Goal: Task Accomplishment & Management: Use online tool/utility

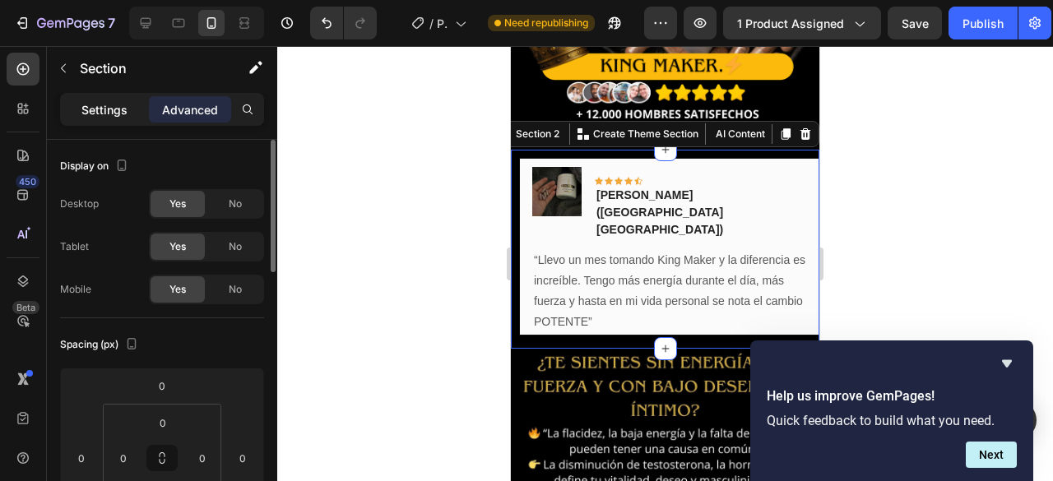
click at [117, 111] on p "Settings" at bounding box center [104, 109] width 46 height 17
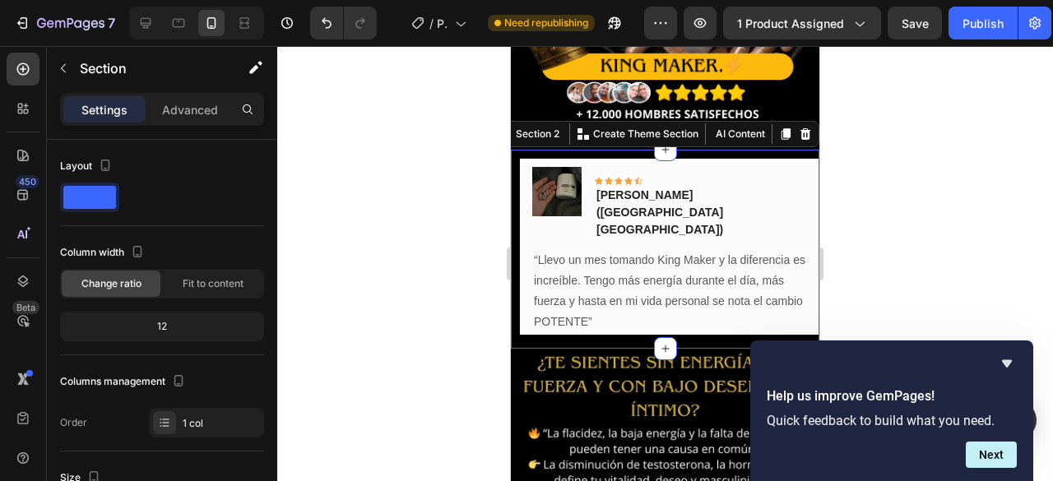
click at [581, 302] on div "Image Icon Icon Icon Icon Icon Row Jairo Sanabria(Bogotá DC) Text block Row “Ll…" at bounding box center [665, 249] width 309 height 199
click at [408, 249] on div at bounding box center [665, 263] width 776 height 435
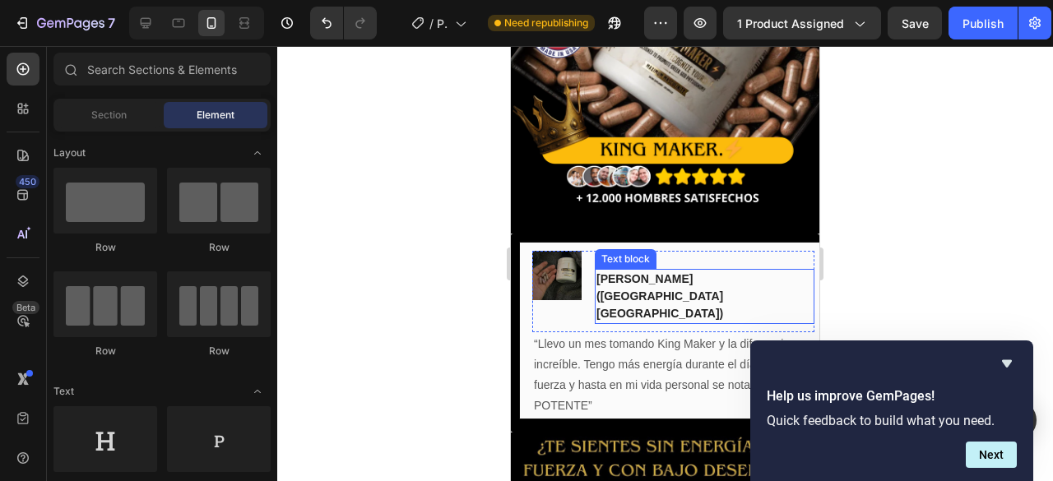
scroll to position [151, 0]
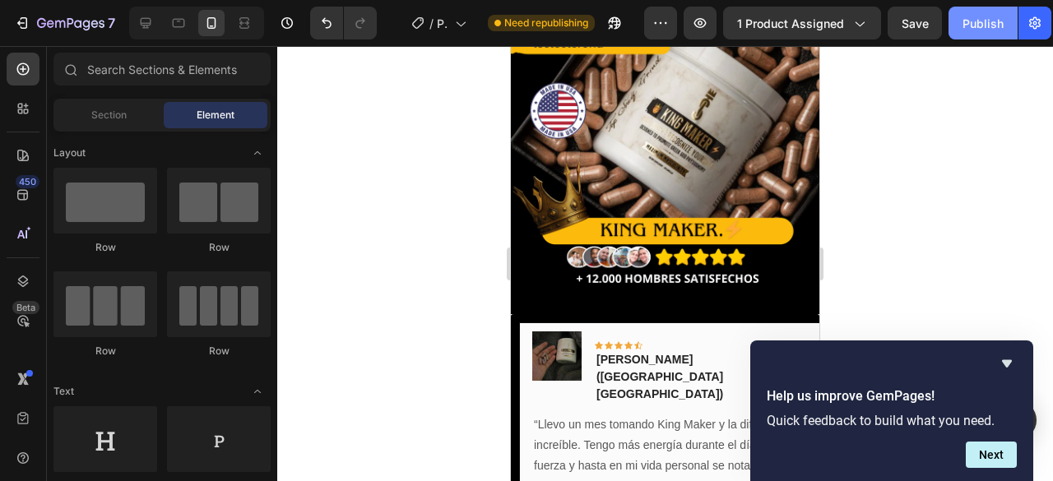
click at [965, 29] on div "Publish" at bounding box center [983, 23] width 41 height 17
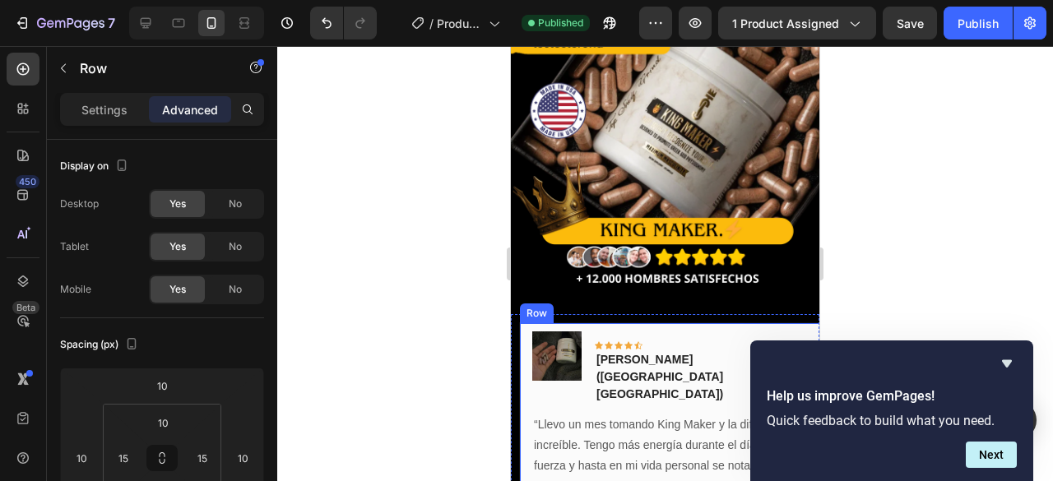
click at [771, 323] on div "Image Icon Icon Icon Icon Icon Row Jairo Sanabria(Bogotá DC) Text block Row “Ll…" at bounding box center [673, 412] width 309 height 178
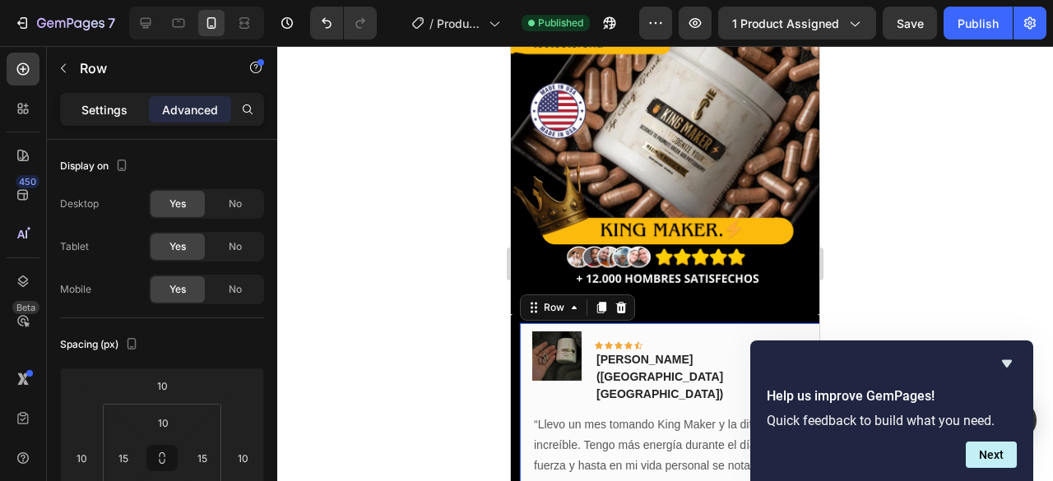
click at [85, 106] on p "Settings" at bounding box center [104, 109] width 46 height 17
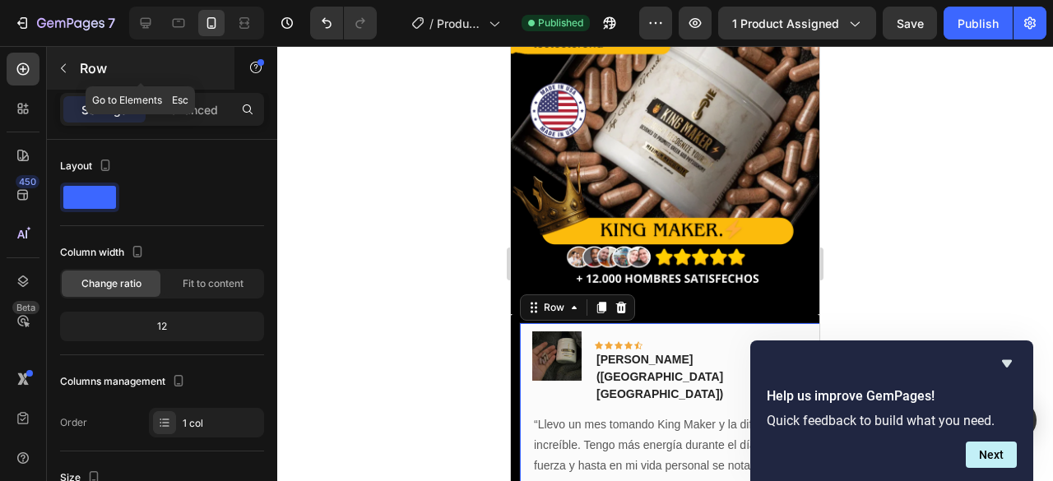
click at [67, 72] on icon "button" at bounding box center [63, 68] width 13 height 13
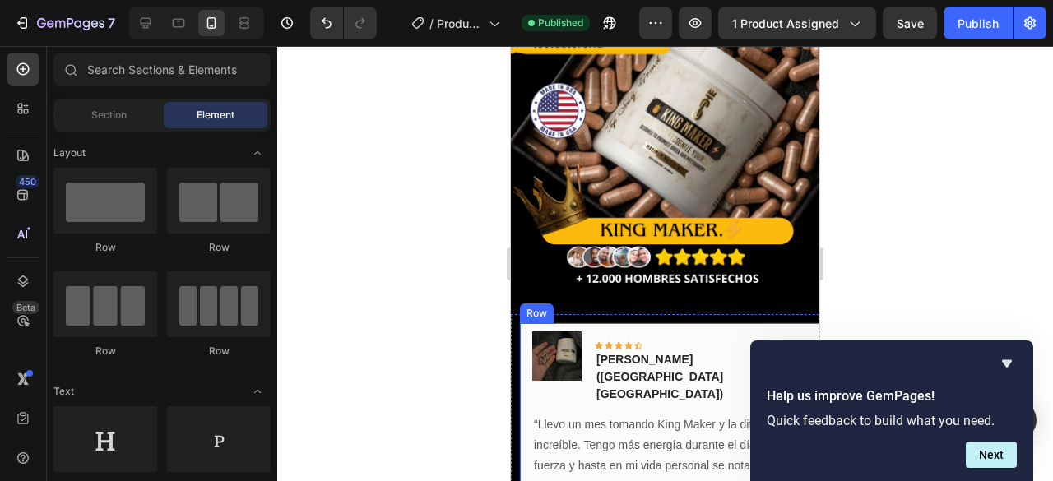
click at [743, 323] on div "Image Icon Icon Icon Icon Icon Row Jairo Sanabria(Bogotá DC) Text block Row “Ll…" at bounding box center [673, 412] width 309 height 178
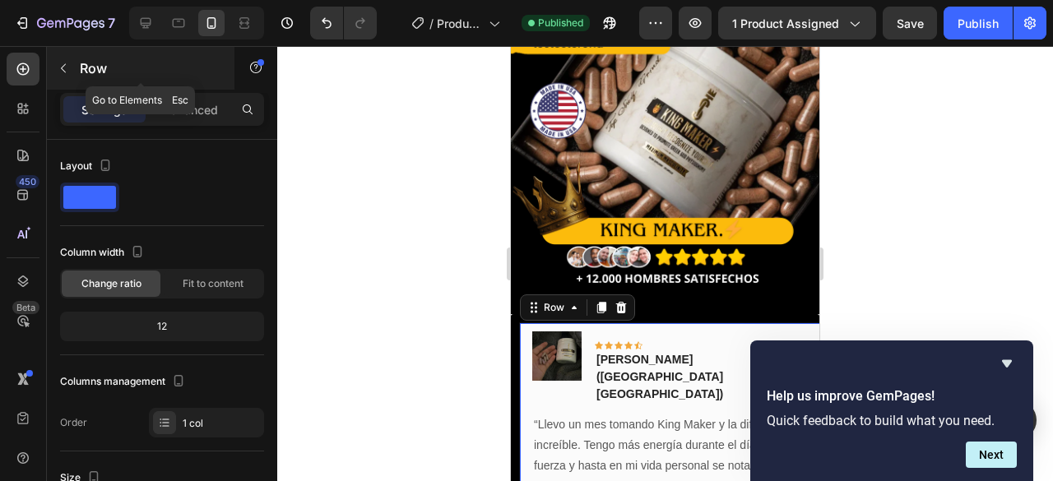
click at [61, 67] on icon "button" at bounding box center [63, 68] width 13 height 13
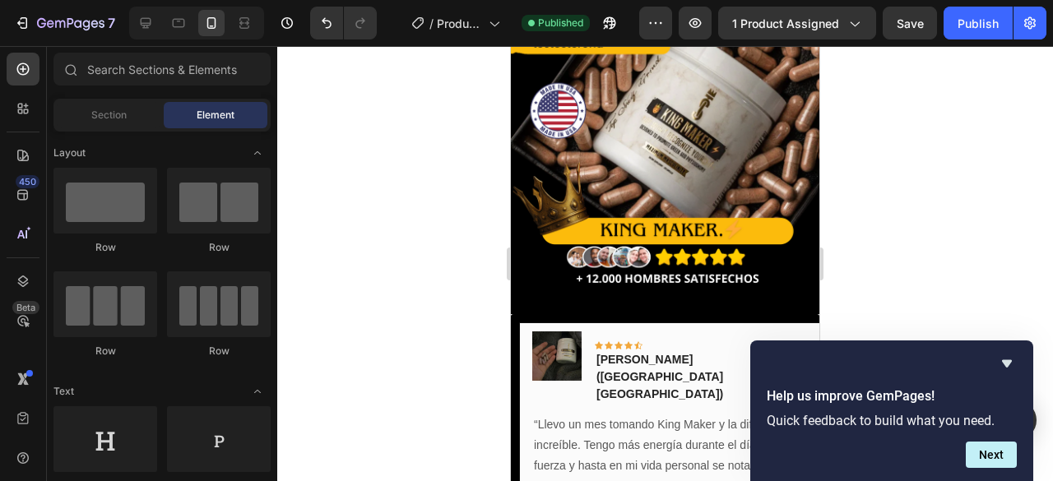
click at [216, 115] on span "Element" at bounding box center [216, 115] width 38 height 15
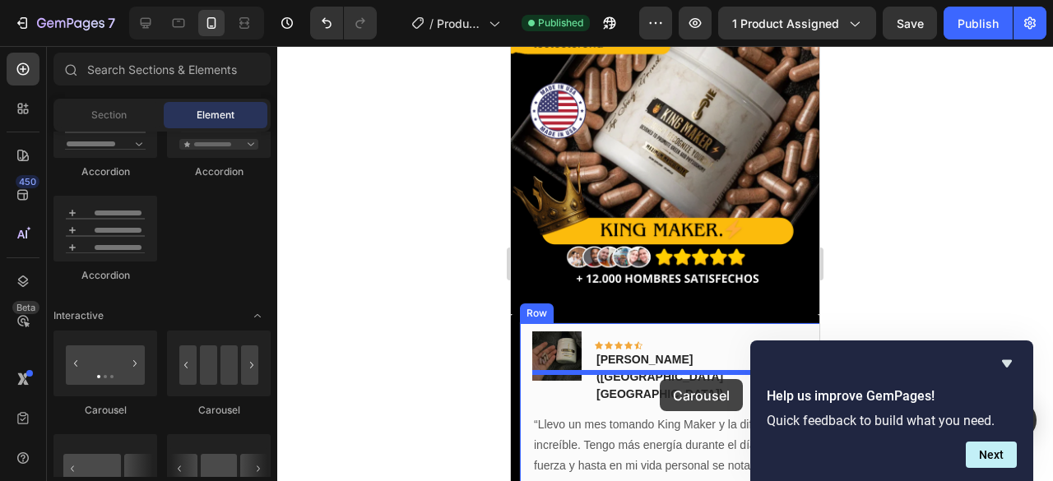
drag, startPoint x: 616, startPoint y: 427, endPoint x: 647, endPoint y: 366, distance: 68.1
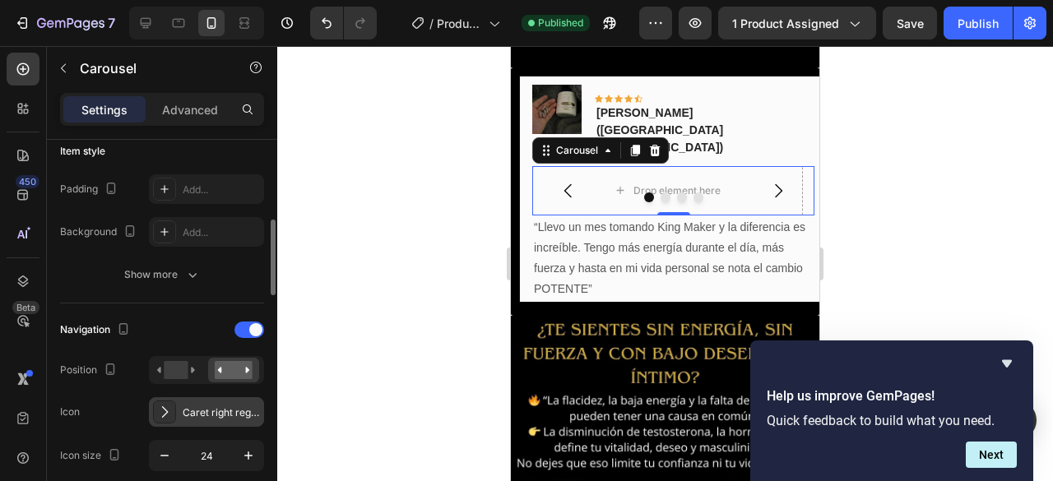
scroll to position [494, 0]
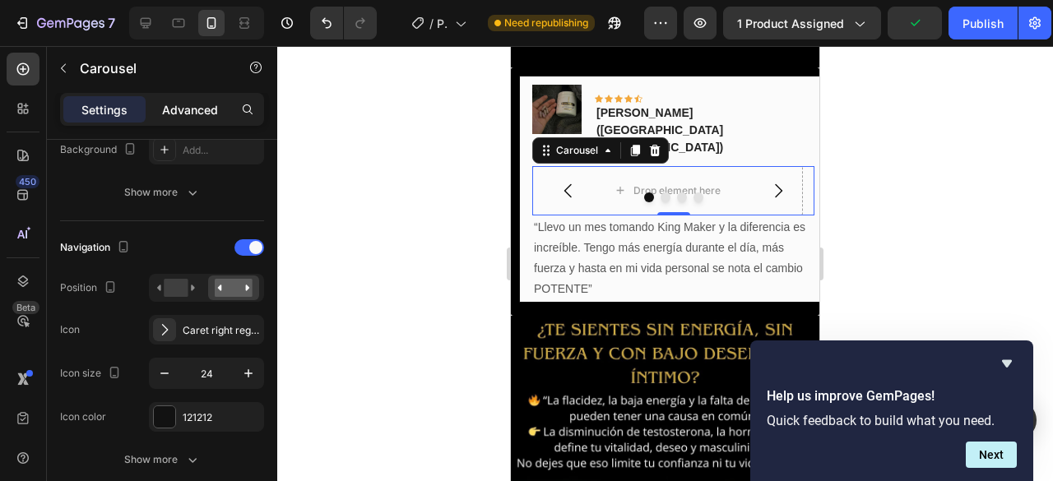
click at [191, 111] on p "Advanced" at bounding box center [190, 109] width 56 height 17
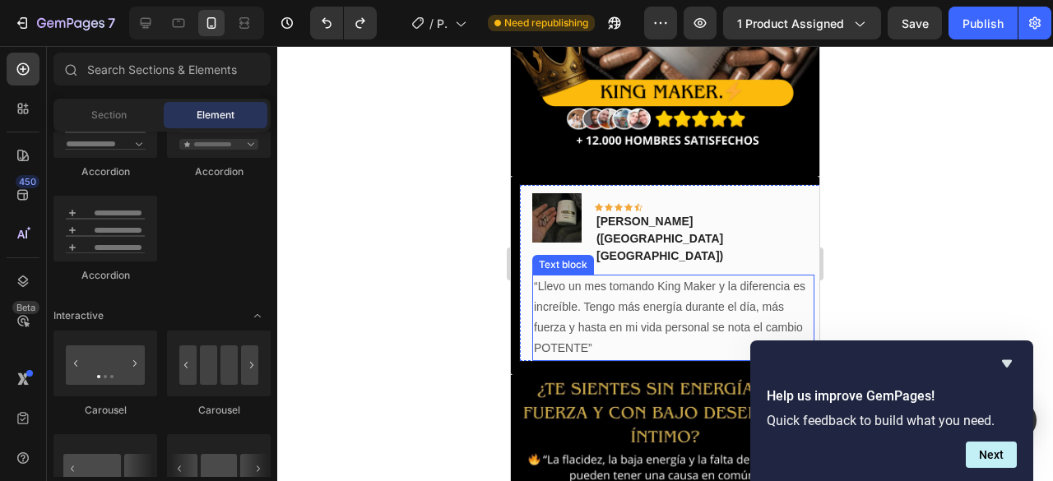
scroll to position [234, 0]
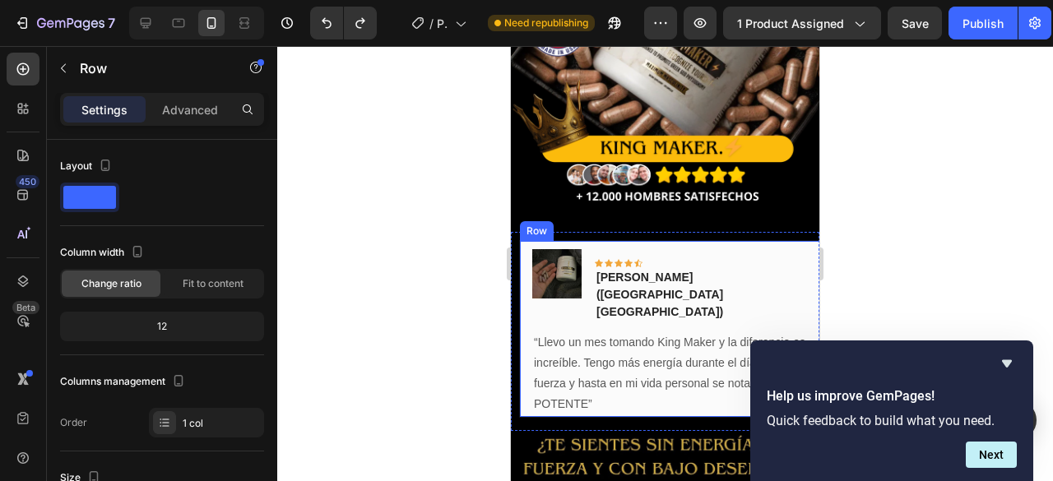
click at [773, 240] on div "Image Icon Icon Icon Icon Icon Row Jairo Sanabria(Bogotá DC) Text block Row “Ll…" at bounding box center [673, 329] width 309 height 178
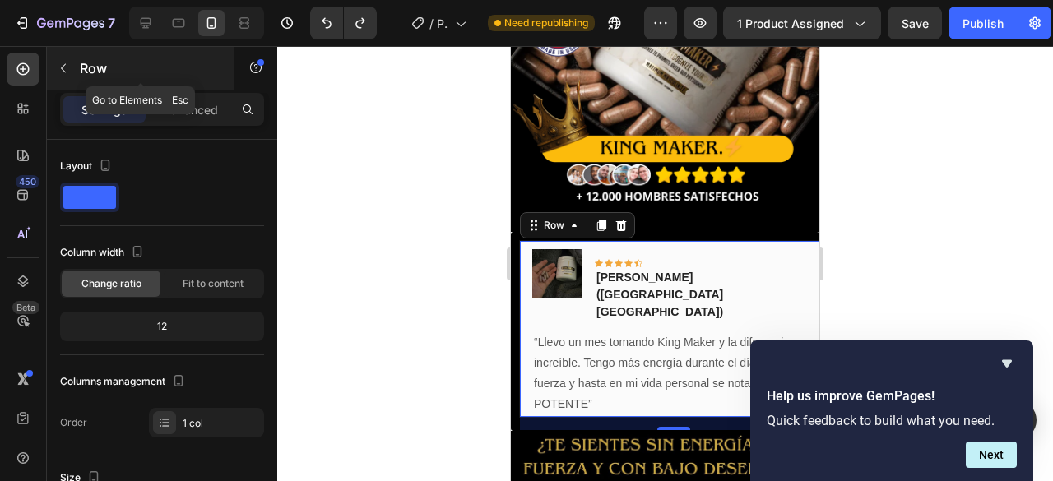
click at [64, 69] on icon "button" at bounding box center [63, 68] width 13 height 13
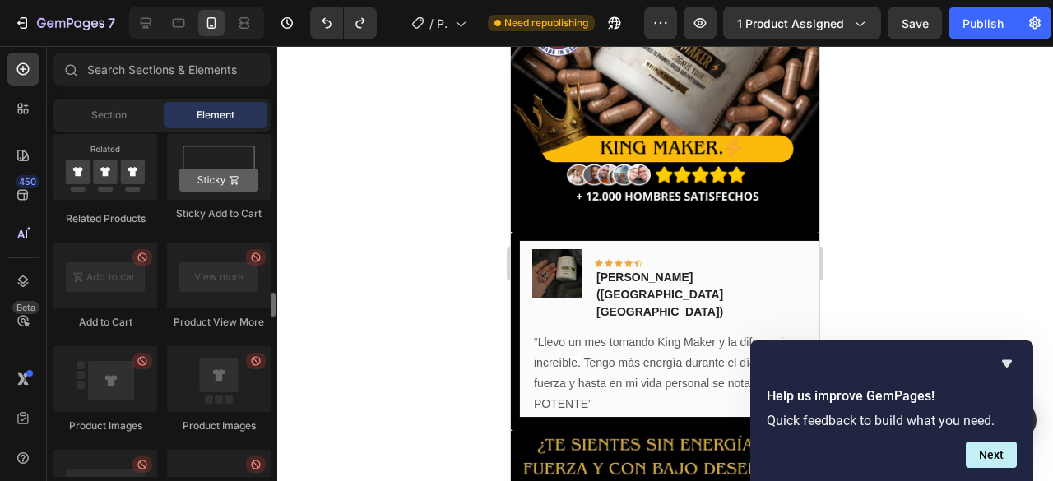
scroll to position [2171, 0]
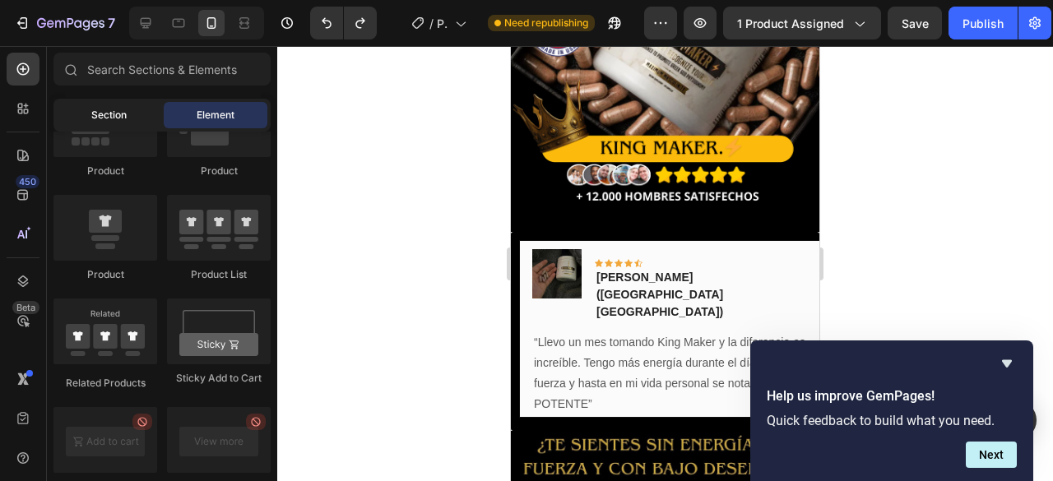
click at [125, 111] on div "Section" at bounding box center [109, 115] width 104 height 26
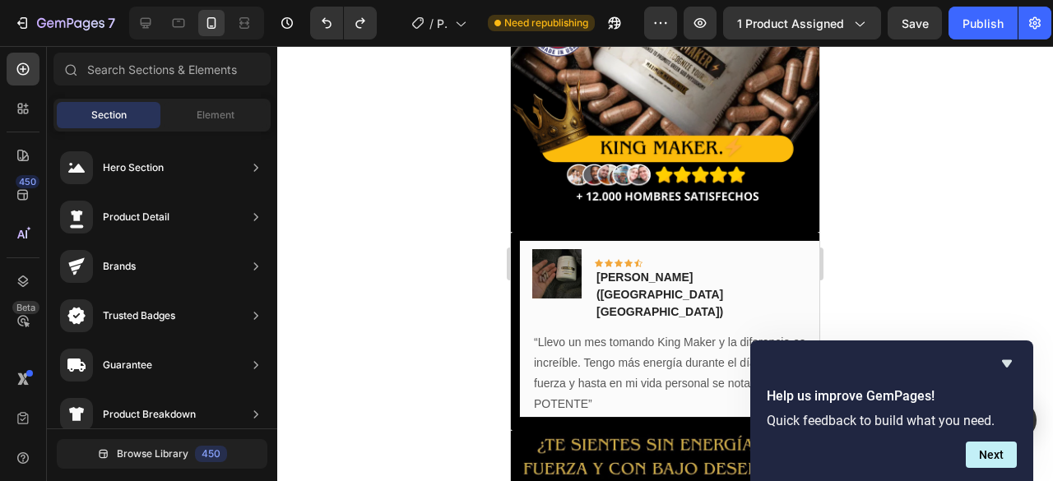
click at [109, 118] on span "Section" at bounding box center [108, 115] width 35 height 15
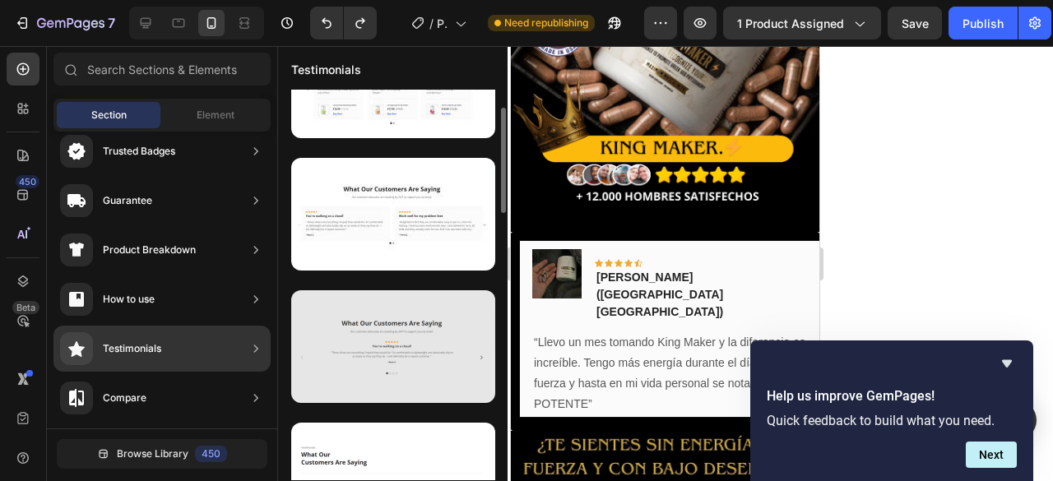
scroll to position [0, 0]
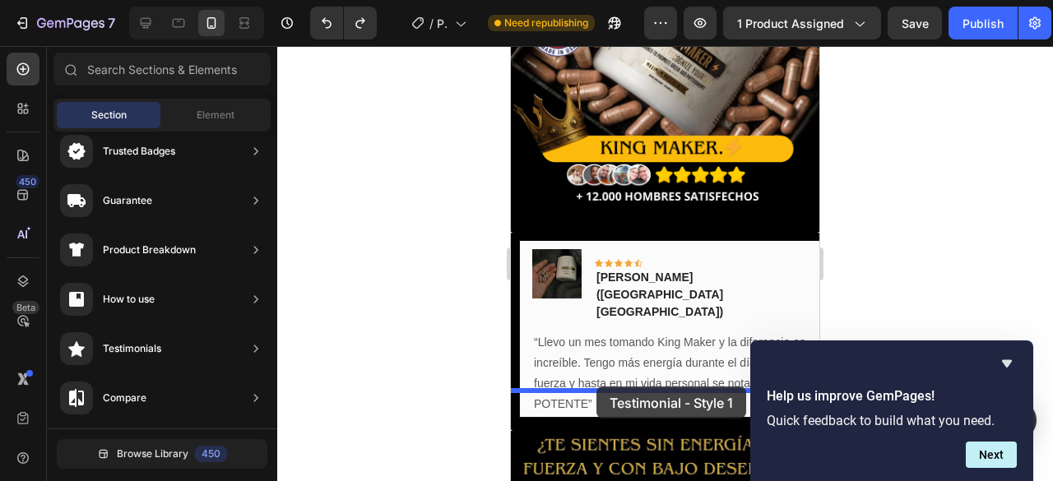
drag, startPoint x: 902, startPoint y: 211, endPoint x: 597, endPoint y: 387, distance: 352.4
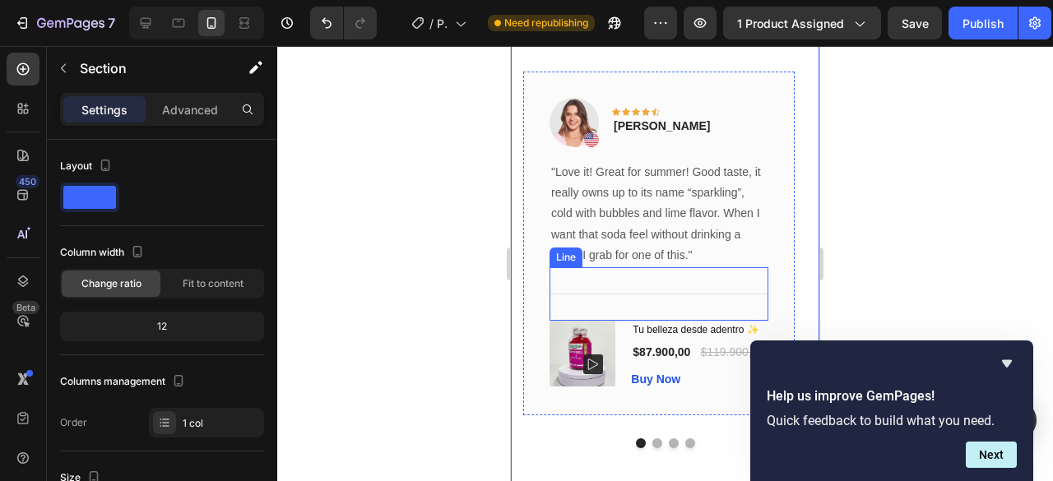
scroll to position [849, 0]
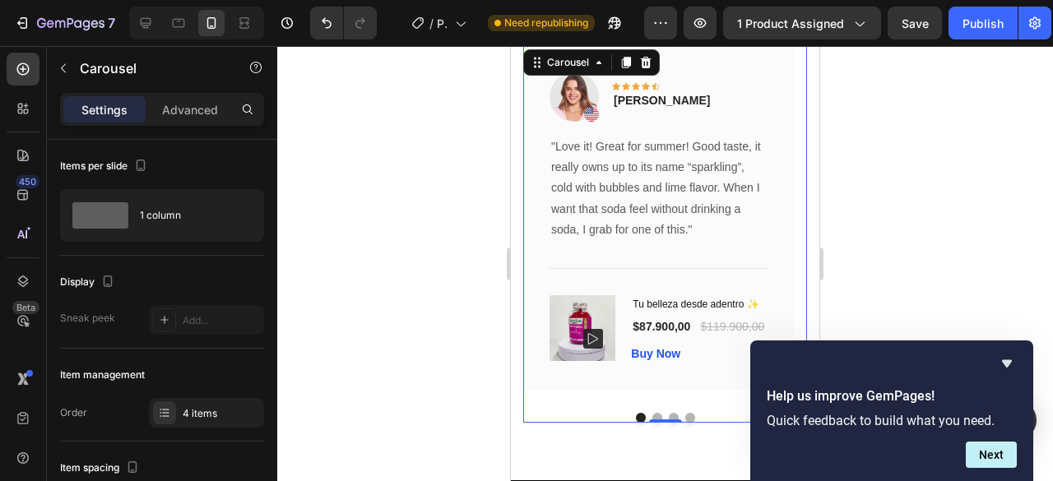
click at [653, 418] on div "Image Icon Icon Icon Icon Icon Row Rita Carroll Text block Row "Love it! Great …" at bounding box center [665, 234] width 284 height 377
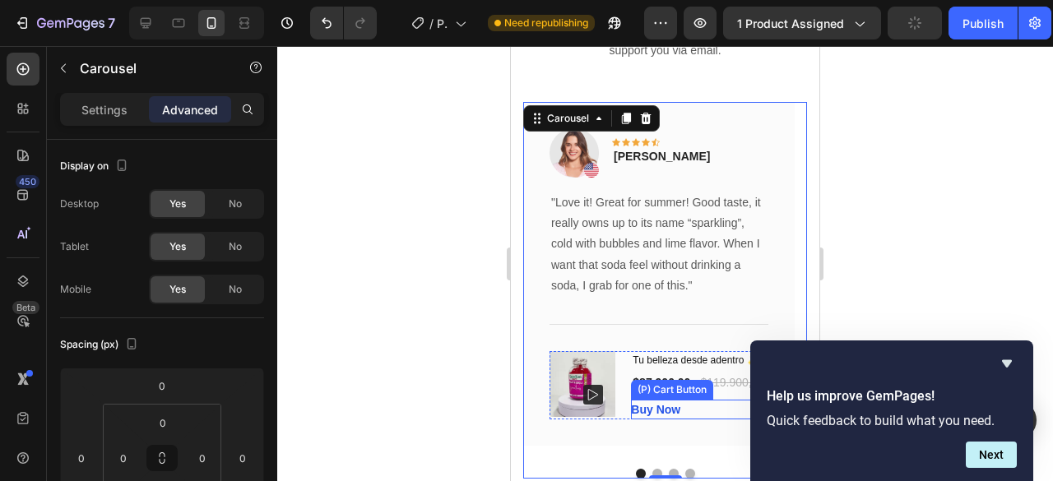
scroll to position [767, 0]
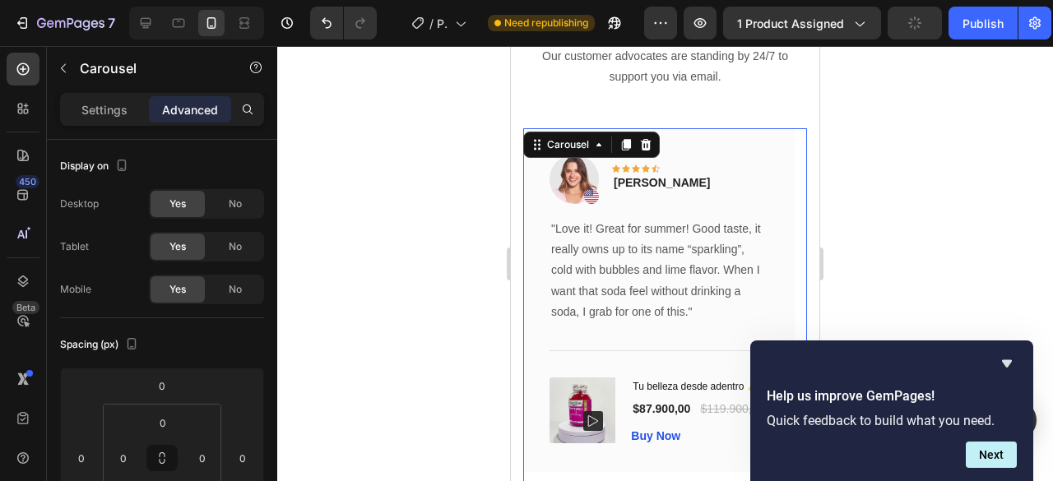
click at [201, 114] on p "Advanced" at bounding box center [190, 109] width 56 height 17
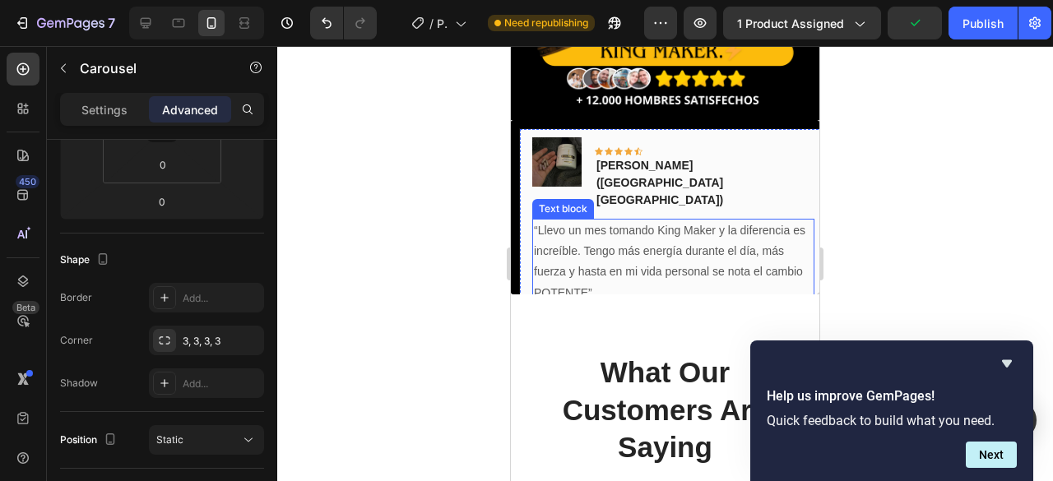
scroll to position [355, 0]
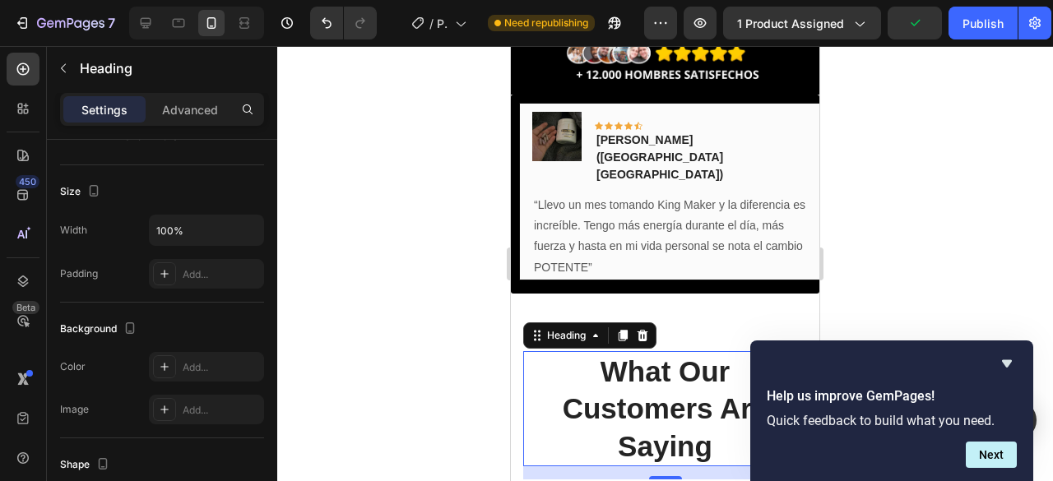
click at [631, 353] on p "What Our Customers Are Saying" at bounding box center [665, 409] width 281 height 113
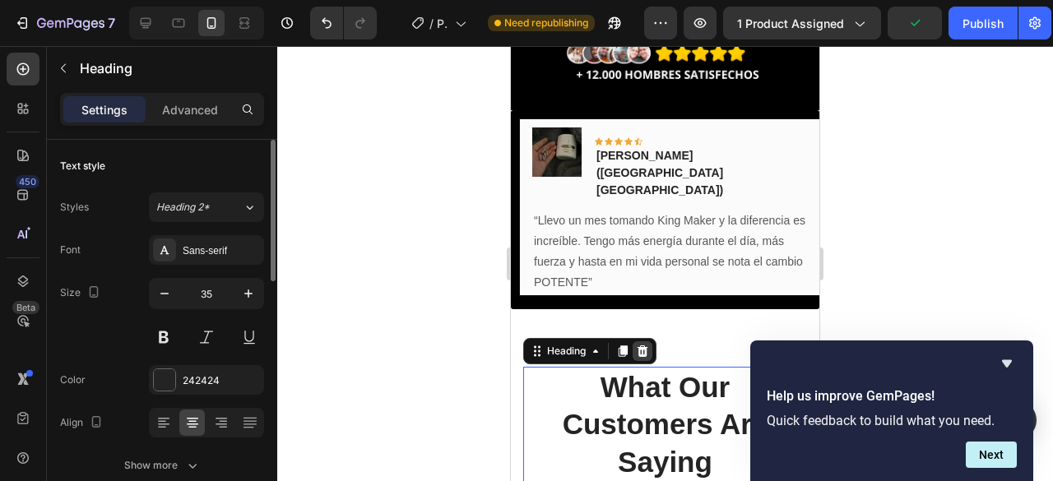
click at [643, 345] on icon at bounding box center [643, 351] width 11 height 12
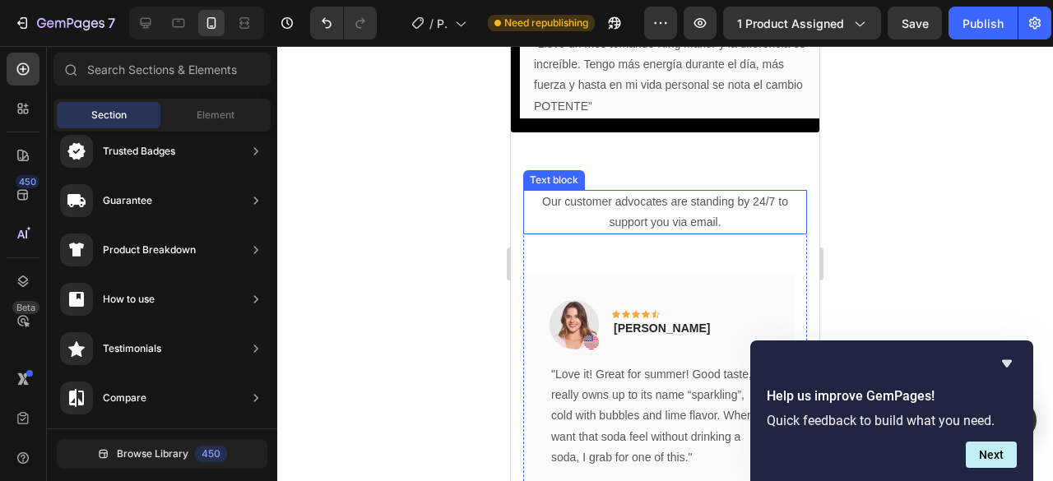
scroll to position [520, 0]
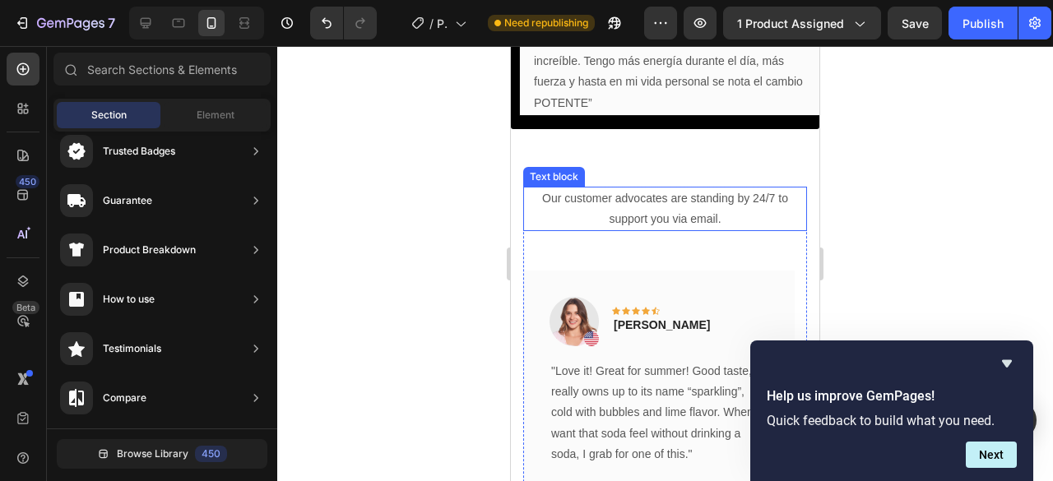
click at [670, 188] on p "Our customer advocates are standing by 24/7 to support you via email." at bounding box center [665, 208] width 281 height 41
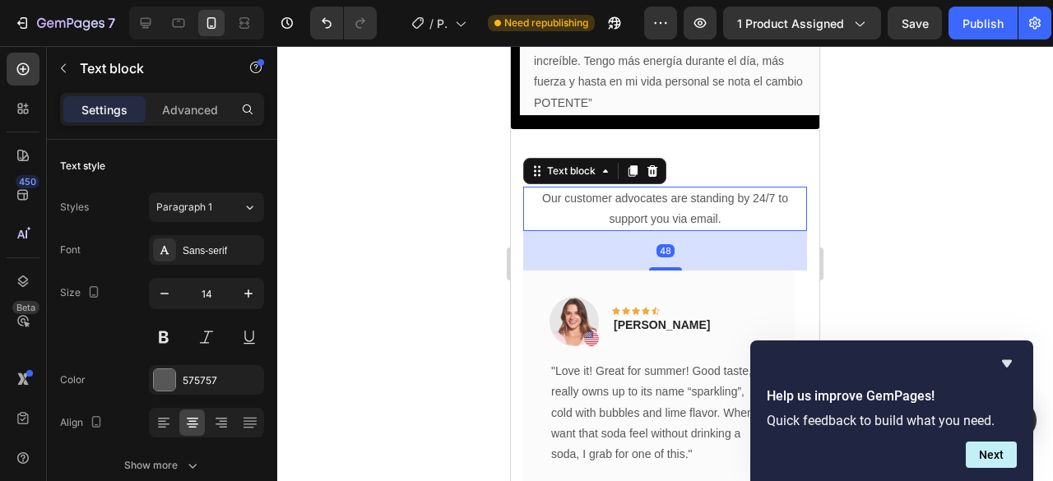
click at [655, 165] on icon at bounding box center [652, 171] width 13 height 13
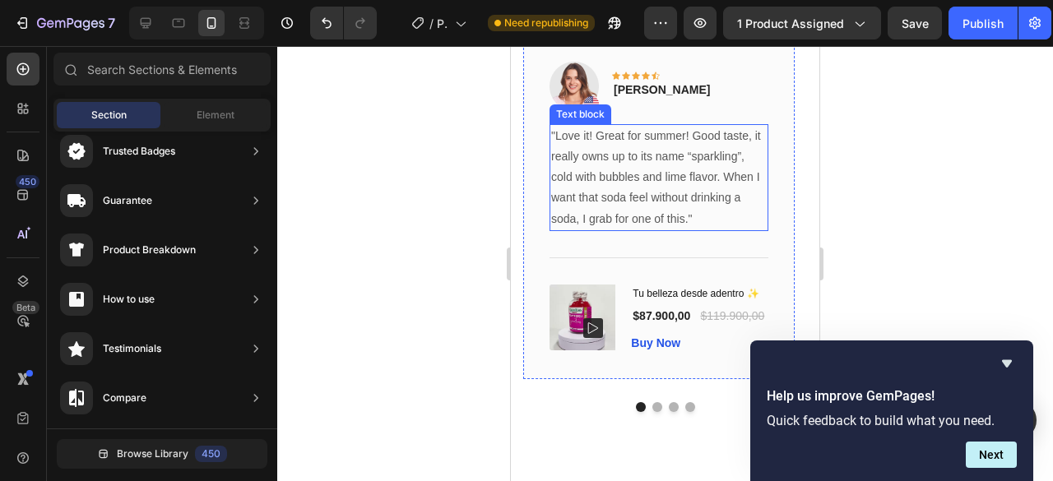
scroll to position [685, 0]
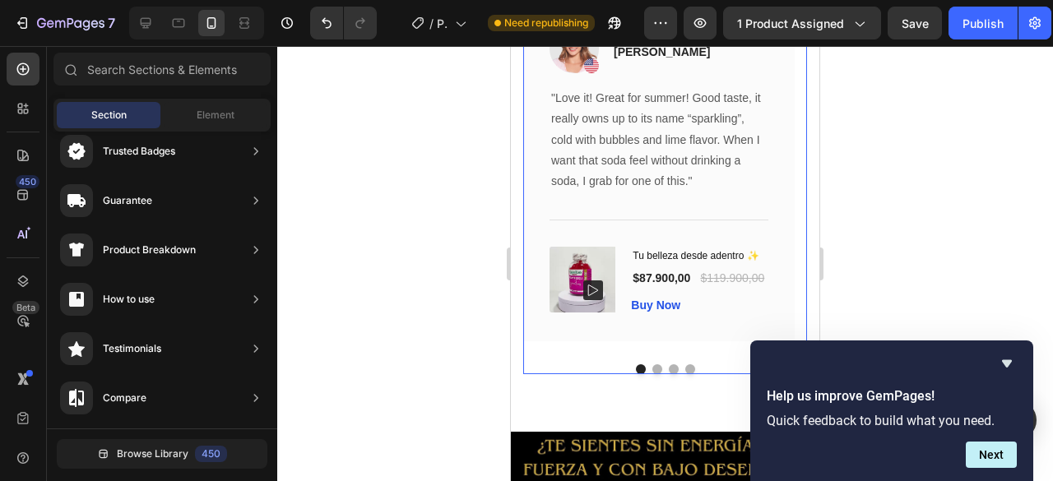
click at [655, 369] on button "Dot" at bounding box center [657, 369] width 10 height 10
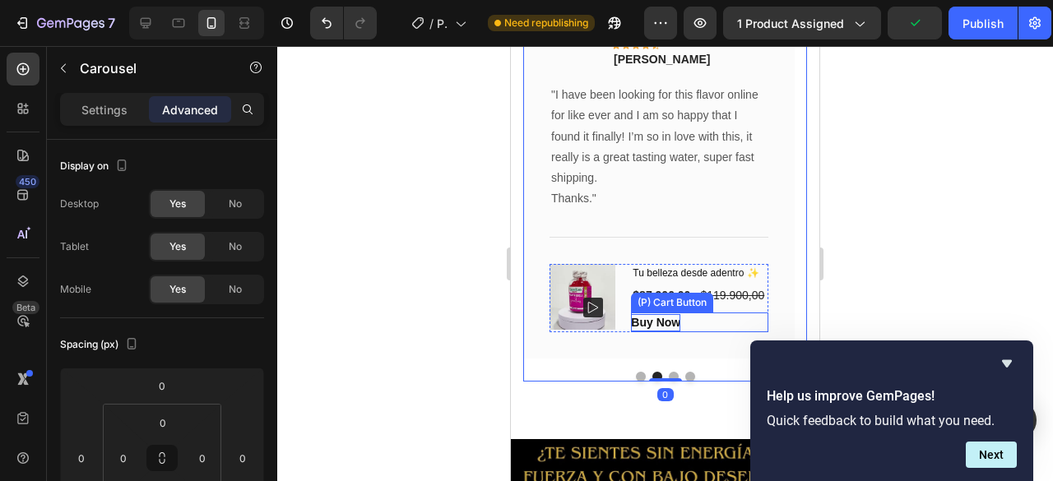
scroll to position [767, 0]
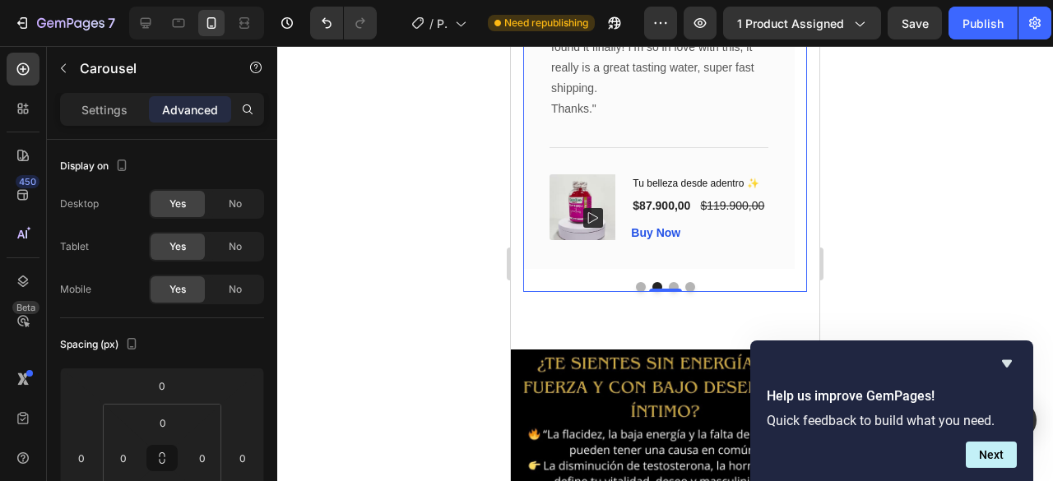
click at [671, 292] on button "Dot" at bounding box center [674, 287] width 10 height 10
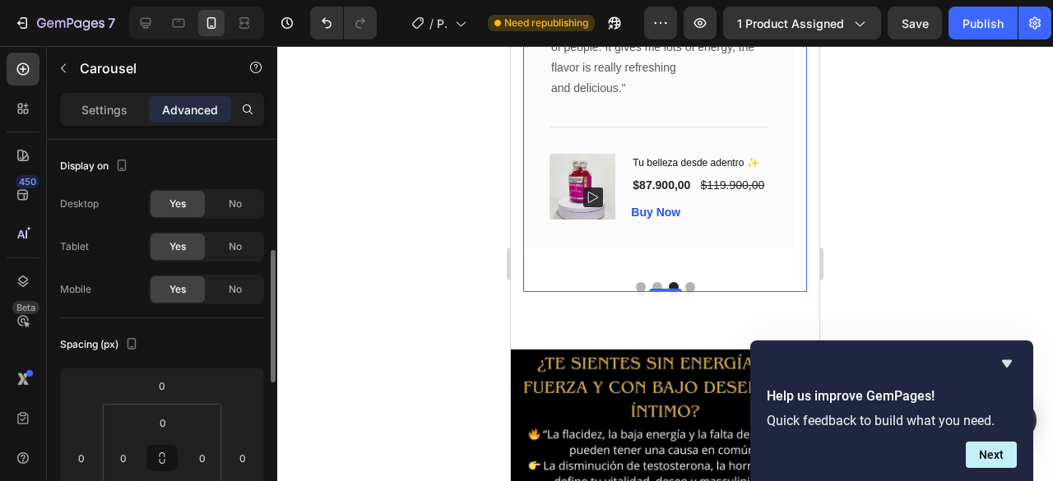
scroll to position [82, 0]
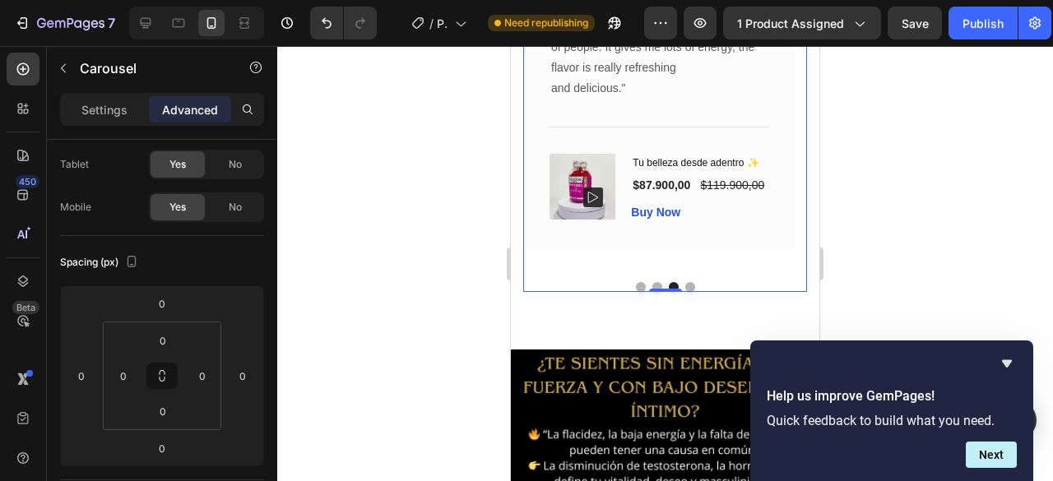
click at [636, 292] on button "Dot" at bounding box center [641, 287] width 10 height 10
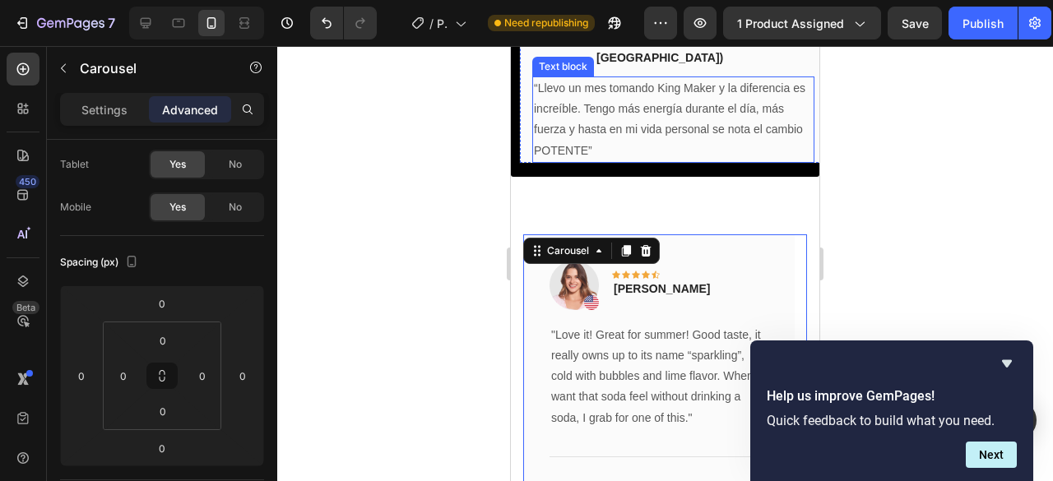
scroll to position [520, 0]
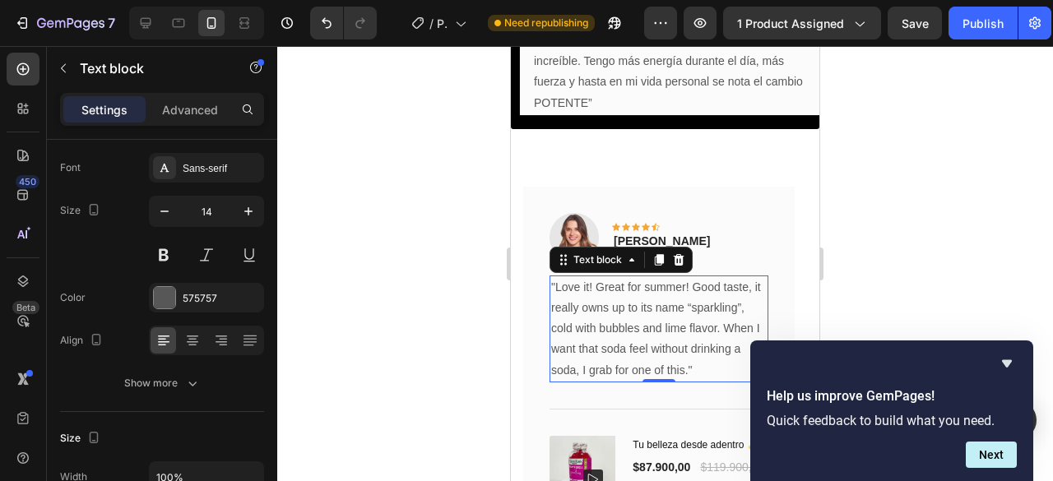
click at [657, 280] on p ""Love it! Great for summer! Good taste, it really owns up to its name “sparklin…" at bounding box center [659, 329] width 216 height 104
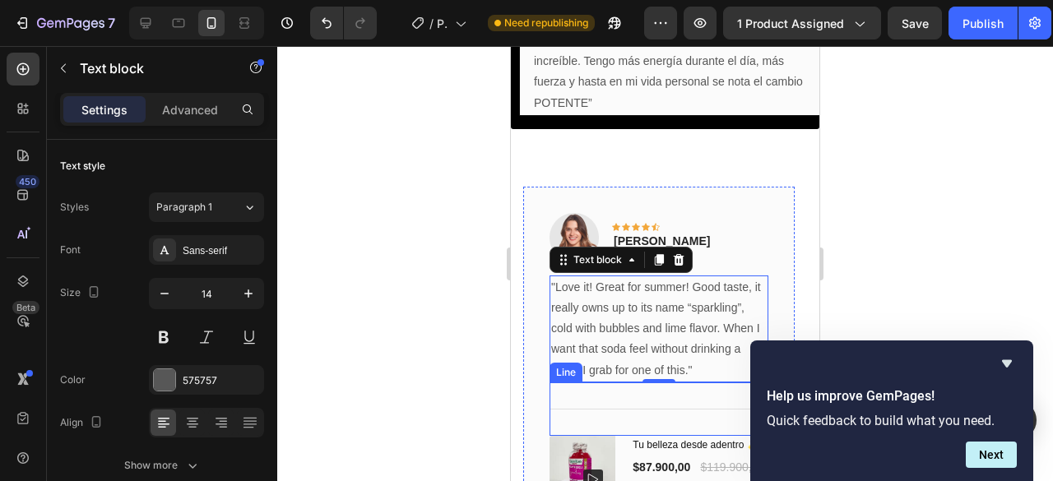
click at [653, 401] on div "Title Line" at bounding box center [659, 409] width 219 height 53
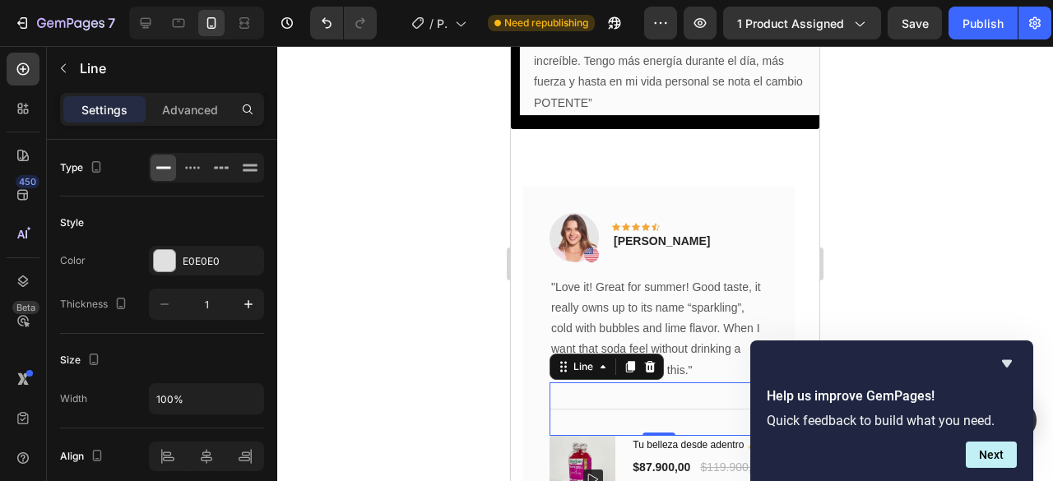
scroll to position [438, 0]
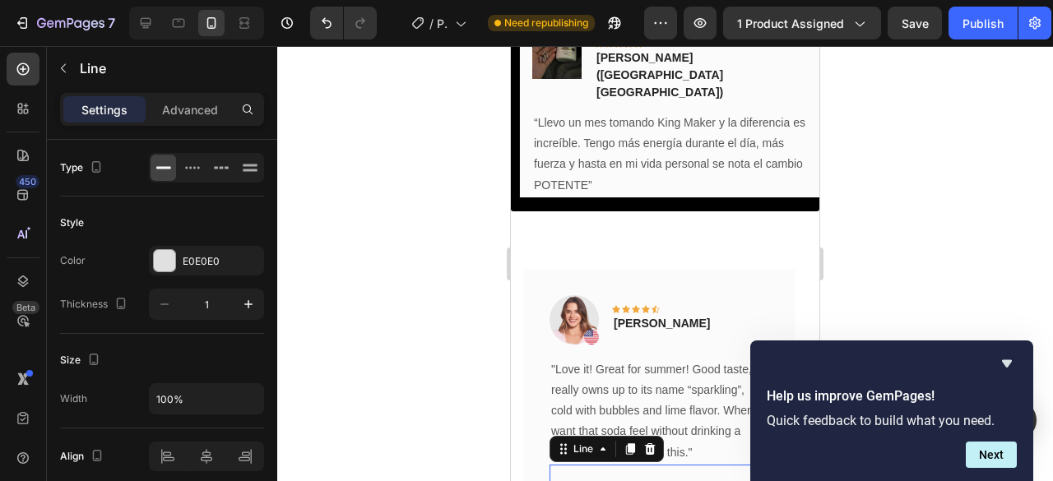
click at [654, 443] on icon at bounding box center [650, 449] width 11 height 12
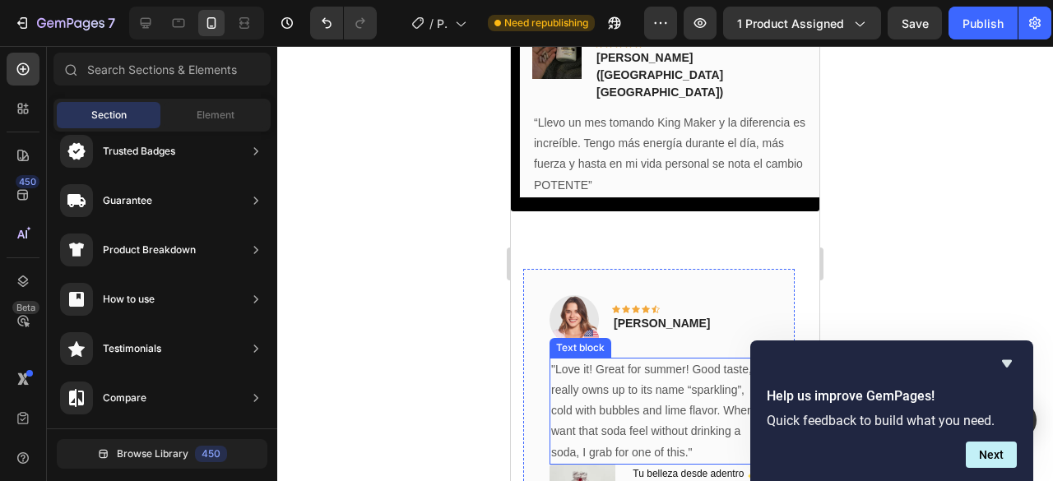
scroll to position [520, 0]
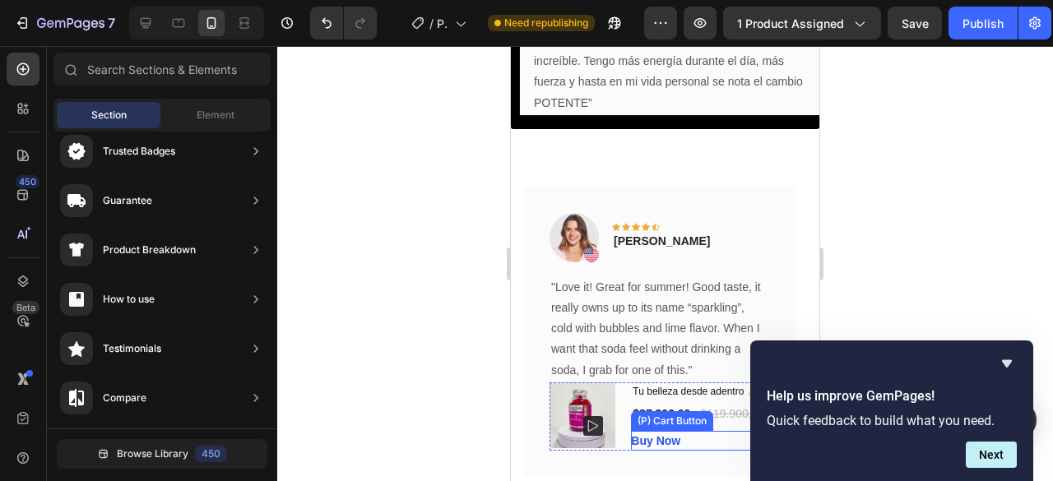
click at [727, 431] on div "Buy Now (P) Cart Button" at bounding box center [699, 441] width 137 height 20
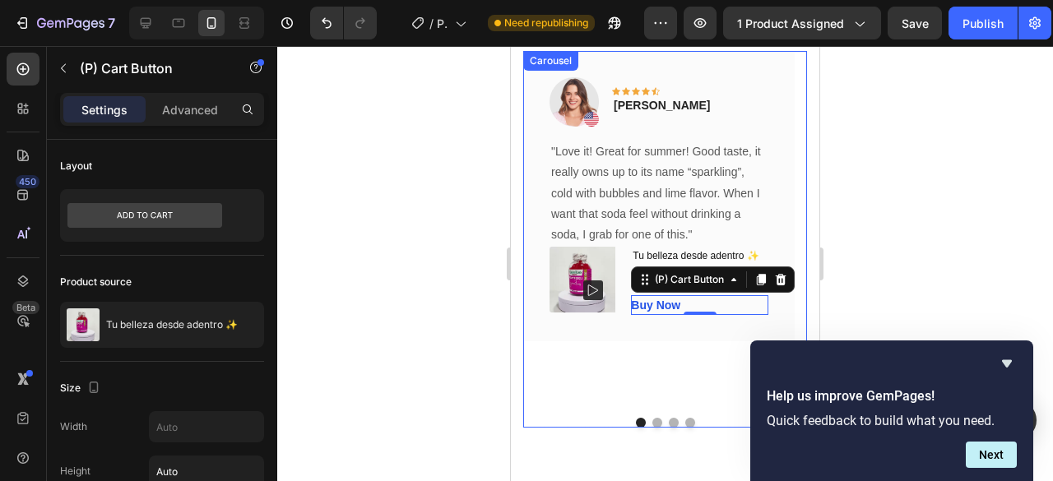
scroll to position [685, 0]
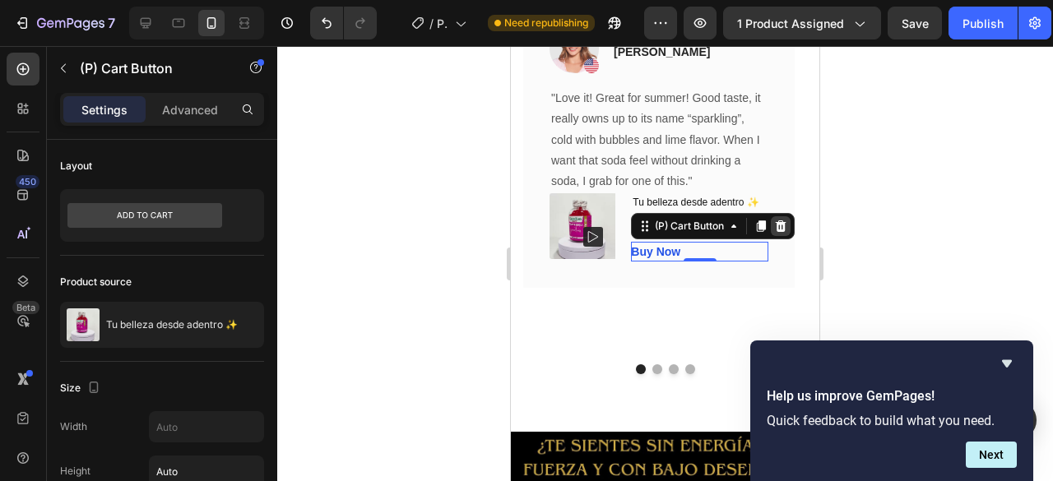
click at [778, 230] on icon at bounding box center [781, 227] width 11 height 12
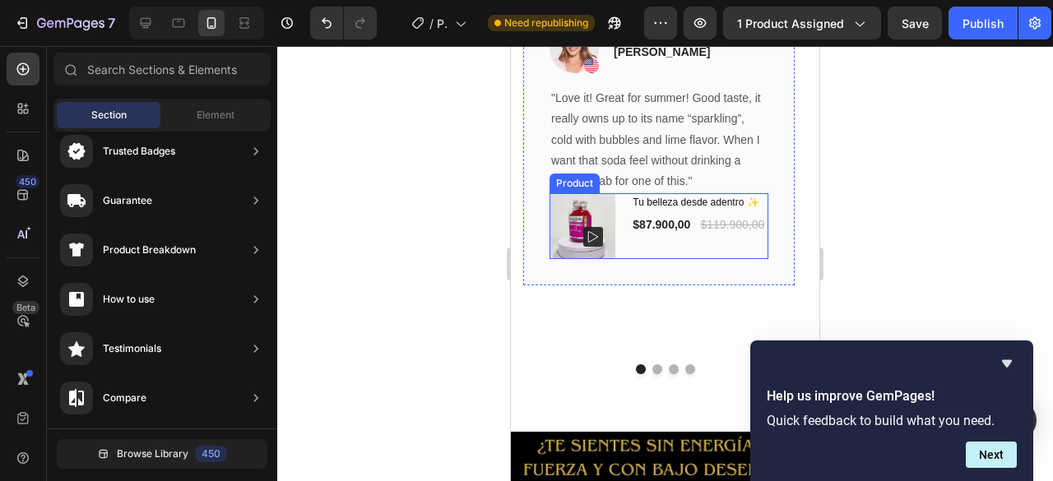
click at [734, 238] on div "Tu belleza desde adentro ✨ (P) Title $87.900,00 (P) Price (P) Price $119.900,00…" at bounding box center [699, 226] width 137 height 66
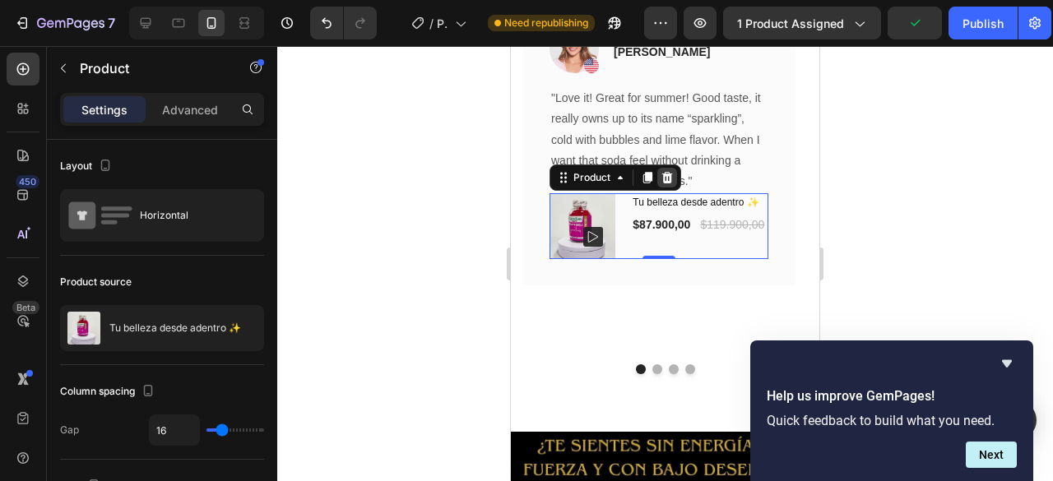
click at [670, 177] on icon at bounding box center [667, 178] width 11 height 12
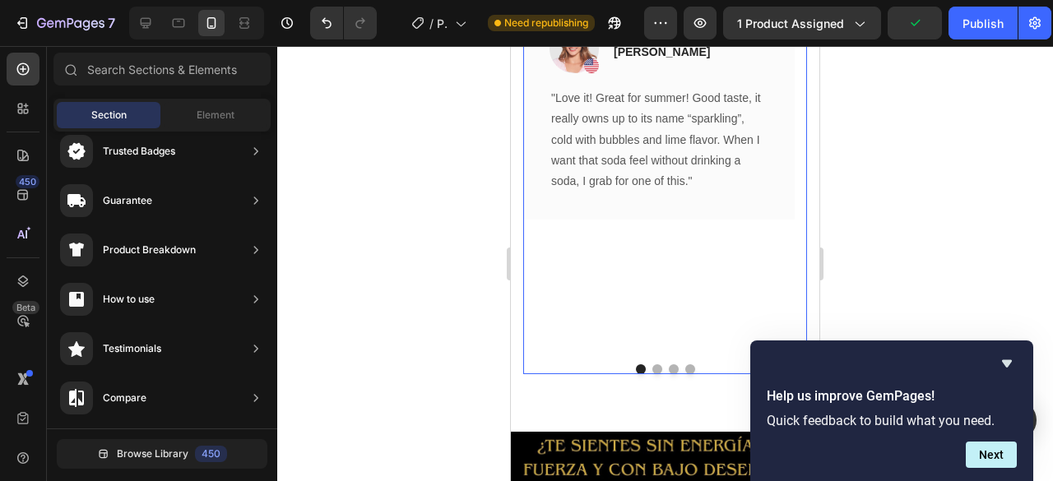
click at [624, 243] on div "Image Icon Icon Icon Icon Icon Row Rita Carroll Text block Row "Love it! Great …" at bounding box center [659, 175] width 272 height 354
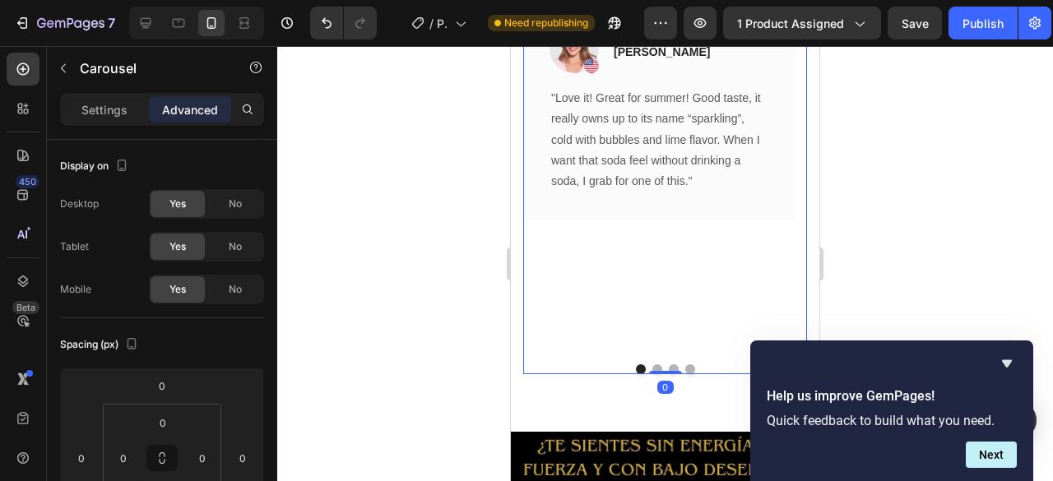
click at [614, 330] on div "Image Icon Icon Icon Icon Icon Row Rita Carroll Text block Row "Love it! Great …" at bounding box center [659, 175] width 272 height 354
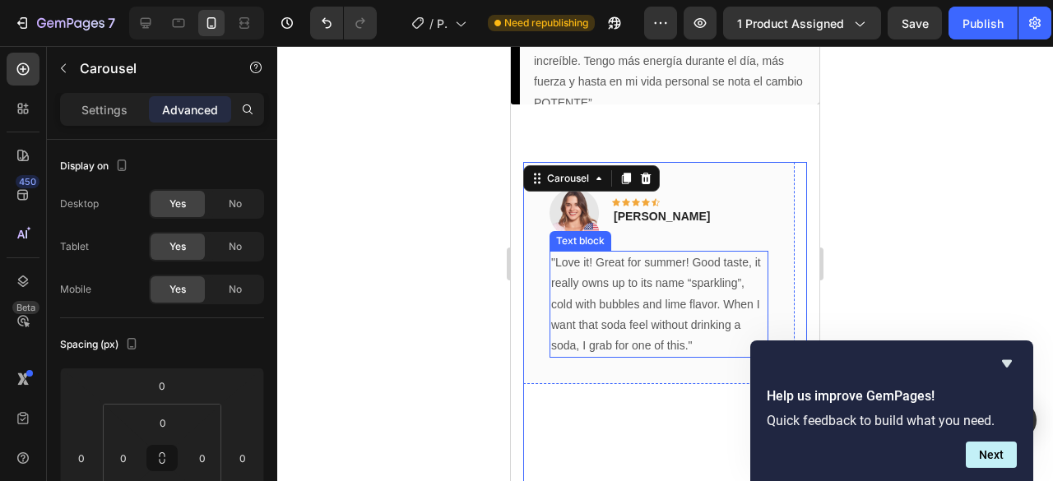
scroll to position [602, 0]
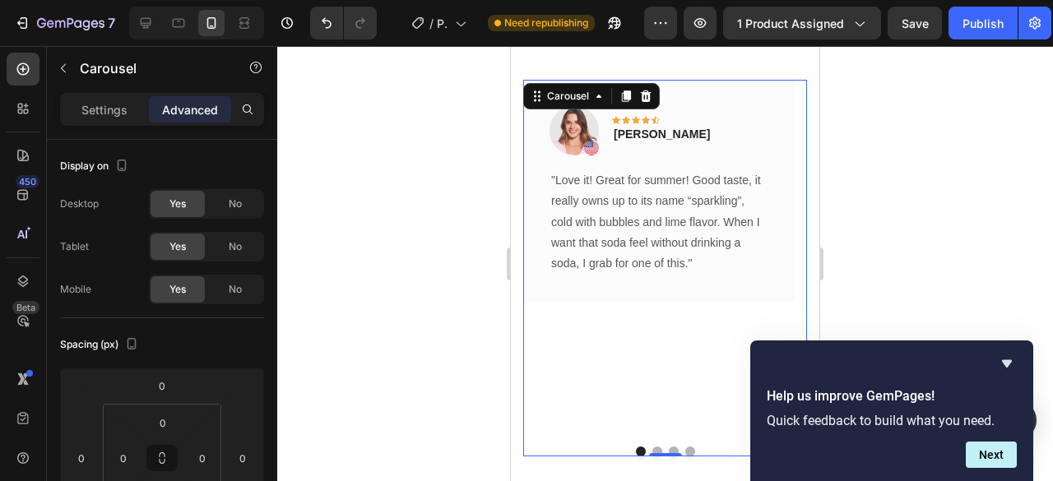
click at [598, 354] on div "Image Icon Icon Icon Icon Icon Row Rita Carroll Text block Row "Love it! Great …" at bounding box center [659, 257] width 272 height 354
click at [617, 299] on div "Image Icon Icon Icon Icon Icon Row Rita Carroll Text block Row "Love it! Great …" at bounding box center [659, 191] width 272 height 222
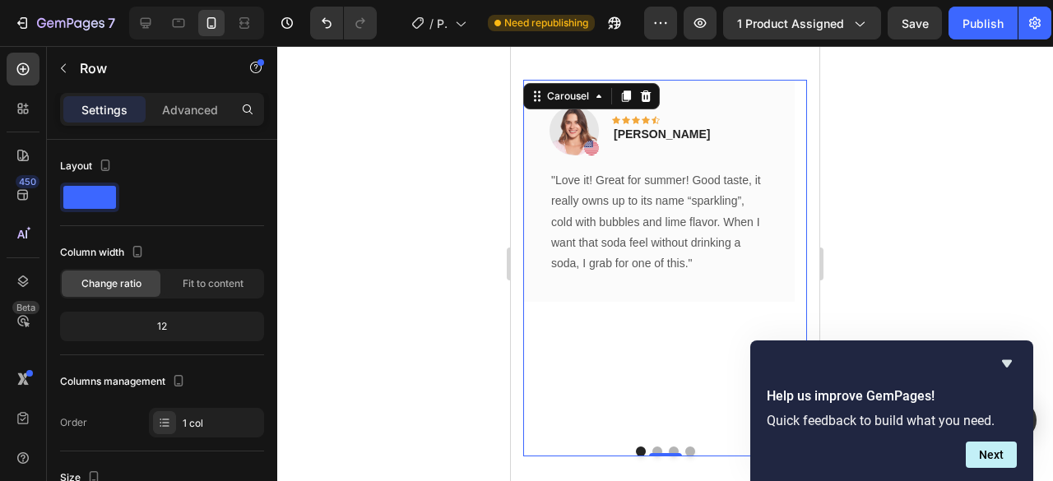
click at [611, 355] on div "Image Icon Icon Icon Icon Icon Row Rita Carroll Text block Row "Love it! Great …" at bounding box center [659, 257] width 272 height 354
click at [576, 296] on div "Image Icon Icon Icon Icon Icon Row Rita Carroll Text block Row "Love it! Great …" at bounding box center [659, 191] width 272 height 222
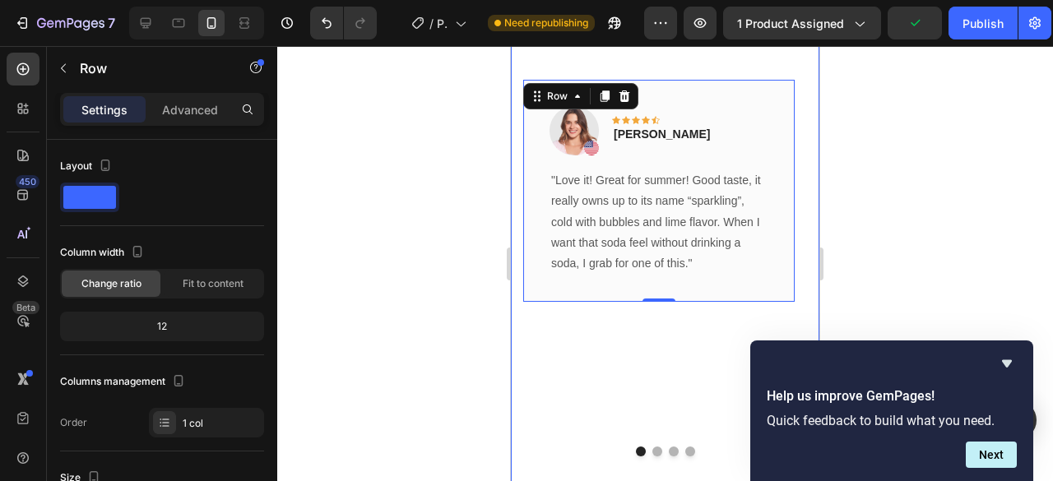
click at [652, 467] on div "Image Icon Icon Icon Icon Icon Row Rita Carroll Text block Row "Love it! Great …" at bounding box center [665, 268] width 309 height 492
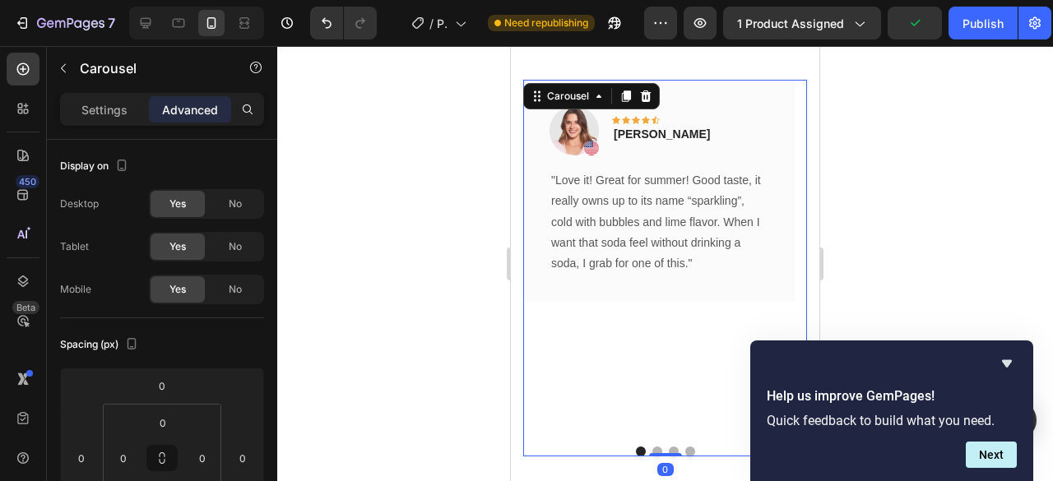
click at [652, 457] on button "Dot" at bounding box center [657, 452] width 10 height 10
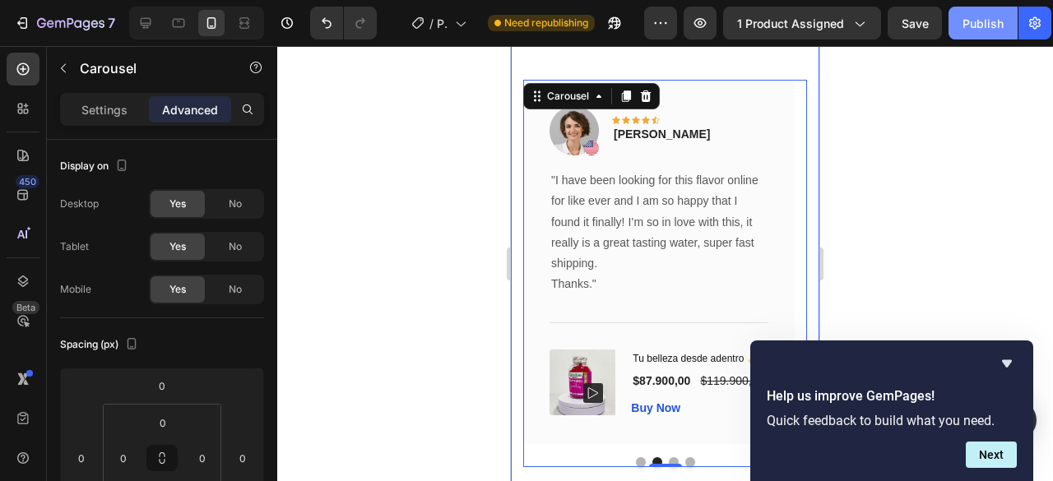
click at [958, 27] on button "Publish" at bounding box center [983, 23] width 69 height 33
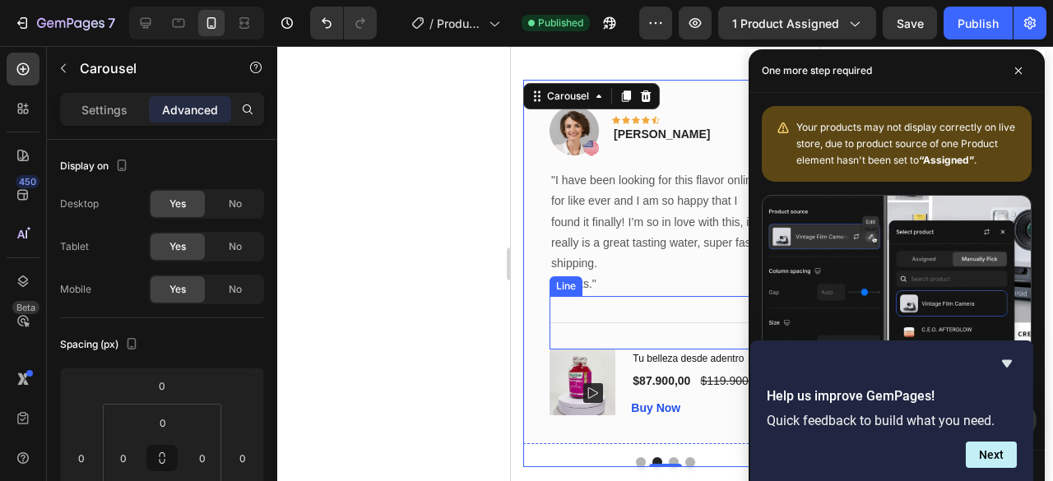
click at [592, 315] on div "Title Line" at bounding box center [659, 322] width 219 height 53
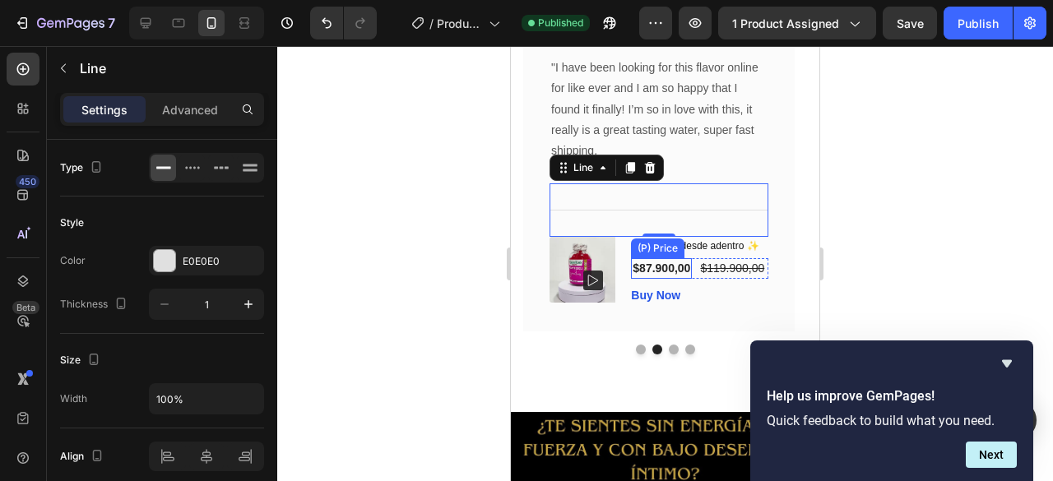
scroll to position [767, 0]
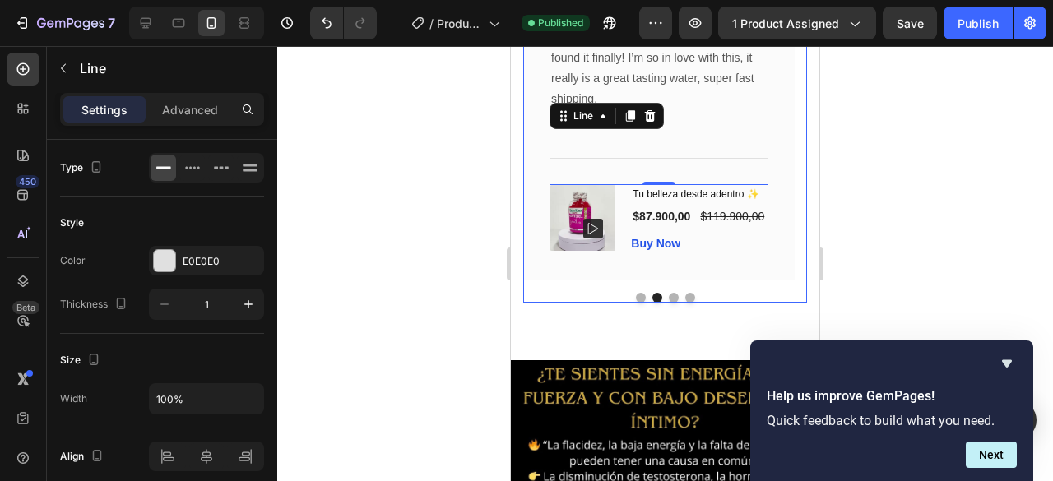
click at [636, 297] on button "Dot" at bounding box center [641, 298] width 10 height 10
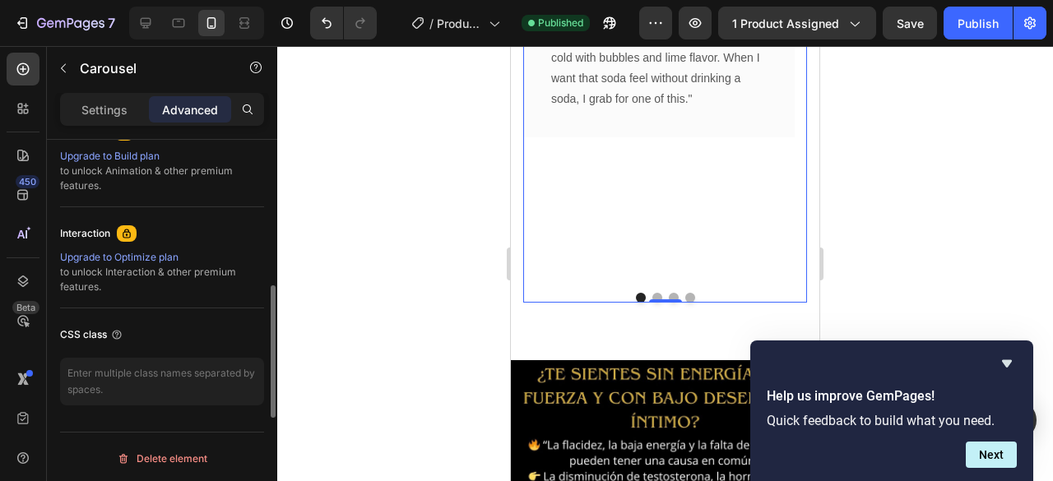
scroll to position [586, 0]
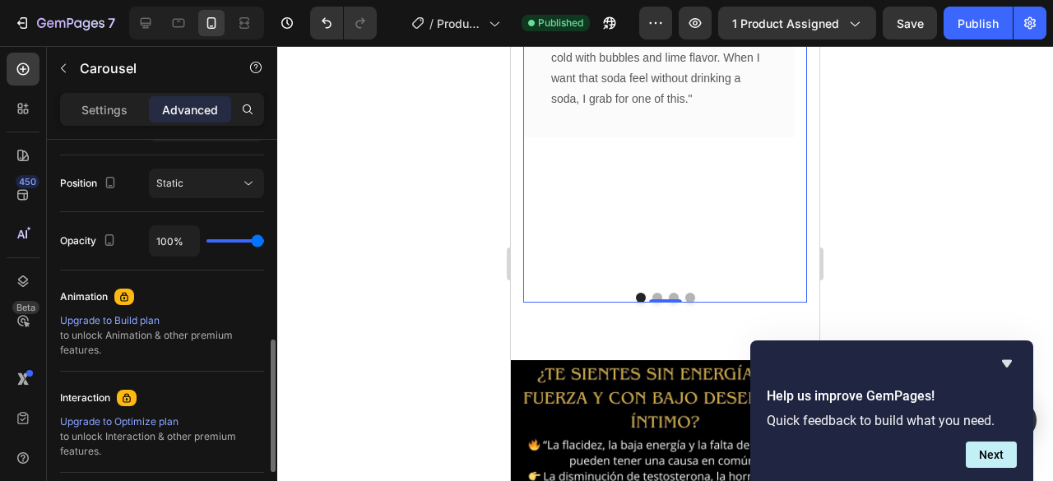
click at [125, 295] on icon at bounding box center [124, 296] width 13 height 13
click at [100, 292] on div "Animation" at bounding box center [84, 297] width 48 height 15
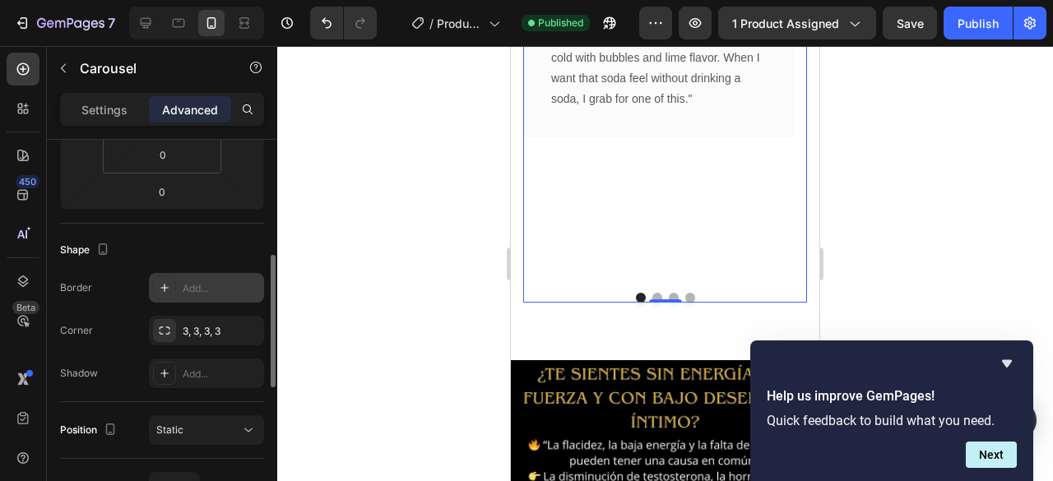
scroll to position [257, 0]
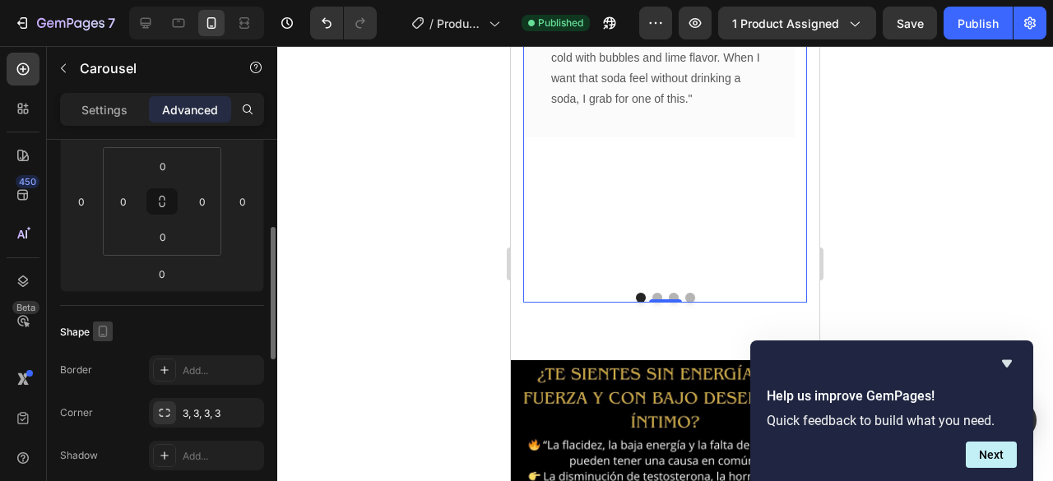
click at [97, 328] on icon "button" at bounding box center [103, 331] width 16 height 16
click at [205, 328] on div "Shape" at bounding box center [162, 332] width 204 height 26
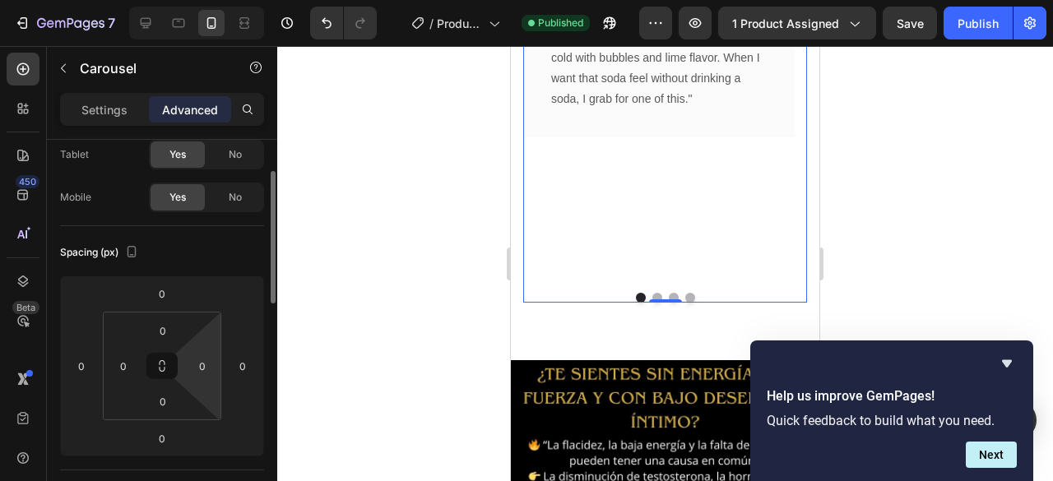
scroll to position [0, 0]
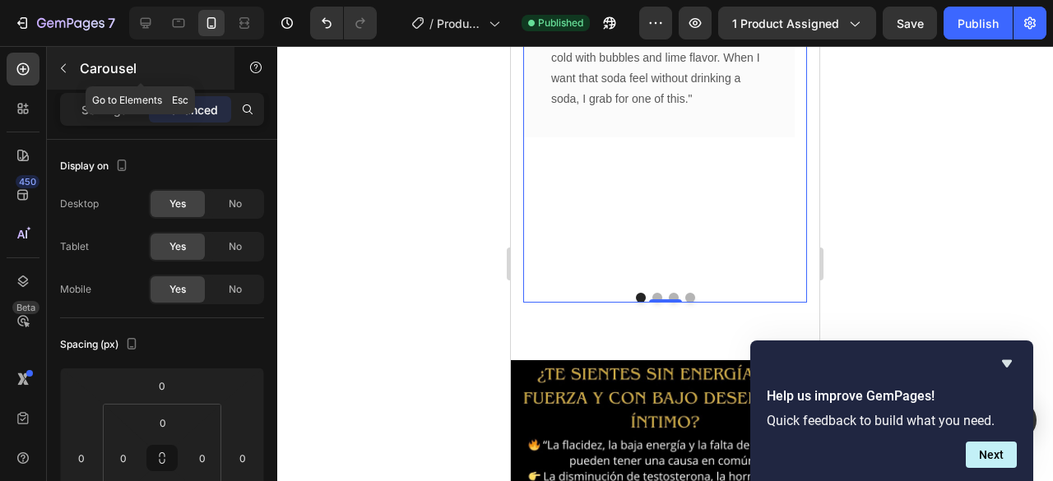
click at [58, 70] on icon "button" at bounding box center [63, 68] width 13 height 13
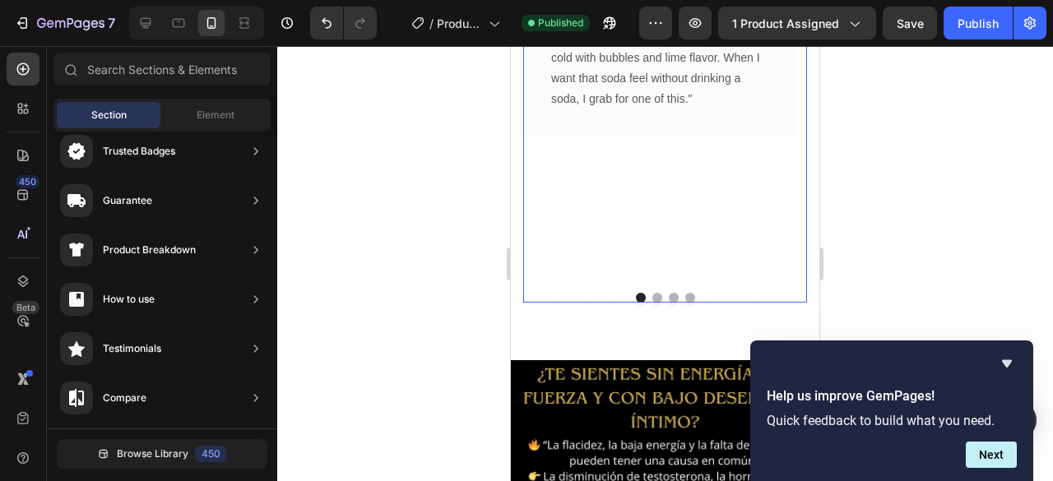
scroll to position [1014, 0]
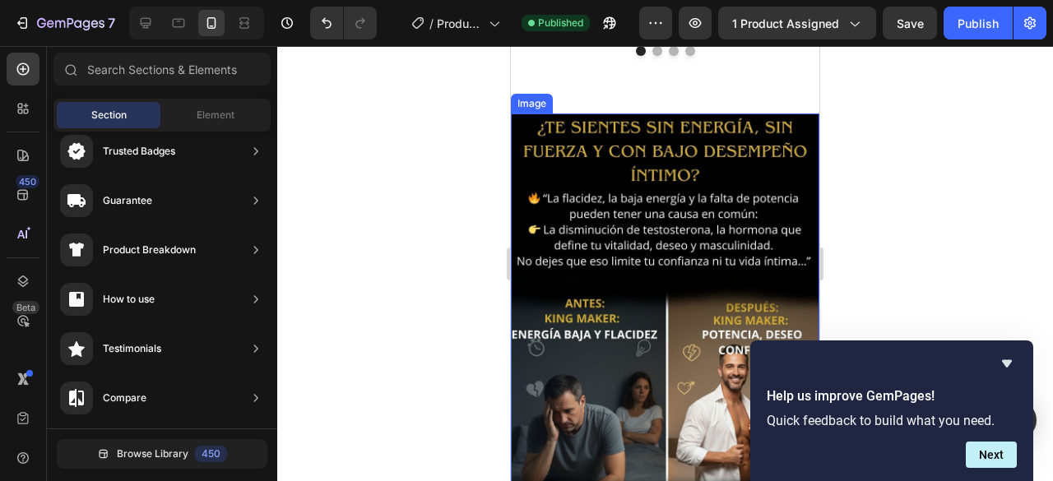
click at [568, 174] on img at bounding box center [665, 307] width 309 height 386
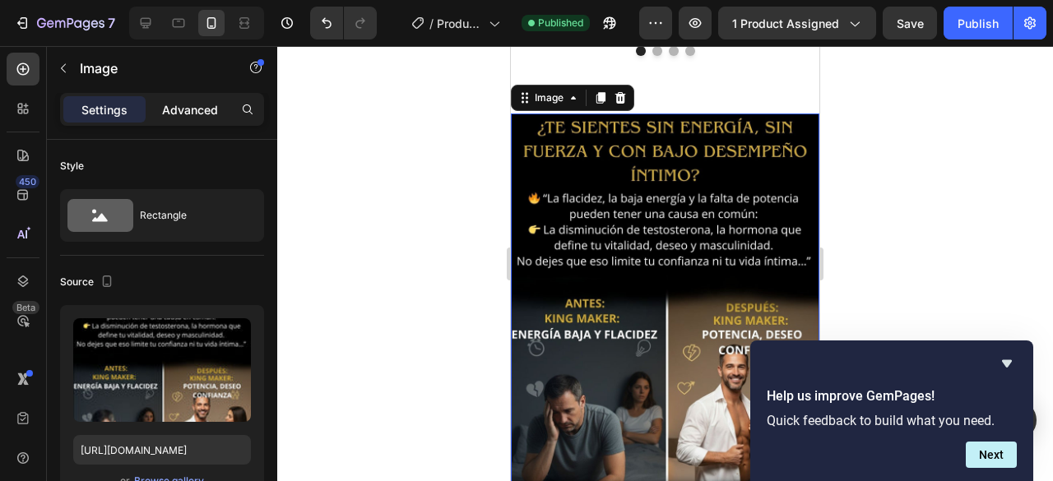
click at [180, 114] on p "Advanced" at bounding box center [190, 109] width 56 height 17
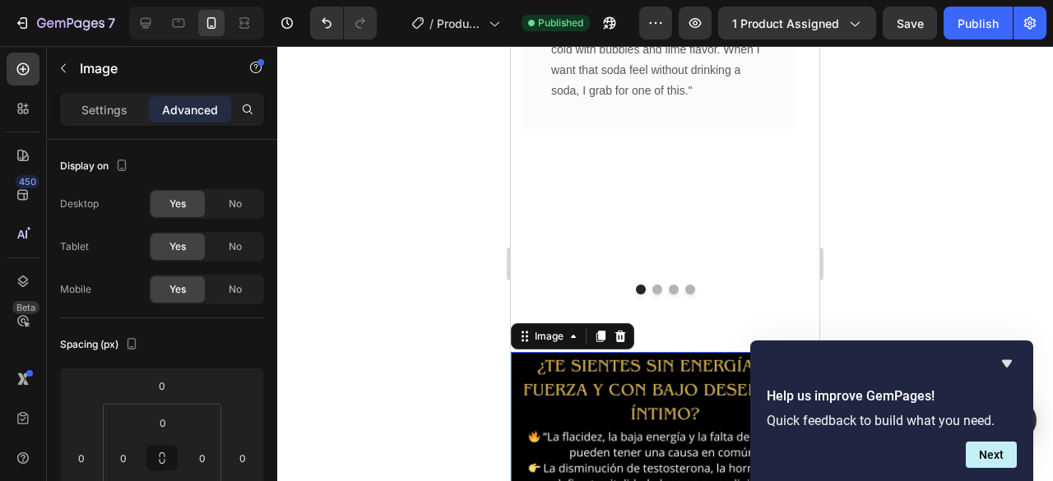
scroll to position [520, 0]
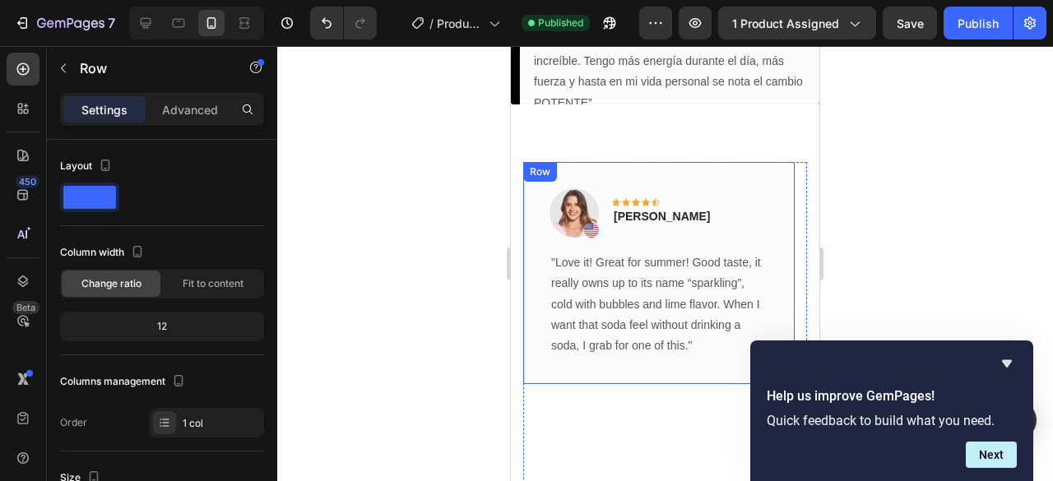
click at [653, 165] on div "Image Icon Icon Icon Icon Icon Row Rita Carroll Text block Row "Love it! Great …" at bounding box center [659, 273] width 272 height 222
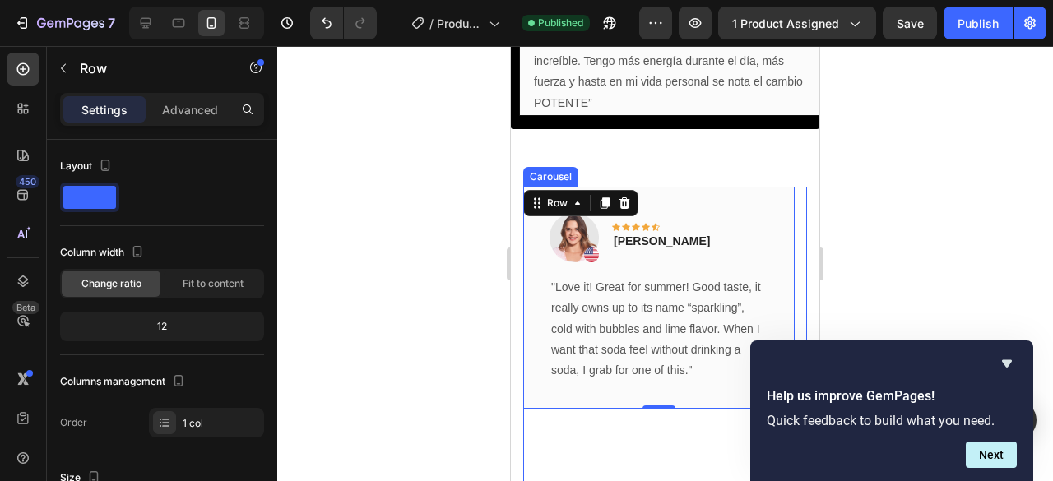
click at [599, 406] on div "Image Icon Icon Icon Icon Icon Row Rita Carroll Text block Row "Love it! Great …" at bounding box center [659, 369] width 272 height 364
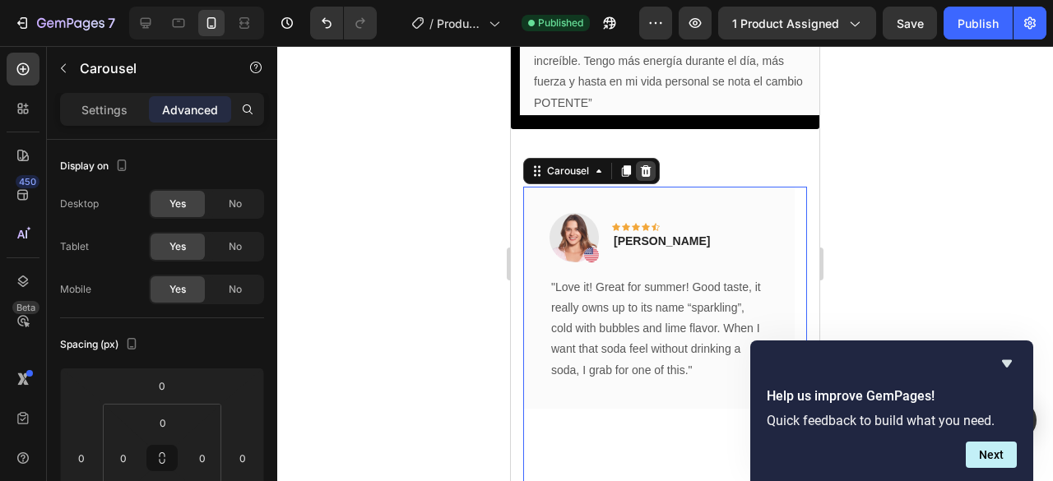
click at [647, 165] on icon at bounding box center [645, 171] width 13 height 13
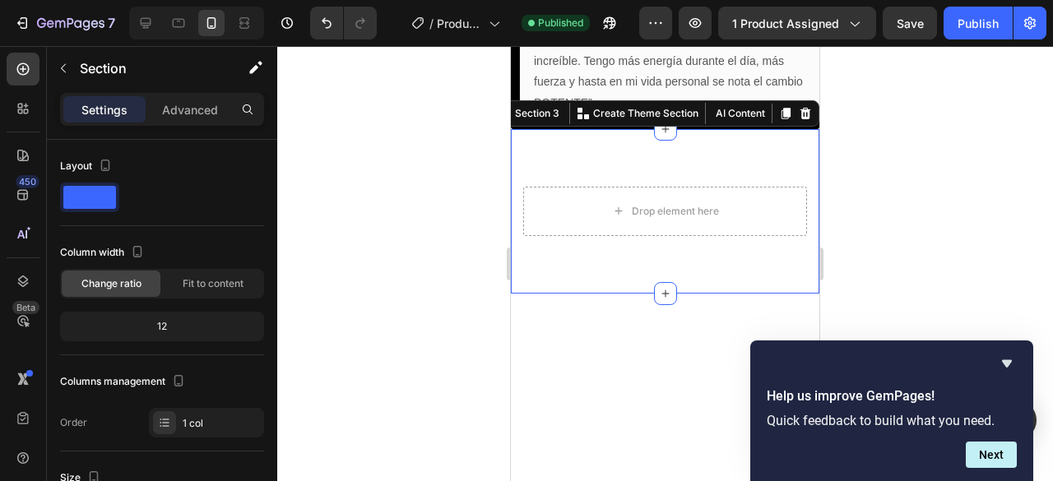
click at [633, 211] on div "Drop element here Row Section 3 You can create reusable sections Create Theme S…" at bounding box center [665, 211] width 309 height 165
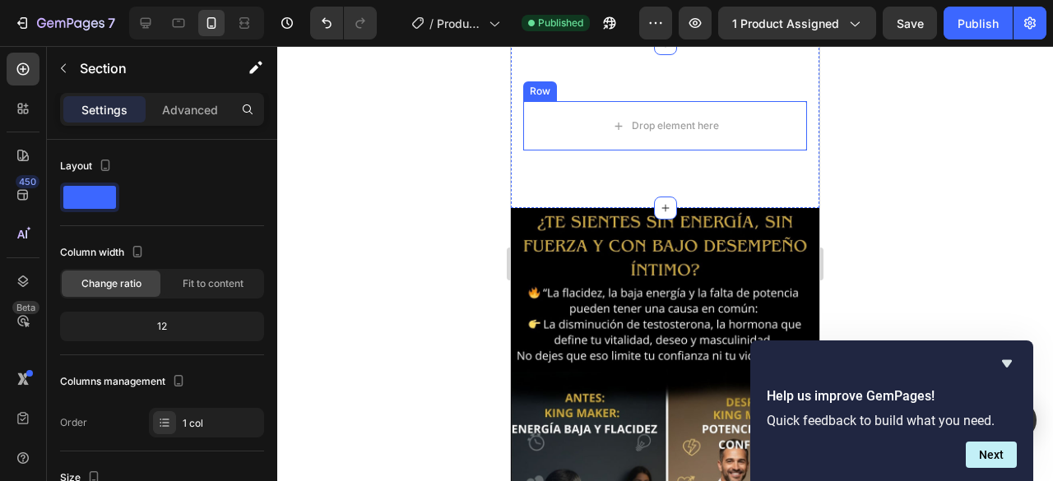
scroll to position [602, 0]
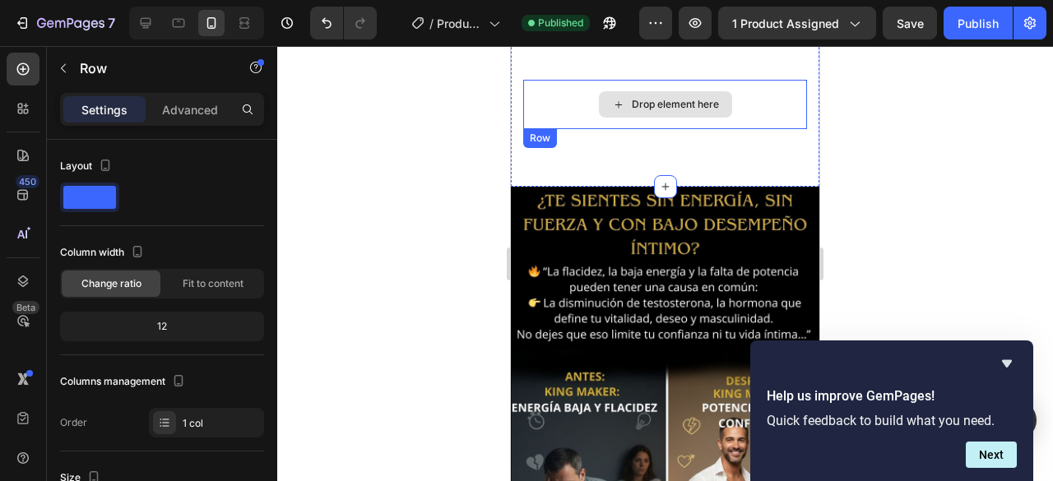
click at [550, 114] on div "Drop element here" at bounding box center [665, 104] width 284 height 49
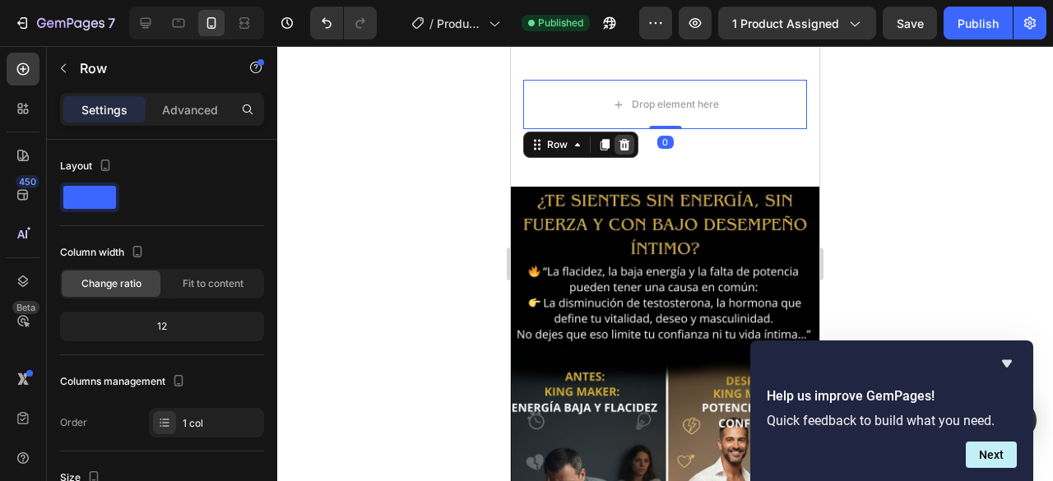
click at [629, 149] on icon at bounding box center [624, 144] width 13 height 13
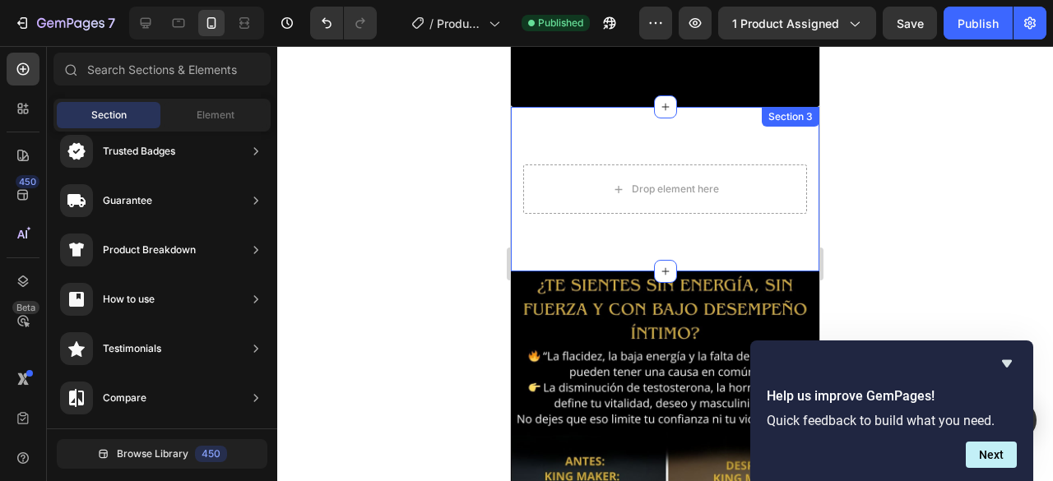
scroll to position [438, 0]
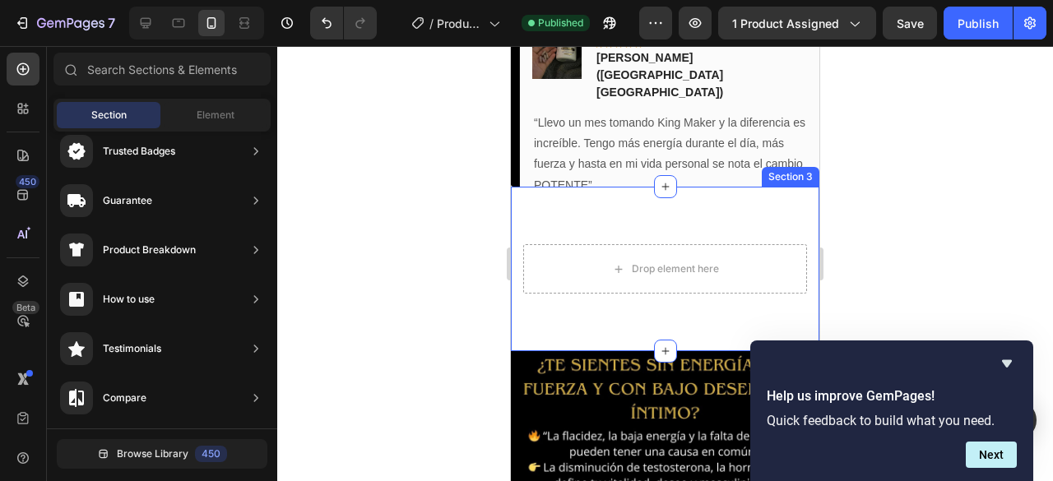
click at [625, 216] on div "Drop element here Section 3" at bounding box center [665, 269] width 309 height 165
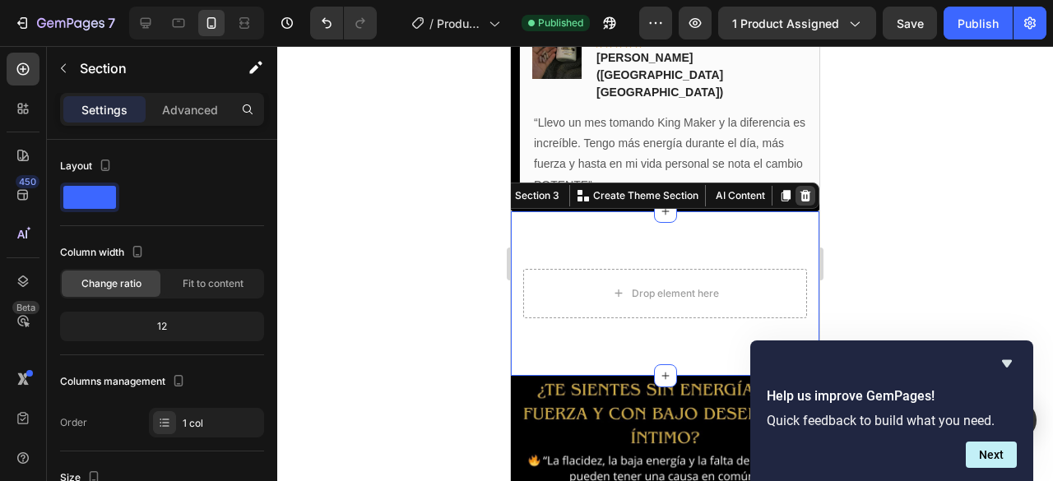
click at [801, 190] on icon at bounding box center [806, 196] width 11 height 12
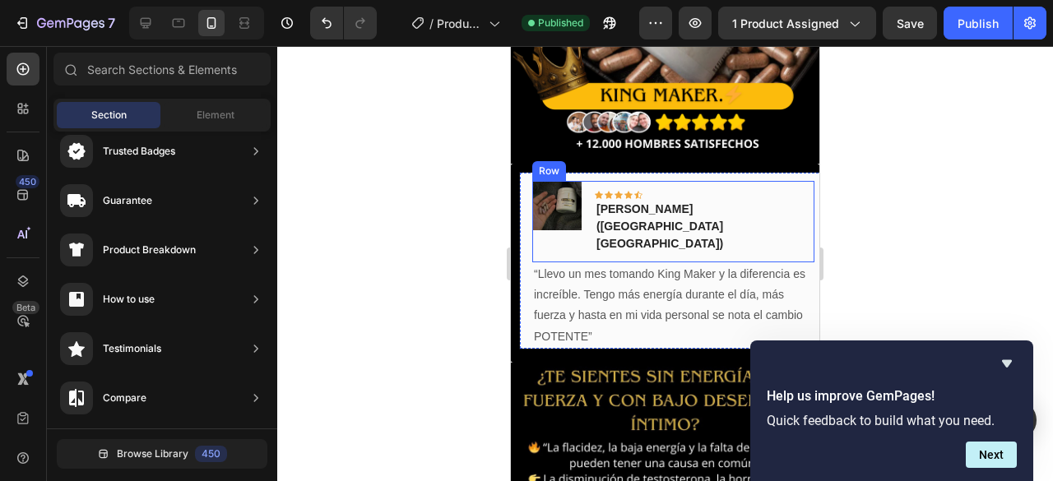
scroll to position [273, 0]
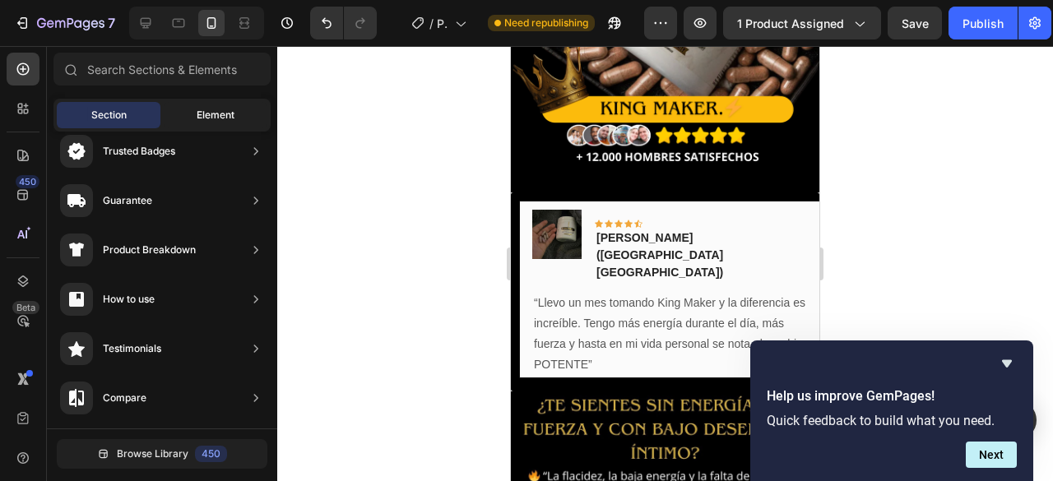
click at [204, 118] on span "Element" at bounding box center [216, 115] width 38 height 15
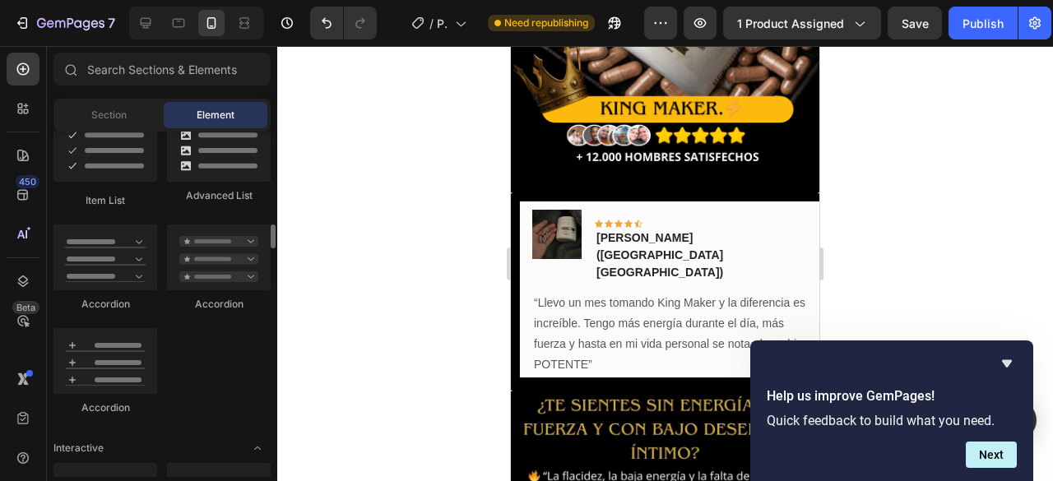
scroll to position [1513, 0]
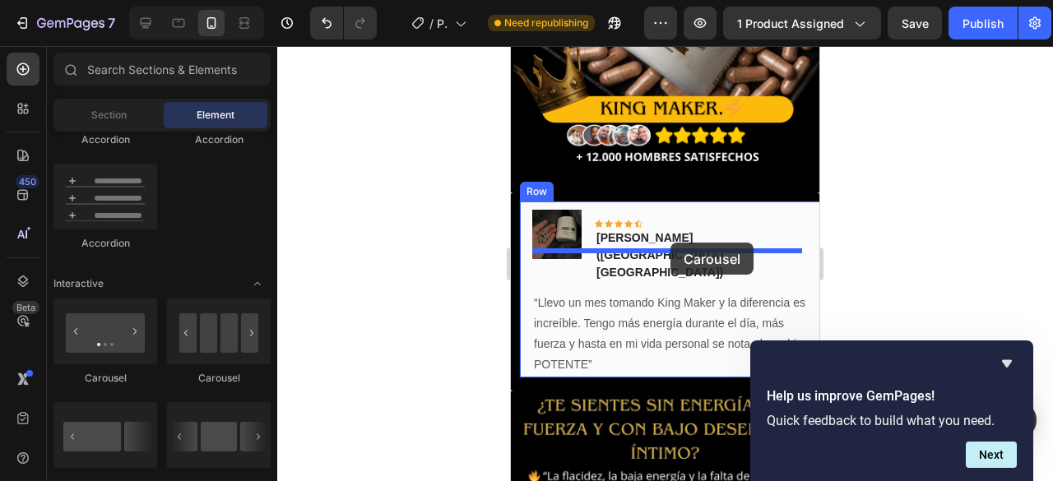
drag, startPoint x: 636, startPoint y: 381, endPoint x: 655, endPoint y: 262, distance: 120.0
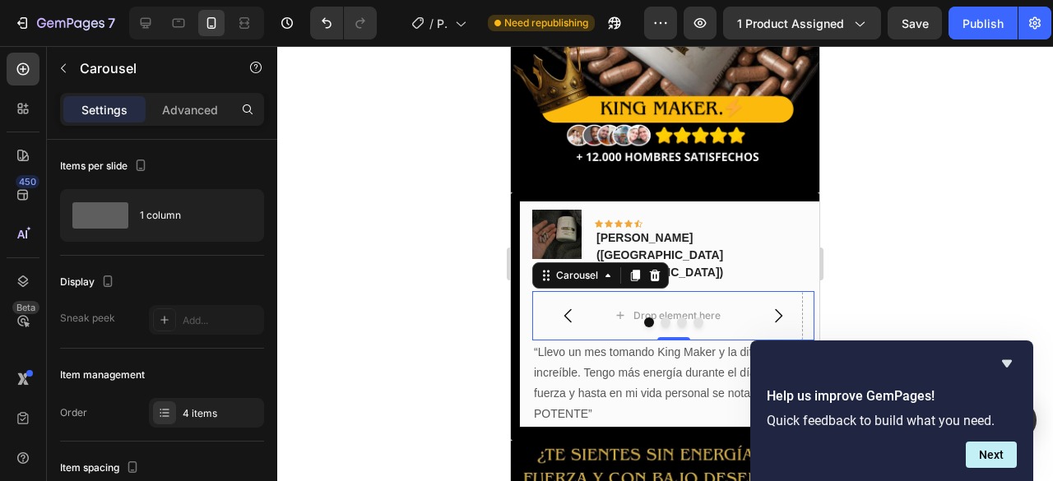
click at [661, 318] on button "Dot" at bounding box center [666, 323] width 10 height 10
click at [63, 67] on icon "button" at bounding box center [63, 68] width 13 height 13
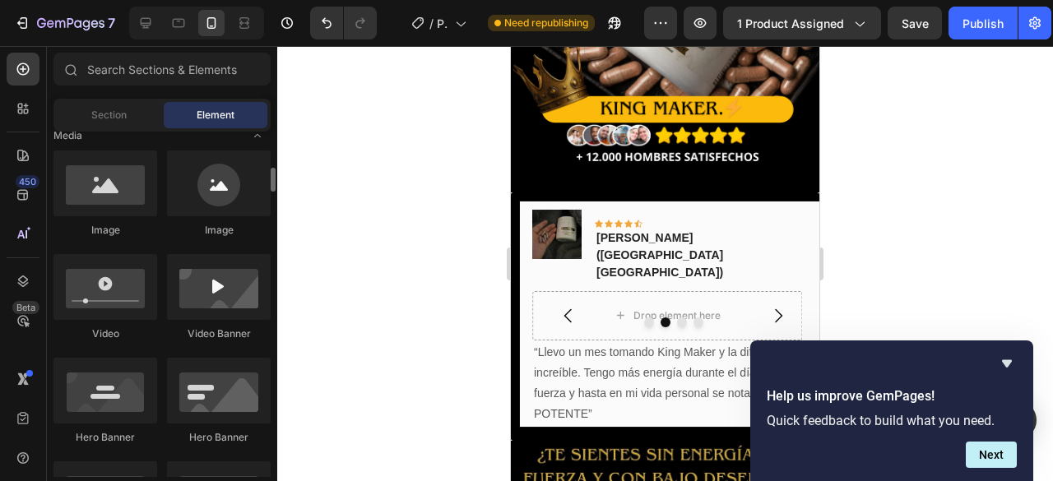
scroll to position [443, 0]
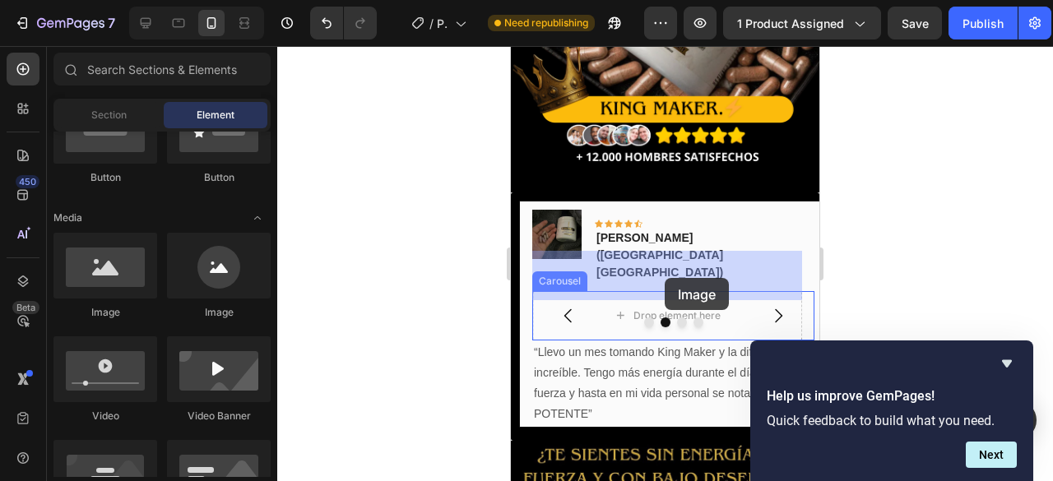
drag, startPoint x: 625, startPoint y: 328, endPoint x: 665, endPoint y: 278, distance: 63.9
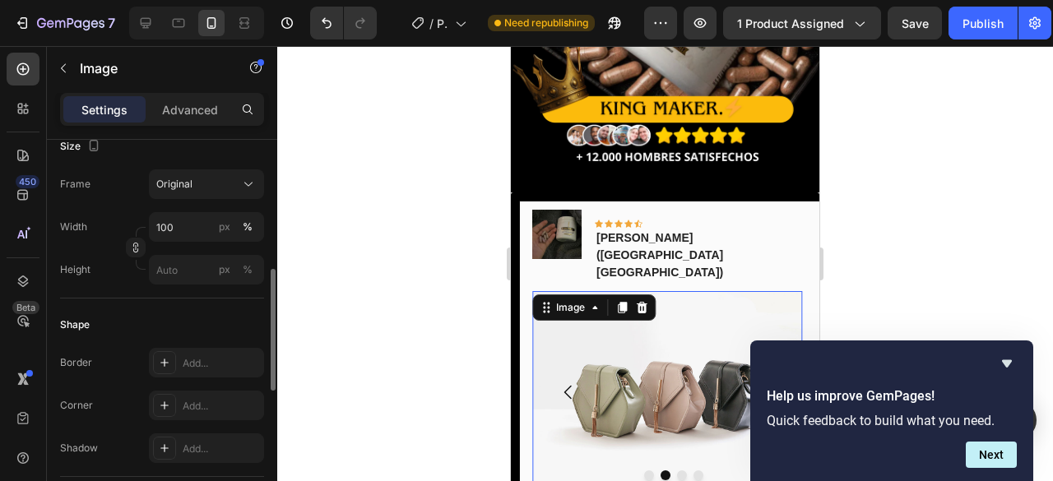
scroll to position [329, 0]
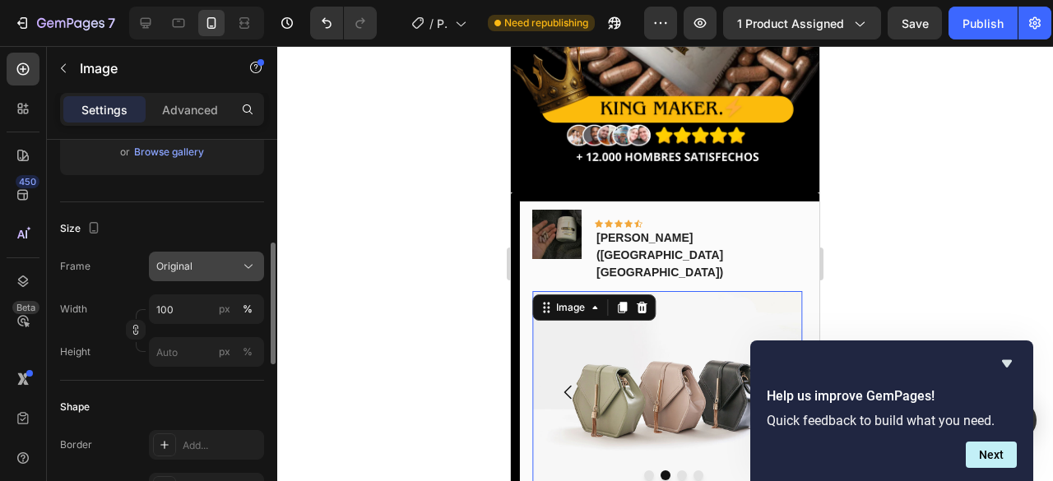
click at [253, 258] on icon at bounding box center [248, 266] width 16 height 16
click at [236, 221] on div "Size" at bounding box center [162, 229] width 204 height 26
click at [194, 304] on input "100" at bounding box center [206, 310] width 115 height 30
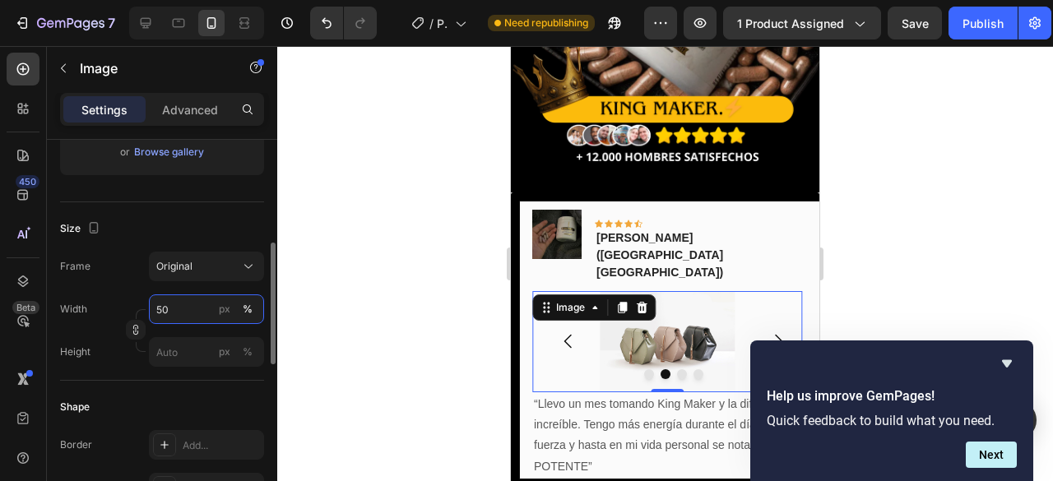
type input "5"
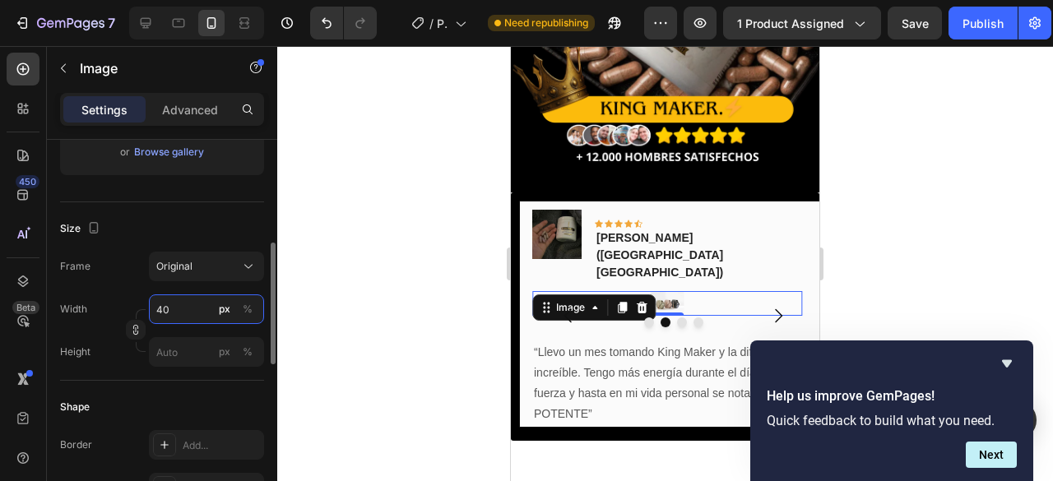
type input "4"
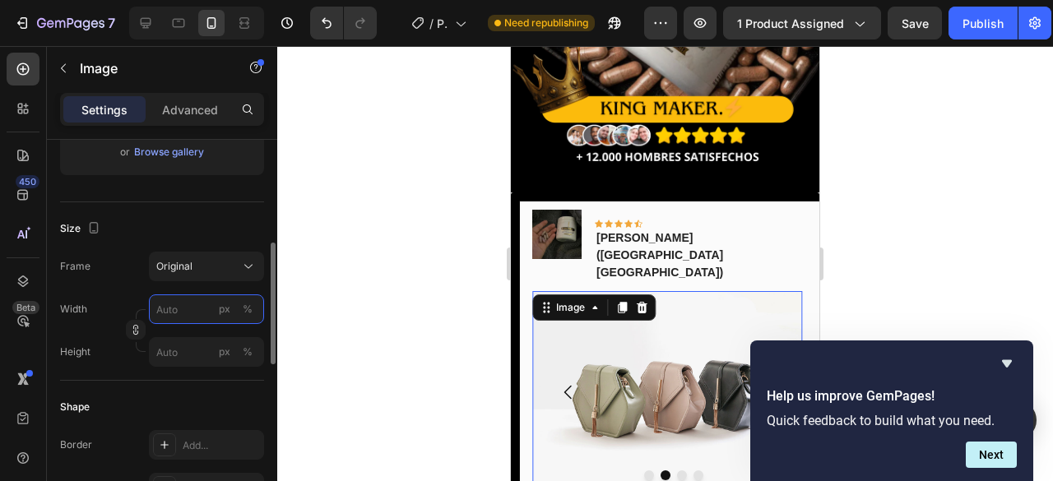
type input "4"
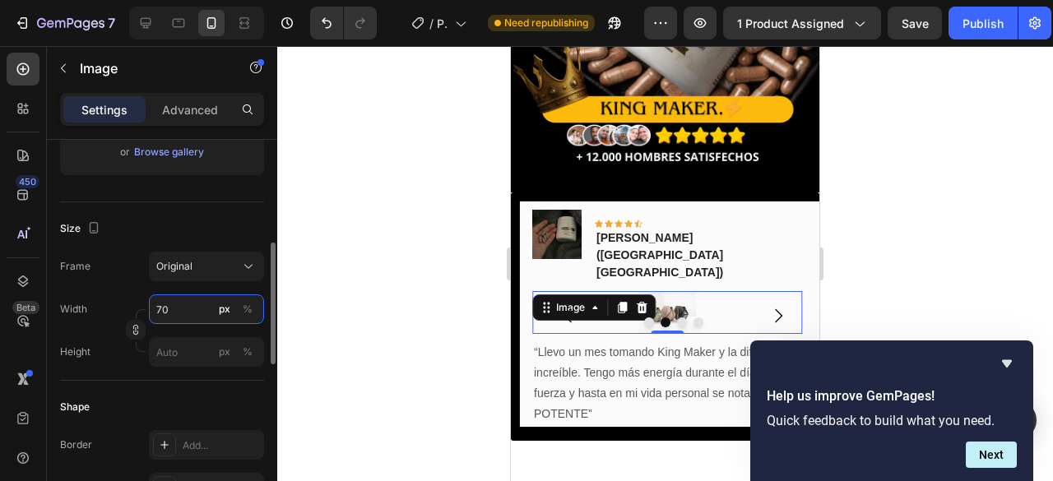
type input "7"
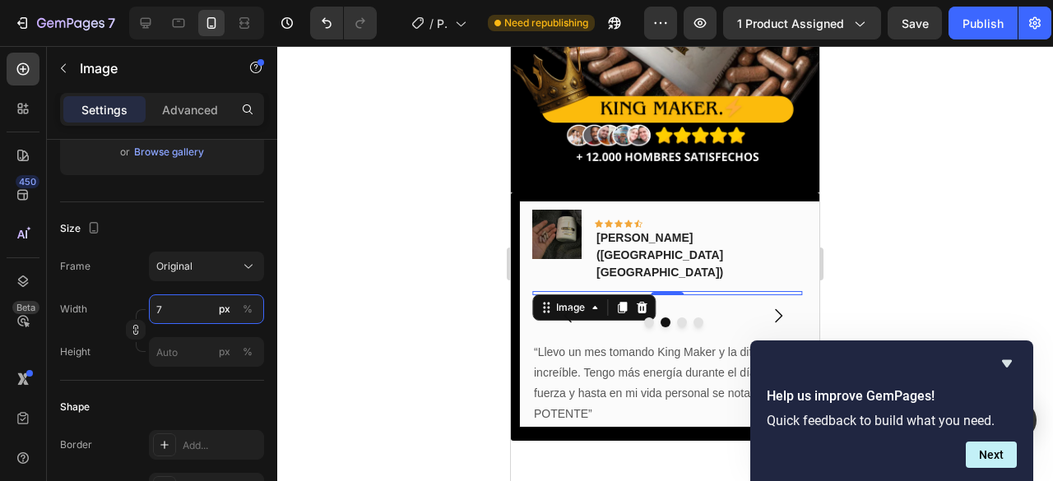
type input "7"
click at [345, 165] on div at bounding box center [665, 263] width 776 height 435
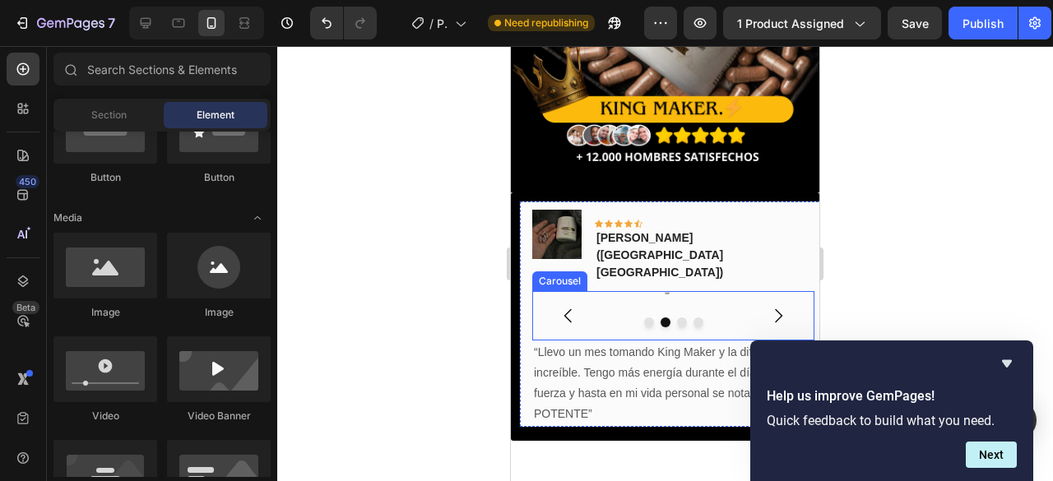
click at [645, 318] on div at bounding box center [673, 323] width 282 height 10
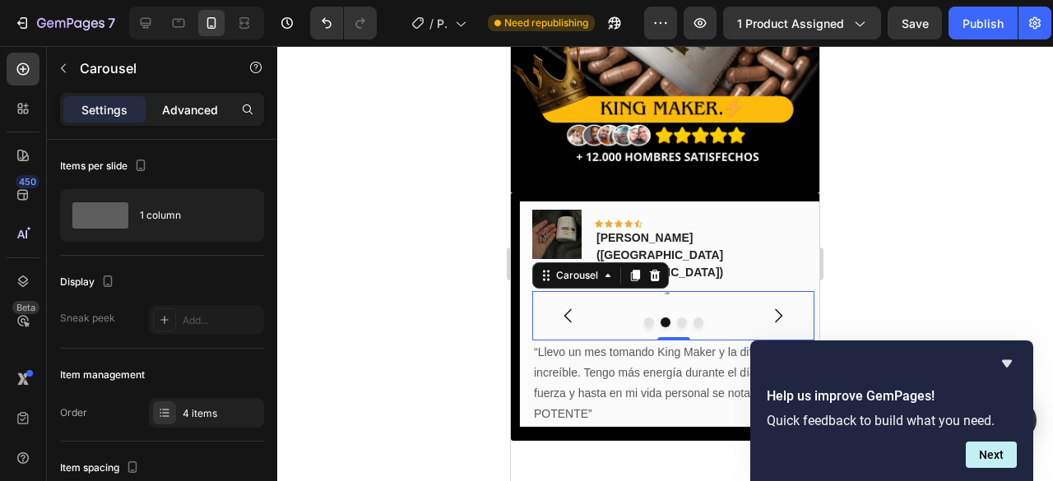
click at [158, 100] on div "Advanced" at bounding box center [190, 109] width 82 height 26
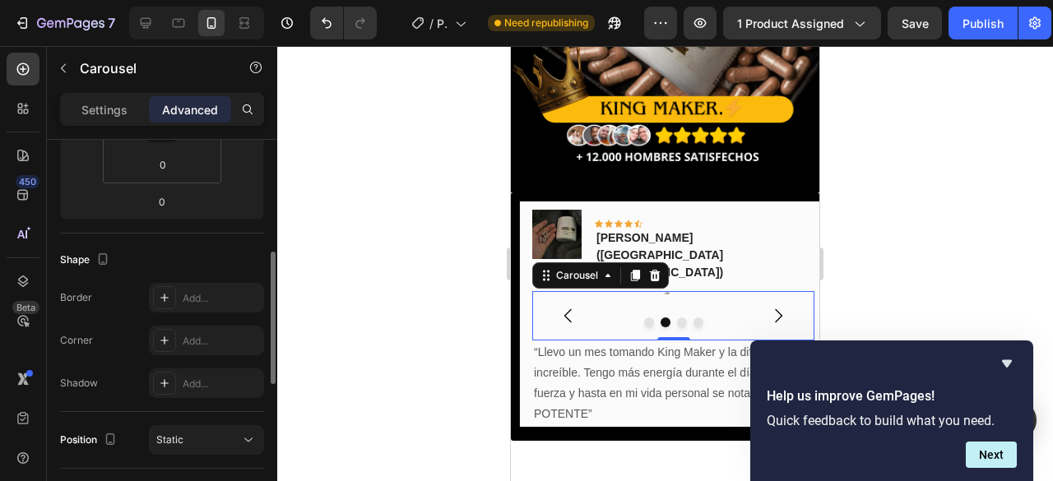
scroll to position [165, 0]
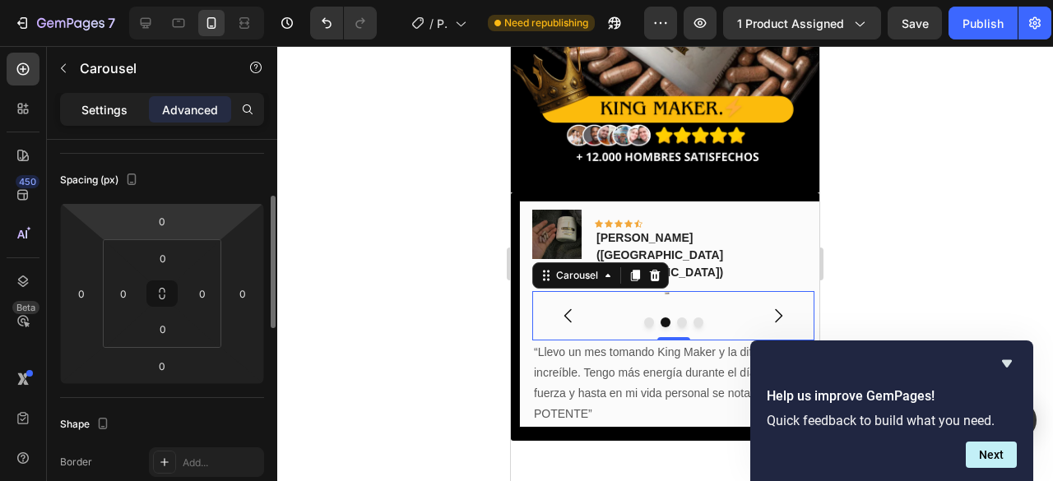
click at [120, 106] on p "Settings" at bounding box center [104, 109] width 46 height 17
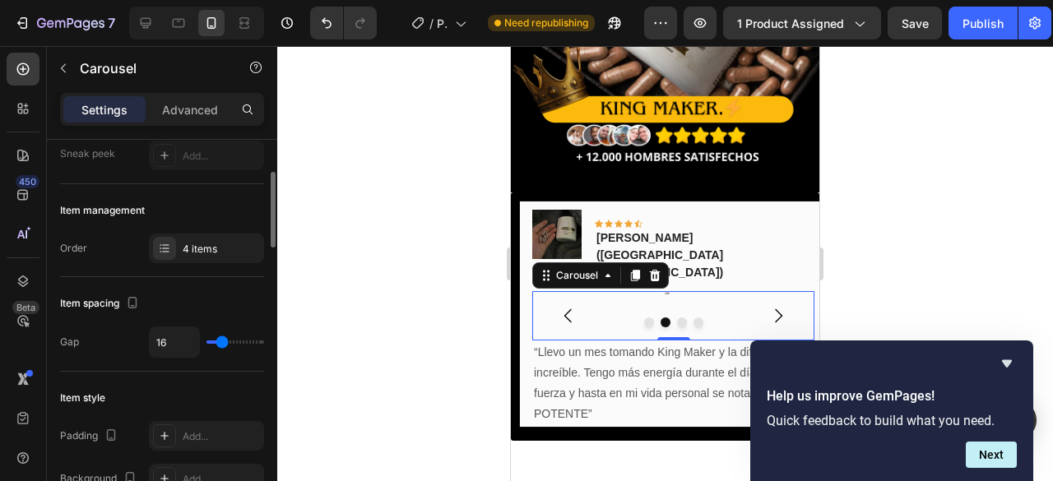
scroll to position [0, 0]
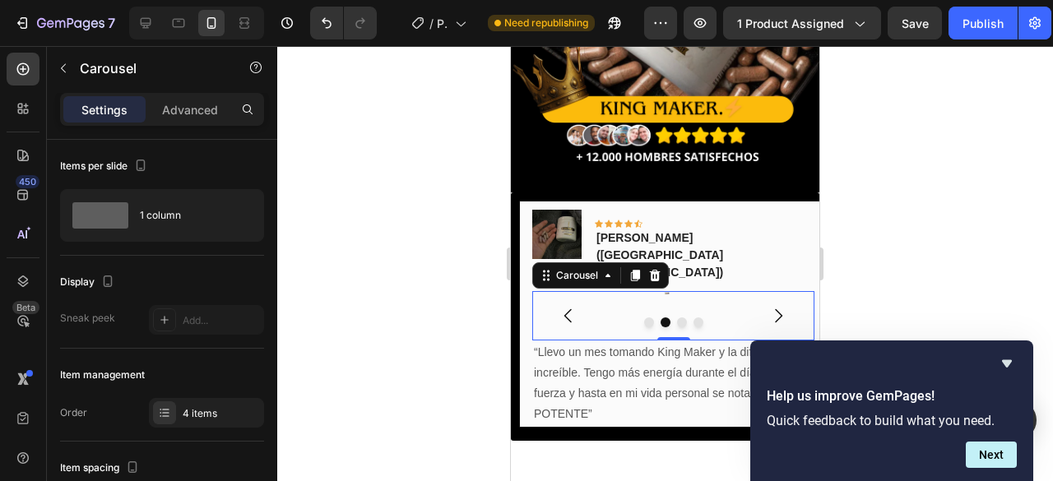
click at [693, 291] on div "Image" at bounding box center [667, 315] width 271 height 49
click at [668, 318] on div at bounding box center [673, 323] width 282 height 10
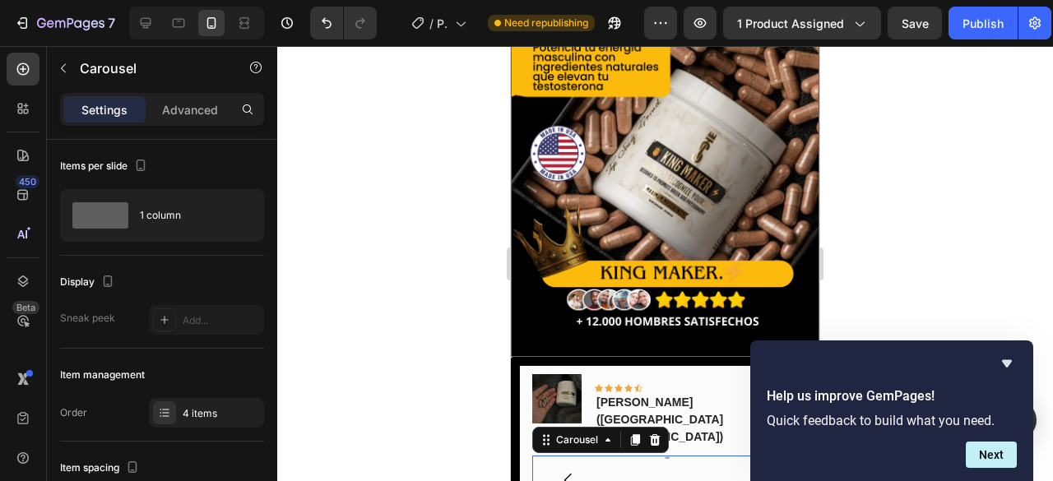
scroll to position [355, 0]
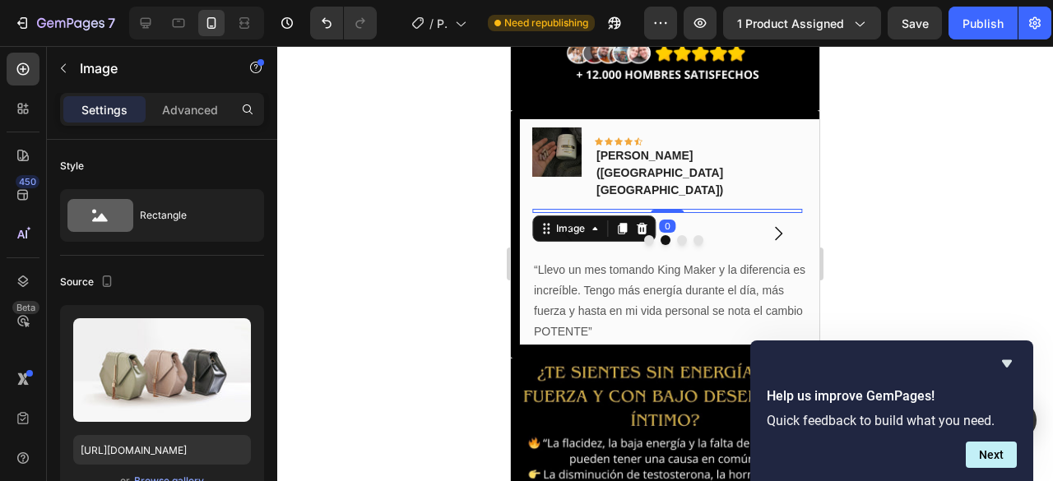
click at [669, 209] on div "Image 0" at bounding box center [667, 211] width 271 height 4
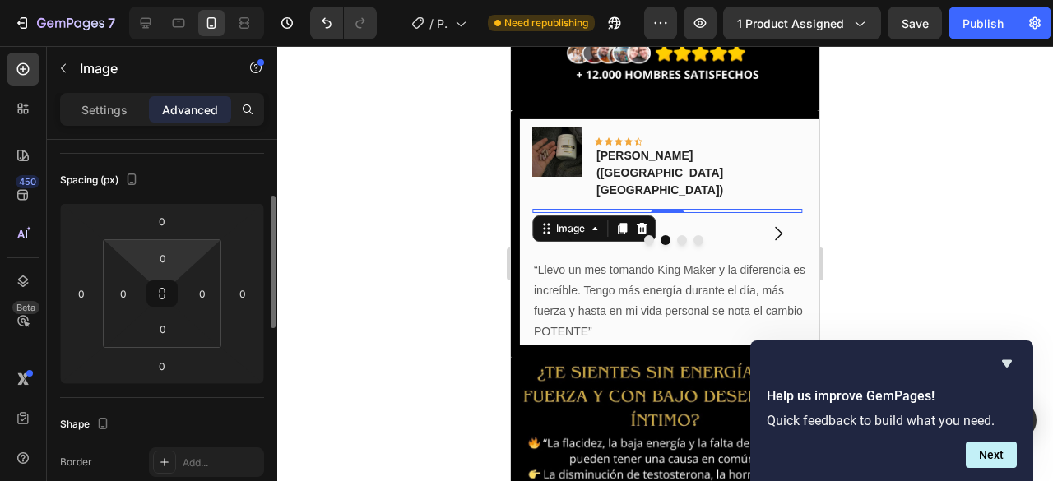
scroll to position [0, 0]
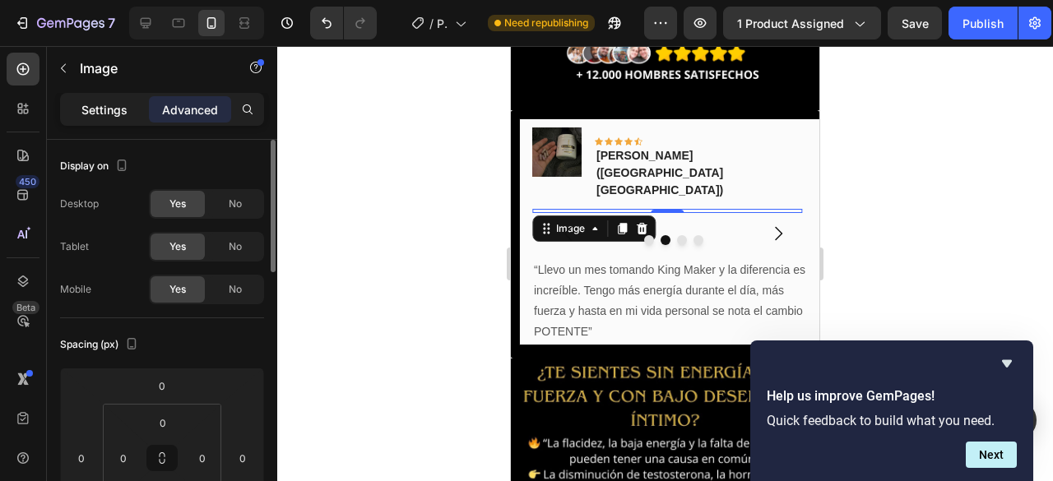
click at [123, 113] on p "Settings" at bounding box center [104, 109] width 46 height 17
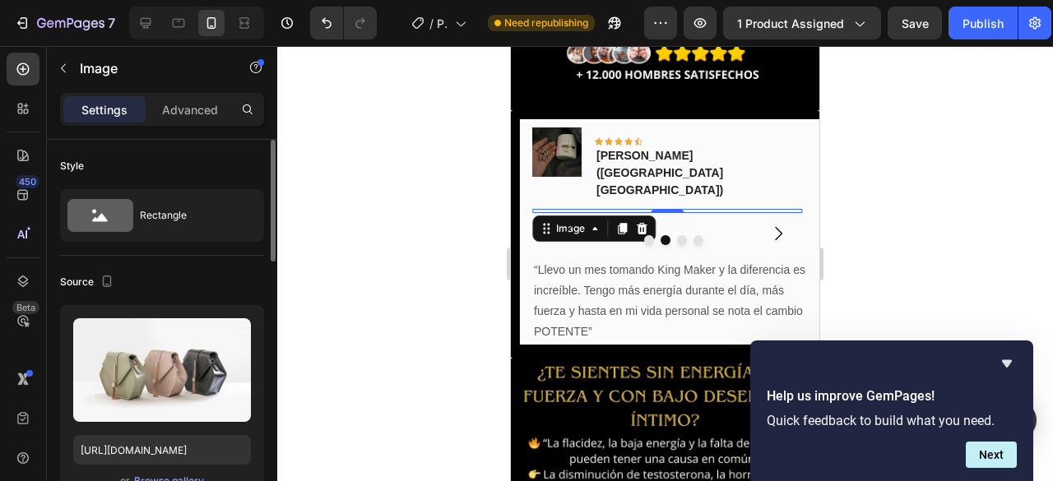
scroll to position [247, 0]
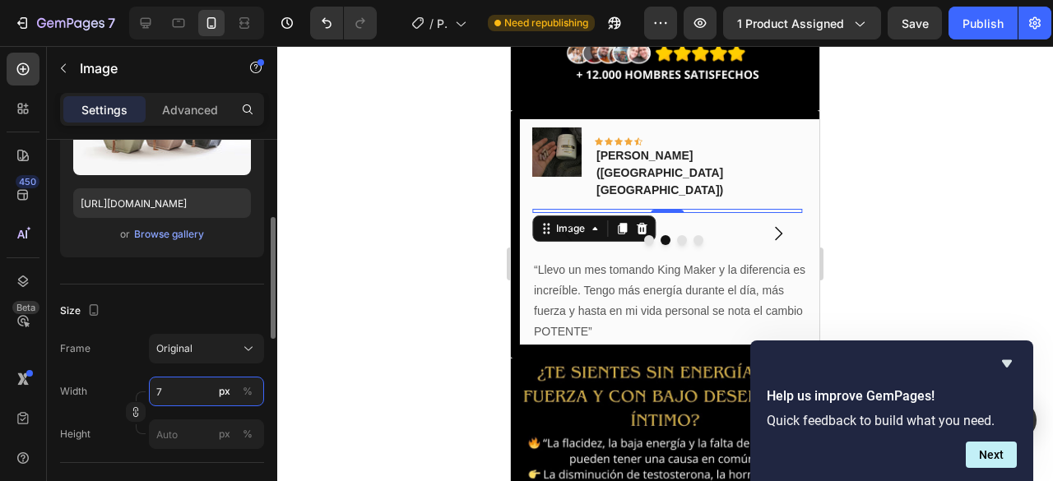
click at [193, 388] on input "7" at bounding box center [206, 392] width 115 height 30
type input "1"
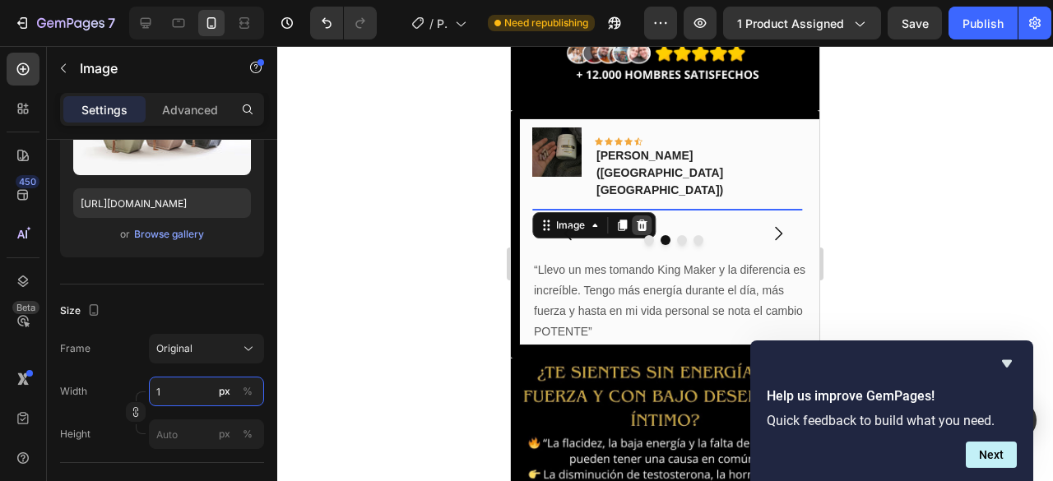
type input "1"
click at [644, 219] on icon at bounding box center [641, 225] width 11 height 12
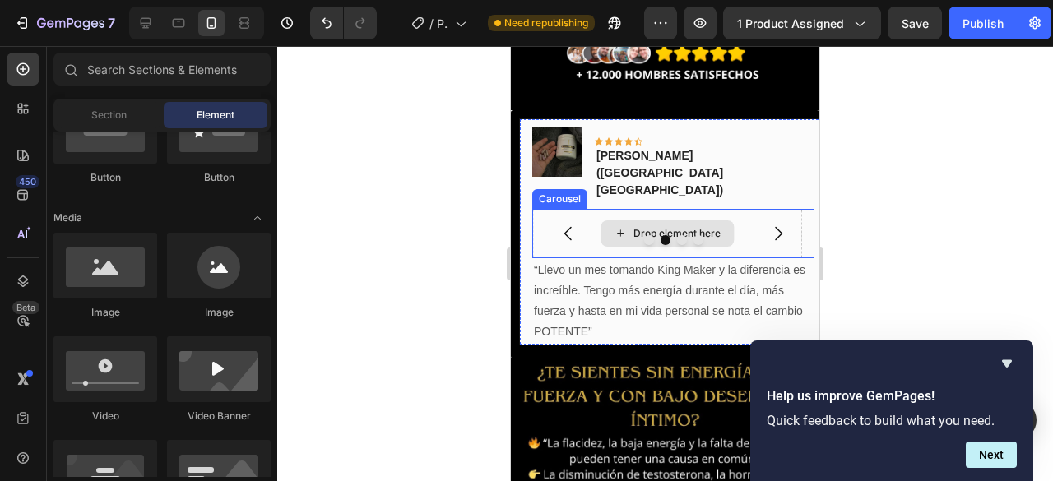
click at [589, 235] on div at bounding box center [673, 240] width 282 height 10
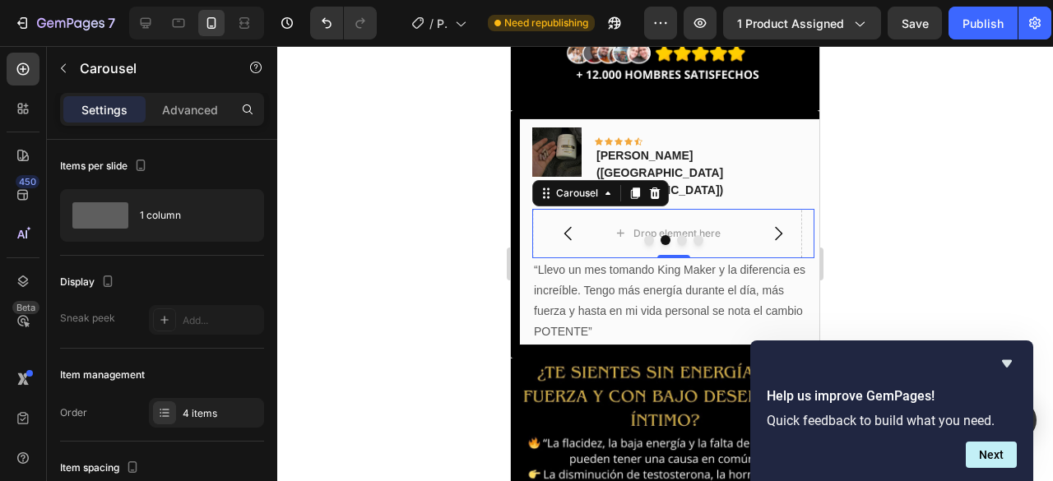
click at [283, 246] on div at bounding box center [665, 263] width 776 height 435
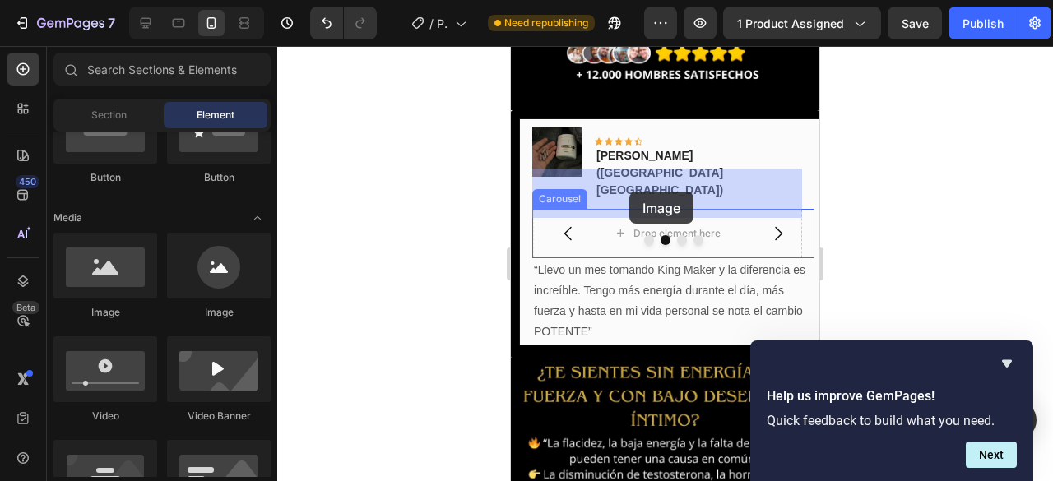
drag, startPoint x: 624, startPoint y: 333, endPoint x: 629, endPoint y: 192, distance: 141.6
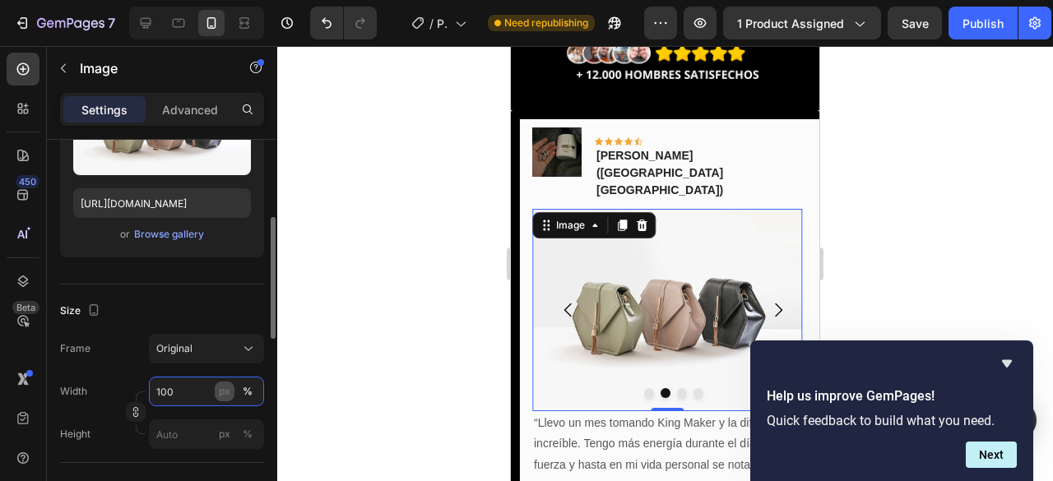
drag, startPoint x: 199, startPoint y: 389, endPoint x: 215, endPoint y: 388, distance: 15.7
click at [200, 389] on input "100" at bounding box center [206, 392] width 115 height 30
click at [210, 381] on input "100" at bounding box center [206, 392] width 115 height 30
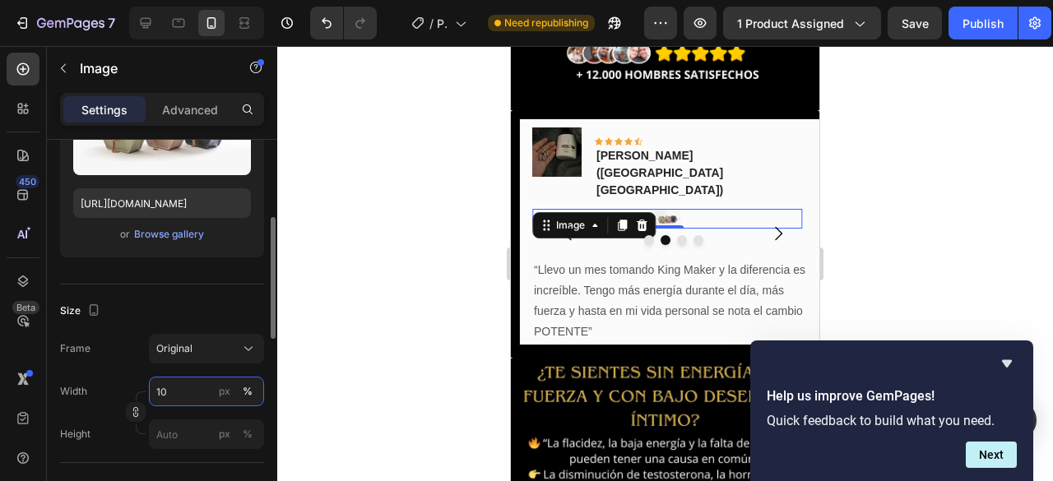
type input "1"
type input "50"
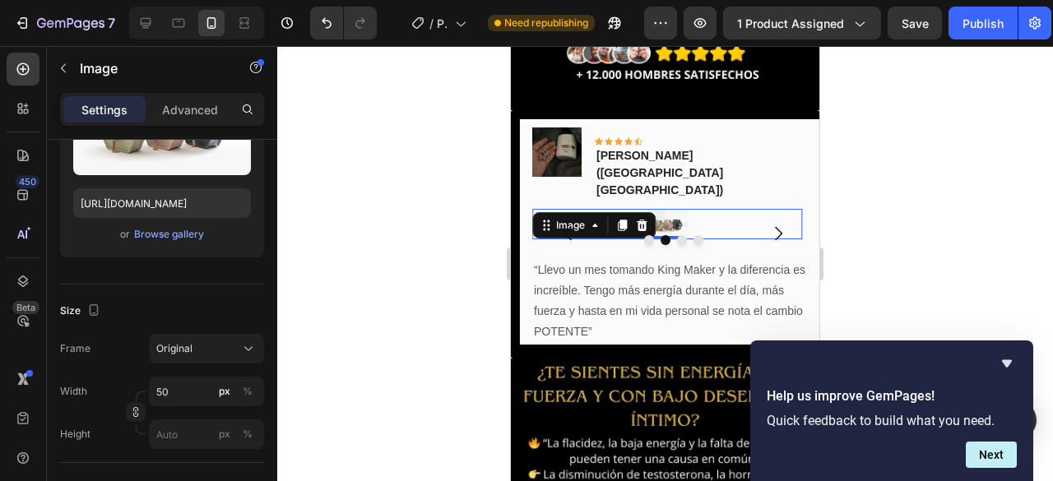
click at [347, 333] on div at bounding box center [665, 263] width 776 height 435
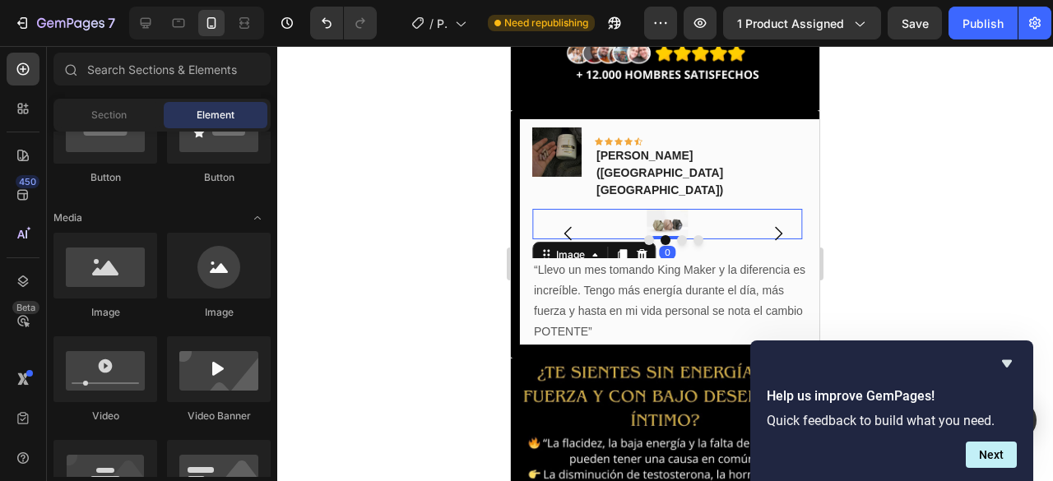
click at [676, 209] on img at bounding box center [667, 224] width 41 height 31
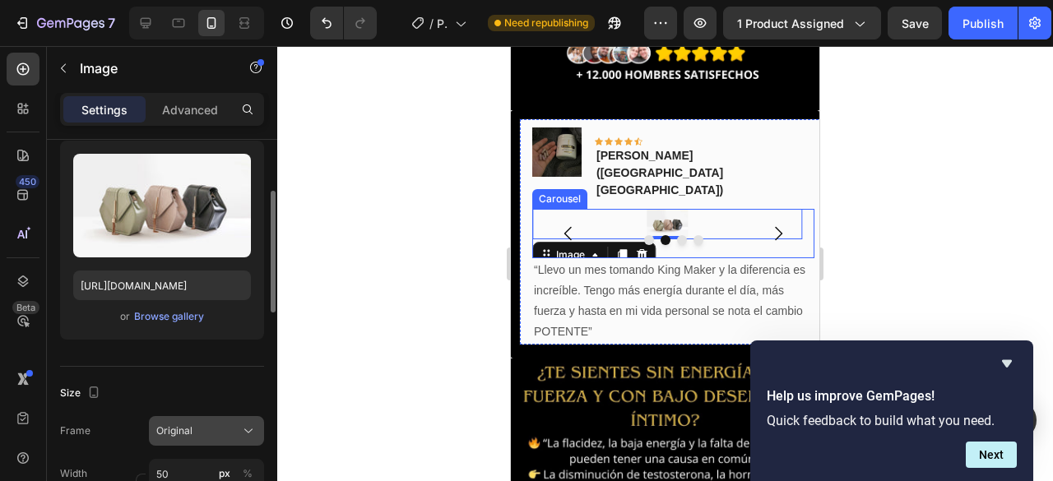
scroll to position [329, 0]
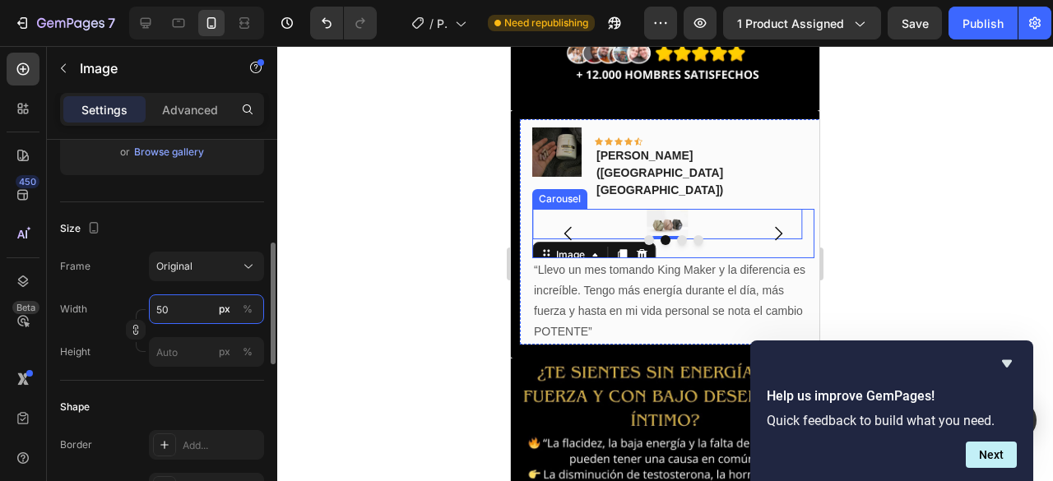
click at [188, 313] on input "50" at bounding box center [206, 310] width 115 height 30
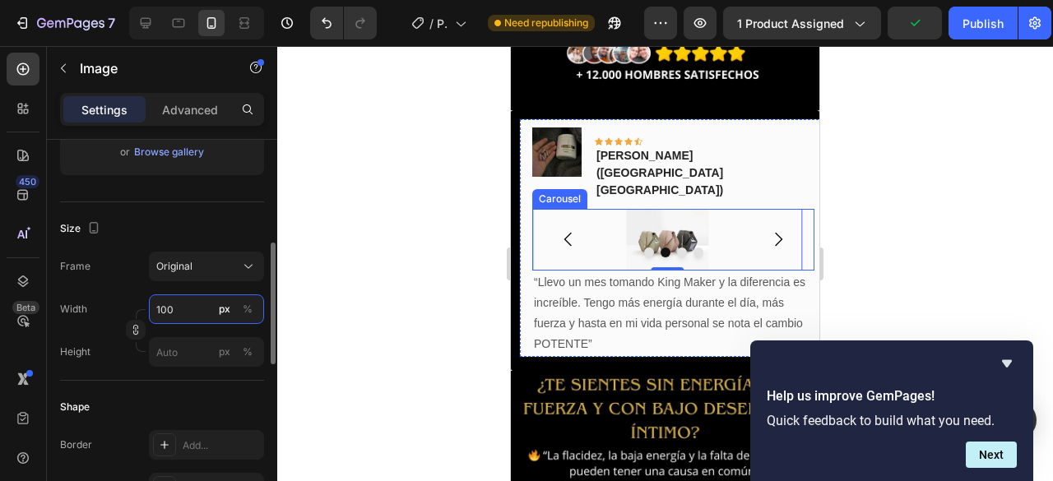
type input "100"
click at [221, 315] on div "px" at bounding box center [225, 309] width 12 height 15
click at [239, 315] on button "%" at bounding box center [248, 309] width 20 height 20
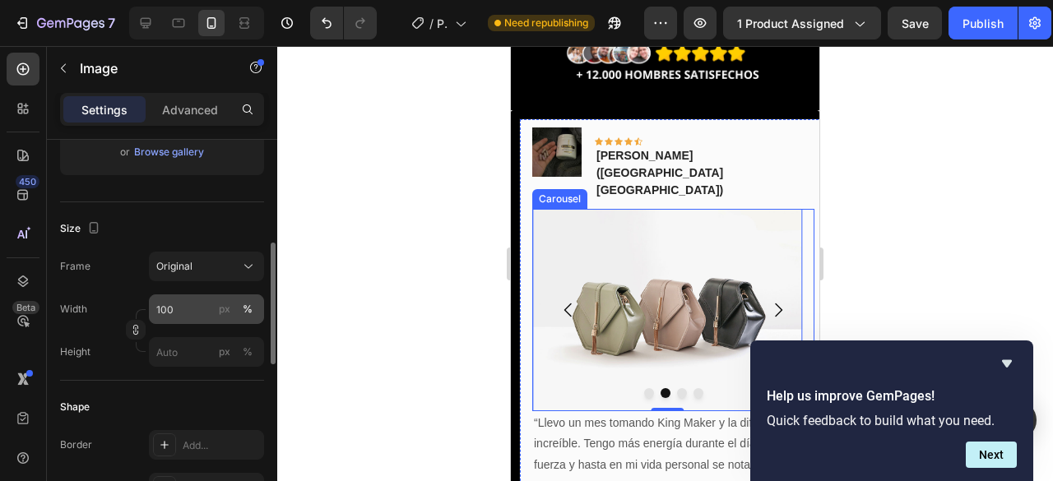
click at [244, 312] on div "%" at bounding box center [248, 309] width 10 height 15
click at [165, 317] on input "100" at bounding box center [206, 310] width 115 height 30
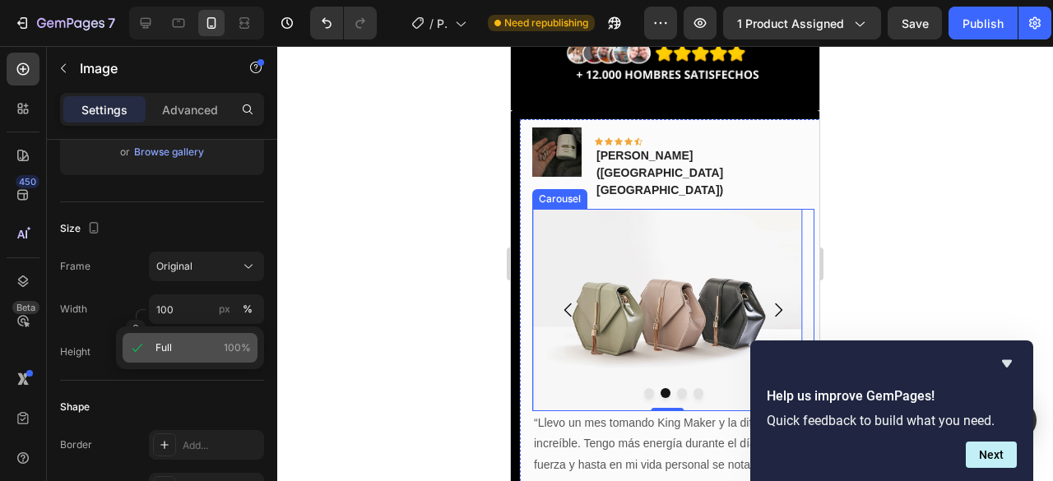
click at [178, 351] on p "Full 100%" at bounding box center [203, 348] width 95 height 15
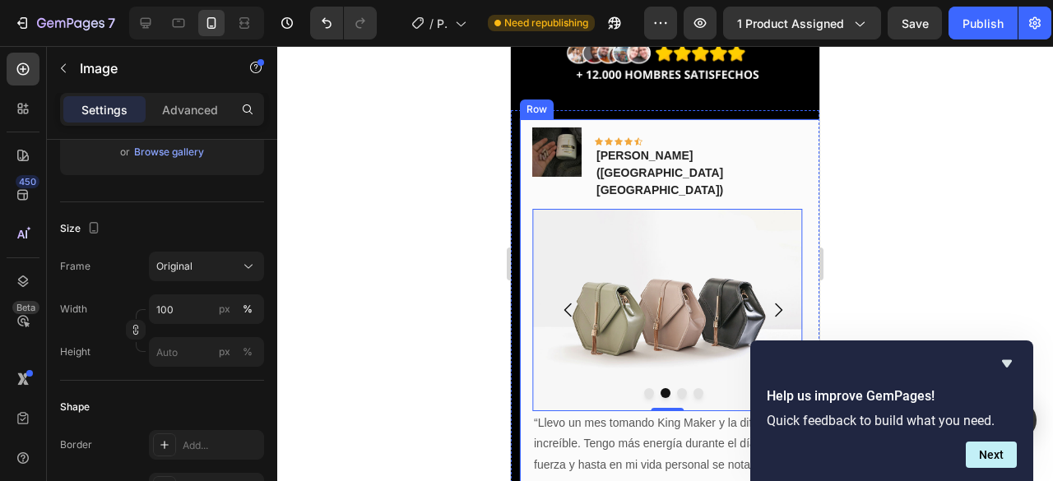
click at [454, 274] on div at bounding box center [665, 263] width 776 height 435
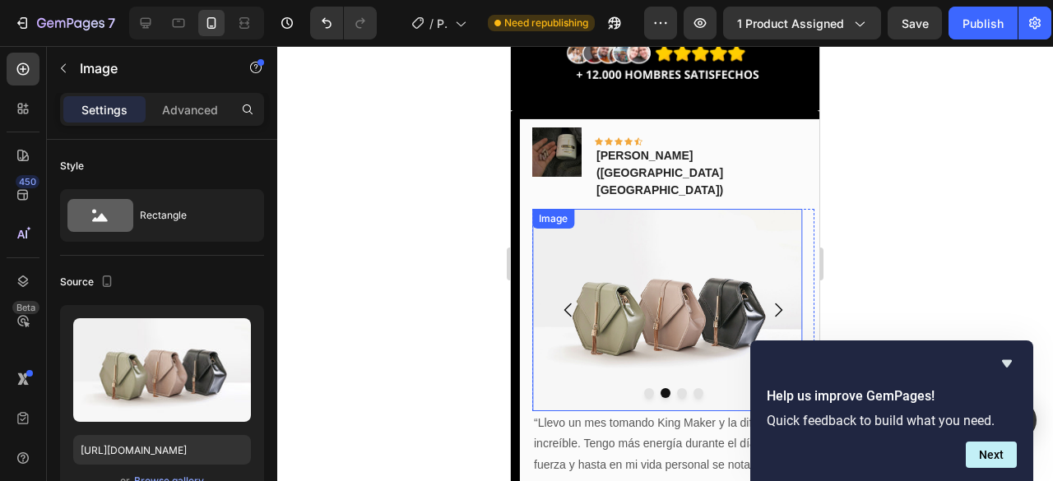
click at [724, 231] on img at bounding box center [667, 310] width 271 height 202
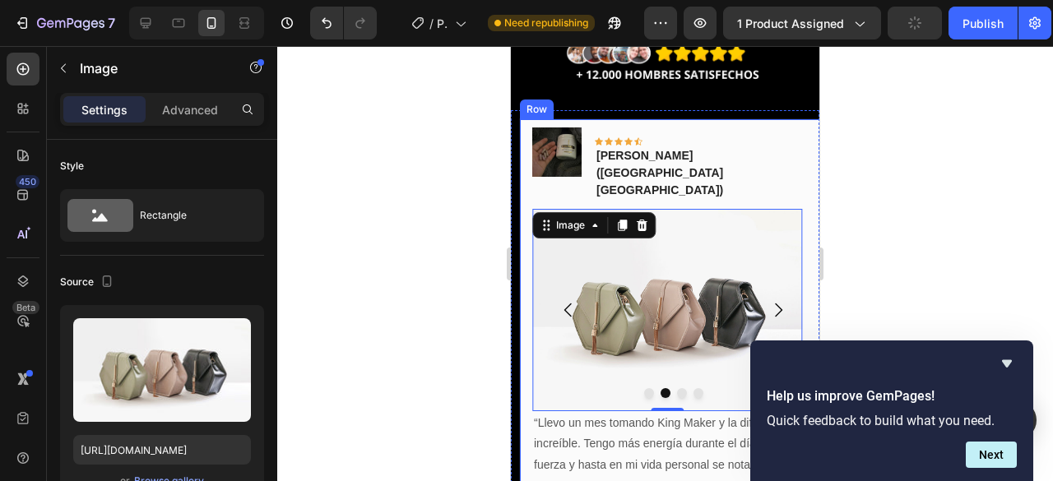
click at [736, 118] on div "Image Icon Icon Icon Icon Icon Row Jairo Sanabria(Bogotá DC) Text block Row Dro…" at bounding box center [673, 308] width 309 height 380
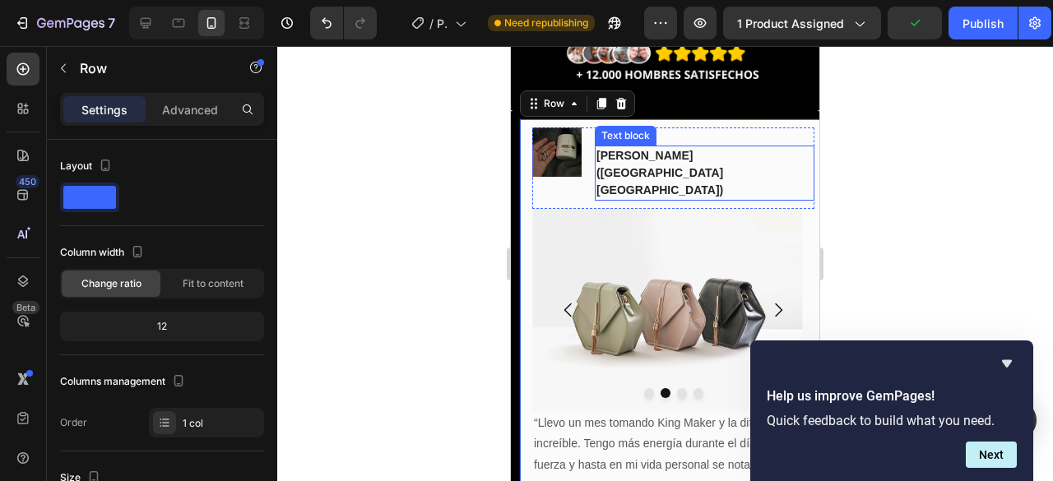
click at [612, 147] on p "Jairo Sanabria(Bogotá DC)" at bounding box center [705, 173] width 216 height 52
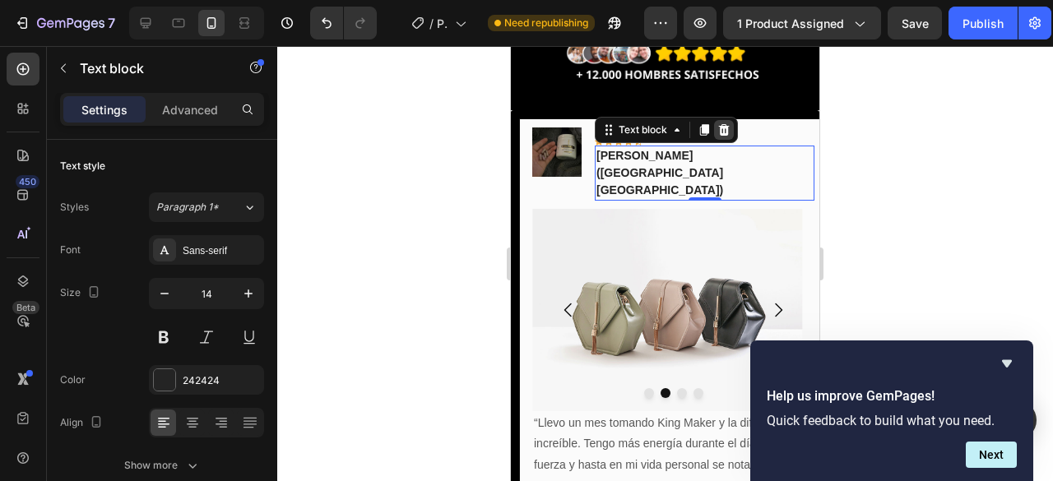
click at [722, 124] on icon at bounding box center [724, 130] width 11 height 12
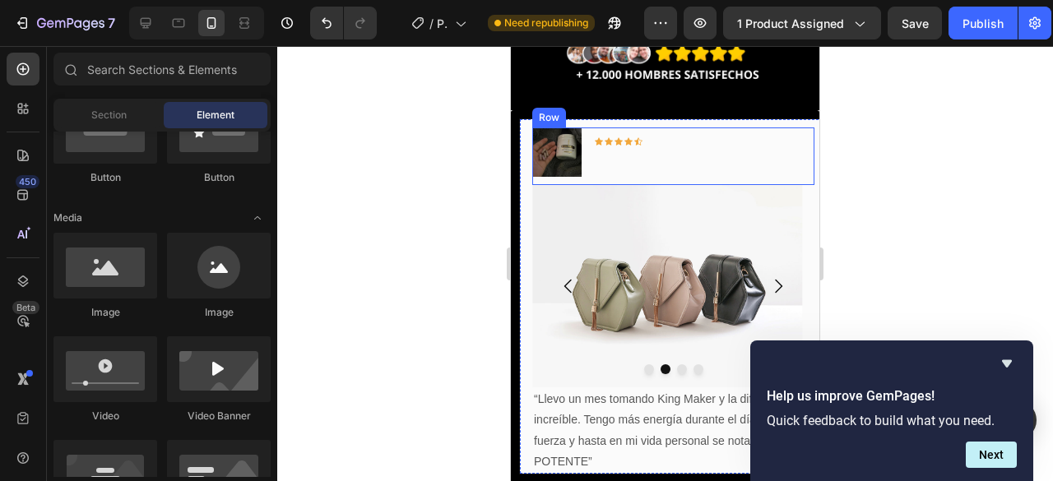
click at [635, 128] on div "Icon Icon Icon Icon Icon Row" at bounding box center [619, 152] width 48 height 49
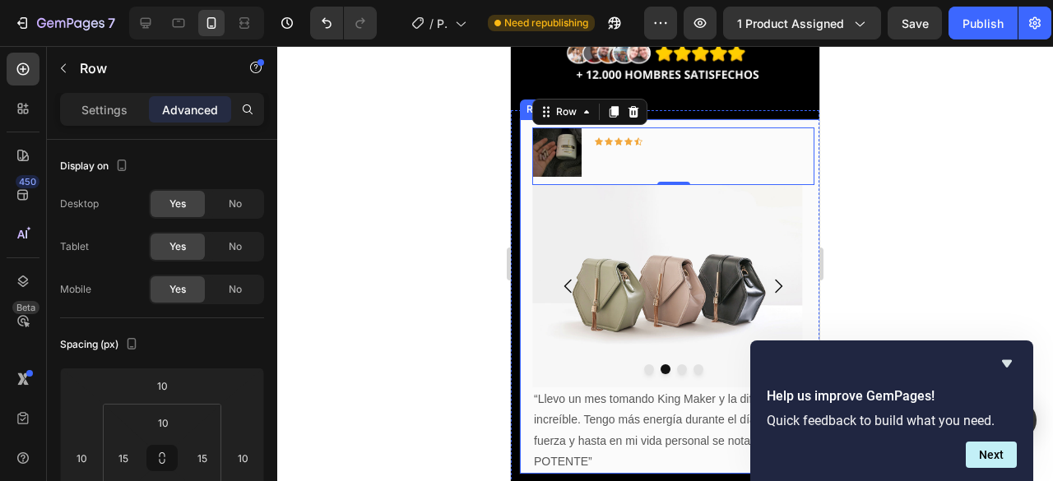
click at [688, 118] on div "Image Icon Icon Icon Icon Icon Row Row 0 Drop element here Image Drop element h…" at bounding box center [673, 296] width 309 height 356
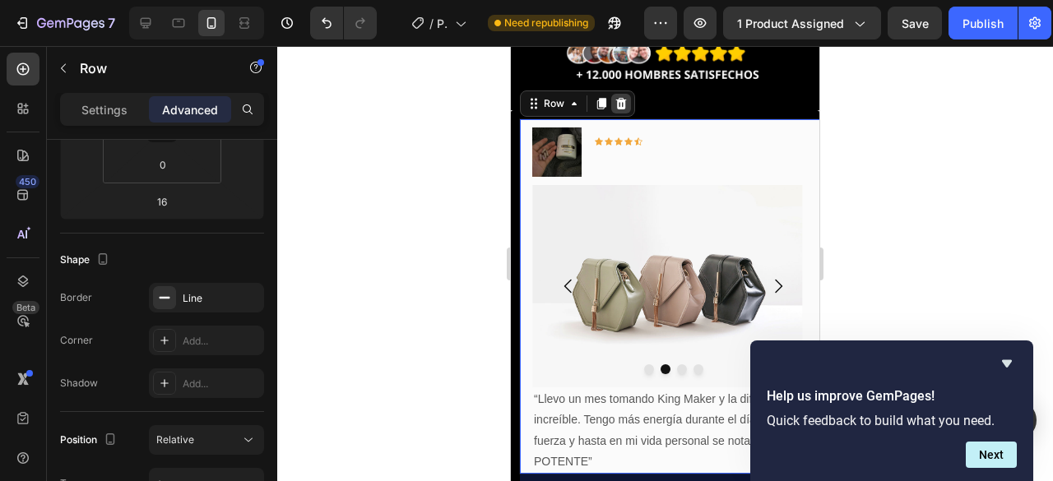
click at [623, 98] on icon at bounding box center [621, 104] width 11 height 12
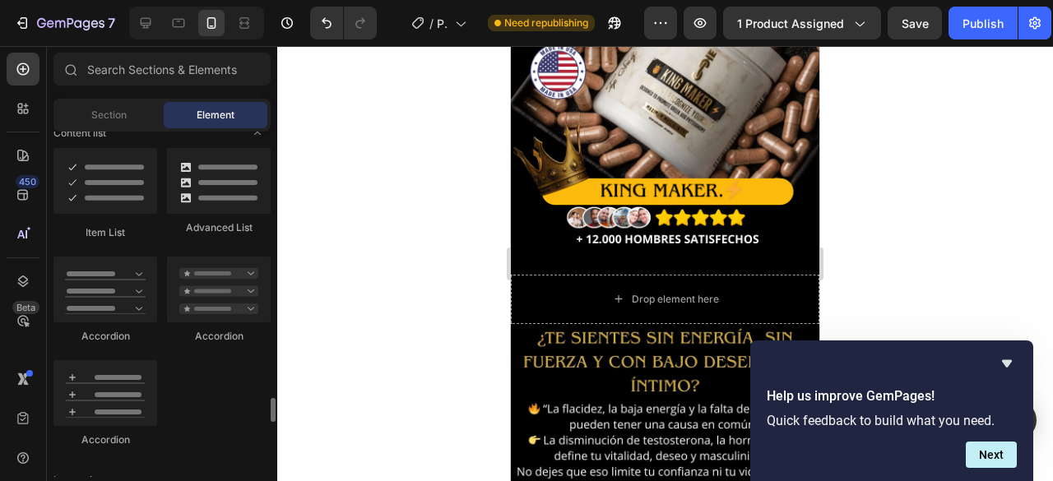
scroll to position [1563, 0]
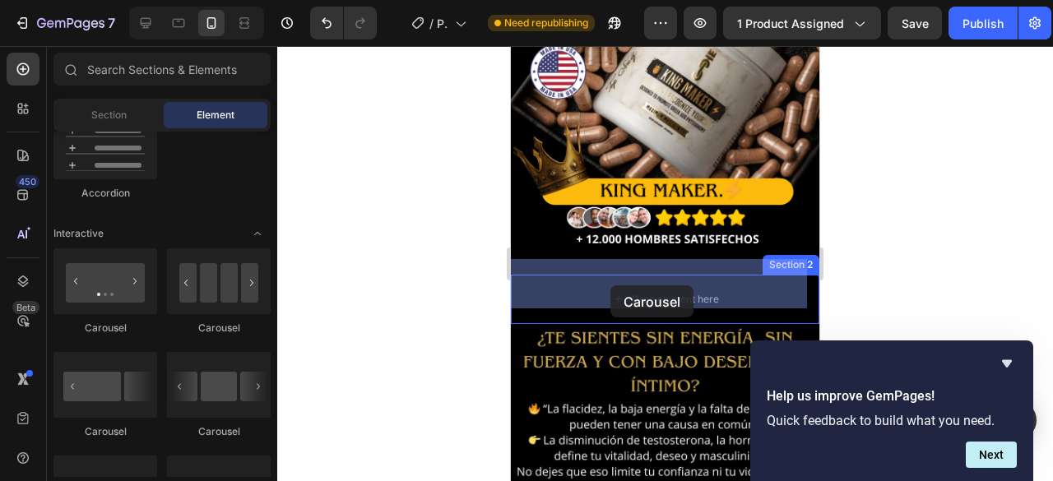
drag, startPoint x: 615, startPoint y: 341, endPoint x: 611, endPoint y: 286, distance: 56.1
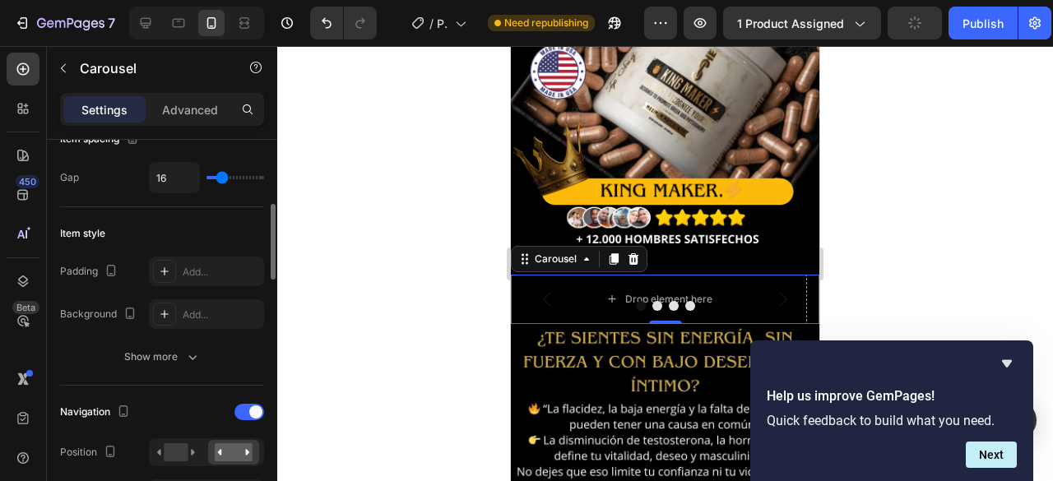
scroll to position [0, 0]
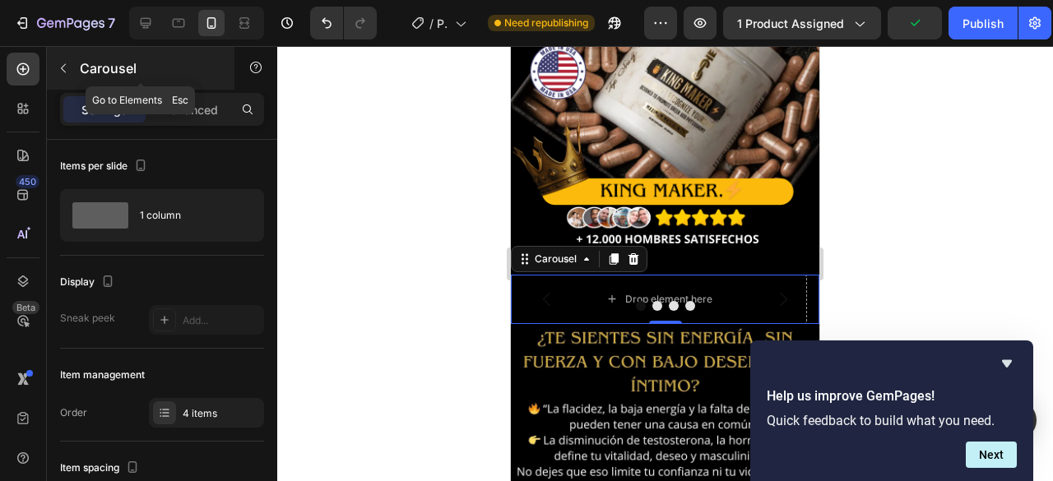
click at [63, 70] on icon "button" at bounding box center [63, 68] width 13 height 13
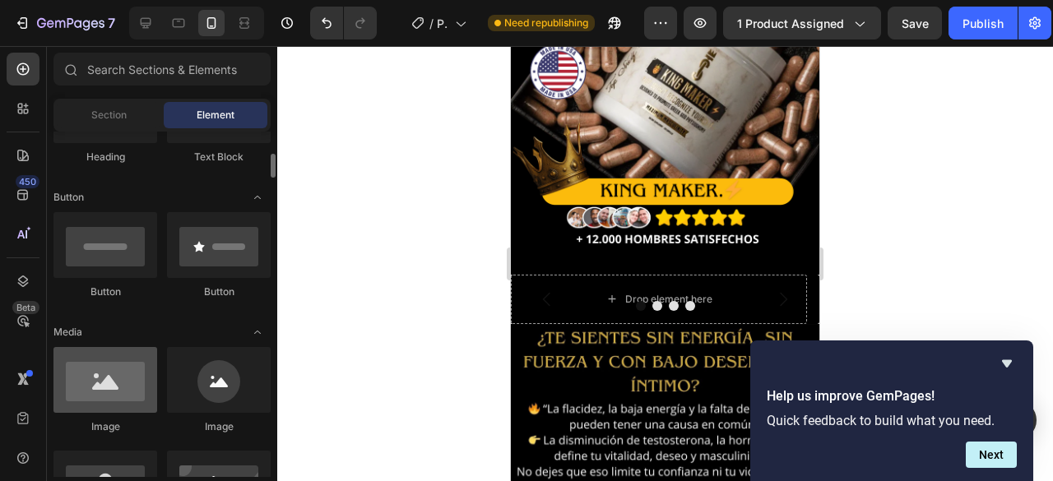
scroll to position [411, 0]
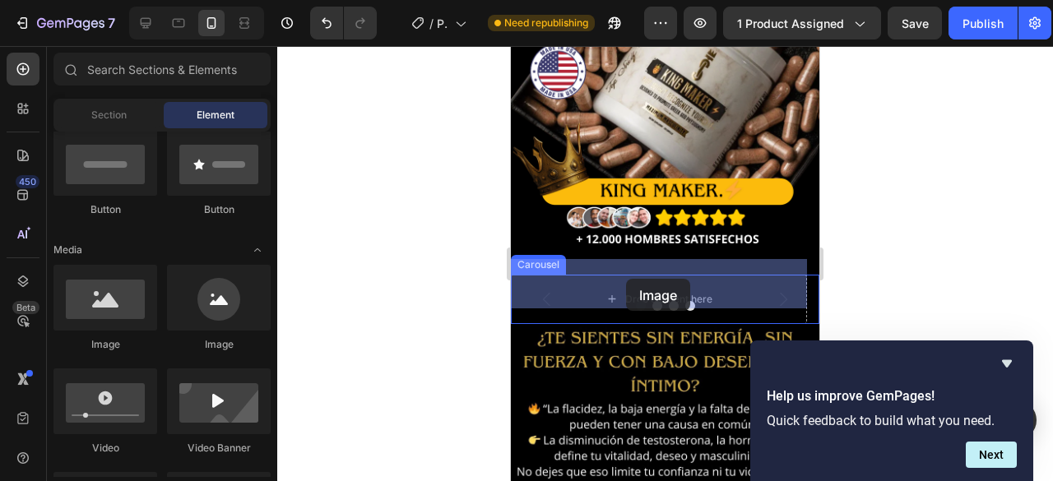
drag, startPoint x: 605, startPoint y: 356, endPoint x: 626, endPoint y: 279, distance: 80.2
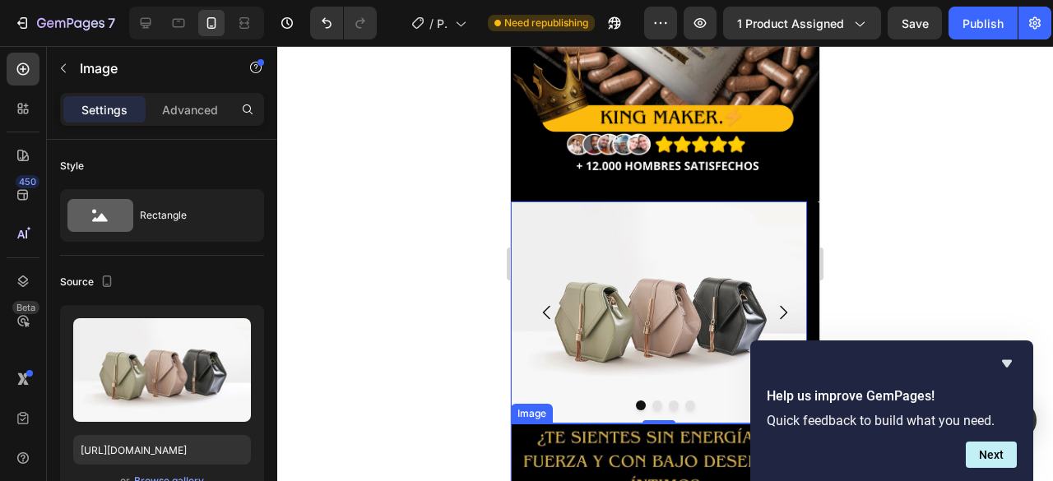
scroll to position [355, 0]
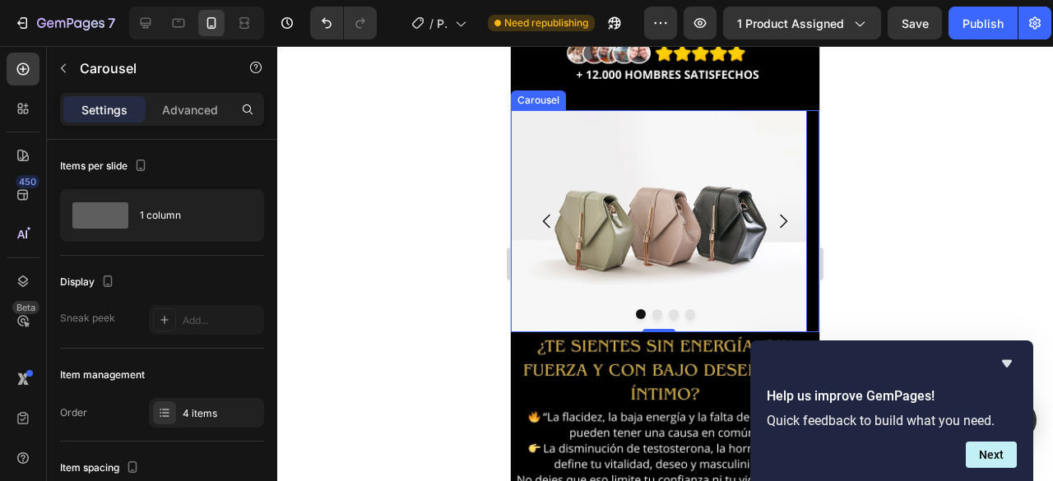
click at [773, 211] on icon "Carousel Next Arrow" at bounding box center [783, 221] width 20 height 20
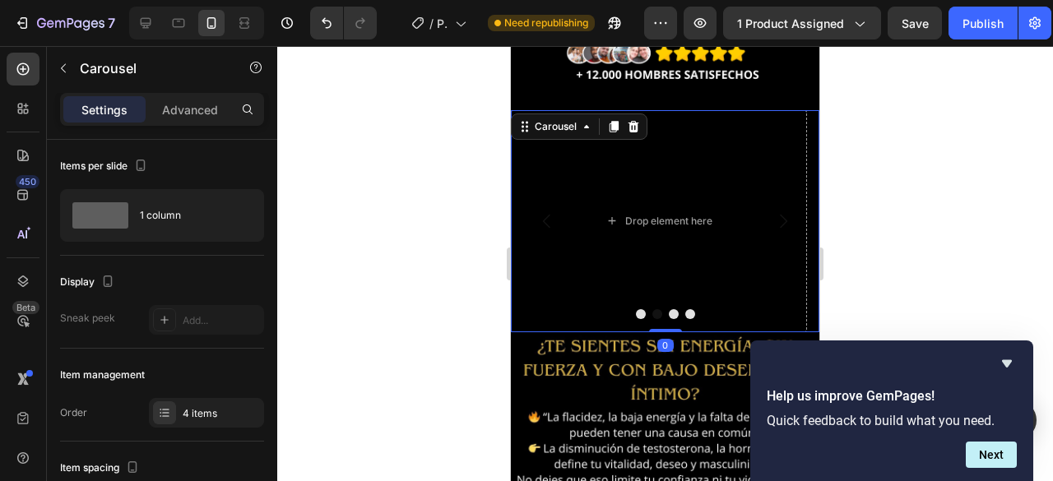
click at [773, 211] on icon "Carousel Next Arrow" at bounding box center [783, 221] width 20 height 20
click at [524, 214] on button "Carousel Back Arrow" at bounding box center [547, 221] width 46 height 46
click at [518, 211] on div "Drop element here" at bounding box center [416, 221] width 296 height 222
click at [518, 211] on div "Drop element here" at bounding box center [659, 221] width 296 height 222
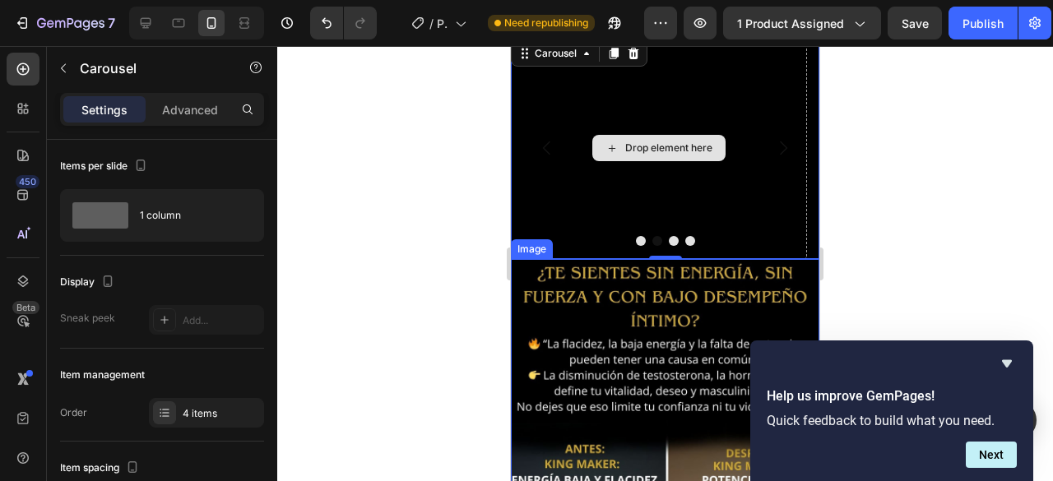
scroll to position [438, 0]
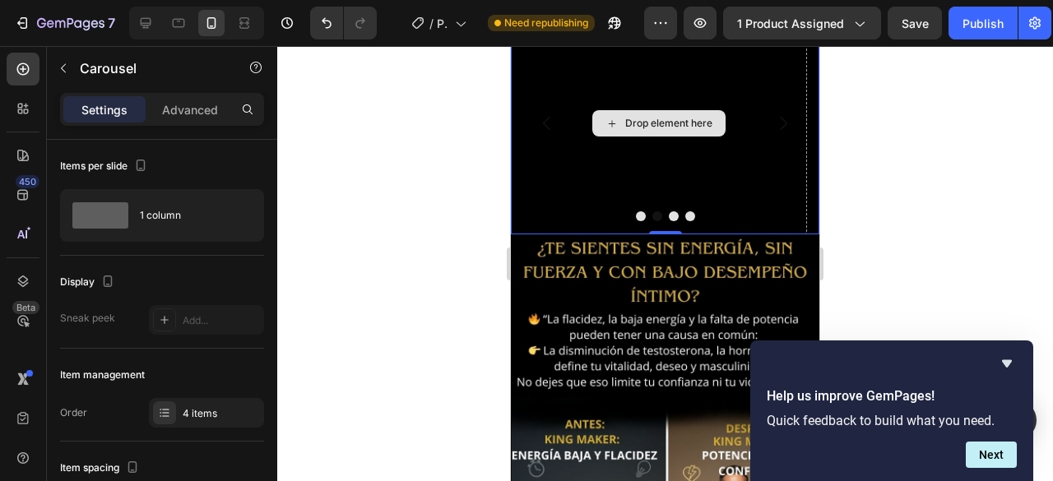
click at [535, 180] on div "Drop element here" at bounding box center [659, 123] width 296 height 222
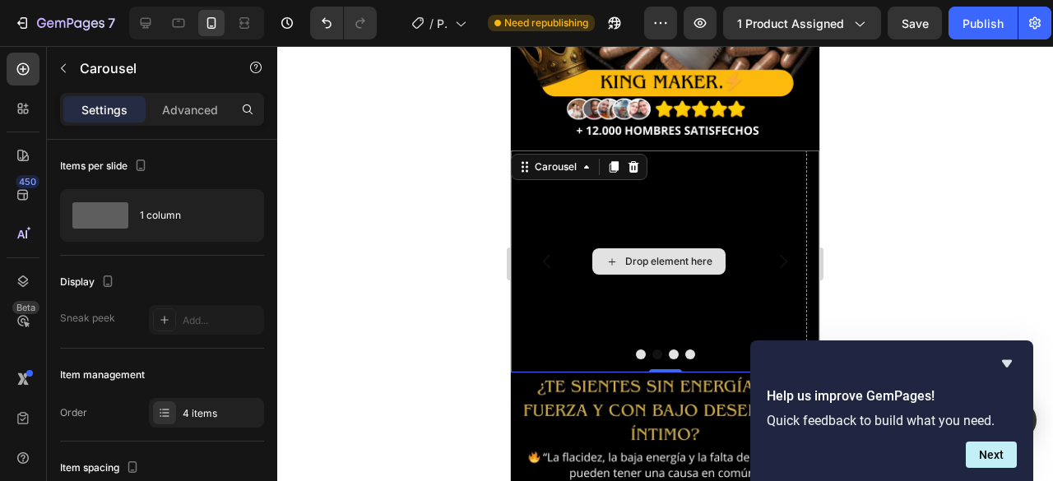
scroll to position [273, 0]
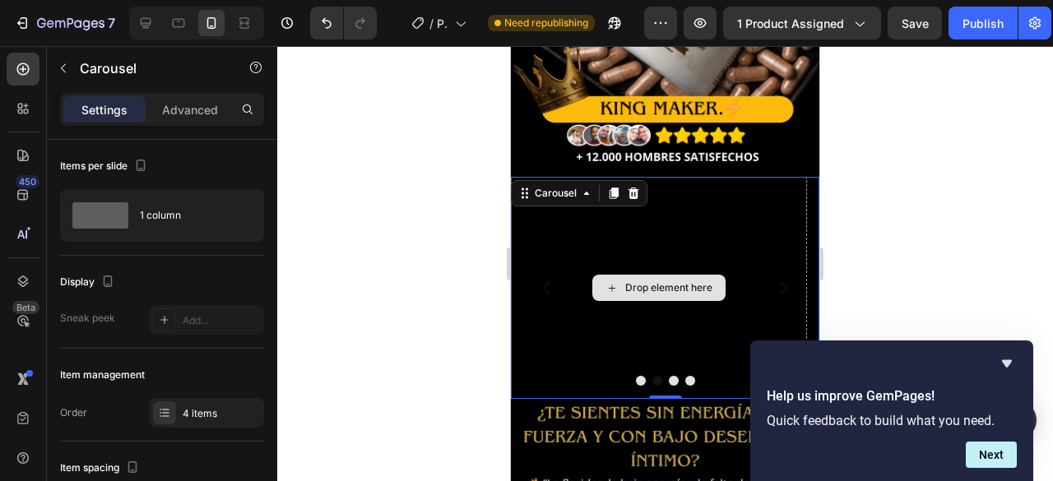
click at [741, 195] on div "Drop element here" at bounding box center [659, 288] width 296 height 222
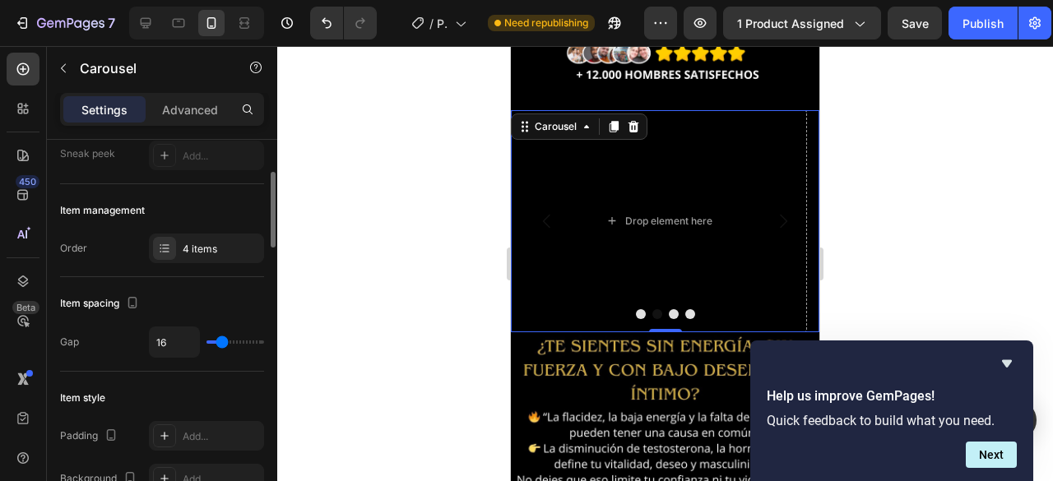
scroll to position [0, 0]
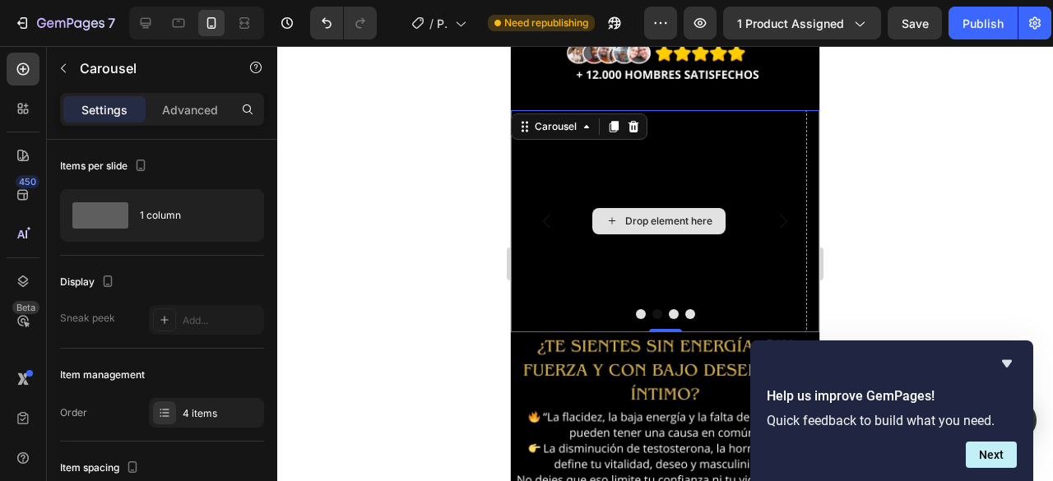
click at [632, 304] on div "Drop element here" at bounding box center [659, 221] width 296 height 222
click at [164, 118] on p "Advanced" at bounding box center [190, 109] width 56 height 17
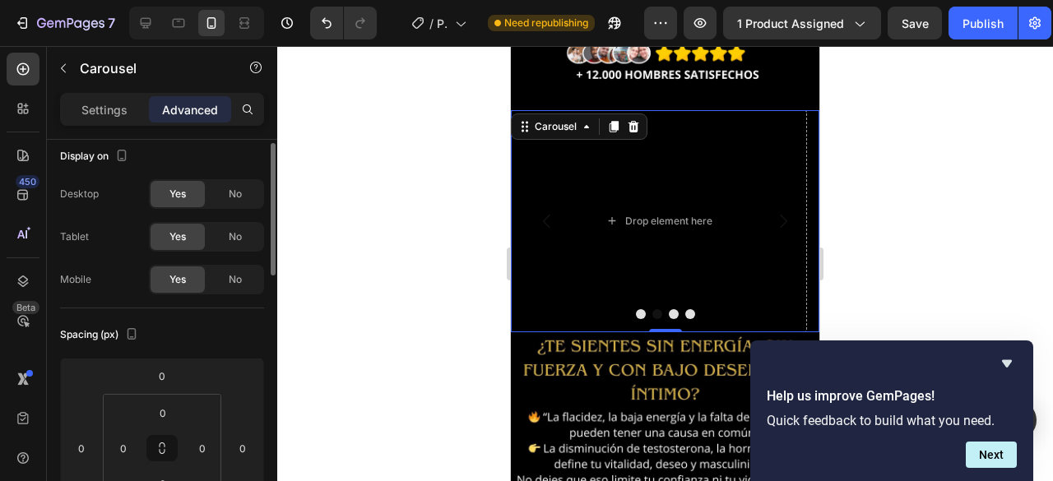
scroll to position [421, 0]
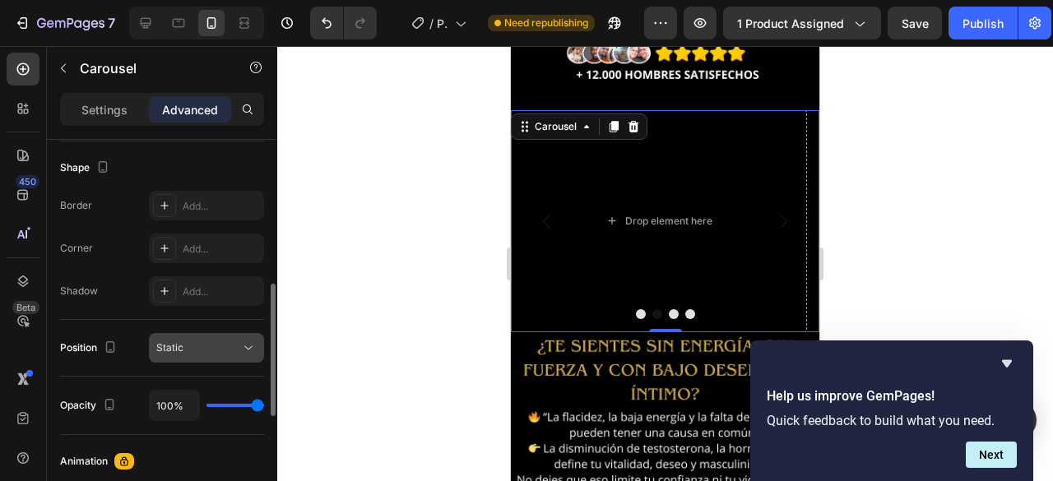
click at [184, 346] on div "Static" at bounding box center [198, 348] width 84 height 15
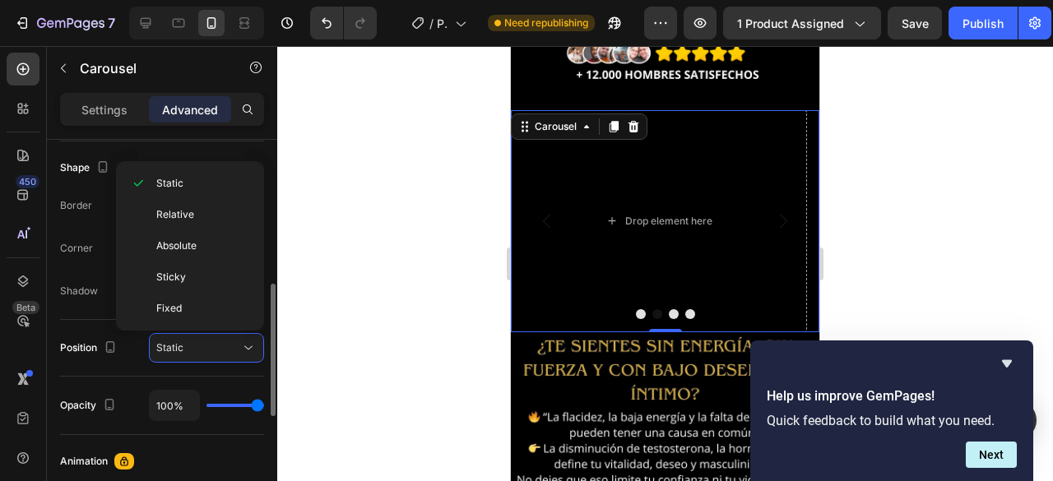
scroll to position [504, 0]
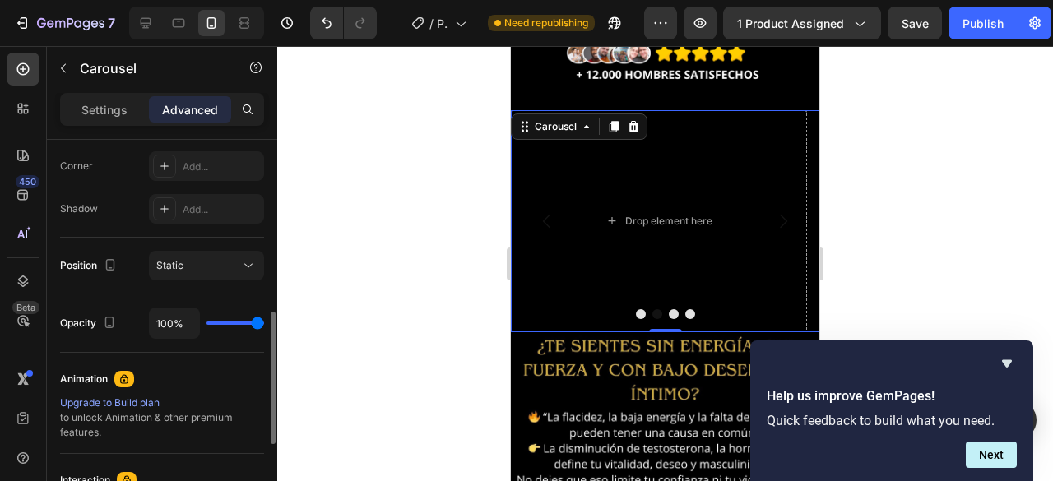
click at [98, 355] on div "Animation Upgrade to Build plan to unlock Animation & other premium features." at bounding box center [162, 403] width 204 height 101
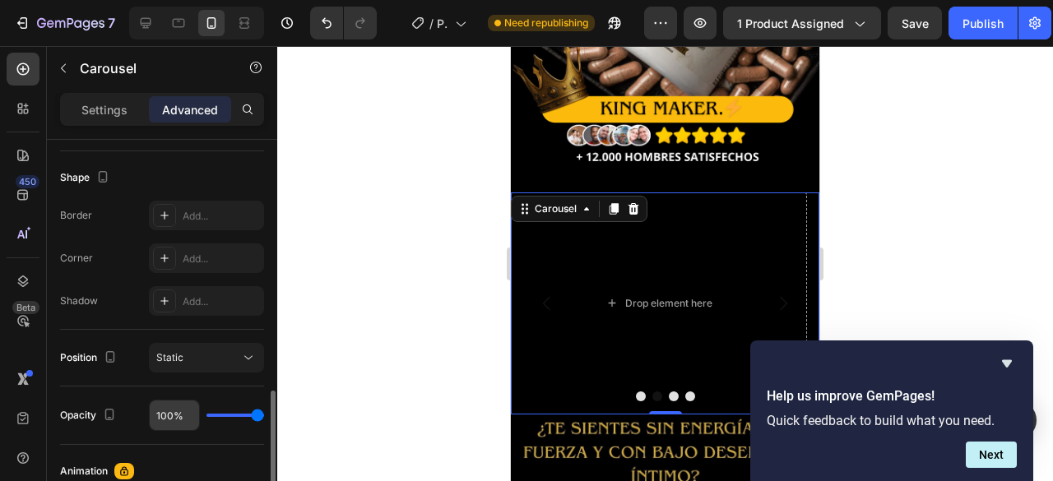
scroll to position [494, 0]
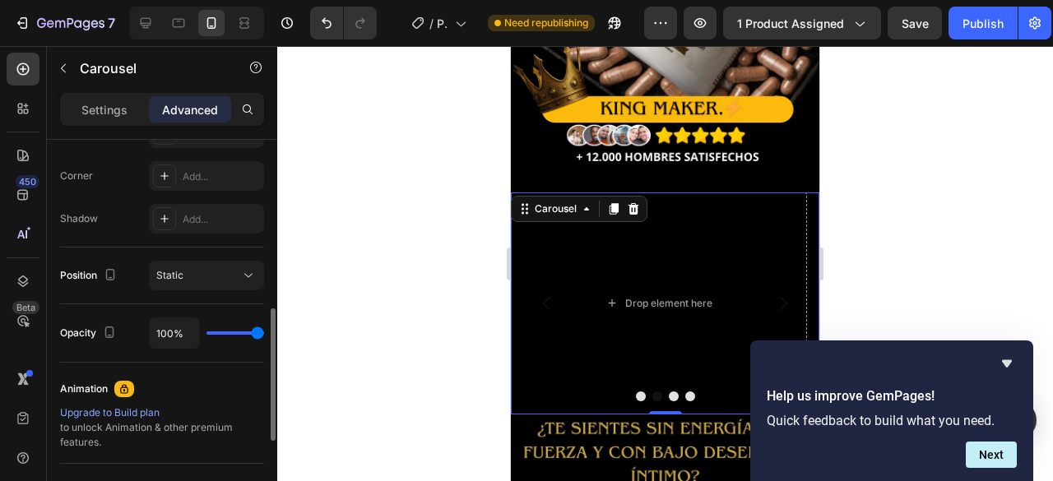
click at [127, 410] on div "Upgrade to Build plan" at bounding box center [162, 413] width 204 height 15
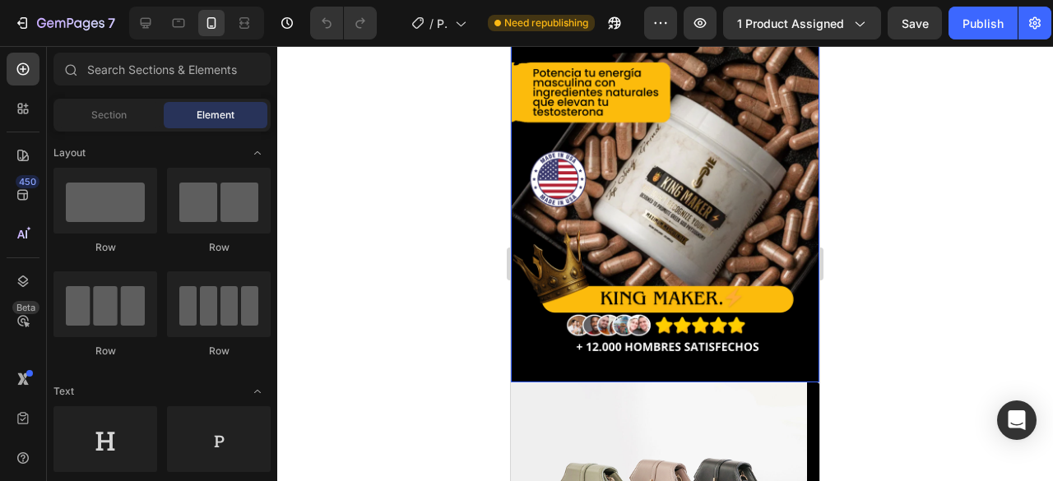
scroll to position [165, 0]
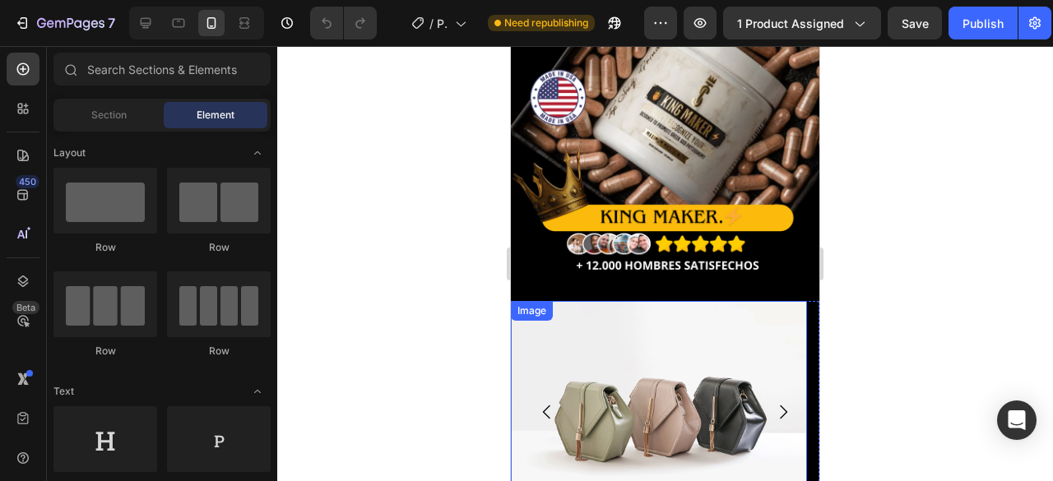
click at [221, 122] on span "Element" at bounding box center [216, 115] width 38 height 15
click at [601, 367] on img at bounding box center [659, 412] width 296 height 222
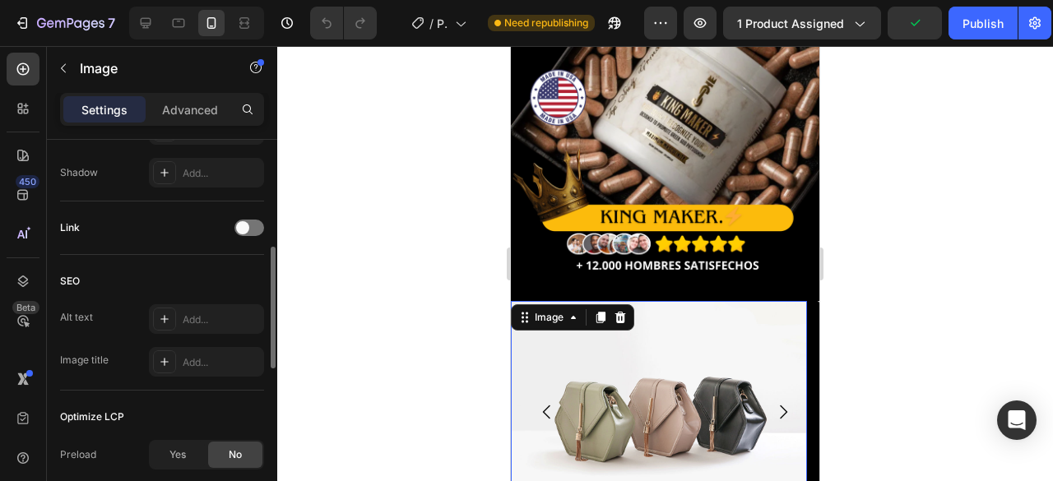
scroll to position [605, 0]
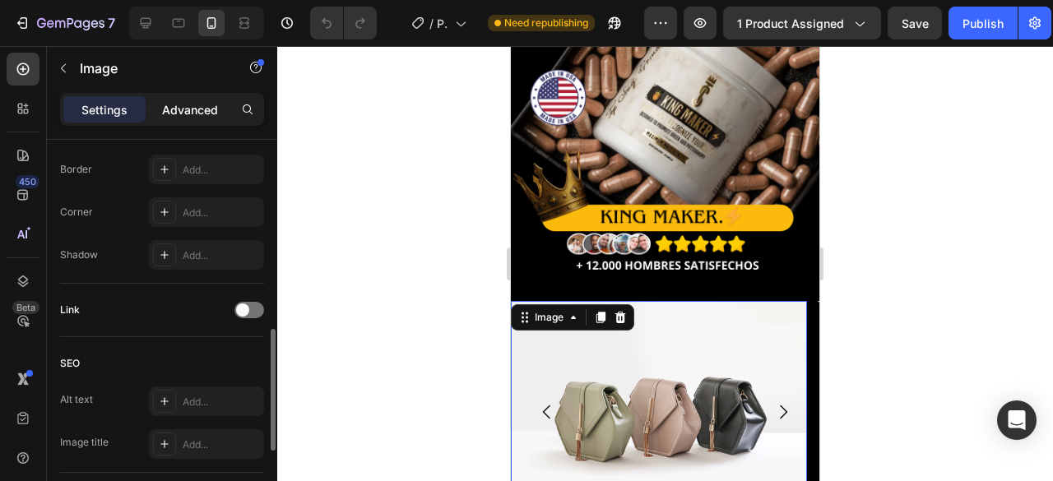
click at [179, 109] on p "Advanced" at bounding box center [190, 109] width 56 height 17
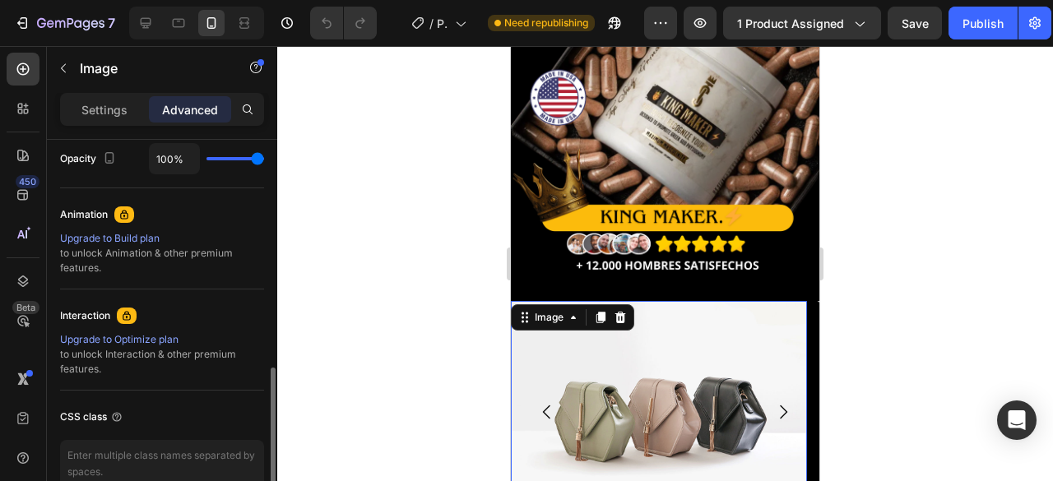
scroll to position [504, 0]
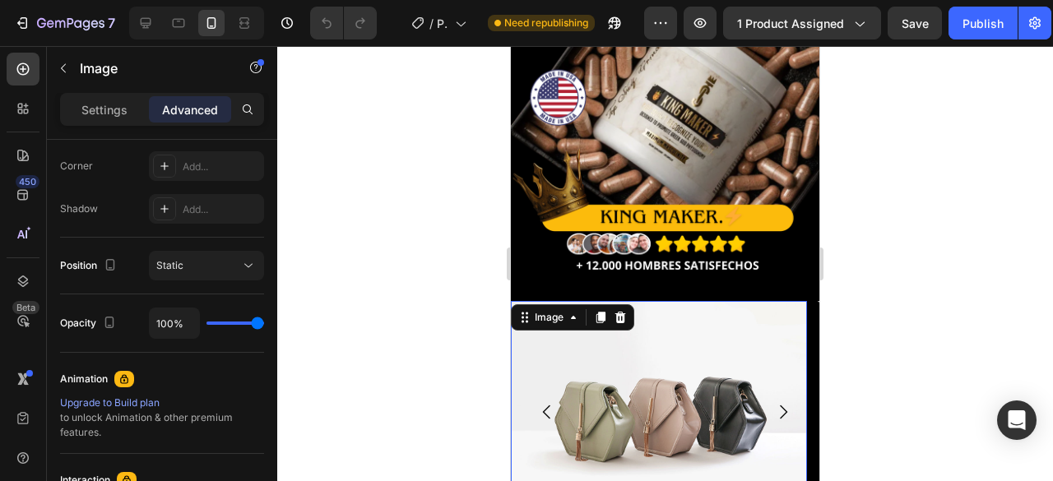
click at [624, 354] on img at bounding box center [659, 412] width 296 height 222
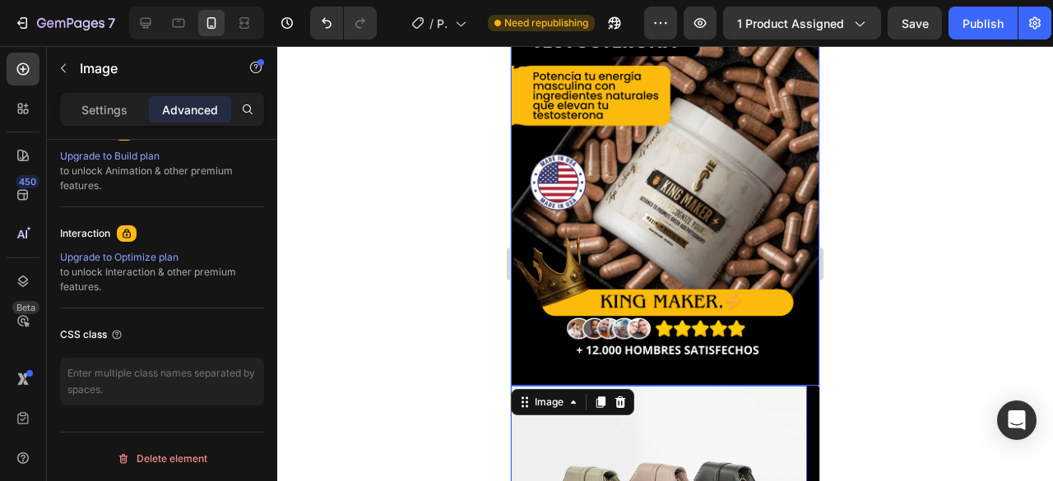
scroll to position [0, 0]
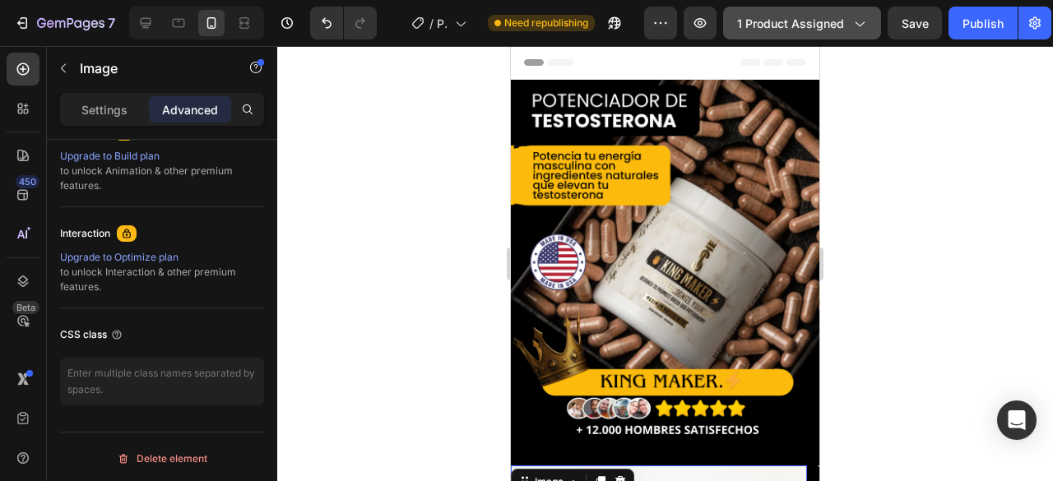
click at [868, 21] on button "1 product assigned" at bounding box center [802, 23] width 158 height 33
click at [392, 239] on div at bounding box center [665, 263] width 776 height 435
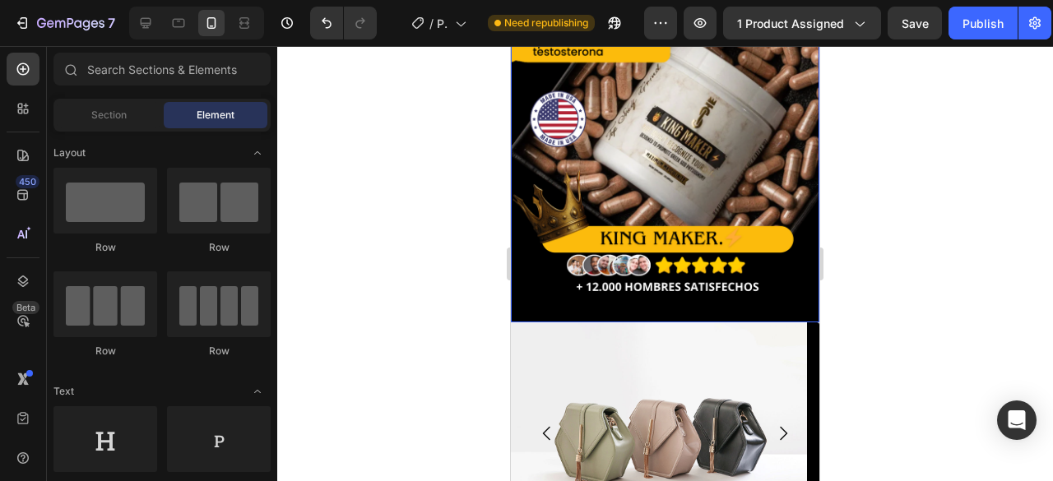
scroll to position [165, 0]
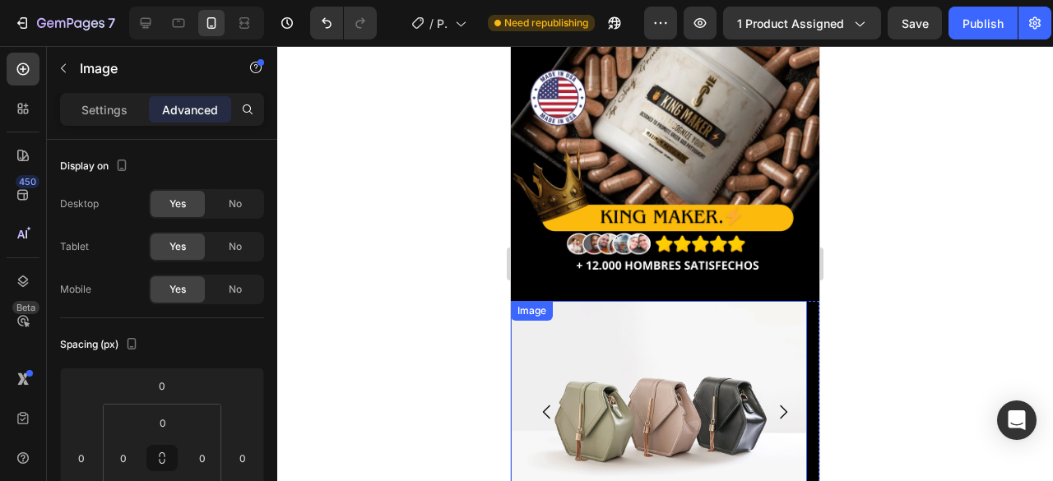
click at [604, 326] on img at bounding box center [659, 412] width 296 height 222
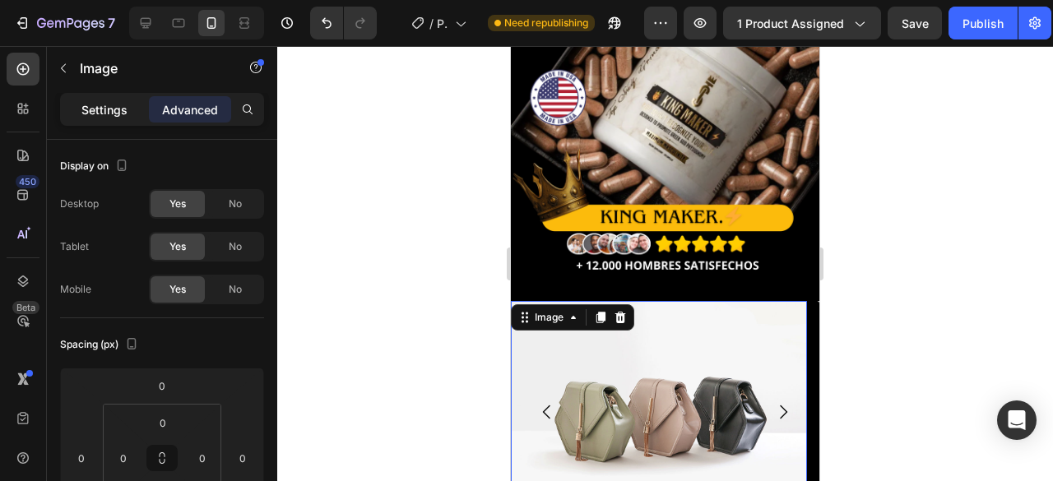
click at [102, 101] on p "Settings" at bounding box center [104, 109] width 46 height 17
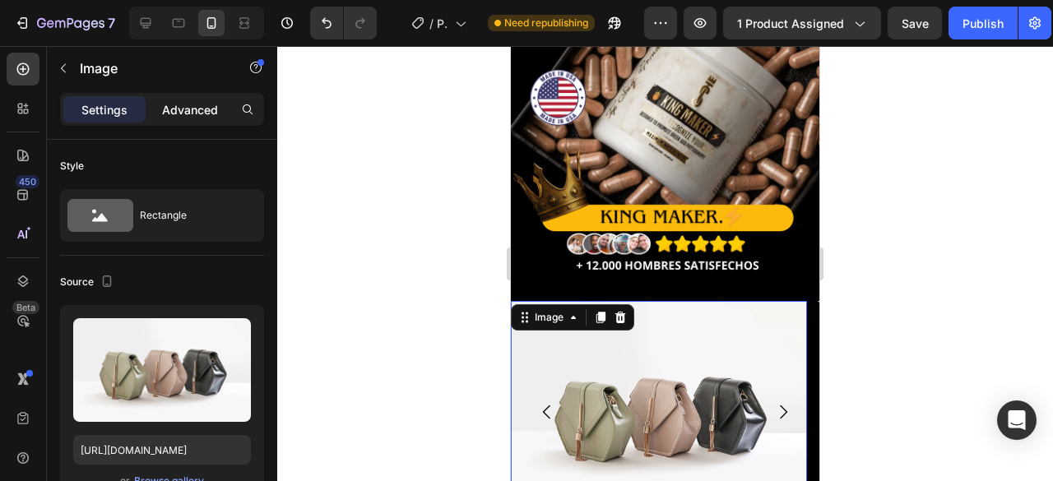
click at [197, 107] on p "Advanced" at bounding box center [190, 109] width 56 height 17
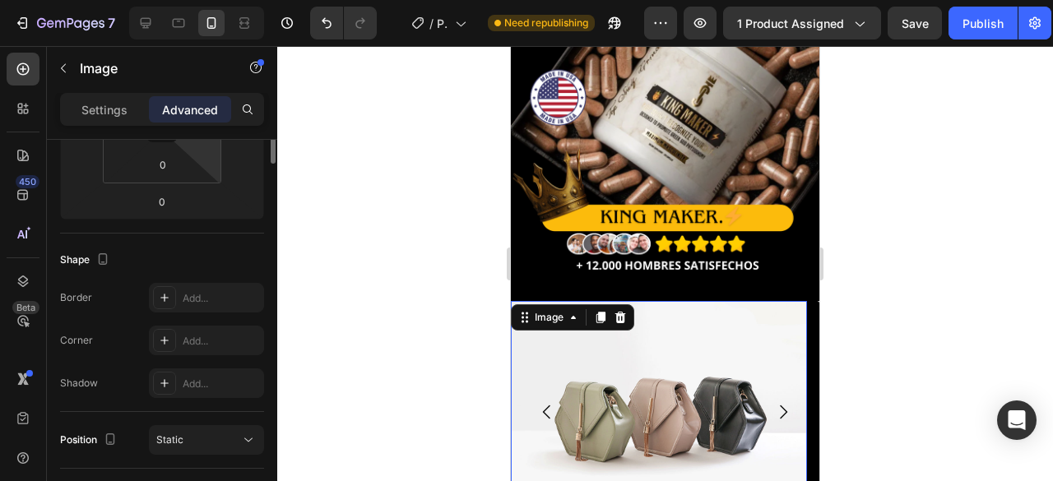
scroll to position [82, 0]
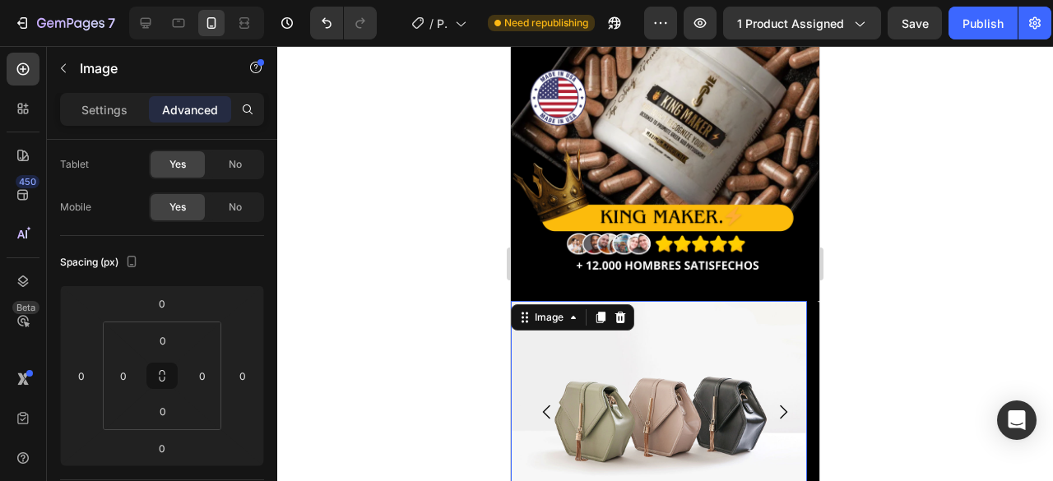
click at [607, 356] on img at bounding box center [659, 412] width 296 height 222
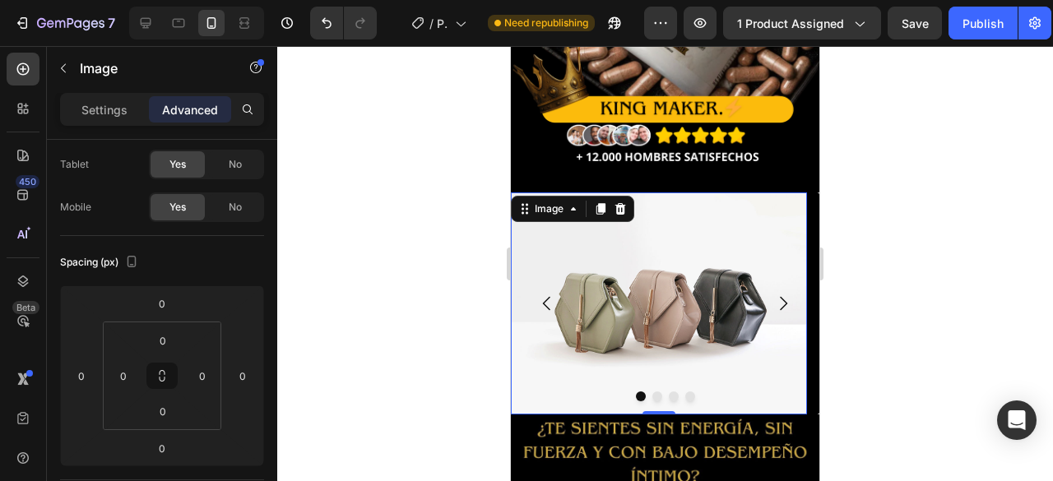
scroll to position [329, 0]
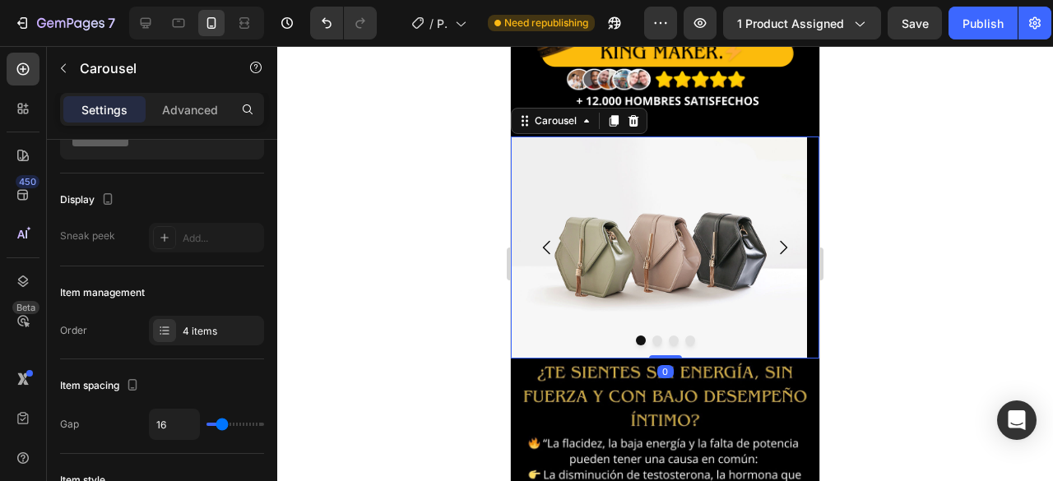
click at [773, 238] on icon "Carousel Next Arrow" at bounding box center [783, 248] width 20 height 20
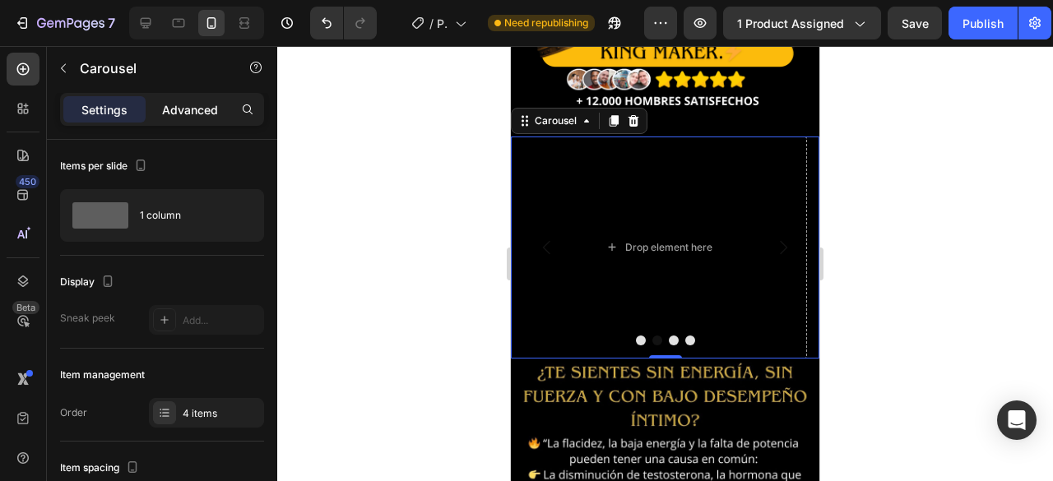
click at [193, 112] on p "Advanced" at bounding box center [190, 109] width 56 height 17
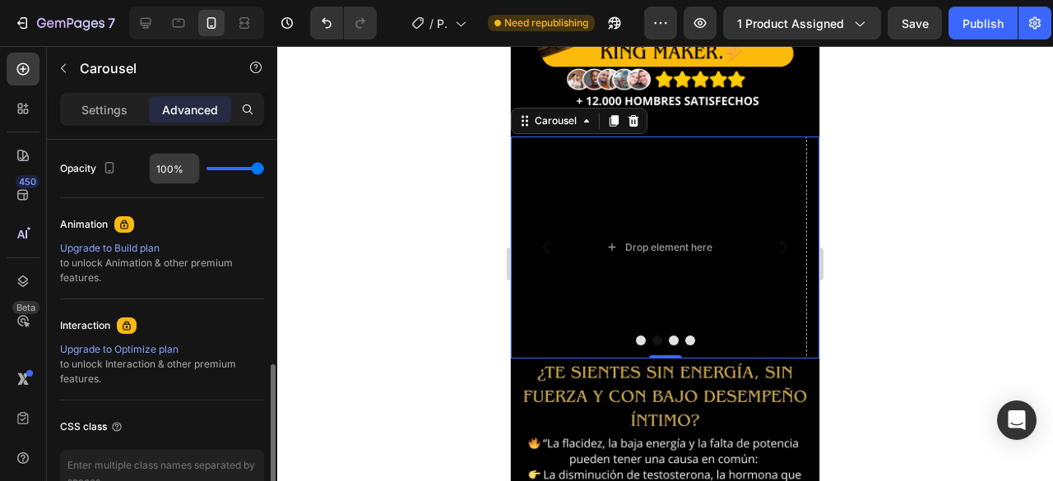
scroll to position [741, 0]
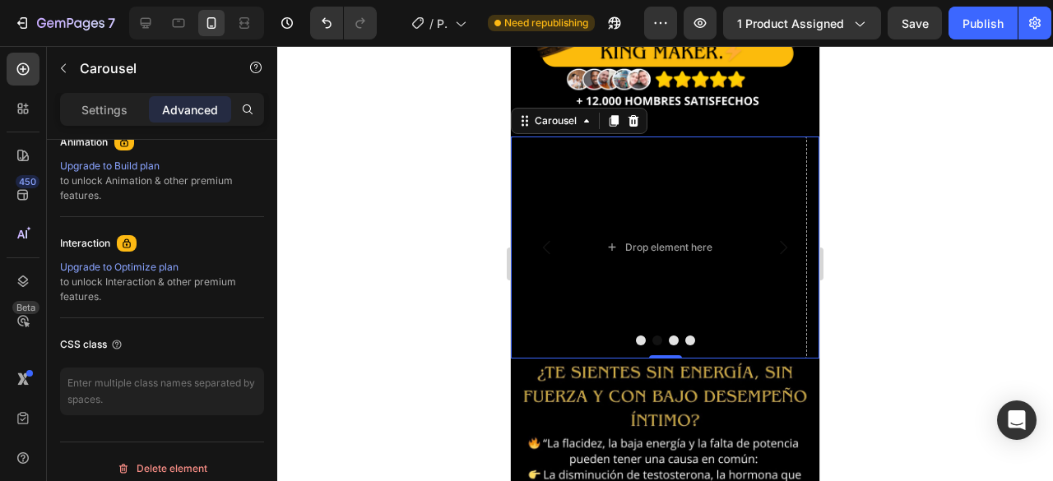
click at [559, 228] on button "Carousel Back Arrow" at bounding box center [547, 248] width 46 height 46
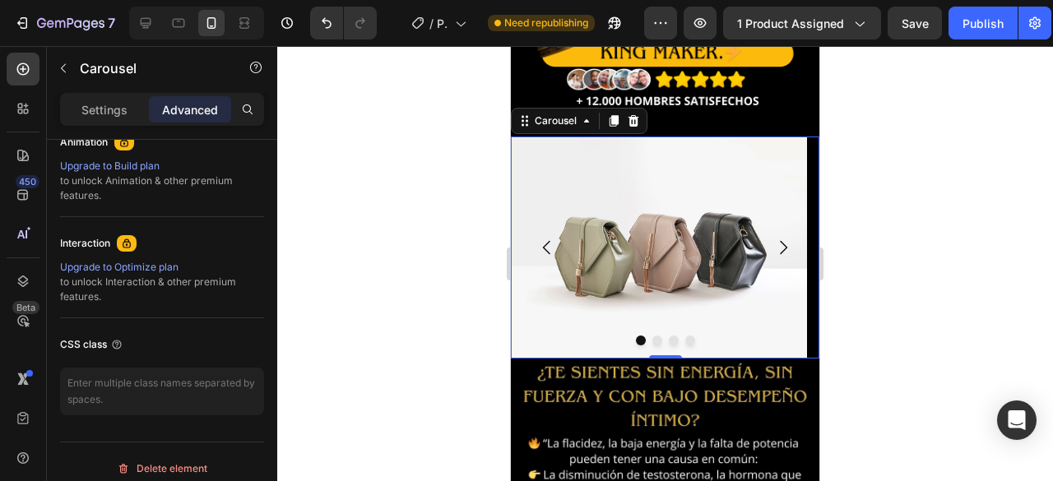
scroll to position [576, 0]
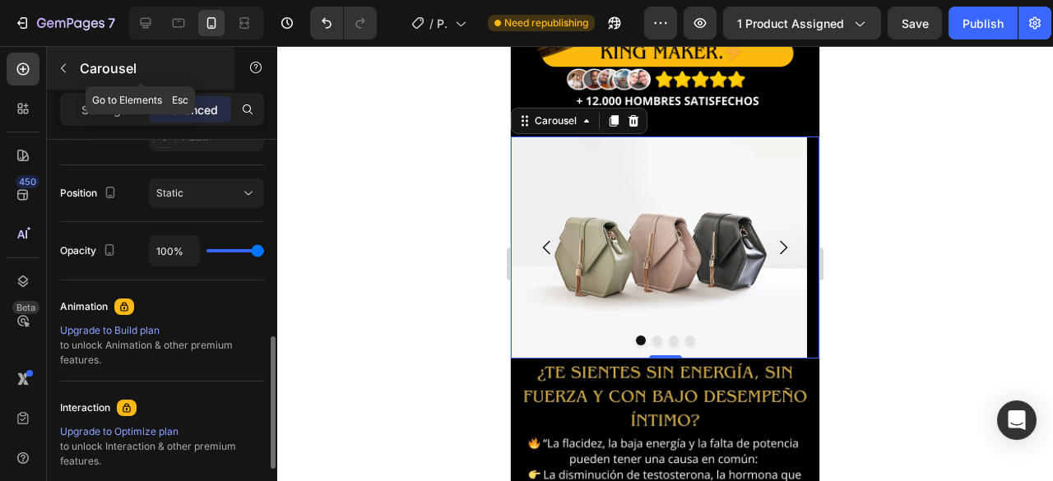
click at [64, 67] on icon "button" at bounding box center [63, 68] width 13 height 13
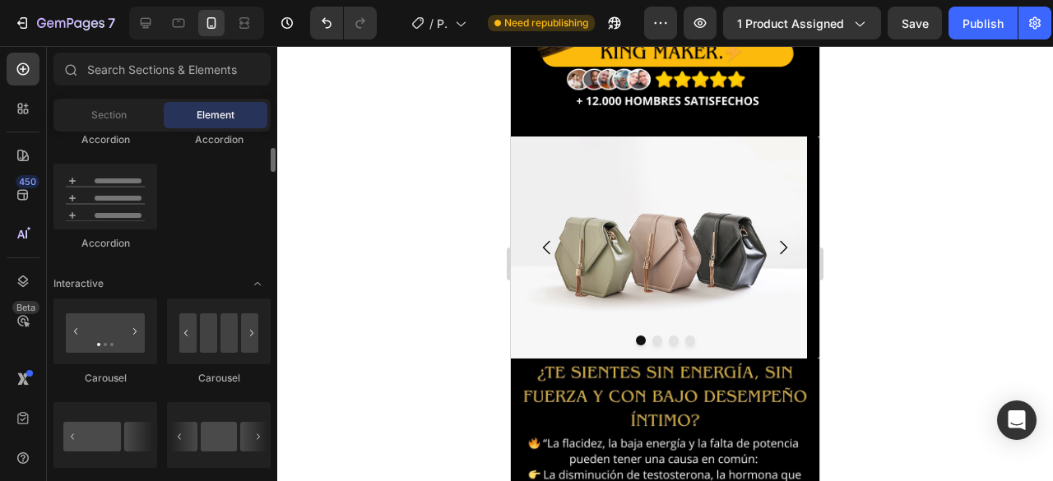
scroll to position [1431, 0]
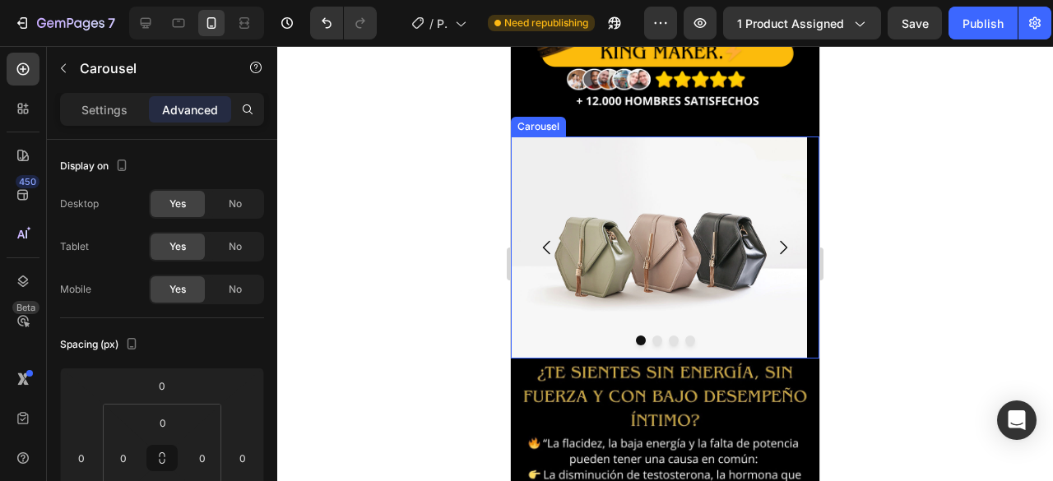
click at [777, 238] on icon "Carousel Next Arrow" at bounding box center [783, 248] width 20 height 20
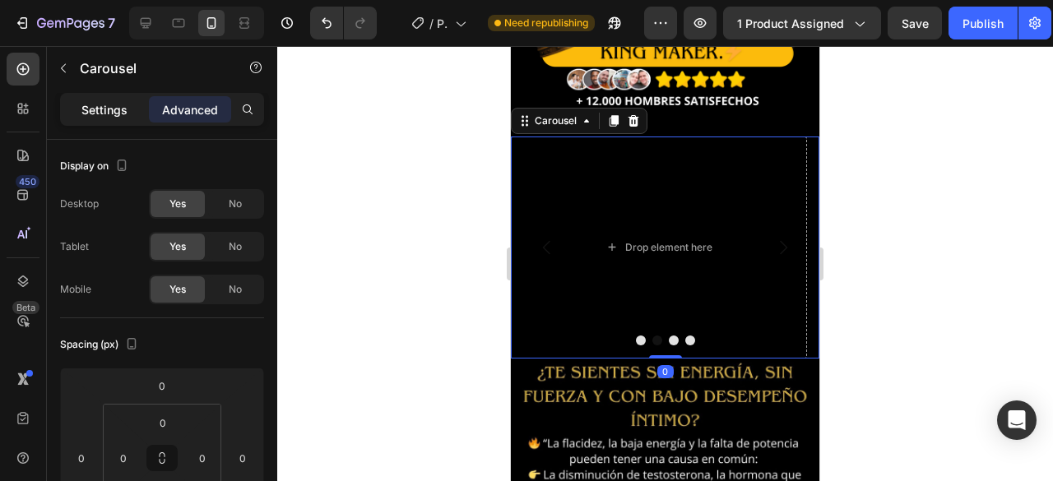
click at [97, 114] on p "Settings" at bounding box center [104, 109] width 46 height 17
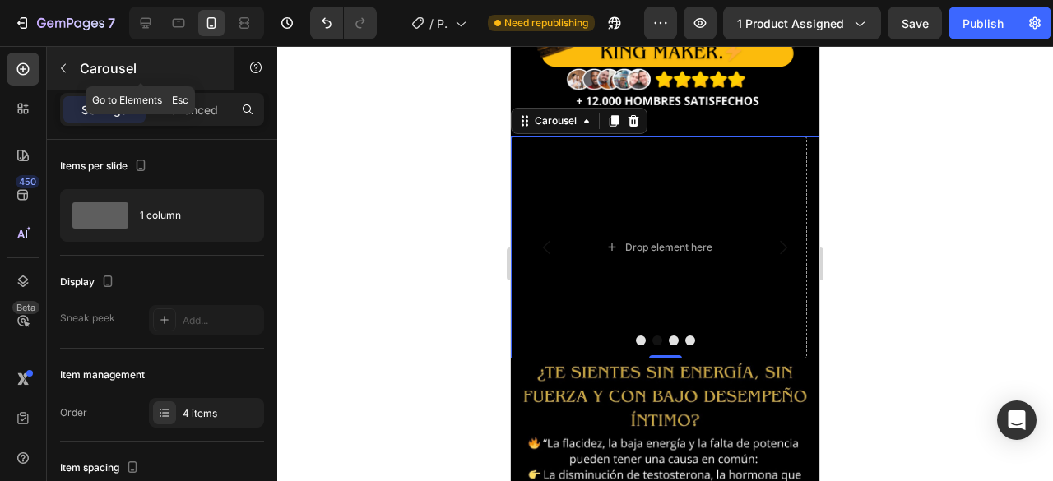
click at [65, 63] on icon "button" at bounding box center [63, 68] width 13 height 13
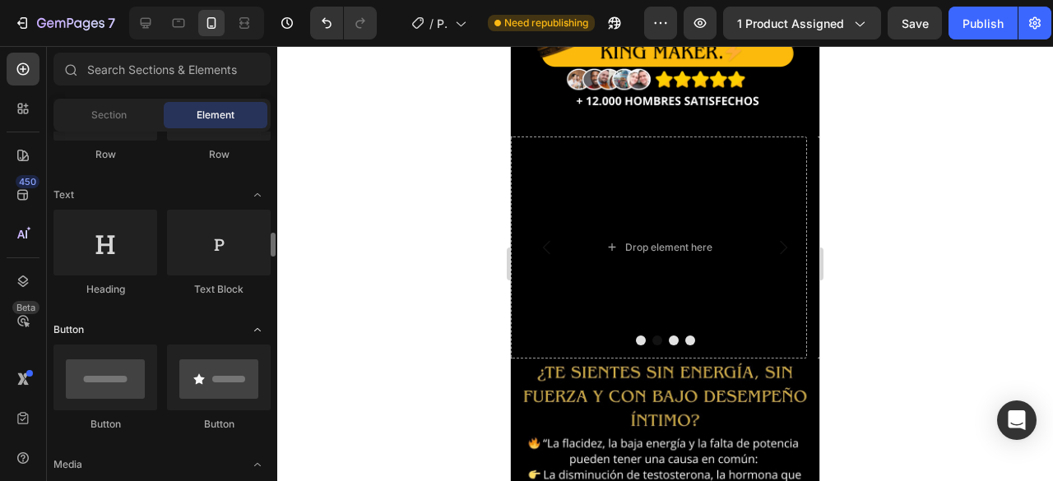
scroll to position [279, 0]
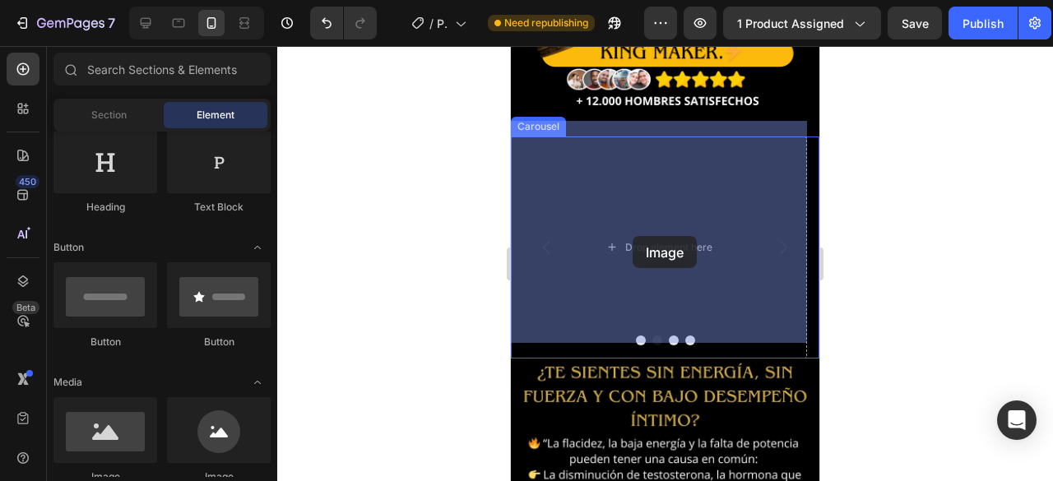
drag, startPoint x: 613, startPoint y: 494, endPoint x: 633, endPoint y: 236, distance: 259.1
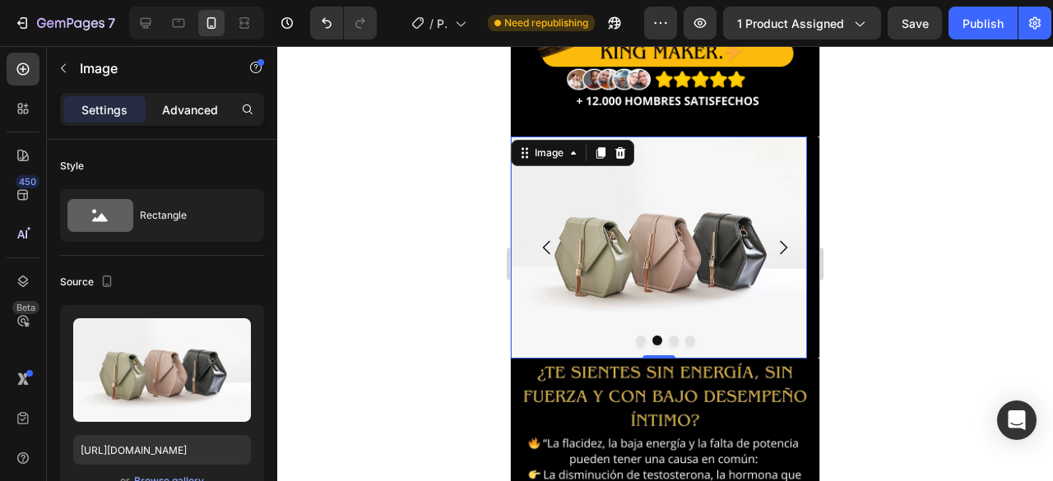
click at [191, 112] on p "Advanced" at bounding box center [190, 109] width 56 height 17
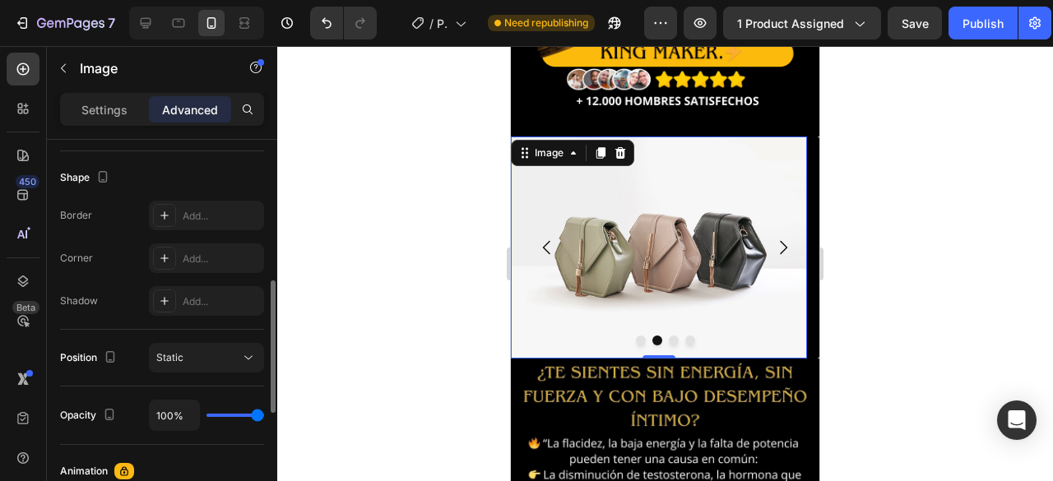
scroll to position [741, 0]
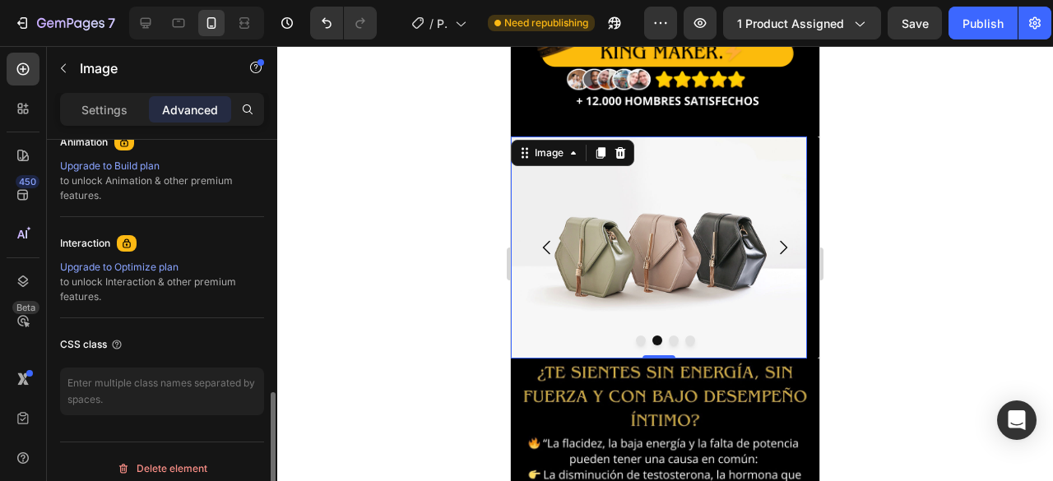
click at [135, 169] on div "Upgrade to Build plan" at bounding box center [162, 166] width 204 height 15
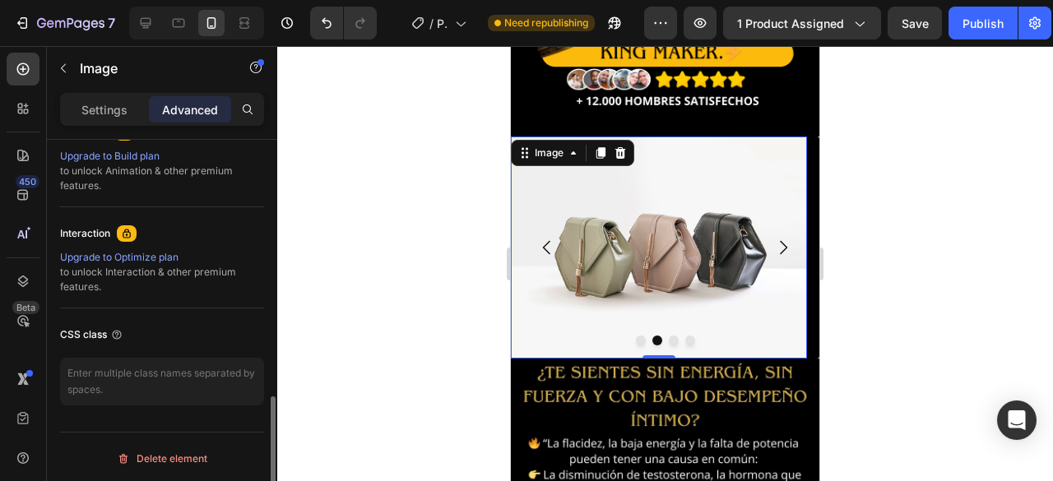
scroll to position [504, 0]
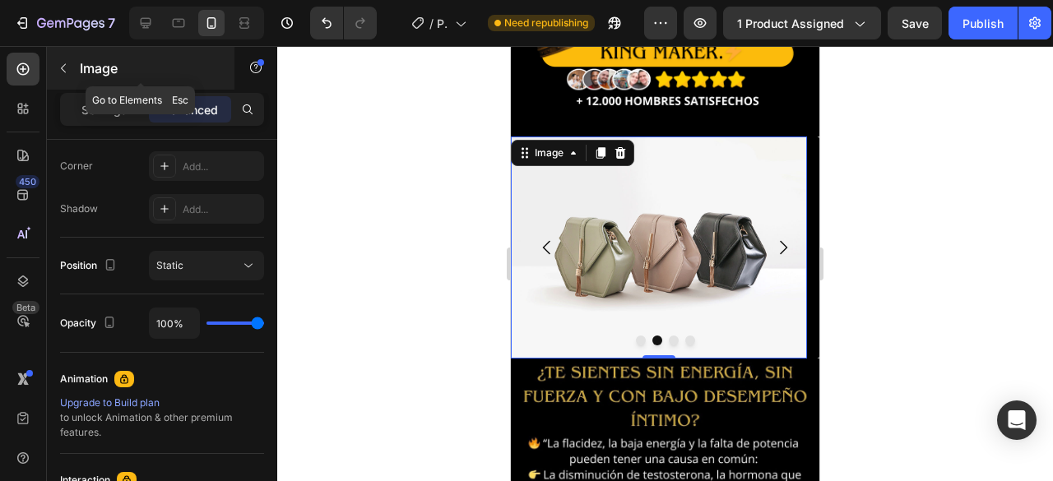
click at [73, 72] on button "button" at bounding box center [63, 68] width 26 height 26
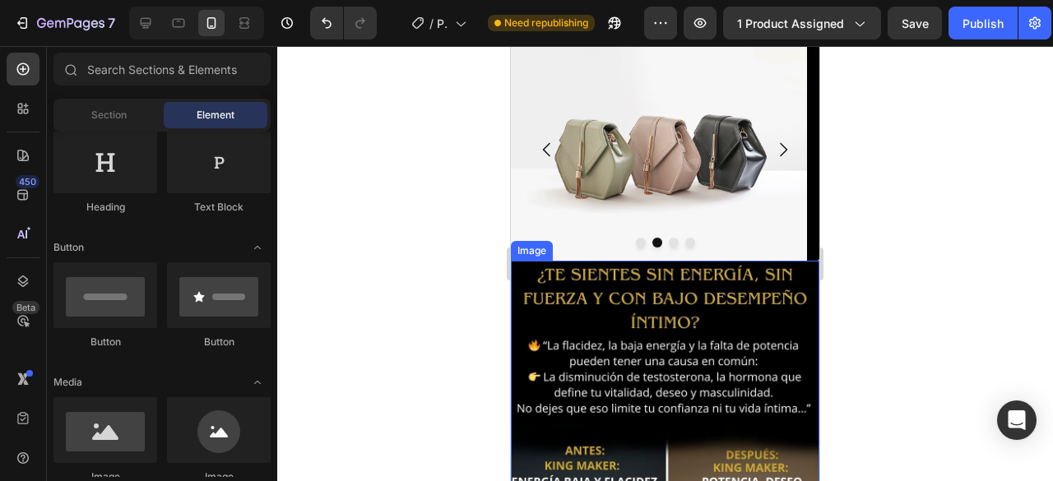
scroll to position [329, 0]
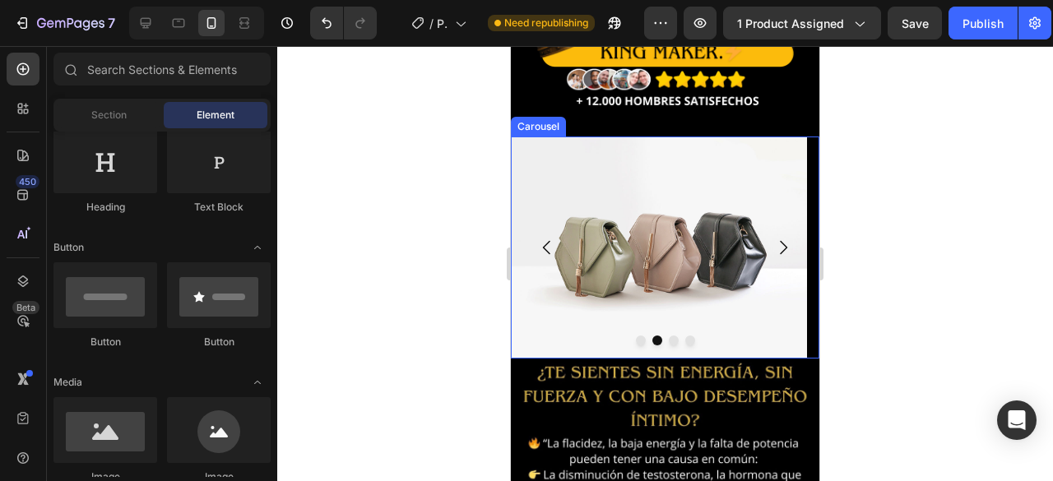
click at [555, 318] on img at bounding box center [659, 248] width 296 height 222
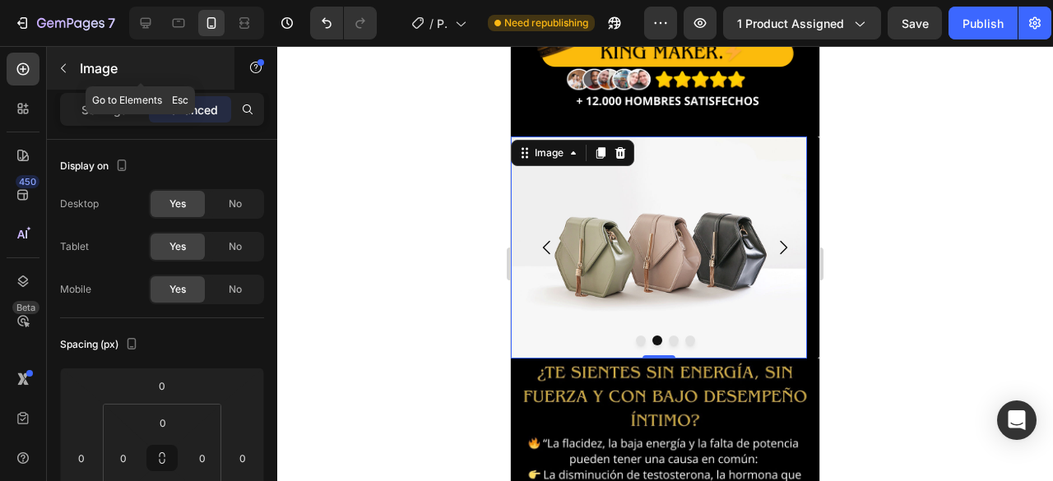
click at [64, 69] on icon "button" at bounding box center [63, 68] width 13 height 13
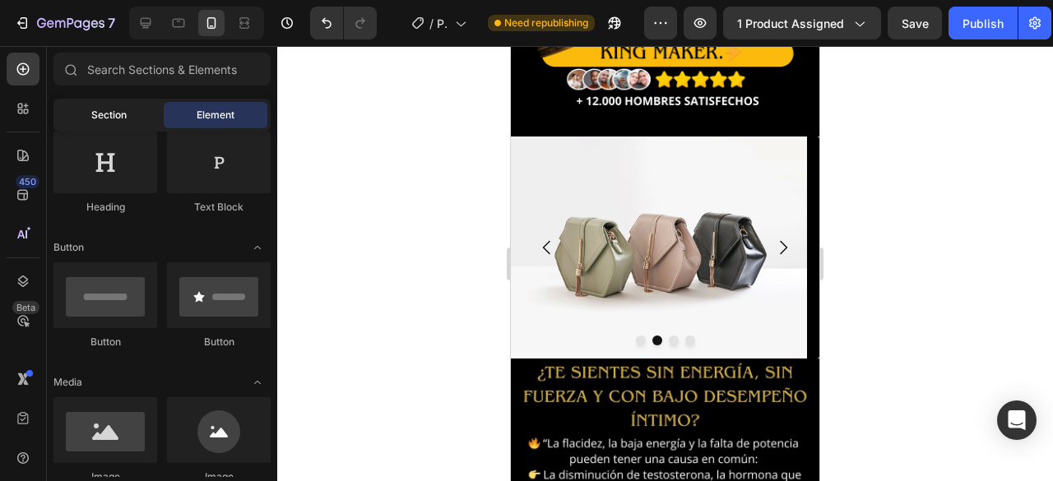
click at [105, 127] on div "Section" at bounding box center [109, 115] width 104 height 26
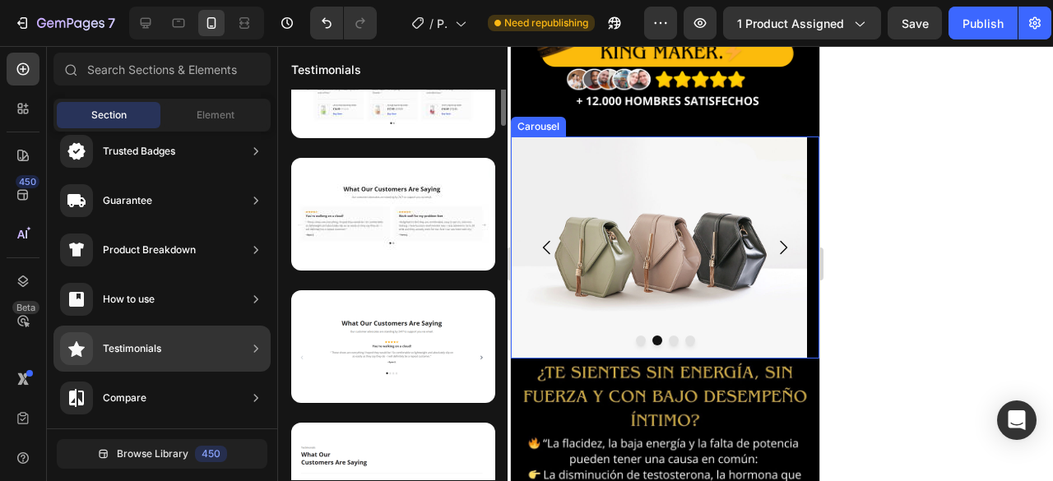
scroll to position [0, 0]
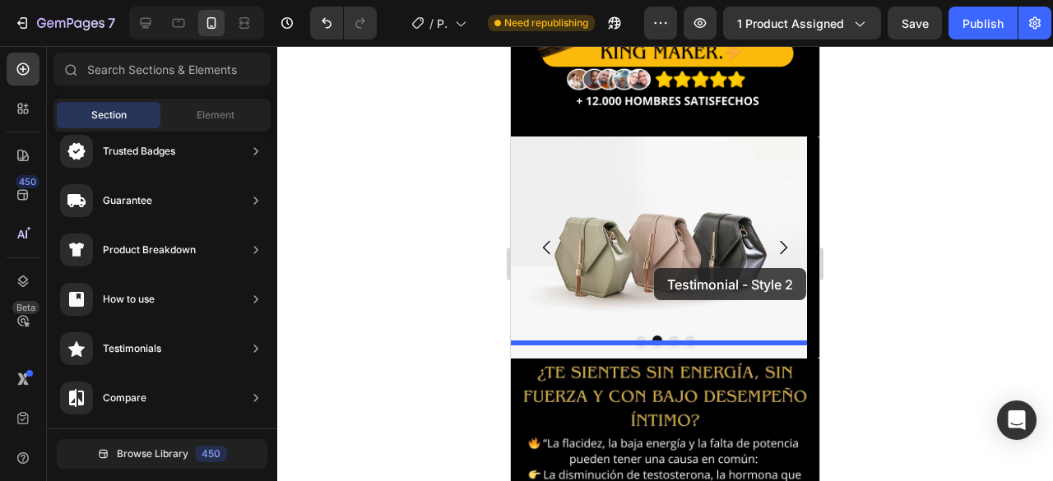
drag, startPoint x: 891, startPoint y: 343, endPoint x: 640, endPoint y: 267, distance: 262.4
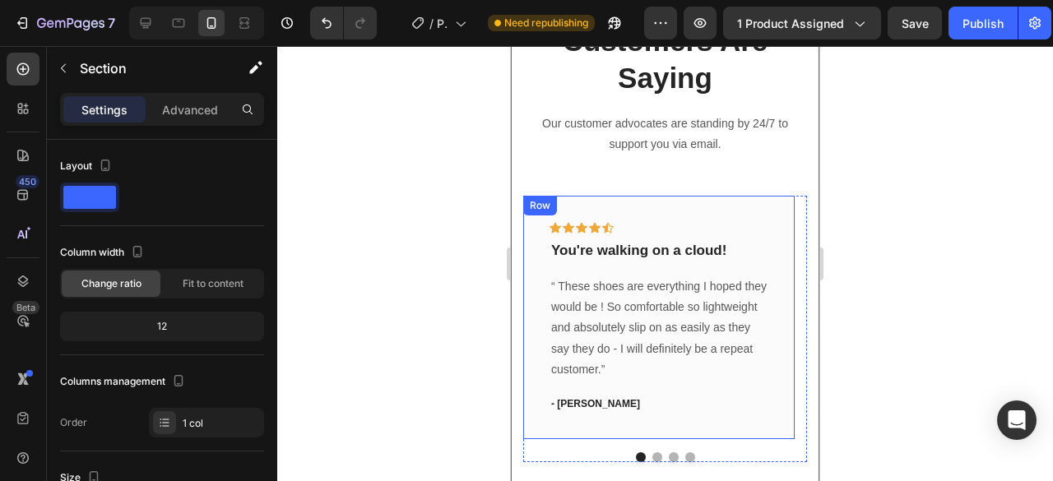
scroll to position [732, 0]
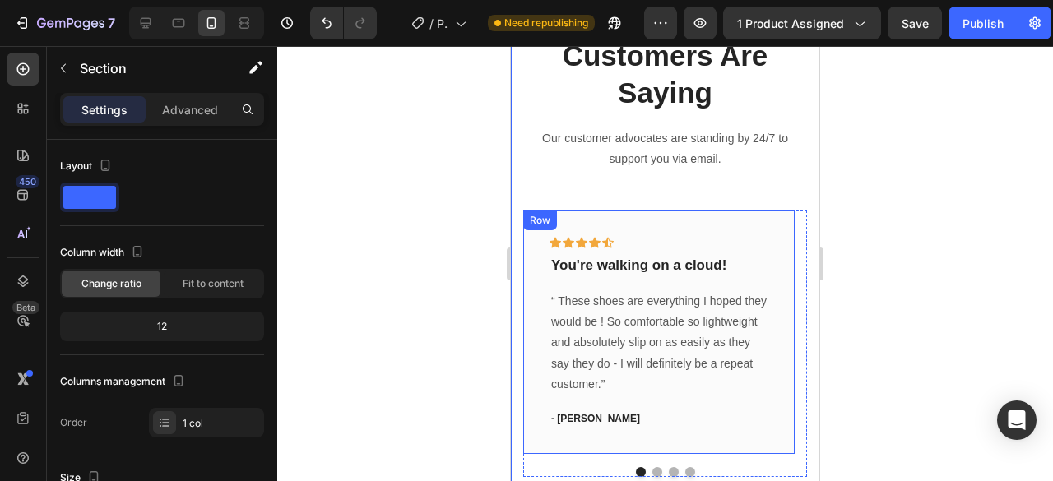
click at [636, 221] on div "Icon Icon Icon Icon Icon Row You're walking on a cloud! Text block “ These shoe…" at bounding box center [659, 333] width 272 height 244
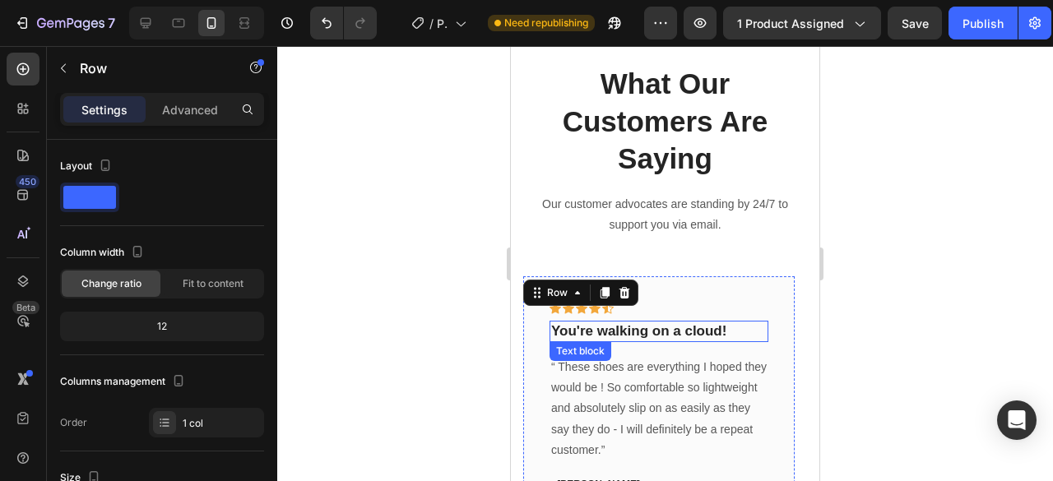
scroll to position [568, 0]
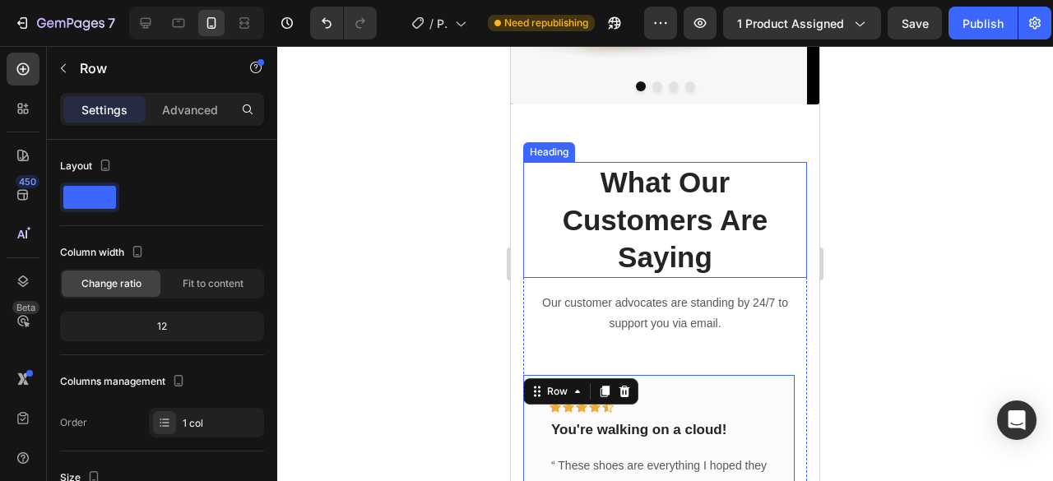
click at [686, 192] on p "What Our Customers Are Saying" at bounding box center [665, 220] width 281 height 113
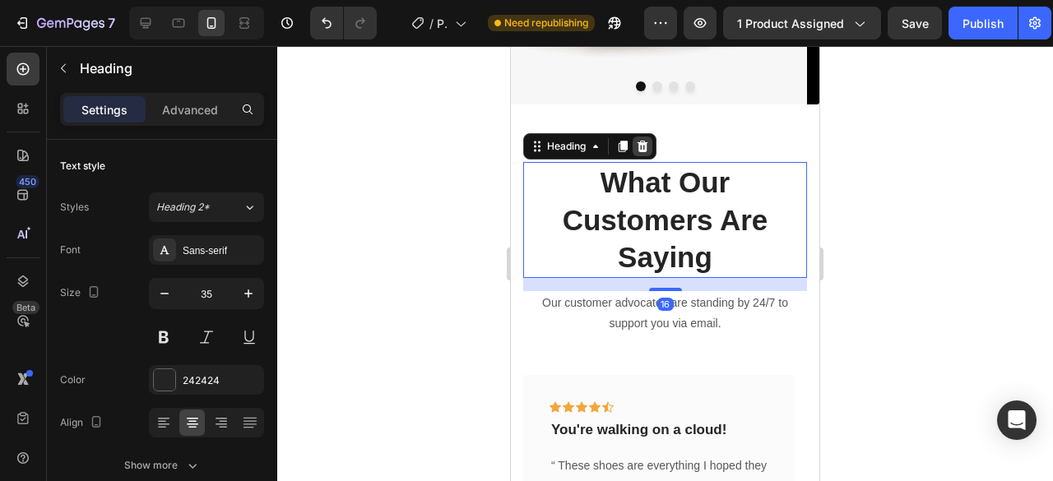
click at [643, 143] on icon at bounding box center [643, 147] width 11 height 12
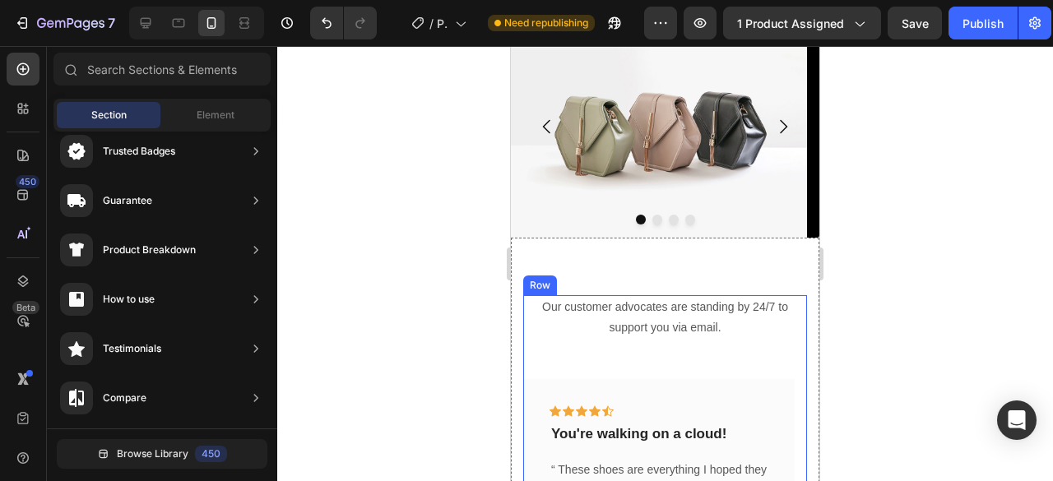
scroll to position [321, 0]
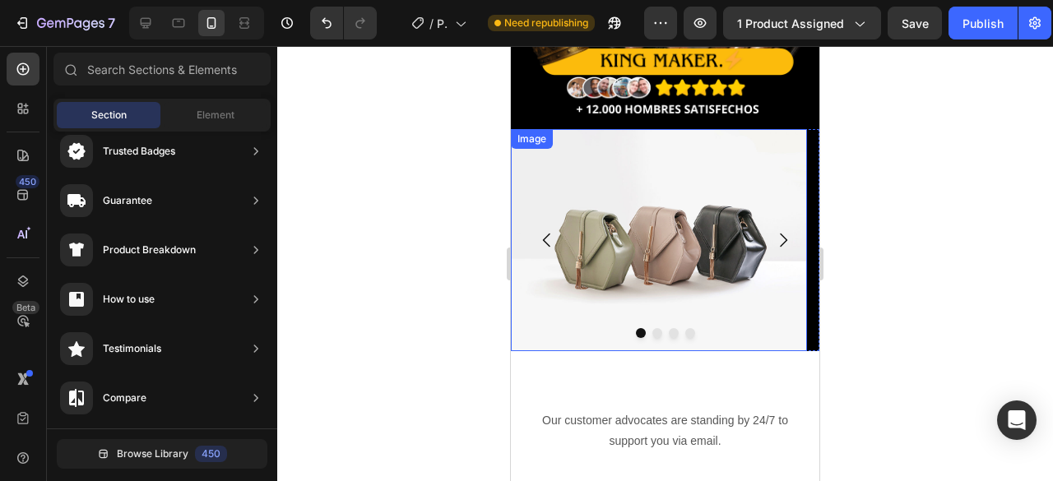
click at [592, 147] on div "Image" at bounding box center [659, 240] width 296 height 222
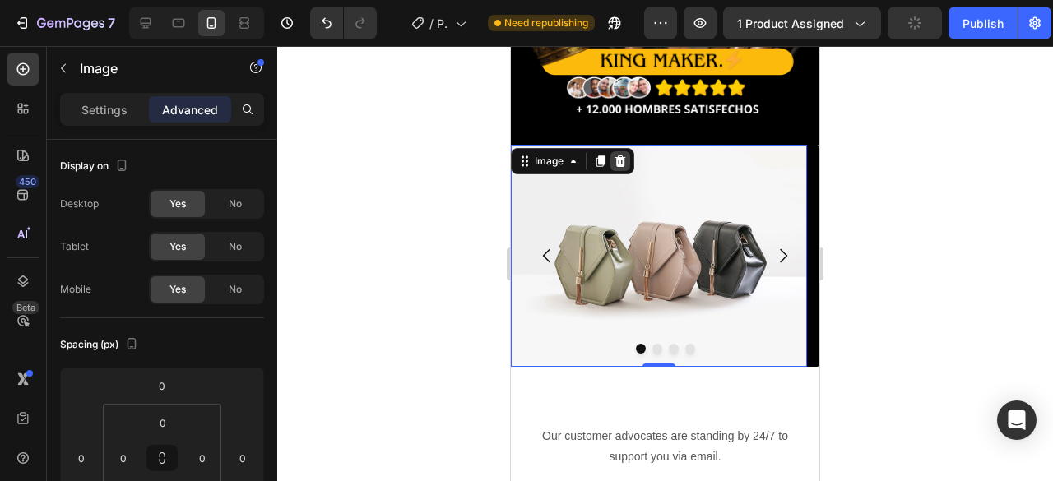
click at [622, 156] on icon at bounding box center [620, 162] width 11 height 12
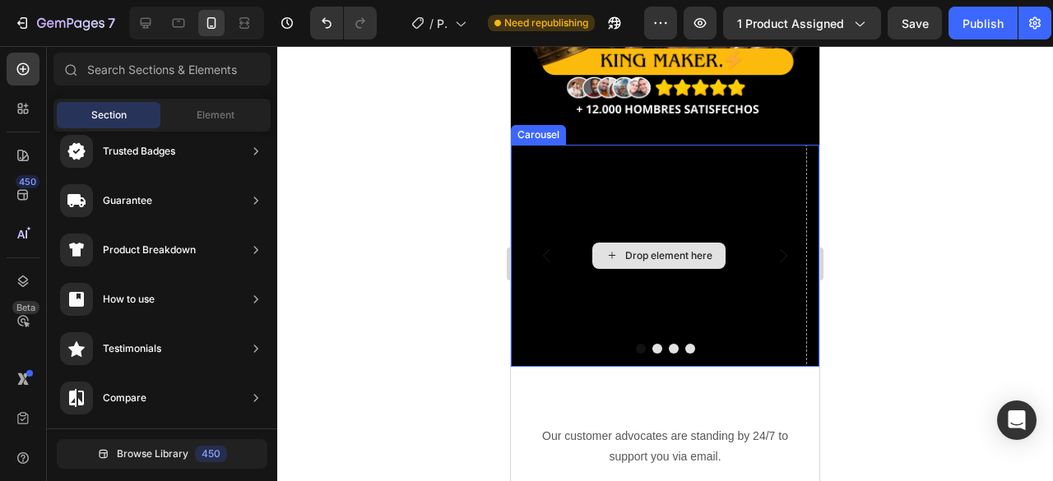
click at [684, 200] on div "Drop element here" at bounding box center [659, 256] width 296 height 222
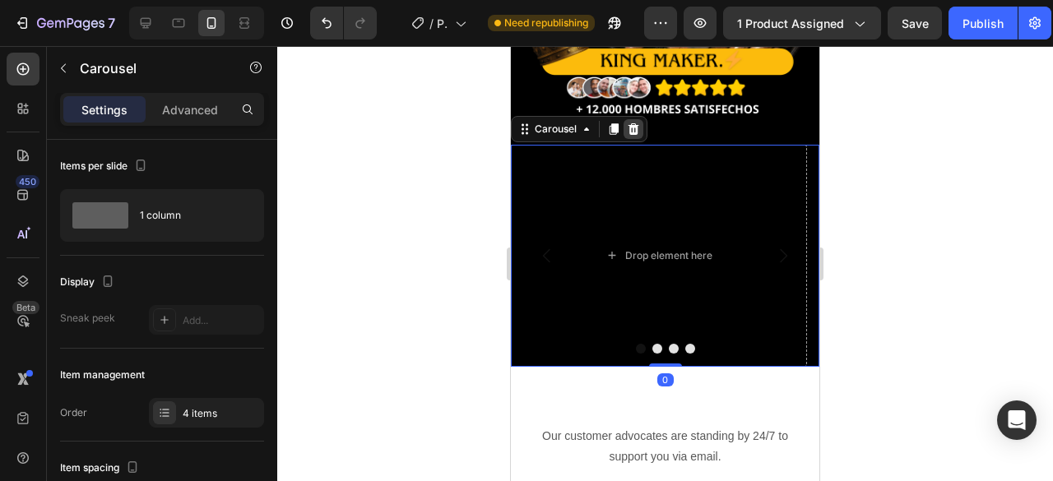
click at [634, 123] on icon at bounding box center [634, 129] width 11 height 12
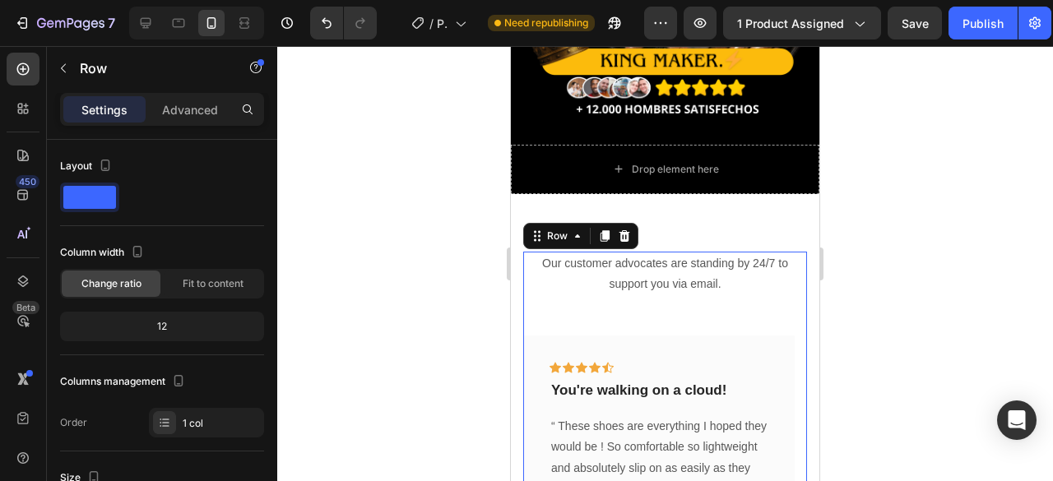
click at [562, 296] on div "Our customer advocates are standing by 24/7 to support you via email. Text bloc…" at bounding box center [665, 427] width 284 height 351
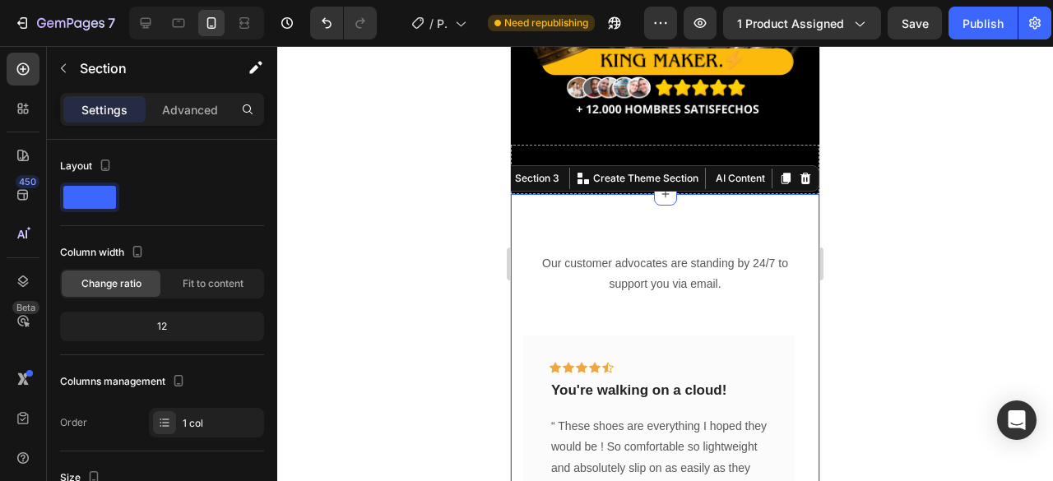
click at [756, 231] on div "Our customer advocates are standing by 24/7 to support you via email. Text bloc…" at bounding box center [665, 427] width 309 height 467
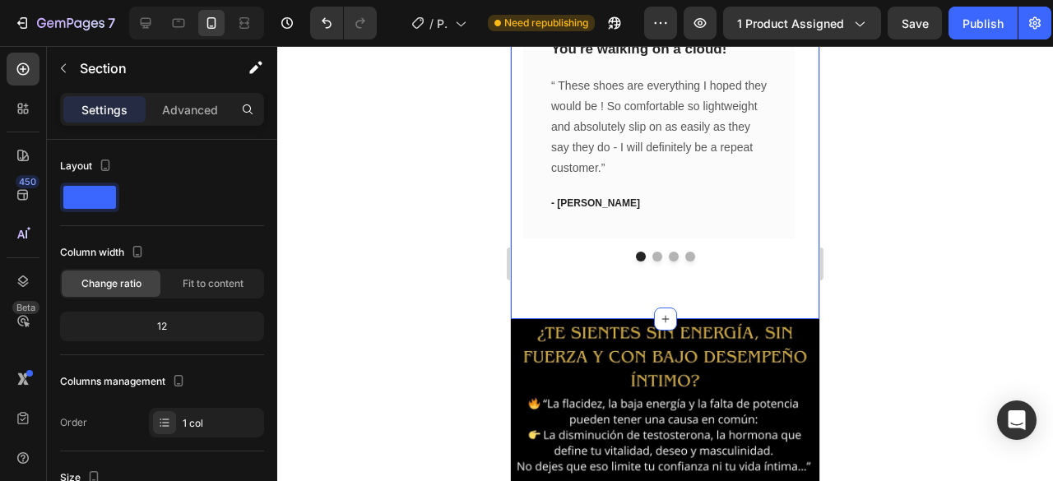
scroll to position [568, 0]
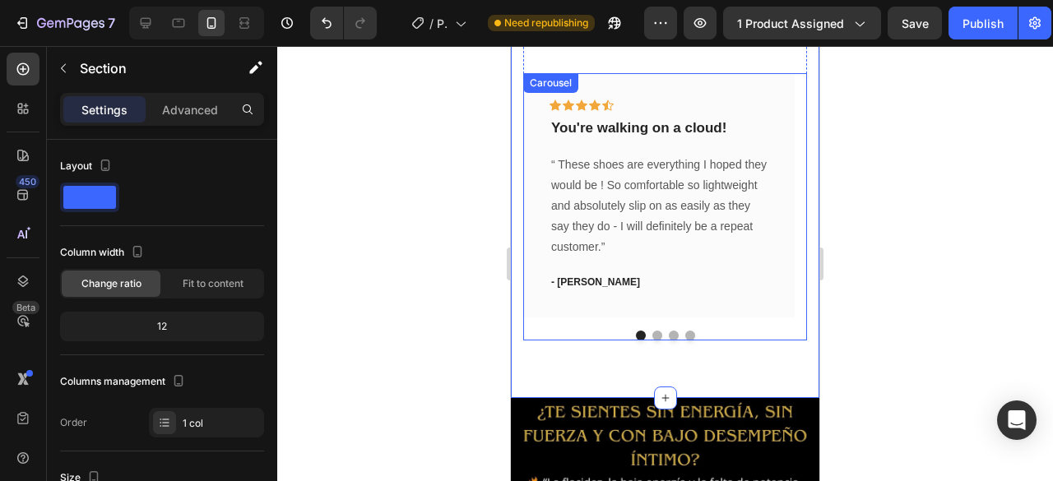
click at [564, 337] on div at bounding box center [665, 336] width 284 height 10
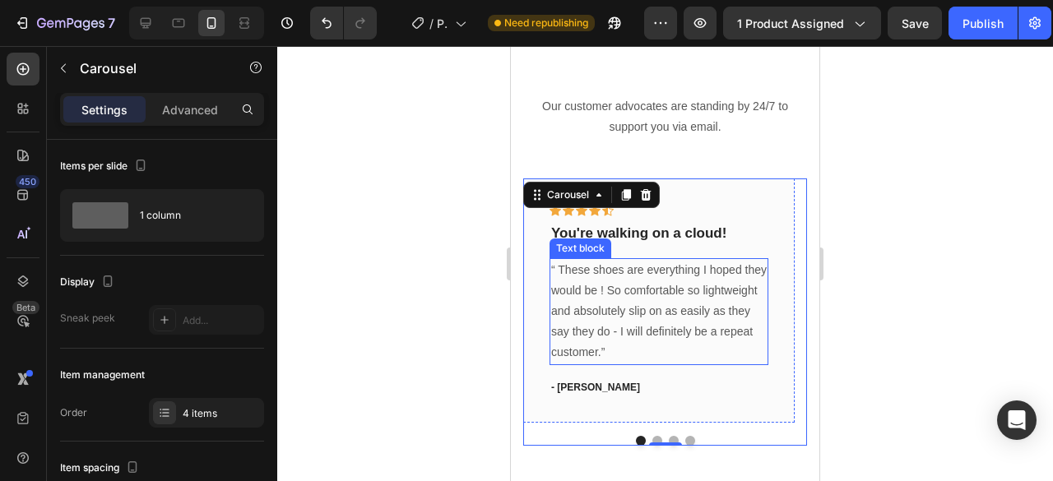
scroll to position [403, 0]
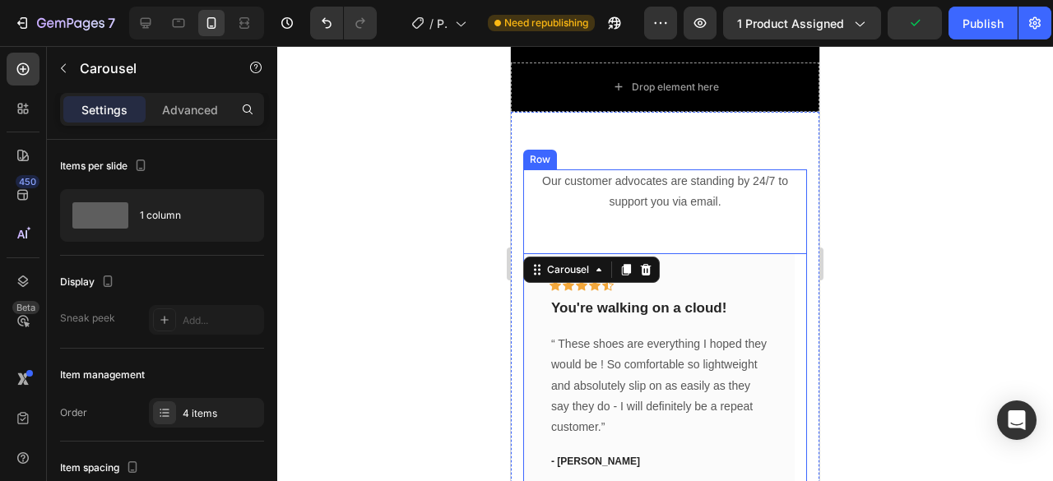
click at [701, 218] on div "Our customer advocates are standing by 24/7 to support you via email. Text bloc…" at bounding box center [665, 344] width 284 height 351
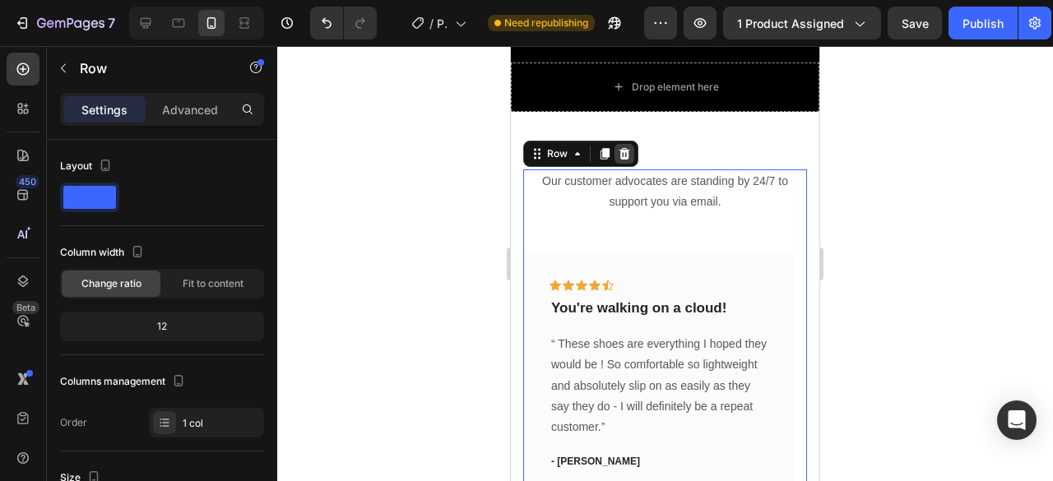
click at [624, 147] on icon at bounding box center [624, 153] width 13 height 13
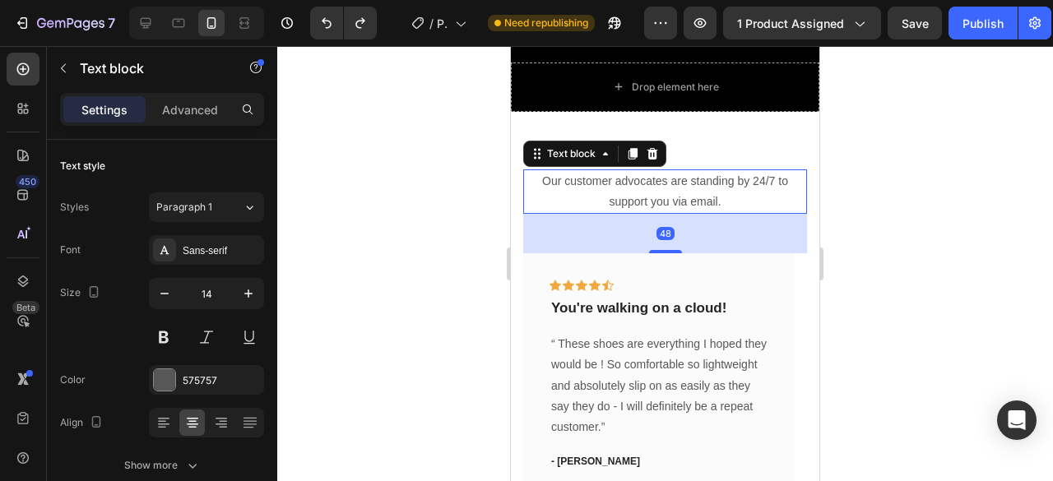
click at [568, 179] on p "Our customer advocates are standing by 24/7 to support you via email." at bounding box center [665, 191] width 281 height 41
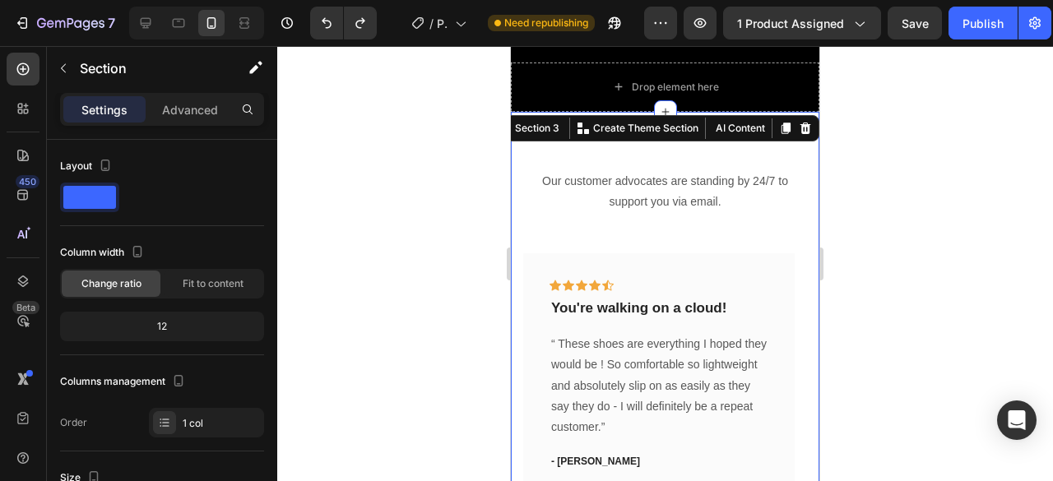
click at [719, 114] on div "Our customer advocates are standing by 24/7 to support you via email. Text bloc…" at bounding box center [665, 345] width 309 height 467
click at [671, 149] on div "Our customer advocates are standing by 24/7 to support you via email. Text bloc…" at bounding box center [665, 345] width 309 height 467
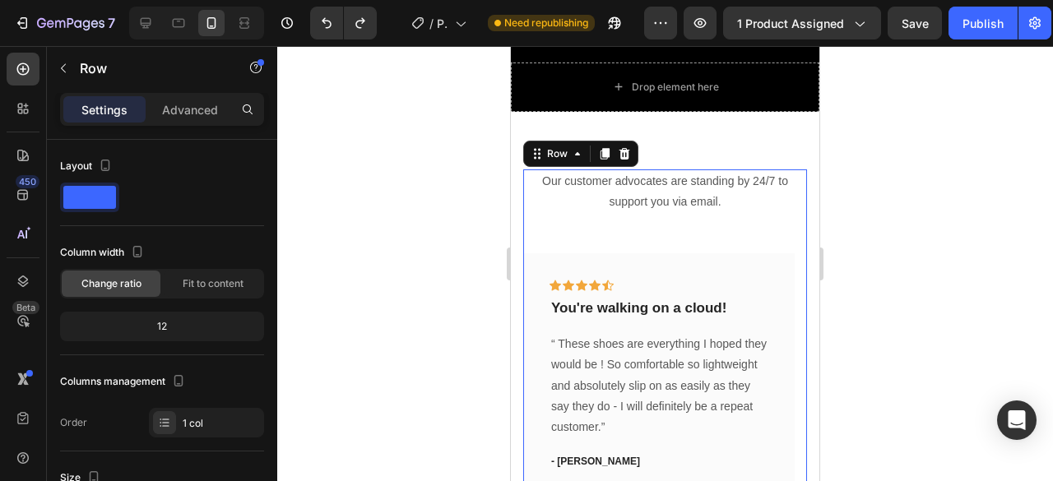
click at [541, 211] on div "Our customer advocates are standing by 24/7 to support you via email. Text bloc…" at bounding box center [665, 344] width 284 height 351
click at [611, 334] on p "“ These shoes are everything I hoped they would be ! So comfortable so lightwei…" at bounding box center [659, 386] width 216 height 104
click at [573, 203] on div "Our customer advocates are standing by 24/7 to support you via email. Text bloc…" at bounding box center [665, 344] width 284 height 351
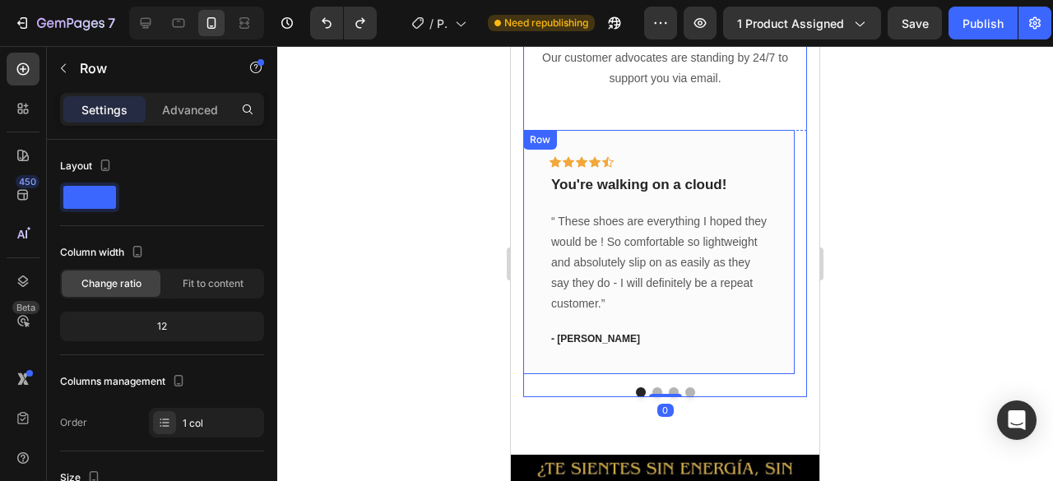
scroll to position [568, 0]
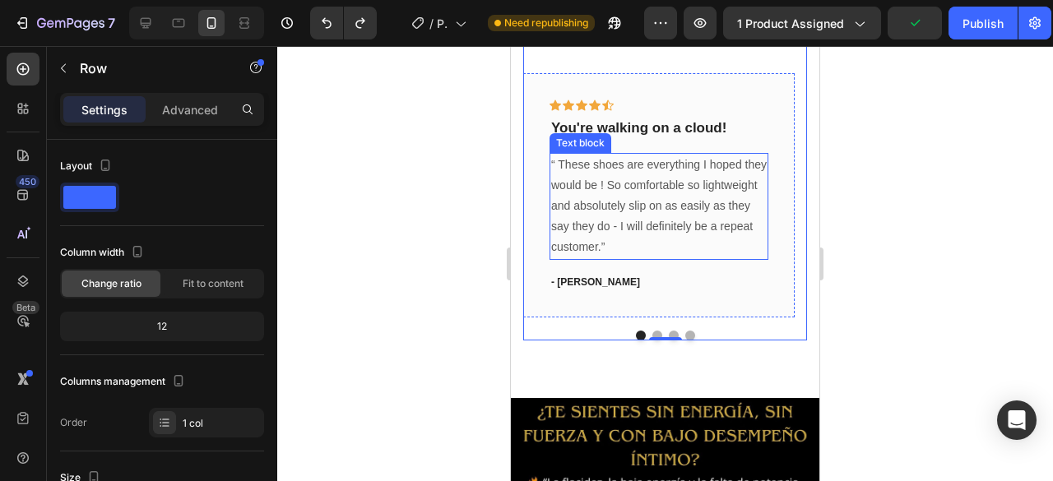
click at [587, 241] on p "“ These shoes are everything I hoped they would be ! So comfortable so lightwei…" at bounding box center [659, 207] width 216 height 104
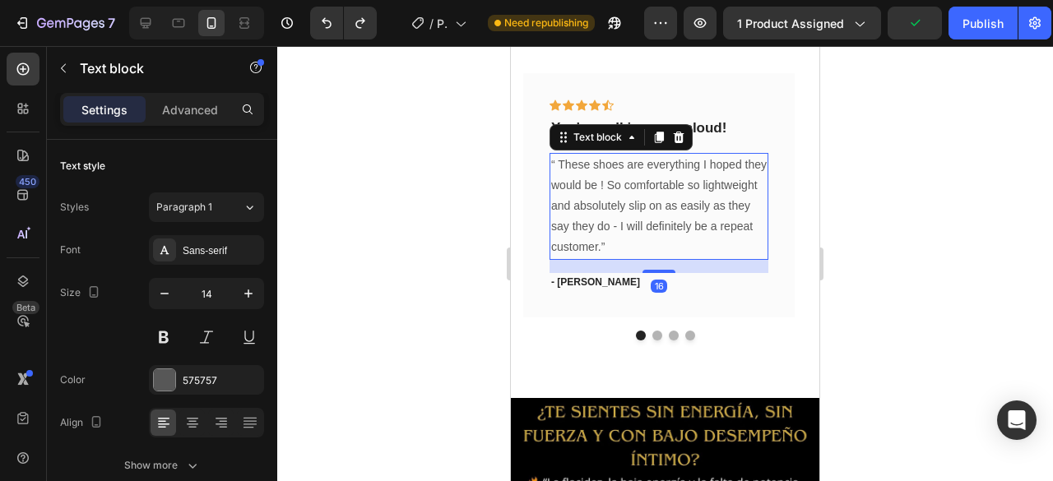
scroll to position [403, 0]
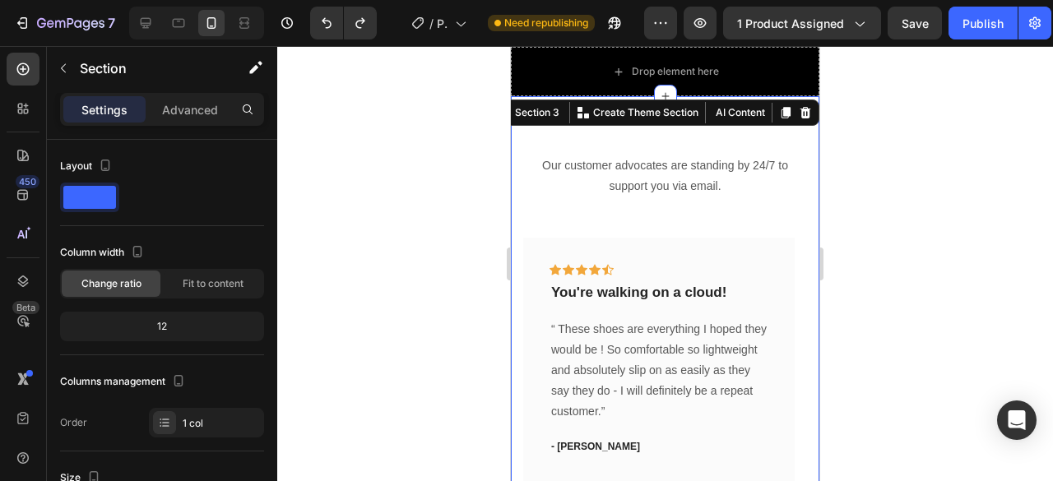
click at [664, 128] on div "Our customer advocates are standing by 24/7 to support you via email. Text bloc…" at bounding box center [665, 329] width 309 height 467
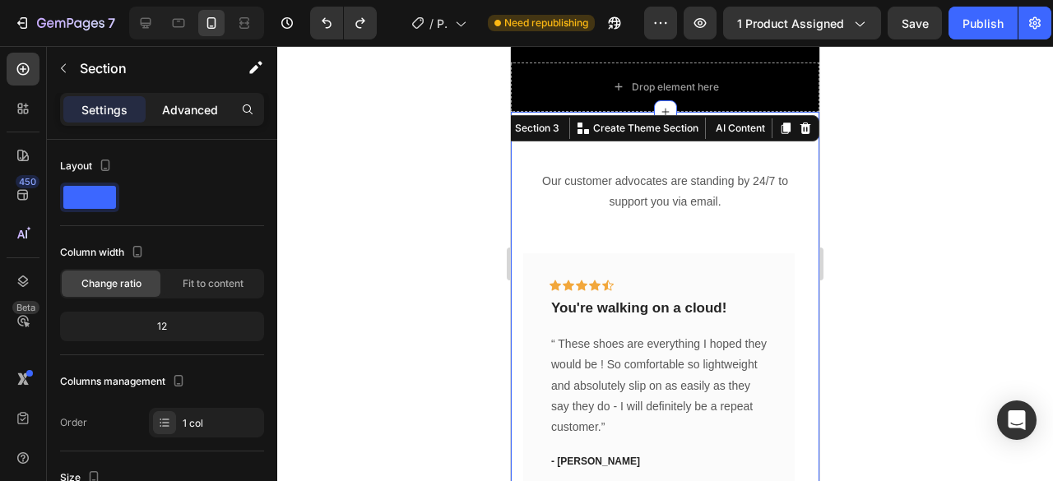
click at [184, 109] on p "Advanced" at bounding box center [190, 109] width 56 height 17
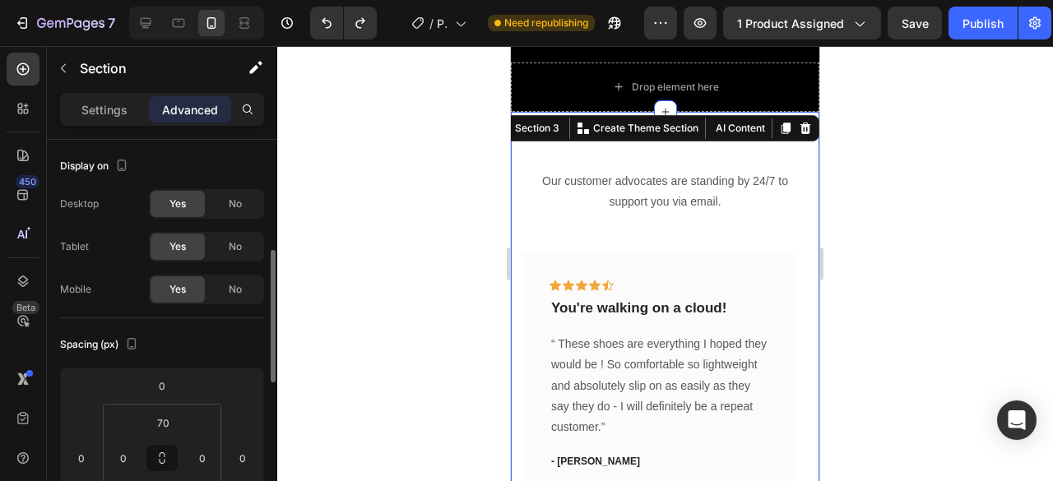
scroll to position [82, 0]
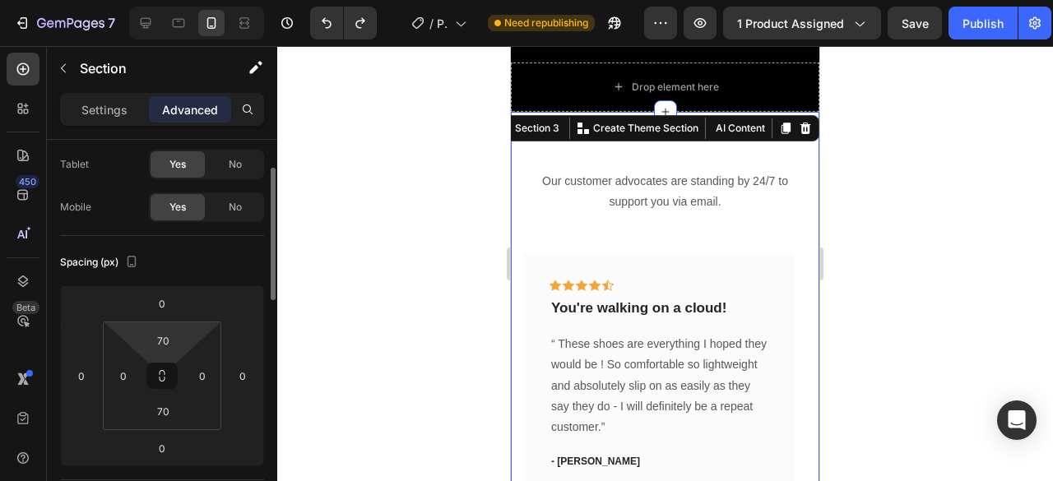
click at [172, 0] on html "7 Version history / Product Page - Sep 4, 12:16:11 Need republishing Preview 1 …" at bounding box center [526, 0] width 1053 height 0
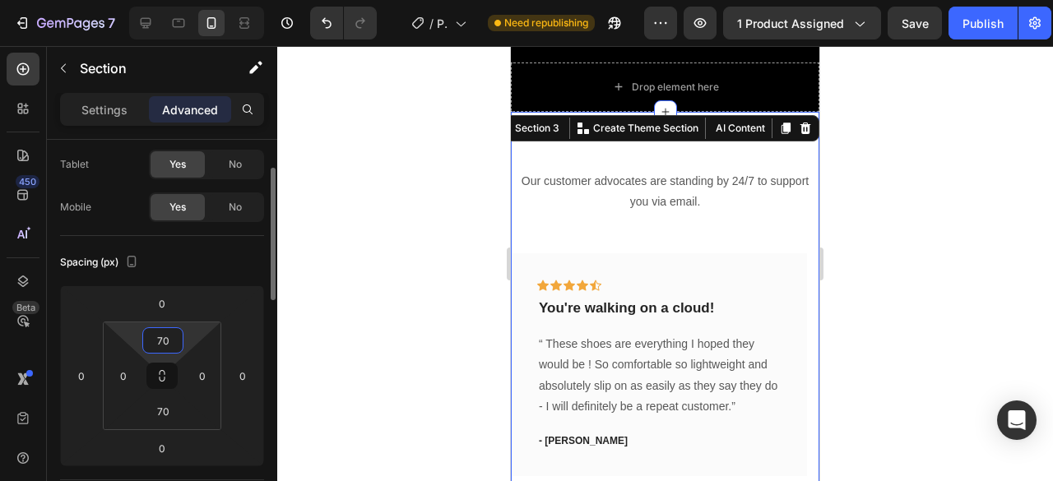
click at [174, 330] on input "70" at bounding box center [162, 340] width 33 height 25
drag, startPoint x: 177, startPoint y: 328, endPoint x: 151, endPoint y: 328, distance: 26.3
click at [151, 328] on input "70" at bounding box center [162, 340] width 33 height 25
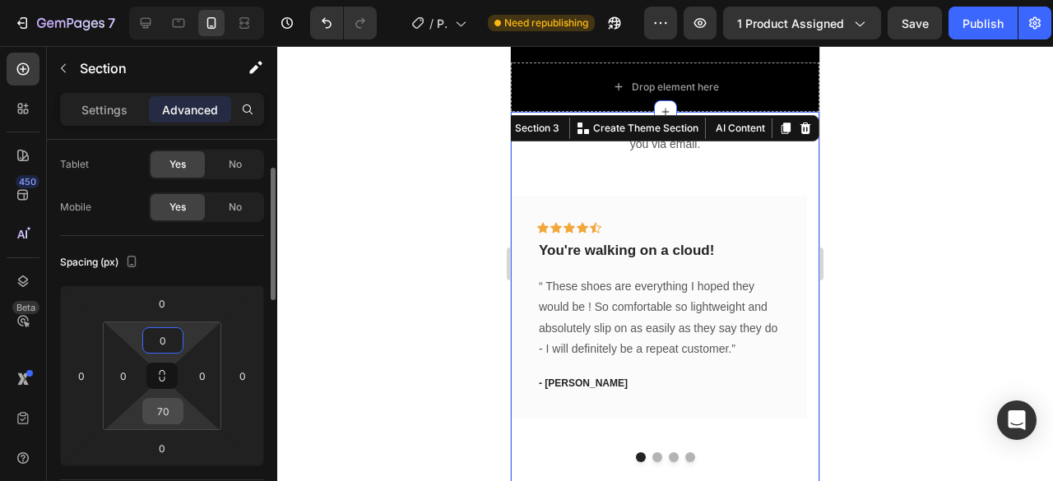
type input "0"
drag, startPoint x: 175, startPoint y: 419, endPoint x: 151, endPoint y: 419, distance: 23.9
click at [151, 419] on input "70" at bounding box center [162, 411] width 33 height 25
type input "070"
click at [394, 348] on div at bounding box center [665, 263] width 776 height 435
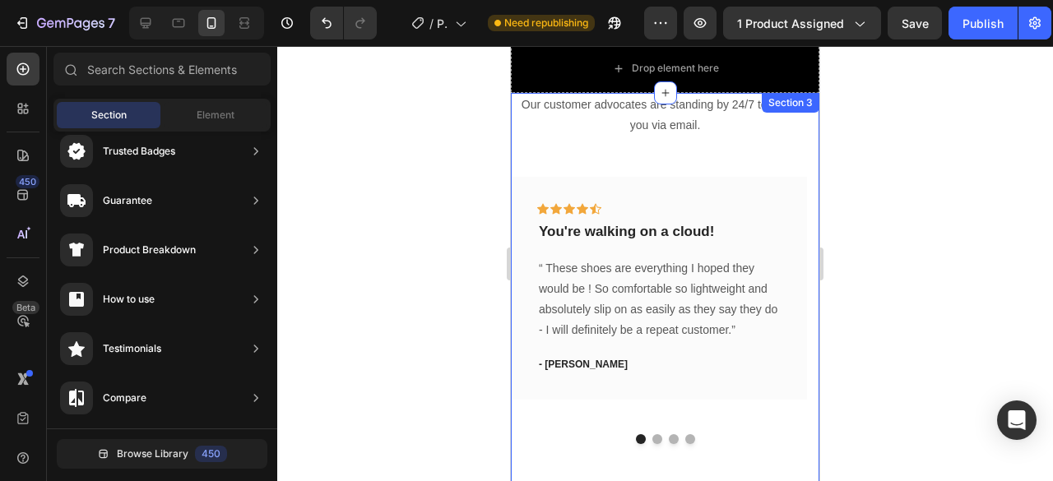
scroll to position [403, 0]
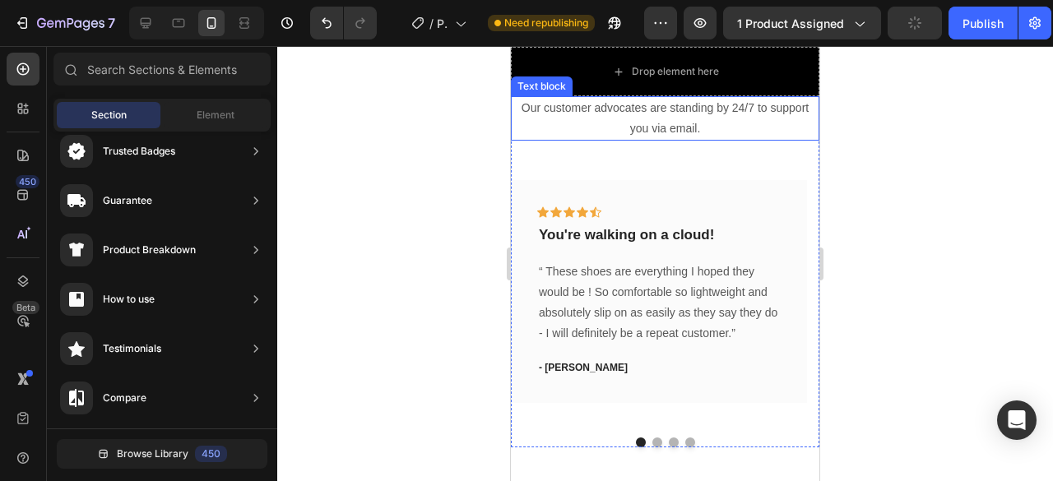
click at [663, 124] on p "Our customer advocates are standing by 24/7 to support you via email." at bounding box center [665, 118] width 305 height 41
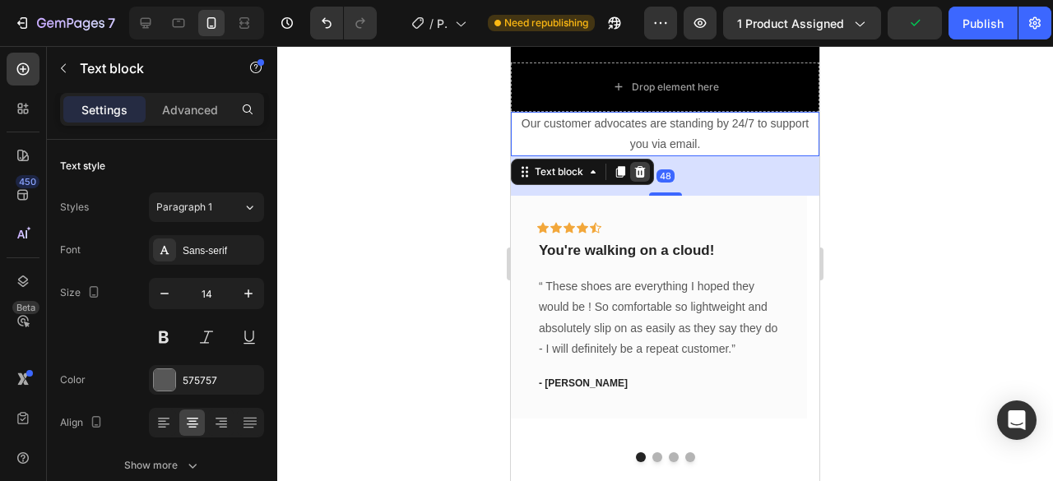
click at [635, 165] on icon at bounding box center [640, 171] width 13 height 13
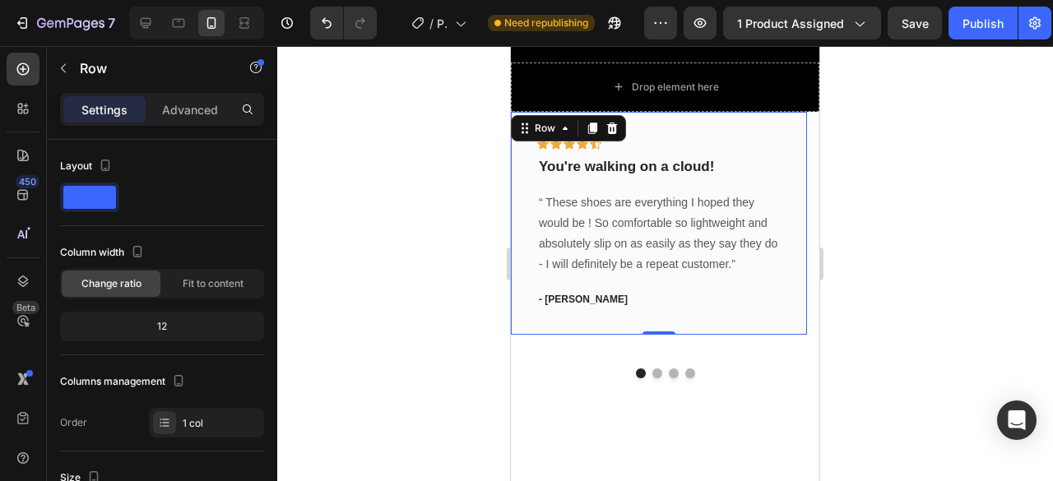
click at [529, 196] on div "Icon Icon Icon Icon Icon Row You're walking on a cloud! Text block “ These shoe…" at bounding box center [659, 223] width 296 height 223
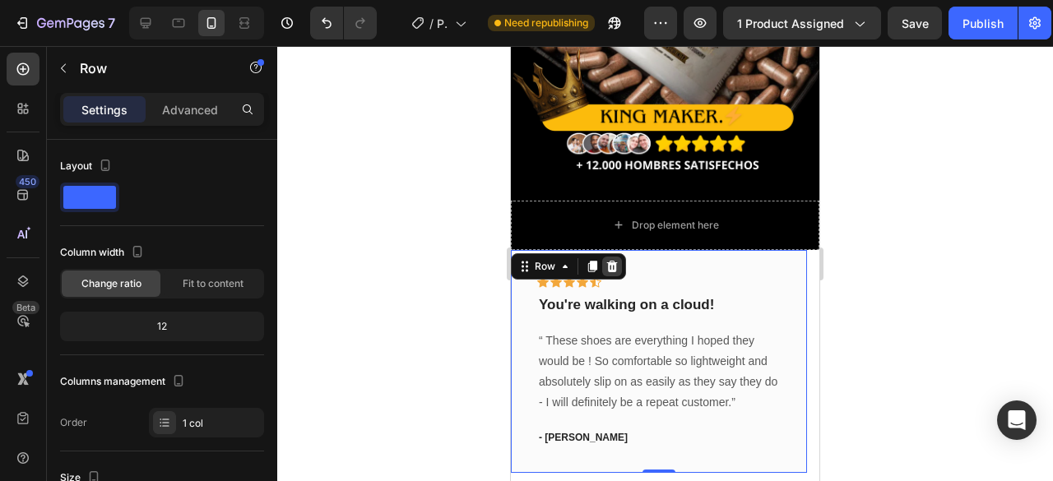
scroll to position [239, 0]
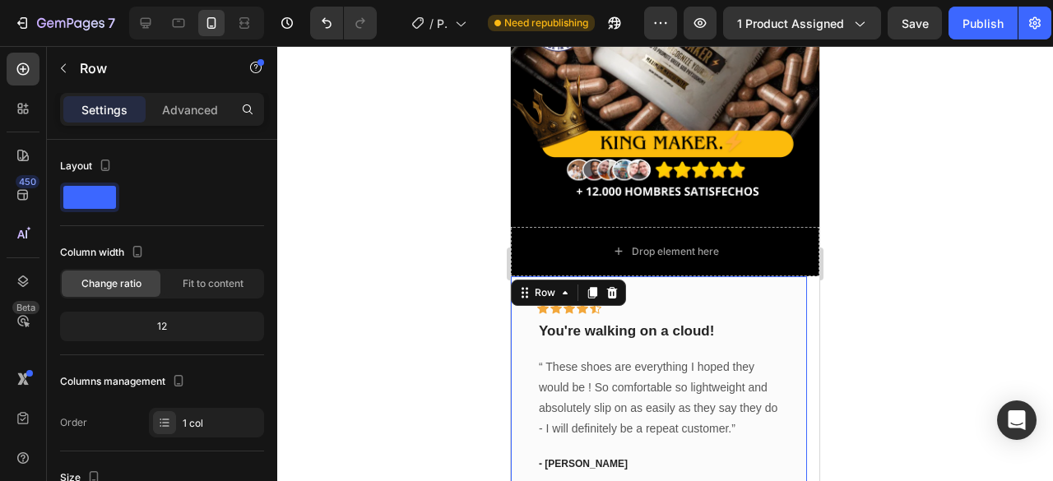
click at [787, 276] on div "Icon Icon Icon Icon Icon Row You're walking on a cloud! Text block “ These shoe…" at bounding box center [659, 387] width 296 height 223
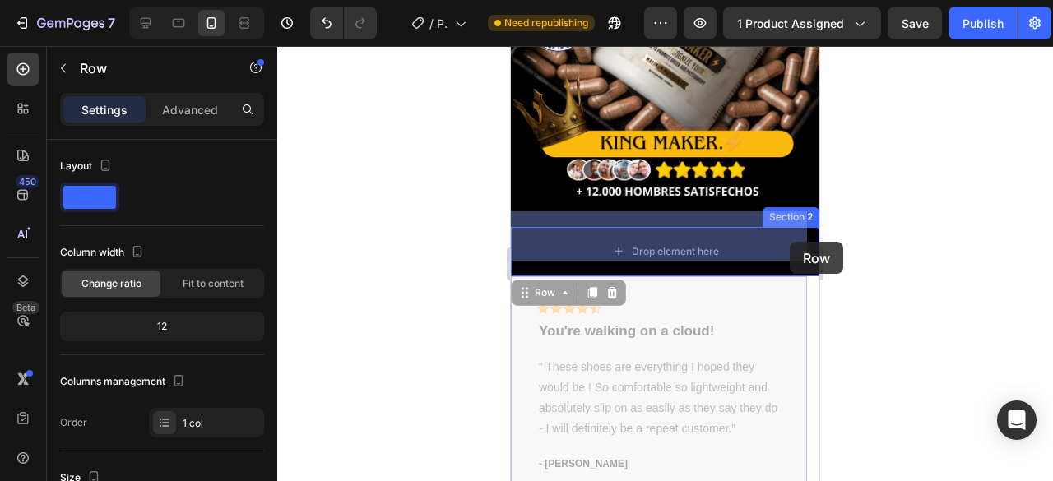
drag, startPoint x: 787, startPoint y: 272, endPoint x: 790, endPoint y: 242, distance: 30.5
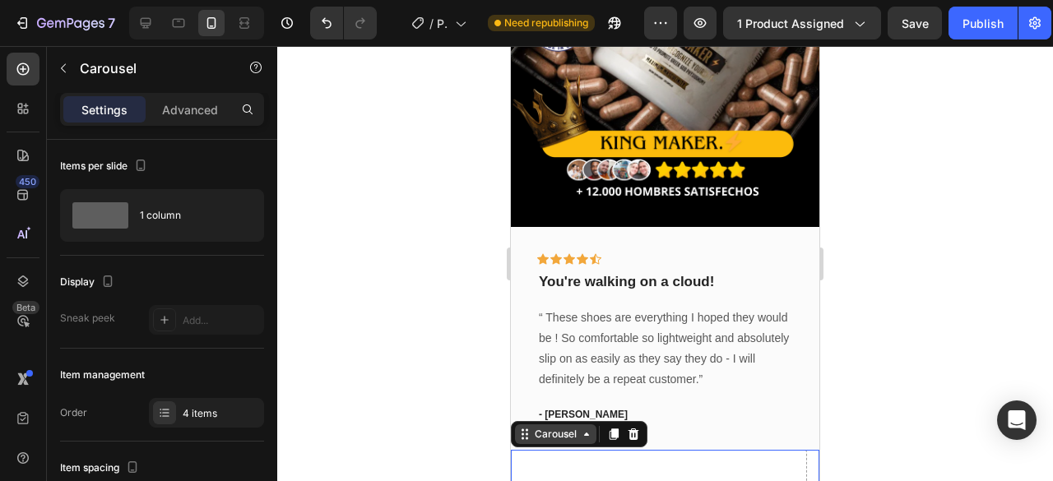
click at [532, 427] on div "Carousel" at bounding box center [556, 434] width 49 height 15
click at [397, 298] on div at bounding box center [665, 263] width 776 height 435
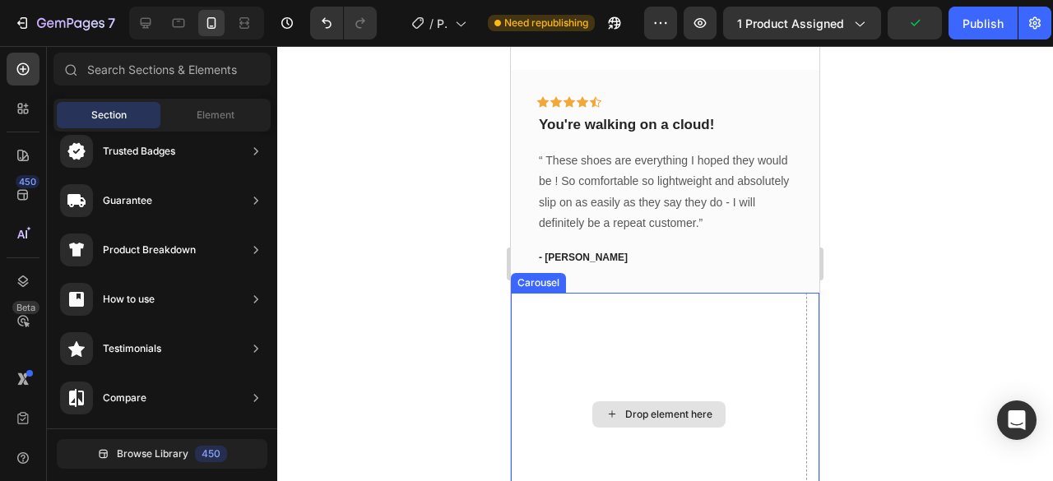
scroll to position [485, 0]
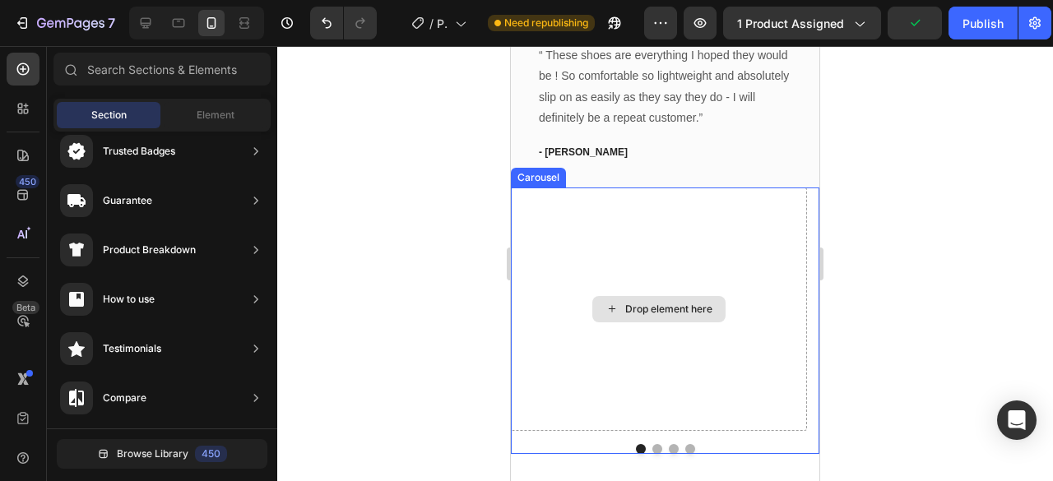
click at [567, 251] on div "Drop element here" at bounding box center [659, 310] width 296 height 244
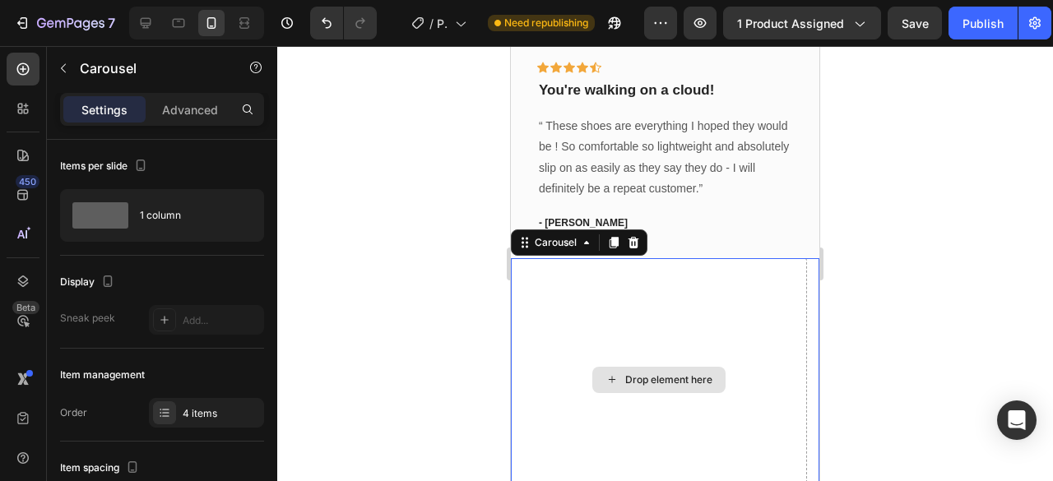
scroll to position [321, 0]
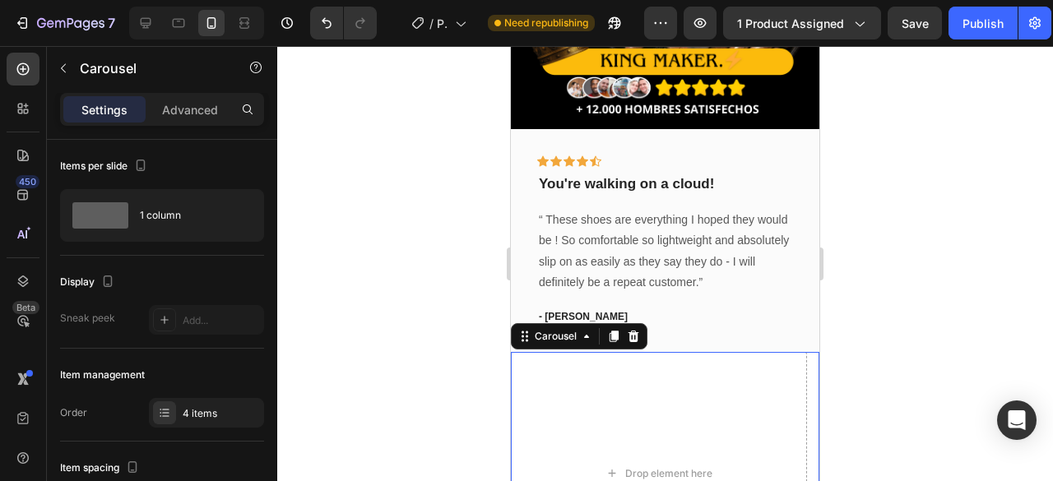
click at [952, 251] on div at bounding box center [665, 263] width 776 height 435
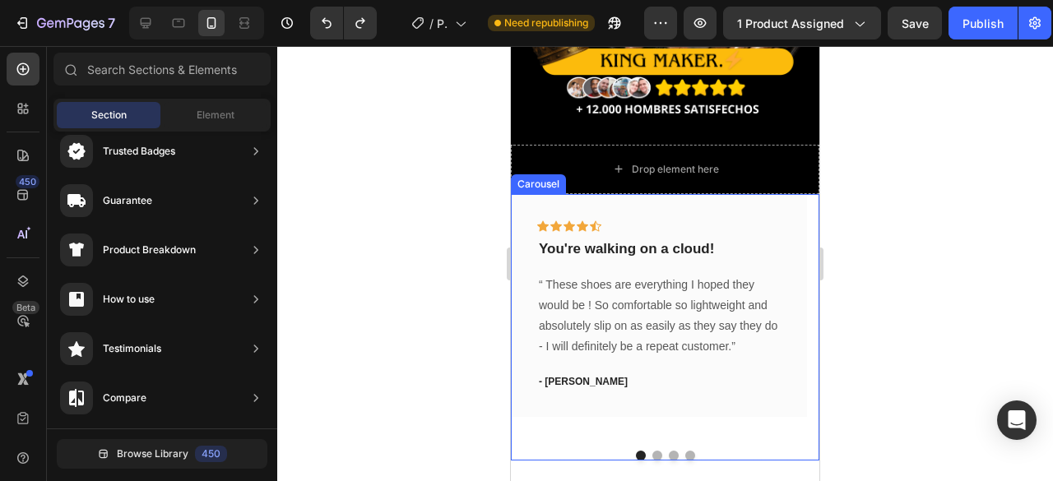
click at [652, 451] on button "Dot" at bounding box center [657, 456] width 10 height 10
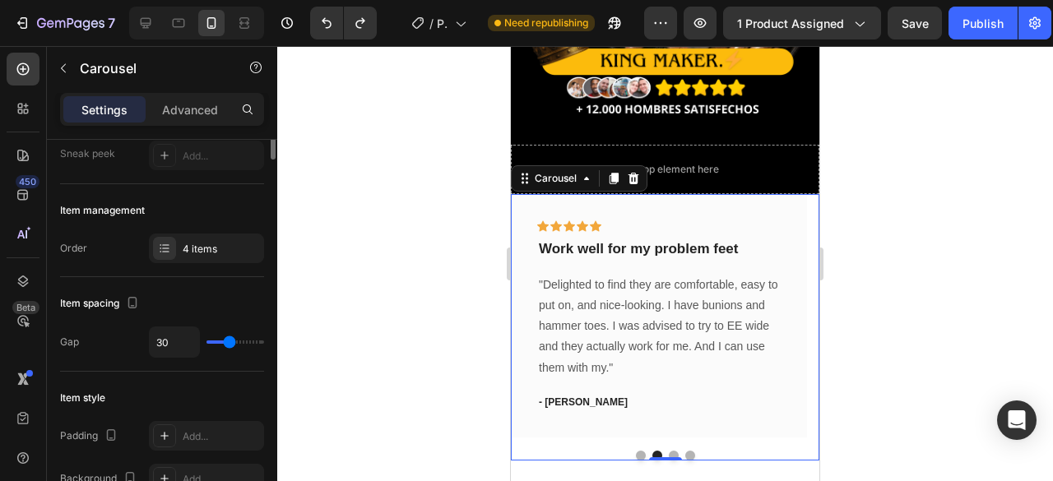
scroll to position [0, 0]
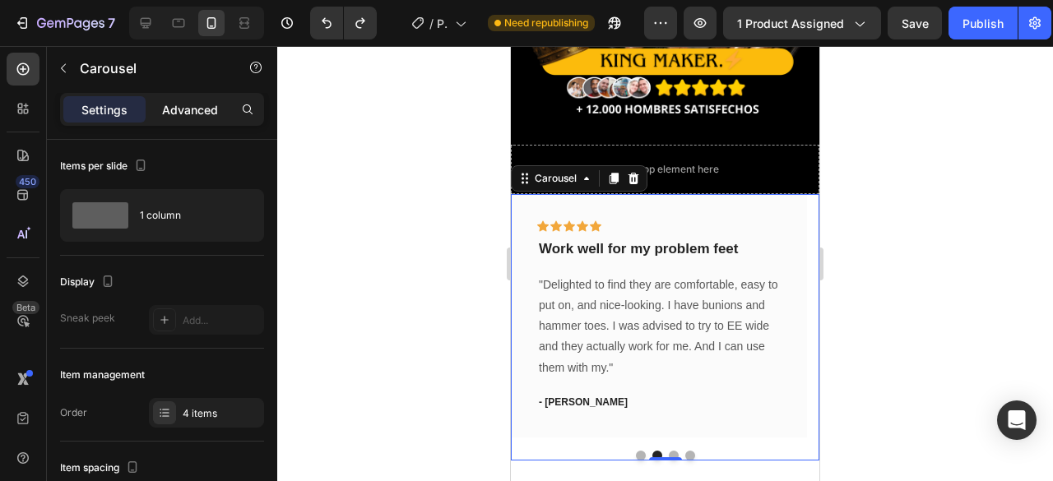
click at [197, 110] on p "Advanced" at bounding box center [190, 109] width 56 height 17
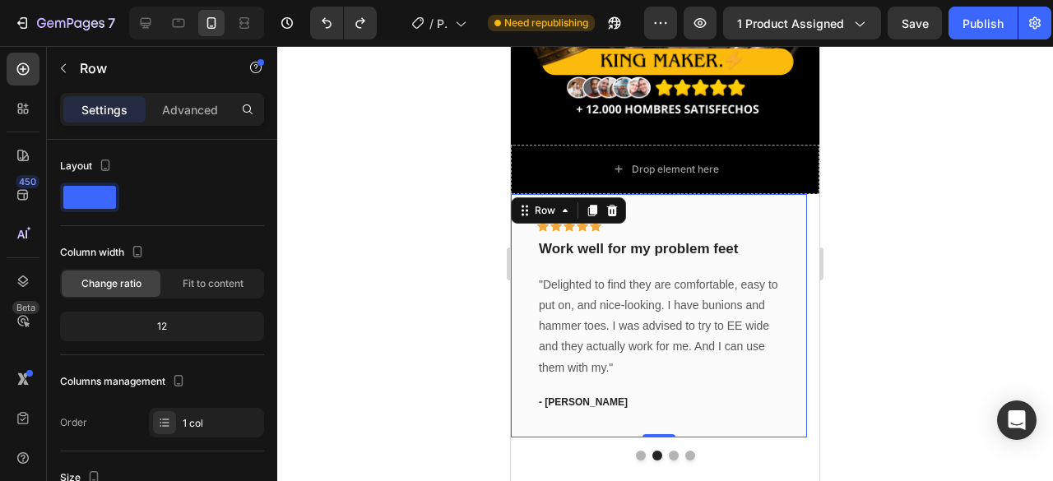
click at [561, 411] on div "Icon Icon Icon Icon Icon Row Work well for my problem feet Text block "Delighte…" at bounding box center [659, 316] width 296 height 244
click at [185, 116] on p "Advanced" at bounding box center [190, 109] width 56 height 17
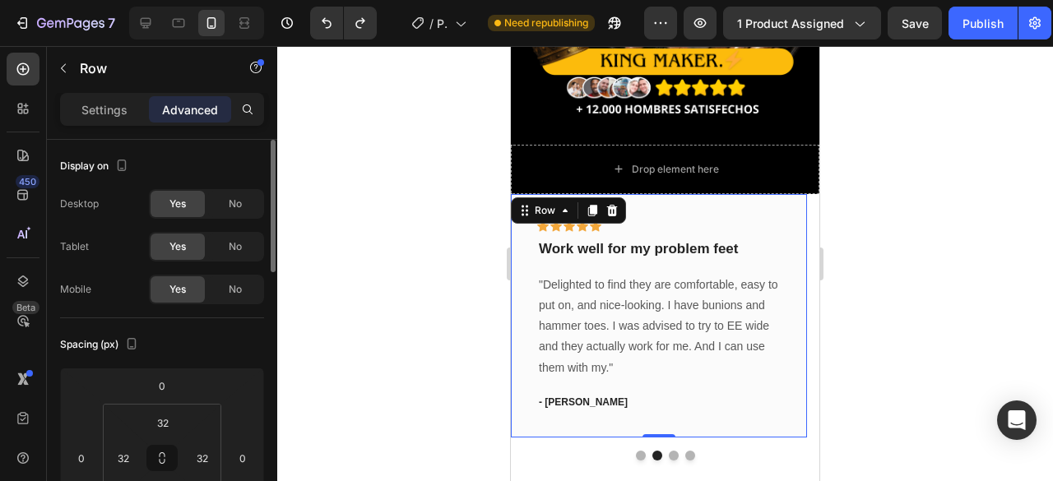
scroll to position [165, 0]
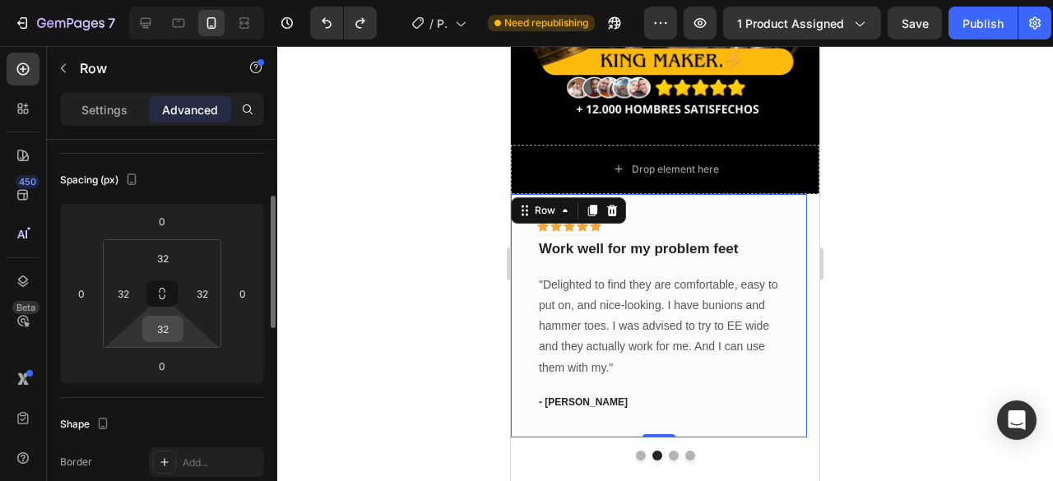
click at [170, 340] on input "32" at bounding box center [162, 329] width 33 height 25
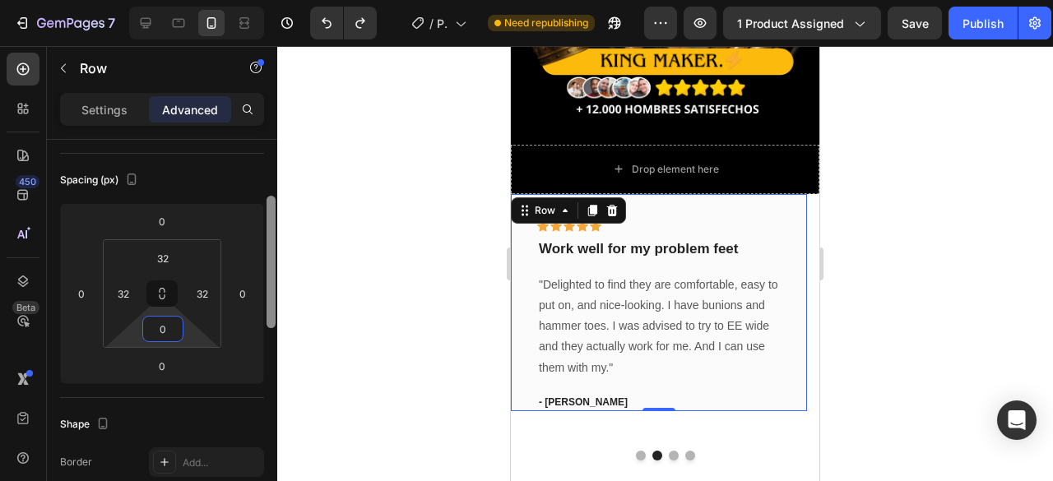
type input "05"
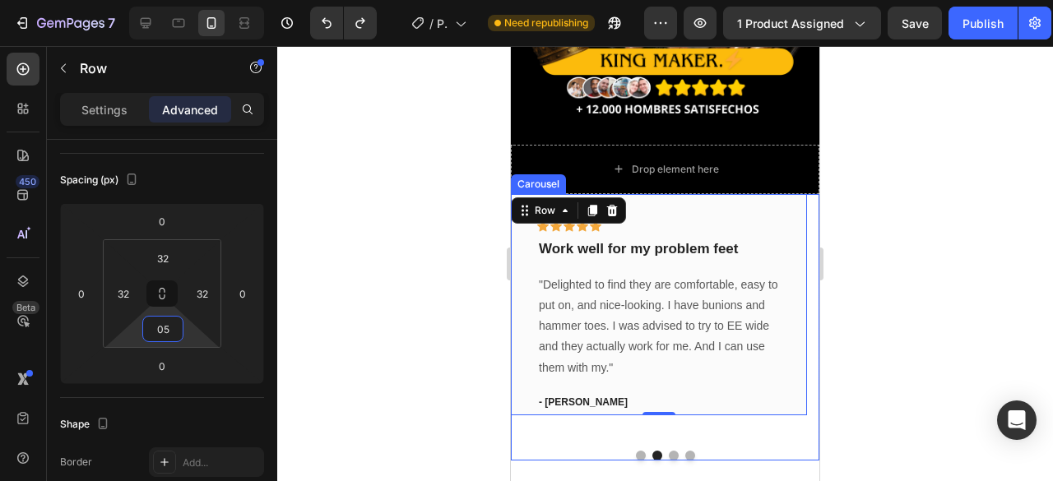
click at [577, 445] on div "Icon Icon Icon Icon Icon Row You're walking on a cloud! Text block “ These shoe…" at bounding box center [665, 356] width 309 height 324
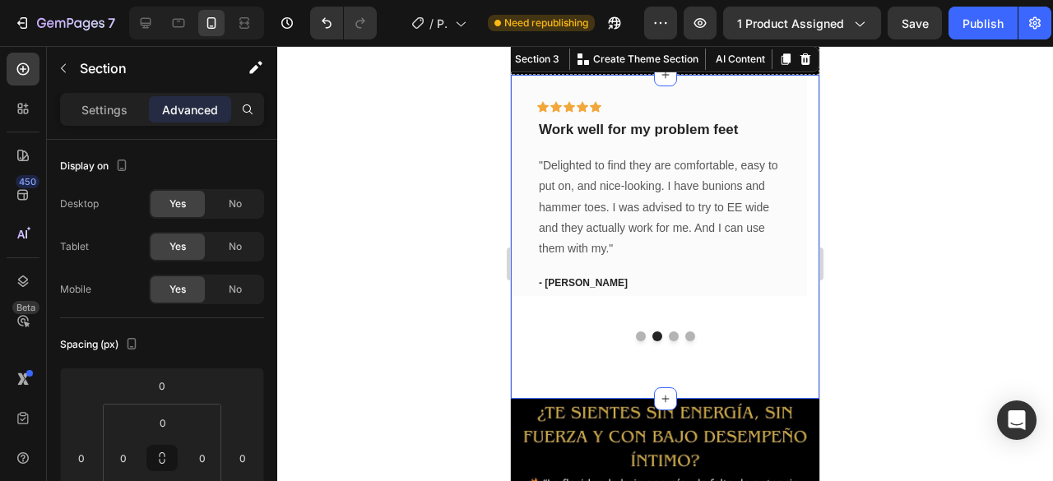
scroll to position [485, 0]
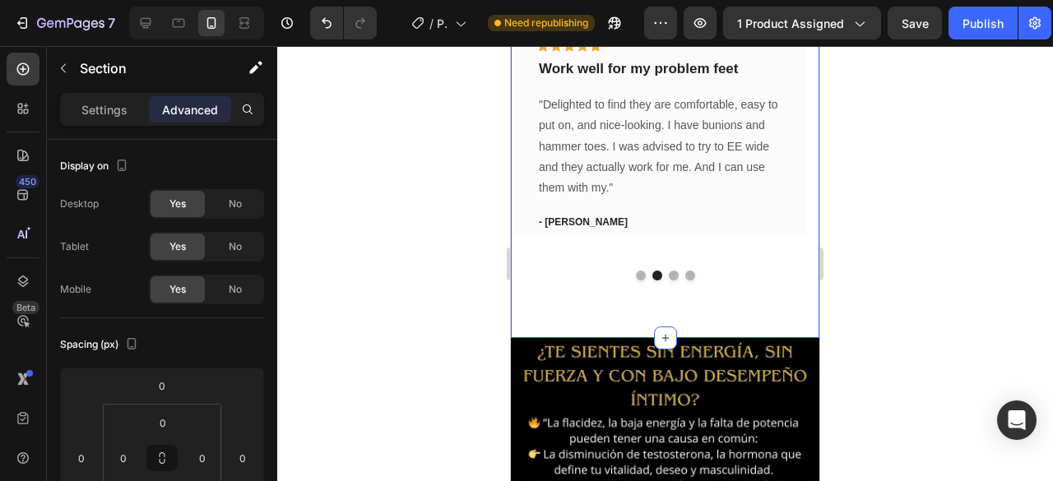
click at [558, 327] on div "Icon Icon Icon Icon Icon Row You're walking on a cloud! Text block “ These shoe…" at bounding box center [665, 176] width 309 height 324
click at [436, 262] on div at bounding box center [665, 263] width 776 height 435
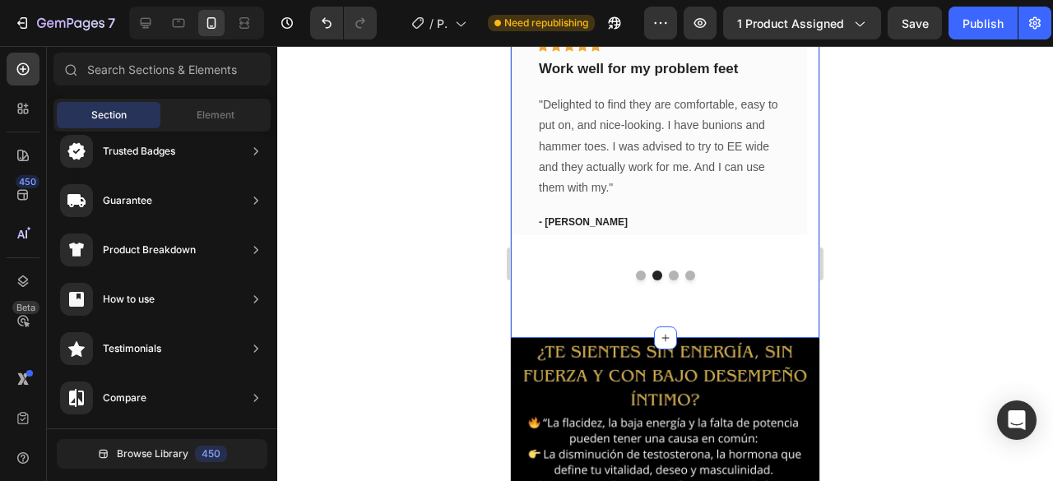
click at [648, 299] on div "Icon Icon Icon Icon Icon Row You're walking on a cloud! Text block “ These shoe…" at bounding box center [665, 176] width 309 height 324
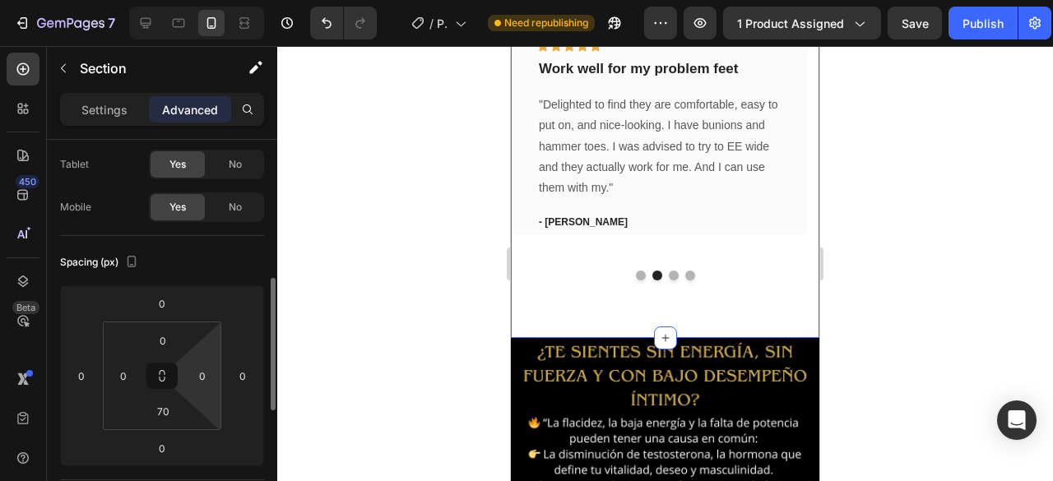
scroll to position [165, 0]
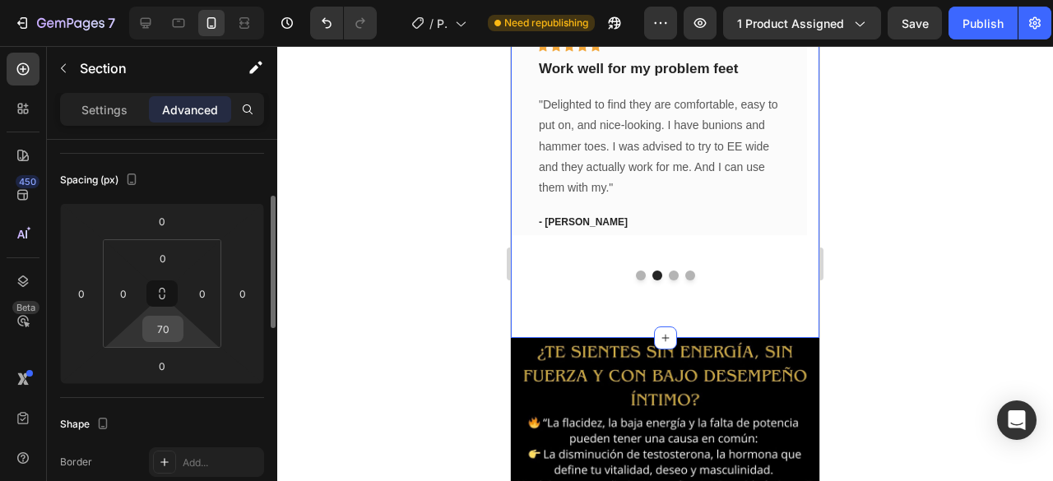
click at [181, 331] on div "70" at bounding box center [162, 329] width 41 height 26
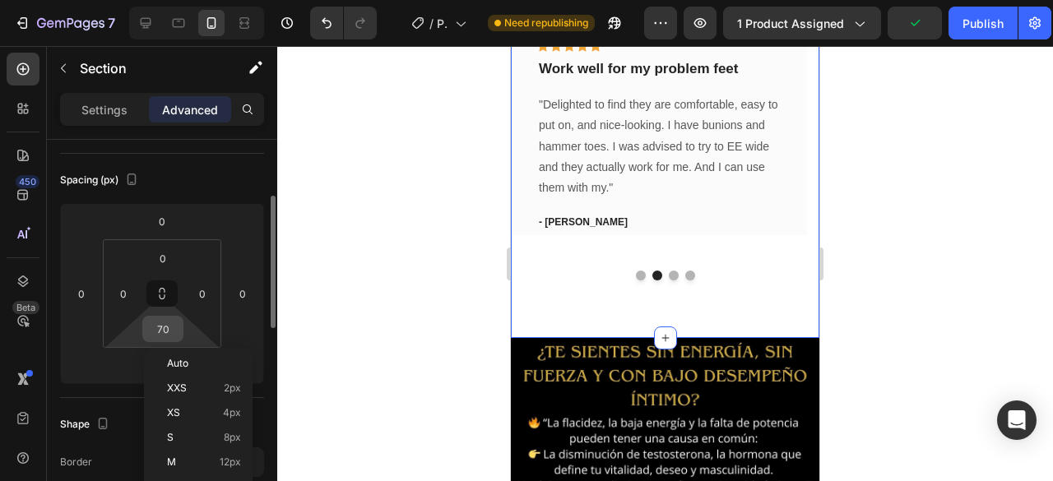
click at [165, 324] on input "70" at bounding box center [162, 329] width 33 height 25
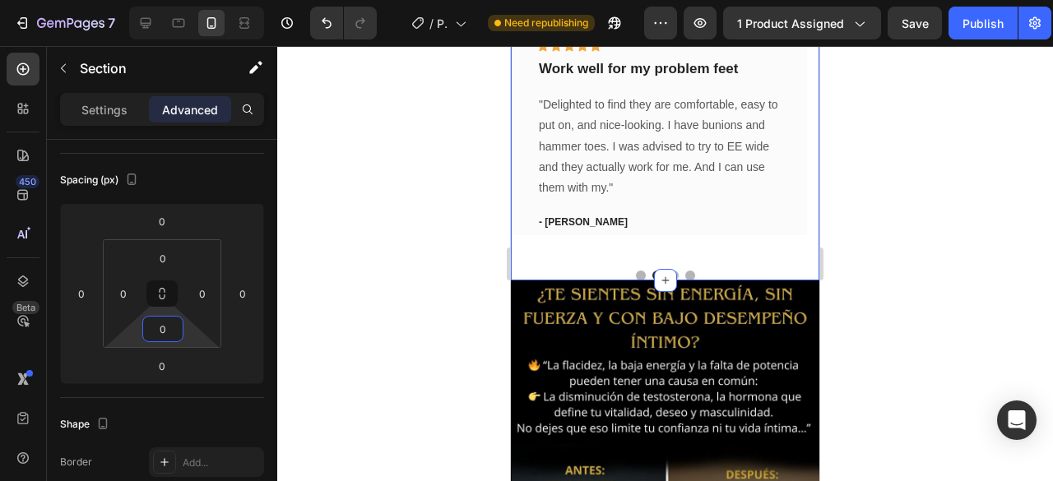
type input "0"
click at [405, 281] on div at bounding box center [665, 263] width 776 height 435
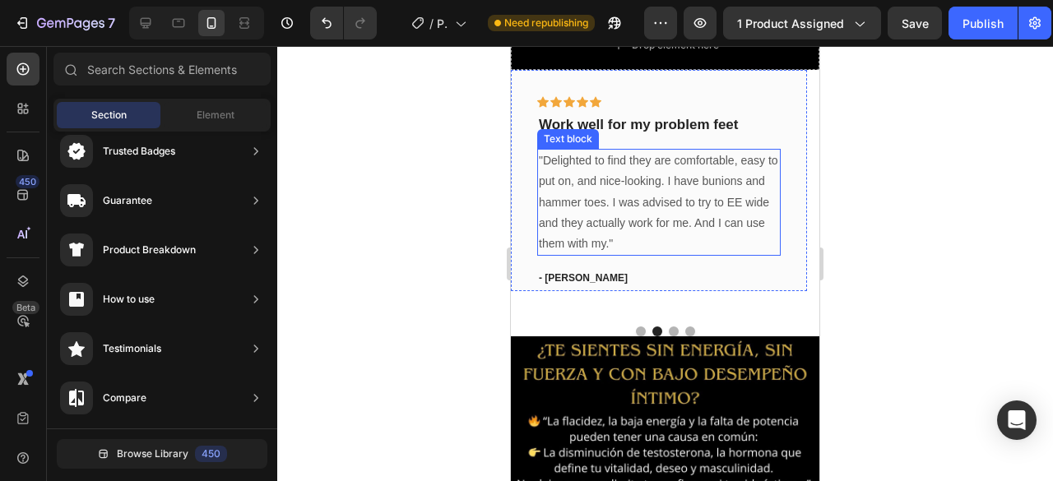
scroll to position [403, 0]
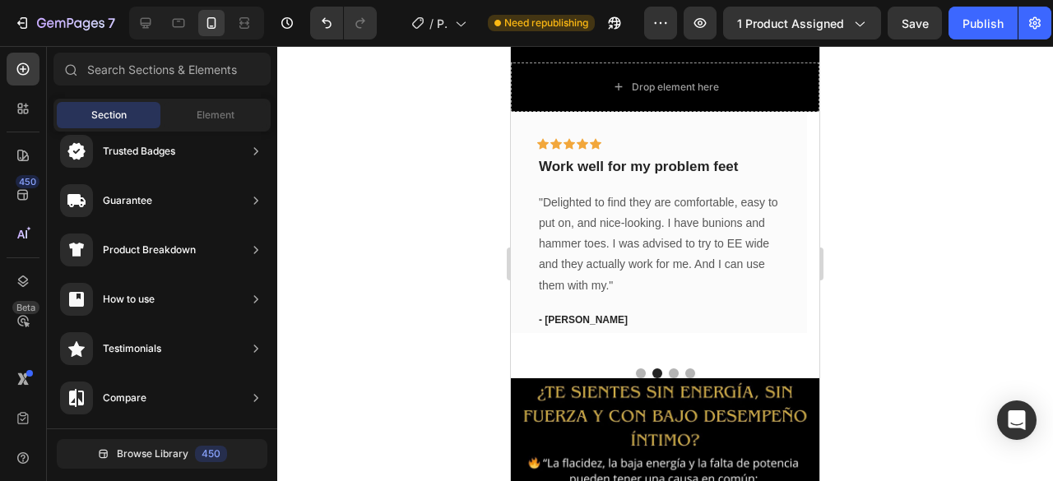
click at [431, 304] on div at bounding box center [665, 263] width 776 height 435
click at [987, 7] on button "Publish" at bounding box center [983, 23] width 69 height 33
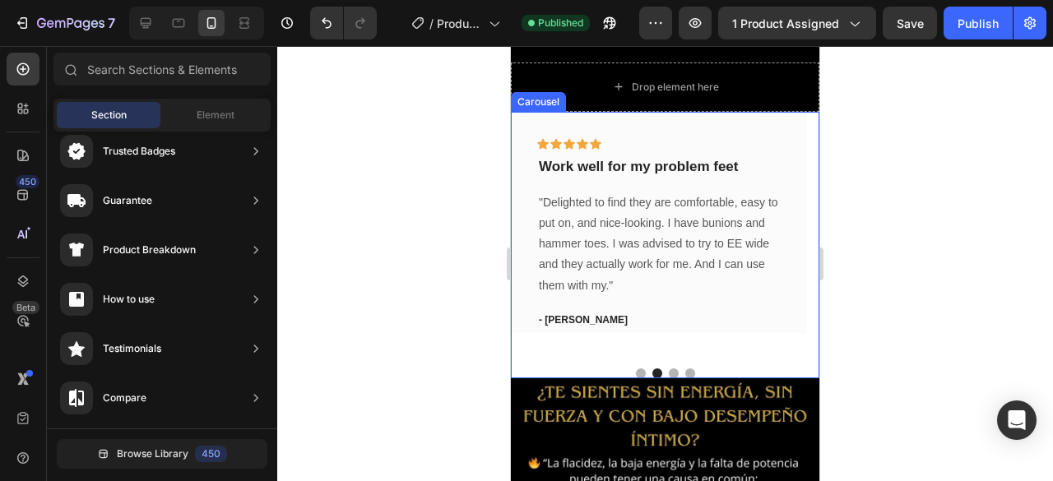
click at [613, 348] on div "Icon Icon Icon Icon Icon Row You're walking on a cloud! Text block “ These shoe…" at bounding box center [665, 245] width 309 height 267
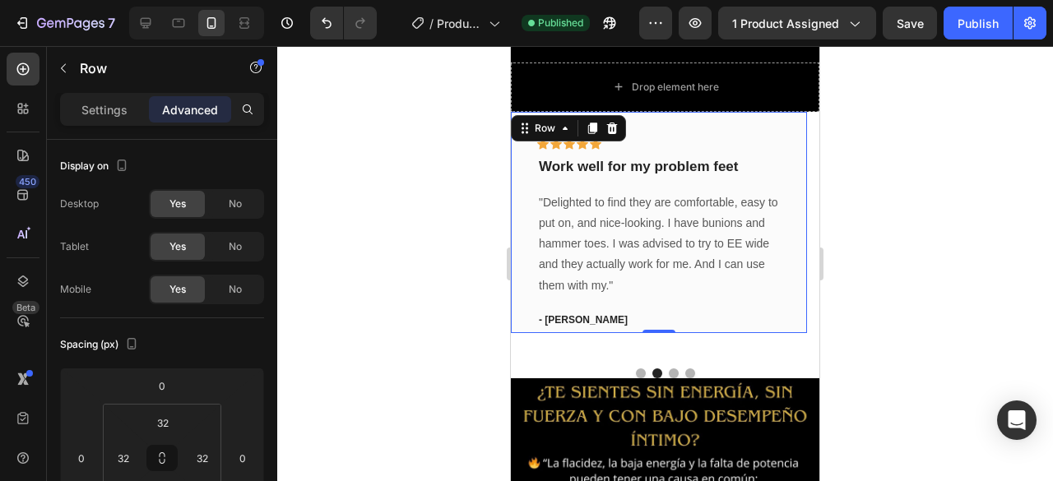
click at [521, 294] on div "Icon Icon Icon Icon Icon Row Work well for my problem feet Text block "Delighte…" at bounding box center [659, 222] width 296 height 221
click at [519, 304] on div "Icon Icon Icon Icon Icon Row Work well for my problem feet Text block "Delighte…" at bounding box center [659, 222] width 296 height 221
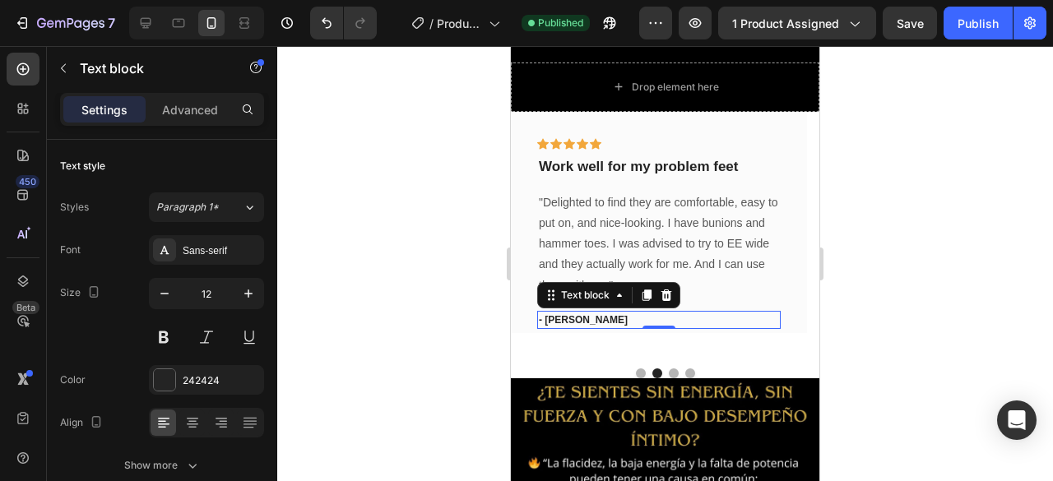
click at [568, 313] on p "- [PERSON_NAME]" at bounding box center [659, 320] width 240 height 15
click at [665, 289] on icon at bounding box center [666, 295] width 13 height 13
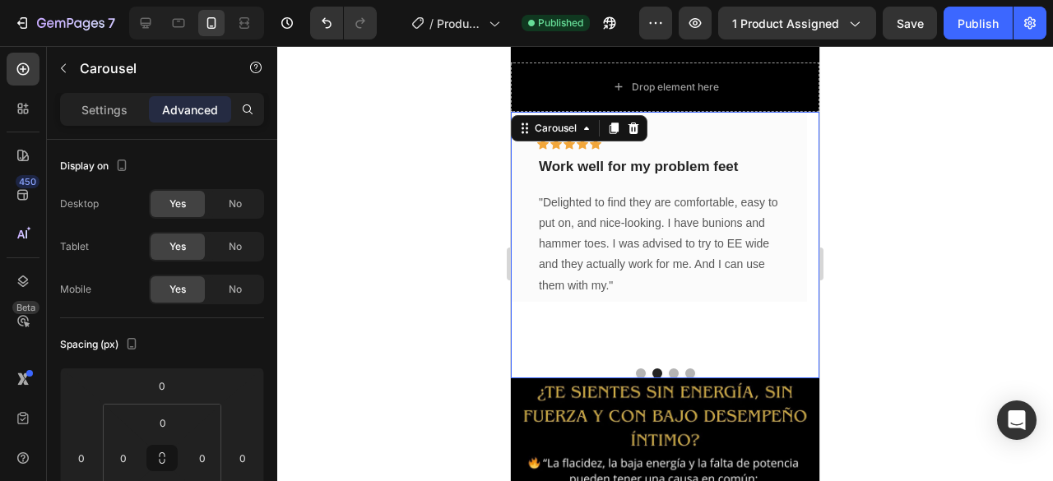
click at [607, 297] on div "Icon Icon Icon Icon Icon Row Work well for my problem feet Text block "Delighte…" at bounding box center [659, 234] width 296 height 244
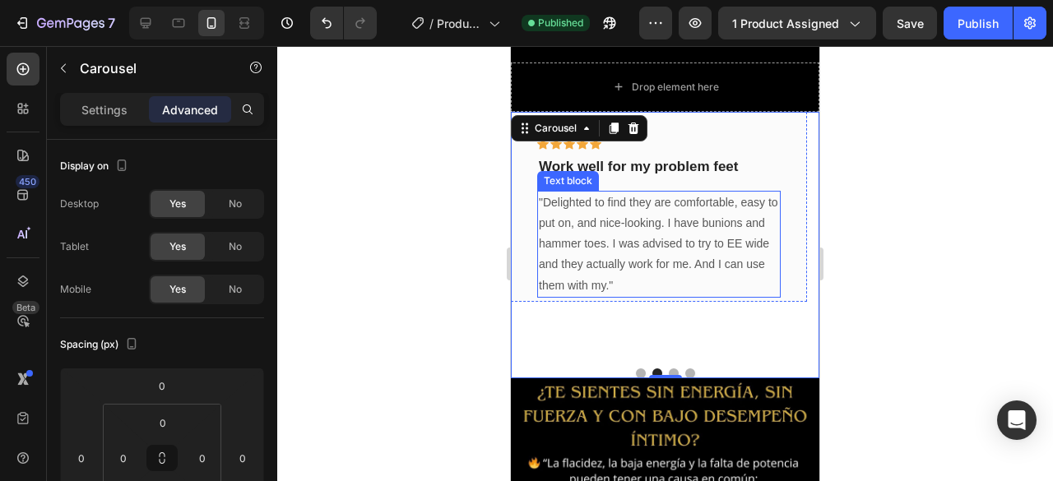
click at [579, 263] on p ""Delighted to find they are comfortable, easy to put on, and nice-looking. I ha…" at bounding box center [659, 245] width 240 height 104
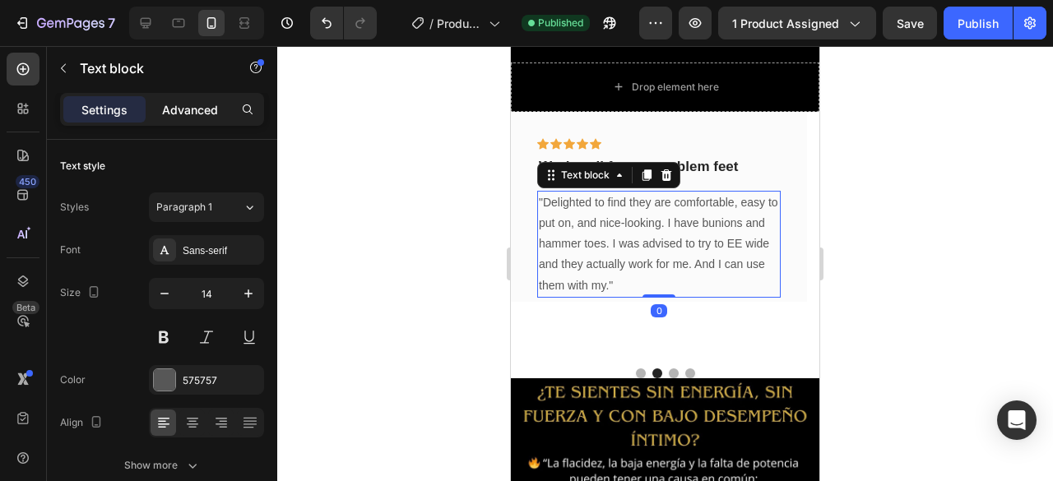
click at [204, 101] on p "Advanced" at bounding box center [190, 109] width 56 height 17
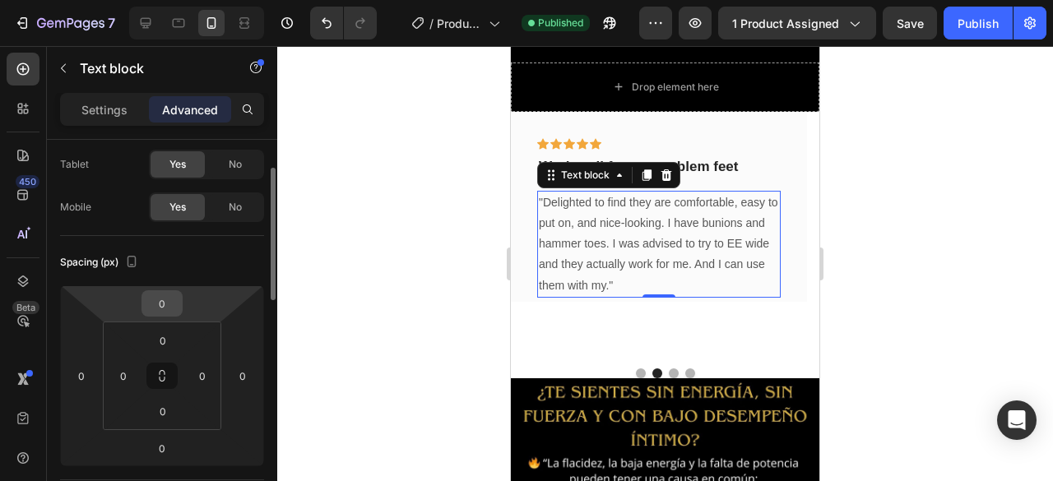
scroll to position [165, 0]
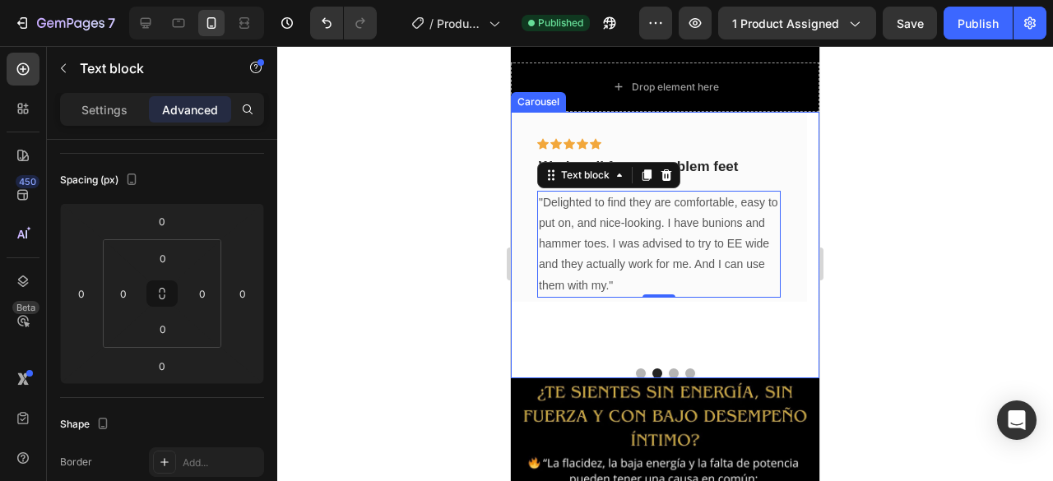
click at [576, 369] on div at bounding box center [665, 374] width 309 height 10
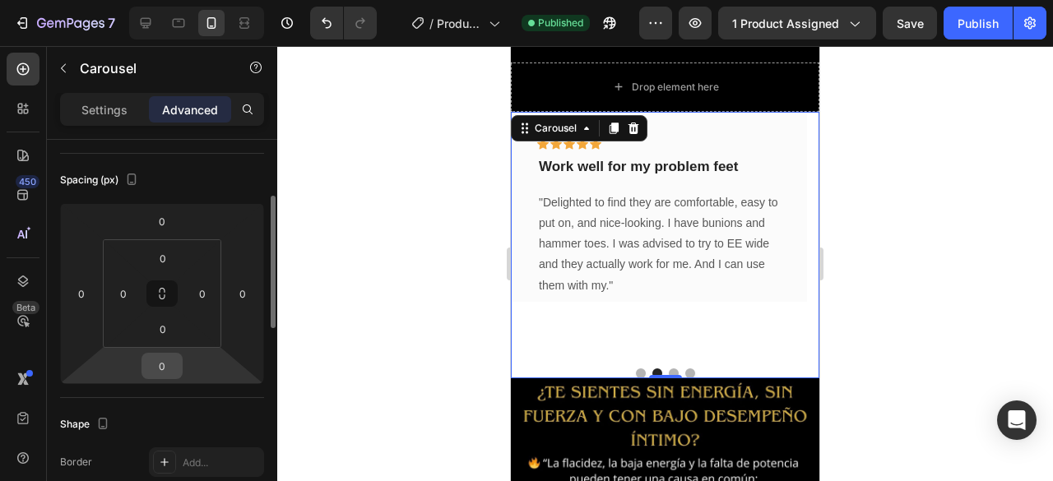
click at [170, 373] on input "0" at bounding box center [162, 366] width 33 height 25
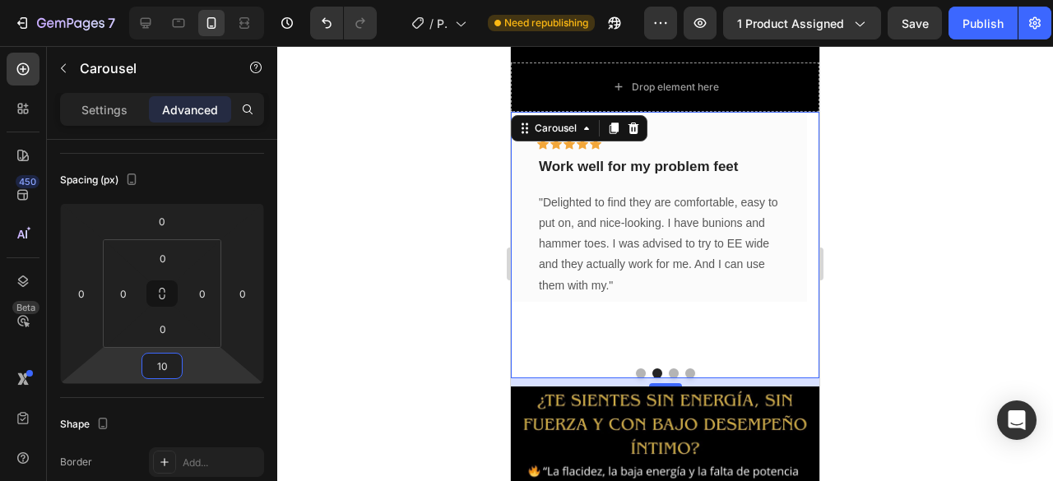
type input "10"
click at [556, 304] on div "Icon Icon Icon Icon Icon Row Work well for my problem feet Text block "Delighte…" at bounding box center [659, 234] width 296 height 244
click at [578, 378] on div "10" at bounding box center [665, 382] width 309 height 8
click at [288, 272] on div at bounding box center [665, 263] width 776 height 435
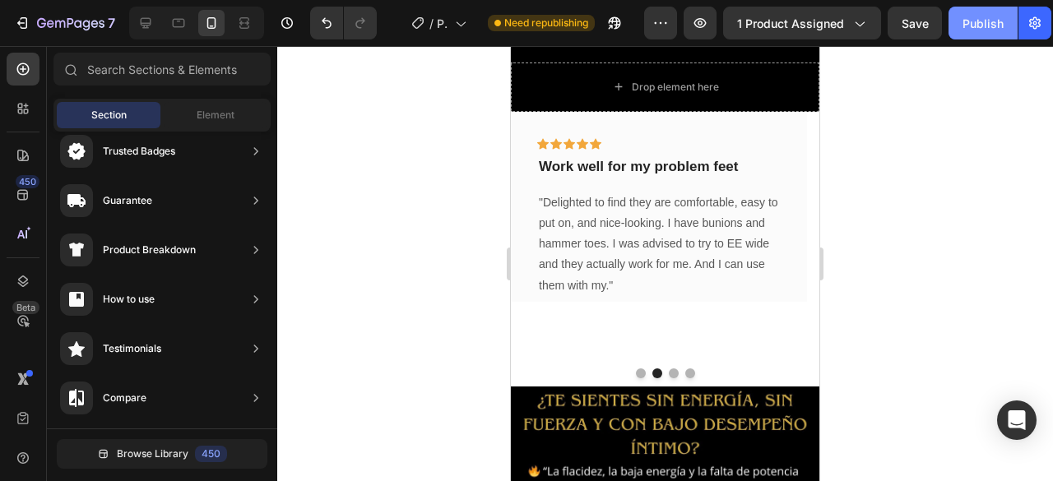
click at [982, 15] on button "Publish" at bounding box center [983, 23] width 69 height 33
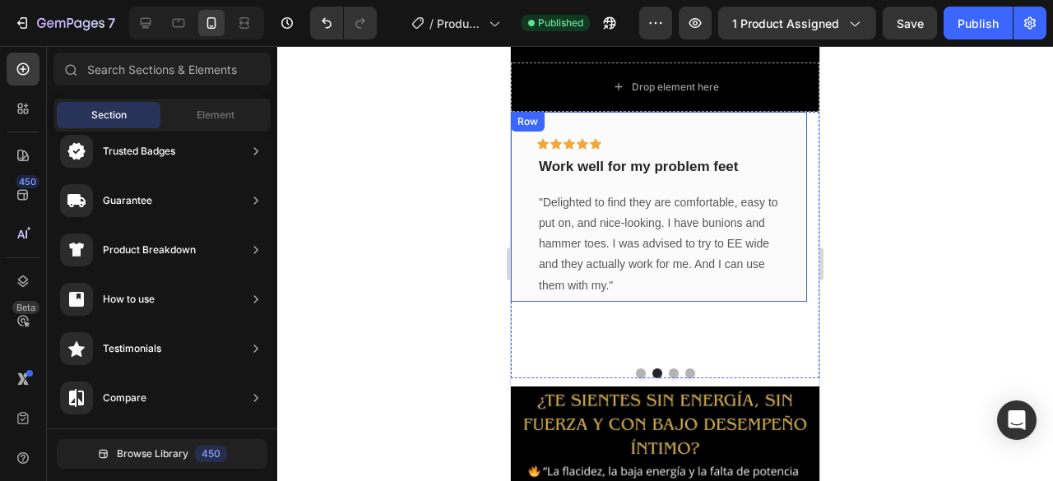
click at [750, 118] on div "Icon Icon Icon Icon Icon Row Work well for my problem feet Text block "Delighte…" at bounding box center [659, 207] width 296 height 190
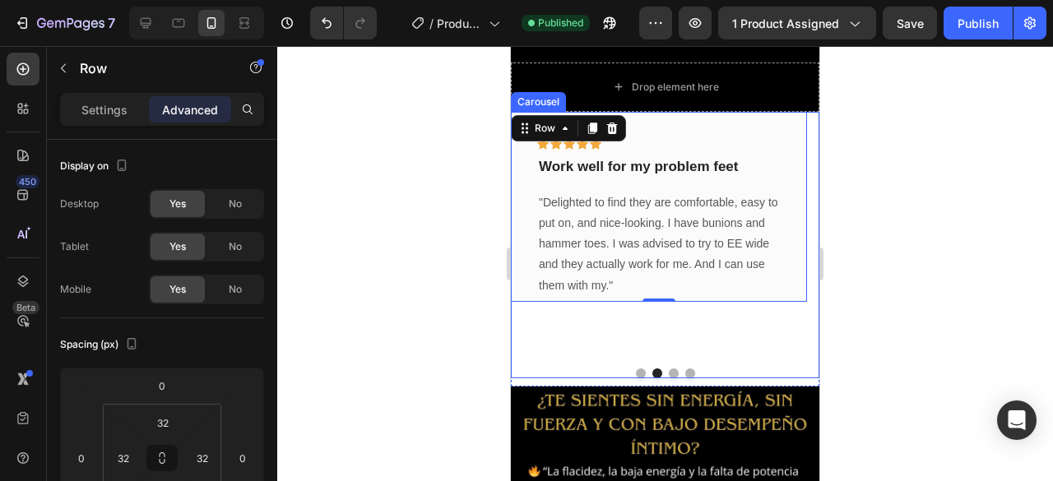
click at [560, 303] on div "Icon Icon Icon Icon Icon Row Work well for my problem feet Text block "Delighte…" at bounding box center [659, 234] width 296 height 244
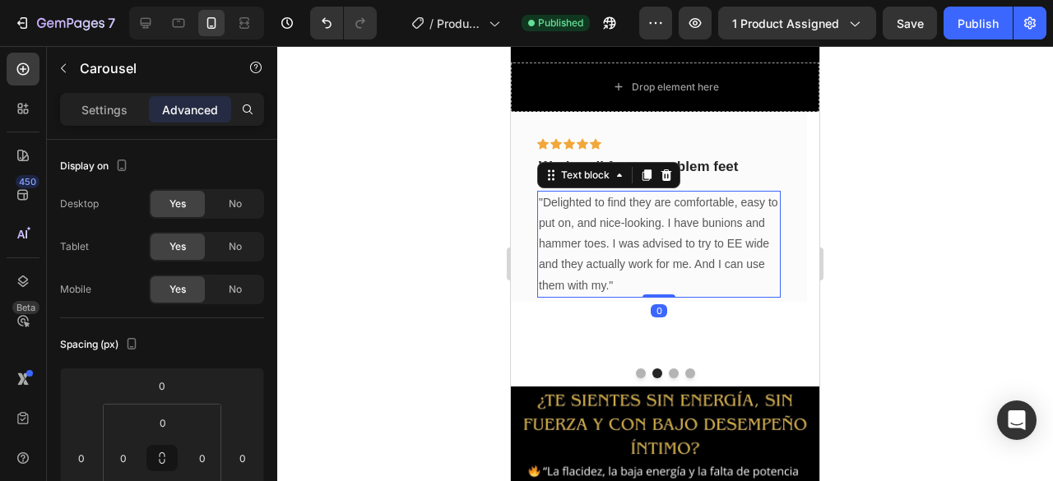
click at [584, 278] on p ""Delighted to find they are comfortable, easy to put on, and nice-looking. I ha…" at bounding box center [659, 245] width 240 height 104
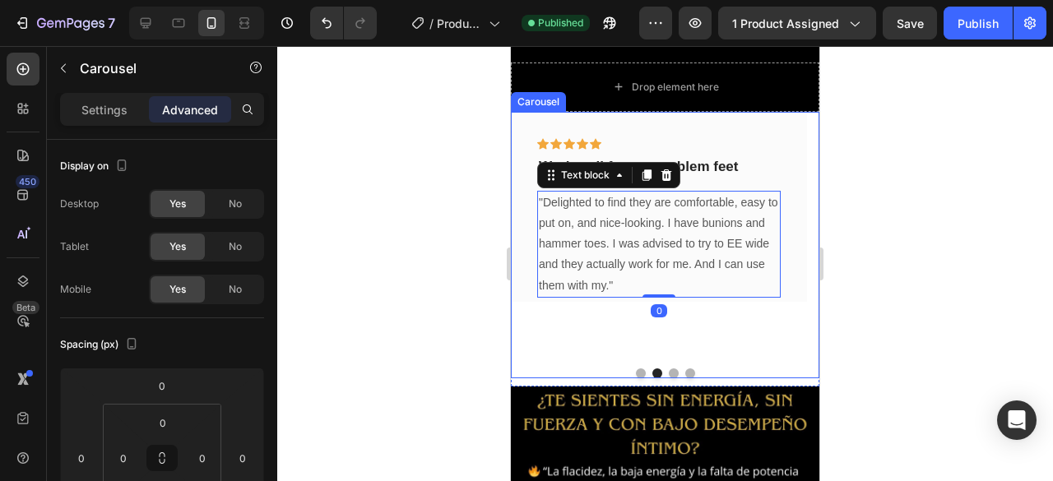
click at [584, 295] on div "Icon Icon Icon Icon Icon Row Work well for my problem feet Text block "Delighte…" at bounding box center [659, 234] width 296 height 244
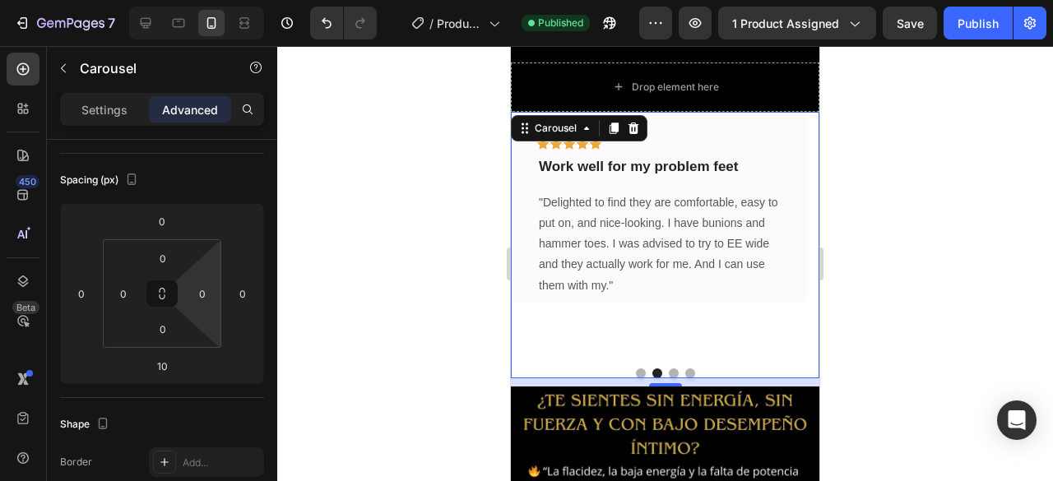
scroll to position [0, 0]
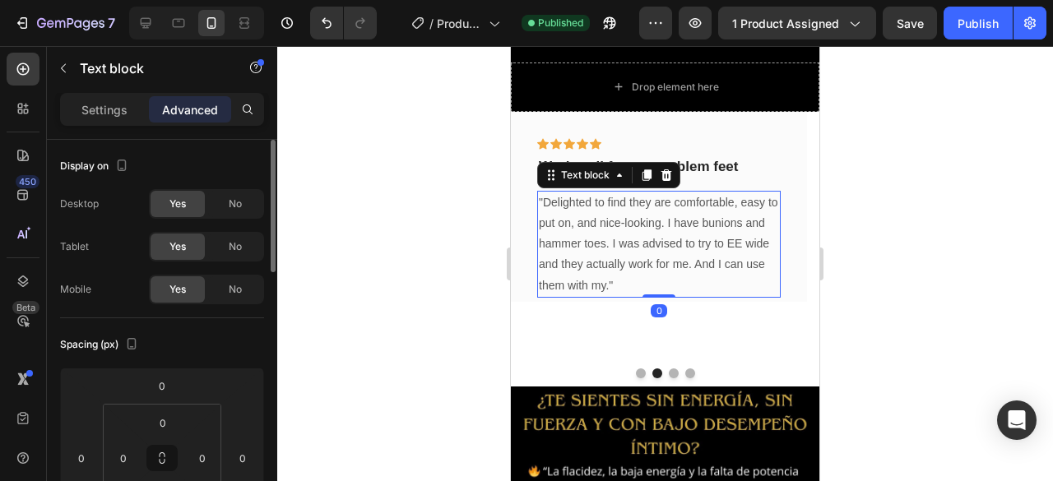
click at [551, 241] on p ""Delighted to find they are comfortable, easy to put on, and nice-looking. I ha…" at bounding box center [659, 245] width 240 height 104
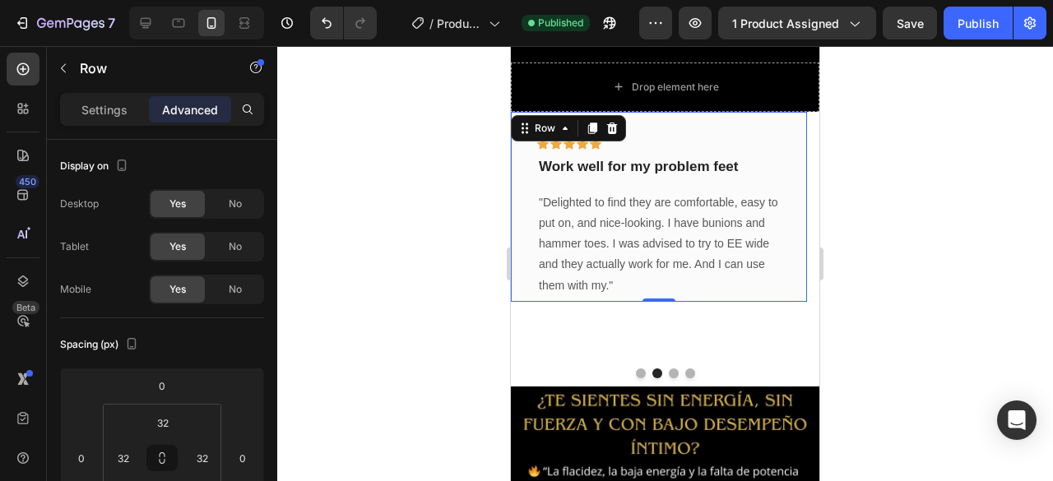
click at [643, 112] on div "Icon Icon Icon Icon Icon Row Work well for my problem feet Text block "Delighte…" at bounding box center [659, 207] width 296 height 190
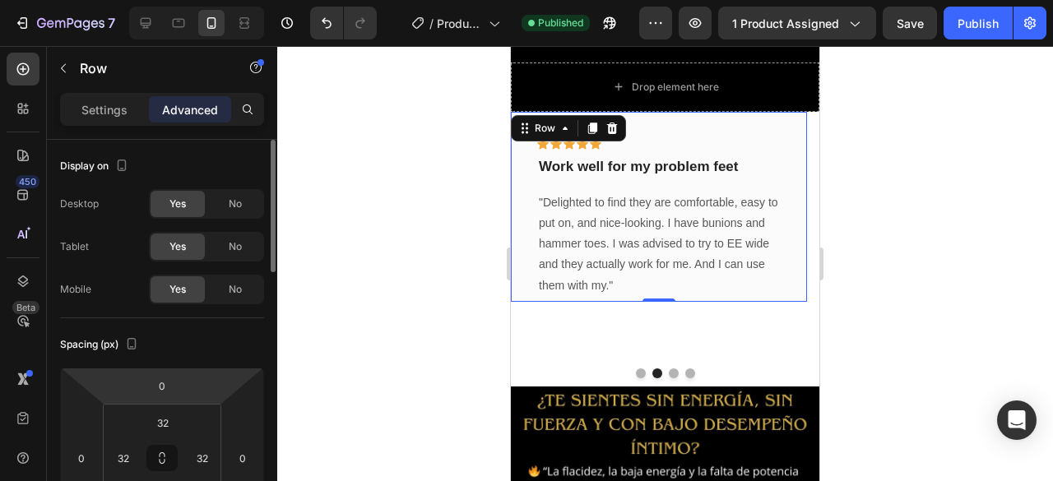
scroll to position [82, 0]
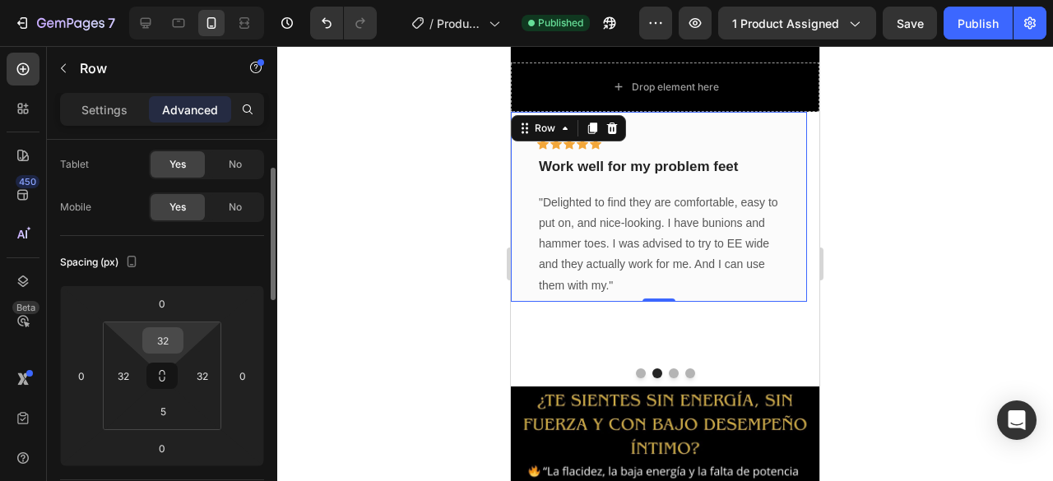
click at [171, 335] on input "32" at bounding box center [162, 340] width 33 height 25
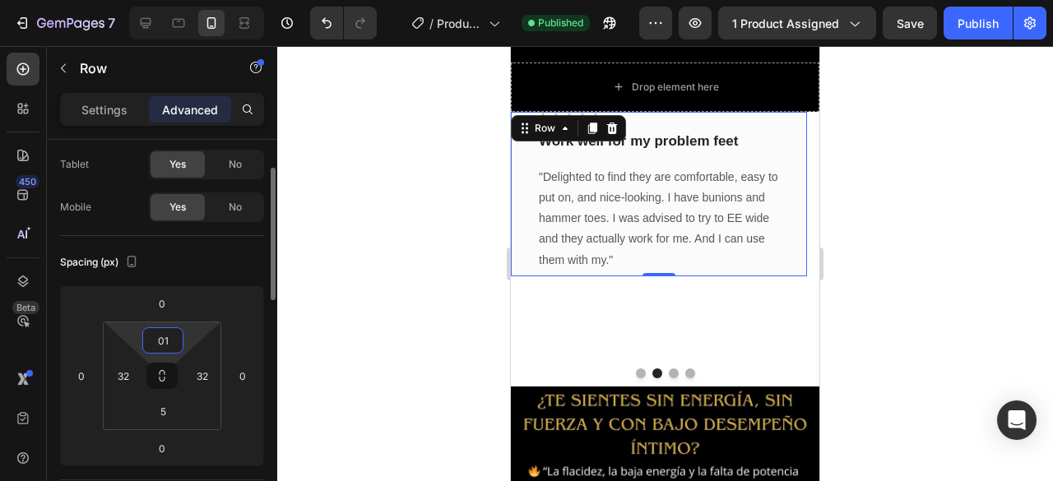
type input "0"
type input "5"
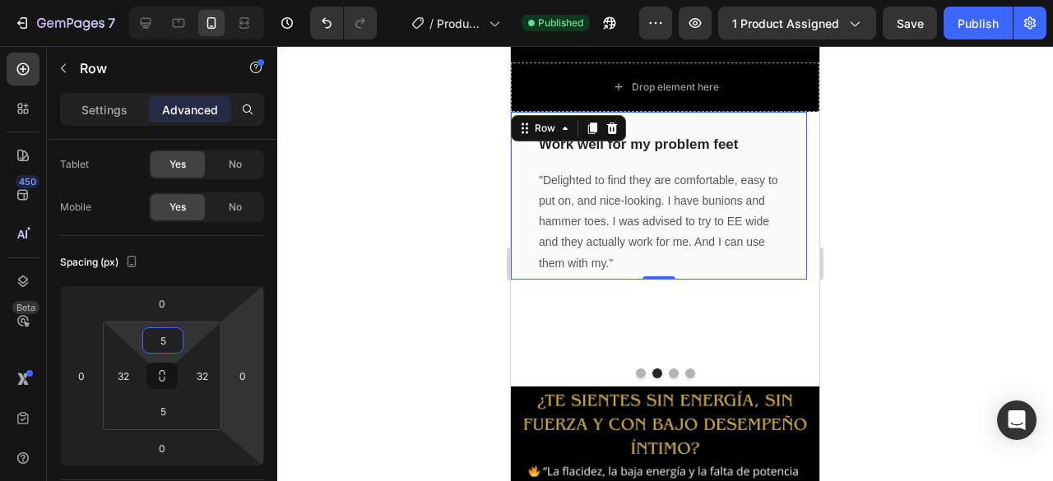
click at [294, 271] on div at bounding box center [665, 263] width 776 height 435
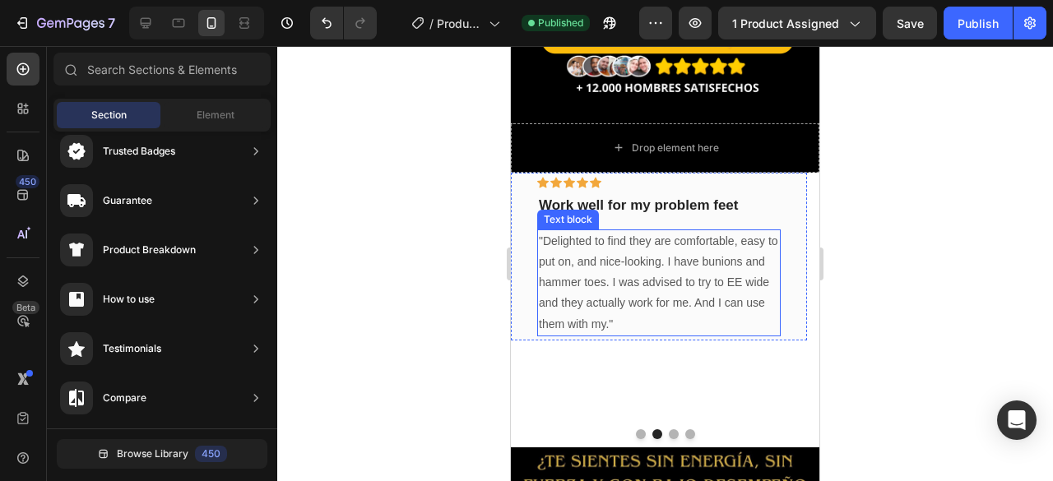
scroll to position [321, 0]
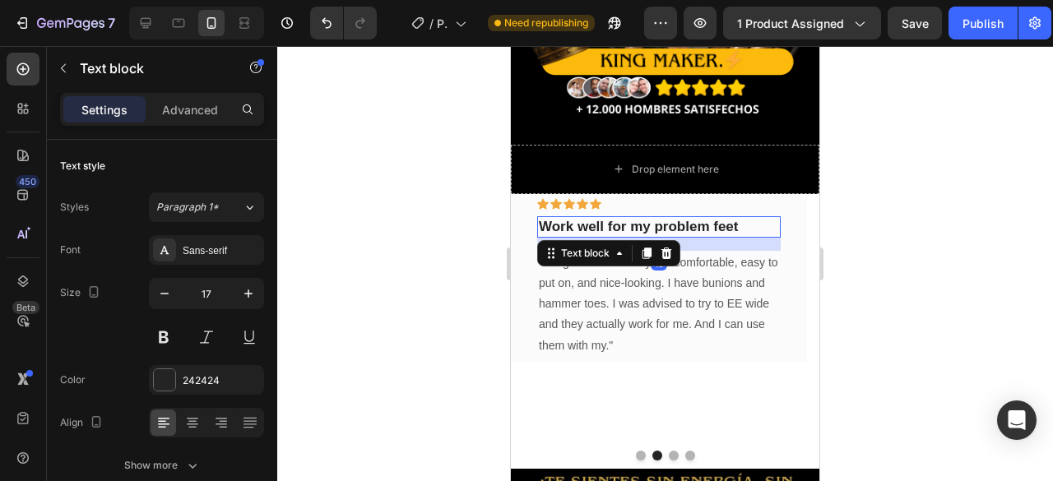
click at [629, 218] on p "Work well for my problem feet" at bounding box center [659, 227] width 240 height 18
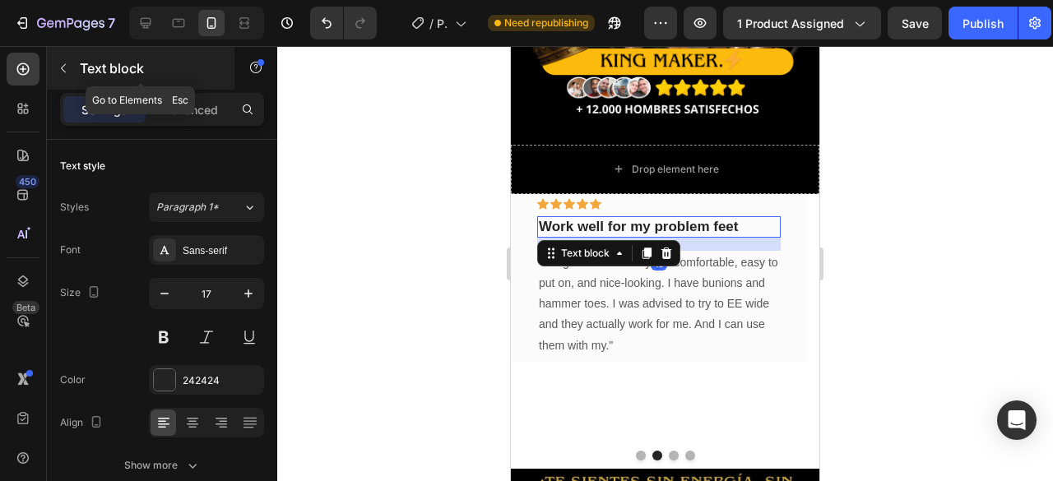
click at [67, 68] on icon "button" at bounding box center [63, 68] width 13 height 13
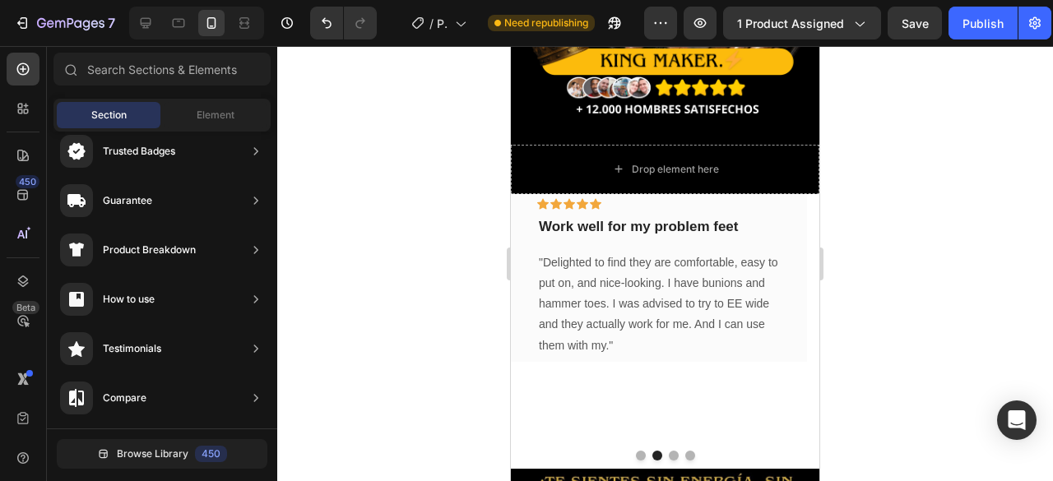
click at [67, 68] on icon at bounding box center [69, 69] width 13 height 13
click at [211, 110] on span "Element" at bounding box center [216, 115] width 38 height 15
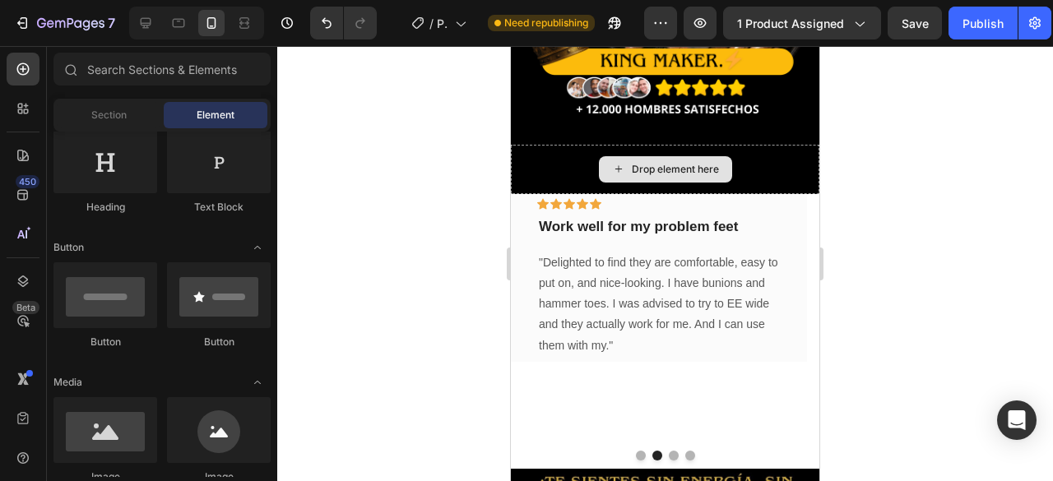
scroll to position [361, 0]
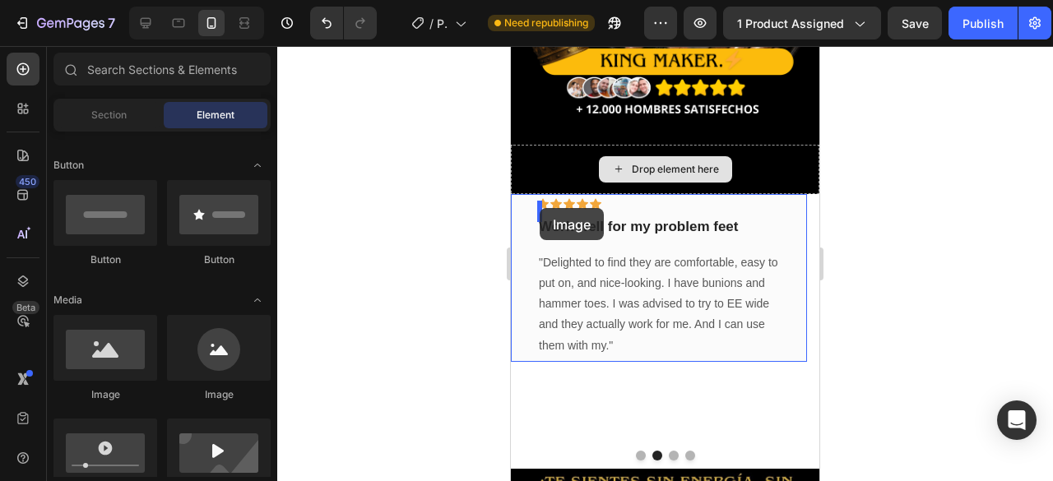
drag, startPoint x: 615, startPoint y: 406, endPoint x: 540, endPoint y: 208, distance: 211.5
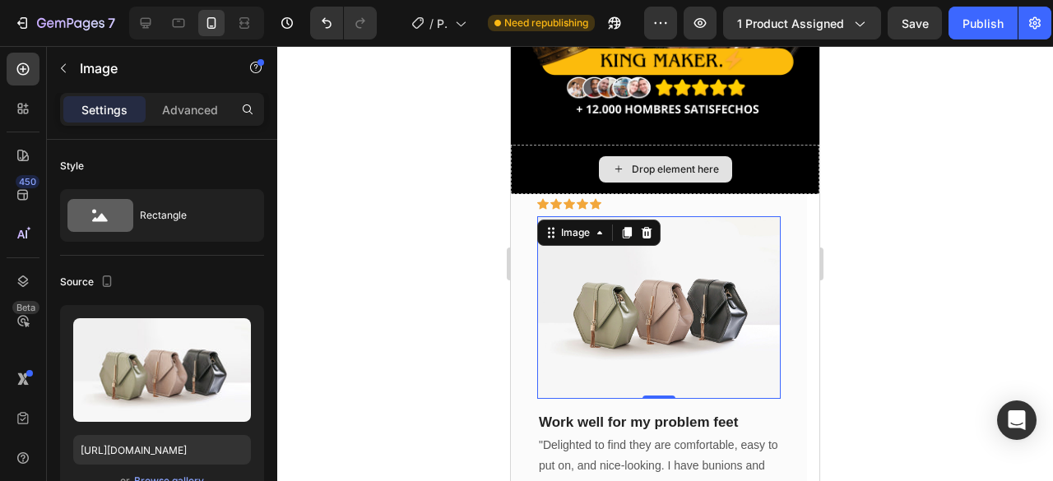
scroll to position [403, 0]
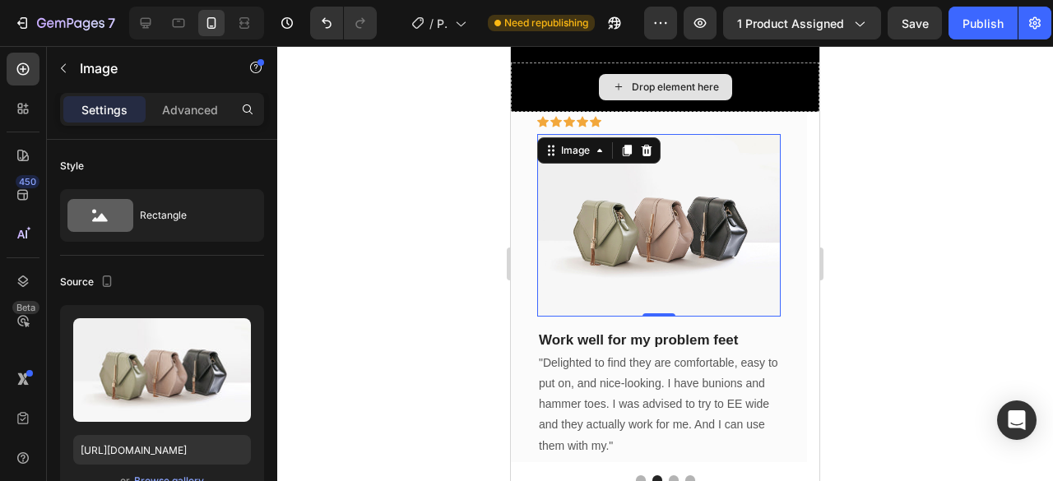
click at [465, 302] on div at bounding box center [665, 263] width 776 height 435
click at [638, 254] on img at bounding box center [659, 225] width 244 height 183
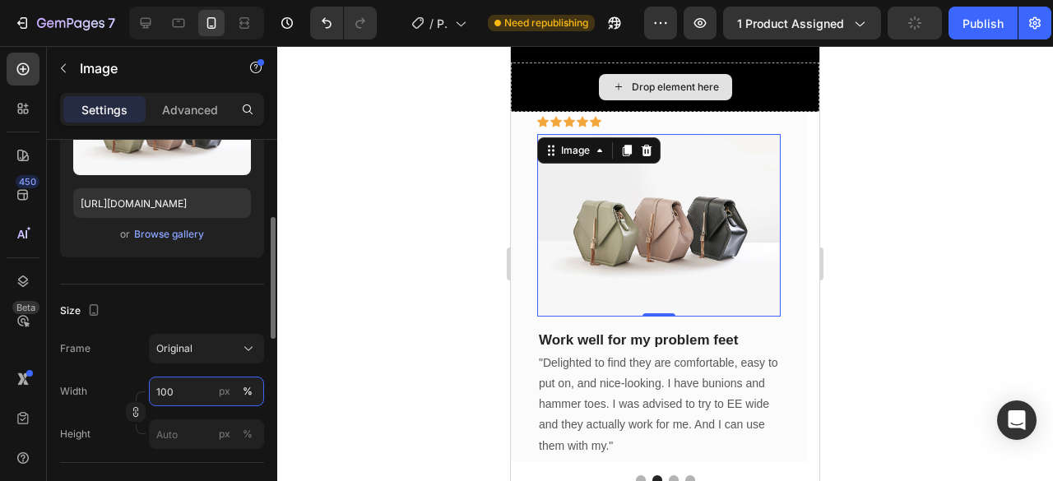
click at [175, 392] on input "100" at bounding box center [206, 392] width 115 height 30
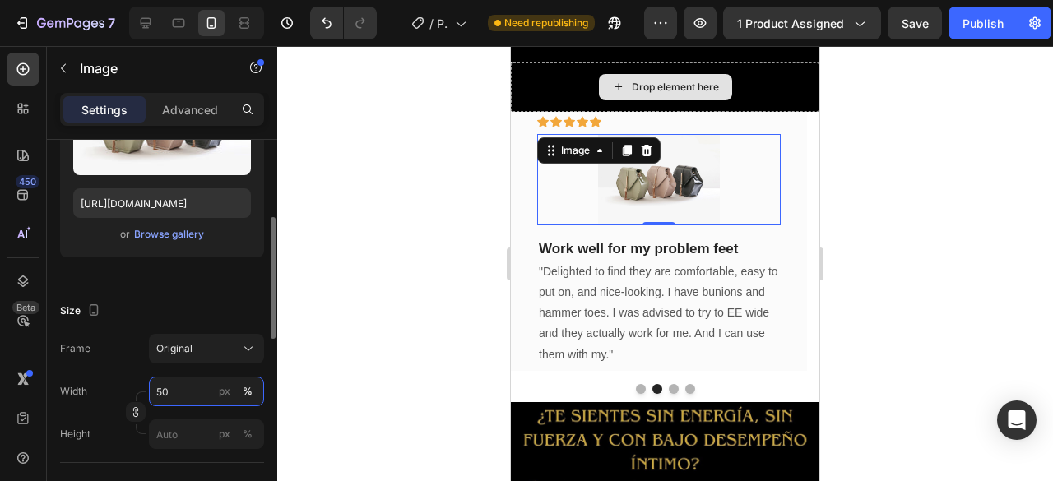
type input "5"
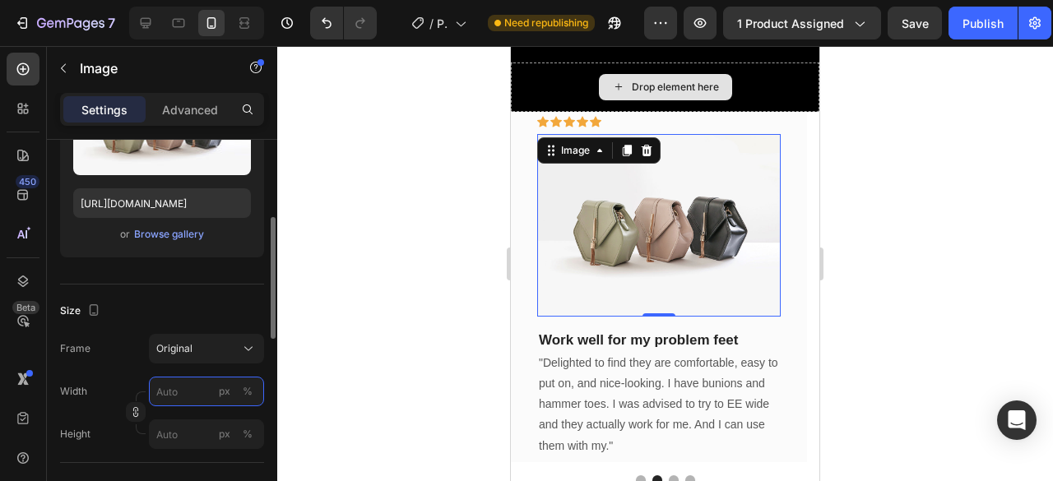
type input "5"
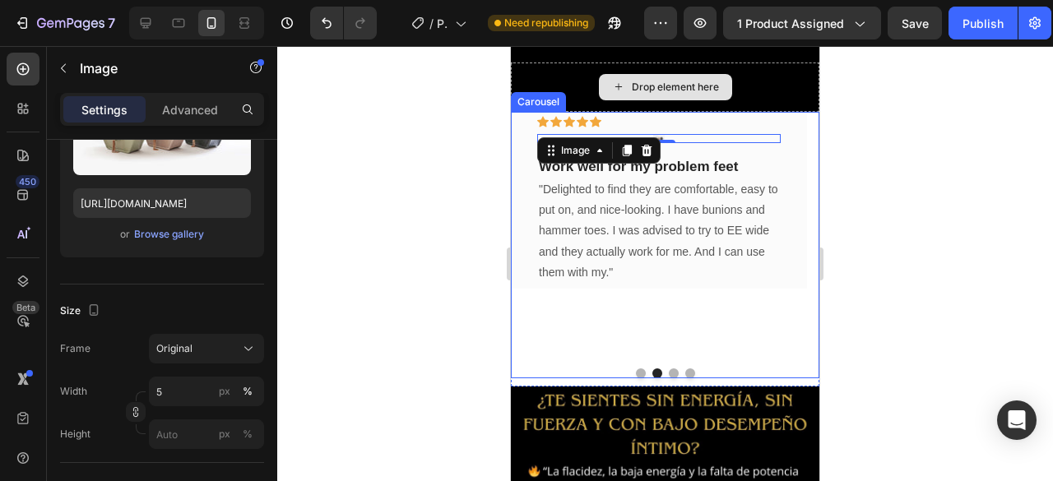
click at [589, 298] on div "Icon Icon Icon Icon Icon Row Image 0 Work well for my problem feet Text block R…" at bounding box center [659, 234] width 296 height 244
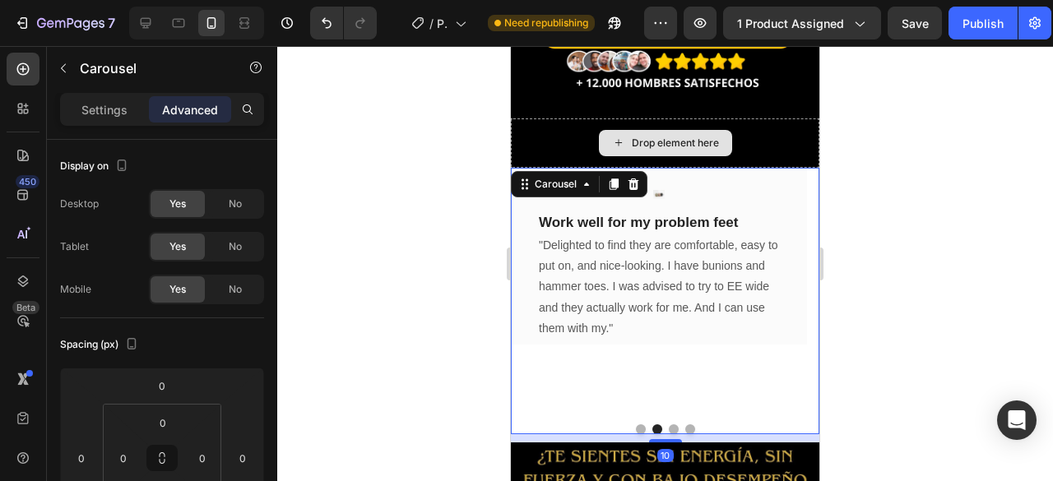
scroll to position [321, 0]
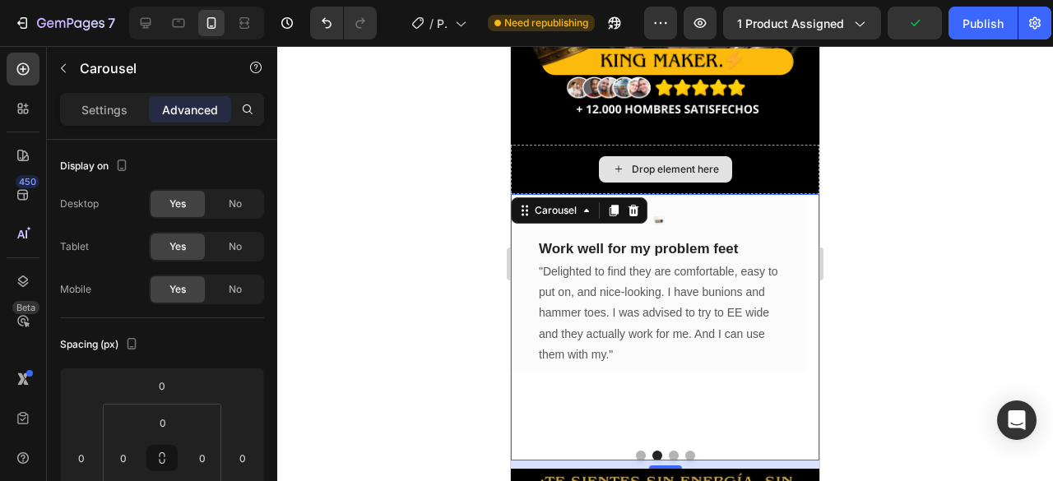
click at [611, 369] on div "Icon Icon Icon Icon Icon Row Image Work well for my problem feet Text block Row…" at bounding box center [659, 316] width 296 height 244
click at [374, 276] on div at bounding box center [665, 263] width 776 height 435
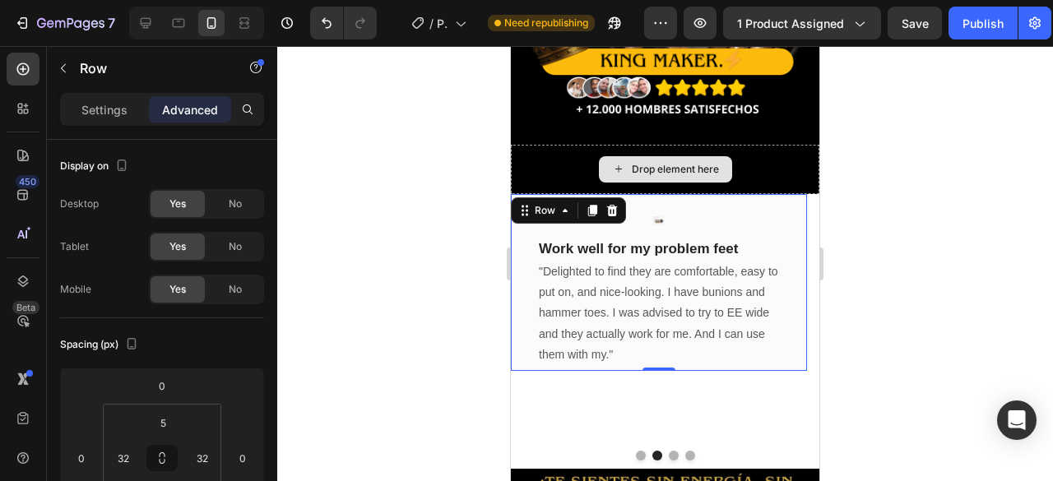
click at [563, 194] on div "Icon Icon Icon Icon Icon Row Image Work well for my problem feet Text block Row…" at bounding box center [659, 282] width 296 height 177
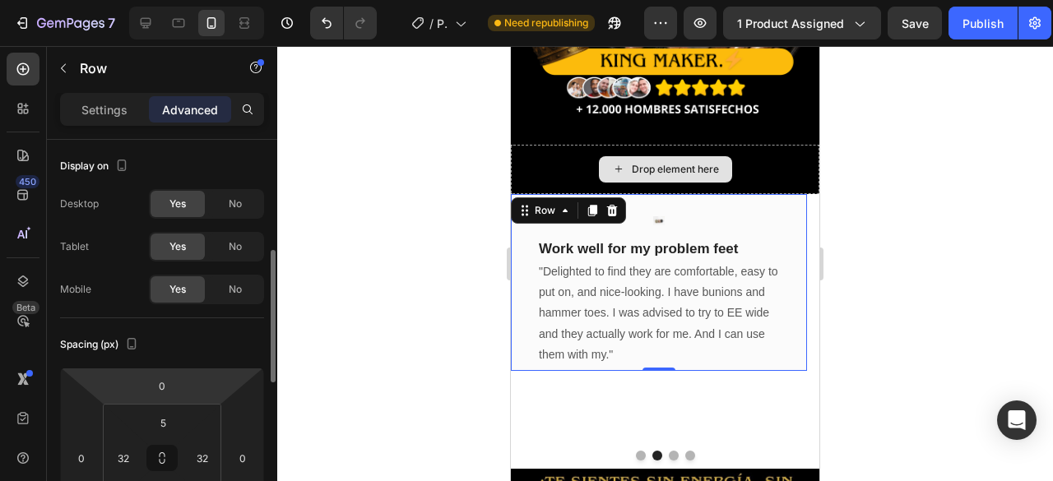
scroll to position [82, 0]
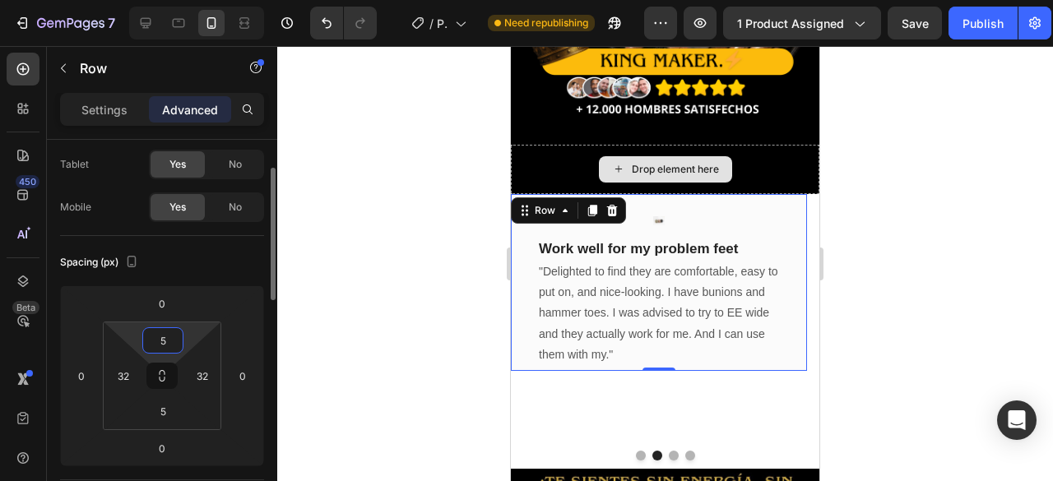
click at [170, 337] on input "5" at bounding box center [162, 340] width 33 height 25
type input "10"
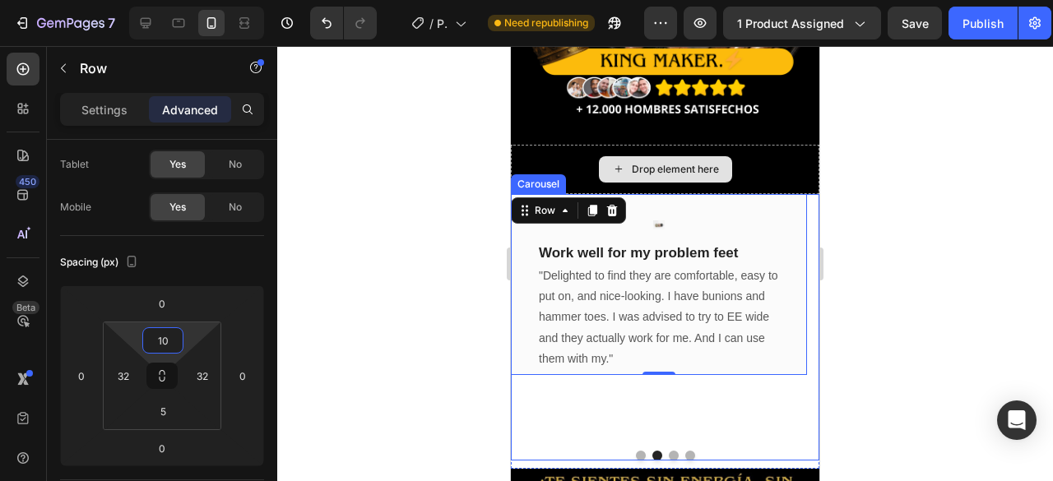
click at [574, 374] on div "Icon Icon Icon Icon Icon Row Image Work well for my problem feet Text block Row…" at bounding box center [659, 316] width 296 height 244
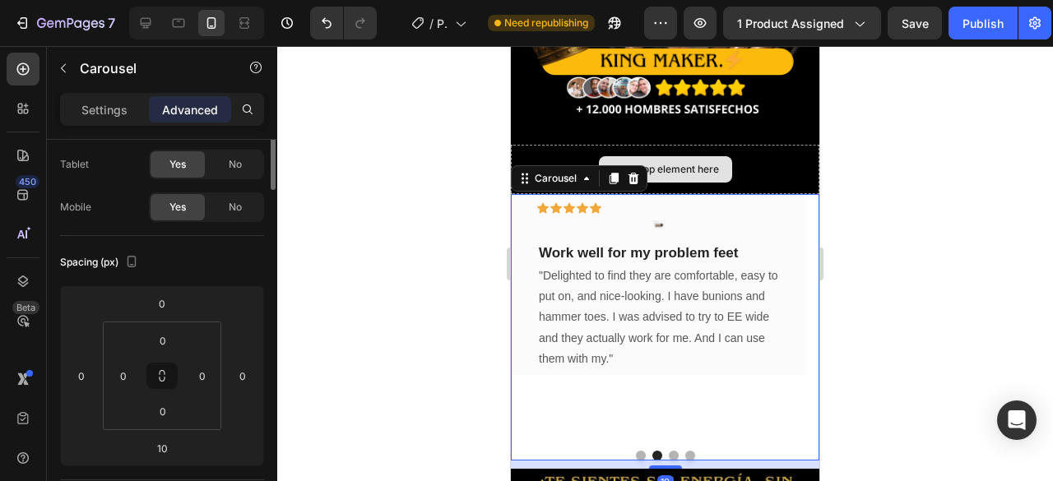
scroll to position [0, 0]
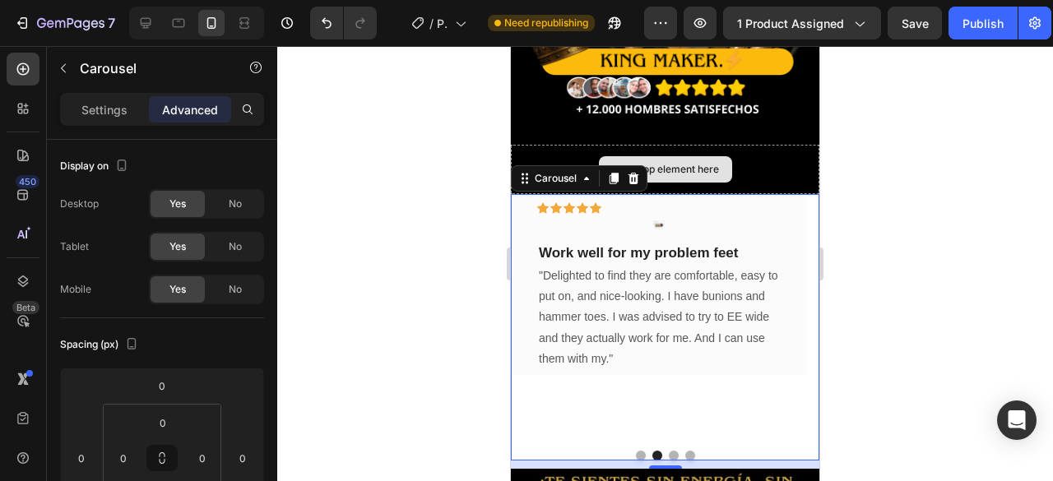
click at [606, 371] on div "Icon Icon Icon Icon Icon Row Image Work well for my problem feet Text block Row…" at bounding box center [659, 316] width 296 height 244
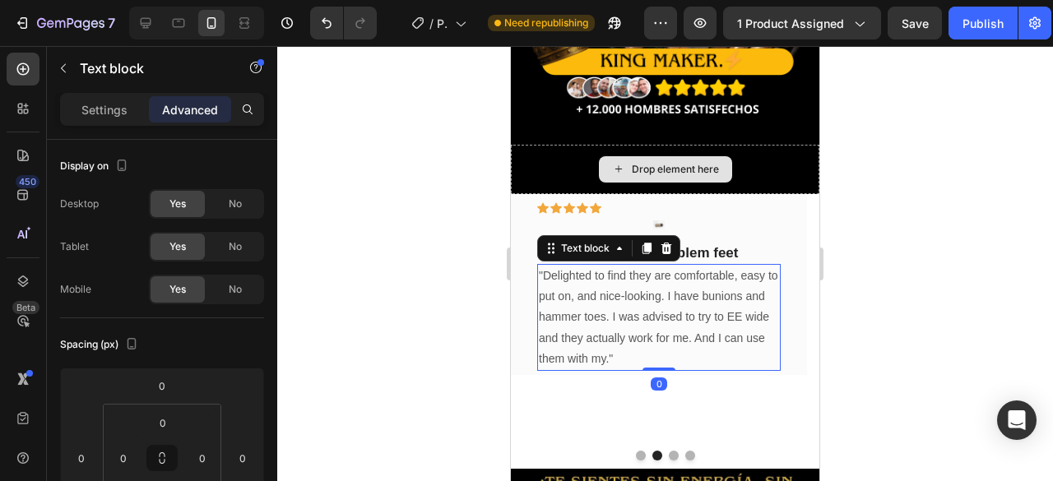
click at [630, 337] on p ""Delighted to find they are comfortable, easy to put on, and nice-looking. I ha…" at bounding box center [659, 318] width 240 height 104
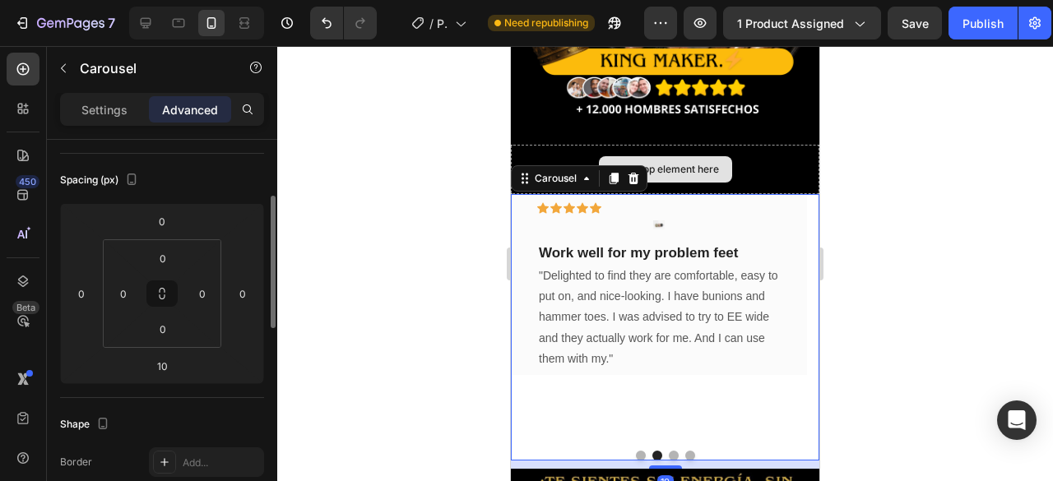
click at [575, 392] on div "Icon Icon Icon Icon Icon Row Image Work well for my problem feet Text block Row…" at bounding box center [659, 316] width 296 height 244
click at [620, 387] on div "Icon Icon Icon Icon Icon Row Image Work well for my problem feet Text block Row…" at bounding box center [659, 316] width 296 height 244
click at [614, 374] on div "Icon Icon Icon Icon Icon Row Image Work well for my problem feet Text block Row…" at bounding box center [659, 316] width 296 height 244
click at [579, 461] on div "10" at bounding box center [665, 465] width 309 height 8
click at [578, 461] on div "10" at bounding box center [665, 465] width 309 height 8
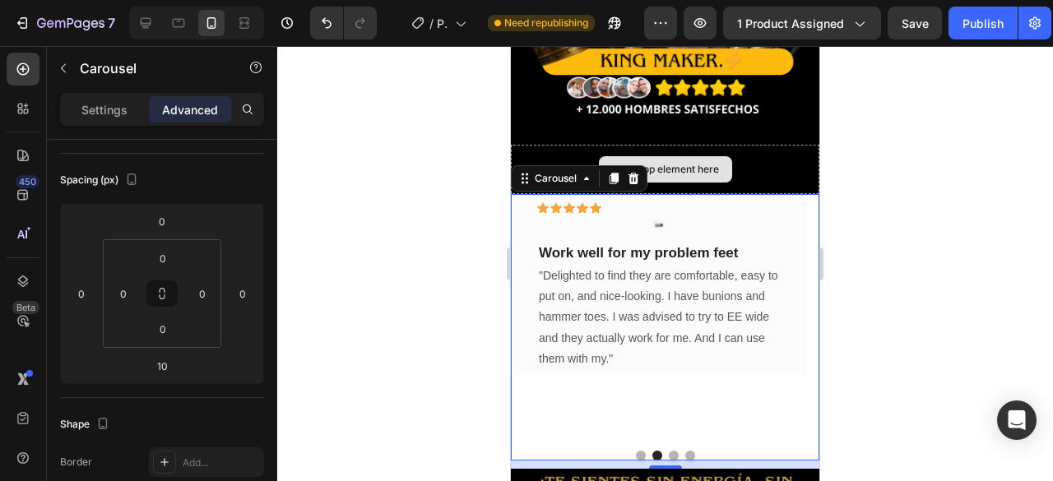
click at [578, 461] on div "10" at bounding box center [665, 465] width 309 height 8
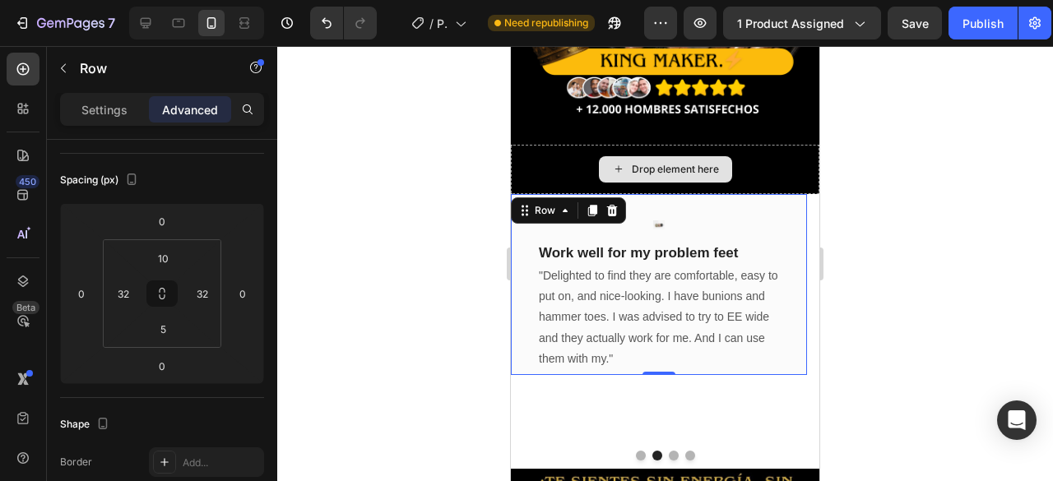
click at [536, 251] on div "Icon Icon Icon Icon Icon Row Image Work well for my problem feet Text block Row…" at bounding box center [659, 284] width 296 height 181
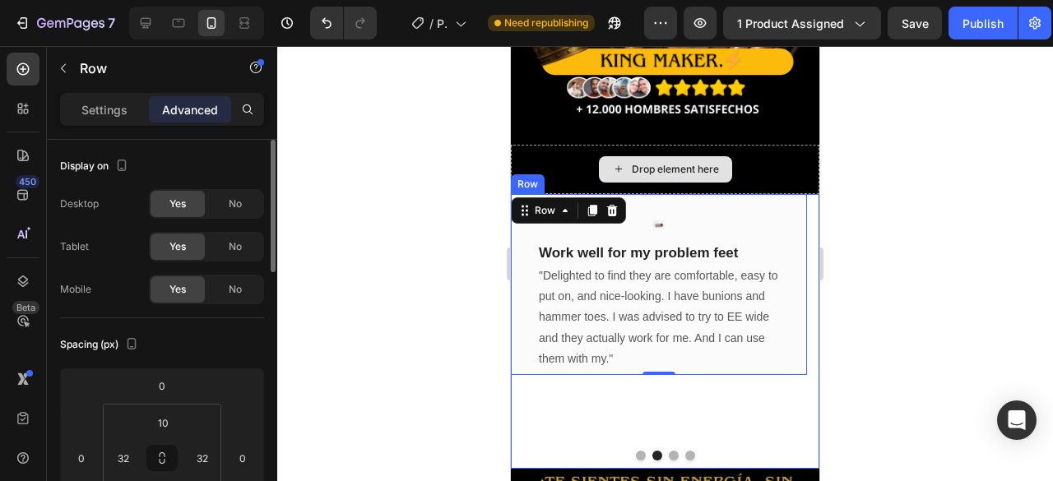
click at [519, 448] on div "Icon Icon Icon Icon Icon Row You're walking on a cloud! Text block “ These shoe…" at bounding box center [665, 331] width 309 height 275
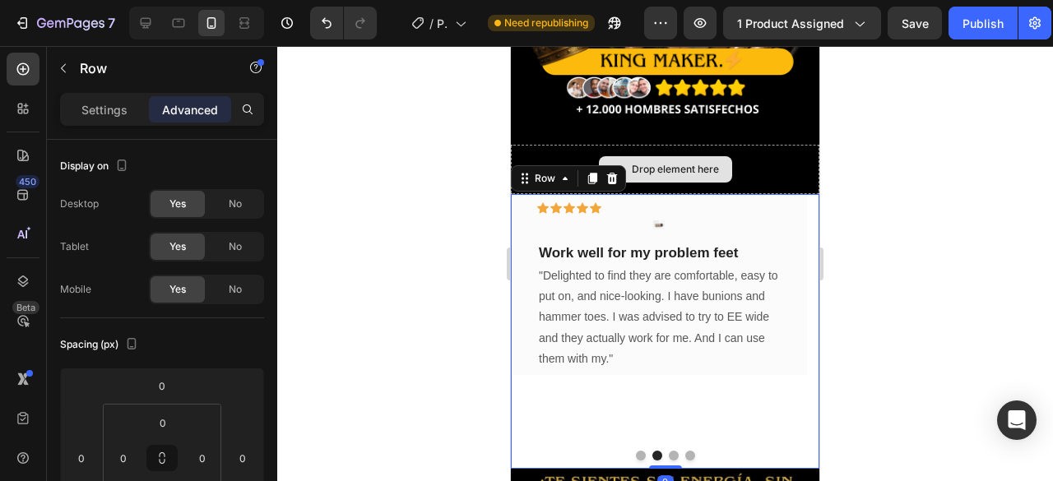
click at [527, 447] on div "Icon Icon Icon Icon Icon Row You're walking on a cloud! Text block “ These shoe…" at bounding box center [665, 331] width 309 height 275
click at [559, 451] on div at bounding box center [665, 456] width 309 height 10
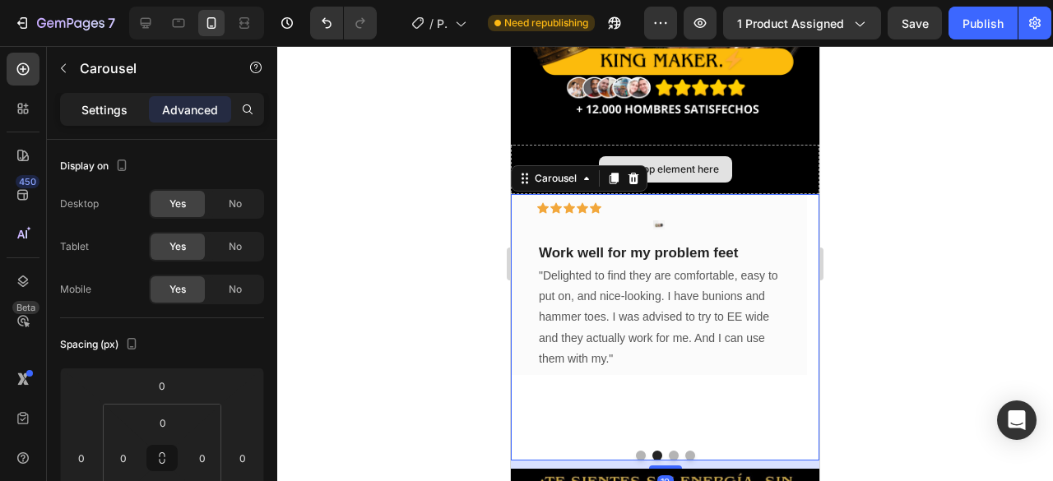
click at [100, 108] on p "Settings" at bounding box center [104, 109] width 46 height 17
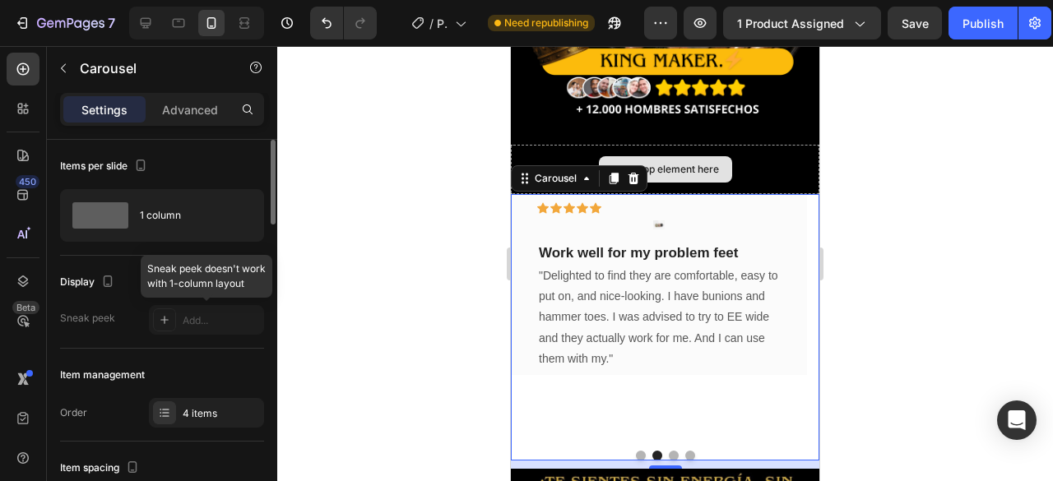
scroll to position [165, 0]
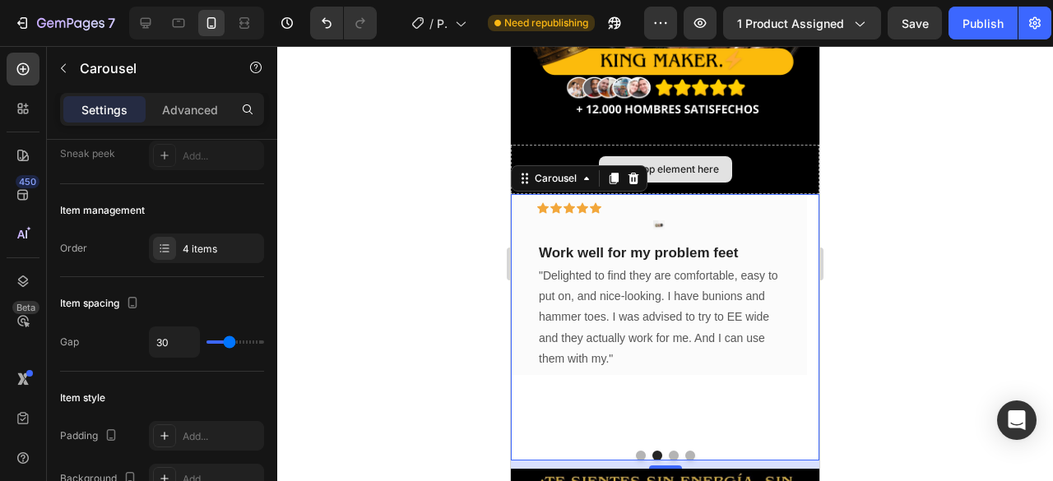
click at [532, 461] on div "10" at bounding box center [665, 465] width 309 height 8
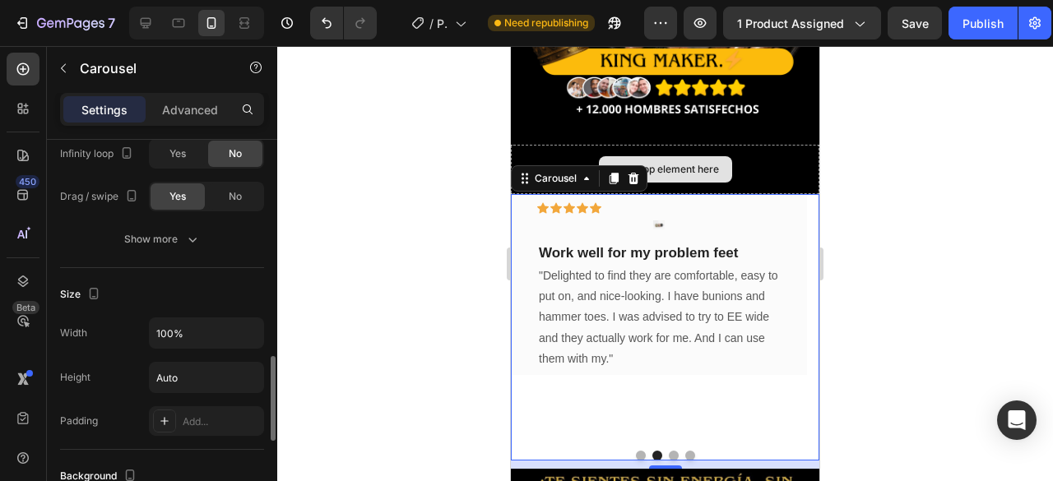
scroll to position [741, 0]
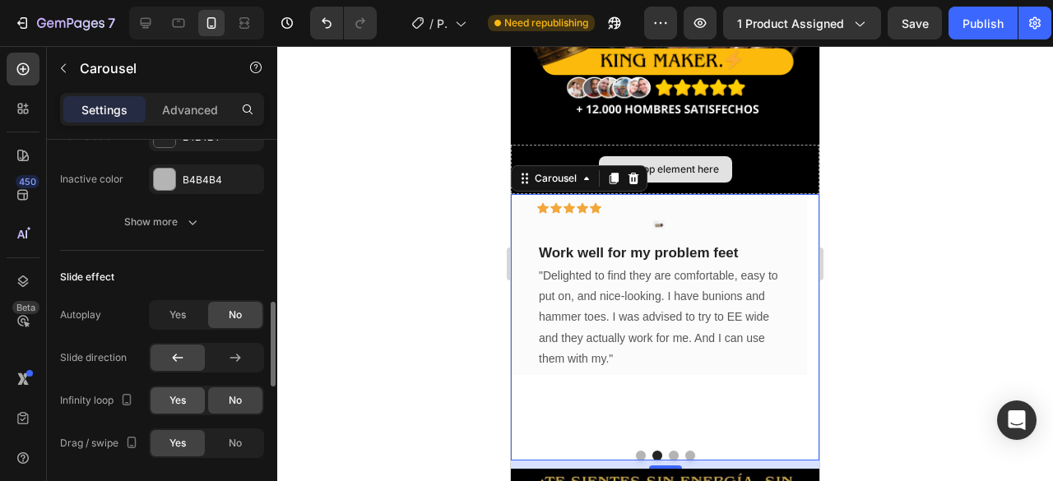
click at [183, 402] on span "Yes" at bounding box center [177, 400] width 16 height 15
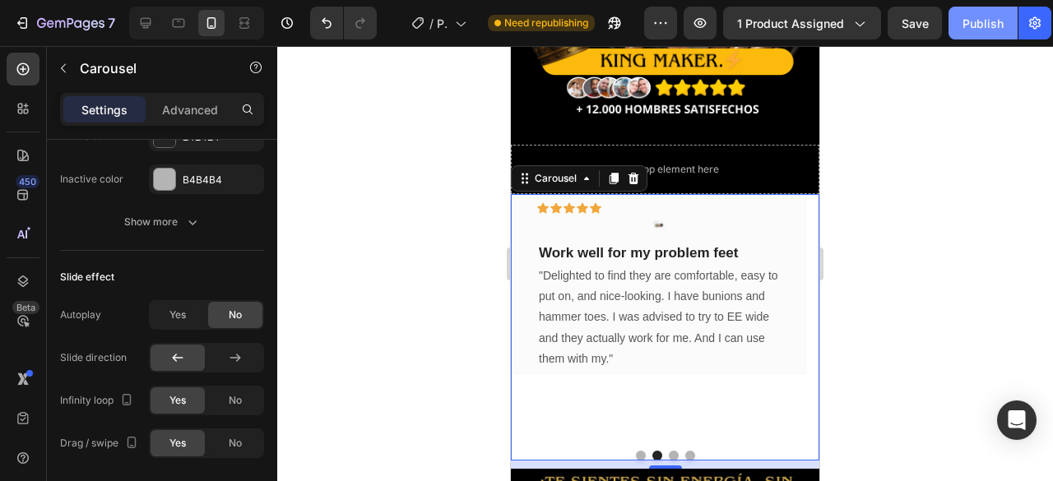
click at [962, 34] on button "Publish" at bounding box center [983, 23] width 69 height 33
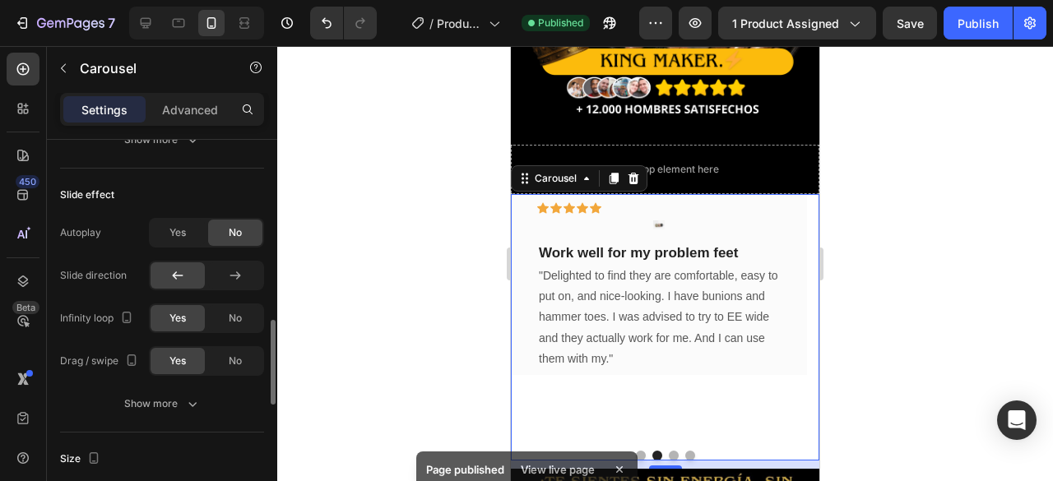
scroll to position [905, 0]
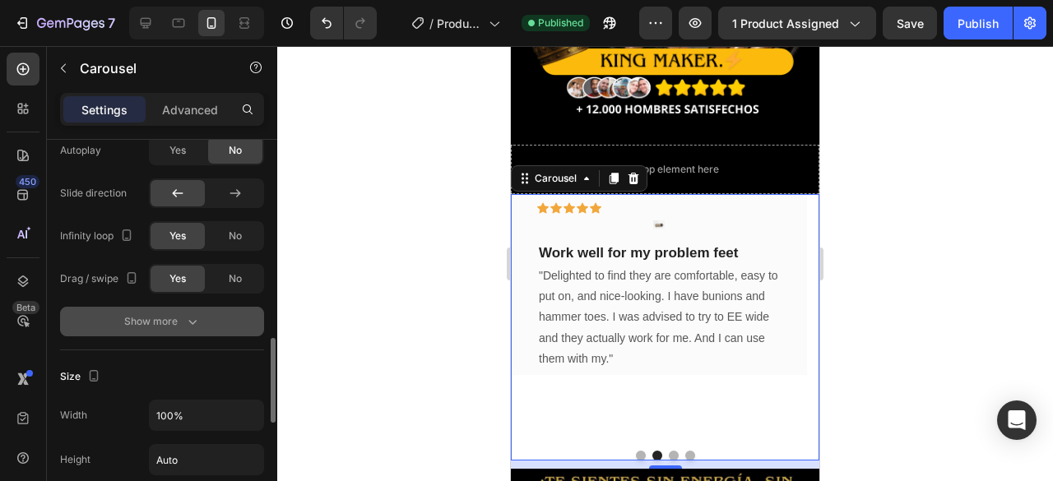
click at [193, 317] on icon "button" at bounding box center [192, 321] width 16 height 16
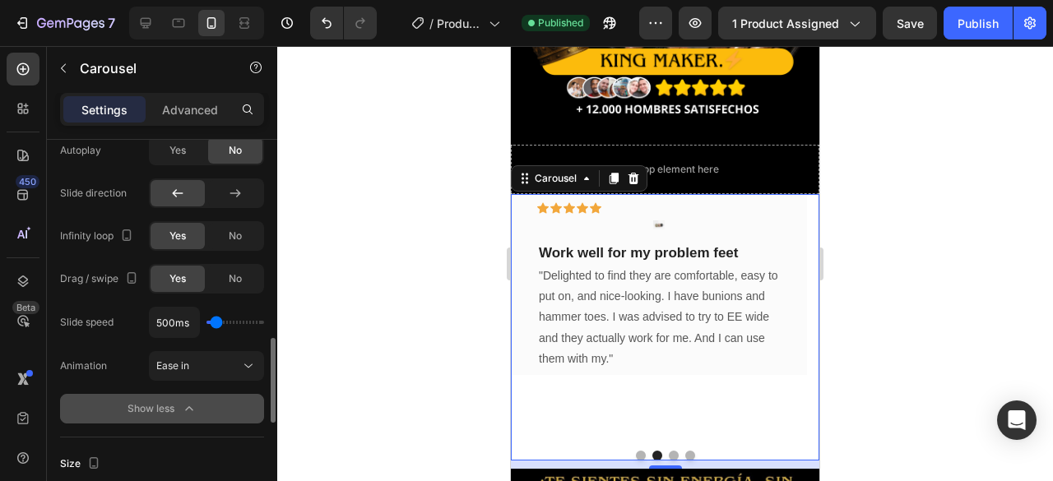
type input "650ms"
type input "650"
type input "450ms"
type input "450"
type input "350ms"
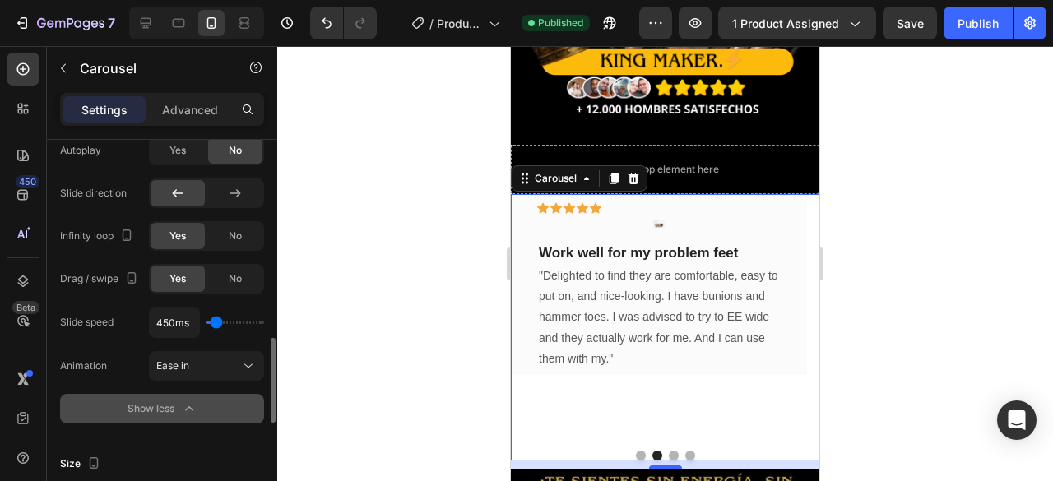
type input "350"
type input "100ms"
type input "100"
type input "200ms"
type input "200"
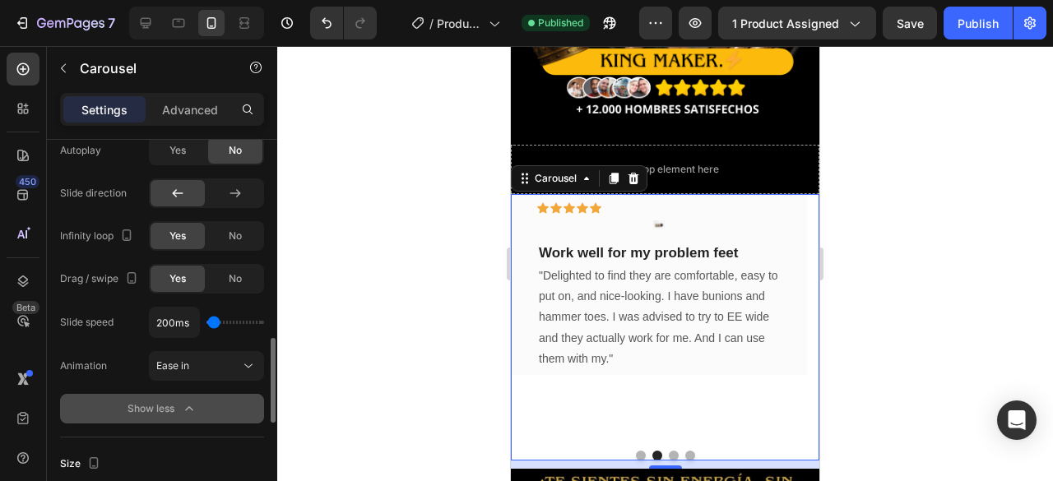
type input "300ms"
drag, startPoint x: 219, startPoint y: 314, endPoint x: 215, endPoint y: 326, distance: 12.2
type input "300"
click at [215, 324] on input "range" at bounding box center [236, 322] width 58 height 3
type input "100ms"
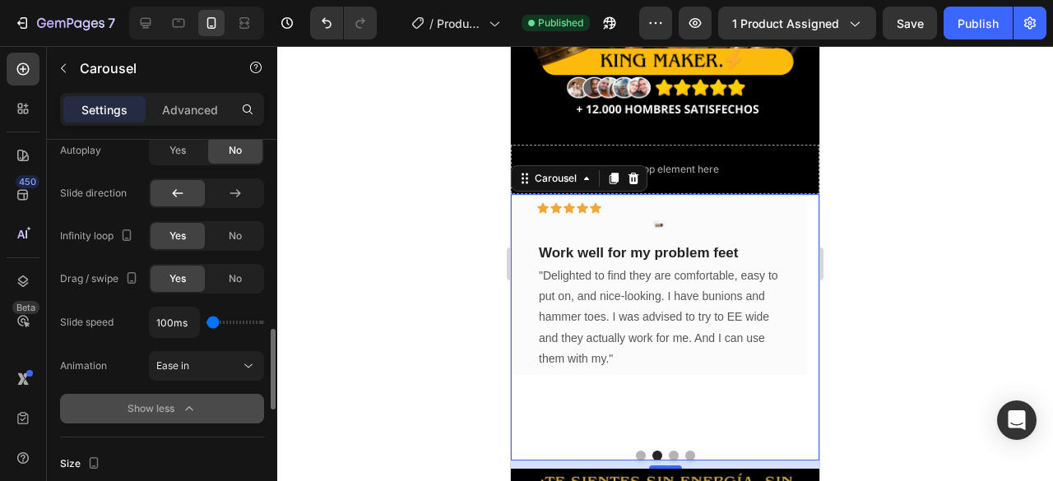
drag, startPoint x: 215, startPoint y: 323, endPoint x: 198, endPoint y: 320, distance: 16.8
type input "100"
click at [207, 321] on input "range" at bounding box center [236, 322] width 58 height 3
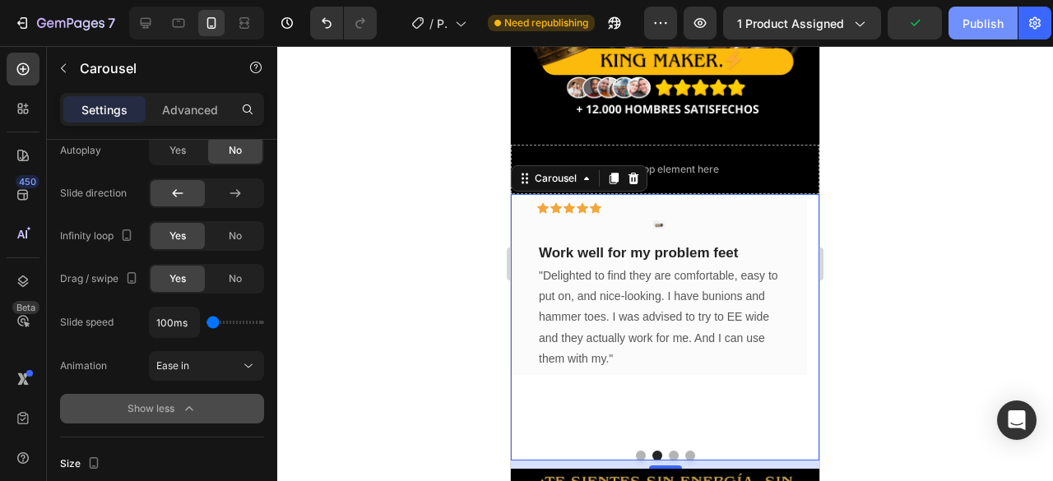
click at [983, 30] on div "Publish" at bounding box center [983, 23] width 41 height 17
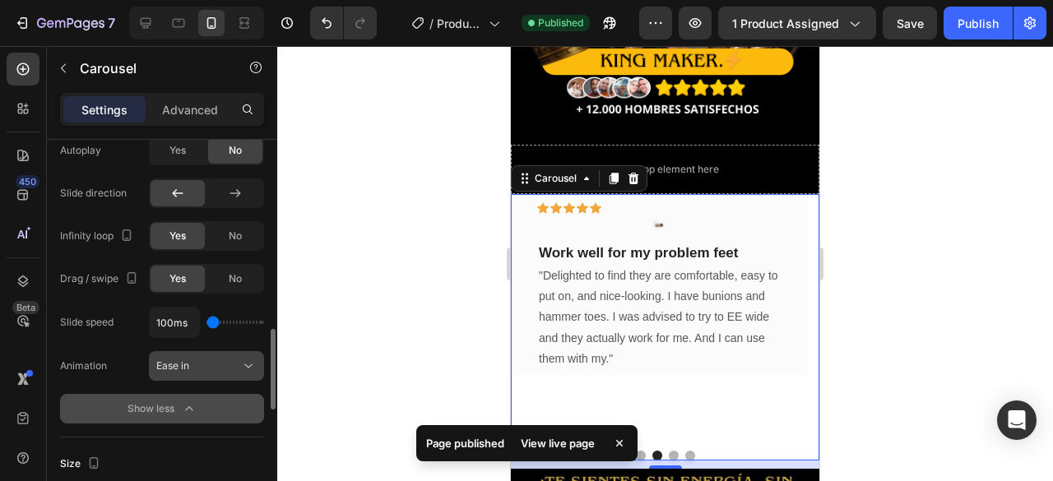
click at [178, 361] on span "Ease in" at bounding box center [172, 366] width 33 height 12
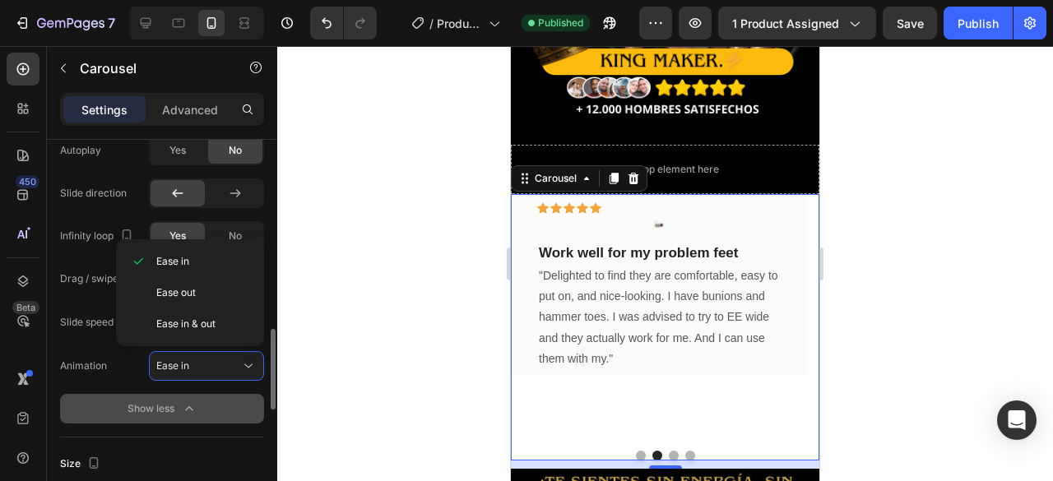
click at [105, 386] on div "Slide speed 100ms Animation Ease in Show less" at bounding box center [162, 365] width 204 height 117
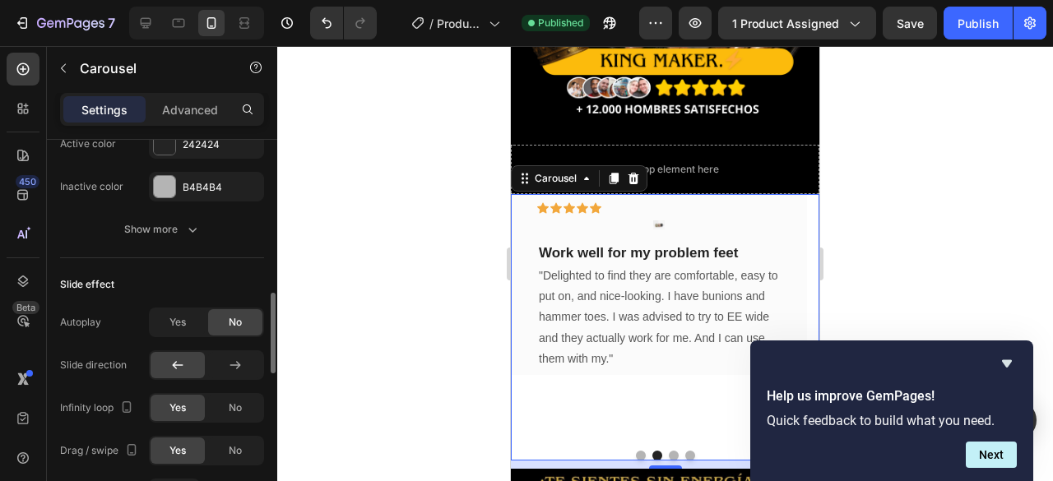
scroll to position [815, 0]
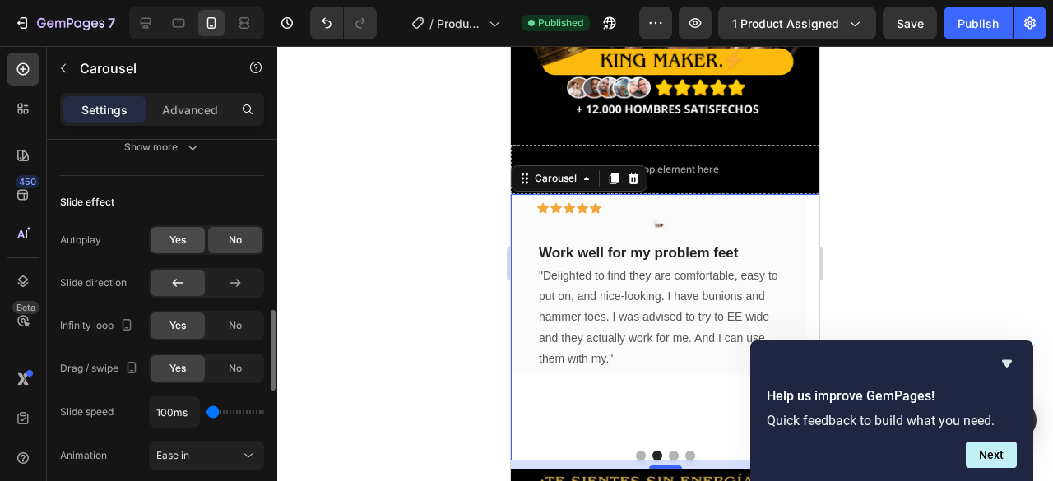
click at [177, 239] on span "Yes" at bounding box center [177, 240] width 16 height 15
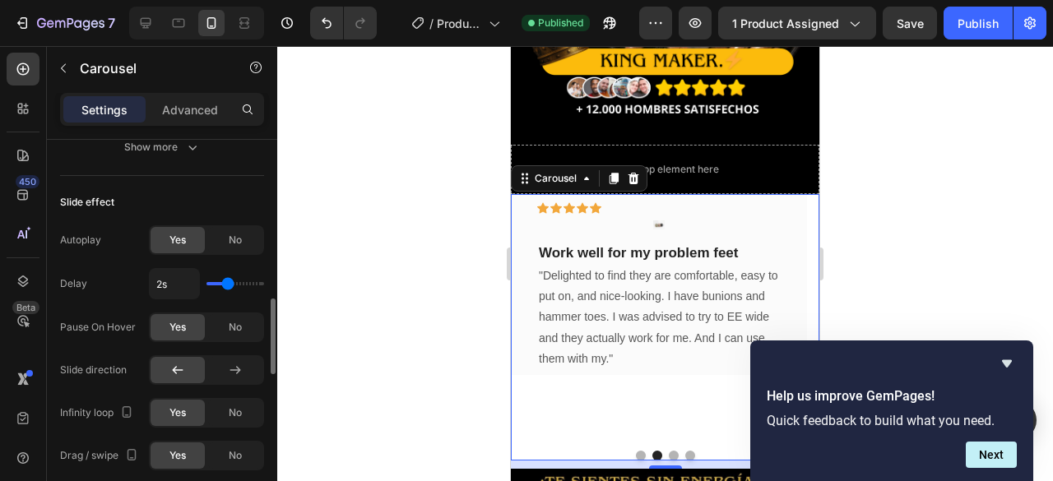
type input "1.8s"
type input "1.8"
type input "1.5s"
type input "1.5"
type input "1.4s"
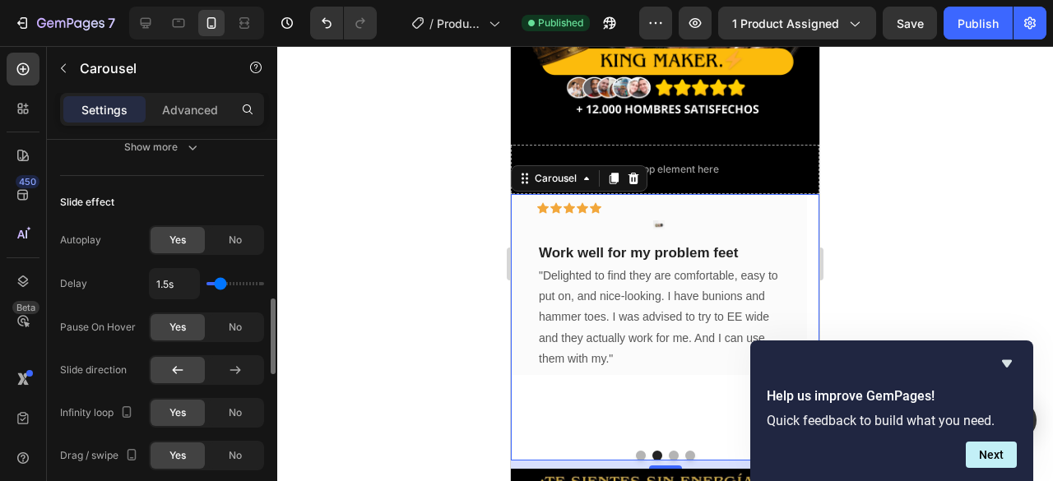
type input "1.4"
type input "1.5s"
type input "1.5"
type input "1.6s"
type input "1.6"
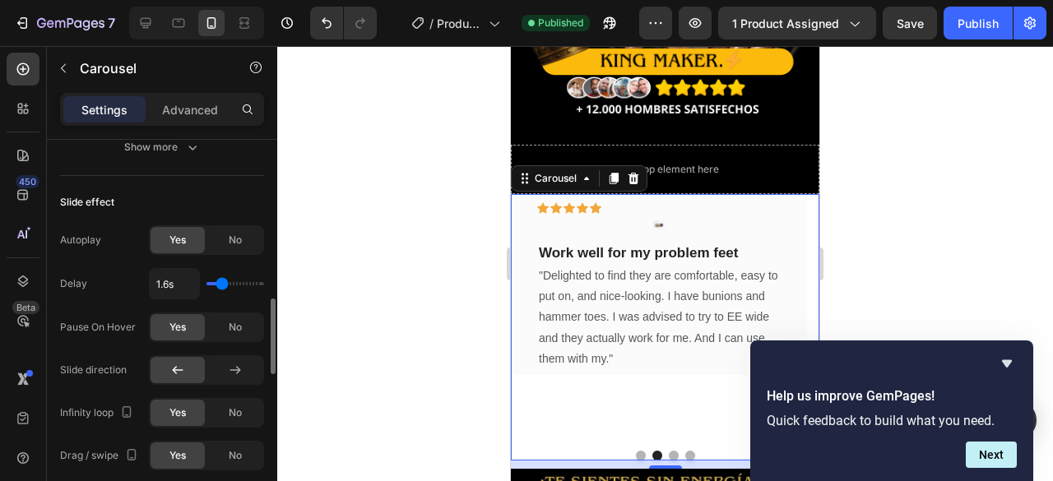
click at [222, 286] on input "range" at bounding box center [236, 283] width 58 height 3
click at [990, 21] on div "Publish" at bounding box center [978, 23] width 41 height 17
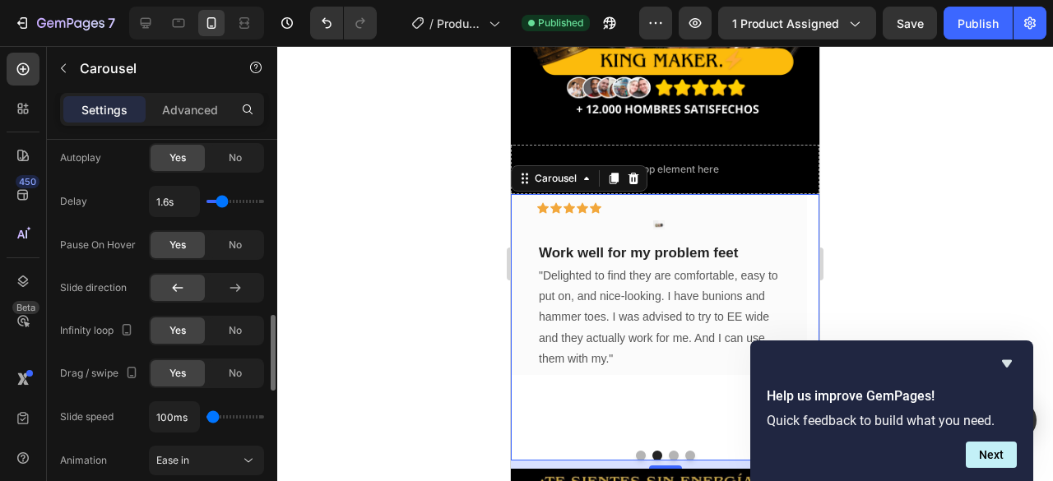
click at [174, 332] on span "Yes" at bounding box center [177, 330] width 16 height 15
click at [222, 289] on div at bounding box center [235, 288] width 54 height 26
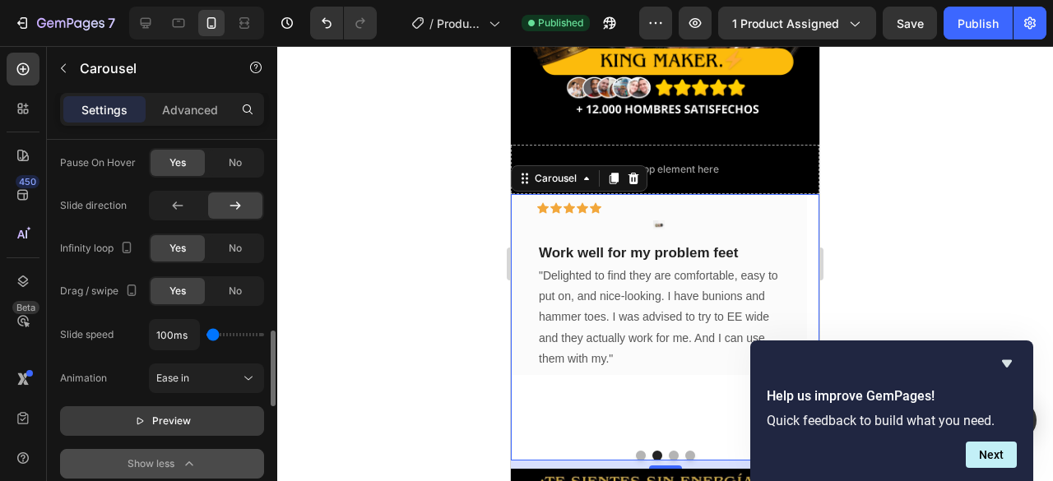
click at [174, 413] on span "Preview" at bounding box center [171, 421] width 39 height 16
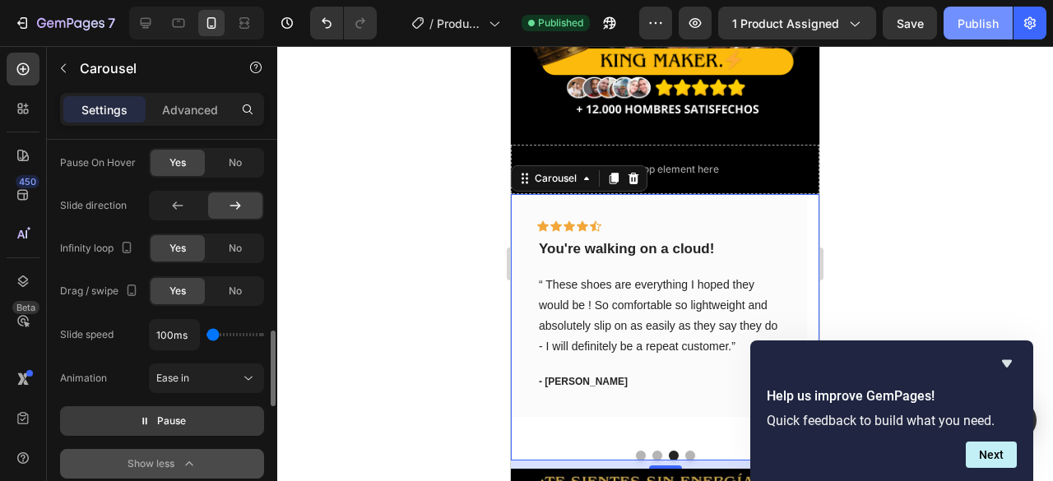
click at [971, 18] on div "Publish" at bounding box center [978, 23] width 41 height 17
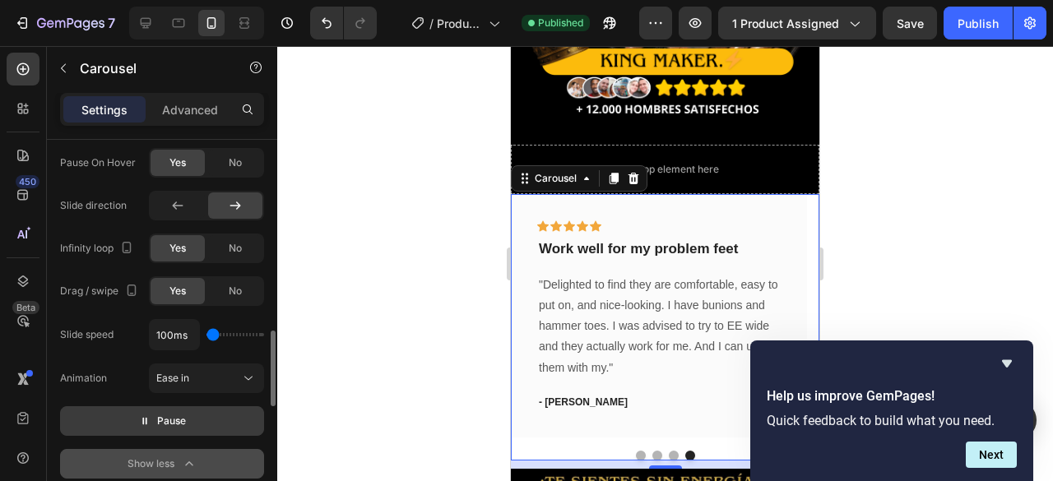
type input "350ms"
type input "350"
type input "1000ms"
type input "1000"
type input "1100ms"
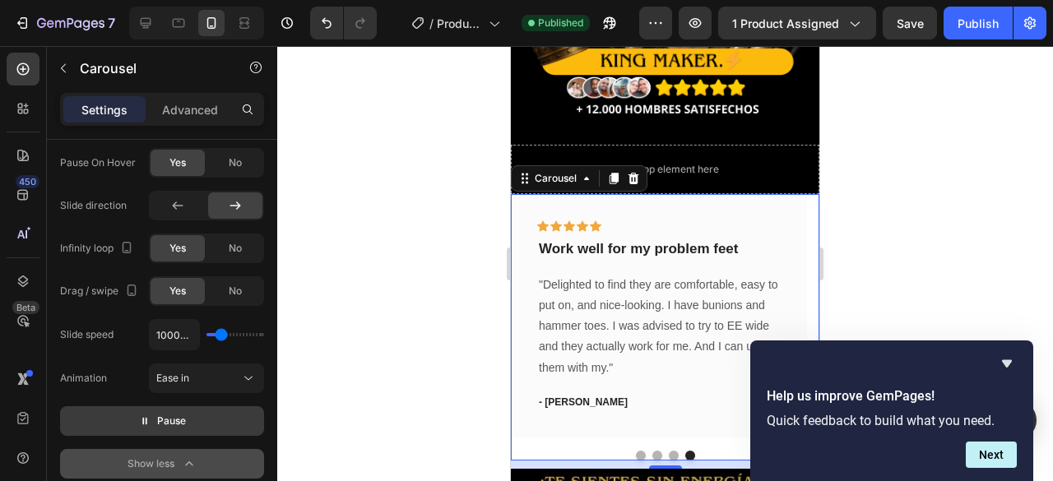
type input "1100"
type input "1200ms"
type input "1200"
click at [223, 333] on input "range" at bounding box center [236, 334] width 58 height 3
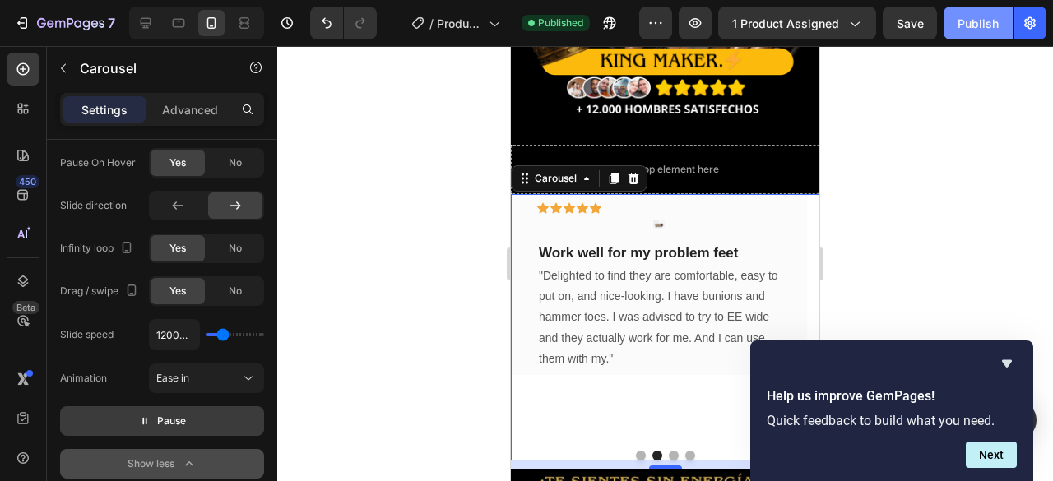
click at [985, 21] on div "Publish" at bounding box center [978, 23] width 41 height 17
click at [569, 461] on div "10" at bounding box center [665, 465] width 309 height 8
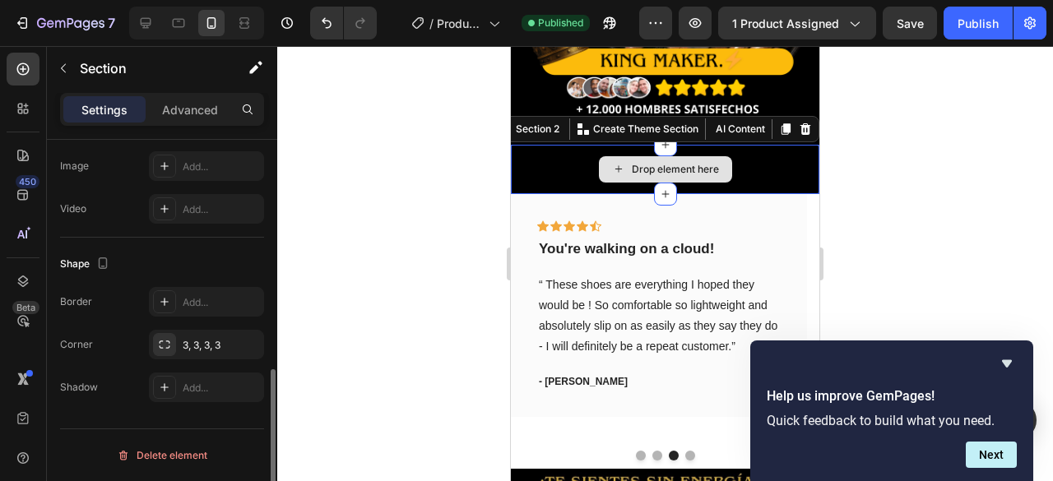
scroll to position [0, 0]
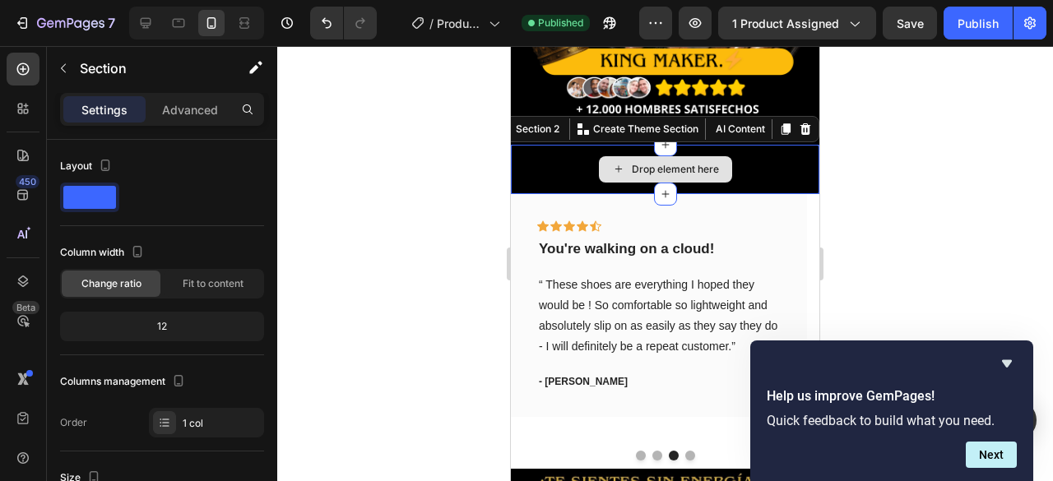
click at [598, 145] on div "Drop element here" at bounding box center [665, 169] width 309 height 49
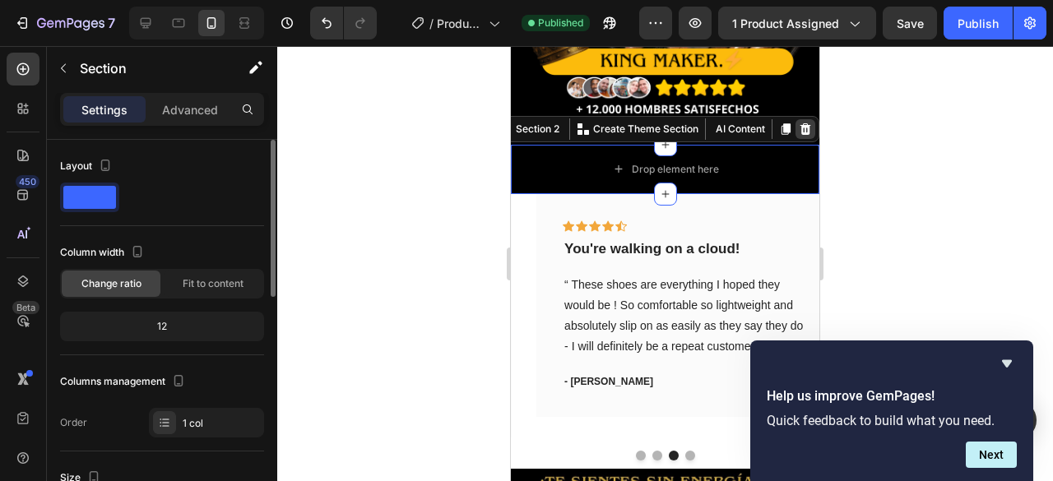
click at [801, 123] on icon at bounding box center [806, 129] width 11 height 12
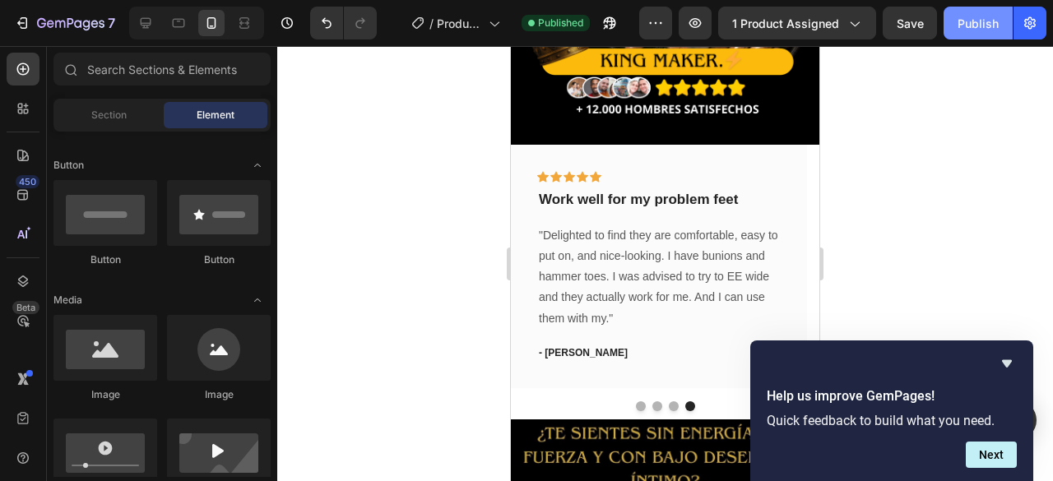
click at [958, 19] on button "Publish" at bounding box center [978, 23] width 69 height 33
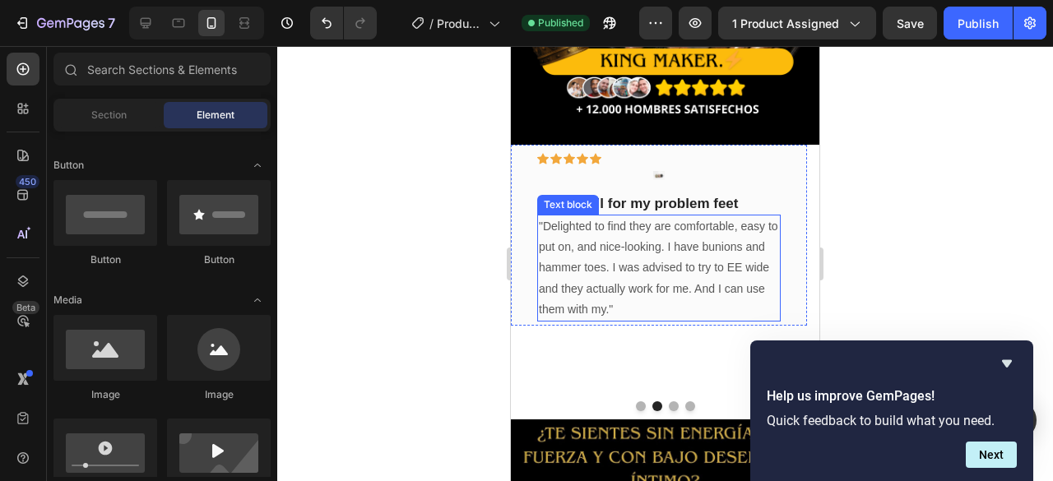
click at [452, 258] on div at bounding box center [665, 263] width 776 height 435
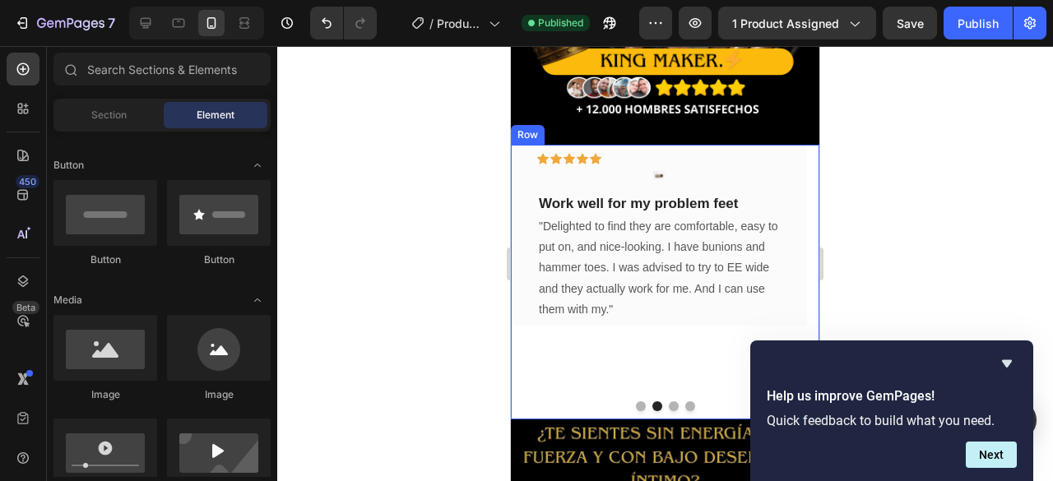
click at [541, 399] on div "Icon Icon Icon Icon Icon Row You're walking on a cloud! Text block “ These shoe…" at bounding box center [665, 282] width 309 height 275
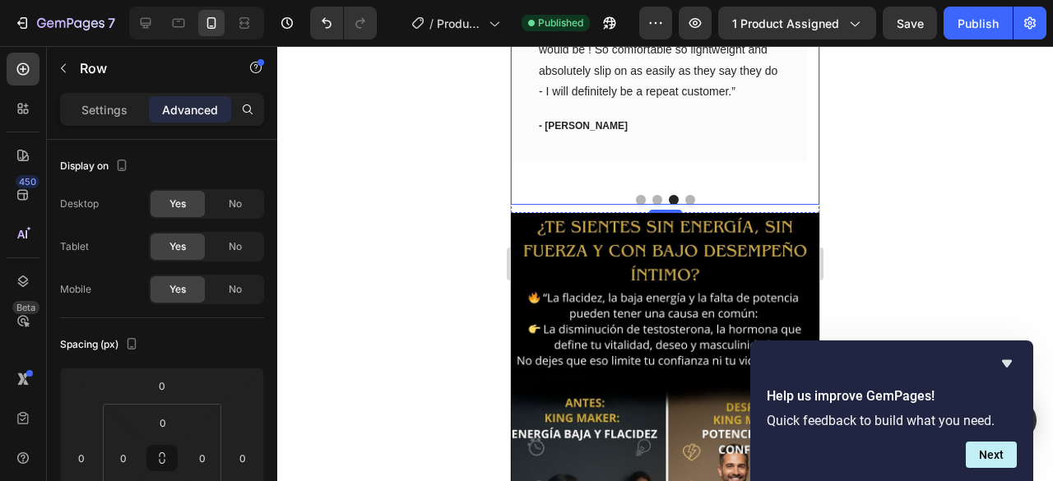
scroll to position [485, 0]
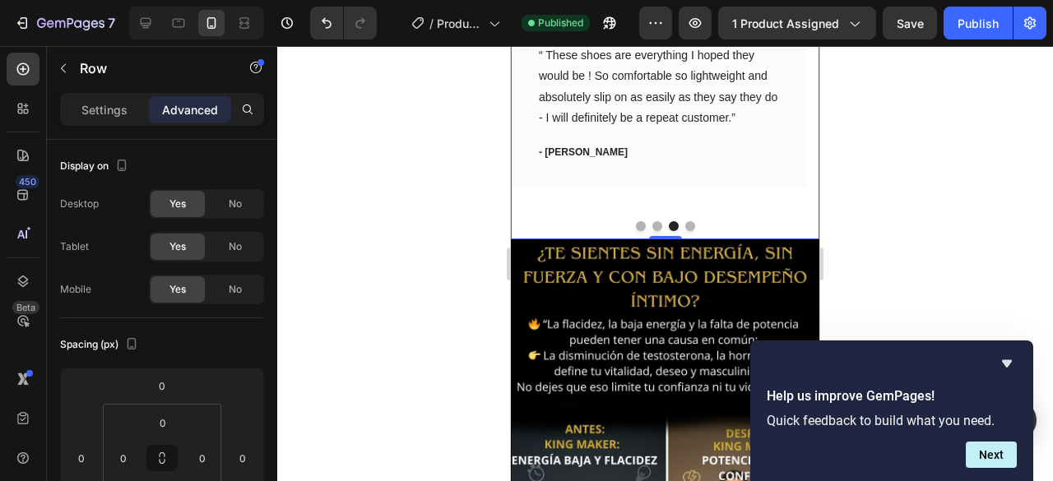
click at [558, 234] on div "Icon Icon Icon Icon Icon Row You're walking on a cloud! Text block “ These shoe…" at bounding box center [665, 102] width 309 height 275
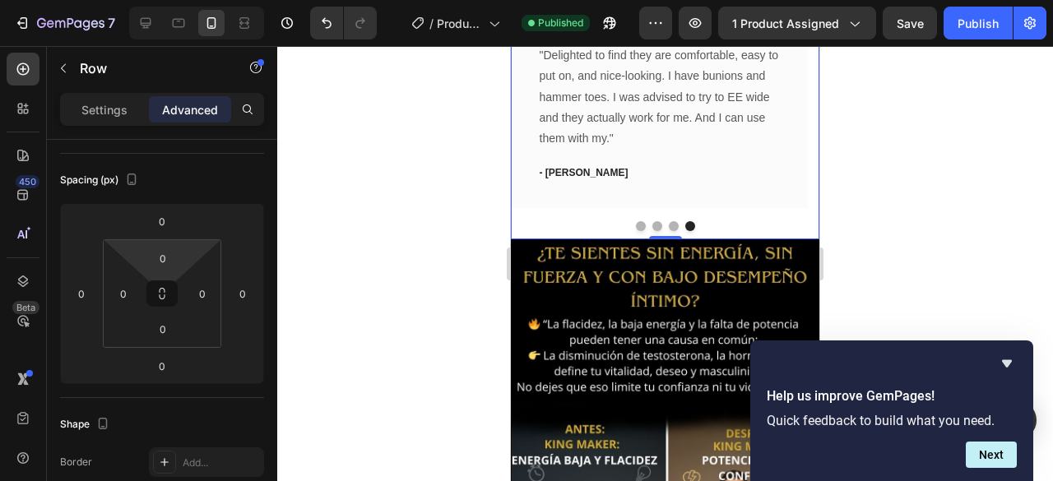
scroll to position [0, 0]
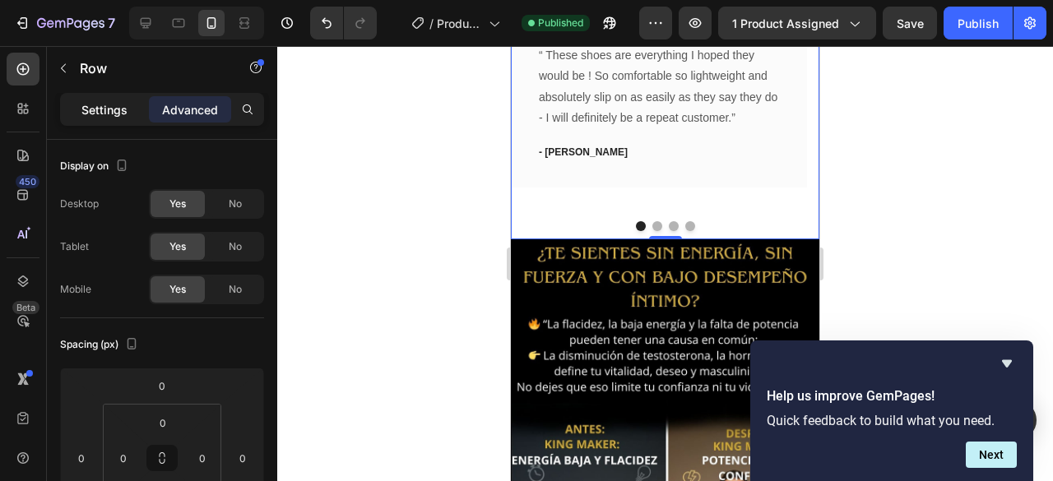
click at [93, 110] on p "Settings" at bounding box center [104, 109] width 46 height 17
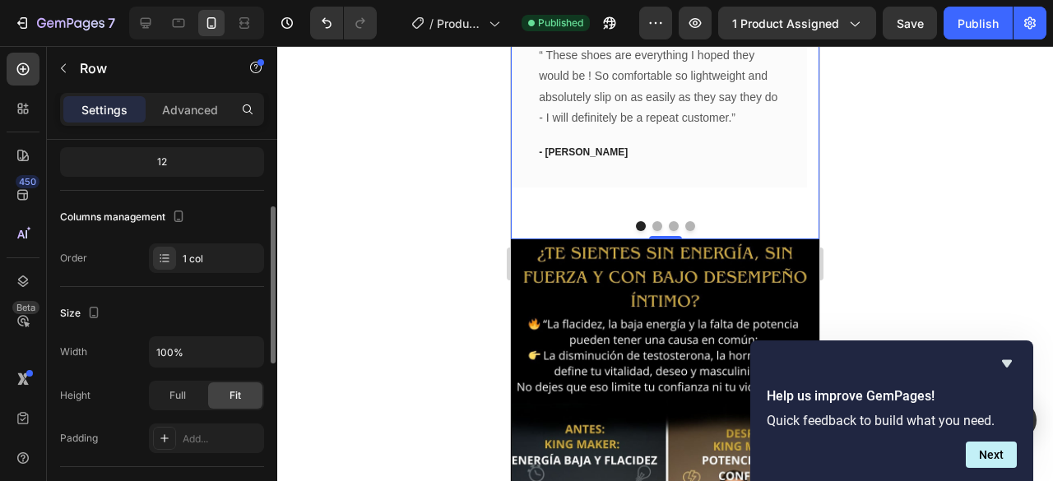
scroll to position [329, 0]
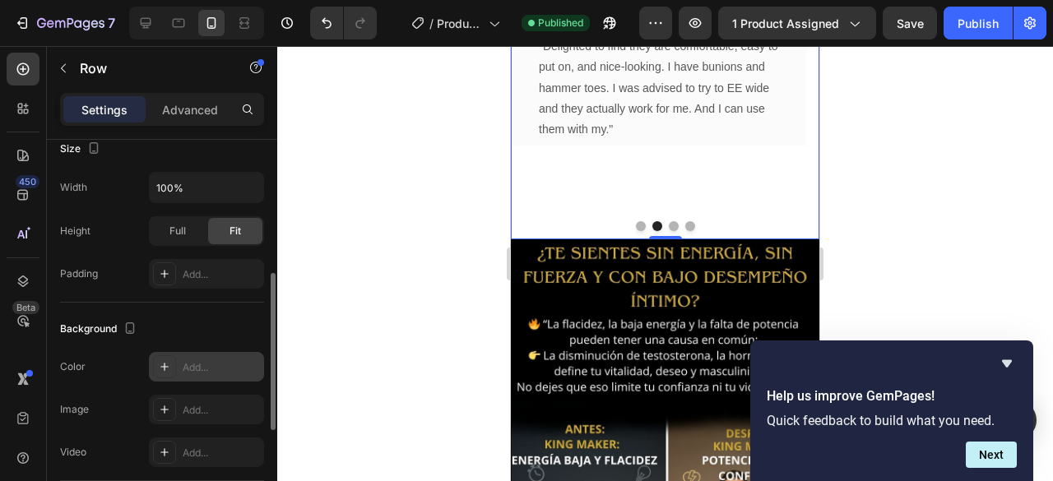
click at [190, 366] on div "Add..." at bounding box center [221, 367] width 77 height 15
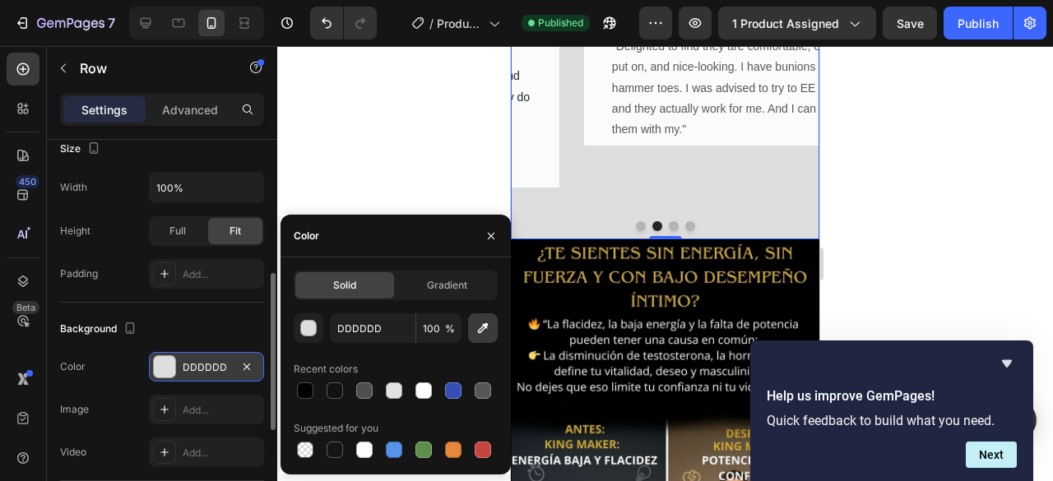
click at [476, 335] on icon "button" at bounding box center [483, 328] width 16 height 16
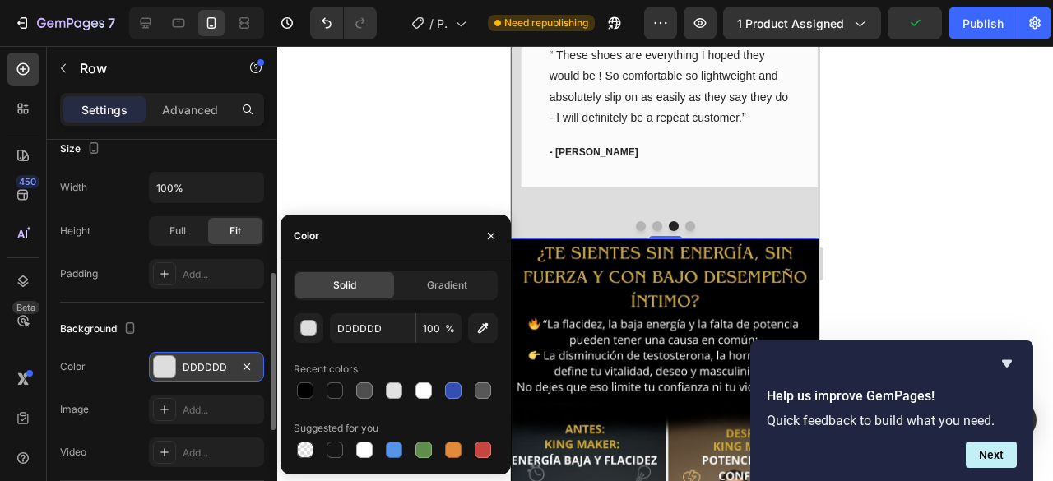
type input "000000"
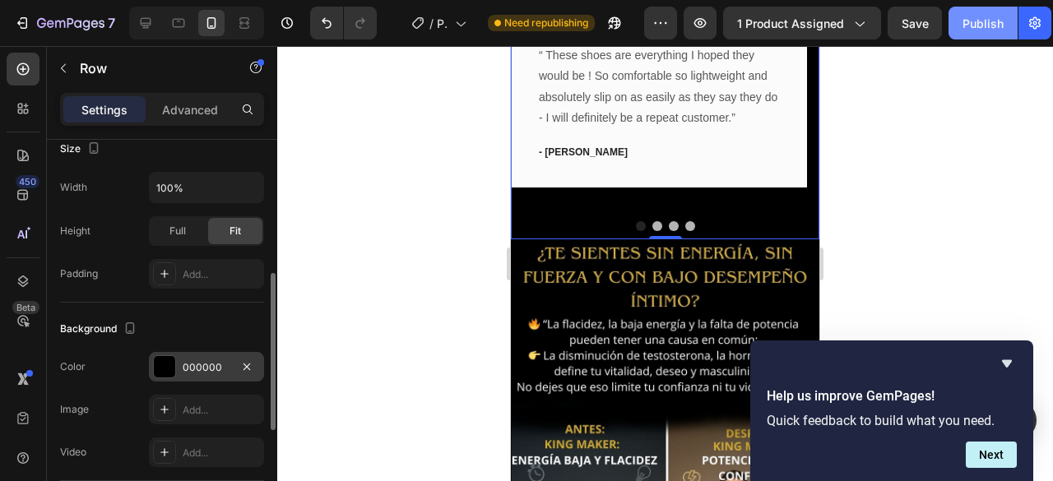
click at [988, 22] on div "Publish" at bounding box center [983, 23] width 41 height 17
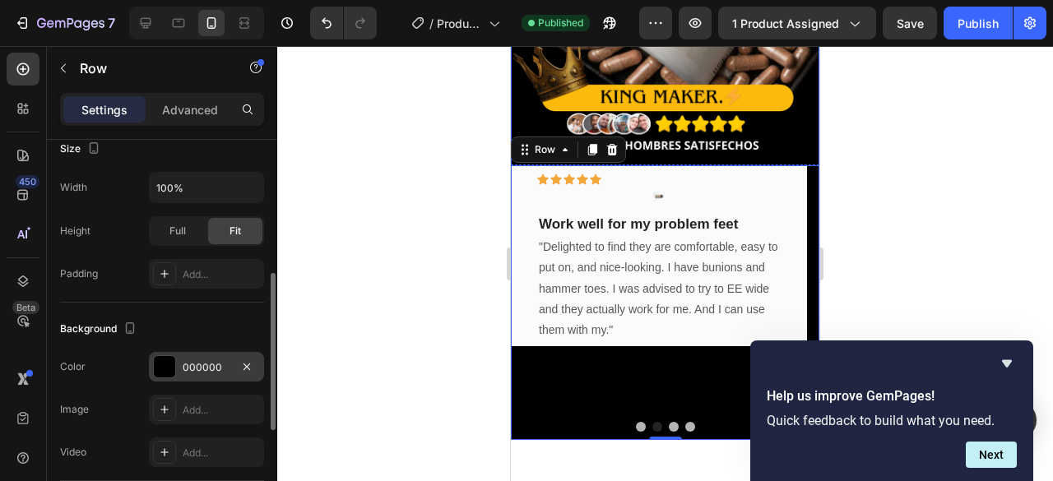
scroll to position [239, 0]
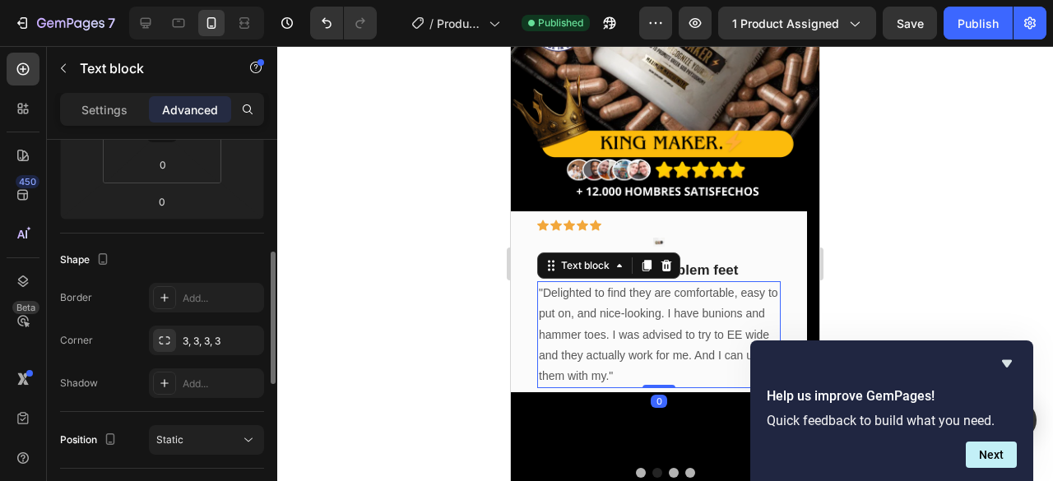
click at [620, 327] on p ""Delighted to find they are comfortable, easy to put on, and nice-looking. I ha…" at bounding box center [659, 335] width 240 height 104
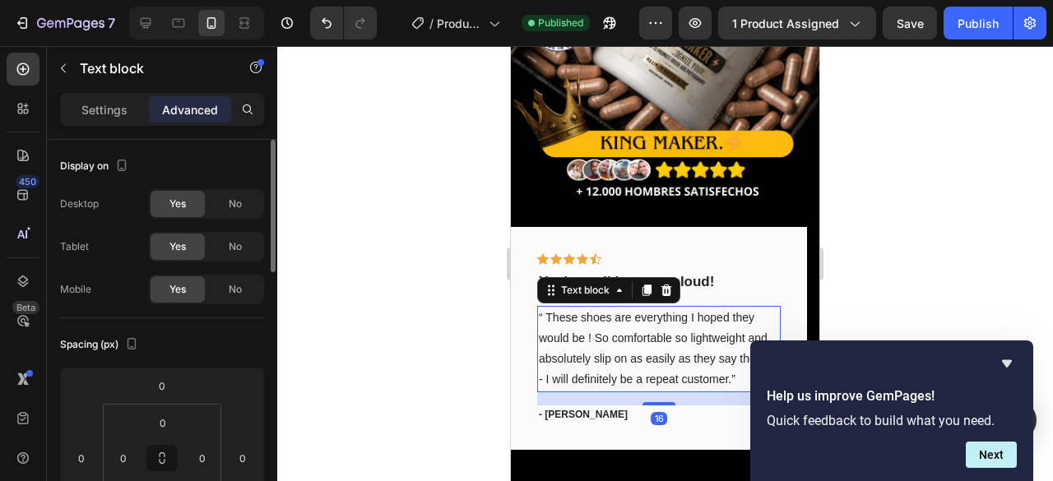
click at [597, 311] on p "“ These shoes are everything I hoped they would be ! So comfortable so lightwei…" at bounding box center [659, 349] width 240 height 83
click at [597, 310] on p "“ These shoes are everything I hoped they would be ! So comfortable so lightwei…" at bounding box center [659, 349] width 240 height 83
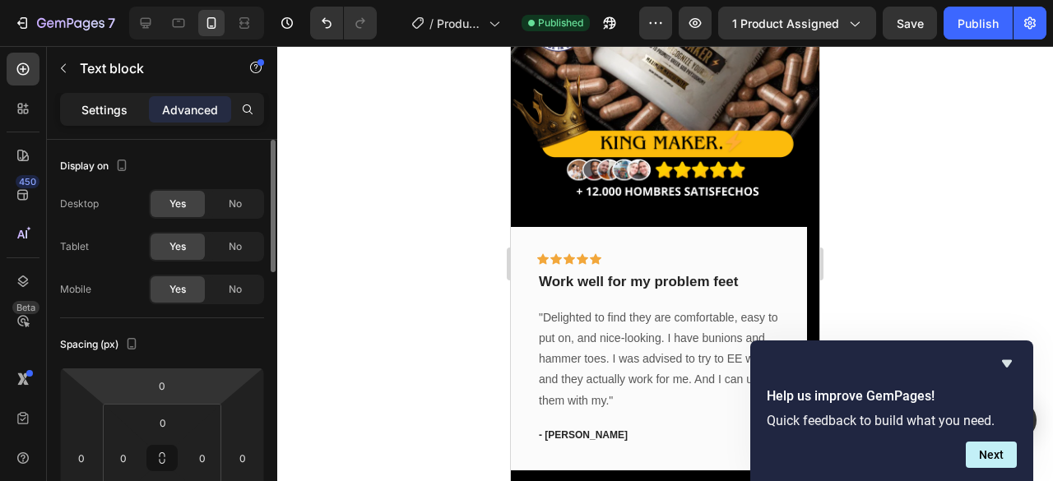
click at [114, 109] on p "Settings" at bounding box center [104, 109] width 46 height 17
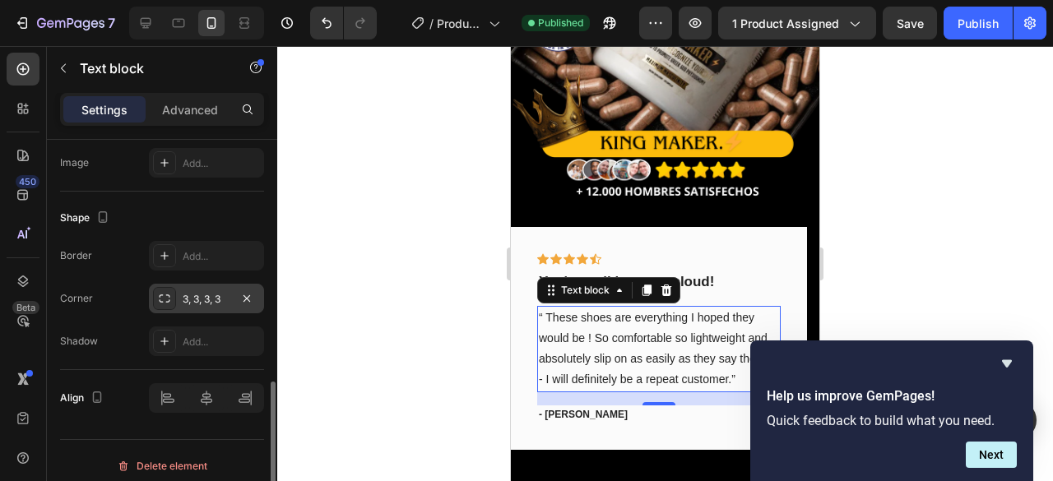
scroll to position [584, 0]
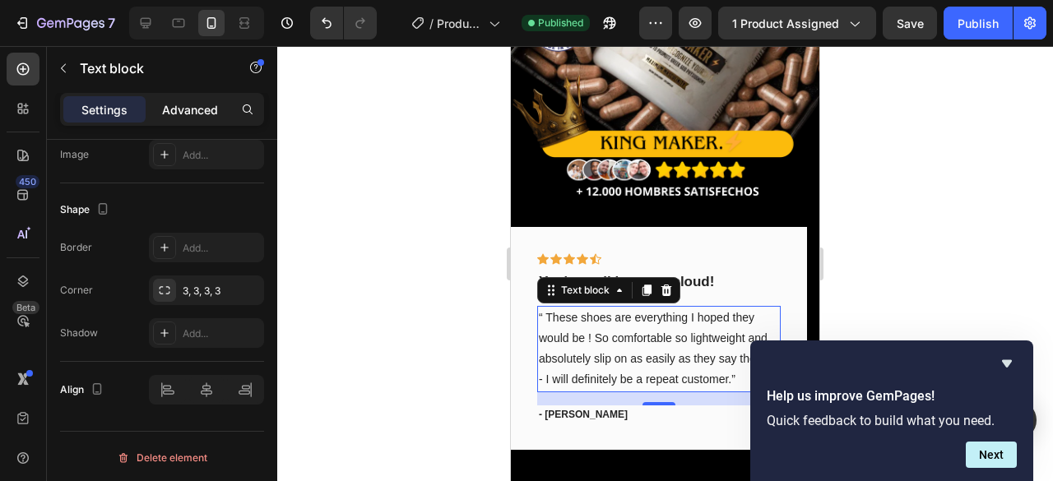
click at [186, 106] on p "Advanced" at bounding box center [190, 109] width 56 height 17
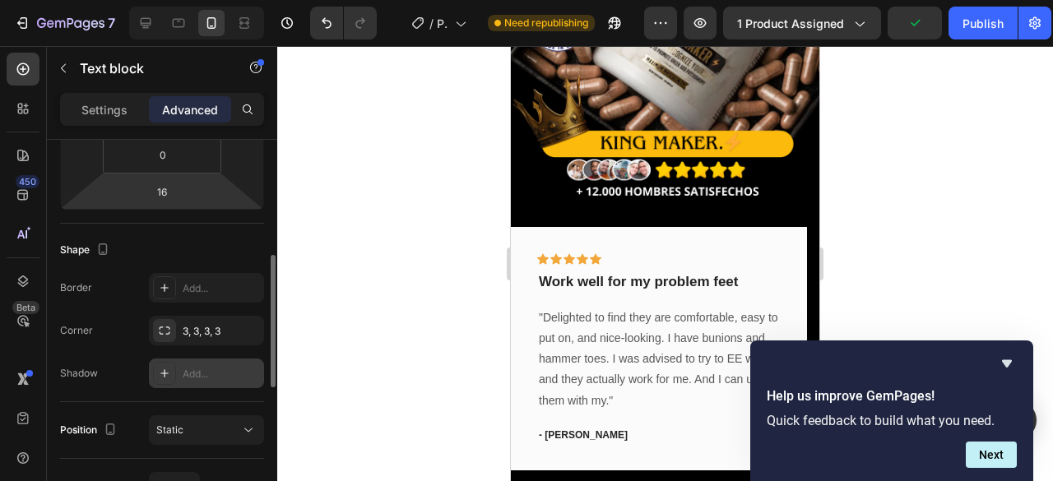
scroll to position [421, 0]
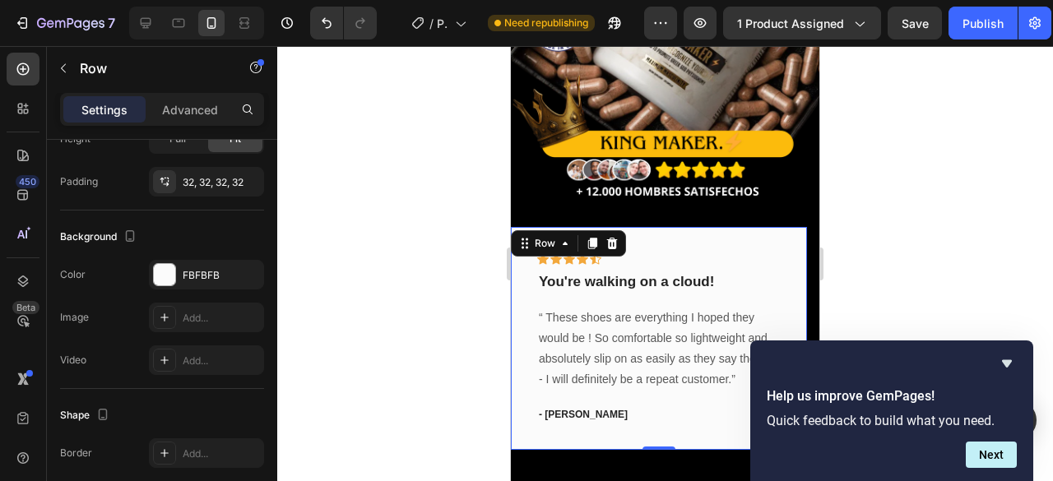
click at [624, 420] on div "Icon Icon Icon Icon Icon Row You're walking on a cloud! Text block “ These shoe…" at bounding box center [659, 338] width 296 height 223
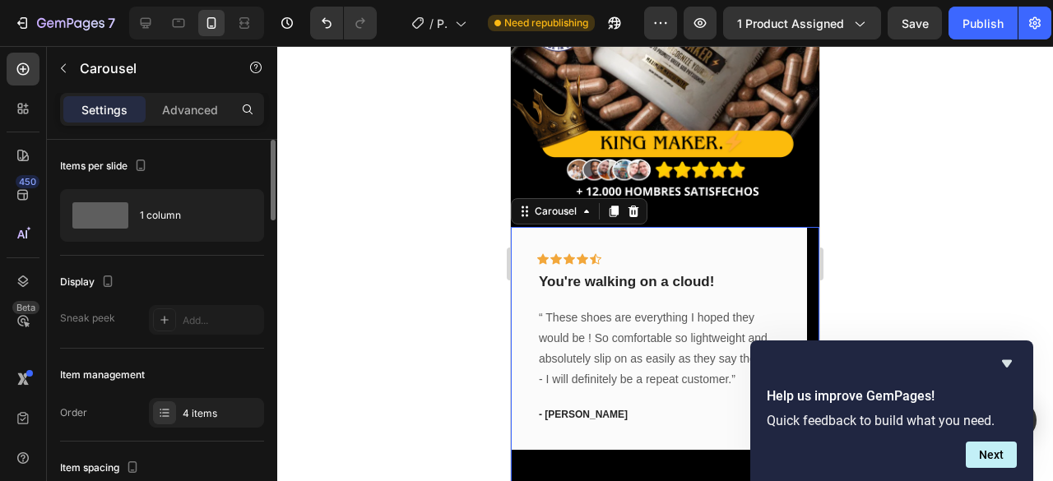
click at [569, 449] on div "Icon Icon Icon Icon Icon Row You're walking on a cloud! Text block “ These shoe…" at bounding box center [659, 349] width 296 height 244
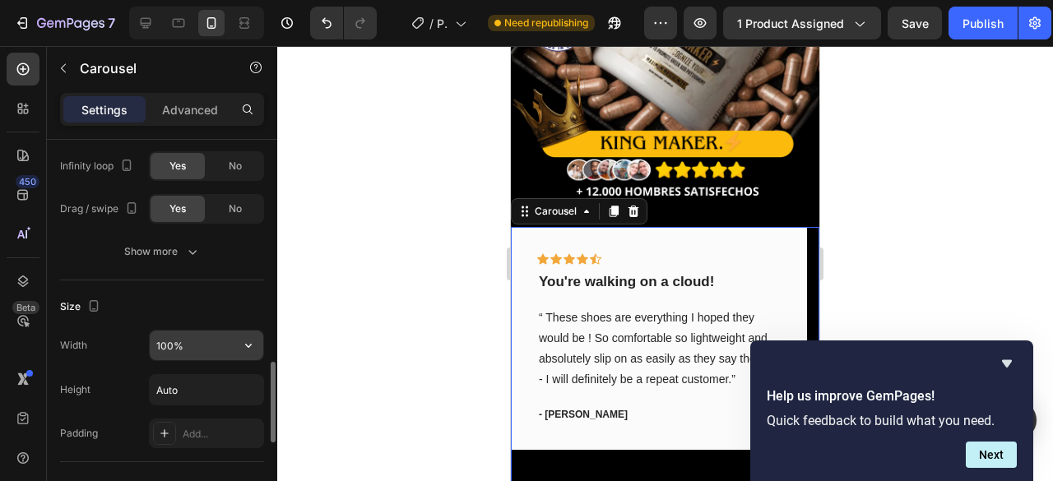
scroll to position [980, 0]
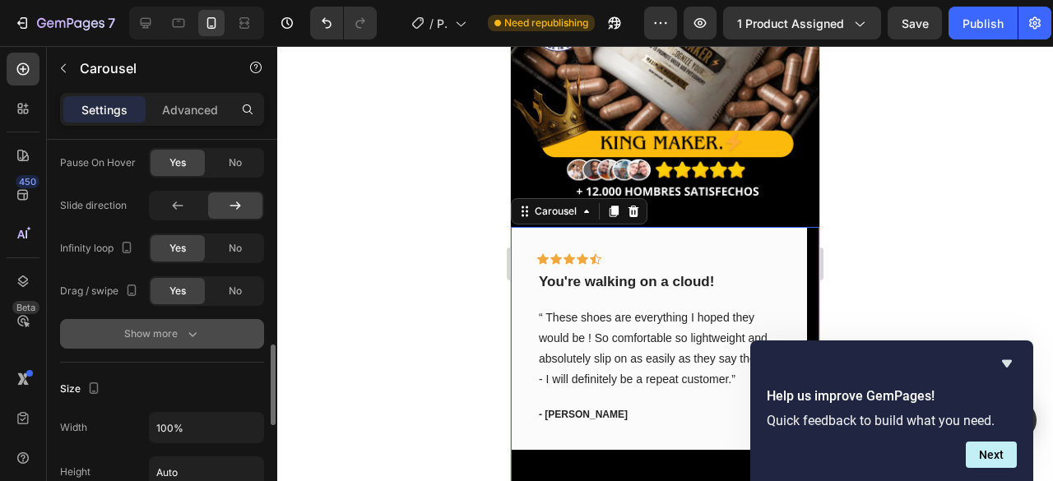
click at [173, 332] on div "Show more" at bounding box center [162, 334] width 77 height 16
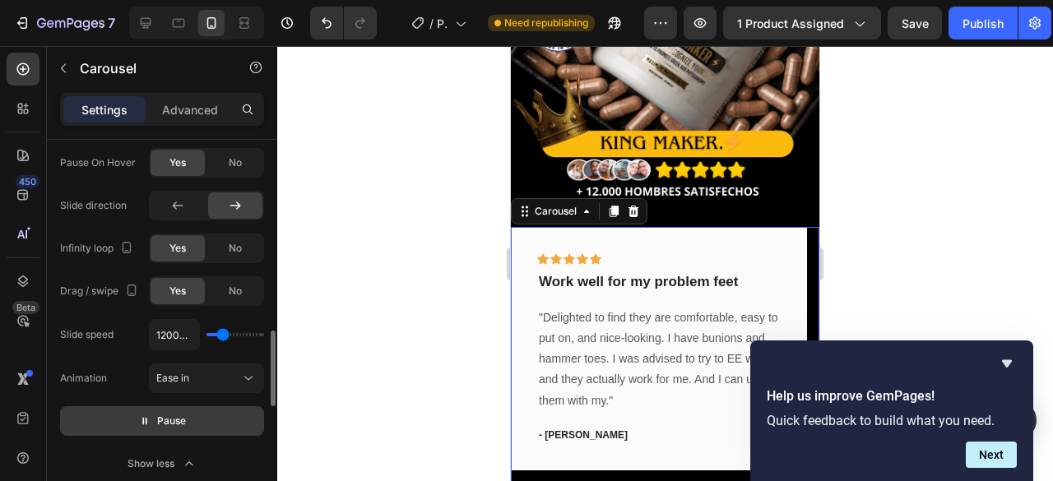
click at [163, 414] on span "Pause" at bounding box center [171, 421] width 29 height 16
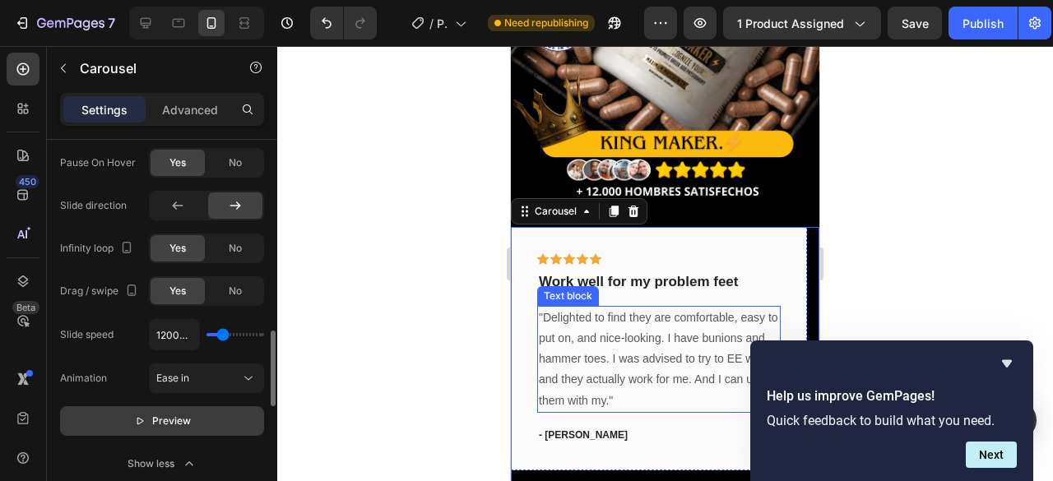
click at [645, 314] on p ""Delighted to find they are comfortable, easy to put on, and nice-looking. I ha…" at bounding box center [659, 360] width 240 height 104
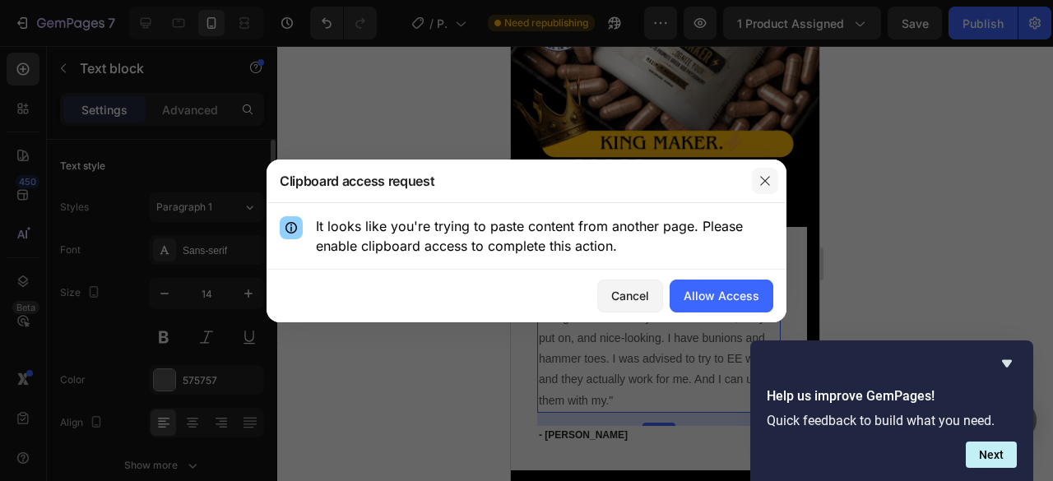
click at [769, 188] on button "button" at bounding box center [765, 181] width 26 height 26
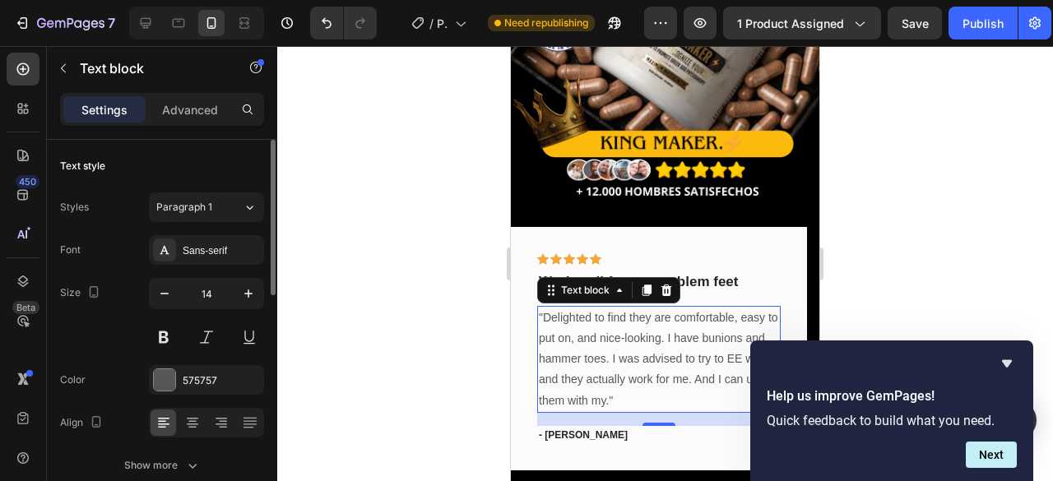
click at [629, 323] on p ""Delighted to find they are comfortable, easy to put on, and nice-looking. I ha…" at bounding box center [659, 360] width 240 height 104
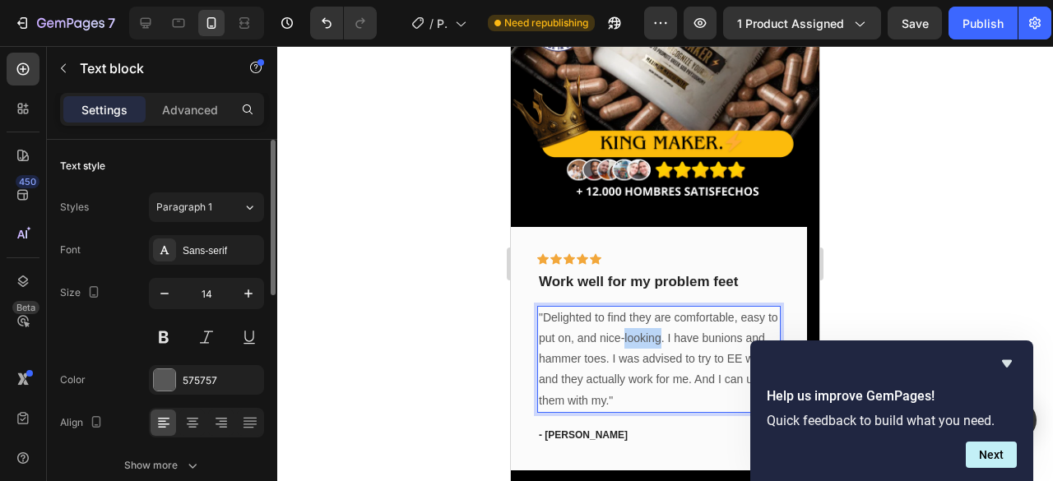
click at [629, 323] on p ""Delighted to find they are comfortable, easy to put on, and nice-looking. I ha…" at bounding box center [659, 360] width 240 height 104
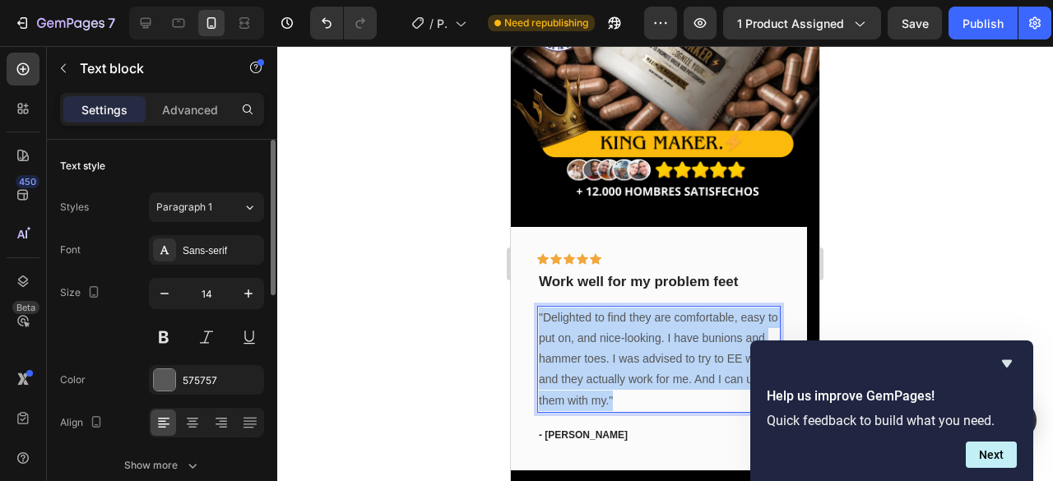
click at [629, 323] on p ""Delighted to find they are comfortable, easy to put on, and nice-looking. I ha…" at bounding box center [659, 360] width 240 height 104
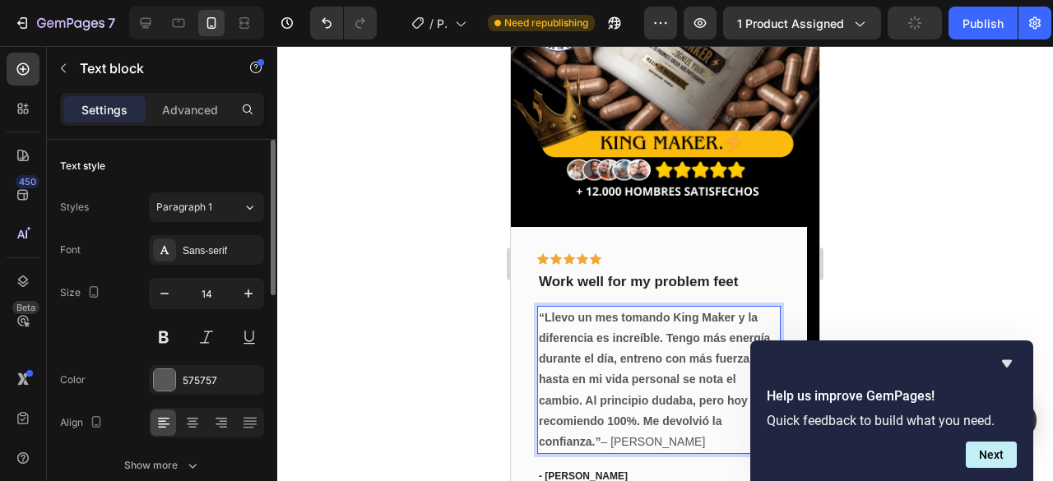
click at [587, 311] on strong "“Llevo un mes tomando King Maker y la diferencia es increíble. Tengo más energí…" at bounding box center [654, 379] width 231 height 137
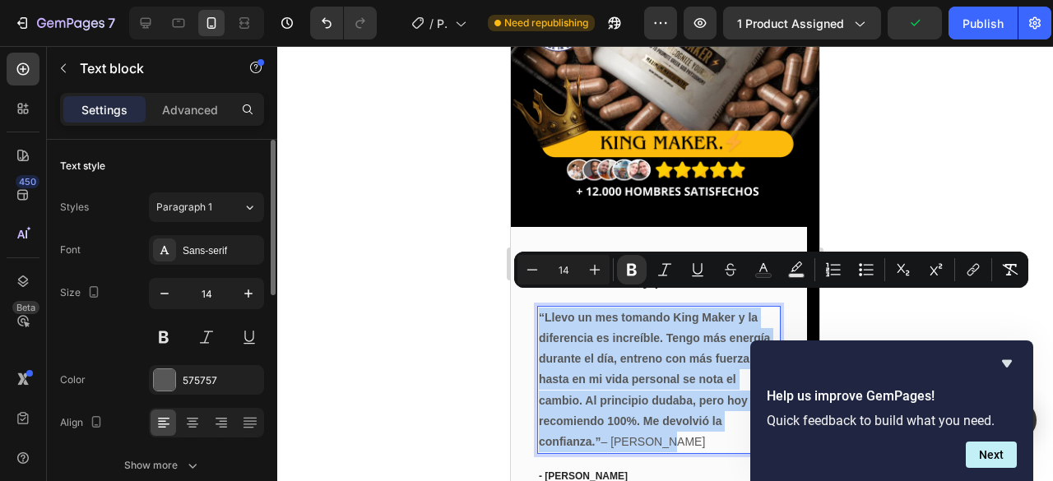
click at [587, 311] on strong "“Llevo un mes tomando King Maker y la diferencia es increíble. Tengo más energí…" at bounding box center [654, 379] width 231 height 137
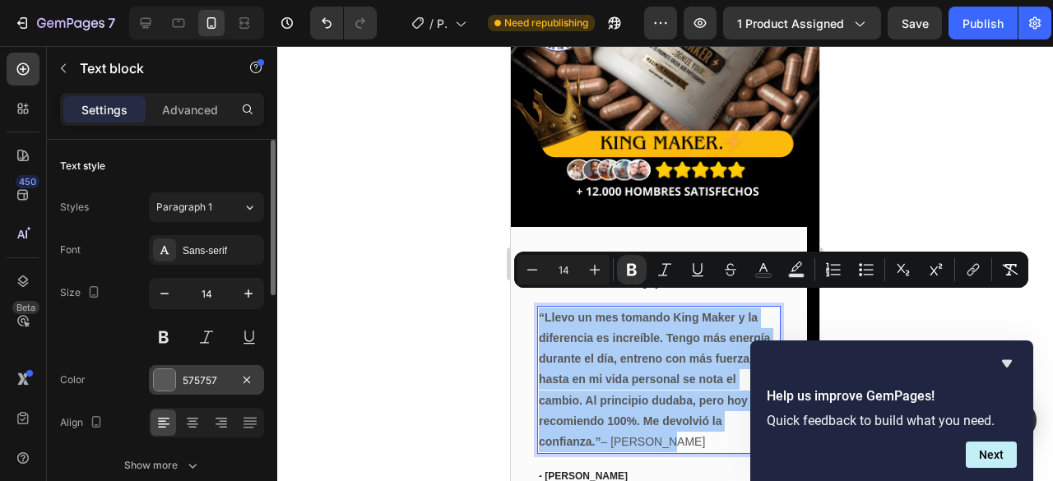
click at [172, 376] on div at bounding box center [164, 379] width 21 height 21
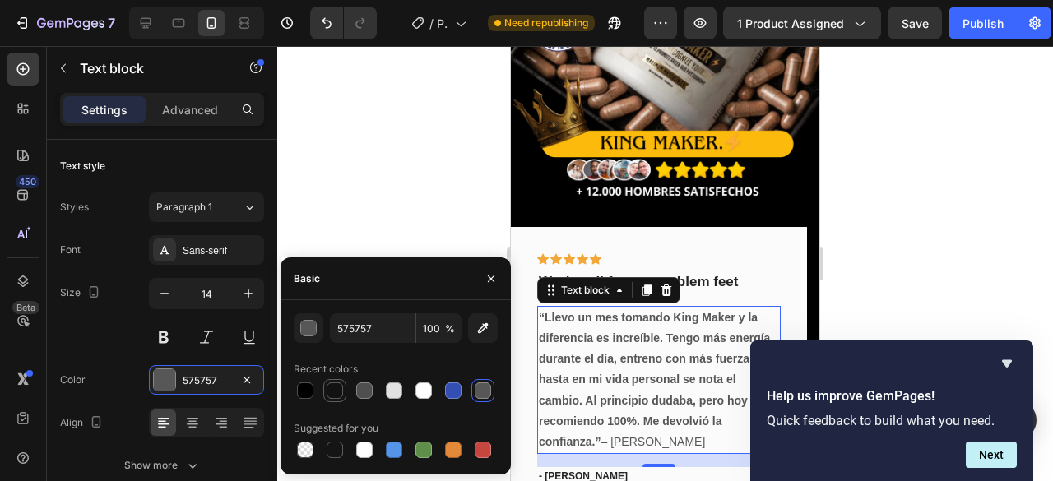
click at [338, 392] on div at bounding box center [335, 391] width 16 height 16
type input "121212"
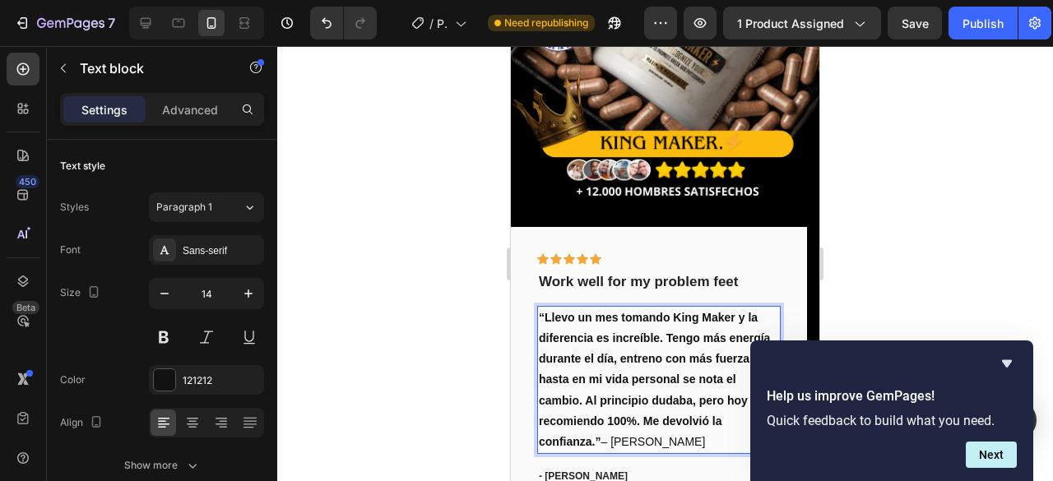
click at [669, 427] on p "“Llevo un mes tomando King Maker y la diferencia es increíble. Tengo más energí…" at bounding box center [659, 380] width 240 height 145
click at [163, 297] on icon "button" at bounding box center [164, 294] width 16 height 16
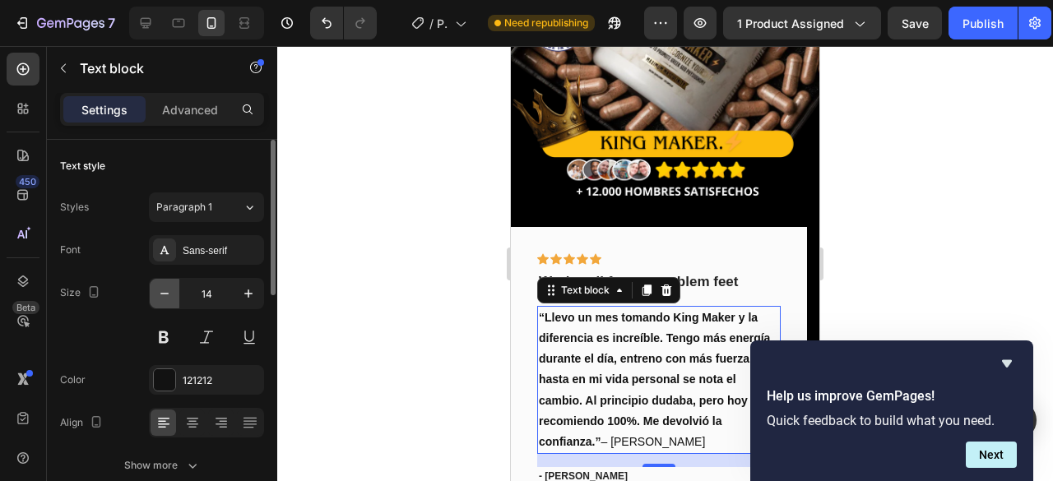
type input "13"
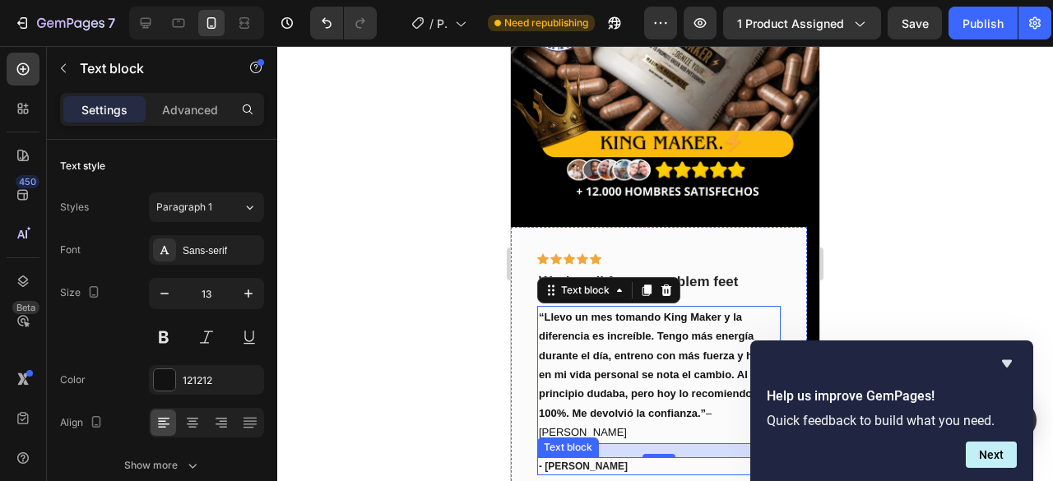
click at [608, 459] on p "- Travis J." at bounding box center [659, 466] width 240 height 15
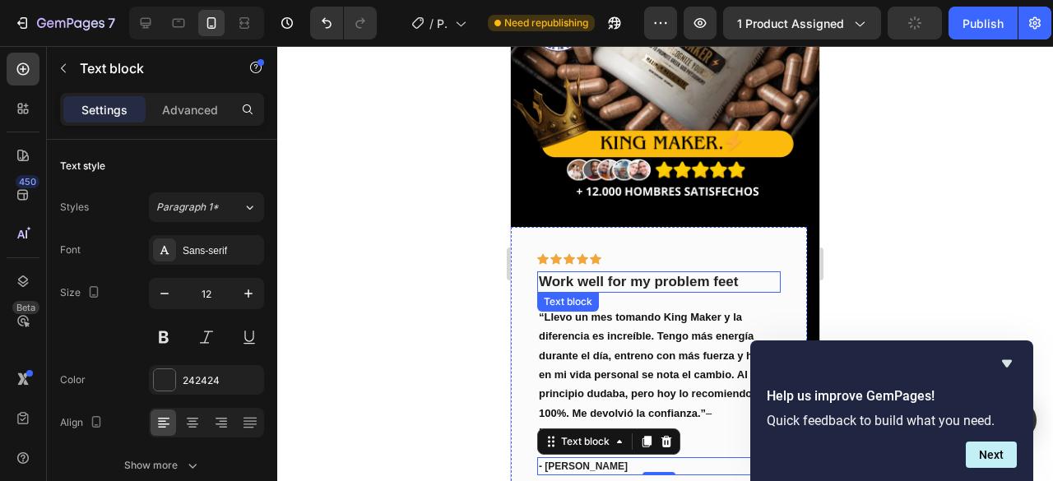
click at [647, 273] on p "Work well for my problem feet" at bounding box center [659, 282] width 240 height 18
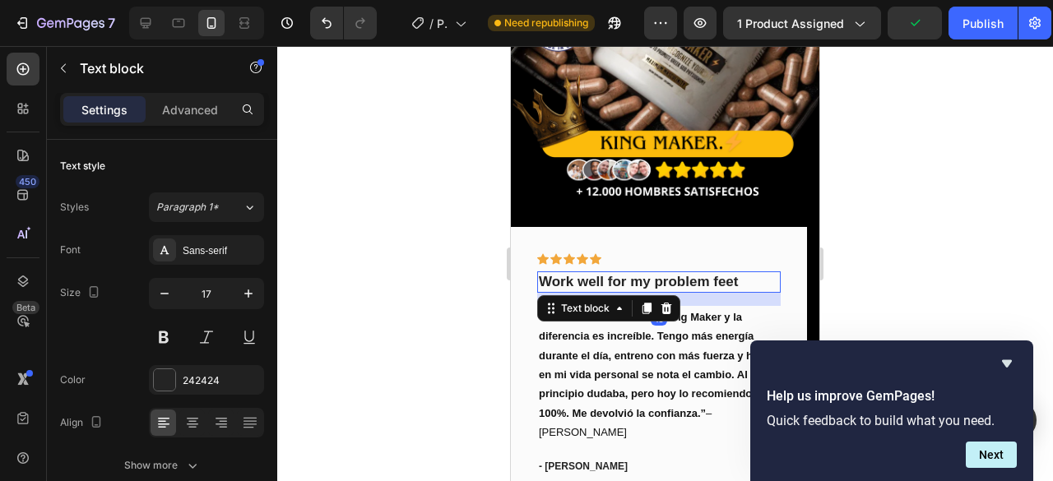
click at [647, 273] on p "Work well for my problem feet" at bounding box center [659, 282] width 240 height 18
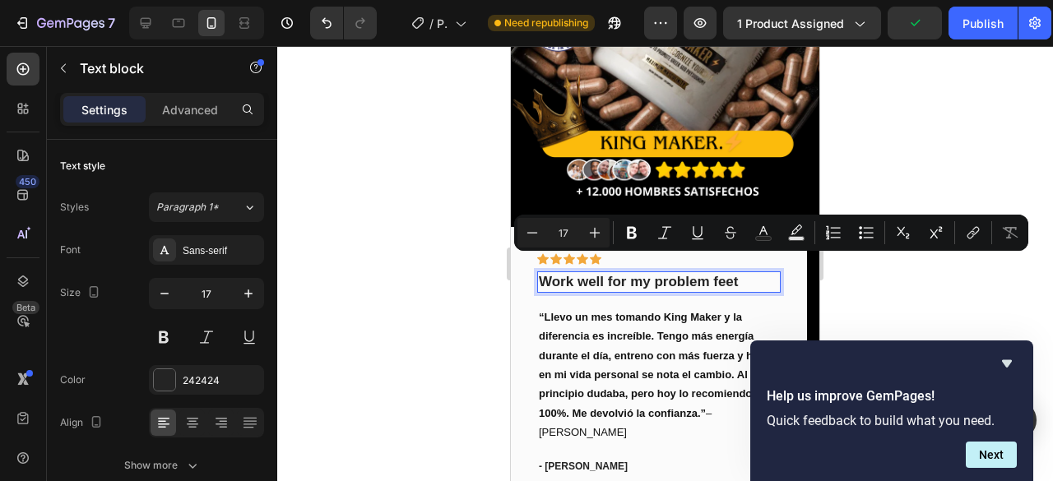
click at [698, 273] on p "Work well for my problem feet" at bounding box center [659, 282] width 240 height 18
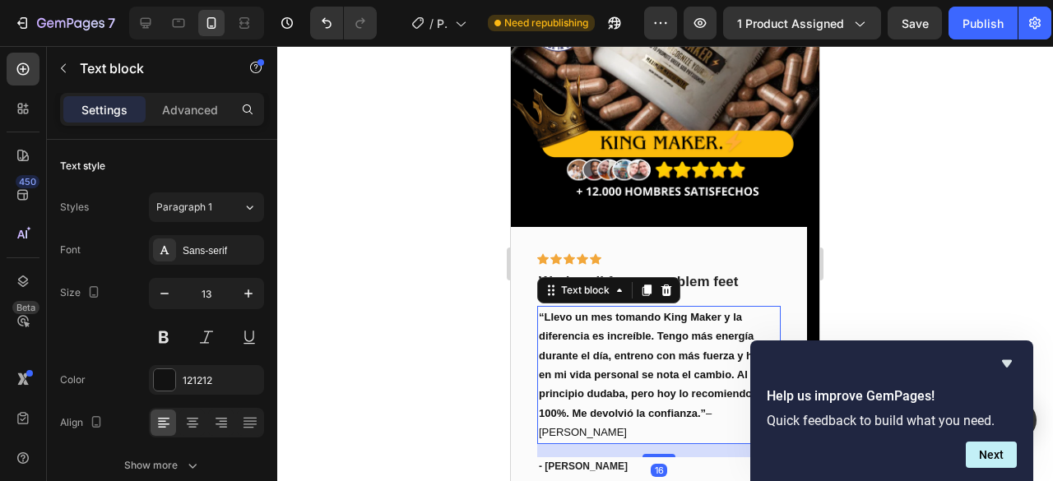
click at [718, 396] on p "“Llevo un mes tomando King Maker y la diferencia es increíble. Tengo más energí…" at bounding box center [659, 375] width 240 height 135
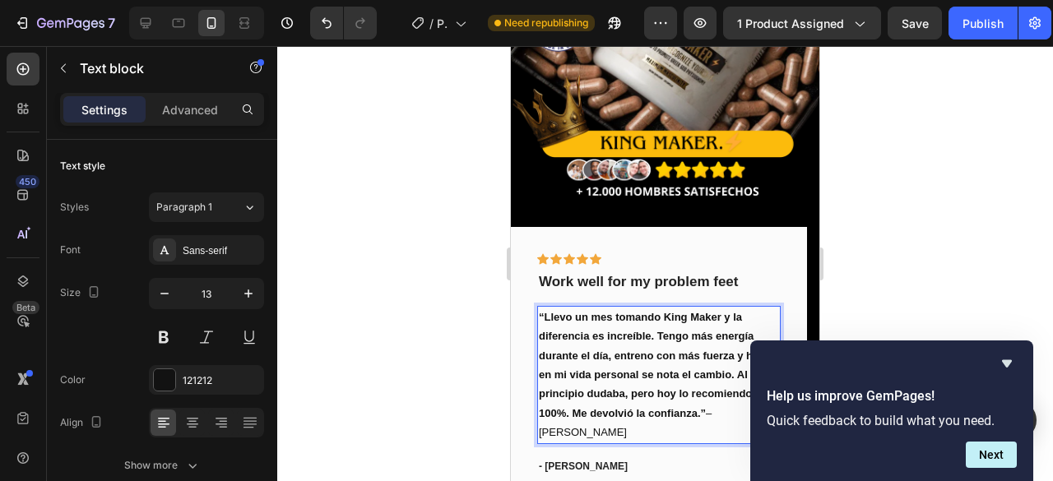
click at [719, 398] on p "“Llevo un mes tomando King Maker y la diferencia es increíble. Tengo más energí…" at bounding box center [659, 375] width 240 height 135
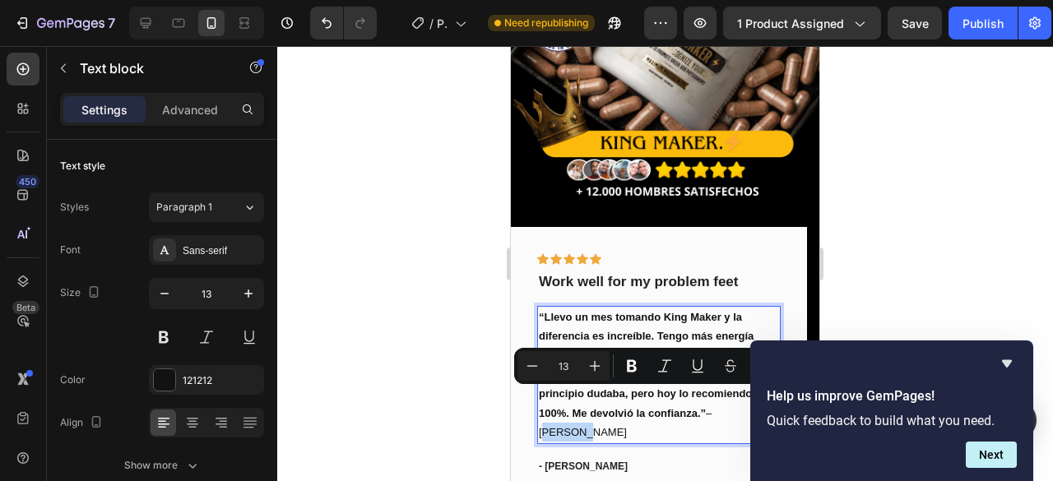
drag, startPoint x: 724, startPoint y: 396, endPoint x: 1263, endPoint y: 437, distance: 540.5
click at [752, 391] on p "“Llevo un mes tomando King Maker y la diferencia es increíble. Tengo más energí…" at bounding box center [659, 375] width 240 height 135
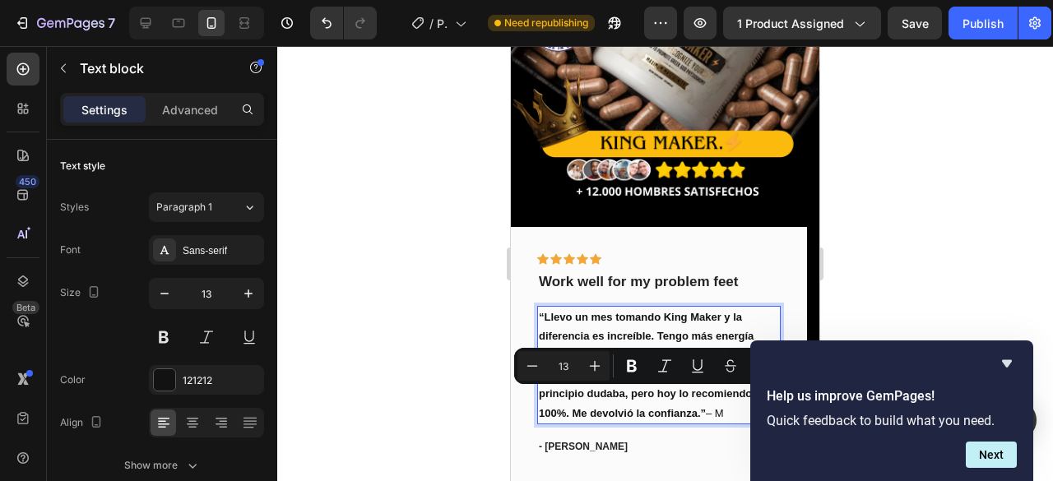
drag, startPoint x: 740, startPoint y: 392, endPoint x: 709, endPoint y: 401, distance: 31.5
click at [709, 401] on p "“Llevo un mes tomando King Maker y la diferencia es increíble. Tengo más energí…" at bounding box center [659, 365] width 240 height 115
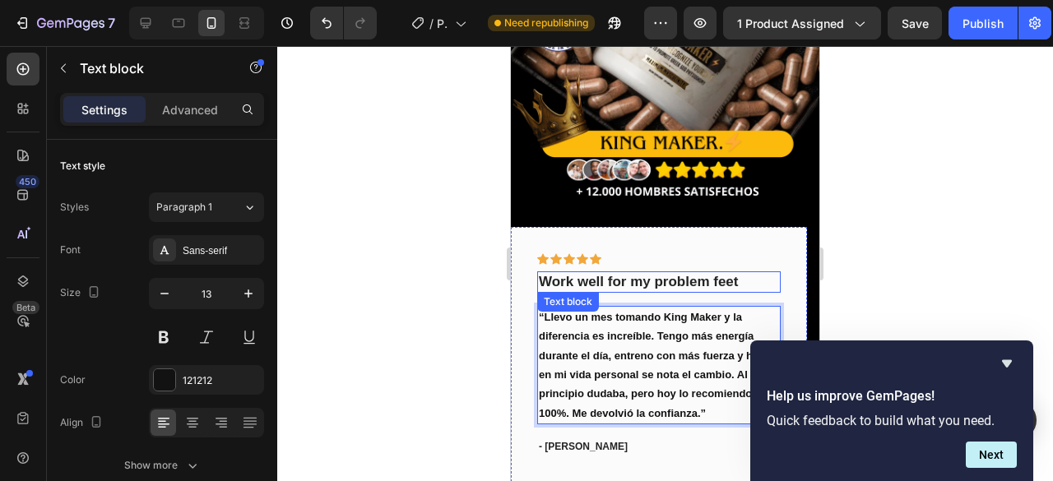
click at [737, 273] on p "Work well for my problem feet" at bounding box center [659, 282] width 240 height 18
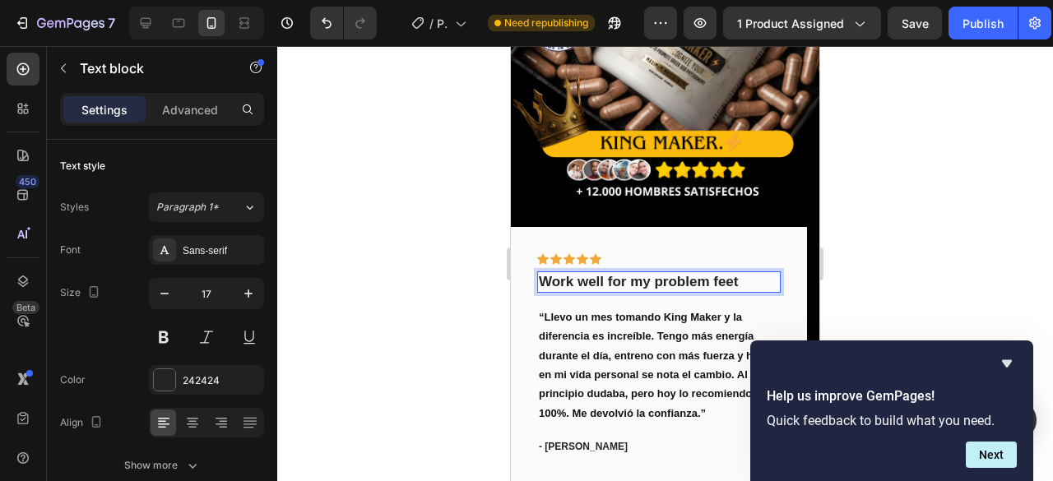
click at [737, 273] on p "Work well for my problem feet" at bounding box center [659, 282] width 240 height 18
click at [722, 273] on p "Work well for my problem feet" at bounding box center [659, 282] width 240 height 18
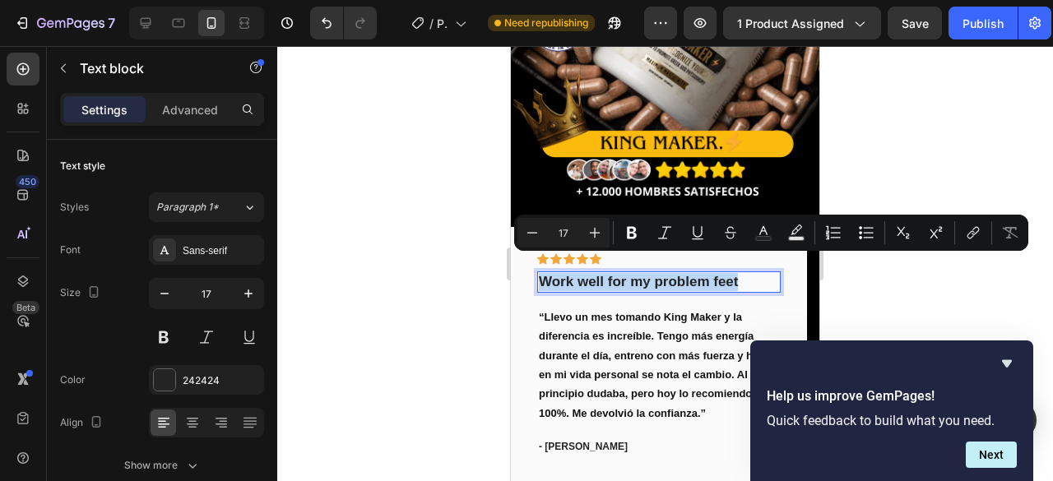
drag, startPoint x: 738, startPoint y: 262, endPoint x: 1019, endPoint y: 311, distance: 284.9
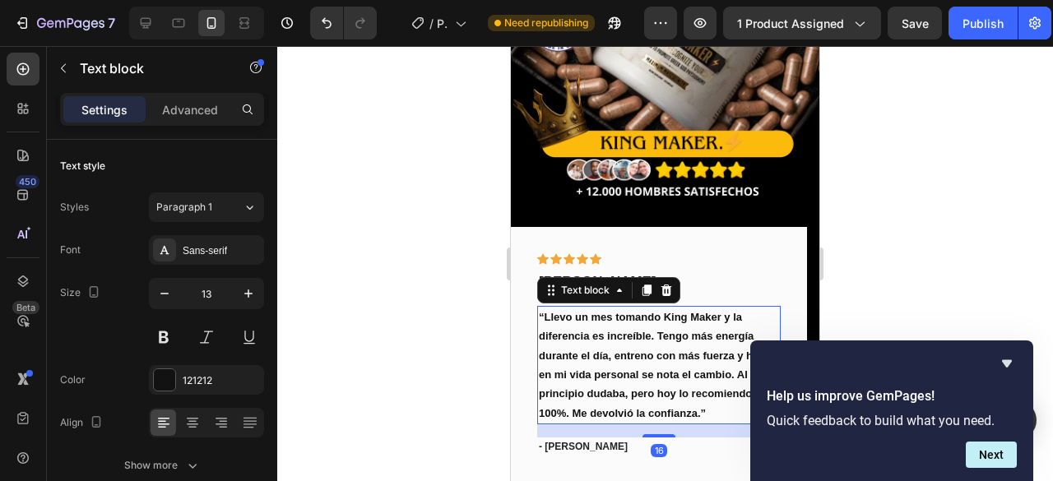
click at [708, 311] on strong "“Llevo un mes tomando King Maker y la diferencia es increíble. Tengo más energí…" at bounding box center [656, 365] width 235 height 109
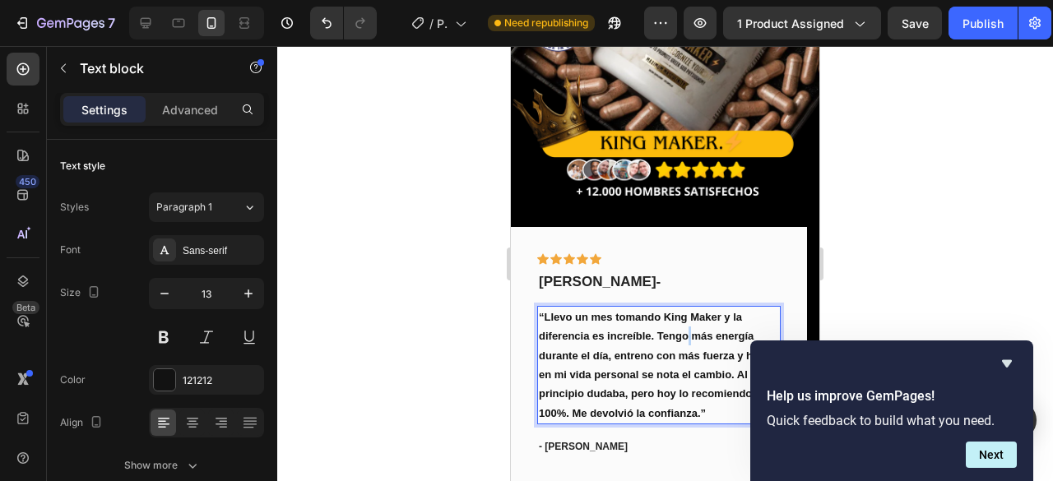
click at [689, 326] on p "“Llevo un mes tomando King Maker y la diferencia es increíble. Tengo más energí…" at bounding box center [659, 365] width 240 height 115
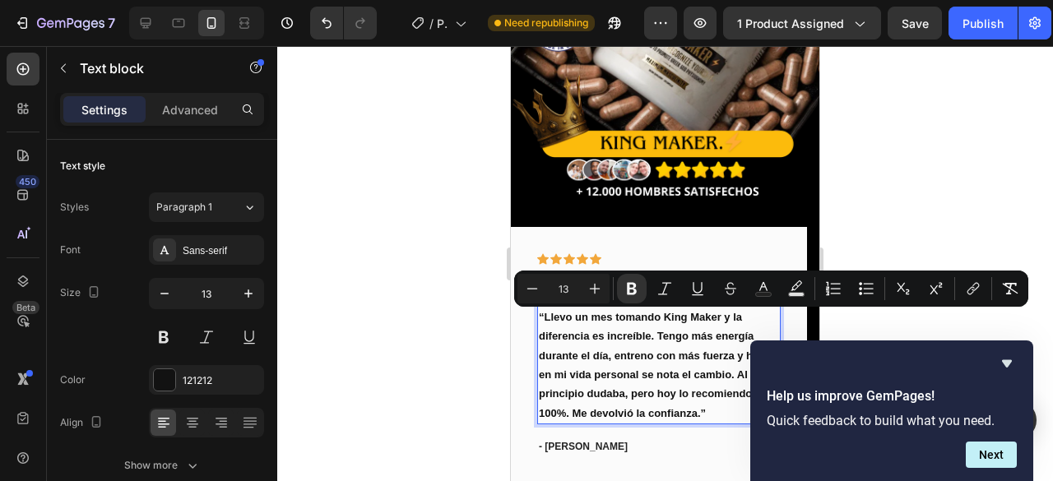
click at [638, 331] on p "“Llevo un mes tomando King Maker y la diferencia es increíble. Tengo más energí…" at bounding box center [659, 365] width 240 height 115
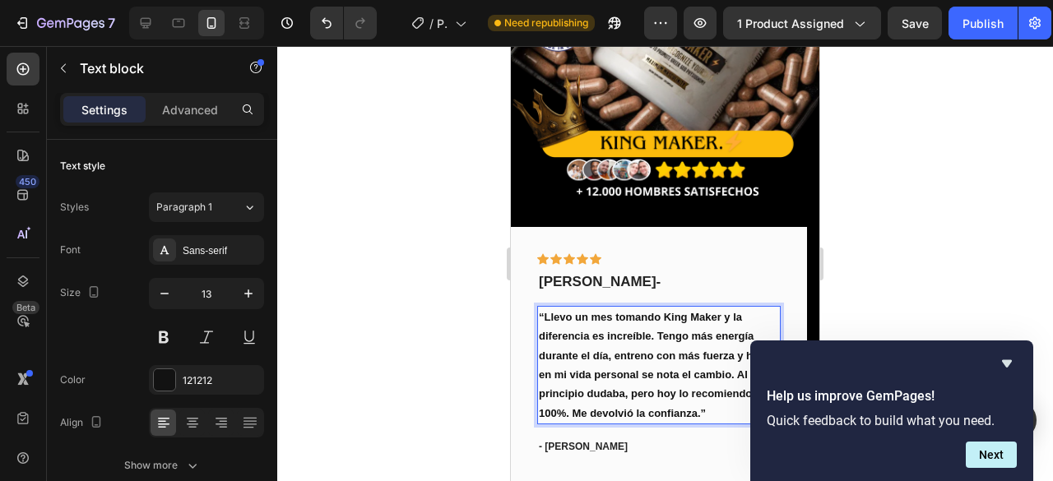
click at [569, 316] on strong "“Llevo un mes tomando King Maker y la diferencia es increíble. Tengo más energí…" at bounding box center [656, 365] width 235 height 109
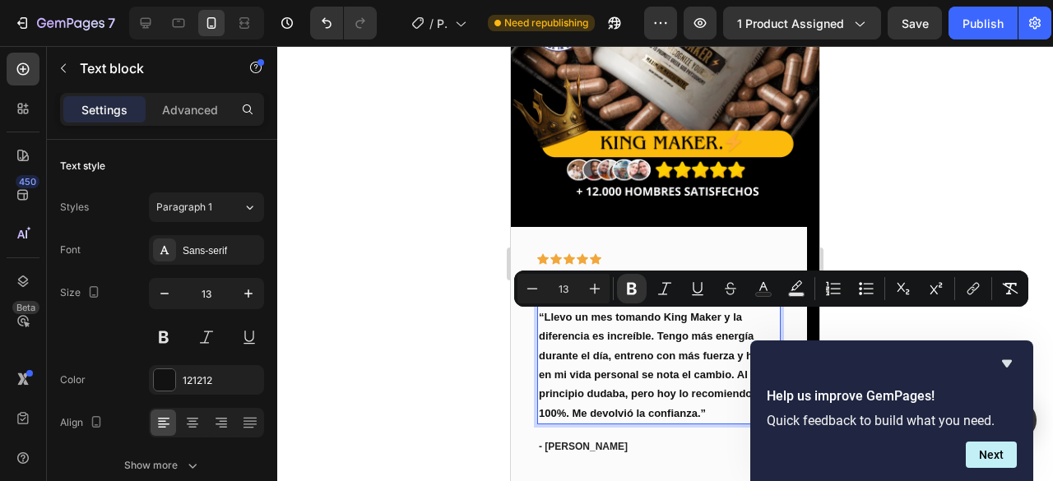
click at [649, 317] on strong "“Llevo un mes tomando King Maker y la diferencia es increíble. Tengo más energí…" at bounding box center [656, 365] width 235 height 109
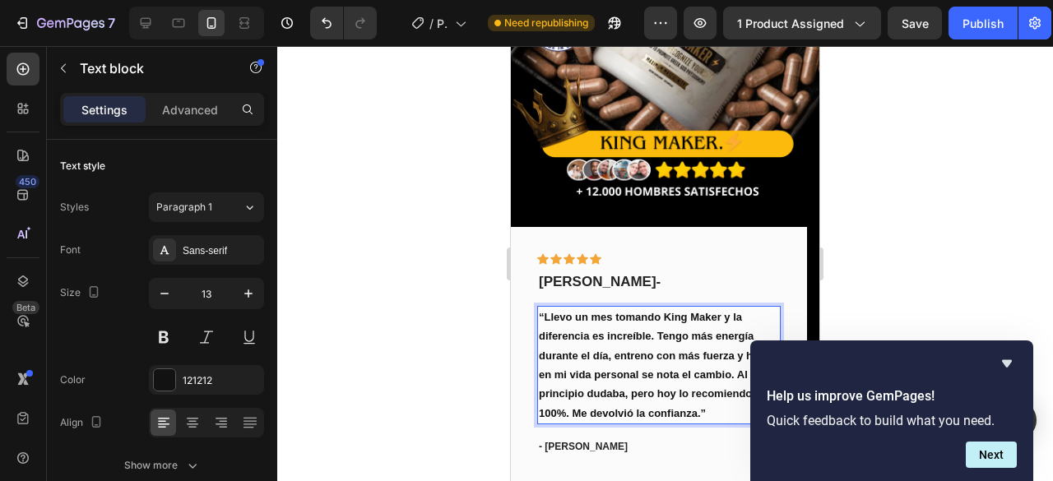
click at [629, 340] on strong "“Llevo un mes tomando King Maker y la diferencia es increíble. Tengo más energí…" at bounding box center [656, 365] width 235 height 109
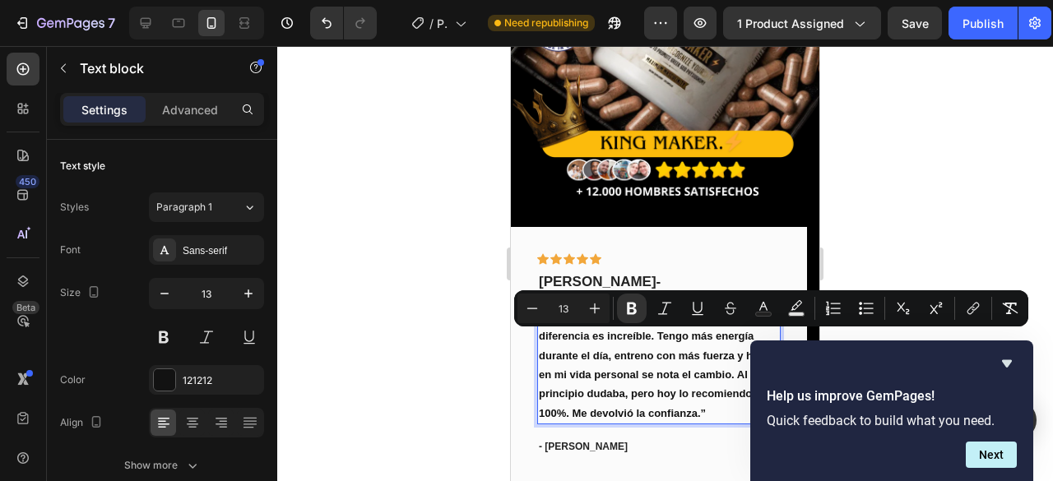
click at [676, 341] on strong "“Llevo un mes tomando King Maker y la diferencia es increíble. Tengo más energí…" at bounding box center [656, 365] width 235 height 109
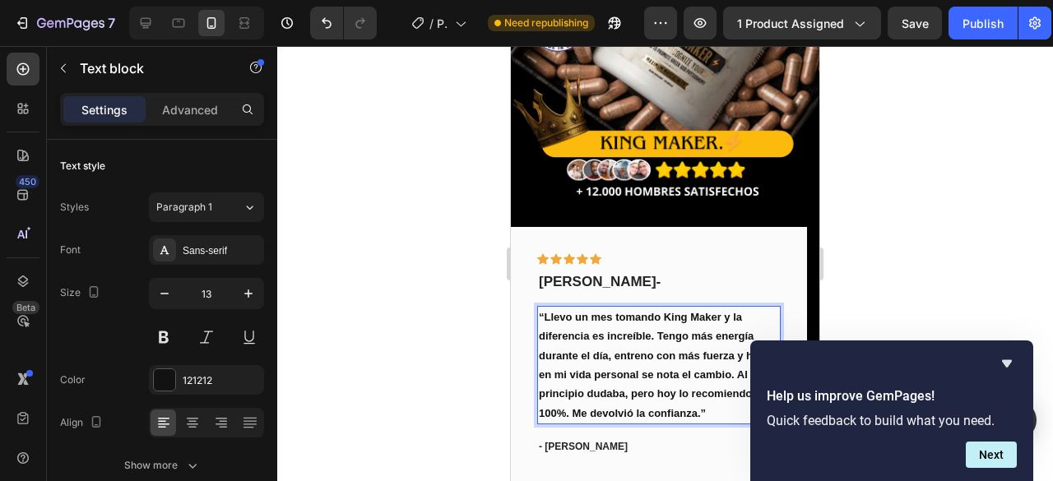
drag, startPoint x: 676, startPoint y: 337, endPoint x: 623, endPoint y: 345, distance: 54.0
click at [623, 345] on strong "“Llevo un mes tomando King Maker y la diferencia es increíble. Tengo más energí…" at bounding box center [656, 365] width 235 height 109
click at [619, 338] on strong "“Llevo un mes tomando King Maker y la diferencia es increíble. Tengo más energí…" at bounding box center [656, 365] width 235 height 109
click at [629, 340] on strong "“Llevo un mes tomando King Maker y la diferencia es increíble. Tengo más energí…" at bounding box center [656, 365] width 235 height 109
click at [678, 338] on strong "“Llevo un mes tomando King Maker y la diferencia es increíble. Tengo más energí…" at bounding box center [656, 365] width 235 height 109
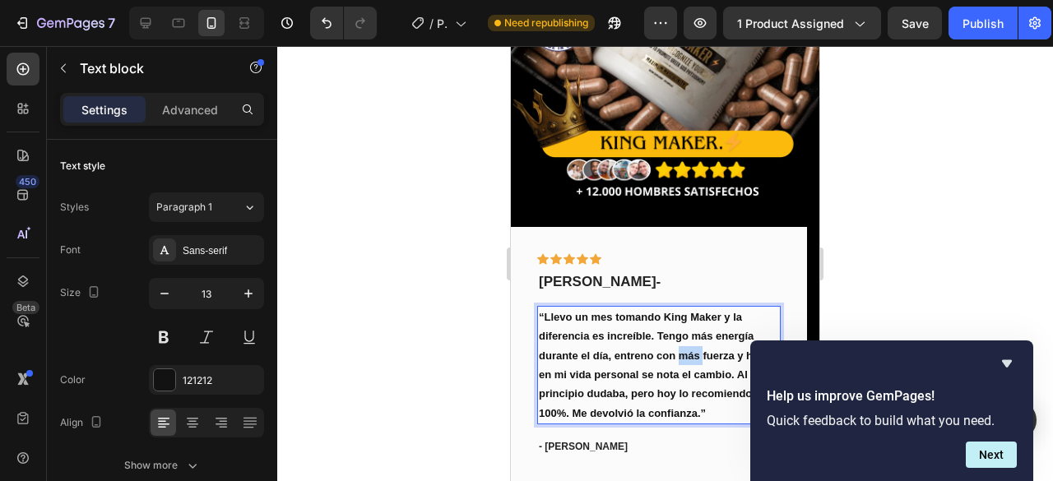
click at [678, 338] on strong "“Llevo un mes tomando King Maker y la diferencia es increíble. Tengo más energí…" at bounding box center [656, 365] width 235 height 109
click at [670, 344] on strong "“Llevo un mes tomando King Maker y la diferencia es increíble. Tengo más energí…" at bounding box center [656, 365] width 235 height 109
drag, startPoint x: 677, startPoint y: 340, endPoint x: 616, endPoint y: 348, distance: 61.4
click at [616, 348] on p "“Llevo un mes tomando King Maker y la diferencia es increíble. Tengo más energí…" at bounding box center [659, 365] width 240 height 115
click at [698, 333] on strong "“Llevo un mes tomando King Maker y la diferencia es increíble. Tengo más energí…" at bounding box center [652, 365] width 226 height 109
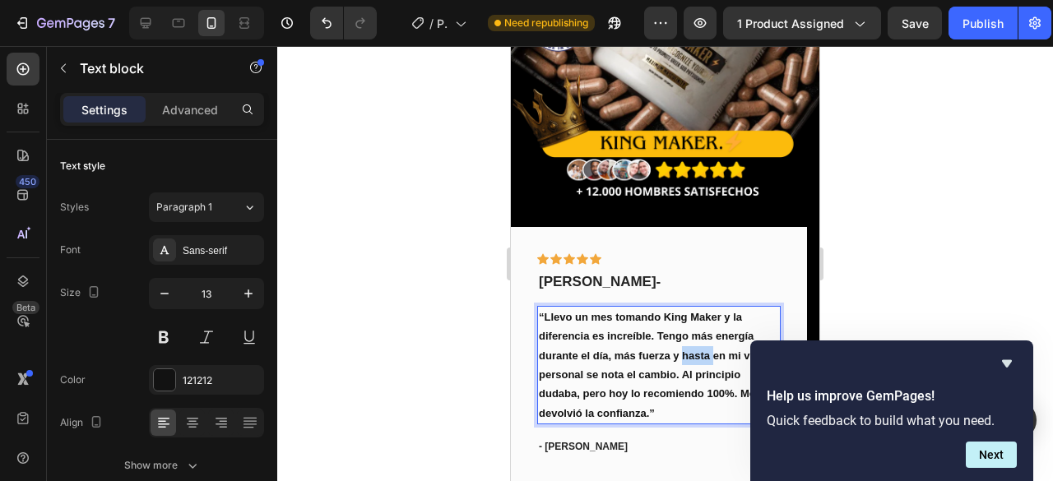
click at [698, 333] on strong "“Llevo un mes tomando King Maker y la diferencia es increíble. Tengo más energí…" at bounding box center [652, 365] width 226 height 109
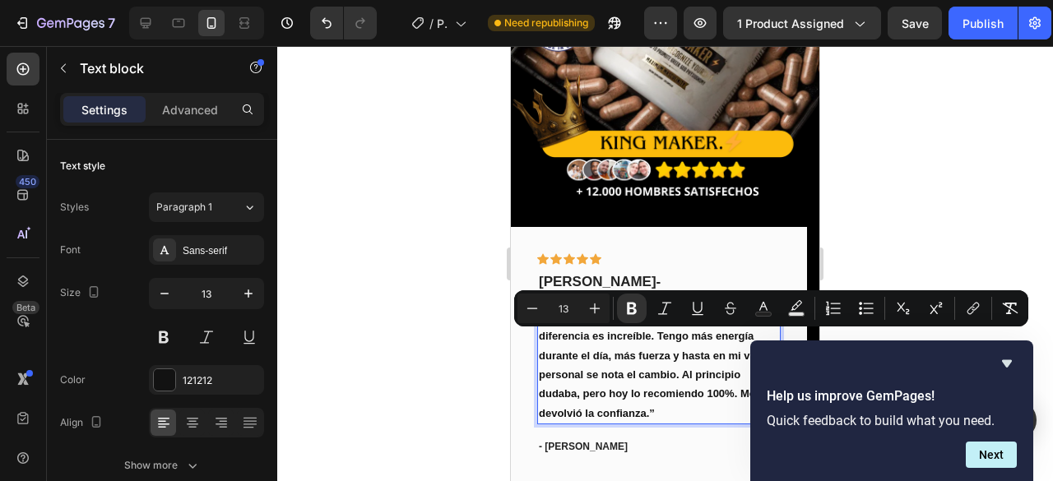
click at [606, 356] on strong "“Llevo un mes tomando King Maker y la diferencia es increíble. Tengo más energí…" at bounding box center [652, 365] width 226 height 109
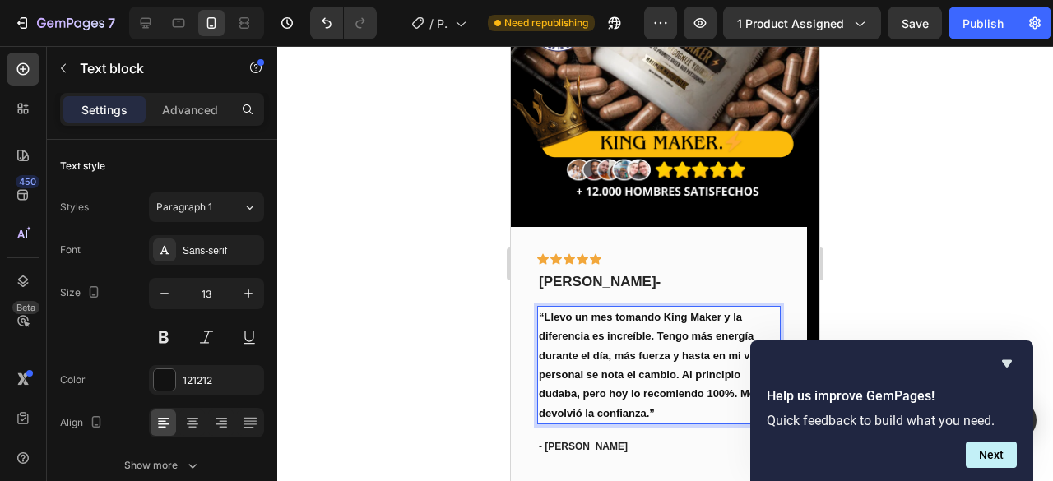
click at [706, 337] on strong "“Llevo un mes tomando King Maker y la diferencia es increíble. Tengo más energí…" at bounding box center [652, 365] width 226 height 109
click at [680, 356] on strong "“Llevo un mes tomando King Maker y la diferencia es increíble. Tengo más energí…" at bounding box center [652, 365] width 226 height 109
click at [708, 343] on strong "“Llevo un mes tomando King Maker y la diferencia es increíble. Tengo más energí…" at bounding box center [652, 365] width 226 height 109
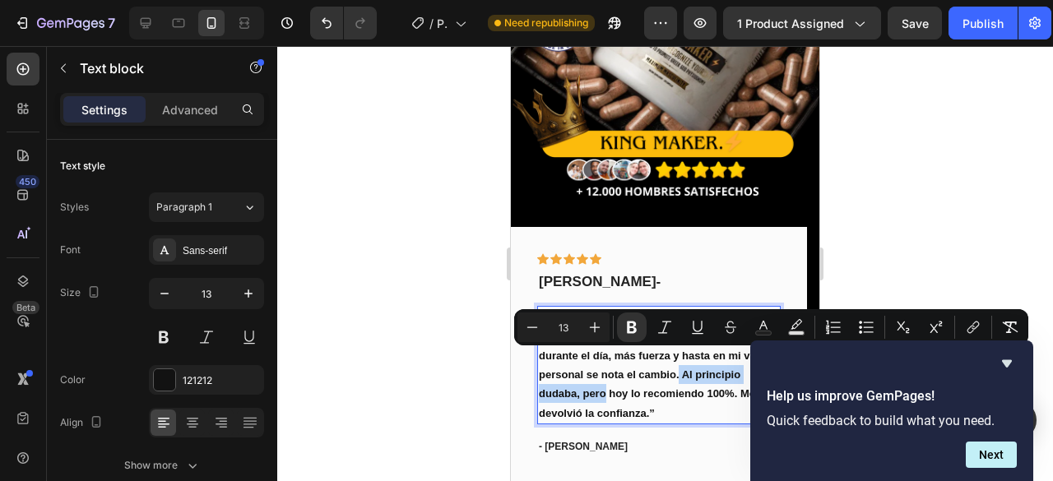
drag, startPoint x: 680, startPoint y: 358, endPoint x: 606, endPoint y: 380, distance: 77.3
click at [606, 380] on strong "“Llevo un mes tomando King Maker y la diferencia es increíble. Tengo más energí…" at bounding box center [652, 365] width 226 height 109
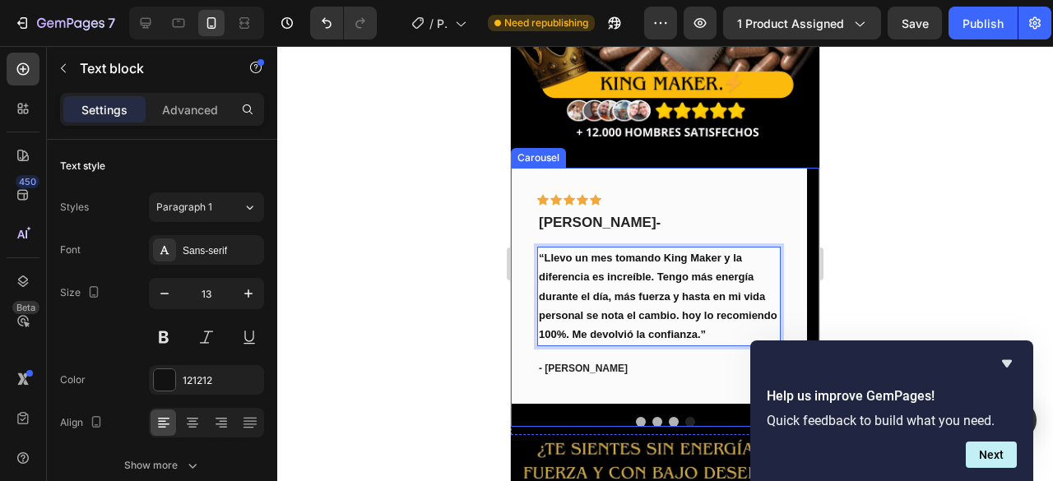
scroll to position [321, 0]
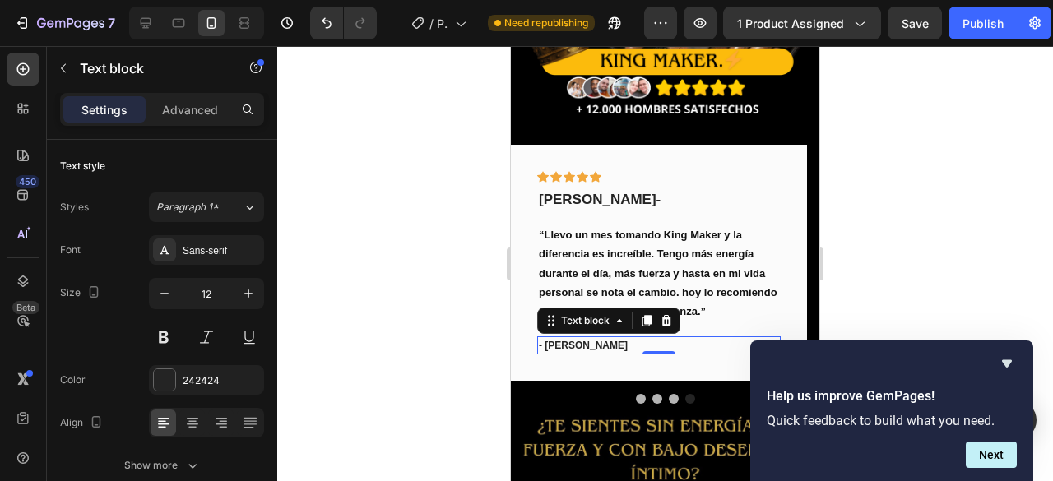
click at [566, 338] on p "- Travis J." at bounding box center [659, 345] width 240 height 15
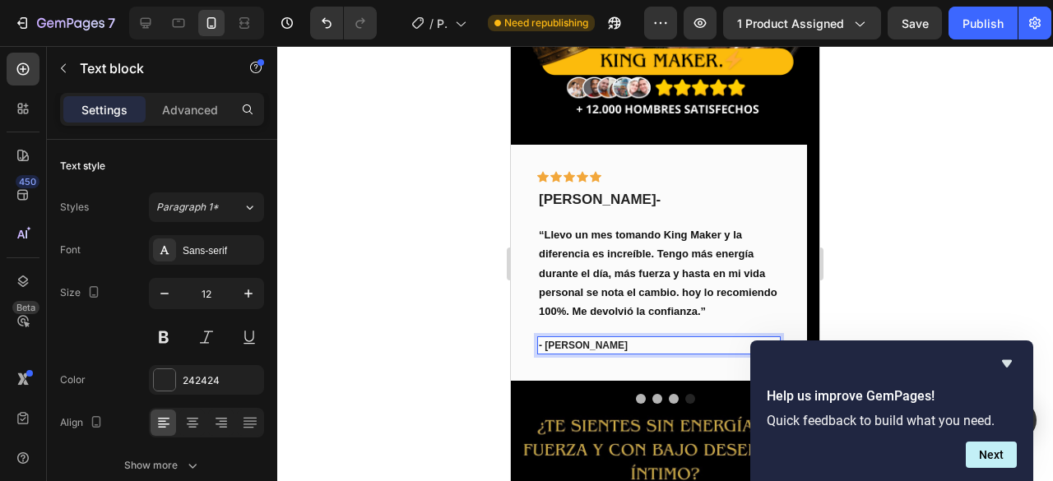
click at [582, 338] on p "- Travis J." at bounding box center [659, 345] width 240 height 15
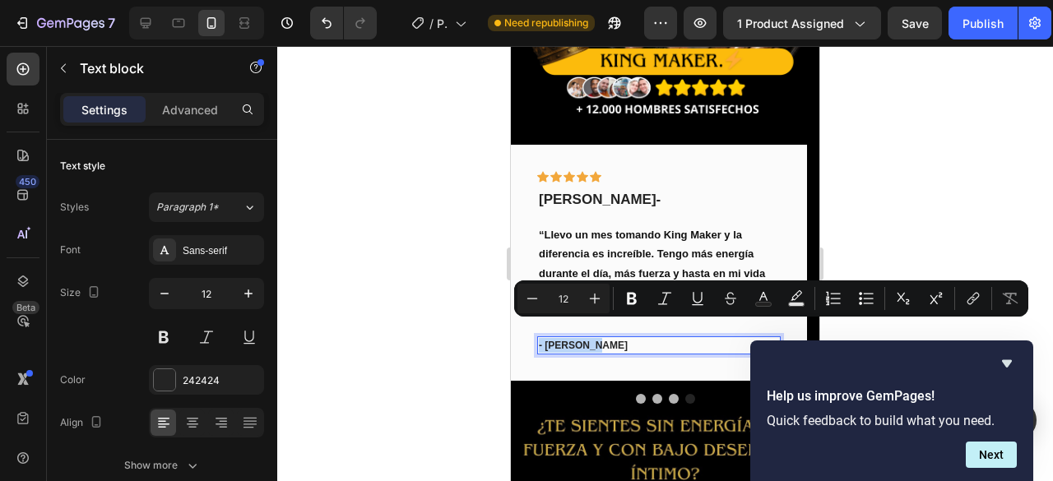
drag, startPoint x: 585, startPoint y: 330, endPoint x: 535, endPoint y: 331, distance: 50.2
click at [535, 331] on div "Icon Icon Icon Icon Icon Row Carlos sabria - Medellin- Text block “Llevo un mes…" at bounding box center [659, 263] width 296 height 236
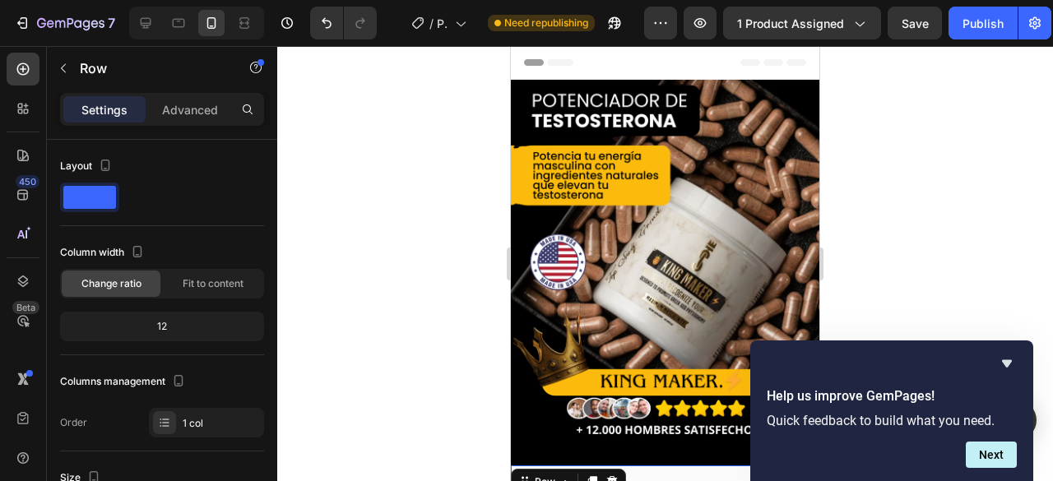
scroll to position [321, 0]
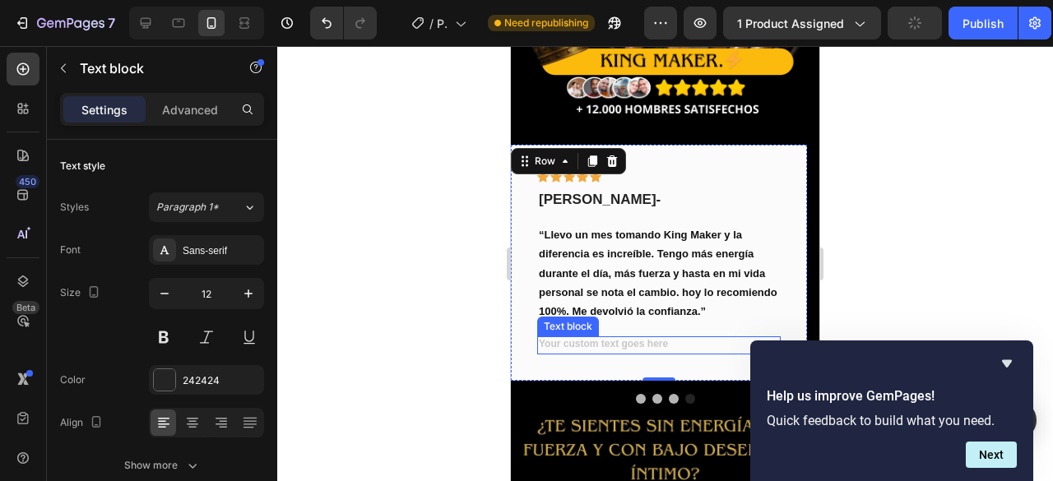
click at [574, 337] on div "Rich Text Editor. Editing area: main" at bounding box center [659, 346] width 244 height 18
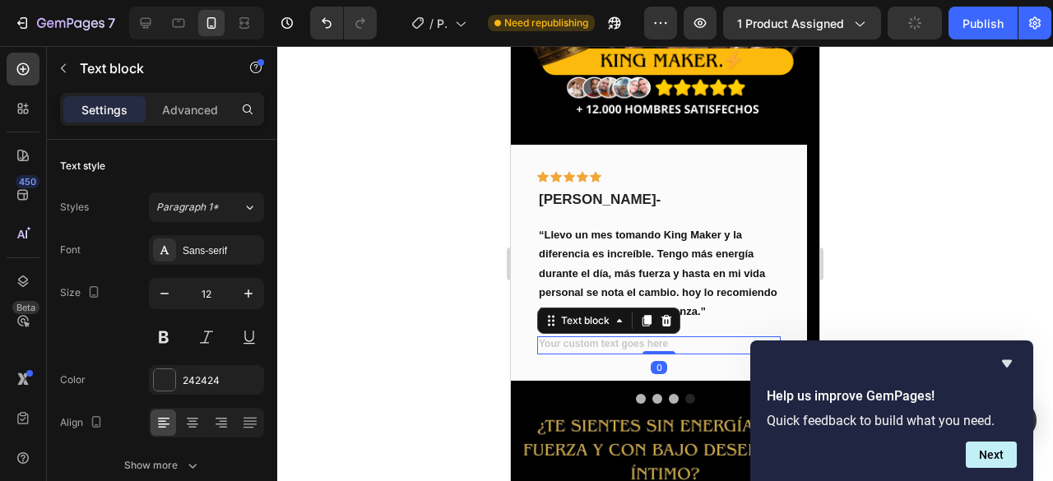
click at [574, 337] on div "Rich Text Editor. Editing area: main" at bounding box center [659, 346] width 244 height 18
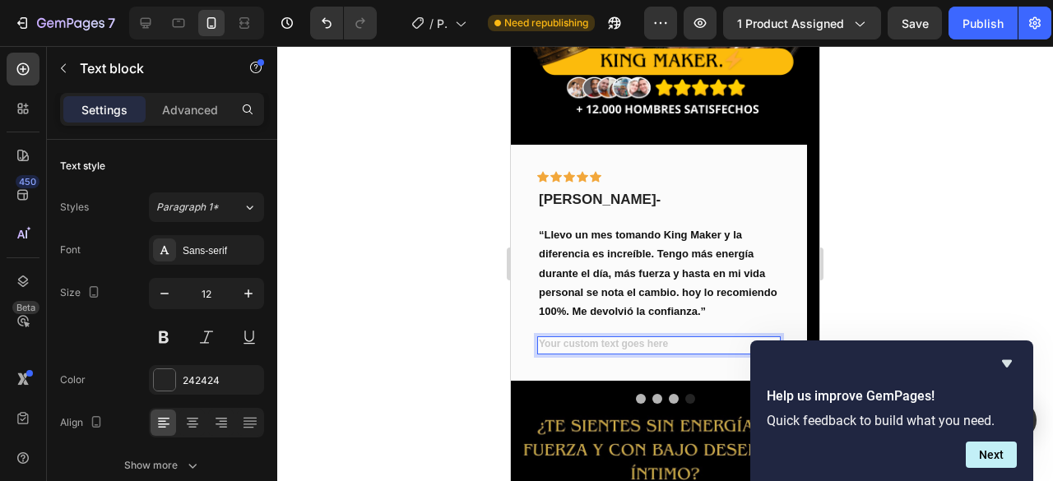
click at [579, 337] on div "Rich Text Editor. Editing area: main" at bounding box center [659, 346] width 244 height 18
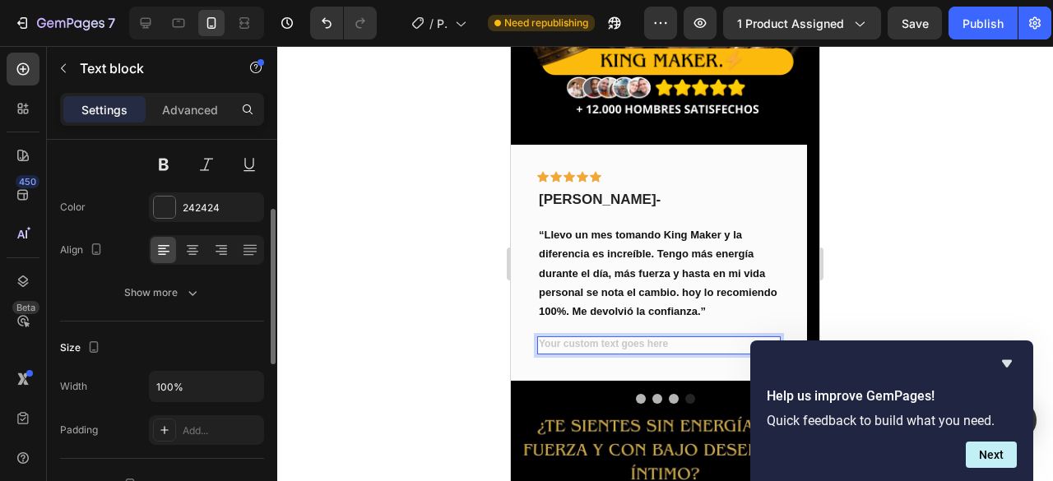
scroll to position [0, 0]
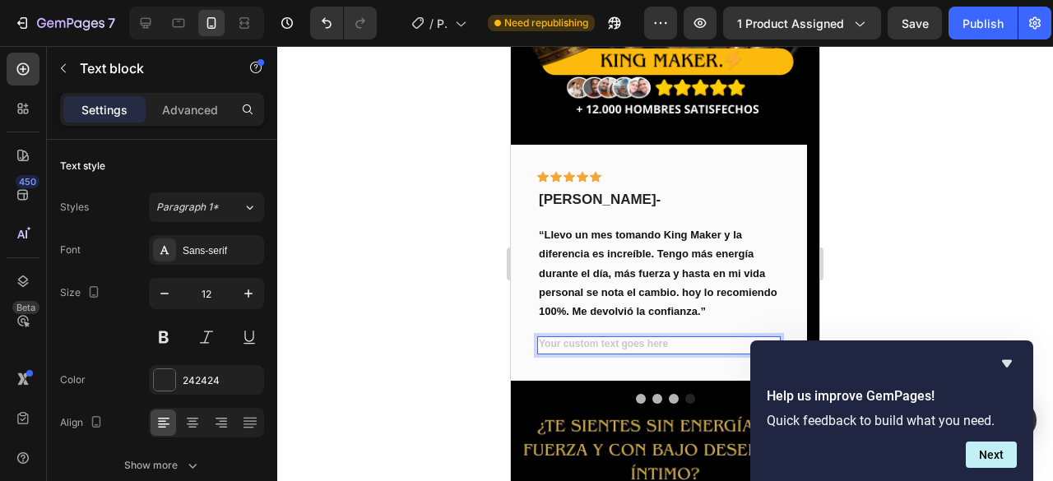
click at [558, 337] on div "Rich Text Editor. Editing area: main" at bounding box center [659, 346] width 244 height 18
click at [511, 46] on lt-div at bounding box center [511, 46] width 0 height 0
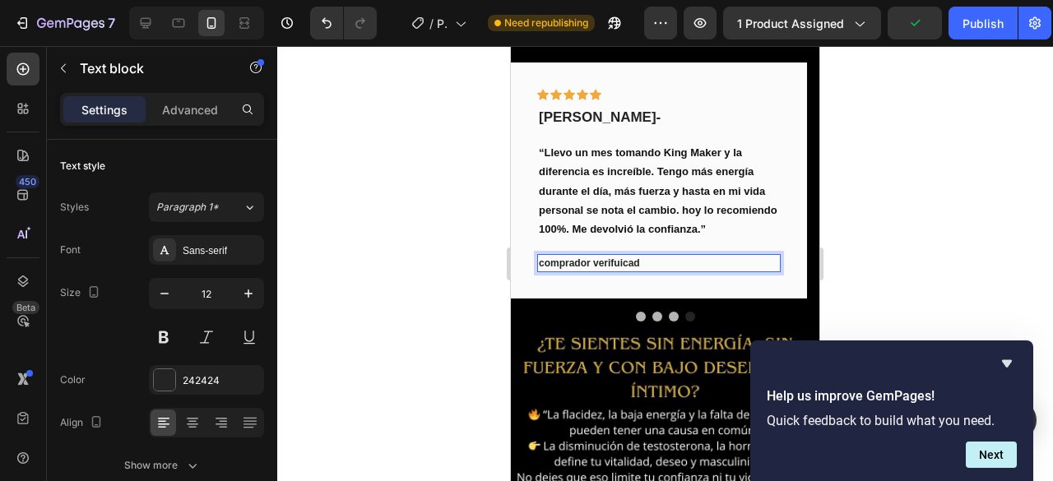
scroll to position [82, 0]
click at [511, 46] on lt-div "C omprador" at bounding box center [511, 46] width 0 height 0
click at [511, 46] on lt-strong "fi" at bounding box center [511, 46] width 0 height 0
click at [539, 256] on p "Comprador verificado" at bounding box center [659, 263] width 240 height 15
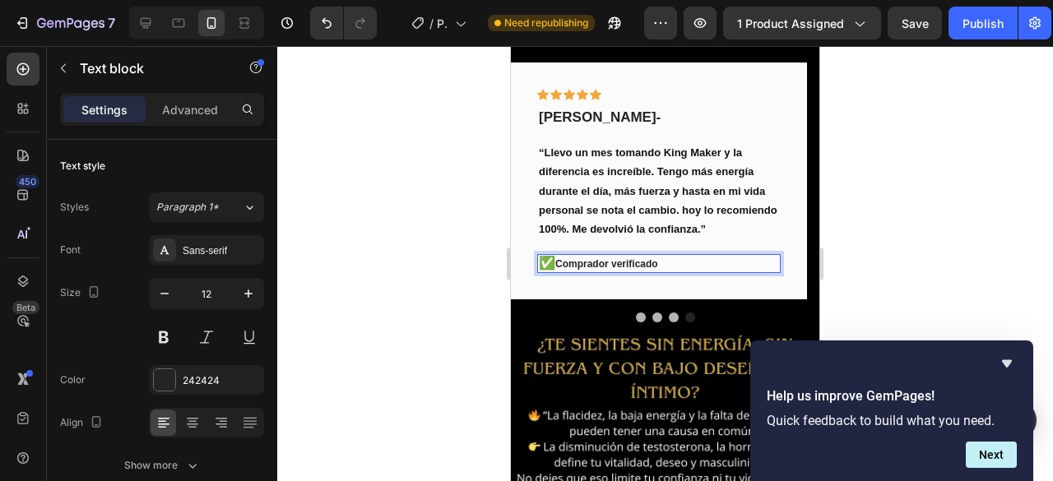
click at [698, 256] on p "✅ Comprador verificado" at bounding box center [659, 264] width 240 height 16
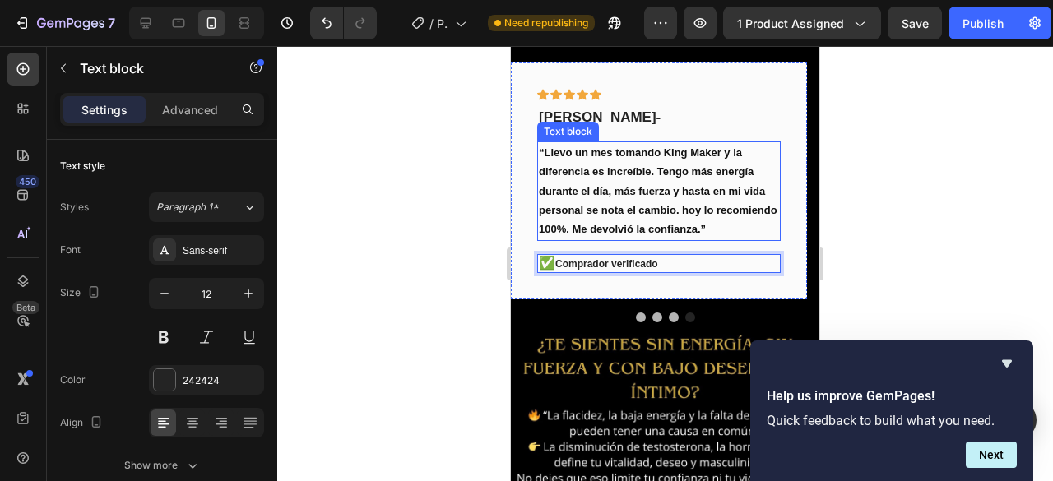
click at [701, 221] on p "“Llevo un mes tomando King Maker y la diferencia es increíble. Tengo más energí…" at bounding box center [659, 191] width 240 height 96
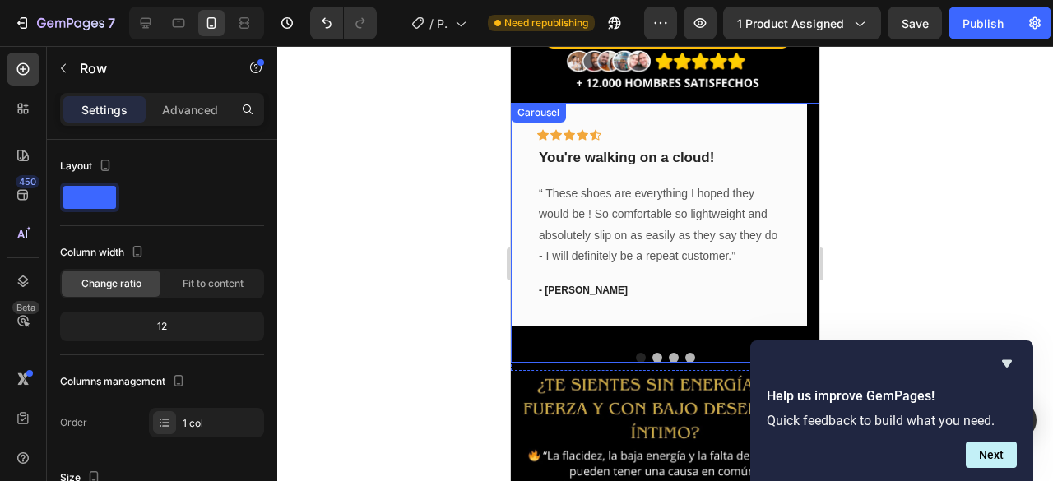
scroll to position [403, 0]
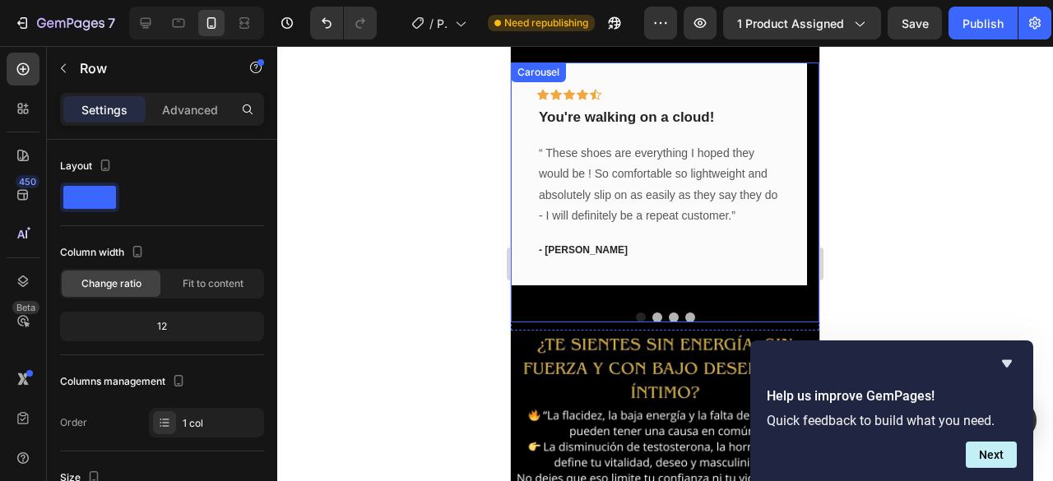
click at [669, 313] on button "Dot" at bounding box center [674, 318] width 10 height 10
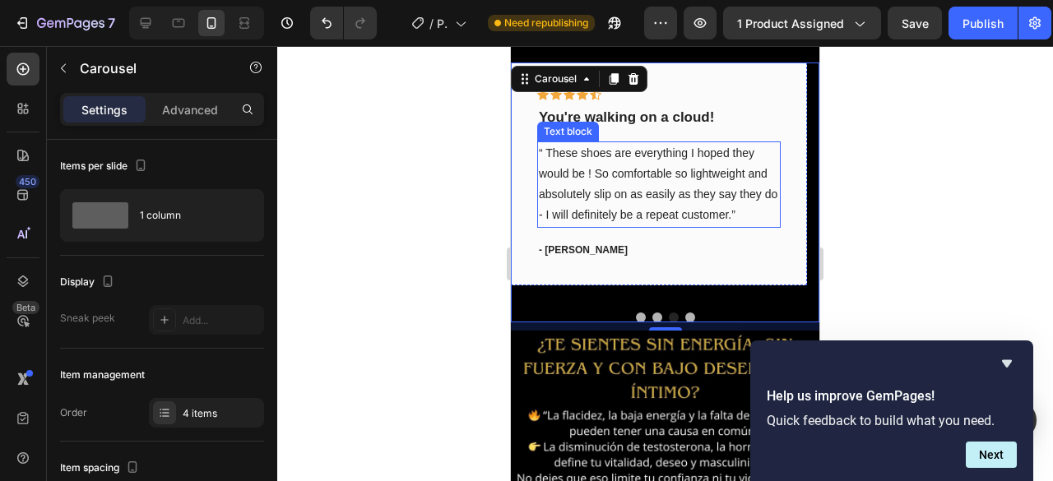
click at [699, 190] on p "“ These shoes are everything I hoped they would be ! So comfortable so lightwei…" at bounding box center [659, 184] width 240 height 83
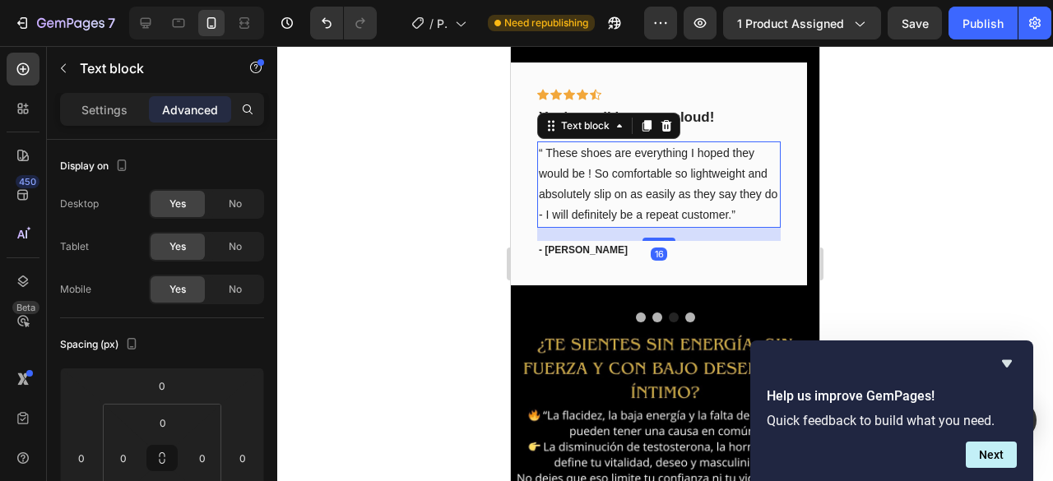
click at [699, 190] on p "“ These shoes are everything I hoped they would be ! So comfortable so lightwei…" at bounding box center [659, 184] width 240 height 83
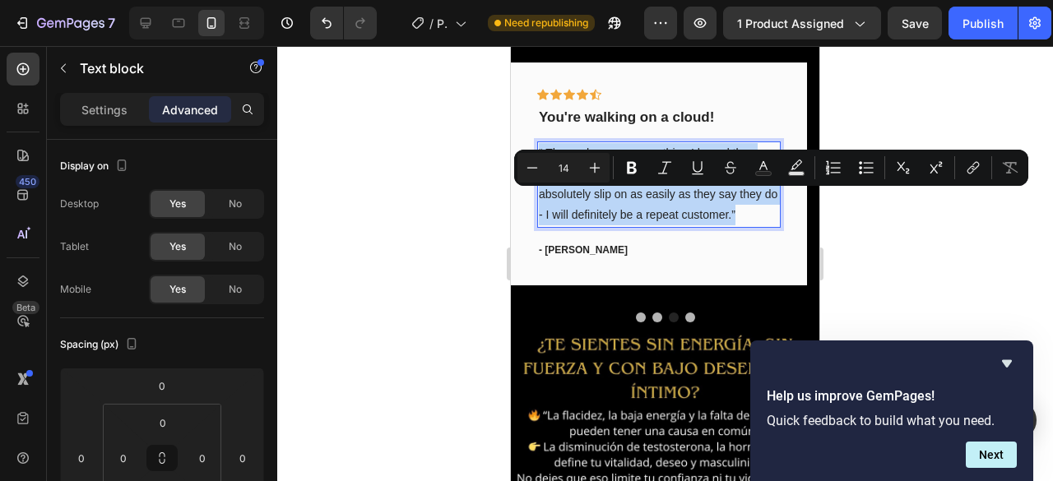
click at [699, 190] on p "“ These shoes are everything I hoped they would be ! So comfortable so lightwei…" at bounding box center [659, 184] width 240 height 83
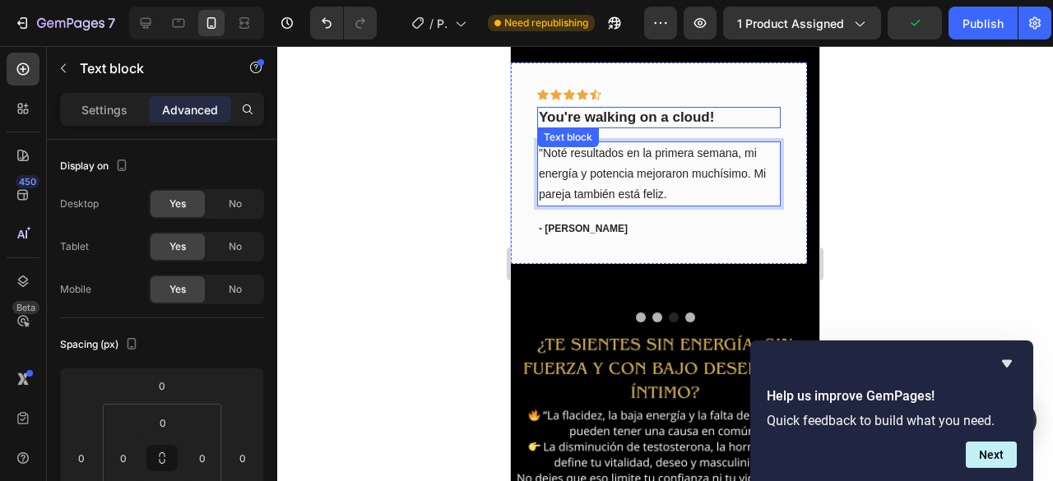
click at [638, 109] on p "You're walking on a cloud!" at bounding box center [659, 118] width 240 height 18
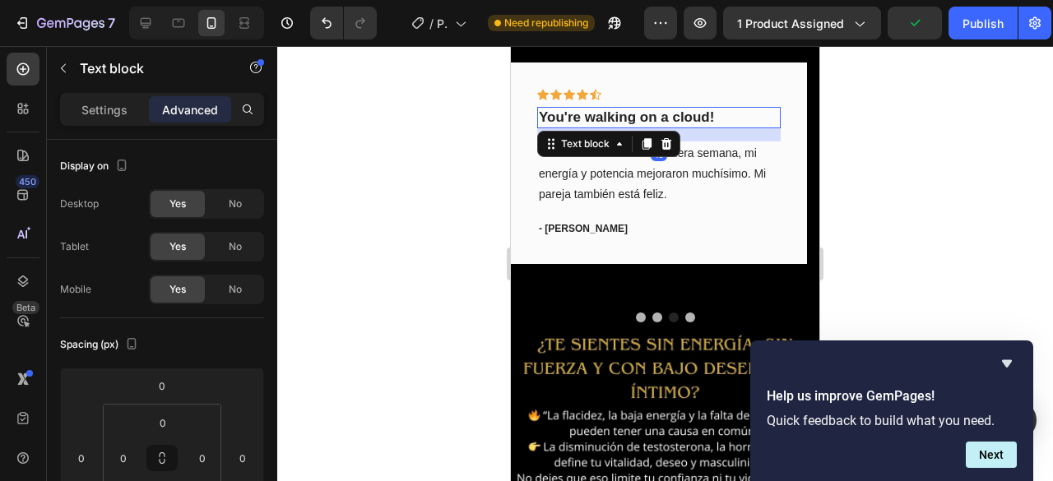
click at [638, 109] on p "You're walking on a cloud!" at bounding box center [659, 118] width 240 height 18
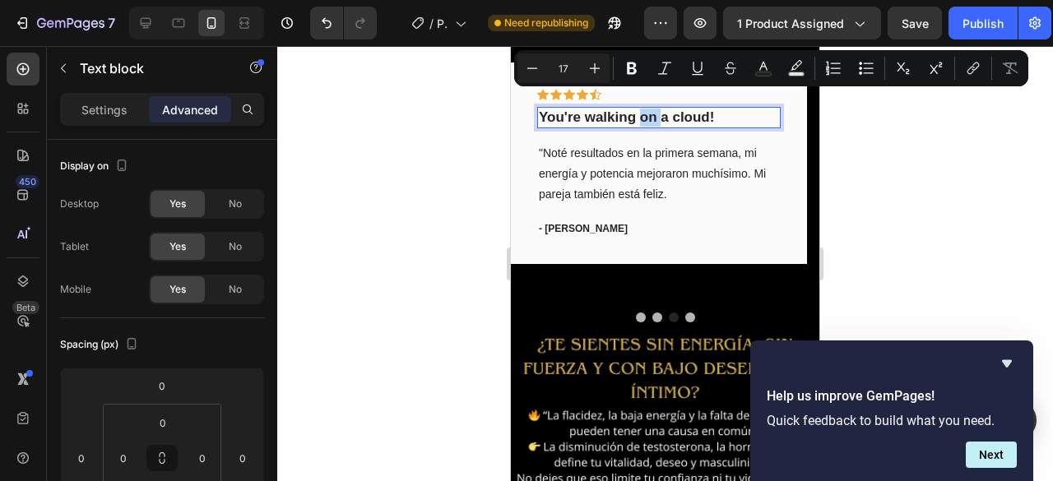
click at [717, 109] on p "You're walking on a cloud!" at bounding box center [659, 118] width 240 height 18
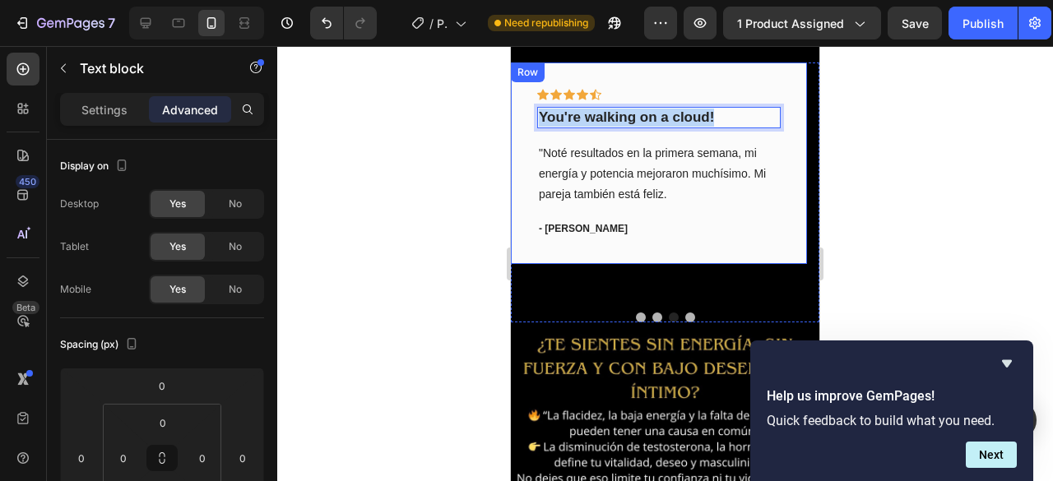
drag, startPoint x: 722, startPoint y: 99, endPoint x: 535, endPoint y: 121, distance: 188.9
click at [535, 121] on div "Icon Icon Icon Icon Icon Row You're walking on a cloud! Text block 16 "Noté res…" at bounding box center [659, 164] width 296 height 202
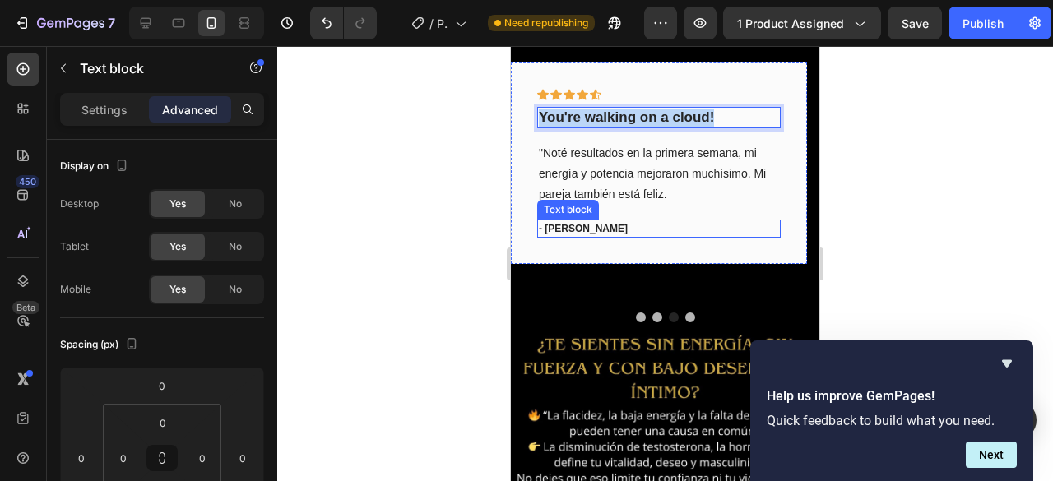
click at [555, 221] on p "- [PERSON_NAME]" at bounding box center [659, 228] width 240 height 15
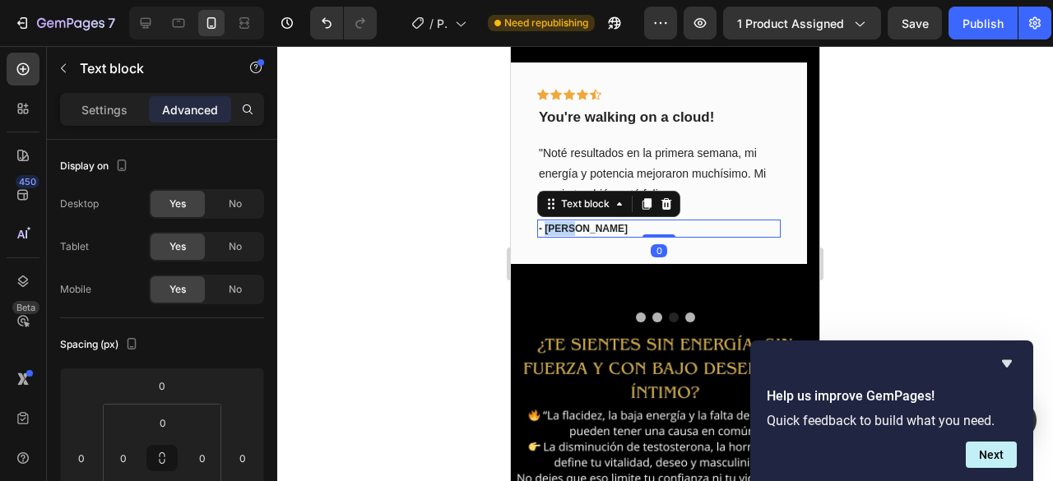
click at [556, 221] on p "- [PERSON_NAME]" at bounding box center [659, 228] width 240 height 15
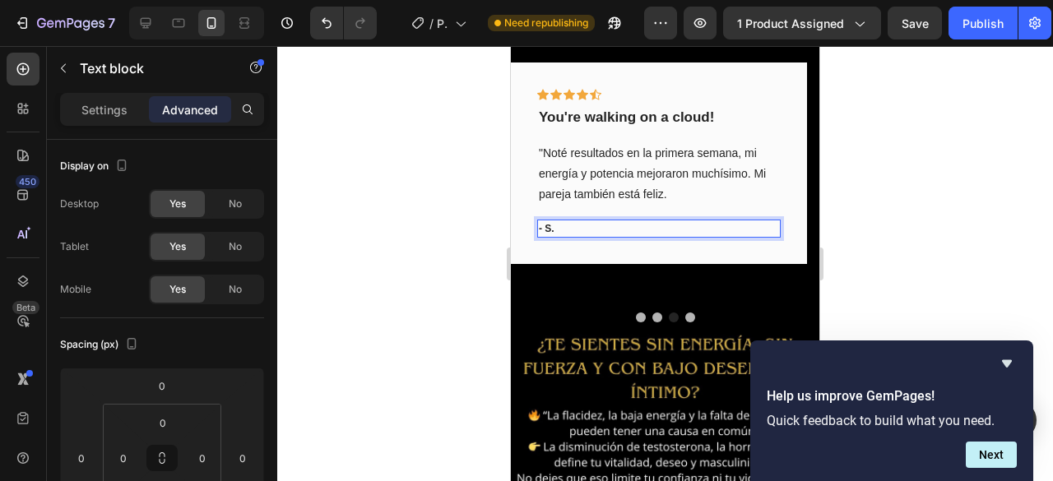
click at [561, 221] on p "- S." at bounding box center [659, 228] width 240 height 15
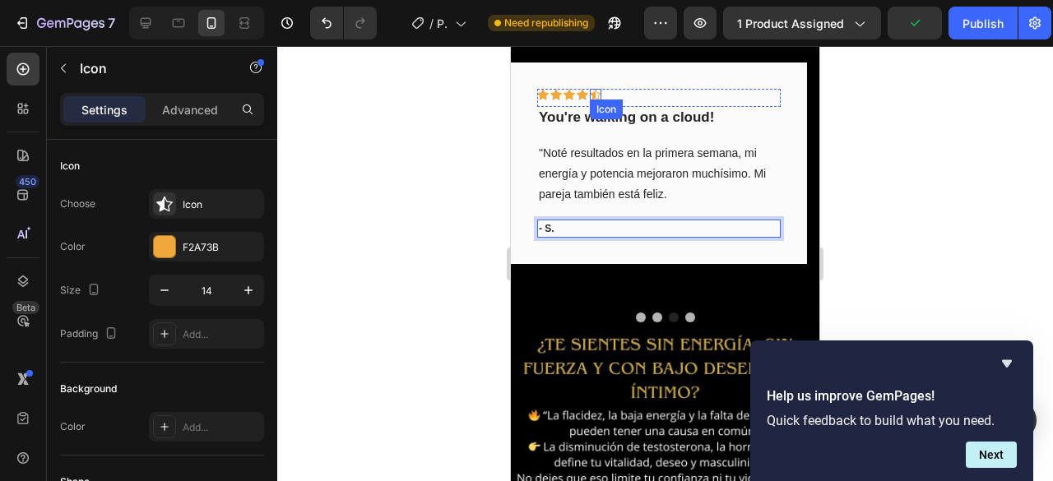
click at [599, 89] on icon at bounding box center [596, 94] width 12 height 11
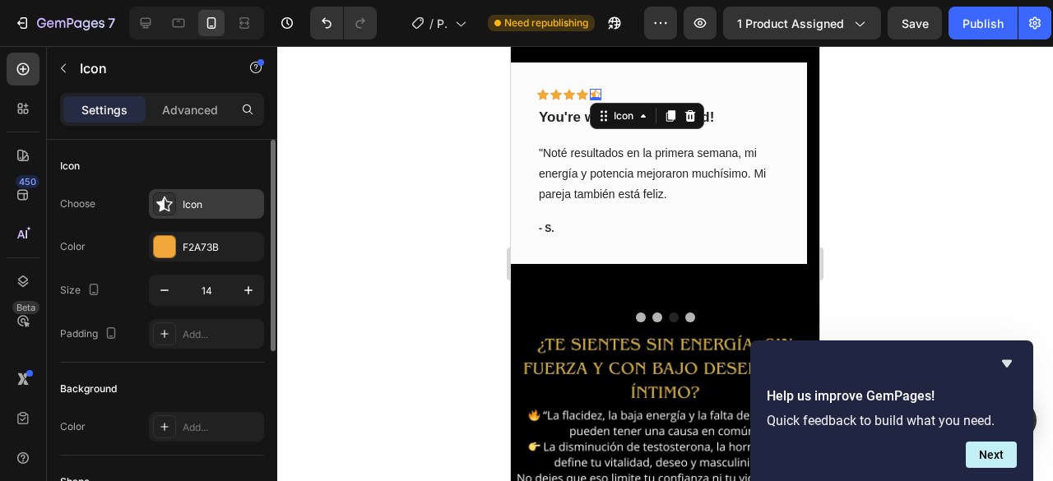
click at [225, 203] on div "Icon" at bounding box center [221, 204] width 77 height 15
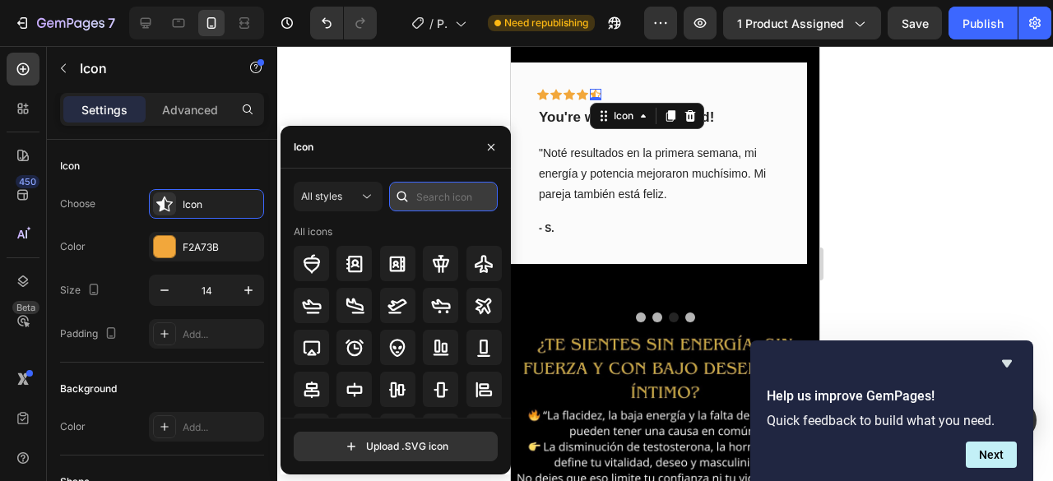
click at [426, 195] on input "text" at bounding box center [443, 197] width 109 height 30
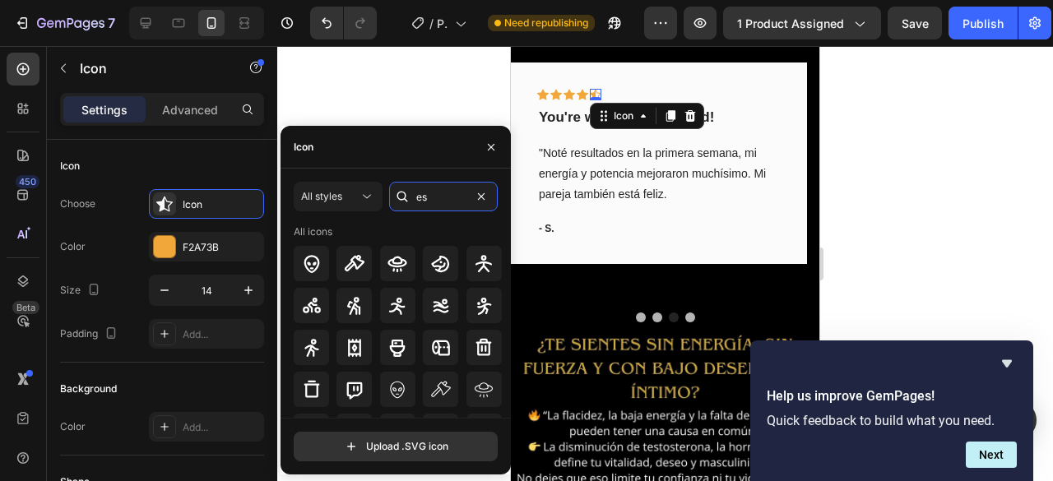
type input "e"
type input "star"
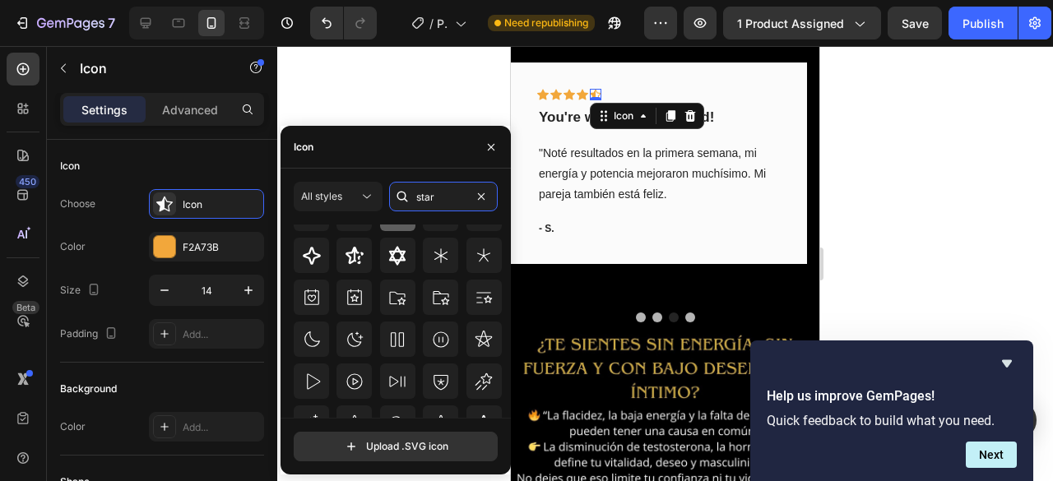
scroll to position [227, 0]
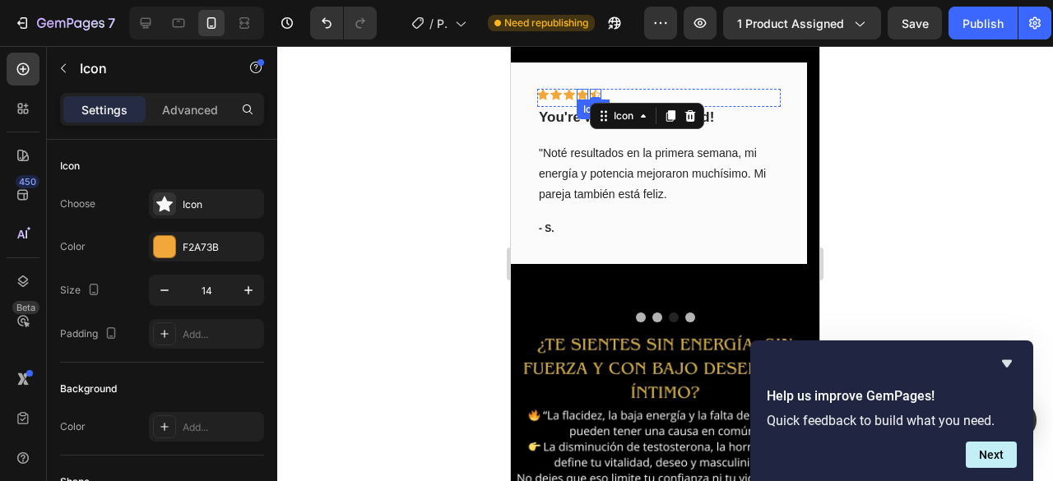
click at [584, 89] on div "Icon" at bounding box center [583, 95] width 12 height 12
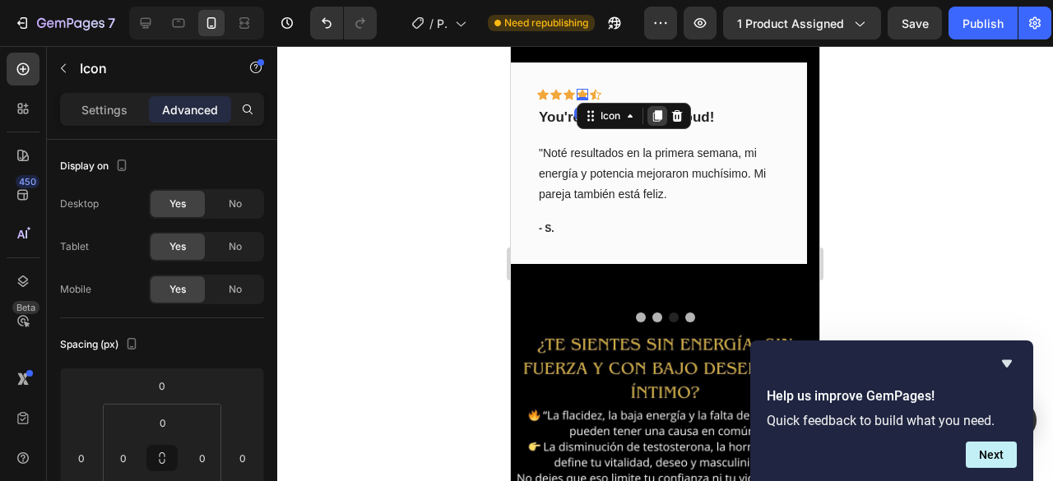
click at [658, 110] on icon at bounding box center [657, 116] width 9 height 12
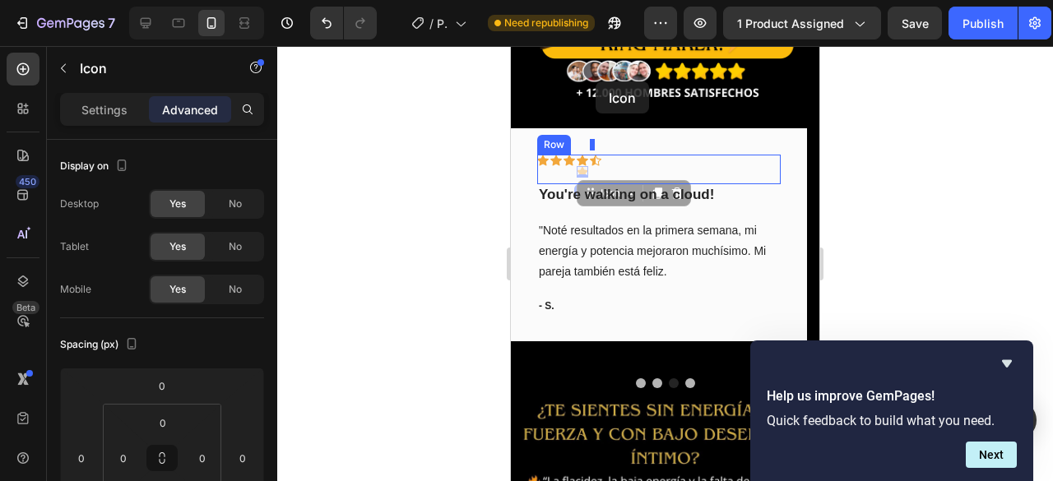
drag, startPoint x: 580, startPoint y: 90, endPoint x: 596, endPoint y: 81, distance: 17.7
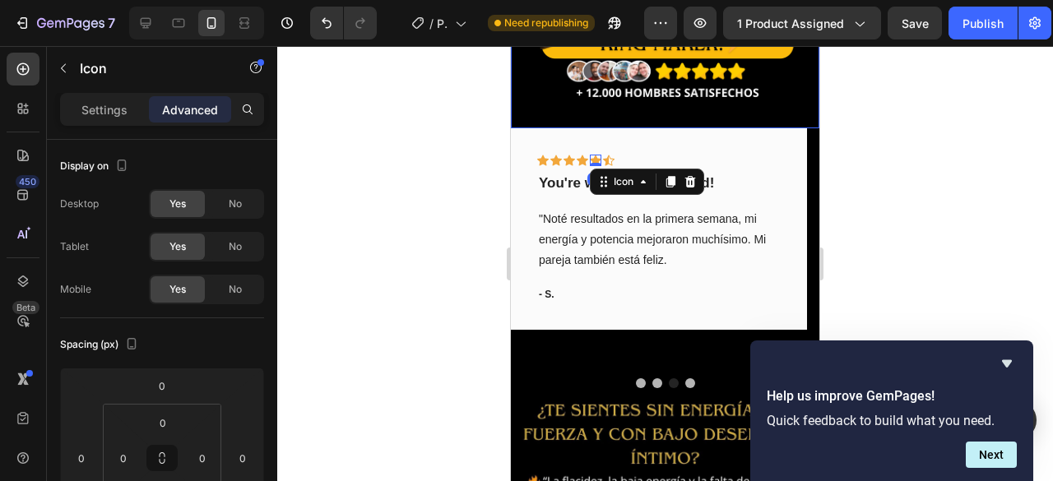
scroll to position [304, 0]
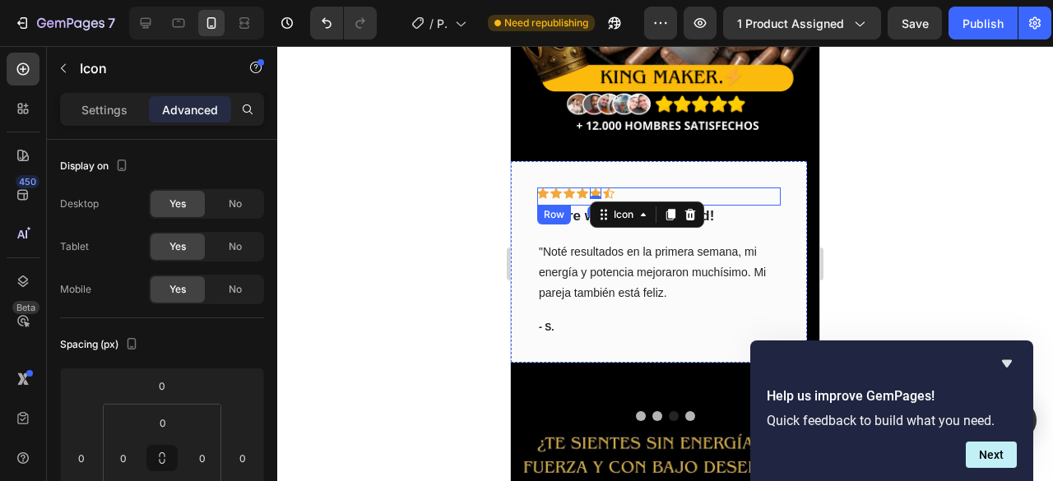
click at [613, 188] on div "Icon Icon Icon Icon Icon 0 Icon Row" at bounding box center [659, 197] width 244 height 18
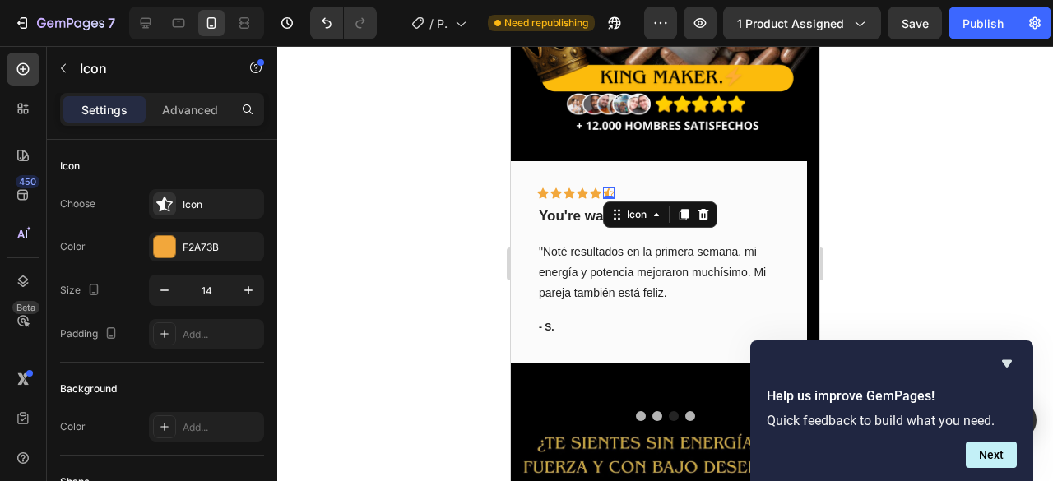
click at [610, 188] on div "Icon 0" at bounding box center [609, 194] width 12 height 12
click at [703, 209] on icon at bounding box center [704, 215] width 11 height 12
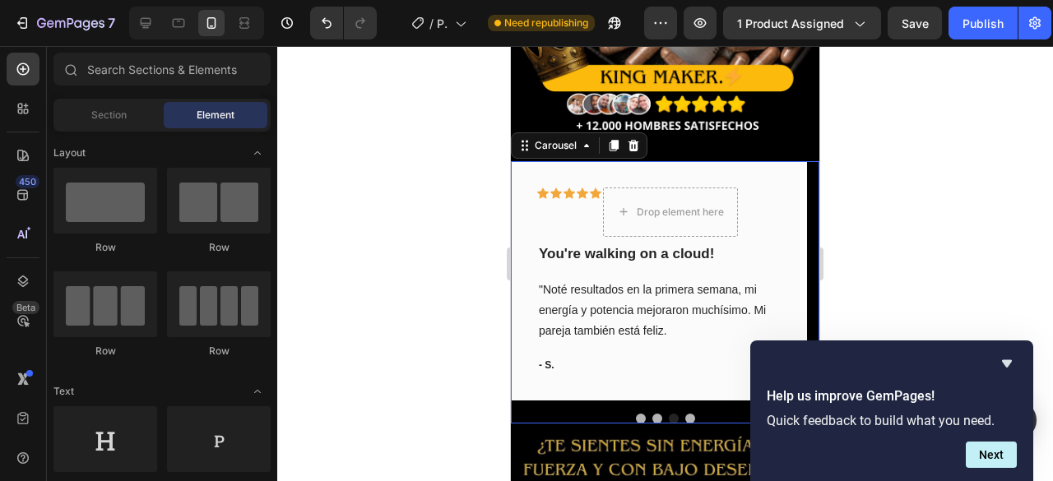
click at [652, 414] on button "Dot" at bounding box center [657, 419] width 10 height 10
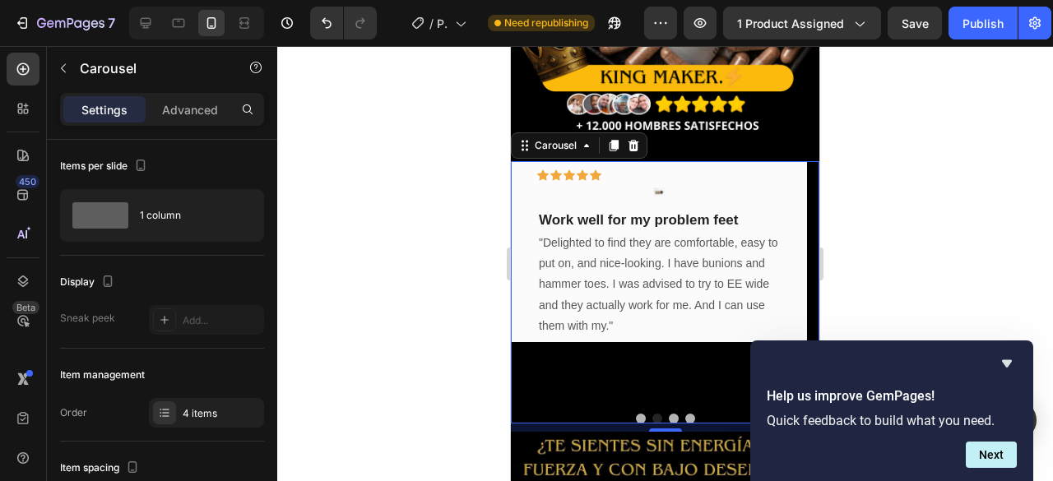
click at [685, 414] on button "Dot" at bounding box center [690, 419] width 10 height 10
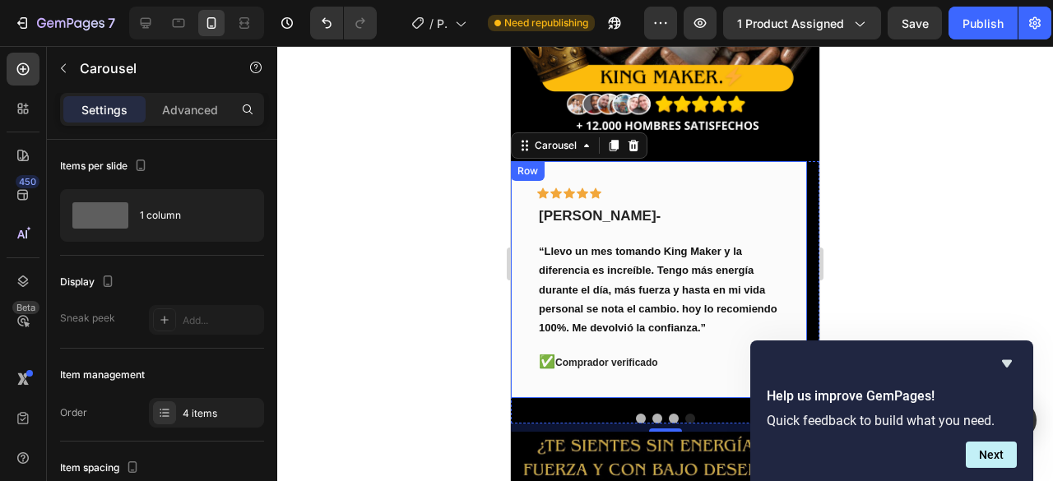
click at [727, 161] on div "Icon Icon Icon Icon Icon Row Carlos sabria - Medellin- Text block “Llevo un mes…" at bounding box center [659, 279] width 296 height 237
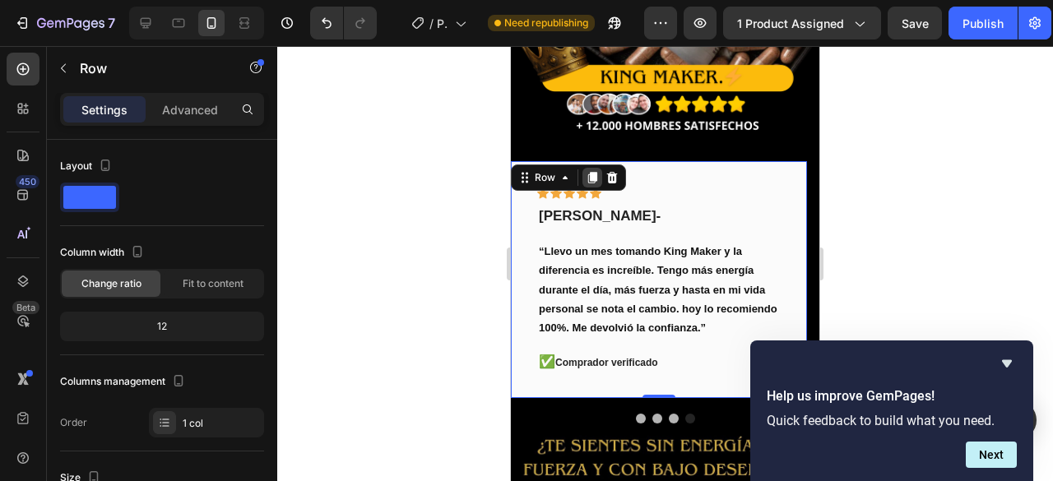
click at [591, 172] on icon at bounding box center [592, 178] width 9 height 12
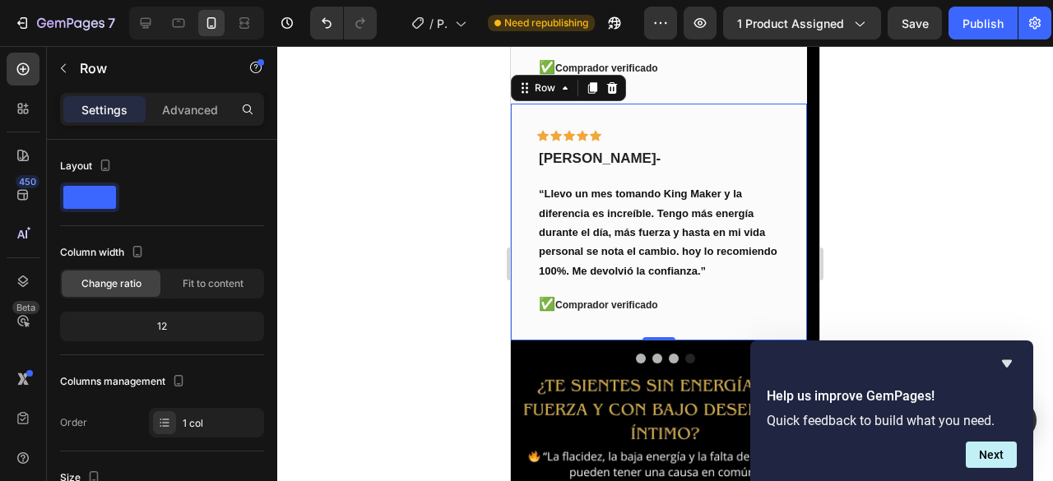
scroll to position [584, 0]
click at [680, 114] on div "Icon Icon Icon Icon Icon Row Carlos sabria - Medellin- Text block “Llevo un mes…" at bounding box center [659, 221] width 296 height 237
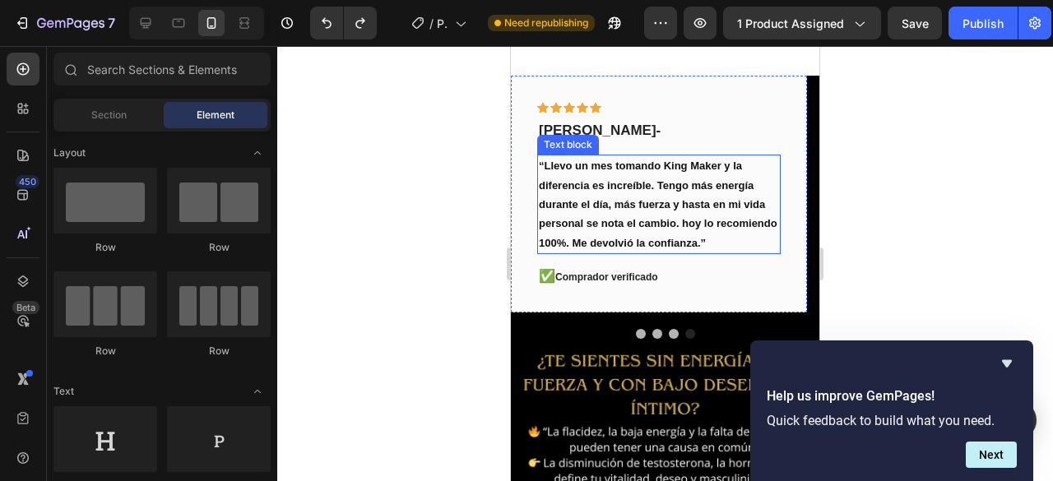
scroll to position [337, 0]
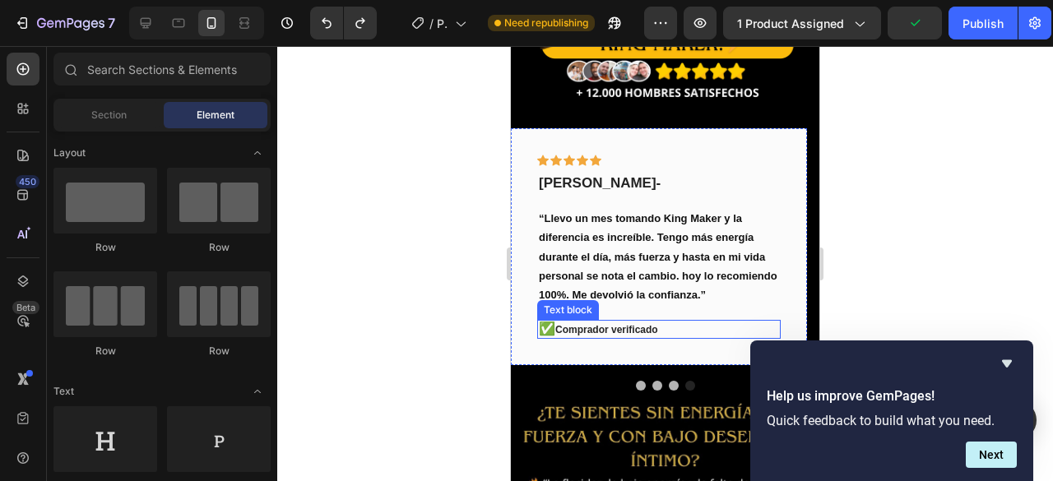
click at [662, 322] on p "✅ Comprador verificado" at bounding box center [659, 330] width 240 height 16
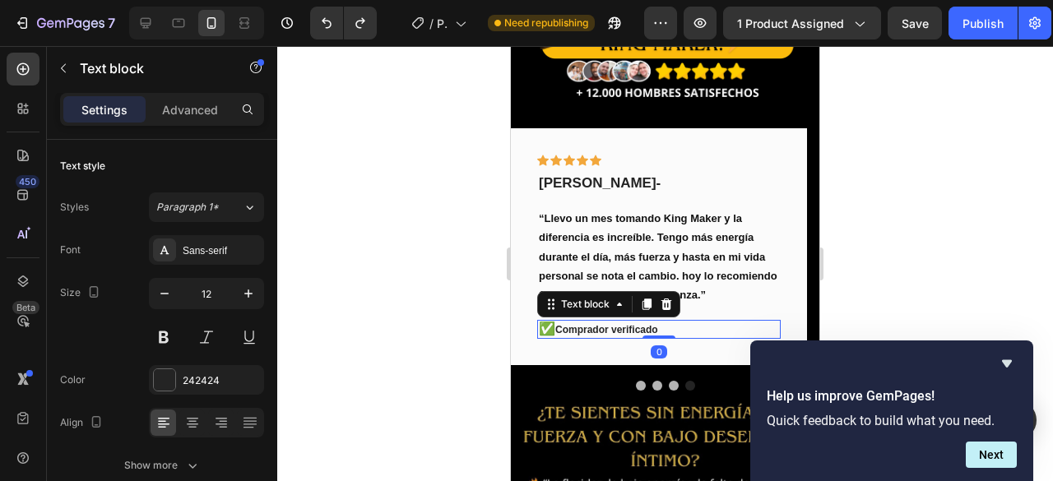
click at [635, 322] on p "✅ Comprador verificado" at bounding box center [659, 330] width 240 height 16
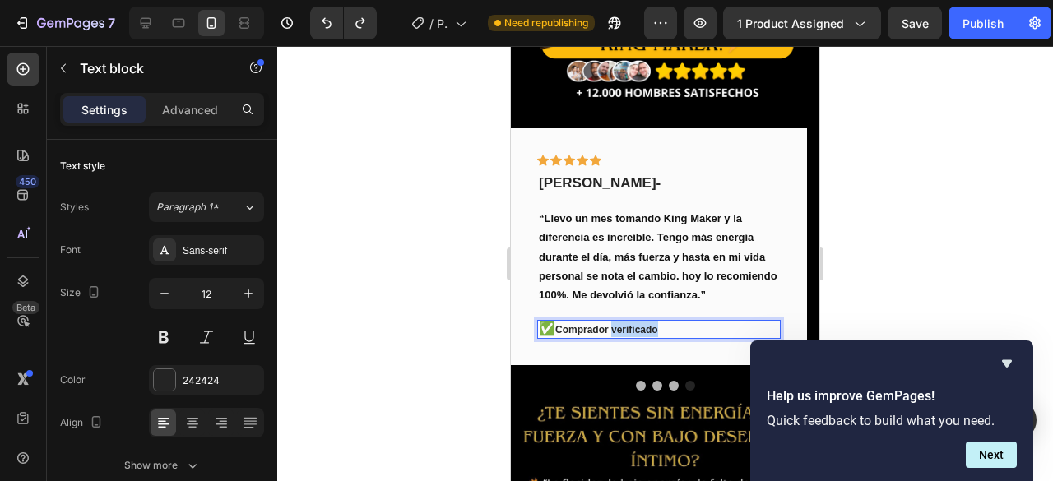
click at [635, 322] on p "✅ Comprador verificado" at bounding box center [659, 330] width 240 height 16
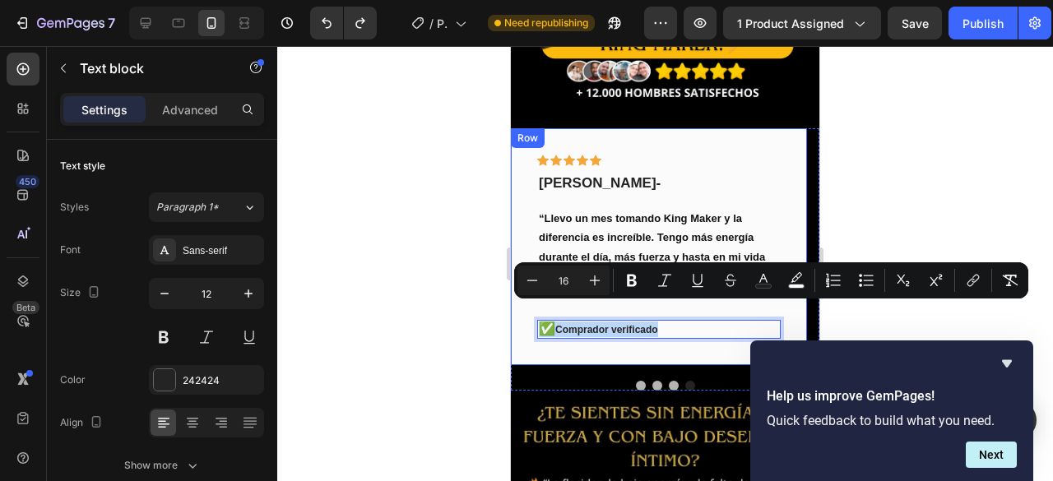
copy p "✅ Comprador verificado"
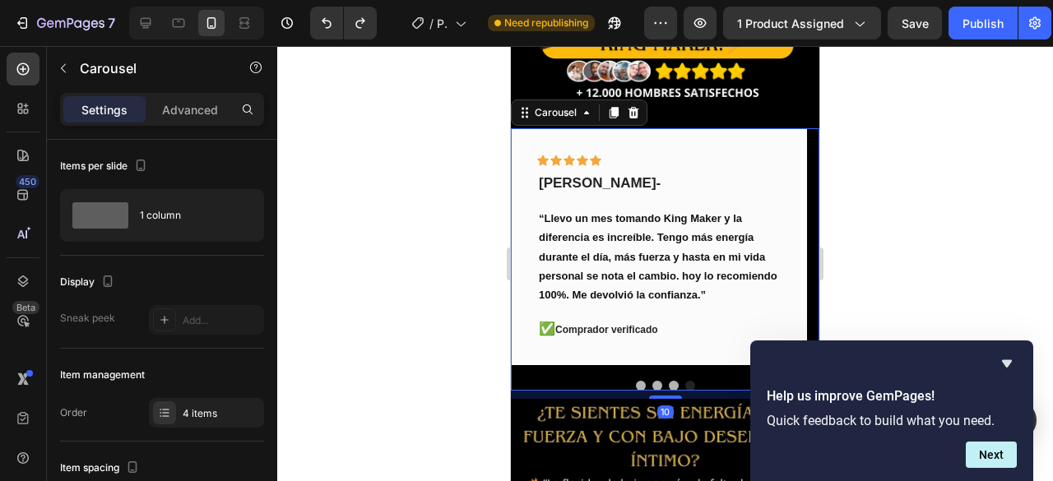
click at [648, 375] on div "Icon Icon Icon Icon Icon Row You're walking on a cloud! Text block “ These shoe…" at bounding box center [665, 259] width 309 height 263
click at [652, 381] on button "Dot" at bounding box center [657, 386] width 10 height 10
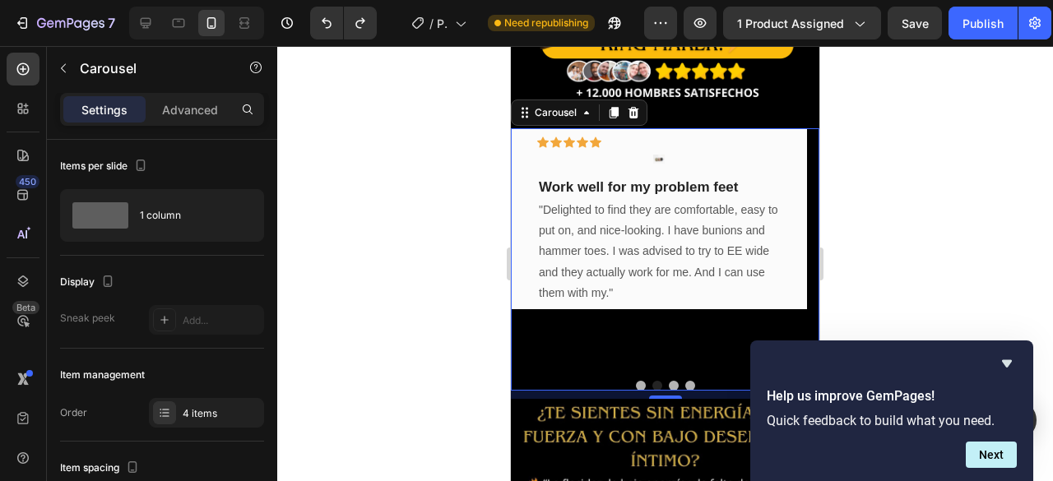
click at [636, 381] on button "Dot" at bounding box center [641, 386] width 10 height 10
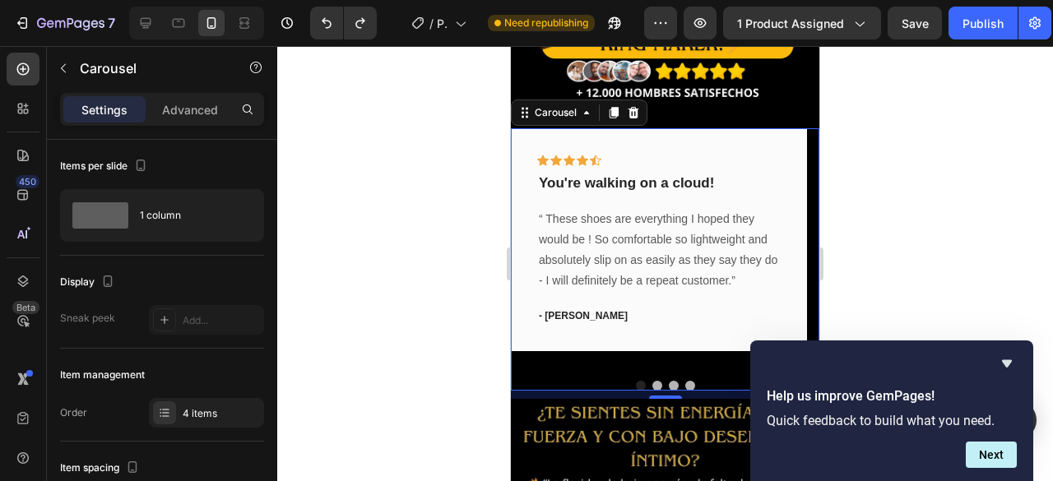
click at [670, 381] on button "Dot" at bounding box center [674, 386] width 10 height 10
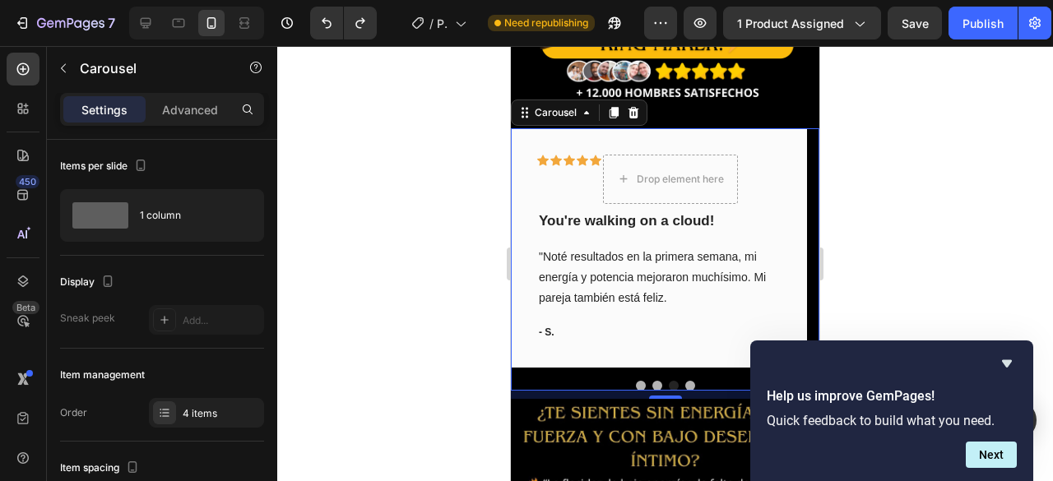
click at [636, 381] on button "Dot" at bounding box center [641, 386] width 10 height 10
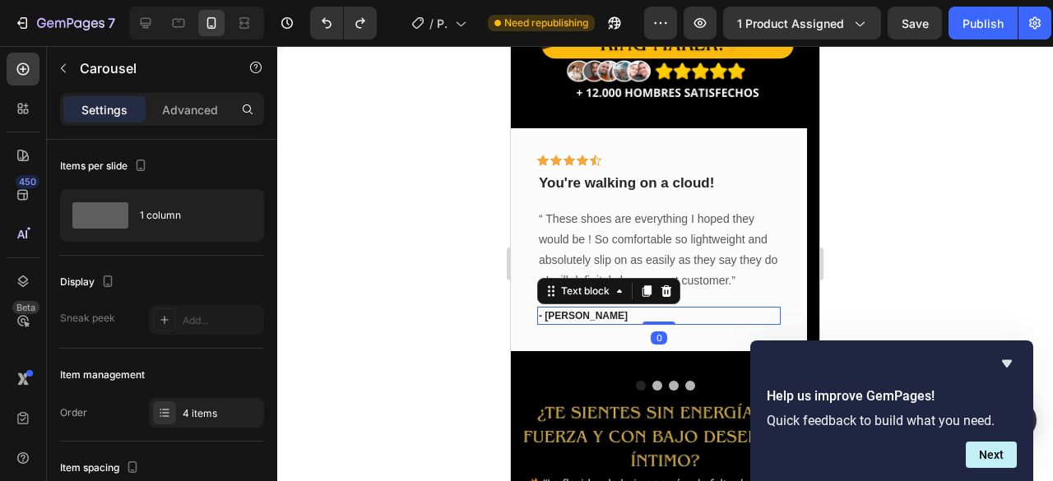
click at [569, 309] on p "- Ryan S." at bounding box center [659, 316] width 240 height 15
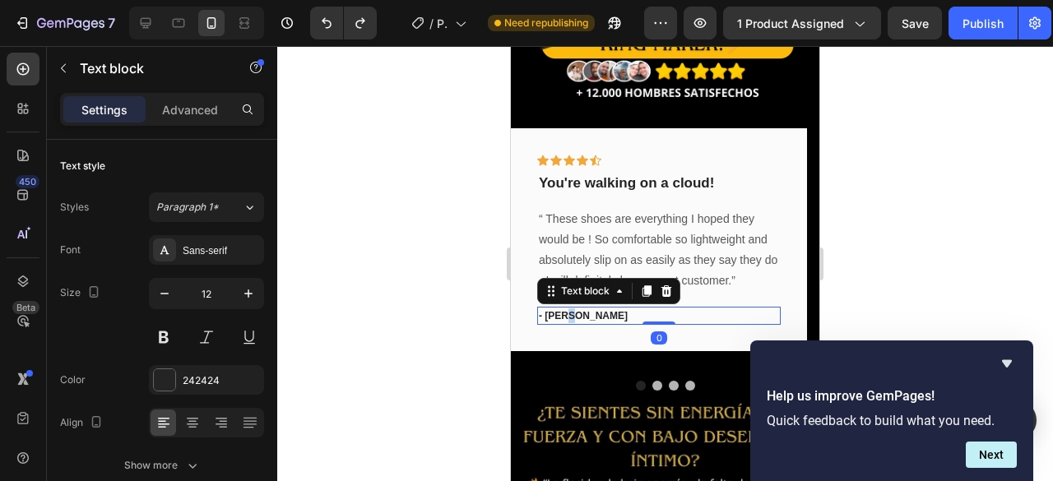
click at [569, 309] on p "- Ryan S." at bounding box center [659, 316] width 240 height 15
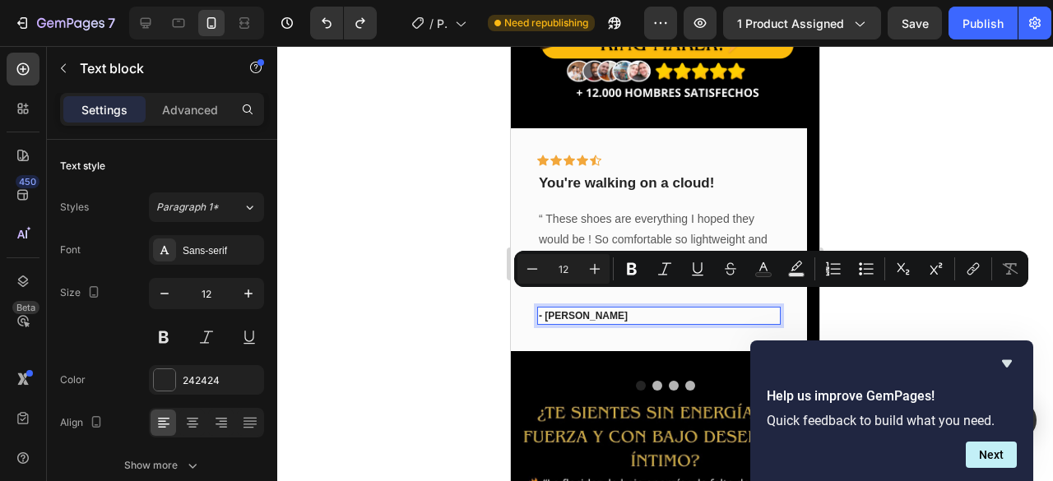
click at [609, 309] on p "- Ryan S." at bounding box center [659, 316] width 240 height 15
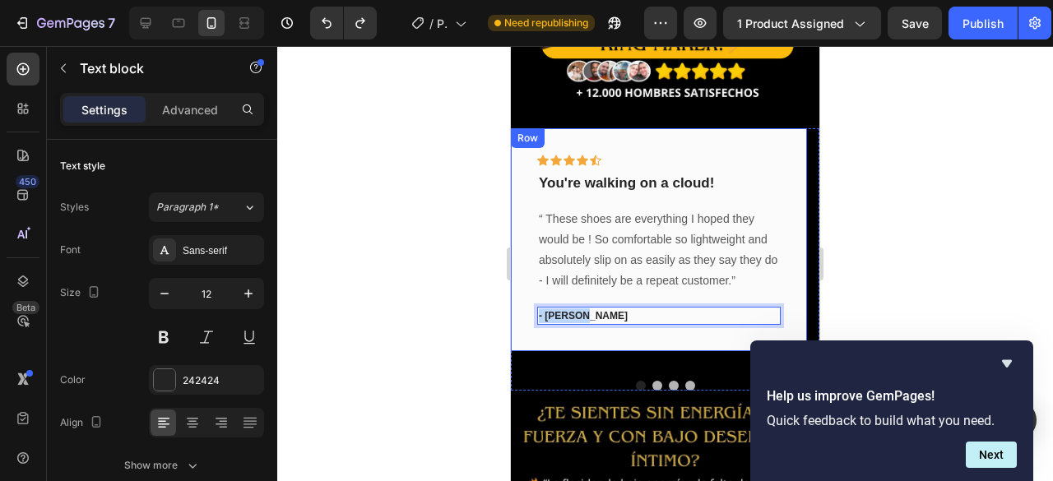
drag, startPoint x: 611, startPoint y: 302, endPoint x: 534, endPoint y: 299, distance: 76.6
click at [534, 299] on div "Icon Icon Icon Icon Icon Row You're walking on a cloud! Text block “ These shoe…" at bounding box center [659, 239] width 296 height 223
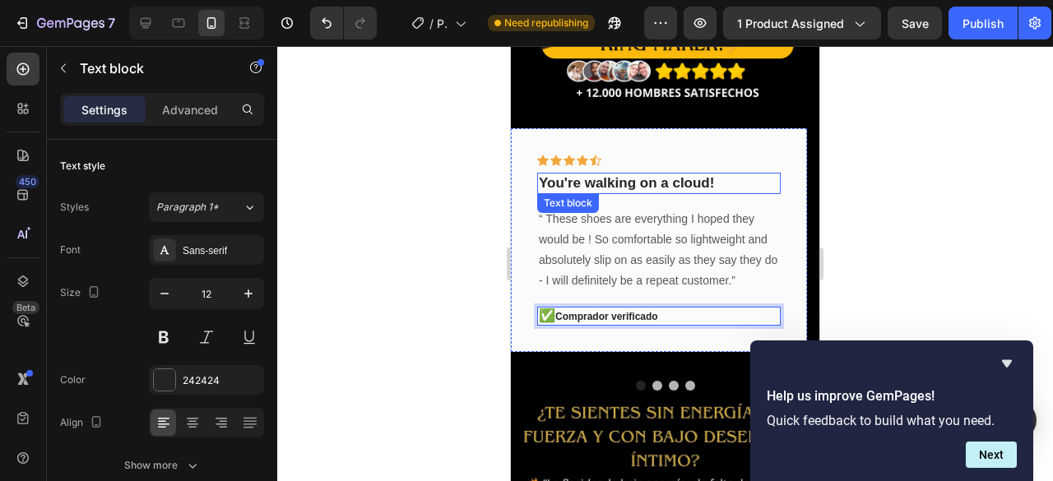
click at [581, 174] on p "You're walking on a cloud!" at bounding box center [659, 183] width 240 height 18
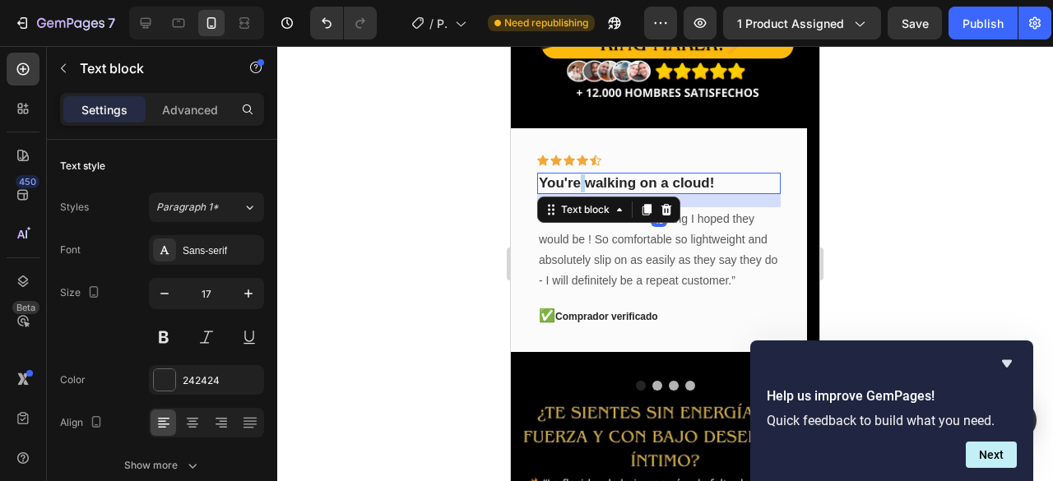
click at [581, 174] on p "You're walking on a cloud!" at bounding box center [659, 183] width 240 height 18
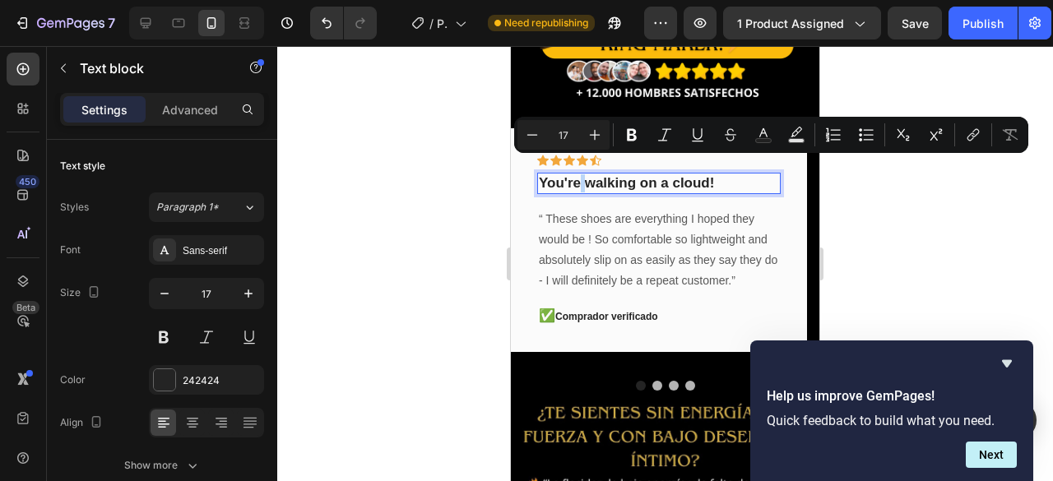
click at [579, 174] on p "You're walking on a cloud!" at bounding box center [659, 183] width 240 height 18
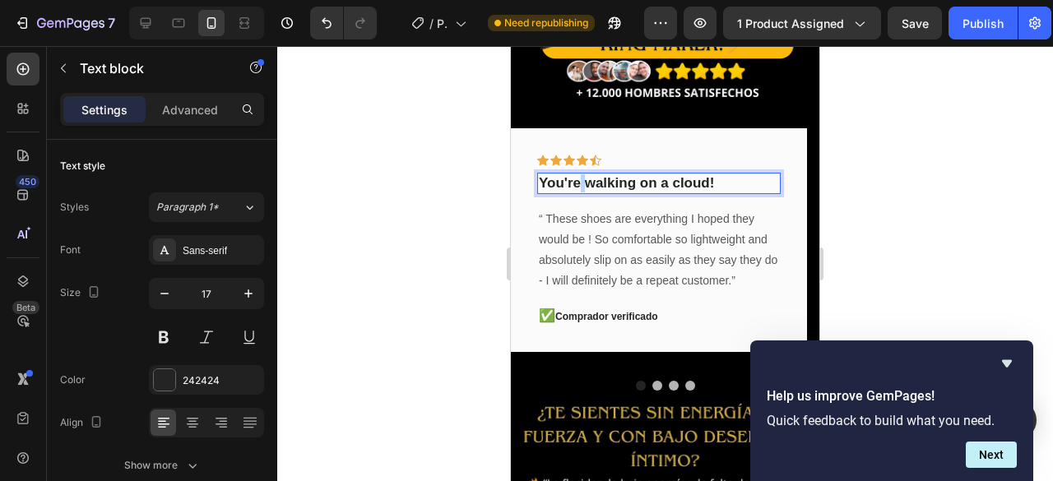
click at [578, 174] on p "You're walking on a cloud!" at bounding box center [659, 183] width 240 height 18
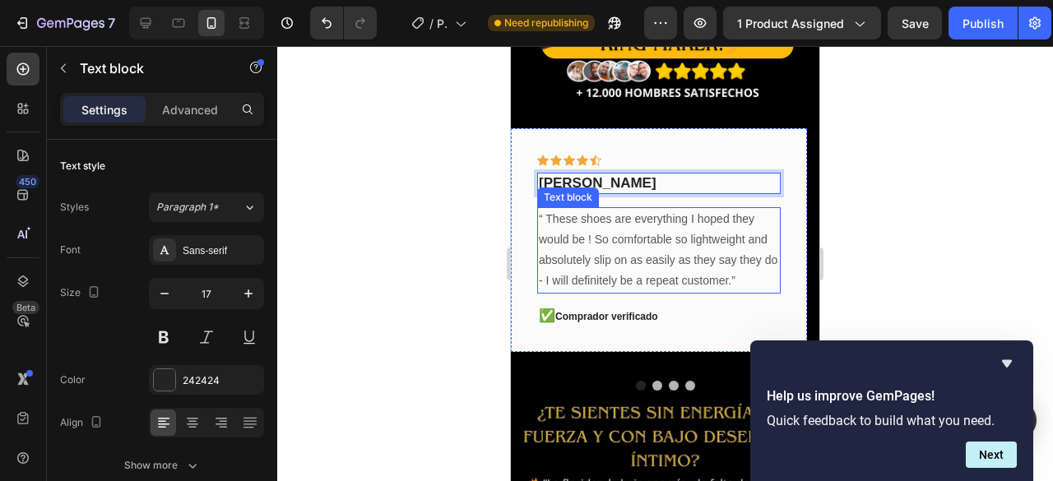
click at [590, 209] on p "“ These shoes are everything I hoped they would be ! So comfortable so lightwei…" at bounding box center [659, 250] width 240 height 83
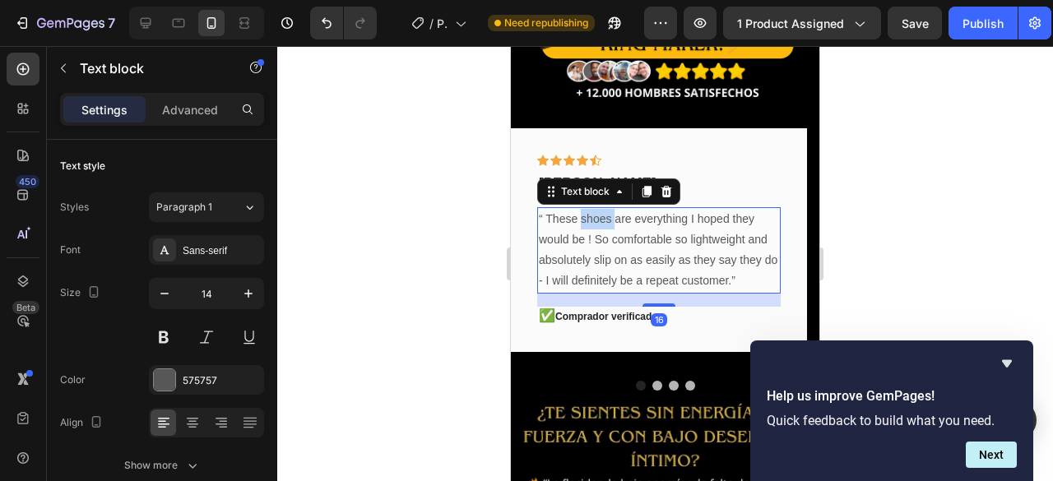
click at [590, 209] on p "“ These shoes are everything I hoped they would be ! So comfortable so lightwei…" at bounding box center [659, 250] width 240 height 83
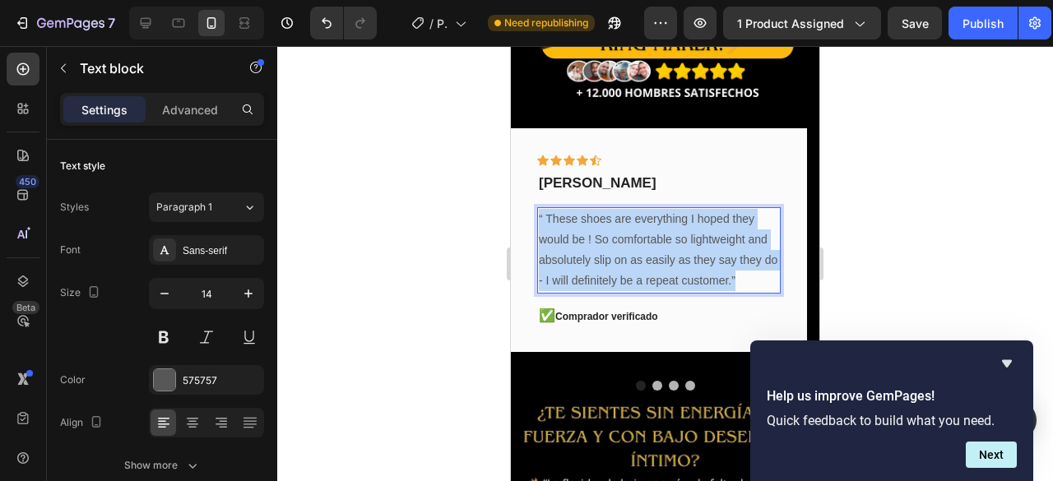
click at [590, 209] on p "“ These shoes are everything I hoped they would be ! So comfortable so lightwei…" at bounding box center [659, 250] width 240 height 83
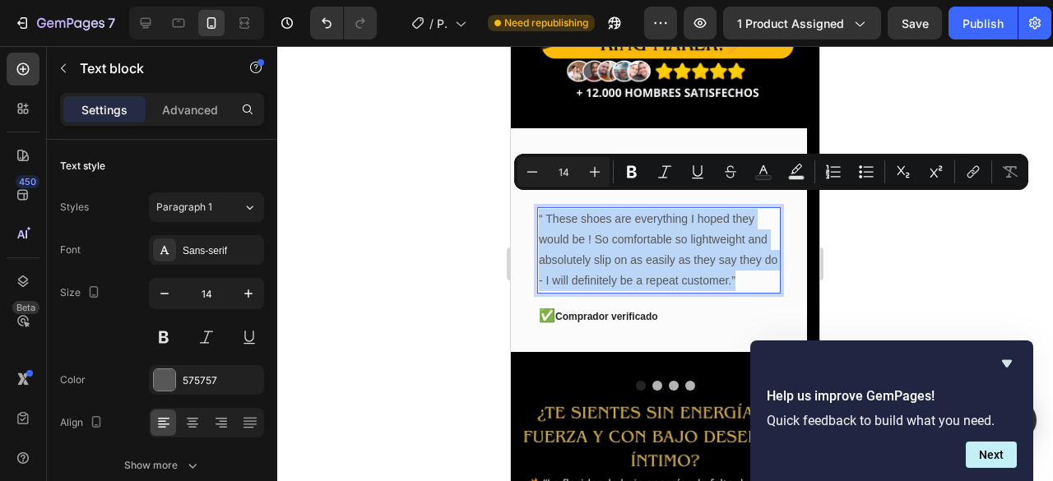
click at [620, 223] on p "“ These shoes are everything I hoped they would be ! So comfortable so lightwei…" at bounding box center [659, 250] width 240 height 83
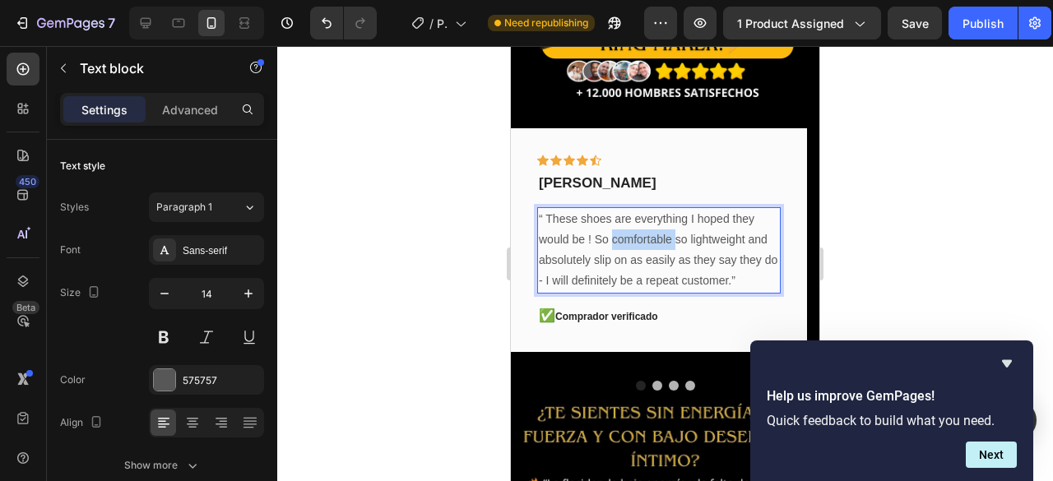
click at [620, 223] on p "“ These shoes are everything I hoped they would be ! So comfortable so lightwei…" at bounding box center [659, 250] width 240 height 83
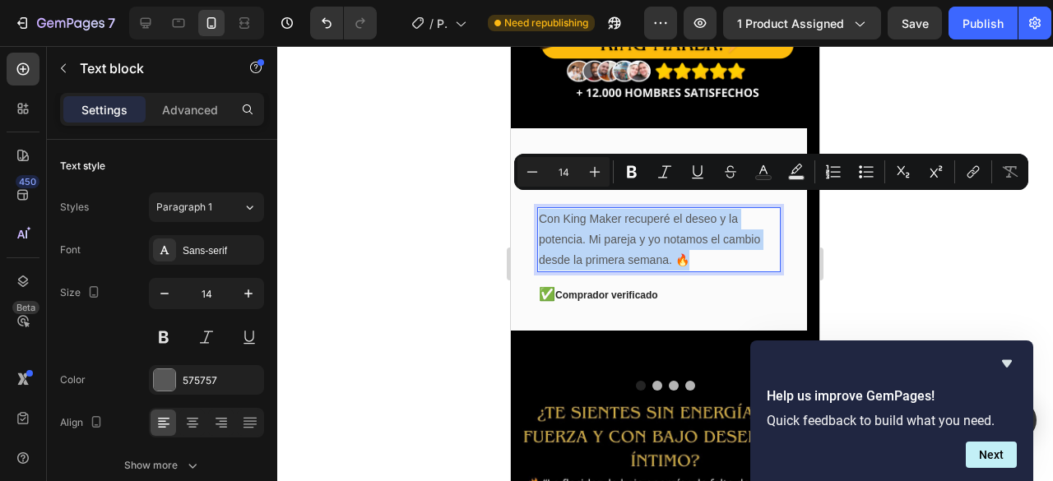
drag, startPoint x: 704, startPoint y: 244, endPoint x: 1004, endPoint y: 251, distance: 299.6
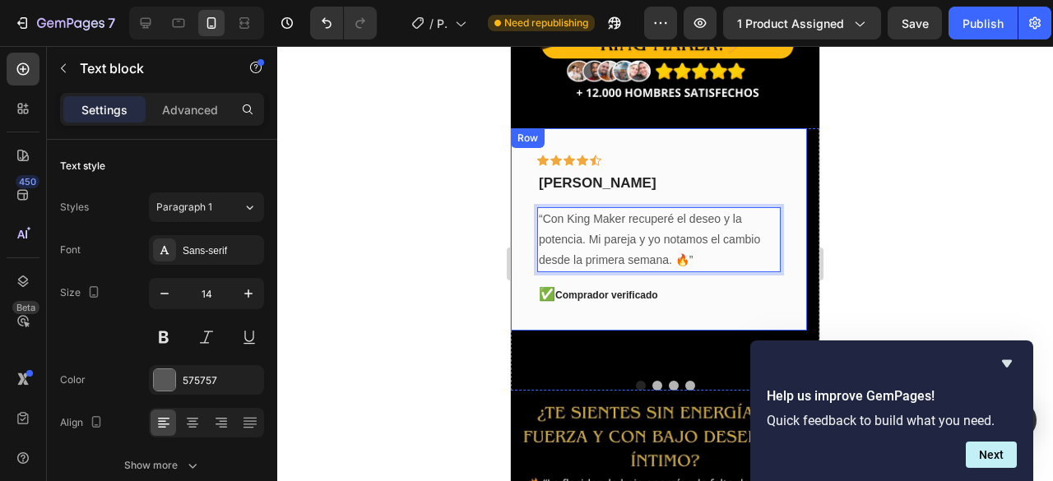
click at [519, 193] on div "Icon Icon Icon Icon Icon Row daniel samper Text block “Con King Maker recuperé …" at bounding box center [659, 229] width 296 height 203
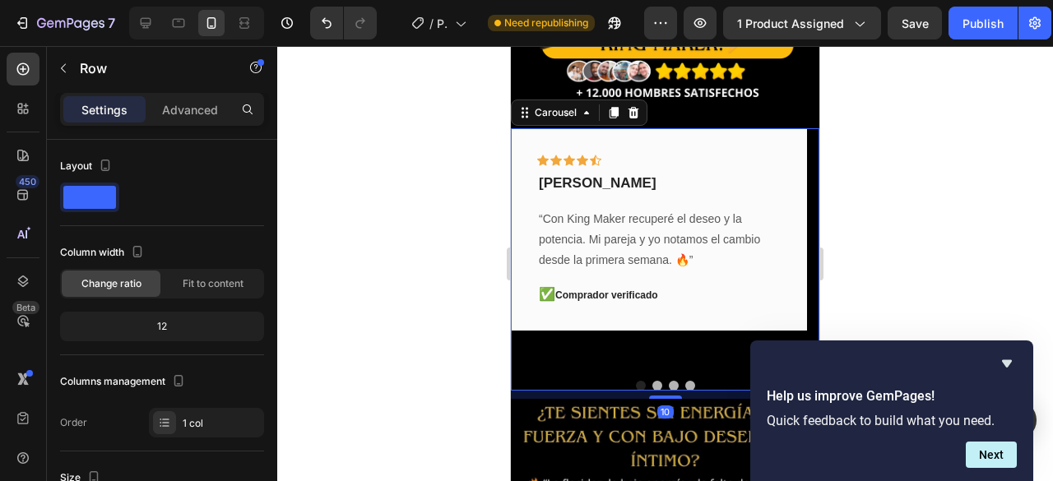
click at [652, 381] on button "Dot" at bounding box center [657, 386] width 10 height 10
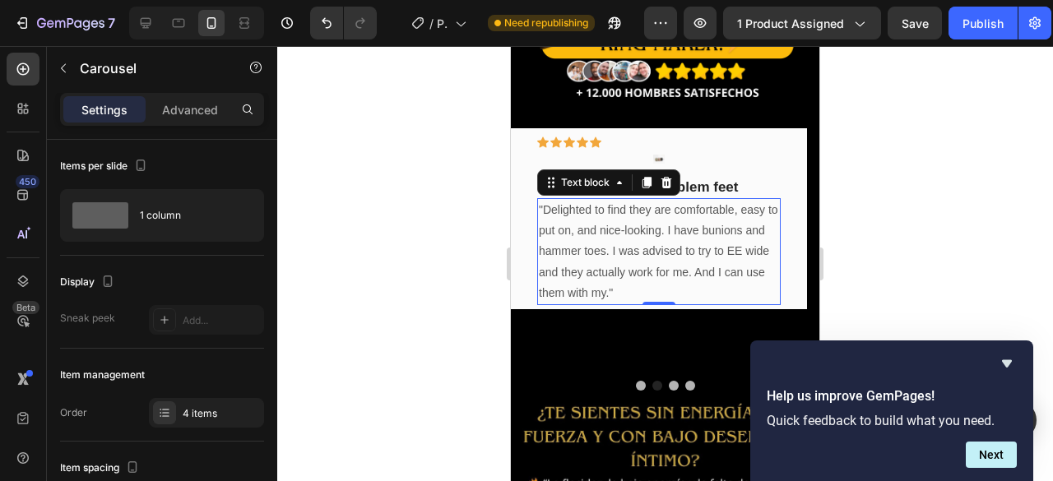
click at [657, 243] on p ""Delighted to find they are comfortable, easy to put on, and nice-looking. I ha…" at bounding box center [659, 252] width 240 height 104
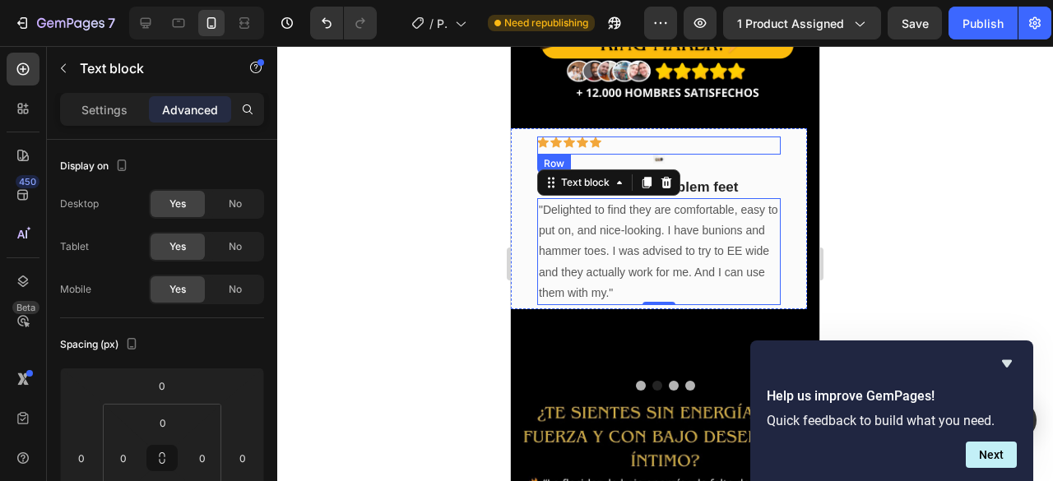
click at [655, 137] on div "Icon Icon Icon Icon Icon Row" at bounding box center [659, 146] width 244 height 18
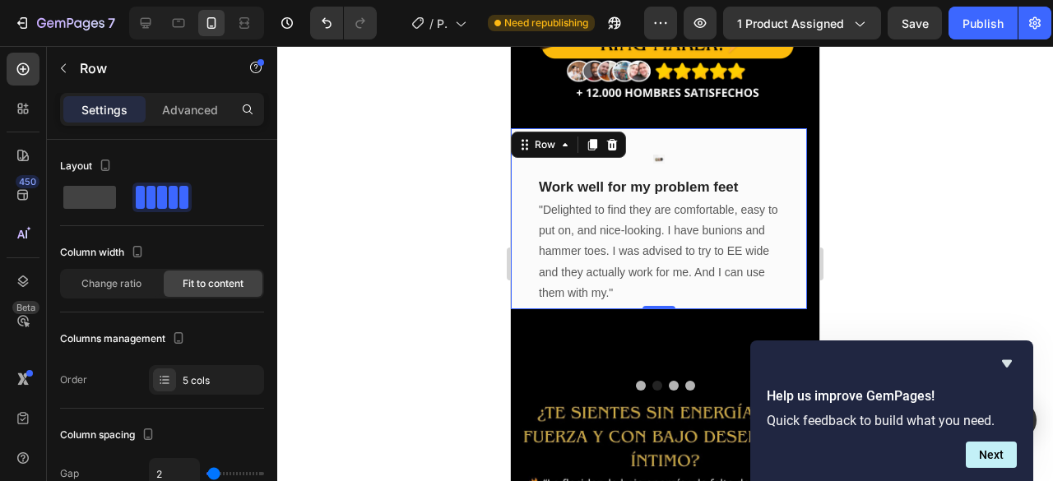
click at [524, 262] on div "Icon Icon Icon Icon Icon Row Image Work well for my problem feet Text block Row…" at bounding box center [659, 218] width 296 height 181
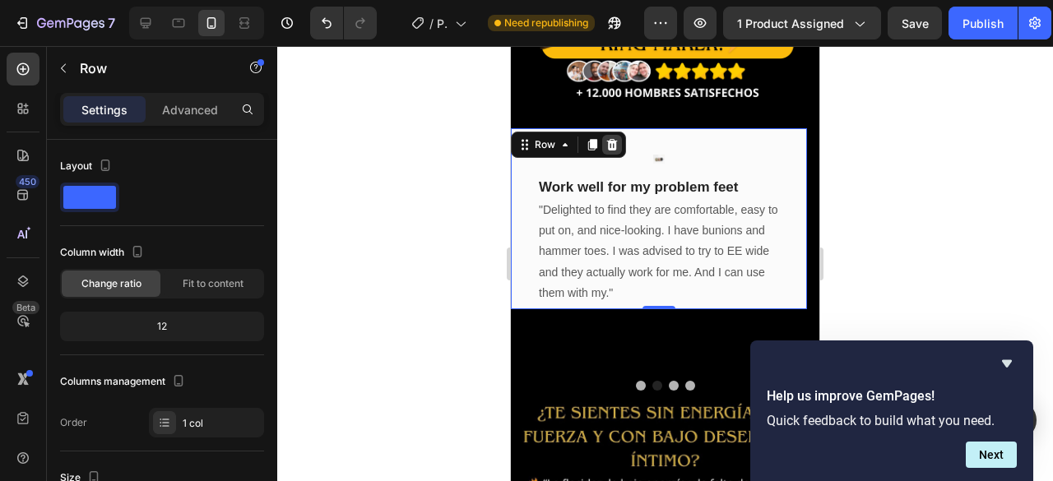
click at [615, 139] on icon at bounding box center [612, 145] width 11 height 12
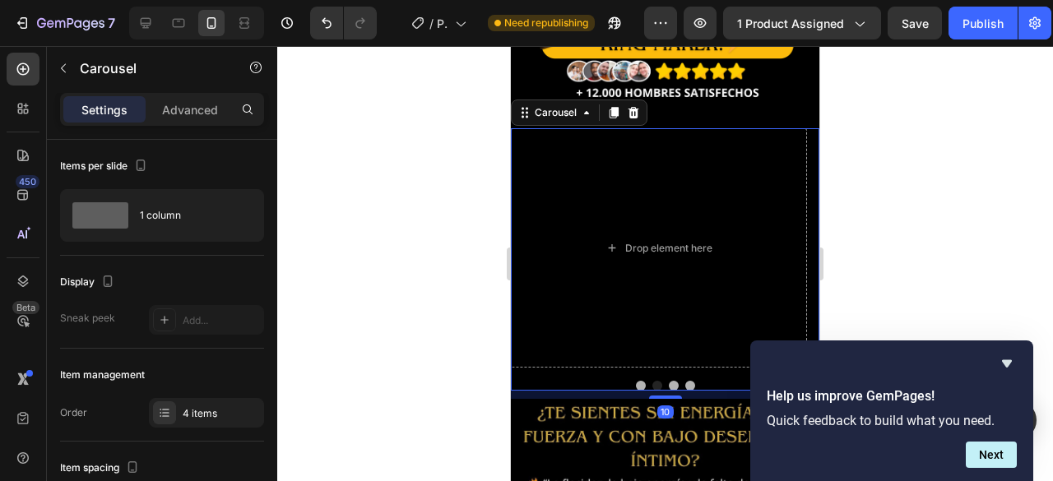
click at [669, 381] on button "Dot" at bounding box center [674, 386] width 10 height 10
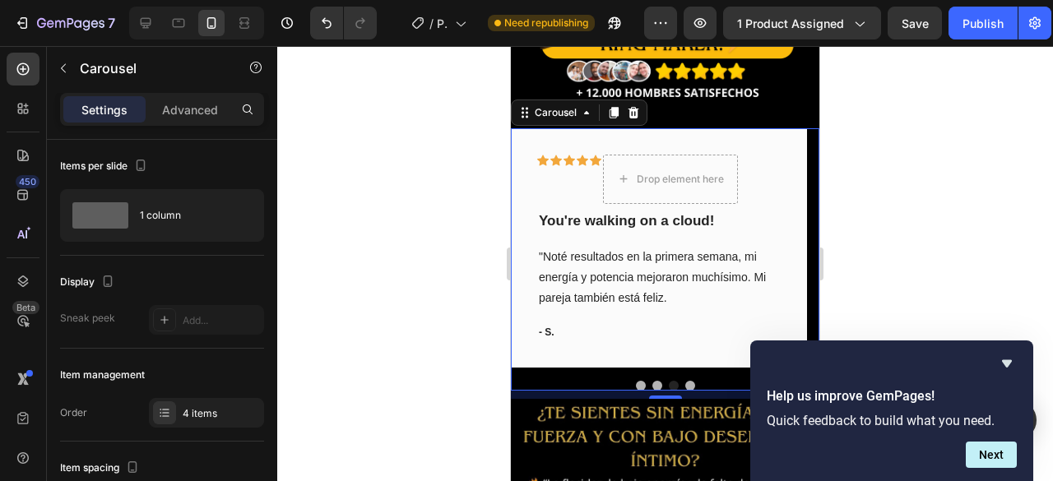
click at [685, 381] on button "Dot" at bounding box center [690, 386] width 10 height 10
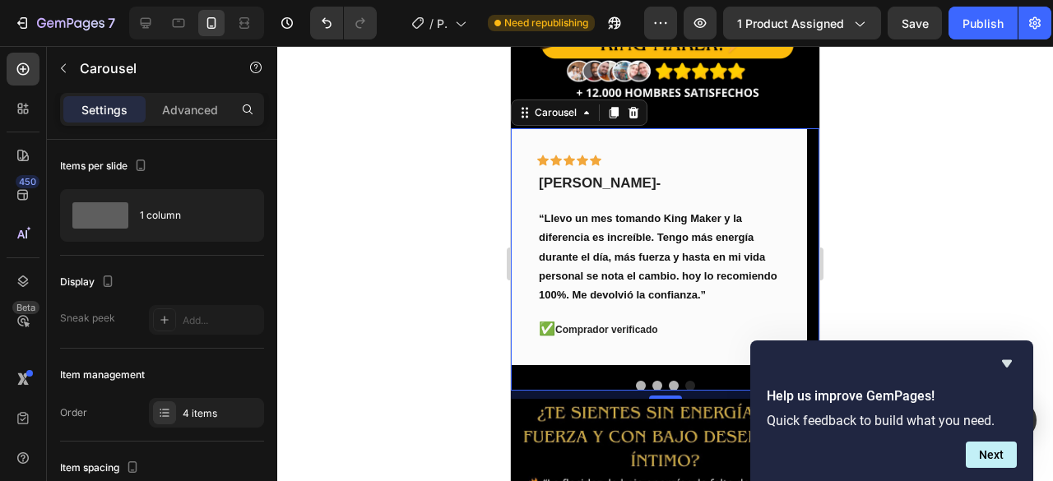
click at [685, 381] on button "Dot" at bounding box center [690, 386] width 10 height 10
click at [974, 18] on div "Publish" at bounding box center [983, 23] width 41 height 17
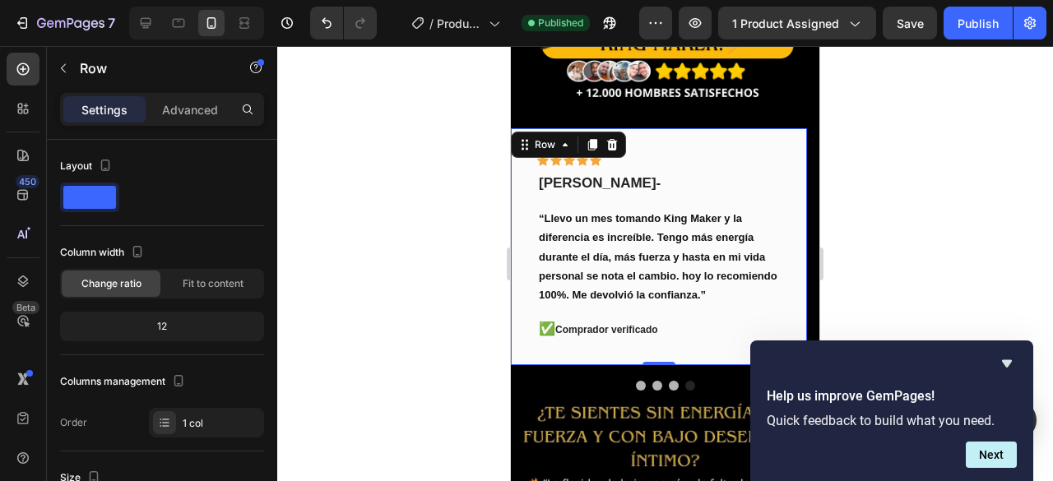
click at [528, 276] on div "Icon Icon Icon Icon Icon Row Carlos sabria - Medellin- Text block “Llevo un mes…" at bounding box center [659, 246] width 296 height 237
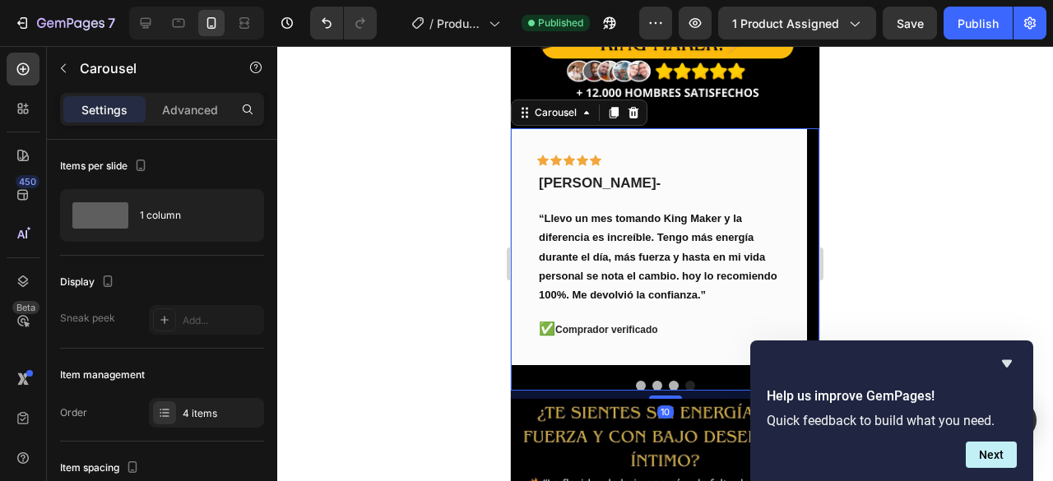
click at [528, 381] on div at bounding box center [665, 386] width 309 height 10
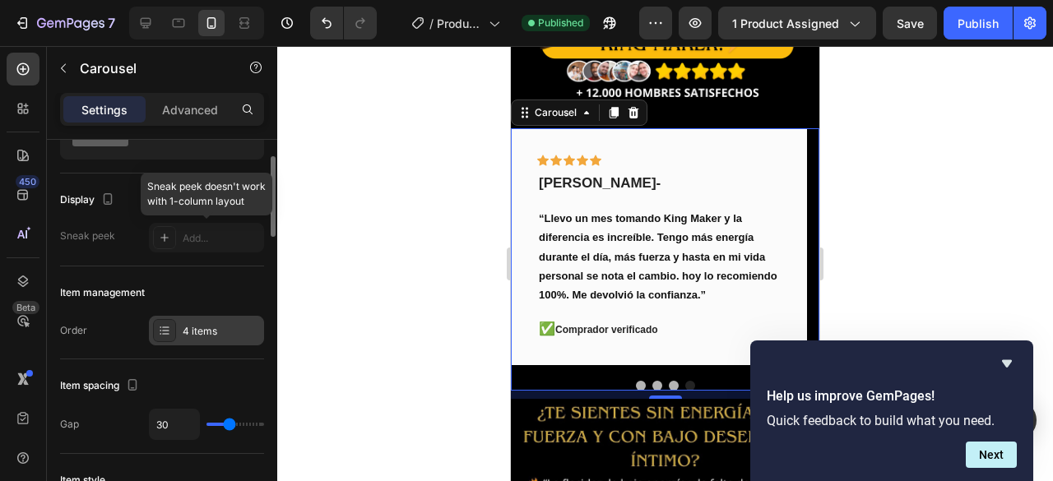
scroll to position [165, 0]
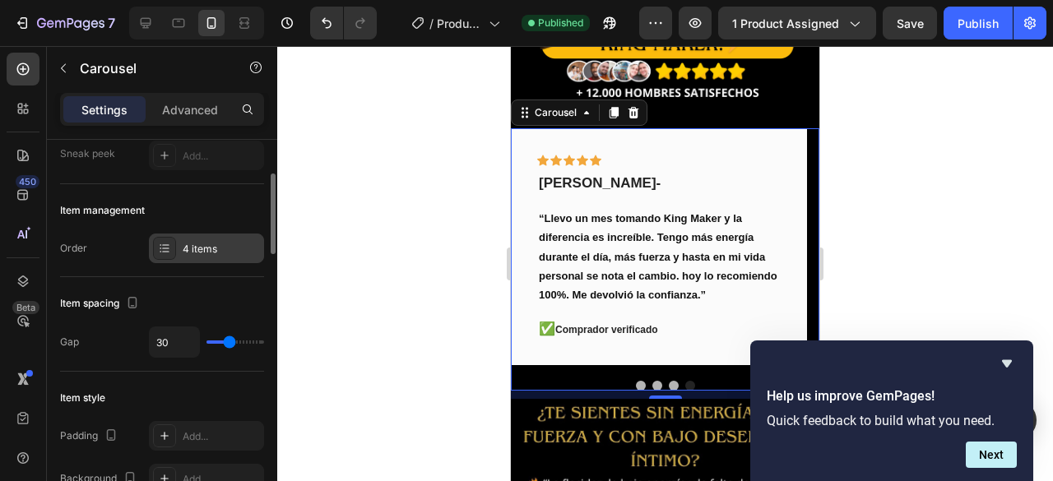
click at [207, 242] on div "4 items" at bounding box center [221, 249] width 77 height 15
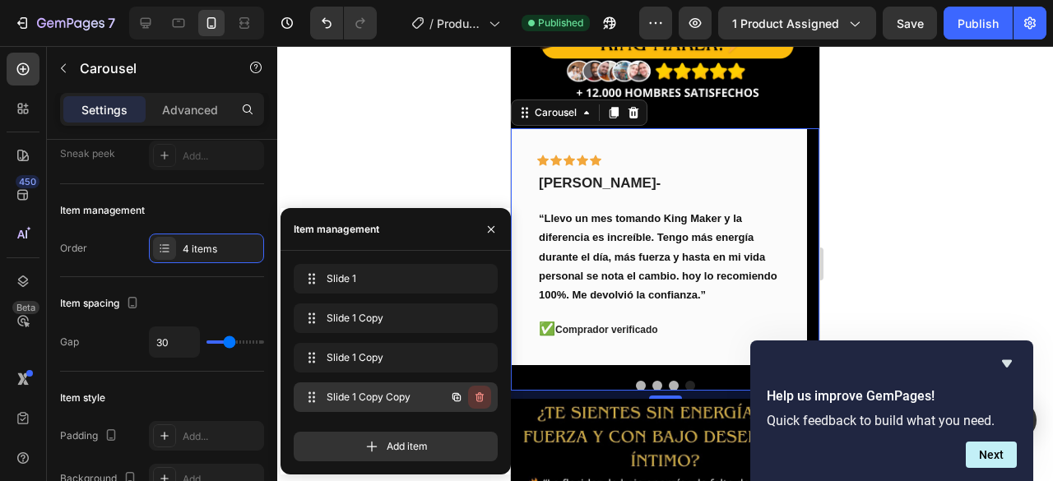
click at [484, 397] on icon "button" at bounding box center [479, 397] width 13 height 13
click at [471, 394] on div "Delete" at bounding box center [468, 397] width 30 height 15
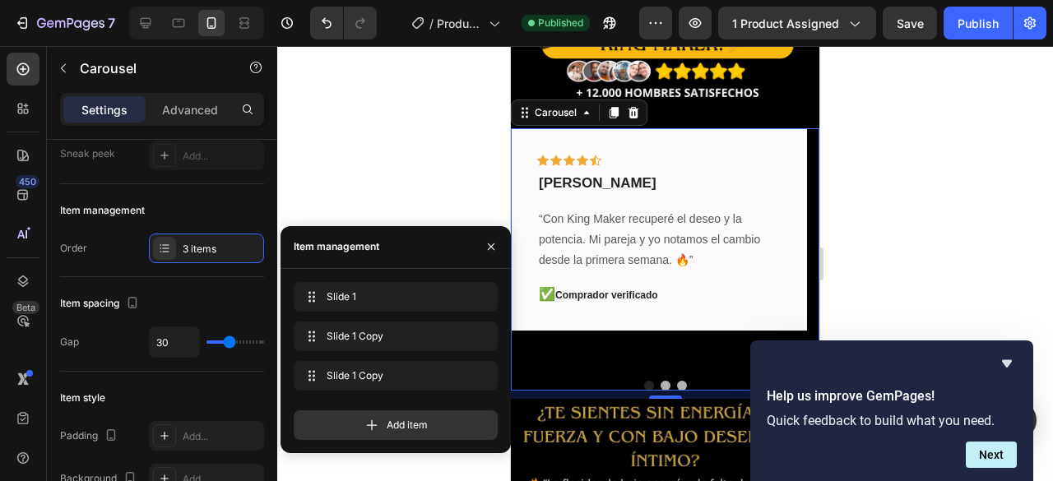
click at [418, 130] on div at bounding box center [665, 263] width 776 height 435
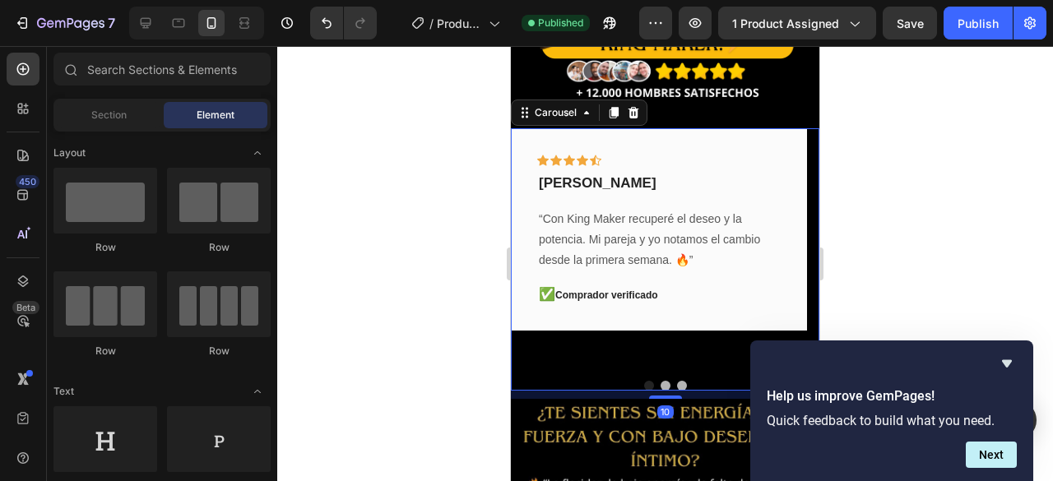
click at [678, 381] on button "Dot" at bounding box center [682, 386] width 10 height 10
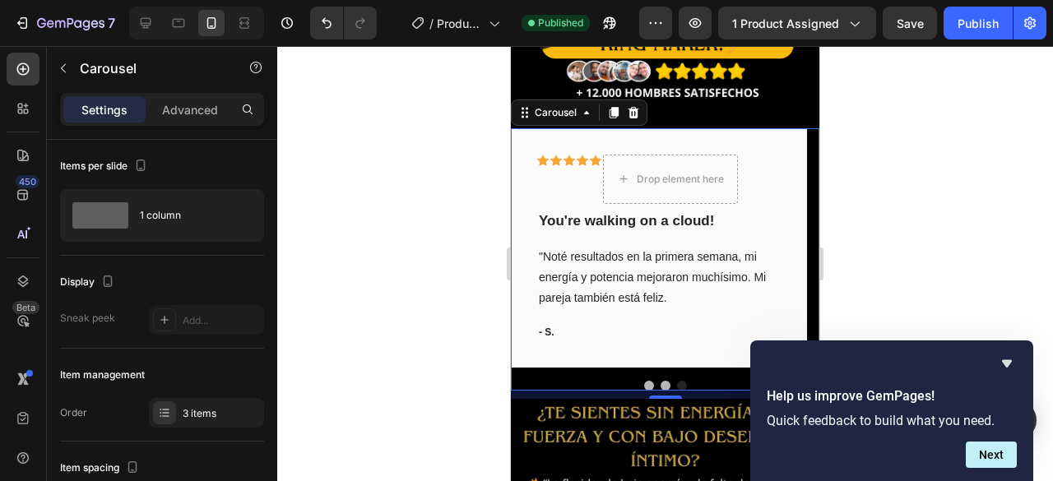
click at [670, 381] on div at bounding box center [665, 386] width 309 height 10
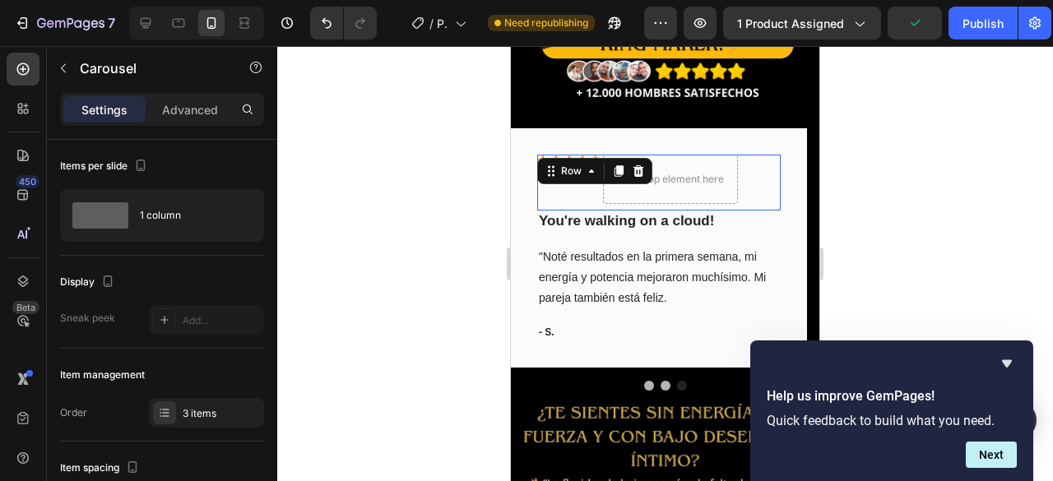
click at [578, 176] on div "Icon" at bounding box center [583, 179] width 12 height 49
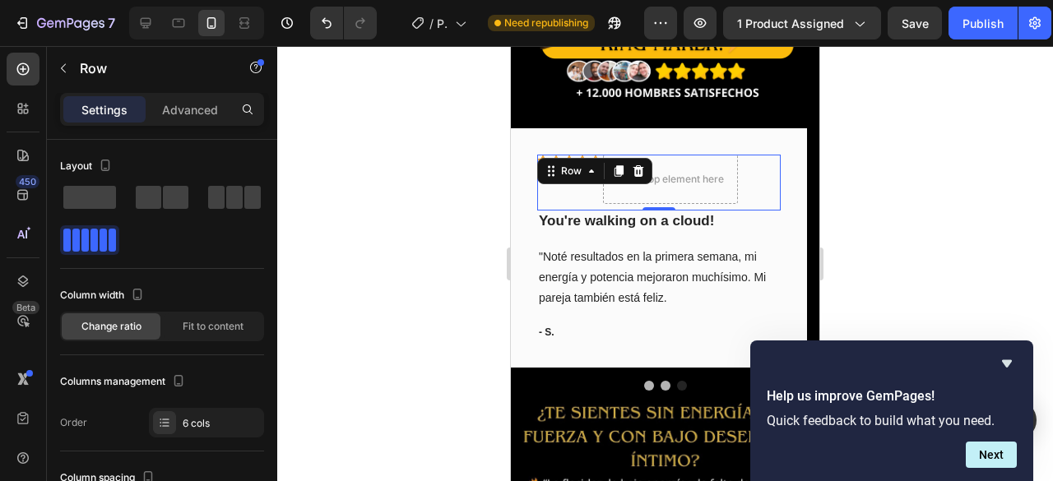
click at [647, 155] on div "Icon Icon Icon Icon Icon Drop element here Row 0" at bounding box center [659, 183] width 244 height 56
click at [643, 165] on icon at bounding box center [638, 171] width 13 height 13
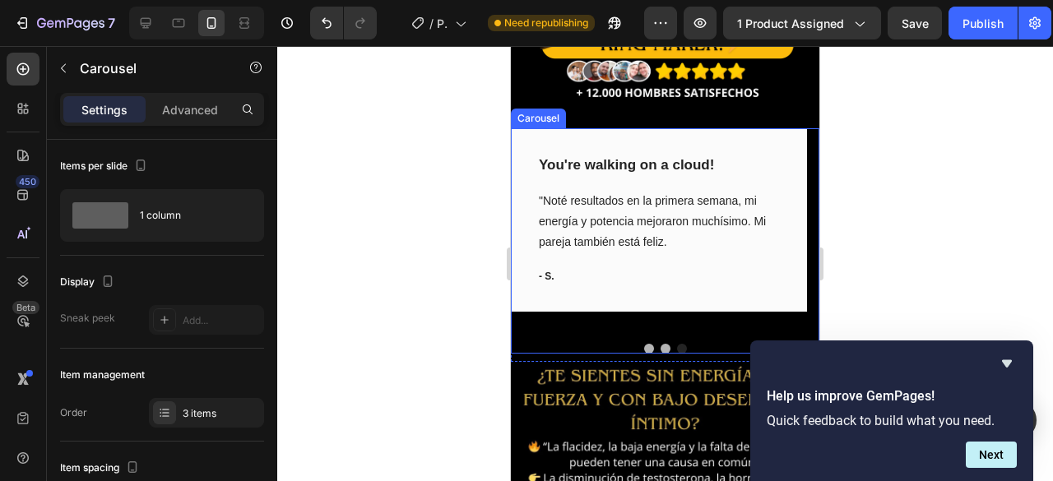
click at [661, 344] on button "Dot" at bounding box center [666, 349] width 10 height 10
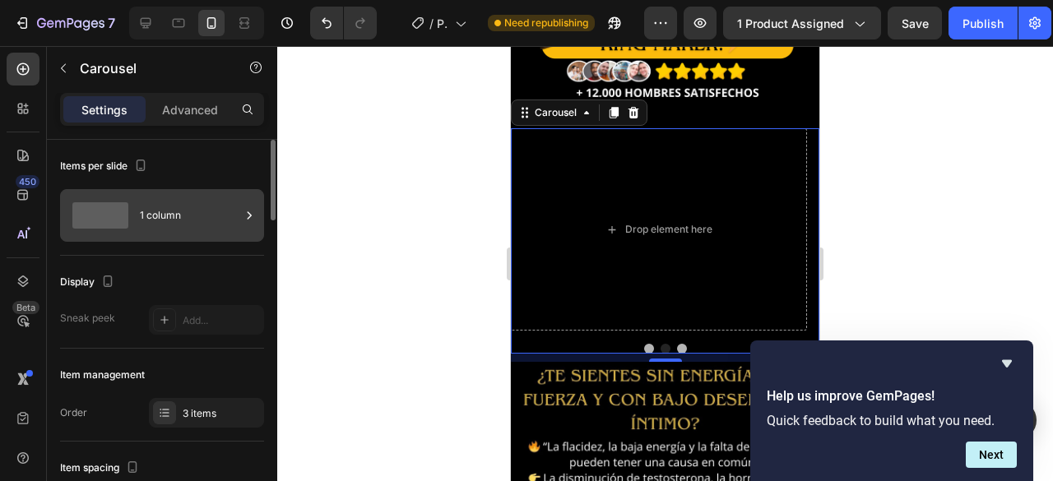
click at [239, 222] on div "1 column" at bounding box center [190, 216] width 100 height 38
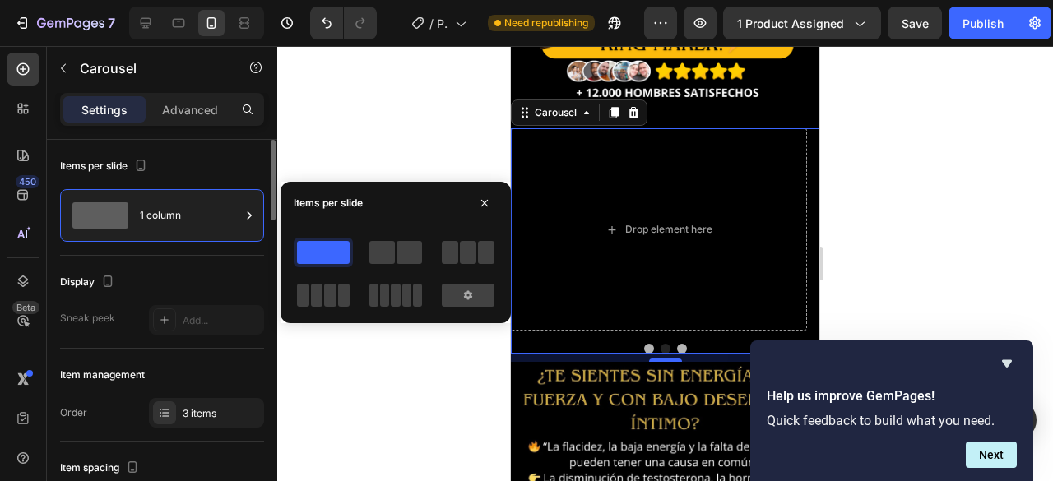
click at [220, 146] on div "Items per slide 1 column" at bounding box center [162, 198] width 204 height 116
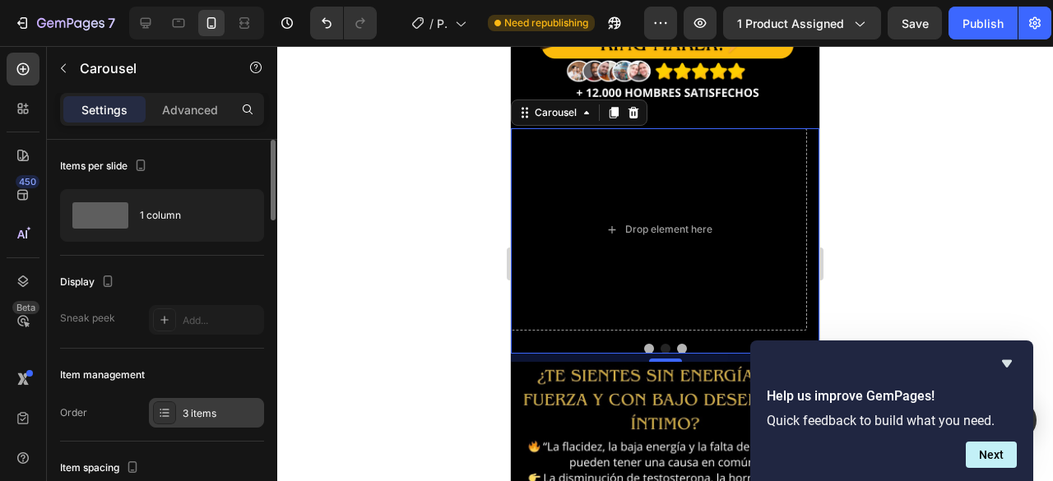
click at [196, 412] on div "3 items" at bounding box center [221, 413] width 77 height 15
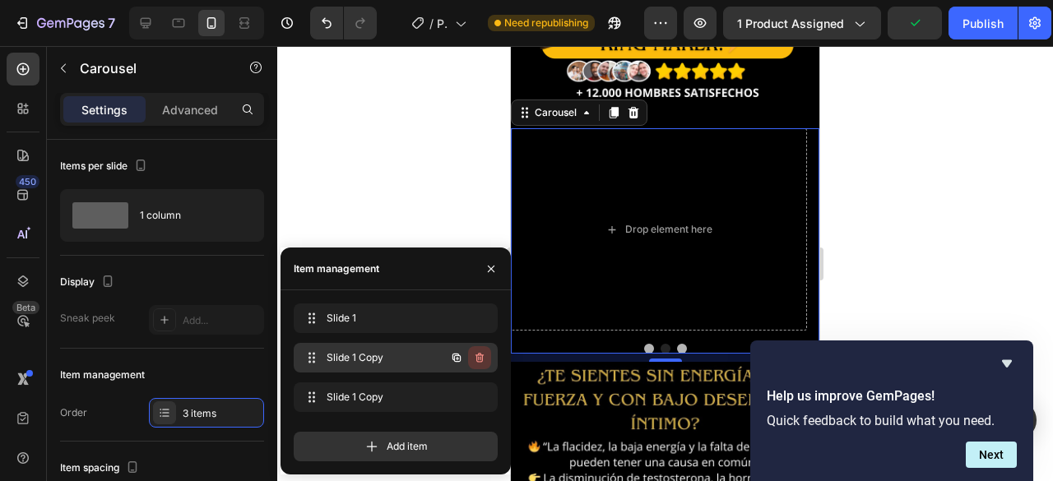
click at [476, 363] on icon "button" at bounding box center [479, 357] width 13 height 13
click at [457, 346] on div "Cancel Delete" at bounding box center [443, 358] width 96 height 30
click at [462, 360] on div "Delete" at bounding box center [468, 358] width 30 height 15
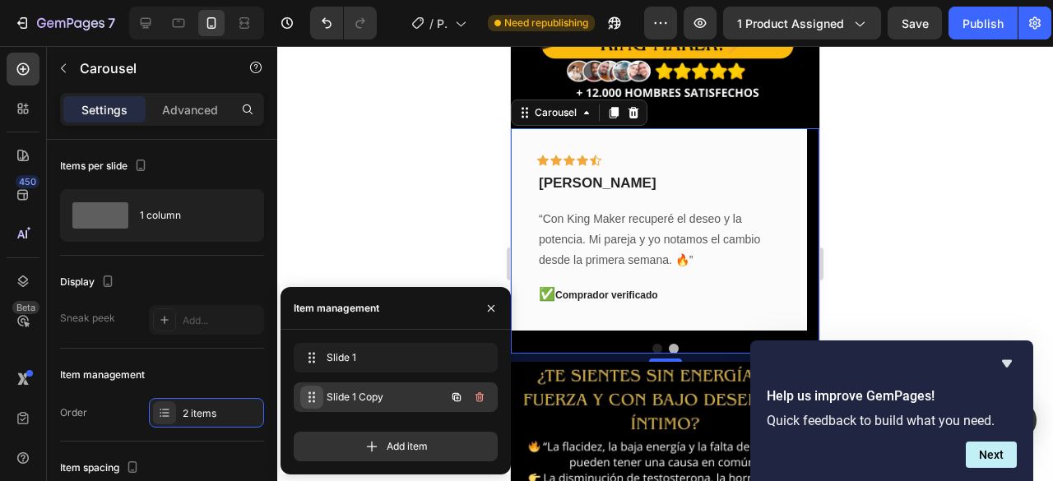
click at [309, 397] on icon at bounding box center [311, 397] width 13 height 13
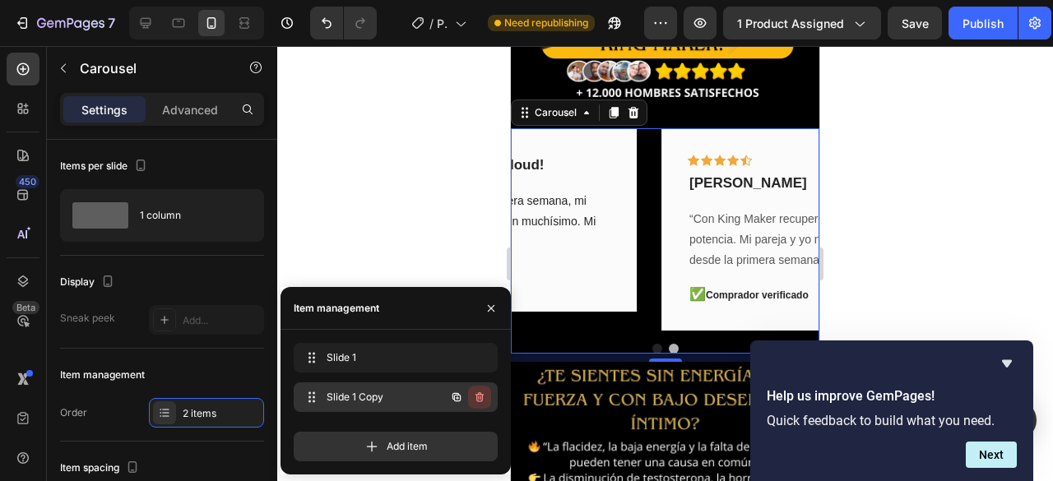
click at [482, 400] on icon "button" at bounding box center [480, 397] width 8 height 10
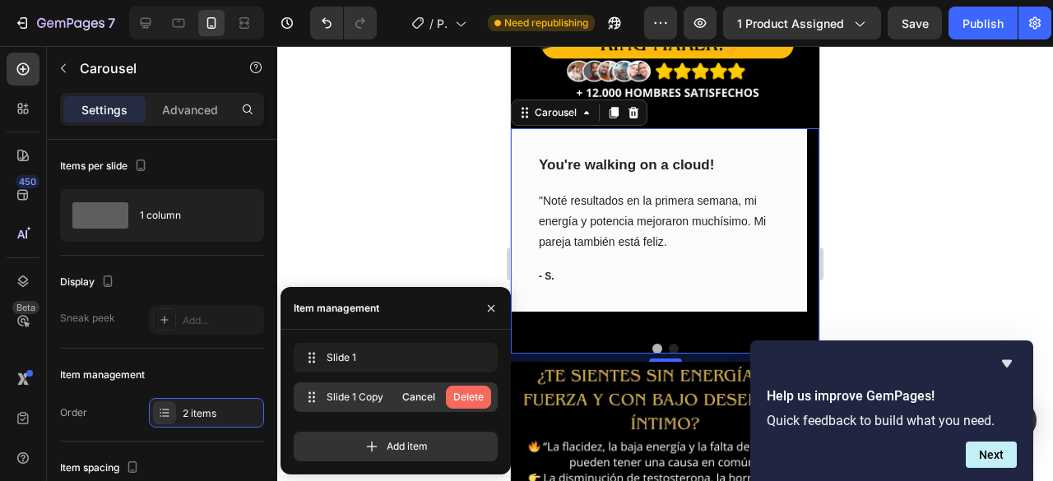
click at [464, 398] on div "Delete" at bounding box center [468, 397] width 30 height 15
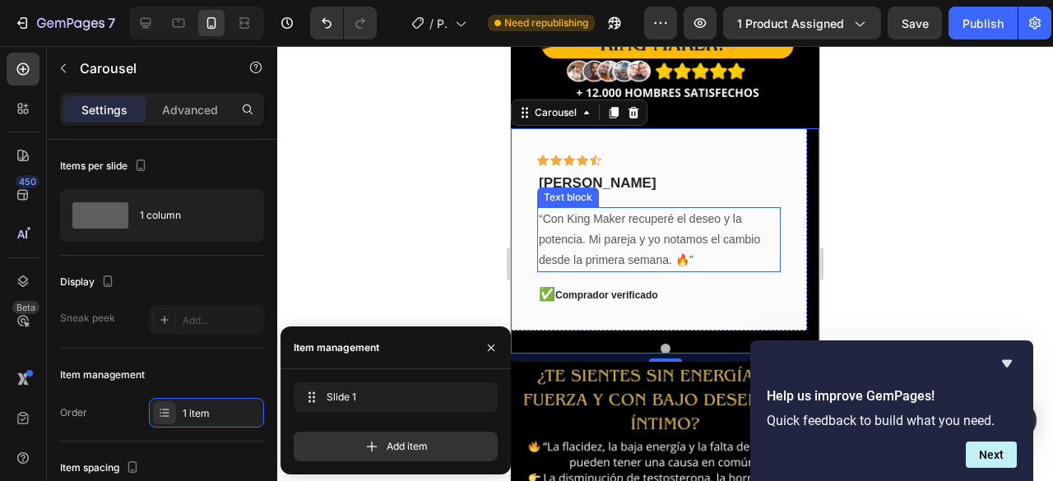
click at [409, 220] on div at bounding box center [665, 263] width 776 height 435
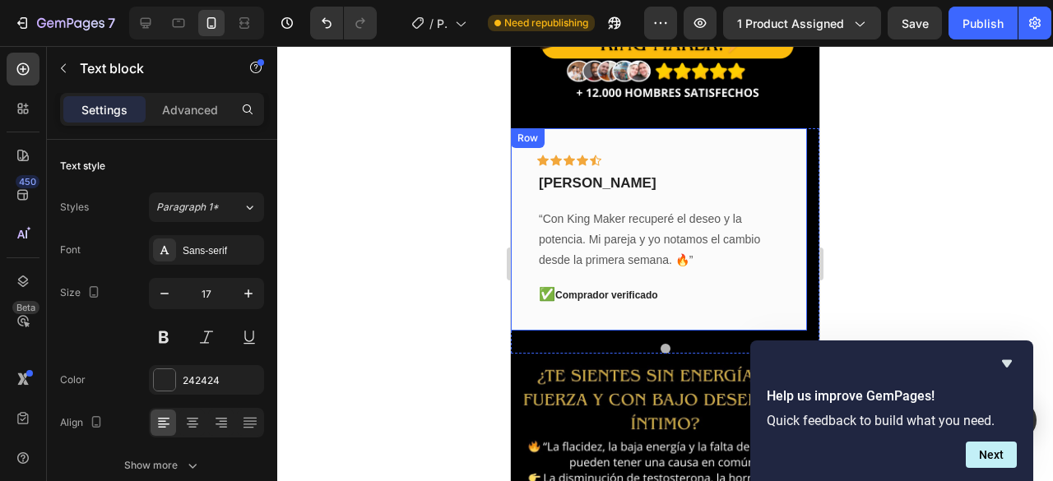
click at [694, 176] on p "daniel samper" at bounding box center [659, 183] width 240 height 18
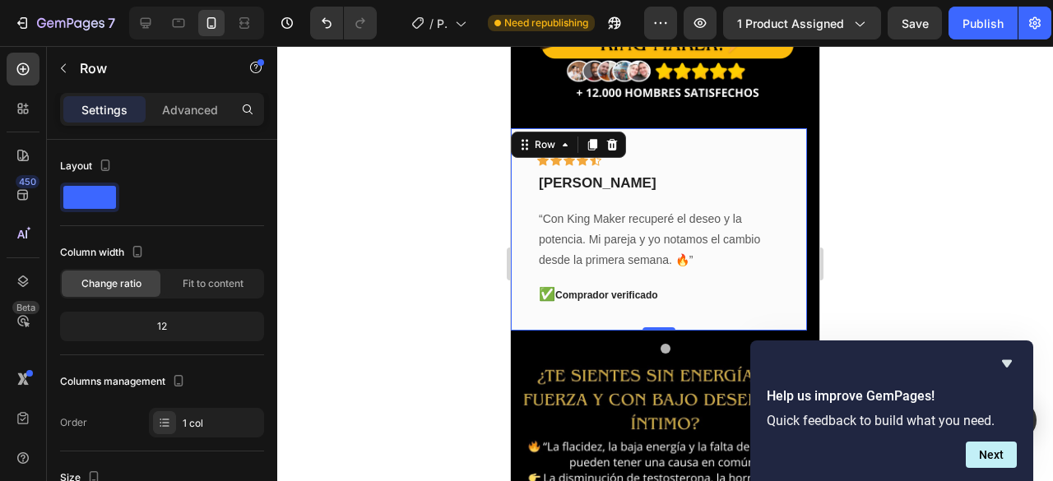
click at [524, 210] on div "Icon Icon Icon Icon Icon Row daniel samper Text block “Con King Maker recuperé …" at bounding box center [659, 229] width 296 height 203
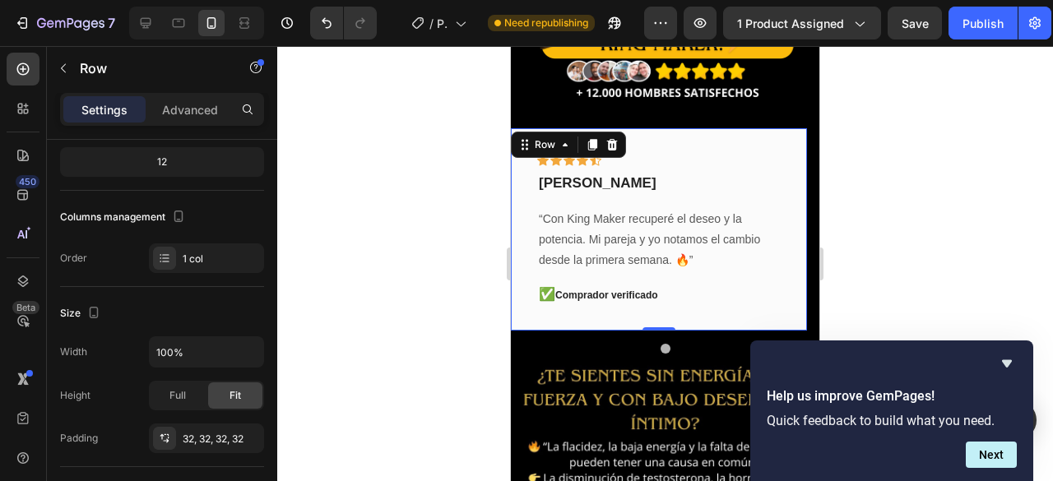
scroll to position [0, 0]
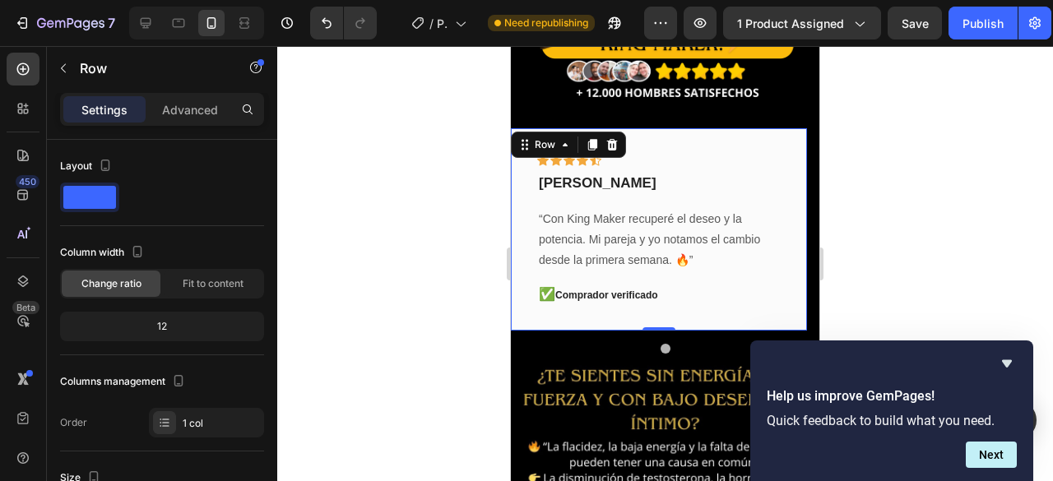
click at [547, 317] on div "Icon Icon Icon Icon Icon Row daniel samper Text block “Con King Maker recuperé …" at bounding box center [665, 241] width 309 height 226
click at [559, 344] on div at bounding box center [665, 349] width 309 height 10
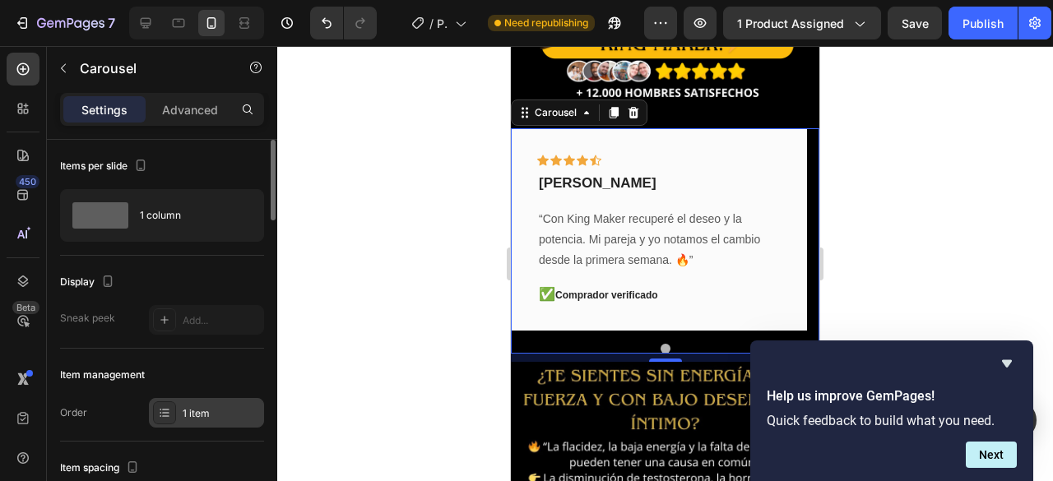
click at [174, 412] on div at bounding box center [164, 413] width 23 height 23
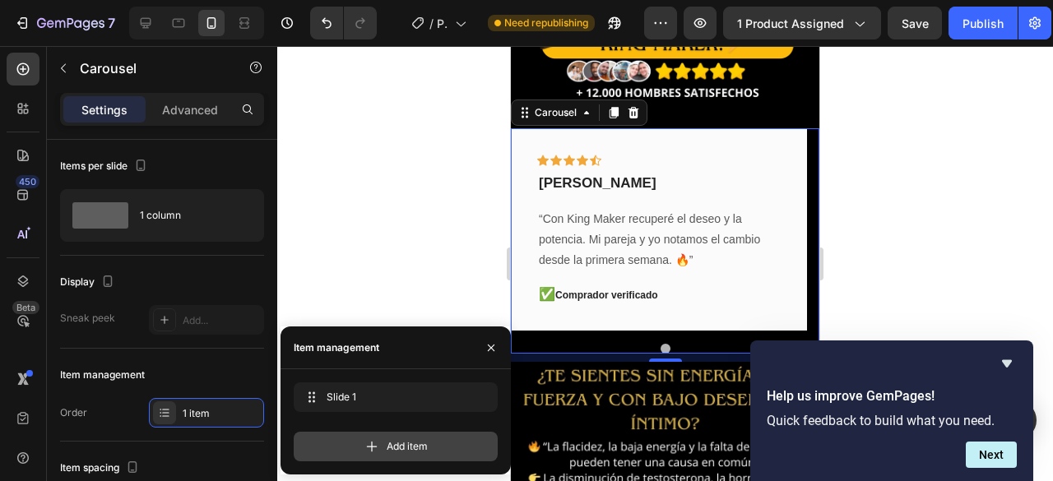
click at [408, 447] on span "Add item" at bounding box center [407, 446] width 41 height 15
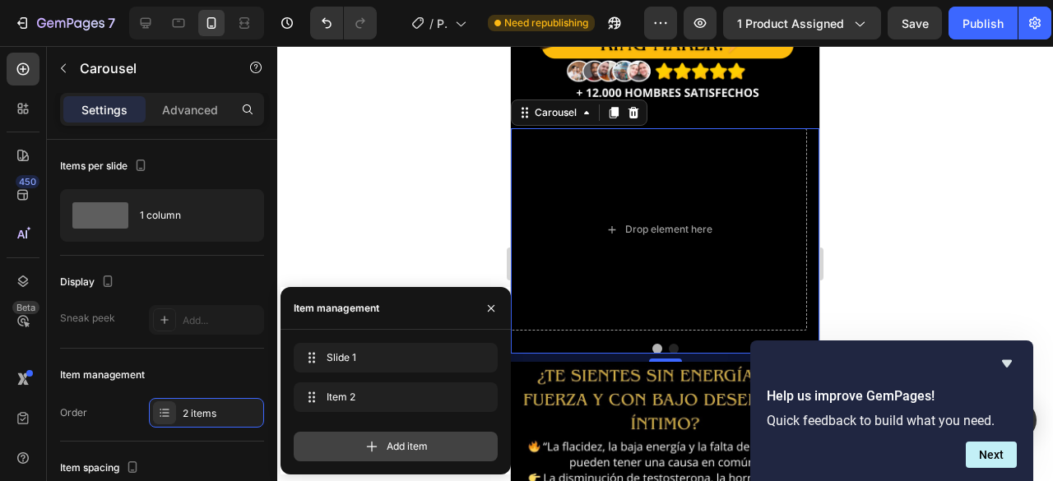
click at [370, 448] on icon at bounding box center [372, 447] width 16 height 16
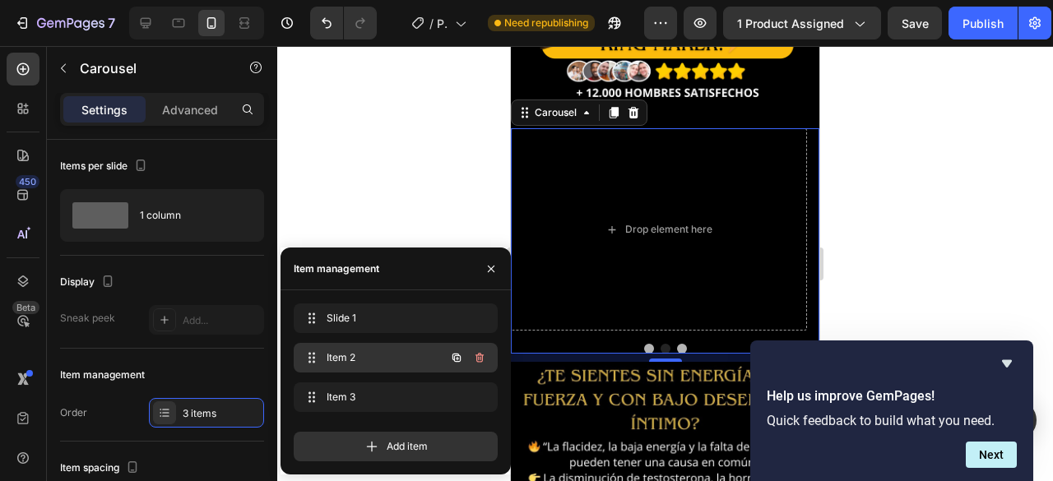
click at [346, 355] on span "Item 2" at bounding box center [373, 358] width 93 height 15
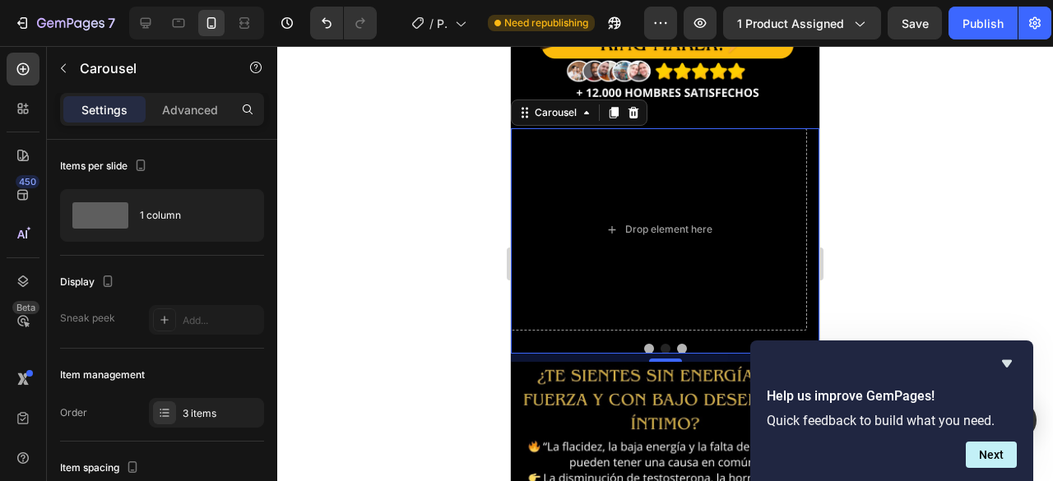
click at [677, 344] on button "Dot" at bounding box center [682, 349] width 10 height 10
click at [648, 344] on div at bounding box center [665, 349] width 309 height 10
click at [644, 344] on button "Dot" at bounding box center [649, 349] width 10 height 10
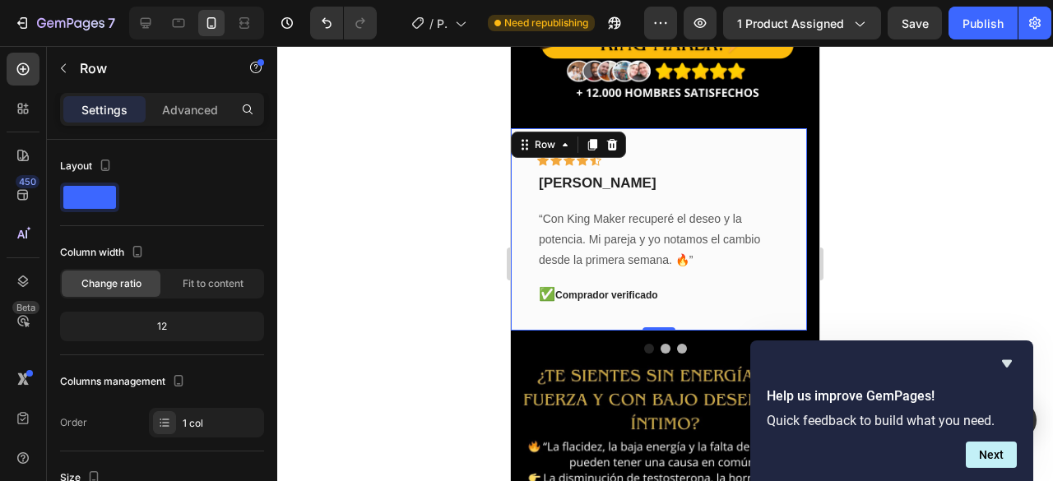
click at [611, 128] on div "Icon Icon Icon Icon Icon Row daniel samper Text block “Con King Maker recuperé …" at bounding box center [659, 229] width 296 height 203
click at [596, 139] on icon at bounding box center [592, 145] width 9 height 12
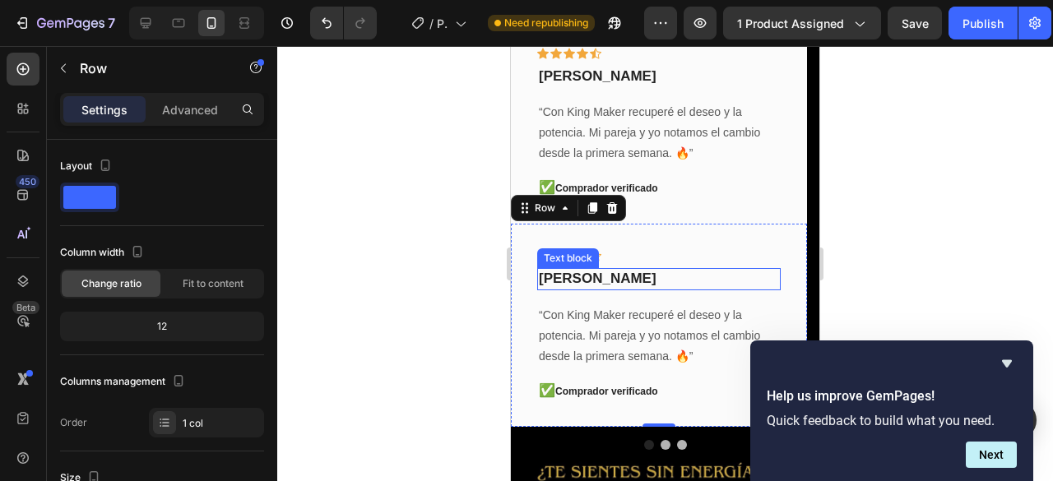
scroll to position [502, 0]
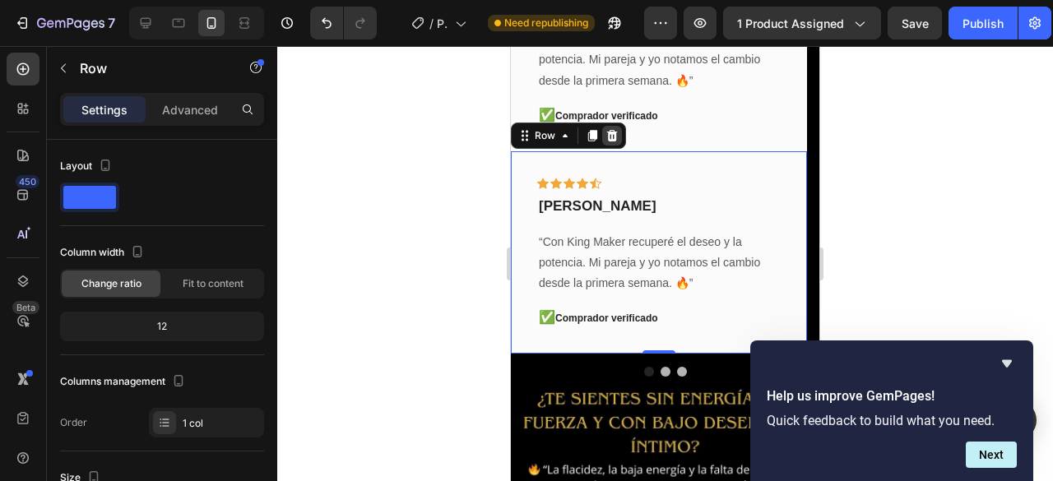
click at [614, 139] on icon at bounding box center [612, 136] width 11 height 12
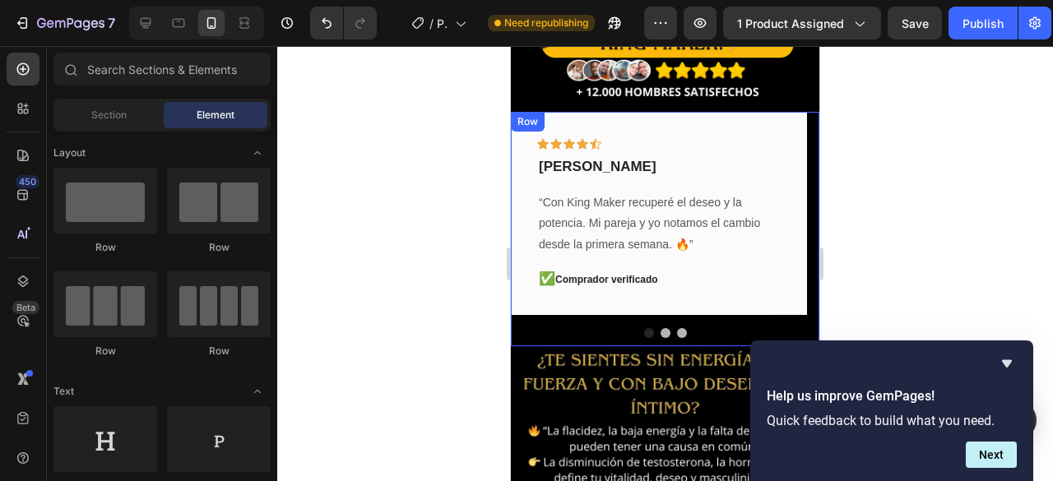
scroll to position [337, 0]
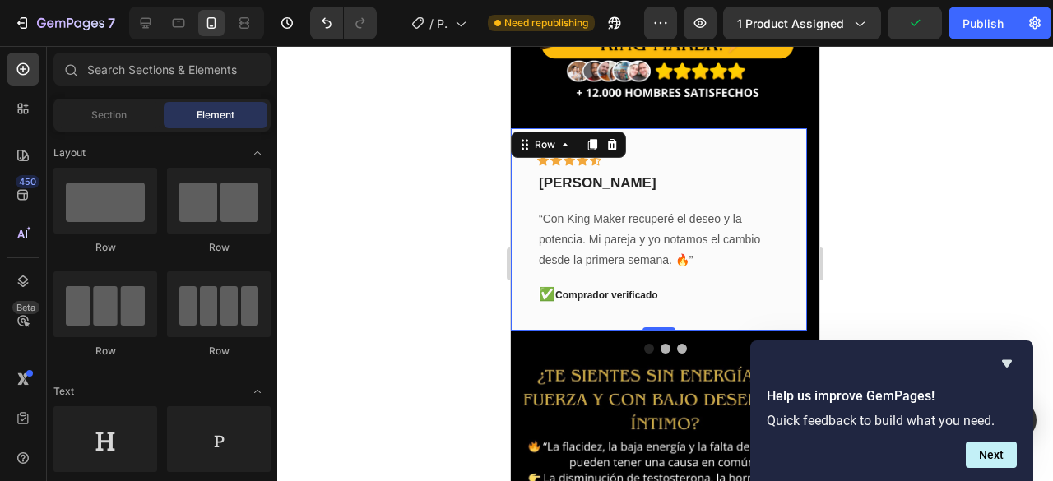
click at [678, 128] on div "Icon Icon Icon Icon Icon Row daniel samper Text block “Con King Maker recuperé …" at bounding box center [659, 229] width 296 height 203
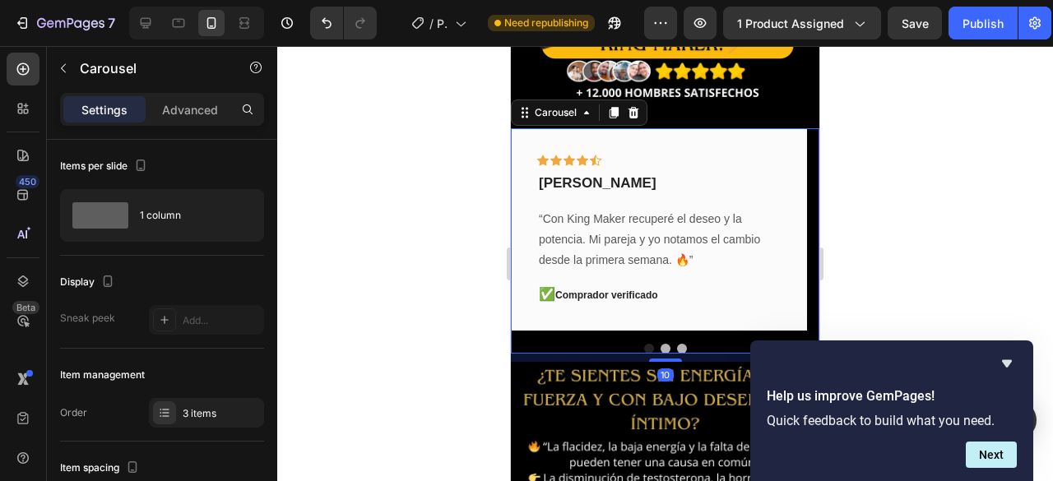
click at [677, 344] on button "Dot" at bounding box center [682, 349] width 10 height 10
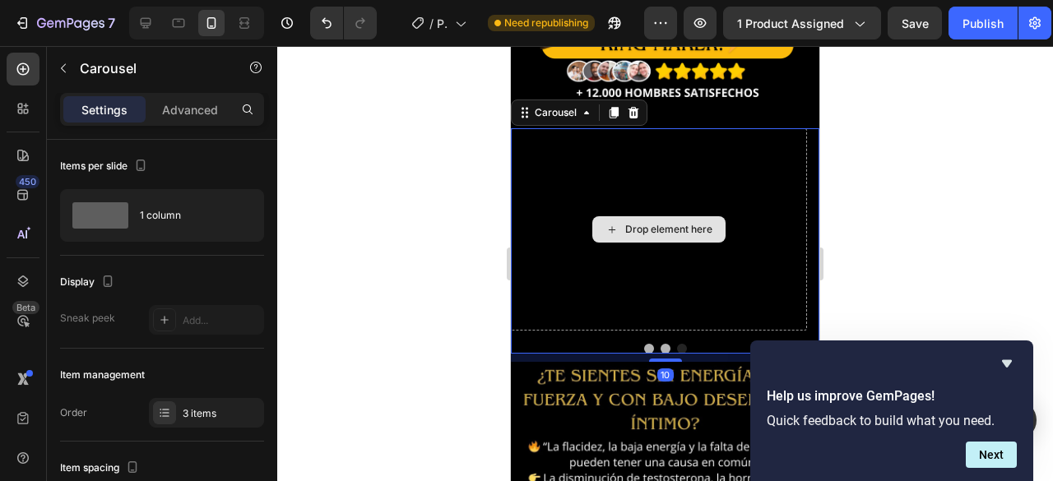
click at [674, 146] on div "Drop element here" at bounding box center [659, 229] width 296 height 203
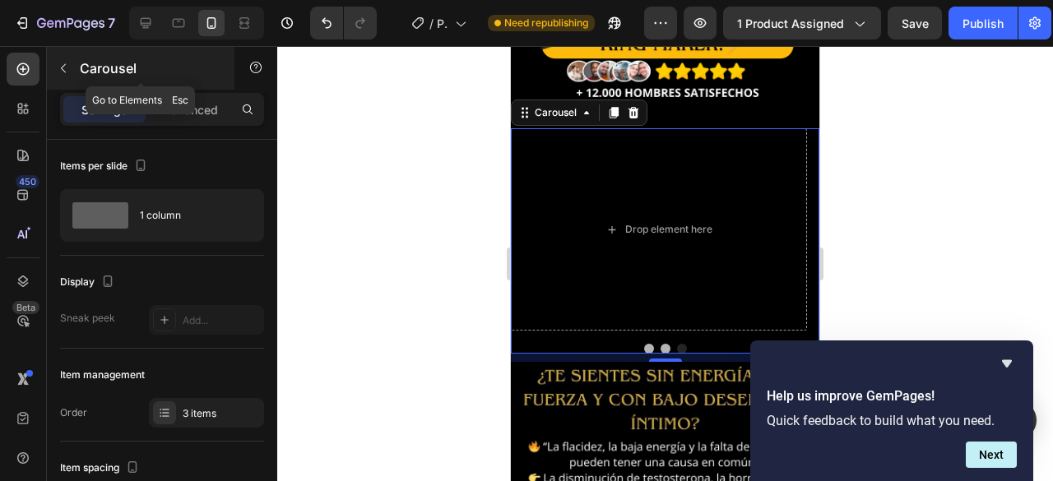
click at [70, 65] on button "button" at bounding box center [63, 68] width 26 height 26
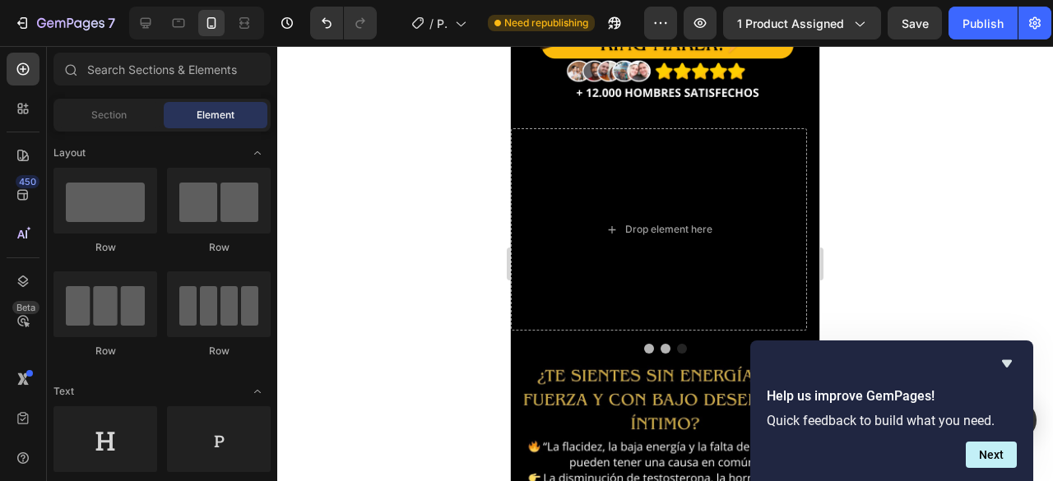
click at [207, 118] on span "Element" at bounding box center [216, 115] width 38 height 15
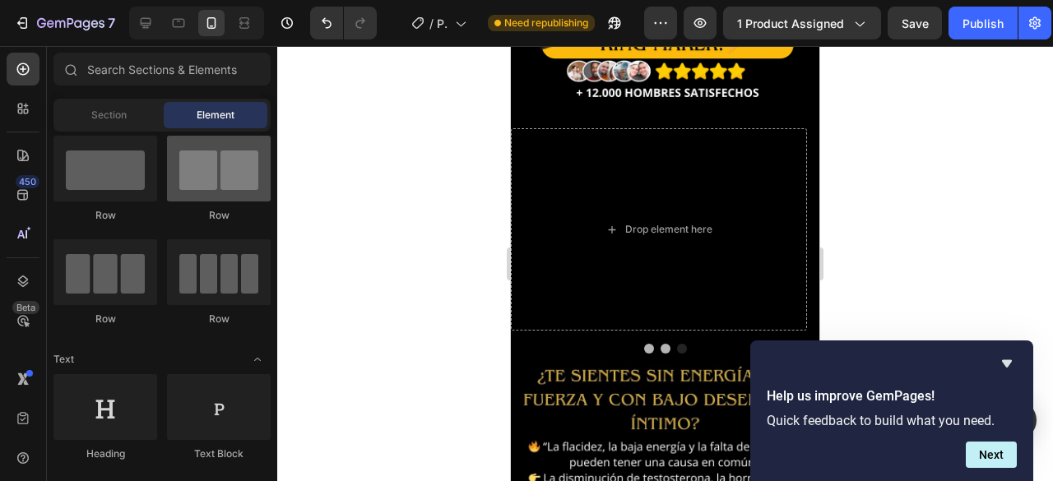
scroll to position [0, 0]
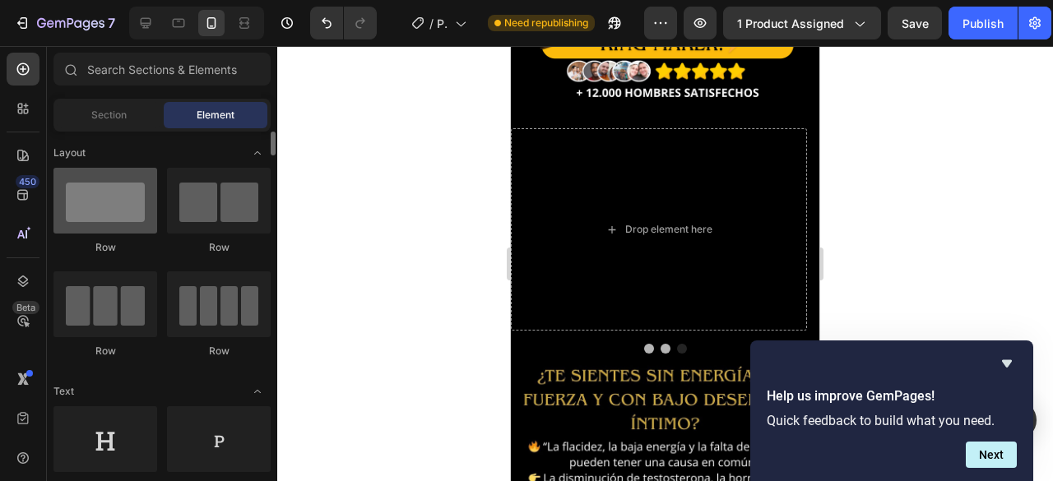
click at [109, 215] on div at bounding box center [105, 201] width 104 height 66
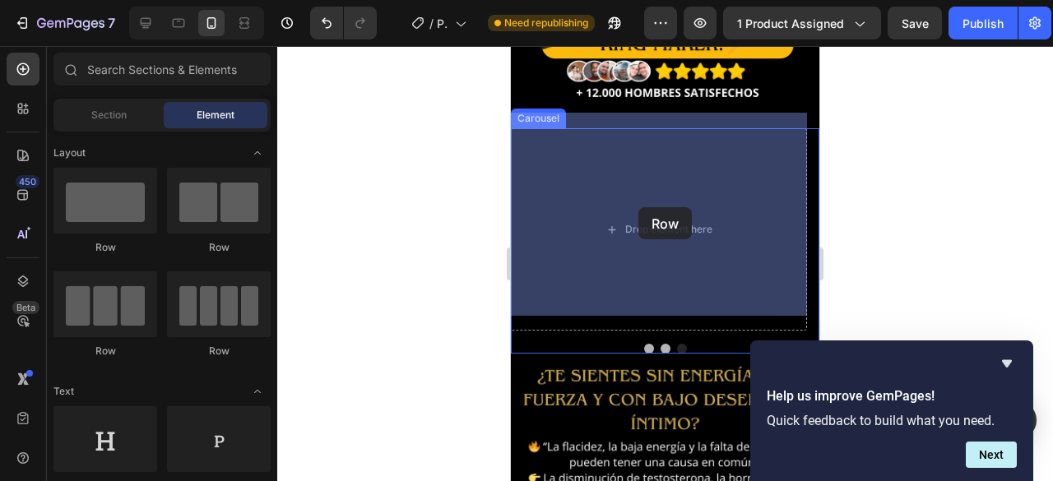
drag, startPoint x: 619, startPoint y: 258, endPoint x: 632, endPoint y: 213, distance: 46.3
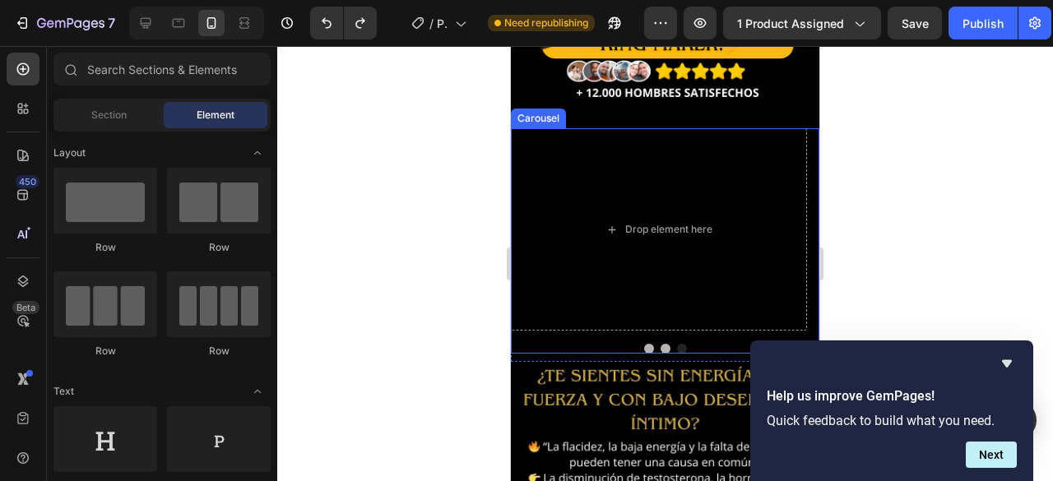
click at [644, 344] on button "Dot" at bounding box center [649, 349] width 10 height 10
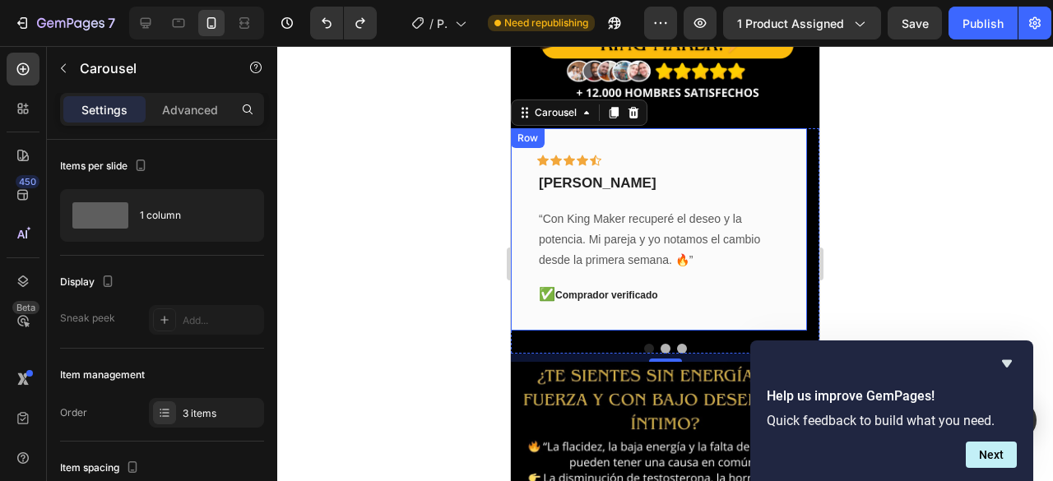
click at [532, 304] on div "Icon Icon Icon Icon Icon Row daniel samper Text block “Con King Maker recuperé …" at bounding box center [659, 229] width 296 height 203
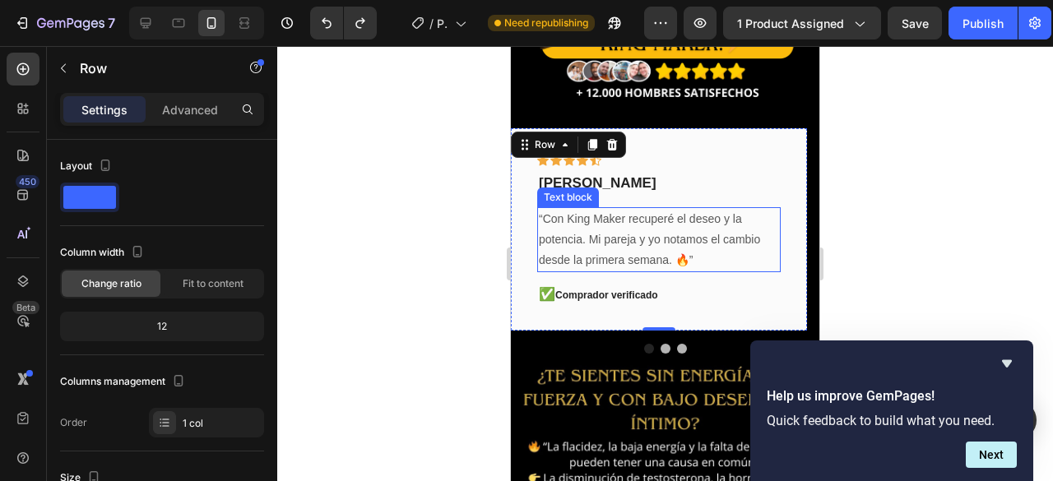
click at [599, 232] on p "“Con King Maker recuperé el deseo y la potencia. Mi pareja y yo notamos el camb…" at bounding box center [659, 240] width 240 height 63
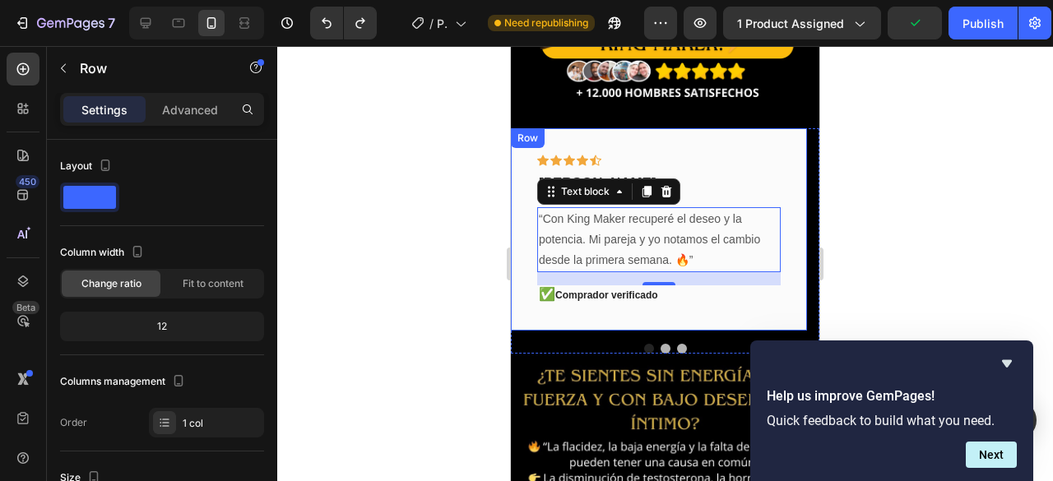
click at [527, 134] on div "Icon Icon Icon Icon Icon Row daniel samper Text block “Con King Maker recuperé …" at bounding box center [659, 229] width 296 height 203
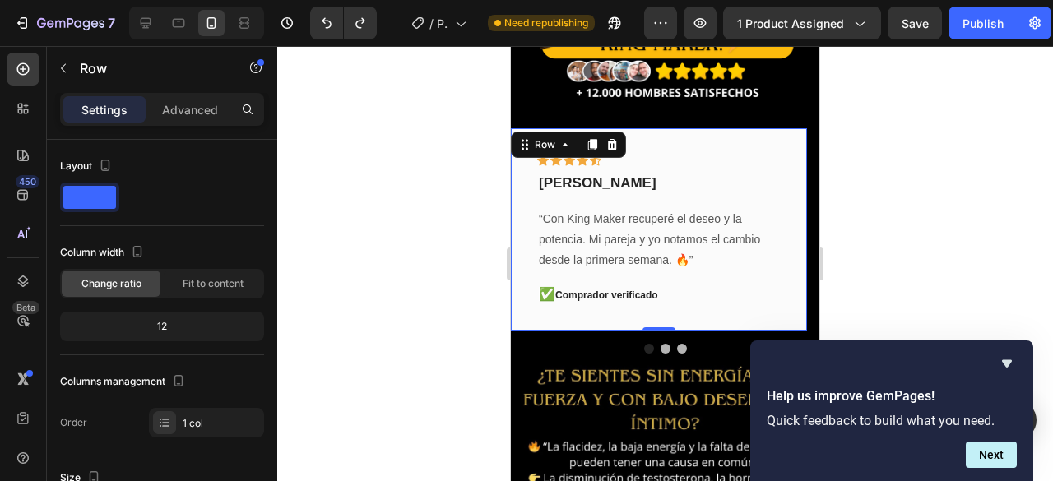
click at [787, 299] on div "Icon Icon Icon Icon Icon Row daniel samper Text block “Con King Maker recuperé …" at bounding box center [659, 229] width 296 height 203
click at [594, 139] on icon at bounding box center [592, 145] width 9 height 12
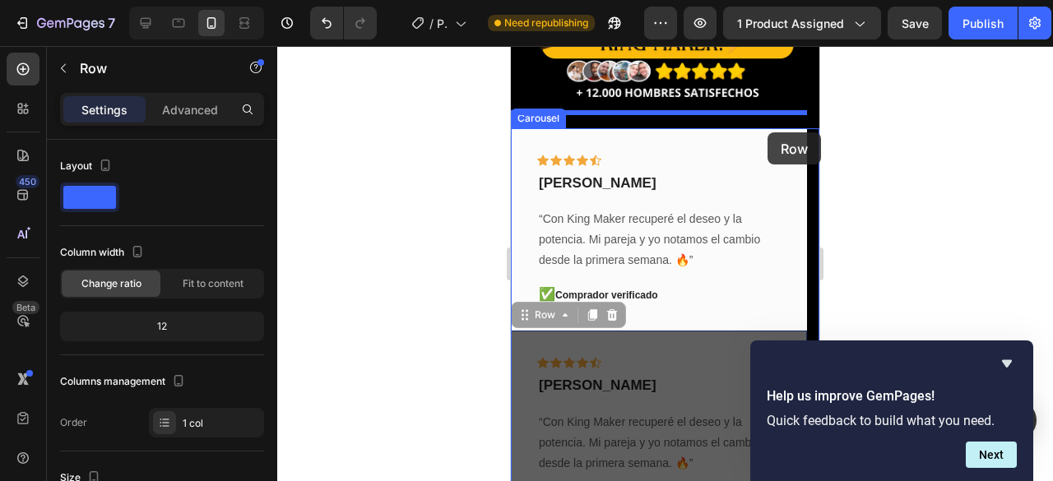
drag, startPoint x: 704, startPoint y: 328, endPoint x: 768, endPoint y: 132, distance: 205.8
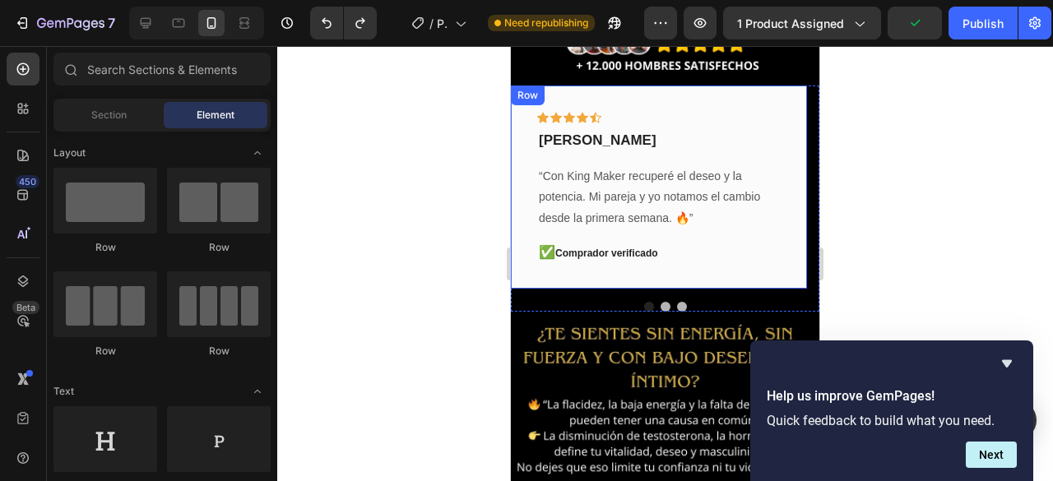
scroll to position [285, 0]
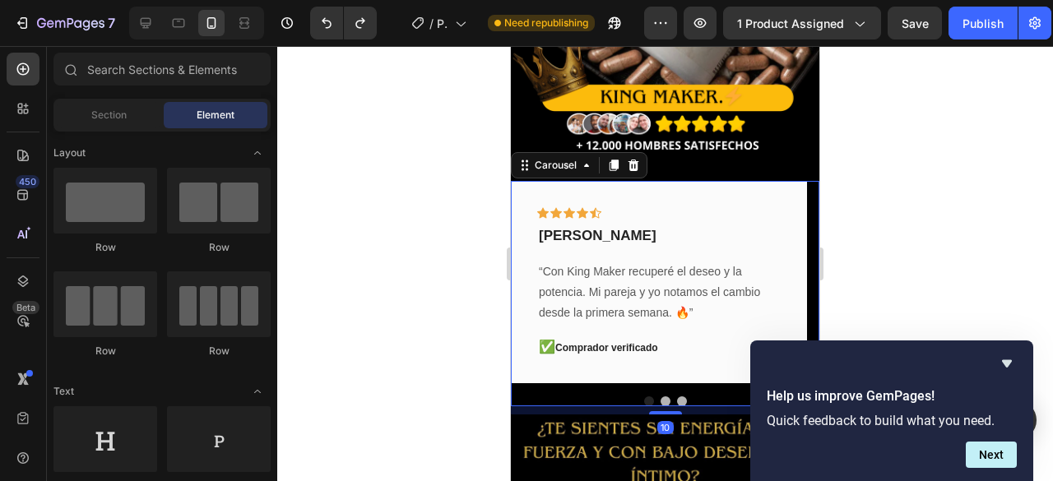
click at [678, 397] on button "Dot" at bounding box center [682, 402] width 10 height 10
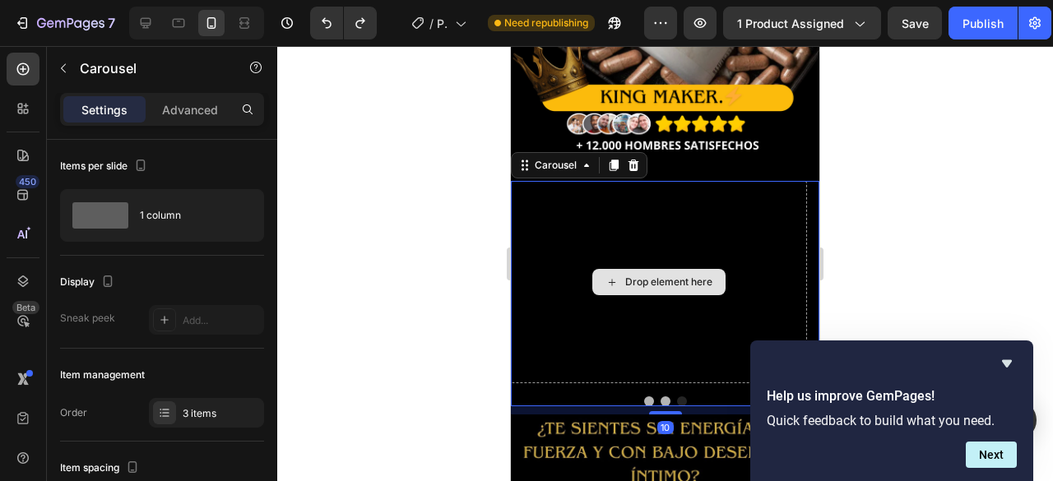
click at [675, 208] on div "Drop element here" at bounding box center [659, 282] width 296 height 203
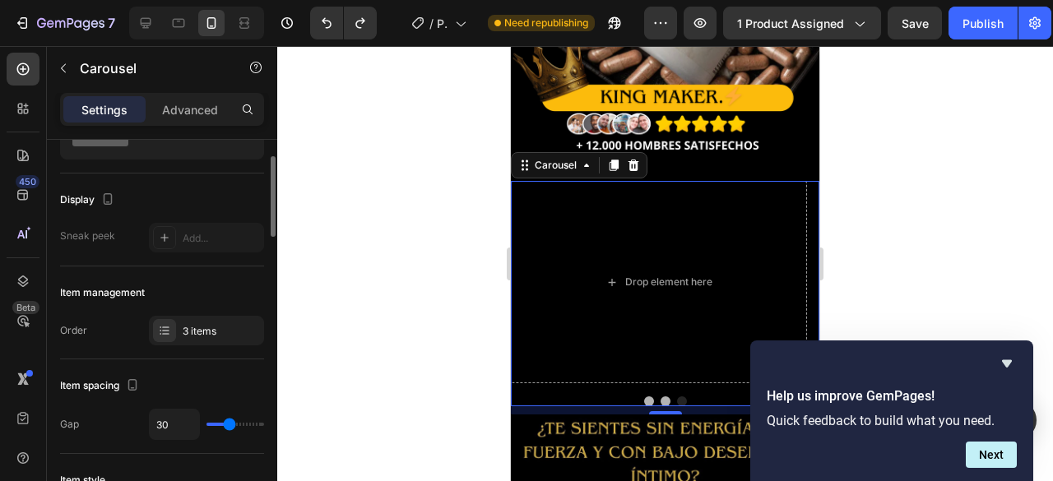
scroll to position [0, 0]
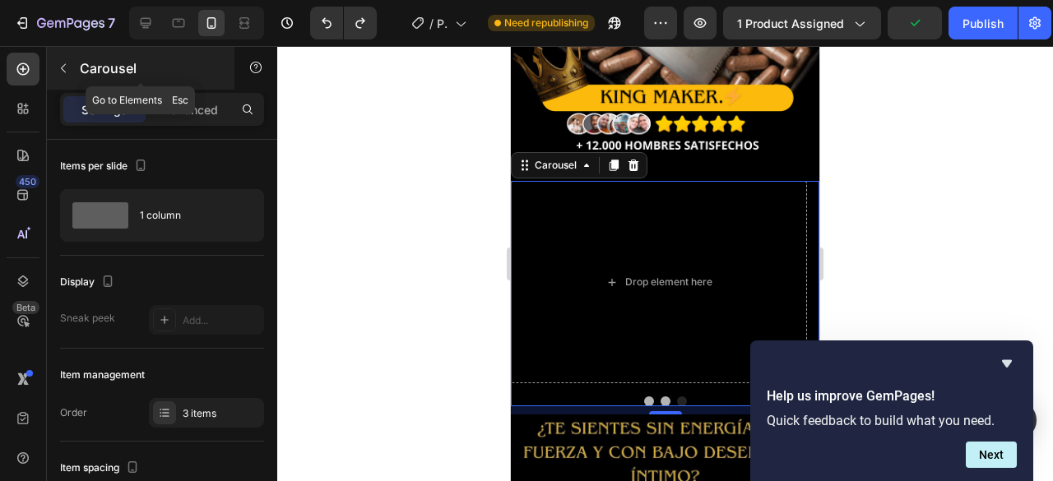
click at [67, 63] on icon "button" at bounding box center [63, 68] width 13 height 13
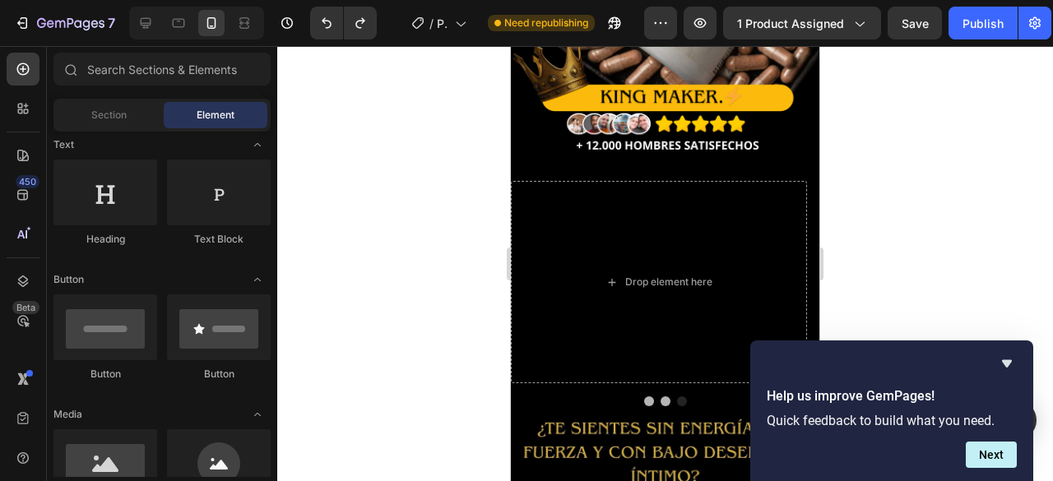
scroll to position [165, 0]
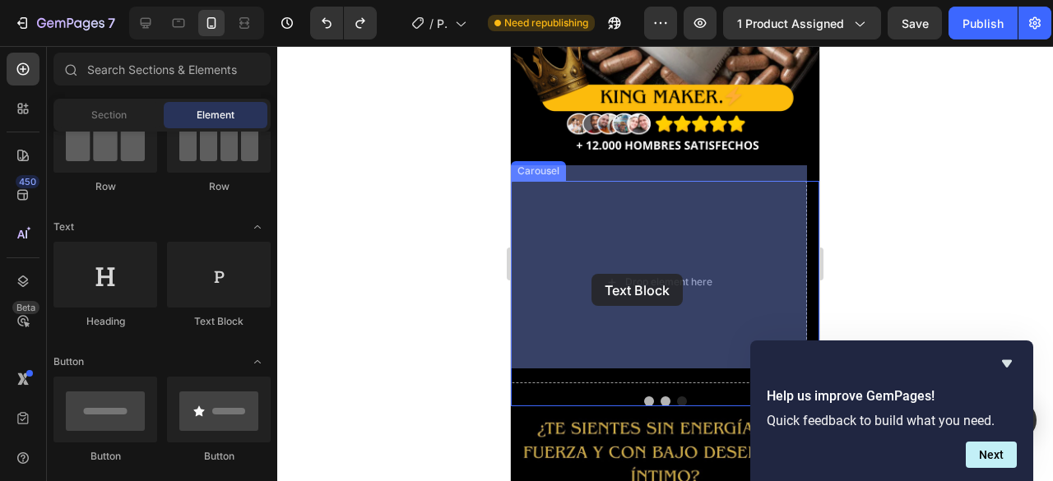
drag, startPoint x: 725, startPoint y: 345, endPoint x: 594, endPoint y: 269, distance: 151.1
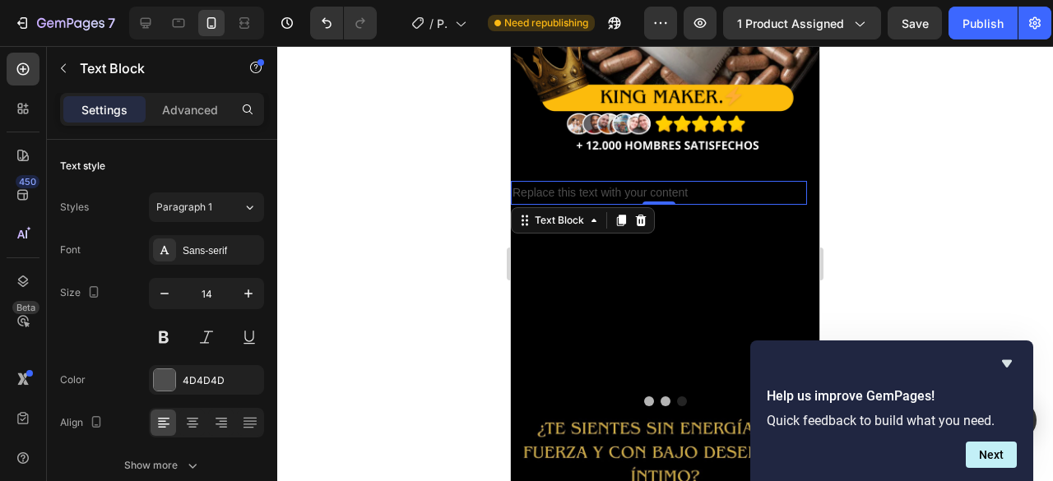
click at [561, 181] on div "Replace this text with your content" at bounding box center [659, 193] width 296 height 24
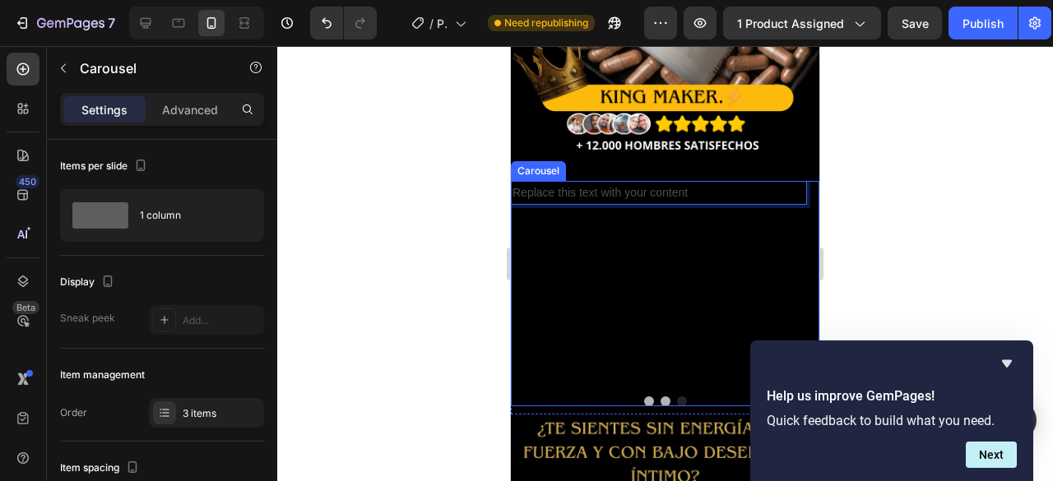
click at [644, 397] on button "Dot" at bounding box center [649, 402] width 10 height 10
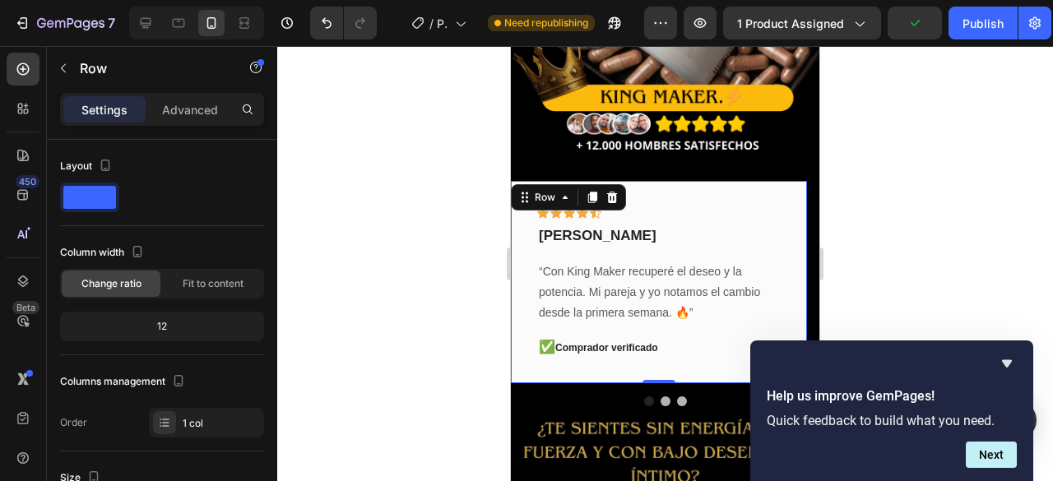
click at [597, 181] on div "Icon Icon Icon Icon Icon Row daniel samper Text block “Con King Maker recuperé …" at bounding box center [659, 282] width 296 height 203
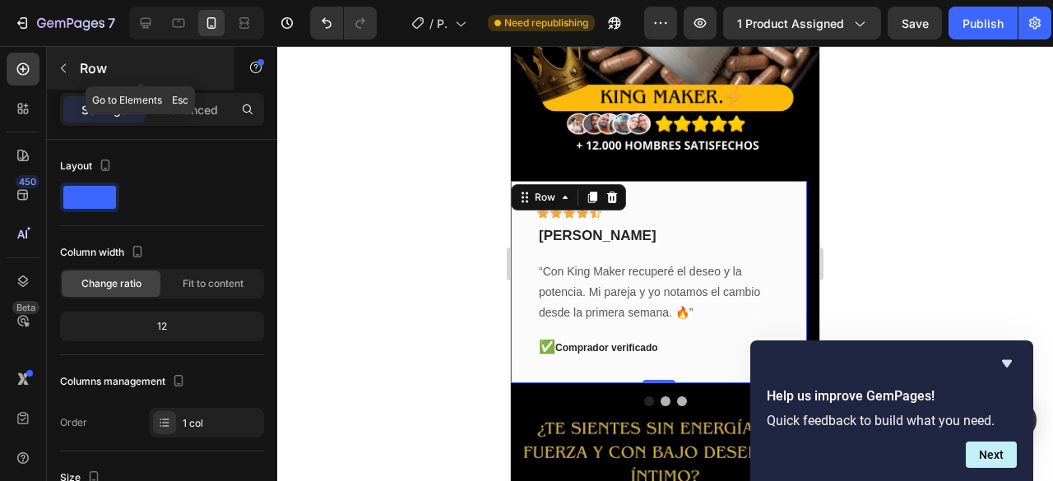
click at [62, 64] on icon "button" at bounding box center [63, 68] width 13 height 13
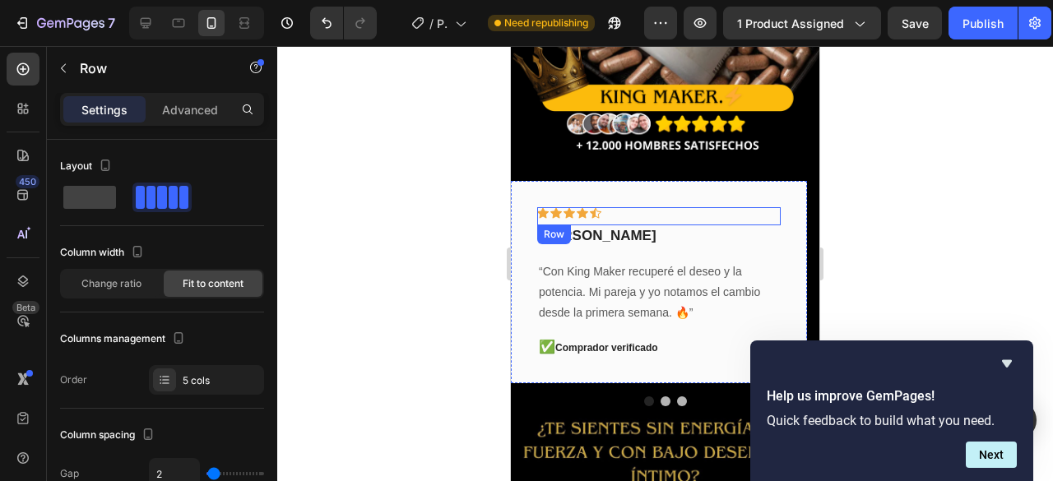
click at [736, 207] on div "Icon Icon Icon Icon Icon Row" at bounding box center [659, 216] width 244 height 18
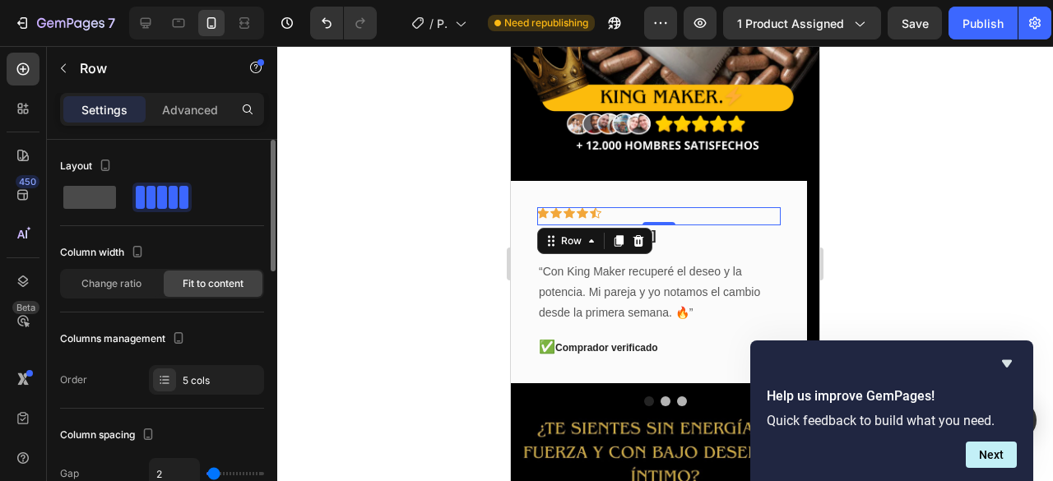
click at [91, 205] on span at bounding box center [89, 197] width 53 height 23
type input "0"
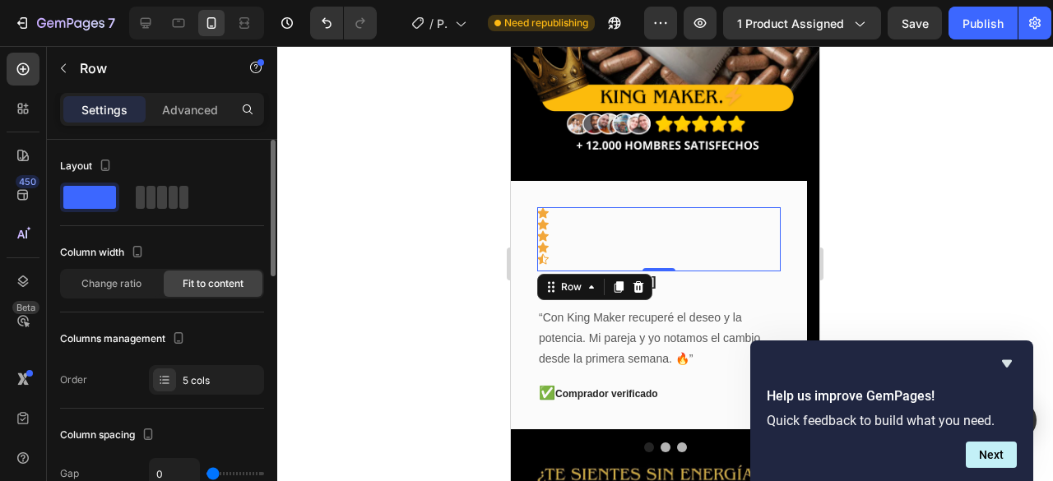
click at [155, 211] on div "Layout" at bounding box center [162, 189] width 204 height 73
click at [160, 198] on span at bounding box center [161, 197] width 9 height 23
type input "2"
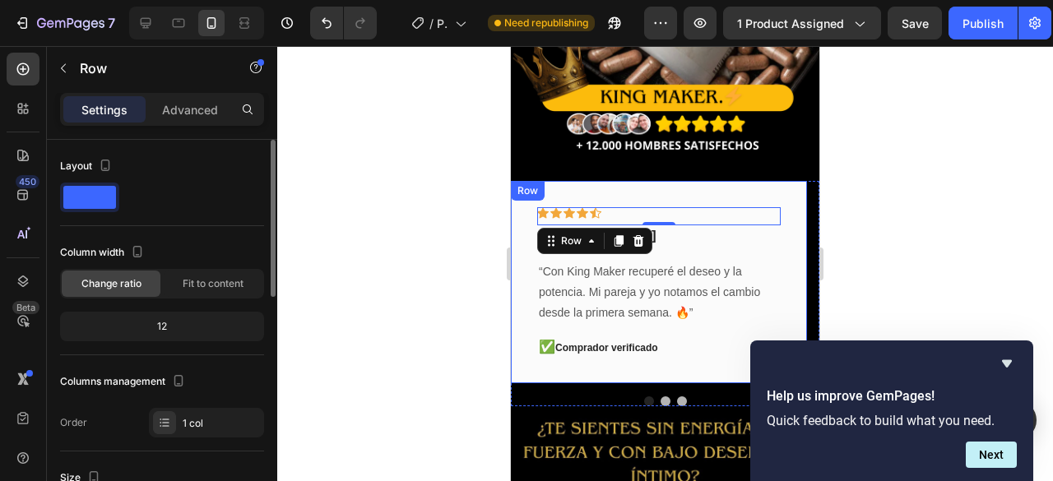
click at [675, 181] on div "Icon Icon Icon Icon Icon Row 0 daniel samper Text block “Con King Maker recuper…" at bounding box center [659, 282] width 296 height 203
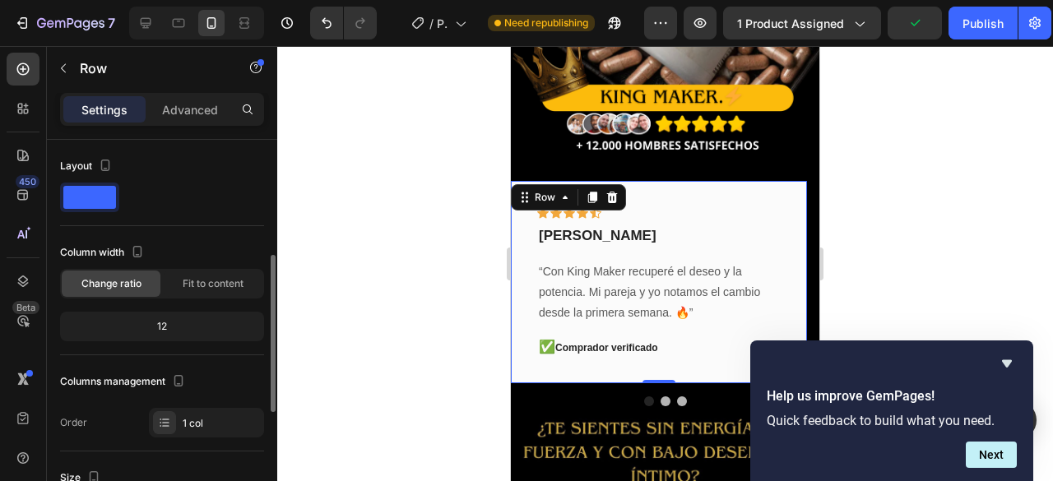
scroll to position [82, 0]
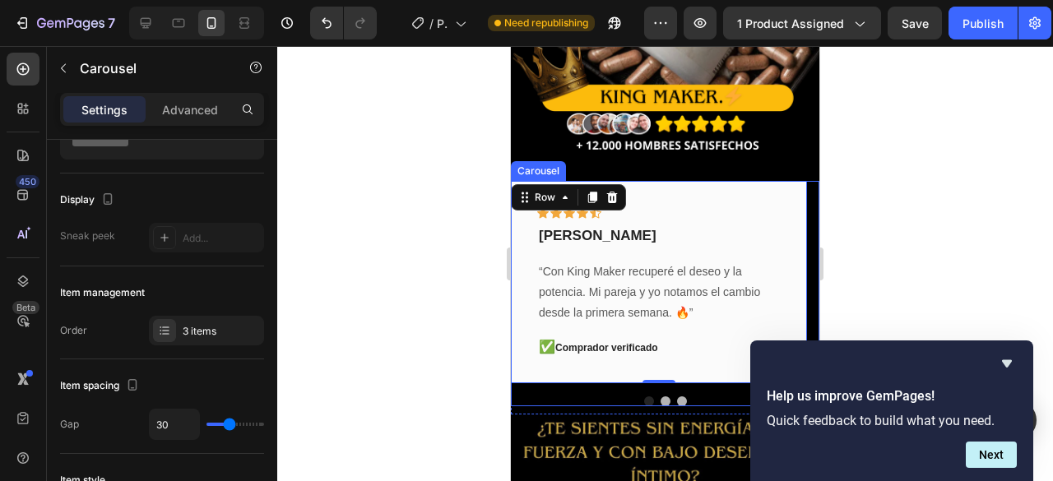
click at [662, 397] on button "Dot" at bounding box center [666, 402] width 10 height 10
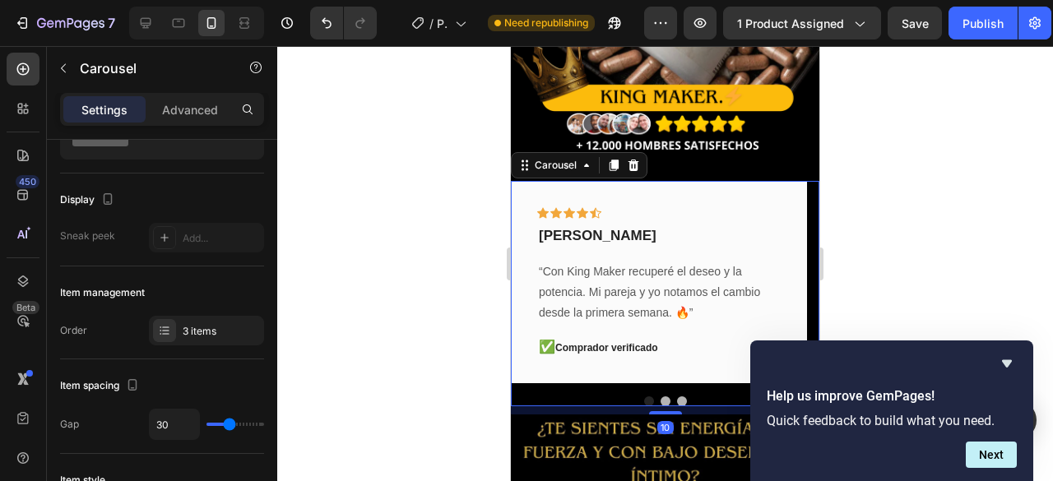
scroll to position [0, 0]
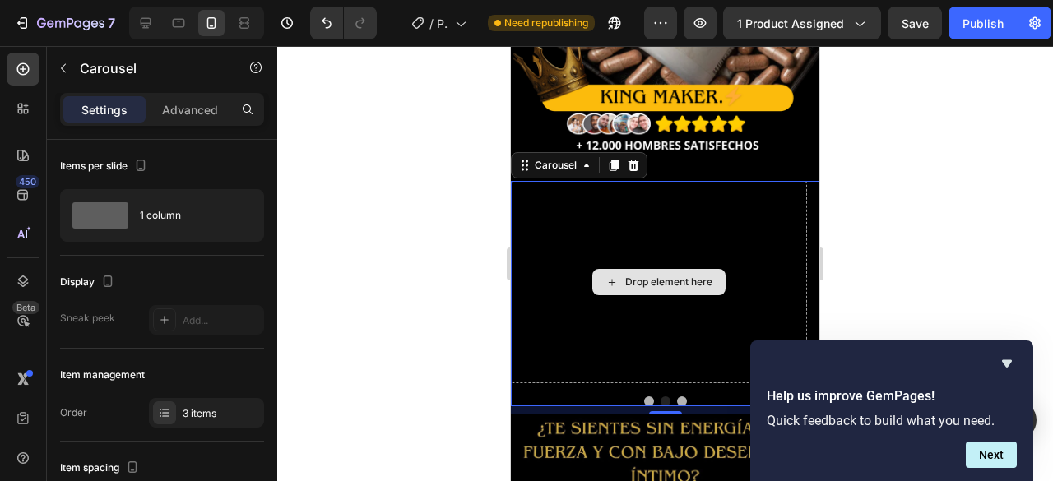
click at [571, 210] on div "Drop element here" at bounding box center [659, 282] width 296 height 203
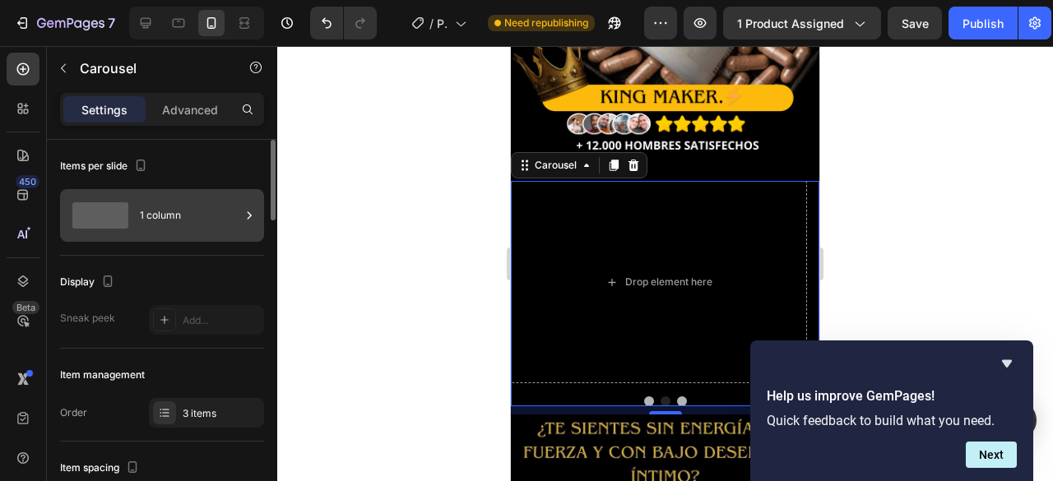
click at [89, 211] on span at bounding box center [100, 215] width 56 height 26
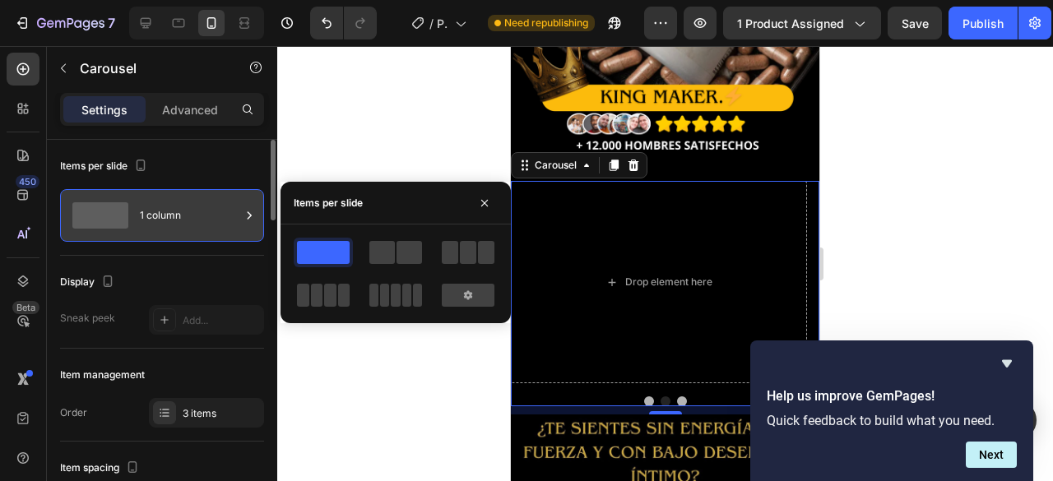
click at [89, 211] on span at bounding box center [100, 215] width 56 height 26
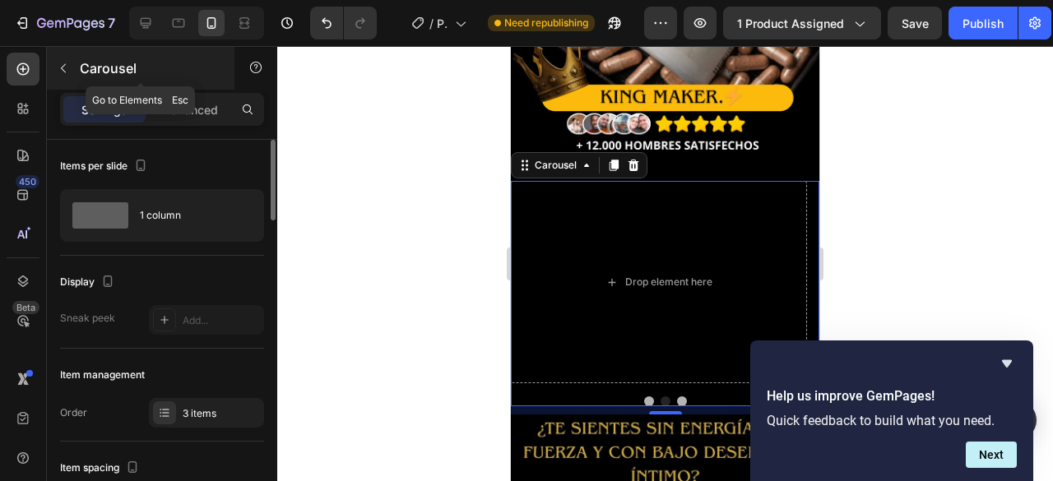
click at [65, 63] on icon "button" at bounding box center [63, 68] width 13 height 13
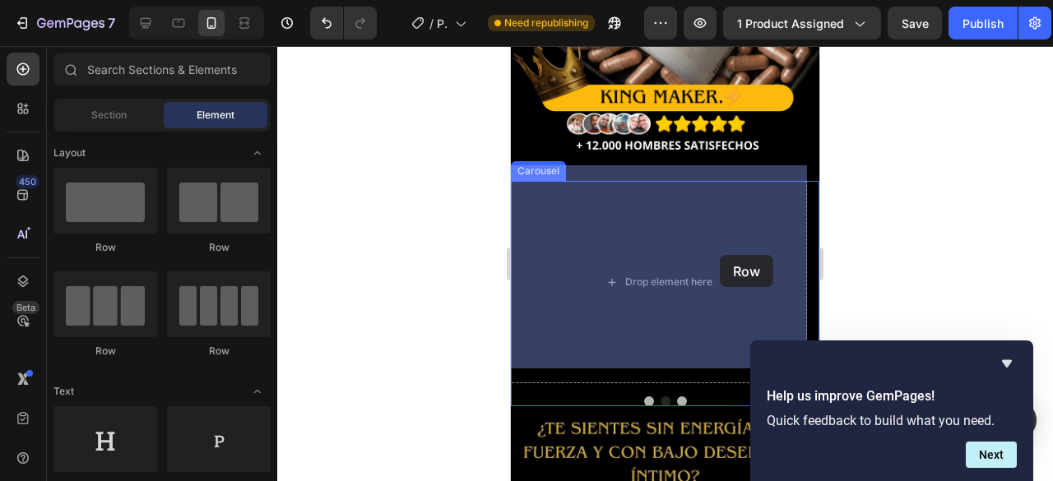
drag, startPoint x: 633, startPoint y: 262, endPoint x: 546, endPoint y: 220, distance: 96.4
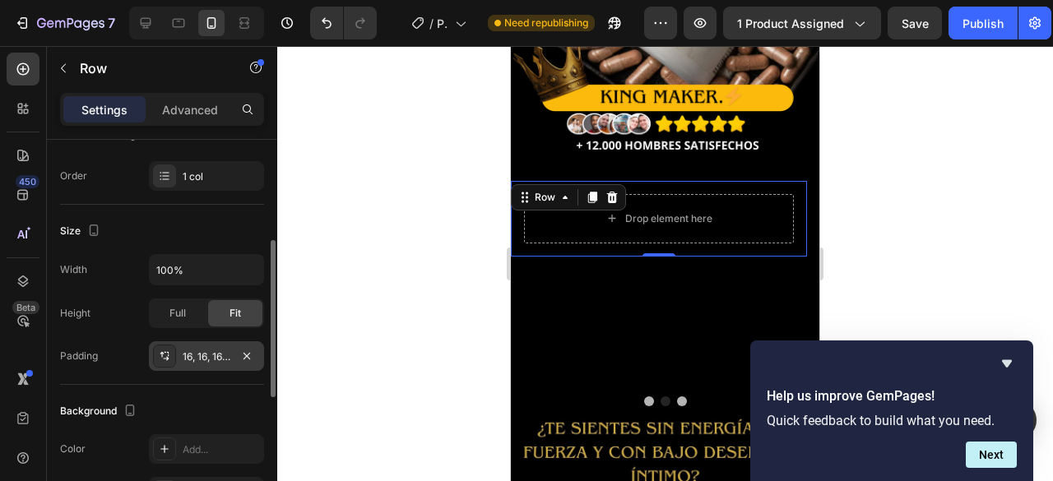
scroll to position [329, 0]
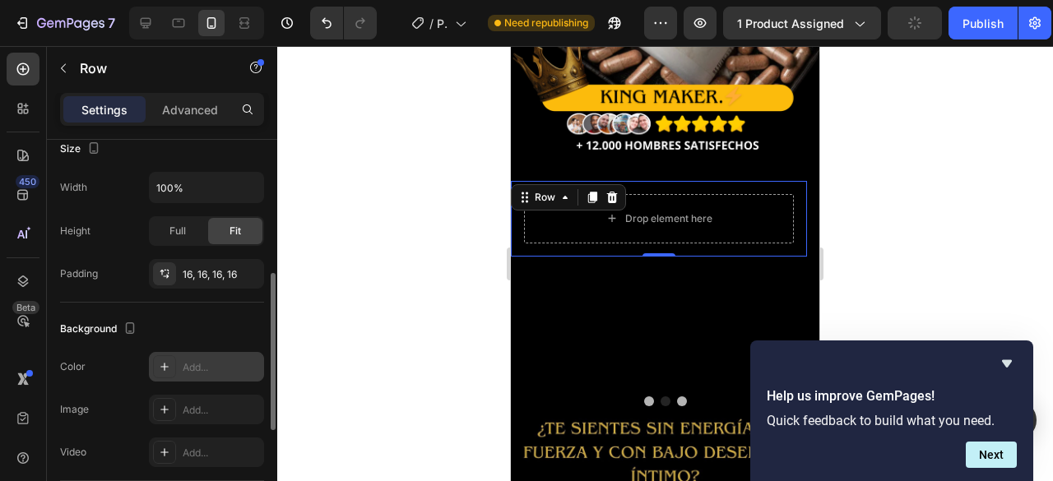
click at [183, 362] on div "Add..." at bounding box center [221, 367] width 77 height 15
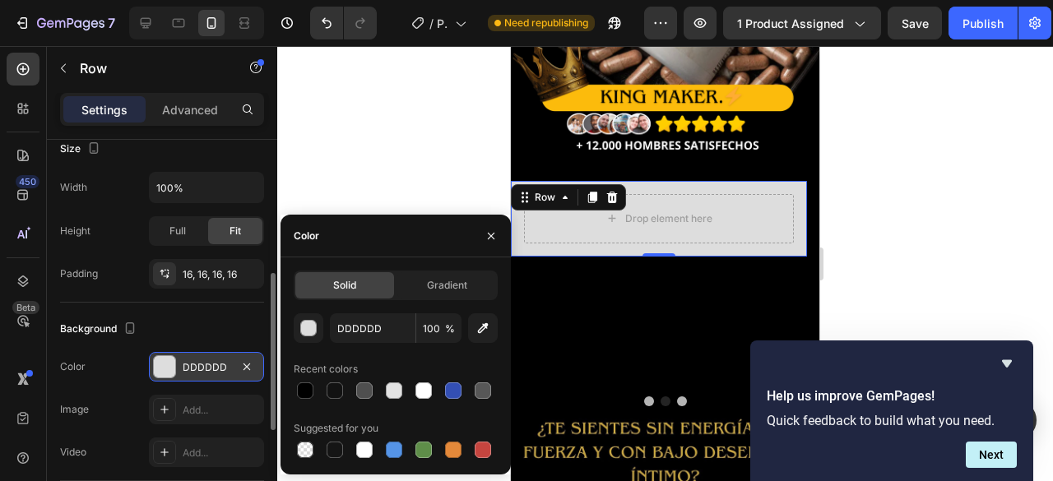
click at [451, 173] on div at bounding box center [665, 263] width 776 height 435
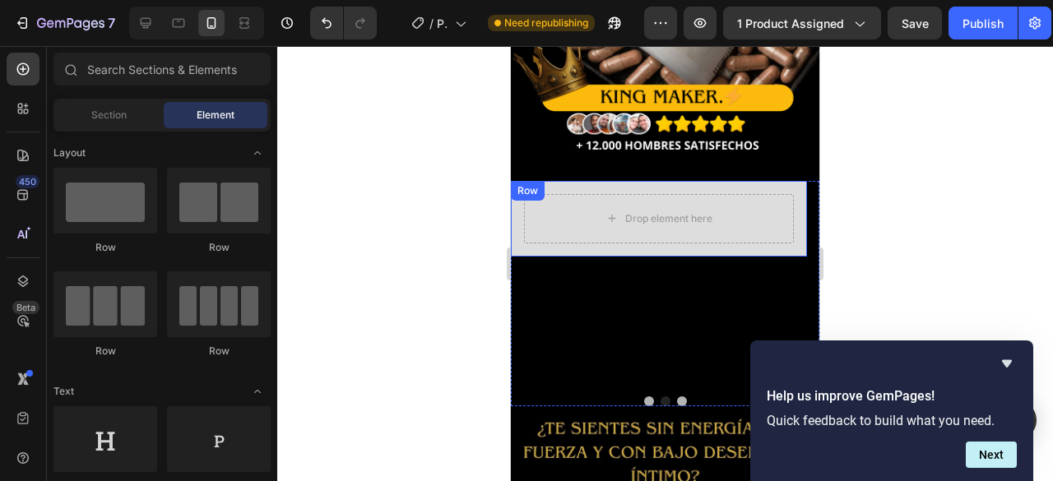
click at [517, 224] on div "Drop element here Row" at bounding box center [659, 219] width 296 height 76
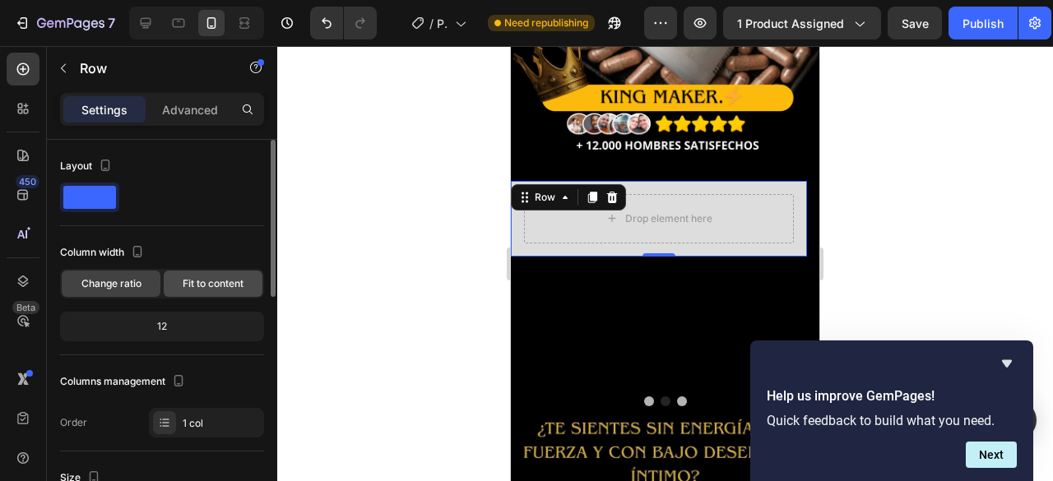
click at [219, 289] on span "Fit to content" at bounding box center [213, 283] width 61 height 15
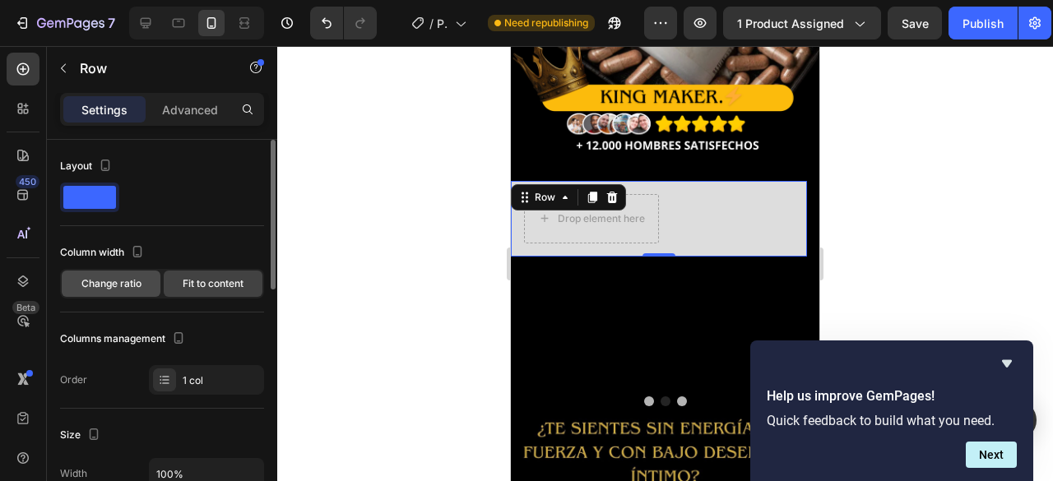
click at [134, 285] on span "Change ratio" at bounding box center [111, 283] width 60 height 15
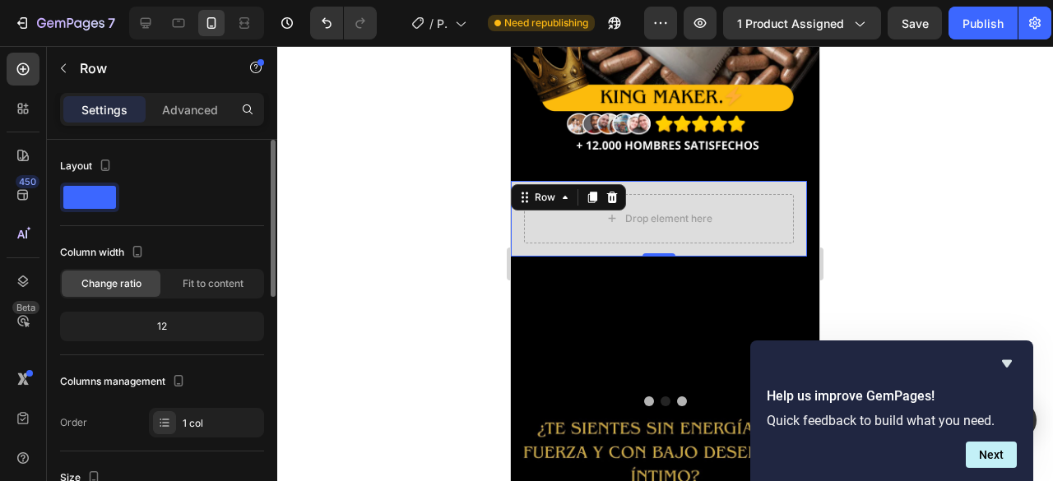
click at [179, 325] on div "12" at bounding box center [161, 326] width 197 height 23
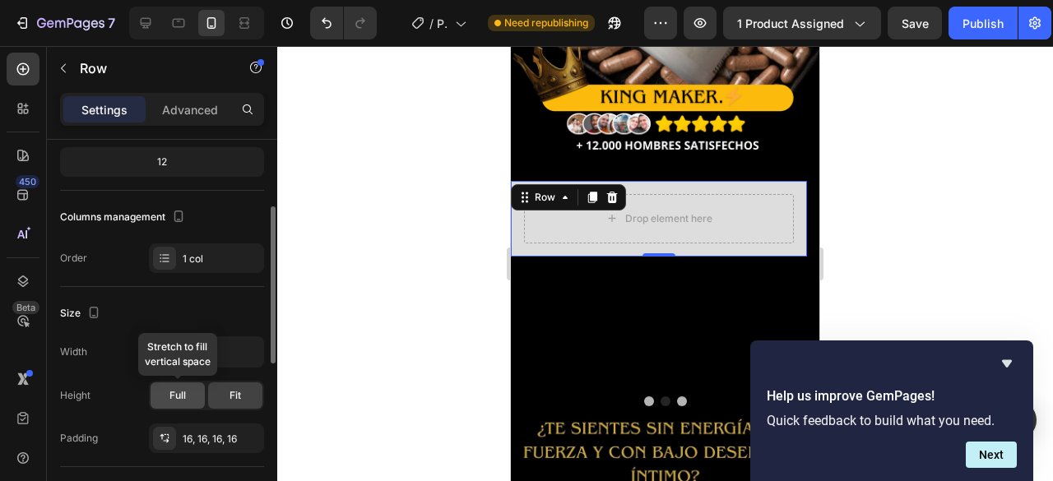
click at [186, 394] on div "Full" at bounding box center [178, 396] width 54 height 26
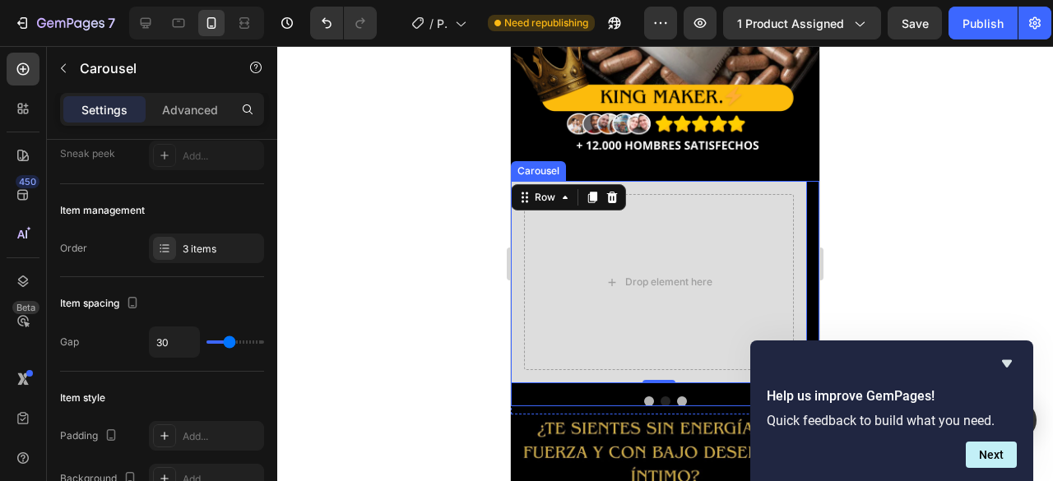
click at [644, 397] on button "Dot" at bounding box center [649, 402] width 10 height 10
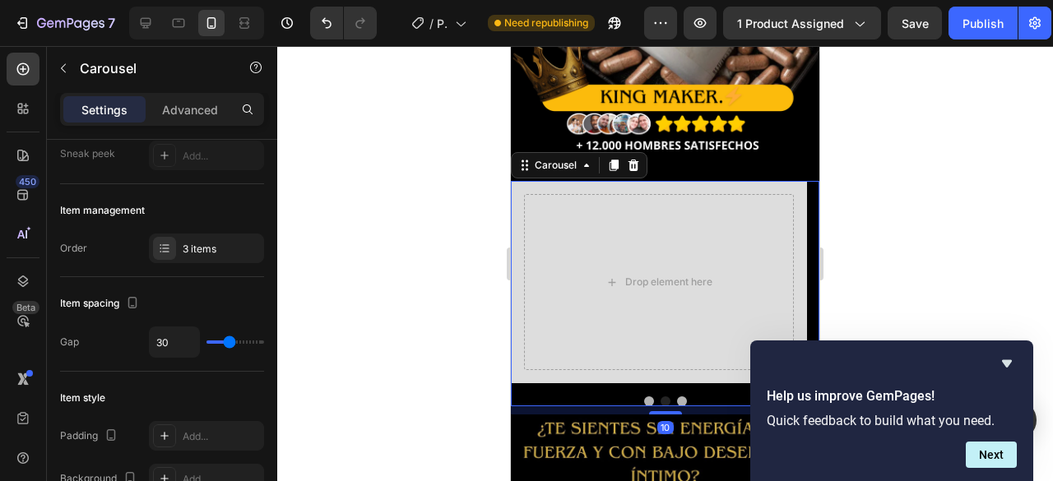
scroll to position [0, 0]
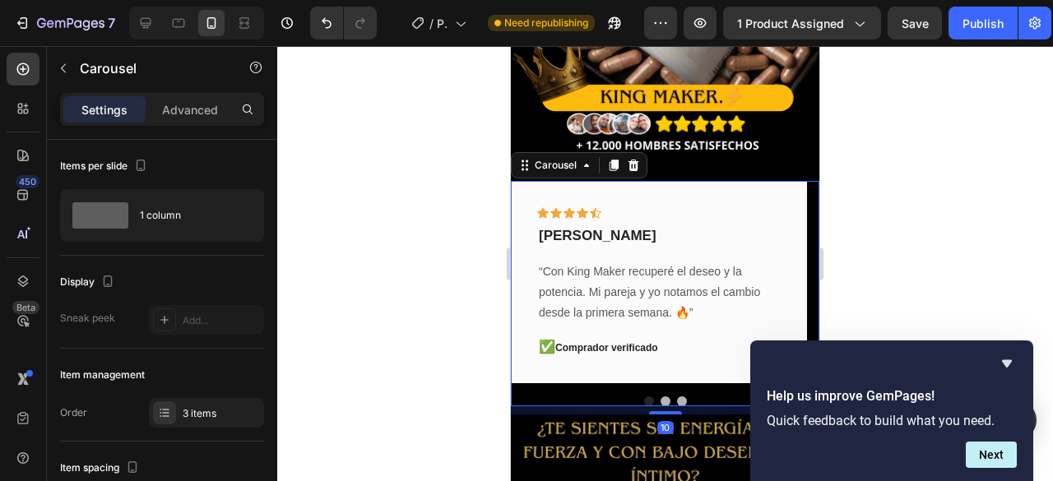
click at [678, 397] on button "Dot" at bounding box center [682, 402] width 10 height 10
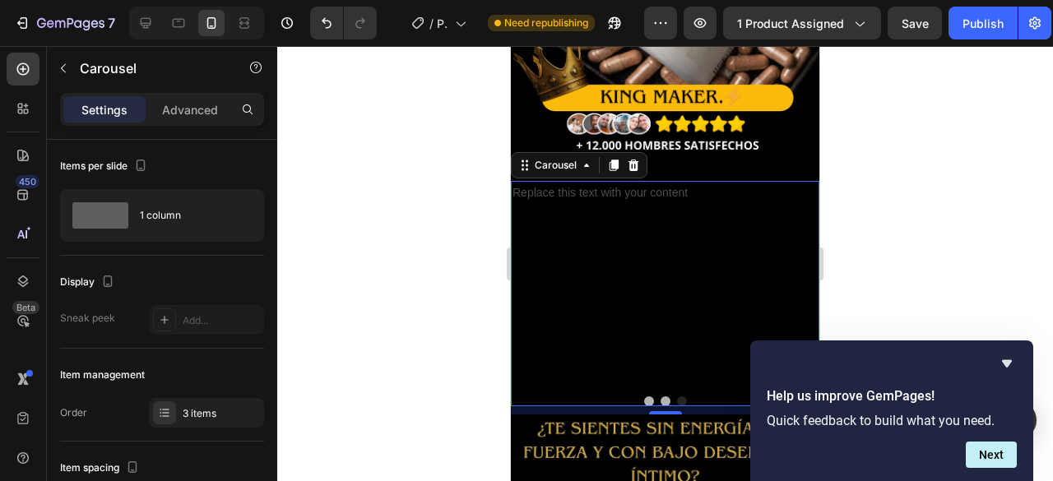
click at [661, 397] on button "Dot" at bounding box center [666, 402] width 10 height 10
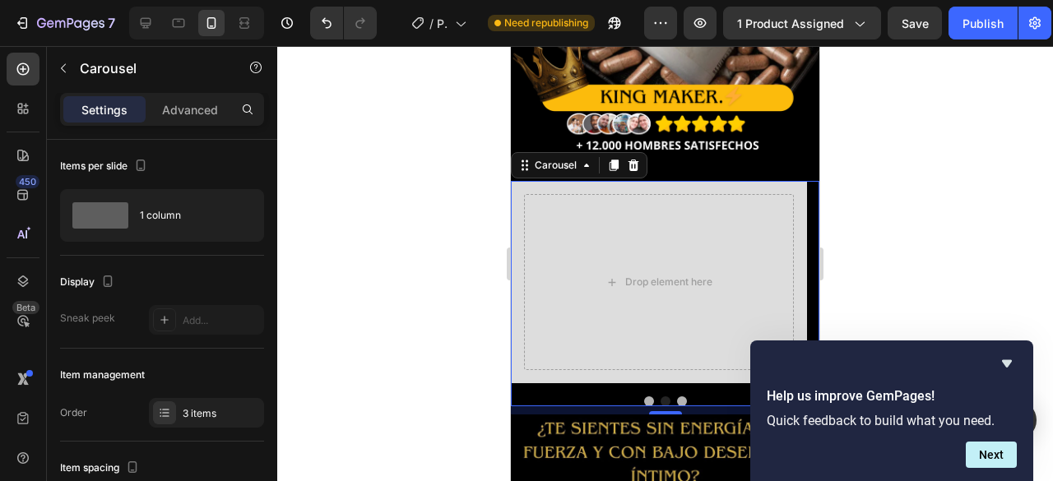
click at [644, 397] on button "Dot" at bounding box center [649, 402] width 10 height 10
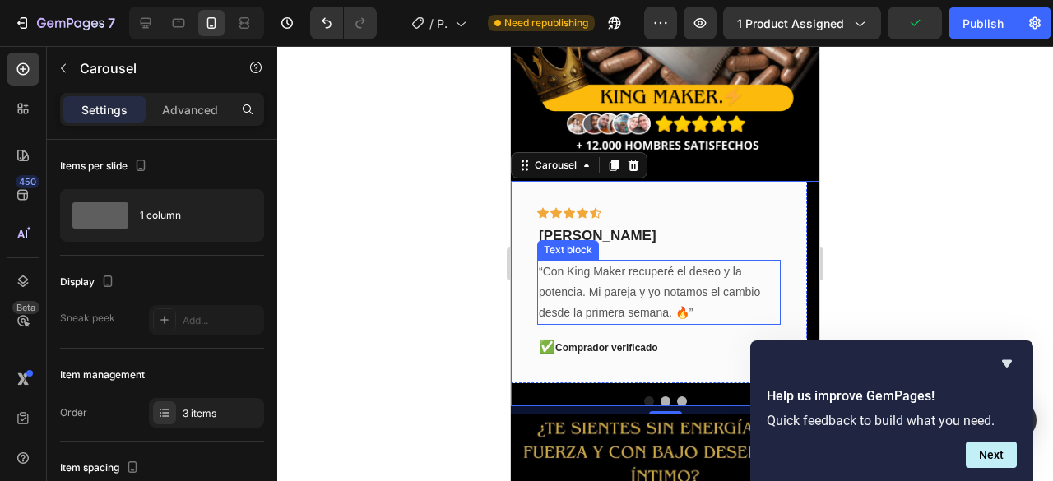
click at [564, 267] on p "“Con King Maker recuperé el deseo y la potencia. Mi pareja y yo notamos el camb…" at bounding box center [659, 293] width 240 height 63
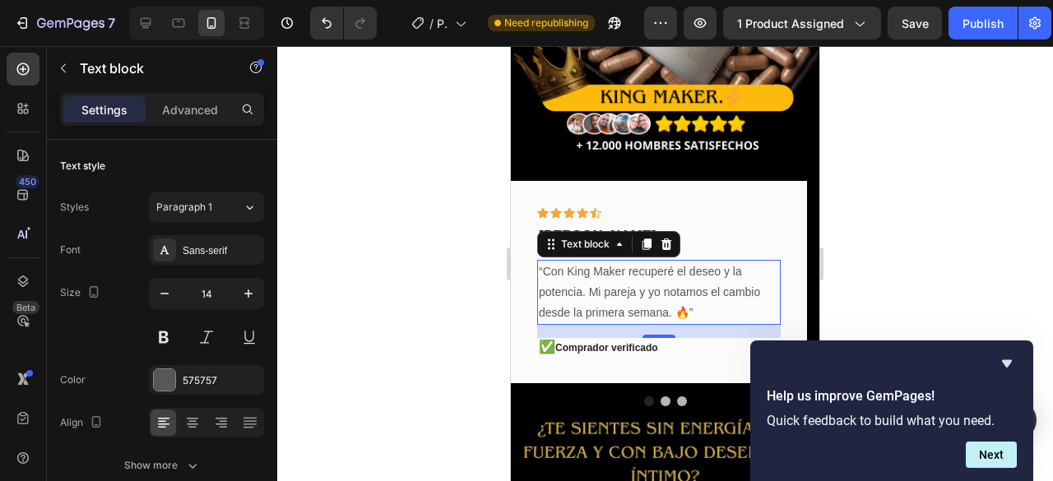
click at [464, 220] on div at bounding box center [665, 263] width 776 height 435
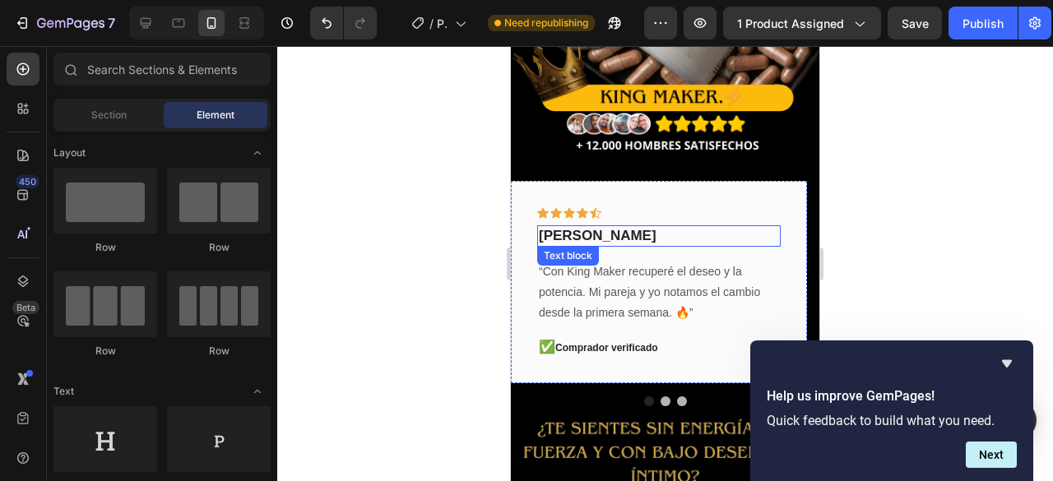
click at [564, 227] on p "daniel samper" at bounding box center [659, 236] width 240 height 18
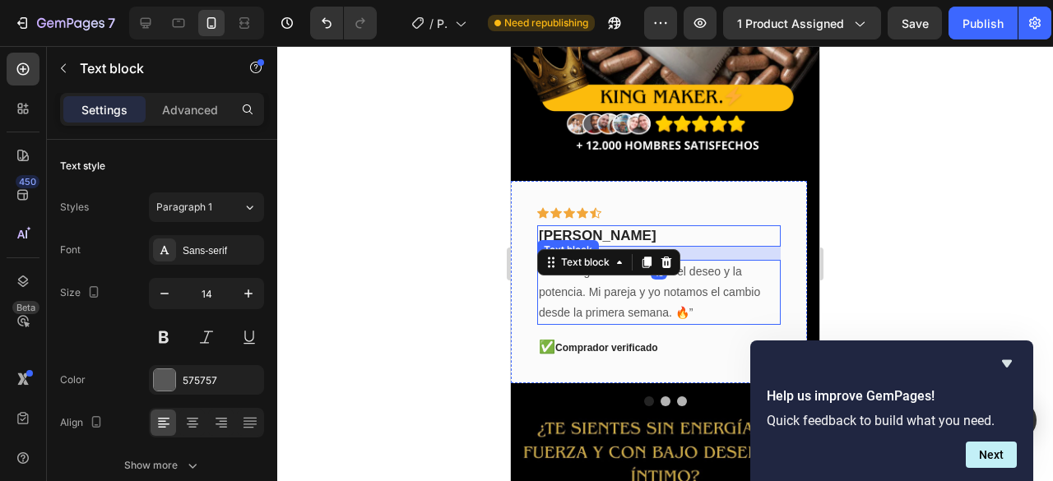
click at [580, 276] on p "“Con King Maker recuperé el deseo y la potencia. Mi pareja y yo notamos el camb…" at bounding box center [659, 293] width 240 height 63
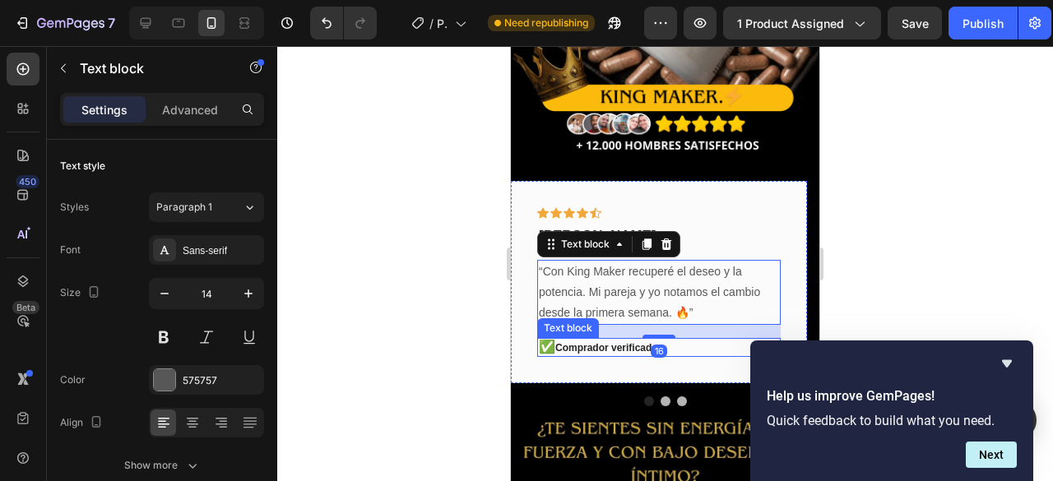
click at [566, 340] on p "✅ Comprador verificado" at bounding box center [659, 348] width 240 height 16
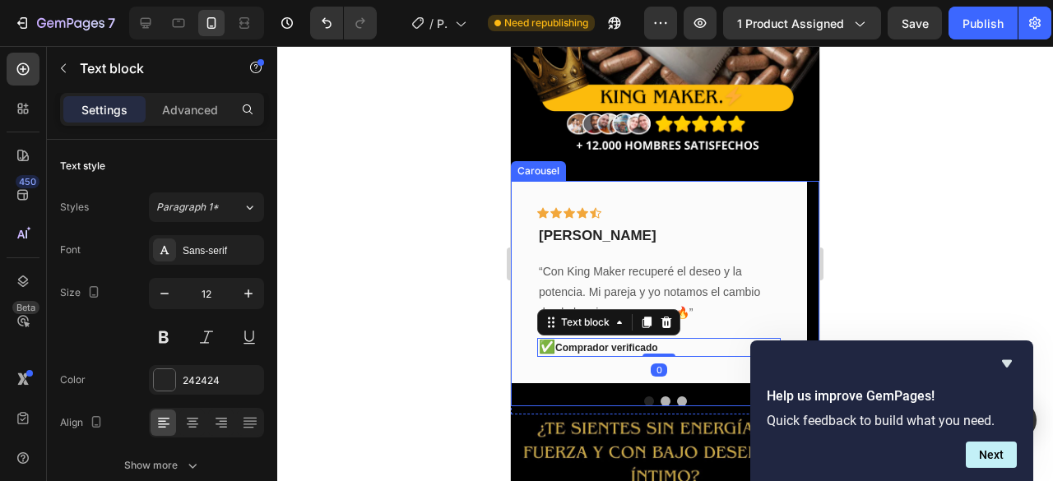
click at [670, 397] on div at bounding box center [665, 402] width 309 height 10
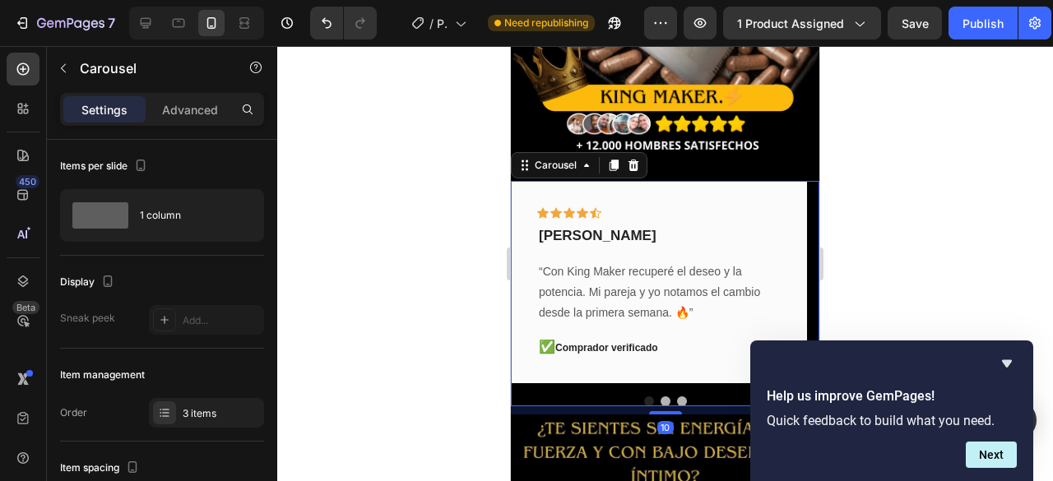
click at [677, 397] on button "Dot" at bounding box center [682, 402] width 10 height 10
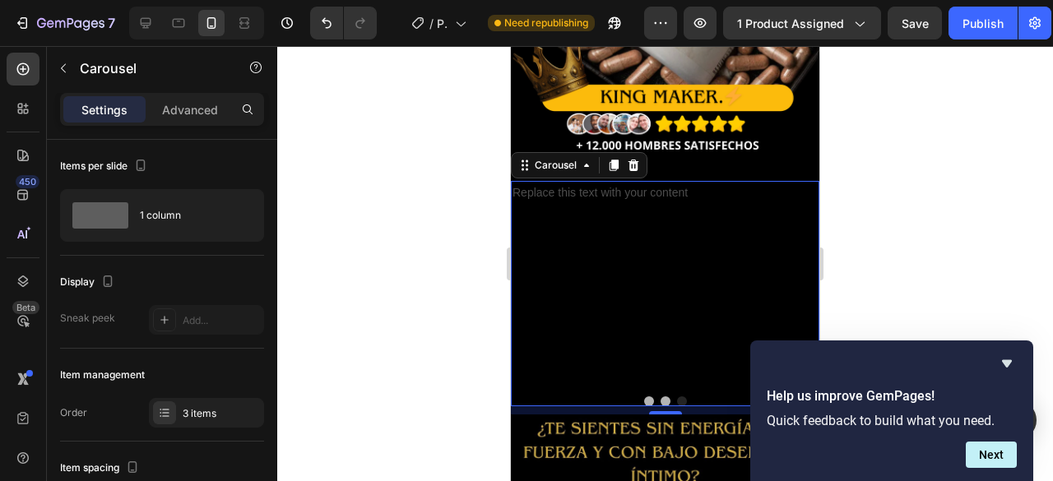
click at [644, 397] on button "Dot" at bounding box center [649, 402] width 10 height 10
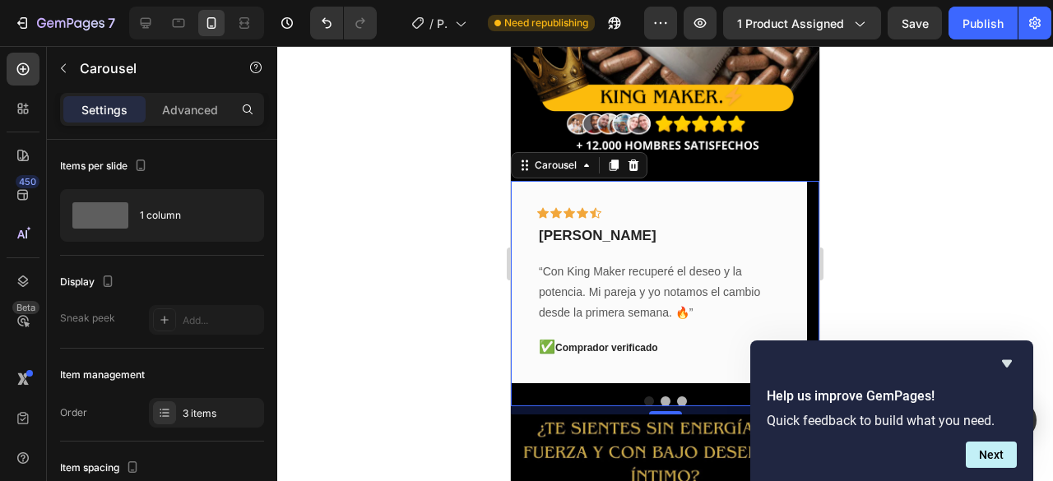
click at [677, 397] on button "Dot" at bounding box center [682, 402] width 10 height 10
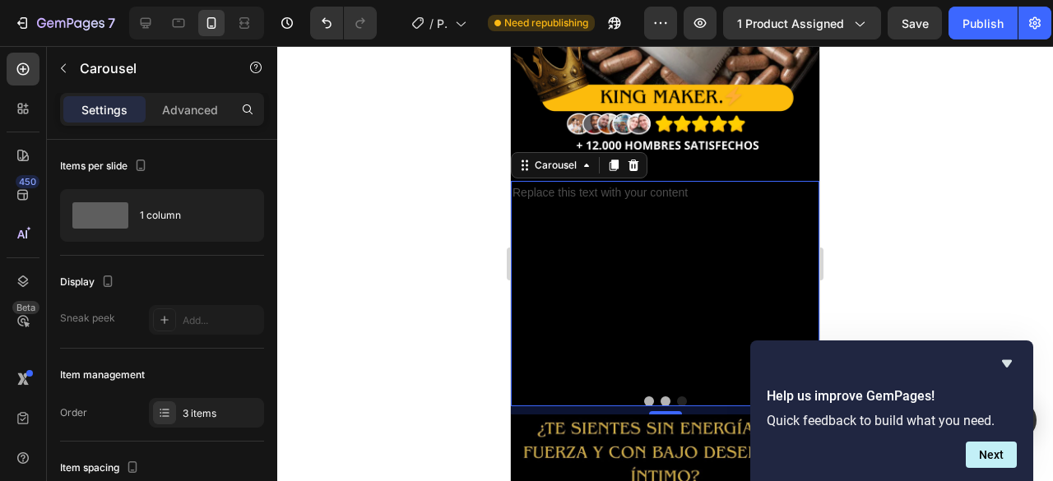
click at [677, 397] on button "Dot" at bounding box center [682, 402] width 10 height 10
click at [644, 397] on button "Dot" at bounding box center [649, 402] width 10 height 10
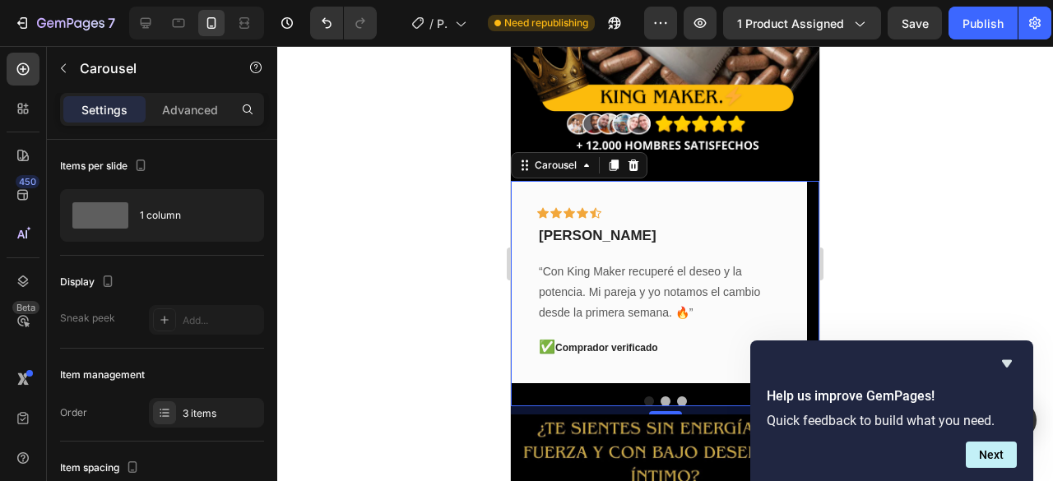
click at [648, 397] on div at bounding box center [665, 402] width 309 height 10
click at [662, 397] on button "Dot" at bounding box center [666, 402] width 10 height 10
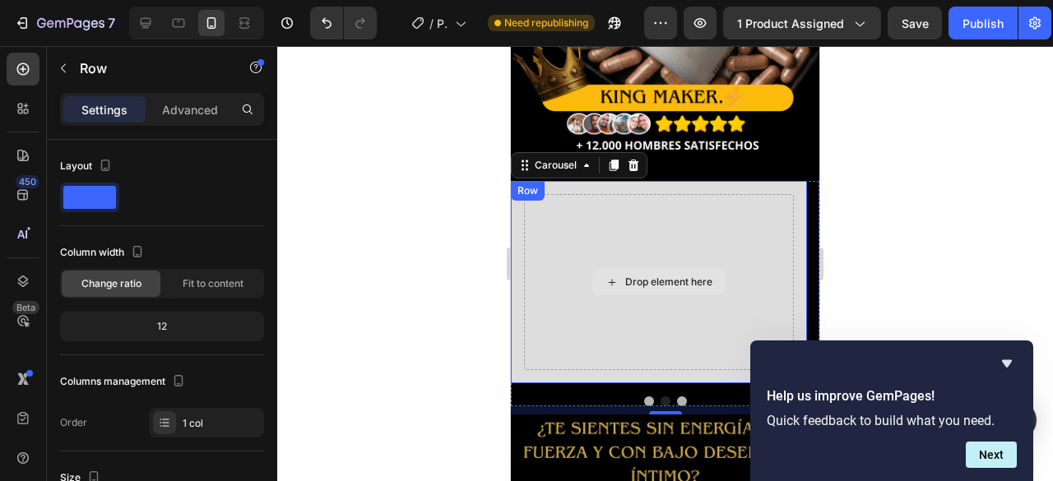
click at [652, 211] on div "Drop element here" at bounding box center [659, 282] width 270 height 177
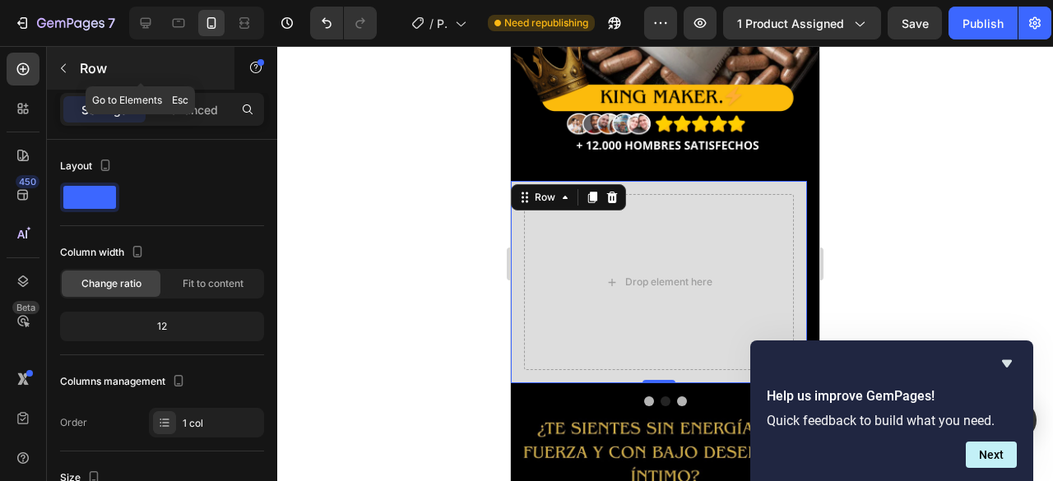
click at [61, 62] on icon "button" at bounding box center [63, 68] width 13 height 13
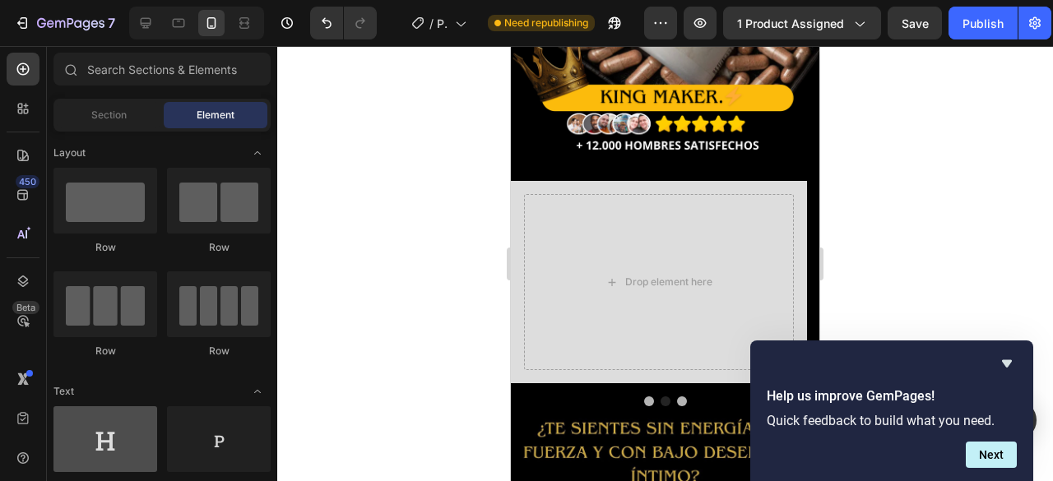
scroll to position [165, 0]
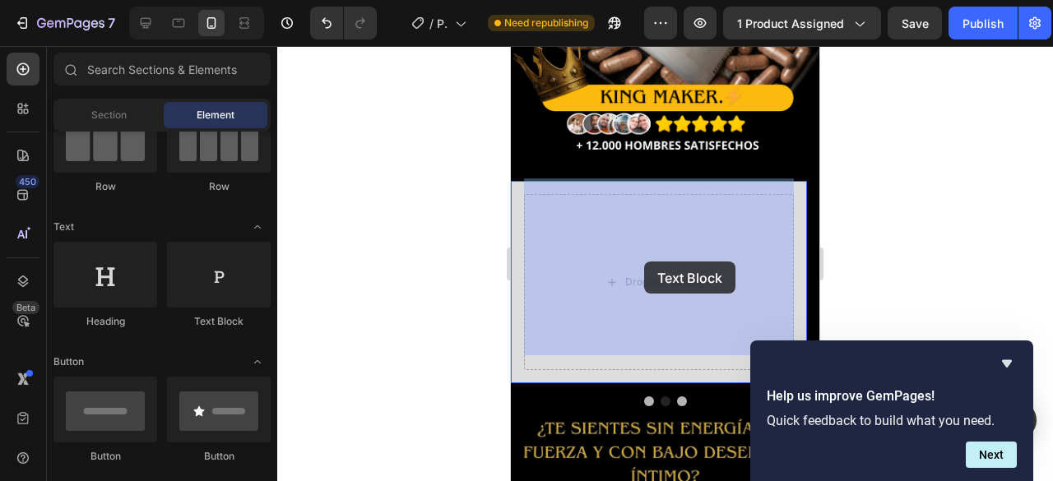
drag, startPoint x: 703, startPoint y: 337, endPoint x: 628, endPoint y: 266, distance: 104.2
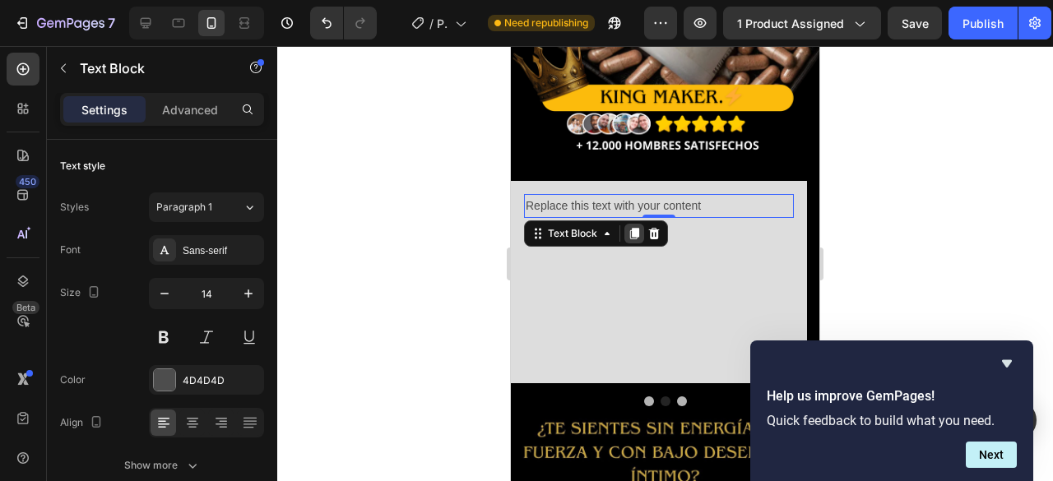
click at [635, 228] on icon at bounding box center [634, 234] width 9 height 12
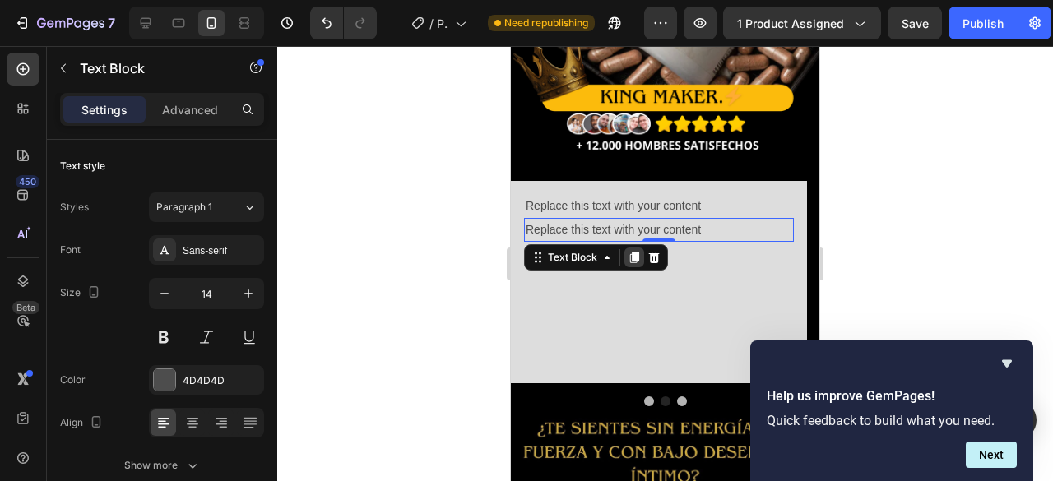
click at [637, 252] on icon at bounding box center [634, 258] width 9 height 12
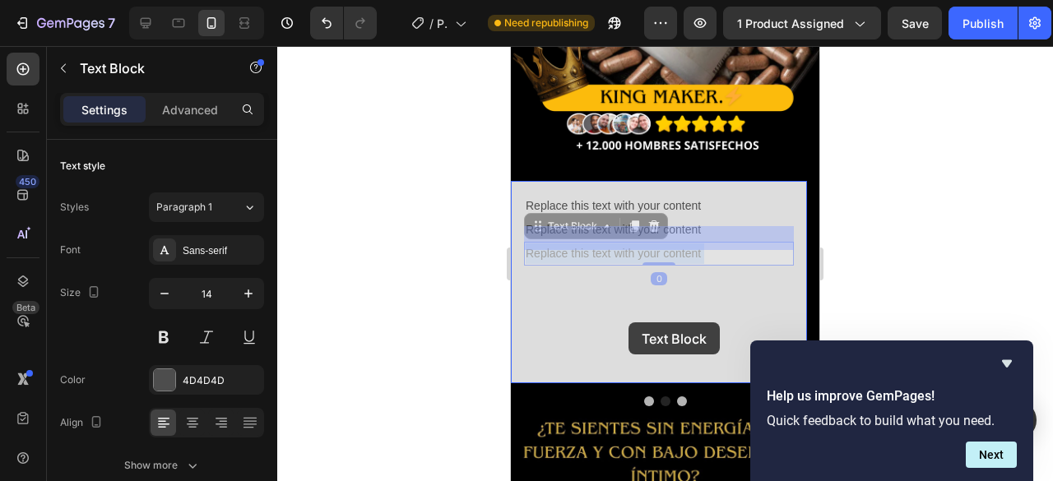
drag, startPoint x: 620, startPoint y: 236, endPoint x: 620, endPoint y: 327, distance: 91.3
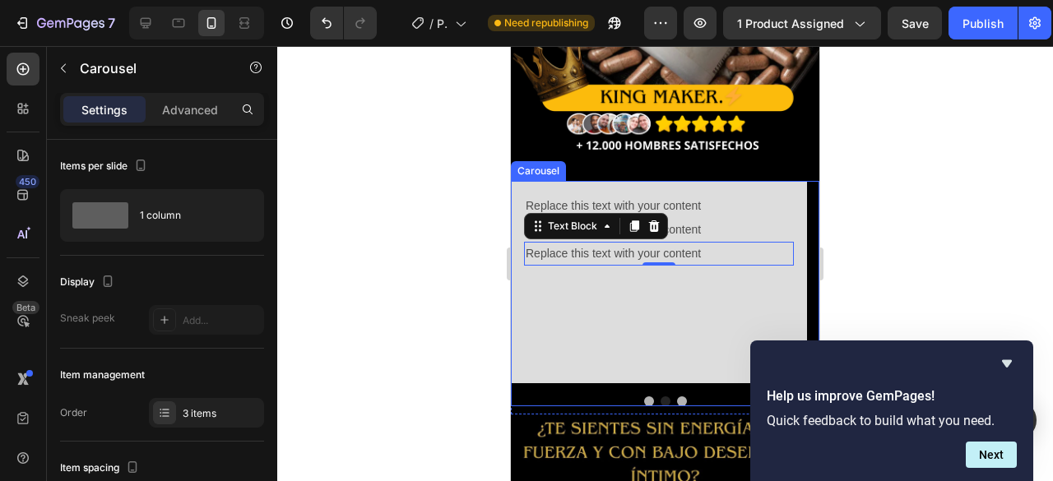
click at [644, 397] on button "Dot" at bounding box center [649, 402] width 10 height 10
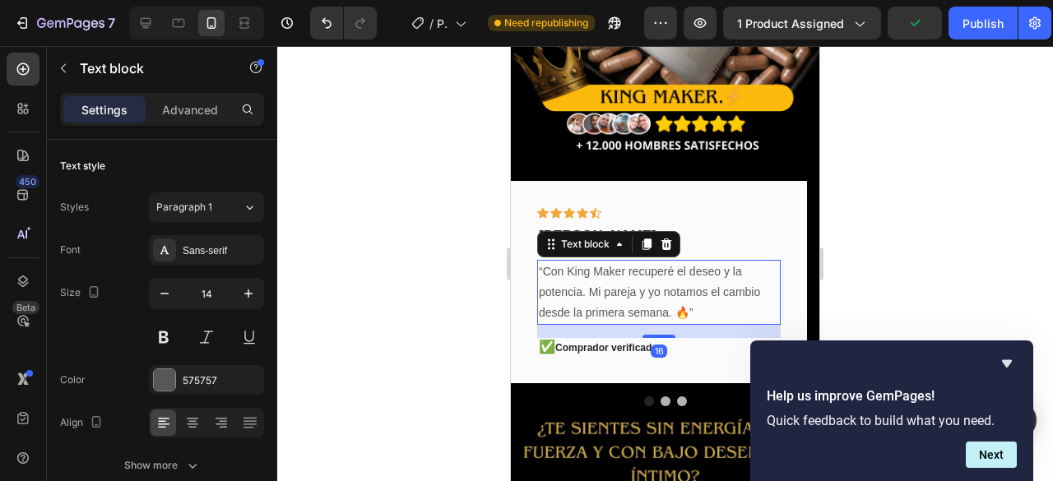
click at [587, 267] on p "“Con King Maker recuperé el deseo y la potencia. Mi pareja y yo notamos el camb…" at bounding box center [659, 293] width 240 height 63
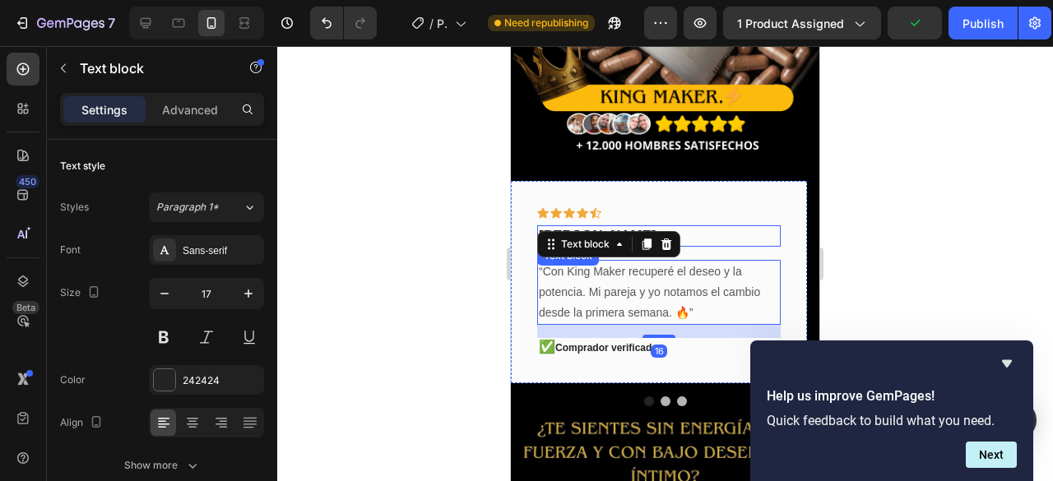
click at [760, 227] on p "daniel samper" at bounding box center [659, 236] width 240 height 18
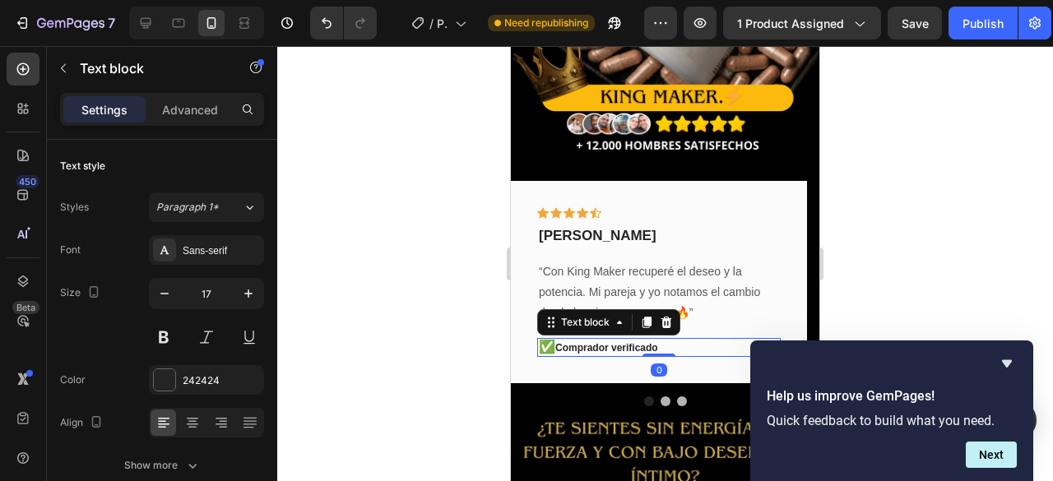
click at [655, 340] on p "✅ Comprador verificado" at bounding box center [659, 348] width 240 height 16
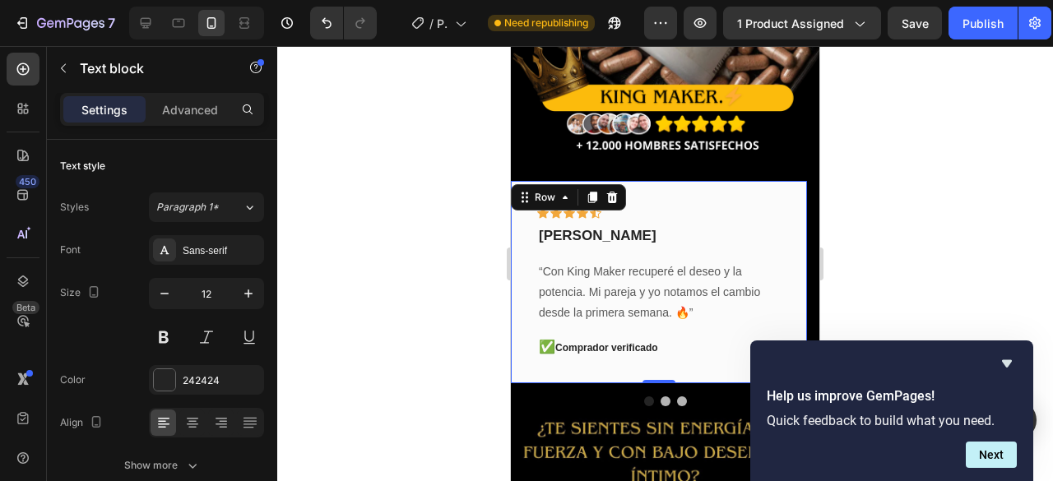
click at [733, 317] on div "Icon Icon Icon Icon Icon Row daniel samper Text block “Con King Maker recuperé …" at bounding box center [659, 282] width 244 height 151
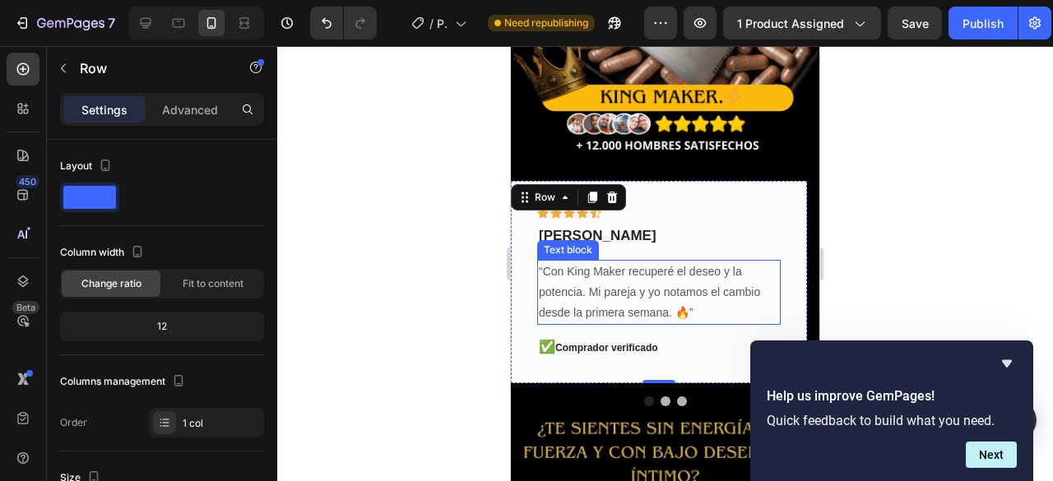
click at [725, 279] on p "“Con King Maker recuperé el deseo y la potencia. Mi pareja y yo notamos el camb…" at bounding box center [659, 293] width 240 height 63
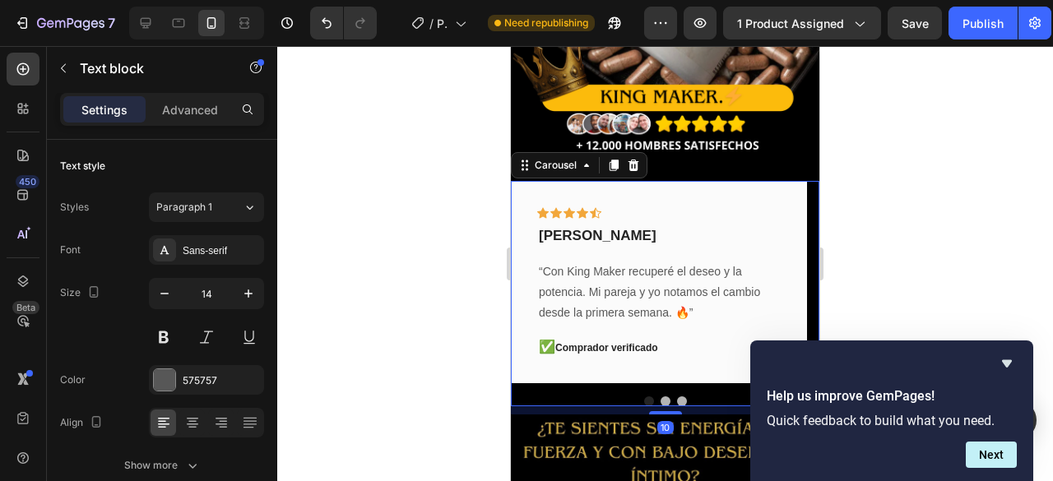
click at [661, 397] on button "Dot" at bounding box center [666, 402] width 10 height 10
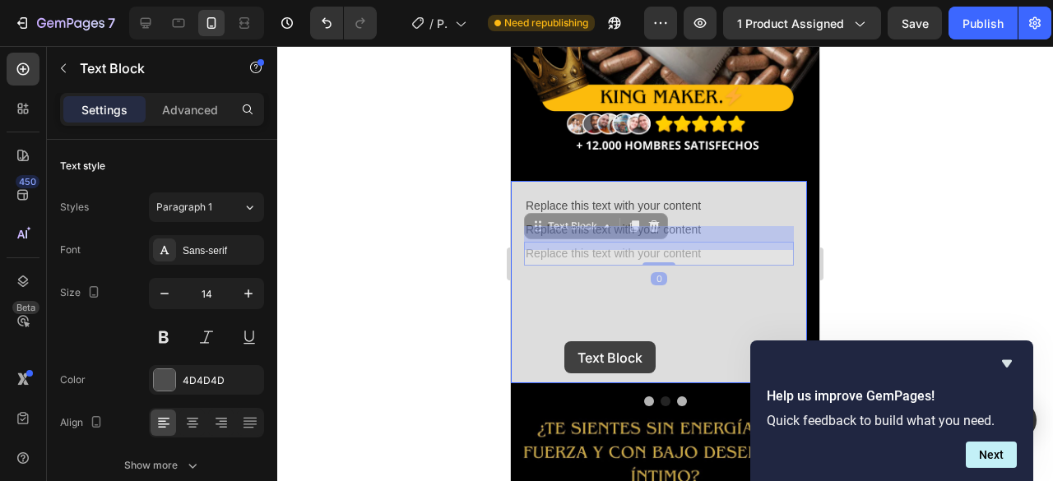
drag, startPoint x: 596, startPoint y: 237, endPoint x: 558, endPoint y: 341, distance: 111.1
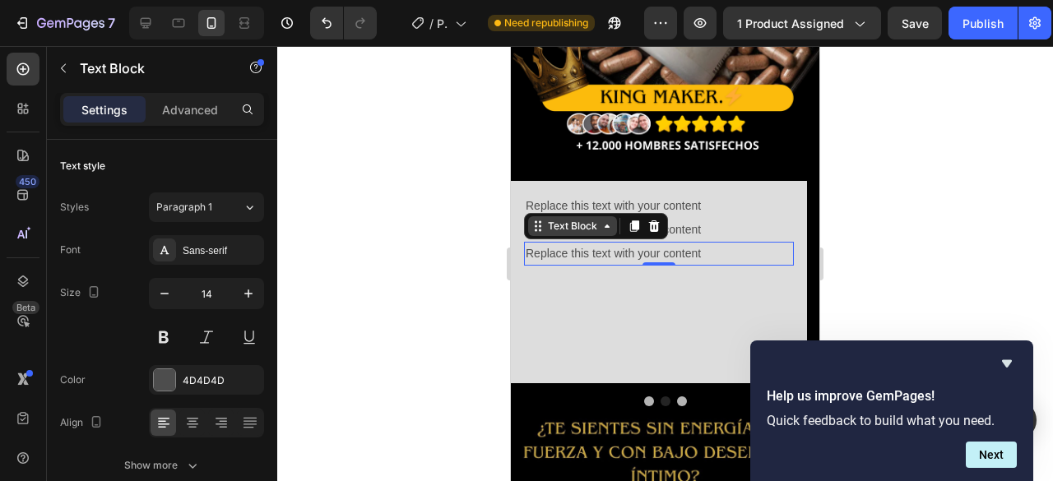
click at [569, 219] on div "Text Block" at bounding box center [573, 226] width 56 height 15
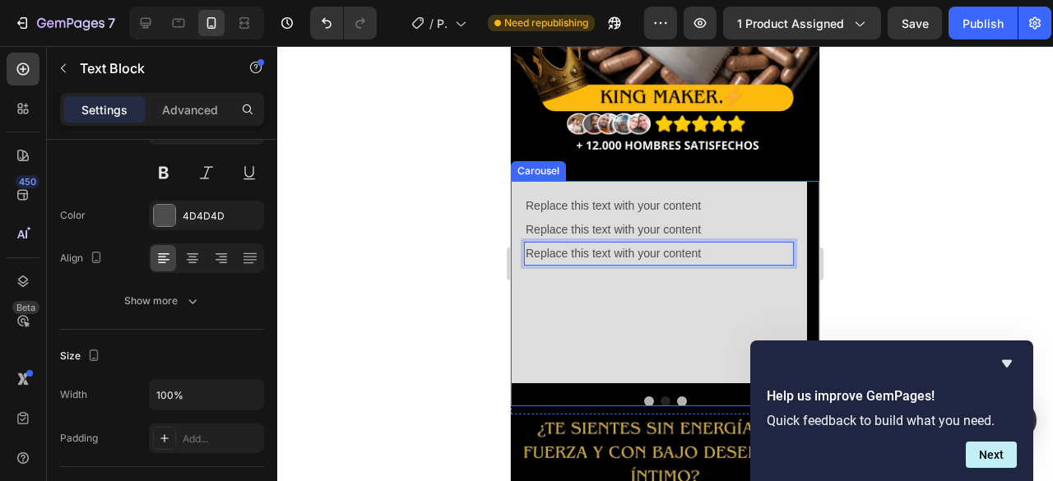
click at [646, 397] on button "Dot" at bounding box center [649, 402] width 10 height 10
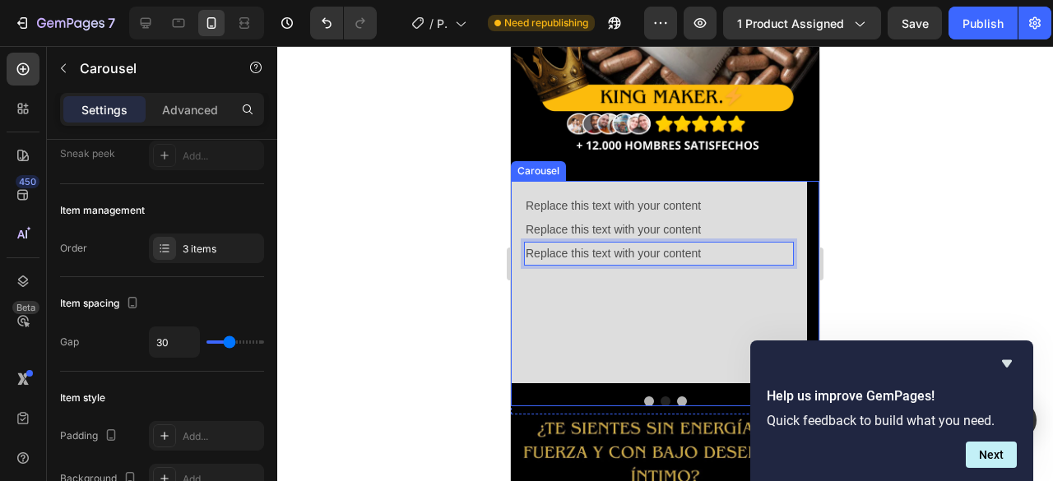
scroll to position [0, 0]
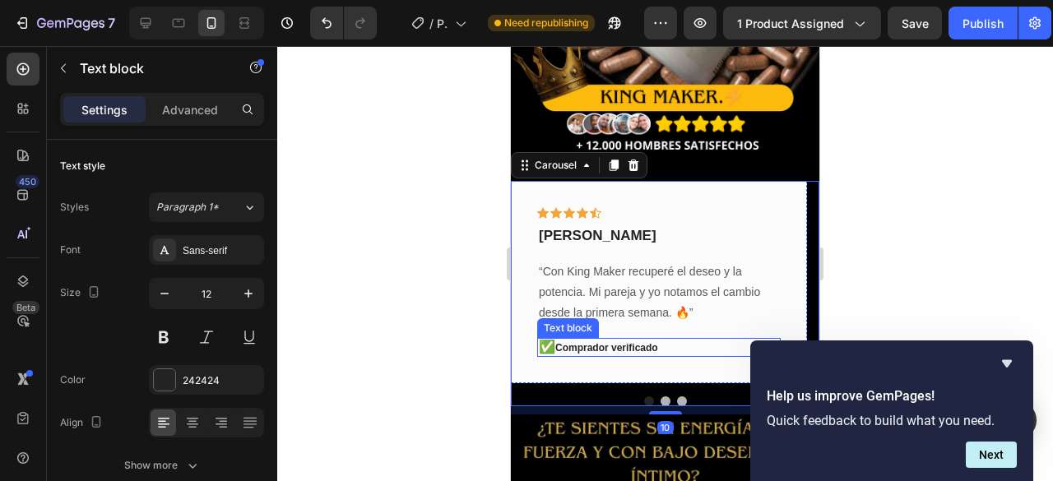
click at [587, 340] on p "✅ Comprador verificado" at bounding box center [659, 348] width 240 height 16
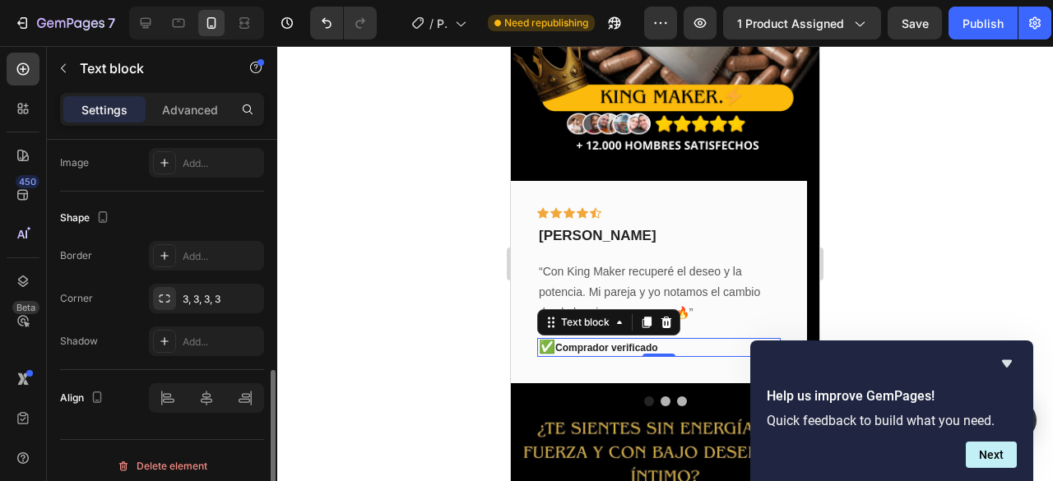
scroll to position [584, 0]
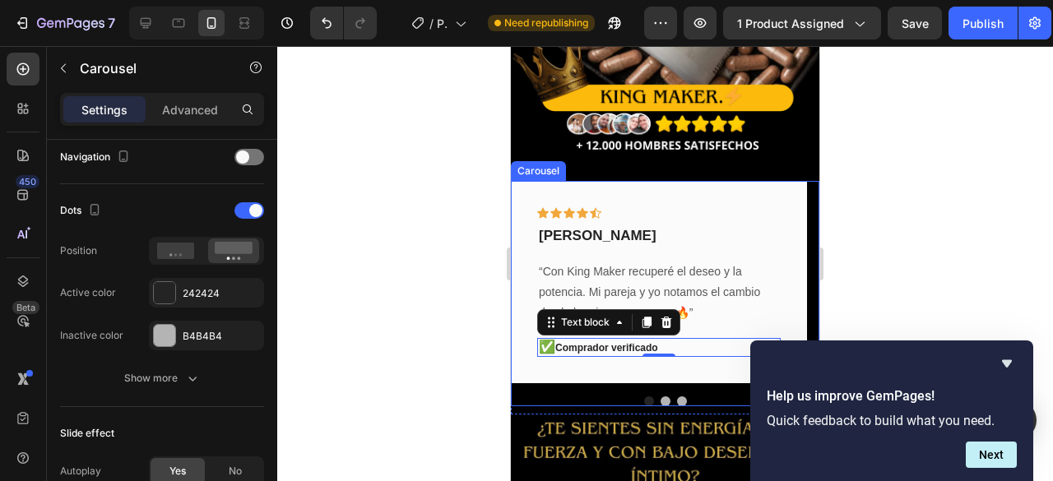
click at [662, 397] on button "Dot" at bounding box center [666, 402] width 10 height 10
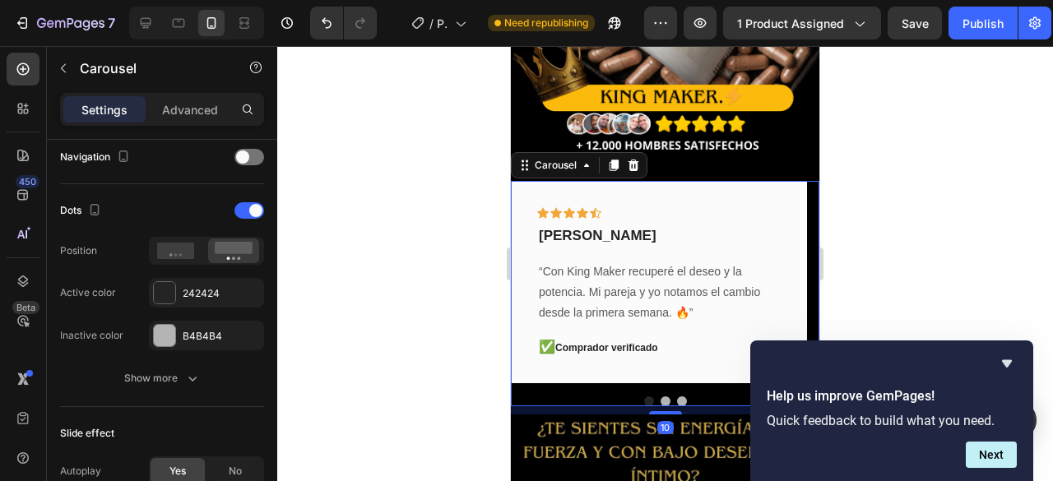
scroll to position [0, 0]
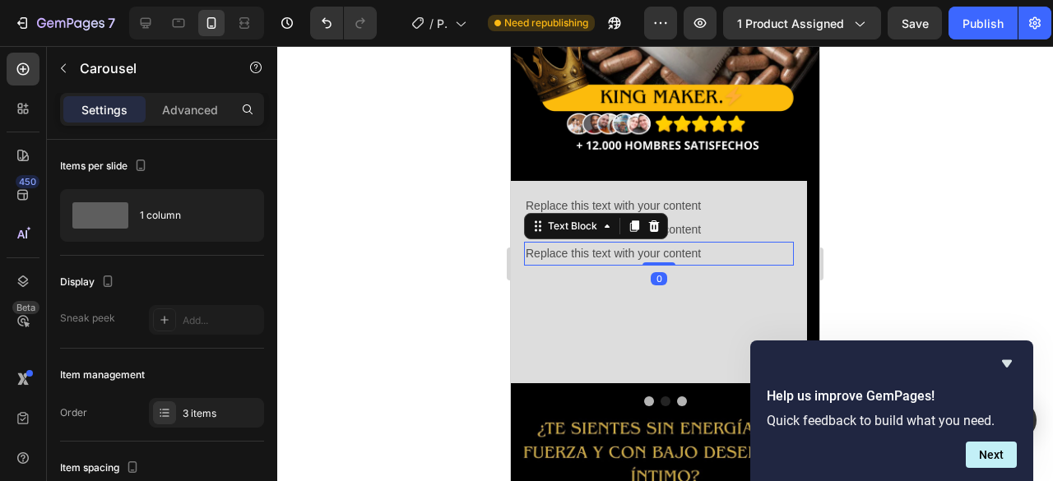
click at [566, 244] on p "Replace this text with your content" at bounding box center [659, 254] width 267 height 21
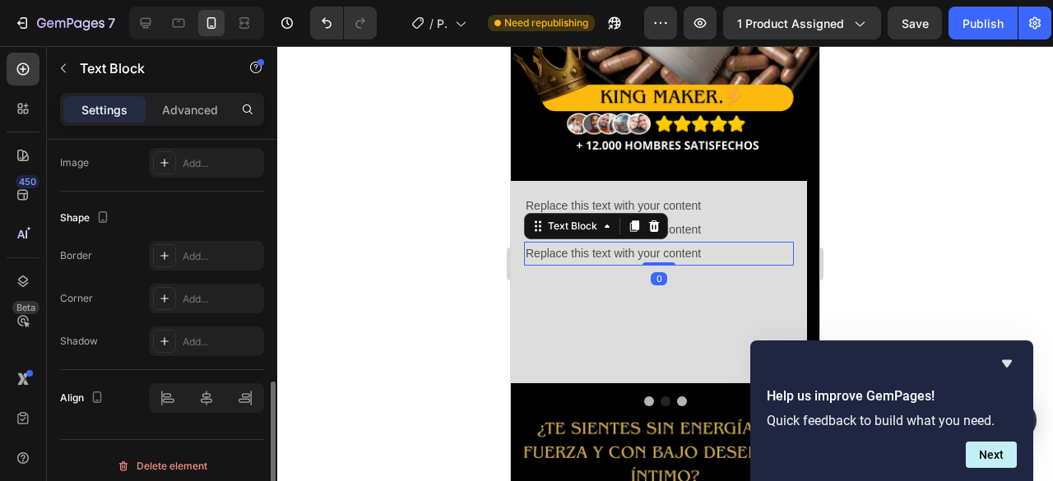
scroll to position [584, 0]
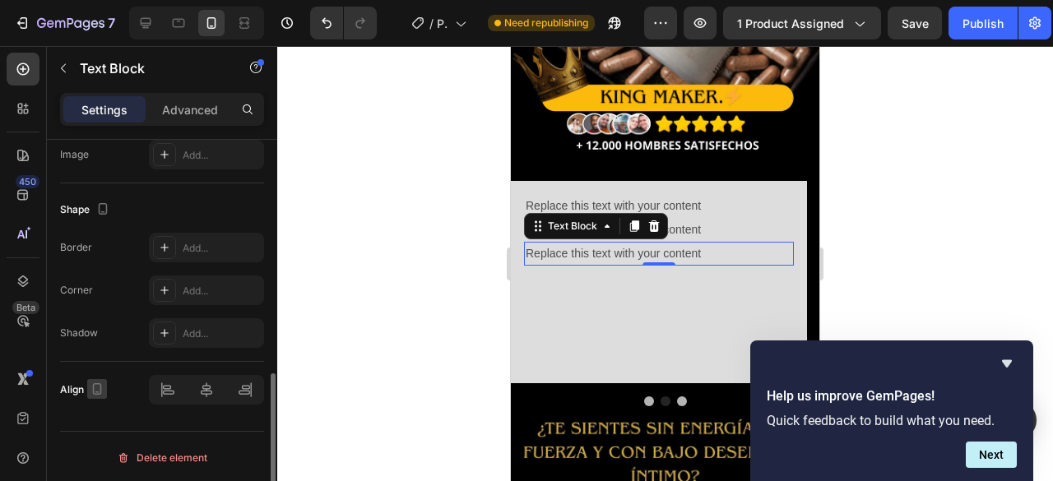
click at [99, 381] on icon "button" at bounding box center [97, 389] width 16 height 16
click at [104, 357] on icon "button" at bounding box center [100, 359] width 16 height 16
click at [104, 356] on div "Shape Border Add... Corner Add... Shadow Add..." at bounding box center [162, 272] width 204 height 179
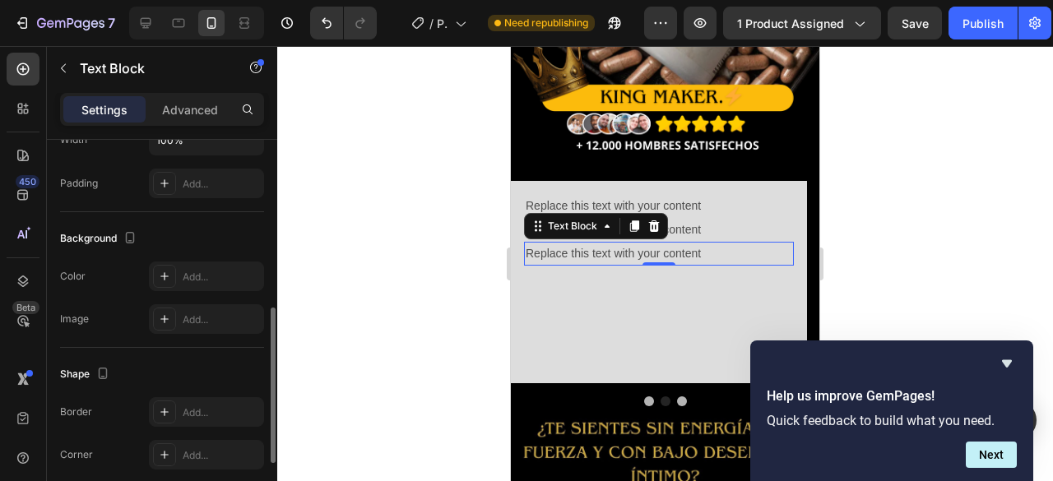
scroll to position [255, 0]
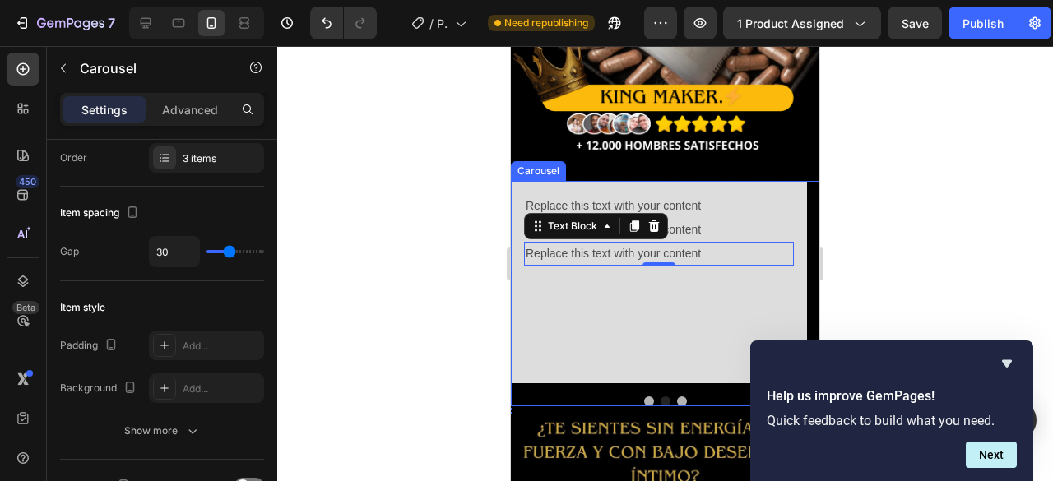
click at [635, 397] on div at bounding box center [665, 402] width 309 height 10
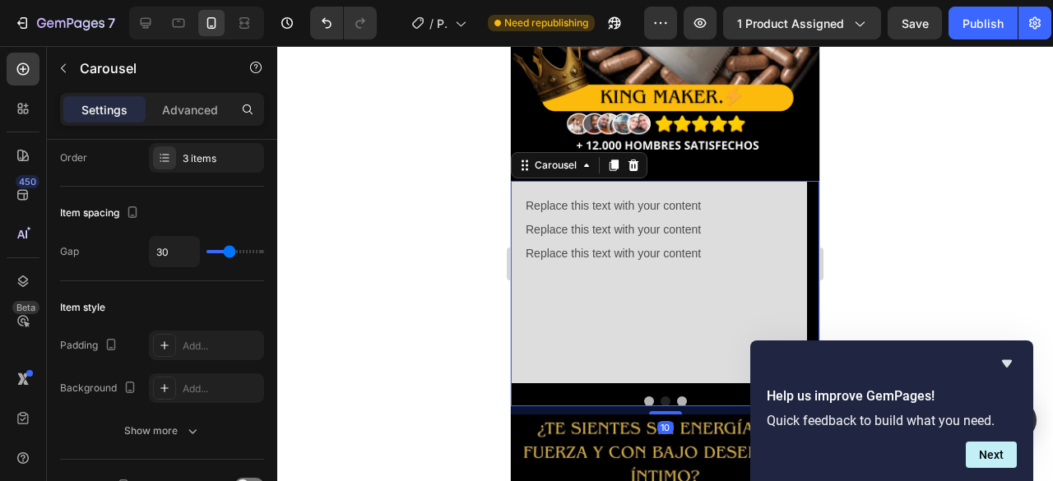
scroll to position [0, 0]
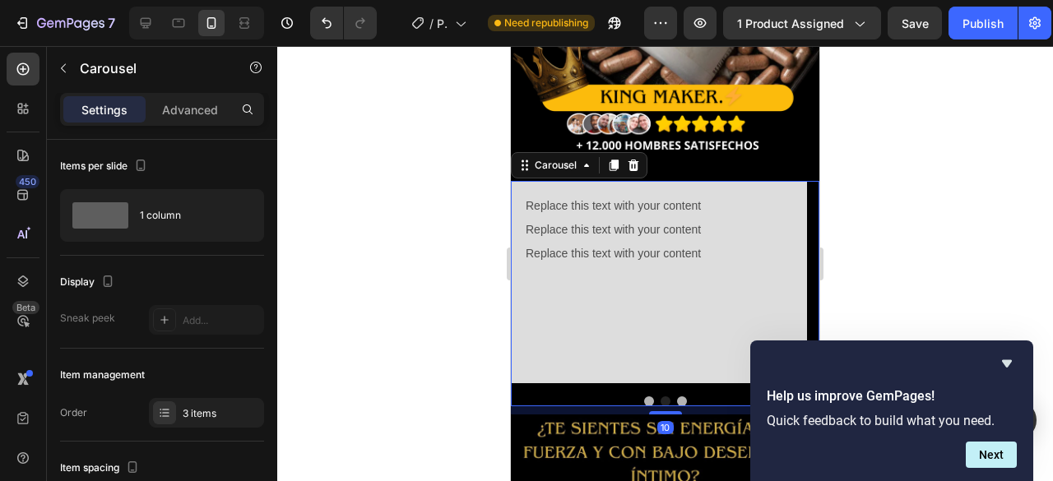
click at [677, 397] on button "Dot" at bounding box center [682, 402] width 10 height 10
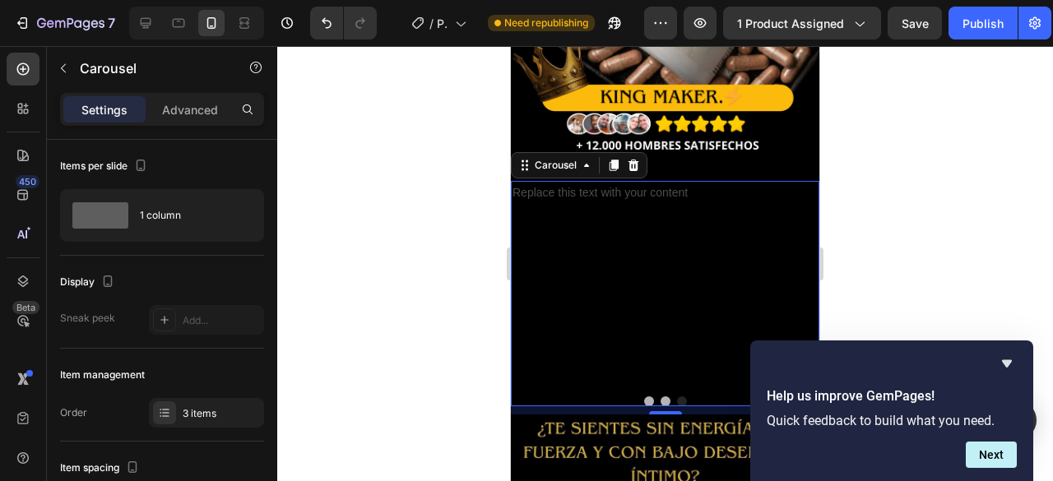
click at [644, 397] on button "Dot" at bounding box center [649, 402] width 10 height 10
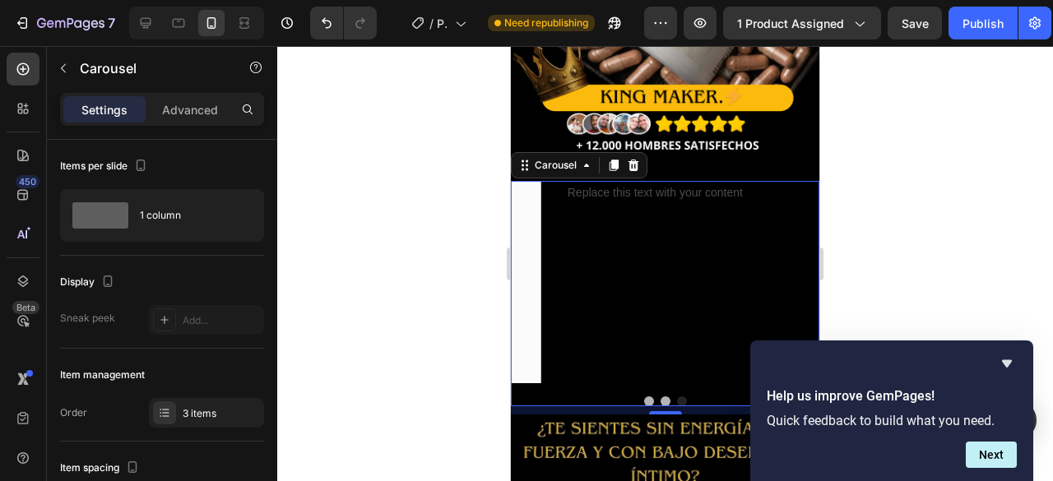
click at [644, 397] on button "Dot" at bounding box center [649, 402] width 10 height 10
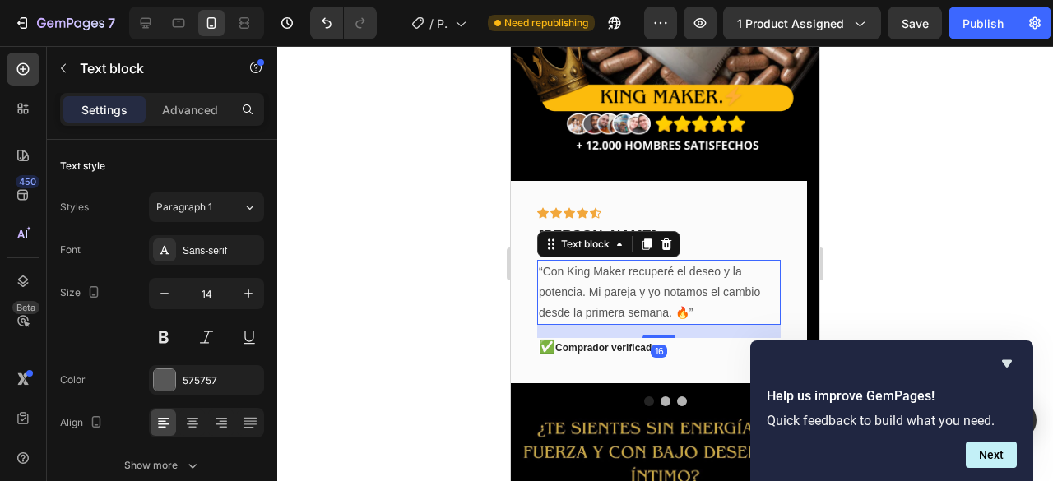
click at [617, 270] on p "“Con King Maker recuperé el deseo y la potencia. Mi pareja y yo notamos el camb…" at bounding box center [659, 293] width 240 height 63
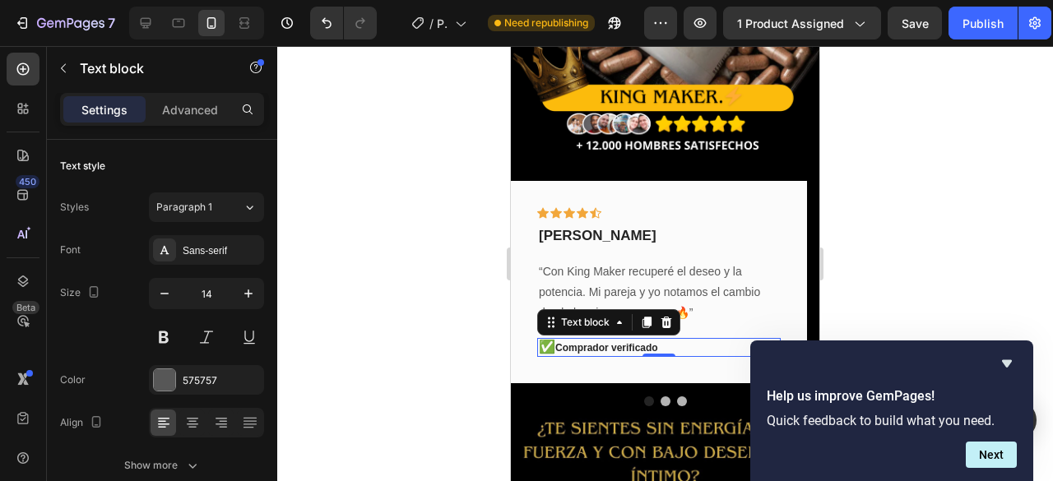
click at [579, 340] on p "✅ Comprador verificado" at bounding box center [659, 348] width 240 height 16
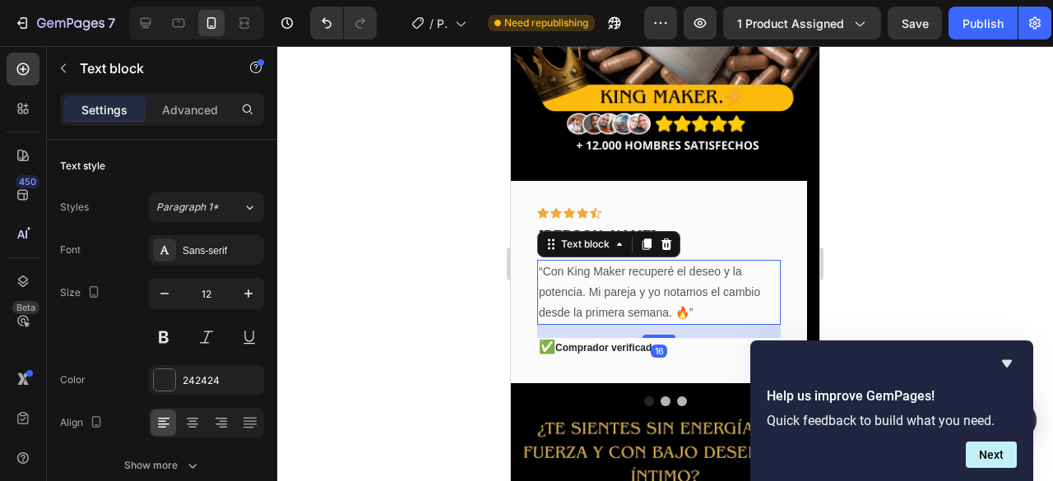
click at [641, 272] on p "“Con King Maker recuperé el deseo y la potencia. Mi pareja y yo notamos el camb…" at bounding box center [659, 293] width 240 height 63
click at [558, 325] on div "16" at bounding box center [659, 331] width 244 height 13
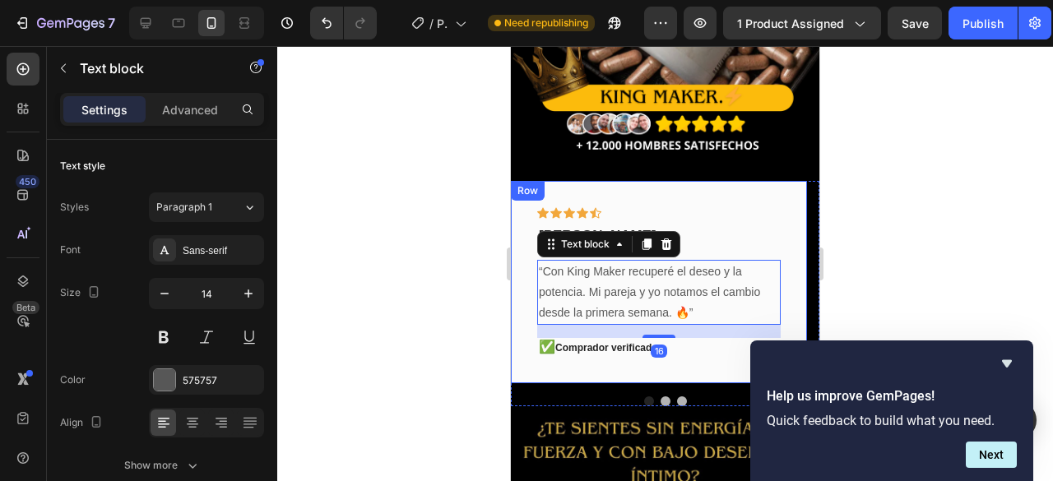
click at [525, 304] on div "Icon Icon Icon Icon Icon Row daniel samper Text block “Con King Maker recuperé …" at bounding box center [659, 282] width 296 height 203
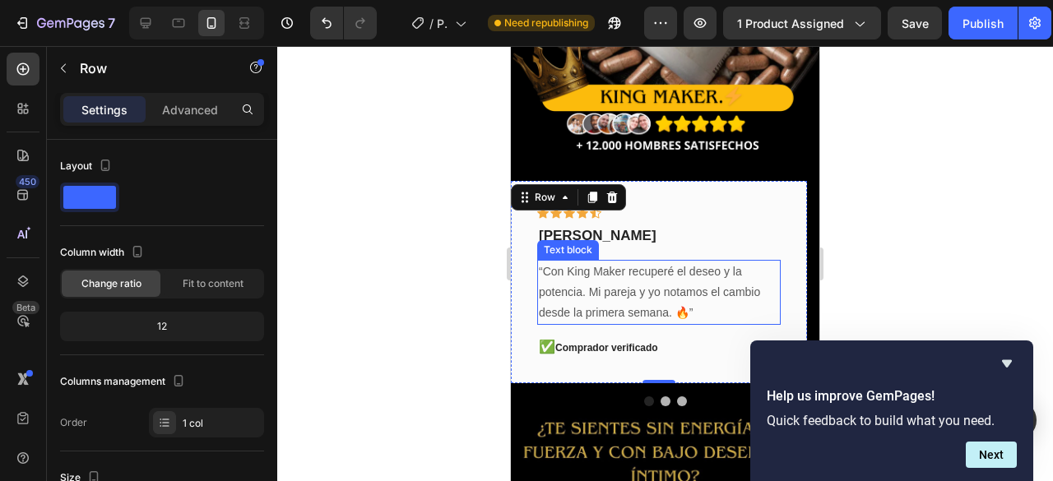
click at [548, 297] on p "“Con King Maker recuperé el deseo y la potencia. Mi pareja y yo notamos el camb…" at bounding box center [659, 293] width 240 height 63
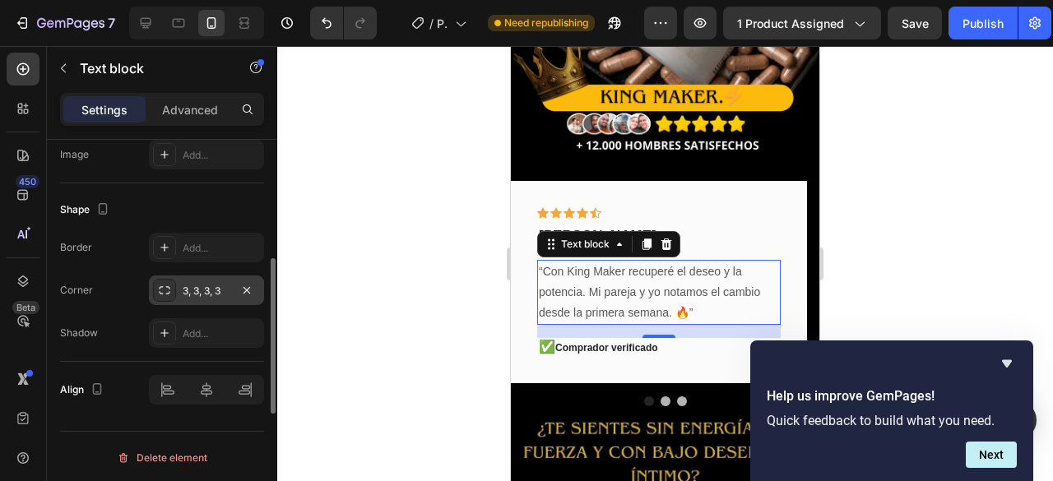
scroll to position [420, 0]
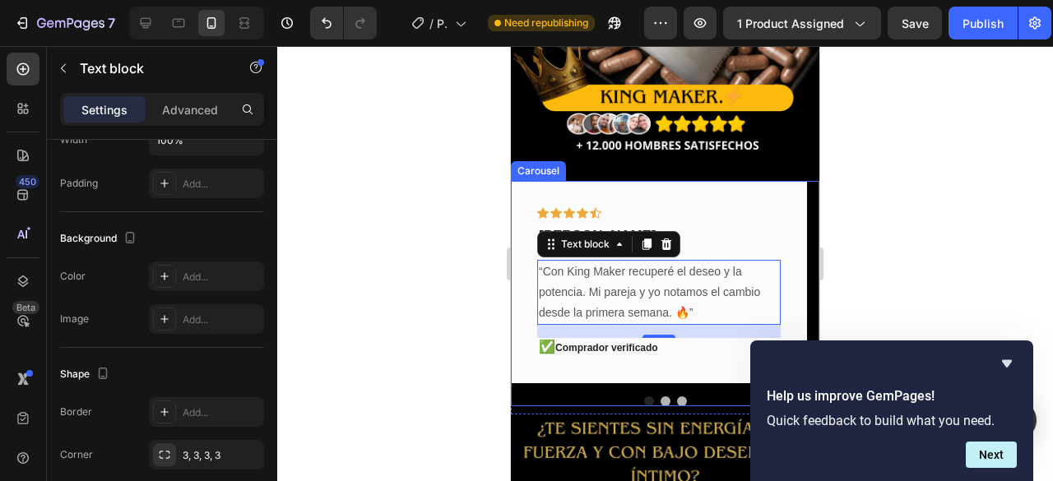
click at [678, 397] on button "Dot" at bounding box center [682, 402] width 10 height 10
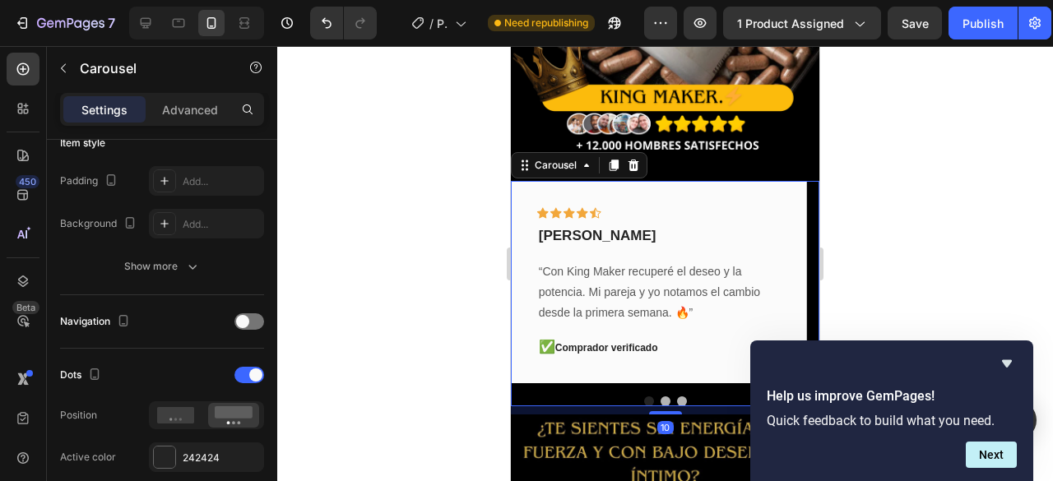
scroll to position [0, 0]
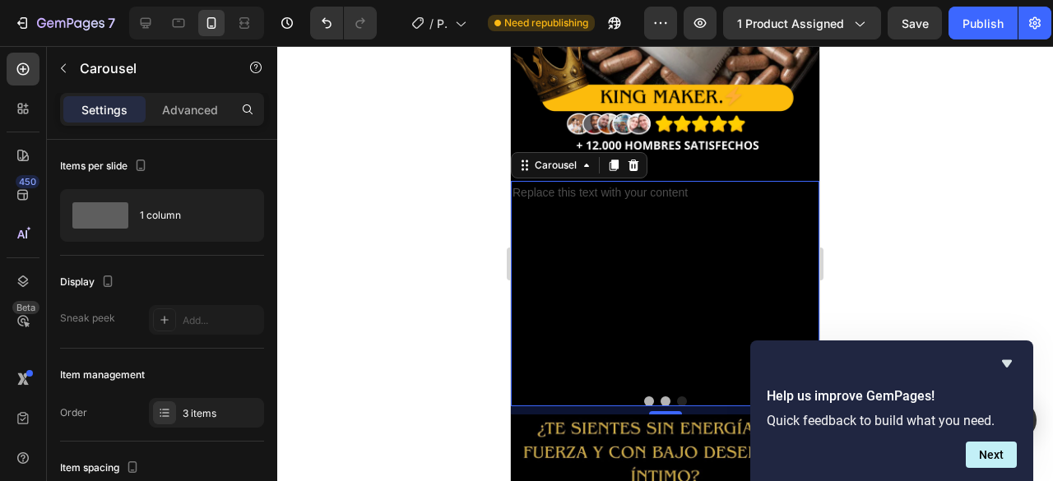
click at [661, 397] on button "Dot" at bounding box center [666, 402] width 10 height 10
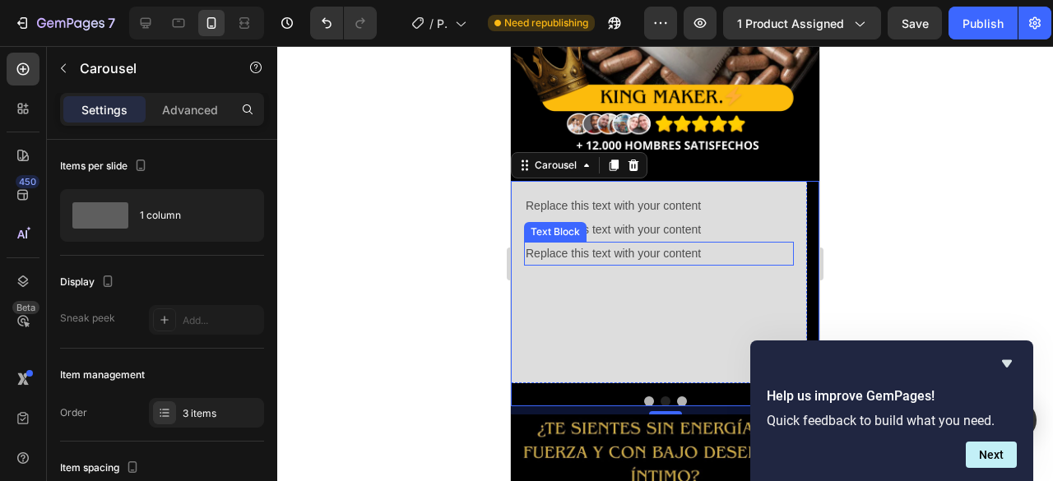
click at [601, 244] on p "Replace this text with your content" at bounding box center [659, 254] width 267 height 21
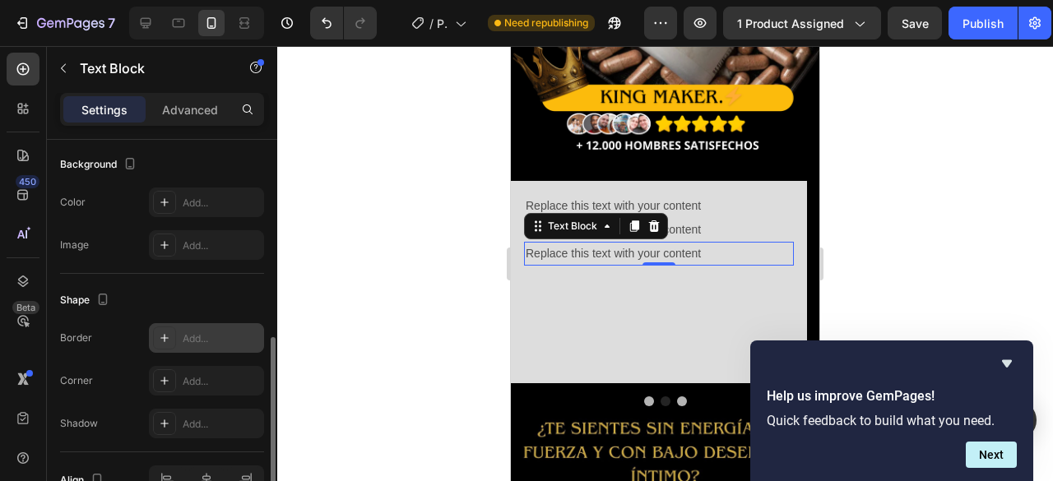
scroll to position [576, 0]
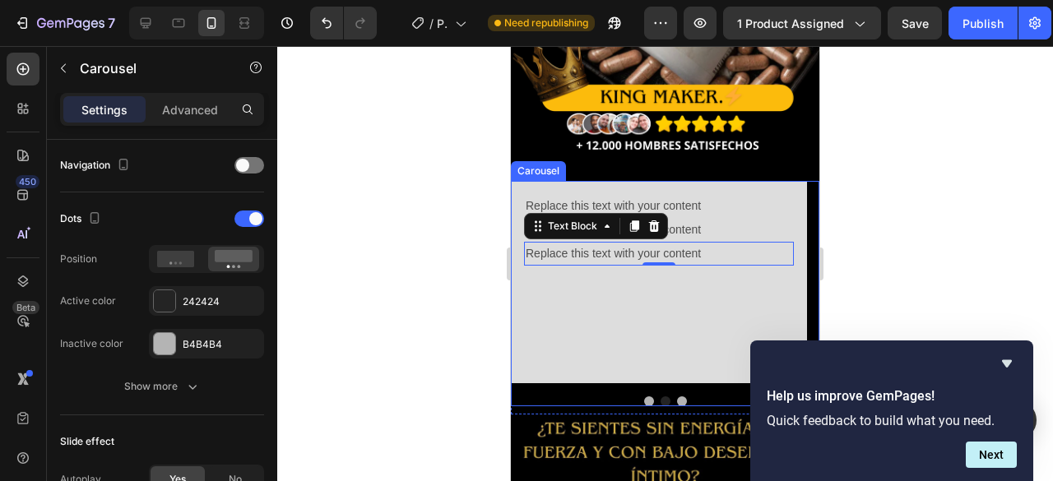
click at [644, 397] on button "Dot" at bounding box center [649, 402] width 10 height 10
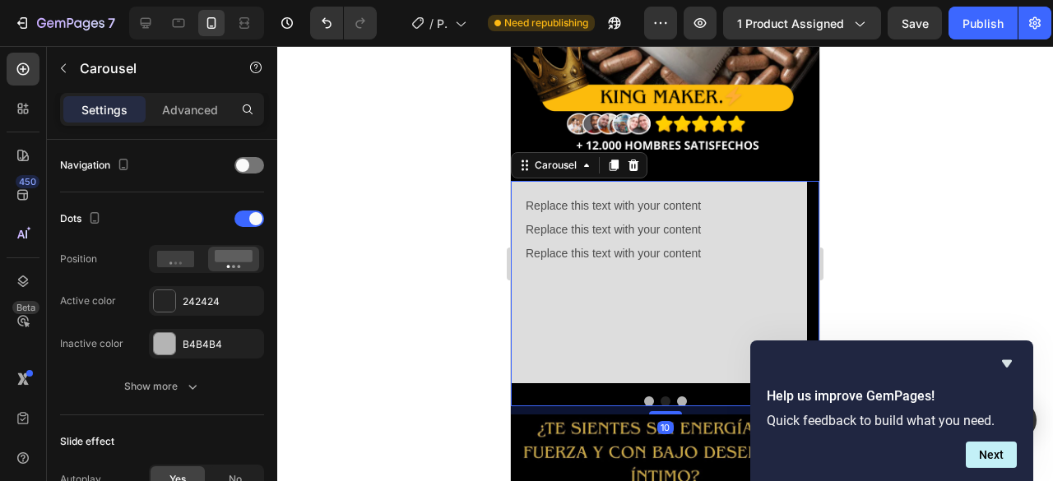
scroll to position [0, 0]
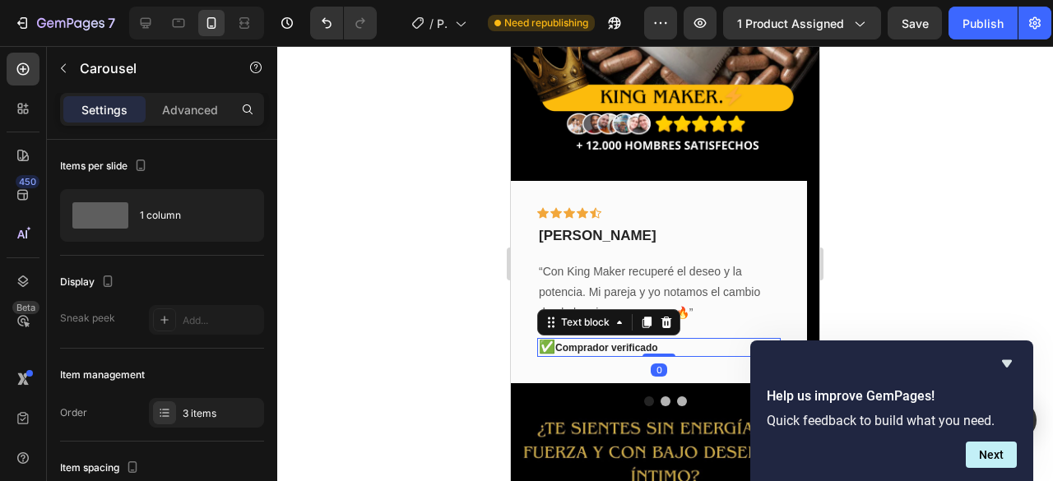
click at [622, 340] on p "✅ Comprador verificado" at bounding box center [659, 348] width 240 height 16
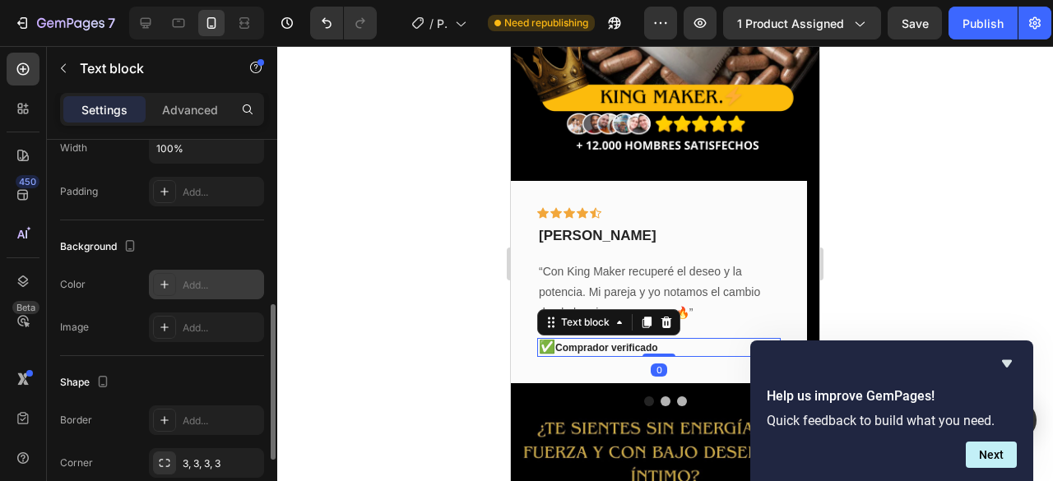
scroll to position [584, 0]
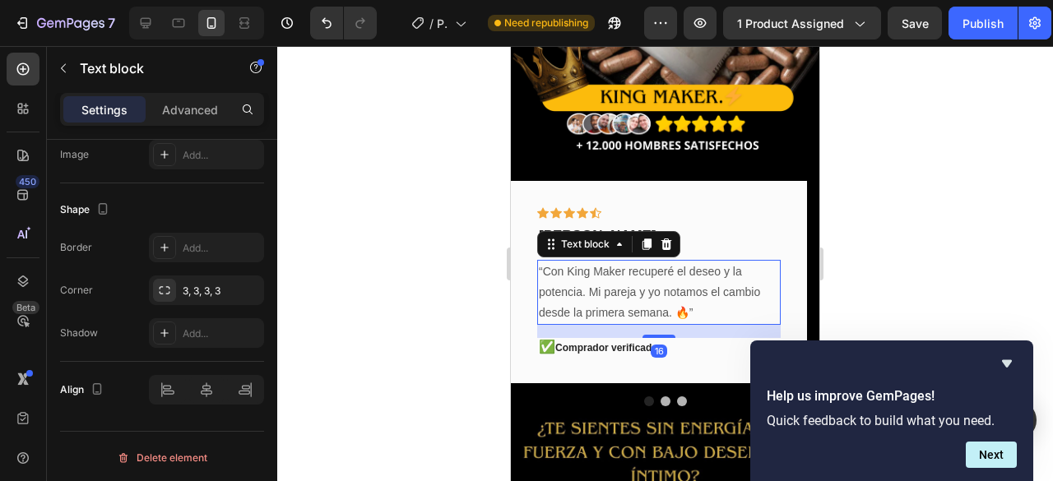
click at [587, 262] on p "“Con King Maker recuperé el deseo y la potencia. Mi pareja y yo notamos el camb…" at bounding box center [659, 293] width 240 height 63
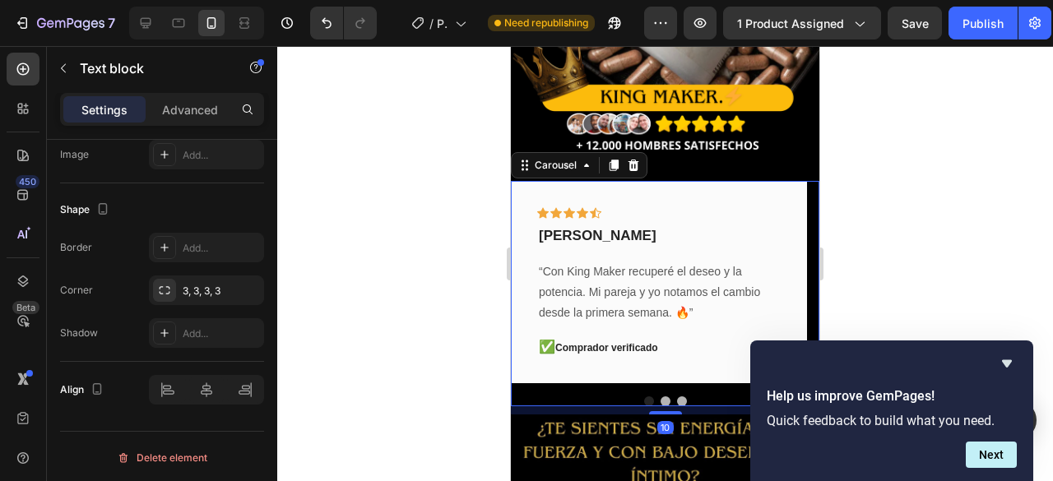
click at [677, 397] on button "Dot" at bounding box center [682, 402] width 10 height 10
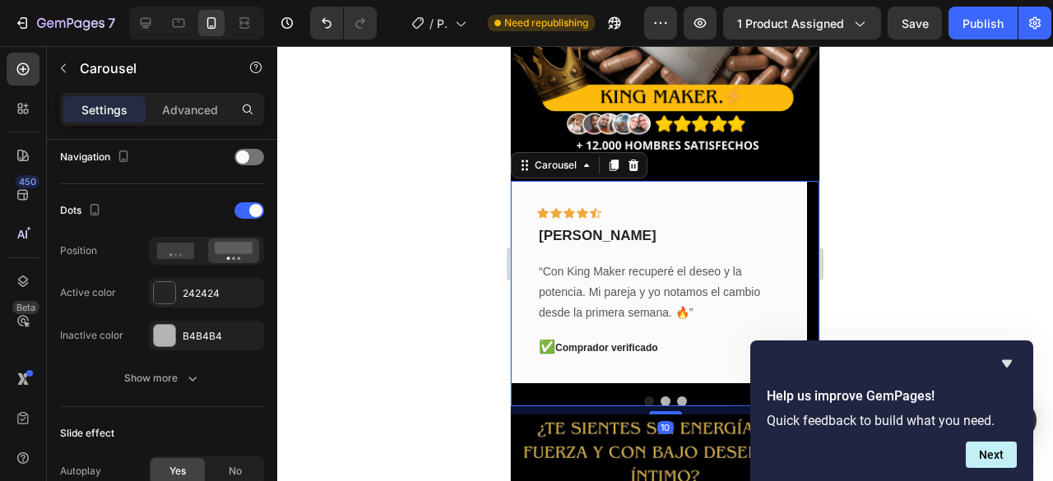
scroll to position [0, 0]
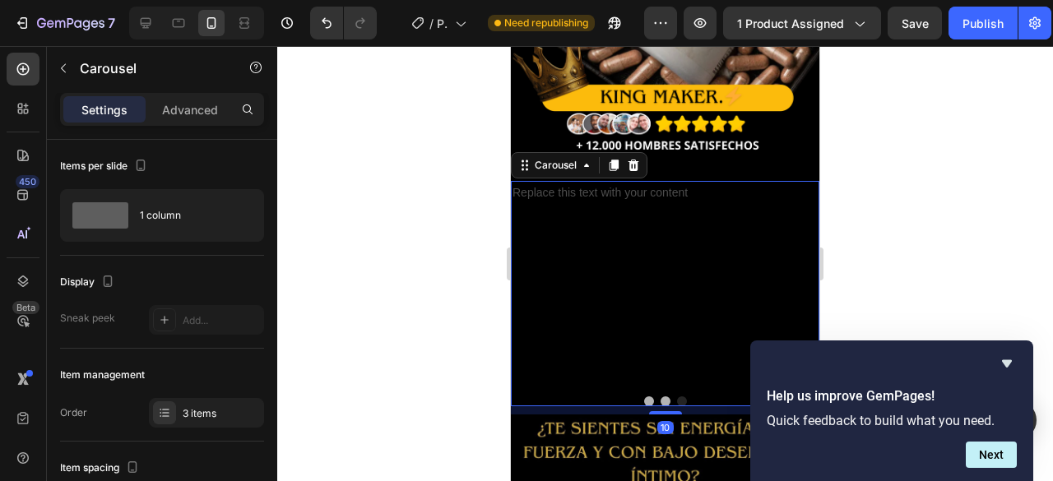
click at [661, 397] on button "Dot" at bounding box center [666, 402] width 10 height 10
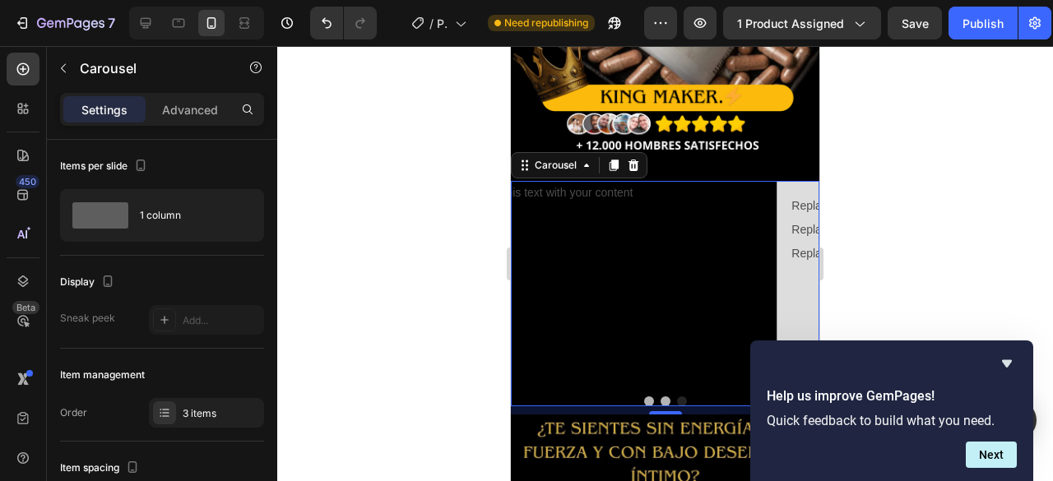
click at [661, 397] on button "Dot" at bounding box center [666, 402] width 10 height 10
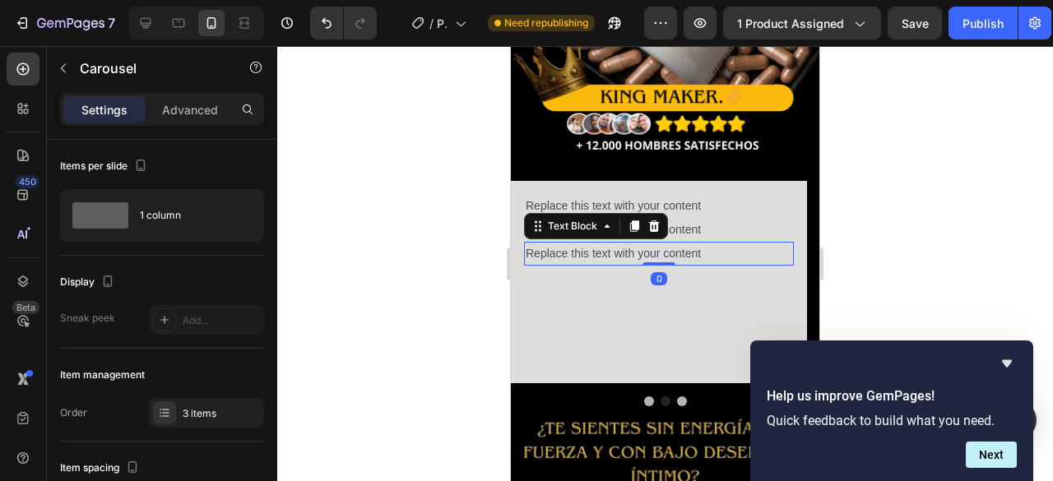
click at [594, 244] on p "Replace this text with your content" at bounding box center [659, 254] width 267 height 21
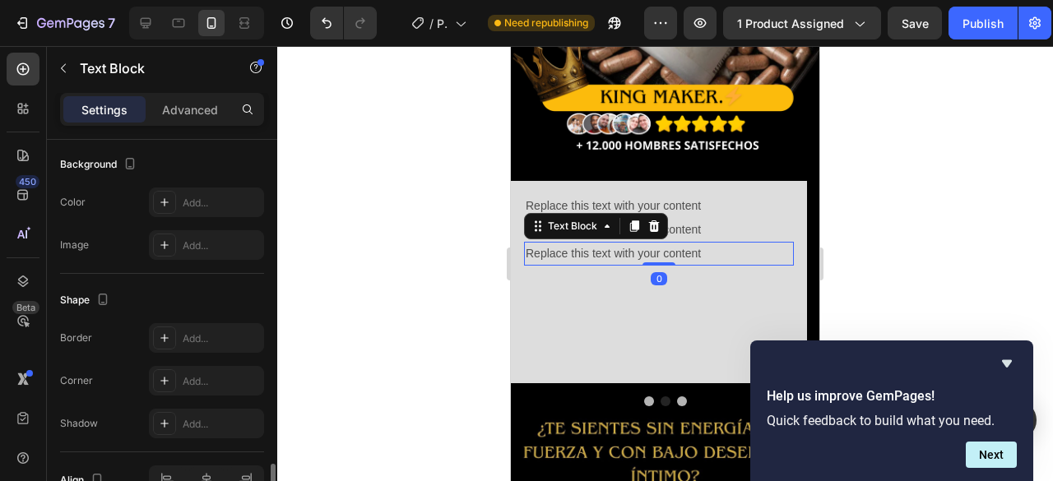
scroll to position [584, 0]
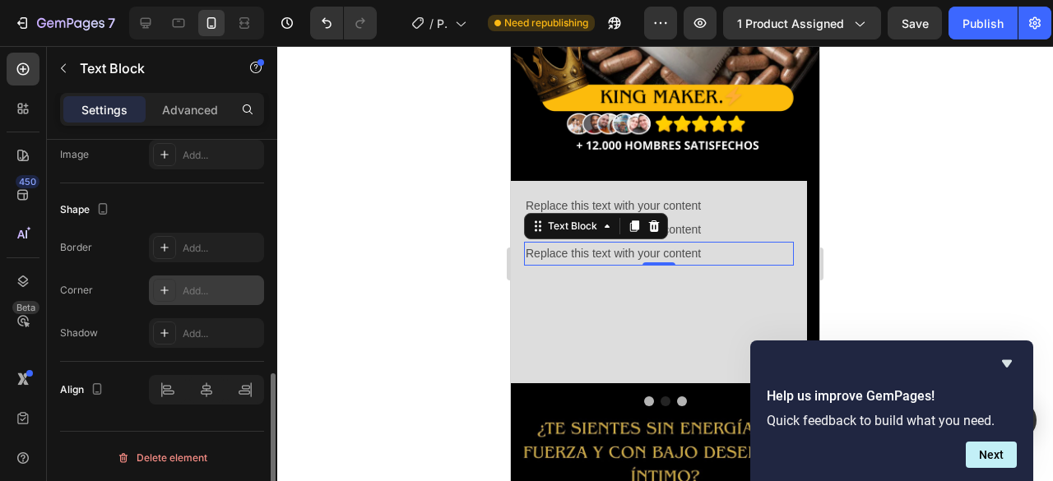
click at [183, 286] on div "Add..." at bounding box center [221, 291] width 77 height 15
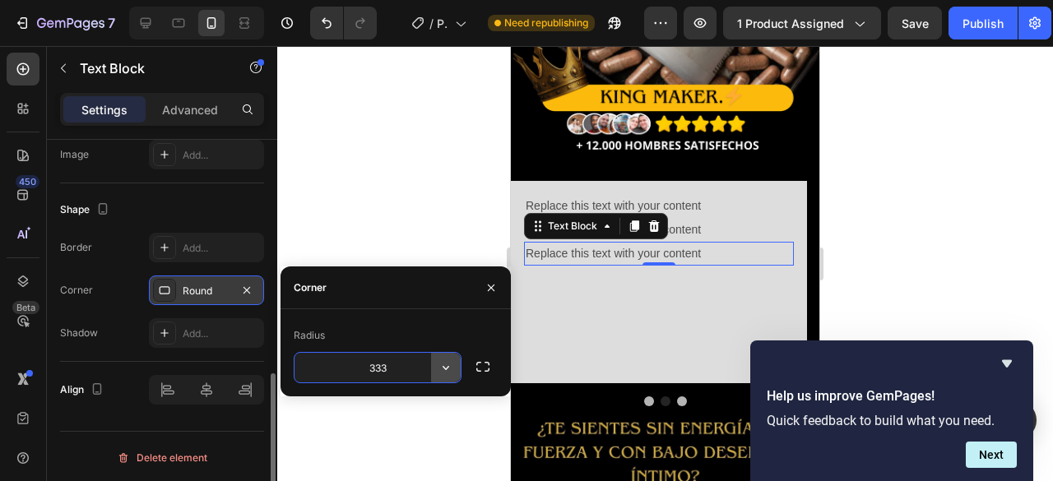
type input "3333"
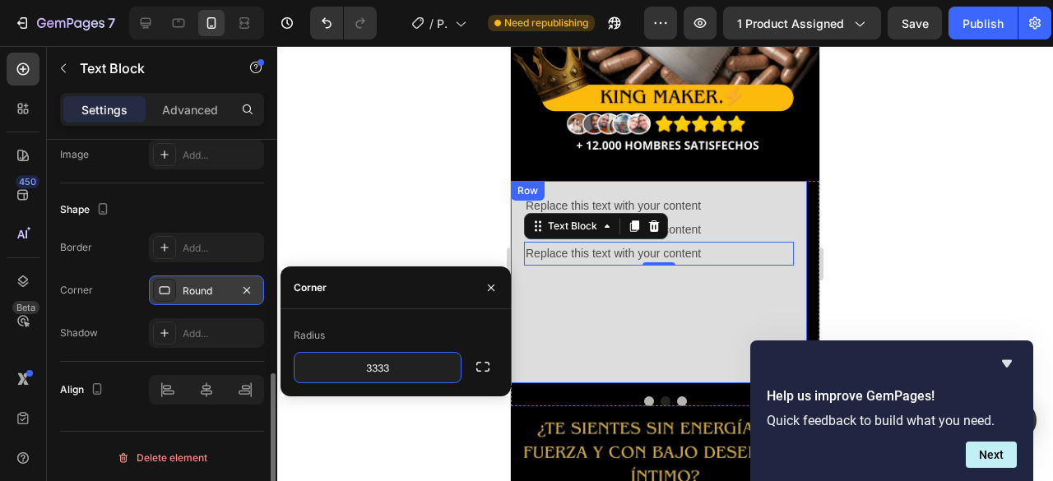
click at [573, 332] on div "Replace this text with your content Text Block Replace this text with your cont…" at bounding box center [659, 282] width 270 height 177
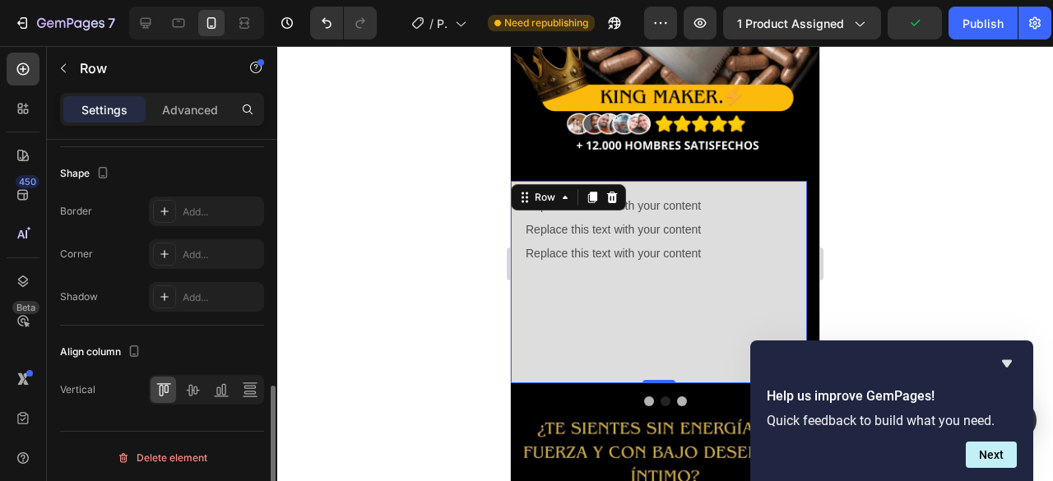
scroll to position [581, 0]
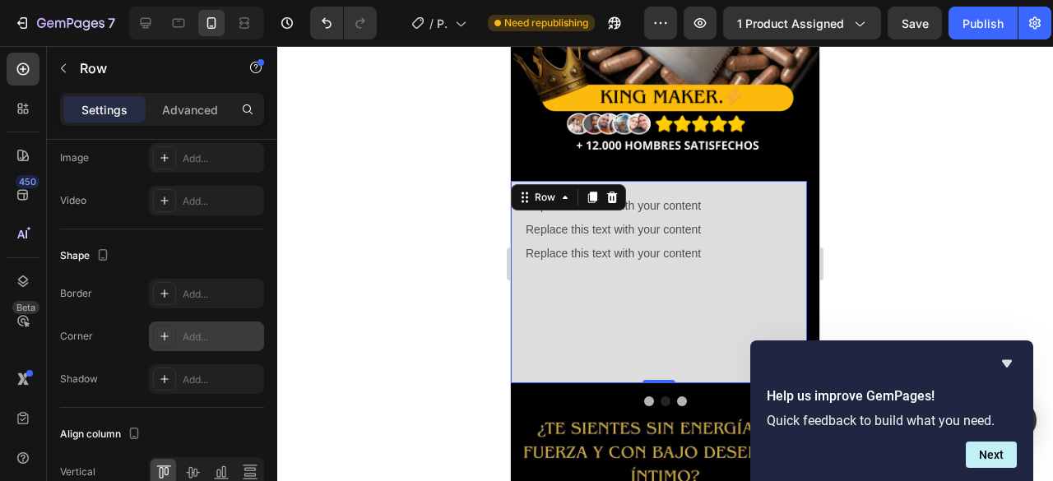
click at [197, 330] on div "Add..." at bounding box center [221, 337] width 77 height 15
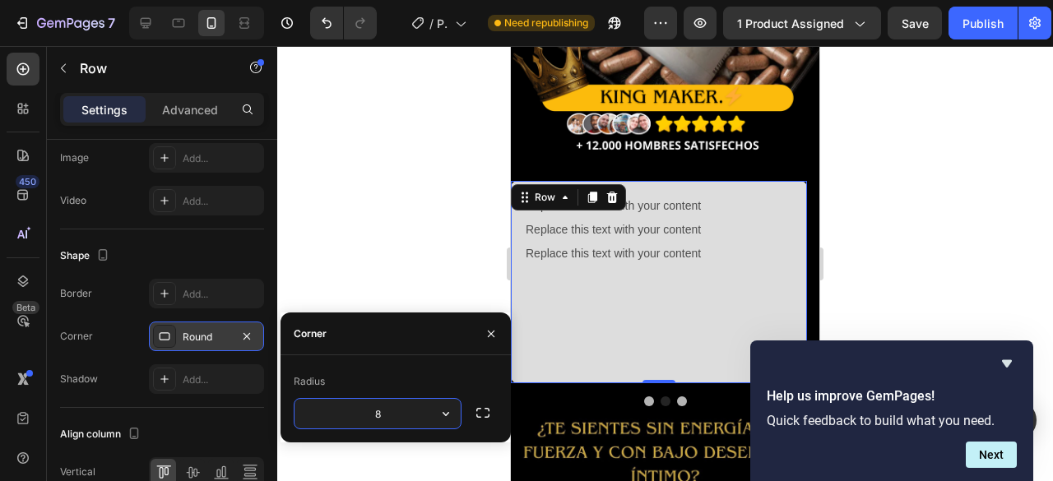
click at [416, 409] on input "8" at bounding box center [378, 414] width 166 height 30
type input "3"
click at [481, 414] on icon "button" at bounding box center [483, 413] width 16 height 16
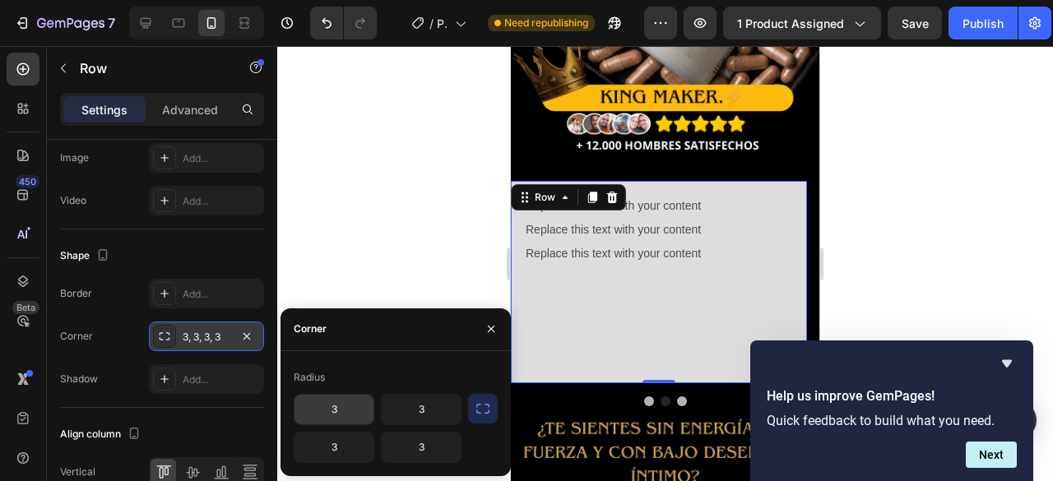
click at [330, 411] on input "3" at bounding box center [334, 410] width 79 height 30
click at [425, 409] on input "3" at bounding box center [421, 410] width 79 height 30
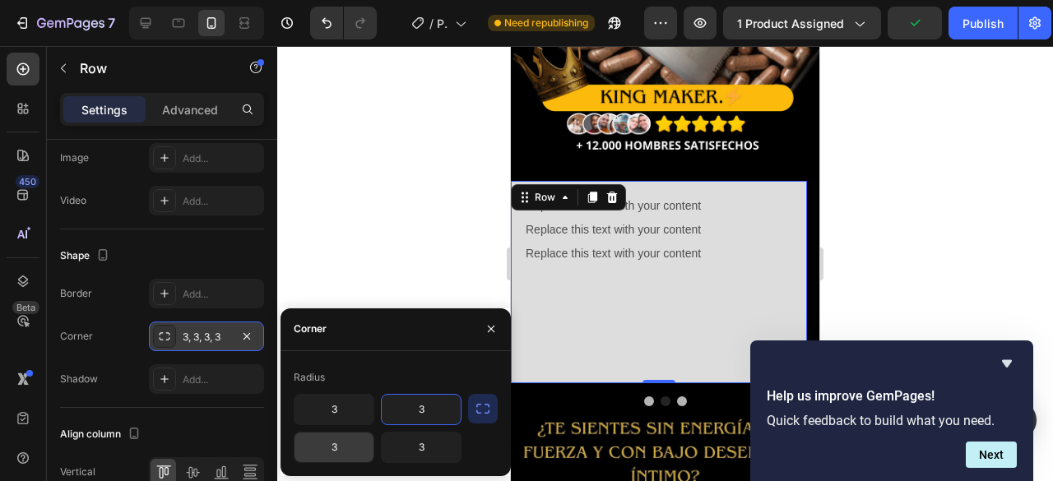
click at [350, 460] on input "3" at bounding box center [334, 448] width 79 height 30
click at [429, 440] on input "3" at bounding box center [421, 448] width 79 height 30
click at [606, 290] on div "Replace this text with your content Text Block Replace this text with your cont…" at bounding box center [659, 282] width 270 height 177
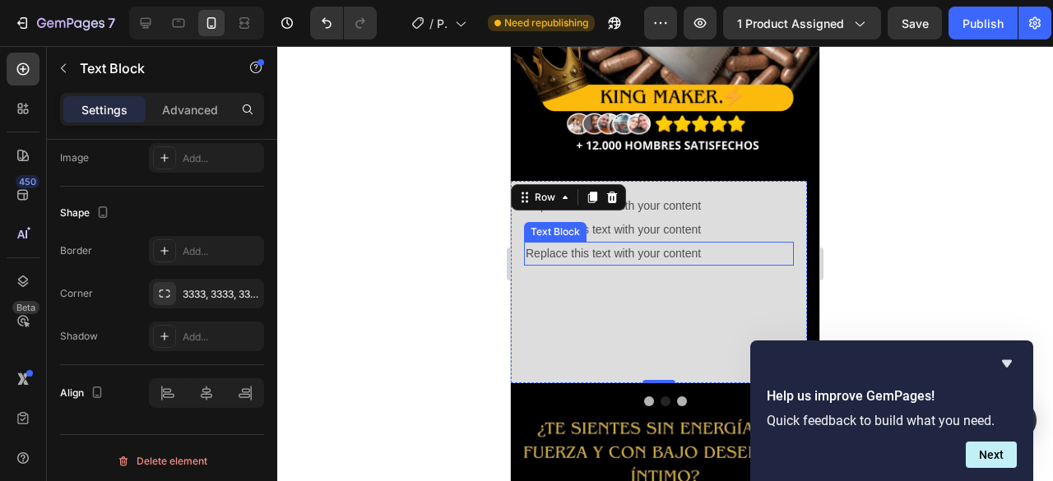
click at [598, 244] on p "Replace this text with your content" at bounding box center [659, 254] width 267 height 21
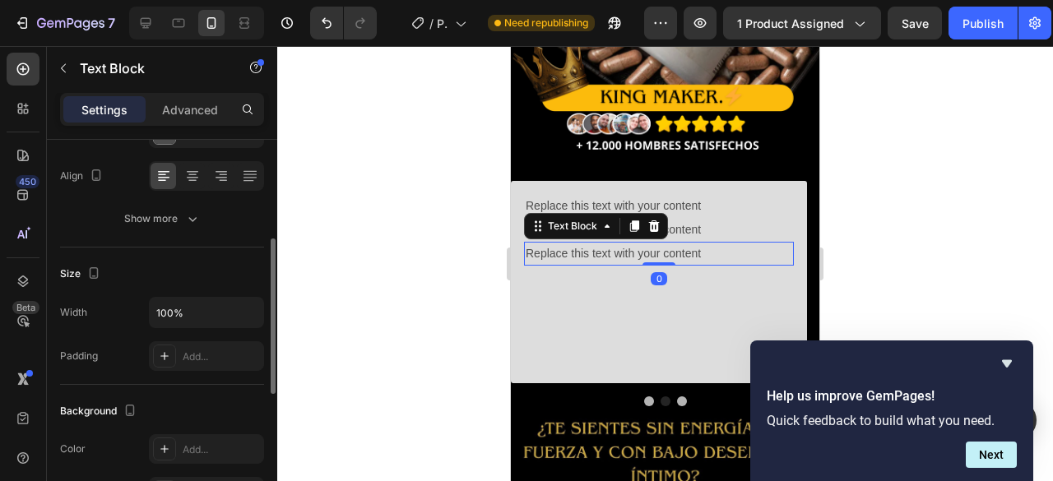
scroll to position [329, 0]
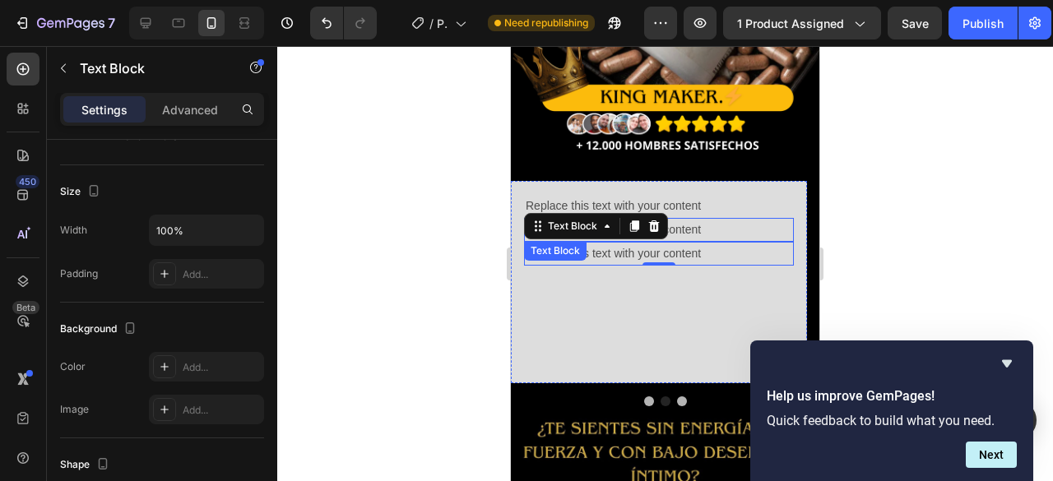
click at [685, 218] on div "Replace this text with your content" at bounding box center [659, 230] width 270 height 24
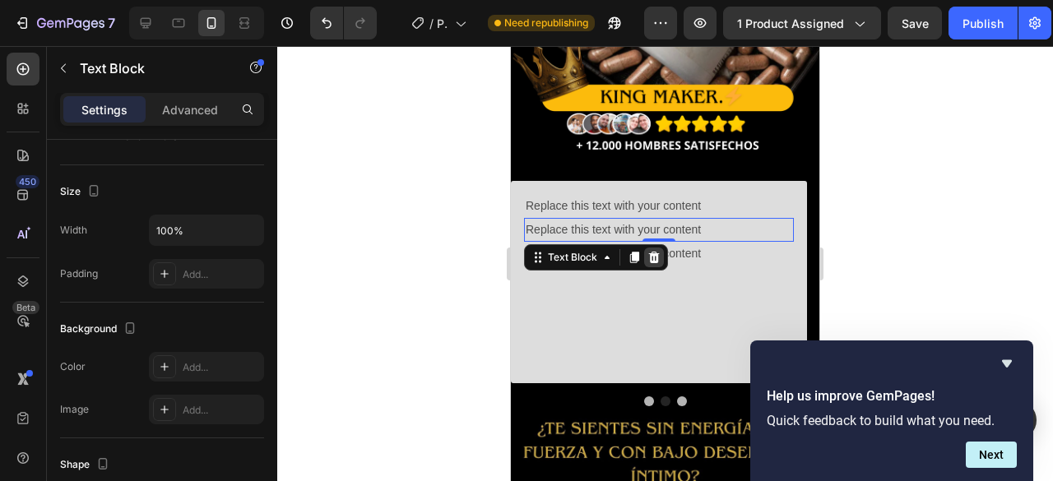
click at [652, 251] on icon at bounding box center [654, 257] width 13 height 13
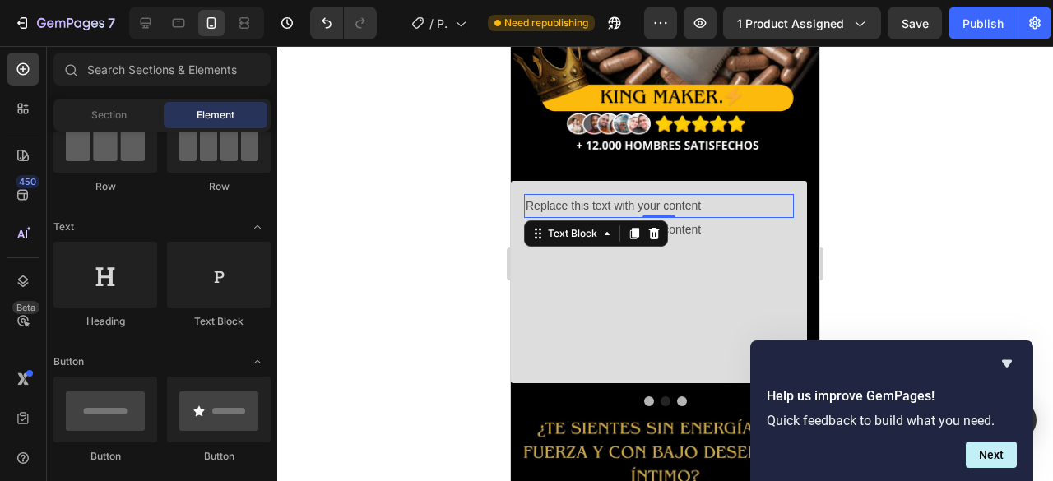
click at [627, 202] on div "Replace this text with your content" at bounding box center [659, 206] width 270 height 24
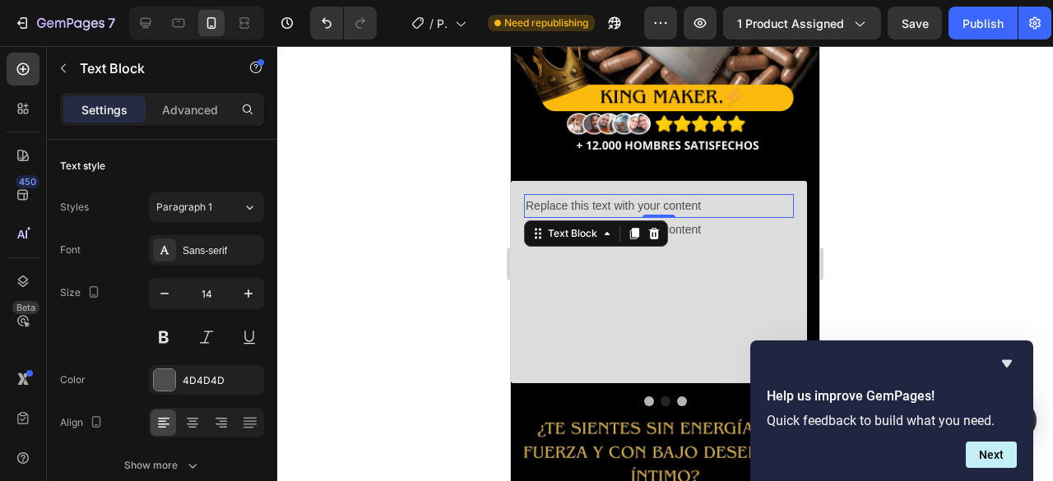
click at [653, 228] on icon at bounding box center [654, 234] width 11 height 12
click at [648, 196] on p "Replace this text with your content" at bounding box center [659, 206] width 267 height 21
click at [652, 228] on icon at bounding box center [654, 234] width 11 height 12
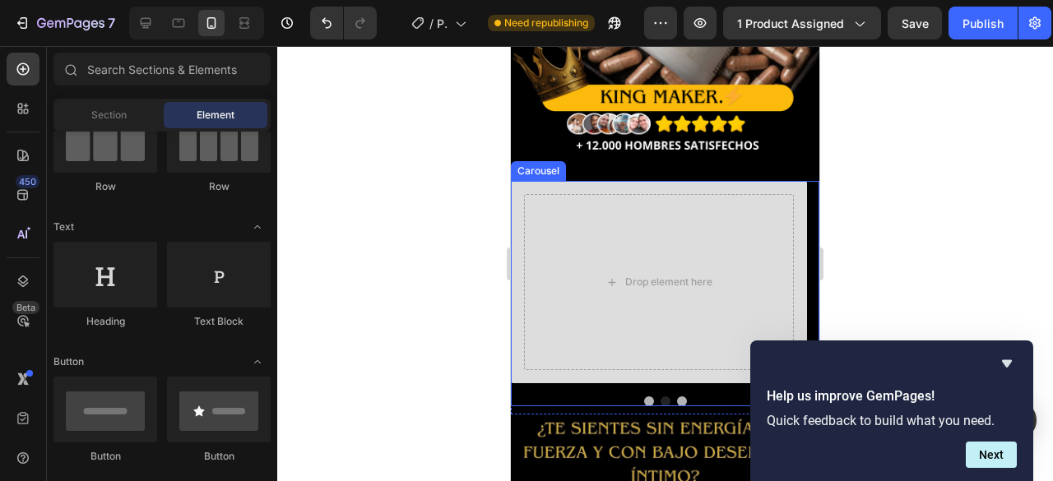
click at [644, 397] on button "Dot" at bounding box center [649, 402] width 10 height 10
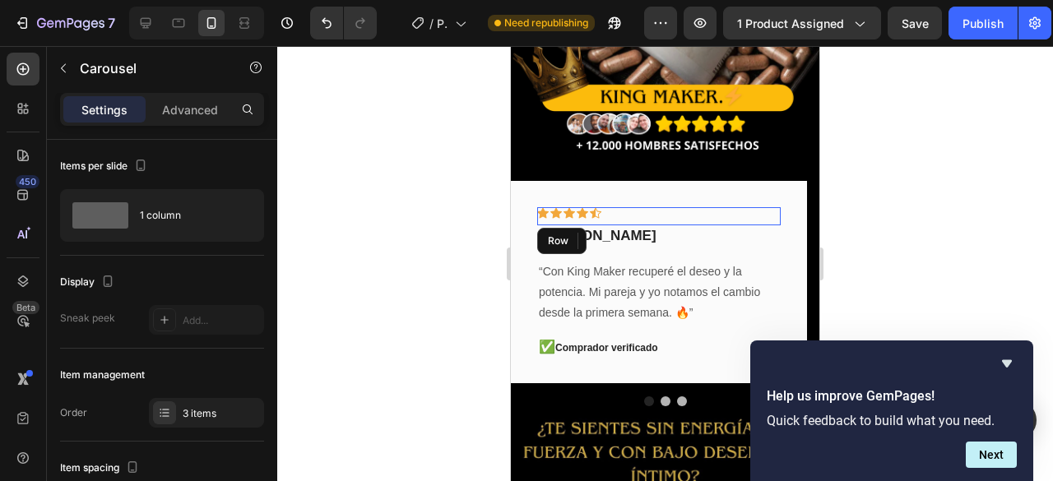
click at [715, 207] on div "Icon Icon Icon Icon Icon Row" at bounding box center [659, 216] width 244 height 18
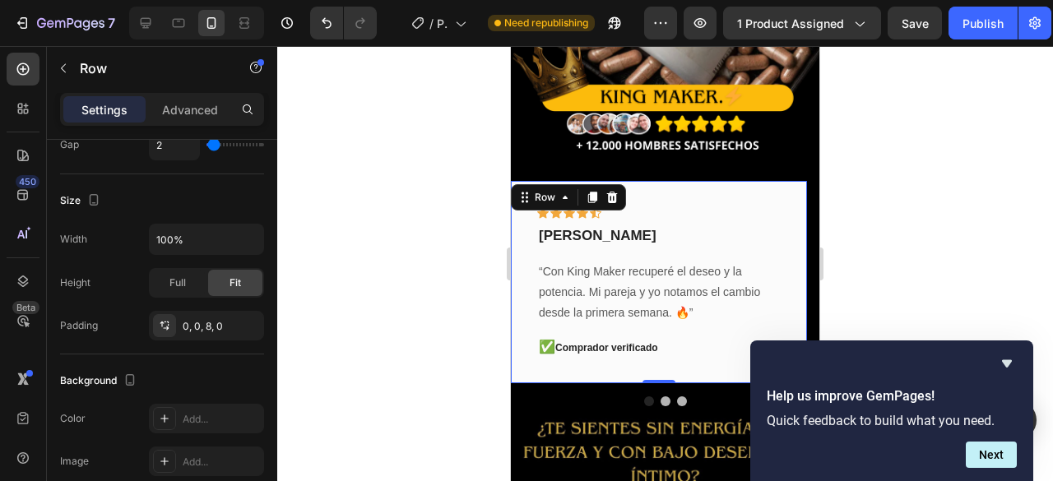
click at [717, 181] on div "Icon Icon Icon Icon Icon Row daniel samper Text block “Con King Maker recuperé …" at bounding box center [659, 282] width 296 height 203
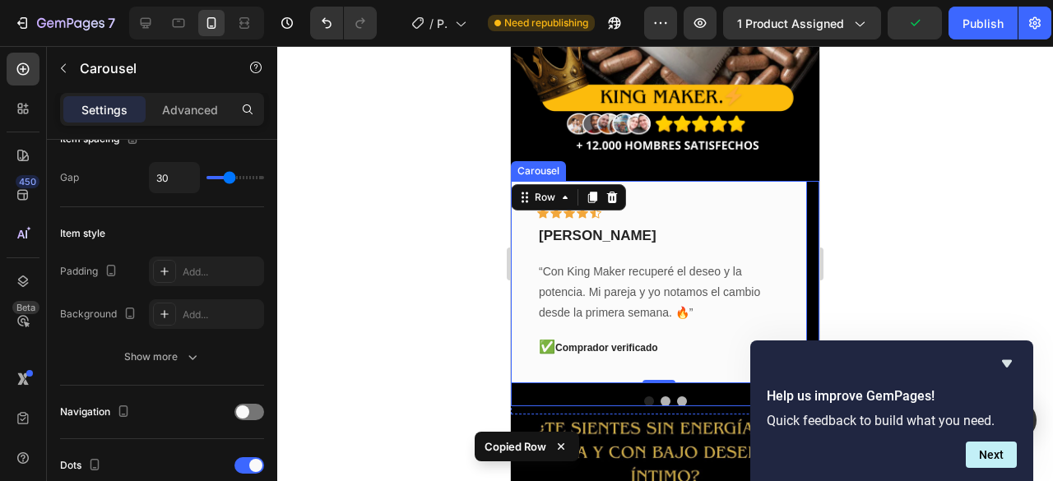
click at [661, 397] on button "Dot" at bounding box center [666, 402] width 10 height 10
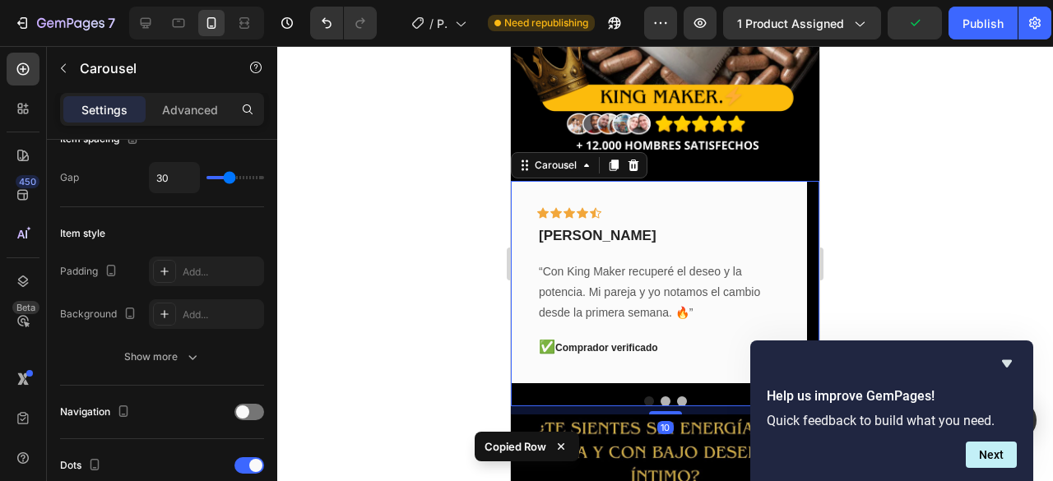
scroll to position [0, 0]
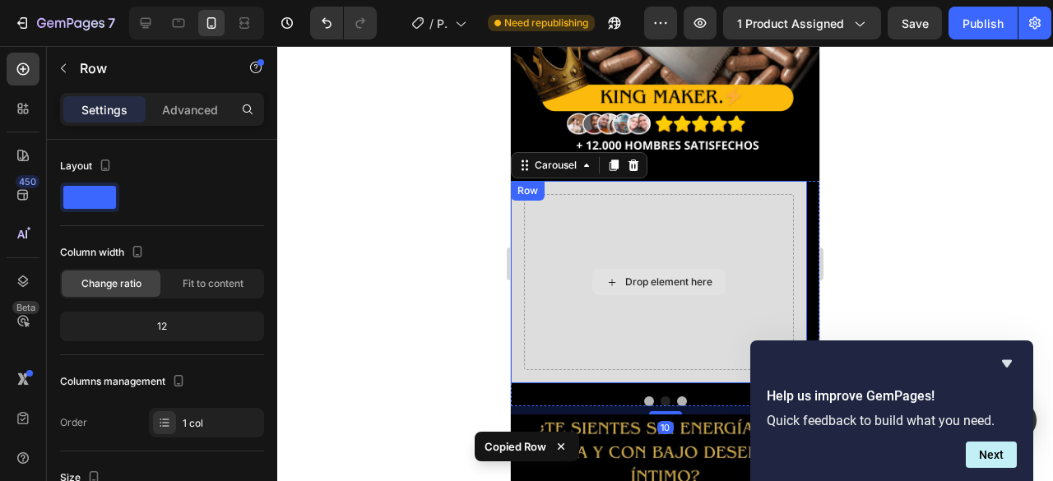
click at [546, 200] on div "Drop element here" at bounding box center [659, 282] width 270 height 177
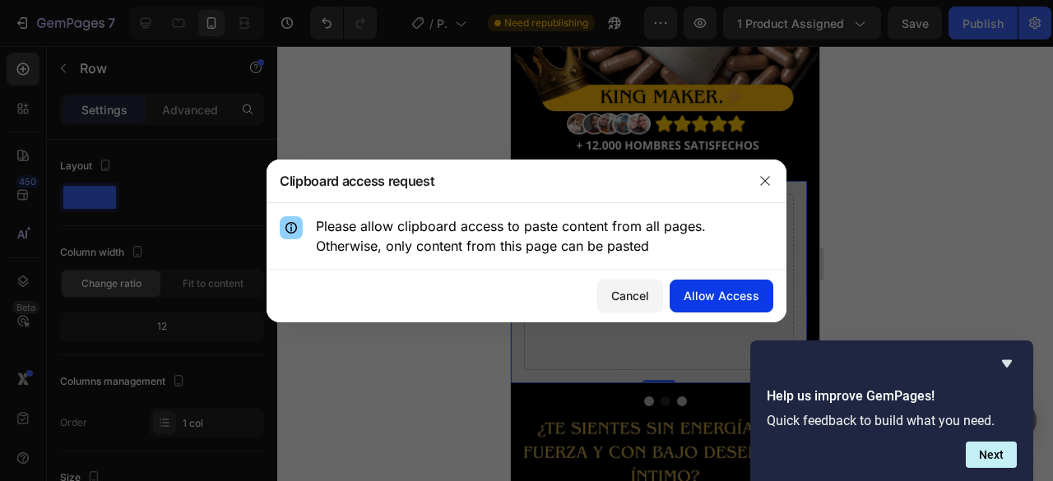
click at [714, 292] on div "Allow Access" at bounding box center [722, 295] width 76 height 17
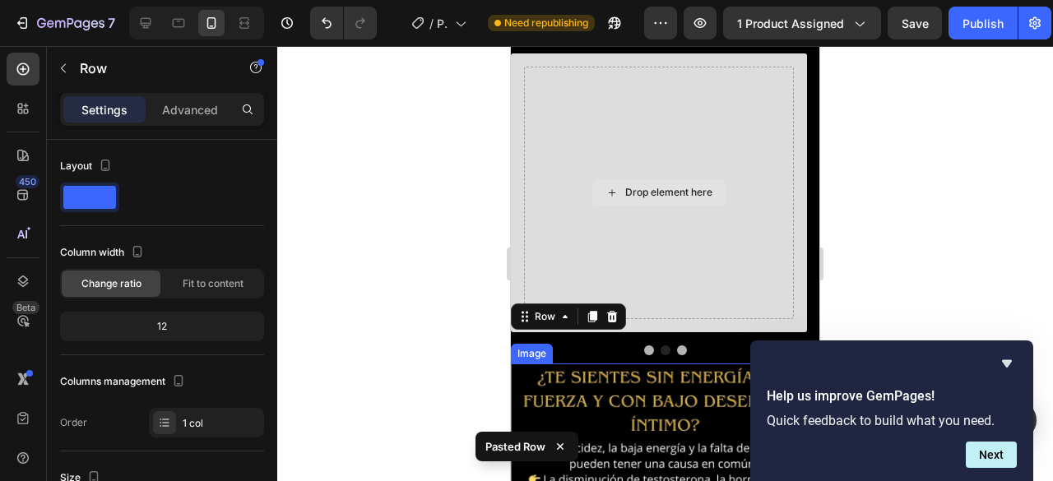
scroll to position [378, 0]
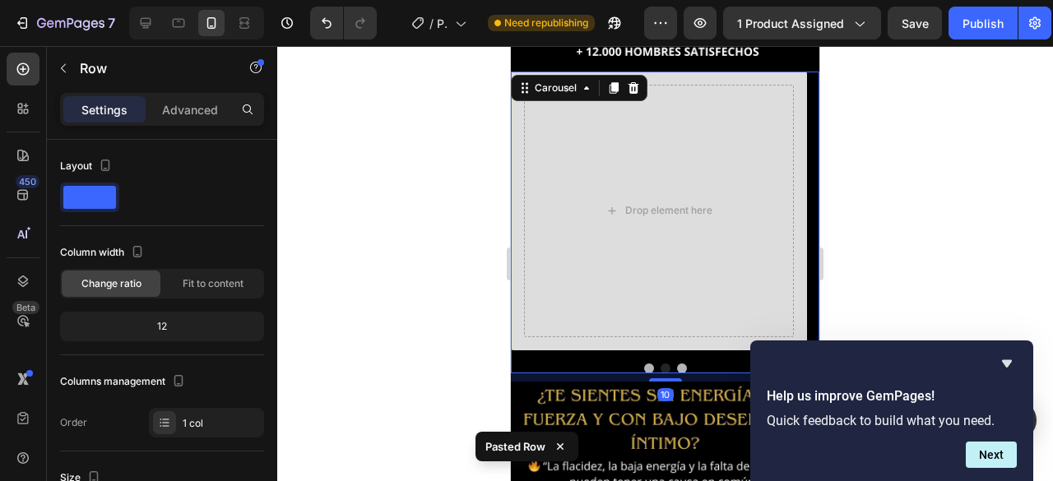
click at [677, 364] on button "Dot" at bounding box center [682, 369] width 10 height 10
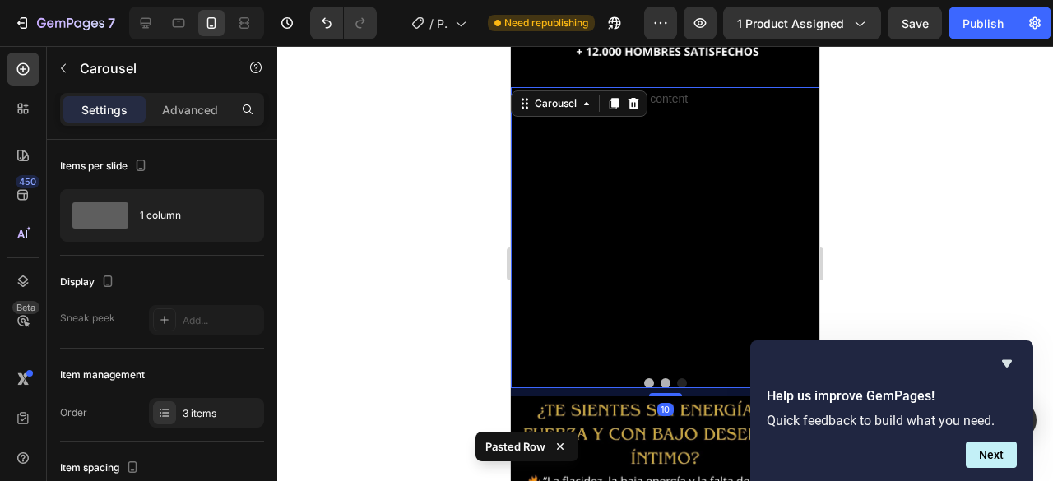
click at [678, 378] on button "Dot" at bounding box center [682, 383] width 10 height 10
click at [637, 378] on div at bounding box center [665, 383] width 309 height 10
click at [645, 378] on button "Dot" at bounding box center [649, 383] width 10 height 10
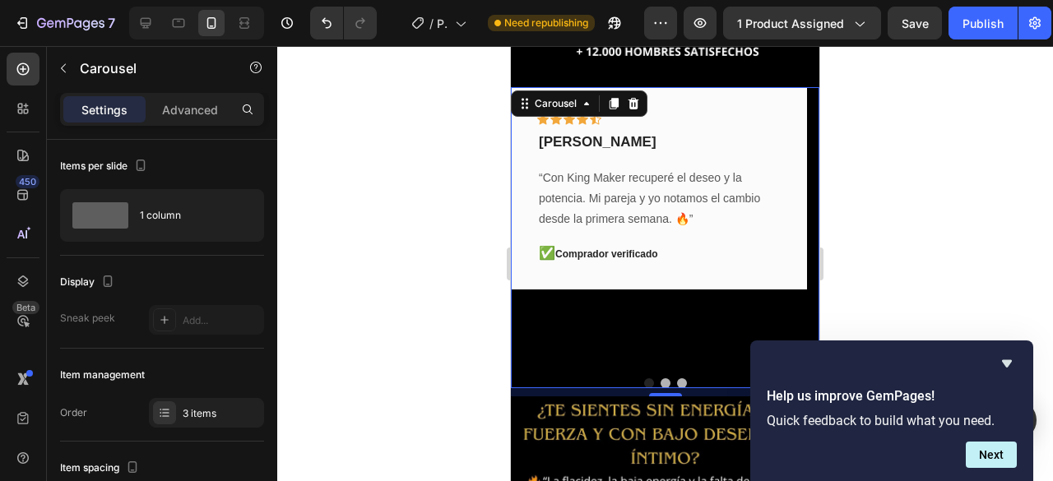
click at [642, 309] on div "Icon Icon Icon Icon Icon Row daniel samper Text block “Con King Maker recuperé …" at bounding box center [659, 226] width 296 height 279
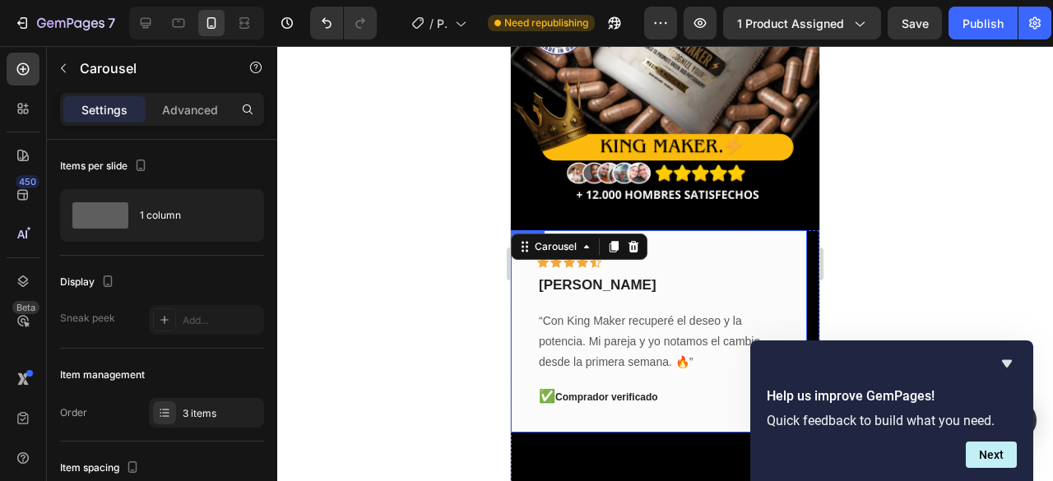
scroll to position [296, 0]
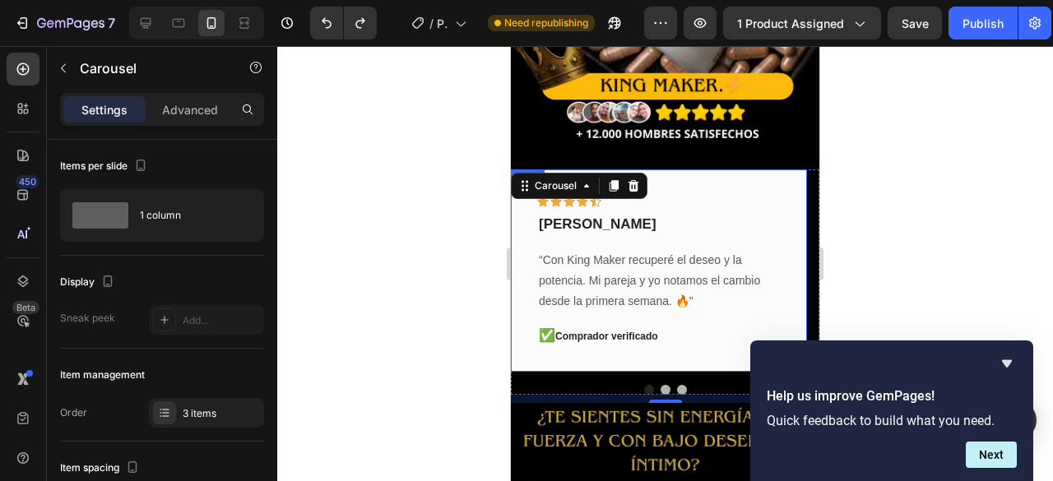
click at [659, 344] on div "Icon Icon Icon Icon Icon Row daniel samper Text block “Con King Maker recuperé …" at bounding box center [659, 270] width 296 height 203
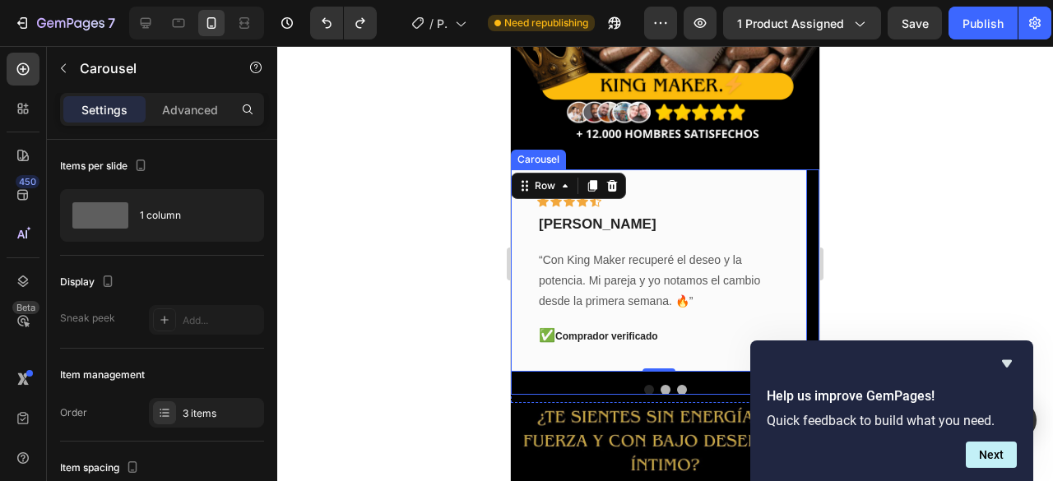
click at [663, 385] on div at bounding box center [665, 390] width 309 height 10
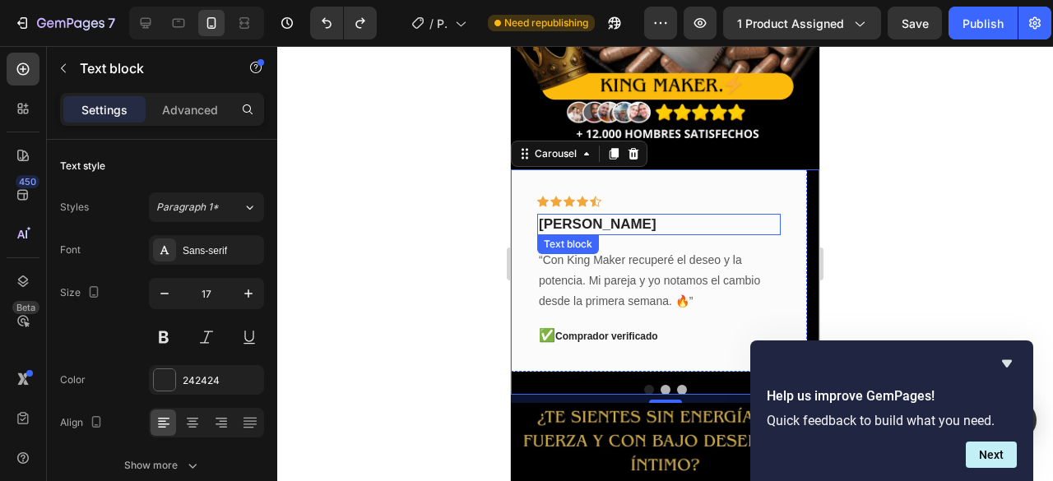
click at [667, 216] on p "daniel samper" at bounding box center [659, 225] width 240 height 18
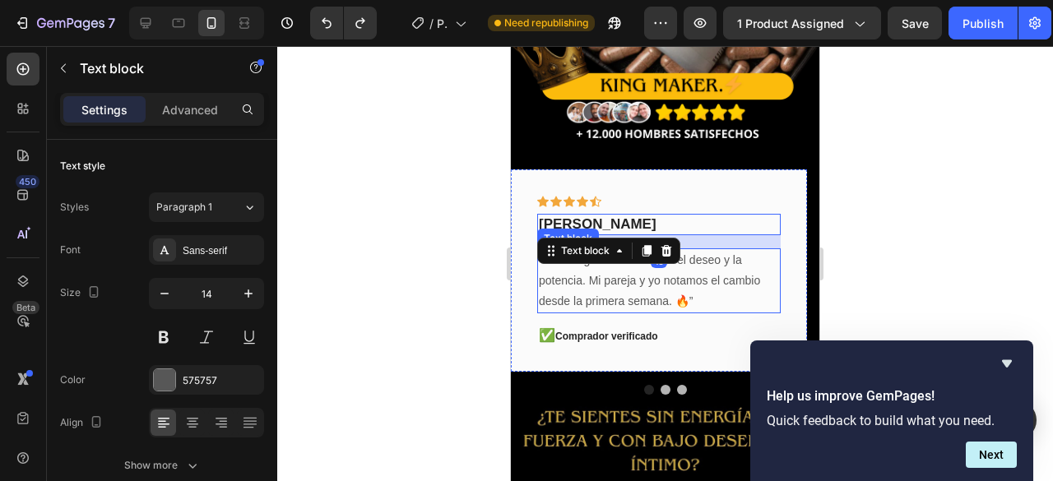
click at [614, 269] on p "“Con King Maker recuperé el deseo y la potencia. Mi pareja y yo notamos el camb…" at bounding box center [659, 281] width 240 height 63
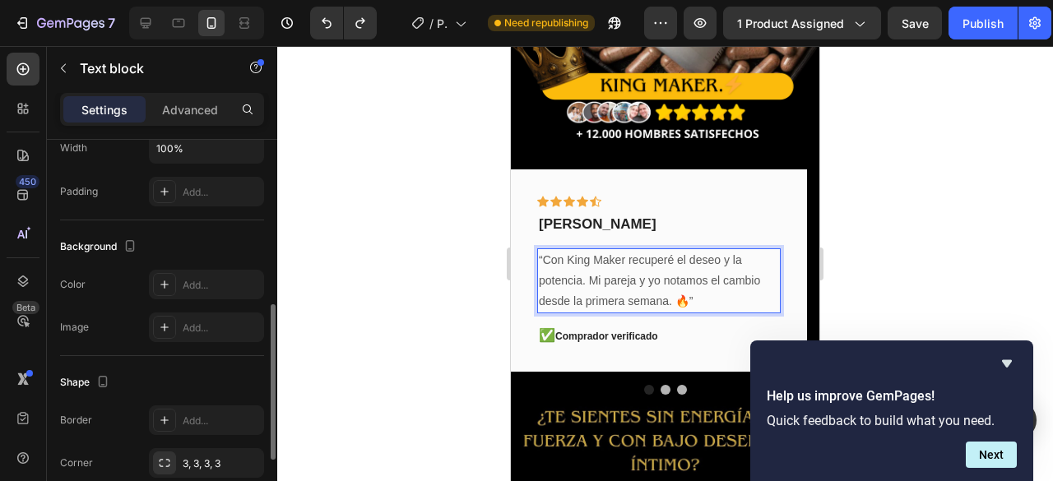
scroll to position [584, 0]
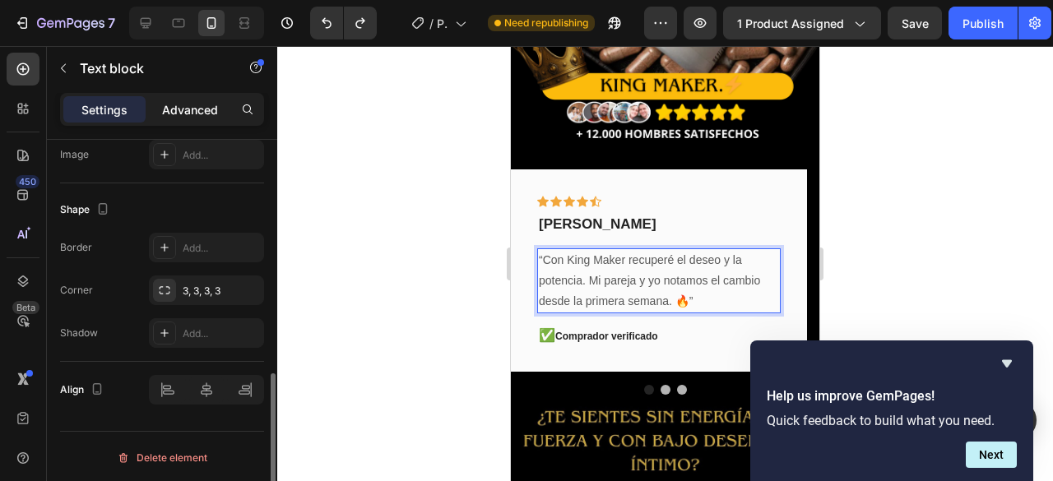
click at [197, 109] on p "Advanced" at bounding box center [190, 109] width 56 height 17
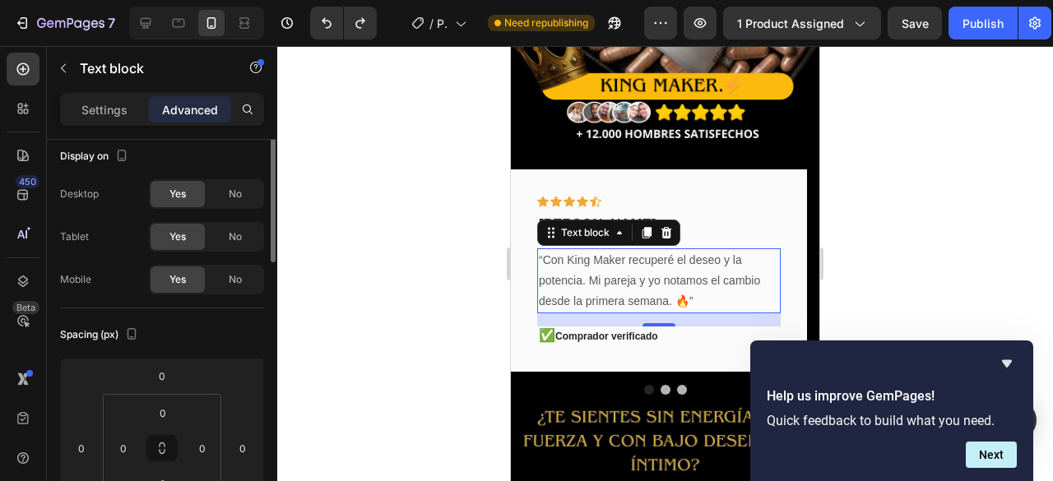
scroll to position [0, 0]
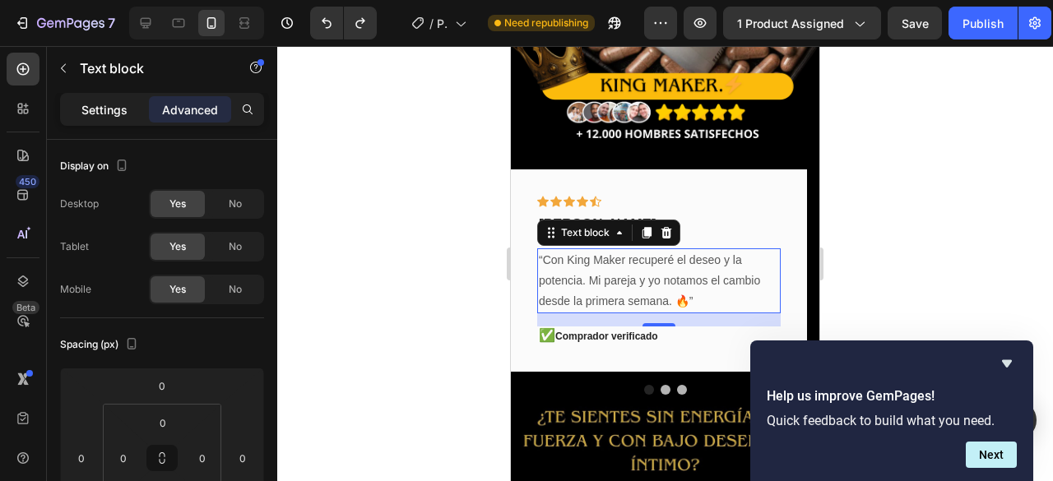
click at [116, 109] on p "Settings" at bounding box center [104, 109] width 46 height 17
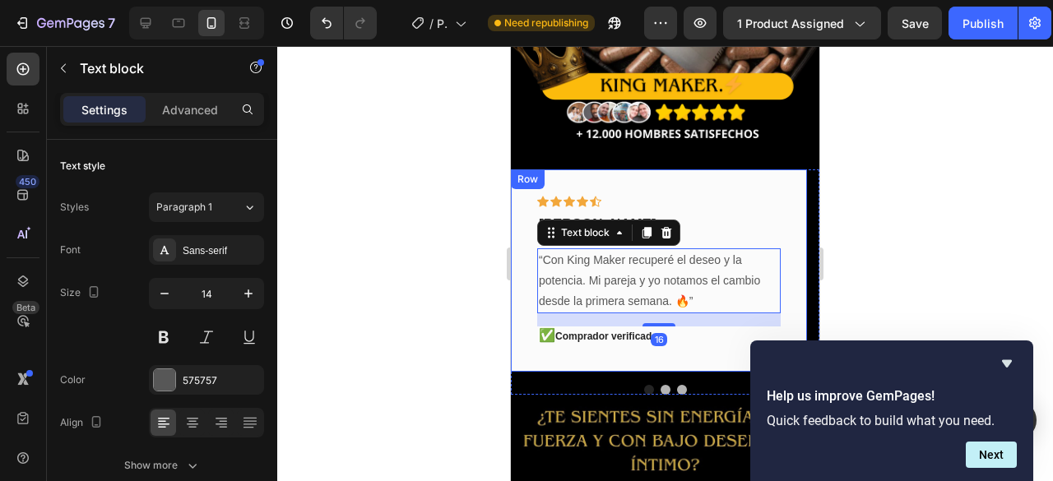
click at [699, 329] on div "✅ Comprador verificado" at bounding box center [659, 336] width 244 height 19
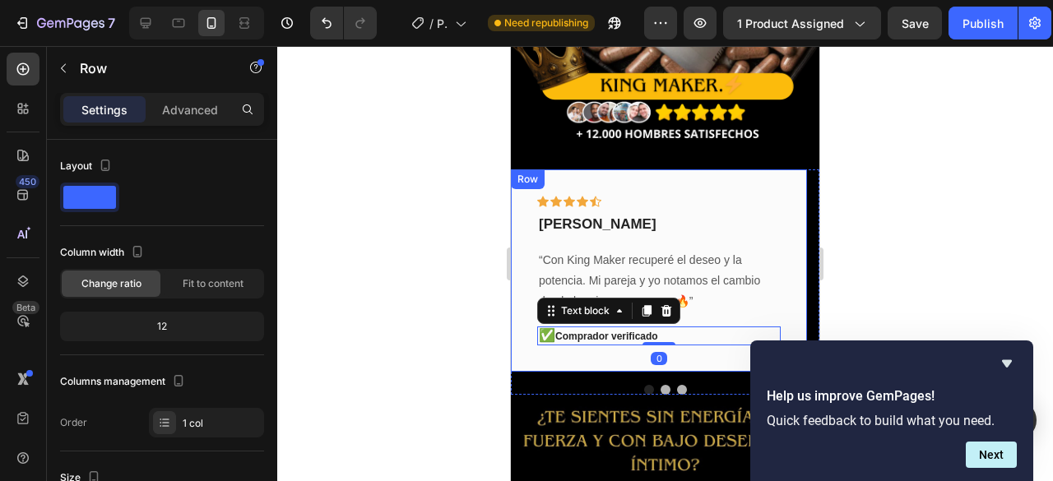
click at [750, 169] on div "Icon Icon Icon Icon Icon Row daniel samper Text block “Con King Maker recuperé …" at bounding box center [659, 270] width 296 height 203
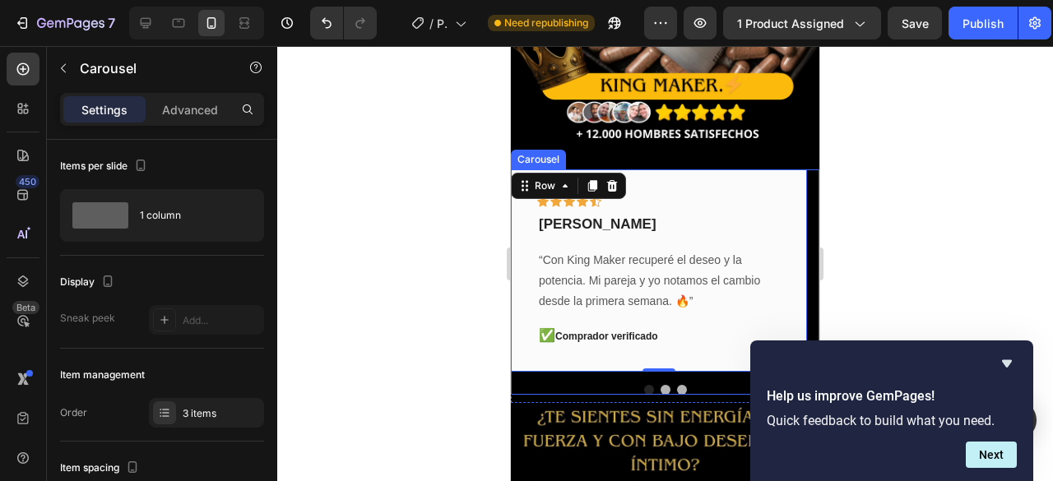
click at [661, 385] on button "Dot" at bounding box center [666, 390] width 10 height 10
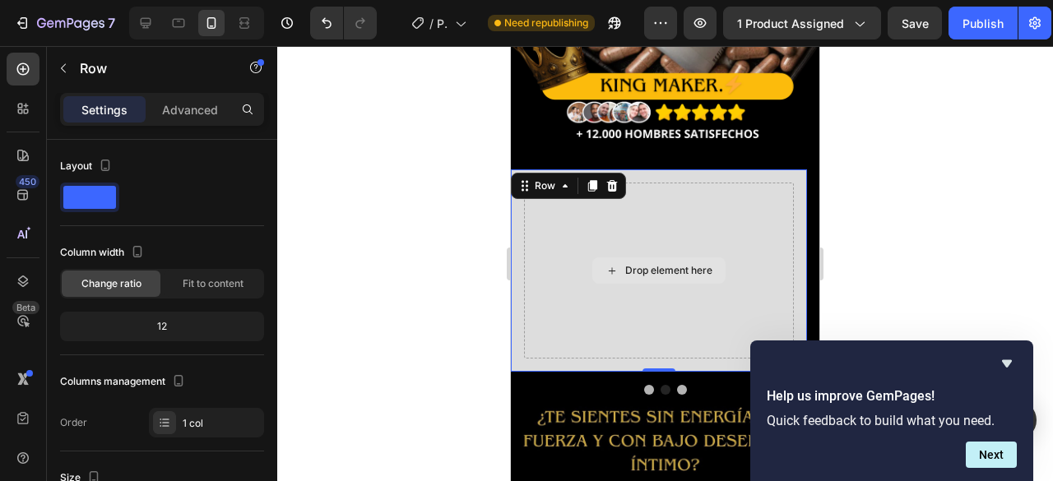
click at [584, 196] on div "Drop element here" at bounding box center [659, 271] width 270 height 177
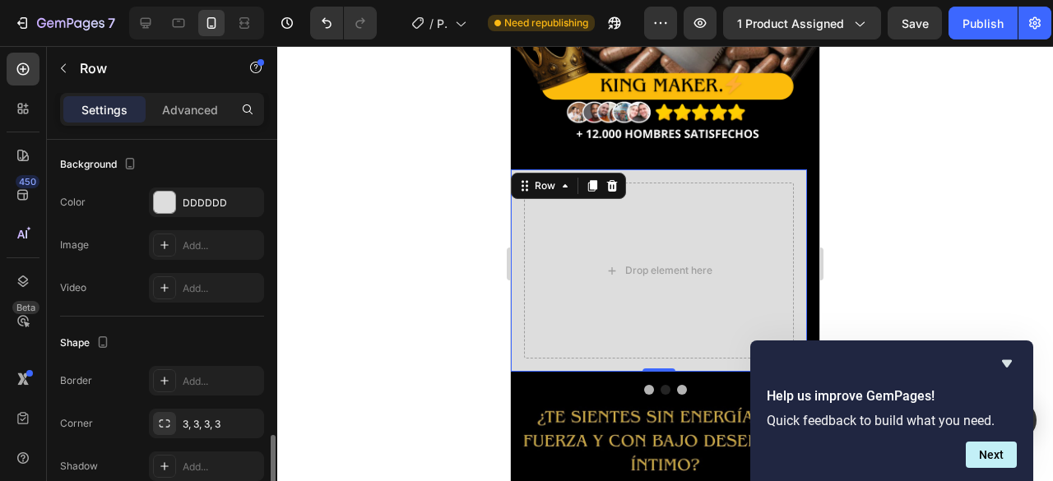
scroll to position [658, 0]
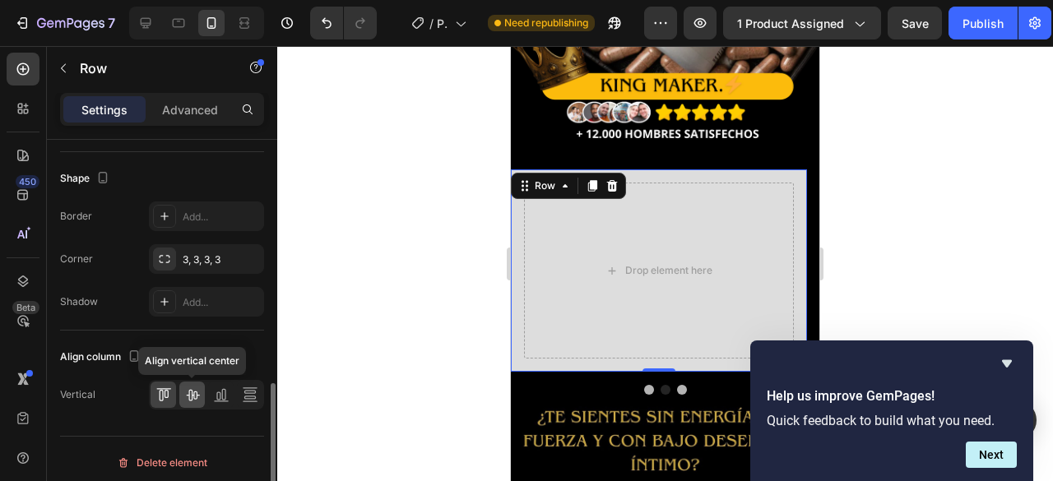
click at [196, 396] on icon at bounding box center [192, 396] width 13 height 12
click at [224, 388] on icon at bounding box center [221, 395] width 16 height 16
click at [173, 388] on div at bounding box center [164, 395] width 26 height 26
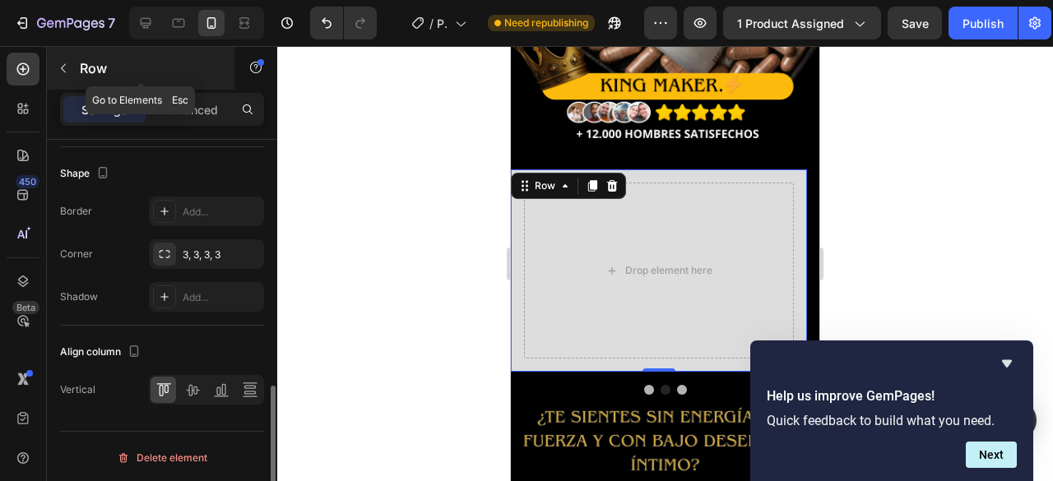
click at [72, 63] on button "button" at bounding box center [63, 68] width 26 height 26
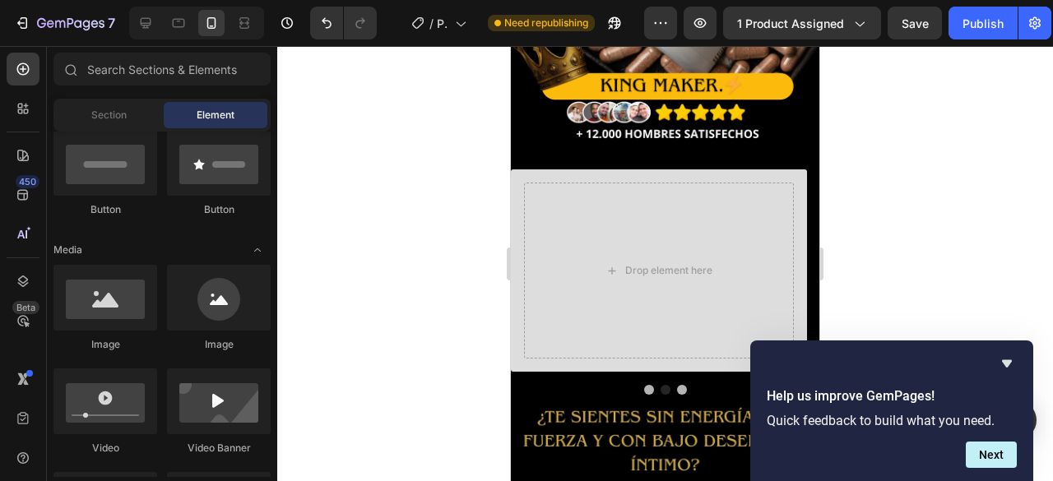
scroll to position [165, 0]
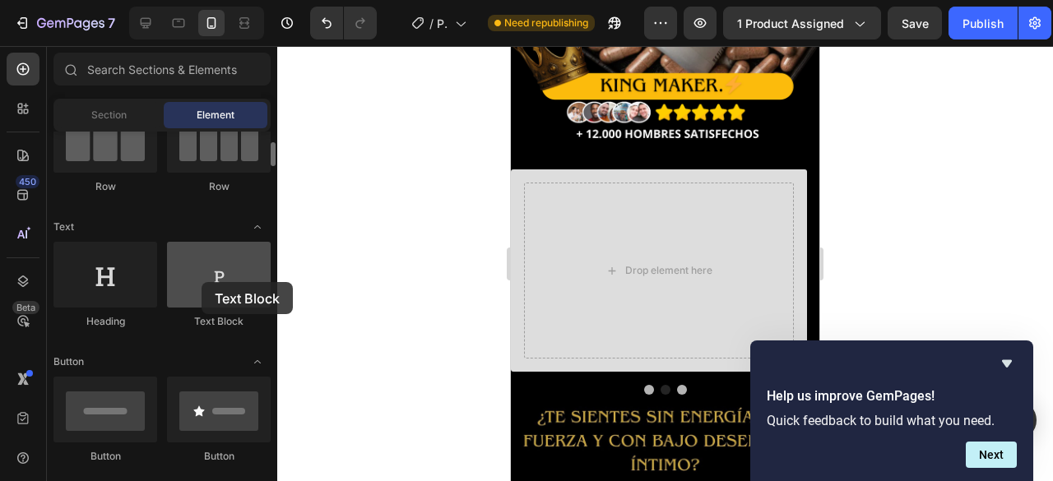
click at [202, 282] on div at bounding box center [219, 275] width 104 height 66
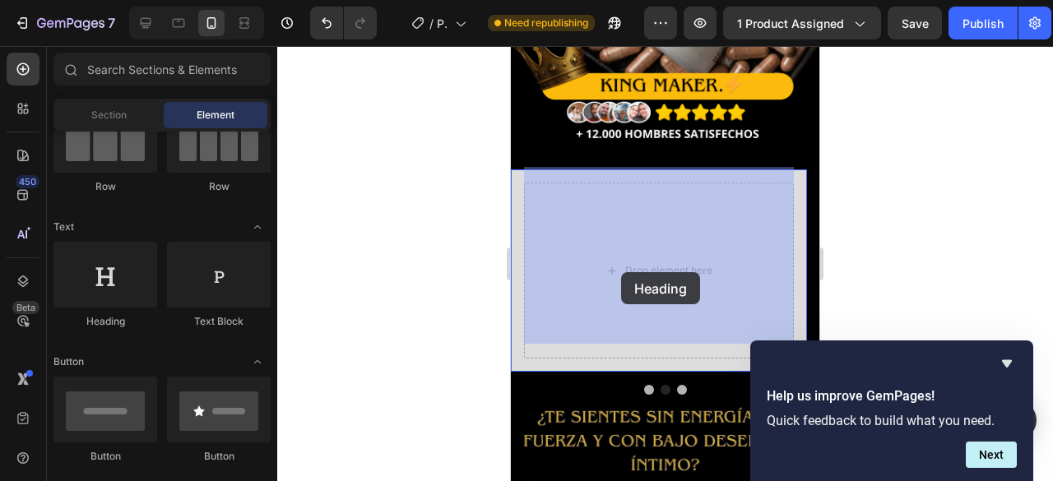
drag, startPoint x: 652, startPoint y: 345, endPoint x: 612, endPoint y: 270, distance: 85.0
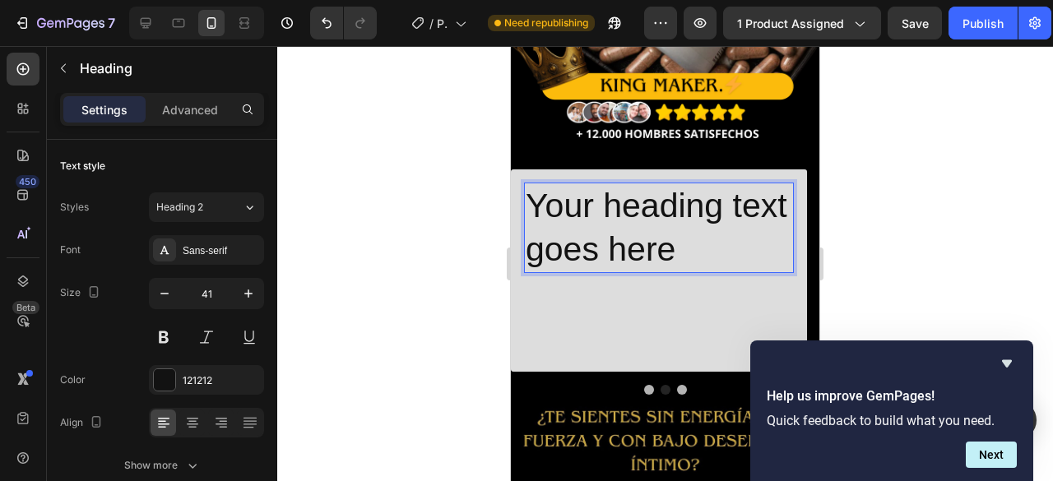
click at [584, 241] on h2 "Your heading text goes here" at bounding box center [659, 228] width 270 height 91
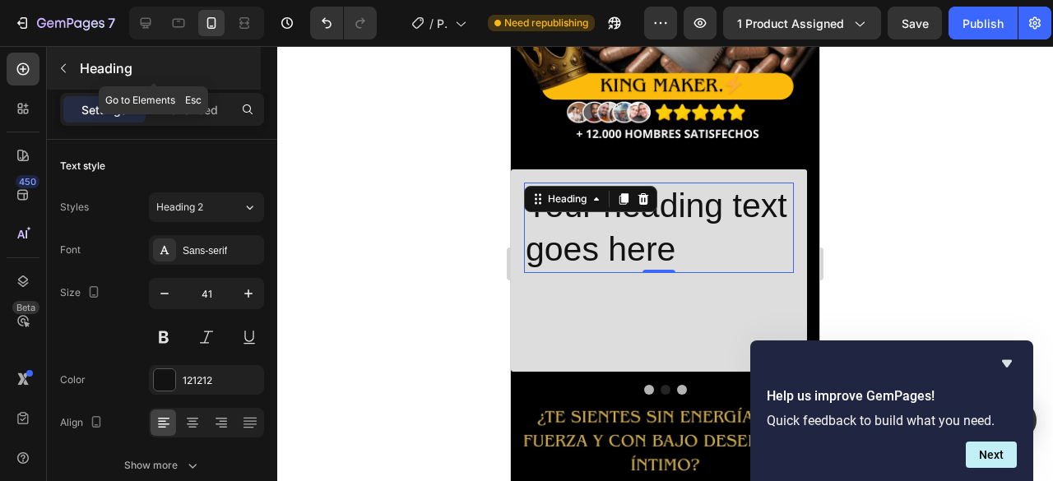
click at [67, 63] on icon "button" at bounding box center [63, 68] width 13 height 13
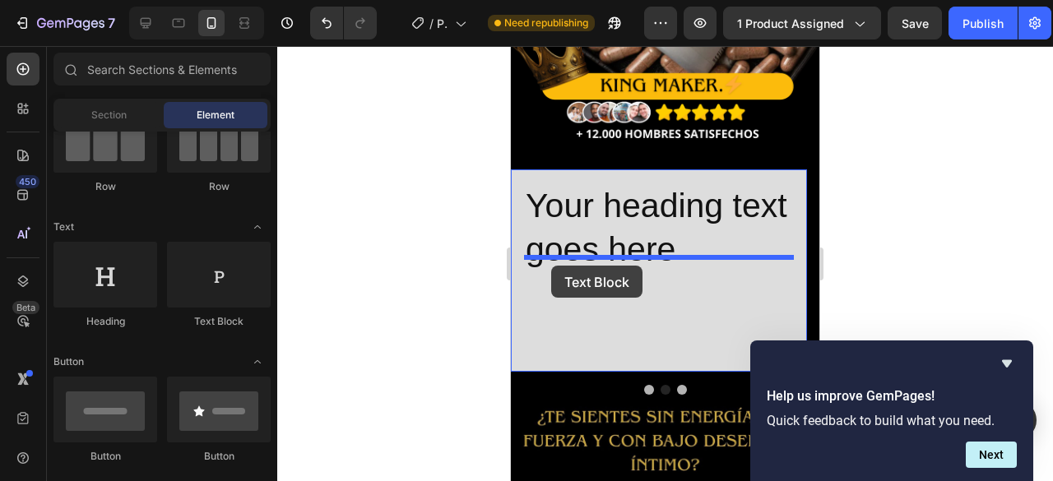
drag, startPoint x: 718, startPoint y: 332, endPoint x: 598, endPoint y: 271, distance: 134.7
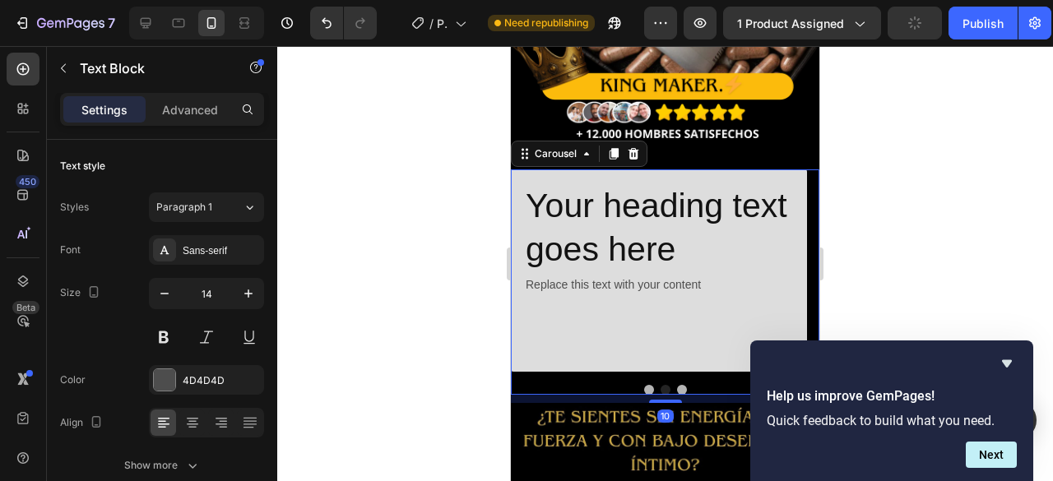
click at [644, 385] on button "Dot" at bounding box center [649, 390] width 10 height 10
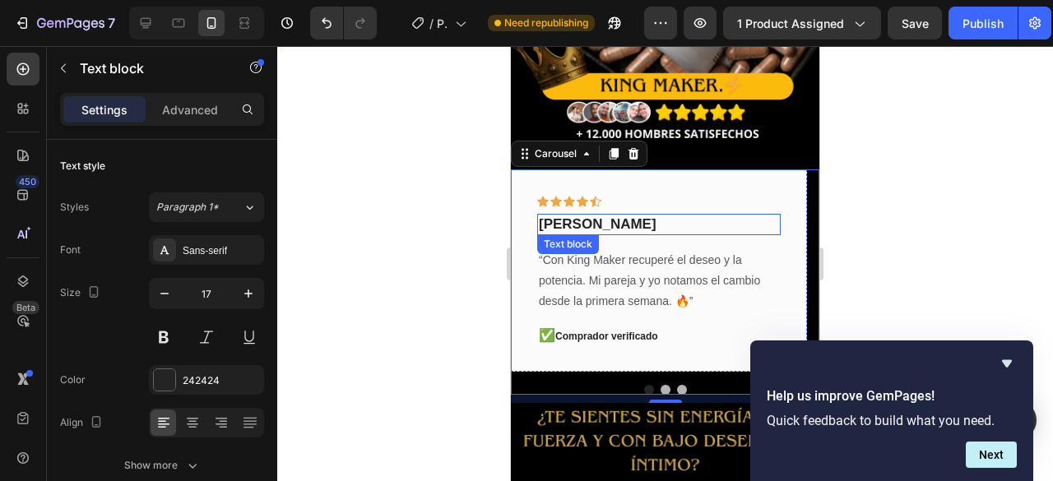
click at [594, 216] on p "daniel samper" at bounding box center [659, 225] width 240 height 18
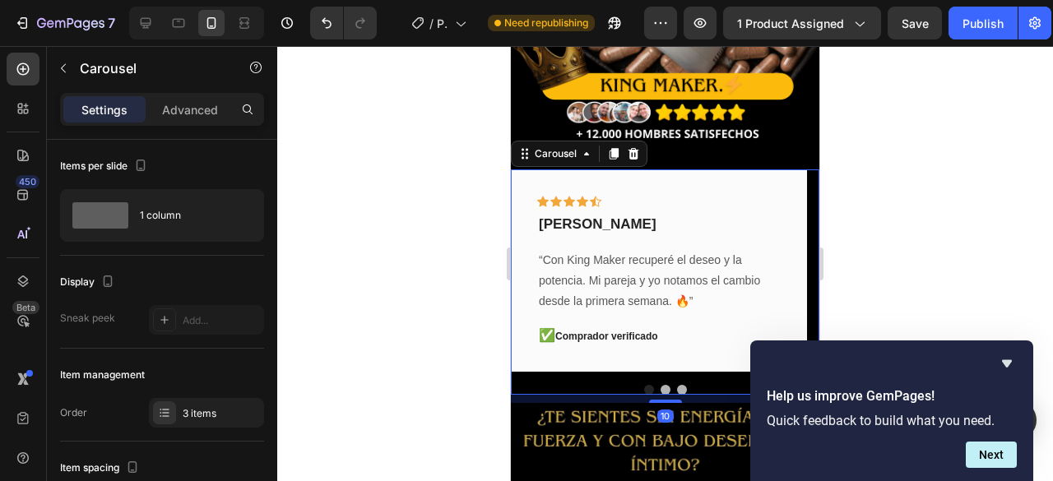
click at [644, 385] on button "Dot" at bounding box center [649, 390] width 10 height 10
click at [661, 385] on button "Dot" at bounding box center [666, 390] width 10 height 10
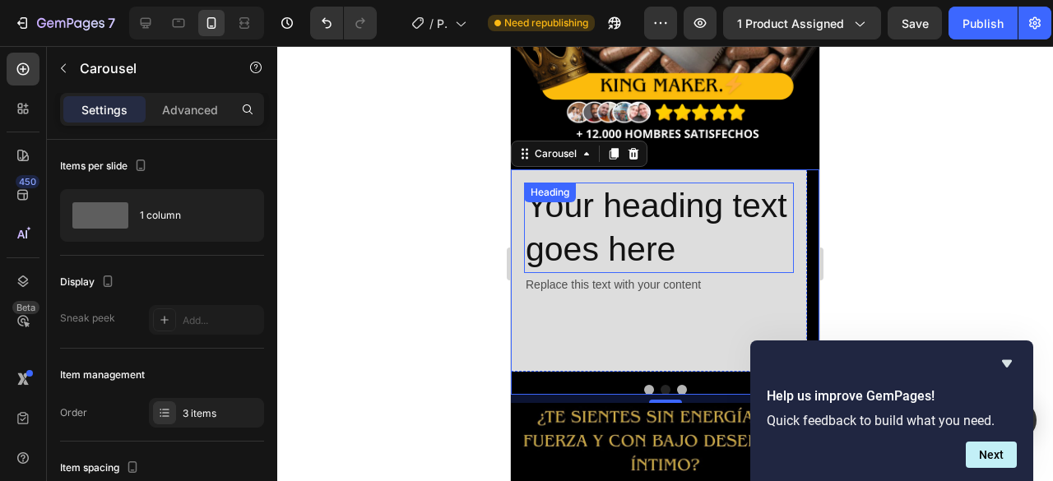
click at [611, 194] on div "Your heading text goes here Heading" at bounding box center [659, 228] width 270 height 91
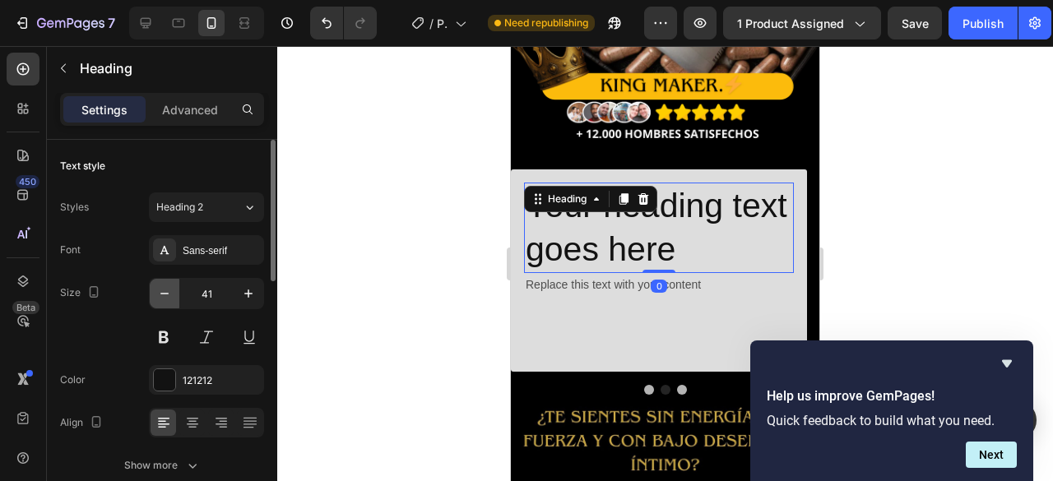
click at [163, 289] on icon "button" at bounding box center [164, 294] width 16 height 16
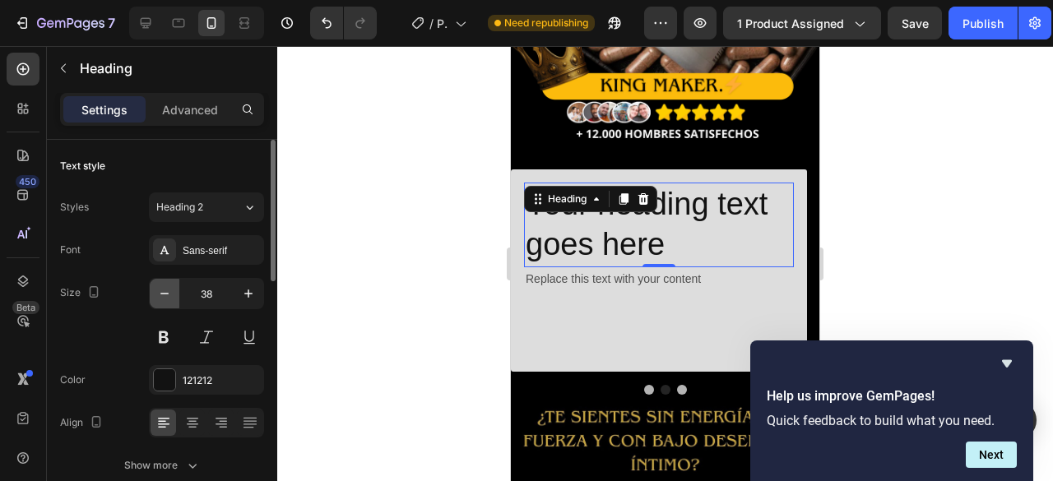
click at [163, 289] on icon "button" at bounding box center [164, 294] width 16 height 16
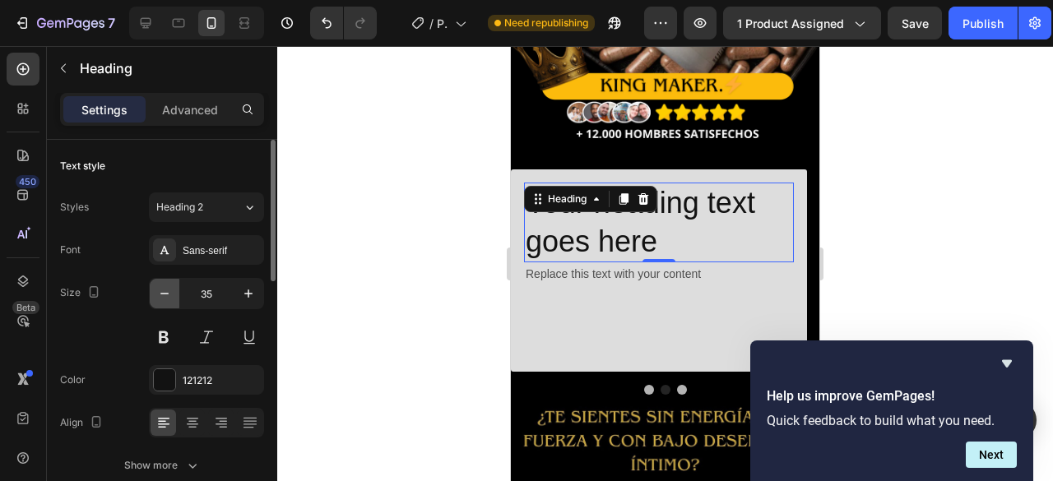
click at [163, 289] on icon "button" at bounding box center [164, 294] width 16 height 16
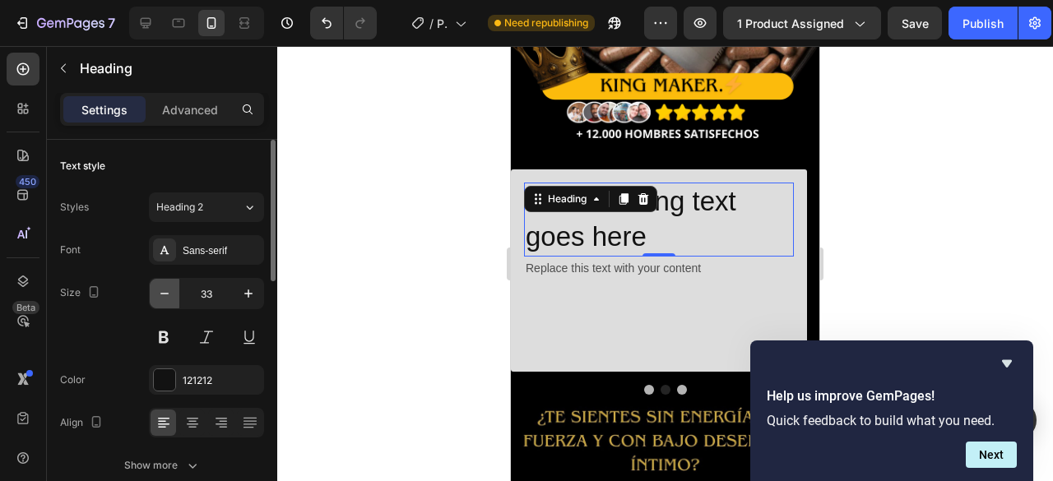
click at [163, 289] on icon "button" at bounding box center [164, 294] width 16 height 16
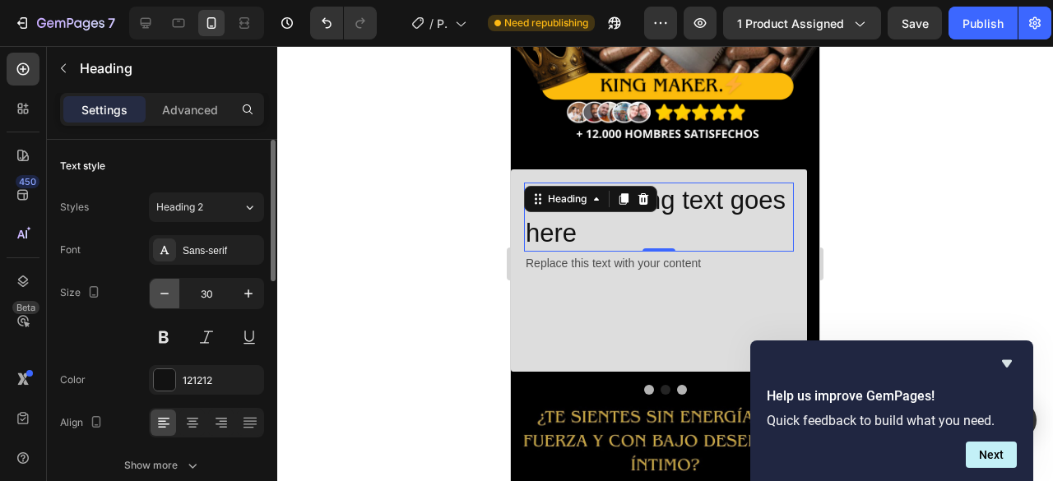
click at [163, 289] on icon "button" at bounding box center [164, 294] width 16 height 16
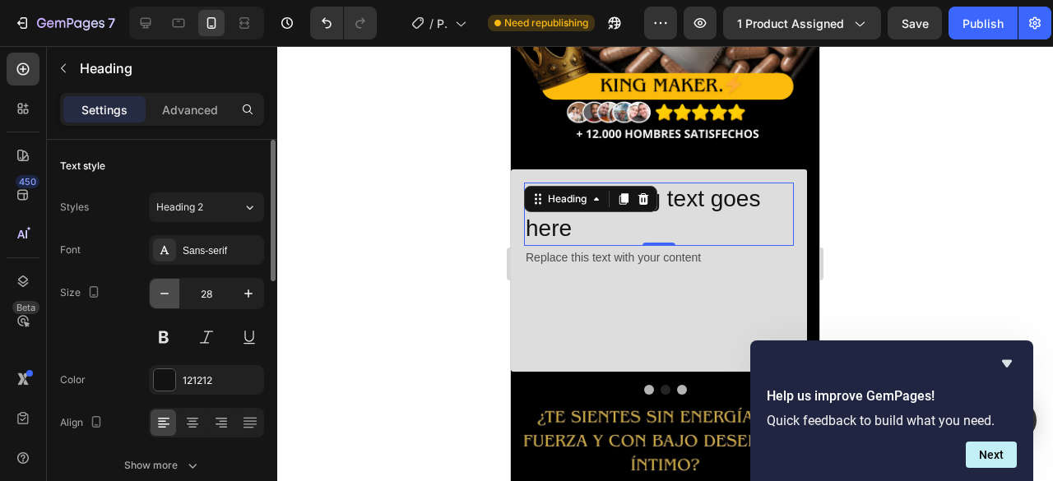
click at [163, 289] on icon "button" at bounding box center [164, 294] width 16 height 16
type input "27"
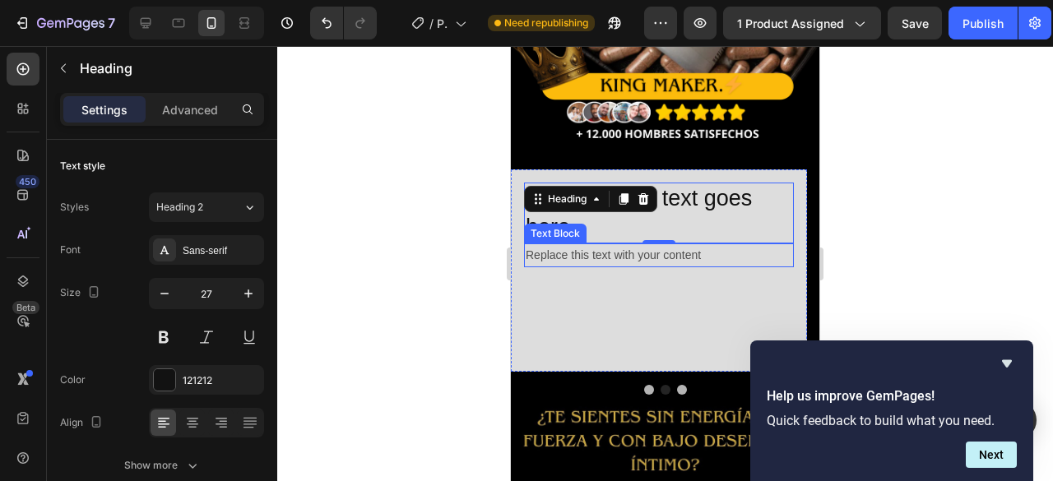
click at [586, 244] on div "Replace this text with your content" at bounding box center [659, 256] width 270 height 24
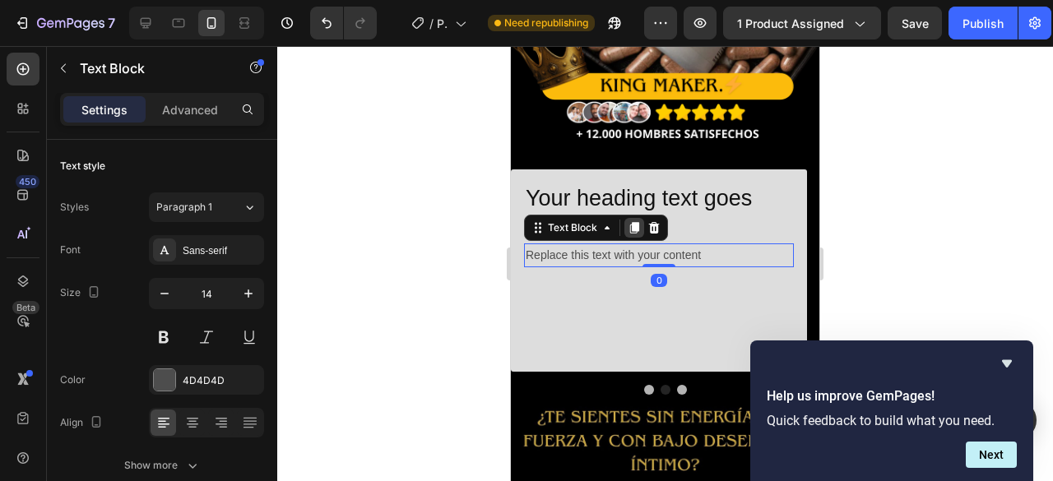
click at [637, 222] on icon at bounding box center [634, 228] width 9 height 12
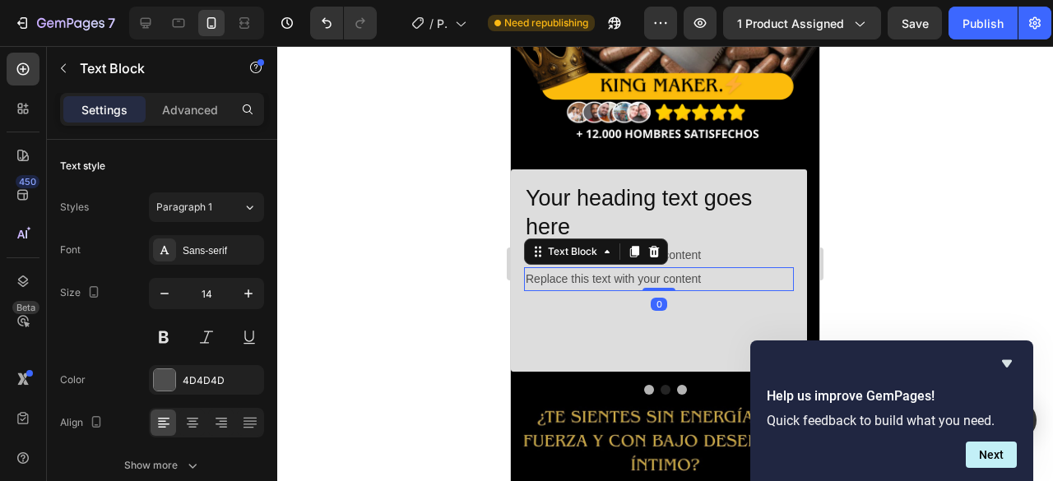
scroll to position [584, 0]
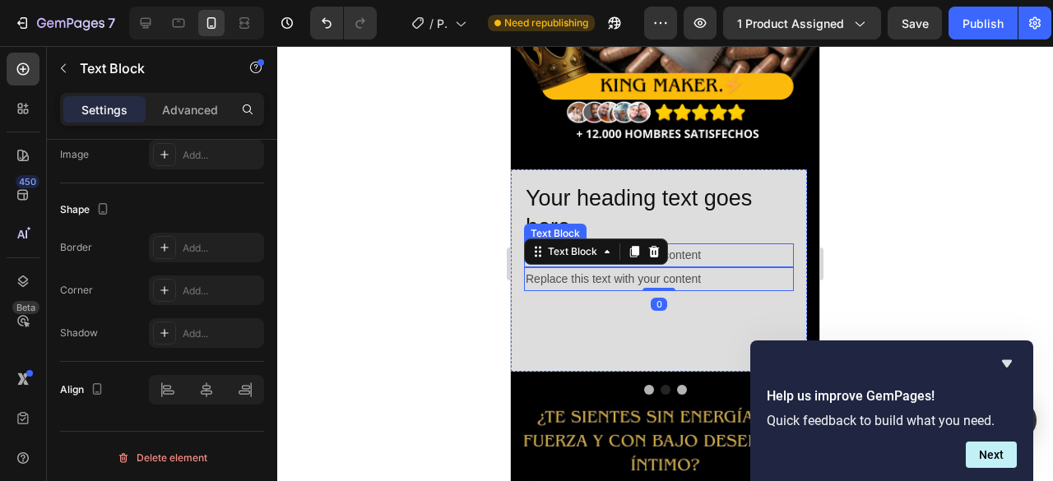
click at [724, 244] on div "Replace this text with your content" at bounding box center [659, 256] width 270 height 24
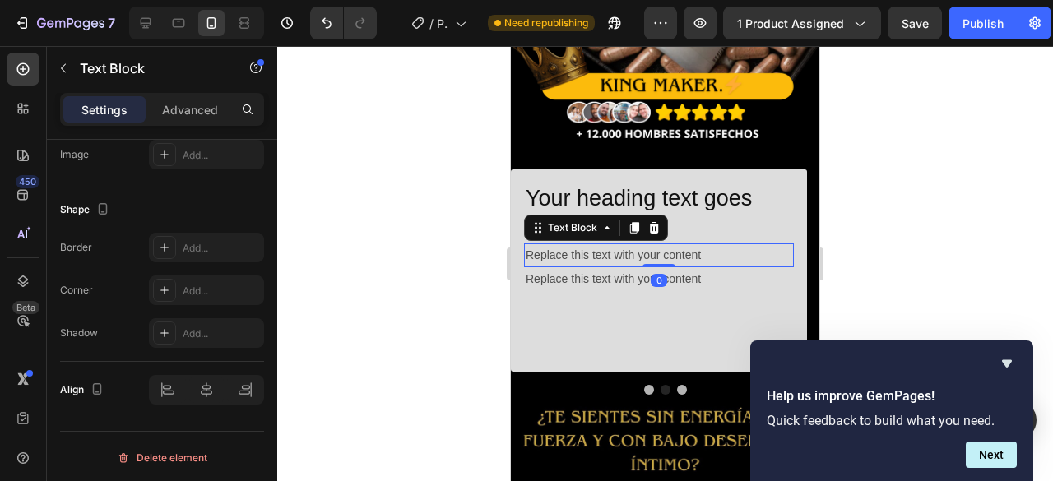
click at [717, 244] on div "Replace this text with your content" at bounding box center [659, 256] width 270 height 24
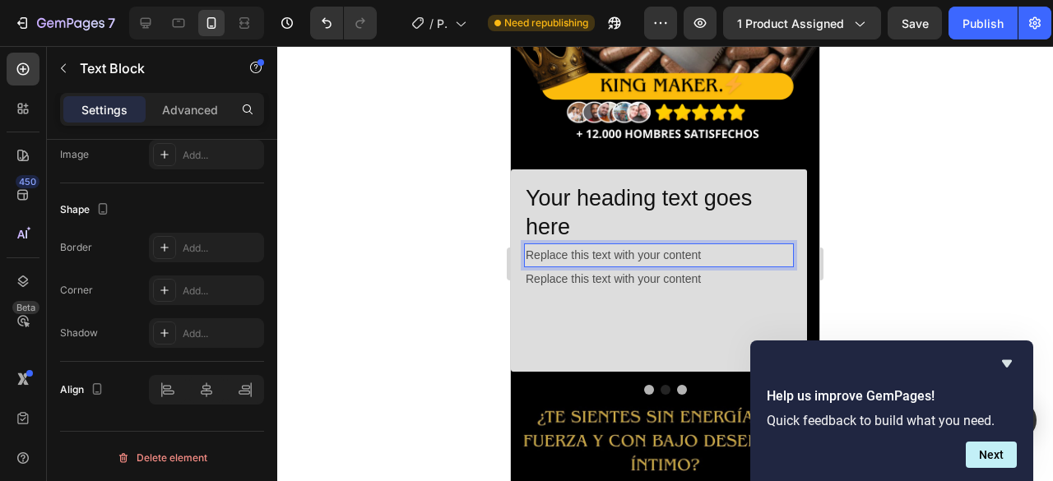
click at [717, 245] on p "Replace this text with your content" at bounding box center [659, 255] width 267 height 21
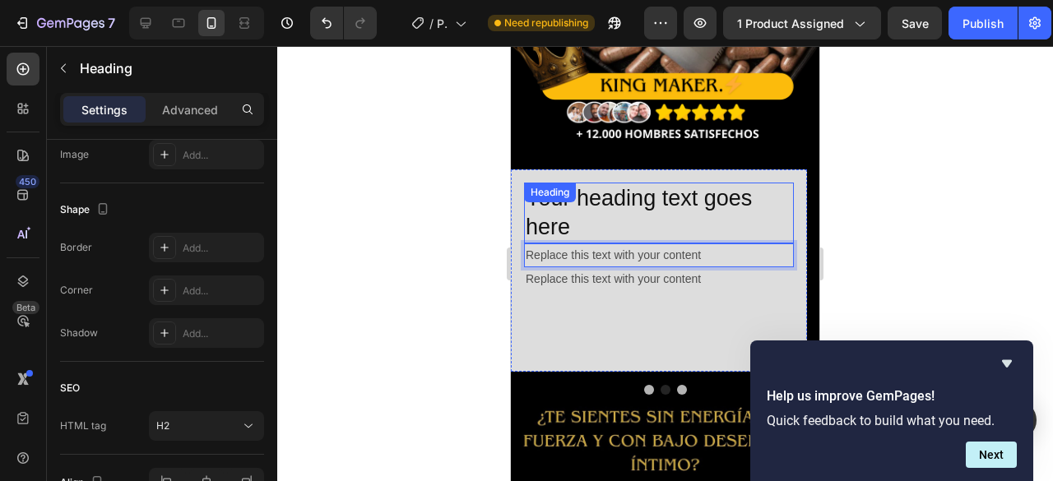
click at [554, 207] on p "Your heading text goes here" at bounding box center [659, 213] width 267 height 58
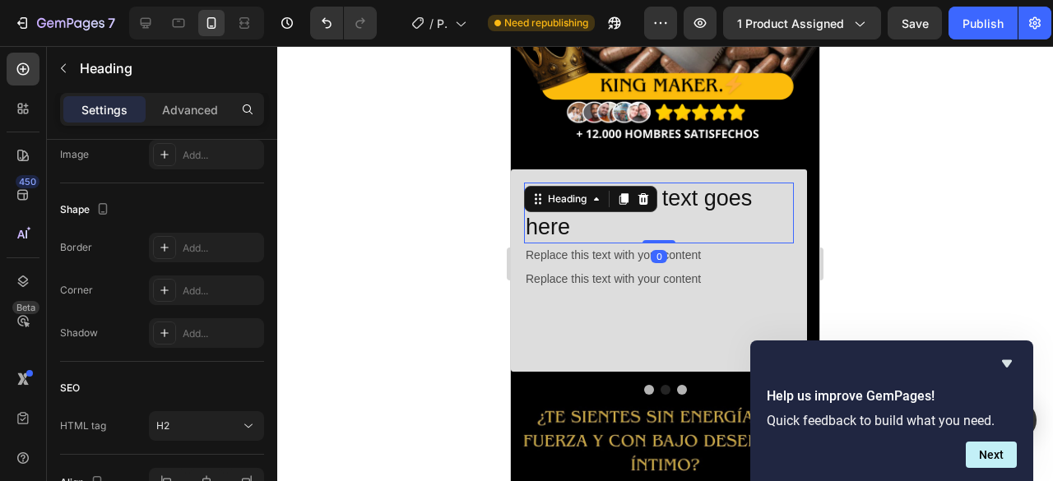
scroll to position [0, 0]
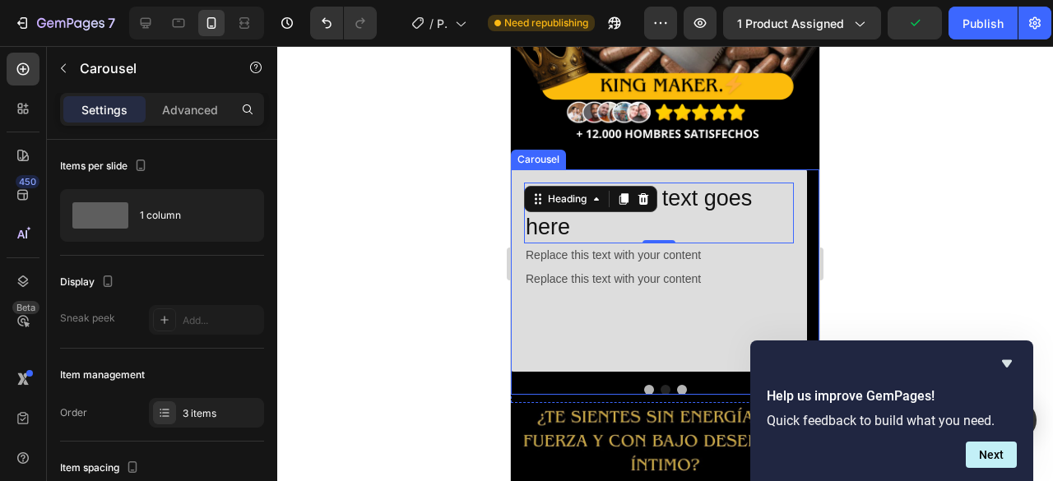
click at [639, 385] on div at bounding box center [665, 390] width 309 height 10
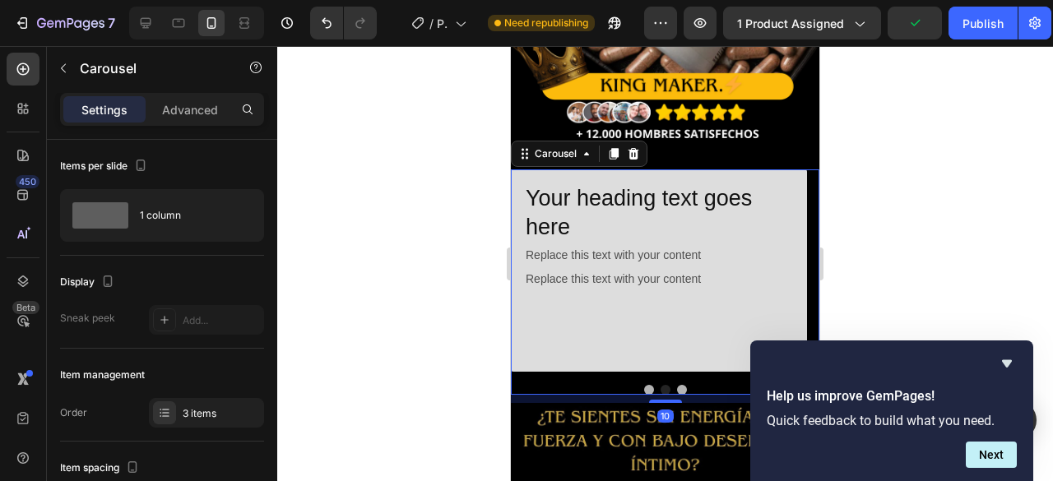
click at [644, 385] on button "Dot" at bounding box center [649, 390] width 10 height 10
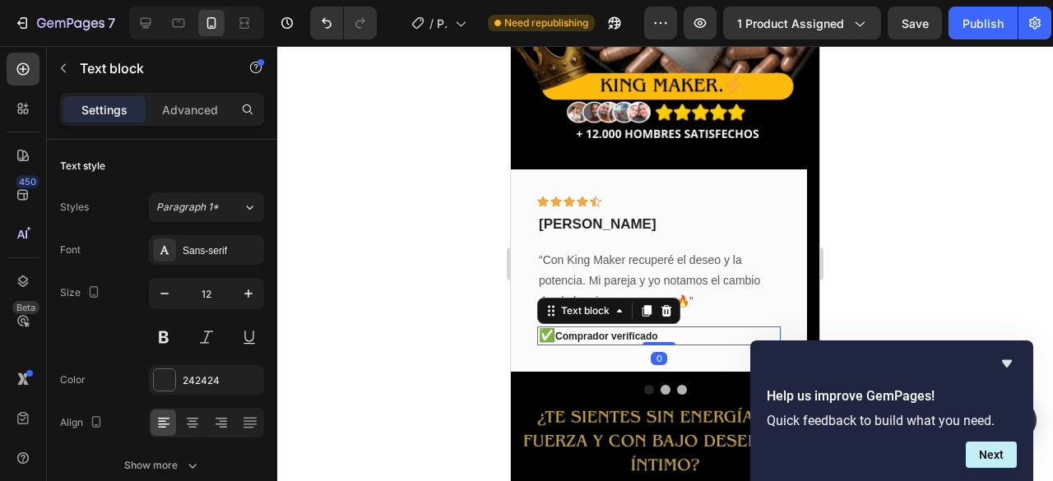
click at [615, 328] on p "✅ Comprador verificado" at bounding box center [659, 336] width 240 height 16
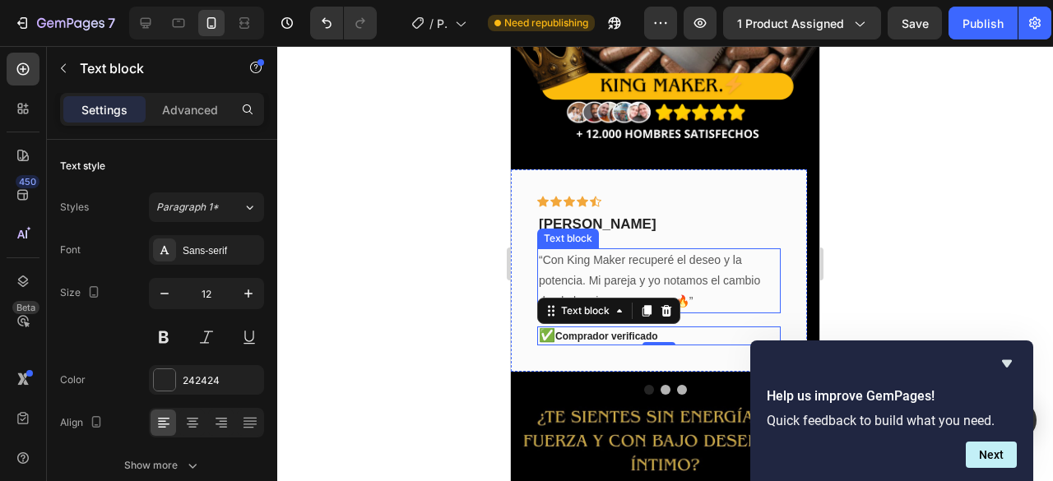
click at [707, 274] on p "“Con King Maker recuperé el deseo y la potencia. Mi pareja y yo notamos el camb…" at bounding box center [659, 281] width 240 height 63
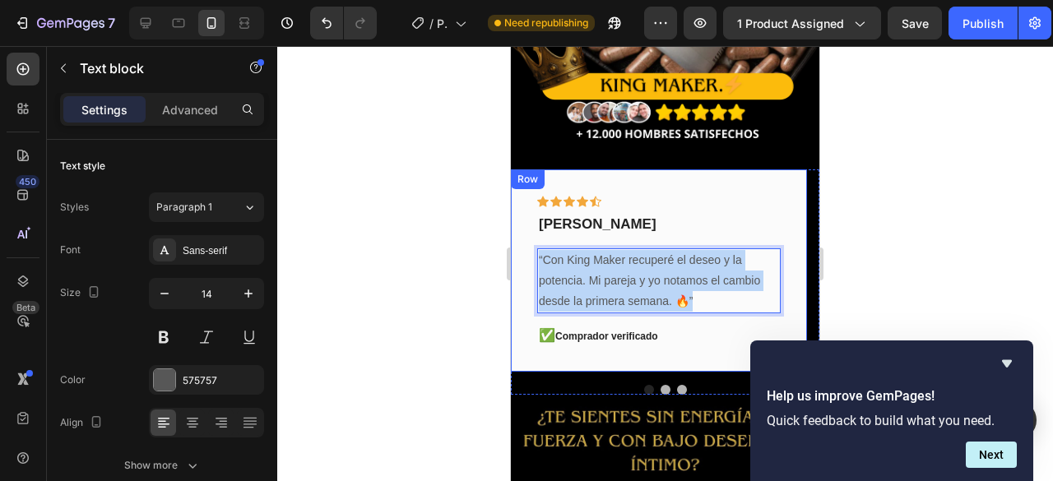
drag, startPoint x: 706, startPoint y: 284, endPoint x: 519, endPoint y: 241, distance: 191.6
click at [519, 241] on div "Icon Icon Icon Icon Icon Row daniel samper Text block “Con King Maker recuperé …" at bounding box center [659, 270] width 296 height 203
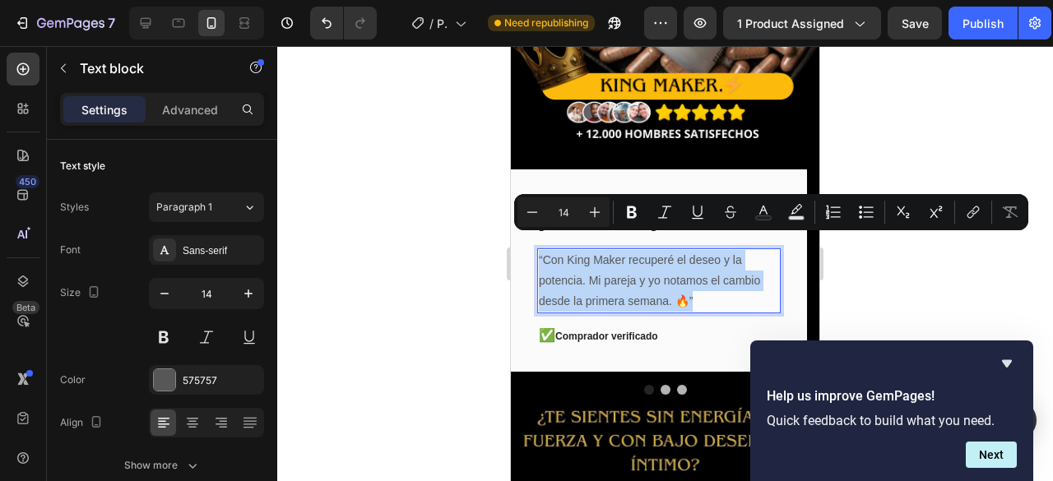
copy p "“Con King Maker recuperé el deseo y la potencia. Mi pareja y yo notamos el camb…"
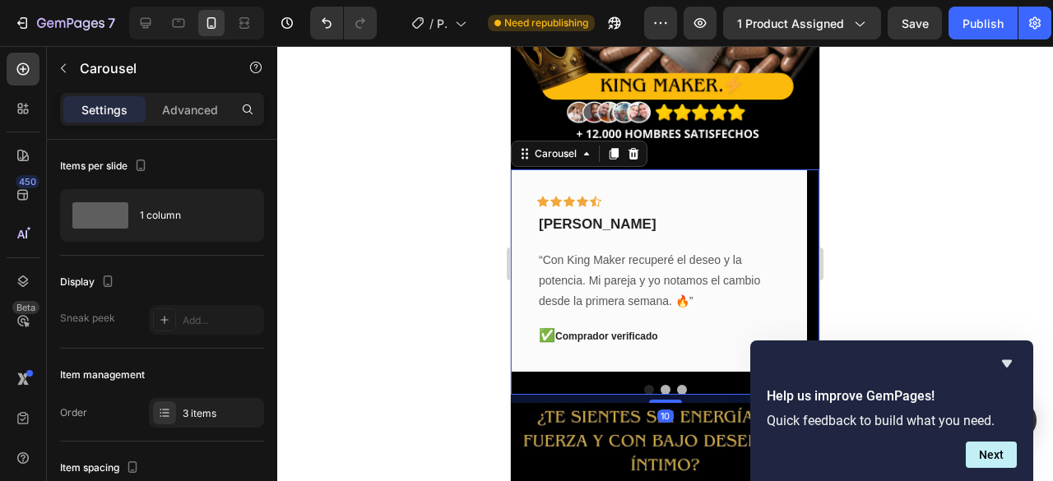
click at [664, 385] on div at bounding box center [665, 390] width 309 height 10
click at [661, 385] on button "Dot" at bounding box center [666, 390] width 10 height 10
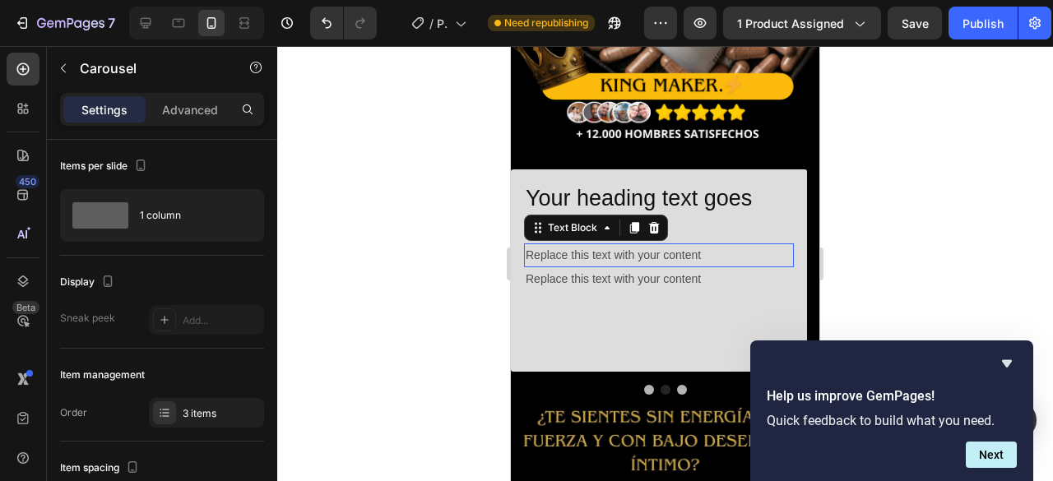
click at [558, 250] on p "Replace this text with your content" at bounding box center [659, 255] width 267 height 21
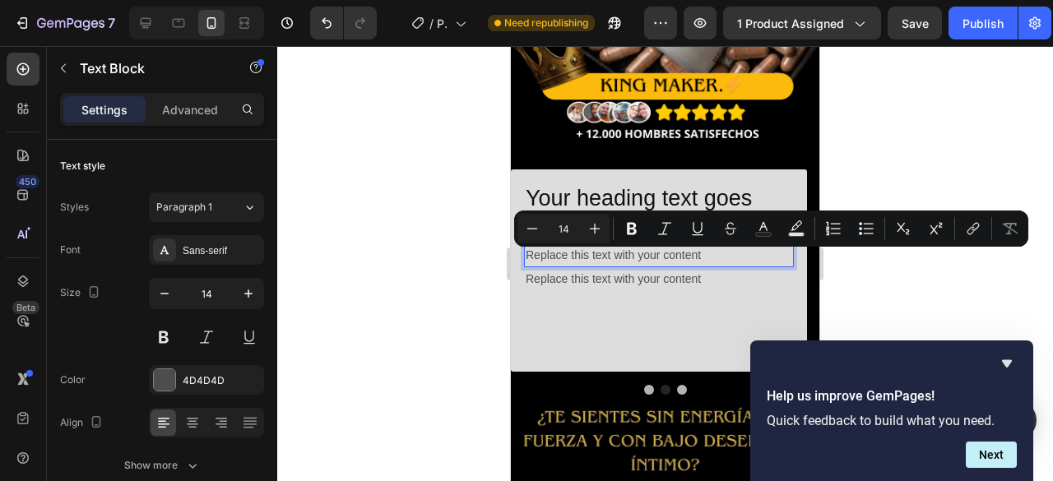
click at [563, 256] on p "Replace this text with your content" at bounding box center [659, 255] width 267 height 21
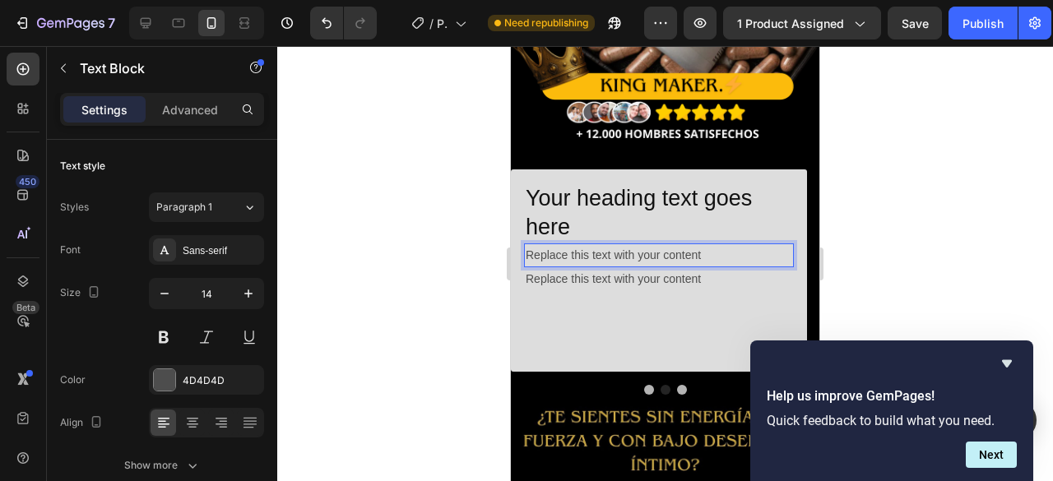
click at [558, 249] on p "Replace this text with your content" at bounding box center [659, 255] width 267 height 21
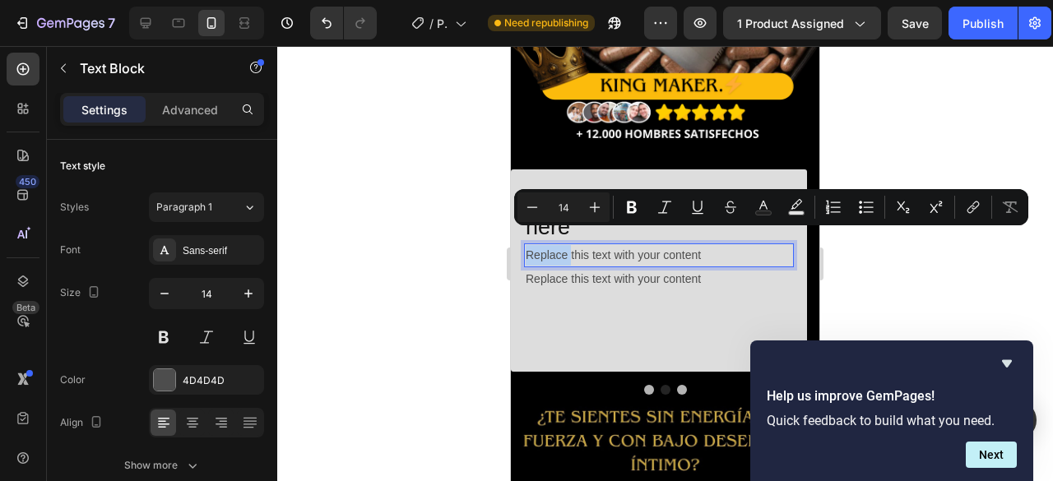
click at [558, 249] on p "Replace this text with your content" at bounding box center [659, 255] width 267 height 21
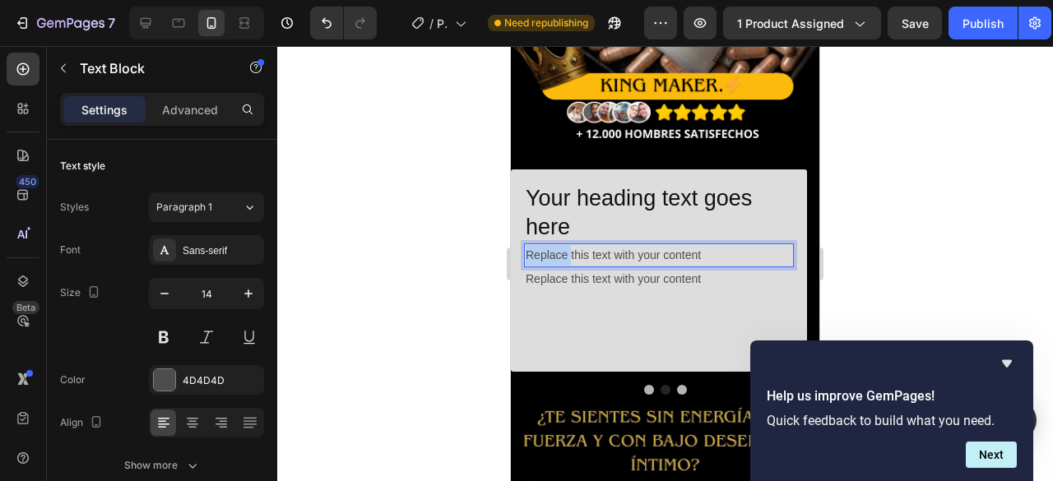
click at [558, 249] on p "Replace this text with your content" at bounding box center [659, 255] width 267 height 21
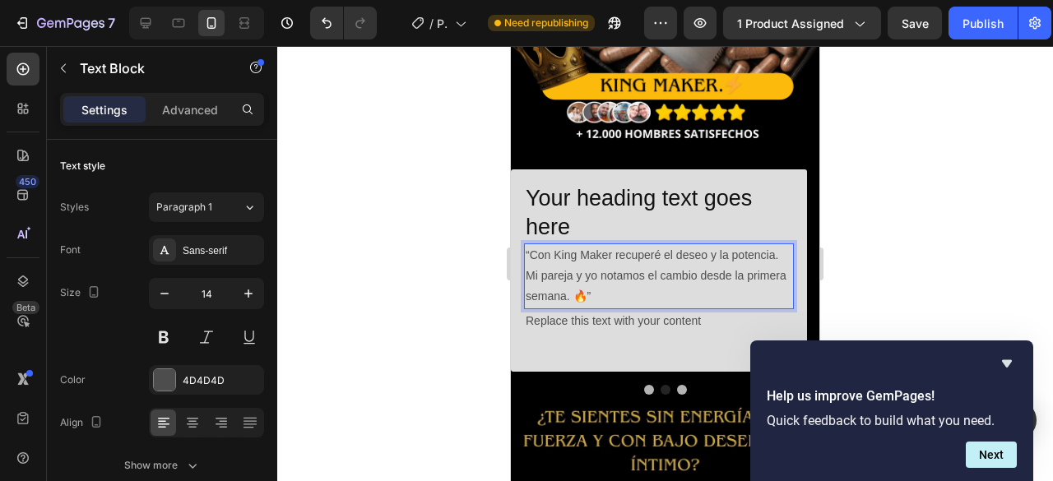
click at [624, 297] on p "“Con King Maker recuperé el deseo y la potencia. Mi pareja y yo notamos el camb…" at bounding box center [659, 276] width 267 height 63
click at [569, 208] on p "Your heading text goes here" at bounding box center [659, 213] width 267 height 58
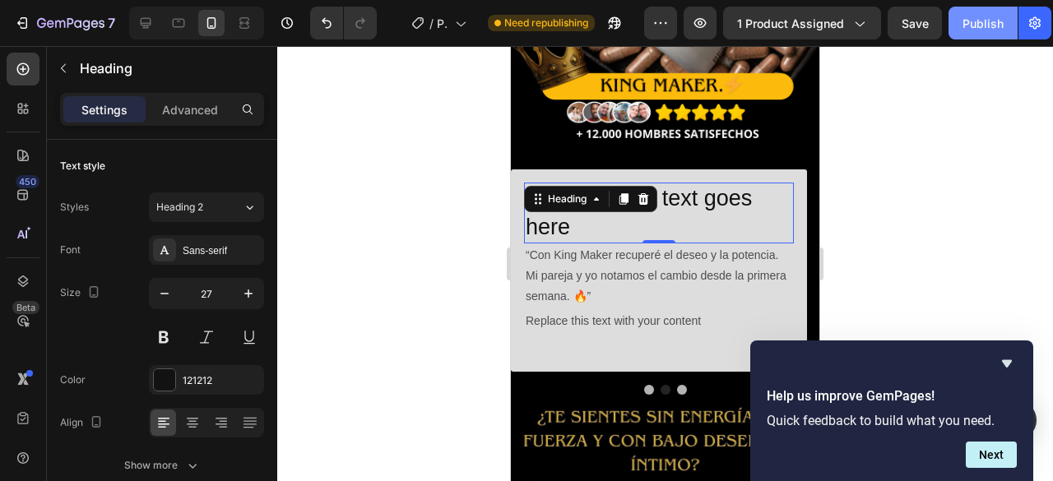
click at [996, 26] on div "Publish" at bounding box center [983, 23] width 41 height 17
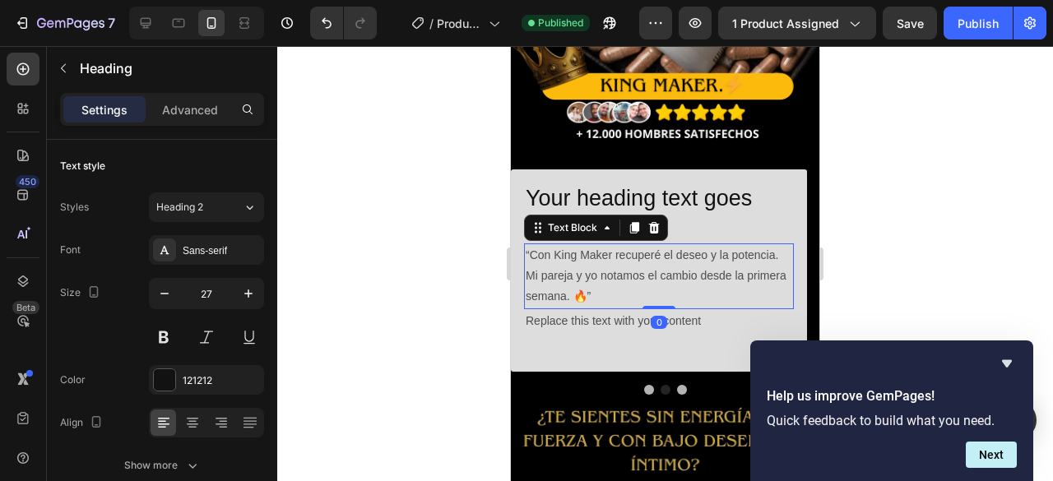
click at [540, 262] on p "“Con King Maker recuperé el deseo y la potencia. Mi pareja y yo notamos el camb…" at bounding box center [659, 276] width 267 height 63
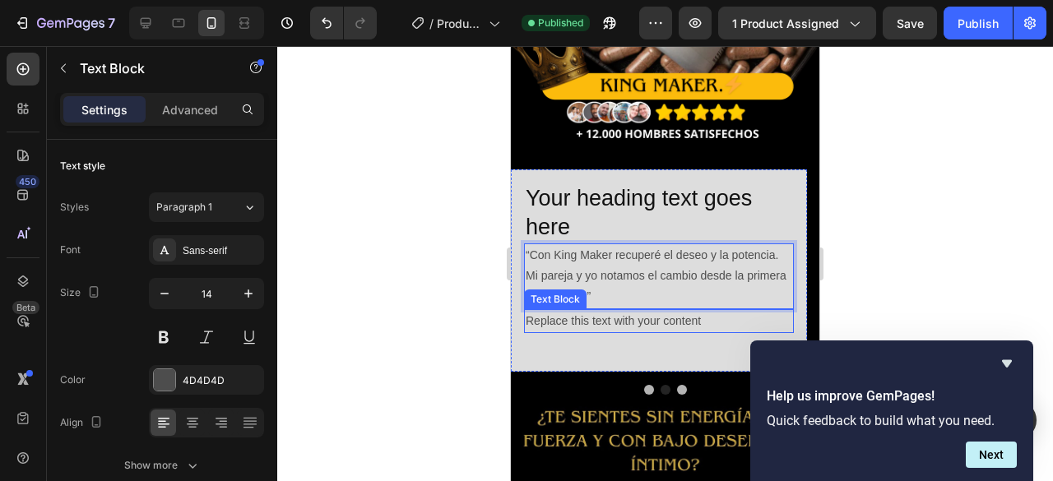
click at [724, 309] on div "Replace this text with your content" at bounding box center [659, 321] width 270 height 24
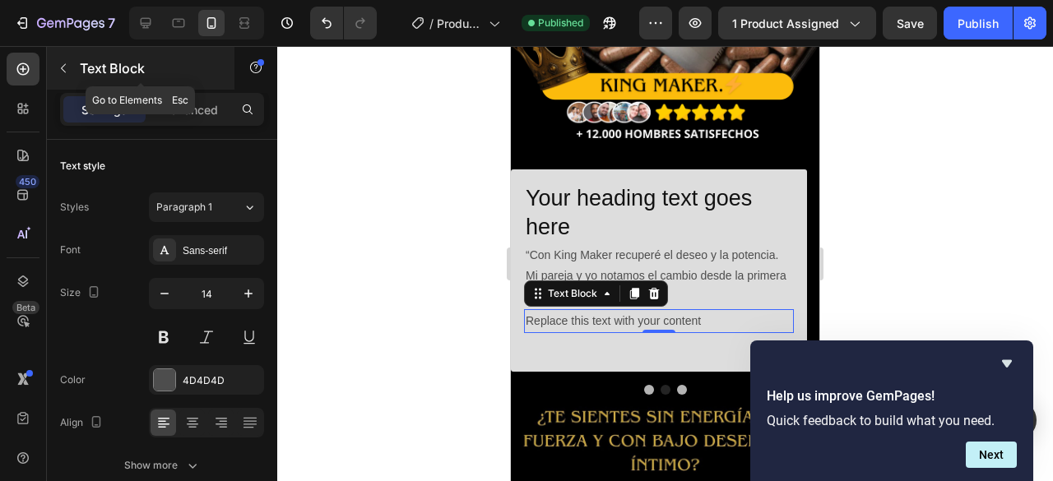
click at [61, 67] on icon "button" at bounding box center [63, 68] width 5 height 9
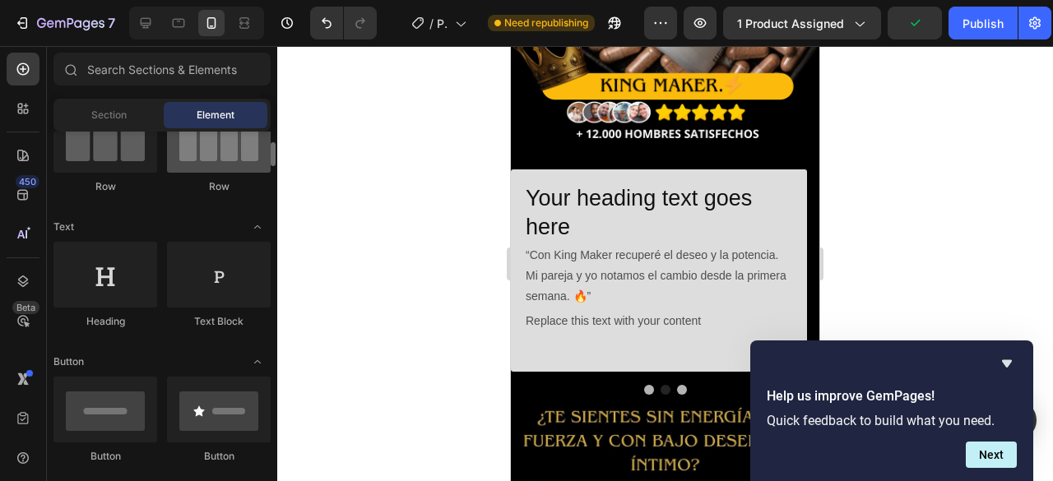
scroll to position [247, 0]
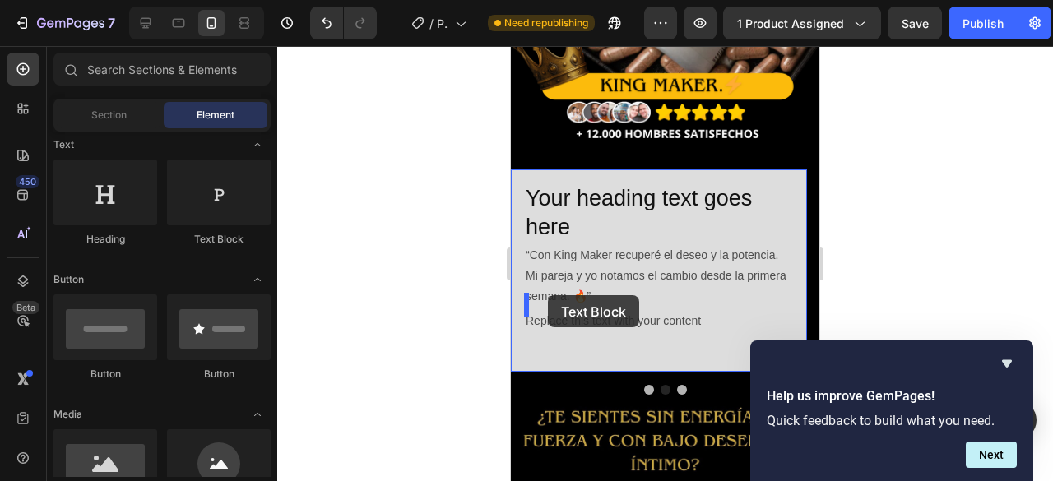
drag, startPoint x: 716, startPoint y: 253, endPoint x: 548, endPoint y: 295, distance: 173.2
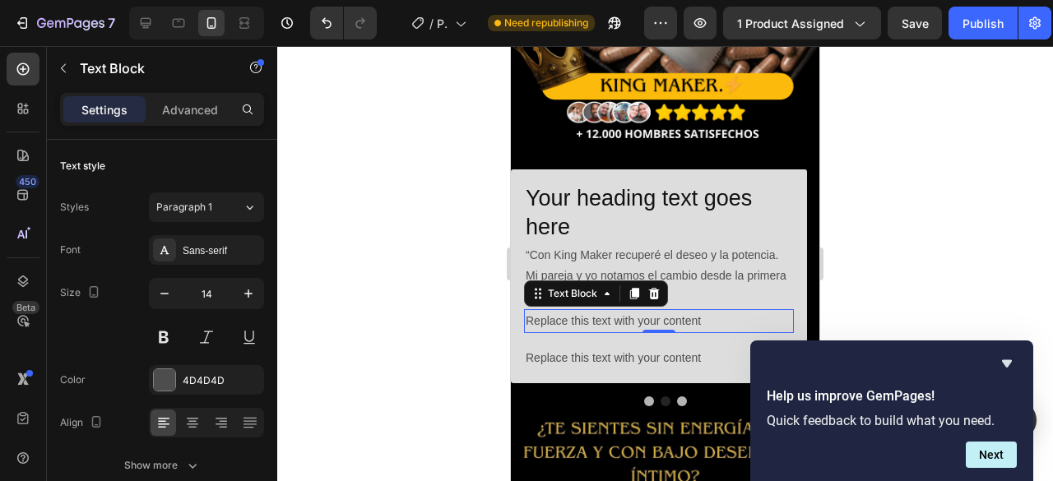
click at [570, 309] on div "Replace this text with your content" at bounding box center [659, 321] width 270 height 24
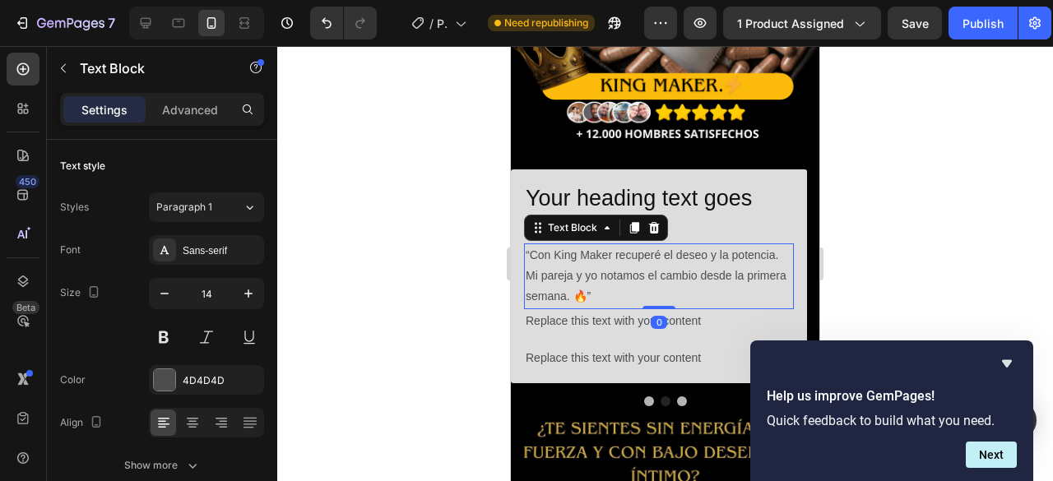
click at [594, 272] on p "“Con King Maker recuperé el deseo y la potencia. Mi pareja y yo notamos el camb…" at bounding box center [659, 276] width 267 height 63
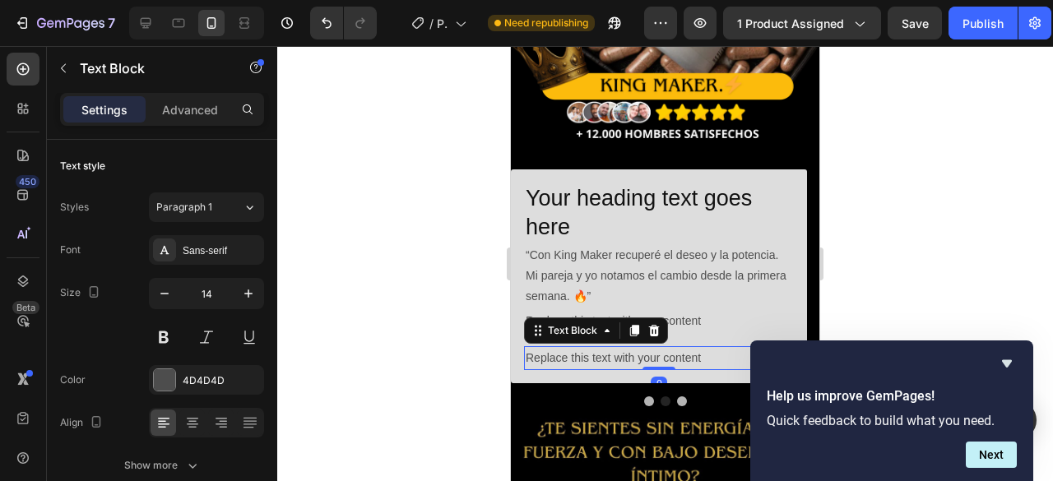
click at [573, 346] on div "Replace this text with your content" at bounding box center [659, 358] width 270 height 24
click at [620, 275] on p "“Con King Maker recuperé el deseo y la potencia. Mi pareja y yo notamos el camb…" at bounding box center [659, 276] width 267 height 63
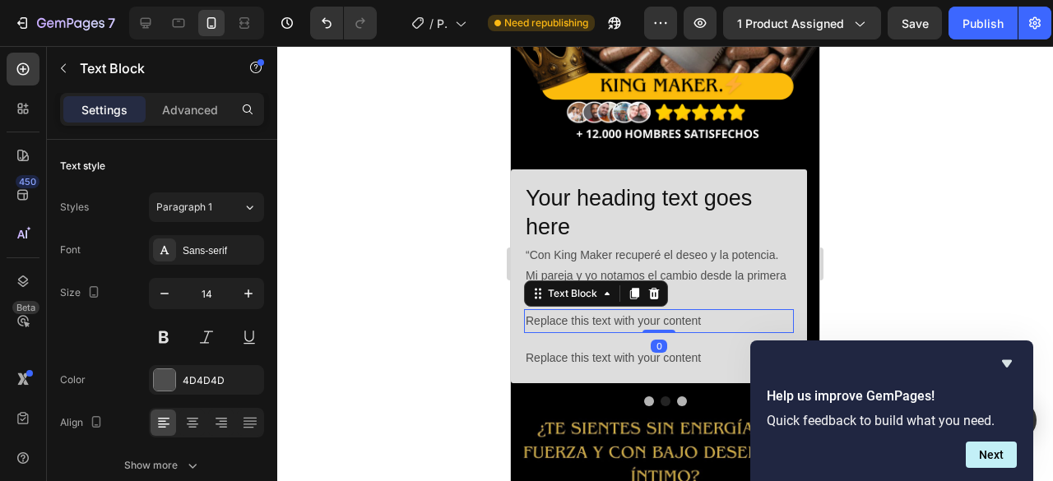
click at [629, 313] on p "Replace this text with your content" at bounding box center [659, 321] width 267 height 21
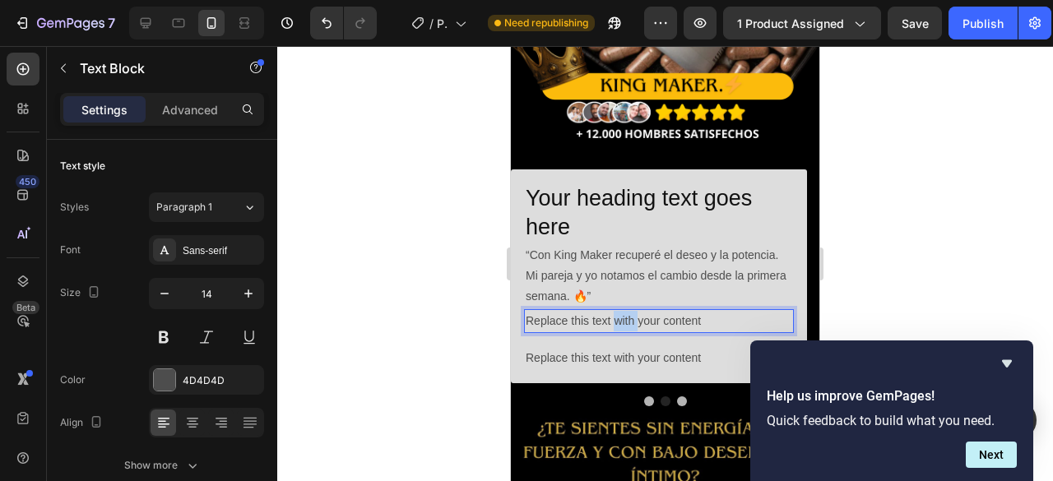
click at [631, 311] on p "Replace this text with your content" at bounding box center [659, 321] width 267 height 21
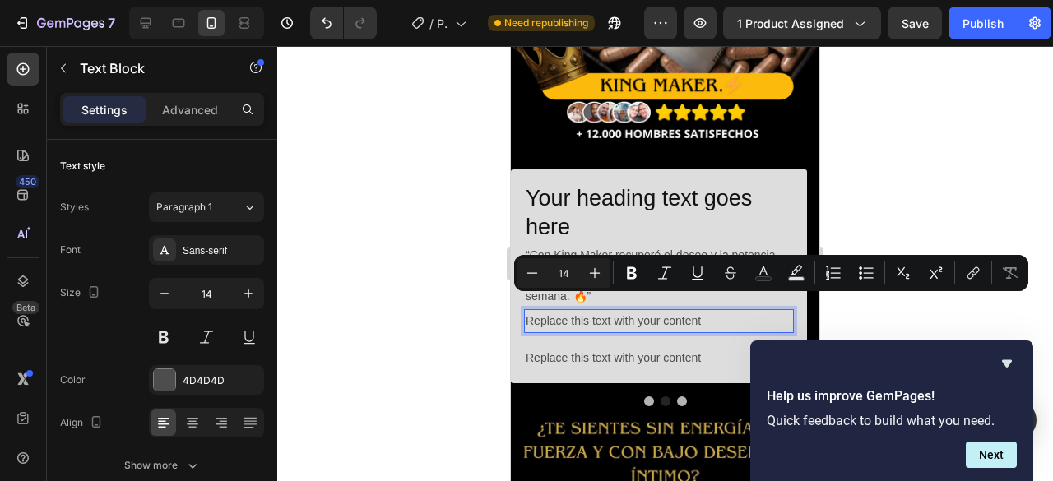
click at [708, 313] on p "Replace this text with your content" at bounding box center [659, 321] width 267 height 21
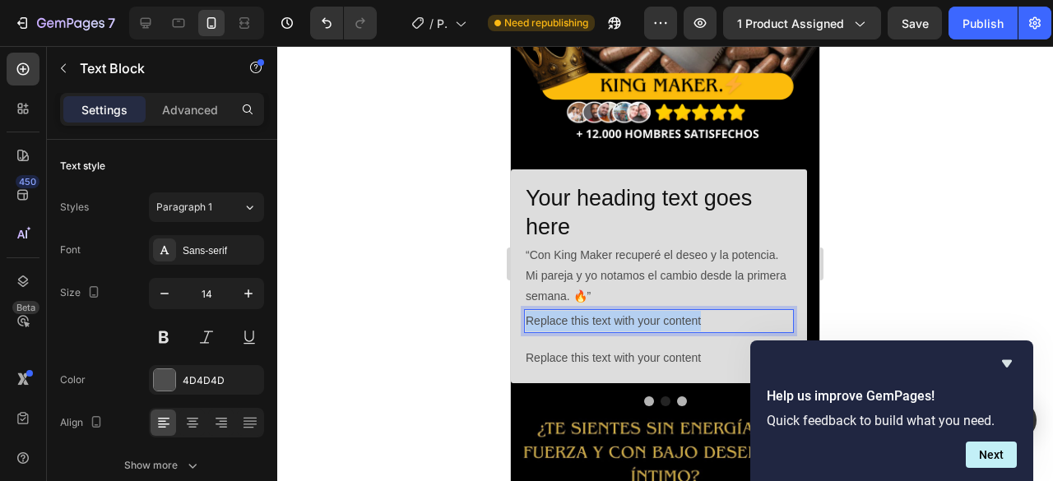
drag, startPoint x: 714, startPoint y: 302, endPoint x: 1001, endPoint y: 361, distance: 293.2
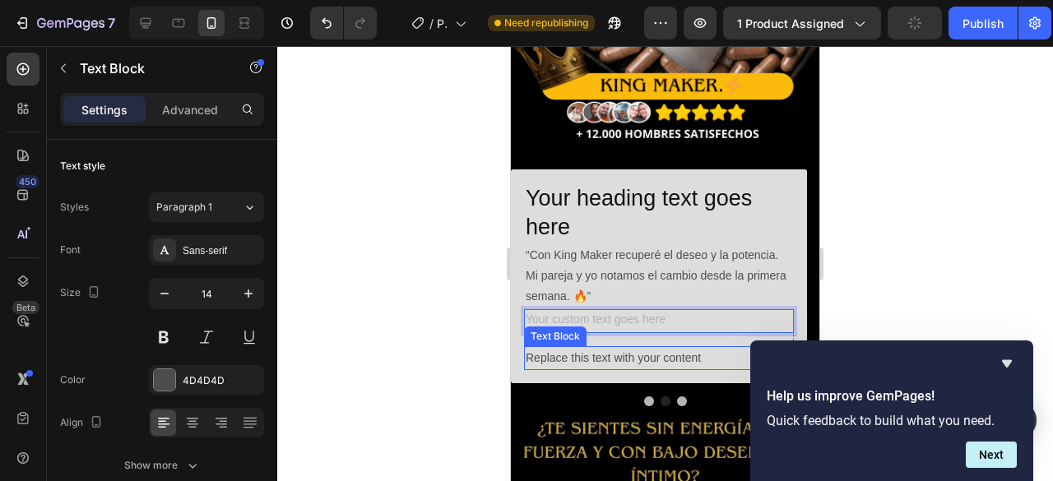
click at [580, 346] on div "Replace this text with your content" at bounding box center [659, 358] width 270 height 24
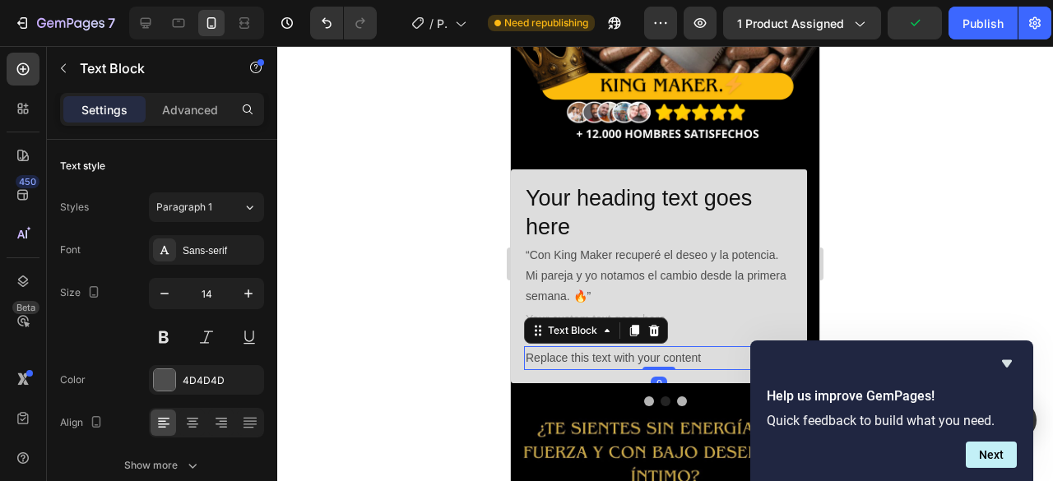
click at [581, 346] on div "Replace this text with your content" at bounding box center [659, 358] width 270 height 24
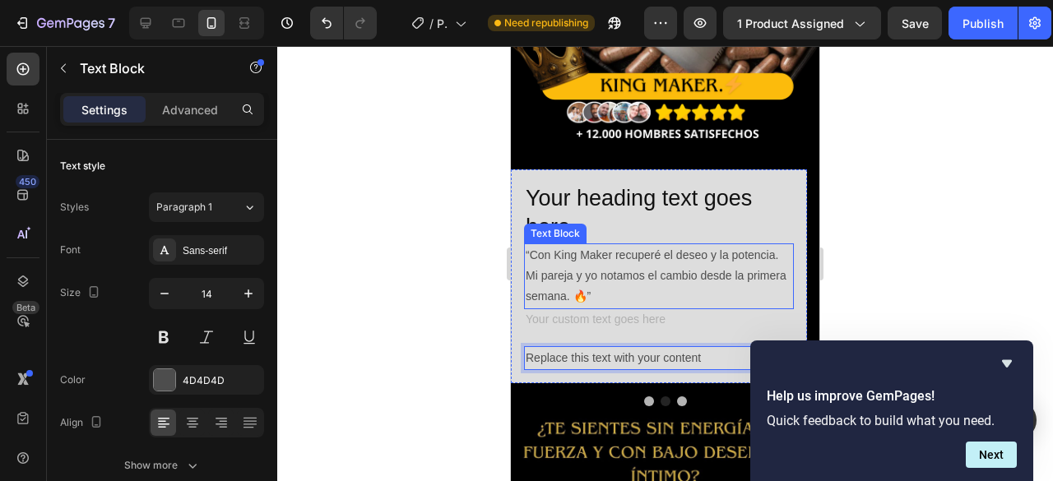
click at [600, 269] on p "“Con King Maker recuperé el deseo y la potencia. Mi pareja y yo notamos el camb…" at bounding box center [659, 276] width 267 height 63
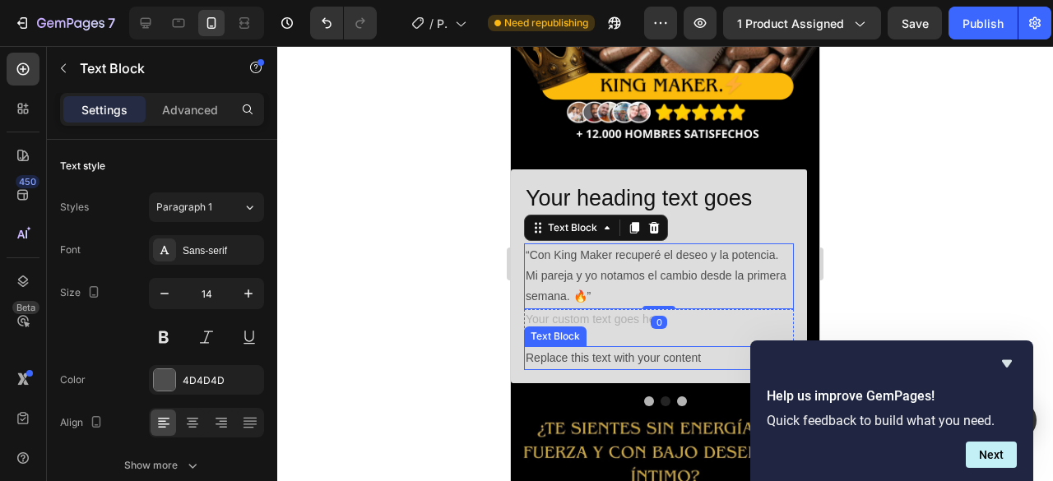
click at [614, 348] on p "Replace this text with your content" at bounding box center [659, 358] width 267 height 21
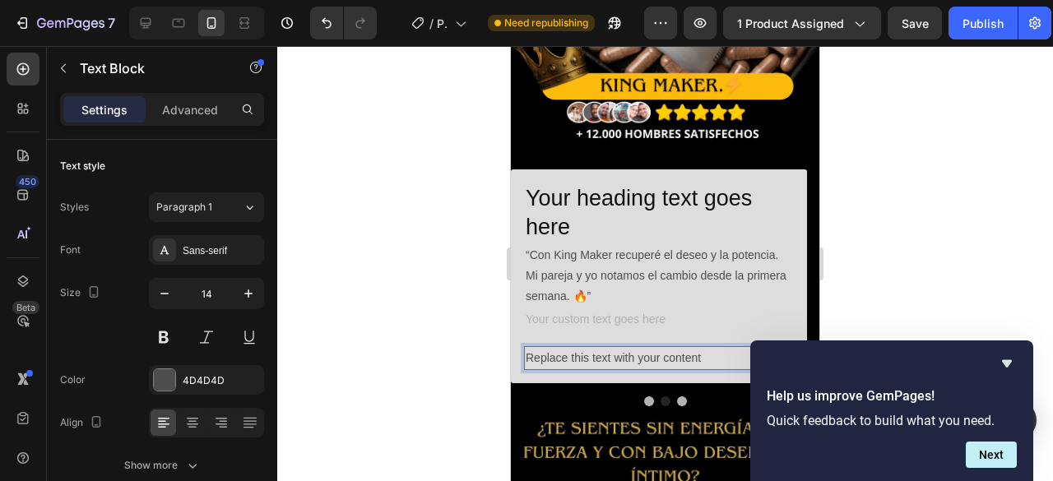
click at [614, 348] on p "Replace this text with your content" at bounding box center [659, 358] width 267 height 21
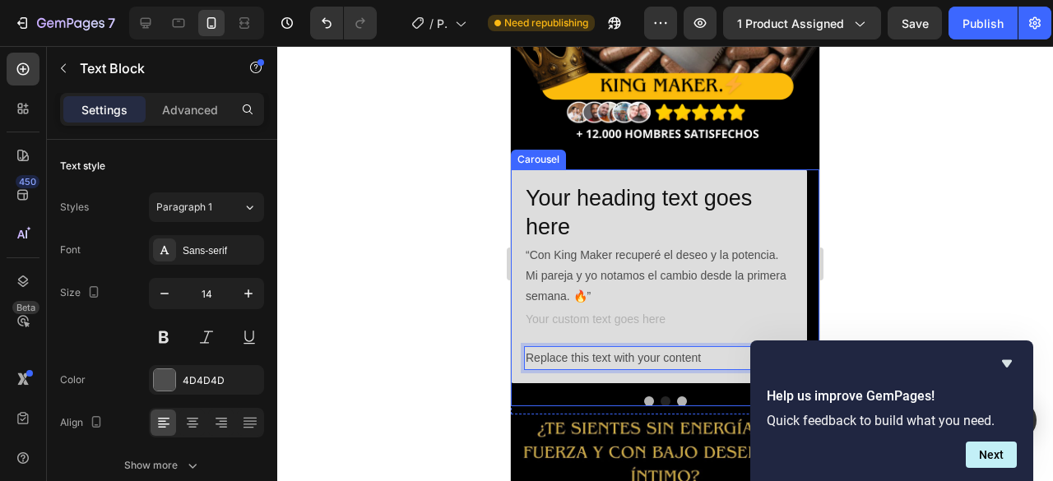
click at [636, 397] on div at bounding box center [665, 402] width 309 height 10
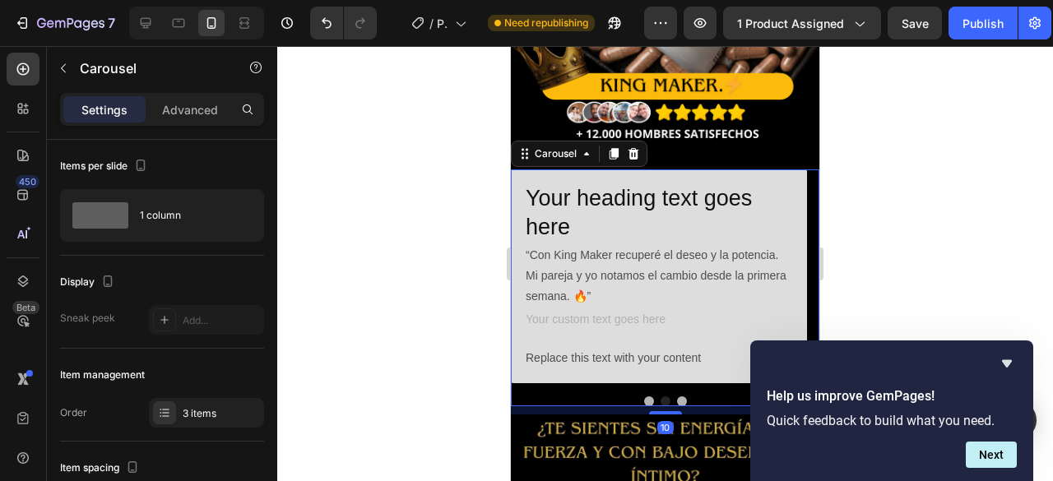
click at [644, 397] on button "Dot" at bounding box center [649, 402] width 10 height 10
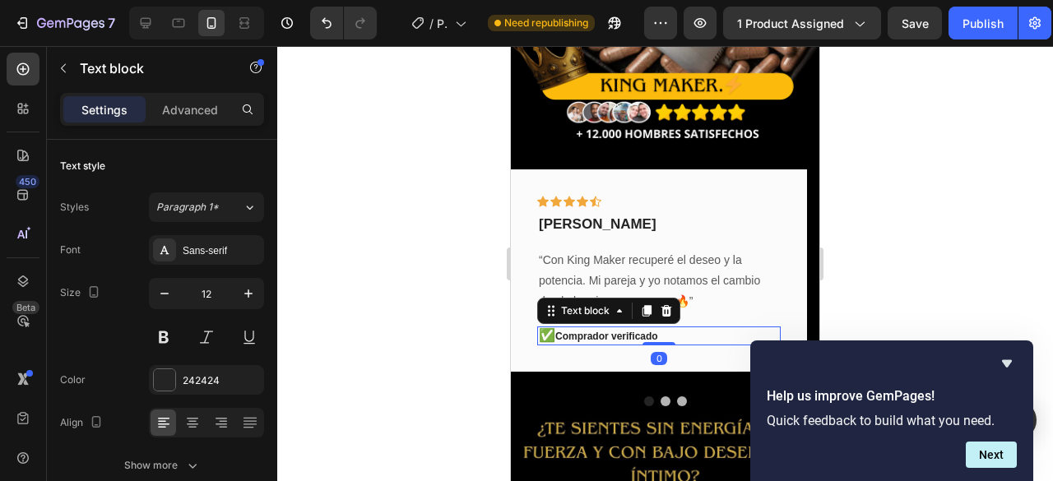
click at [592, 328] on p "✅ Comprador verificado" at bounding box center [659, 336] width 240 height 16
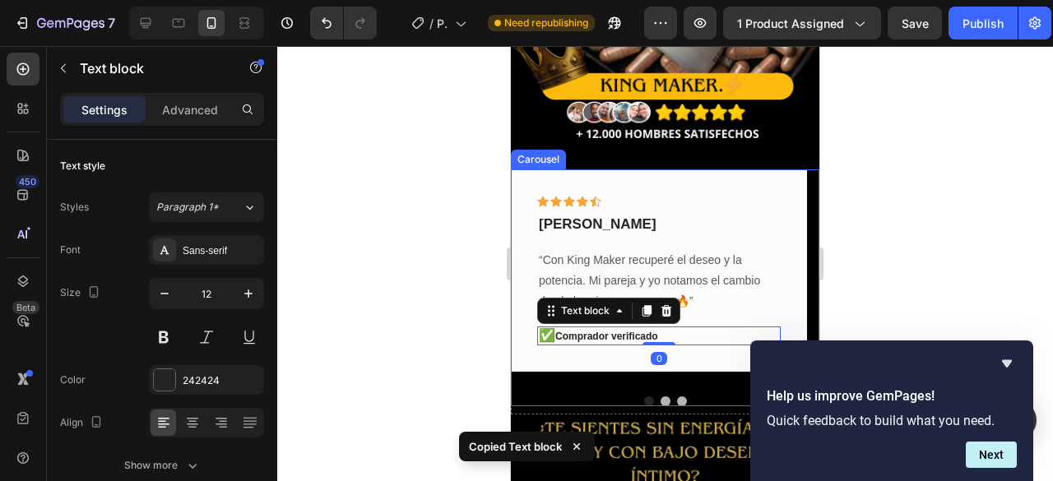
click at [677, 397] on button "Dot" at bounding box center [682, 402] width 10 height 10
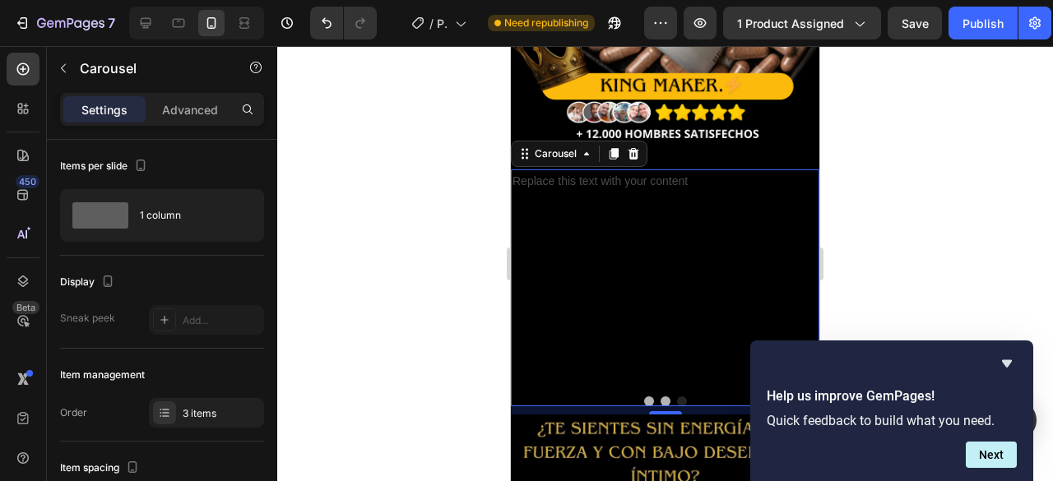
click at [644, 397] on button "Dot" at bounding box center [649, 402] width 10 height 10
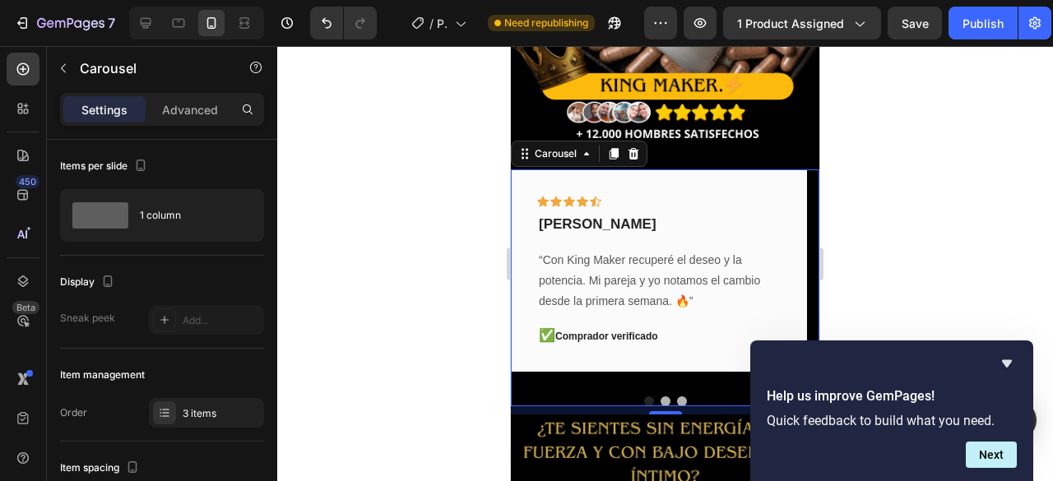
click at [677, 397] on button "Dot" at bounding box center [682, 402] width 10 height 10
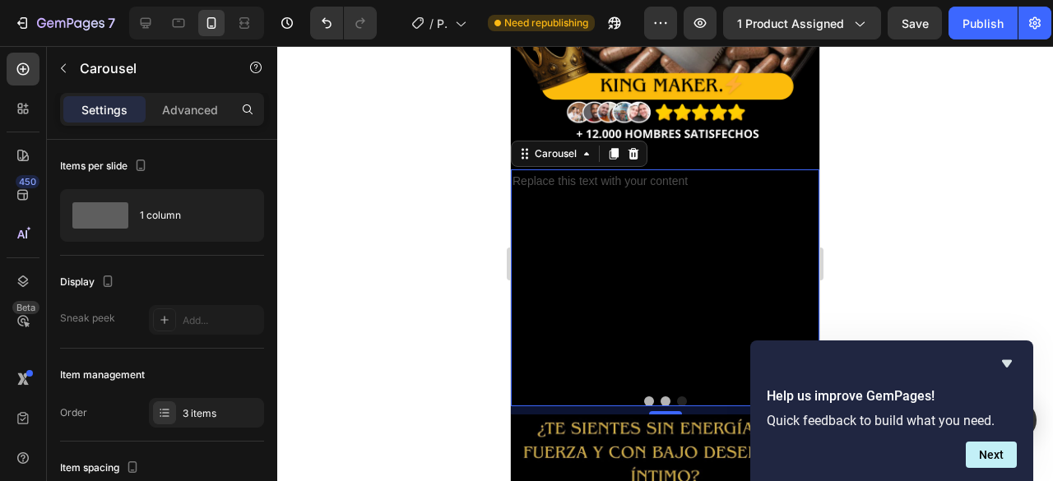
click at [678, 397] on button "Dot" at bounding box center [682, 402] width 10 height 10
click at [652, 397] on div at bounding box center [665, 402] width 309 height 10
click at [661, 397] on button "Dot" at bounding box center [666, 402] width 10 height 10
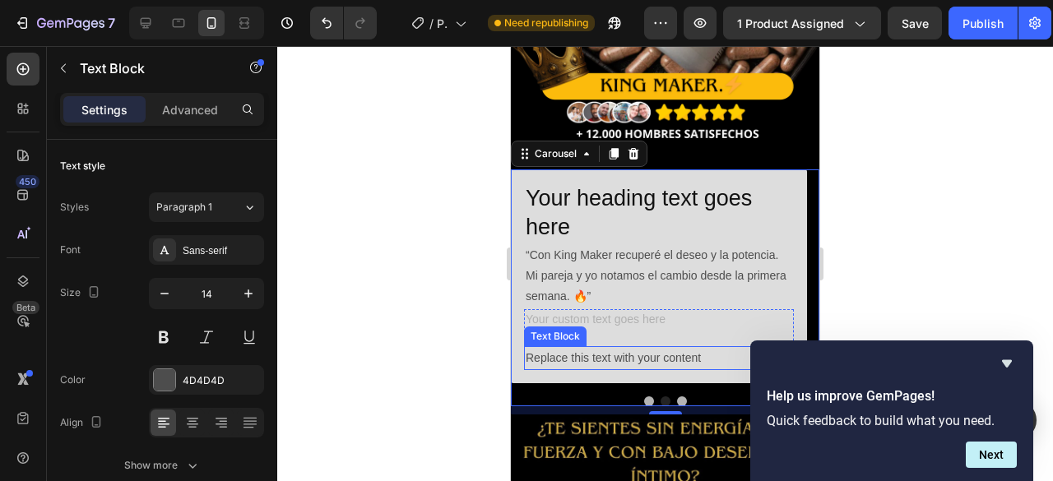
click at [612, 348] on p "Replace this text with your content" at bounding box center [659, 358] width 267 height 21
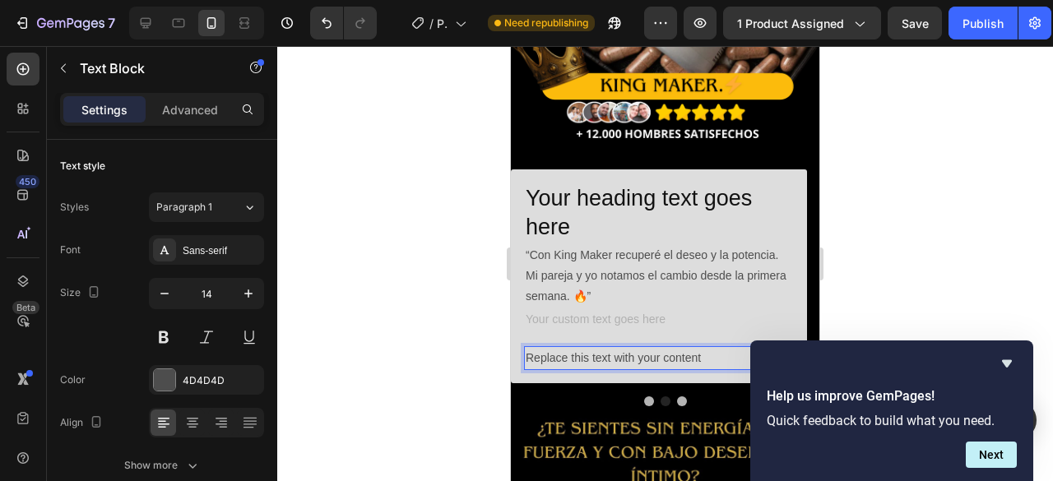
click at [612, 348] on p "Replace this text with your content" at bounding box center [659, 358] width 267 height 21
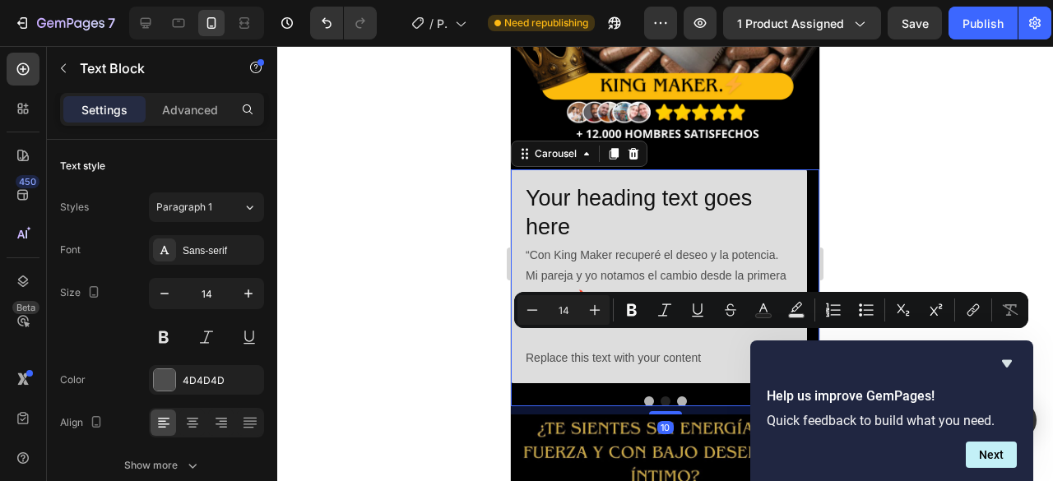
click at [644, 397] on button "Dot" at bounding box center [649, 402] width 10 height 10
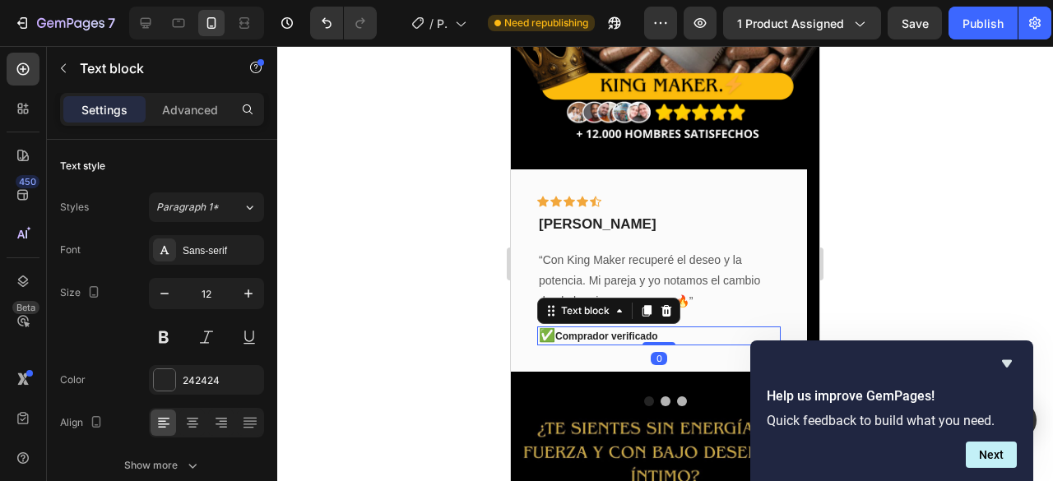
click at [609, 328] on p "✅ Comprador verificado" at bounding box center [659, 336] width 240 height 16
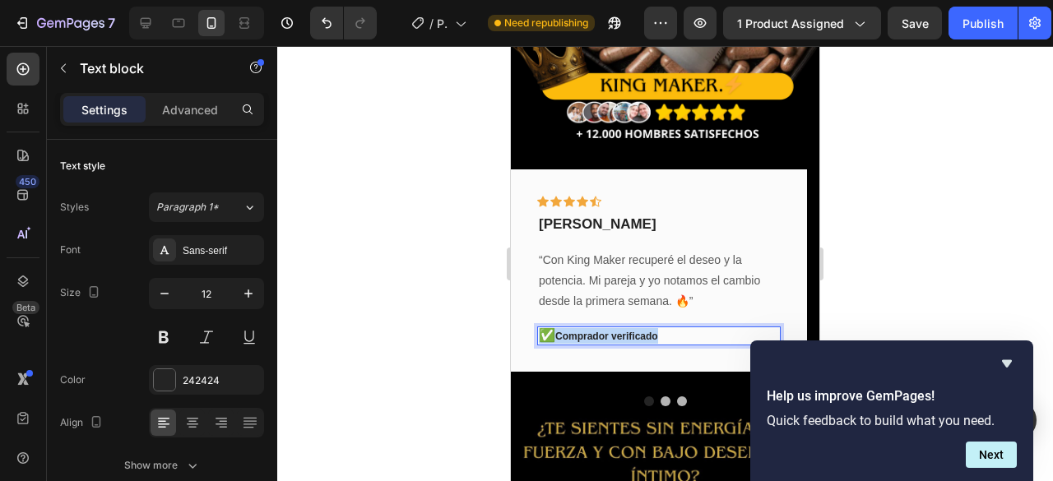
click at [609, 328] on p "✅ Comprador verificado" at bounding box center [659, 336] width 240 height 16
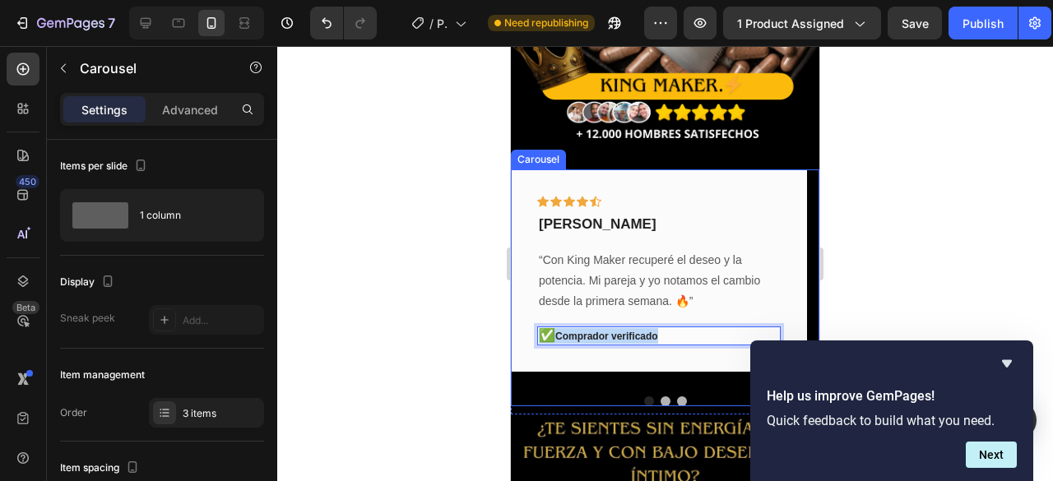
click at [661, 397] on button "Dot" at bounding box center [666, 402] width 10 height 10
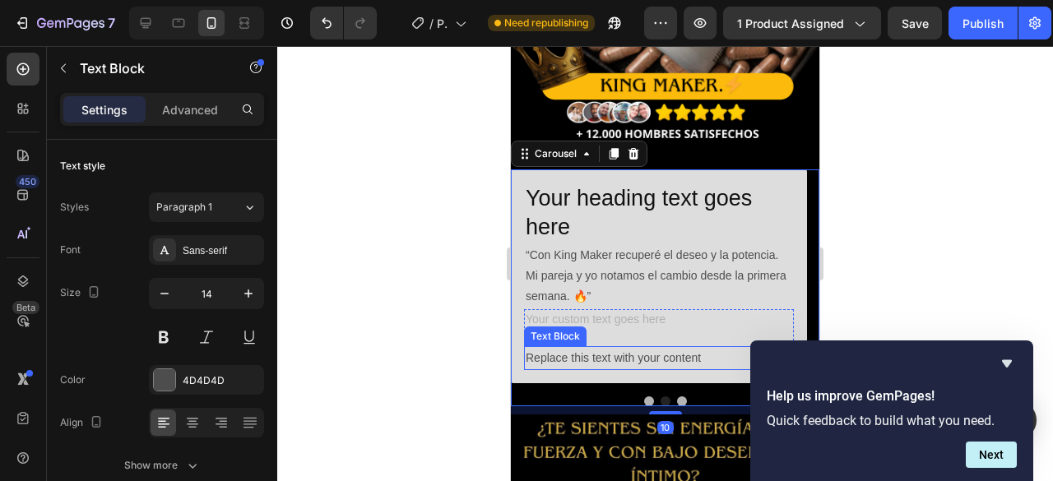
click at [625, 348] on p "Replace this text with your content" at bounding box center [659, 358] width 267 height 21
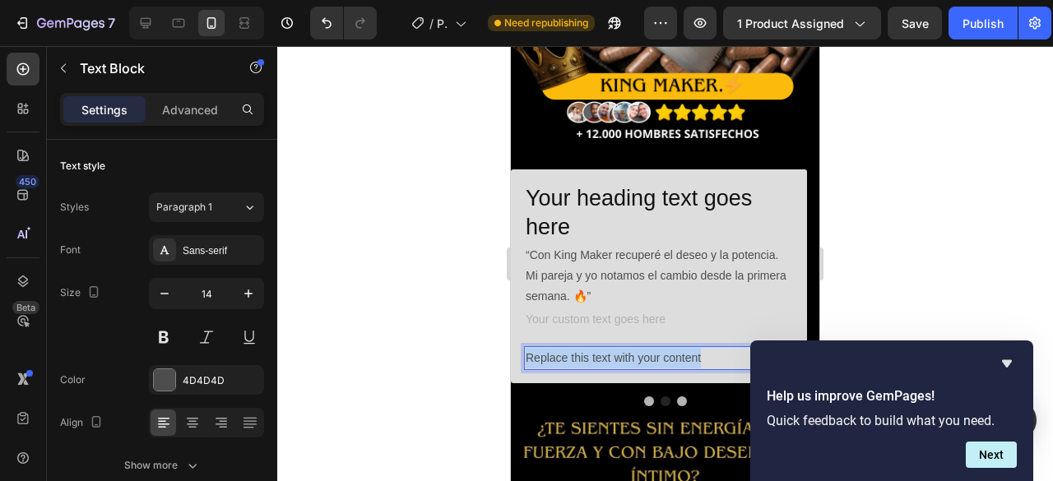
click at [625, 348] on p "Replace this text with your content" at bounding box center [659, 358] width 267 height 21
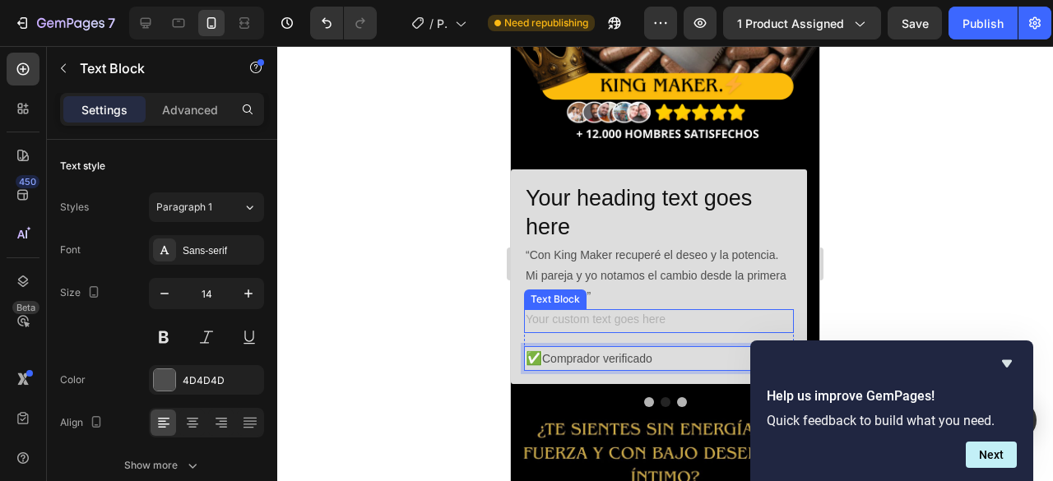
click at [576, 309] on div "Rich Text Editor. Editing area: main" at bounding box center [659, 321] width 270 height 24
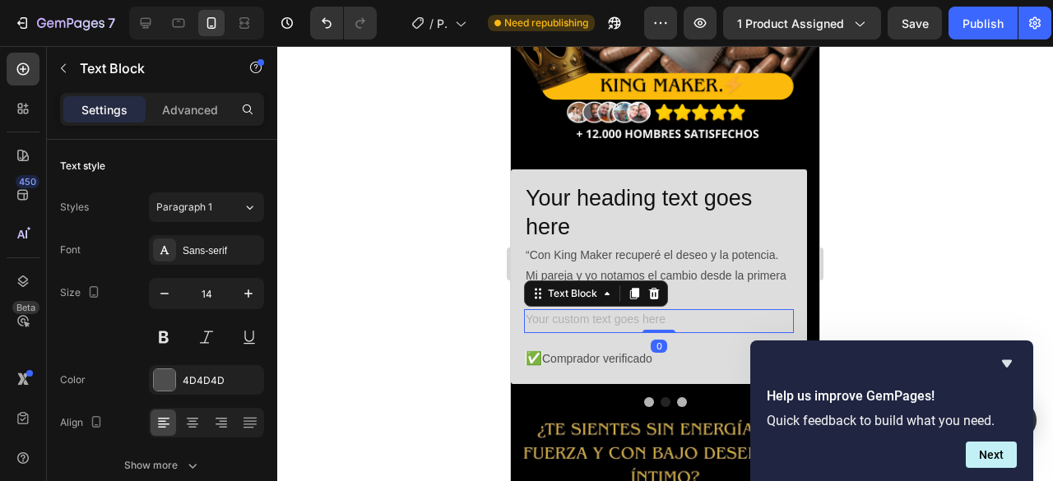
click at [576, 309] on div "Rich Text Editor. Editing area: main" at bounding box center [659, 321] width 270 height 24
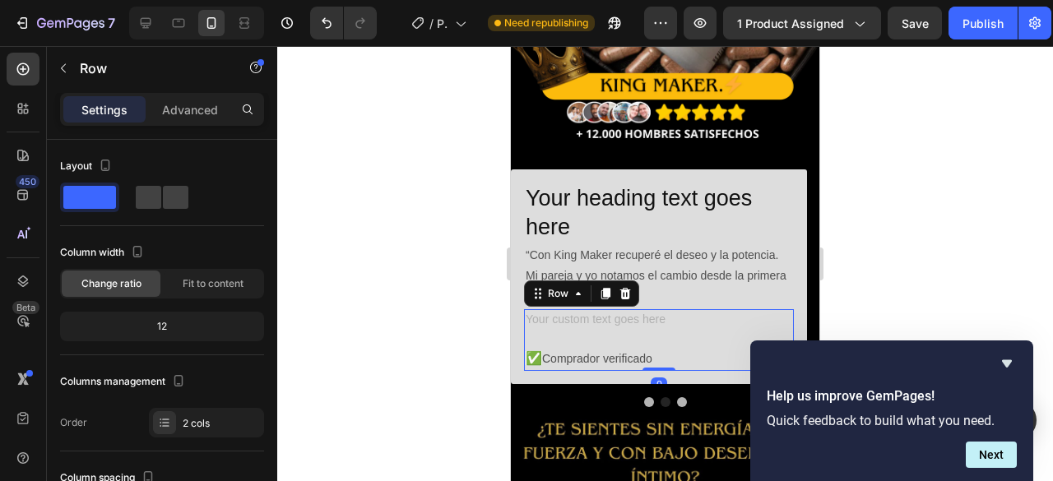
click at [572, 327] on div "Text Block ✅ Comprador verificado Text Block Row 0" at bounding box center [659, 340] width 270 height 62
click at [186, 101] on p "Advanced" at bounding box center [190, 109] width 56 height 17
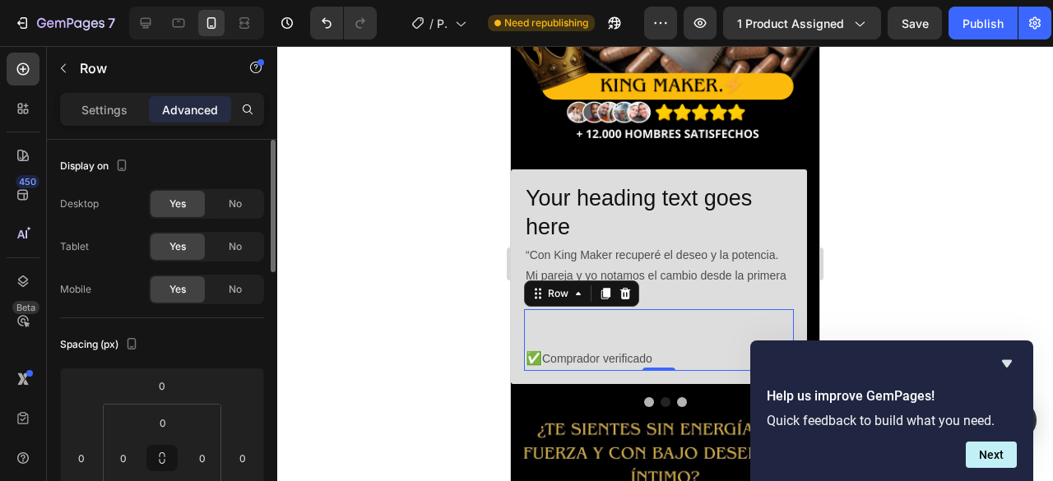
scroll to position [82, 0]
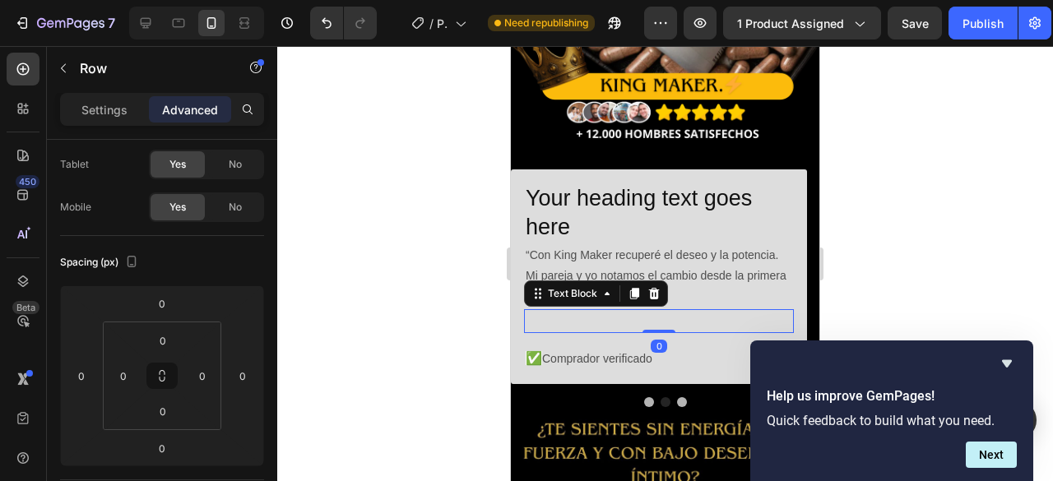
click at [556, 311] on p "Rich Text Editor. Editing area: main" at bounding box center [659, 321] width 267 height 21
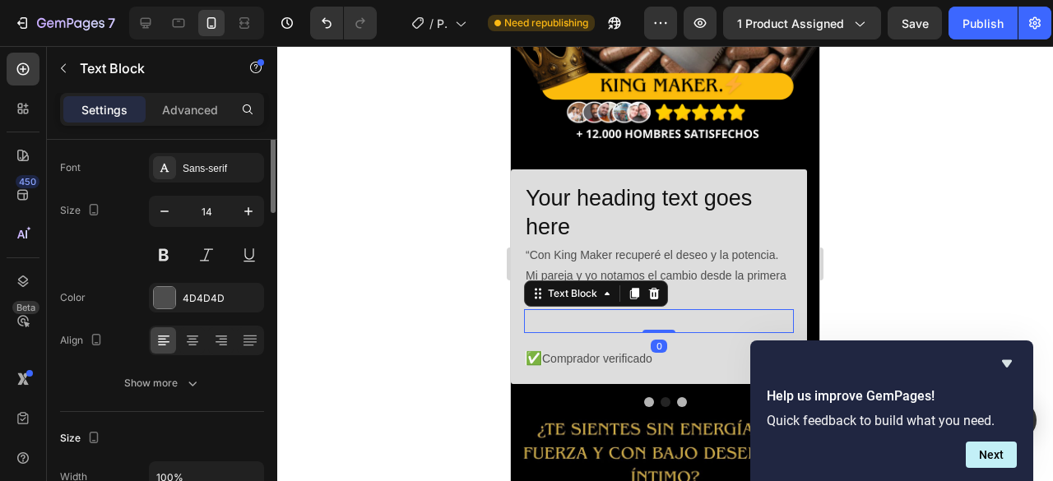
scroll to position [0, 0]
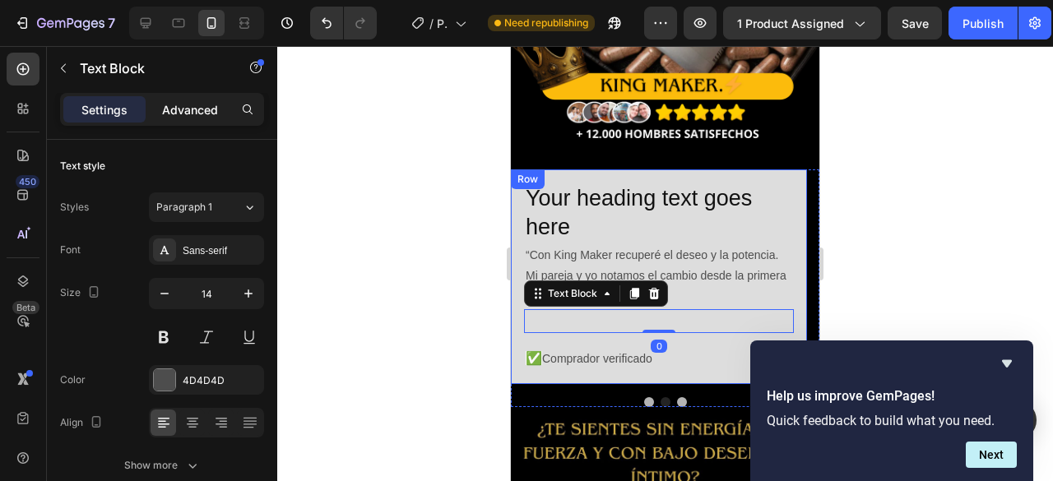
click at [191, 103] on p "Advanced" at bounding box center [190, 109] width 56 height 17
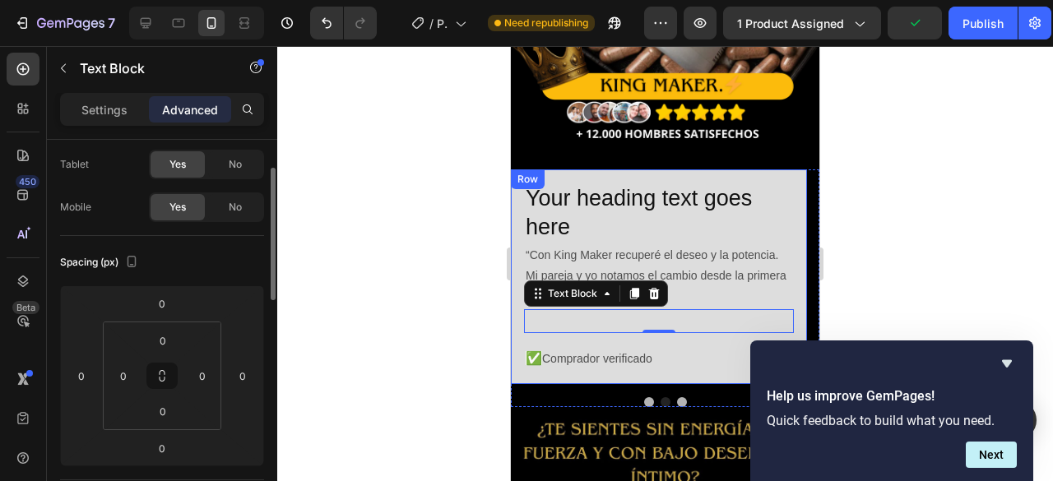
scroll to position [165, 0]
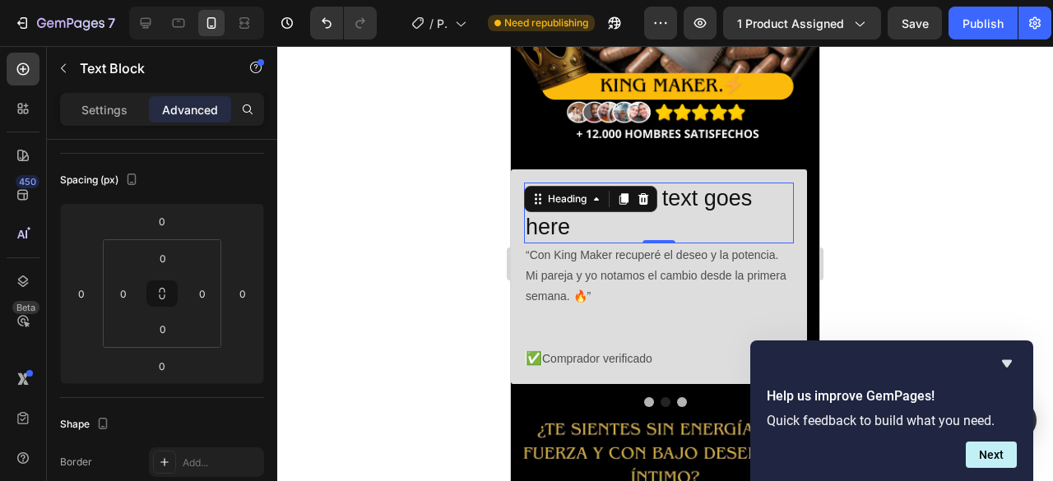
click at [593, 213] on p "Your heading text goes here" at bounding box center [659, 213] width 267 height 58
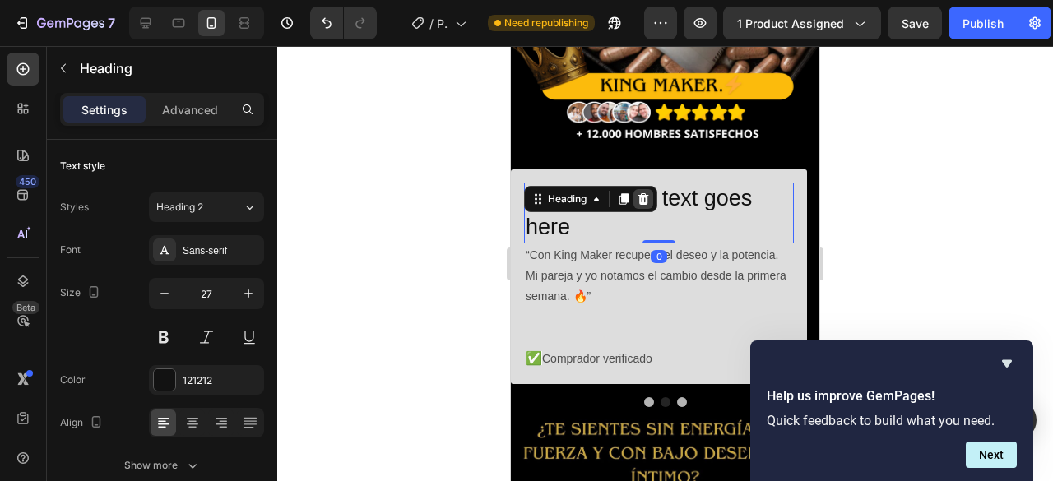
click at [645, 193] on icon at bounding box center [643, 199] width 11 height 12
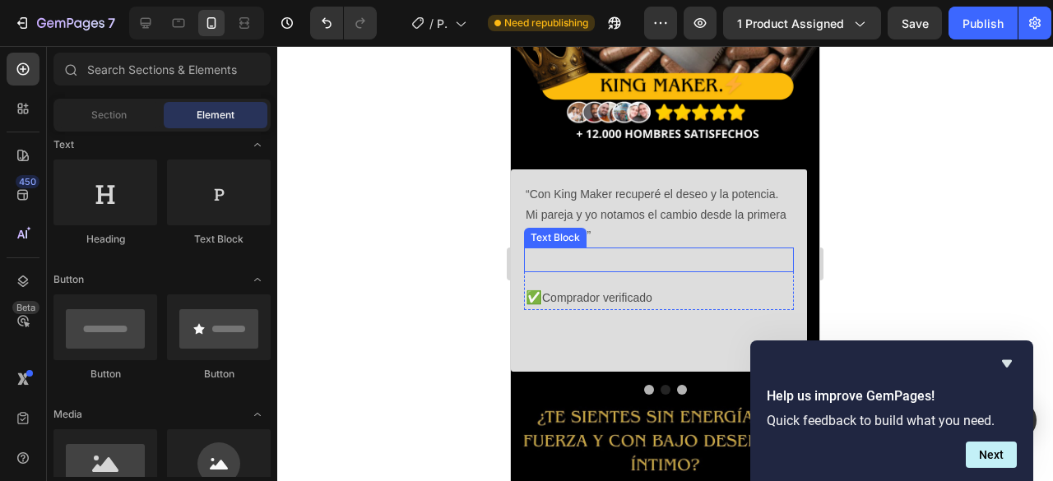
click at [555, 249] on p "Rich Text Editor. Editing area: main" at bounding box center [659, 259] width 267 height 21
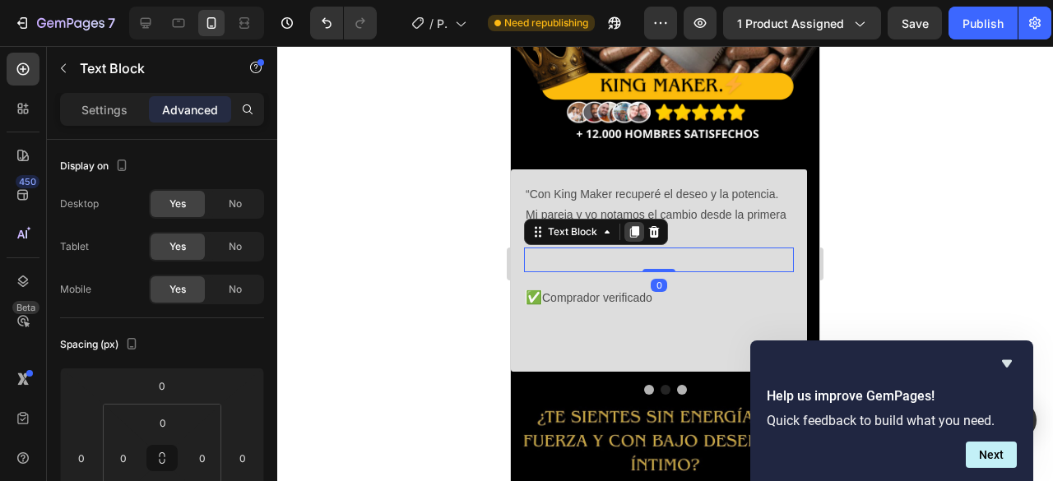
click at [634, 227] on icon at bounding box center [634, 233] width 9 height 12
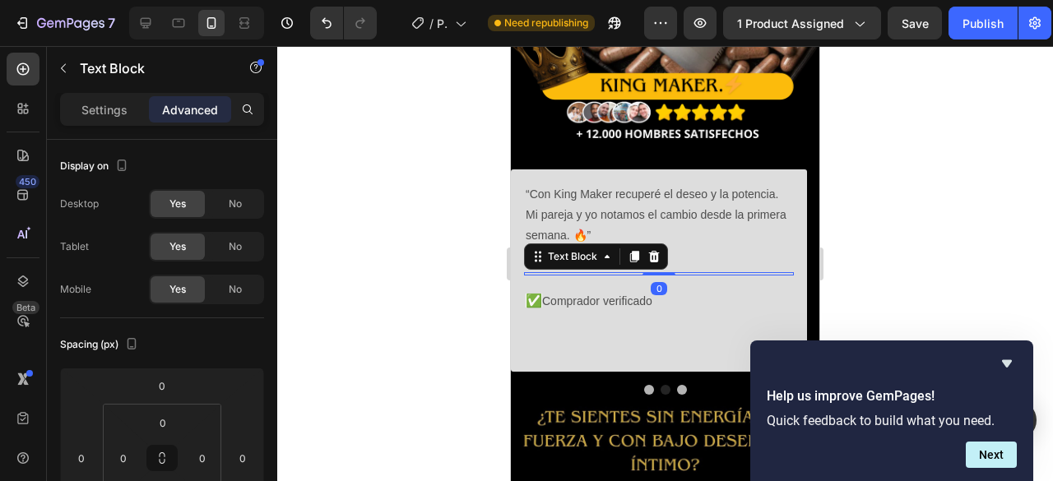
click at [635, 213] on p "“Con King Maker recuperé el deseo y la potencia. Mi pareja y yo notamos el camb…" at bounding box center [659, 215] width 267 height 63
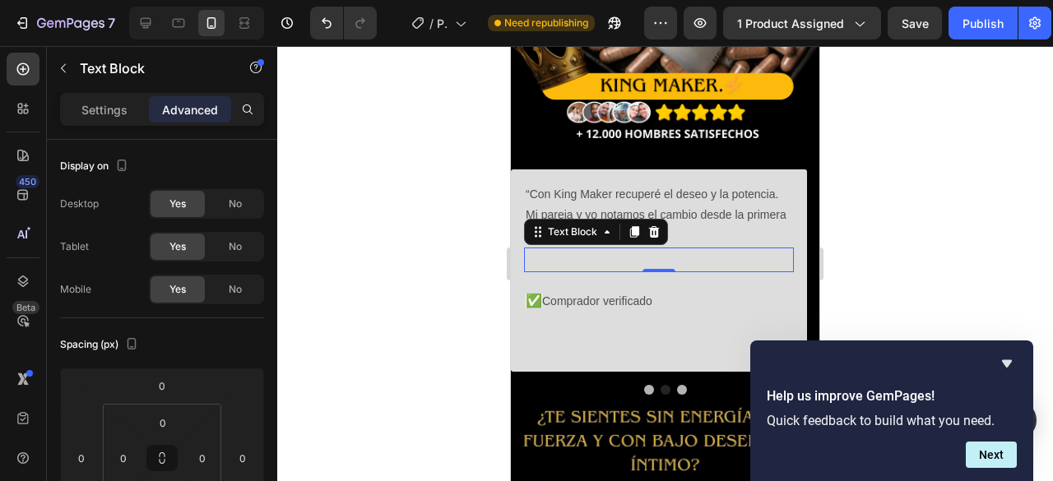
click at [626, 249] on p "Rich Text Editor. Editing area: main" at bounding box center [659, 259] width 267 height 21
click at [633, 227] on icon at bounding box center [634, 233] width 9 height 12
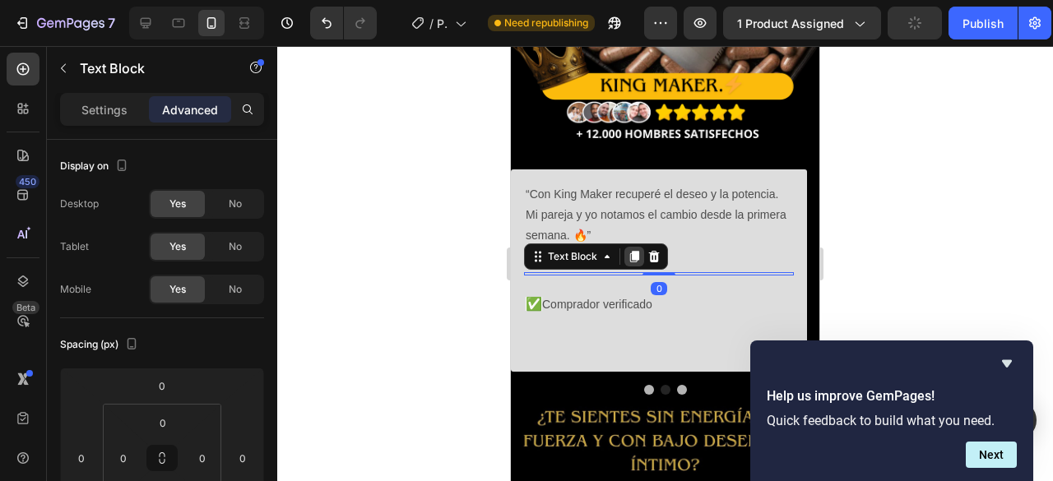
click at [632, 250] on icon at bounding box center [634, 256] width 13 height 13
click at [633, 254] on icon at bounding box center [634, 260] width 9 height 12
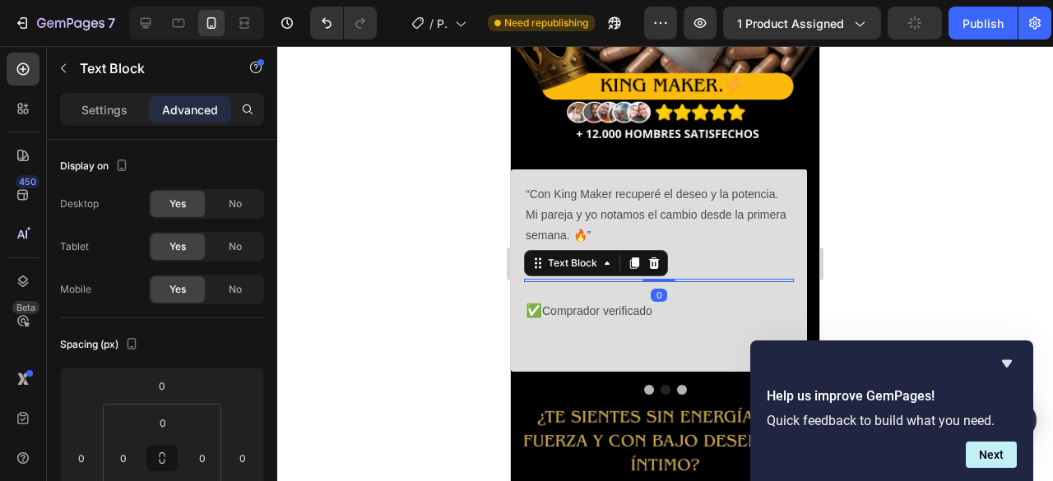
click at [633, 258] on icon at bounding box center [634, 264] width 9 height 12
click at [633, 260] on icon at bounding box center [634, 266] width 13 height 13
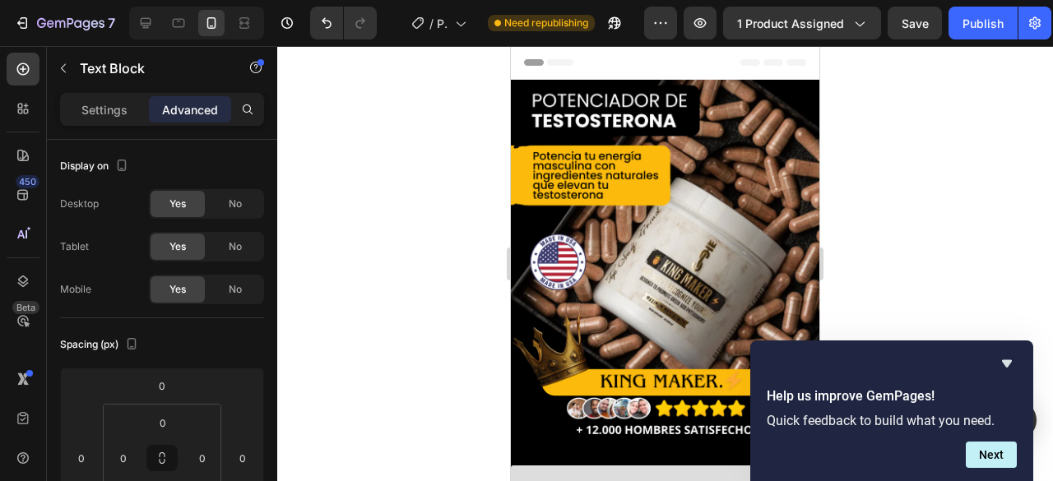
scroll to position [296, 0]
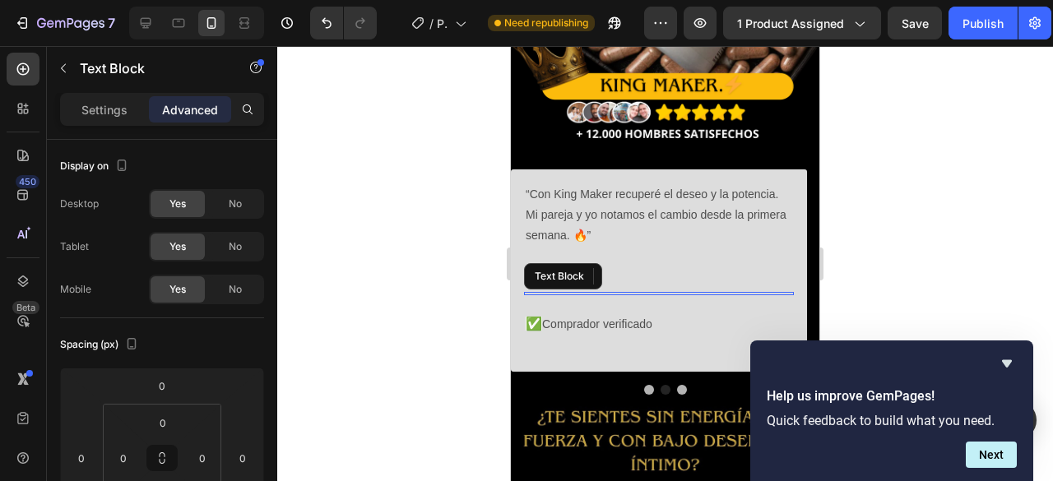
click at [632, 272] on div at bounding box center [659, 273] width 270 height 3
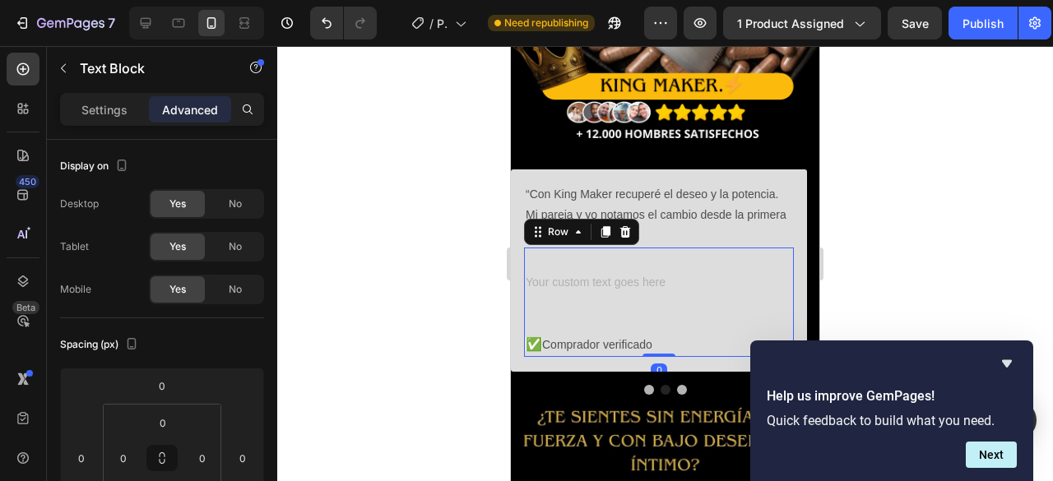
click at [584, 304] on div "Text Block Text Block Text Block Text Block Text Block Text Block Text Block Te…" at bounding box center [659, 302] width 270 height 109
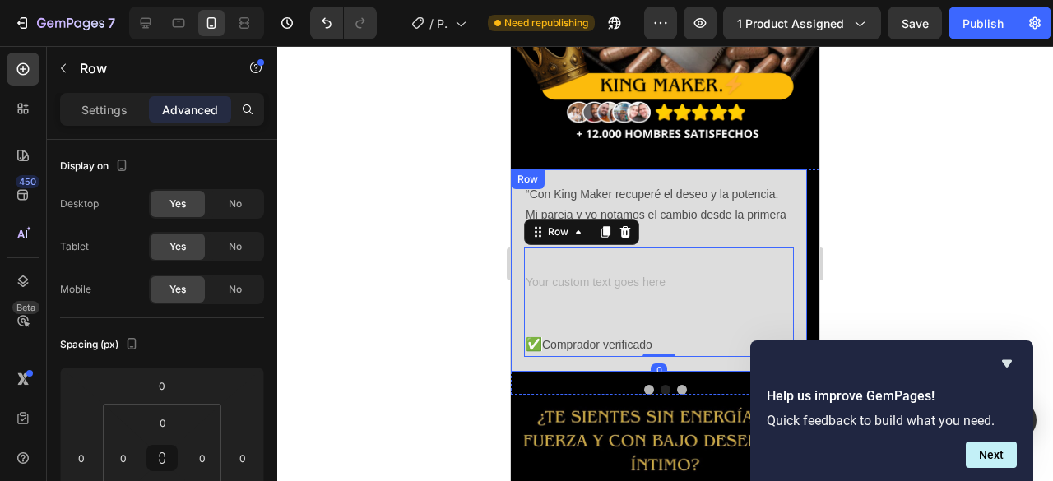
click at [425, 295] on div at bounding box center [665, 263] width 776 height 435
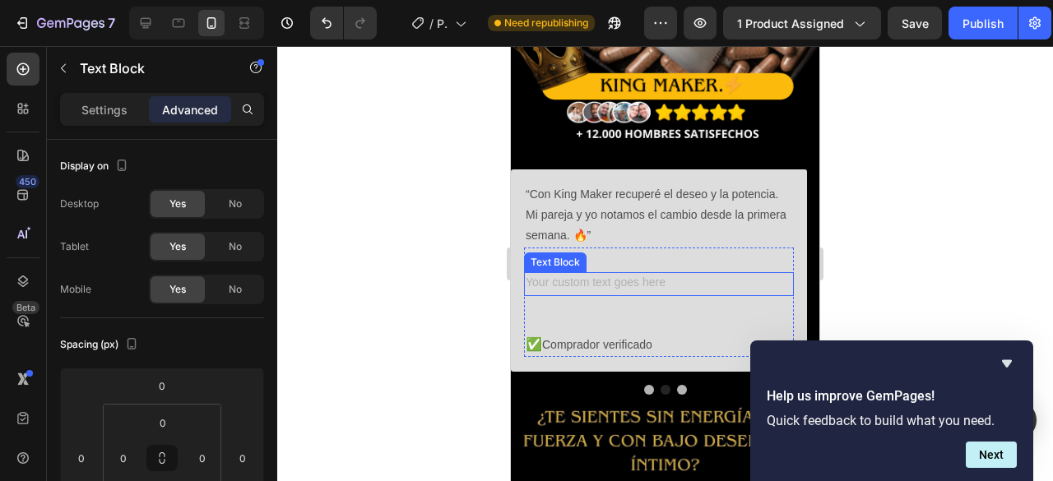
click at [622, 272] on div "Rich Text Editor. Editing area: main" at bounding box center [659, 284] width 270 height 24
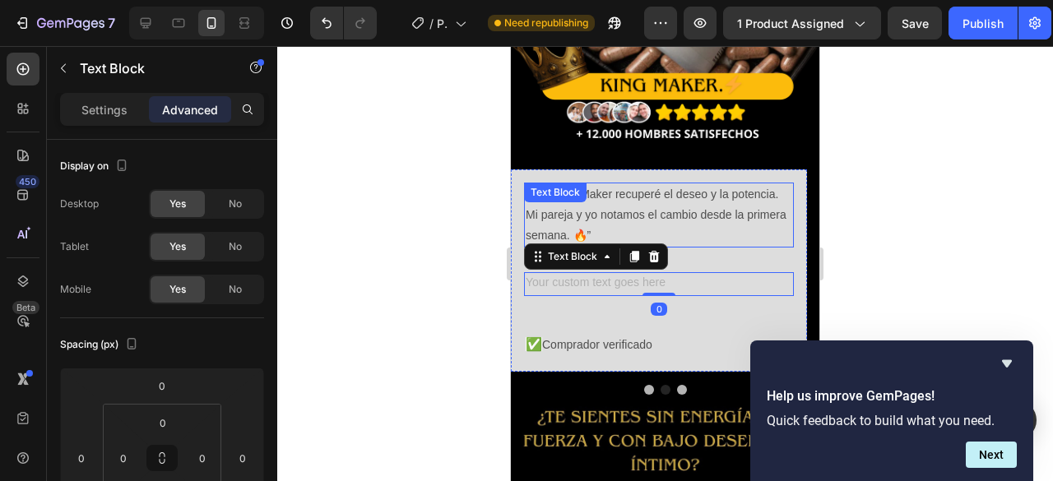
click at [581, 216] on p "“Con King Maker recuperé el deseo y la potencia. Mi pareja y yo notamos el camb…" at bounding box center [659, 215] width 267 height 63
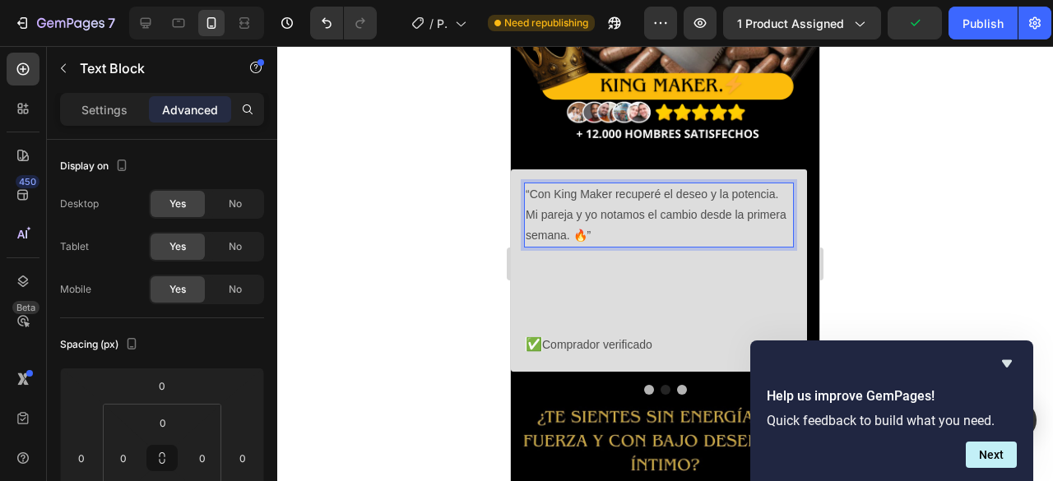
drag, startPoint x: 617, startPoint y: 225, endPoint x: 523, endPoint y: 179, distance: 104.5
click at [524, 183] on div "“Con King Maker recuperé el deseo y la potencia. Mi pareja y yo notamos el camb…" at bounding box center [659, 216] width 270 height 66
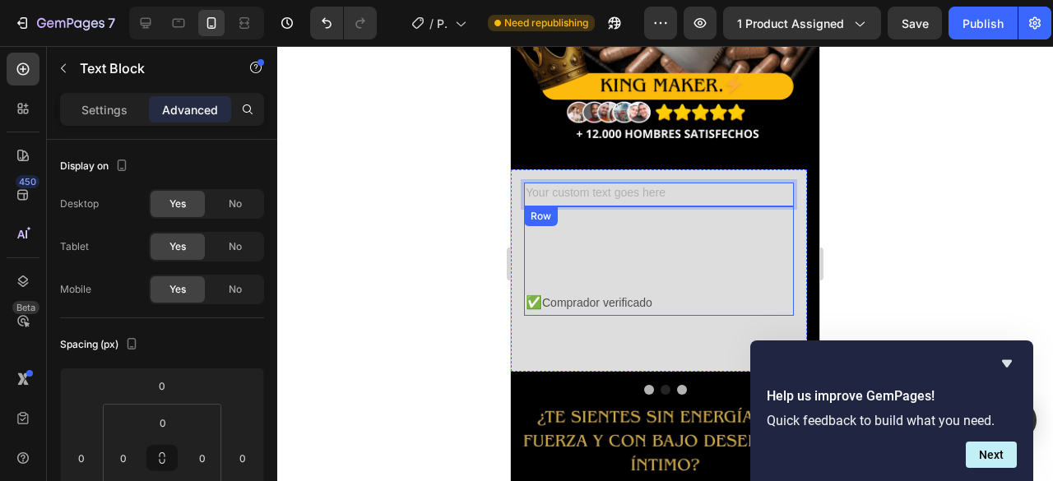
click at [538, 272] on div "Text Block Text Block Text Block Text Block Text Block Text Block Text Block Te…" at bounding box center [659, 261] width 270 height 109
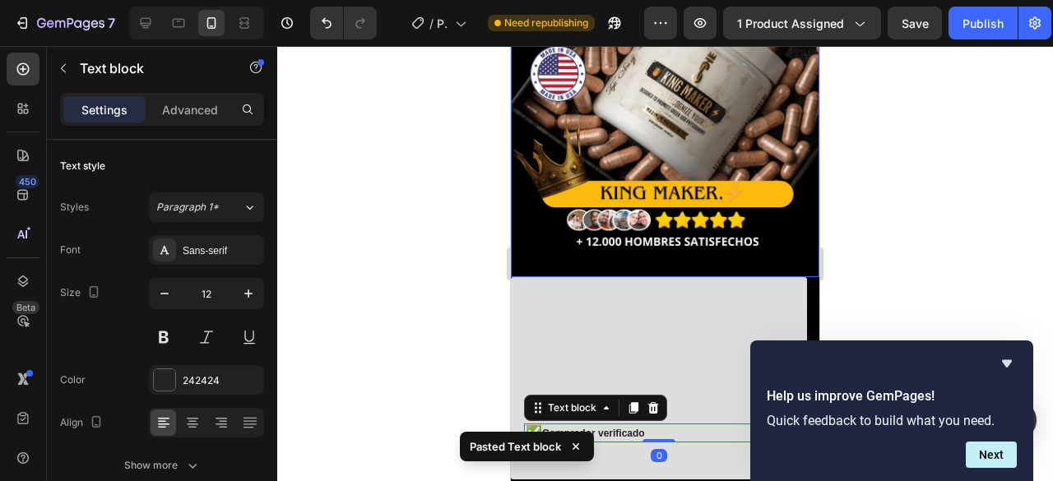
scroll to position [214, 0]
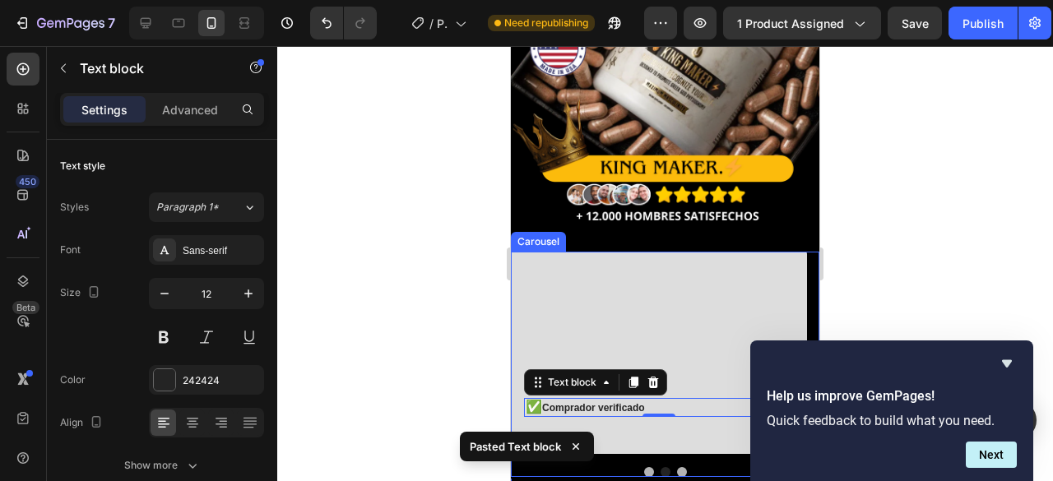
click at [644, 467] on button "Dot" at bounding box center [649, 472] width 10 height 10
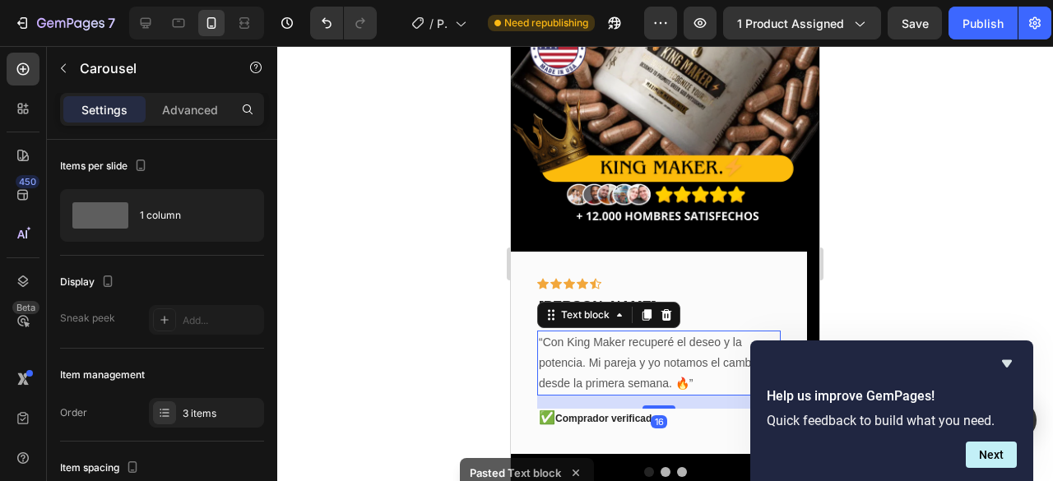
click at [612, 346] on p "“Con King Maker recuperé el deseo y la potencia. Mi pareja y yo notamos el camb…" at bounding box center [659, 363] width 240 height 63
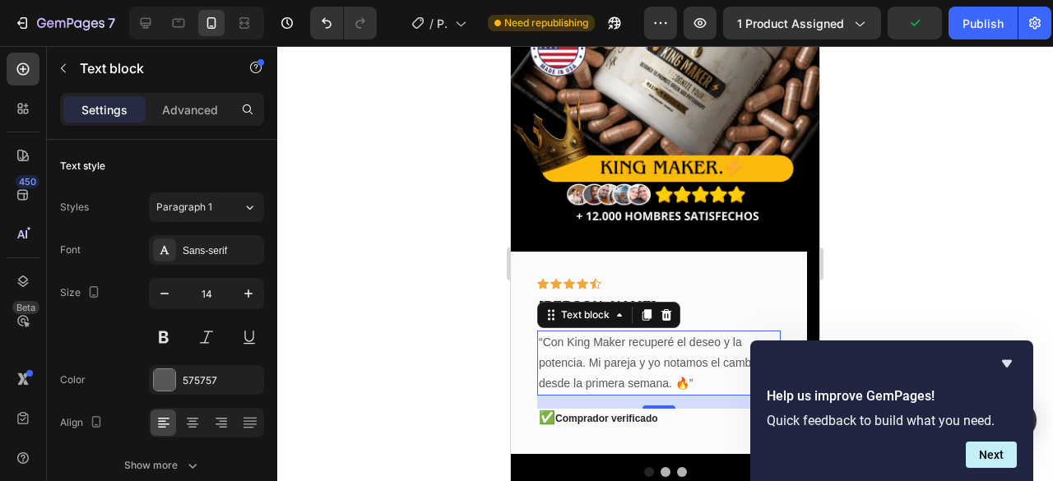
click at [622, 396] on div "16" at bounding box center [659, 402] width 244 height 13
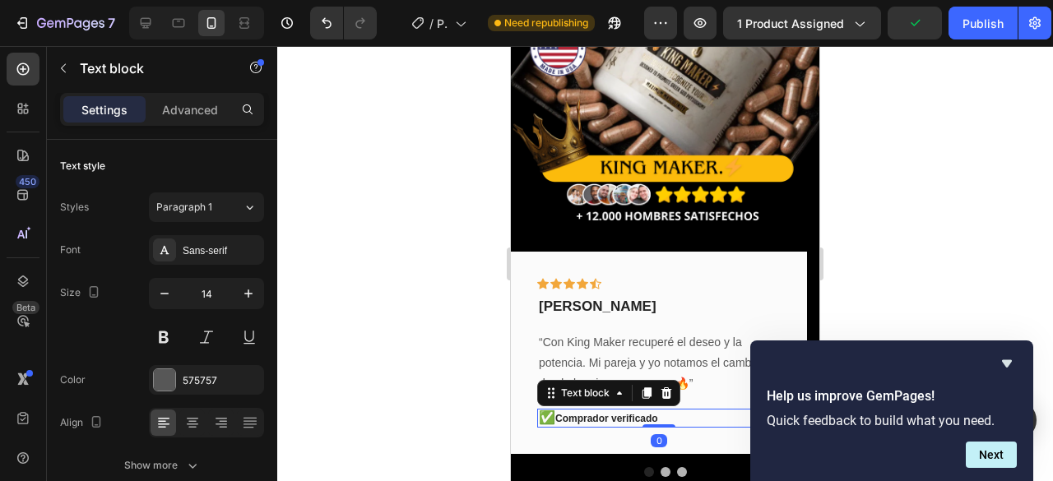
click at [660, 411] on p "✅ Comprador verificado" at bounding box center [659, 419] width 240 height 16
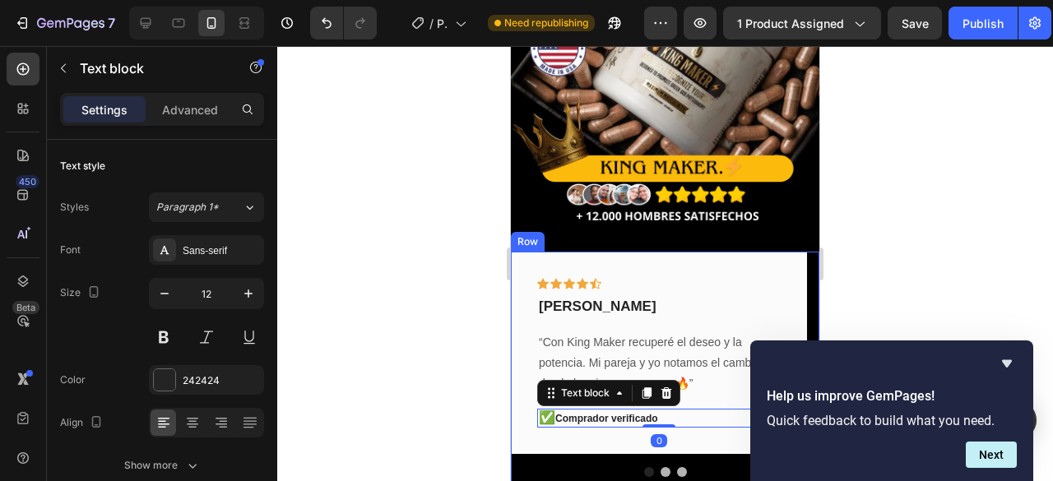
click at [661, 467] on button "Dot" at bounding box center [666, 472] width 10 height 10
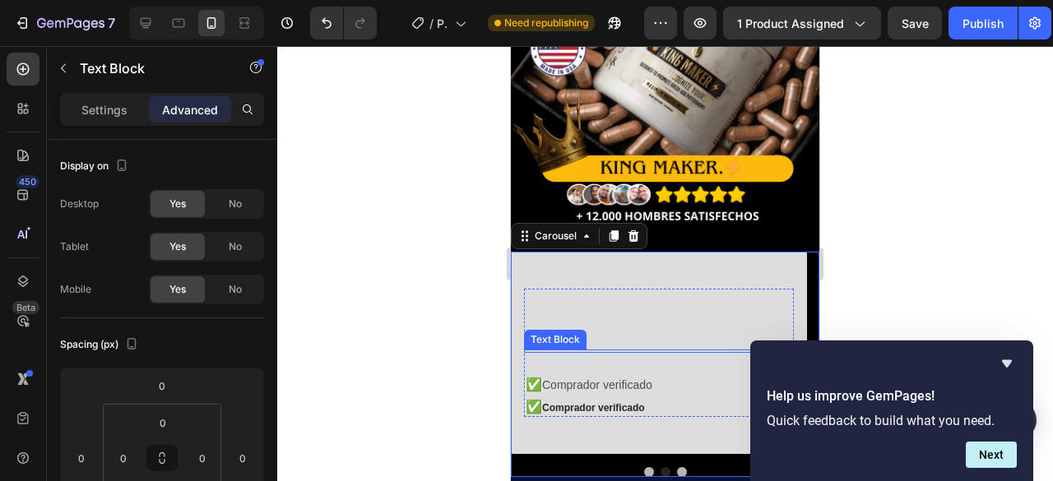
click at [616, 350] on div at bounding box center [659, 351] width 270 height 3
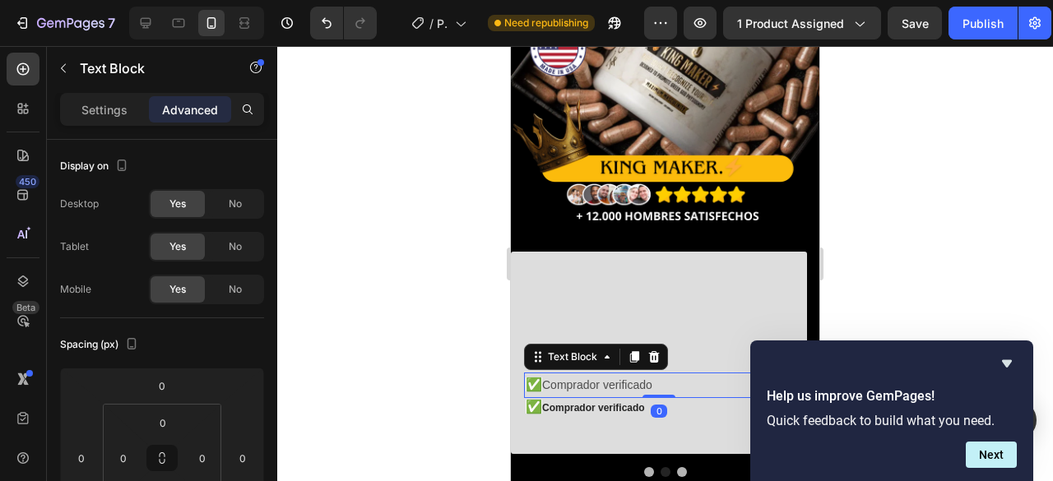
click at [610, 374] on p "✅ Comprador verificado" at bounding box center [659, 384] width 267 height 21
click at [663, 347] on div at bounding box center [654, 357] width 20 height 20
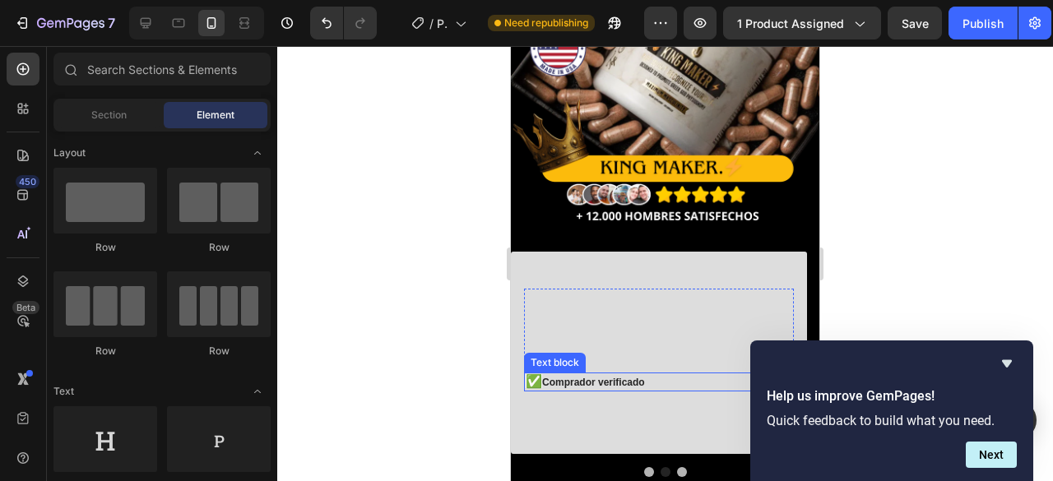
click at [585, 374] on p "✅ Comprador verificado" at bounding box center [659, 382] width 267 height 16
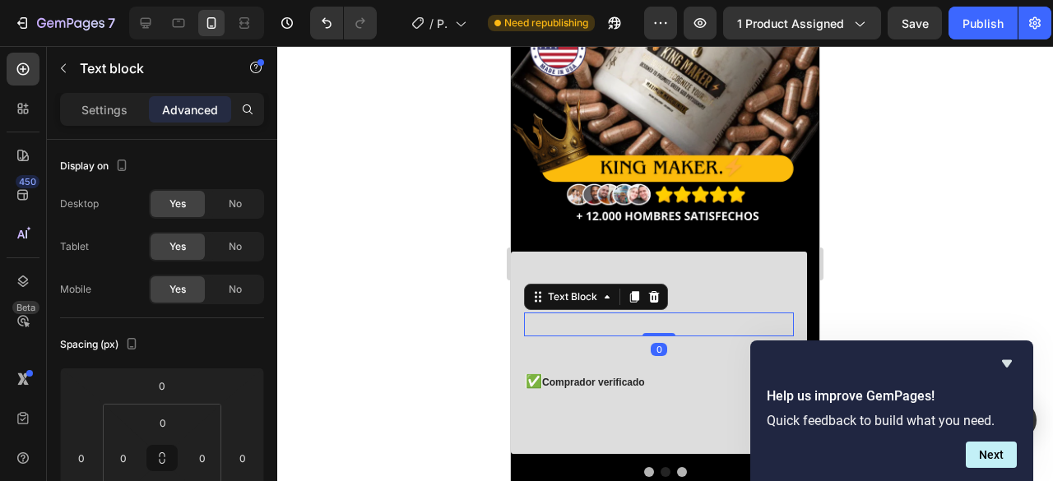
click at [583, 294] on div "Text Block Text Block 0 Text Block Text Block Text Block Text Block Text Block …" at bounding box center [659, 324] width 270 height 71
click at [565, 345] on div "Text Block Text Block 0 Text Block Text Block Text Block Text Block Text Block …" at bounding box center [659, 340] width 270 height 103
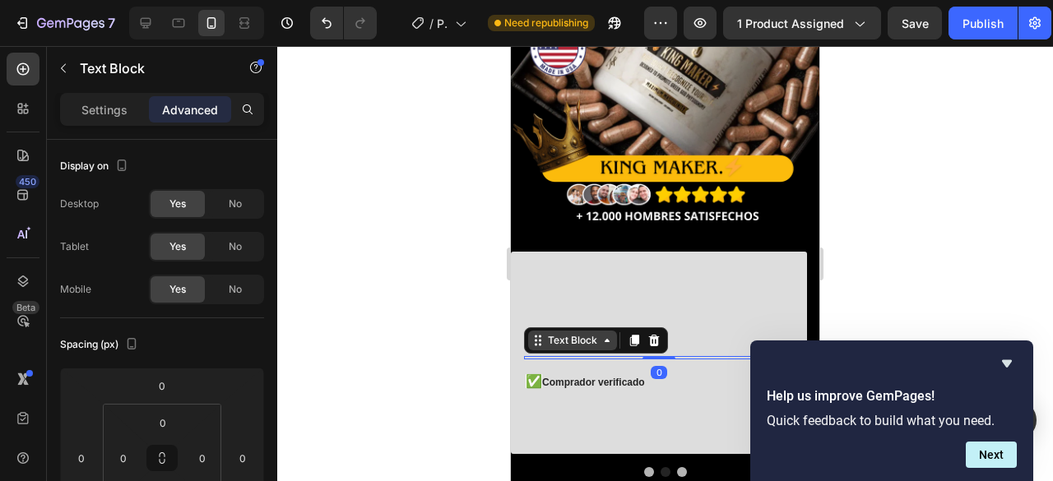
click at [573, 333] on div "Text Block" at bounding box center [573, 340] width 56 height 15
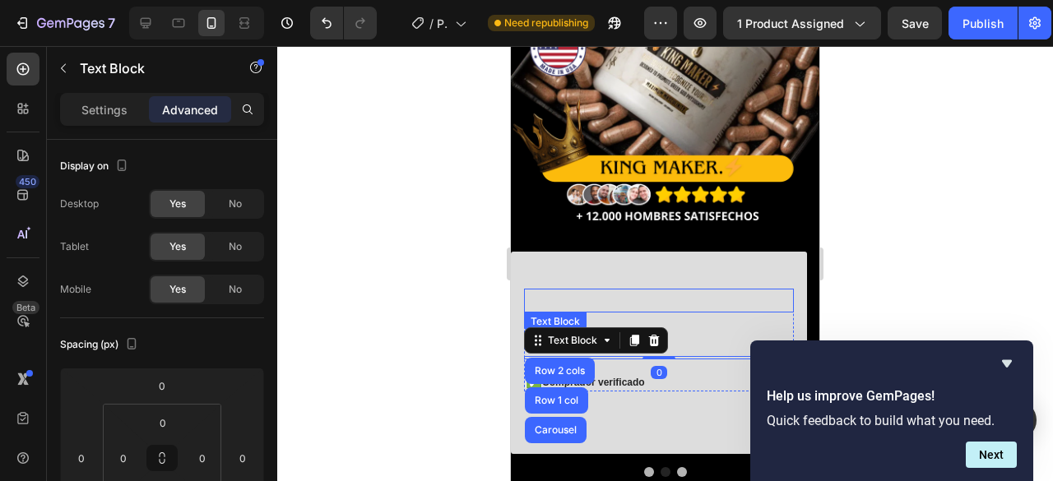
click at [635, 290] on p "Rich Text Editor. Editing area: main" at bounding box center [659, 300] width 267 height 21
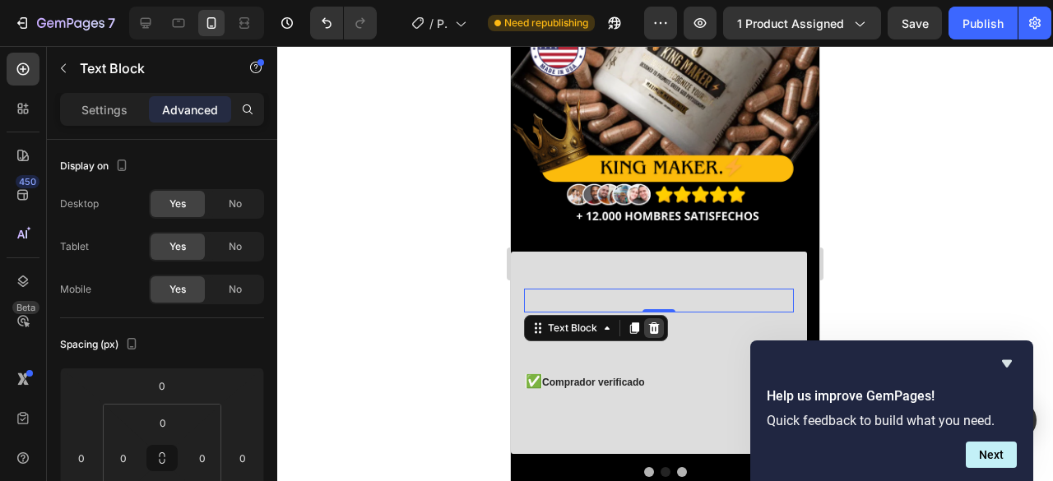
click at [651, 323] on icon at bounding box center [654, 329] width 11 height 12
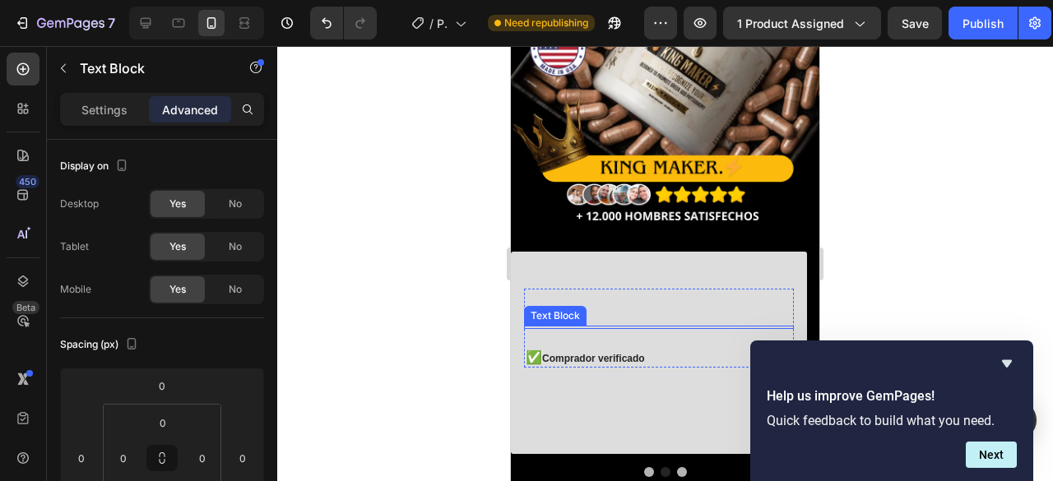
click at [609, 326] on div at bounding box center [659, 327] width 270 height 3
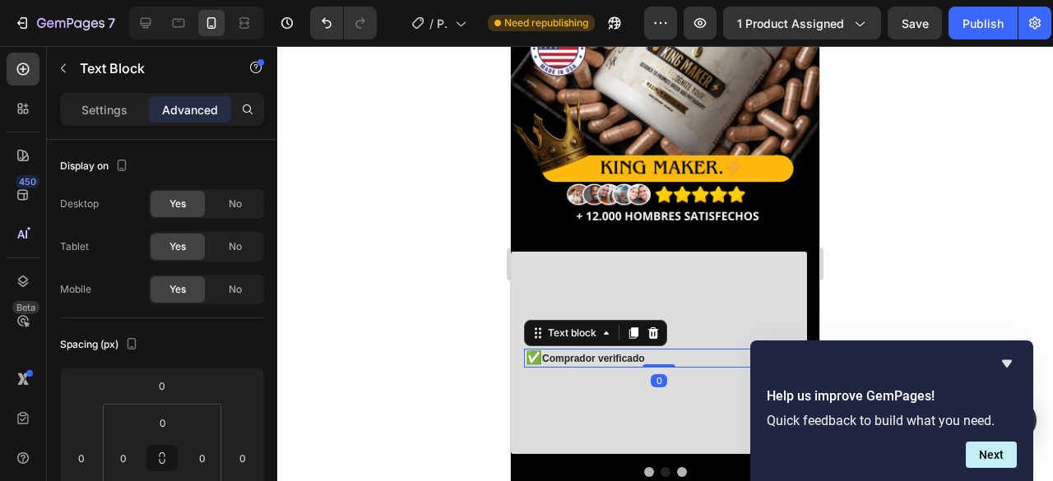
click at [619, 349] on div "✅ Comprador verificado" at bounding box center [659, 358] width 270 height 19
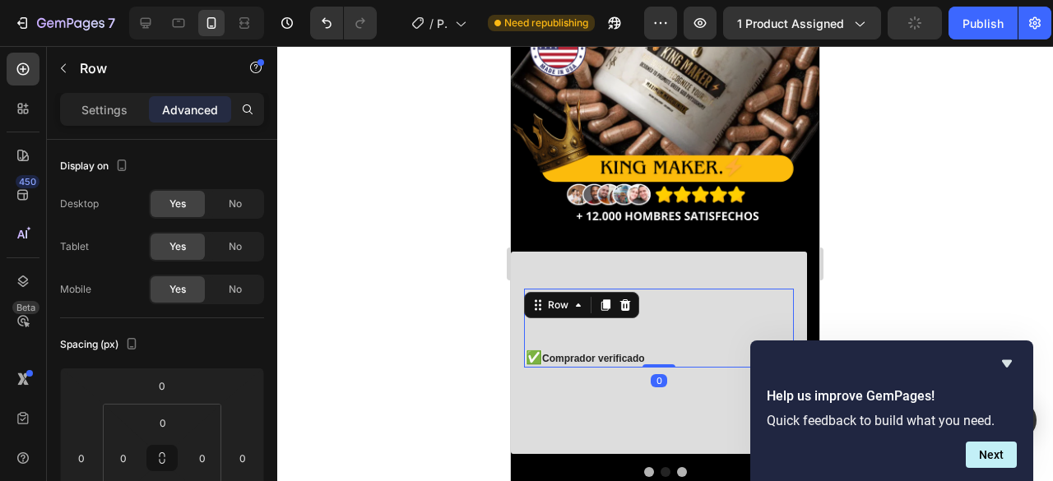
click at [701, 325] on div "Text Block Text Block Text Block Text Block Text Block Text Block Text Block Te…" at bounding box center [659, 328] width 270 height 79
click at [539, 296] on div "Row" at bounding box center [558, 305] width 60 height 20
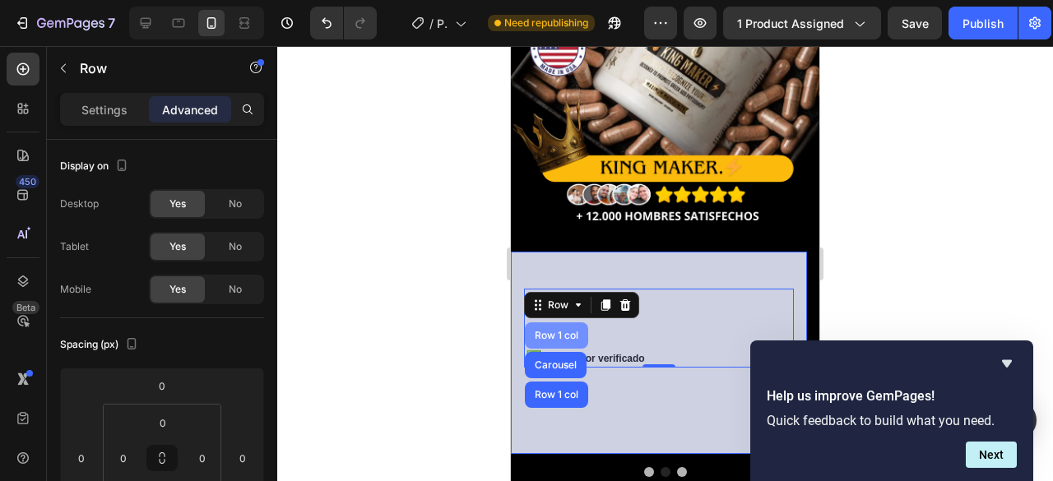
click at [566, 331] on div "Row 1 col" at bounding box center [557, 336] width 50 height 10
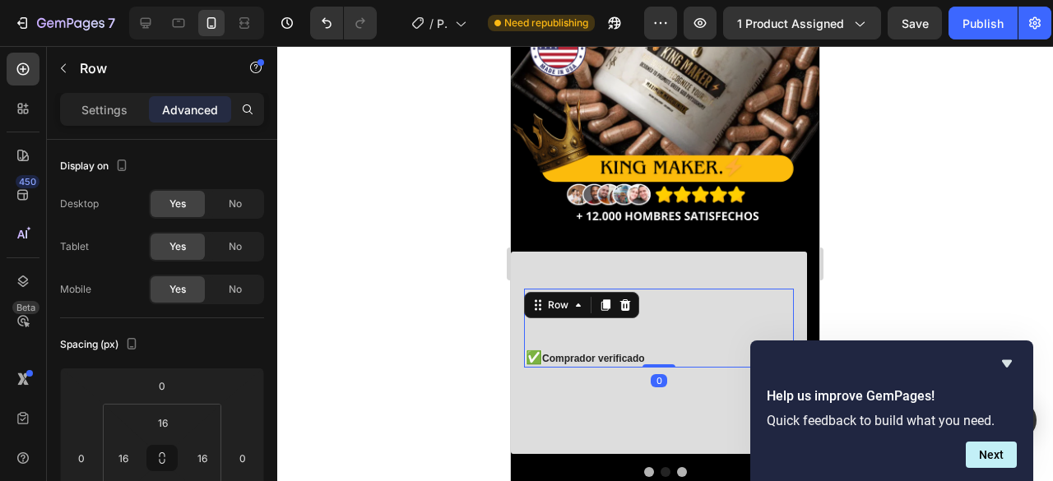
click at [566, 323] on div "Text Block Text Block Text Block Text Block Text Block Text Block Text Block Te…" at bounding box center [659, 328] width 270 height 79
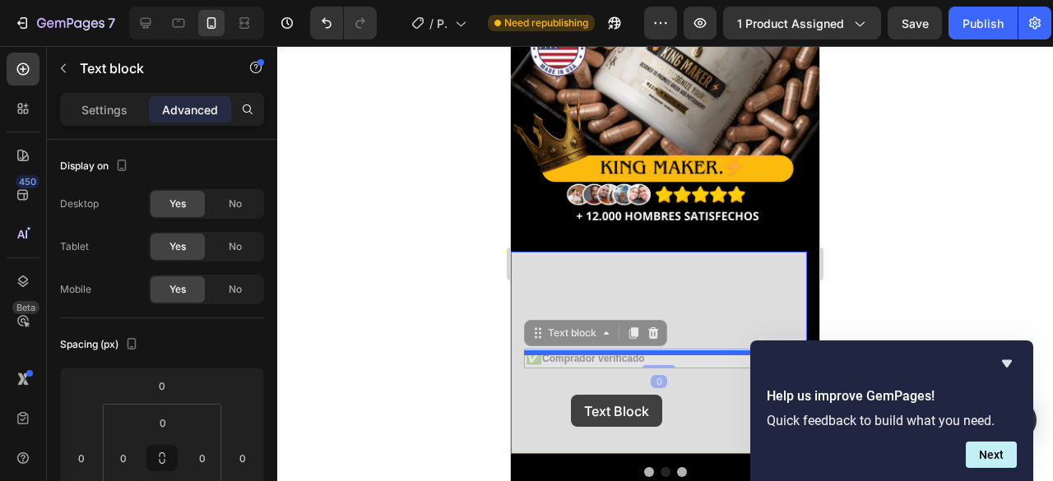
drag, startPoint x: 571, startPoint y: 347, endPoint x: 567, endPoint y: 402, distance: 55.3
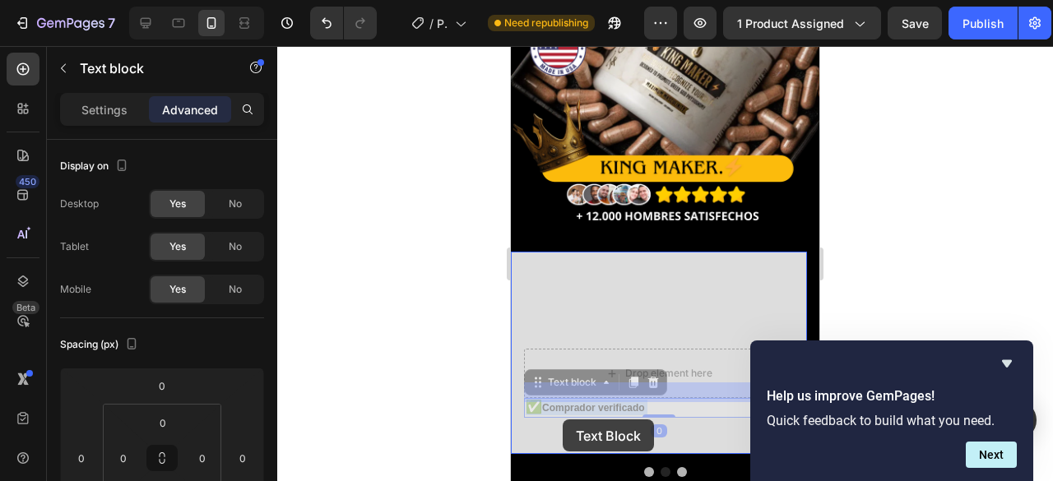
drag, startPoint x: 569, startPoint y: 407, endPoint x: 563, endPoint y: 420, distance: 13.6
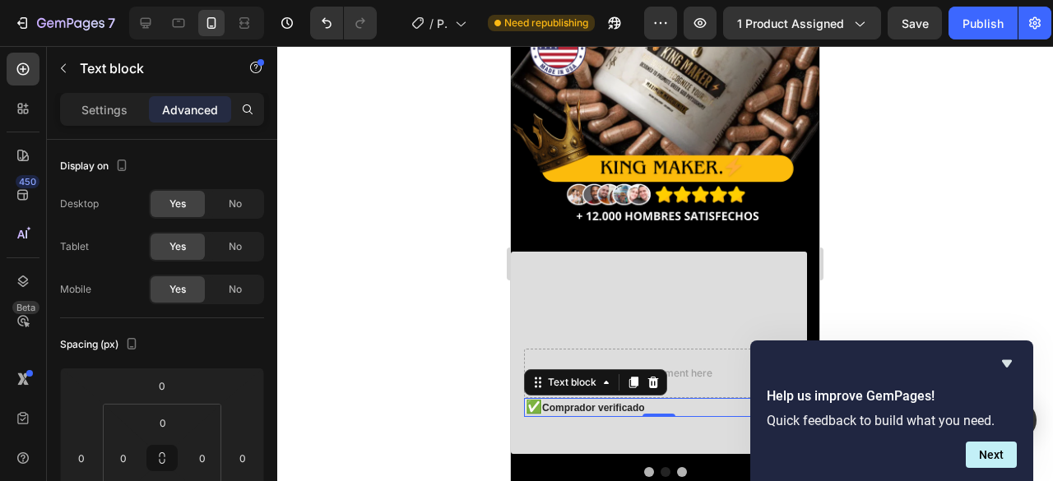
click at [605, 369] on div "Text block" at bounding box center [595, 382] width 143 height 26
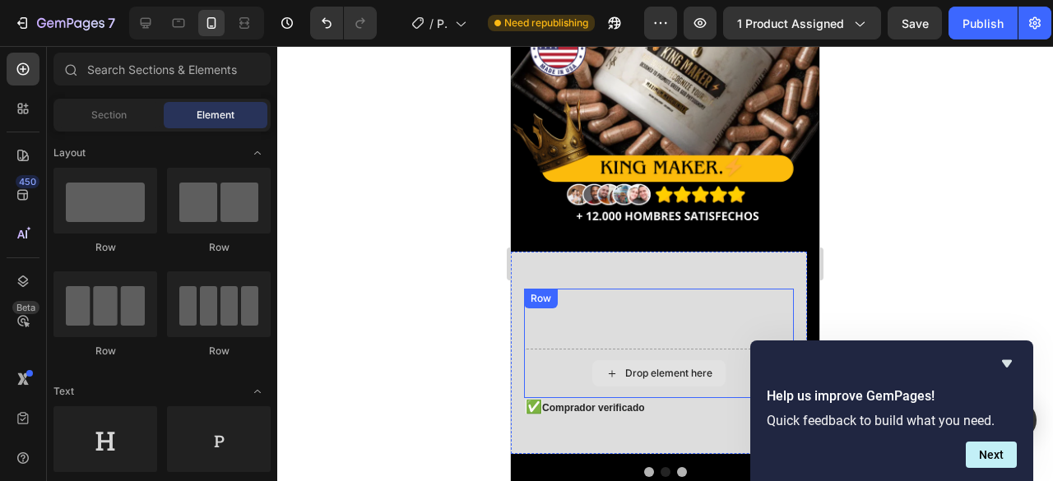
click at [608, 360] on div "Drop element here" at bounding box center [658, 373] width 133 height 26
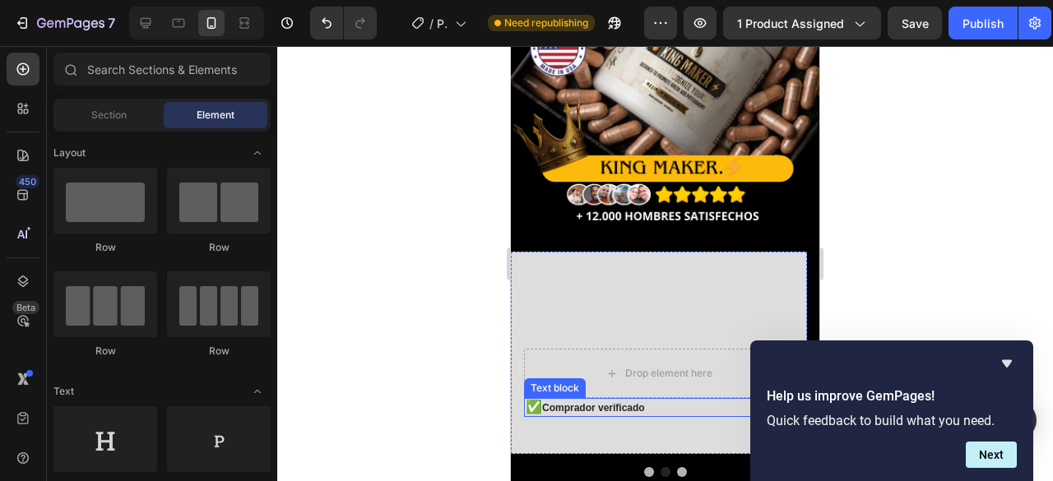
click at [591, 400] on p "✅ Comprador verificado" at bounding box center [659, 408] width 267 height 16
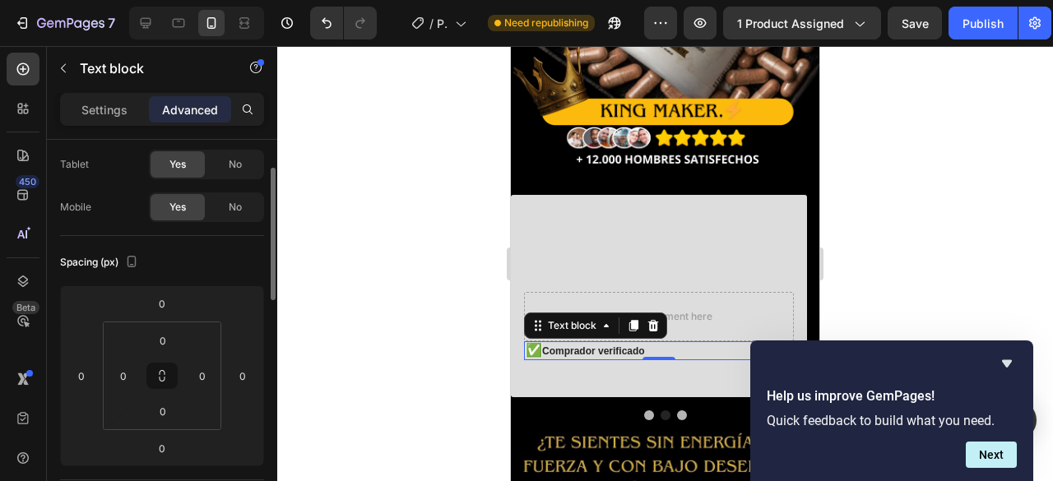
scroll to position [296, 0]
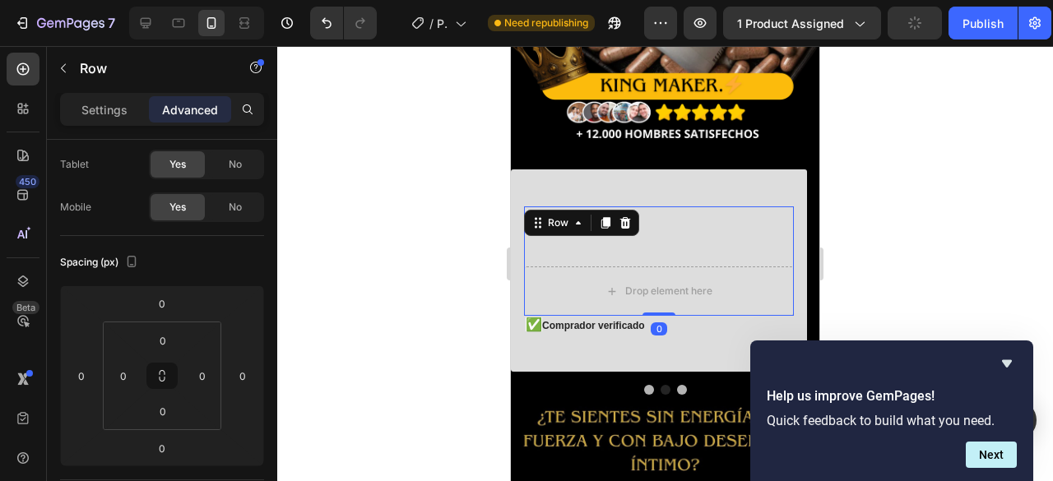
click at [572, 241] on div "Text Block Text Block Text Block Text Block Text Block Text Block Text Block Te…" at bounding box center [659, 261] width 270 height 109
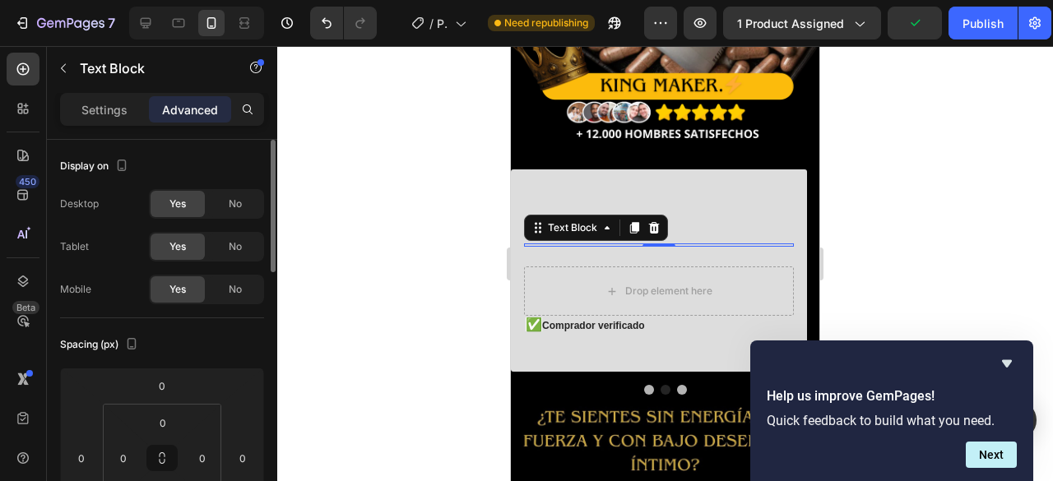
click at [596, 244] on div at bounding box center [659, 245] width 270 height 3
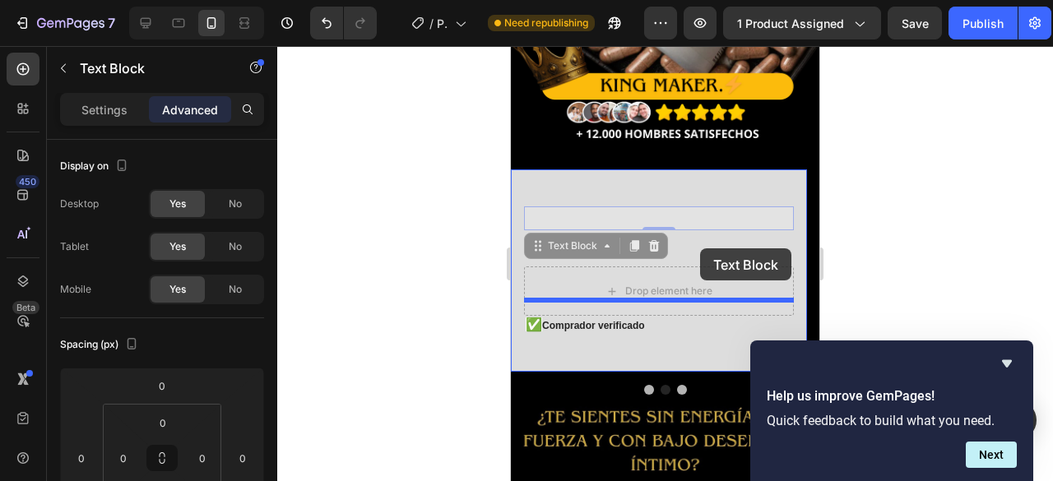
drag, startPoint x: 723, startPoint y: 205, endPoint x: 699, endPoint y: 248, distance: 49.0
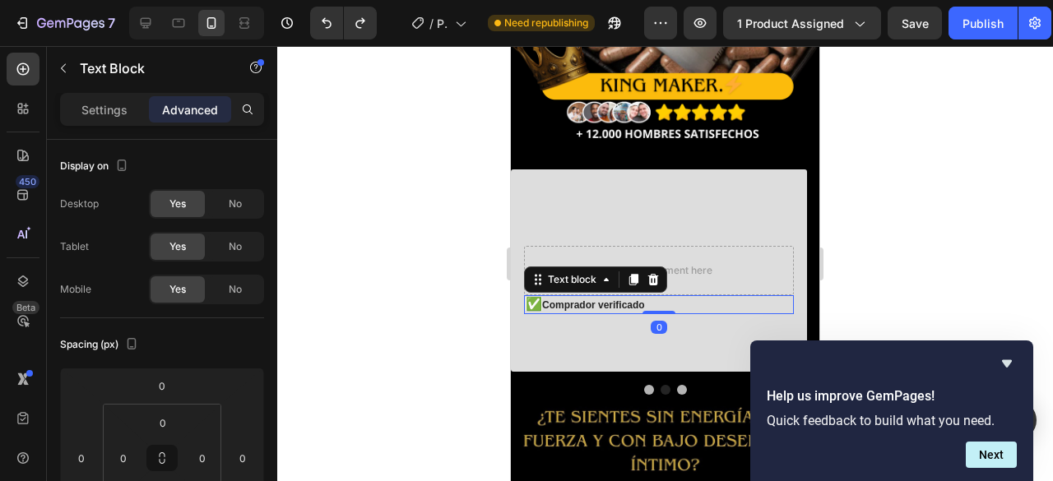
click at [583, 297] on p "✅ Comprador verificado" at bounding box center [659, 305] width 267 height 16
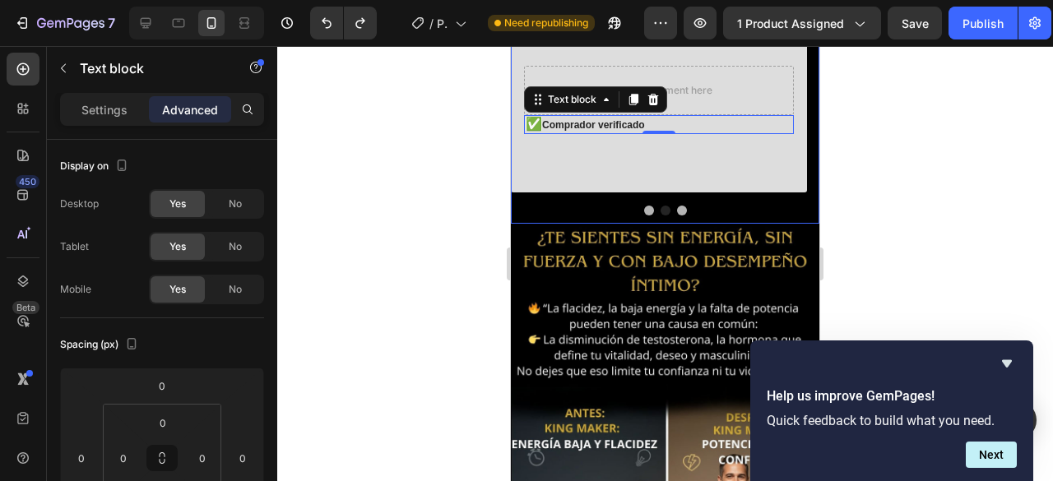
scroll to position [378, 0]
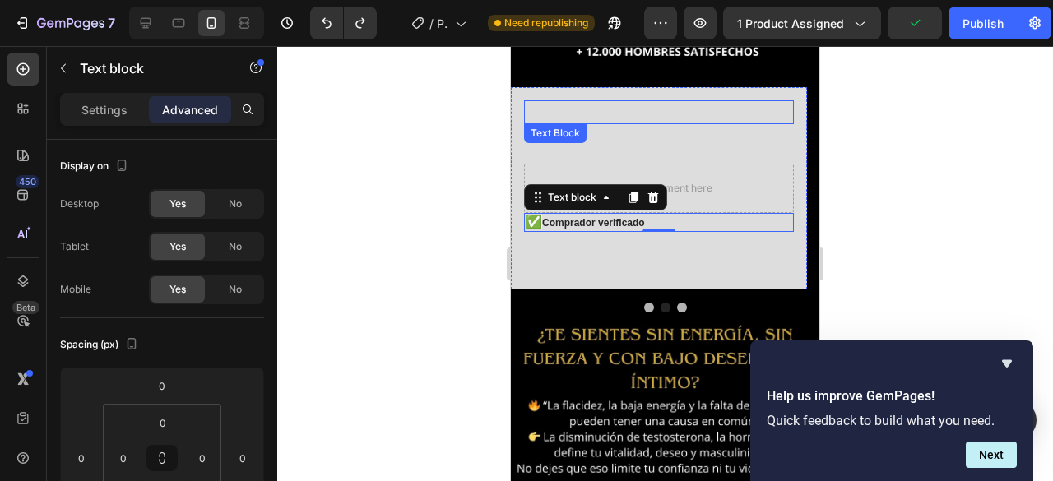
click at [542, 102] on p "Rich Text Editor. Editing area: main" at bounding box center [659, 112] width 267 height 21
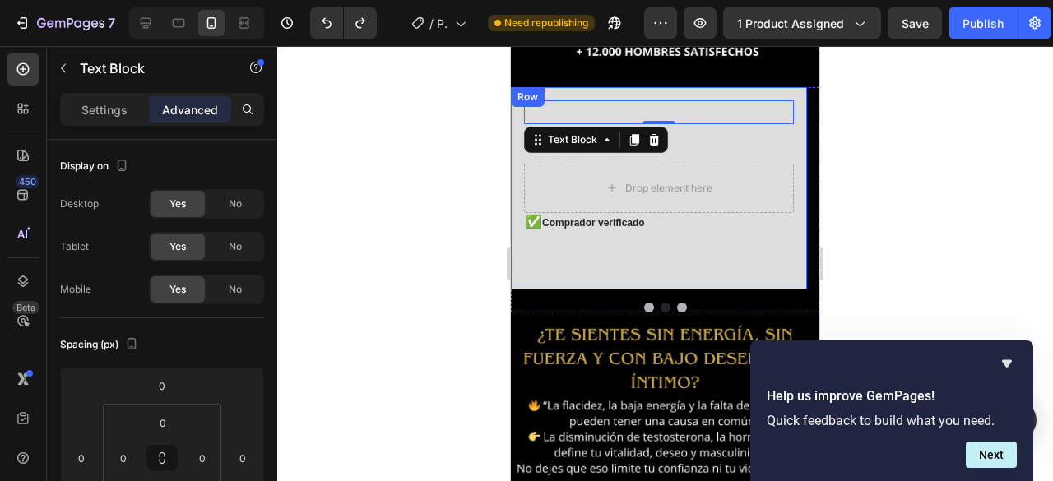
click at [549, 87] on div "Text Block 0 Text Block Text Block Text Block Text Block Text Block Text Block …" at bounding box center [659, 188] width 296 height 203
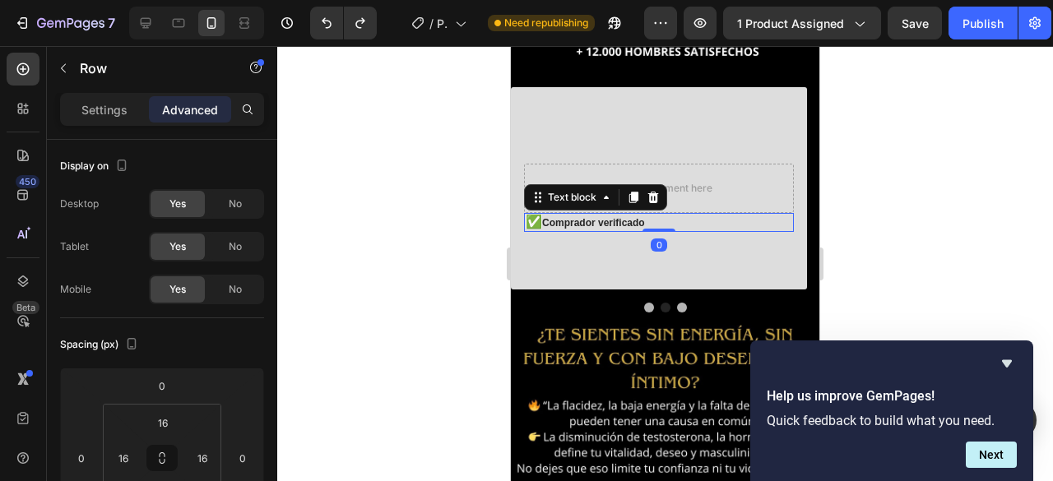
click at [599, 215] on p "✅ Comprador verificado" at bounding box center [659, 223] width 267 height 16
click at [648, 191] on icon at bounding box center [653, 197] width 13 height 13
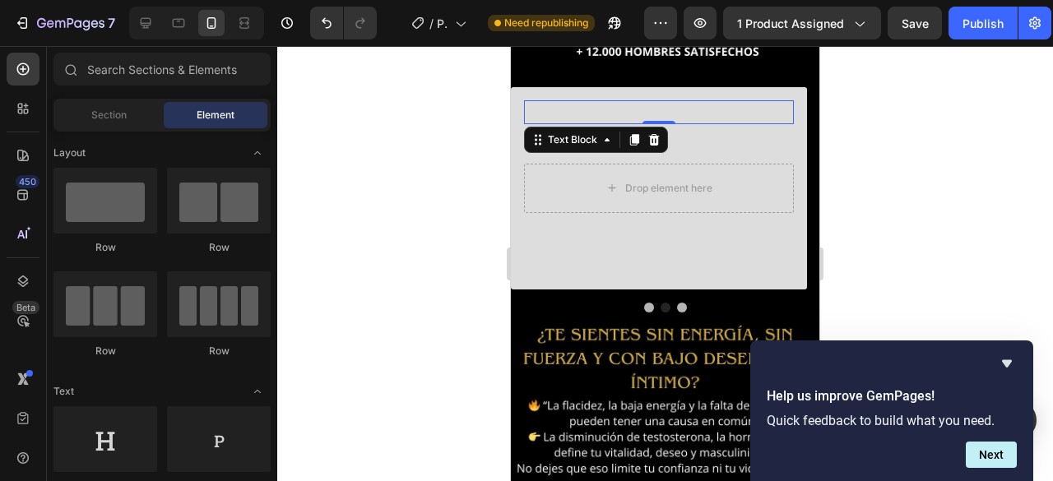
click at [767, 102] on p "Rich Text Editor. Editing area: main" at bounding box center [659, 112] width 267 height 21
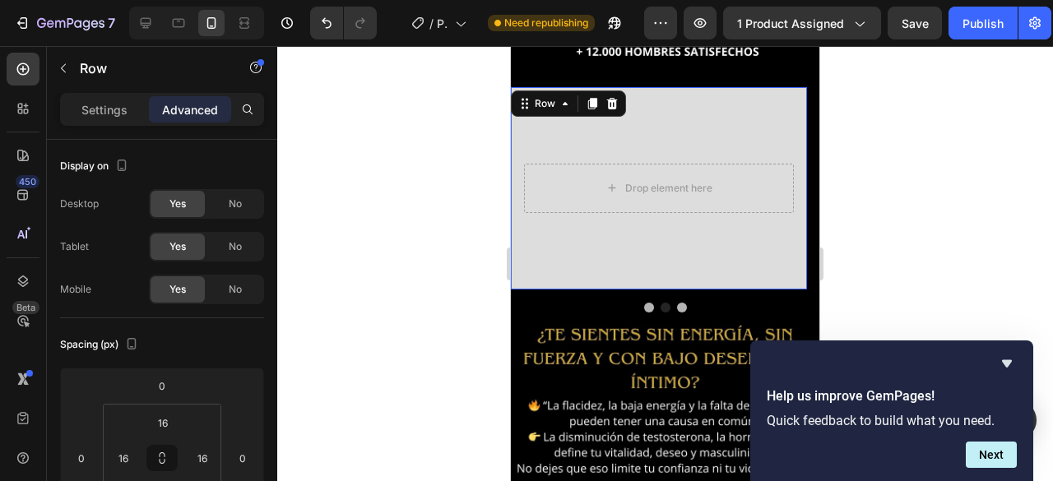
click at [787, 87] on div "Text Block Text Block Text Block Text Block Text Block Text Block Text Block Te…" at bounding box center [659, 188] width 296 height 203
click at [614, 98] on icon at bounding box center [612, 104] width 11 height 12
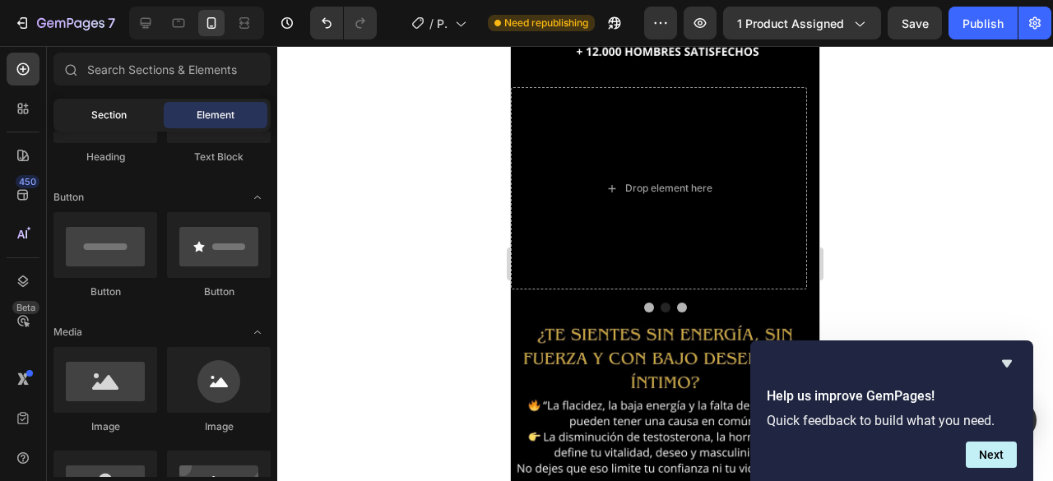
scroll to position [247, 0]
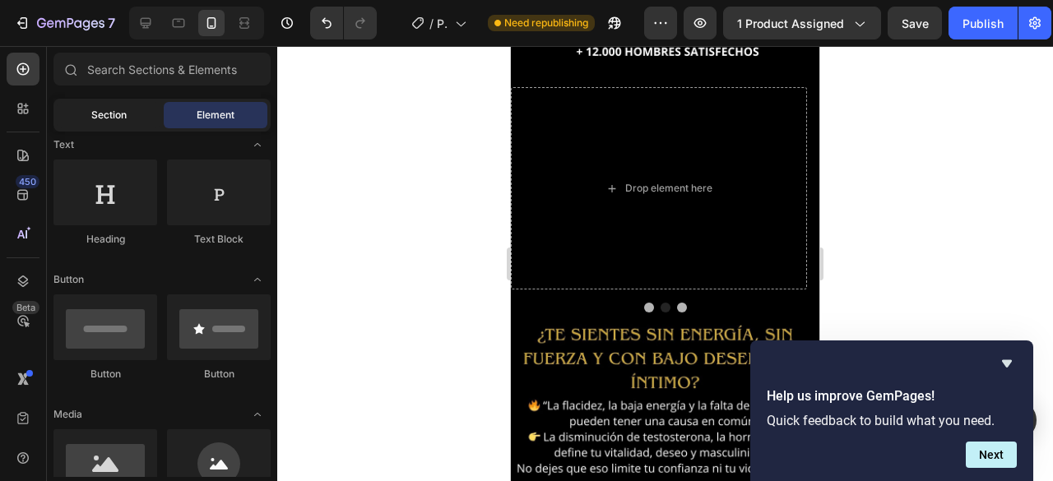
click at [129, 114] on div "Section" at bounding box center [109, 115] width 104 height 26
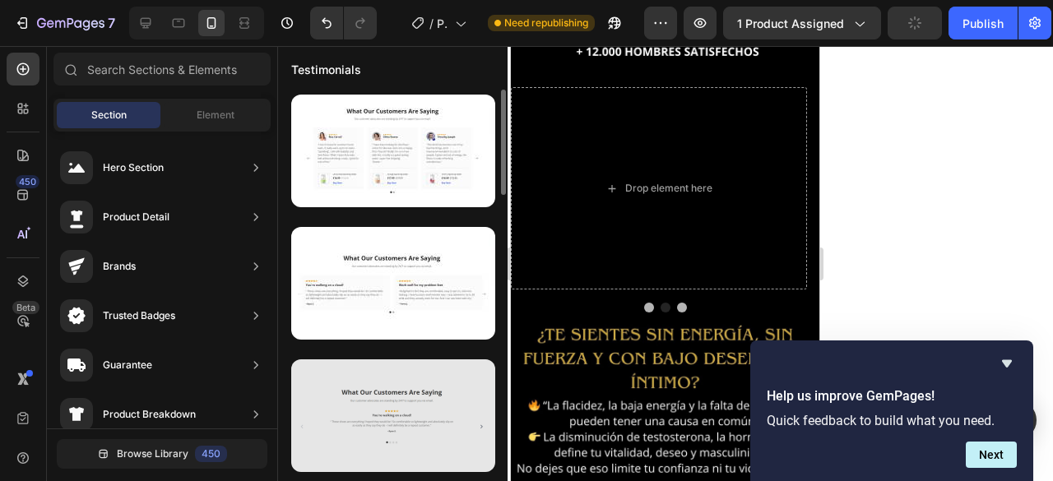
scroll to position [82, 0]
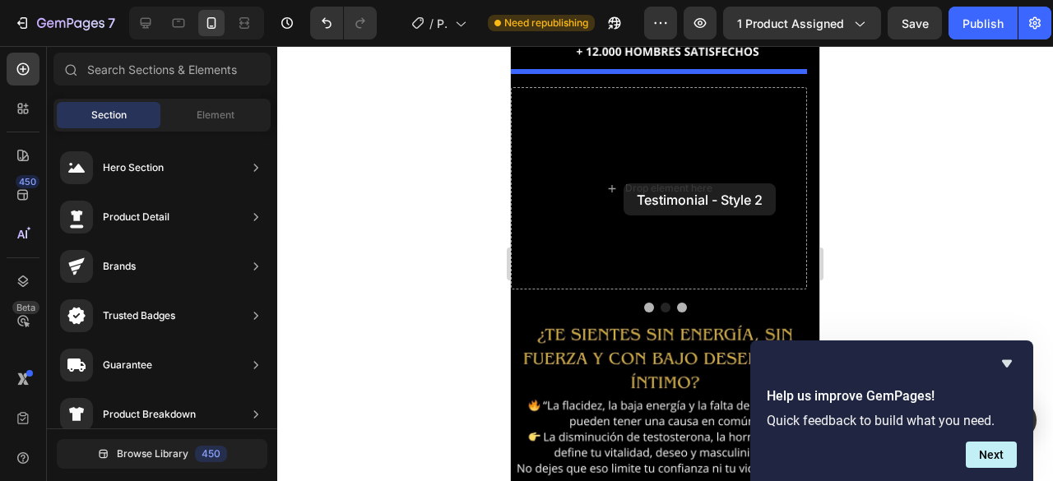
drag, startPoint x: 883, startPoint y: 250, endPoint x: 624, endPoint y: 183, distance: 267.6
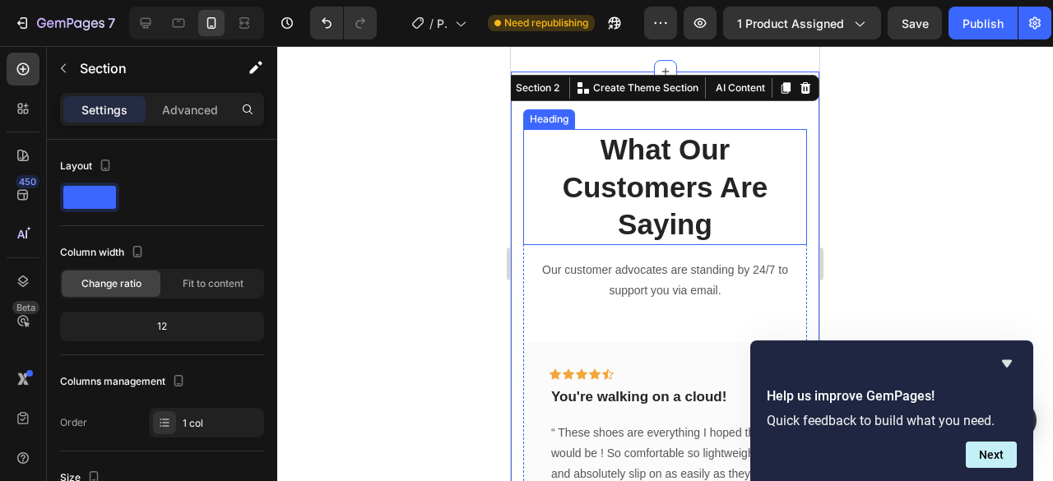
scroll to position [543, 0]
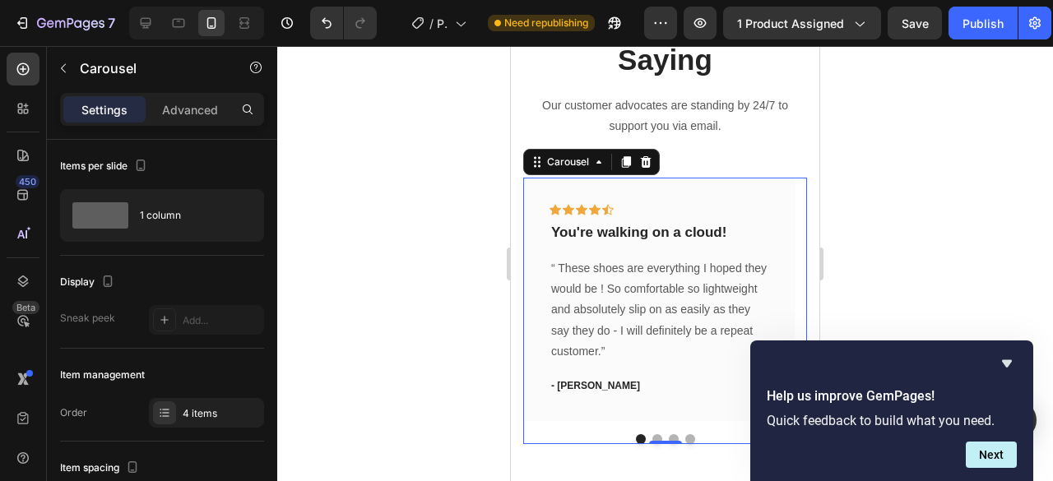
click at [652, 439] on button "Dot" at bounding box center [657, 439] width 10 height 10
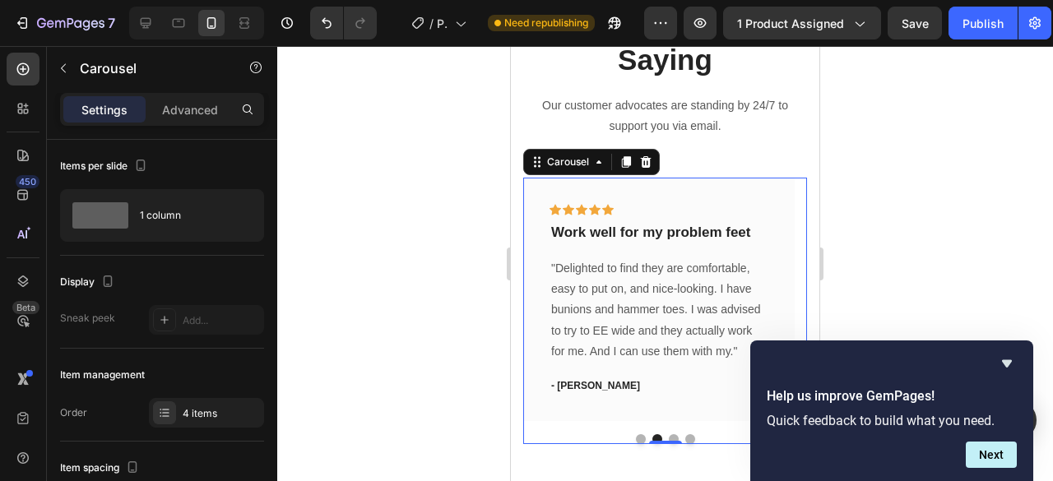
click at [669, 436] on button "Dot" at bounding box center [674, 439] width 10 height 10
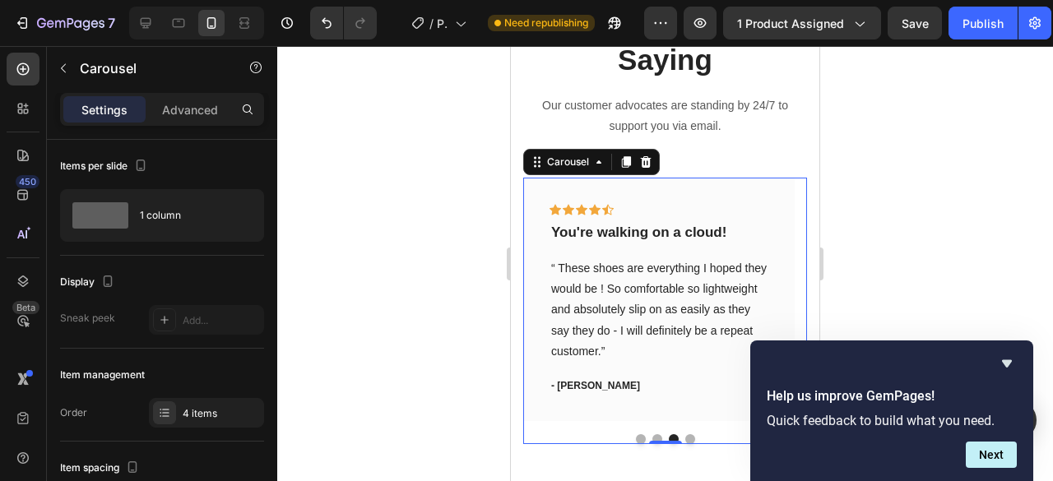
click at [685, 439] on button "Dot" at bounding box center [690, 439] width 10 height 10
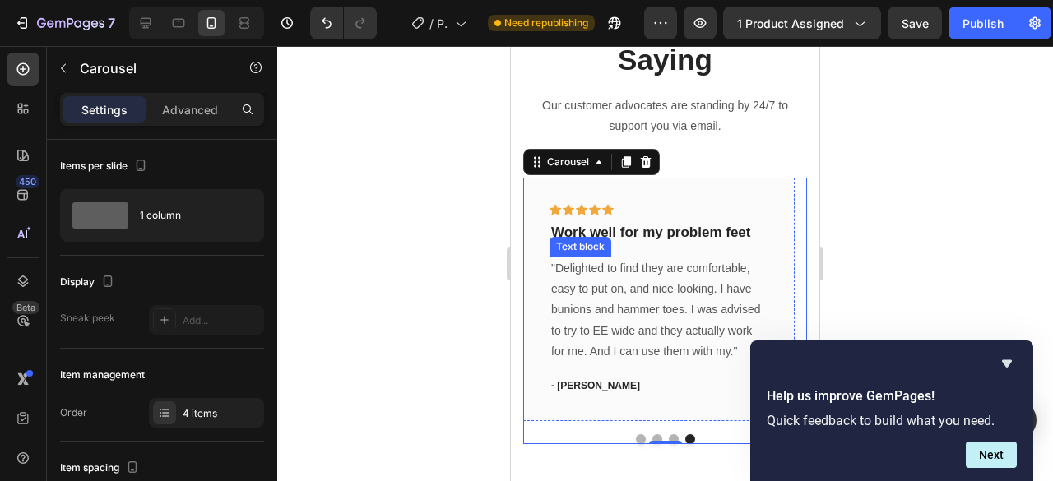
scroll to position [378, 0]
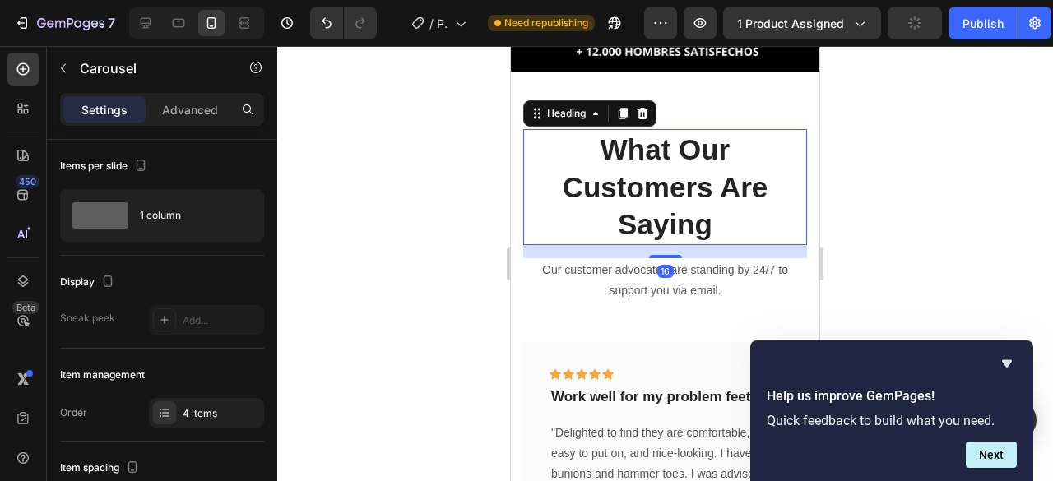
click at [648, 157] on p "What Our Customers Are Saying" at bounding box center [665, 187] width 281 height 113
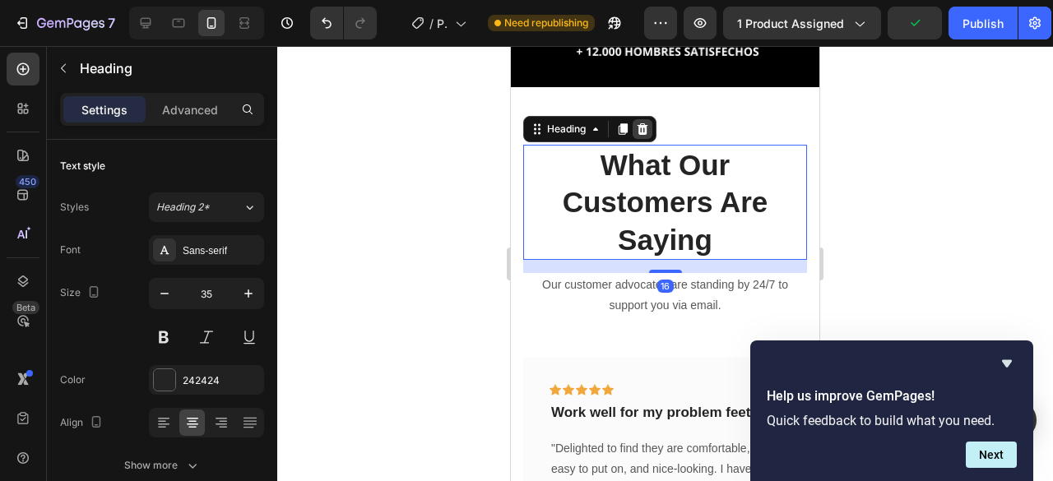
click at [644, 123] on icon at bounding box center [642, 129] width 13 height 13
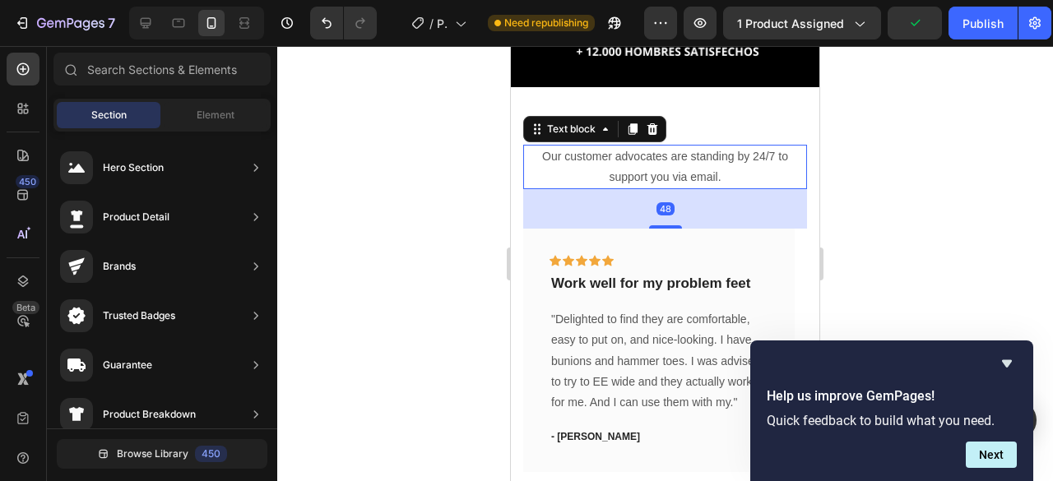
click at [630, 150] on p "Our customer advocates are standing by 24/7 to support you via email." at bounding box center [665, 166] width 281 height 41
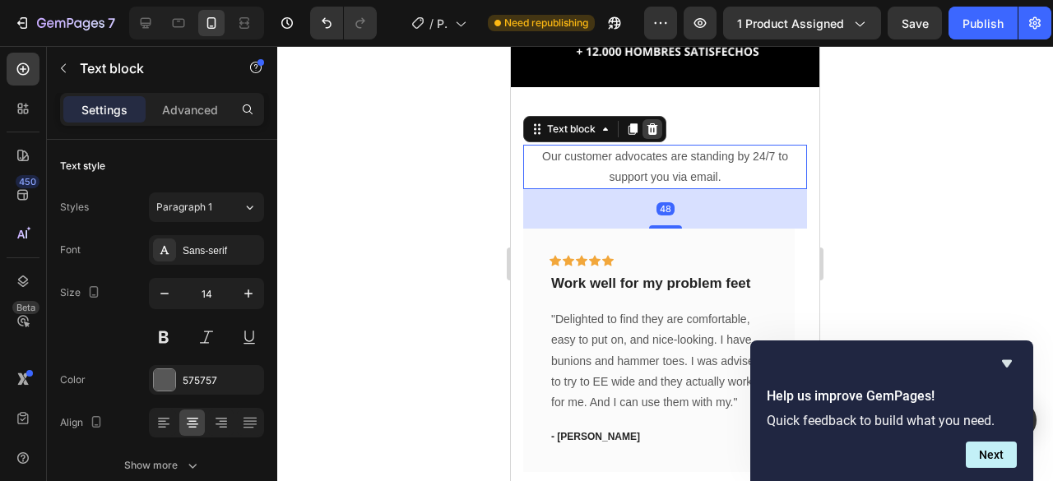
click at [657, 123] on icon at bounding box center [652, 129] width 13 height 13
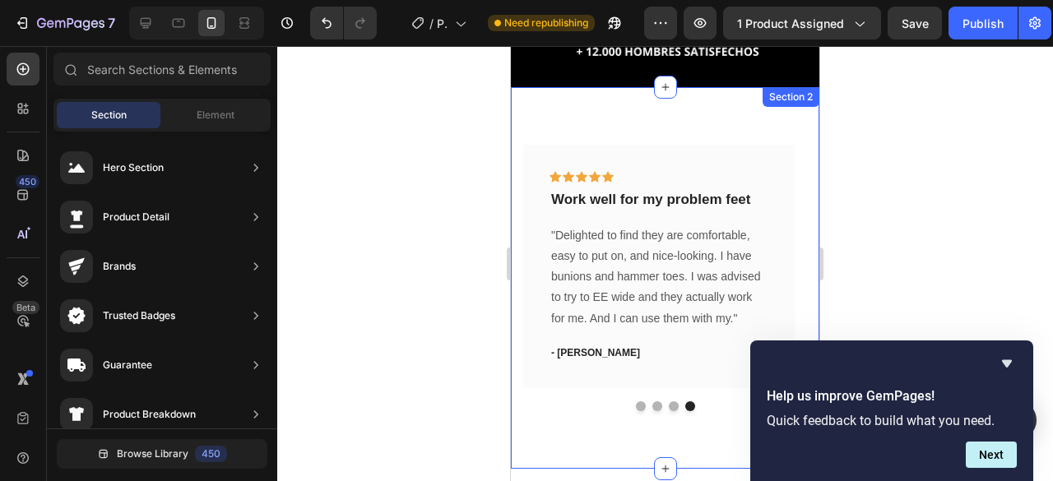
click at [579, 103] on div "Icon Icon Icon Icon Icon Row You're walking on a cloud! Text block “ These shoe…" at bounding box center [665, 278] width 309 height 382
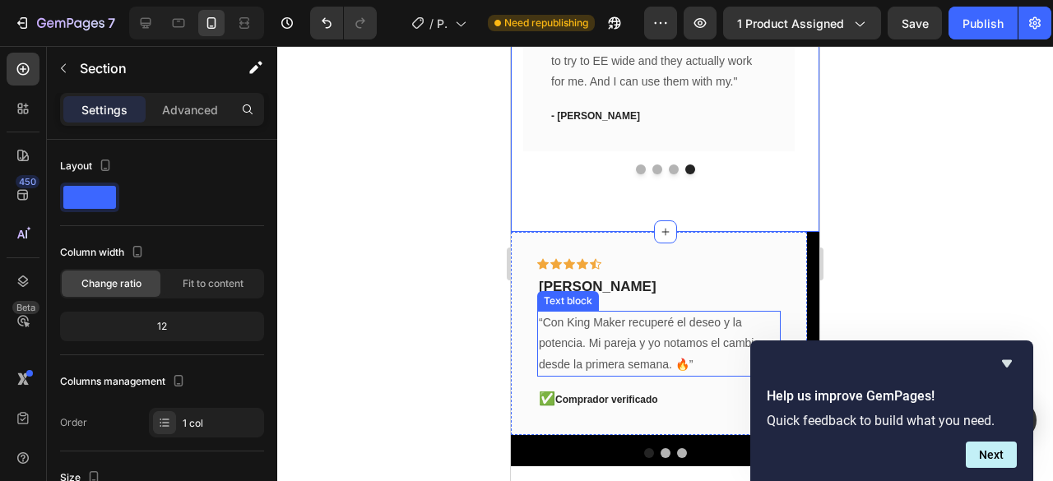
scroll to position [625, 0]
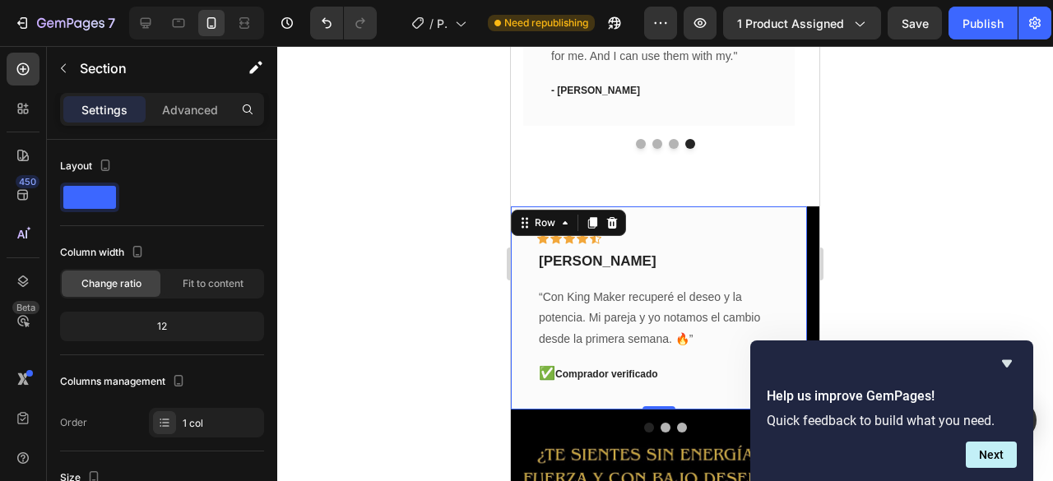
click at [550, 216] on div "Icon Icon Icon Icon Icon Row daniel samper Text block “Con King Maker recuperé …" at bounding box center [659, 308] width 296 height 203
click at [611, 225] on icon at bounding box center [612, 223] width 11 height 12
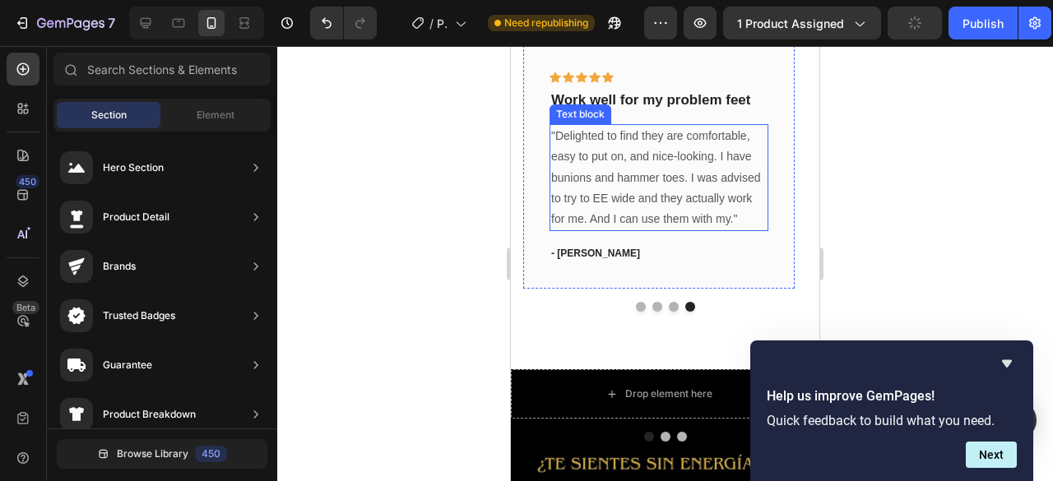
scroll to position [461, 0]
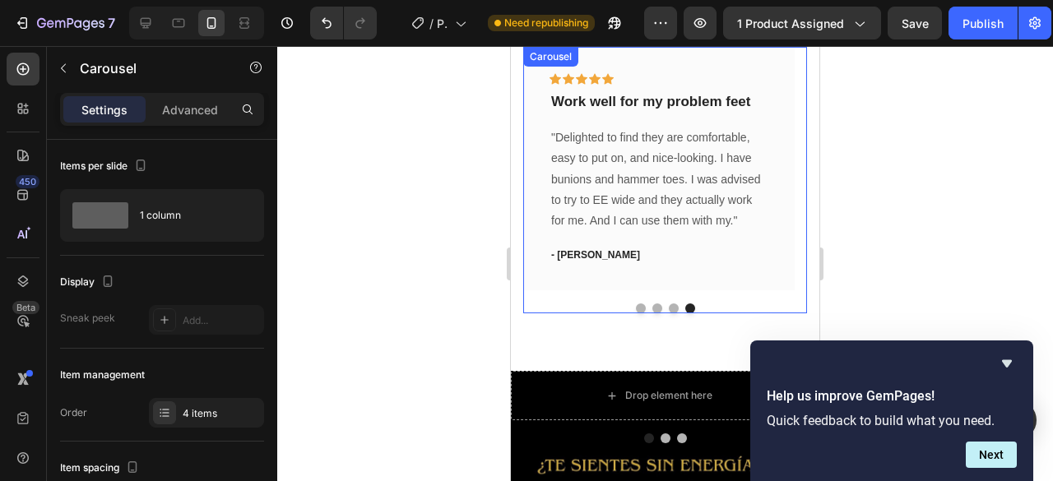
click at [573, 305] on div at bounding box center [665, 309] width 284 height 10
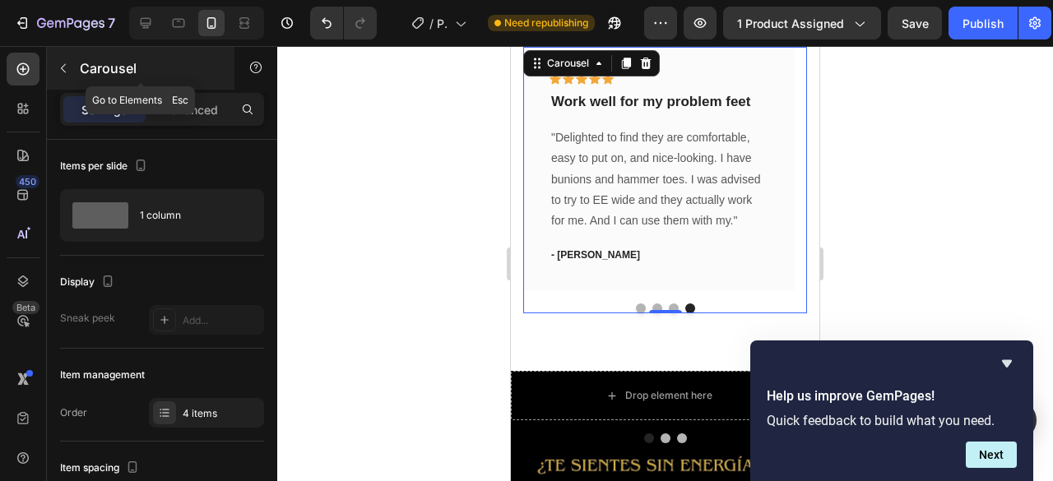
click at [61, 70] on icon "button" at bounding box center [63, 68] width 13 height 13
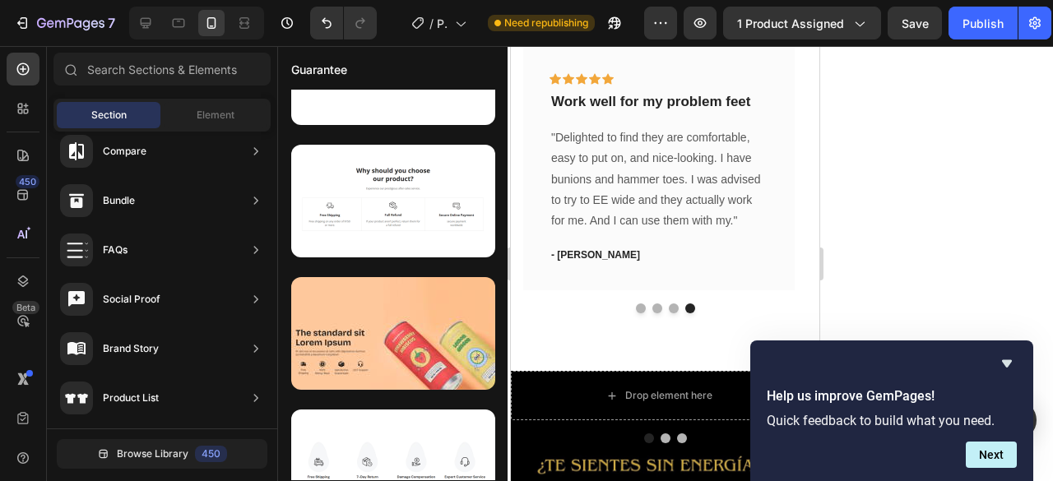
scroll to position [0, 0]
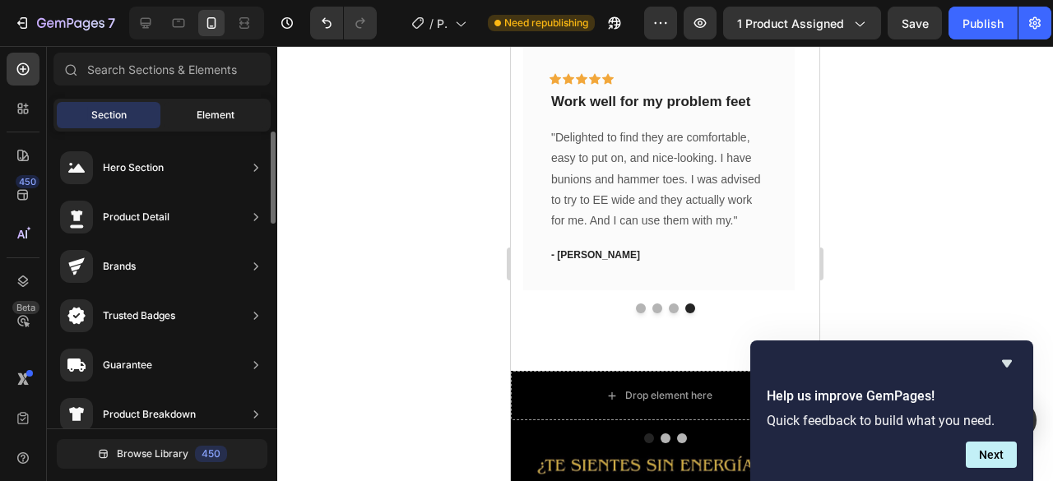
click at [219, 116] on span "Element" at bounding box center [216, 115] width 38 height 15
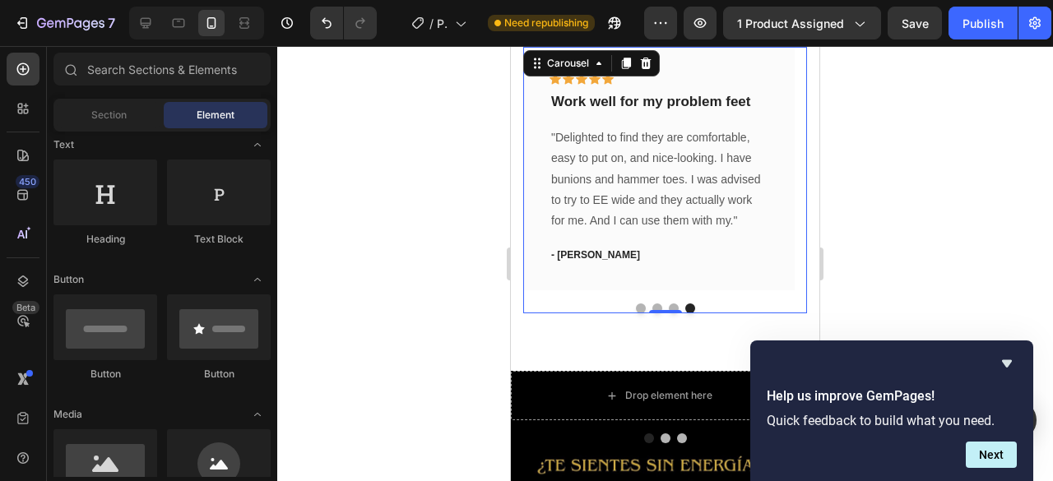
click at [622, 309] on div at bounding box center [665, 309] width 284 height 10
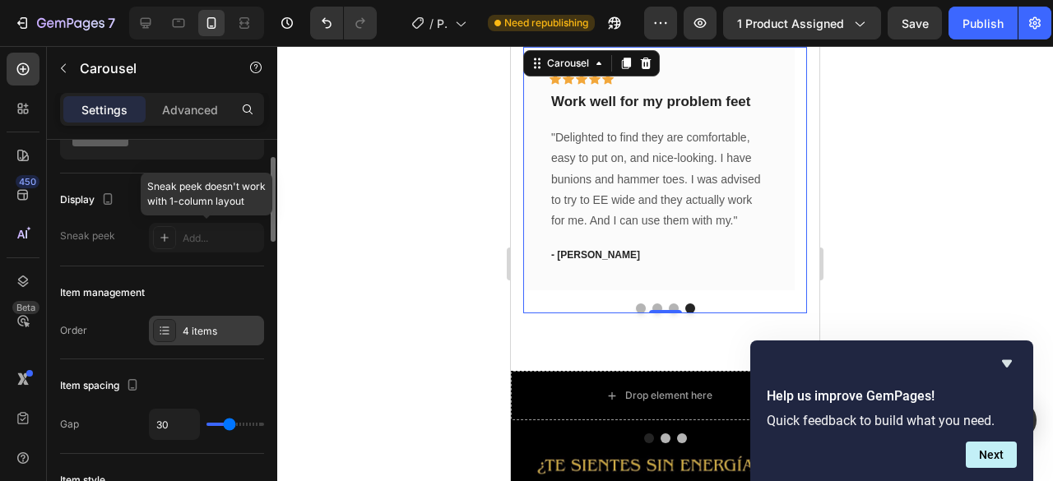
scroll to position [165, 0]
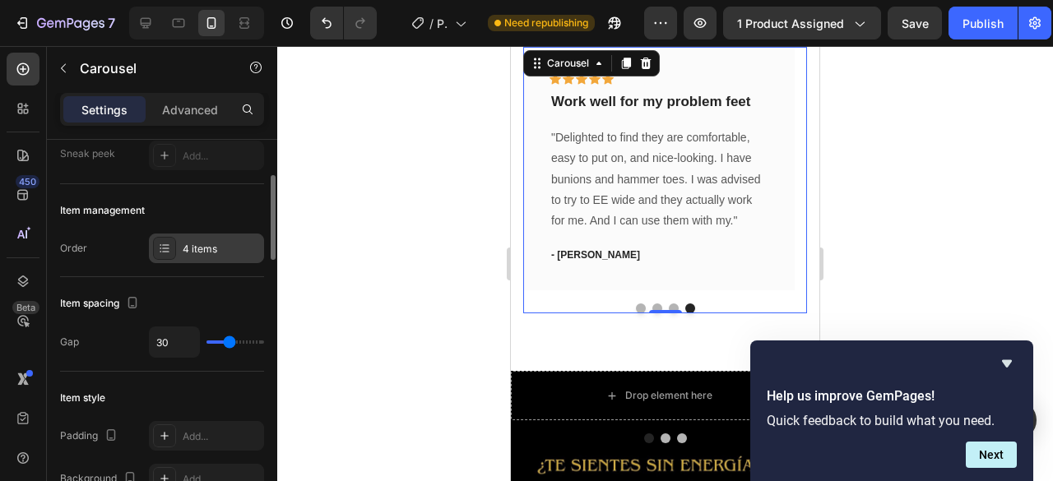
click at [215, 237] on div "4 items" at bounding box center [206, 249] width 115 height 30
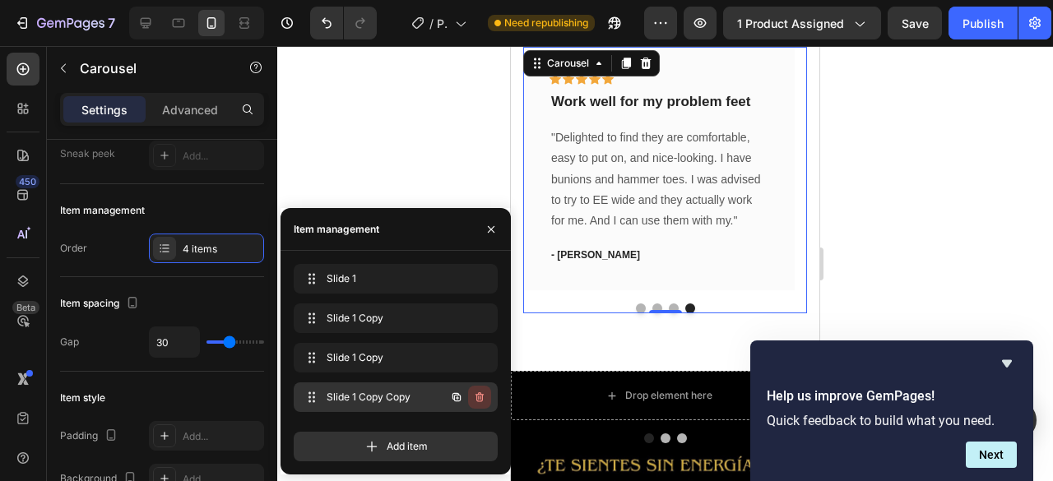
click at [478, 401] on icon "button" at bounding box center [479, 397] width 13 height 13
click at [476, 401] on div "Delete" at bounding box center [468, 397] width 30 height 15
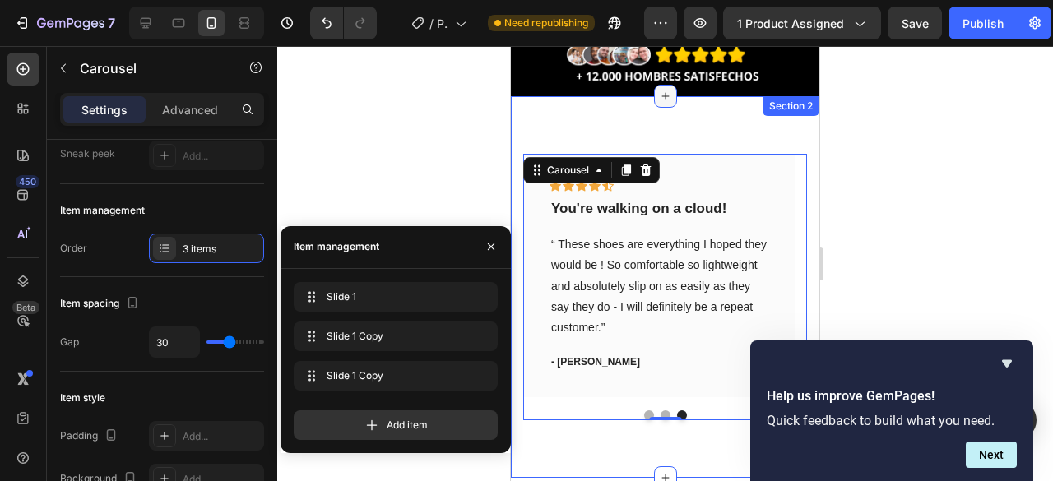
scroll to position [296, 0]
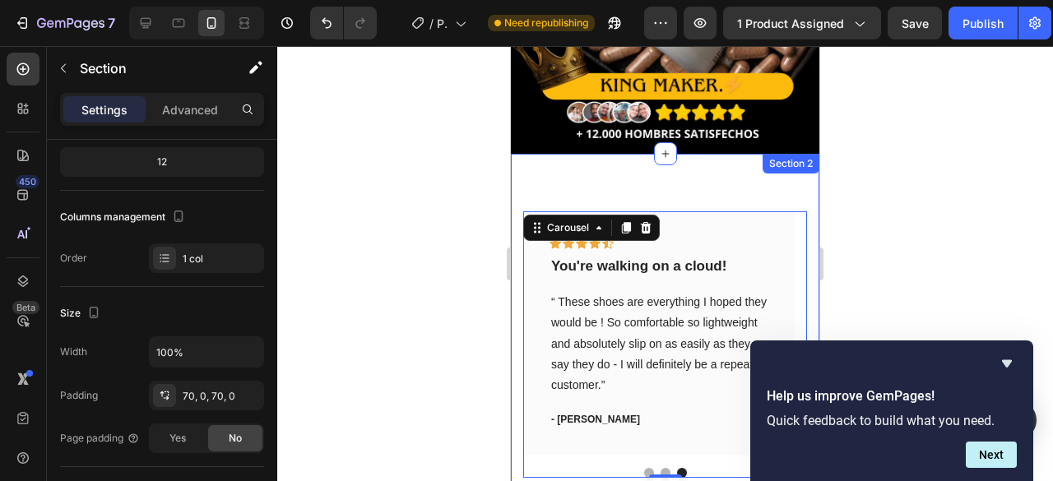
click at [602, 175] on div "Icon Icon Icon Icon Icon Row You're walking on a cloud! Text block “ These shoe…" at bounding box center [665, 345] width 309 height 382
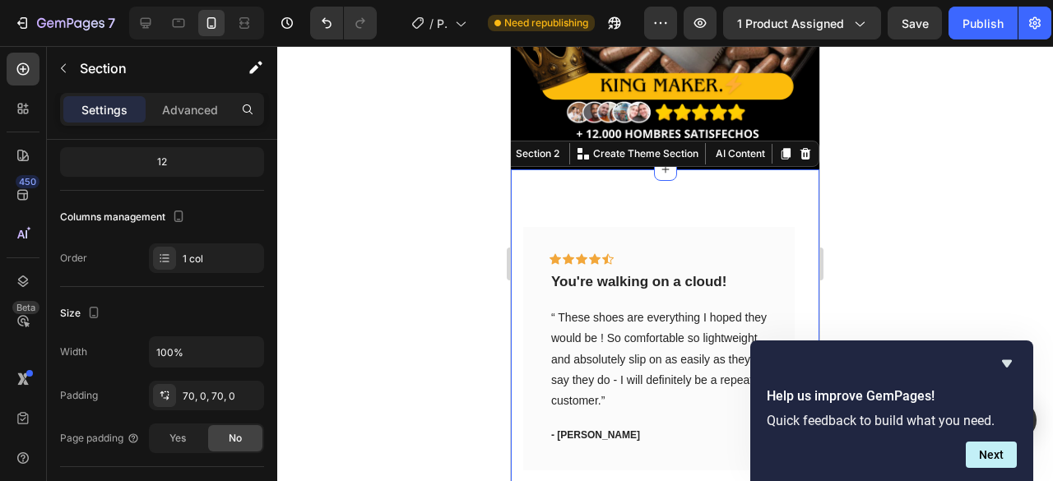
scroll to position [0, 0]
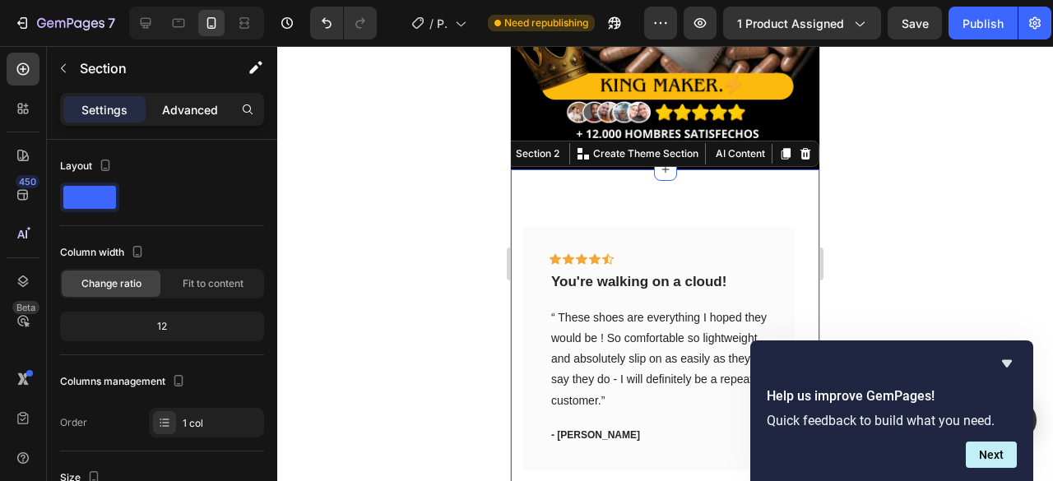
click at [207, 118] on p "Advanced" at bounding box center [190, 109] width 56 height 17
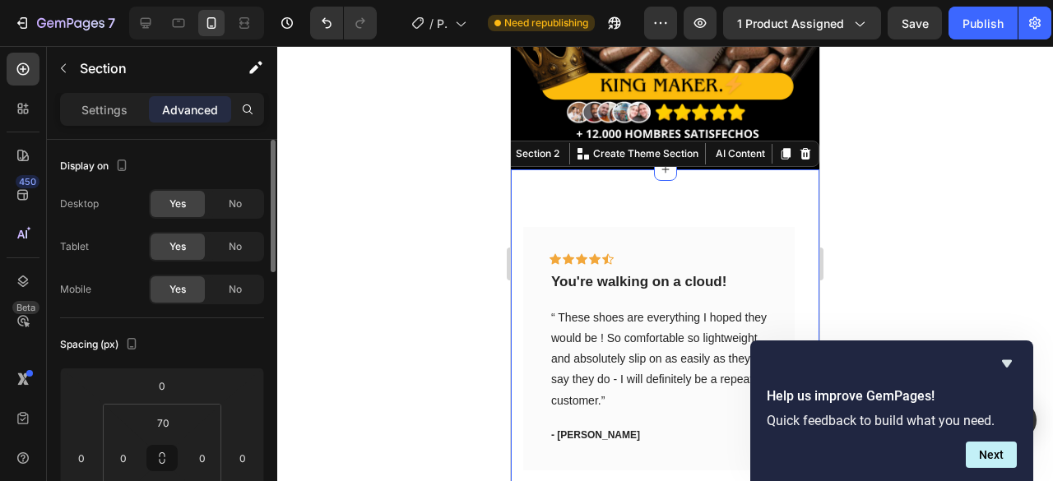
scroll to position [82, 0]
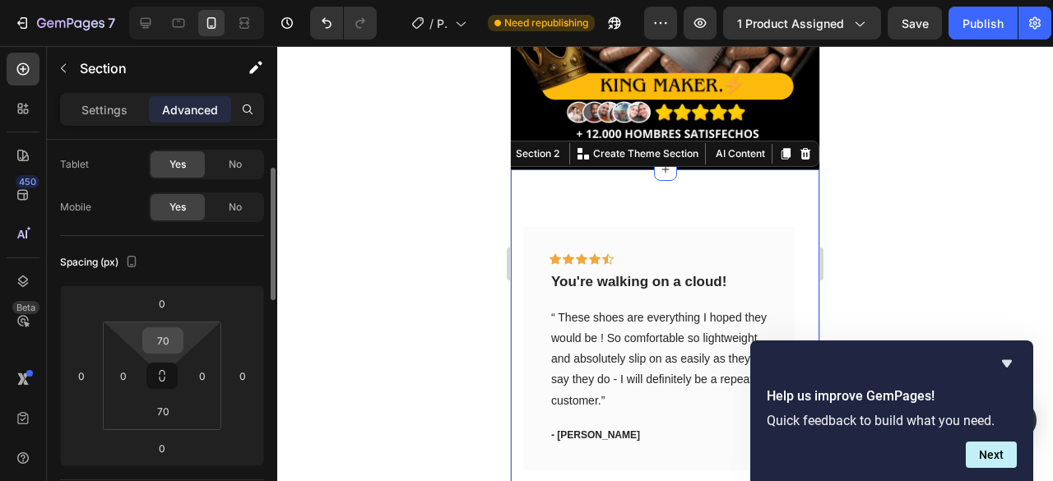
click at [161, 350] on input "70" at bounding box center [162, 340] width 33 height 25
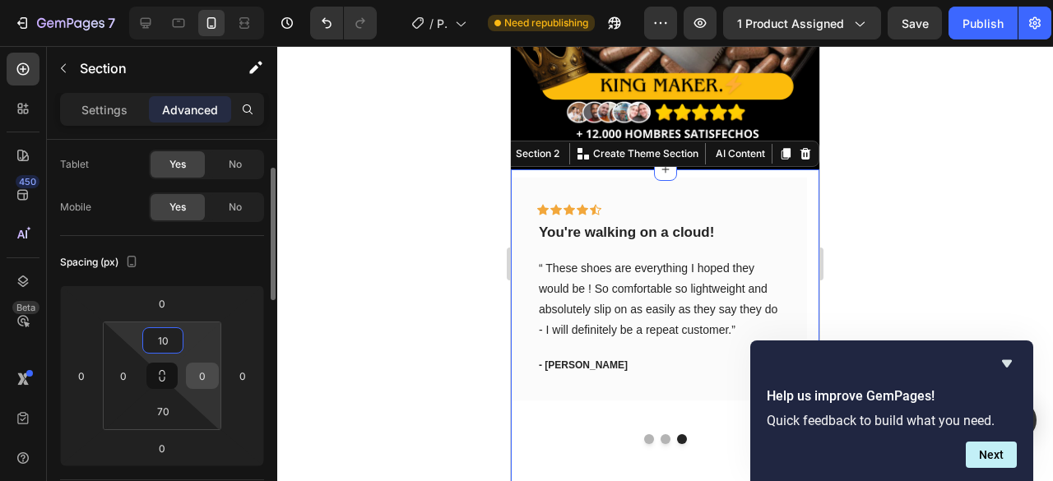
type input "1"
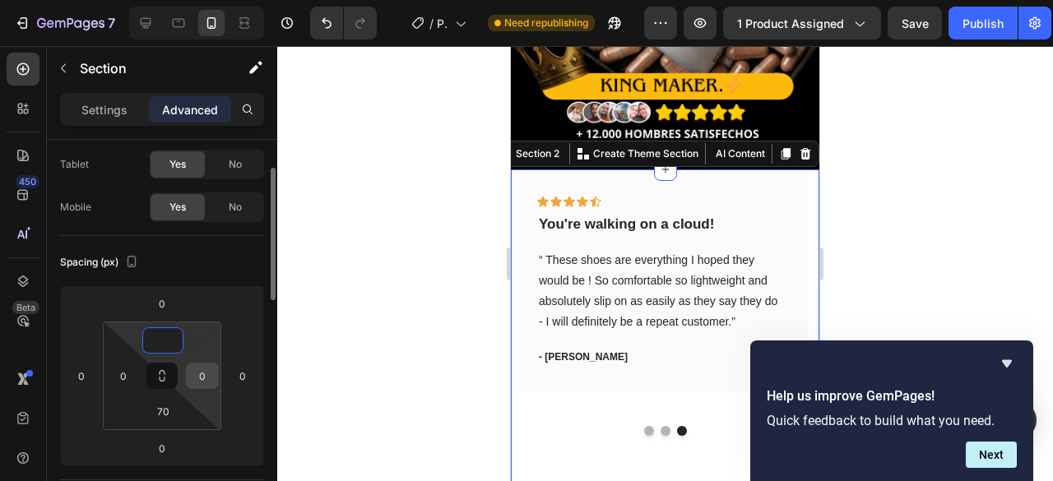
type input "5"
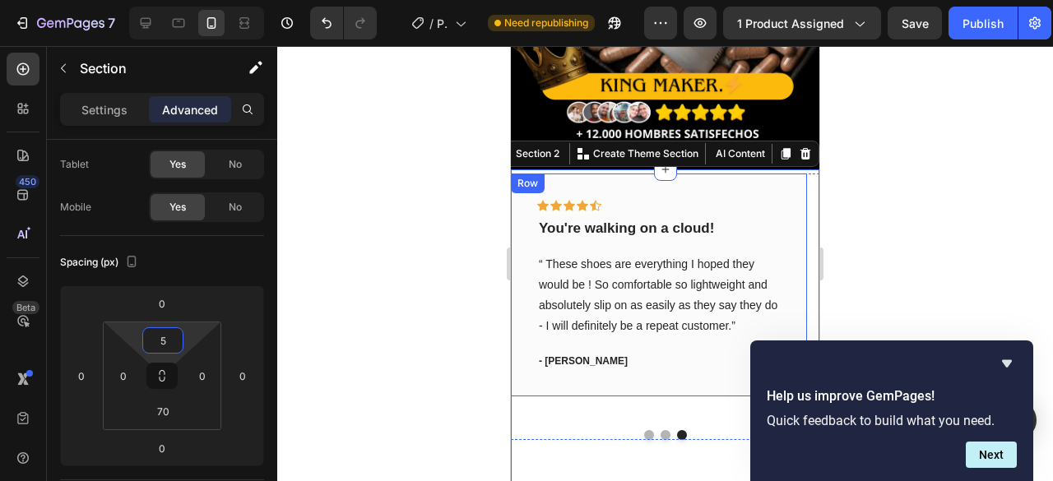
click at [612, 174] on div "Icon Icon Icon Icon Icon Row You're walking on a cloud! Text block “ These shoe…" at bounding box center [659, 285] width 296 height 223
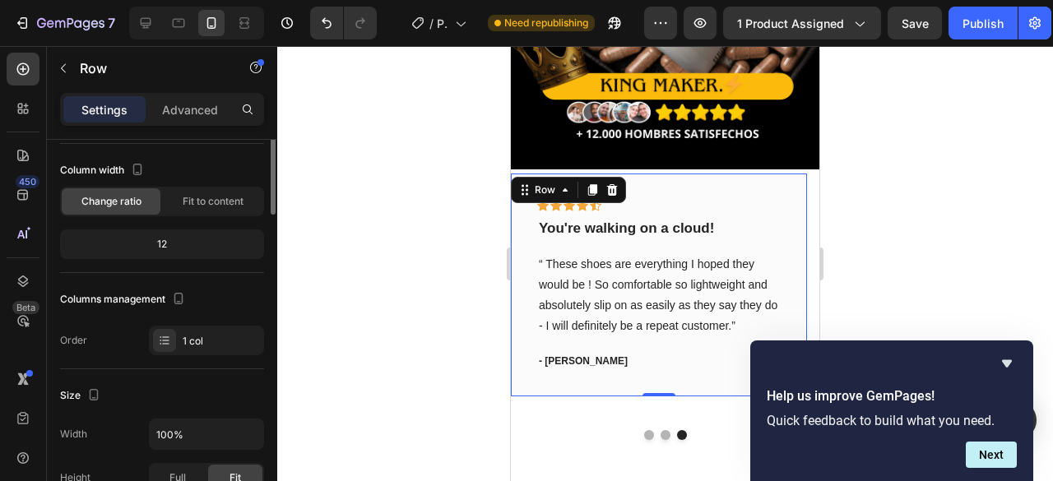
scroll to position [0, 0]
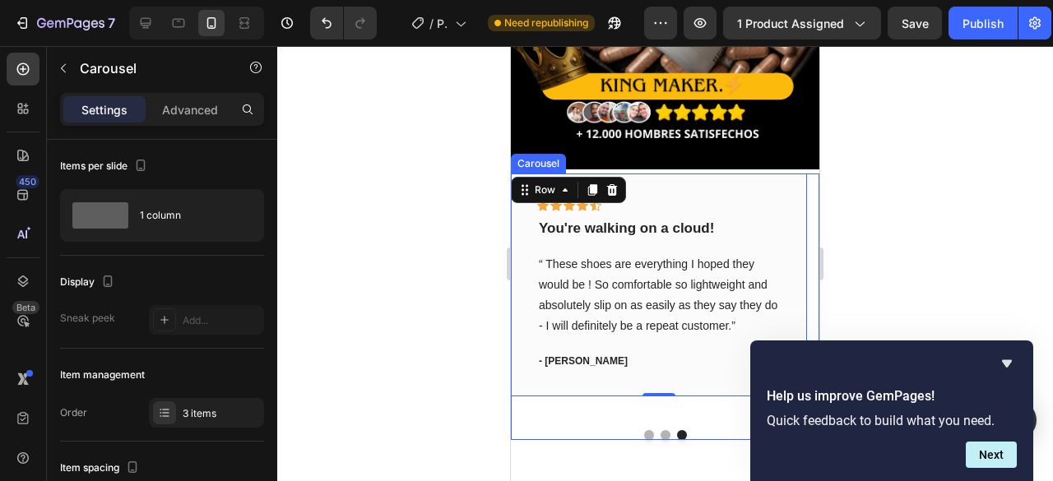
click at [592, 407] on div "Icon Icon Icon Icon Icon Row You're walking on a cloud! Text block “ These shoe…" at bounding box center [665, 307] width 309 height 267
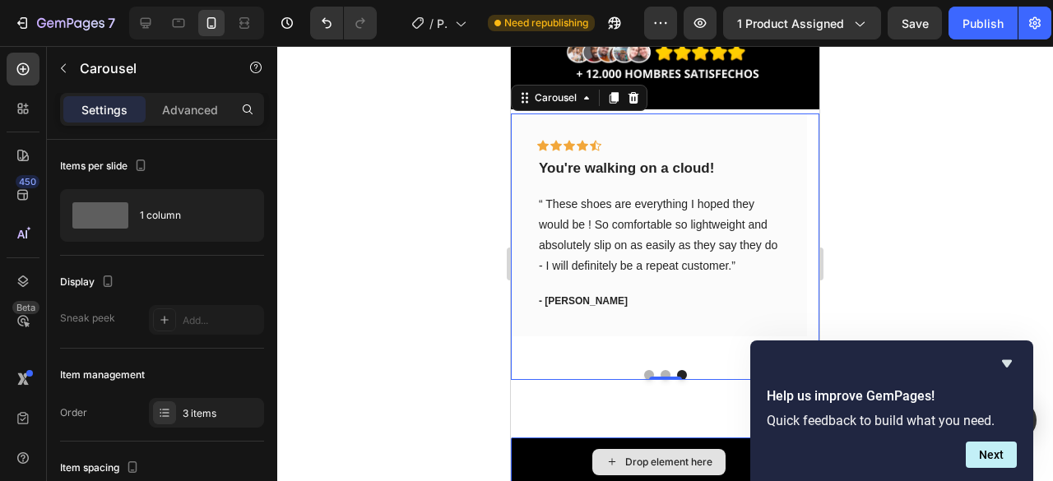
scroll to position [378, 0]
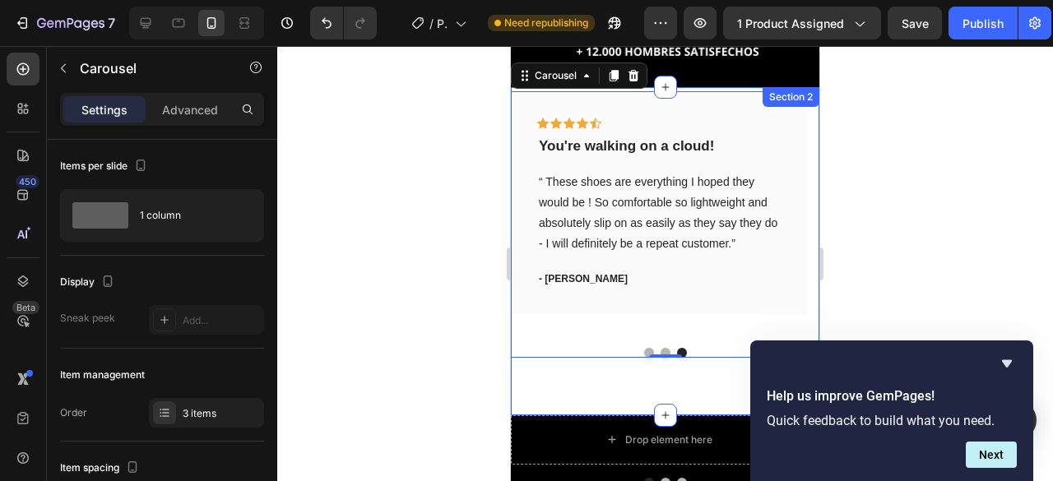
click at [564, 371] on div "Icon Icon Icon Icon Icon Row You're walking on a cloud! Text block “ These shoe…" at bounding box center [665, 251] width 309 height 328
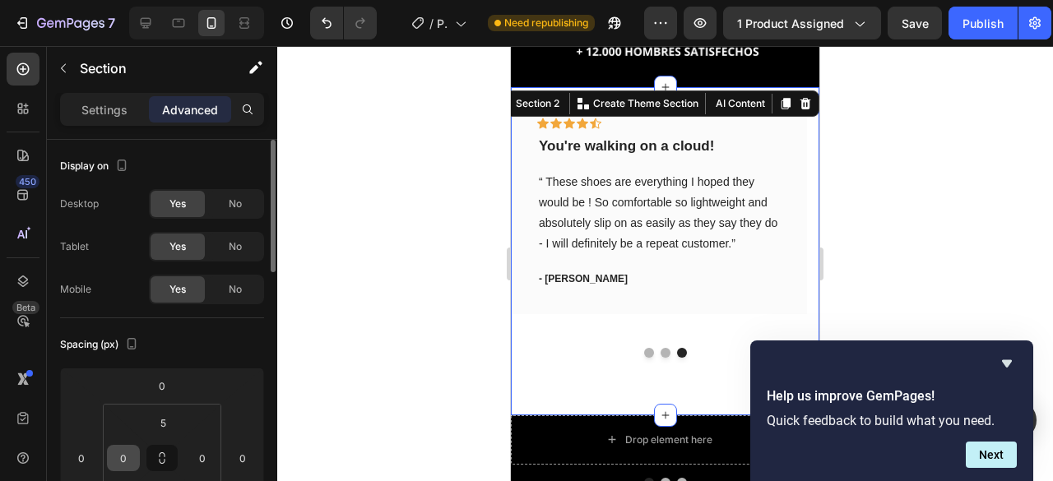
scroll to position [165, 0]
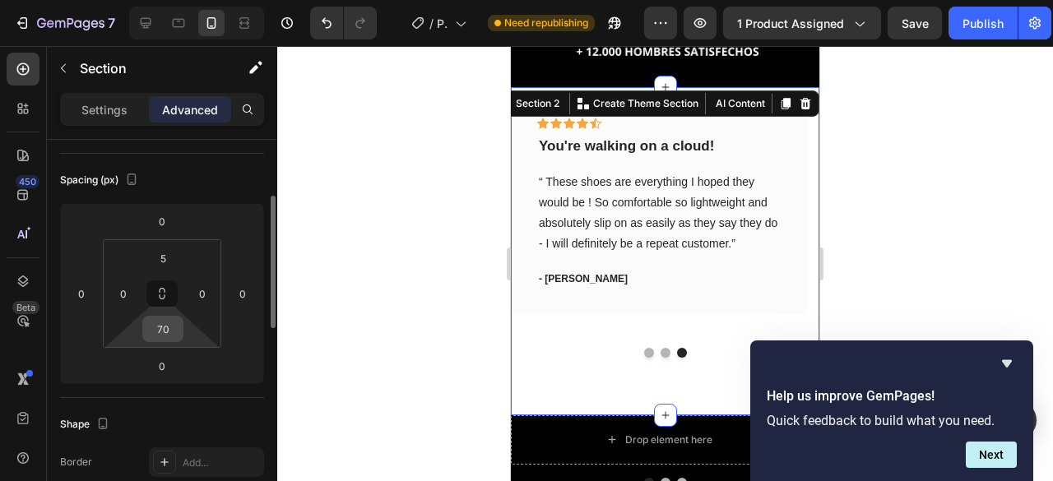
click at [169, 339] on input "70" at bounding box center [162, 329] width 33 height 25
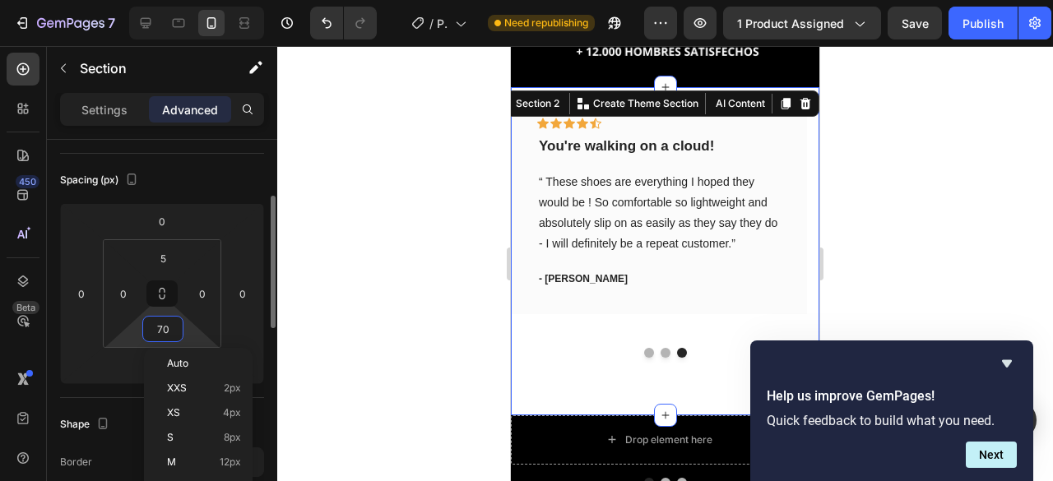
type input "0"
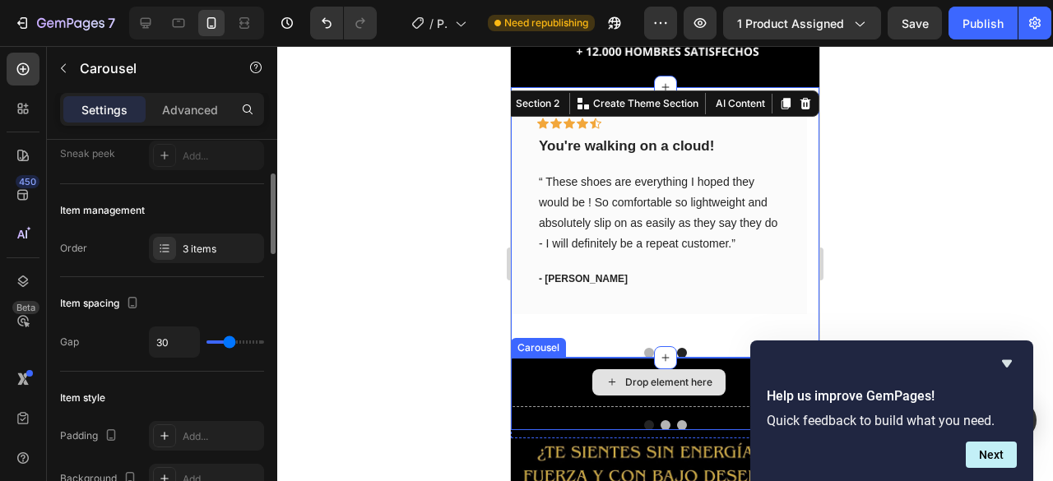
click at [582, 369] on div "Drop element here" at bounding box center [659, 382] width 296 height 49
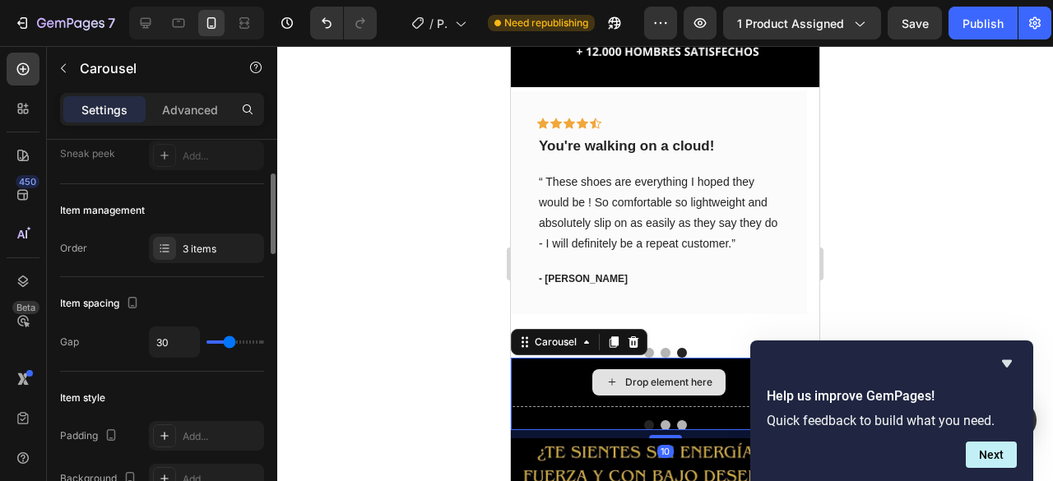
scroll to position [0, 0]
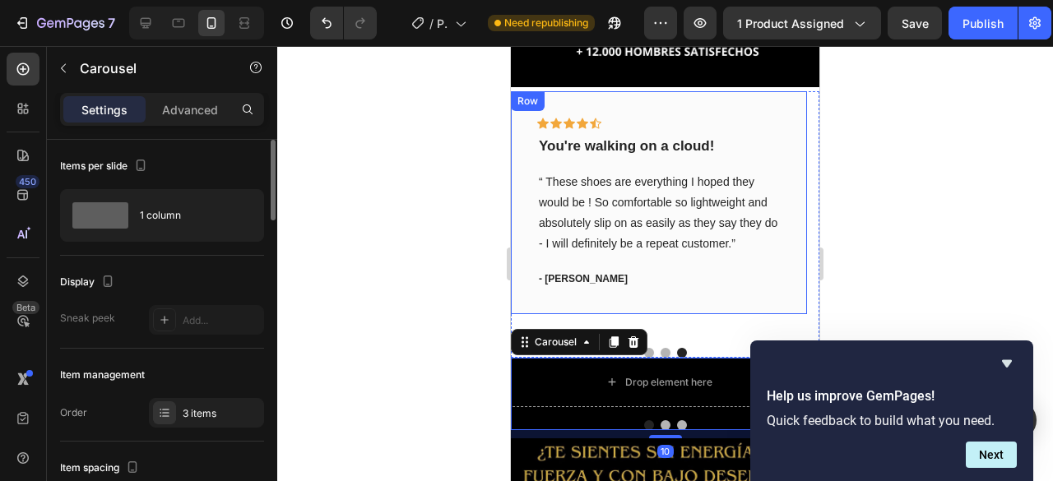
click at [638, 210] on p "“ These shoes are everything I hoped they would be ! So comfortable so lightwei…" at bounding box center [659, 213] width 240 height 83
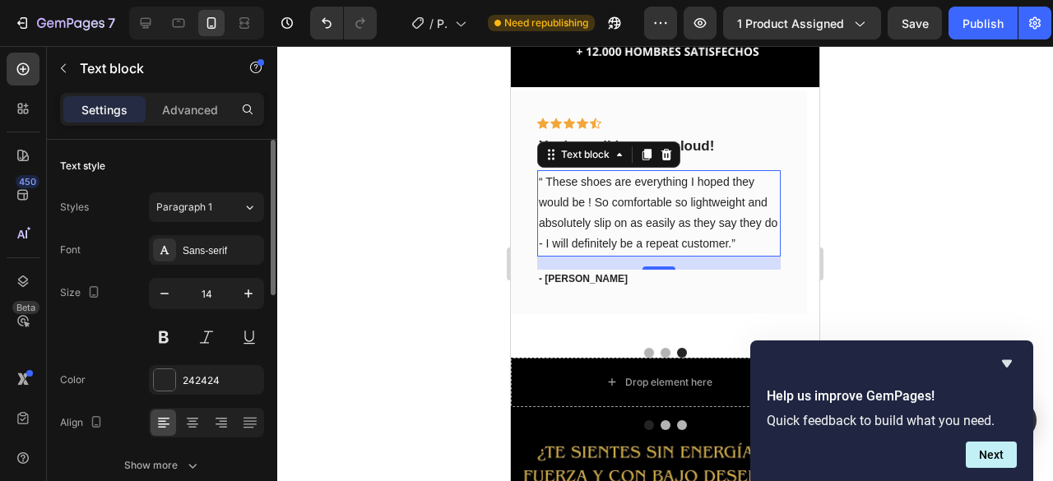
click at [597, 202] on p "“ These shoes are everything I hoped they would be ! So comfortable so lightwei…" at bounding box center [659, 213] width 240 height 83
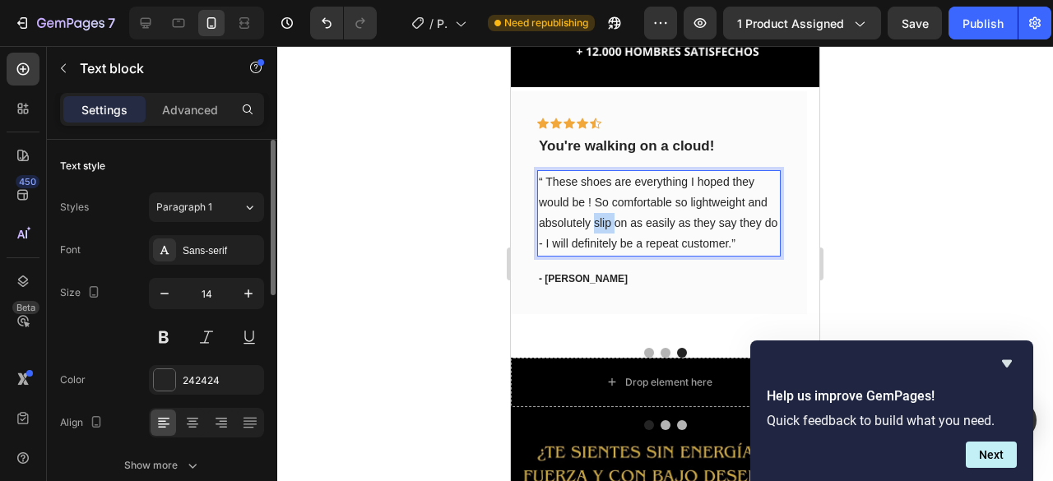
click at [597, 202] on p "“ These shoes are everything I hoped they would be ! So comfortable so lightwei…" at bounding box center [659, 213] width 240 height 83
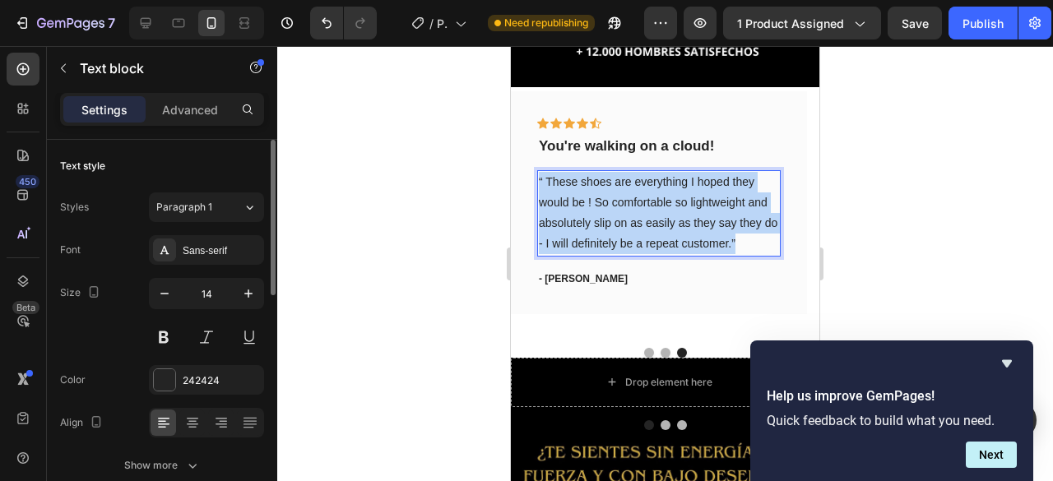
click at [597, 202] on p "“ These shoes are everything I hoped they would be ! So comfortable so lightwei…" at bounding box center [659, 213] width 240 height 83
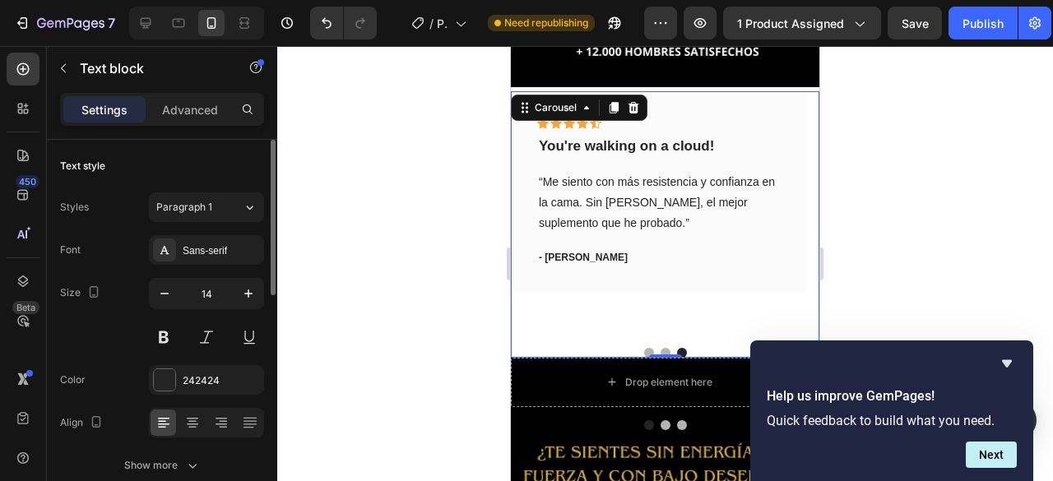
click at [657, 337] on div "Icon Icon Icon Icon Icon Row You're walking on a cloud! Text block “ These shoe…" at bounding box center [665, 224] width 309 height 267
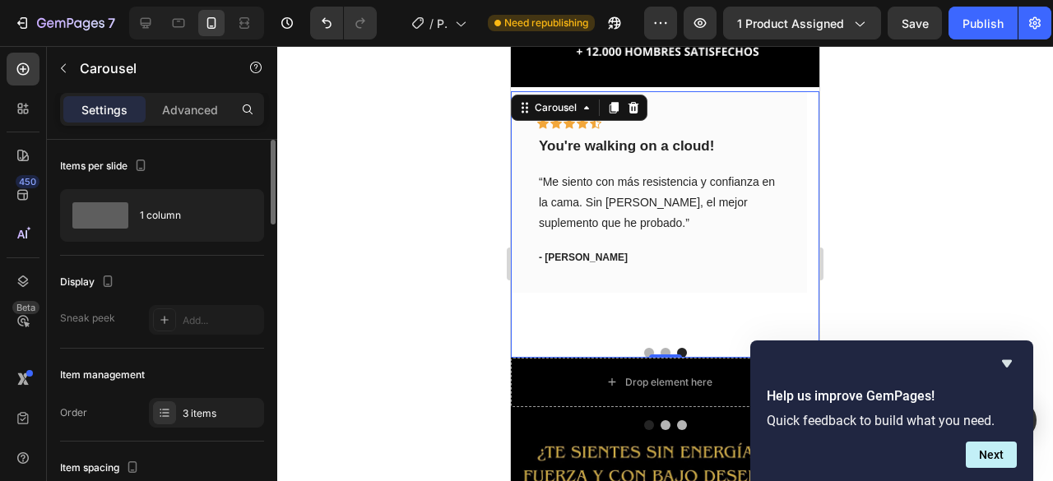
click at [644, 348] on button "Dot" at bounding box center [649, 353] width 10 height 10
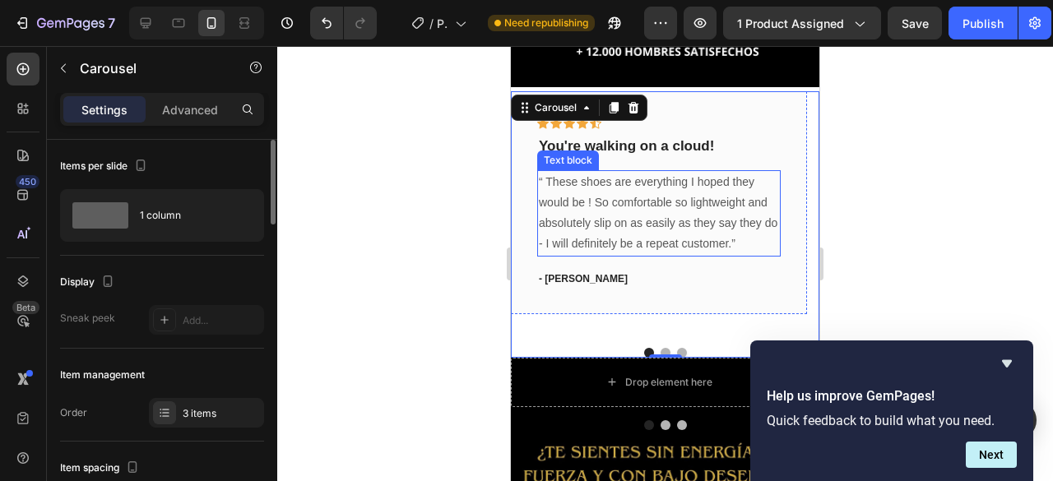
click at [578, 215] on p "“ These shoes are everything I hoped they would be ! So comfortable so lightwei…" at bounding box center [659, 213] width 240 height 83
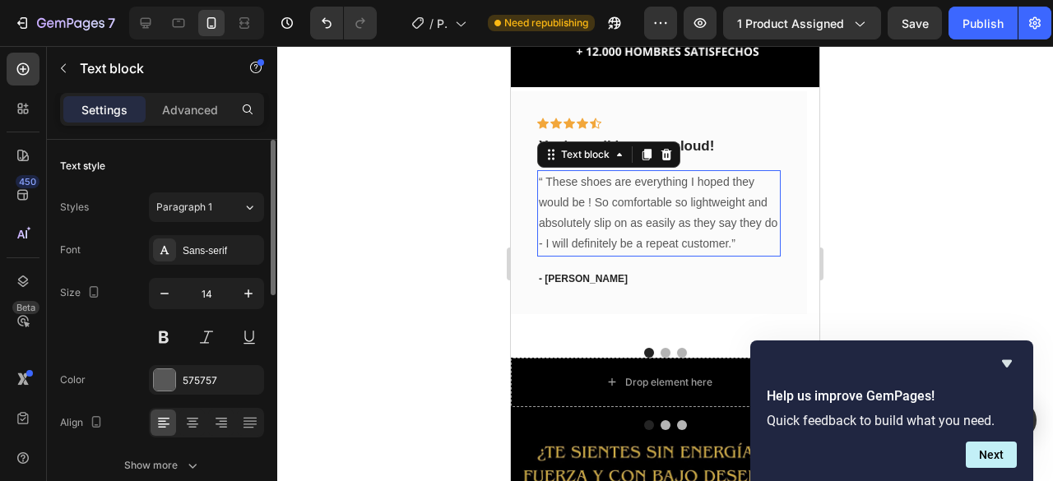
click at [578, 215] on p "“ These shoes are everything I hoped they would be ! So comfortable so lightwei…" at bounding box center [659, 213] width 240 height 83
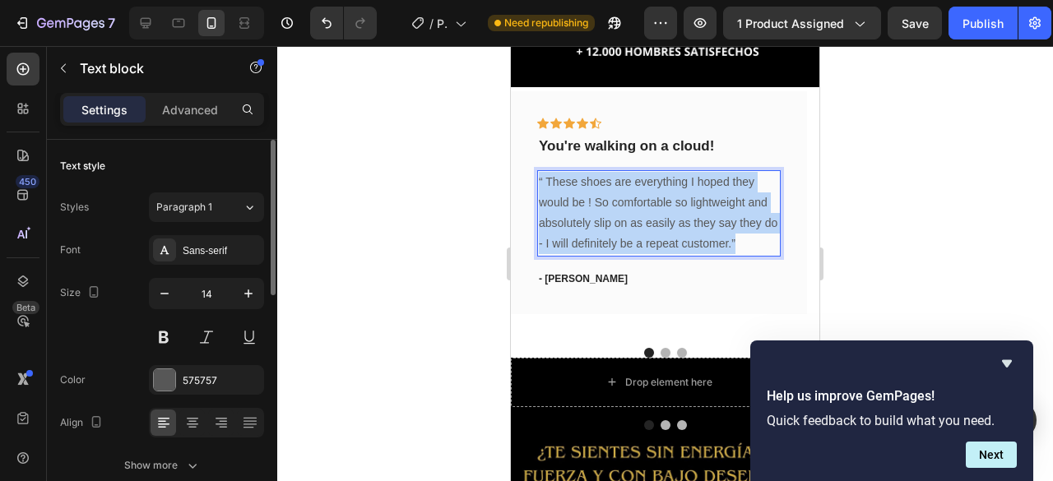
click at [578, 215] on p "“ These shoes are everything I hoped they would be ! So comfortable so lightwei…" at bounding box center [659, 213] width 240 height 83
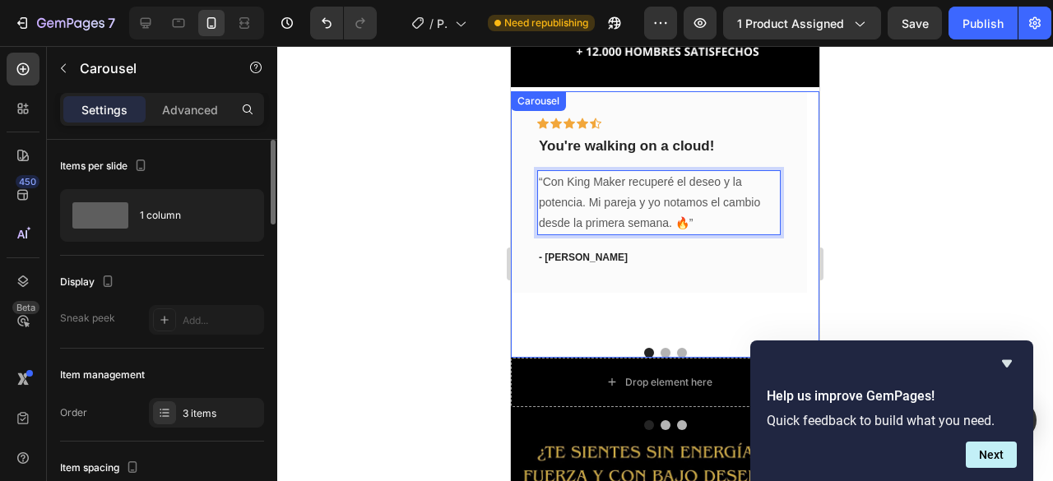
click at [658, 338] on div "Icon Icon Icon Icon Icon Row You're walking on a cloud! Text block “Con King Ma…" at bounding box center [665, 224] width 309 height 267
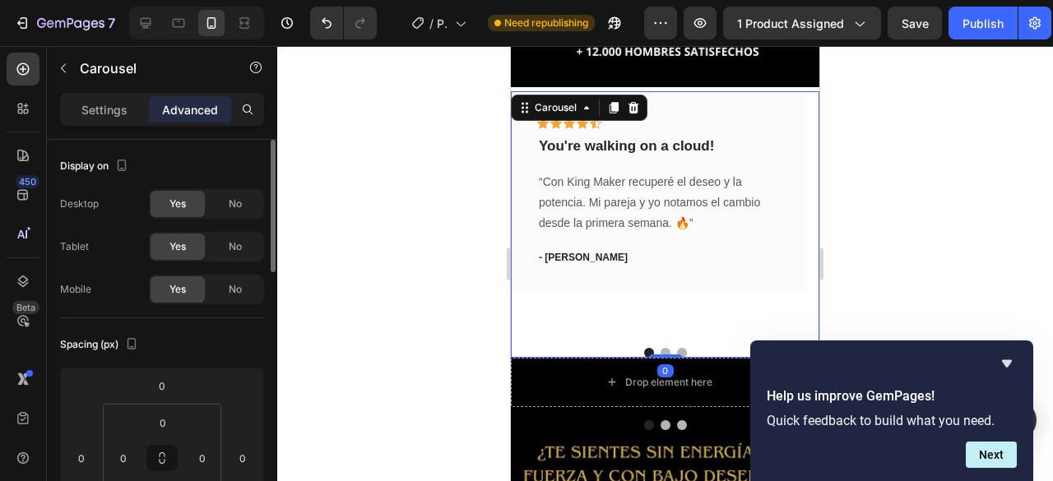
click at [661, 348] on button "Dot" at bounding box center [666, 353] width 10 height 10
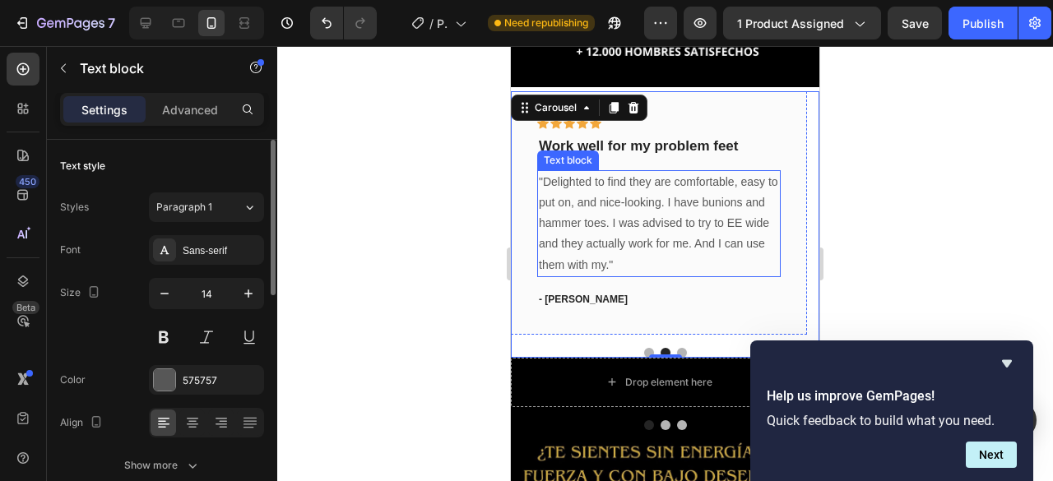
click at [619, 192] on p ""Delighted to find they are comfortable, easy to put on, and nice-looking. I ha…" at bounding box center [659, 224] width 240 height 104
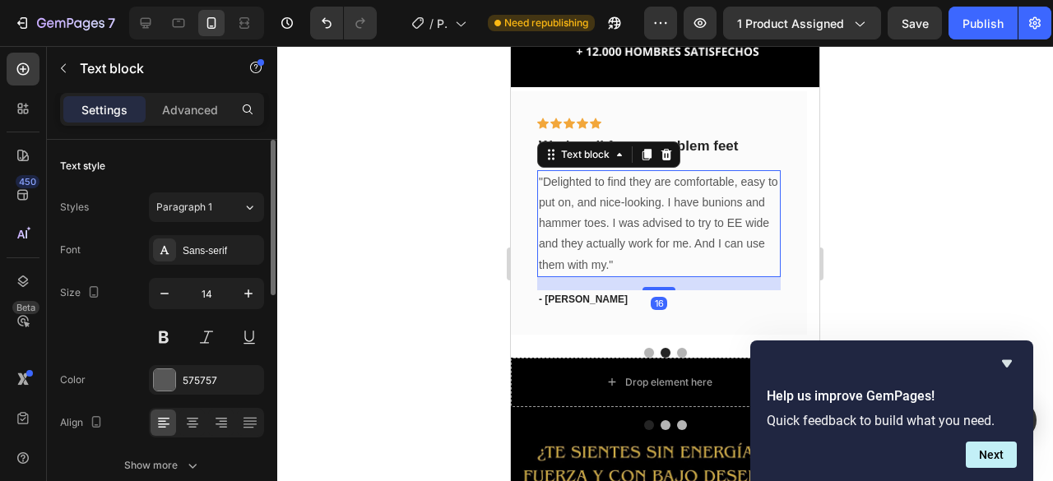
click at [619, 192] on p ""Delighted to find they are comfortable, easy to put on, and nice-looking. I ha…" at bounding box center [659, 224] width 240 height 104
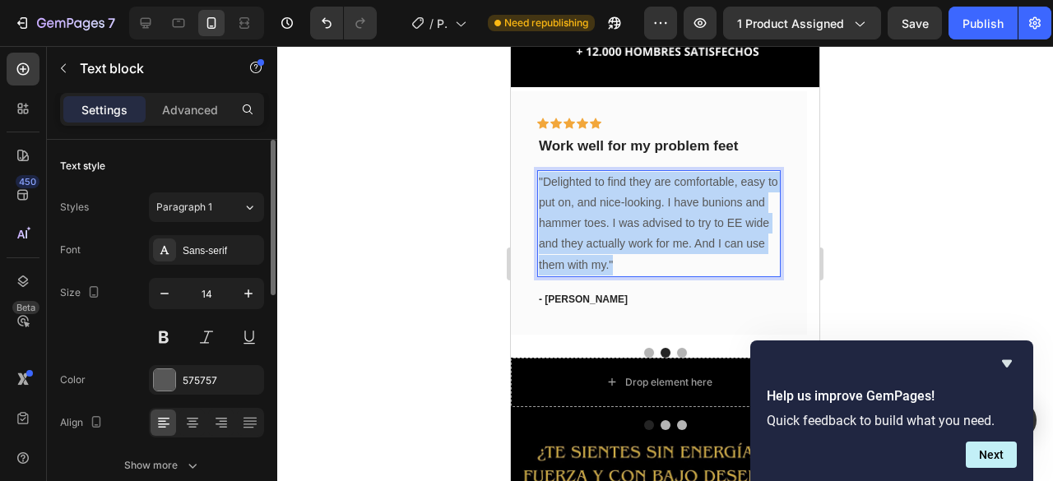
click at [619, 192] on p ""Delighted to find they are comfortable, easy to put on, and nice-looking. I ha…" at bounding box center [659, 224] width 240 height 104
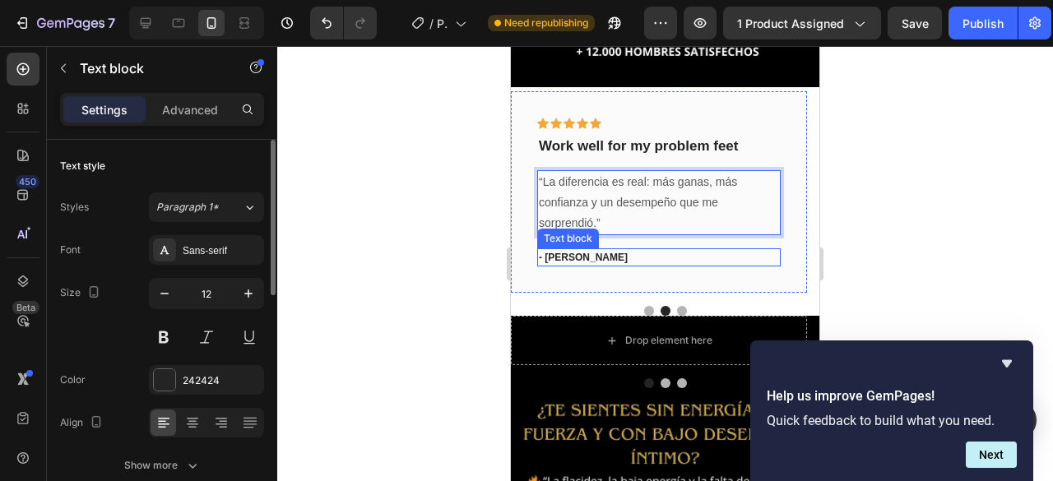
click at [693, 250] on p "- Travis J." at bounding box center [659, 257] width 240 height 15
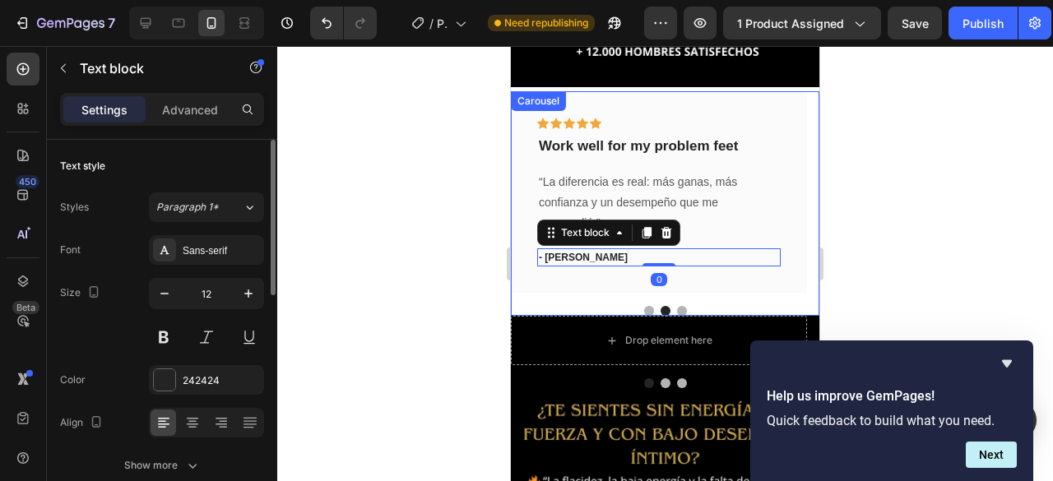
click at [759, 287] on div "Icon Icon Icon Icon Icon Row You're walking on a cloud! Text block “Con King Ma…" at bounding box center [665, 203] width 309 height 225
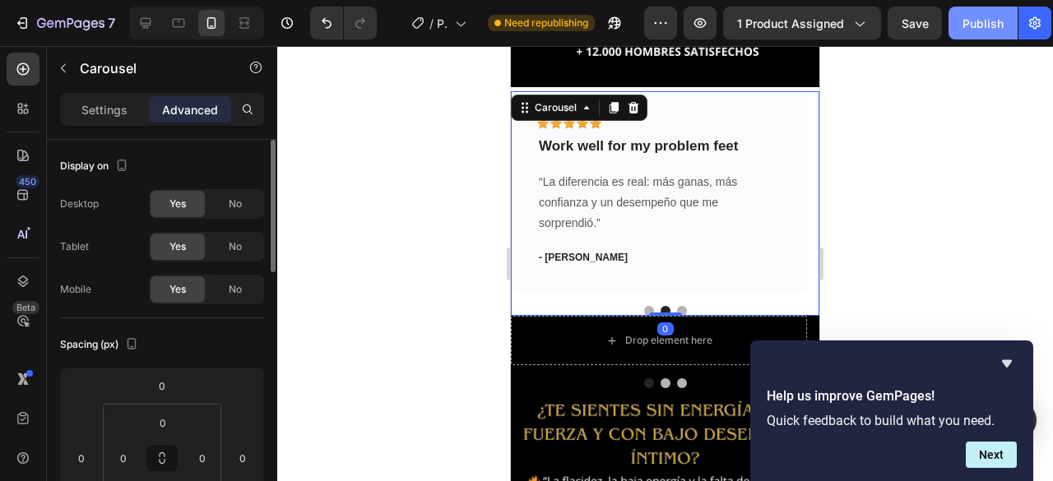
click at [973, 31] on div "Publish" at bounding box center [983, 23] width 41 height 17
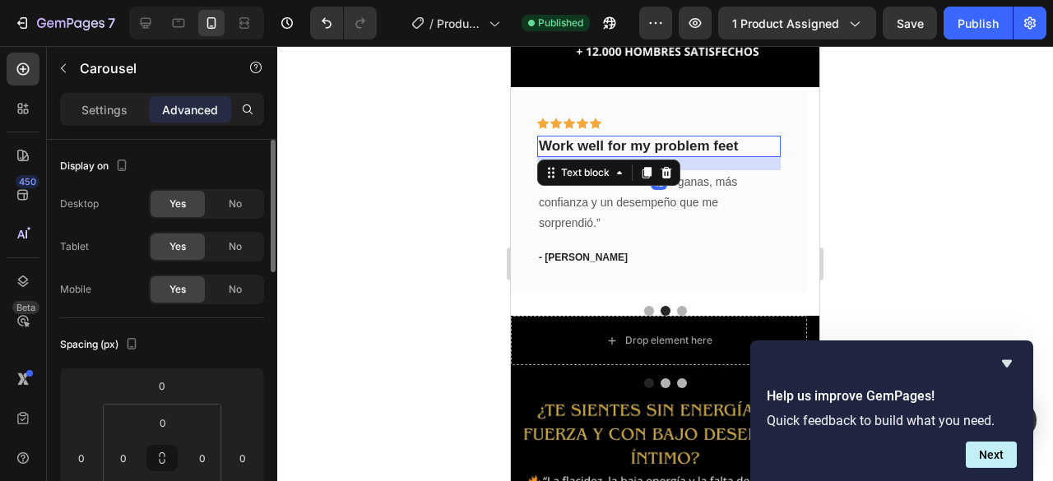
click at [620, 137] on p "Work well for my problem feet" at bounding box center [659, 146] width 240 height 18
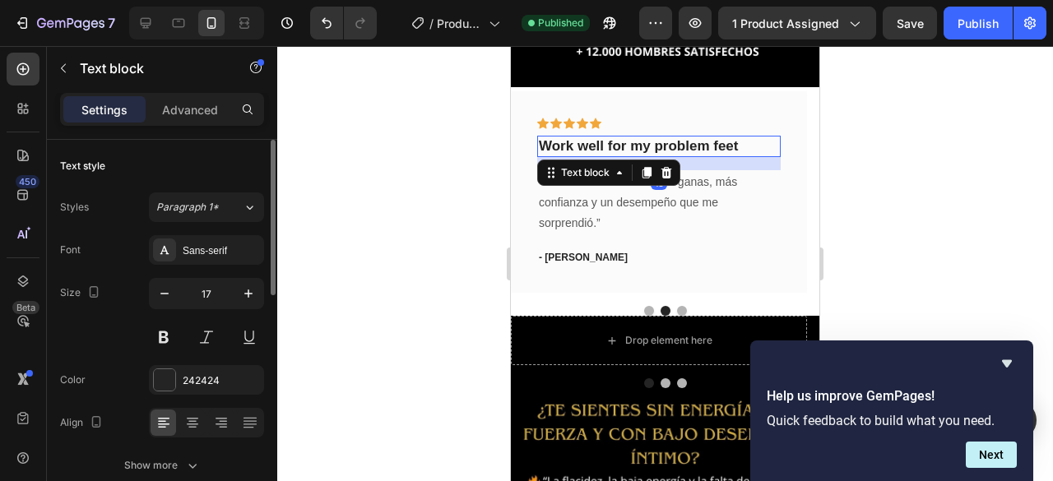
click at [620, 137] on p "Work well for my problem feet" at bounding box center [659, 146] width 240 height 18
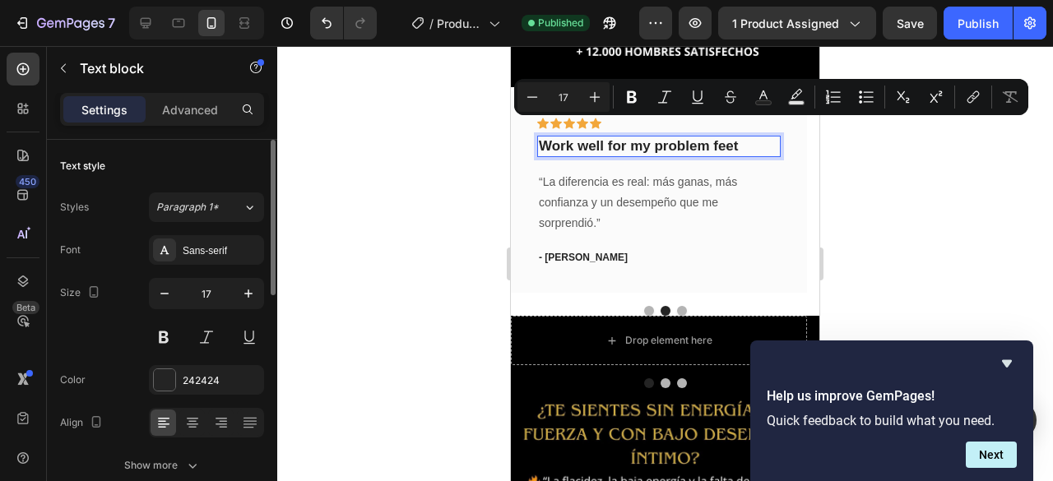
click at [648, 137] on p "Work well for my problem feet" at bounding box center [659, 146] width 240 height 18
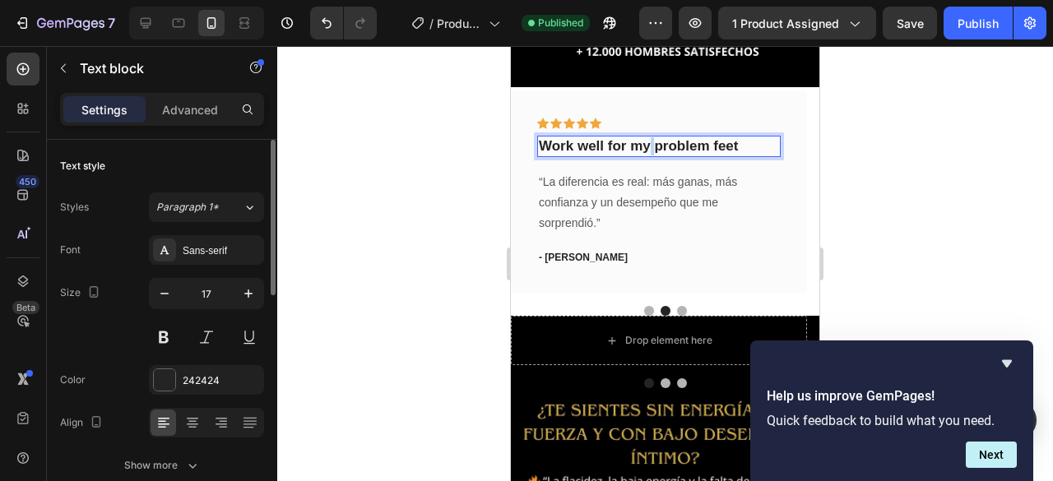
click at [648, 137] on p "Work well for my problem feet" at bounding box center [659, 146] width 240 height 18
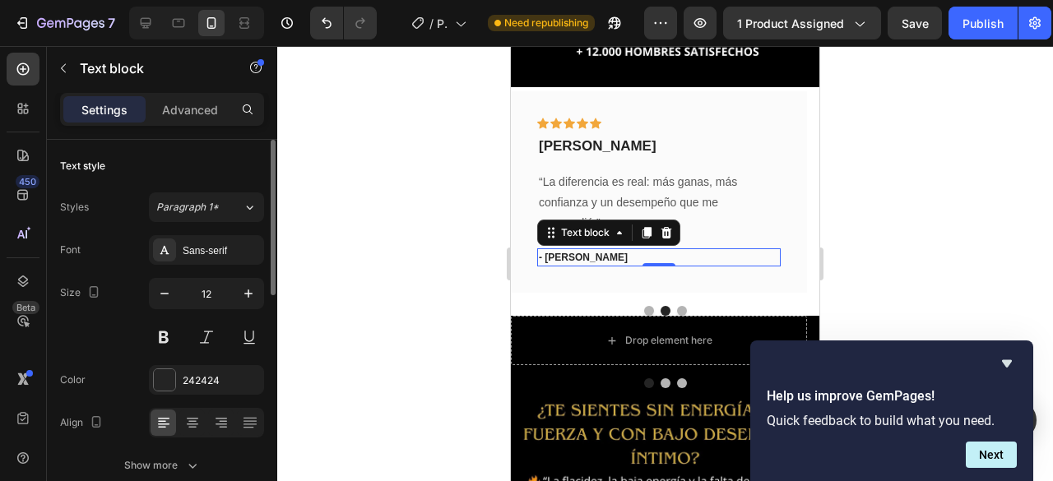
click at [566, 250] on p "- Travis J." at bounding box center [659, 257] width 240 height 15
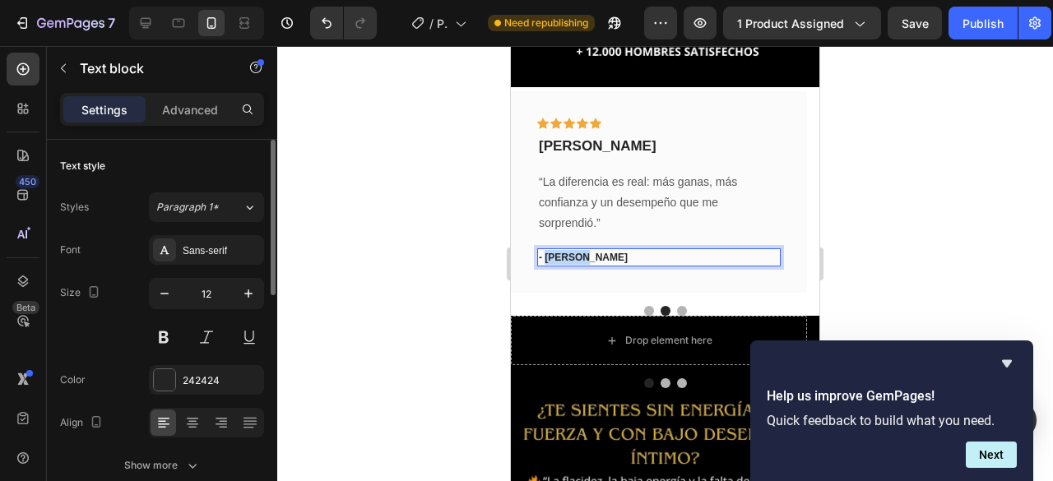
click at [566, 250] on p "- Travis J." at bounding box center [659, 257] width 240 height 15
click at [539, 250] on p "comprador verificado (1 pack)" at bounding box center [659, 257] width 240 height 15
click at [511, 46] on lt-span "C omprador" at bounding box center [511, 46] width 0 height 0
click at [539, 250] on p "Comprador verificado (1 pack)" at bounding box center [659, 257] width 240 height 15
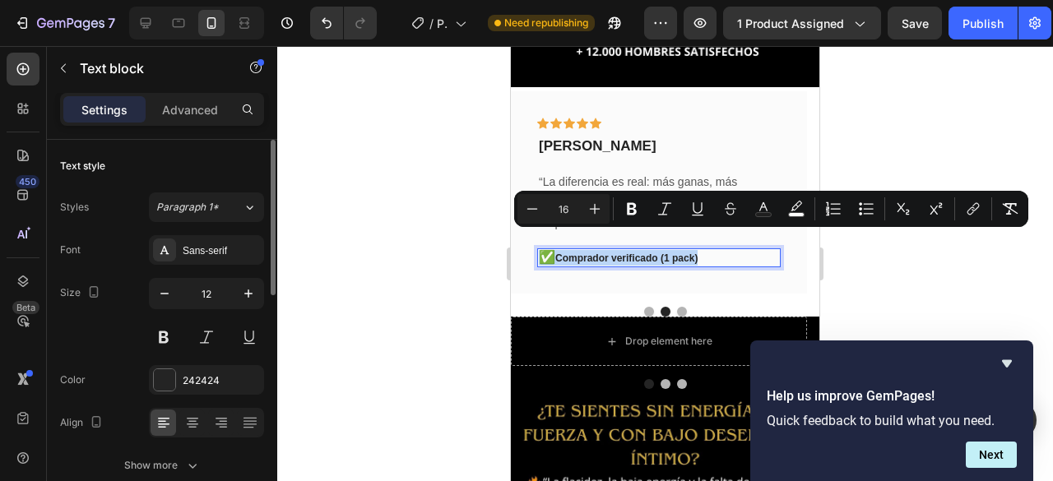
drag, startPoint x: 720, startPoint y: 244, endPoint x: 1008, endPoint y: 309, distance: 295.2
copy p "✅ Comprador verificado (1 pack)"
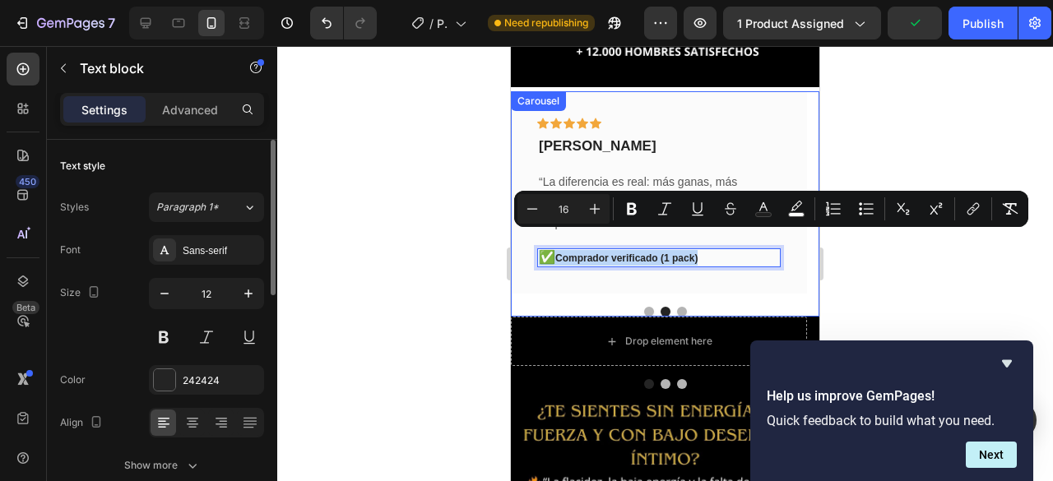
click at [644, 307] on button "Dot" at bounding box center [649, 312] width 10 height 10
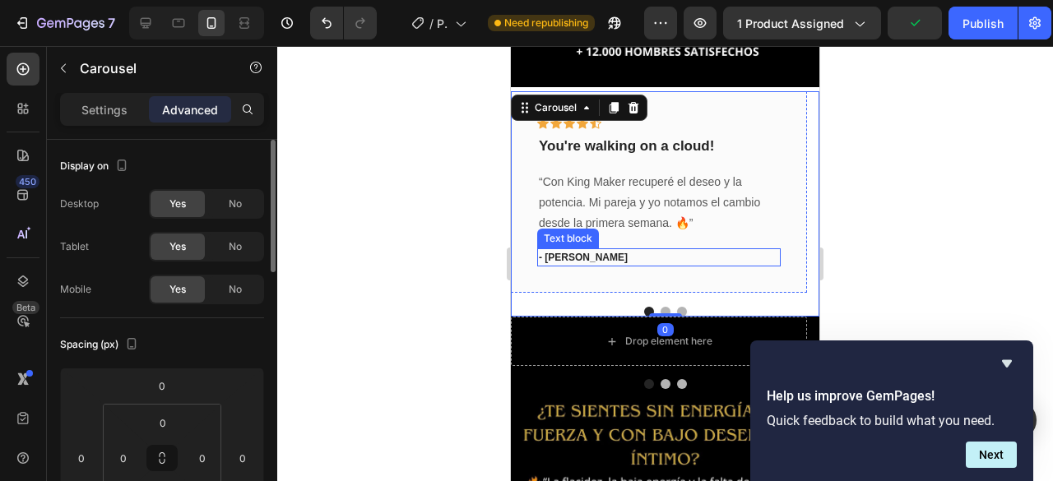
click at [573, 250] on p "- Ryan S." at bounding box center [659, 257] width 240 height 15
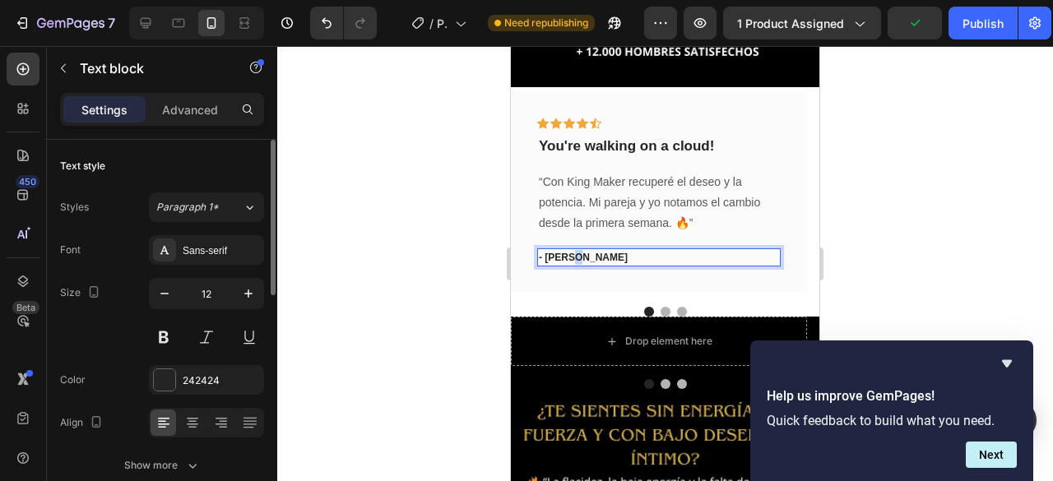
click at [573, 250] on p "- Ryan S." at bounding box center [659, 257] width 240 height 15
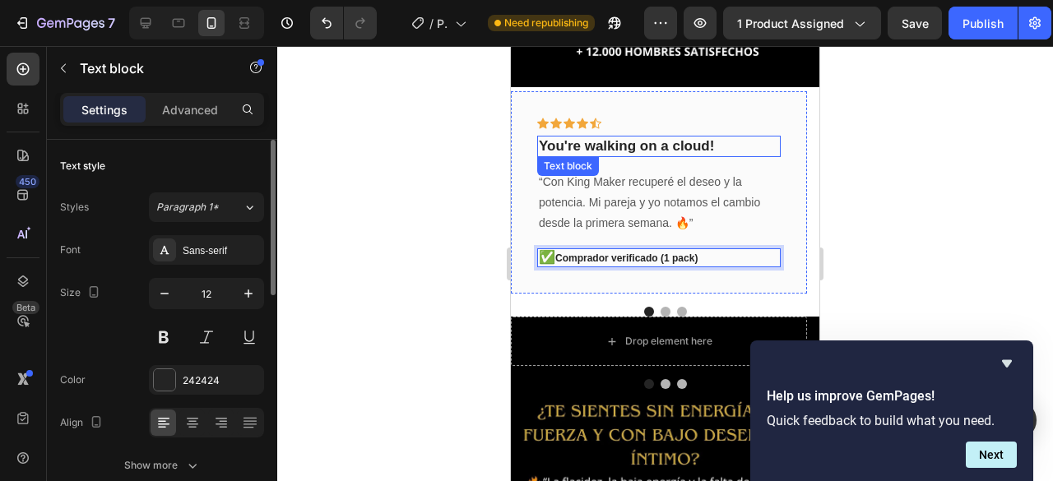
click at [605, 137] on p "You're walking on a cloud!" at bounding box center [659, 146] width 240 height 18
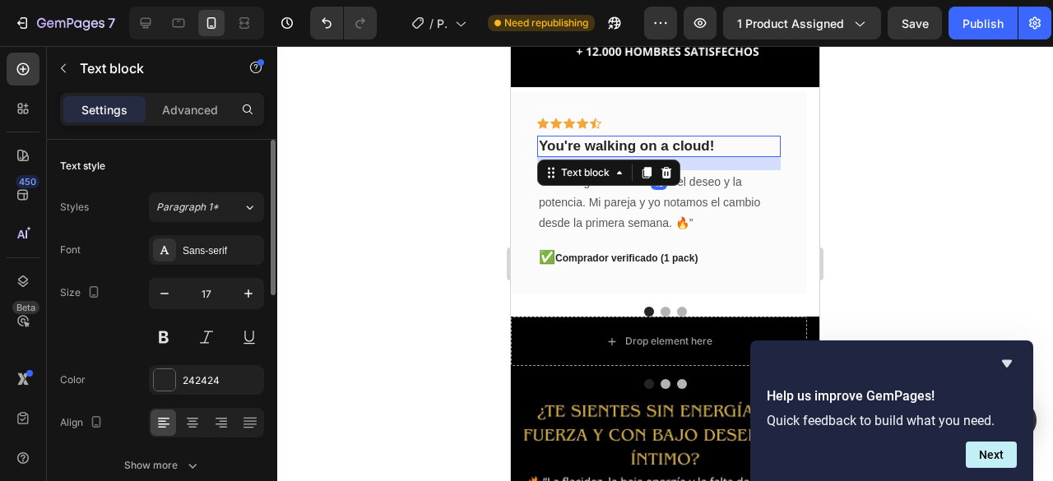
click at [605, 137] on p "You're walking on a cloud!" at bounding box center [659, 146] width 240 height 18
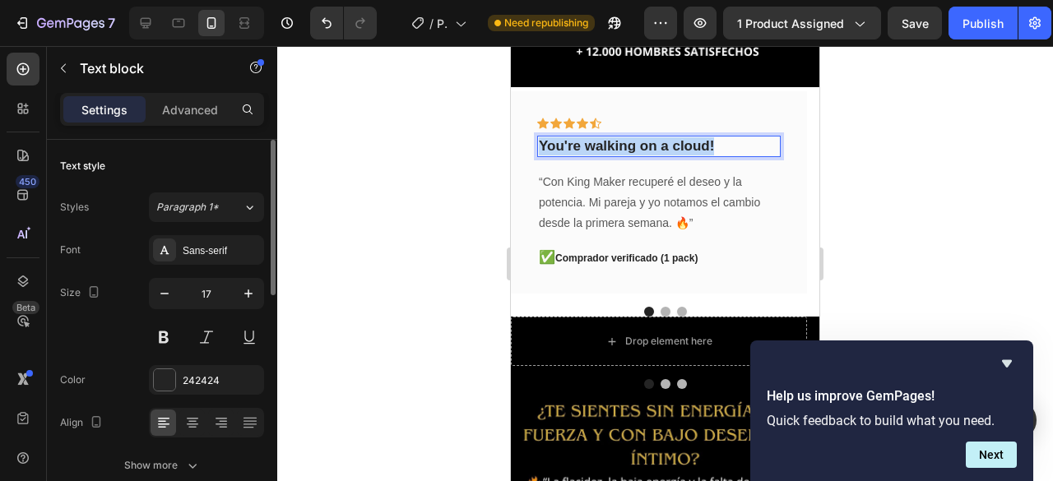
click at [605, 137] on p "You're walking on a cloud!" at bounding box center [659, 146] width 240 height 18
click at [556, 137] on p "ruben gaitan" at bounding box center [659, 146] width 240 height 18
click at [511, 46] on lt-span "Rubén" at bounding box center [511, 46] width 0 height 0
click at [619, 137] on p "Rubén gaitan" at bounding box center [659, 146] width 240 height 18
click at [511, 46] on lt-span "Gaitán" at bounding box center [511, 46] width 0 height 0
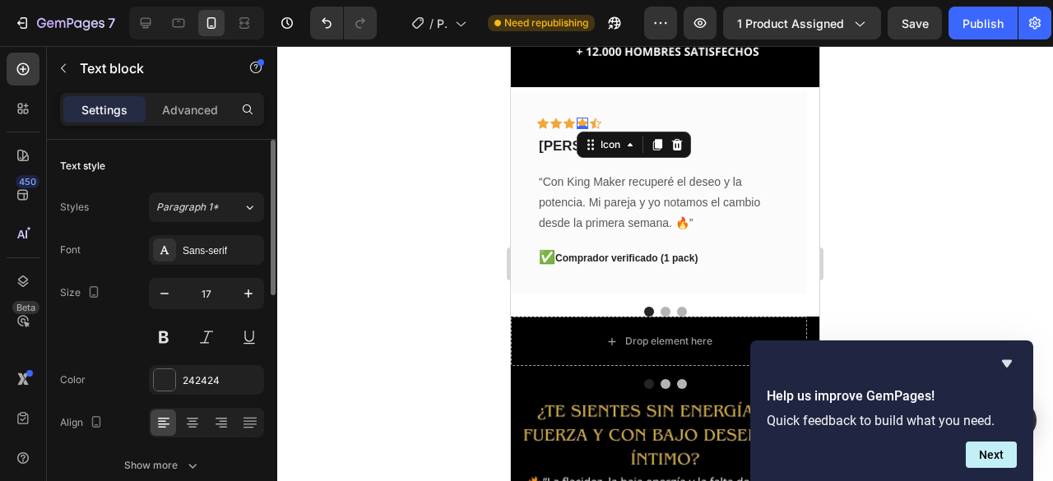
click at [583, 118] on div "Icon 0" at bounding box center [583, 124] width 12 height 12
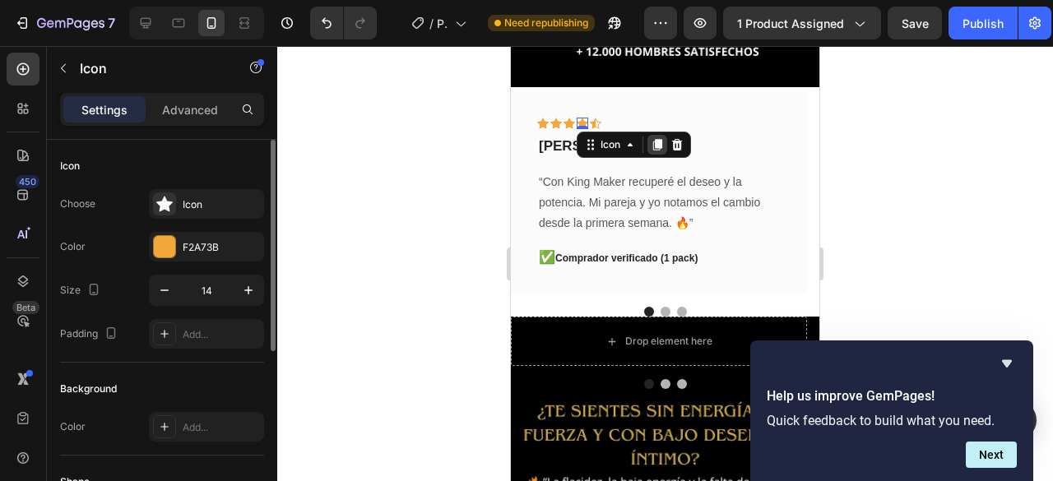
click at [659, 139] on icon at bounding box center [657, 145] width 9 height 12
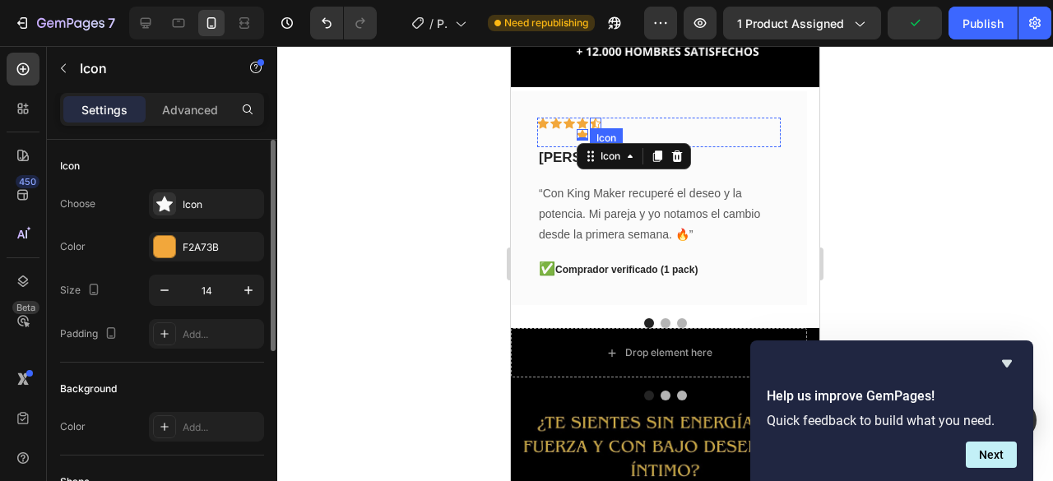
drag, startPoint x: 583, startPoint y: 118, endPoint x: 593, endPoint y: 104, distance: 17.6
click at [593, 118] on div "Icon Icon Icon Icon Icon 0 Icon Row" at bounding box center [659, 133] width 244 height 30
drag, startPoint x: 582, startPoint y: 119, endPoint x: 590, endPoint y: 106, distance: 15.5
click at [590, 118] on div "Icon Icon Icon Icon Icon 0 Icon Row" at bounding box center [659, 133] width 244 height 30
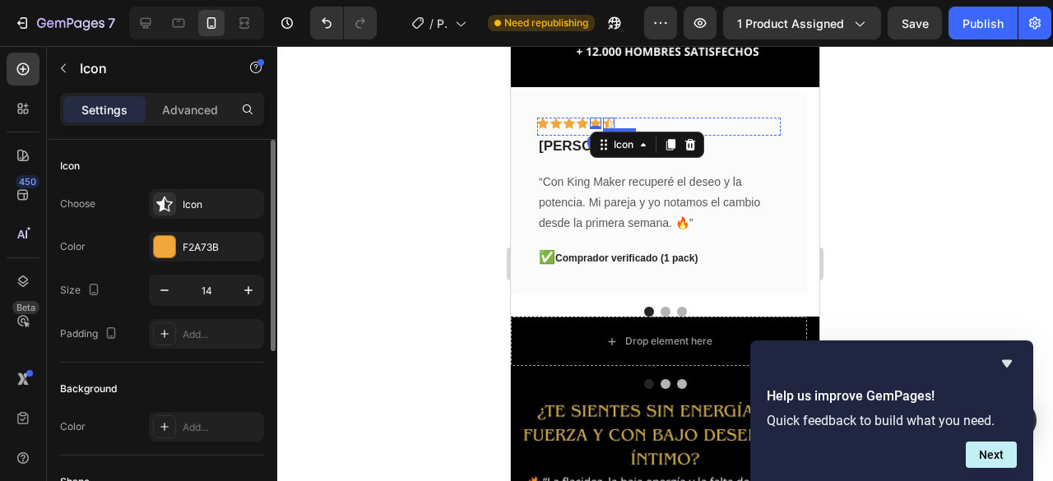
click at [607, 118] on div "Icon" at bounding box center [609, 124] width 12 height 12
click at [705, 138] on icon at bounding box center [703, 144] width 13 height 13
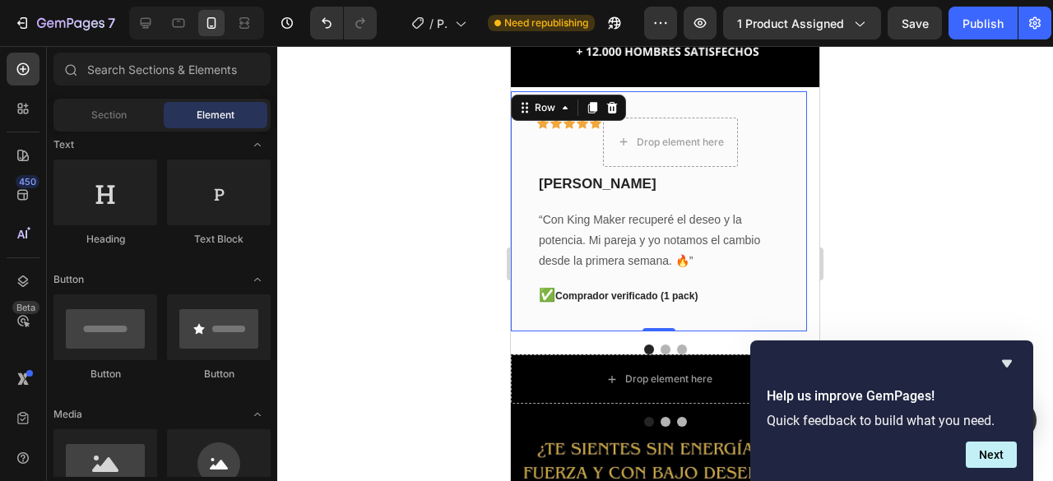
click at [525, 147] on div "Icon Icon Icon Icon Icon Drop element here Row Rubén Gaitán Text block “Con Kin…" at bounding box center [659, 211] width 296 height 241
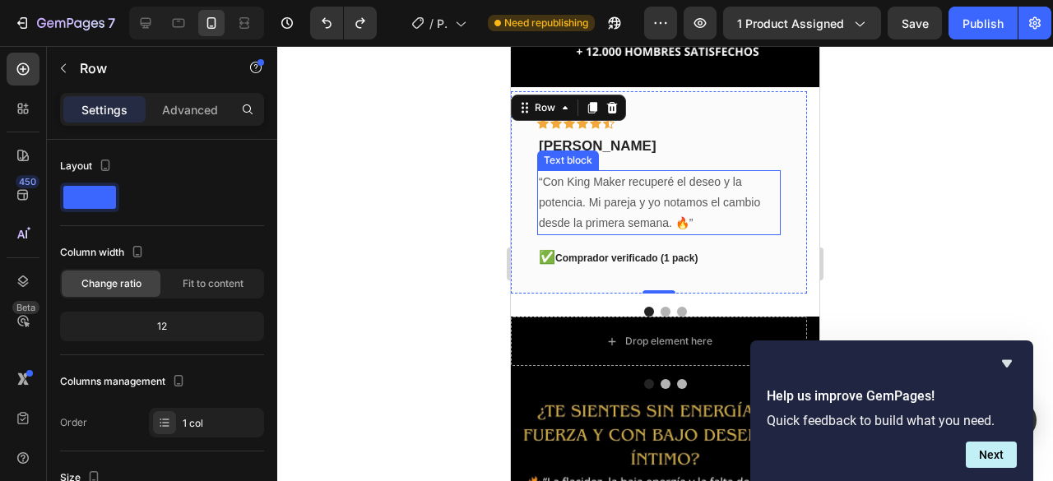
click at [686, 172] on p "“Con King Maker recuperé el deseo y la potencia. Mi pareja y yo notamos el camb…" at bounding box center [659, 203] width 240 height 63
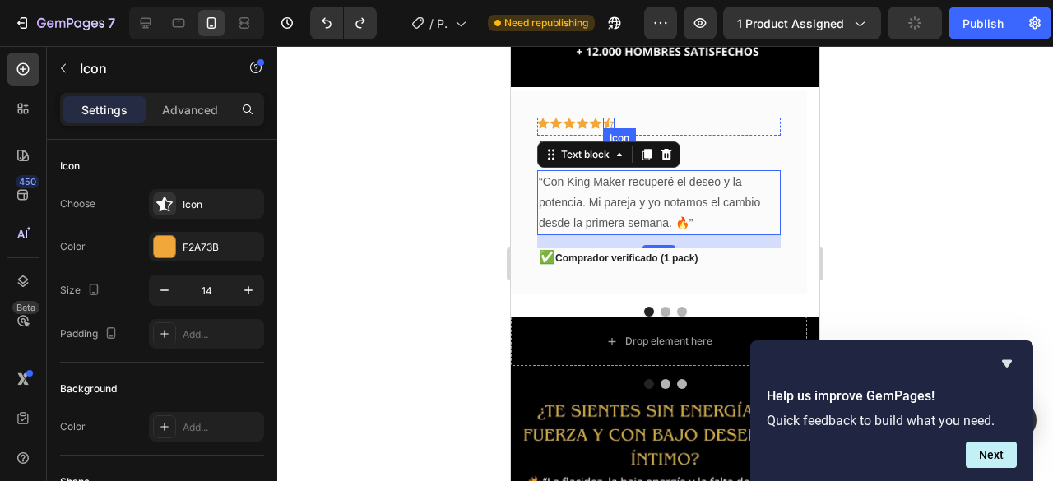
click at [610, 118] on icon at bounding box center [609, 124] width 12 height 12
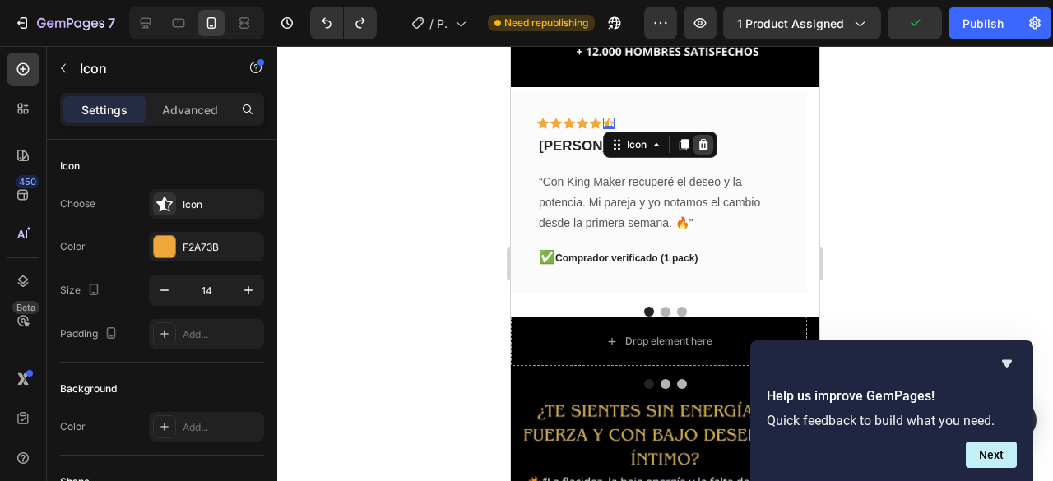
click at [704, 139] on icon at bounding box center [704, 145] width 11 height 12
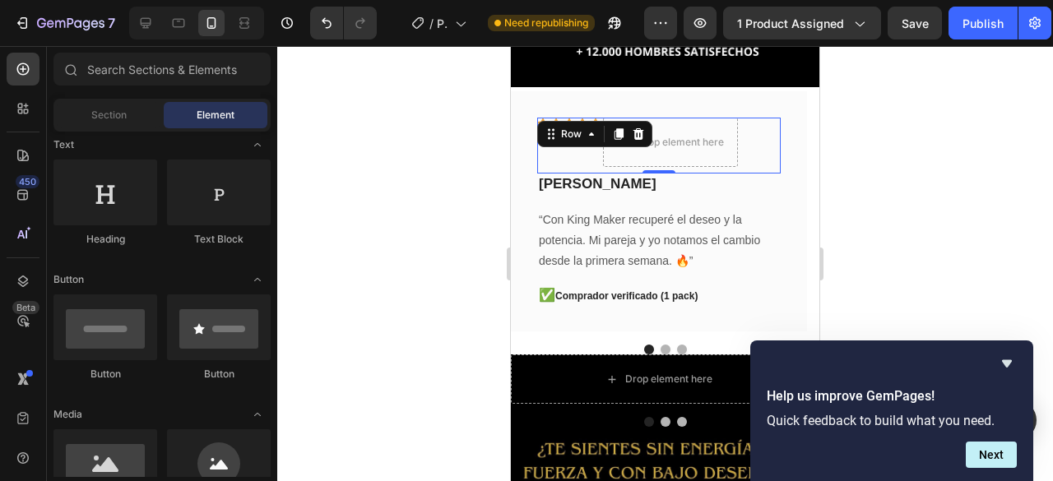
click at [573, 136] on div "Icon" at bounding box center [570, 142] width 12 height 49
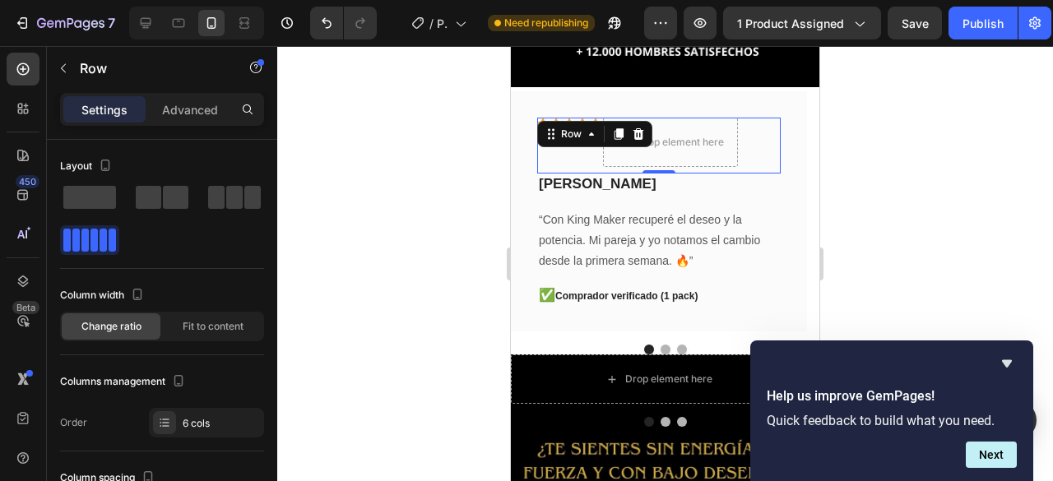
click at [494, 154] on div at bounding box center [665, 263] width 776 height 435
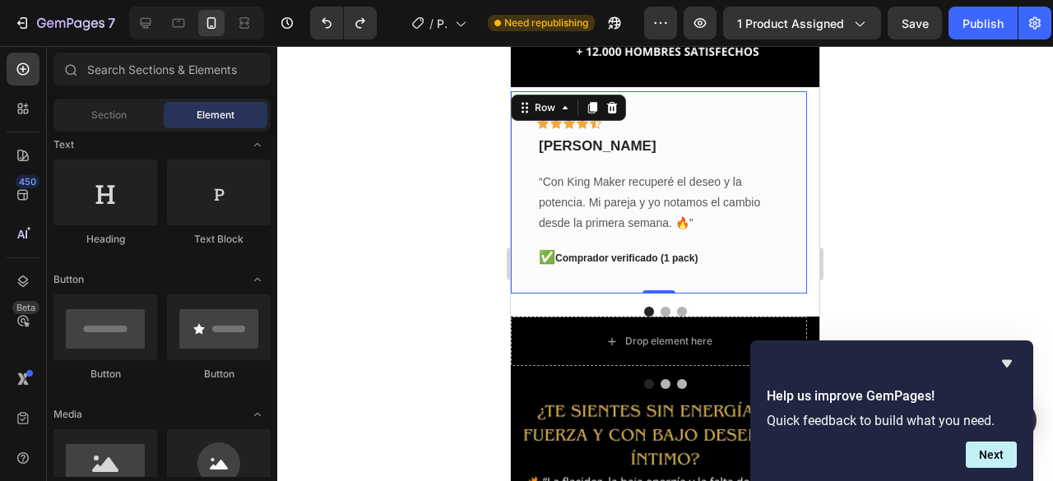
click at [672, 91] on div "Icon Icon Icon Icon Icon Row Rubén Gaitán Text block “Con King Maker recuperé e…" at bounding box center [659, 192] width 296 height 203
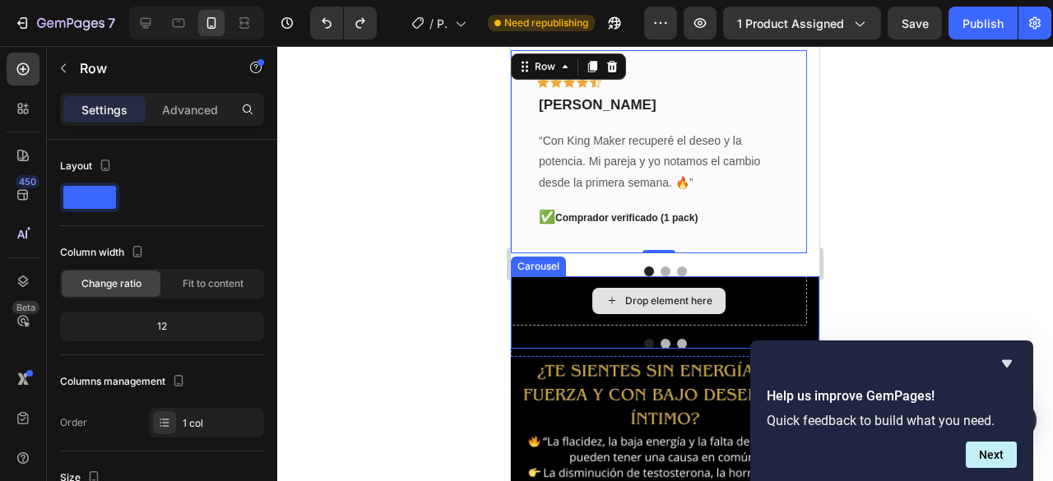
scroll to position [378, 0]
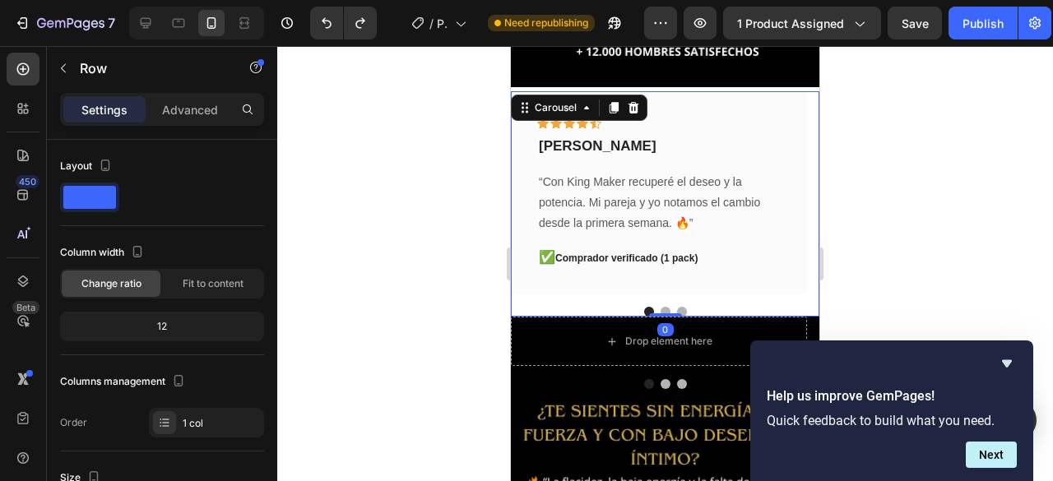
click at [677, 307] on button "Dot" at bounding box center [682, 312] width 10 height 10
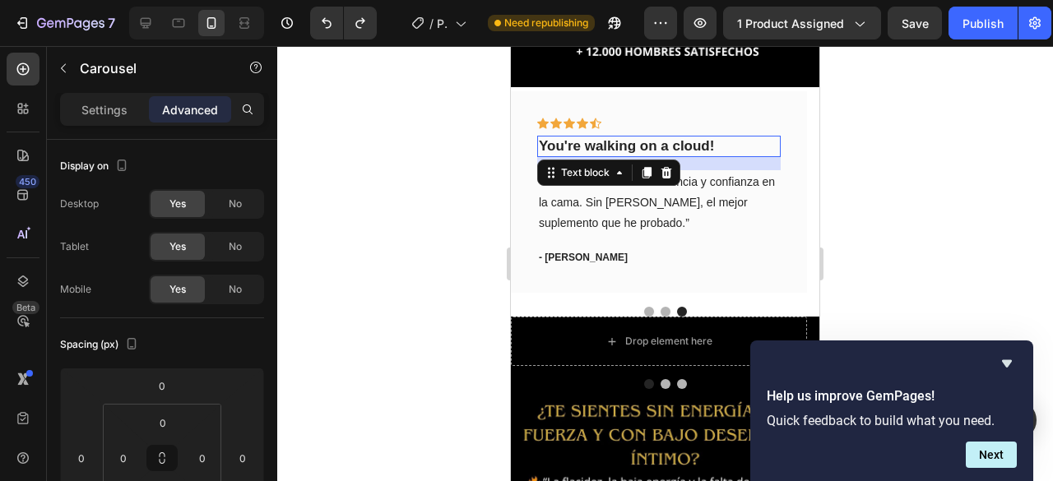
click at [627, 137] on p "You're walking on a cloud!" at bounding box center [659, 146] width 240 height 18
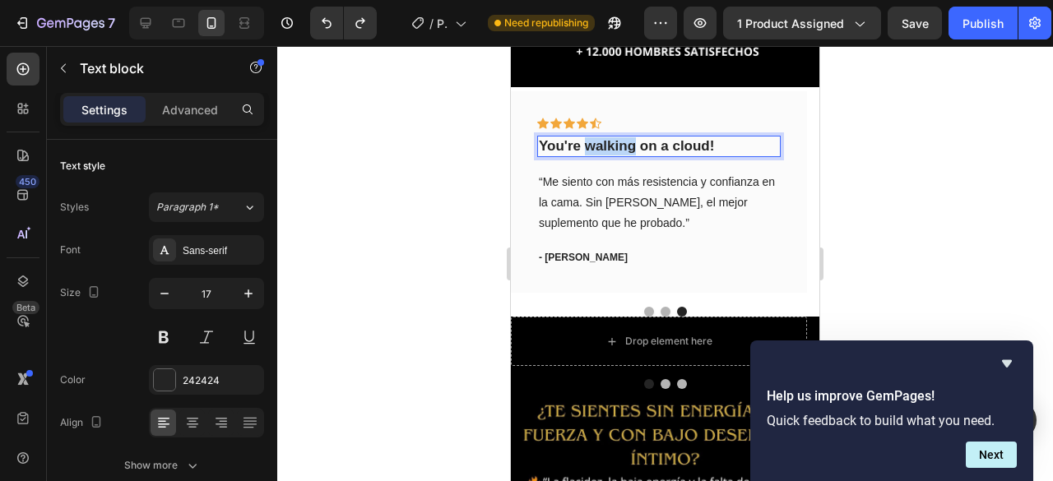
click at [629, 137] on p "You're walking on a cloud!" at bounding box center [659, 146] width 240 height 18
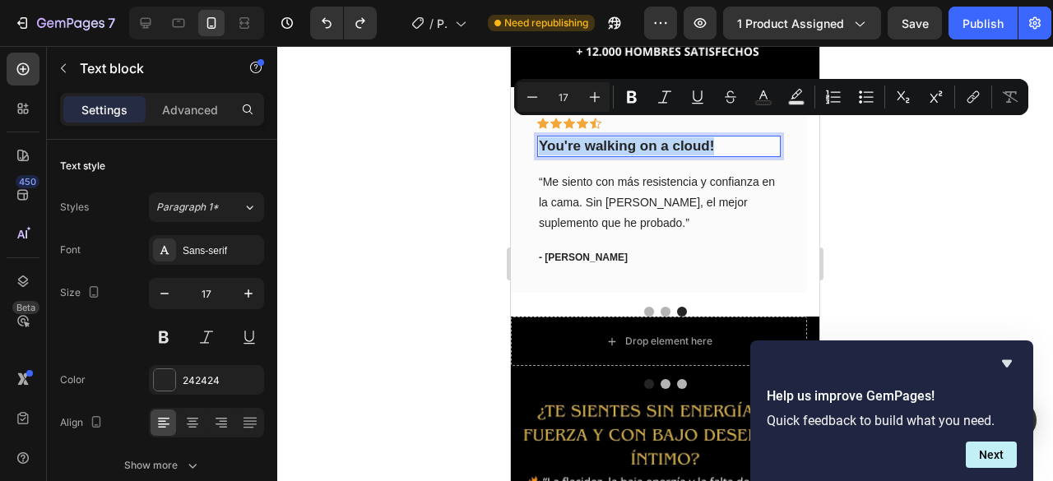
click at [629, 137] on p "You're walking on a cloud!" at bounding box center [659, 146] width 240 height 18
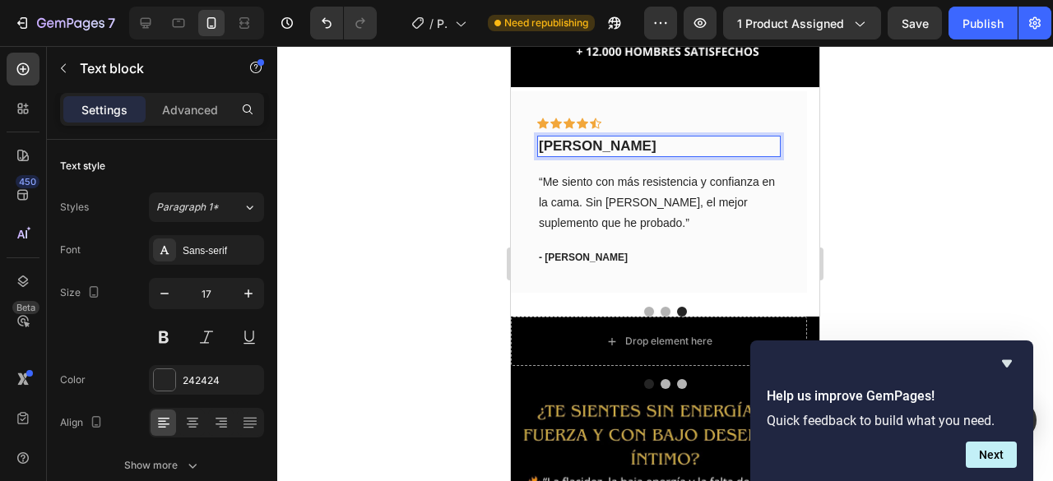
click at [544, 137] on p "andres parra" at bounding box center [659, 146] width 240 height 18
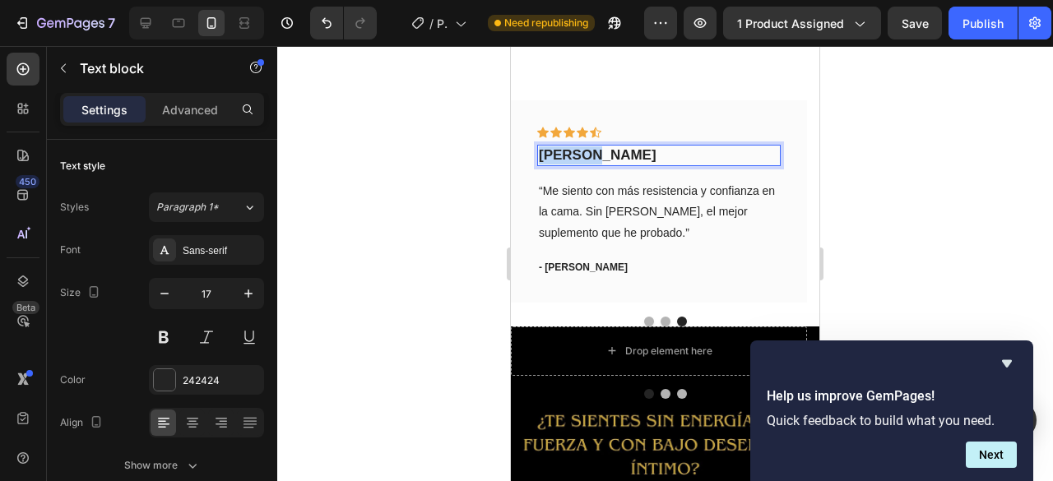
scroll to position [296, 0]
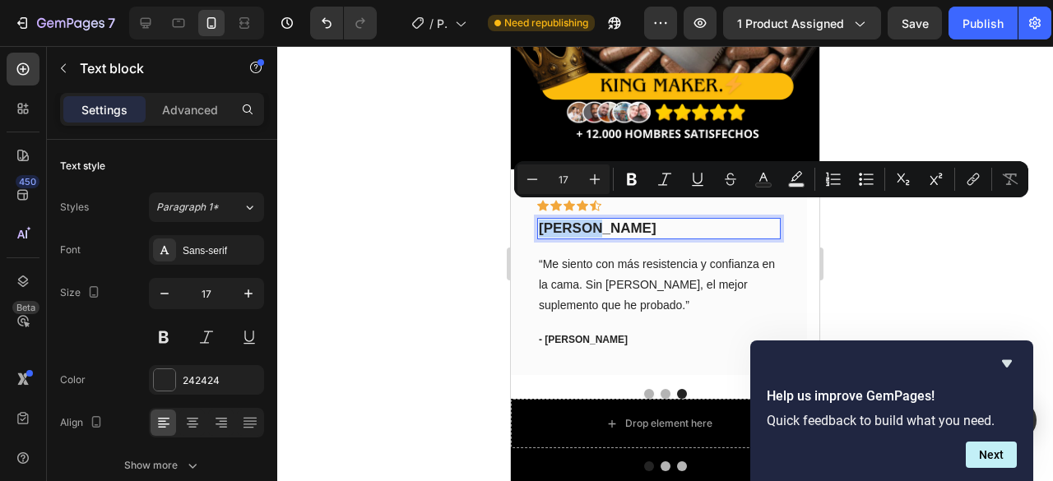
click at [573, 220] on p "andres parra" at bounding box center [659, 229] width 240 height 18
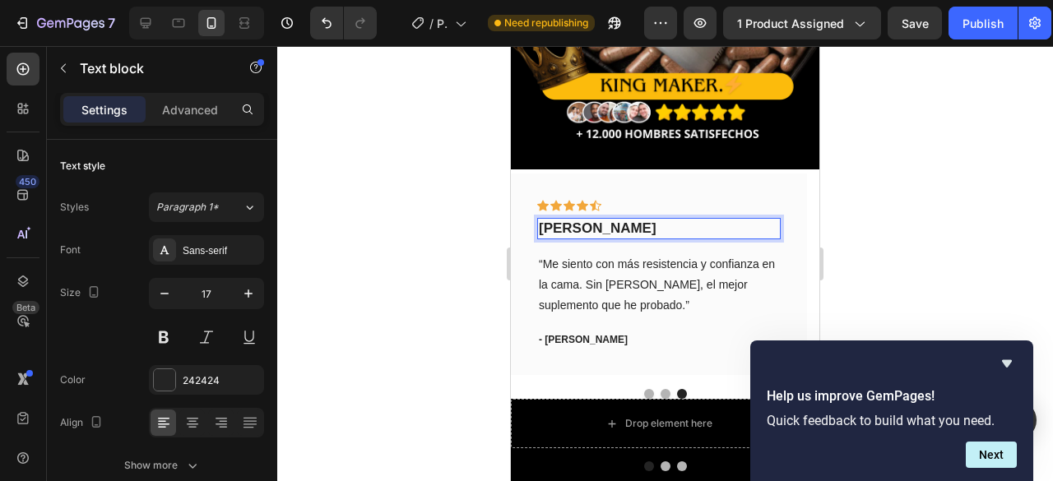
click at [563, 220] on p "andres parra" at bounding box center [659, 229] width 240 height 18
click at [511, 46] on lt-span "Andrés" at bounding box center [511, 46] width 0 height 0
click at [609, 220] on p "Andrés parra" at bounding box center [659, 229] width 240 height 18
click at [651, 220] on p "Andrés parra" at bounding box center [659, 229] width 240 height 18
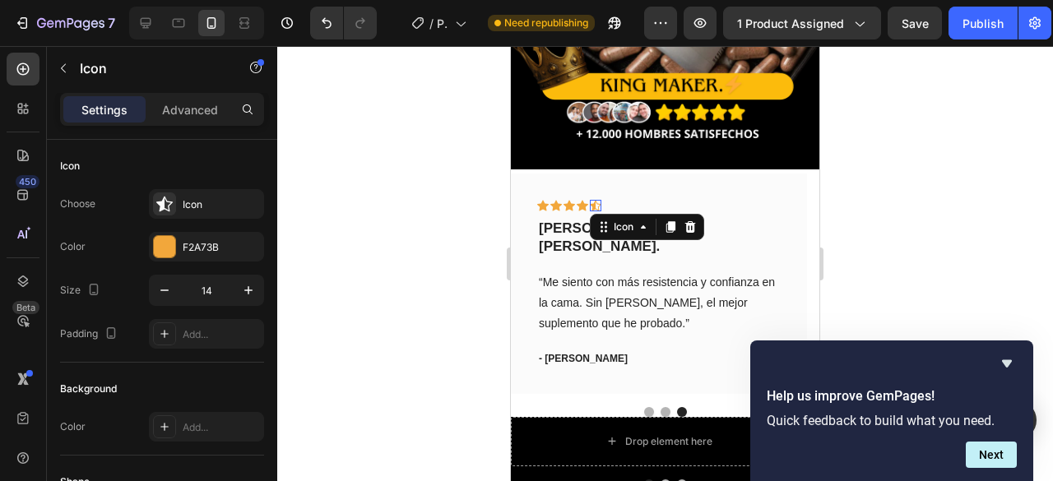
click at [594, 200] on icon at bounding box center [596, 205] width 12 height 11
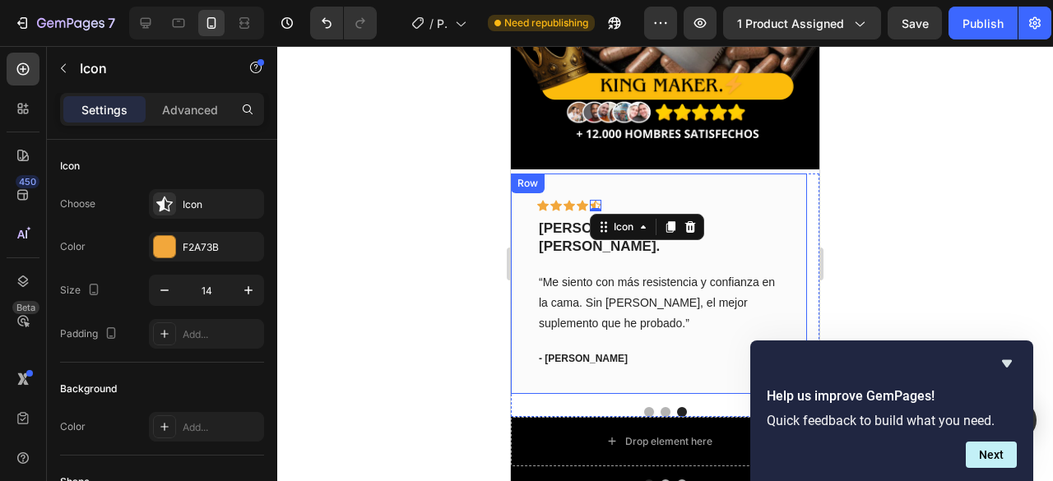
click at [638, 174] on div "Icon Icon Icon Icon Icon 0 Row Andrés parra - Cali, Valle. Text block “Me sient…" at bounding box center [659, 284] width 296 height 221
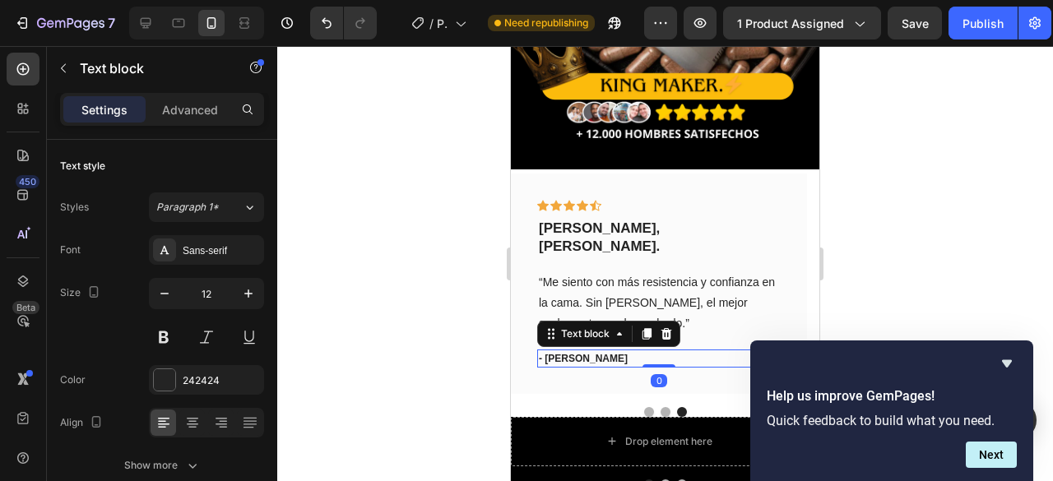
click at [556, 351] on p "- Ryan S." at bounding box center [659, 358] width 240 height 15
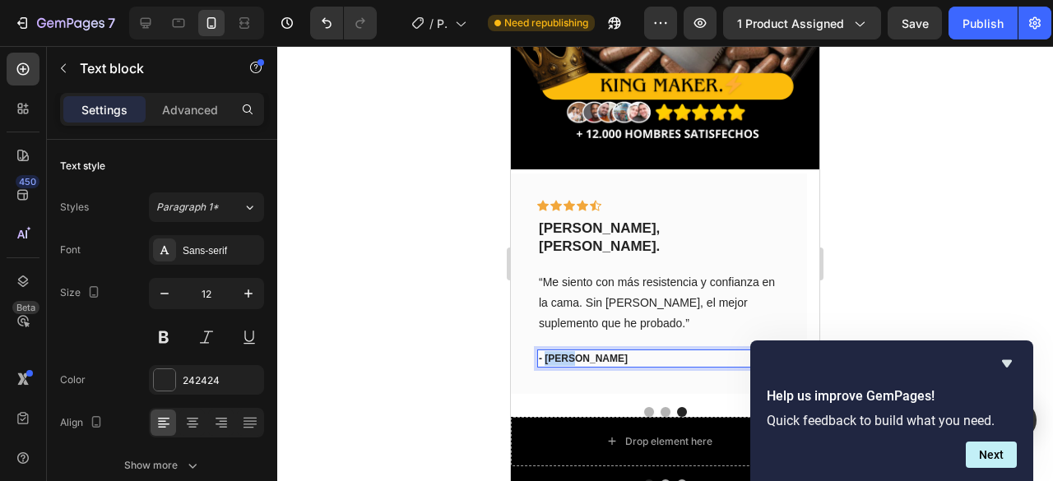
click at [556, 351] on p "- Ryan S." at bounding box center [659, 358] width 240 height 15
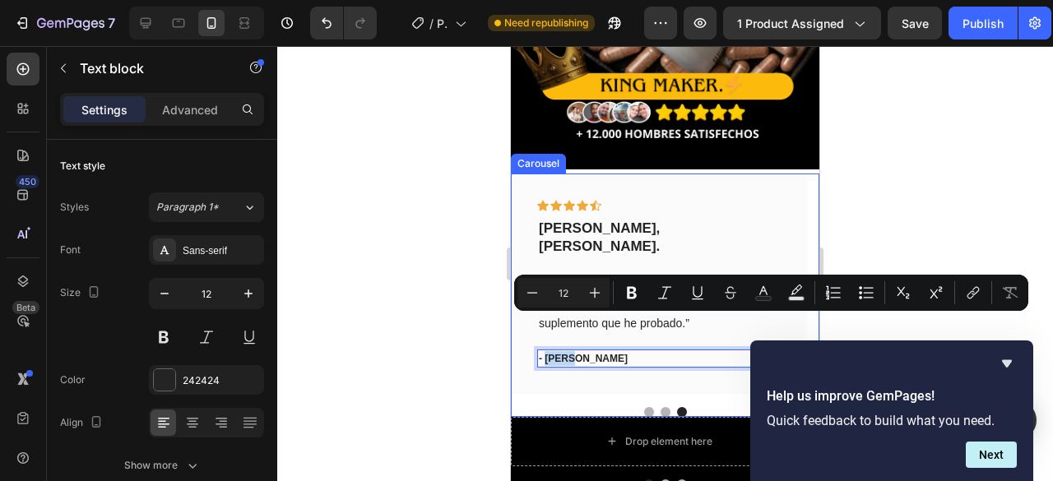
click at [661, 407] on button "Dot" at bounding box center [666, 412] width 10 height 10
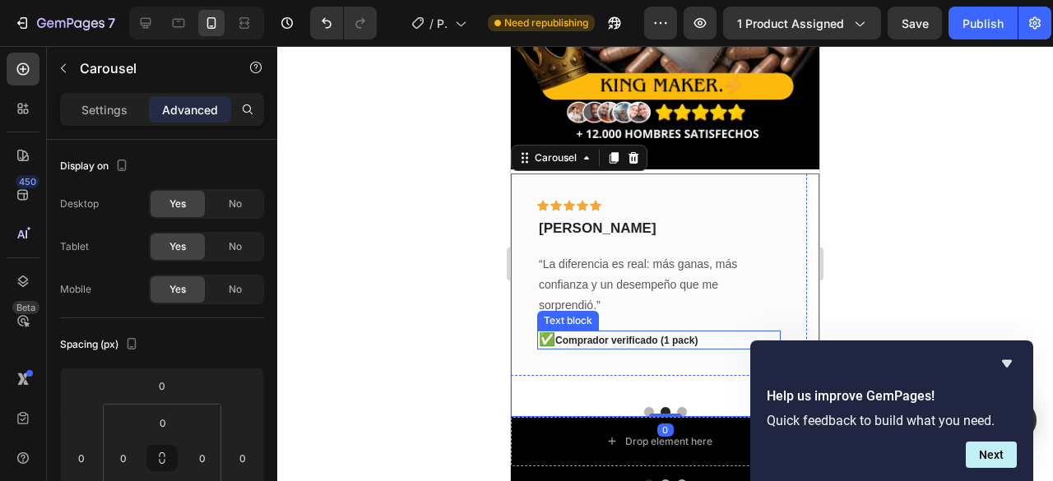
click at [569, 332] on p "✅ Comprador verificado (1 pack)" at bounding box center [659, 340] width 240 height 16
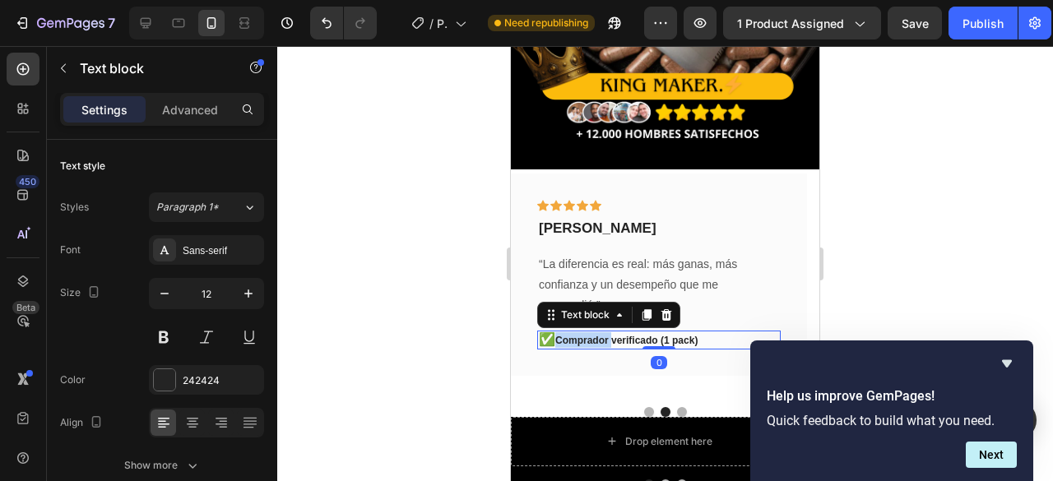
click at [569, 332] on p "✅ Comprador verificado (1 pack)" at bounding box center [659, 340] width 240 height 16
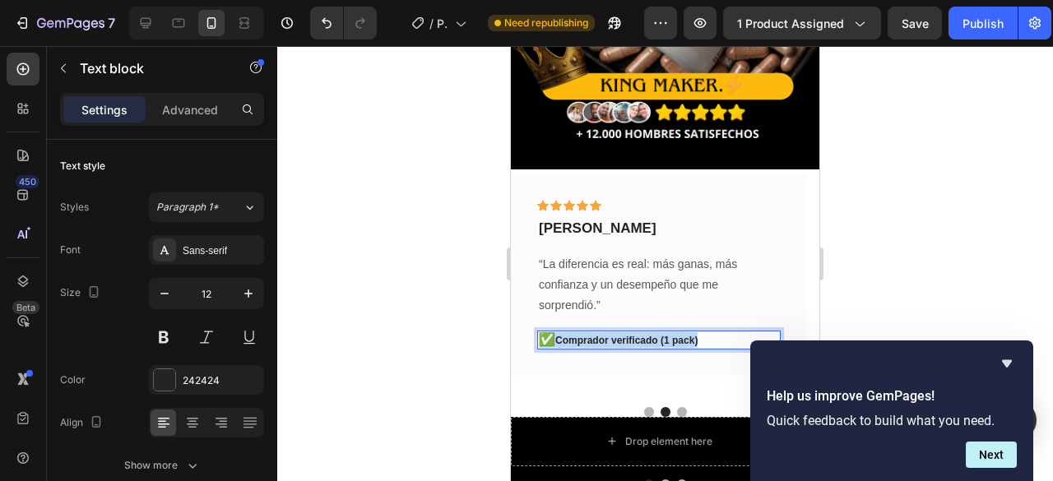
click at [569, 332] on p "✅ Comprador verificado (1 pack)" at bounding box center [659, 340] width 240 height 16
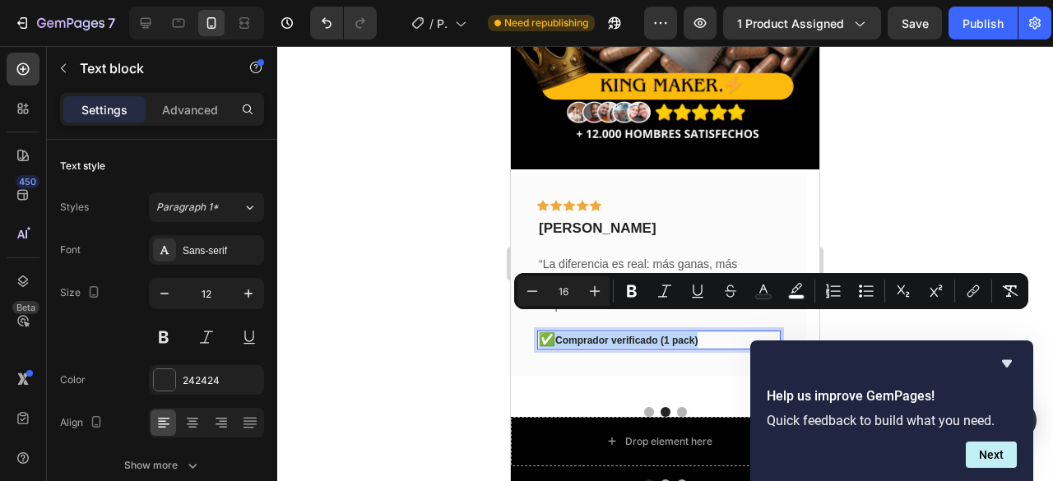
copy p "✅ Comprador verificado (1 pack)"
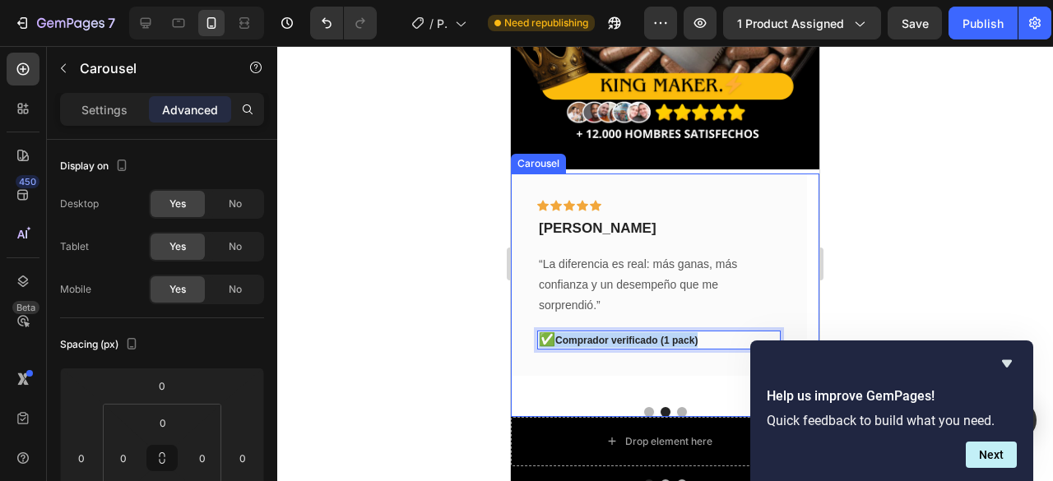
click at [678, 407] on button "Dot" at bounding box center [682, 412] width 10 height 10
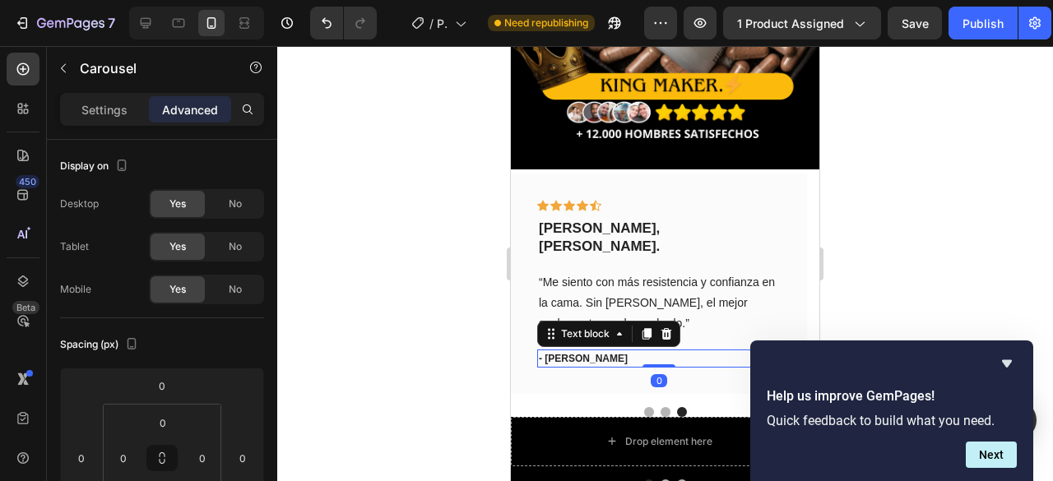
click at [560, 351] on p "- Ryan S." at bounding box center [659, 358] width 240 height 15
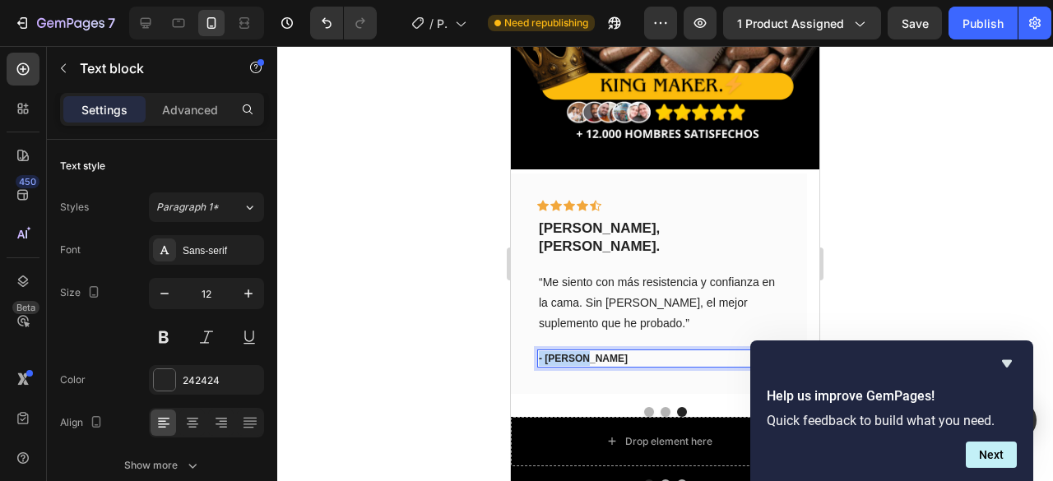
click at [560, 351] on p "- Ryan S." at bounding box center [659, 358] width 240 height 15
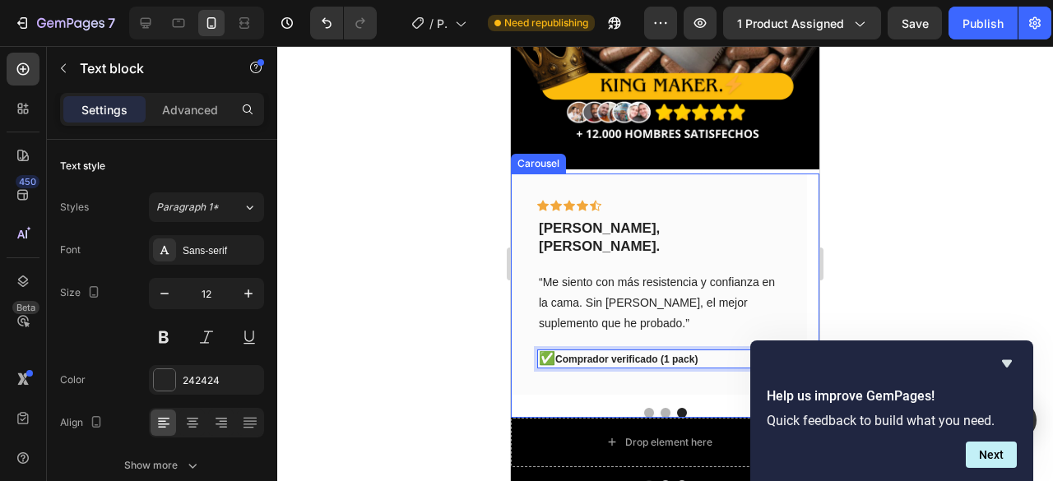
click at [600, 363] on div "Icon Icon Icon Icon Icon Row Rubén Gaitán Text block “Con King Maker recuperé e…" at bounding box center [665, 296] width 309 height 244
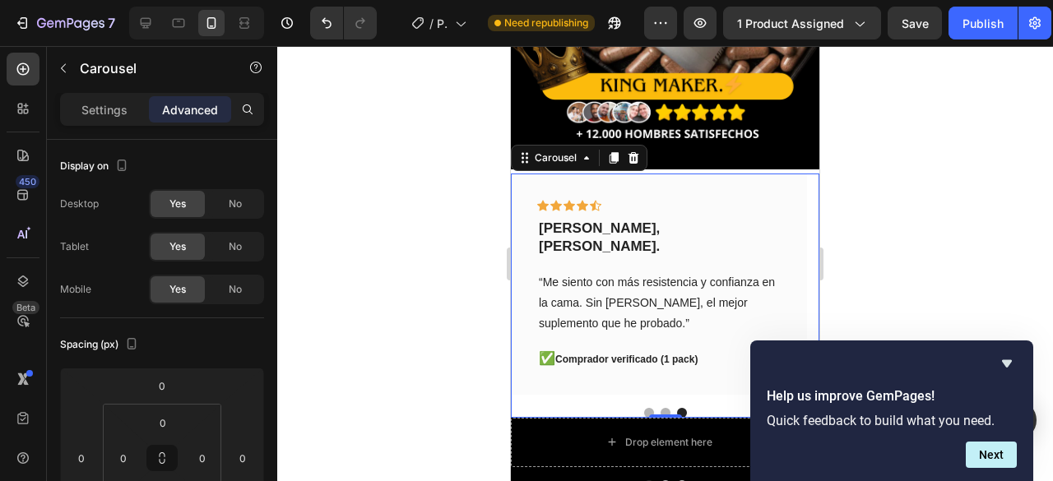
click at [644, 408] on button "Dot" at bounding box center [649, 413] width 10 height 10
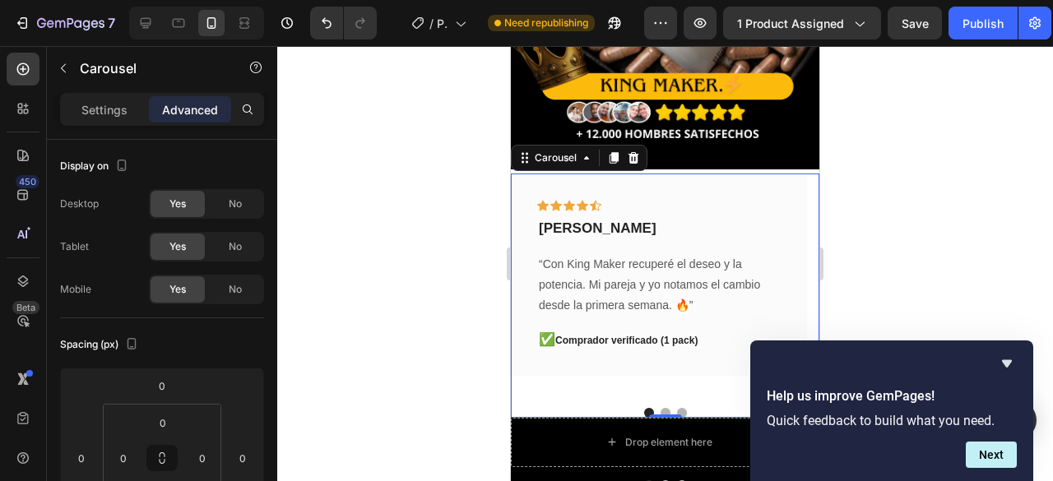
click at [644, 408] on button "Dot" at bounding box center [649, 413] width 10 height 10
click at [661, 408] on button "Dot" at bounding box center [666, 413] width 10 height 10
click at [677, 408] on button "Dot" at bounding box center [682, 413] width 10 height 10
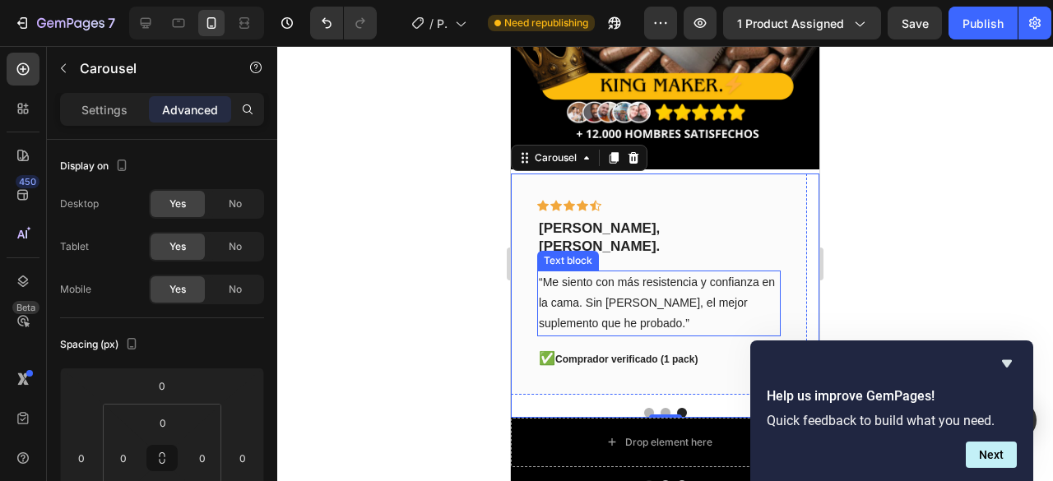
scroll to position [378, 0]
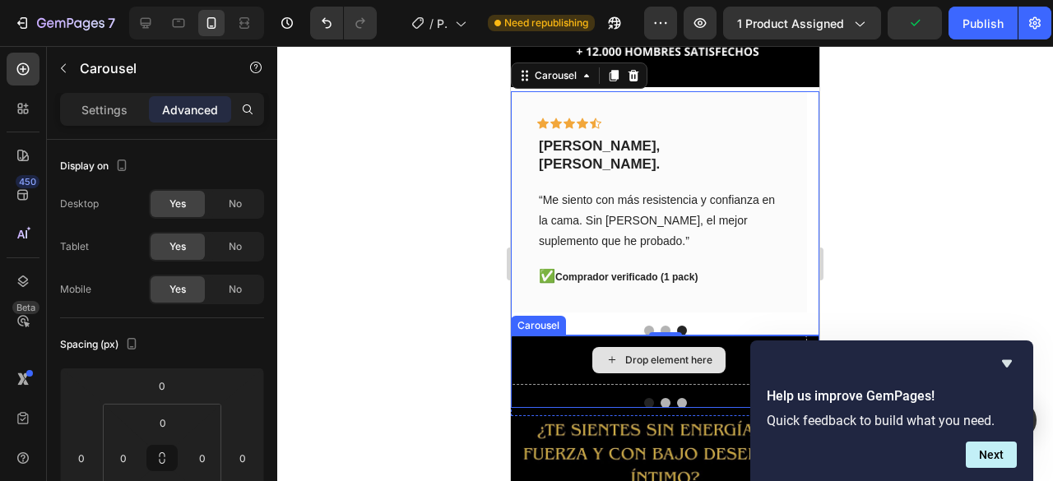
click at [550, 336] on div "Drop element here" at bounding box center [659, 360] width 296 height 49
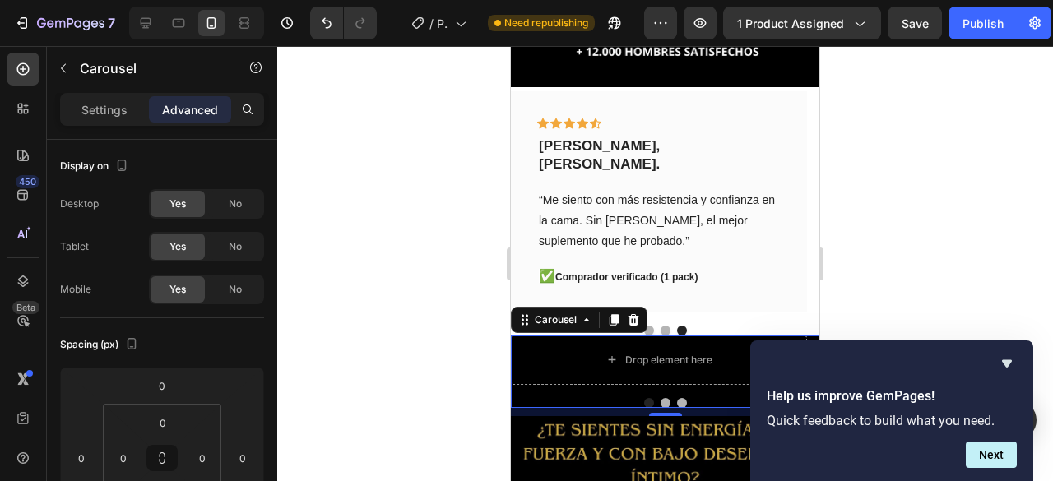
click at [551, 398] on div at bounding box center [665, 403] width 309 height 10
click at [561, 336] on div "Drop element here" at bounding box center [659, 360] width 296 height 49
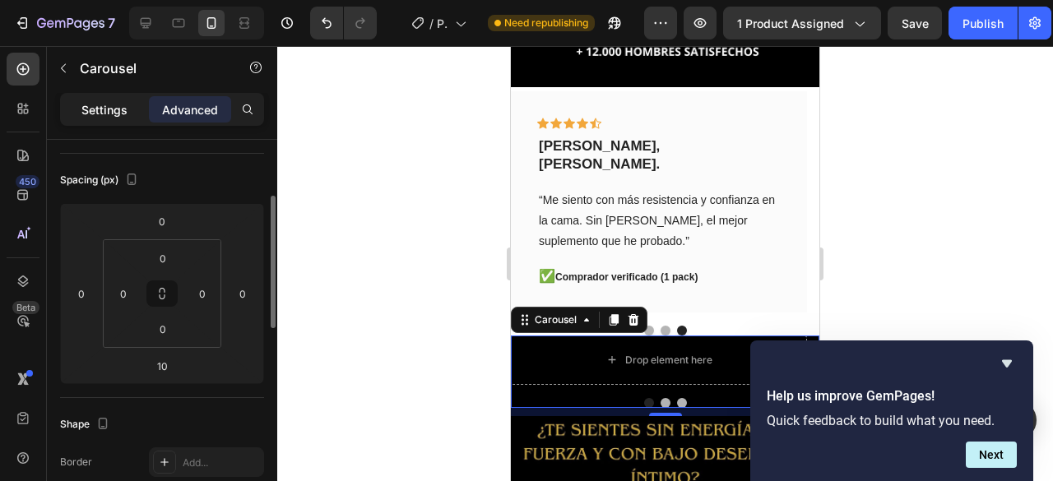
click at [86, 107] on p "Settings" at bounding box center [104, 109] width 46 height 17
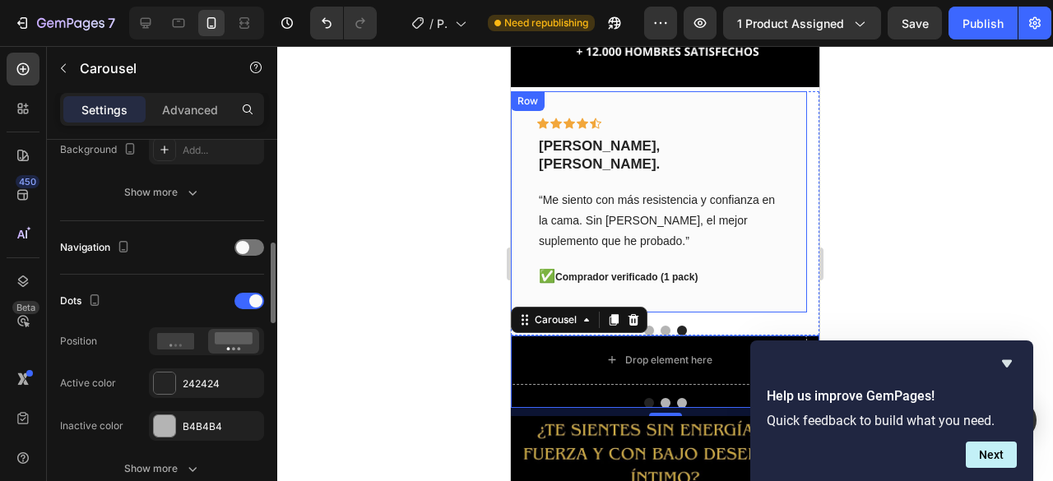
scroll to position [329, 0]
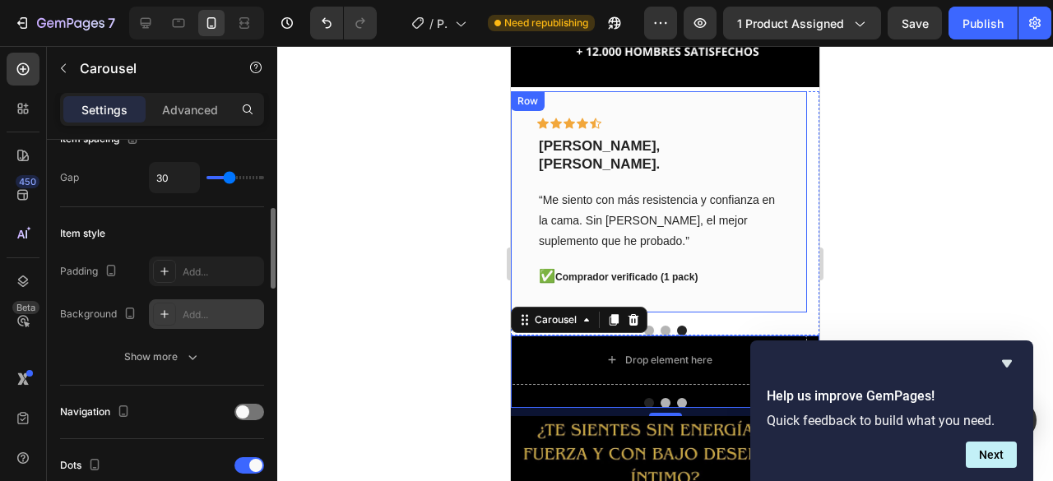
click at [216, 318] on div "Add..." at bounding box center [221, 315] width 77 height 15
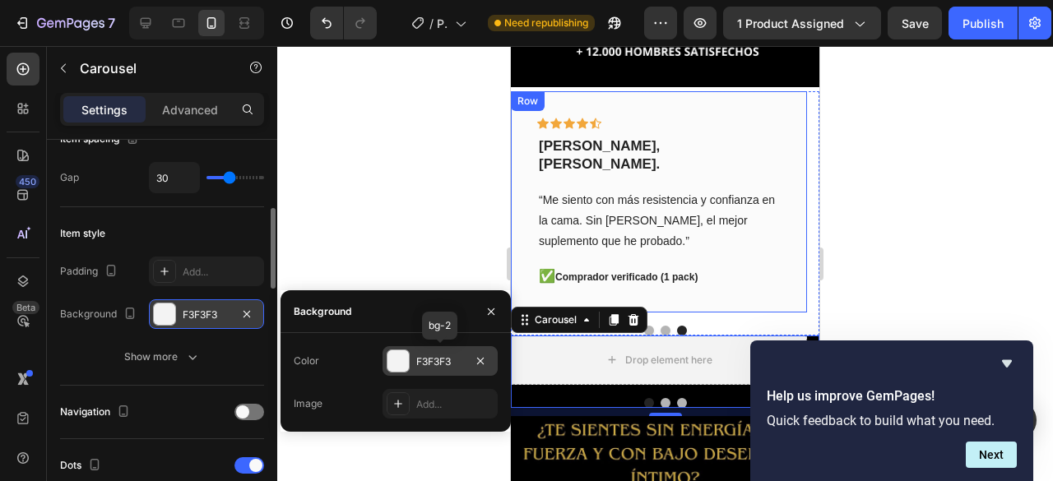
click at [394, 361] on div at bounding box center [398, 361] width 21 height 21
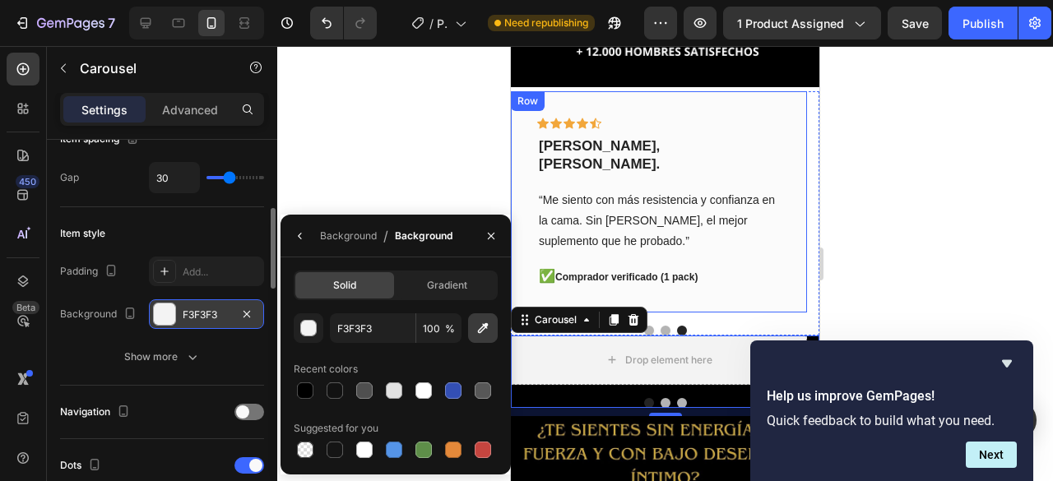
click at [489, 330] on icon "button" at bounding box center [483, 328] width 16 height 16
type input "000000"
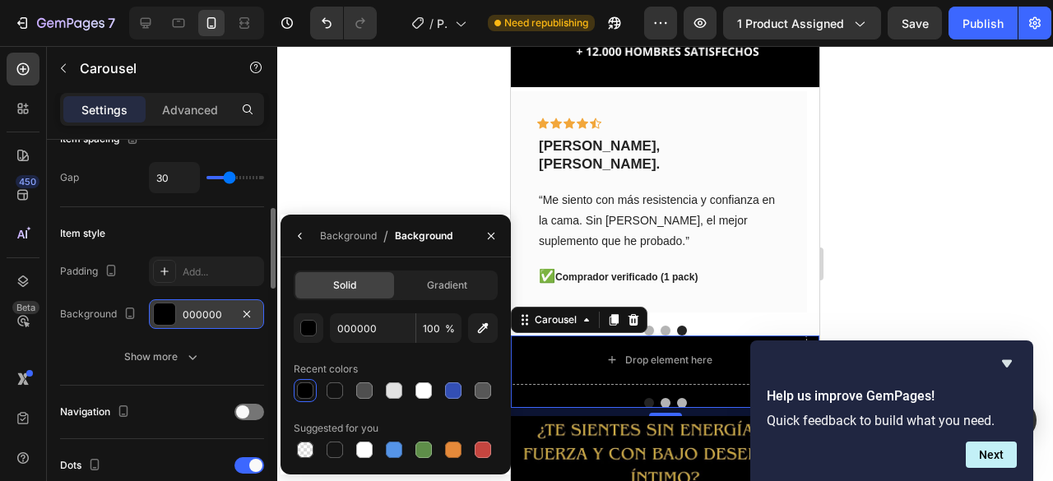
click at [380, 140] on div at bounding box center [665, 263] width 776 height 435
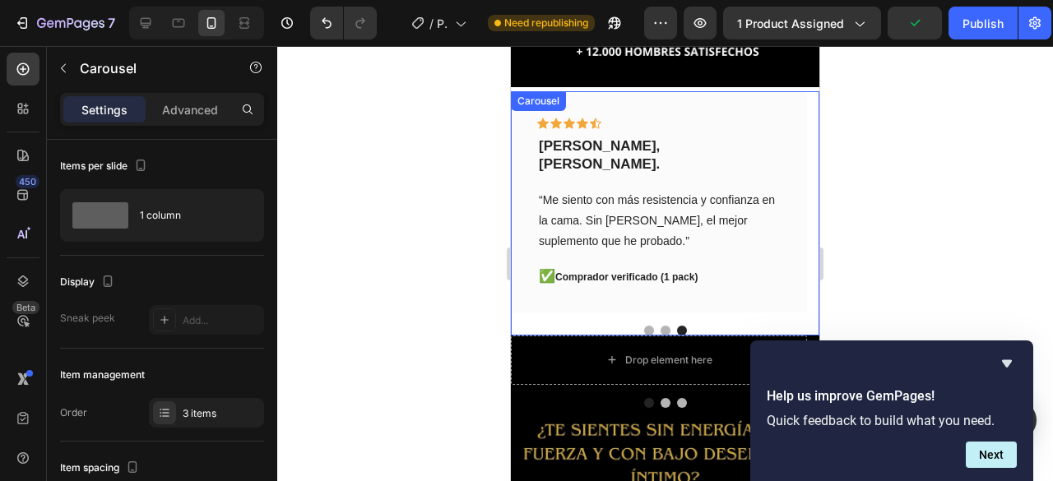
click at [661, 326] on button "Dot" at bounding box center [666, 331] width 10 height 10
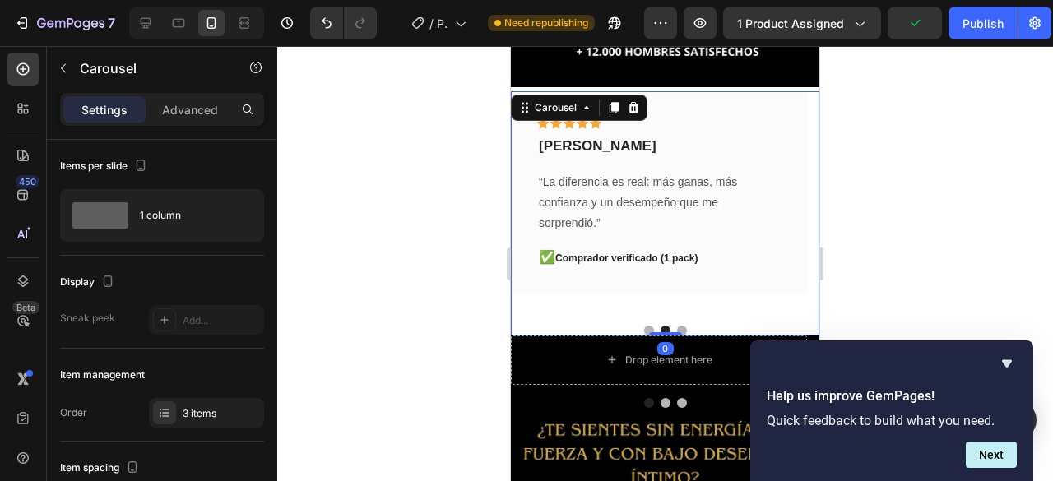
click at [661, 326] on button "Dot" at bounding box center [666, 331] width 10 height 10
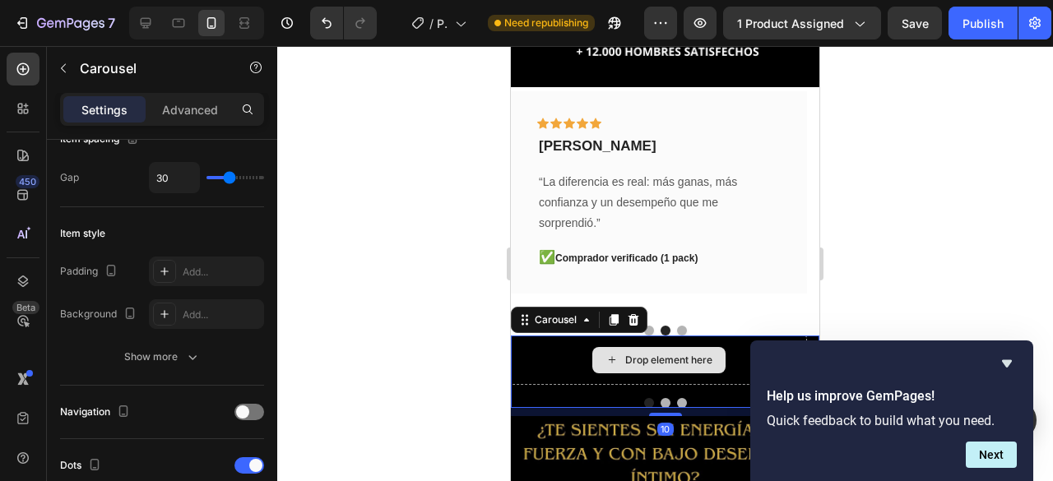
click at [561, 336] on div "Drop element here" at bounding box center [659, 360] width 296 height 49
click at [760, 336] on div "Drop element here" at bounding box center [659, 360] width 296 height 49
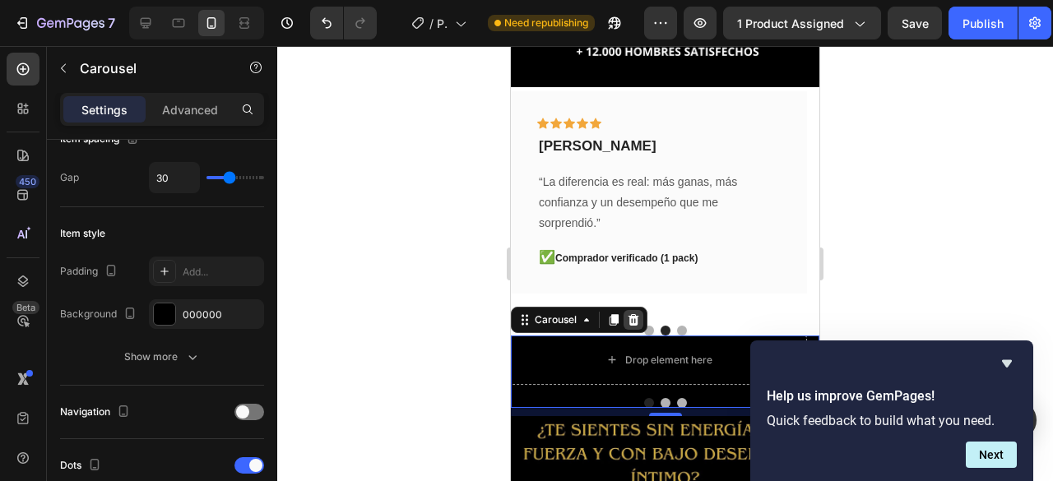
click at [632, 310] on div at bounding box center [634, 320] width 20 height 20
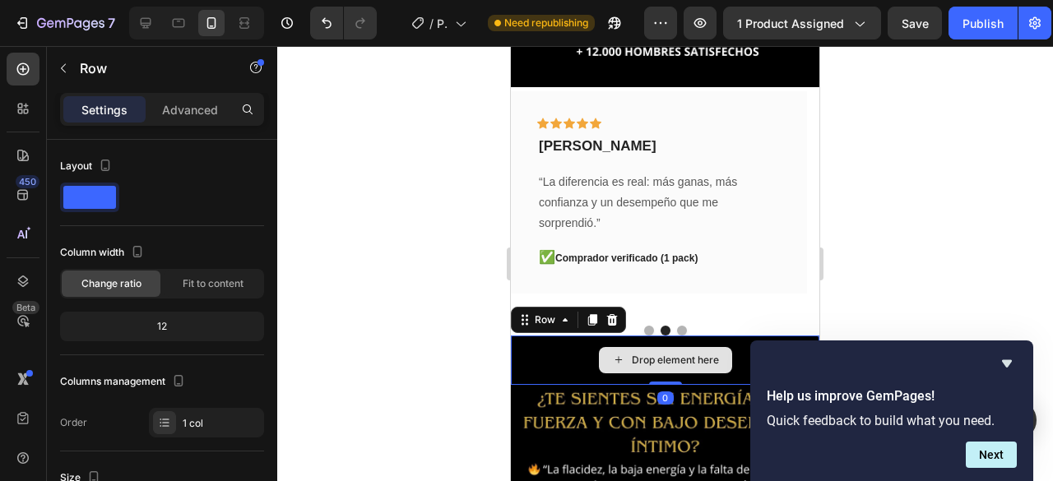
click at [532, 338] on div "Drop element here" at bounding box center [665, 360] width 309 height 49
click at [541, 336] on div "Drop element here" at bounding box center [665, 360] width 309 height 49
click at [754, 336] on div "Drop element here" at bounding box center [665, 360] width 309 height 49
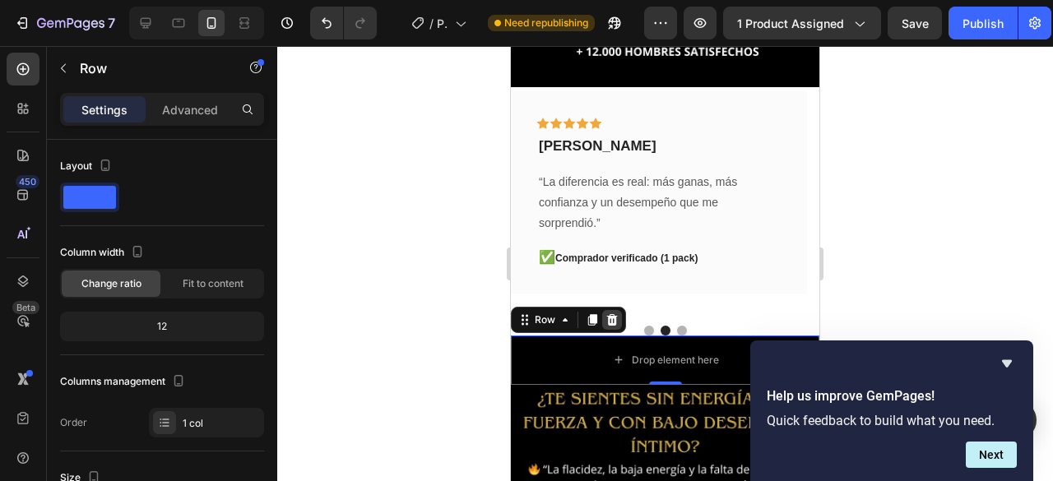
click at [608, 313] on icon at bounding box center [612, 319] width 11 height 12
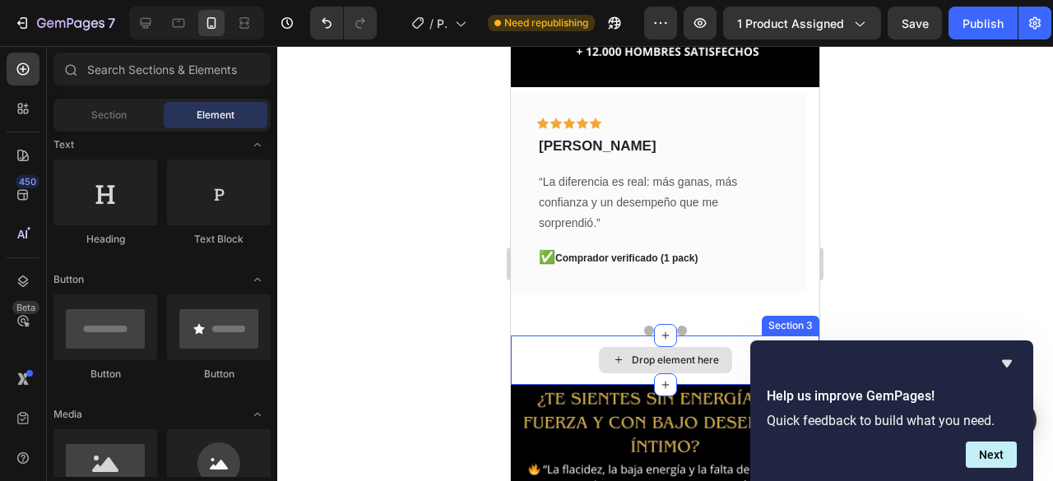
click at [558, 336] on div "Drop element here" at bounding box center [665, 360] width 309 height 49
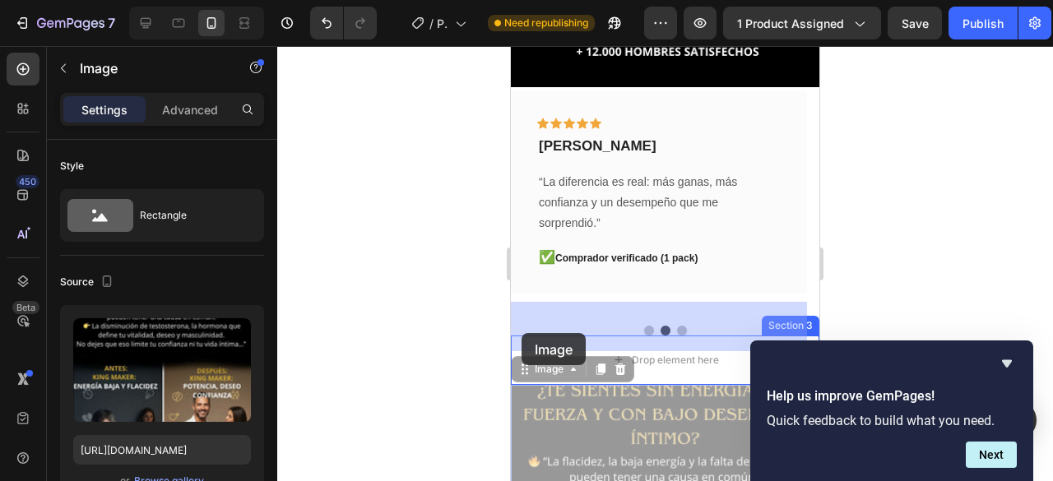
drag, startPoint x: 522, startPoint y: 356, endPoint x: 521, endPoint y: 326, distance: 30.5
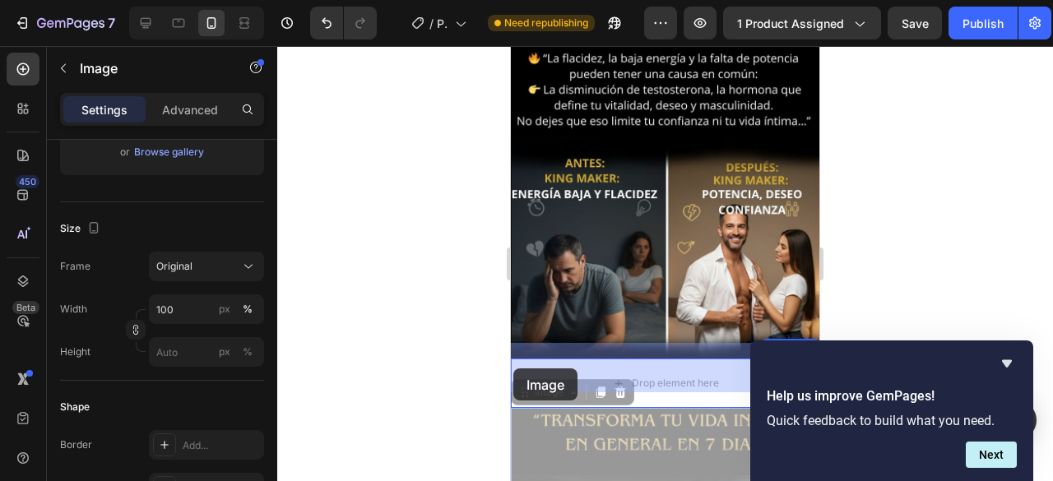
drag, startPoint x: 515, startPoint y: 403, endPoint x: 513, endPoint y: 368, distance: 35.5
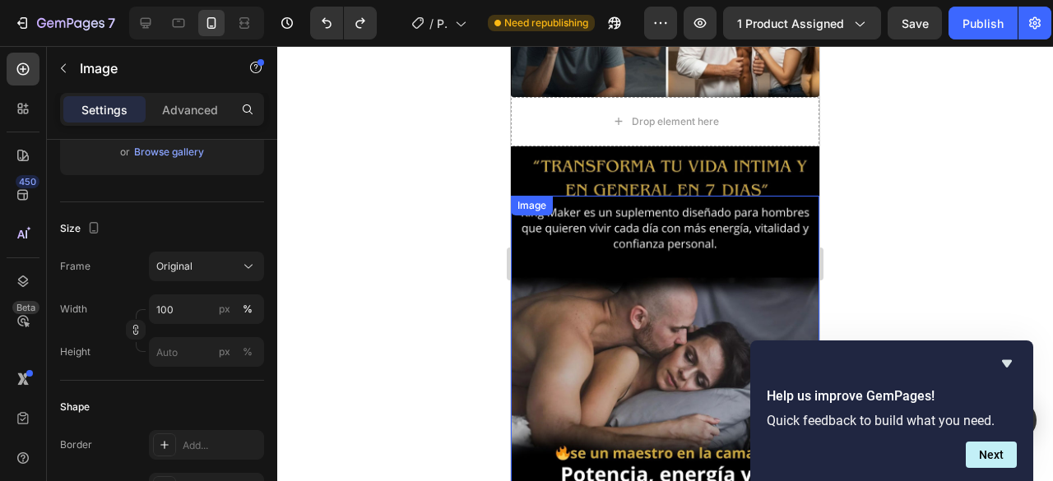
scroll to position [790, 0]
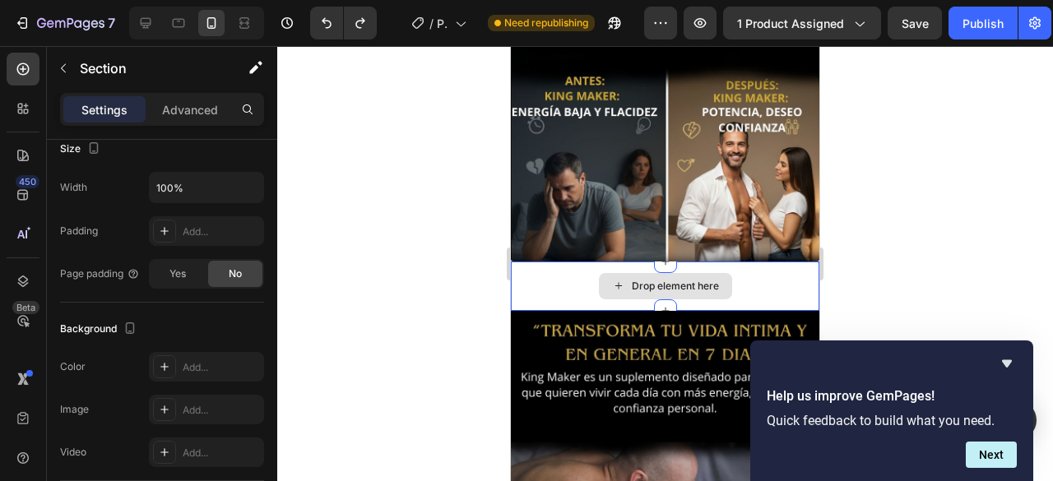
click at [558, 291] on div "Drop element here" at bounding box center [665, 286] width 309 height 49
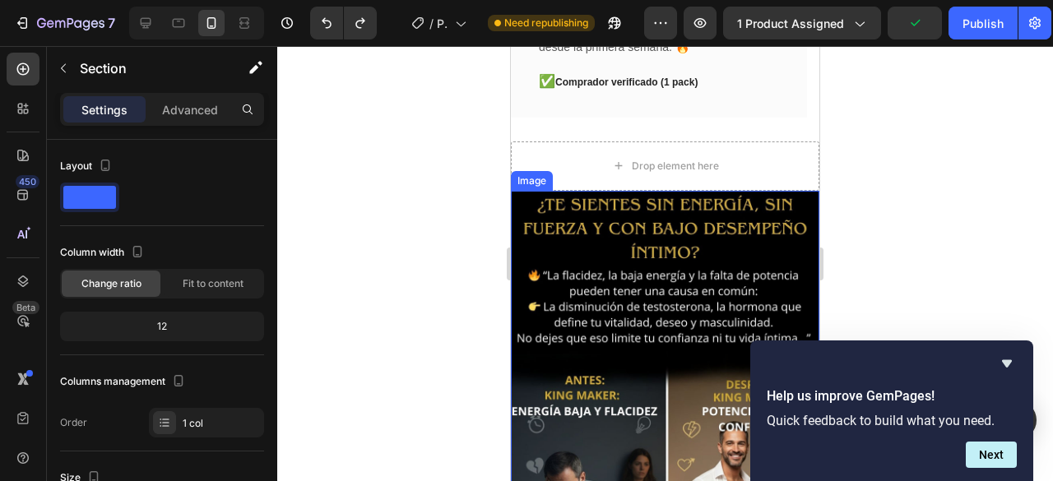
scroll to position [494, 0]
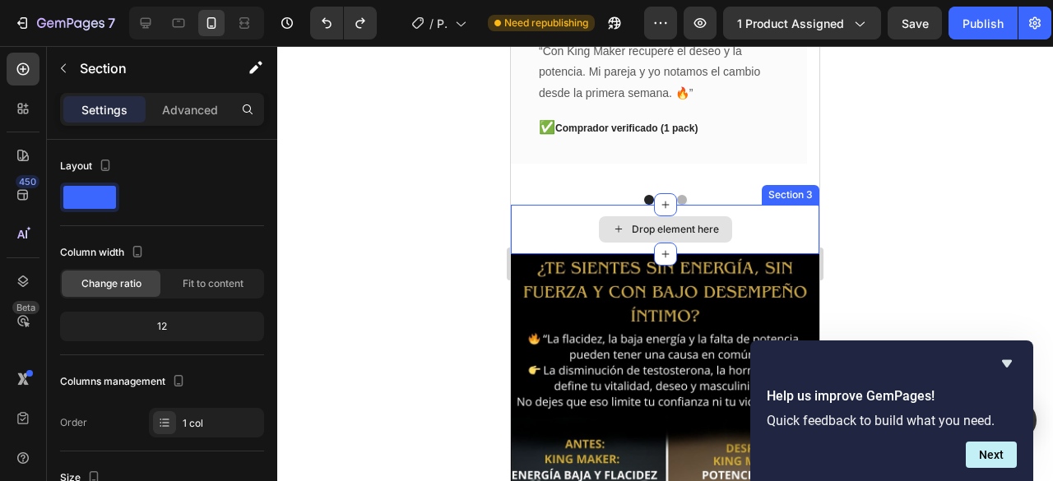
click at [539, 207] on div "Drop element here" at bounding box center [665, 229] width 309 height 49
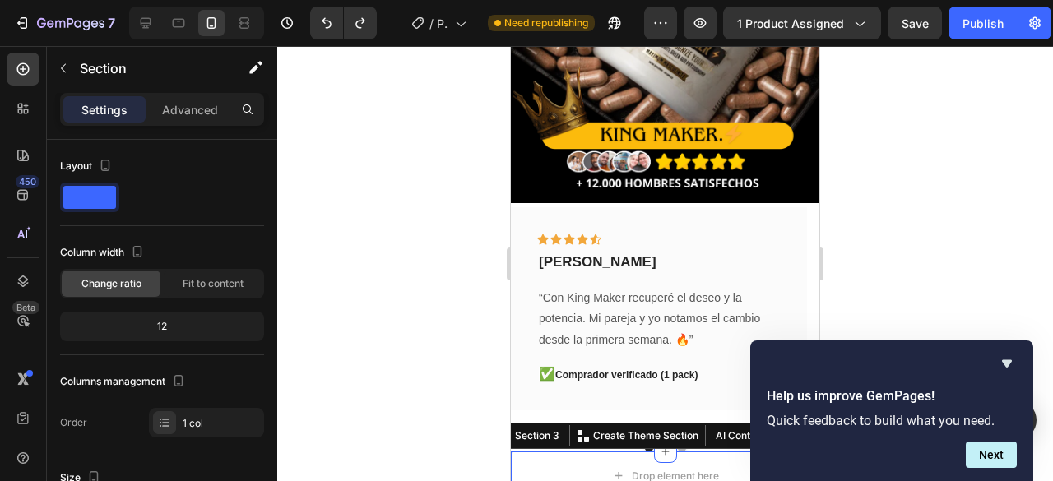
scroll to position [247, 0]
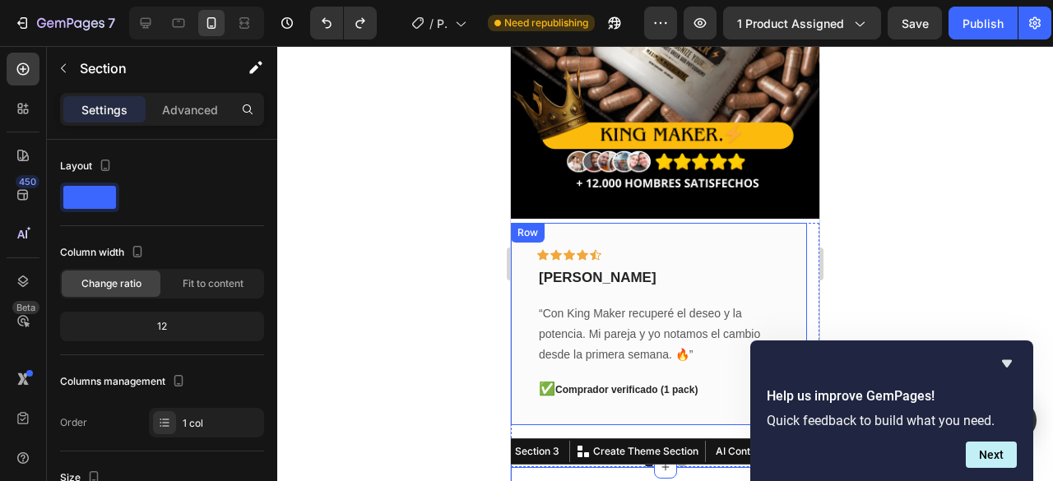
click at [531, 392] on div "Icon Icon Icon Icon Icon Row Rubén Gaitán Text block “Con King Maker recuperé e…" at bounding box center [659, 324] width 296 height 203
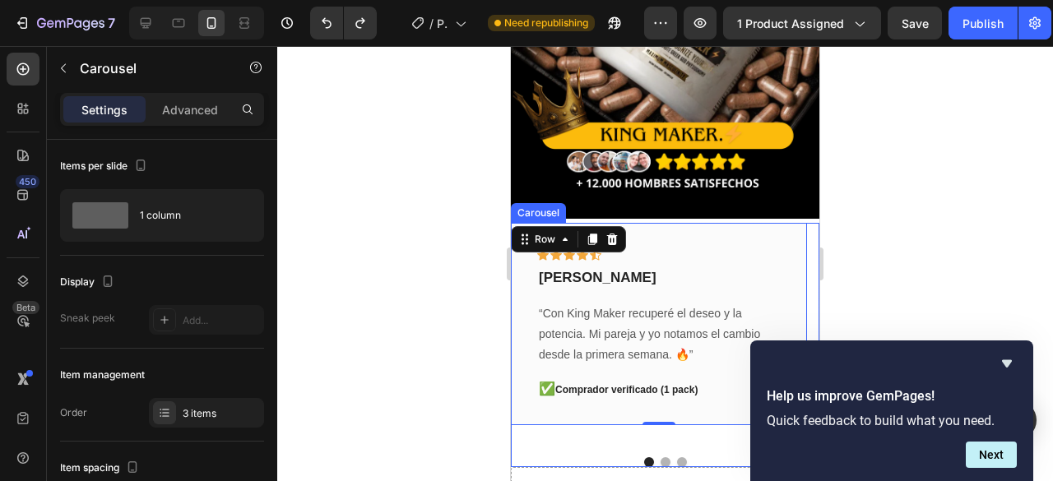
click at [645, 457] on button "Dot" at bounding box center [649, 462] width 10 height 10
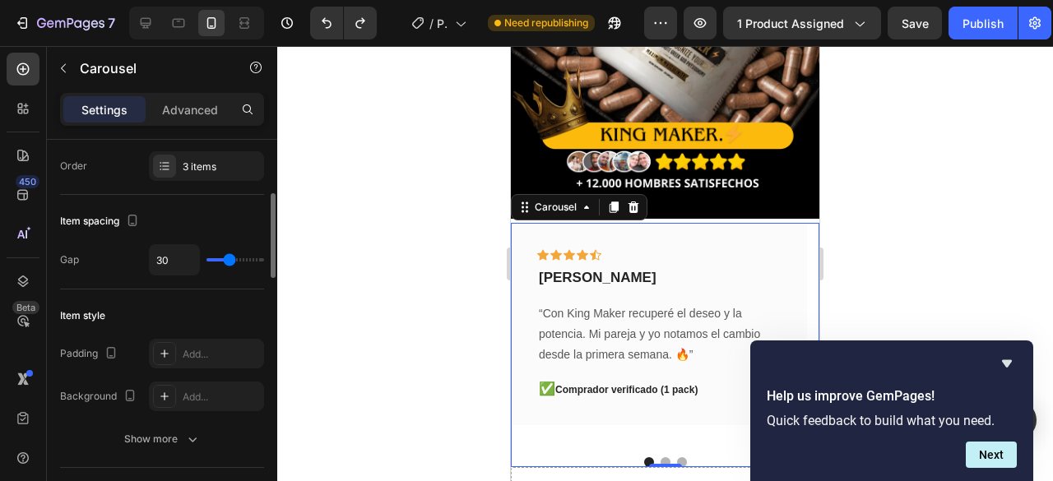
scroll to position [329, 0]
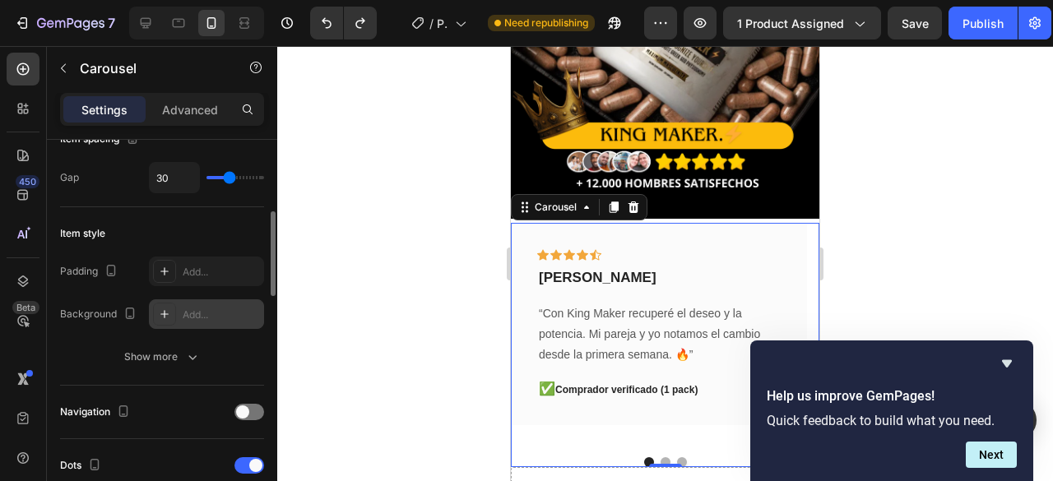
click at [194, 308] on div "Add..." at bounding box center [221, 315] width 77 height 15
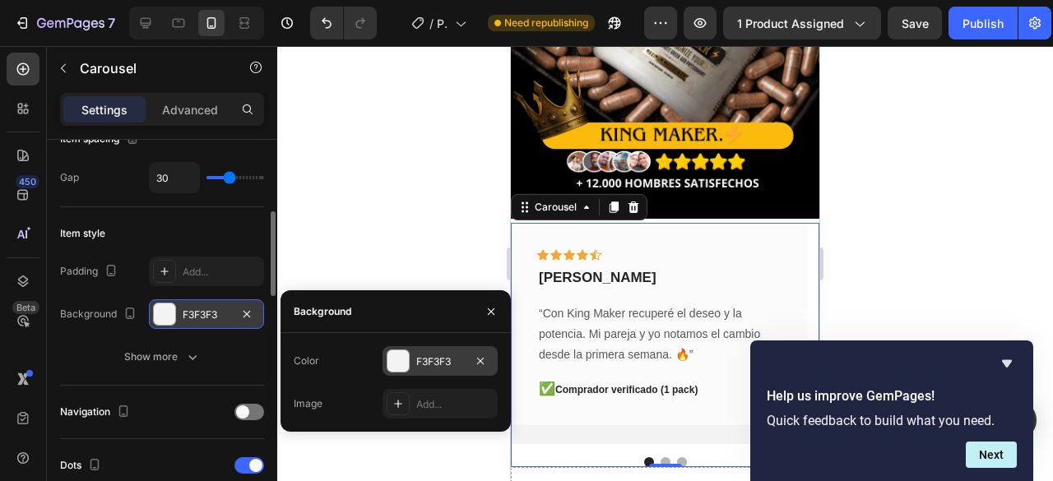
click at [445, 368] on div "F3F3F3" at bounding box center [440, 362] width 48 height 15
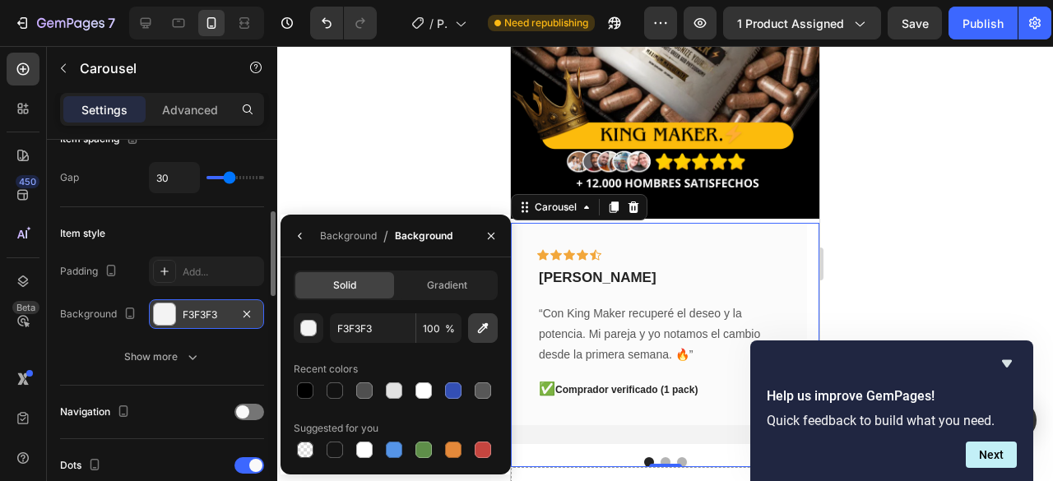
click at [481, 331] on icon "button" at bounding box center [483, 328] width 16 height 16
type input "000000"
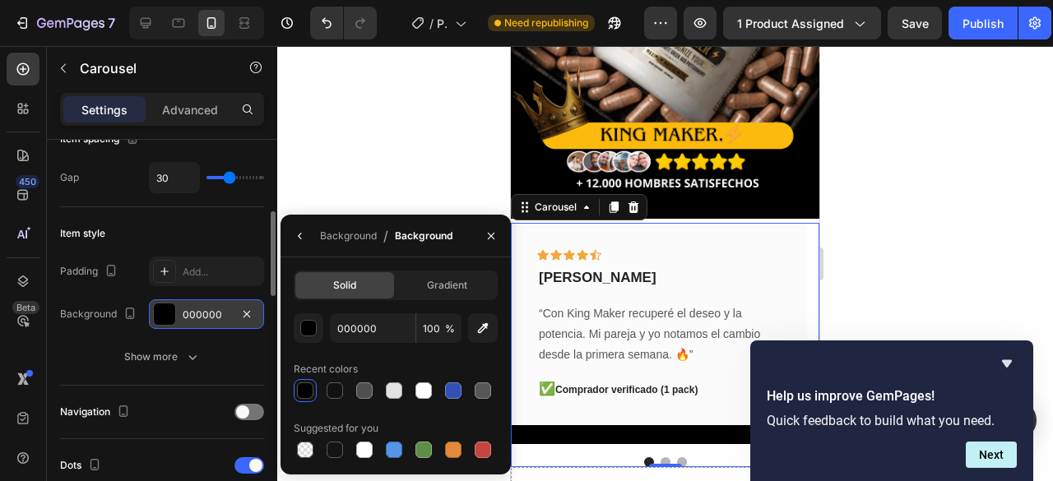
scroll to position [411, 0]
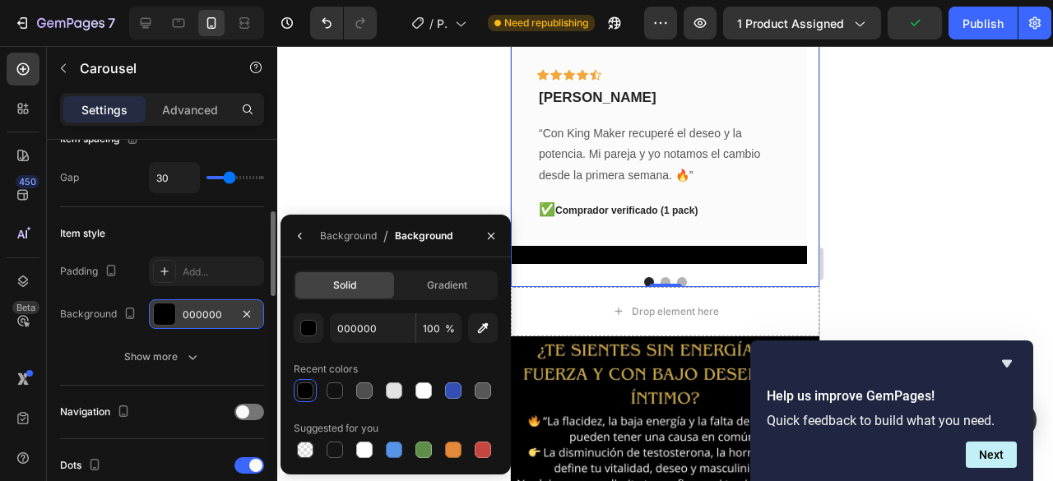
click at [304, 391] on div at bounding box center [305, 391] width 16 height 16
click at [370, 168] on div at bounding box center [665, 263] width 776 height 435
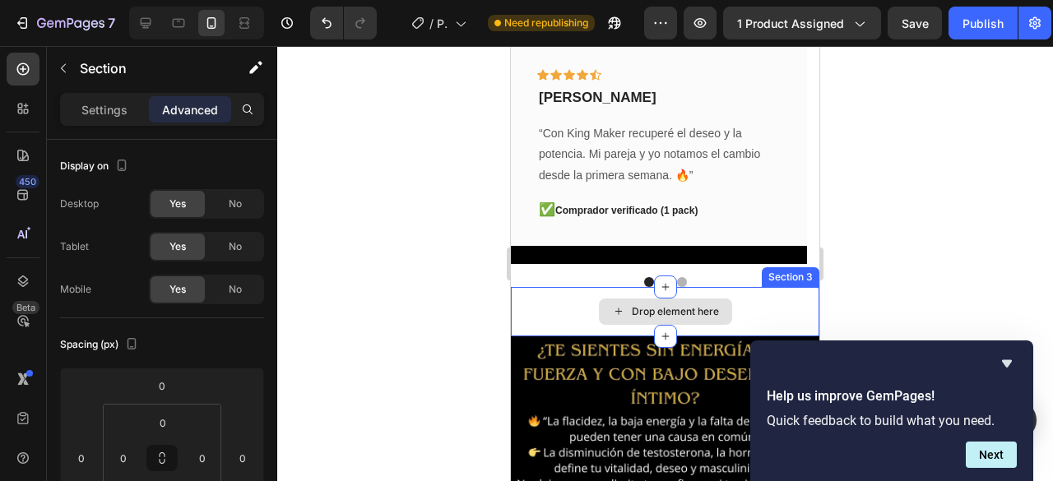
click at [544, 287] on div "Drop element here" at bounding box center [665, 311] width 309 height 49
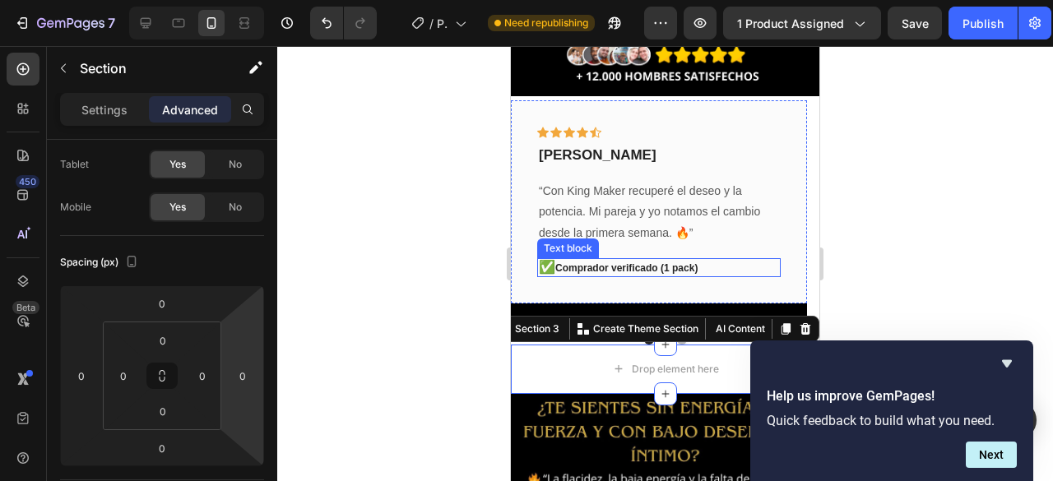
scroll to position [329, 0]
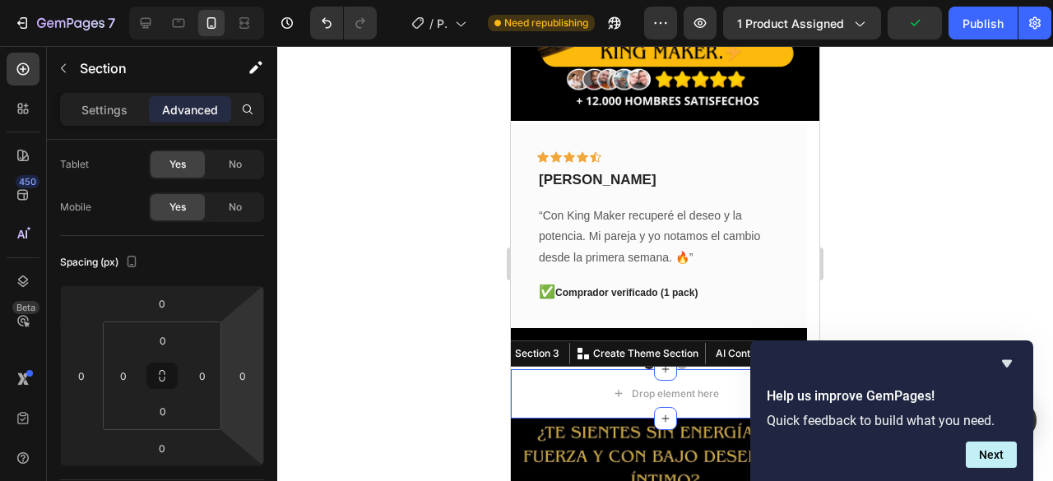
click at [686, 347] on div "Section 3 You can create reusable sections Create Theme Section AI Content Writ…" at bounding box center [655, 354] width 328 height 26
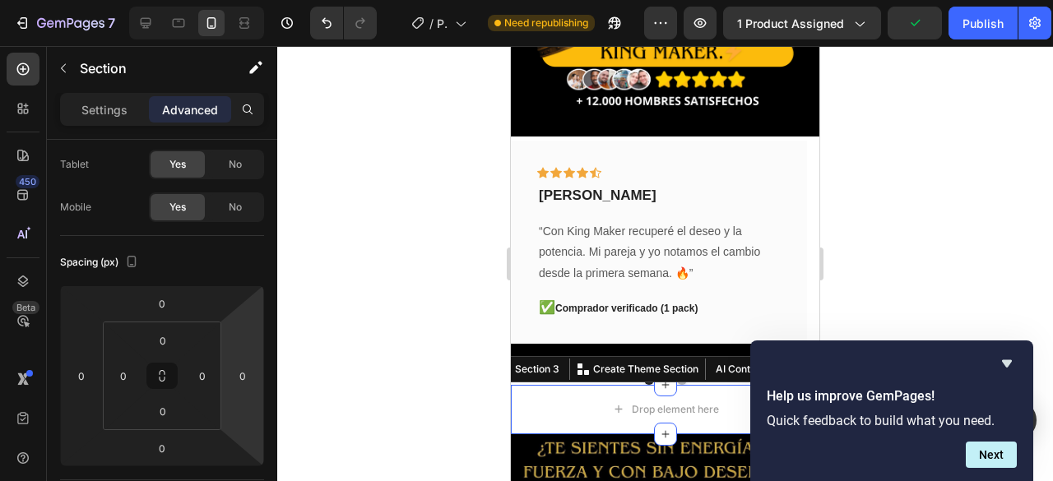
click at [364, 211] on div at bounding box center [665, 263] width 776 height 435
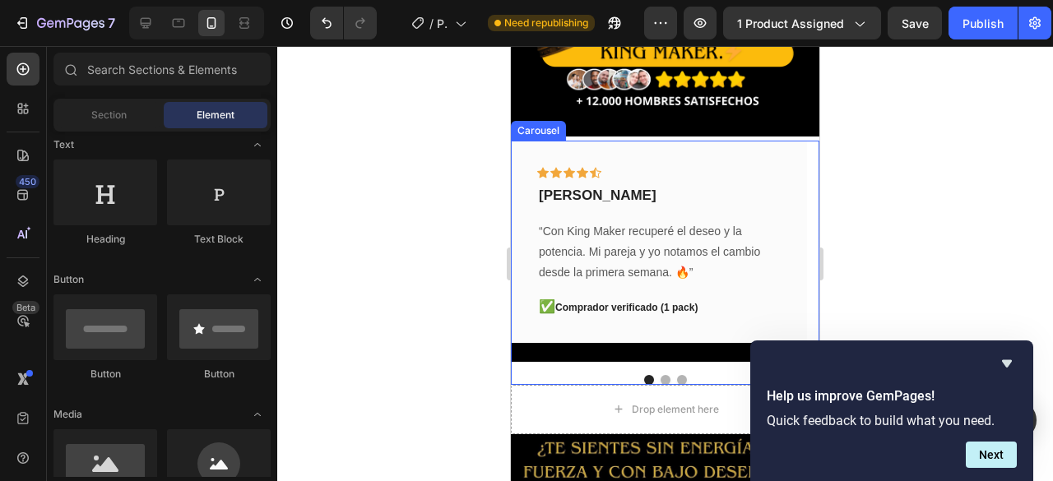
click at [644, 375] on button "Dot" at bounding box center [649, 380] width 10 height 10
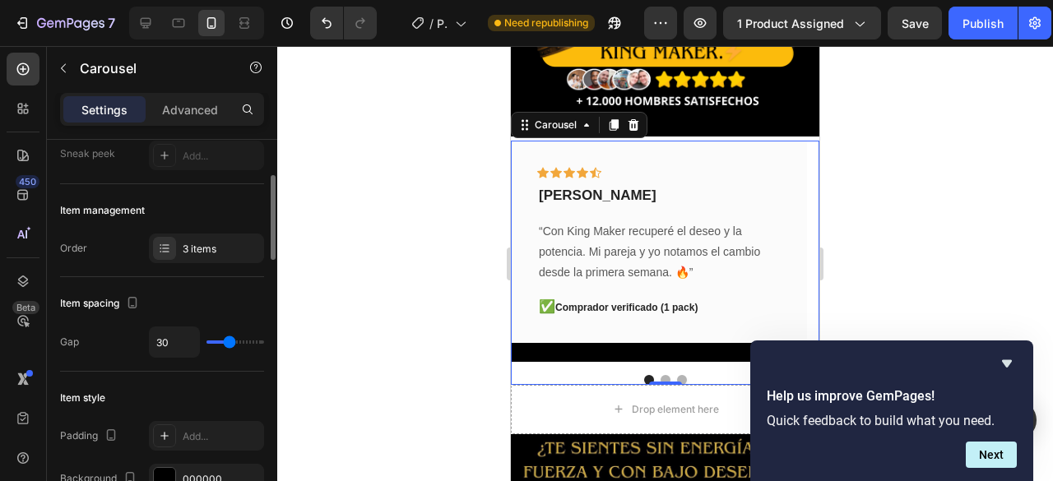
scroll to position [247, 0]
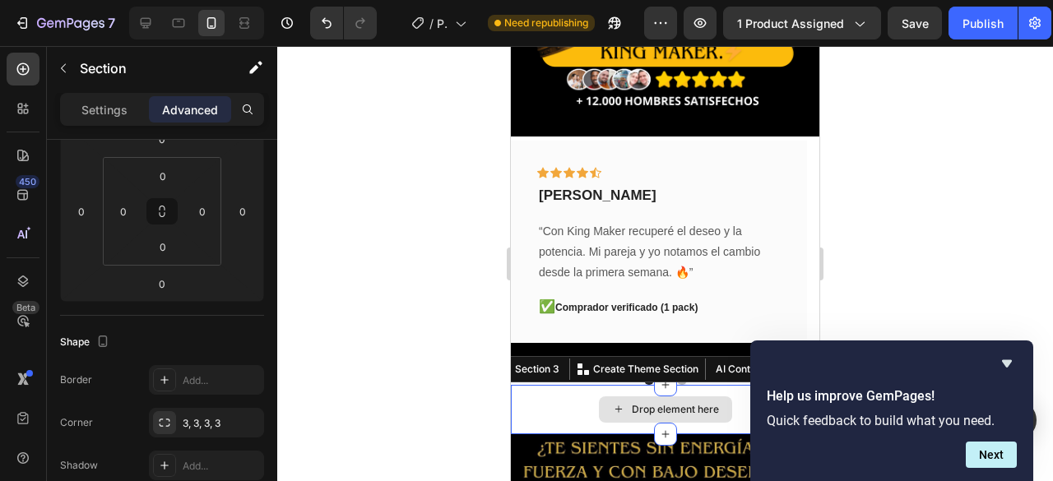
click at [532, 386] on div "Drop element here" at bounding box center [665, 409] width 309 height 49
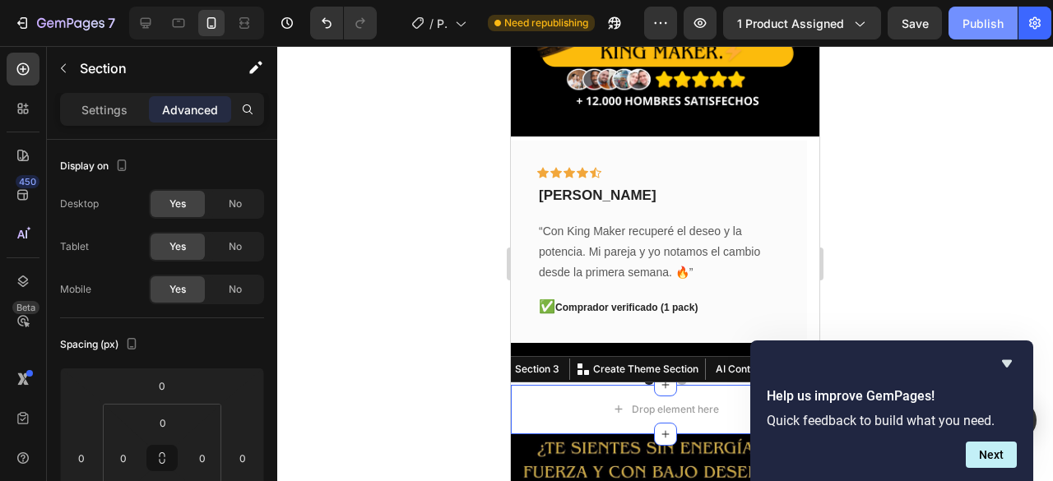
click at [978, 37] on button "Publish" at bounding box center [983, 23] width 69 height 33
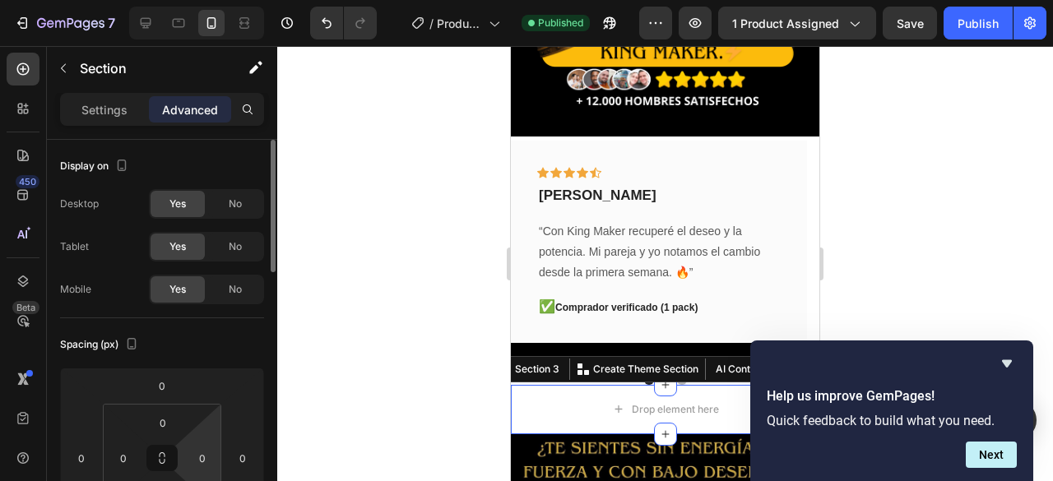
scroll to position [82, 0]
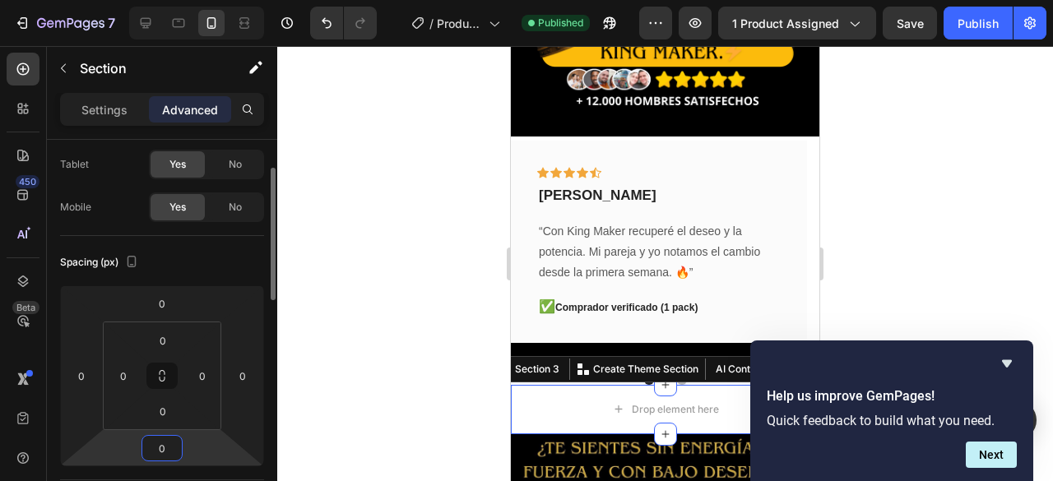
click at [169, 446] on input "0" at bounding box center [162, 448] width 33 height 25
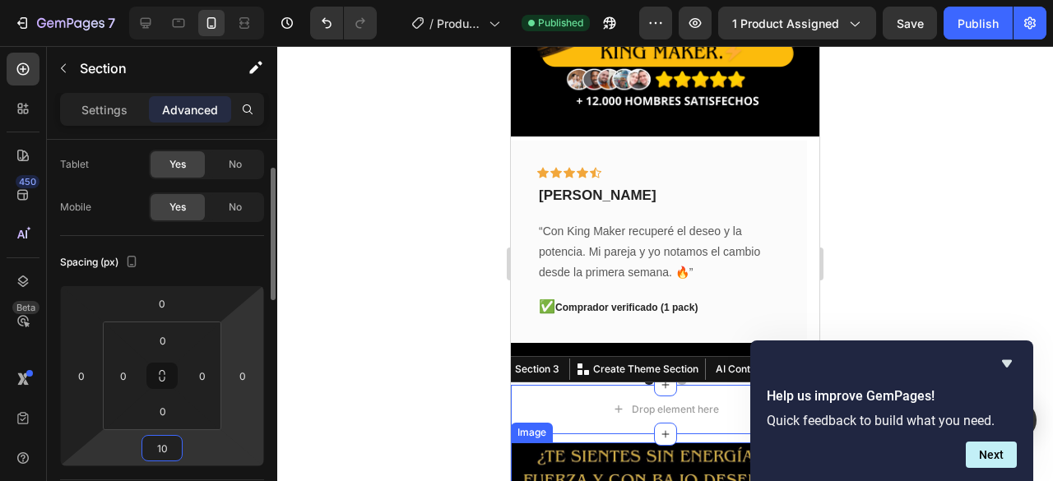
type input "1"
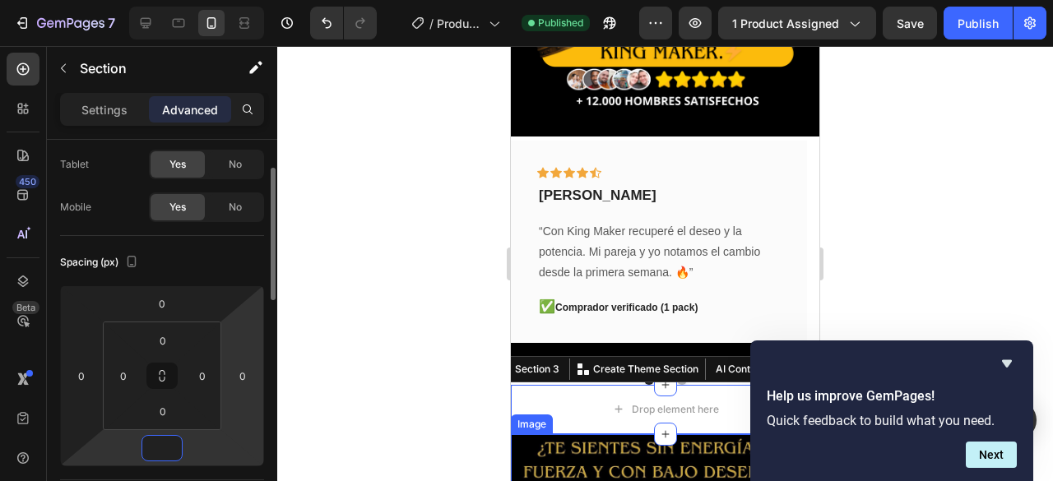
type input "0"
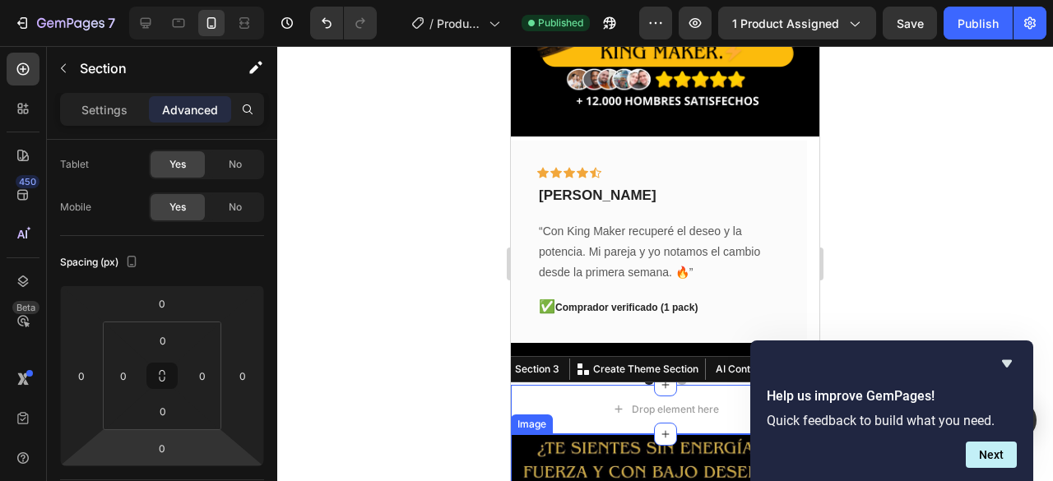
click at [372, 348] on div at bounding box center [665, 263] width 776 height 435
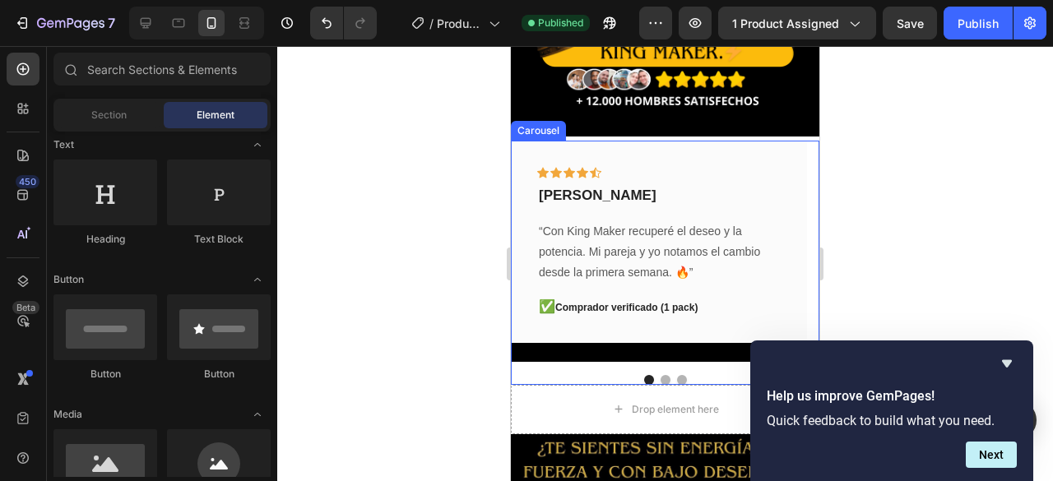
click at [540, 375] on div at bounding box center [665, 380] width 309 height 10
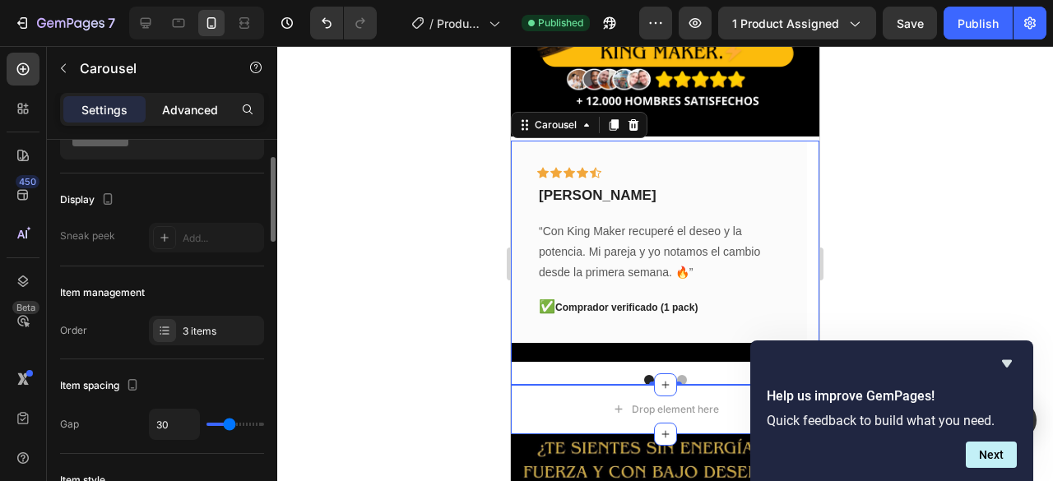
click at [190, 105] on p "Advanced" at bounding box center [190, 109] width 56 height 17
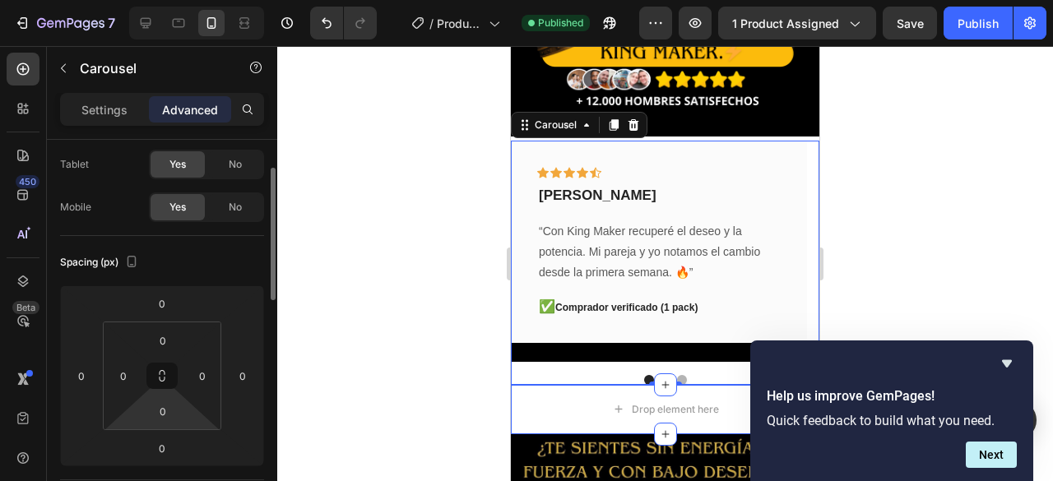
scroll to position [165, 0]
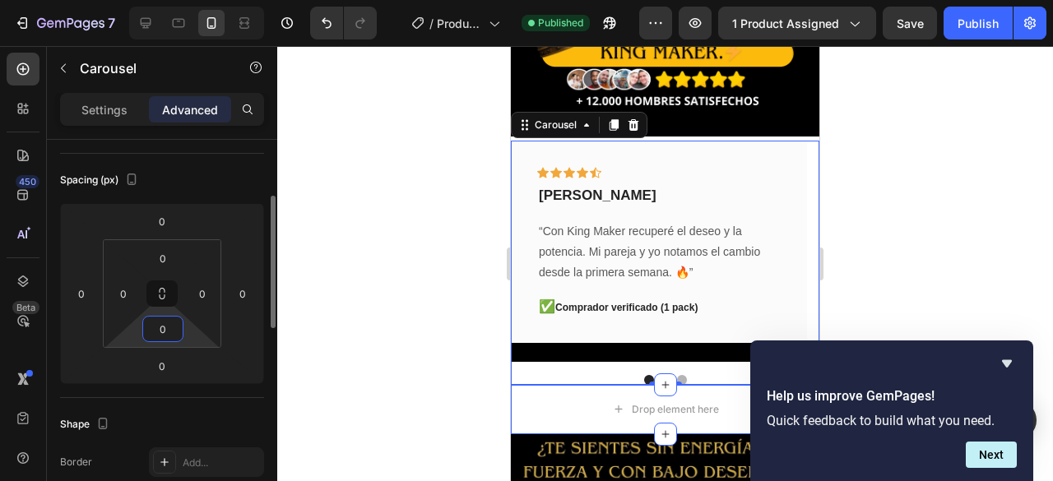
click at [165, 329] on input "0" at bounding box center [162, 329] width 33 height 25
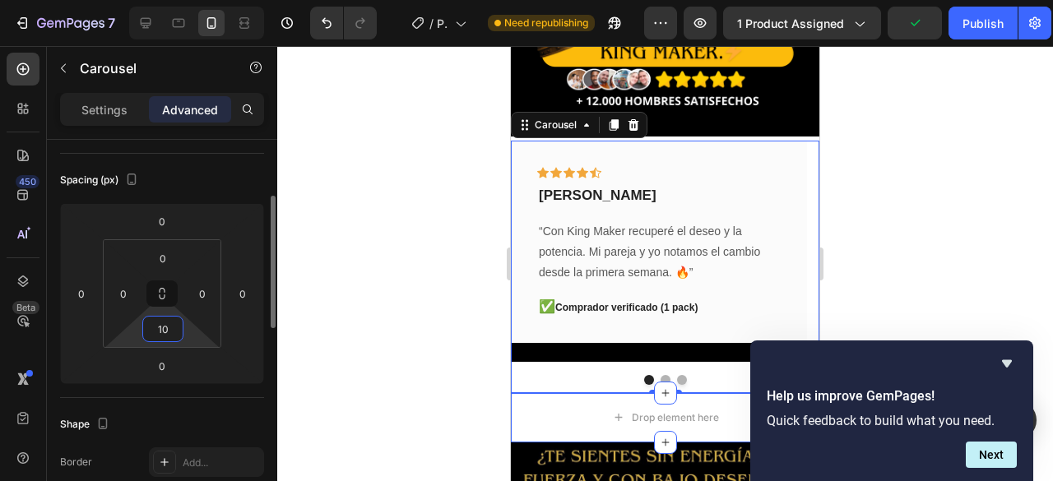
type input "1"
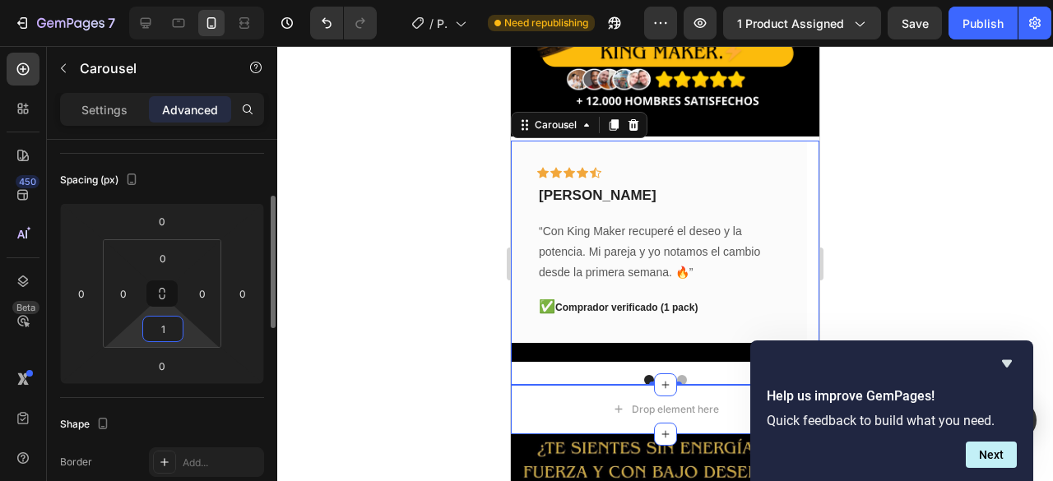
type input "10"
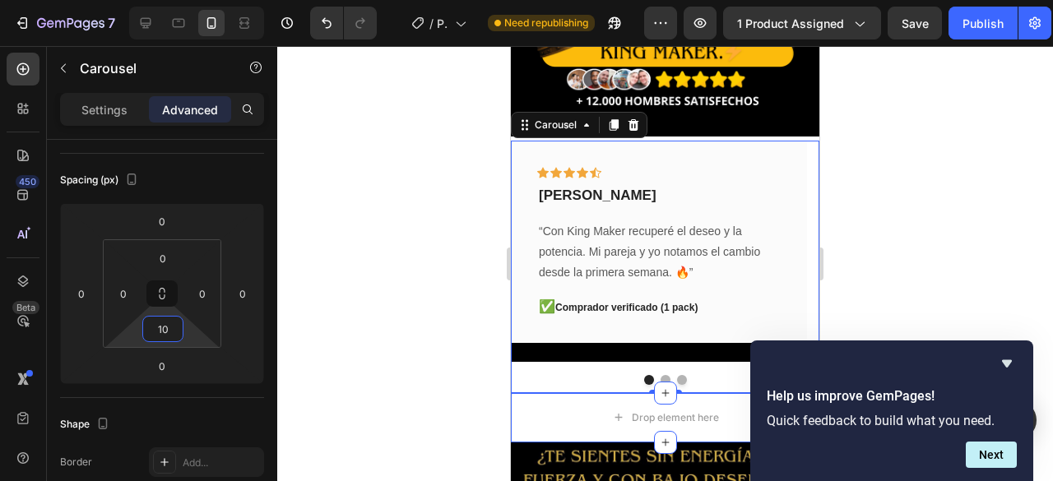
click at [355, 314] on div at bounding box center [665, 263] width 776 height 435
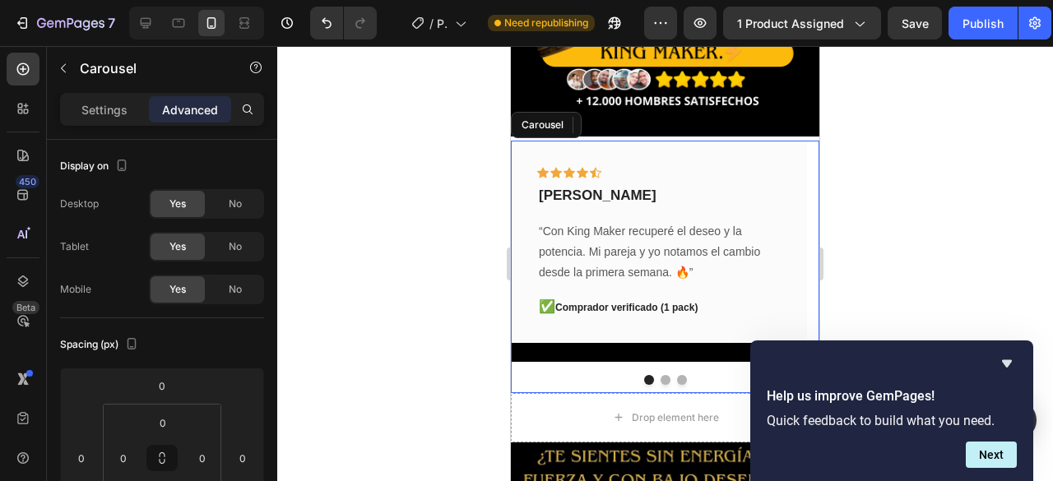
click at [597, 358] on div "Icon Icon Icon Icon Icon Row Rubén Gaitán Text block “Con King Maker recuperé e…" at bounding box center [665, 267] width 309 height 253
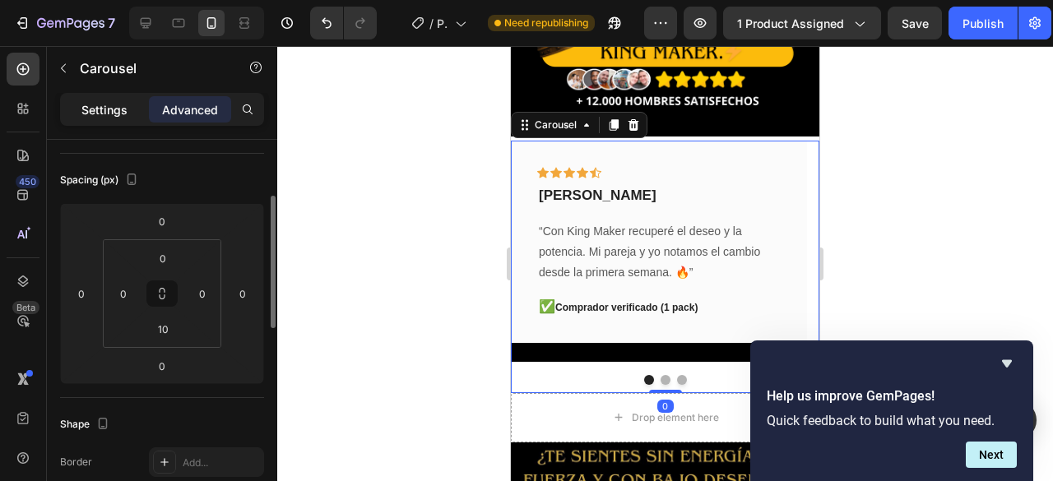
click at [107, 114] on p "Settings" at bounding box center [104, 109] width 46 height 17
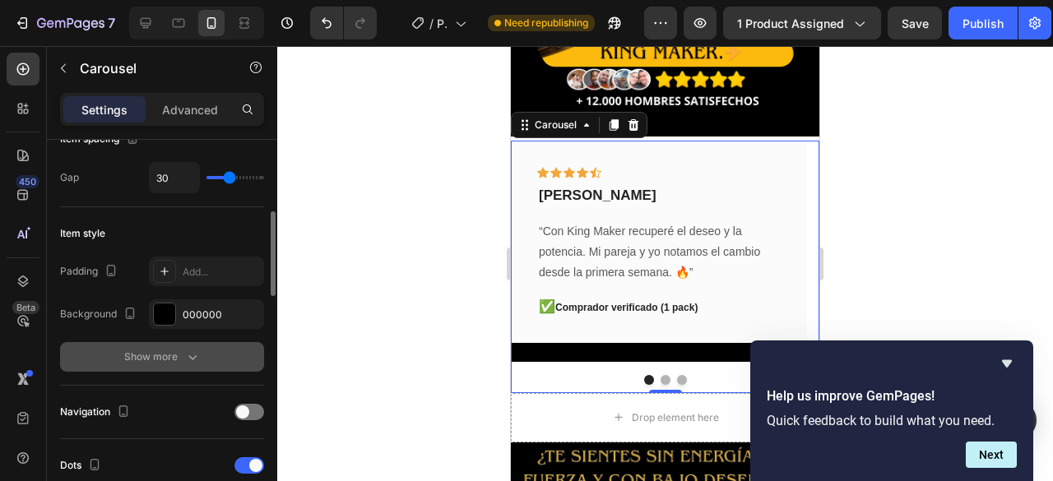
scroll to position [411, 0]
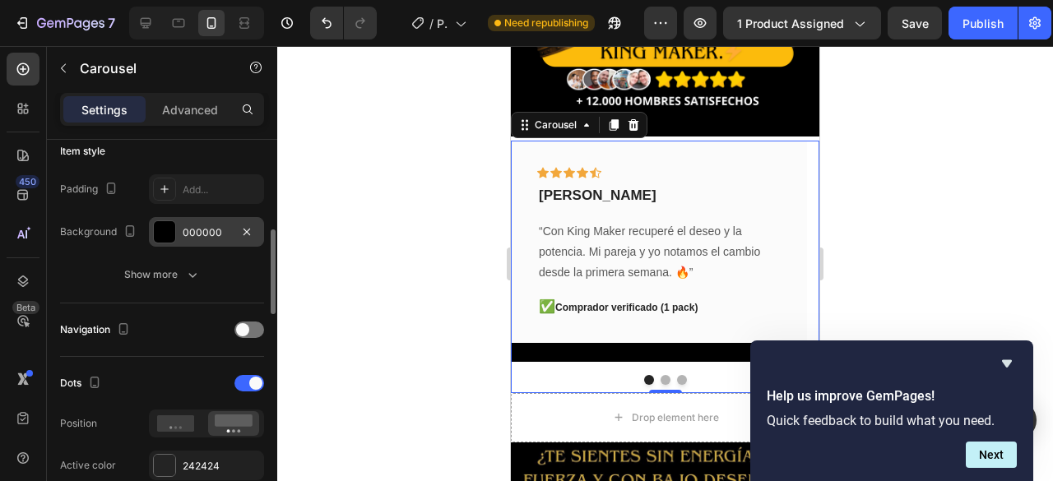
click at [197, 230] on div "000000" at bounding box center [207, 232] width 48 height 15
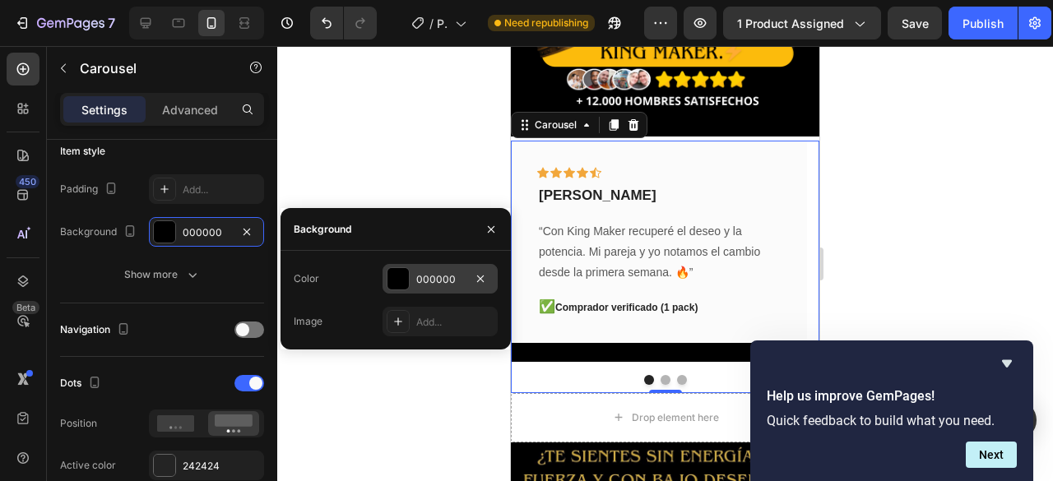
click at [410, 279] on div "000000" at bounding box center [440, 279] width 115 height 30
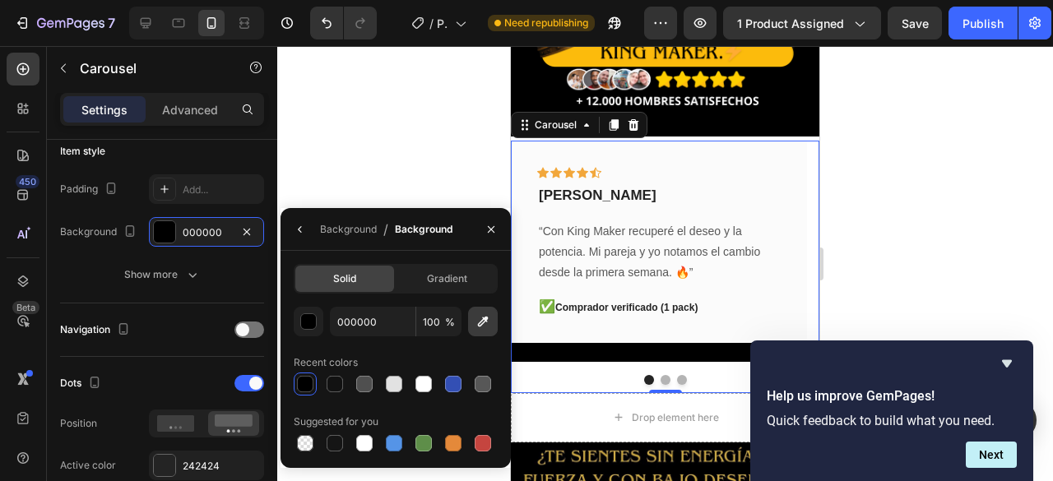
click at [476, 327] on icon "button" at bounding box center [483, 321] width 16 height 16
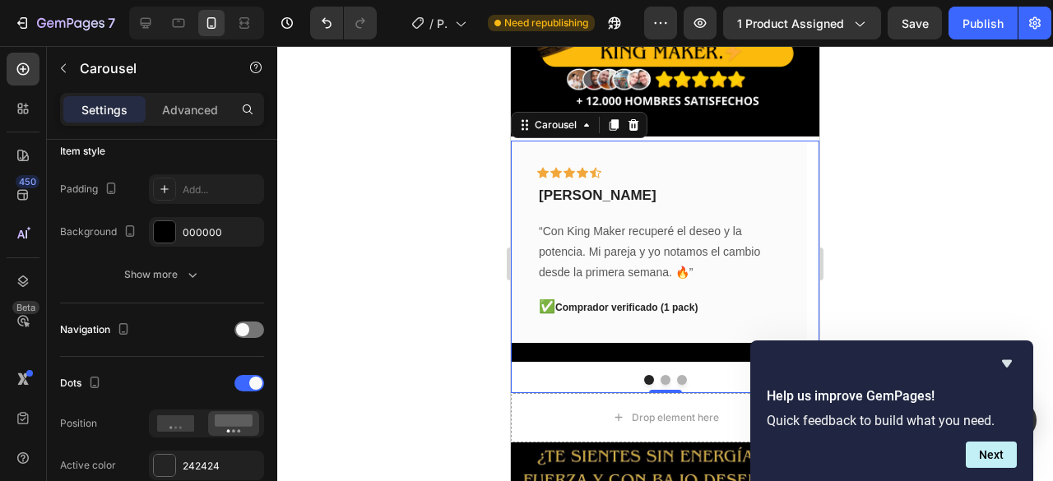
click at [661, 375] on button "Dot" at bounding box center [666, 380] width 10 height 10
click at [677, 375] on button "Dot" at bounding box center [682, 380] width 10 height 10
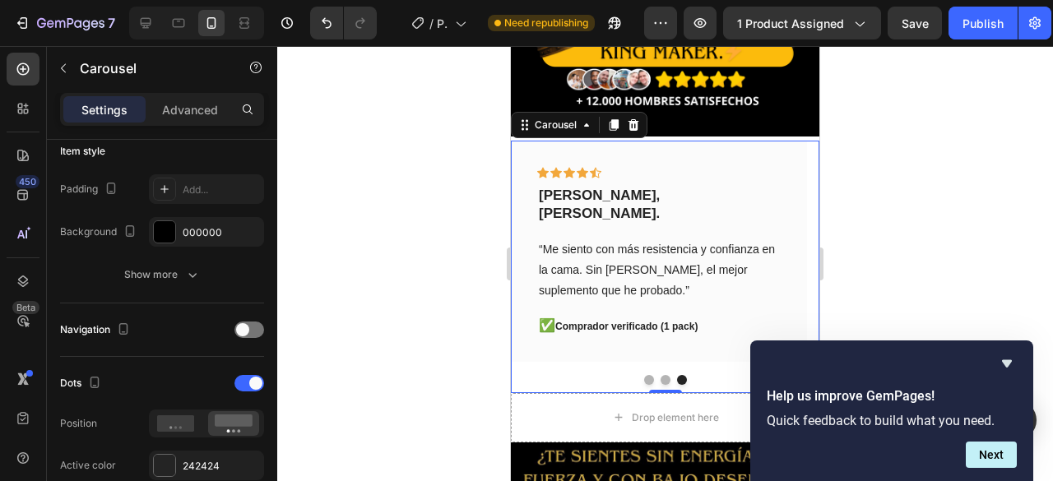
click at [638, 353] on div "Icon Icon Icon Icon Icon Row Rubén Gaitán Text block “Con King Maker recuperé e…" at bounding box center [665, 267] width 309 height 253
click at [644, 375] on button "Dot" at bounding box center [649, 380] width 10 height 10
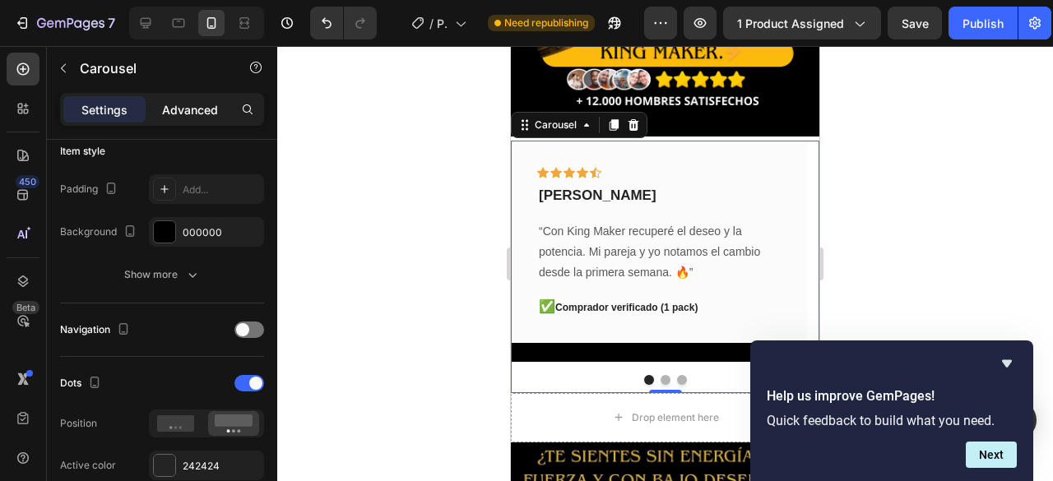
click at [192, 103] on p "Advanced" at bounding box center [190, 109] width 56 height 17
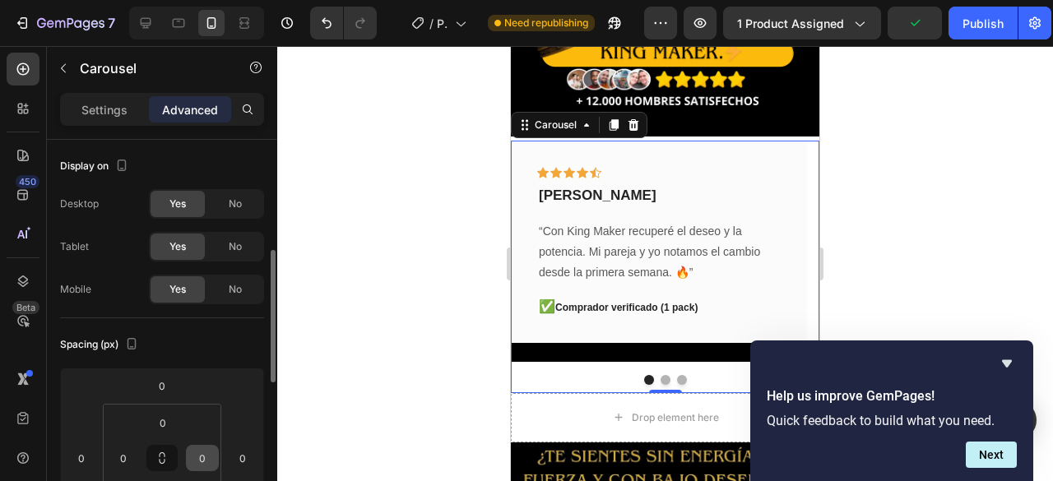
scroll to position [165, 0]
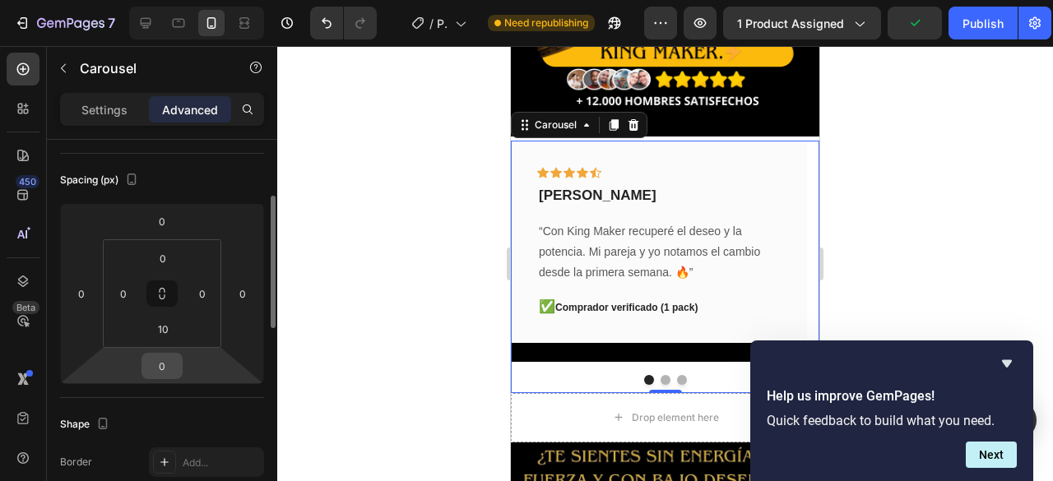
click at [168, 366] on input "0" at bounding box center [162, 366] width 33 height 25
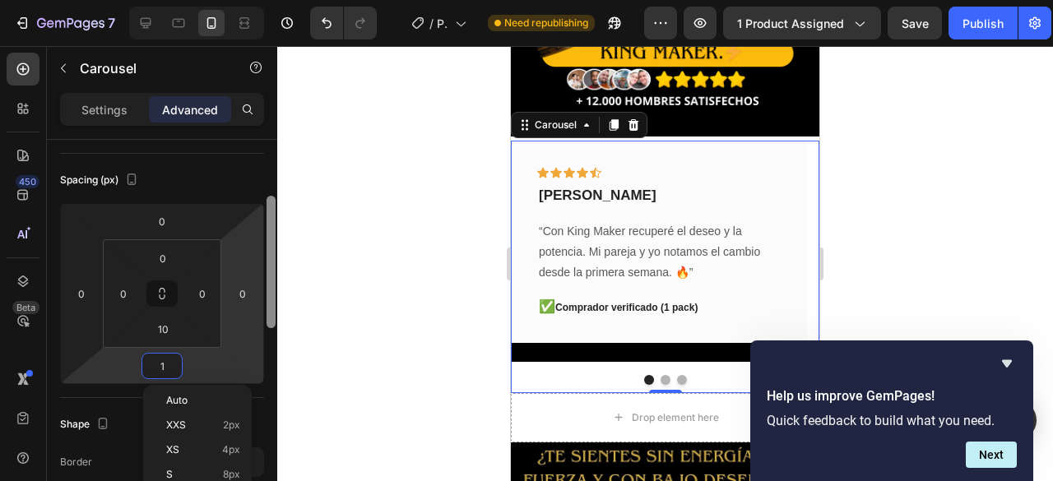
type input "10"
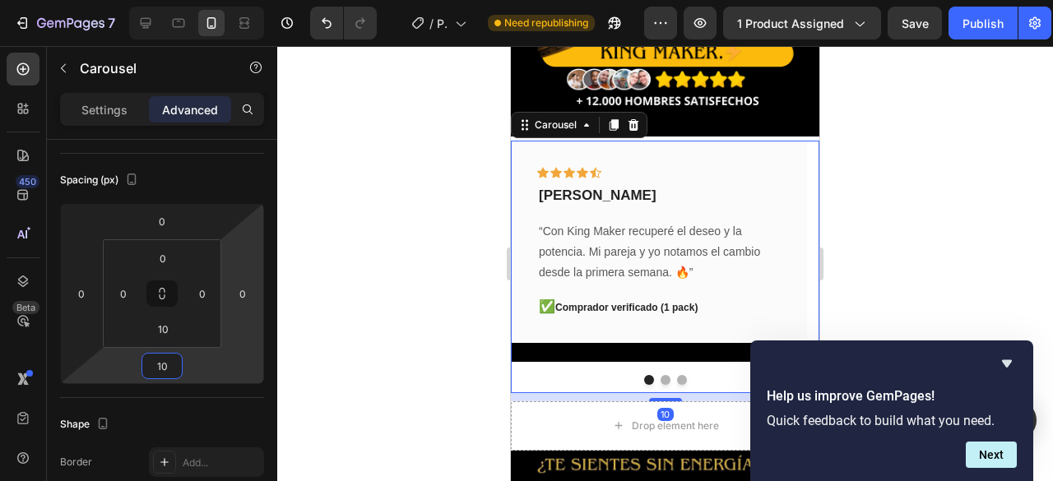
click at [403, 195] on div at bounding box center [665, 263] width 776 height 435
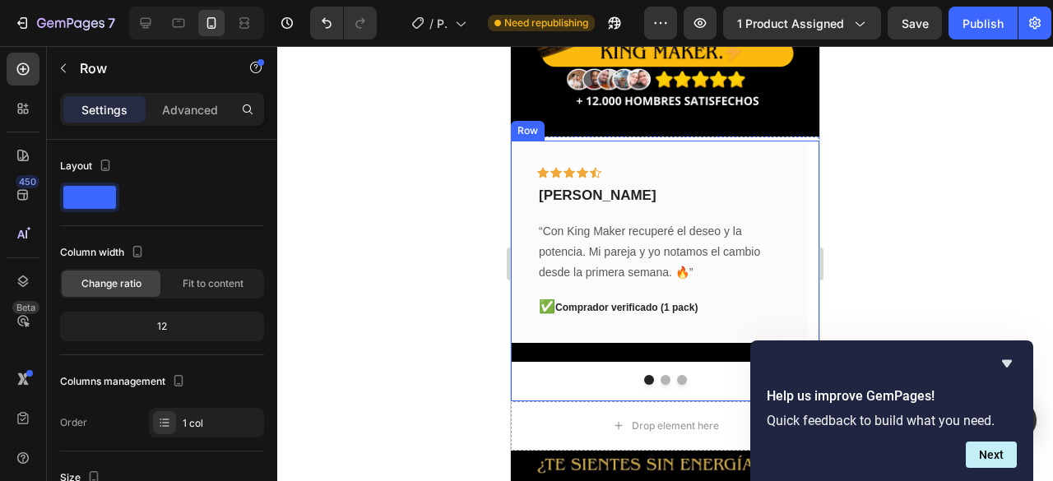
click at [535, 364] on div "Icon Icon Icon Icon Icon Row Rubén Gaitán Text block “Con King Maker recuperé e…" at bounding box center [665, 271] width 309 height 261
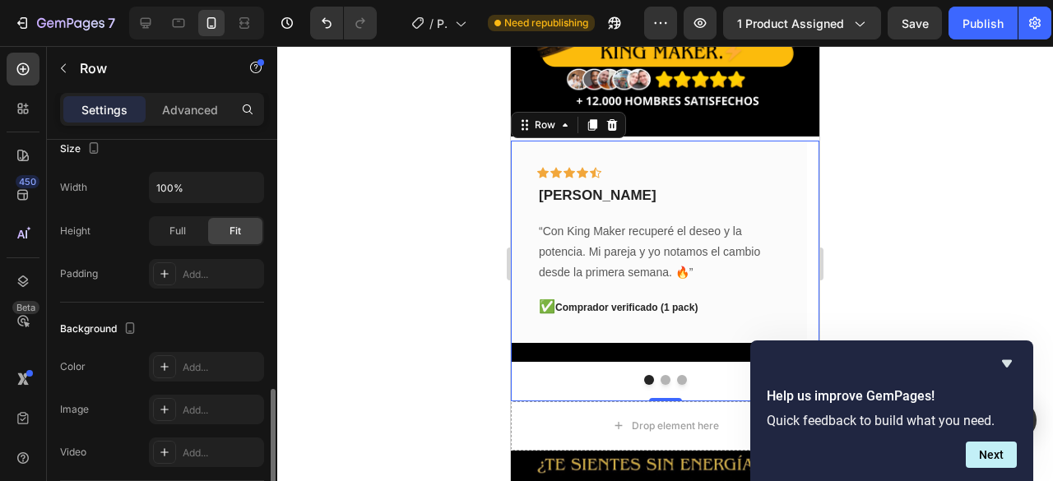
scroll to position [411, 0]
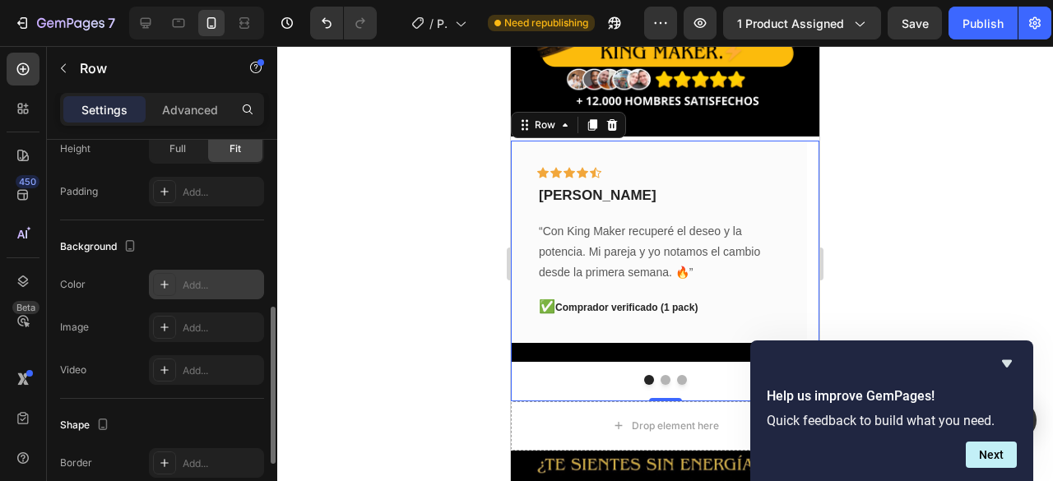
click at [202, 282] on div "Add..." at bounding box center [221, 285] width 77 height 15
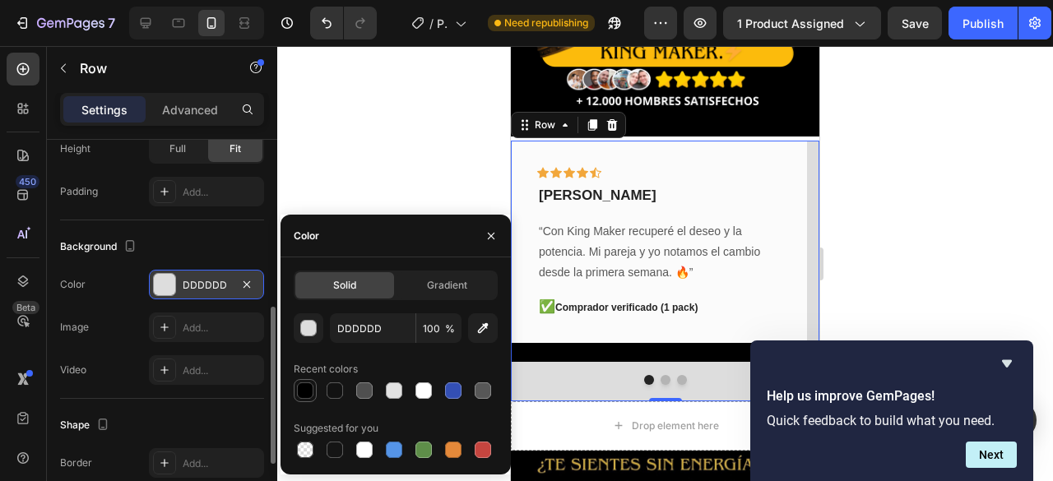
click at [304, 400] on div at bounding box center [305, 391] width 20 height 20
type input "000000"
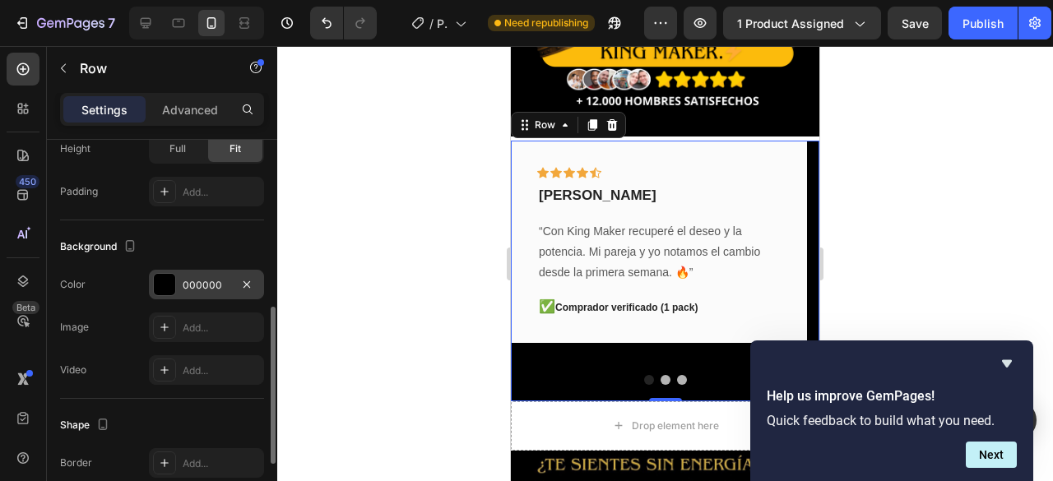
click at [340, 117] on div at bounding box center [665, 263] width 776 height 435
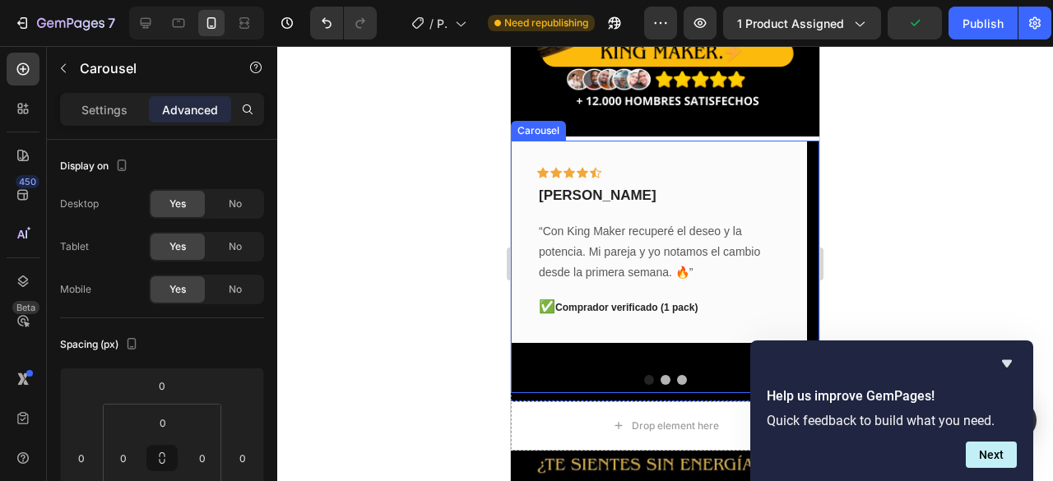
click at [678, 375] on button "Dot" at bounding box center [682, 380] width 10 height 10
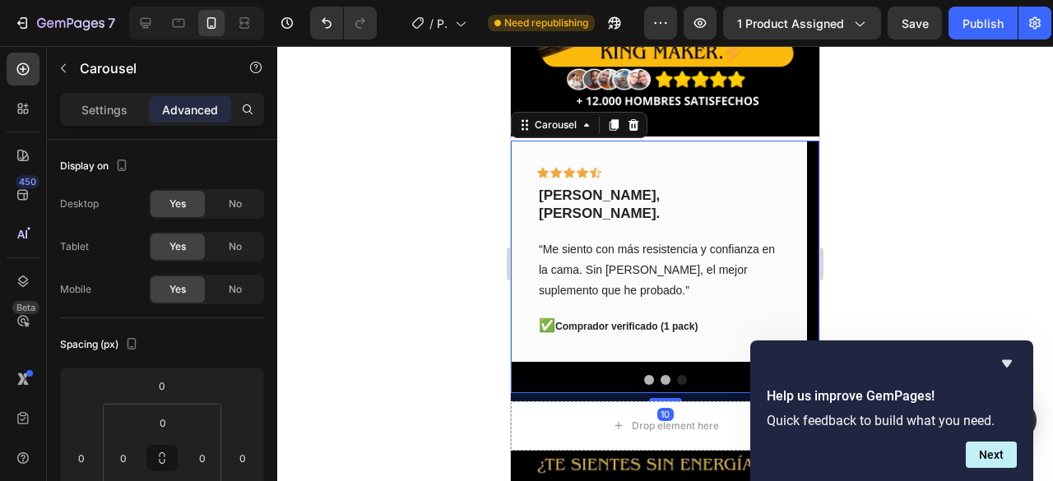
click at [677, 375] on button "Dot" at bounding box center [682, 380] width 10 height 10
click at [647, 375] on button "Dot" at bounding box center [649, 380] width 10 height 10
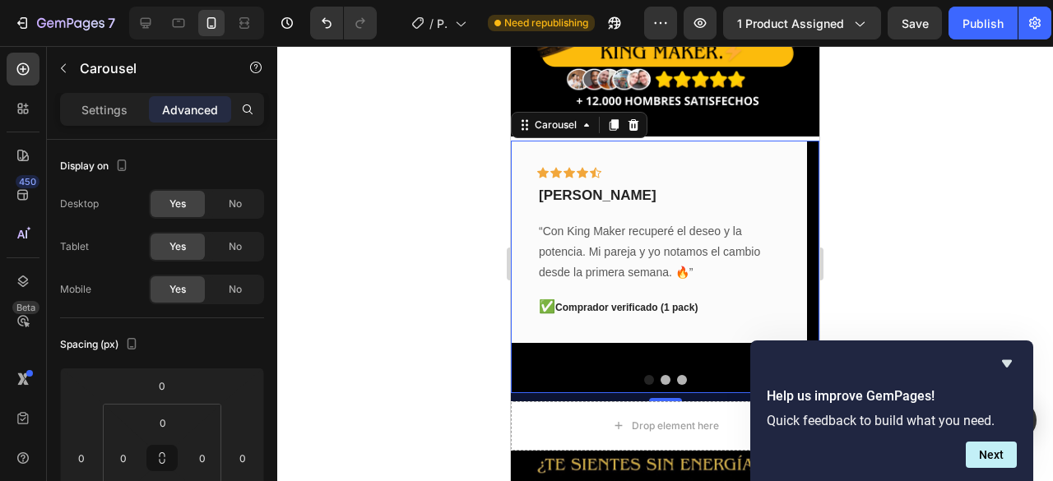
click at [569, 353] on div "Icon Icon Icon Icon Icon Row Rubén Gaitán Text block “Con King Maker recuperé e…" at bounding box center [665, 267] width 309 height 253
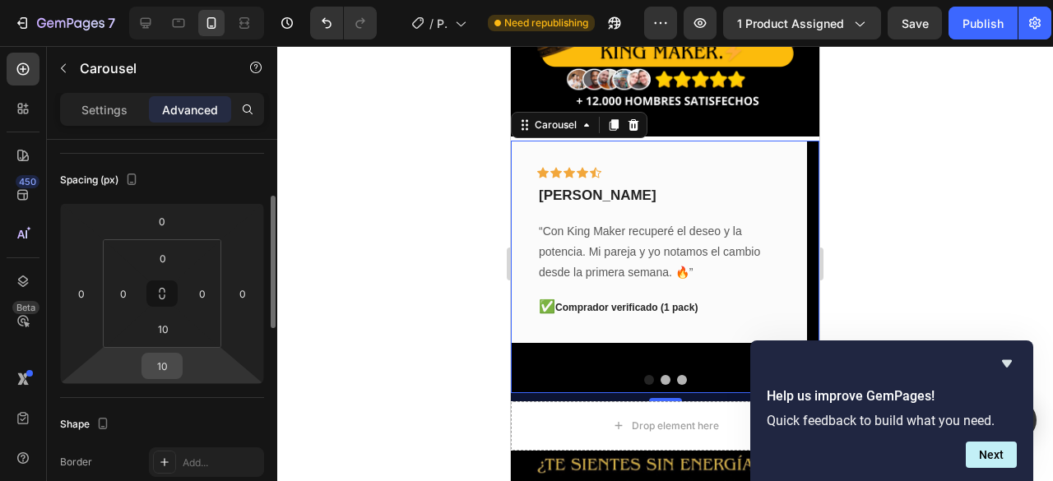
click at [181, 364] on div "10" at bounding box center [162, 366] width 41 height 26
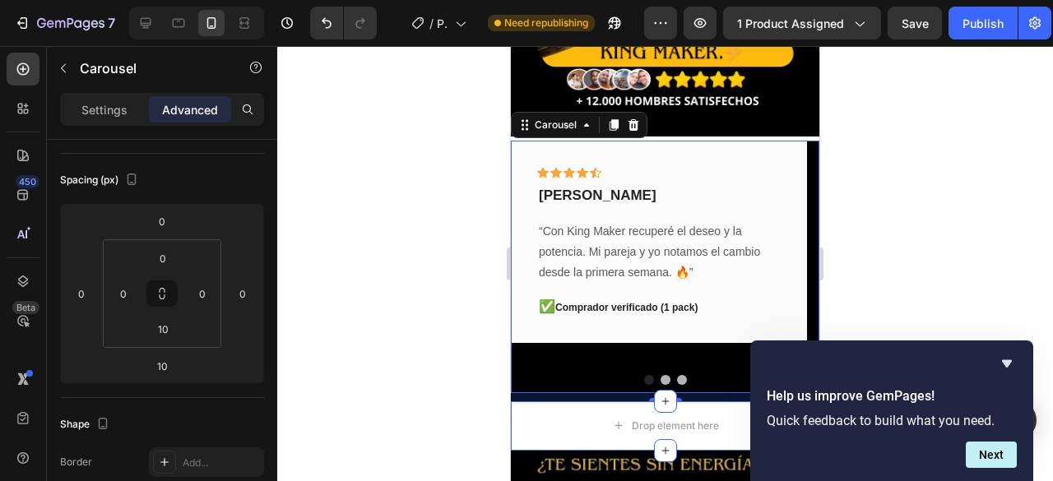
click at [351, 289] on div at bounding box center [665, 263] width 776 height 435
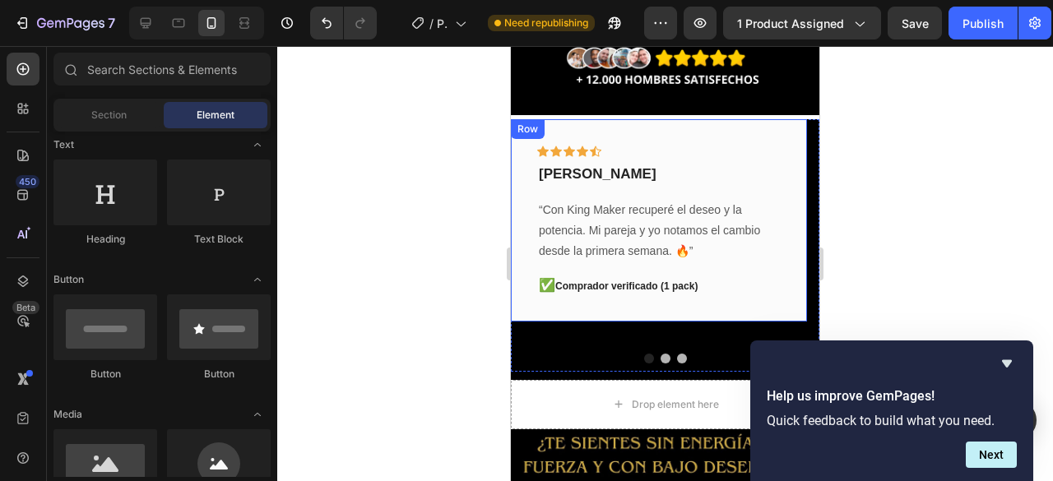
scroll to position [411, 0]
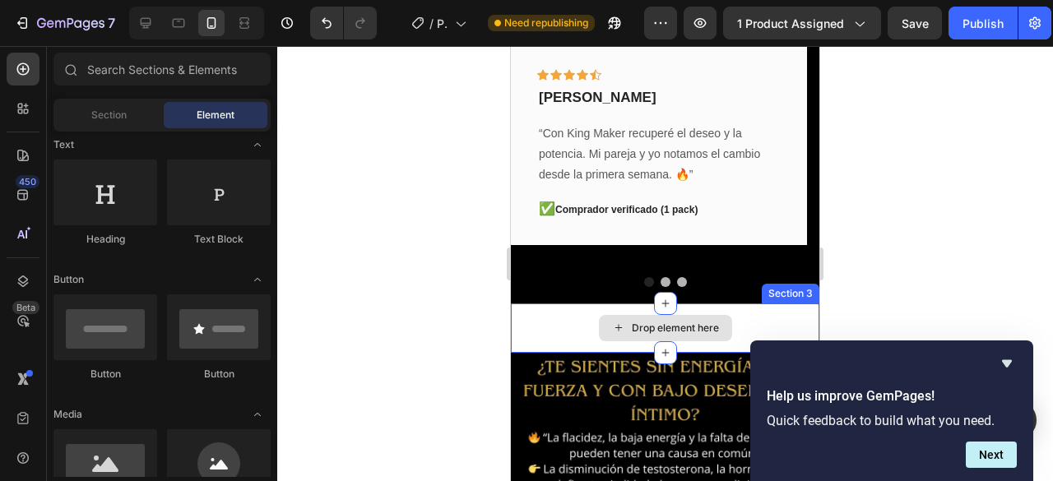
click at [538, 320] on div "Drop element here" at bounding box center [665, 328] width 309 height 49
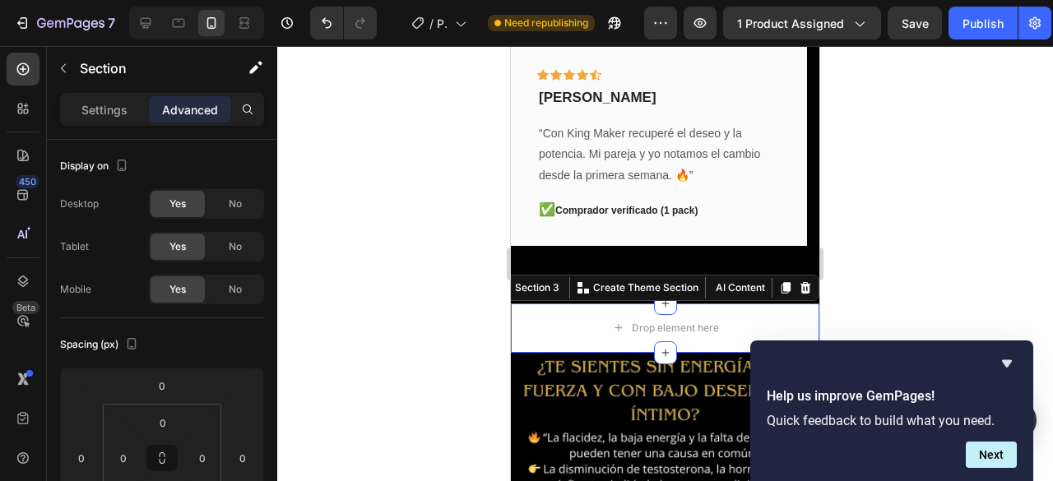
click at [413, 248] on div at bounding box center [665, 263] width 776 height 435
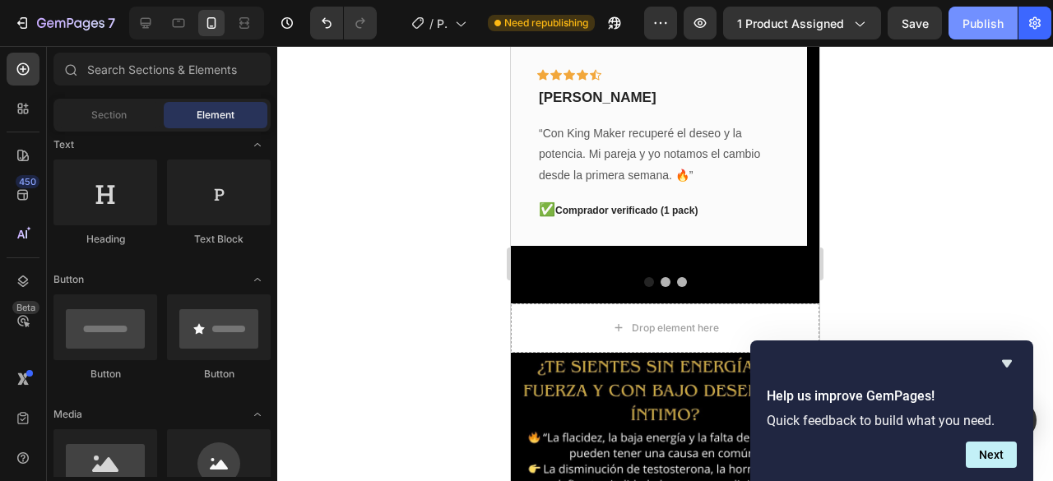
click at [969, 15] on div "Publish" at bounding box center [983, 23] width 41 height 17
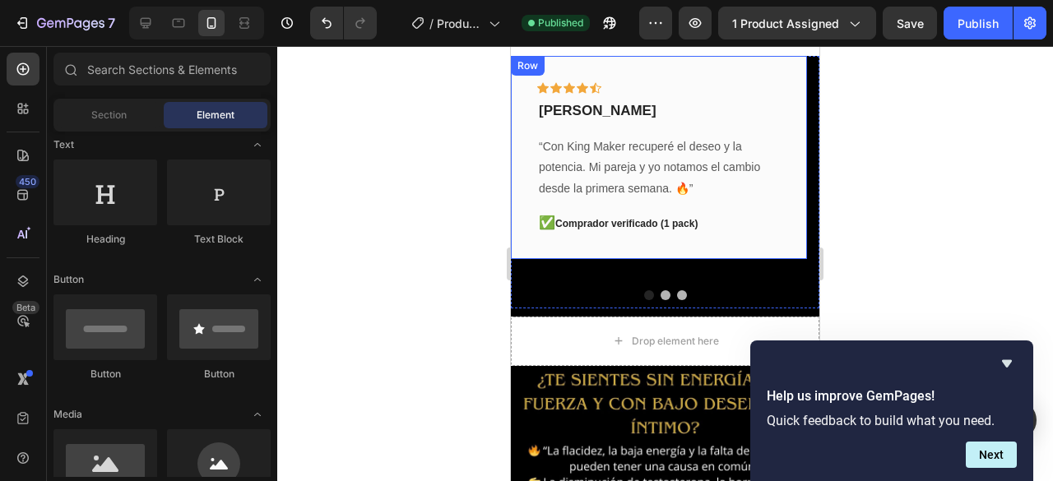
scroll to position [329, 0]
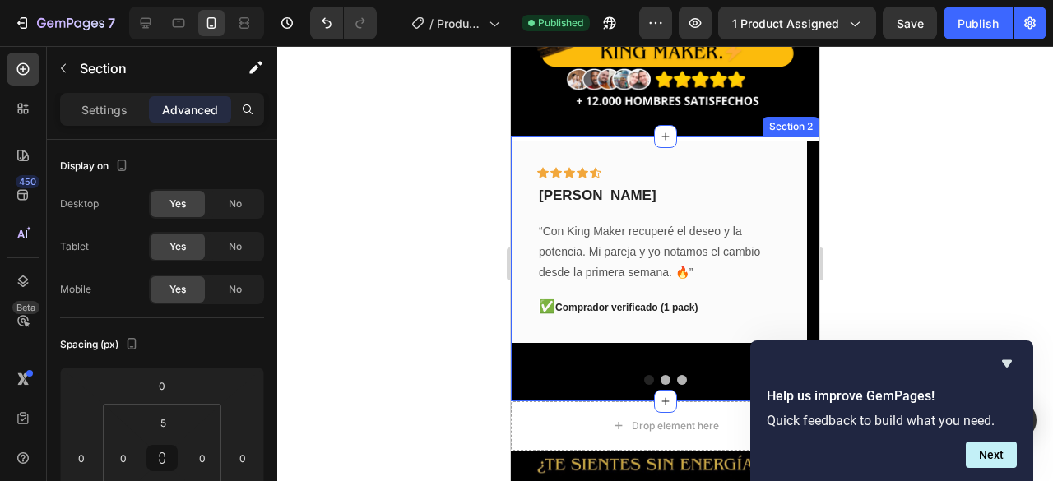
click at [555, 137] on div "Icon Icon Icon Icon Icon Row Rubén Gaitán Text block “Con King Maker recuperé e…" at bounding box center [665, 269] width 309 height 265
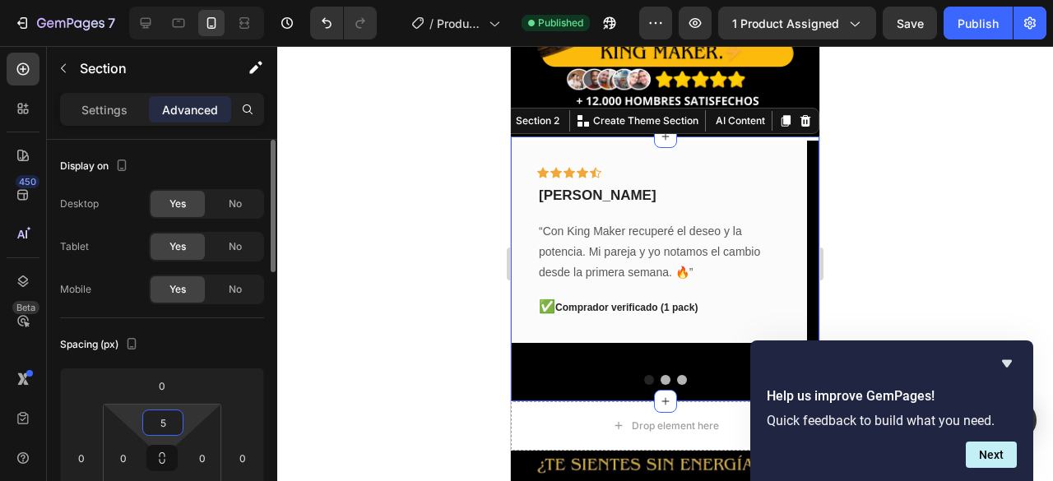
drag, startPoint x: 176, startPoint y: 422, endPoint x: 145, endPoint y: 426, distance: 31.5
click at [145, 426] on div "5" at bounding box center [162, 423] width 41 height 26
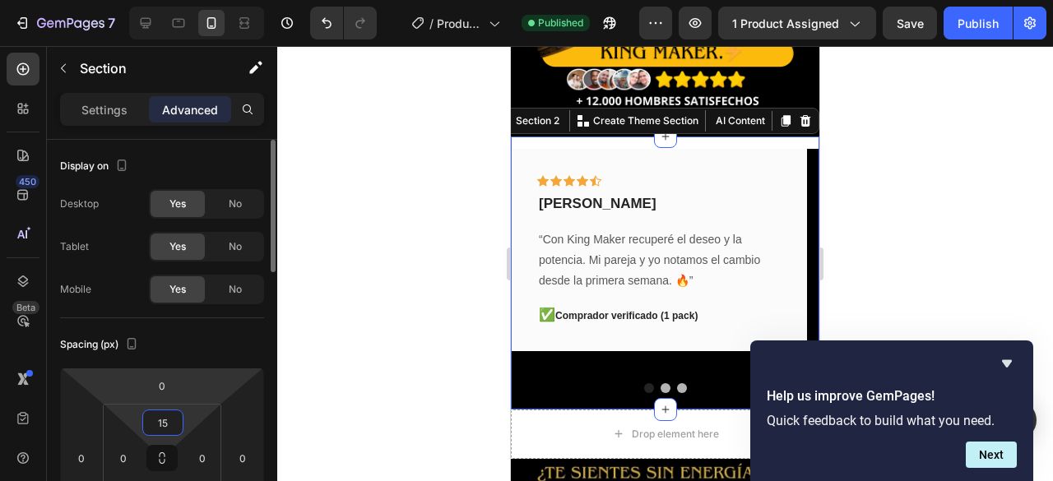
type input "5"
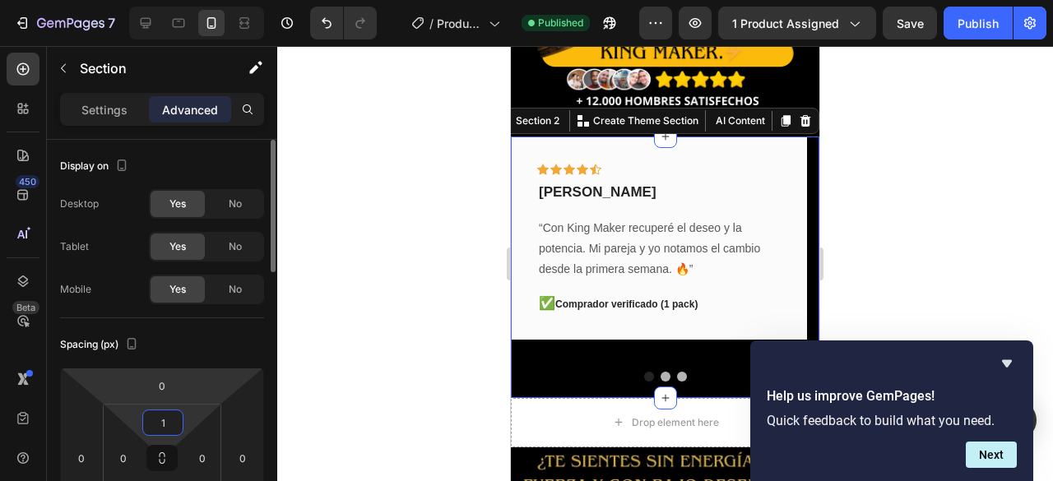
type input "10"
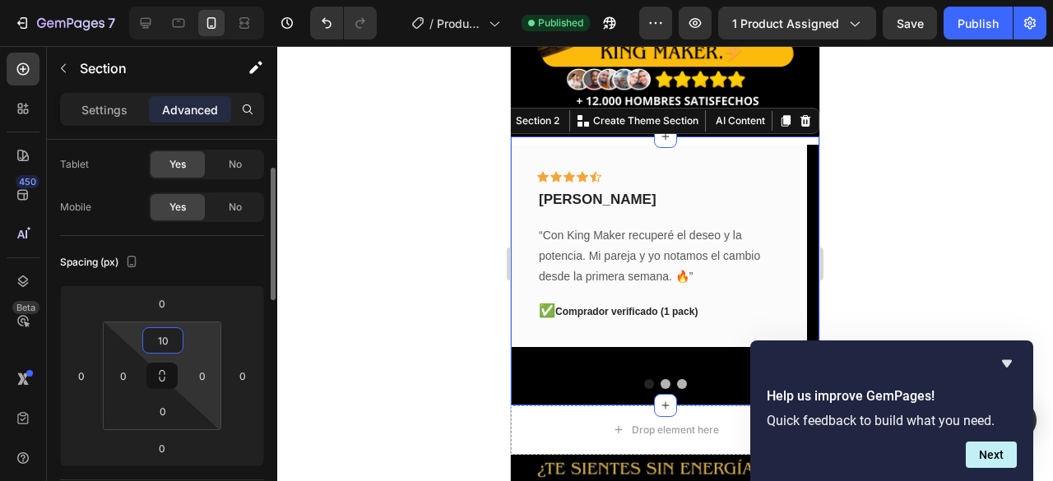
scroll to position [165, 0]
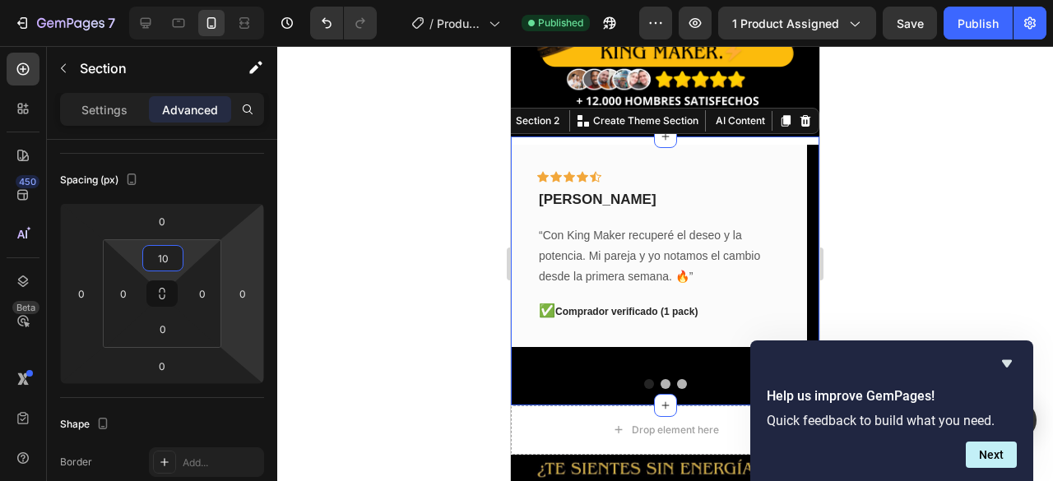
click at [499, 175] on div at bounding box center [665, 263] width 776 height 435
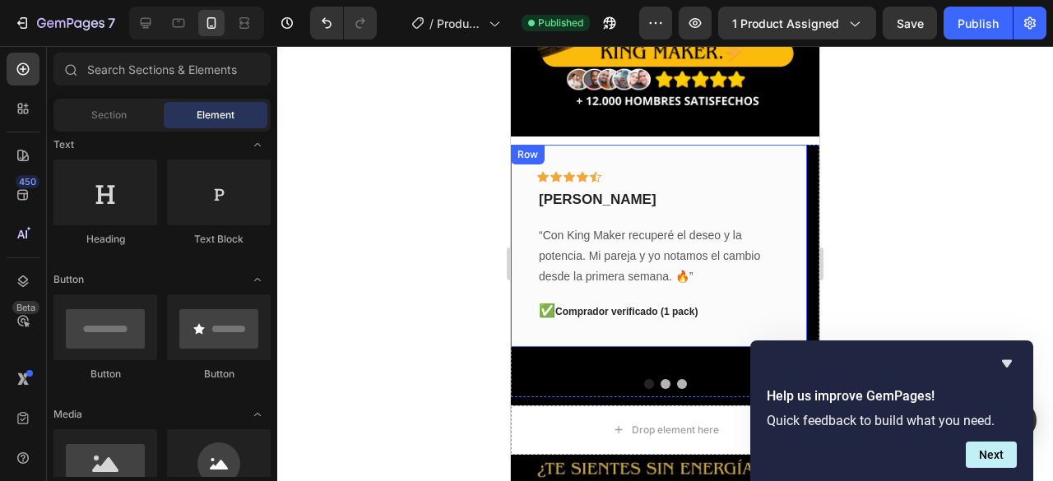
click at [607, 145] on div "Icon Icon Icon Icon Icon Row Rubén Gaitán Text block “Con King Maker recuperé e…" at bounding box center [659, 246] width 296 height 203
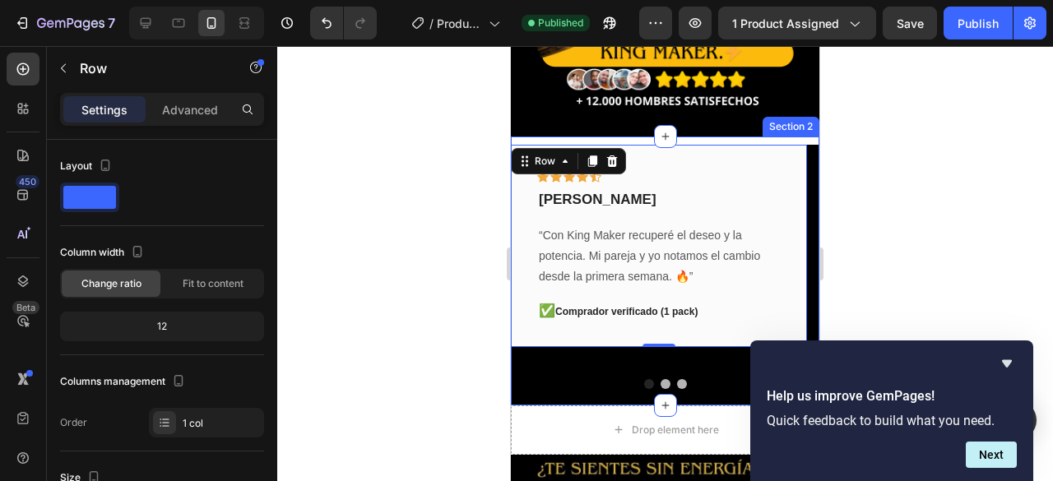
click at [591, 137] on div "Icon Icon Icon Icon Icon Row Rubén Gaitán Text block “Con King Maker recuperé e…" at bounding box center [665, 271] width 309 height 269
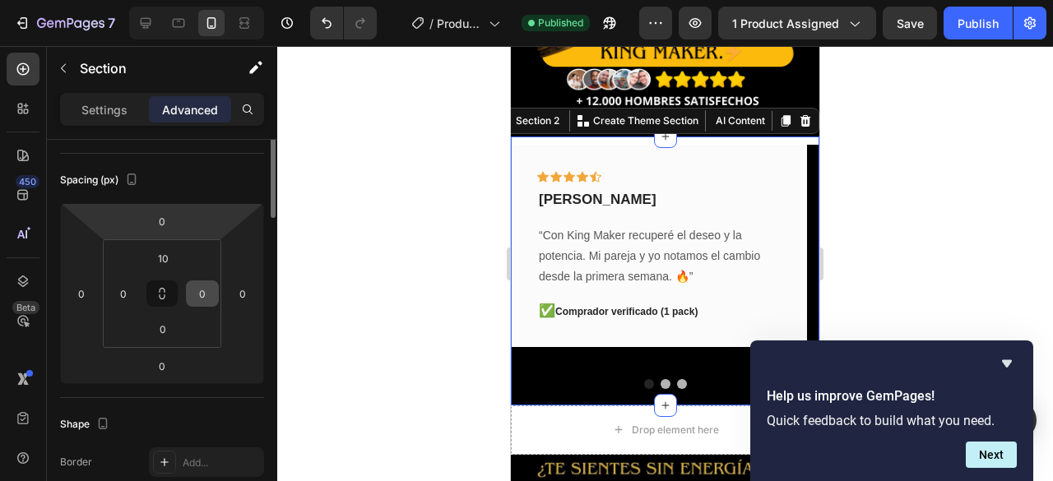
scroll to position [0, 0]
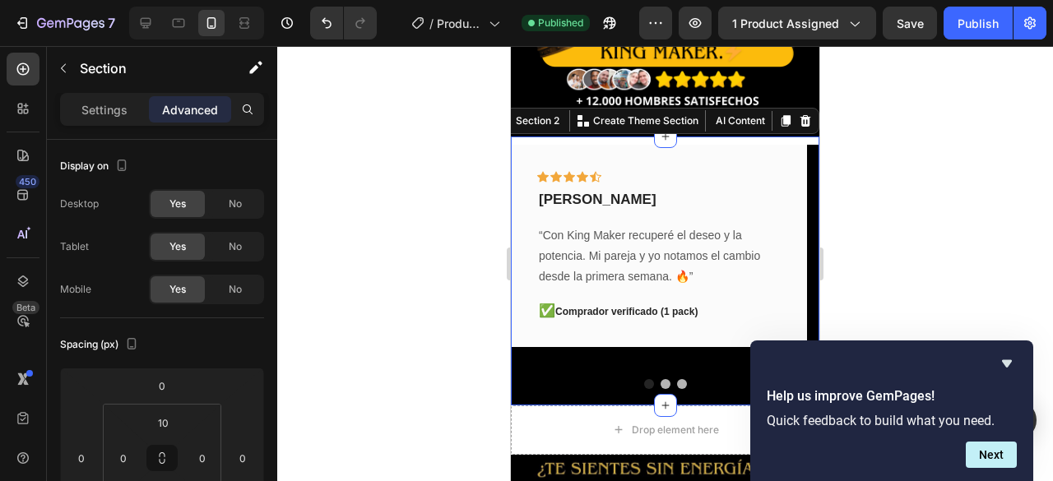
click at [546, 137] on div "Icon Icon Icon Icon Icon Row Rubén Gaitán Text block “Con King Maker recuperé e…" at bounding box center [665, 271] width 309 height 269
click at [540, 379] on div at bounding box center [665, 384] width 309 height 10
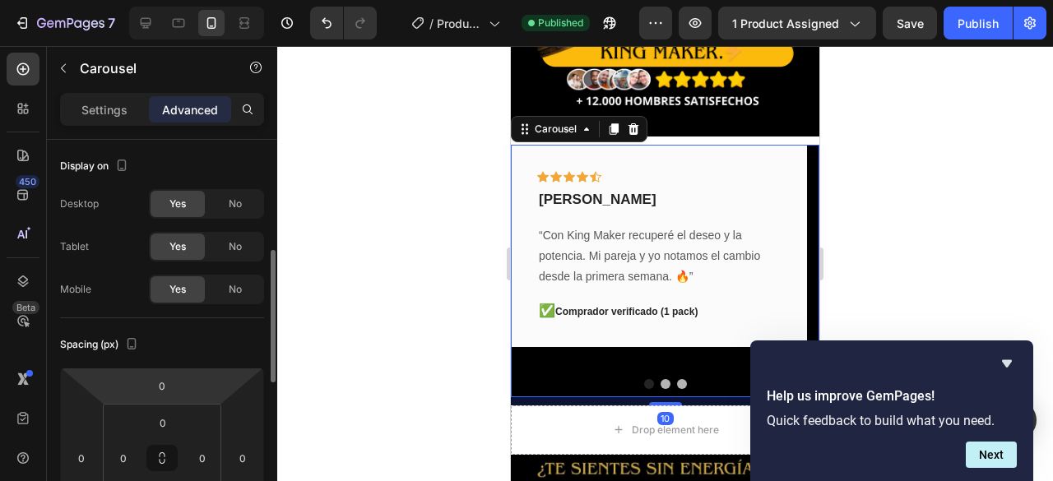
scroll to position [165, 0]
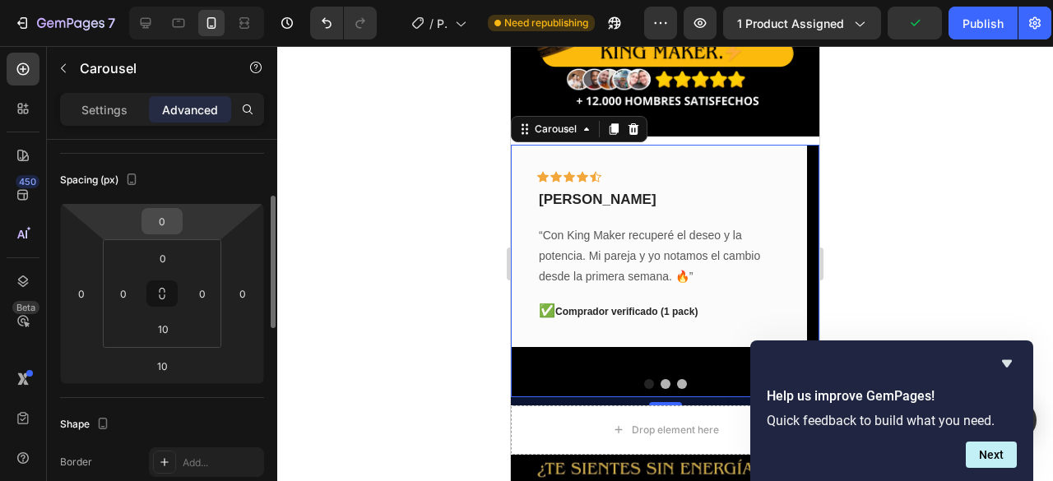
click at [169, 218] on input "0" at bounding box center [162, 221] width 33 height 25
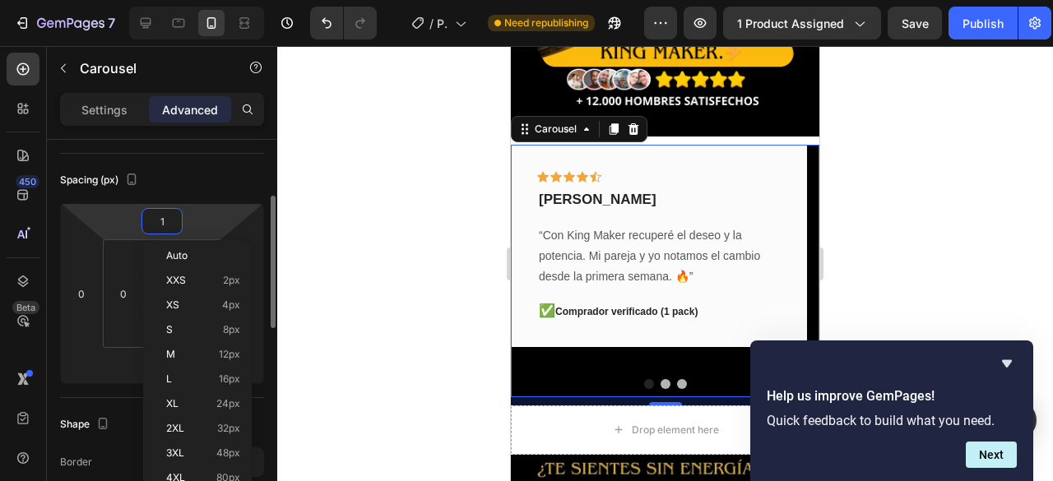
type input "10"
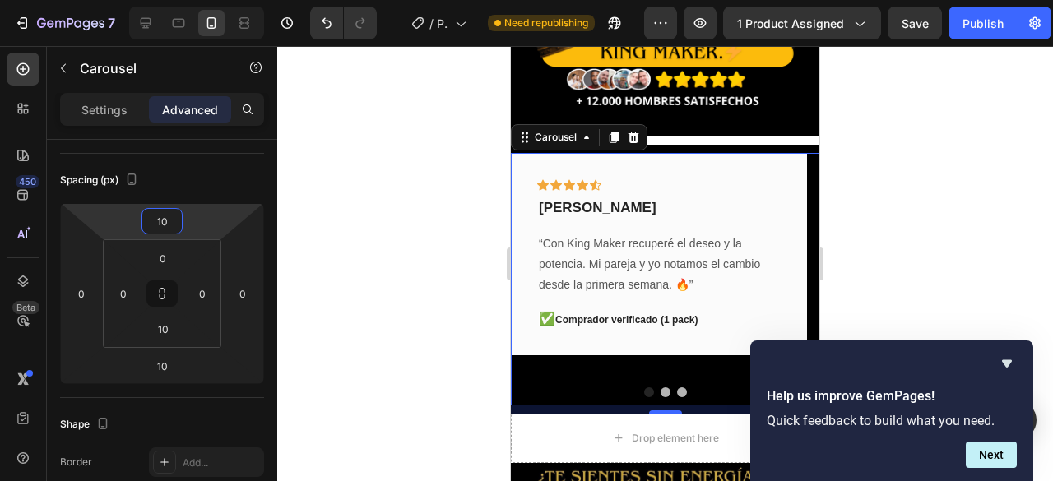
click at [400, 131] on div at bounding box center [665, 263] width 776 height 435
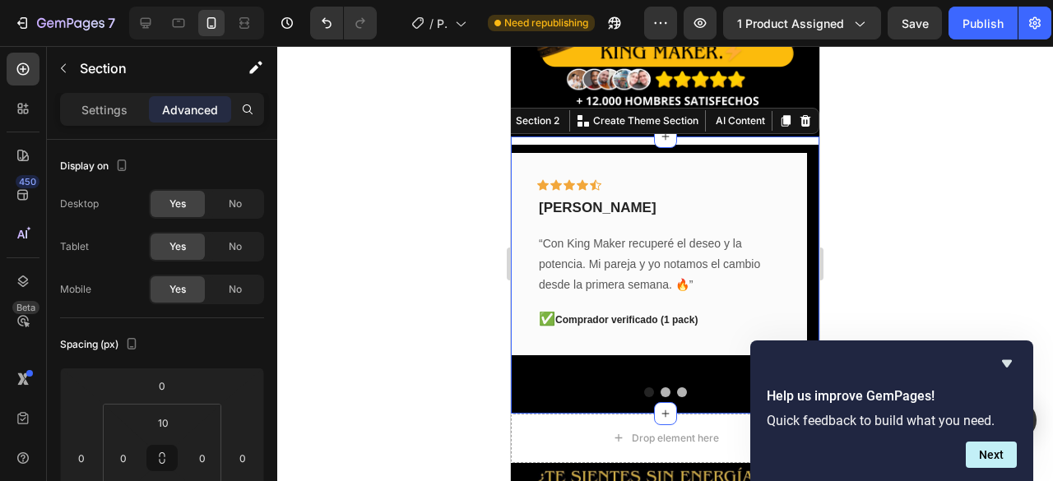
click at [555, 137] on div "Icon Icon Icon Icon Icon Row Rubén Gaitán Text block “Con King Maker recuperé e…" at bounding box center [665, 275] width 309 height 277
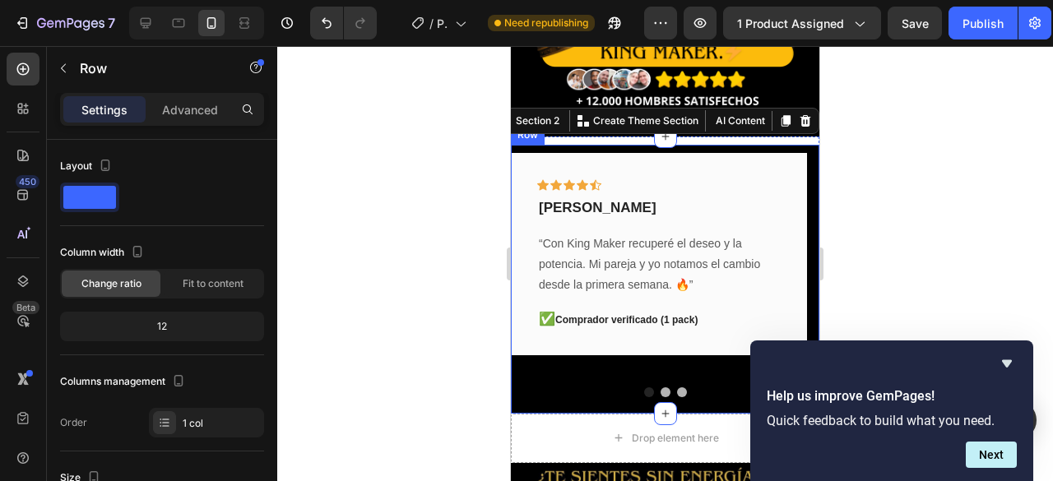
click at [622, 145] on div "Icon Icon Icon Icon Icon Row Rubén Gaitán Text block “Con King Maker recuperé e…" at bounding box center [665, 279] width 309 height 269
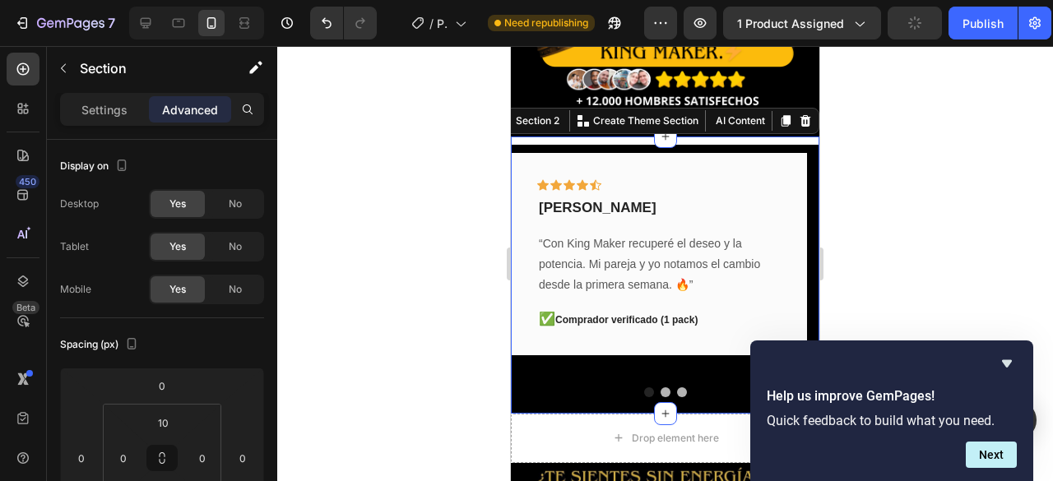
click at [708, 137] on div "Icon Icon Icon Icon Icon Row Rubén Gaitán Text block “Con King Maker recuperé e…" at bounding box center [665, 275] width 309 height 277
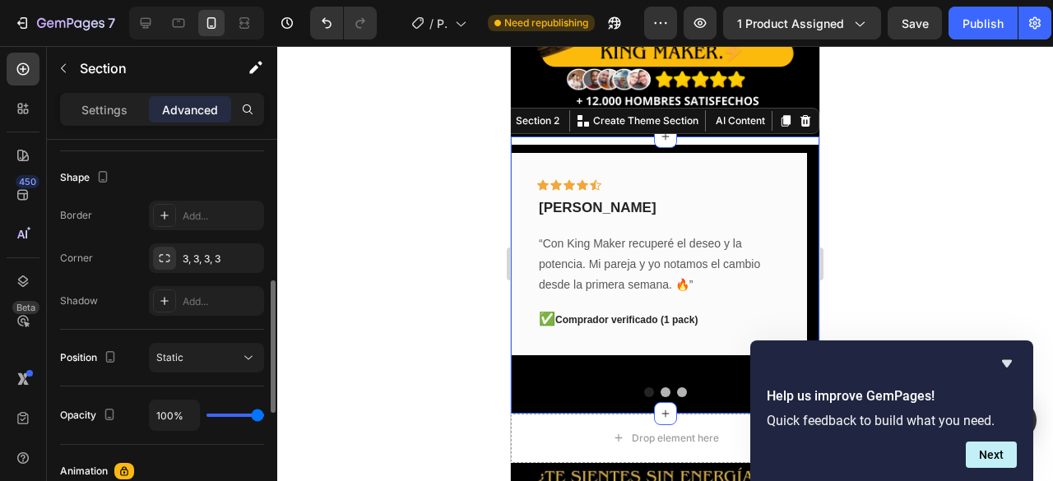
scroll to position [247, 0]
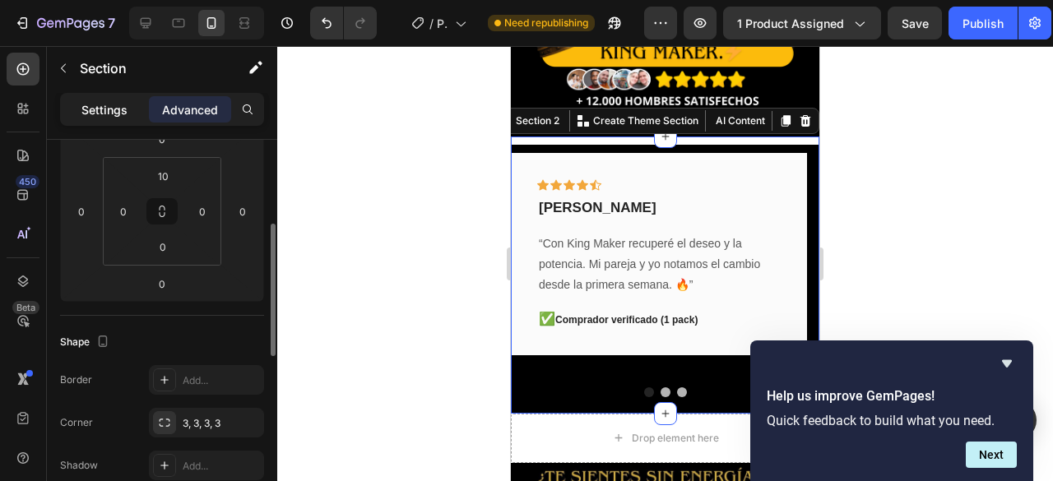
click at [114, 113] on p "Settings" at bounding box center [104, 109] width 46 height 17
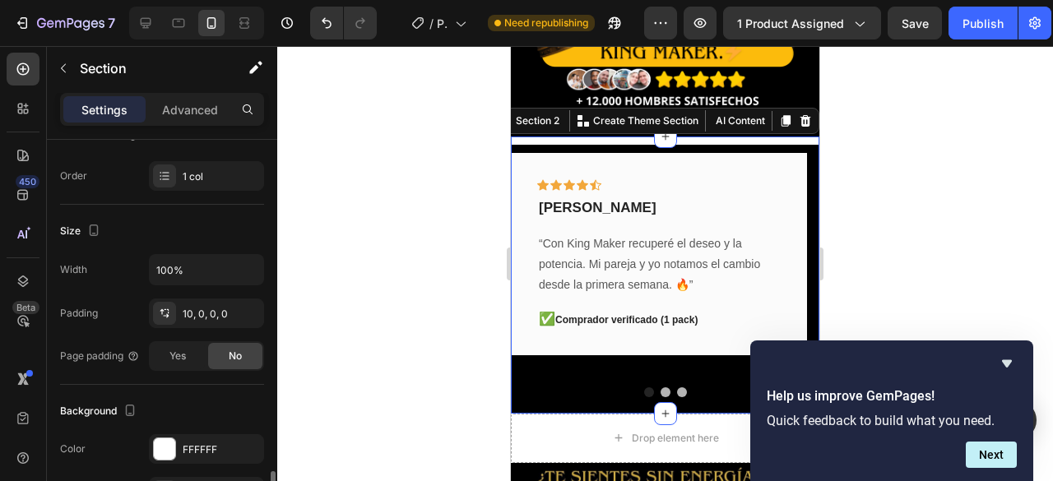
scroll to position [411, 0]
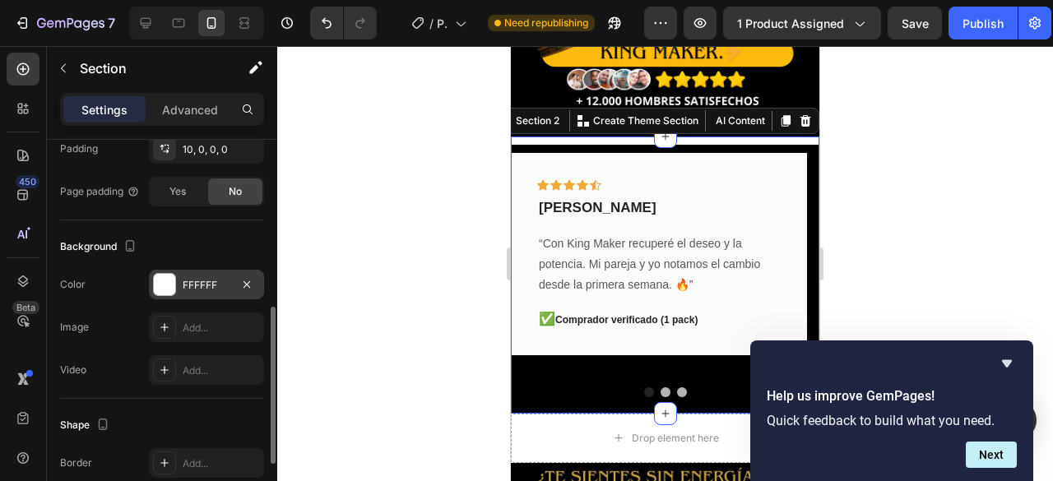
click at [194, 290] on div "FFFFFF" at bounding box center [207, 285] width 48 height 15
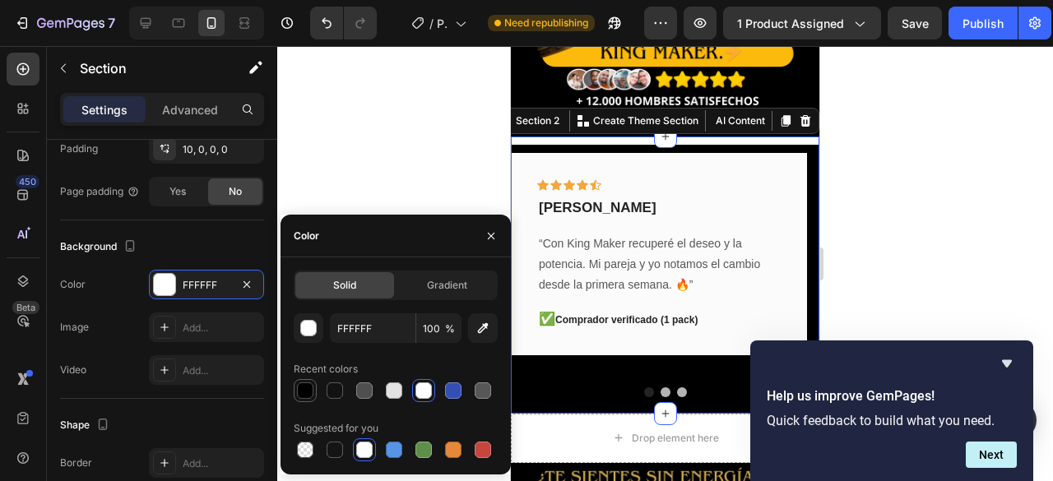
click at [308, 395] on div at bounding box center [305, 391] width 16 height 16
type input "000000"
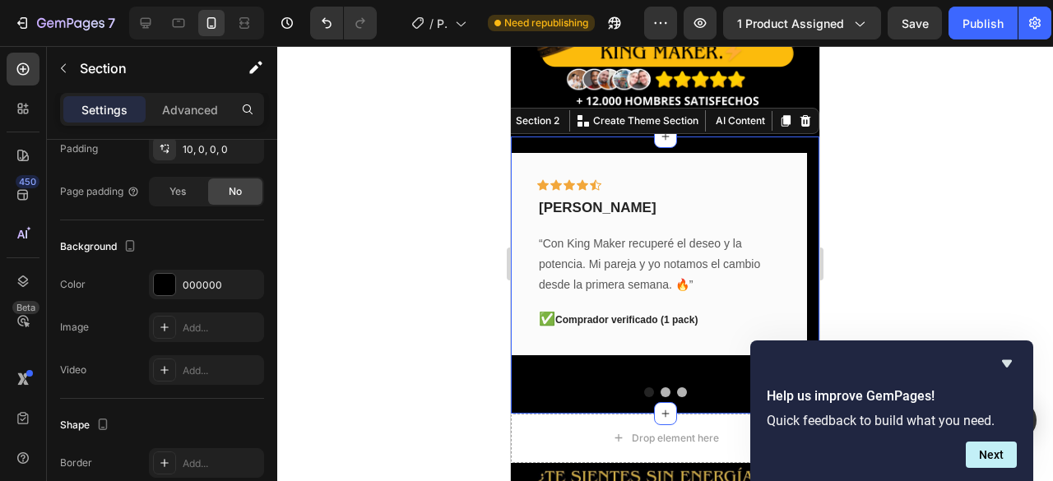
click at [346, 165] on div at bounding box center [665, 263] width 776 height 435
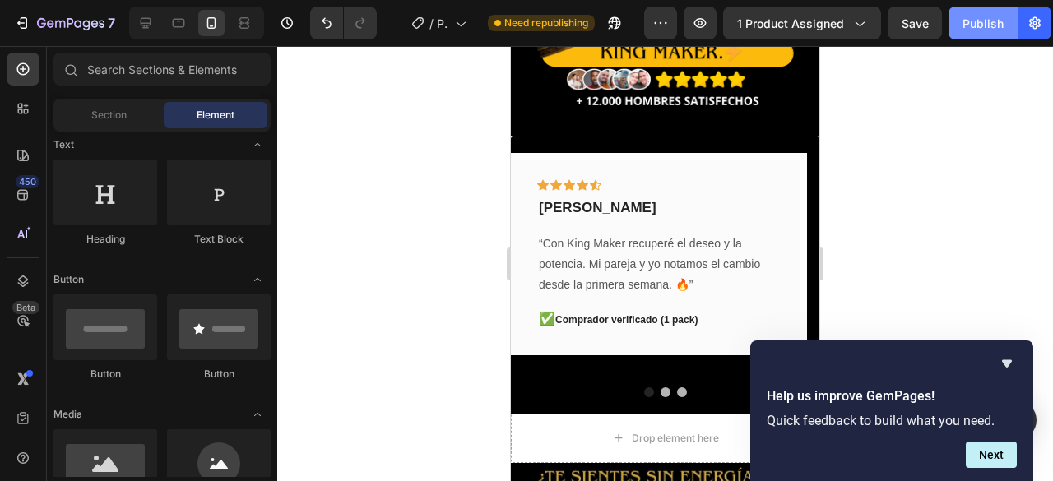
click at [966, 17] on div "Publish" at bounding box center [983, 23] width 41 height 17
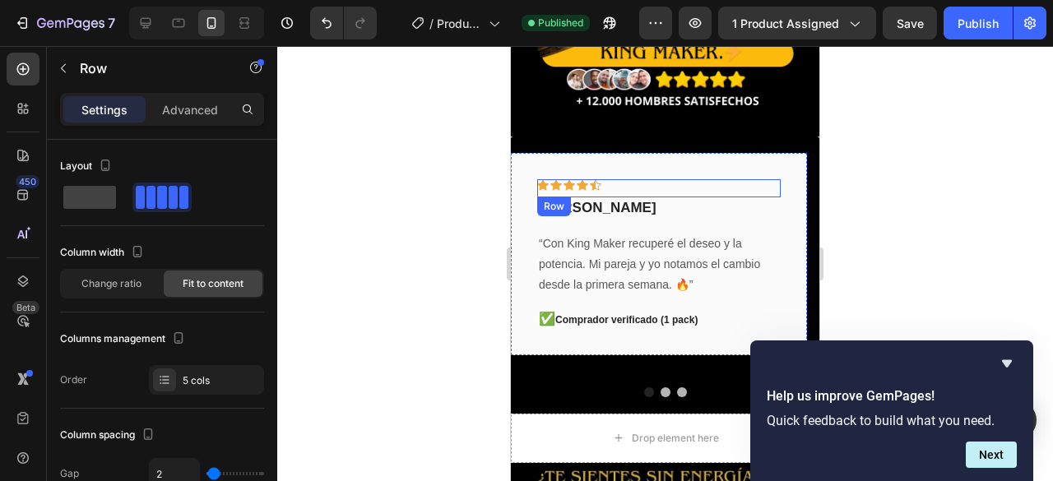
click at [724, 179] on div "Icon Icon Icon Icon Icon Row" at bounding box center [659, 188] width 244 height 18
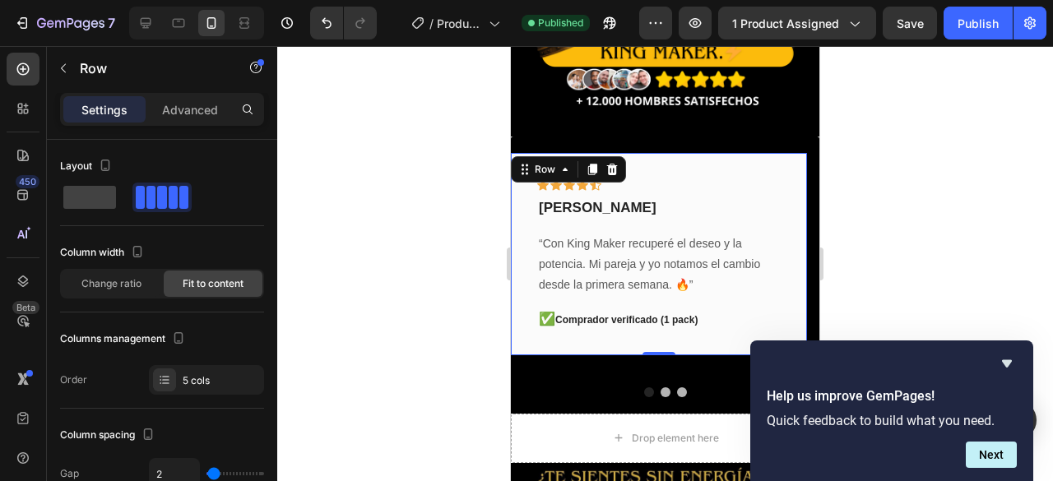
click at [688, 153] on div "Icon Icon Icon Icon Icon Row Rubén Gaitán Text block “Con King Maker recuperé e…" at bounding box center [659, 254] width 296 height 203
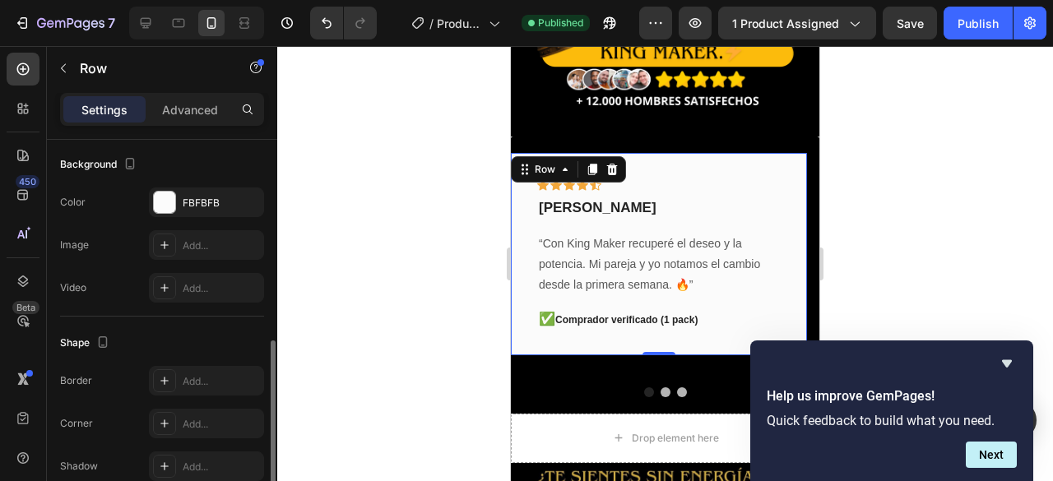
scroll to position [570, 0]
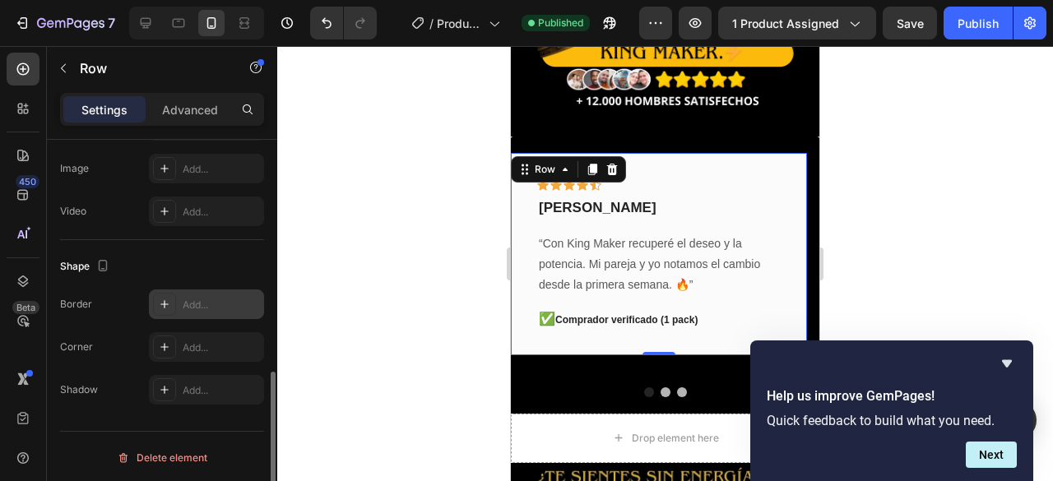
click at [197, 305] on div "Add..." at bounding box center [221, 305] width 77 height 15
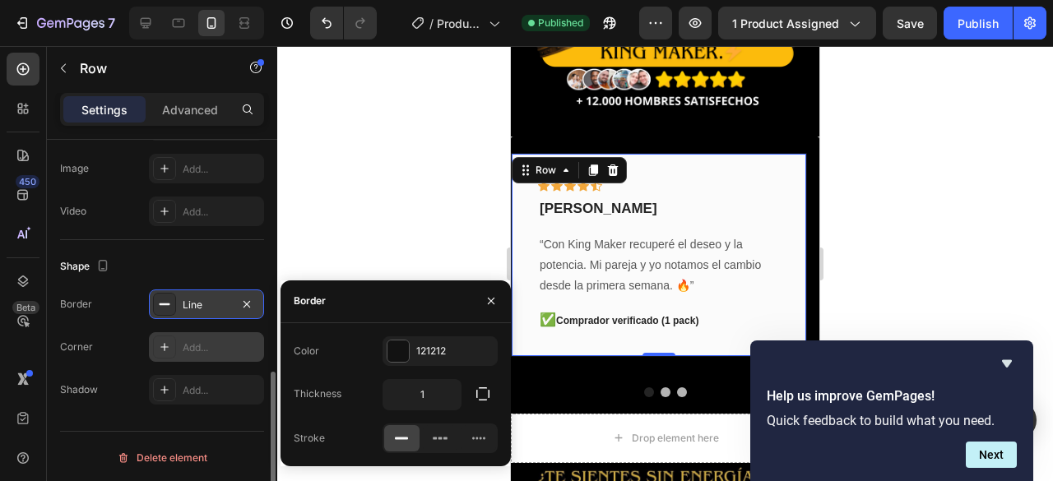
click at [196, 341] on div "Add..." at bounding box center [221, 348] width 77 height 15
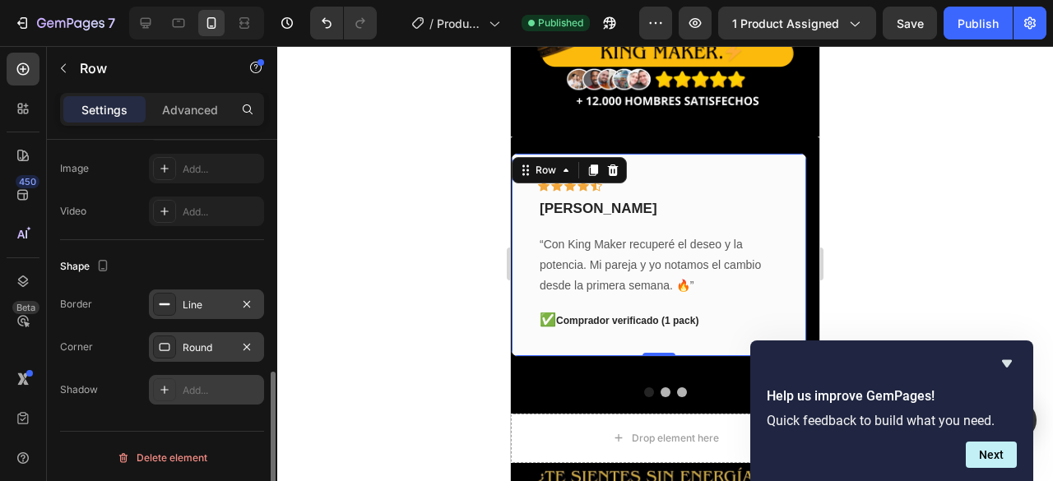
click at [197, 388] on div "Add..." at bounding box center [221, 390] width 77 height 15
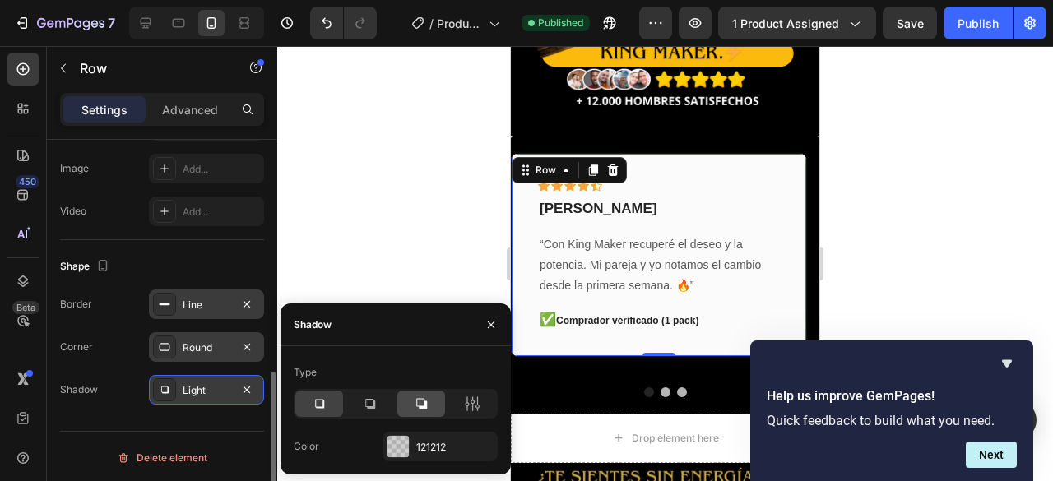
click at [434, 404] on div at bounding box center [421, 404] width 48 height 26
click at [420, 403] on icon at bounding box center [421, 404] width 16 height 16
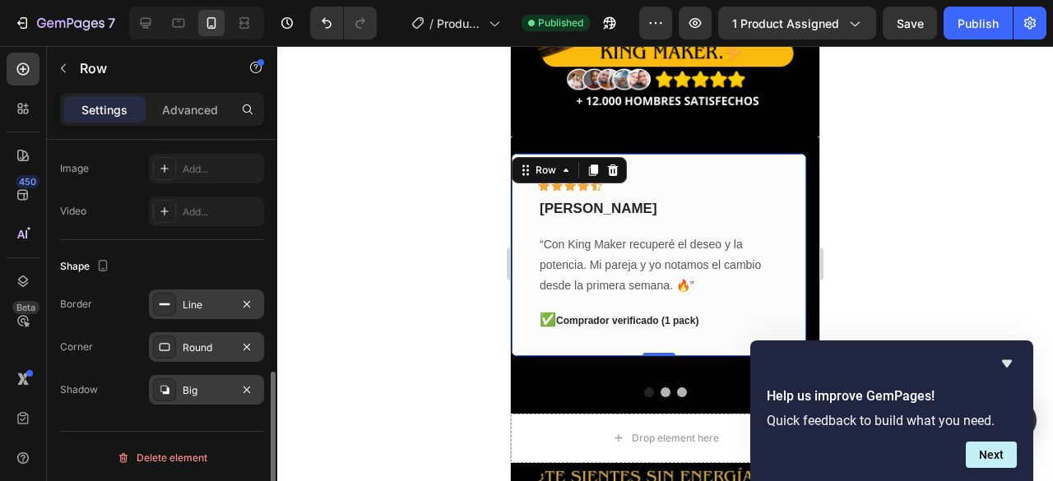
click at [390, 234] on div at bounding box center [665, 263] width 776 height 435
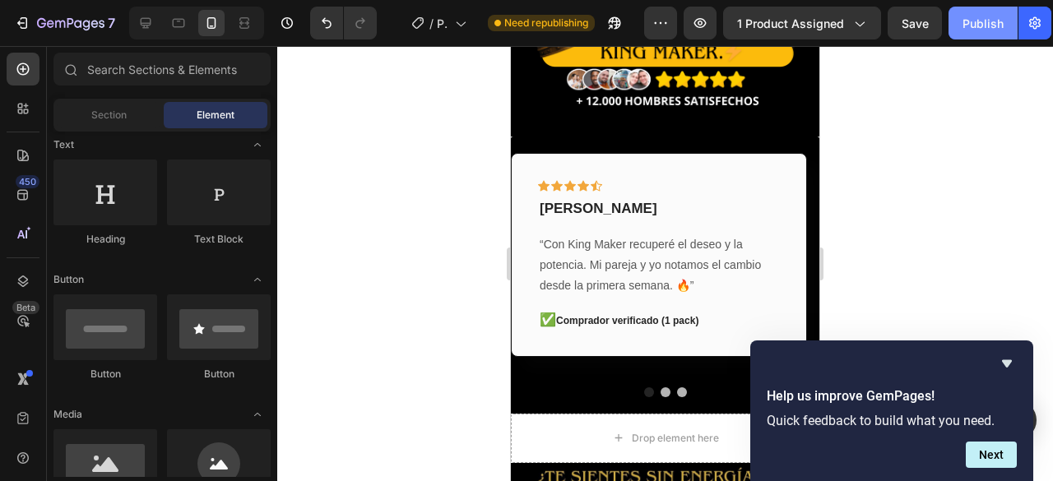
click at [981, 19] on div "Publish" at bounding box center [983, 23] width 41 height 17
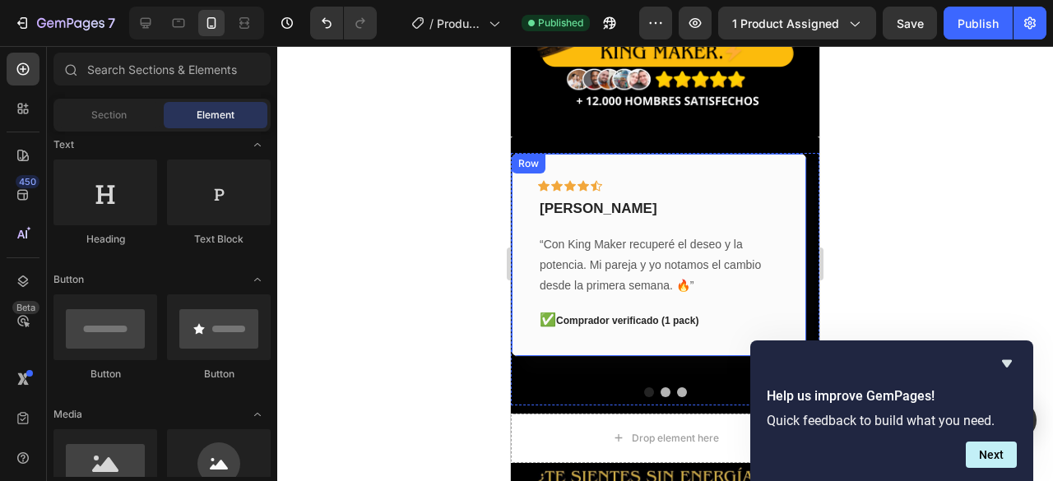
click at [440, 302] on div at bounding box center [665, 263] width 776 height 435
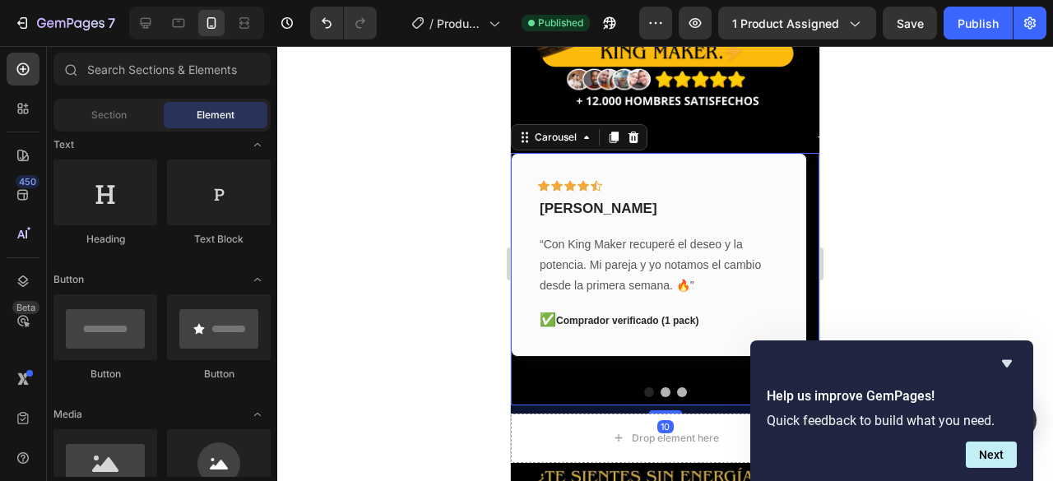
click at [561, 388] on div at bounding box center [665, 393] width 309 height 10
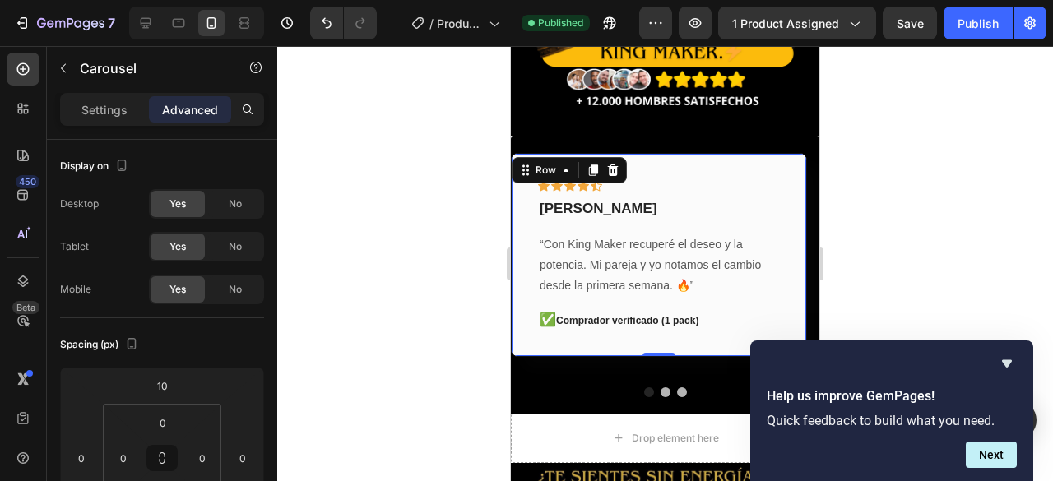
click at [778, 153] on div "Icon Icon Icon Icon Icon Row Rubén Gaitán Text block “Con King Maker recuperé e…" at bounding box center [659, 255] width 296 height 205
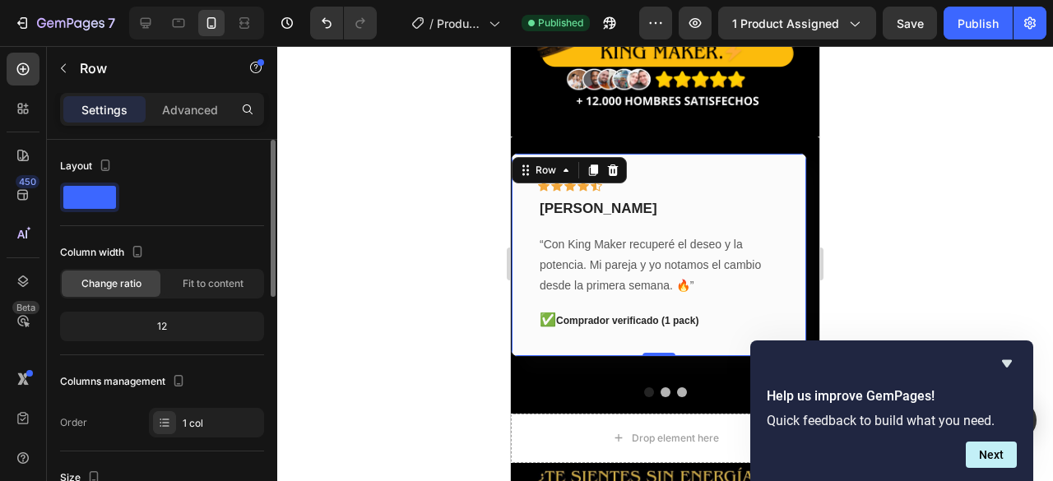
scroll to position [247, 0]
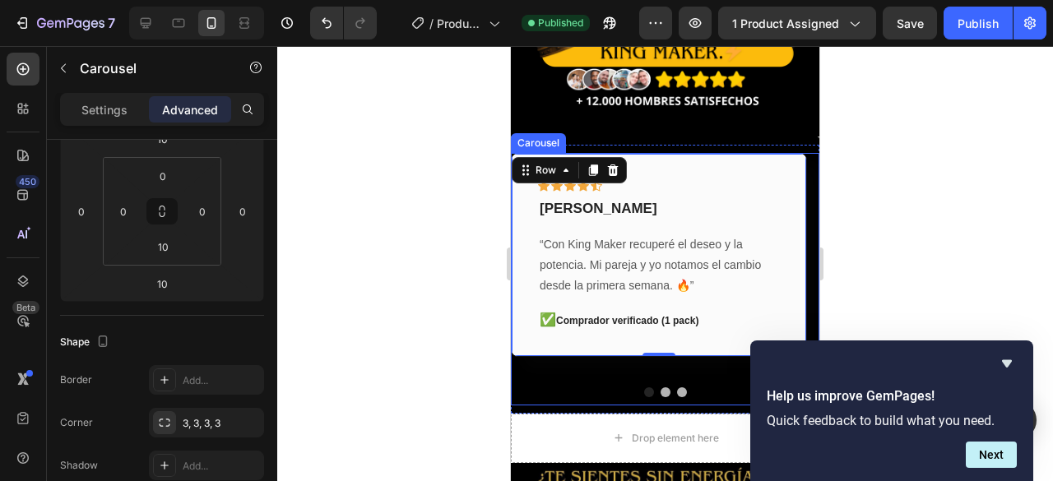
click at [703, 388] on div at bounding box center [665, 393] width 309 height 10
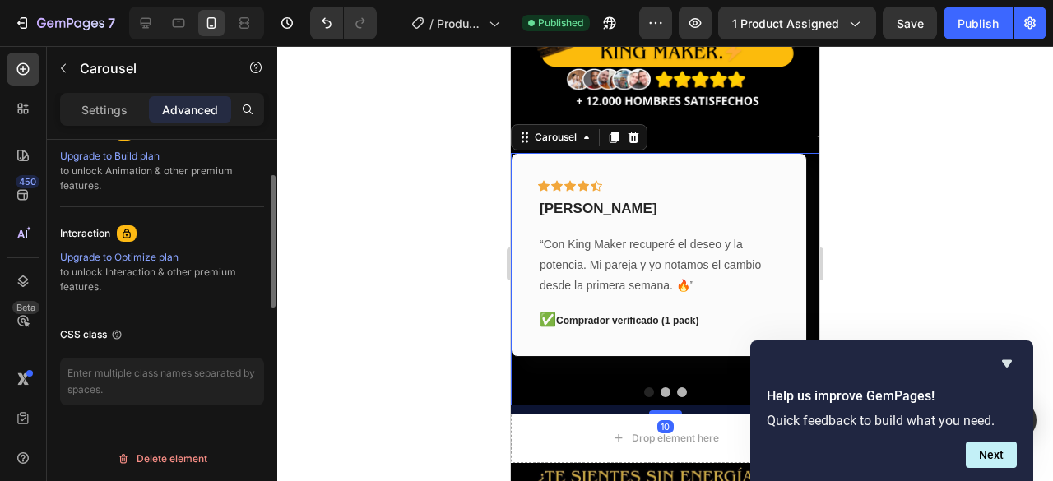
scroll to position [504, 0]
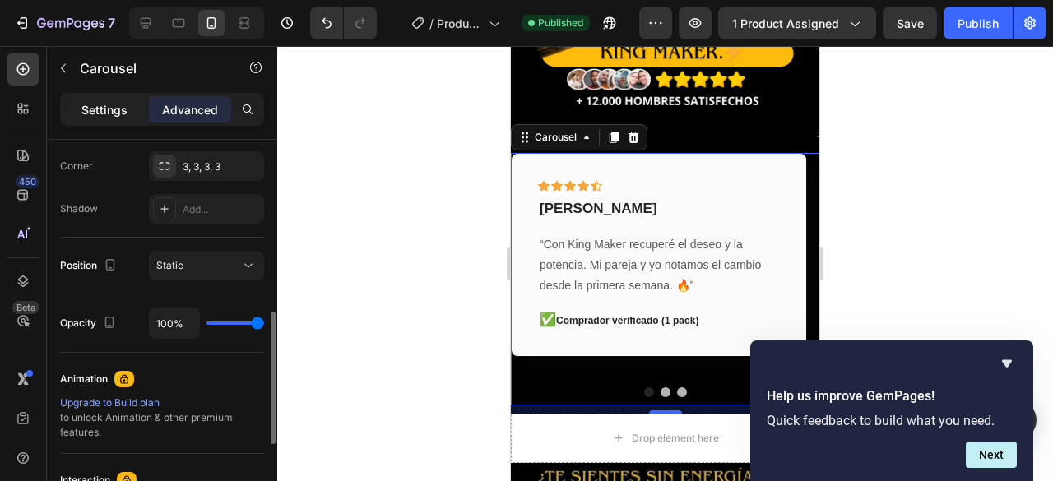
click at [110, 113] on p "Settings" at bounding box center [104, 109] width 46 height 17
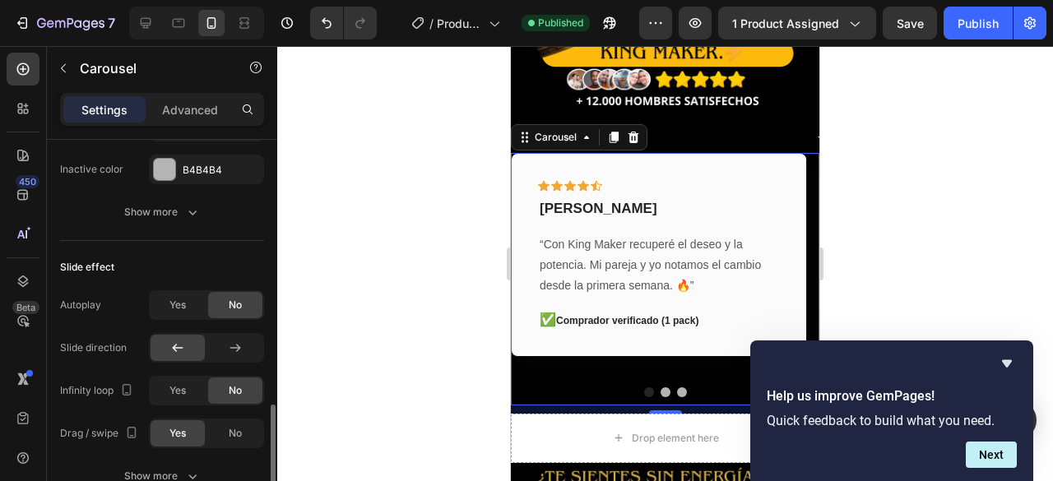
scroll to position [833, 0]
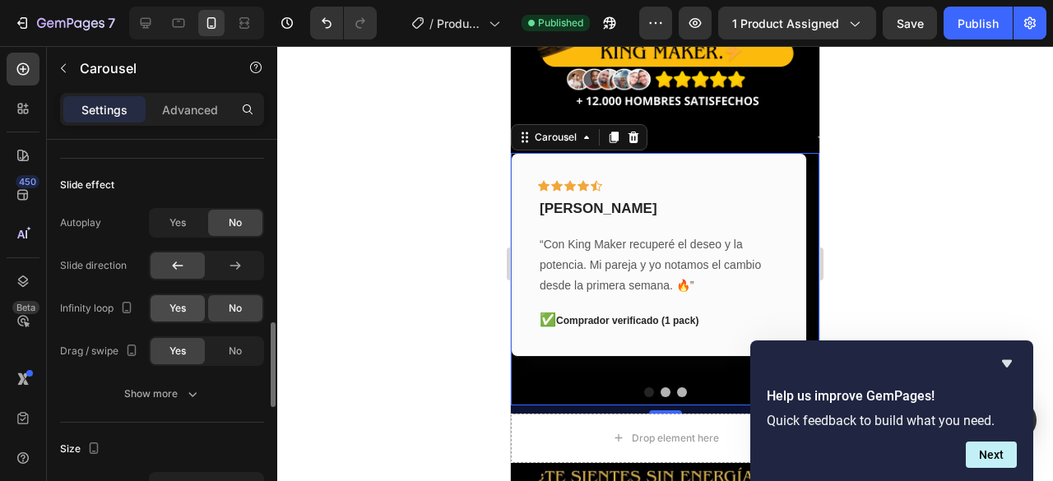
click at [173, 309] on span "Yes" at bounding box center [177, 308] width 16 height 15
click at [170, 216] on span "Yes" at bounding box center [177, 223] width 16 height 15
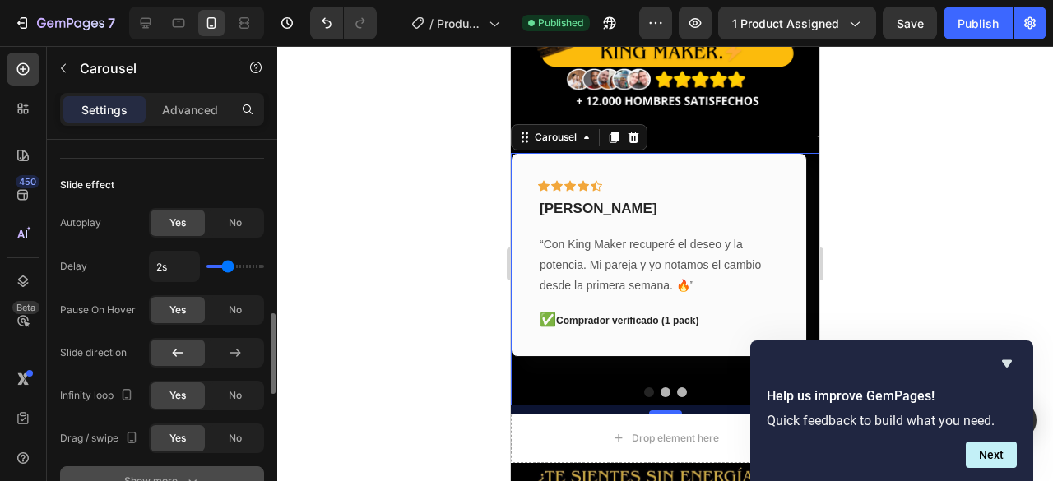
scroll to position [997, 0]
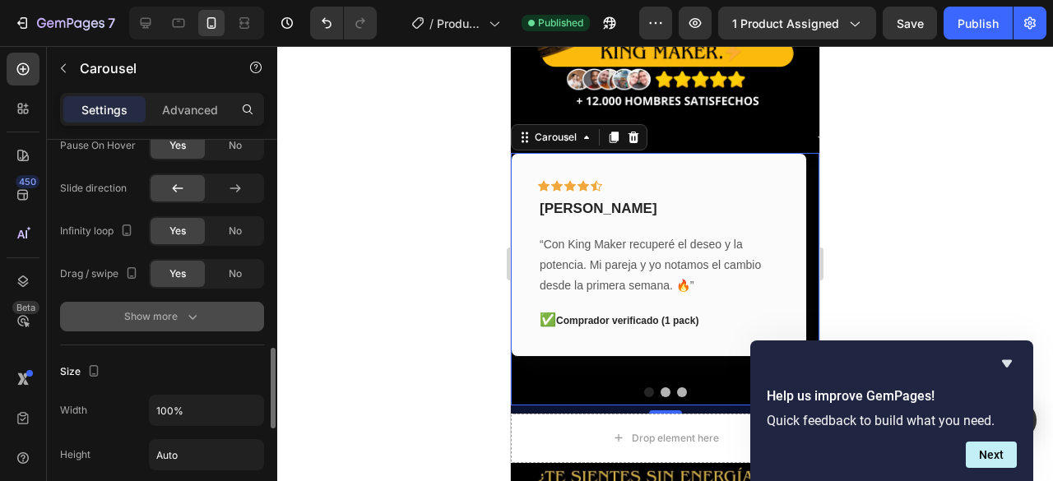
click at [164, 317] on div "Show more" at bounding box center [162, 317] width 77 height 16
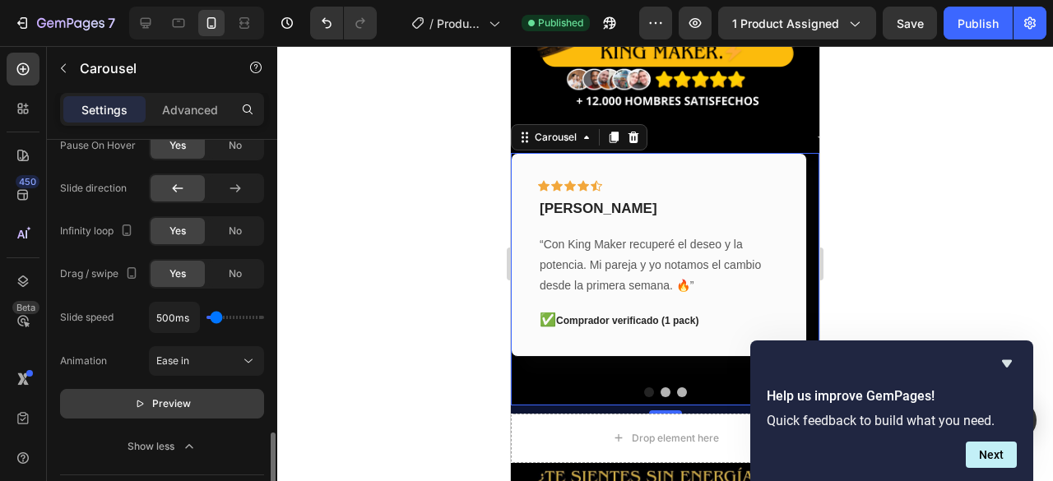
scroll to position [1079, 0]
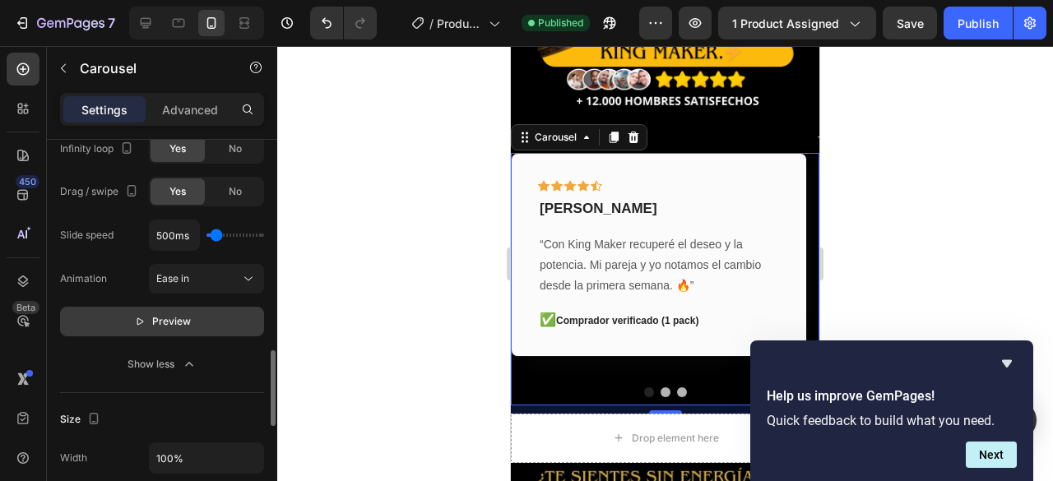
click at [158, 318] on span "Preview" at bounding box center [171, 321] width 39 height 16
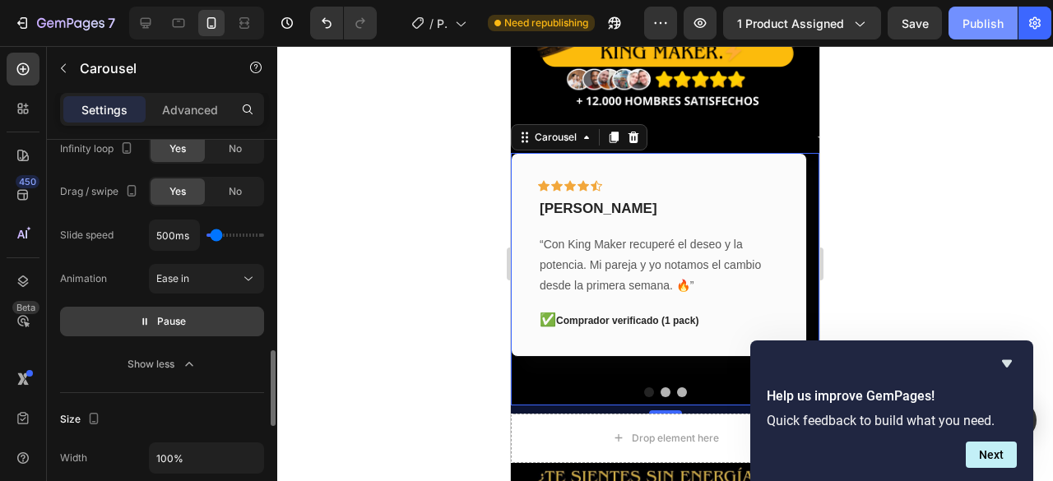
click at [984, 32] on button "Publish" at bounding box center [983, 23] width 69 height 33
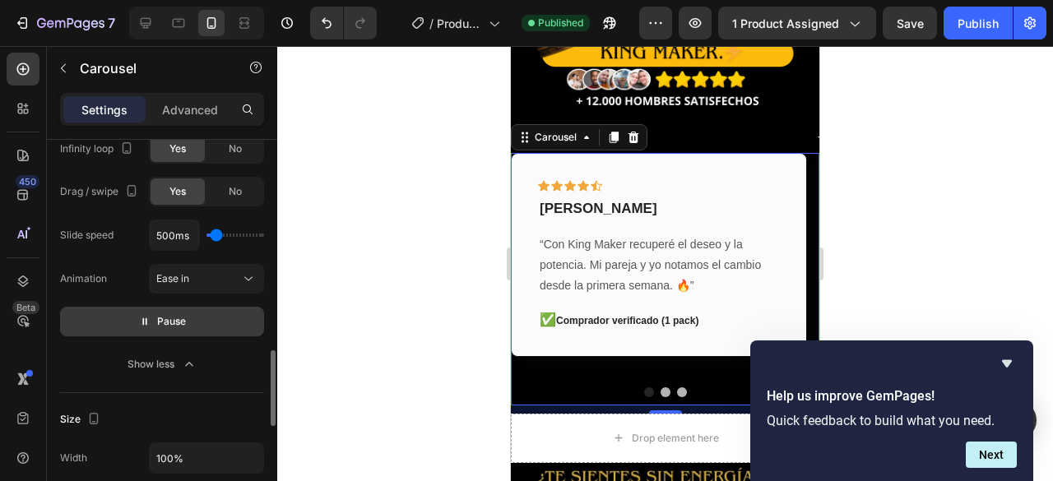
click at [677, 388] on button "Dot" at bounding box center [682, 393] width 10 height 10
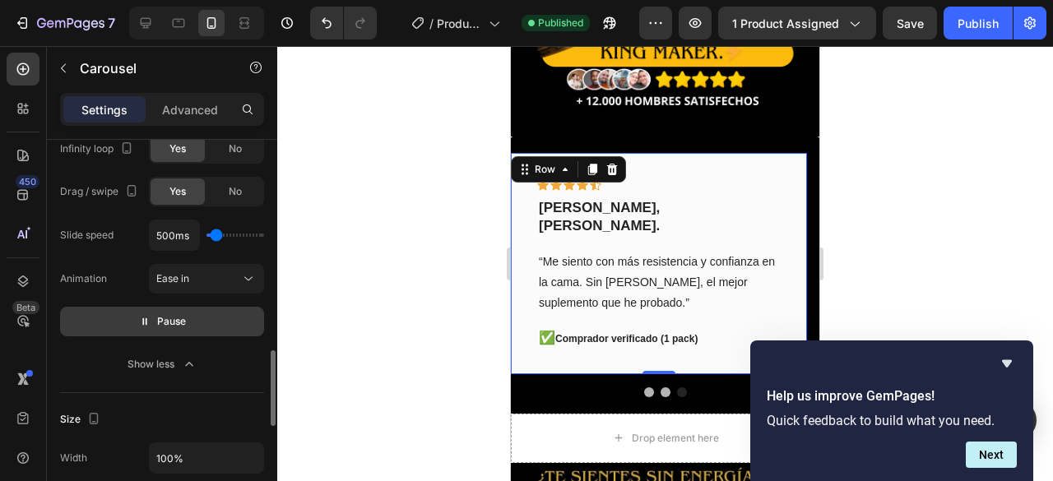
scroll to position [570, 0]
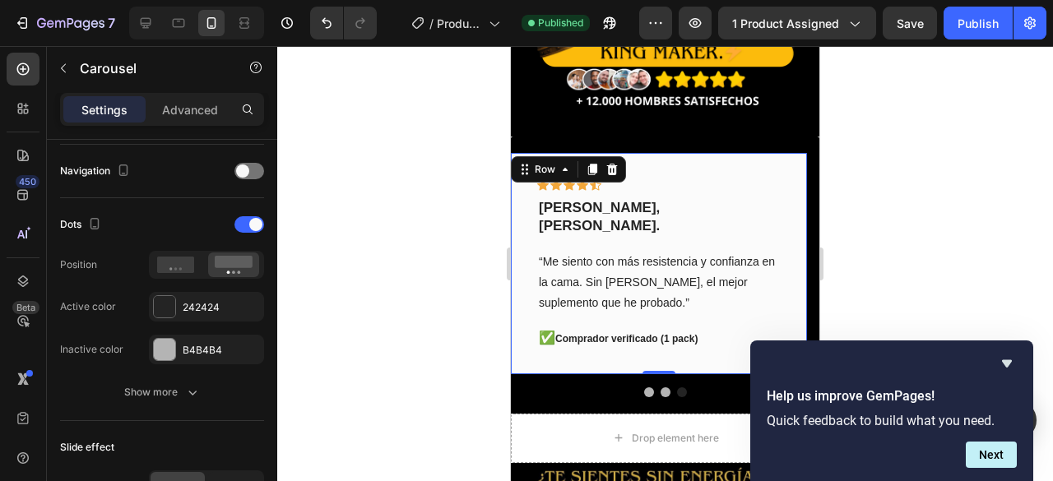
click at [703, 156] on div "Icon Icon Icon Icon Icon Row Andrés parra - Cali, Valle. Text block “Me siento …" at bounding box center [659, 263] width 296 height 221
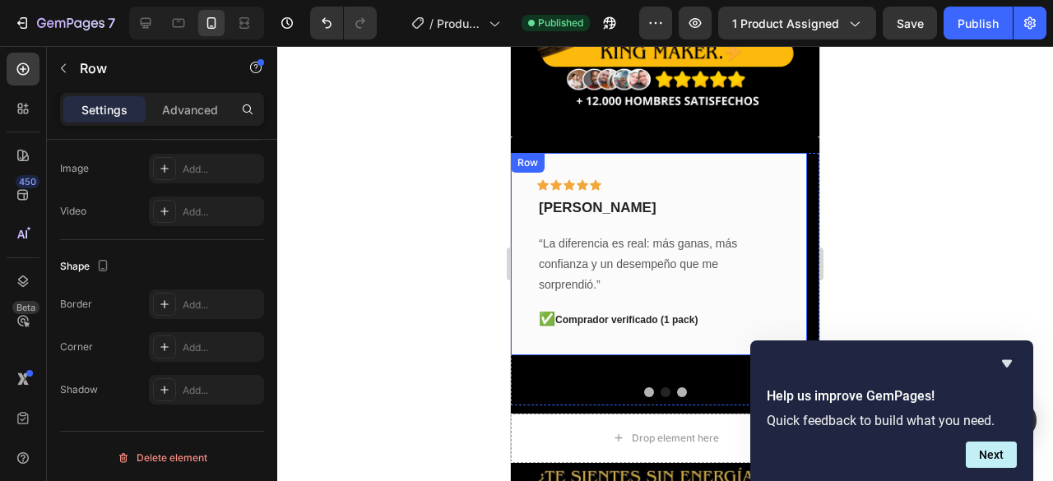
click at [778, 156] on div "Icon Icon Icon Icon Icon Row Daniel samper - Medellin Text block “La diferencia…" at bounding box center [659, 254] width 296 height 203
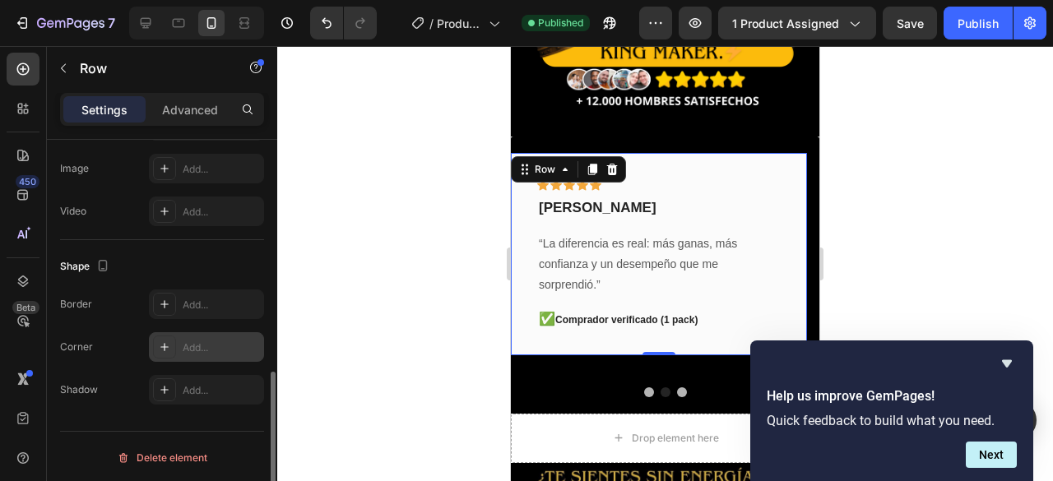
click at [191, 341] on div "Add..." at bounding box center [221, 348] width 77 height 15
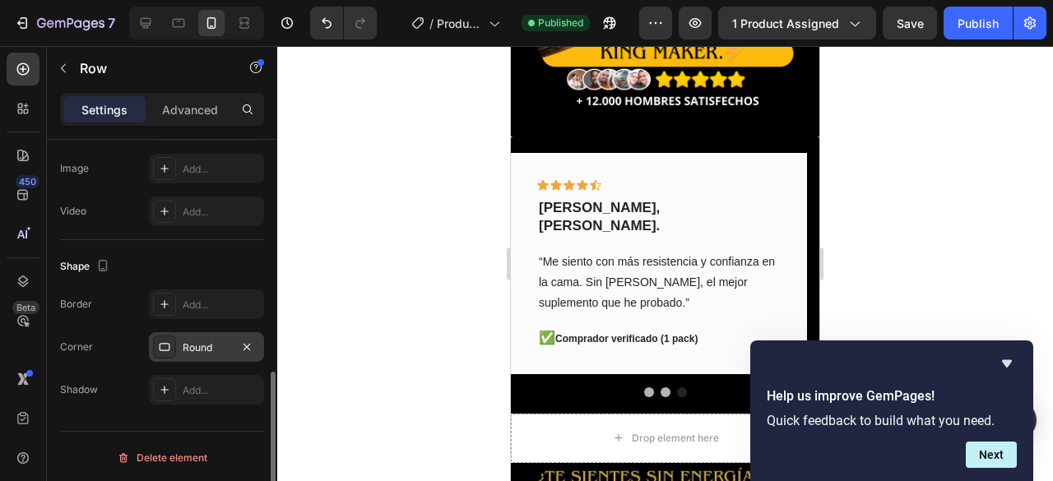
click at [141, 397] on div "Shadow Add..." at bounding box center [162, 390] width 204 height 30
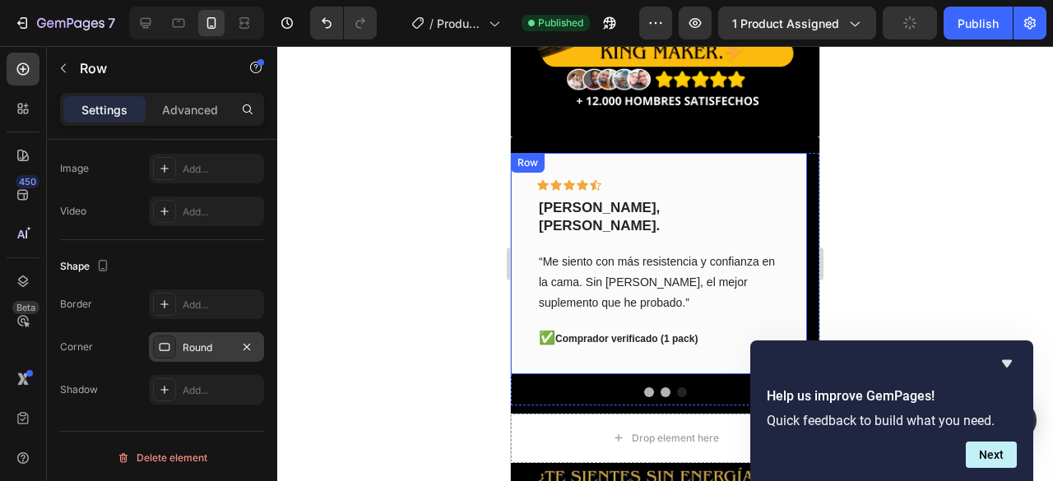
click at [449, 211] on div at bounding box center [665, 263] width 776 height 435
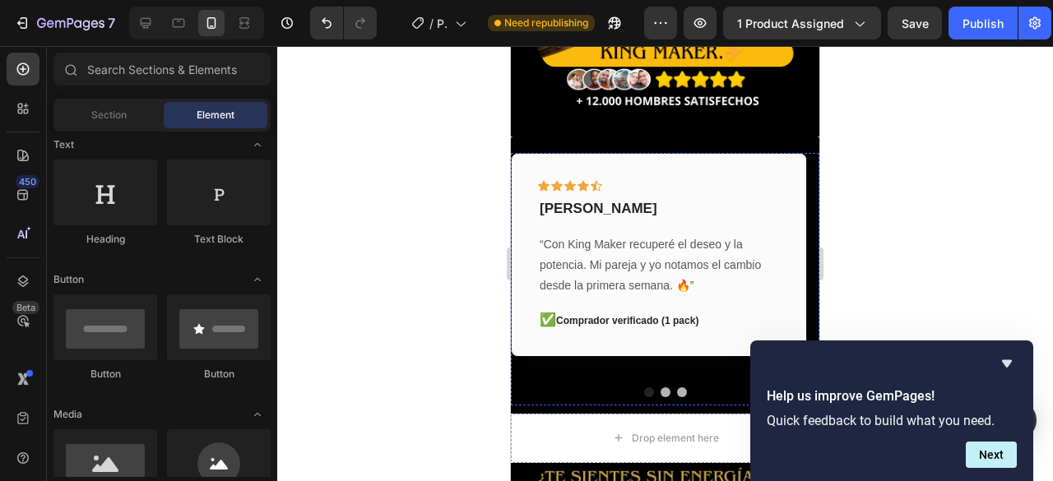
click at [359, 223] on div at bounding box center [665, 263] width 776 height 435
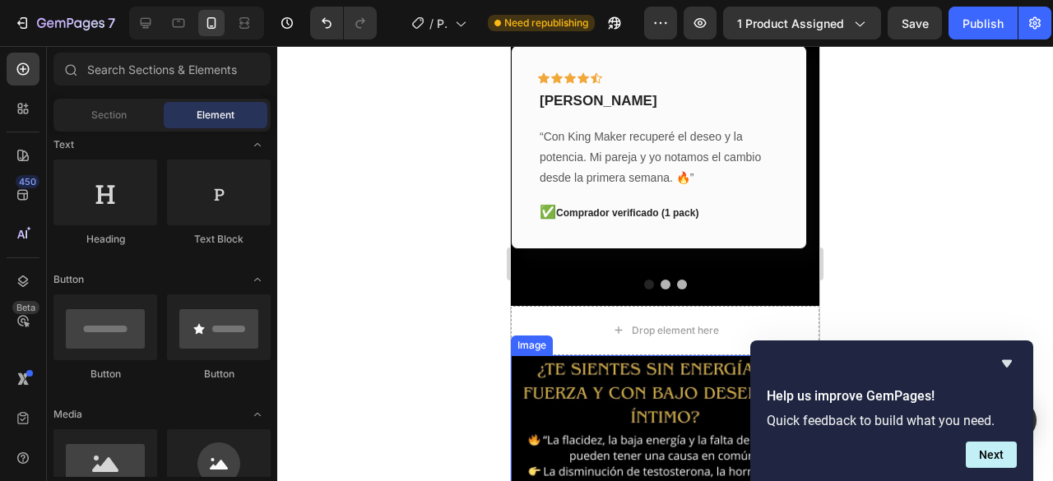
scroll to position [576, 0]
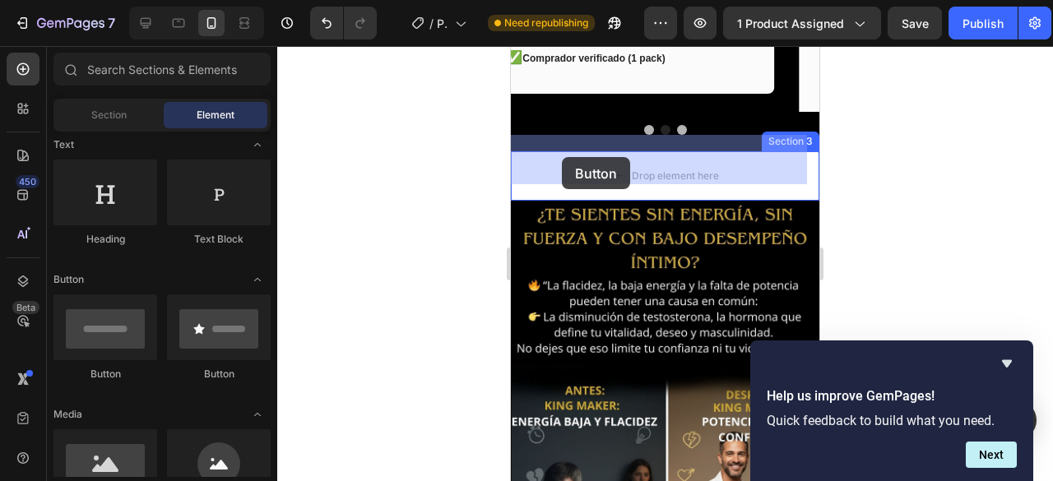
drag, startPoint x: 601, startPoint y: 389, endPoint x: 562, endPoint y: 157, distance: 235.2
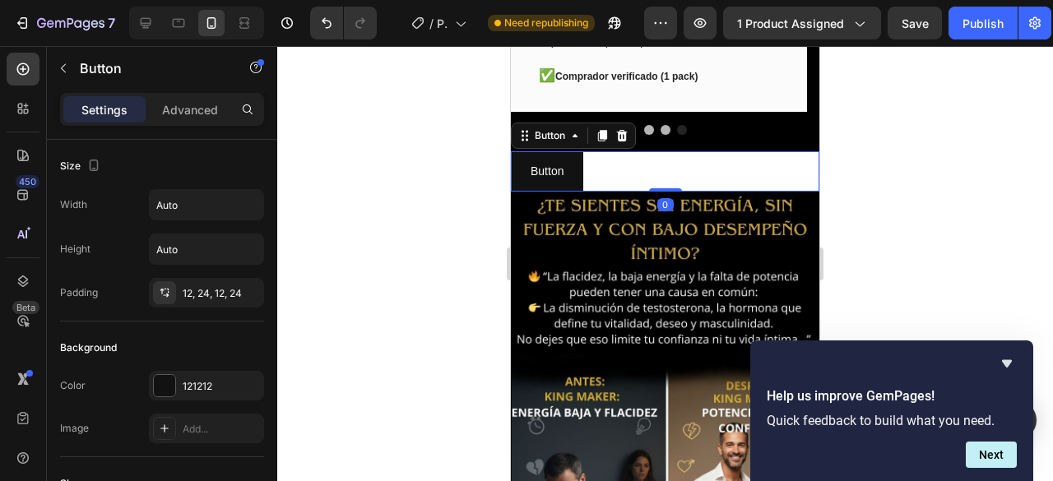
click at [392, 198] on div at bounding box center [665, 263] width 776 height 435
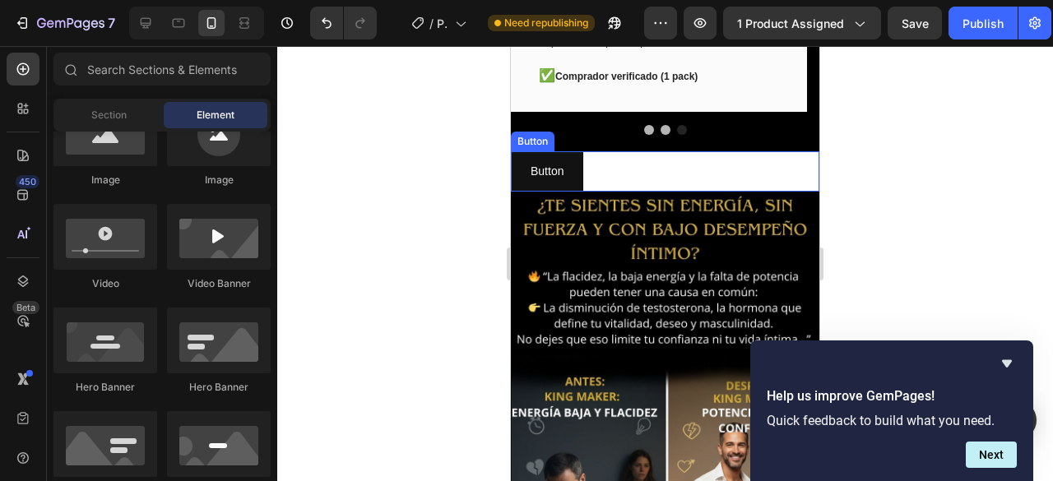
click at [618, 155] on div "Button Button" at bounding box center [665, 171] width 309 height 40
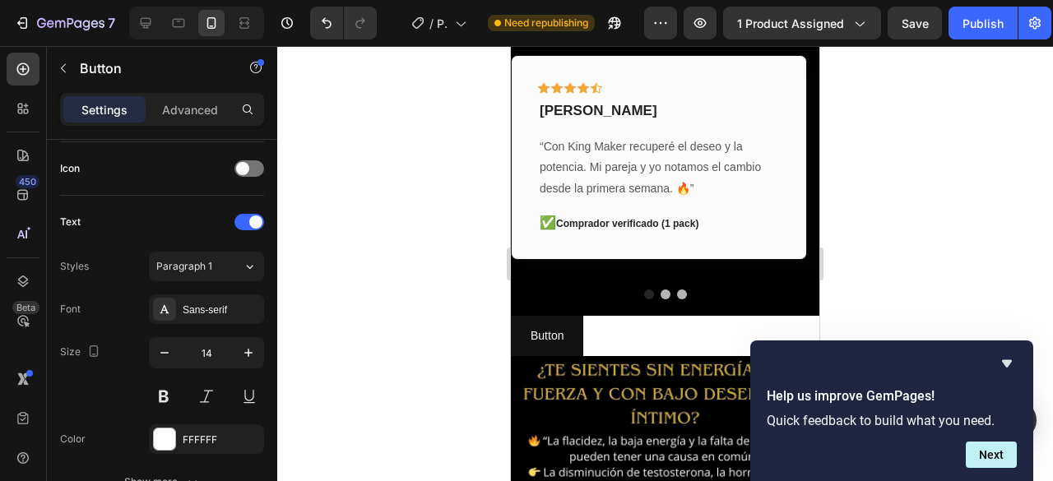
scroll to position [741, 0]
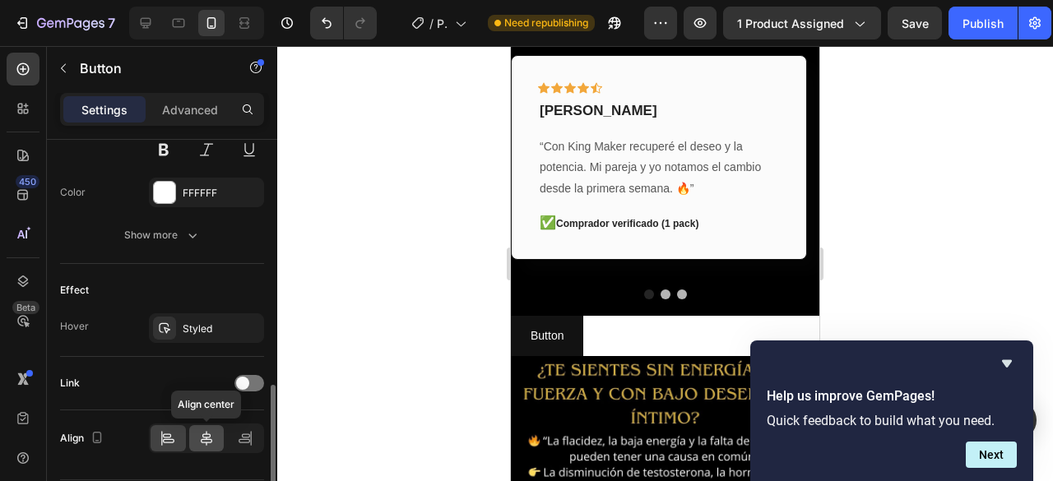
click at [212, 436] on icon at bounding box center [206, 438] width 16 height 16
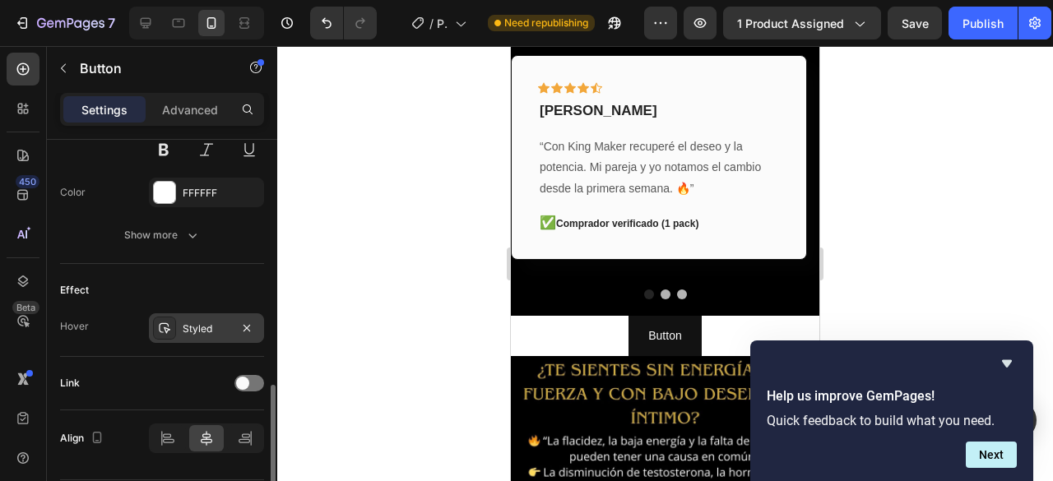
scroll to position [787, 0]
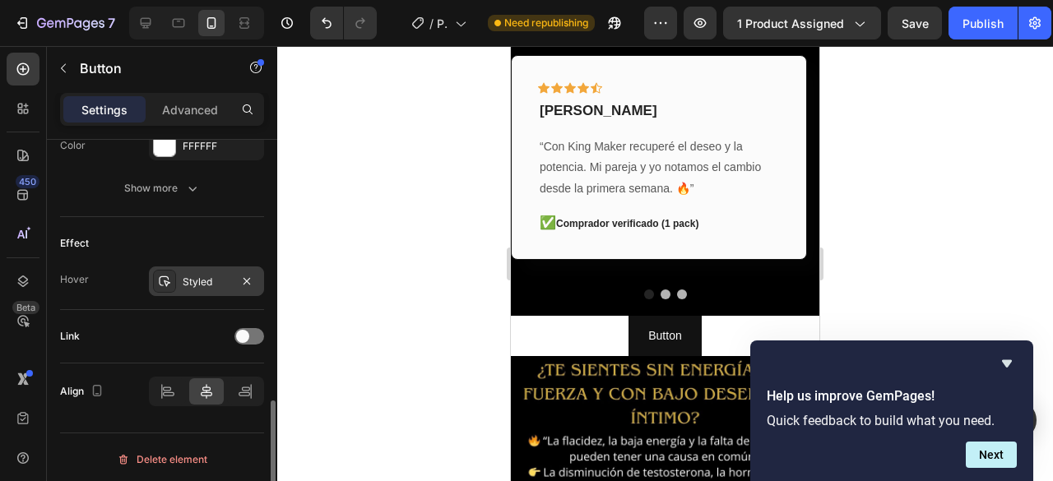
click at [192, 276] on div "Styled" at bounding box center [207, 282] width 48 height 15
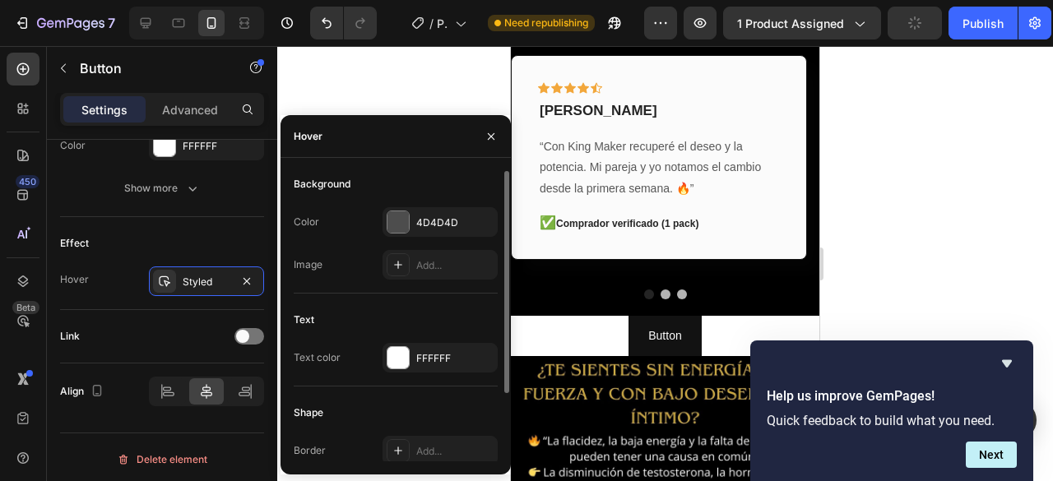
scroll to position [89, 0]
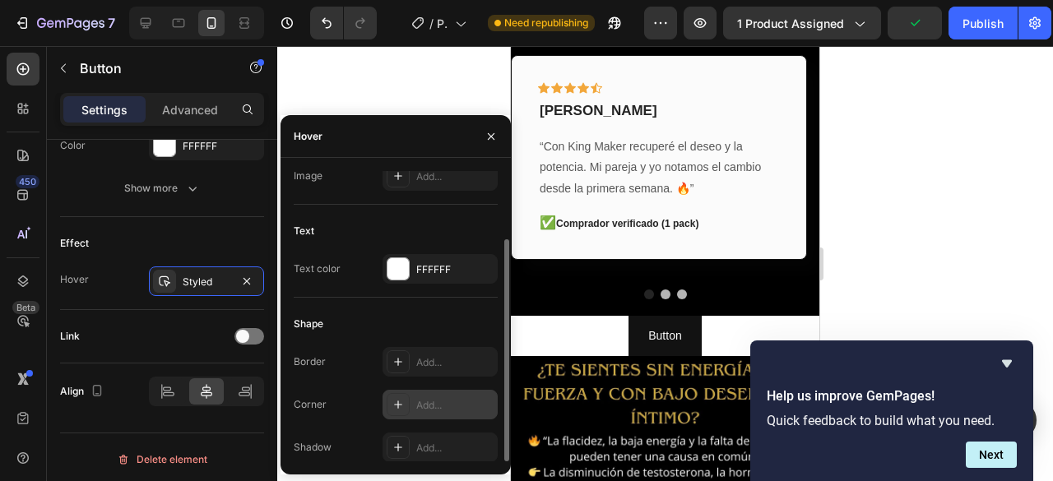
click at [432, 407] on div "Add..." at bounding box center [454, 405] width 77 height 15
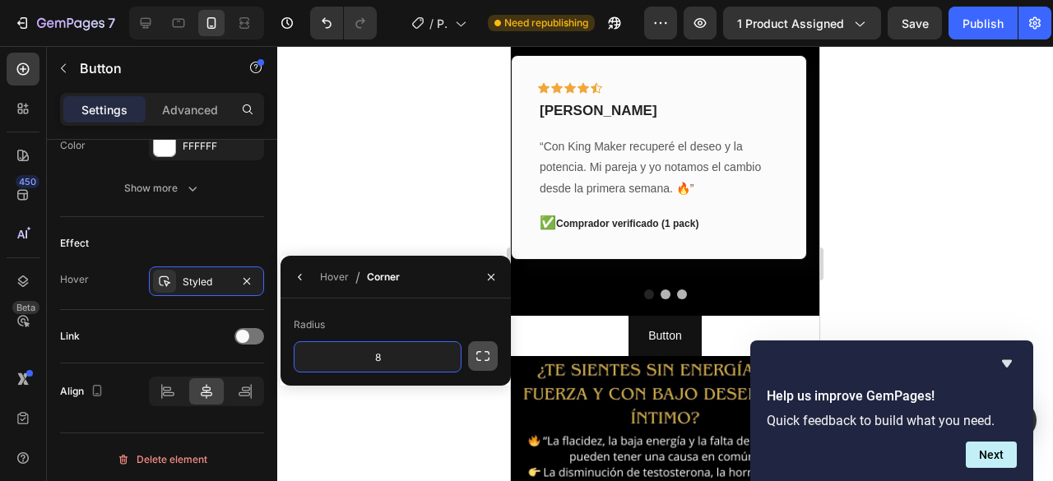
click at [484, 355] on icon "button" at bounding box center [483, 356] width 16 height 16
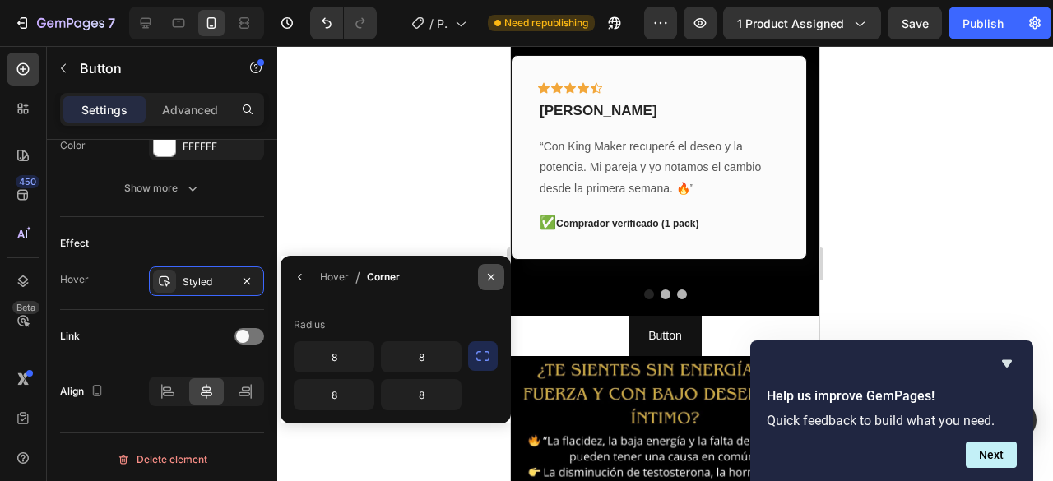
click at [489, 273] on icon "button" at bounding box center [491, 277] width 13 height 13
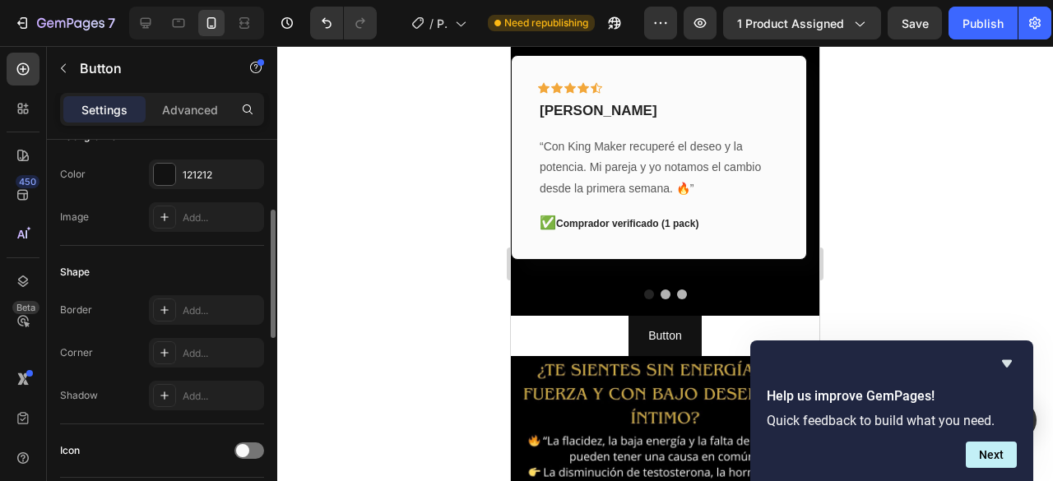
scroll to position [0, 0]
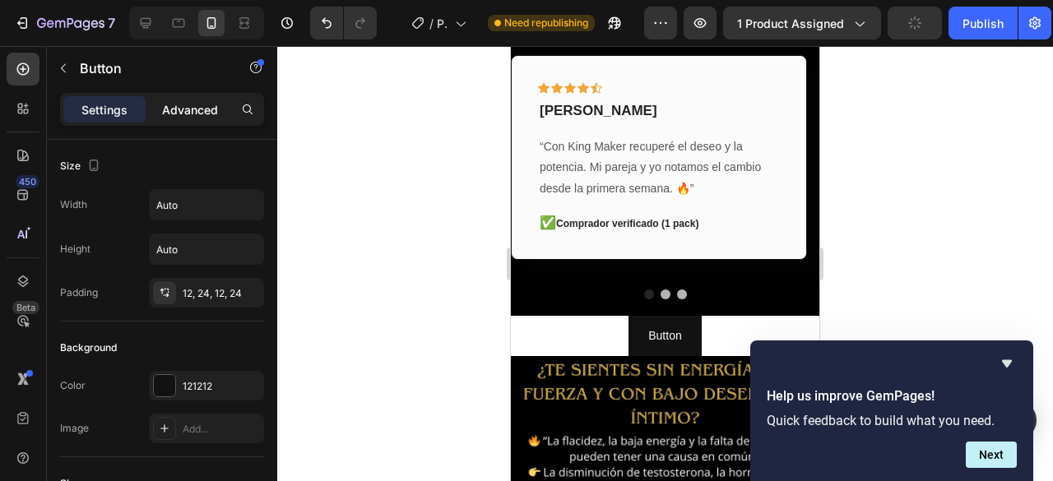
click at [186, 104] on p "Advanced" at bounding box center [190, 109] width 56 height 17
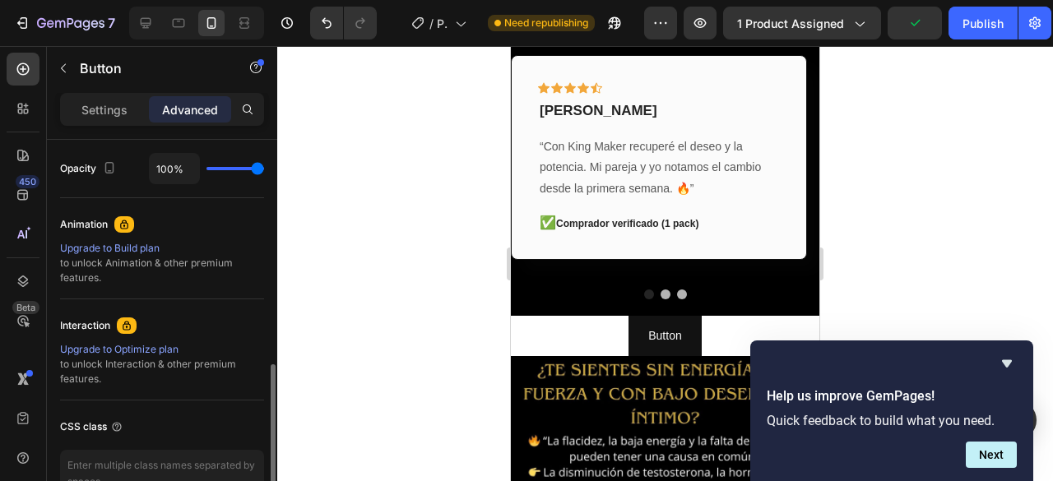
scroll to position [494, 0]
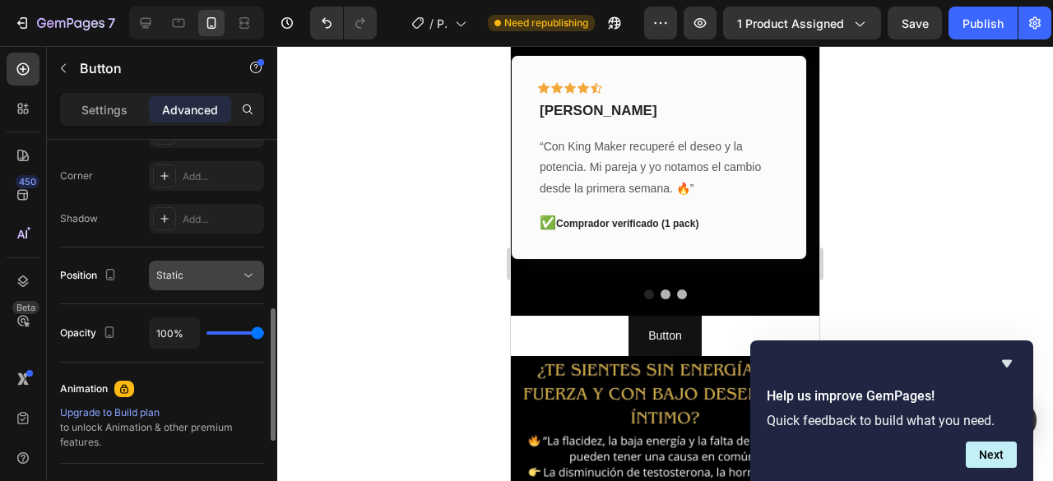
click at [189, 274] on div "Static" at bounding box center [198, 275] width 84 height 15
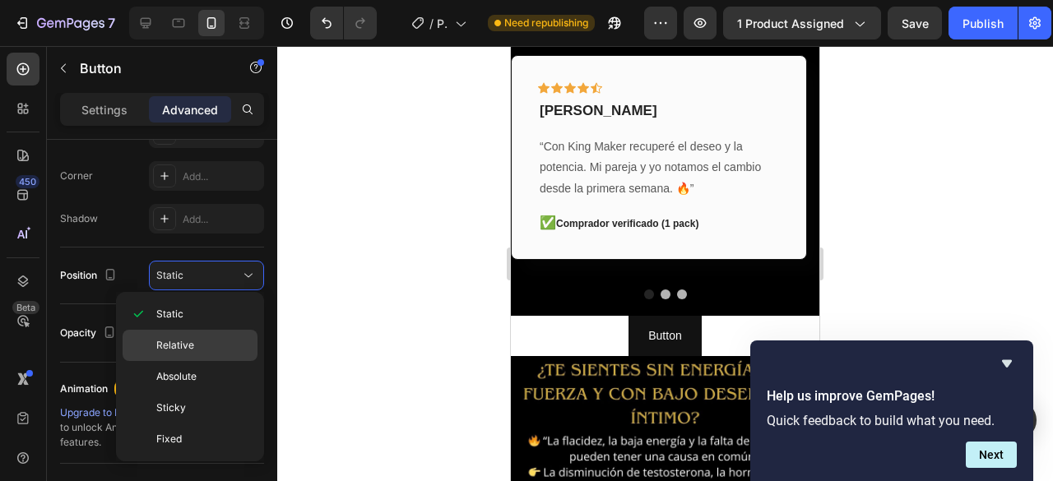
click at [176, 342] on span "Relative" at bounding box center [175, 345] width 38 height 15
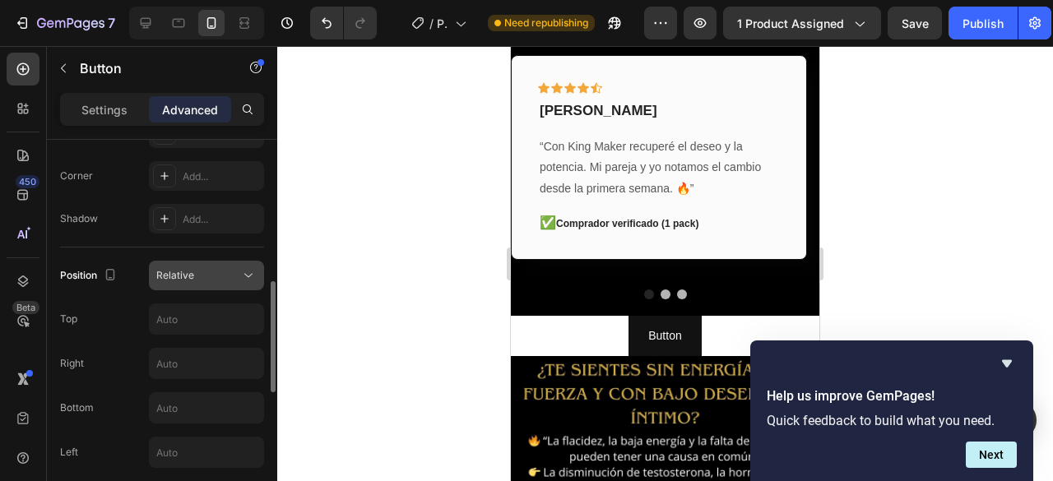
click at [203, 277] on div "Relative" at bounding box center [198, 275] width 84 height 15
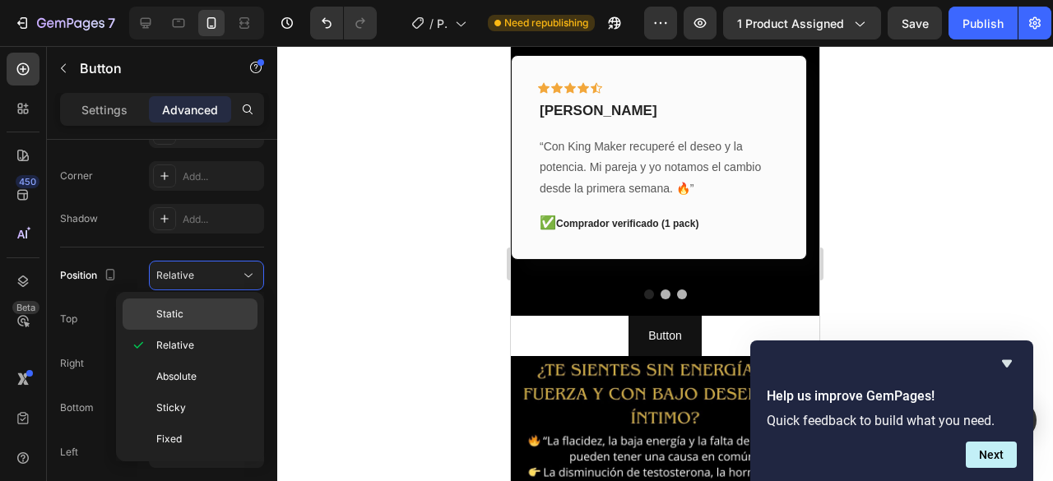
click at [180, 312] on span "Static" at bounding box center [169, 314] width 27 height 15
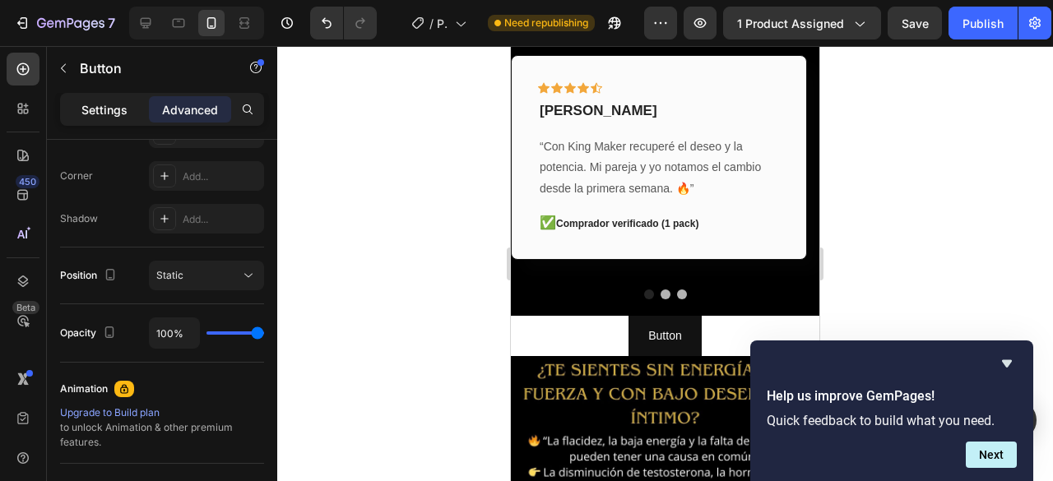
click at [94, 109] on p "Settings" at bounding box center [104, 109] width 46 height 17
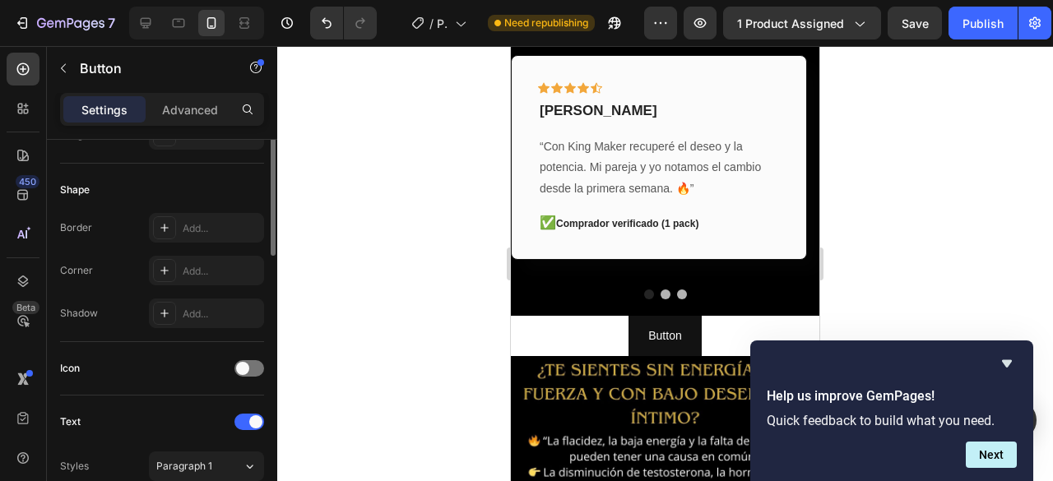
scroll to position [211, 0]
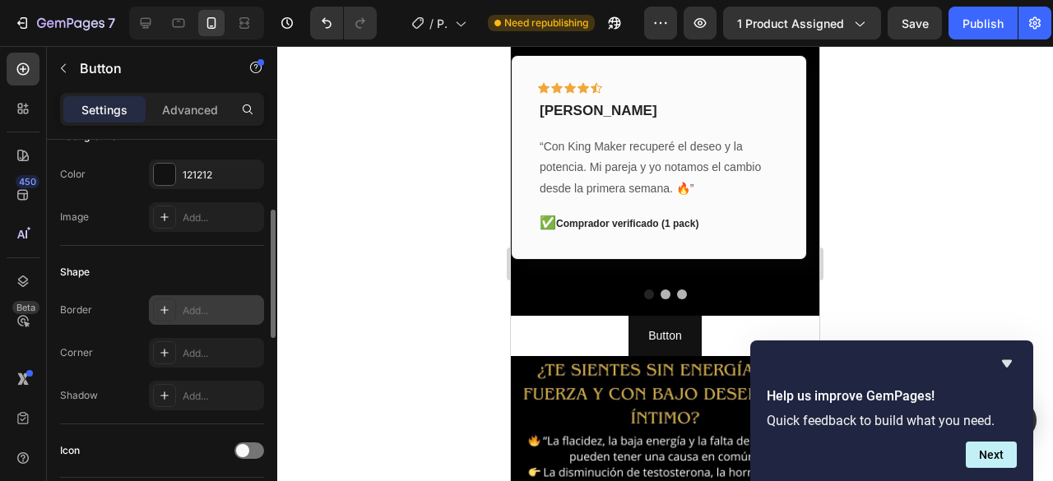
click at [201, 304] on div "Add..." at bounding box center [221, 311] width 77 height 15
click at [199, 347] on div "Add..." at bounding box center [221, 353] width 77 height 15
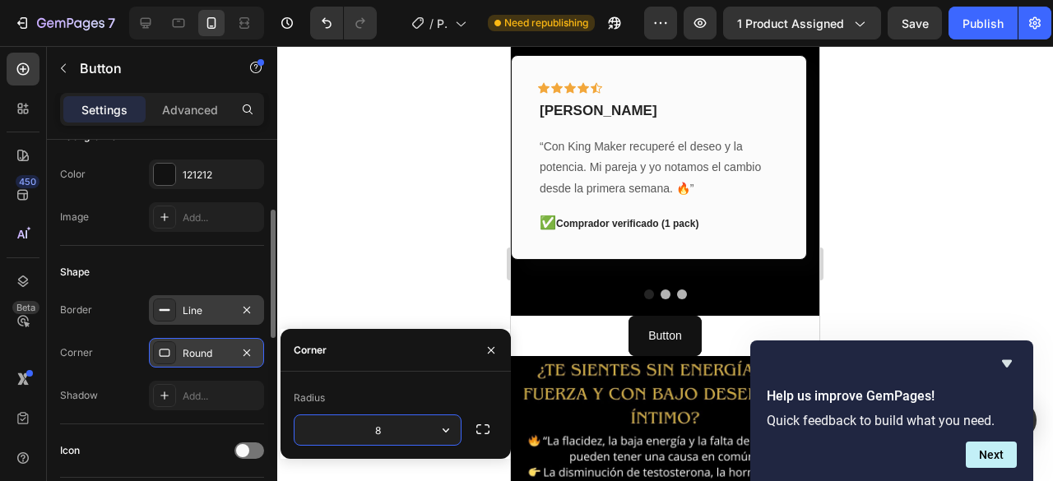
click at [403, 437] on input "8" at bounding box center [378, 431] width 166 height 30
type input "8"
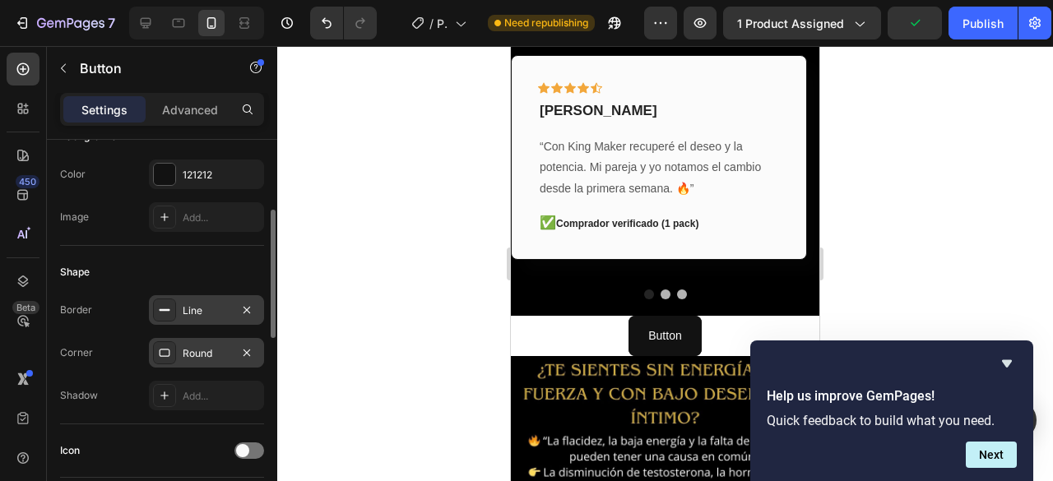
click at [398, 198] on div at bounding box center [665, 263] width 776 height 435
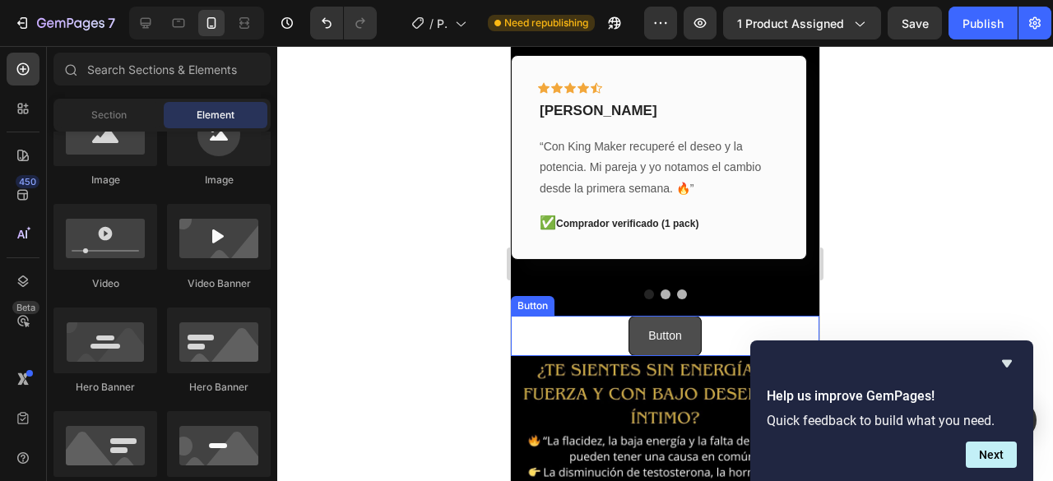
click at [634, 327] on button "Button" at bounding box center [665, 336] width 72 height 40
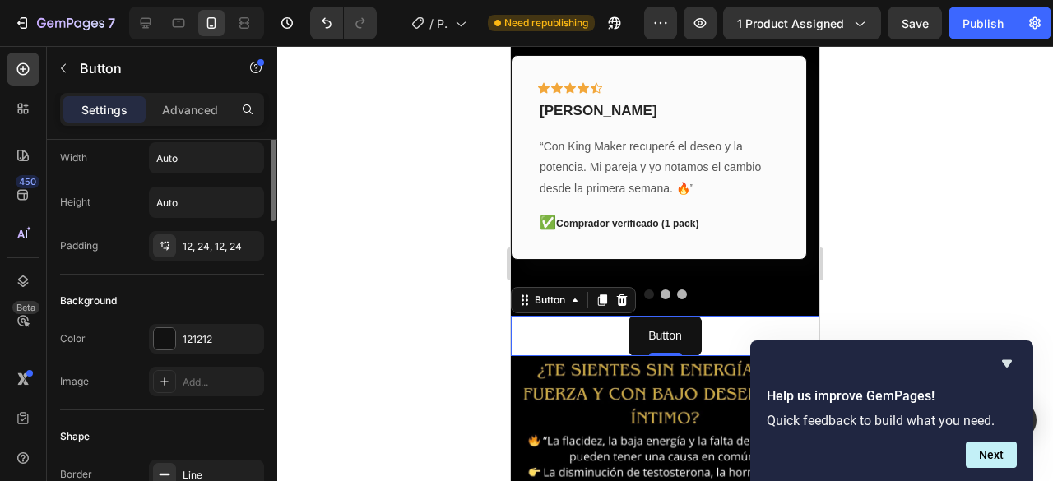
scroll to position [0, 0]
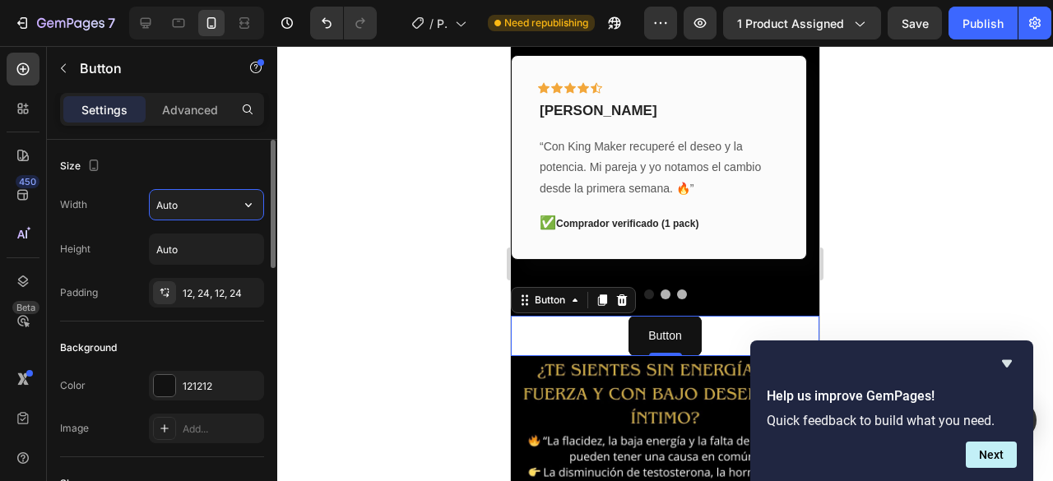
click at [211, 204] on input "Auto" at bounding box center [207, 205] width 114 height 30
click at [239, 205] on button "button" at bounding box center [249, 205] width 30 height 30
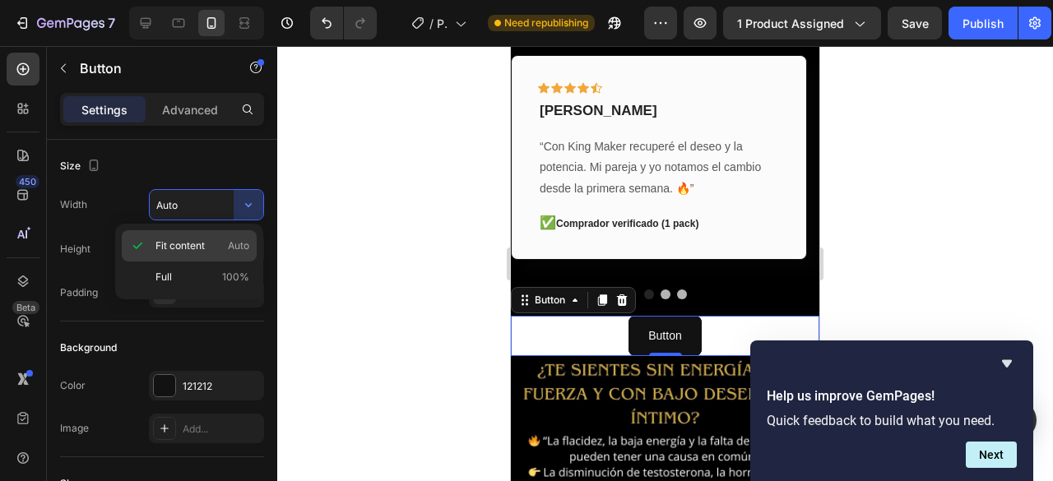
click at [240, 248] on span "Auto" at bounding box center [238, 246] width 21 height 15
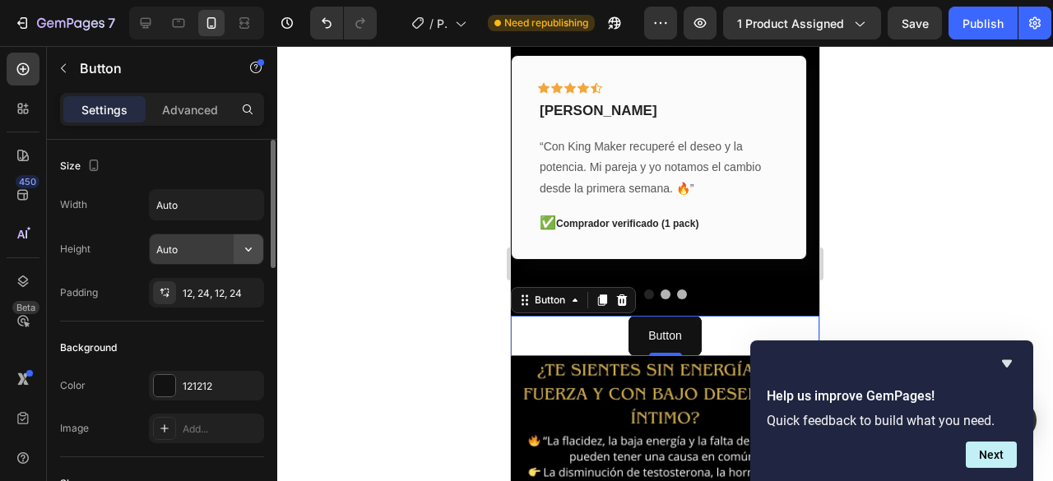
click at [250, 246] on icon "button" at bounding box center [248, 249] width 16 height 16
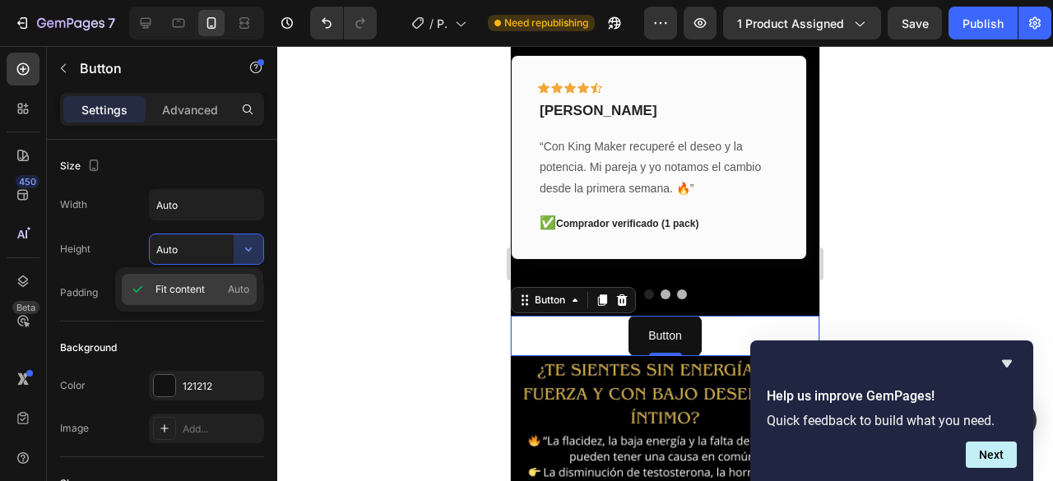
click at [227, 287] on p "Fit content Auto" at bounding box center [203, 289] width 94 height 15
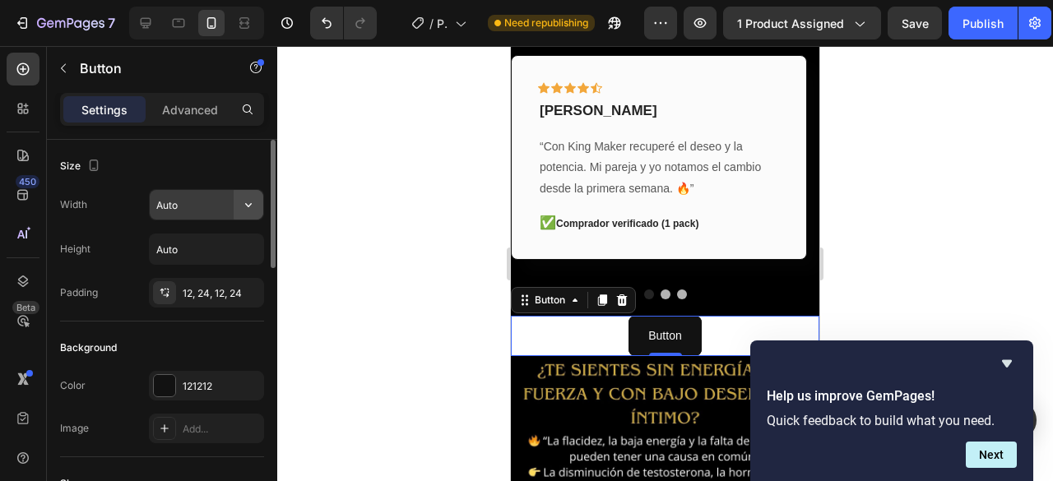
click at [242, 193] on button "button" at bounding box center [249, 205] width 30 height 30
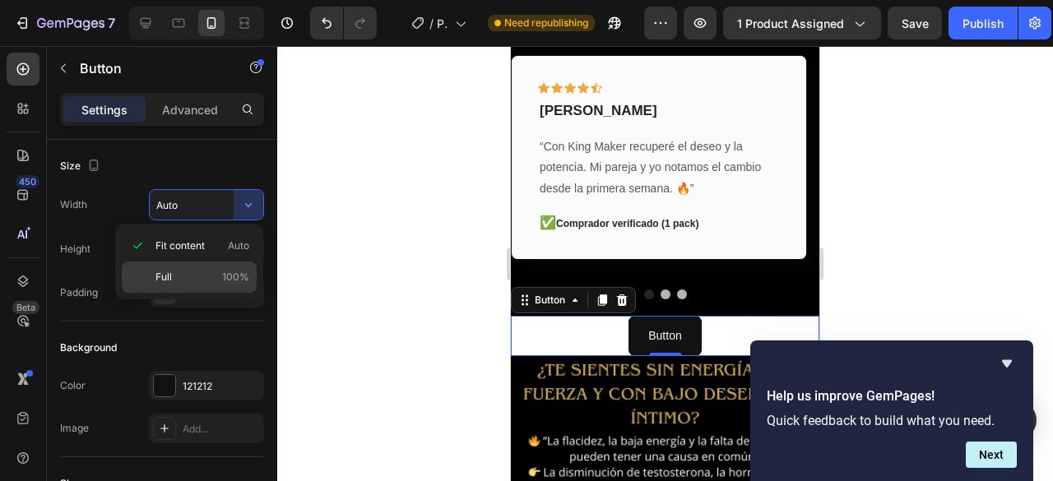
click at [174, 274] on p "Full 100%" at bounding box center [203, 277] width 94 height 15
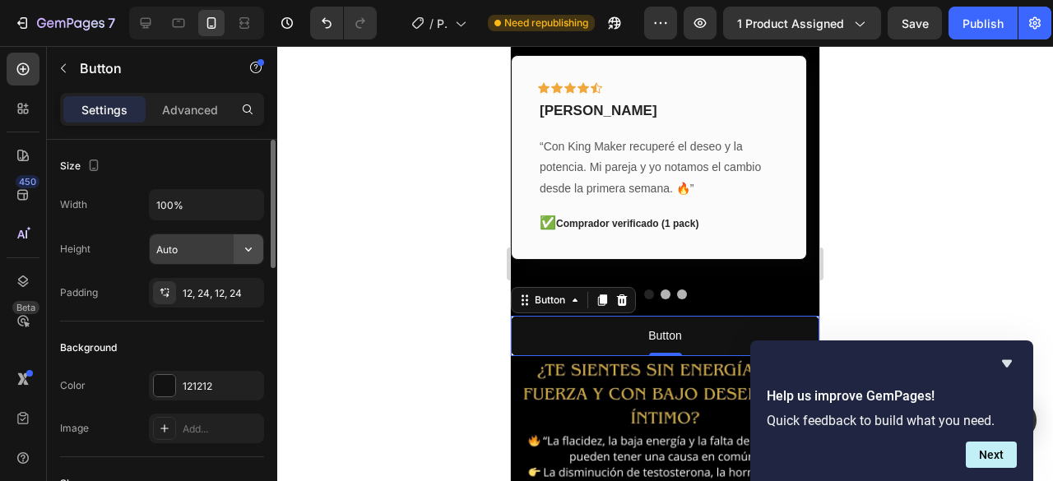
click at [247, 244] on icon "button" at bounding box center [248, 249] width 16 height 16
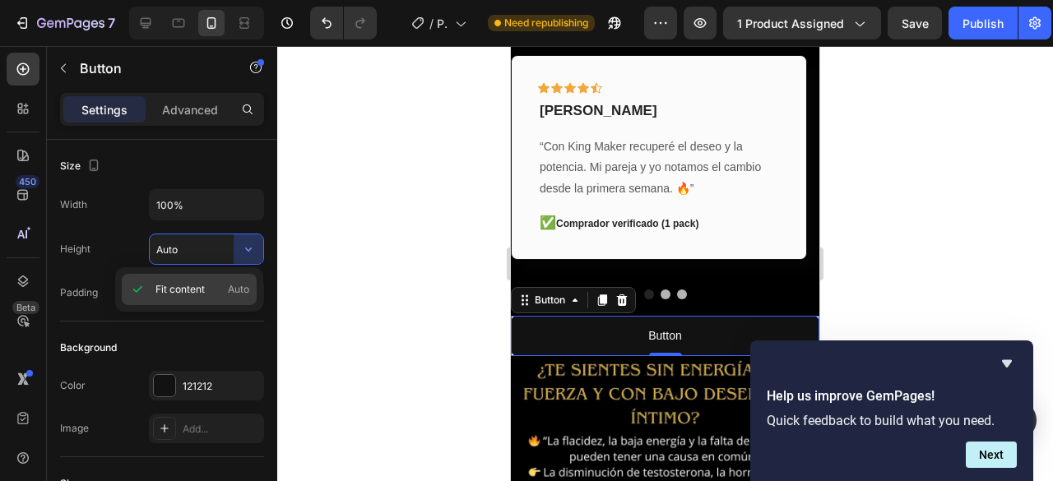
click at [244, 285] on span "Auto" at bounding box center [238, 289] width 21 height 15
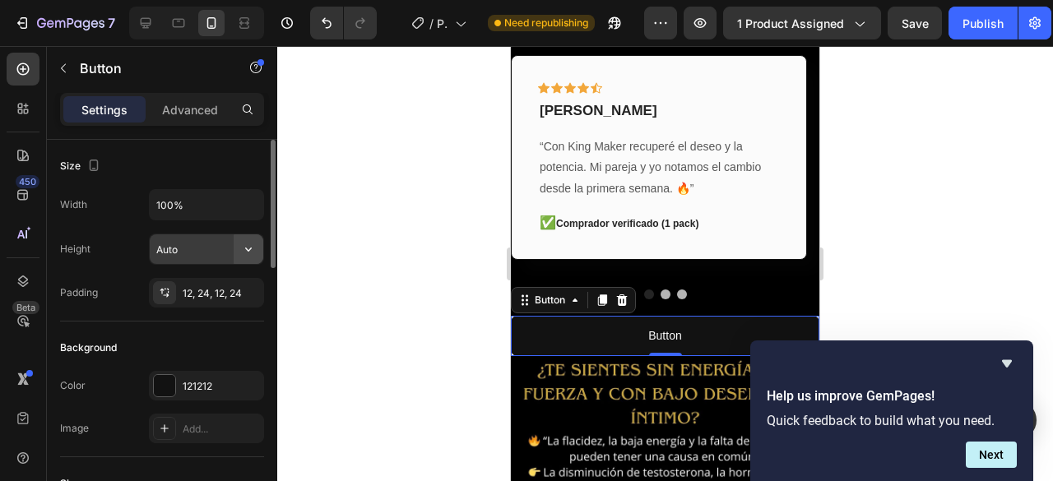
click at [244, 248] on icon "button" at bounding box center [248, 249] width 16 height 16
click at [211, 234] on input "Auto" at bounding box center [207, 249] width 114 height 30
click at [248, 249] on icon "button" at bounding box center [248, 250] width 7 height 4
click at [219, 246] on input "Auto" at bounding box center [207, 249] width 114 height 30
click at [248, 190] on button "button" at bounding box center [249, 205] width 30 height 30
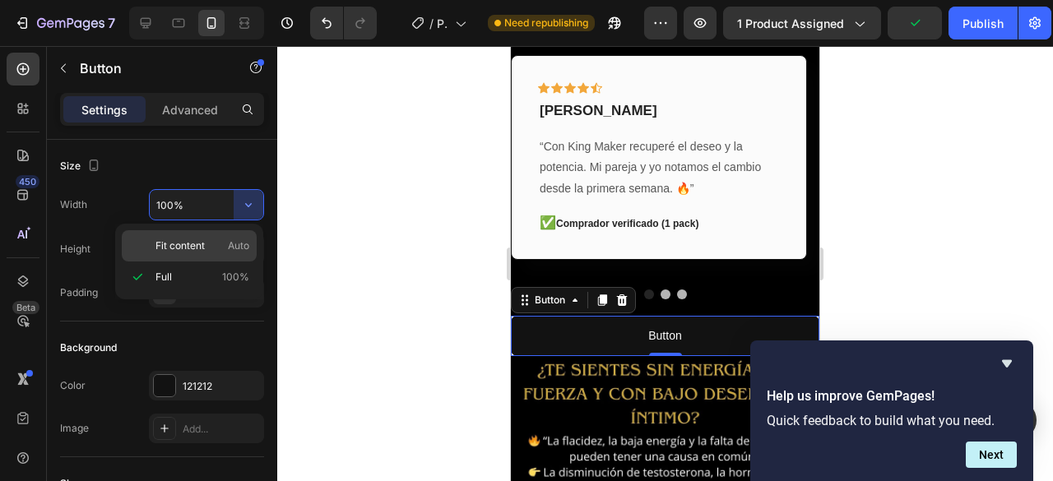
click at [235, 256] on div "Fit content Auto" at bounding box center [189, 245] width 135 height 31
type input "Auto"
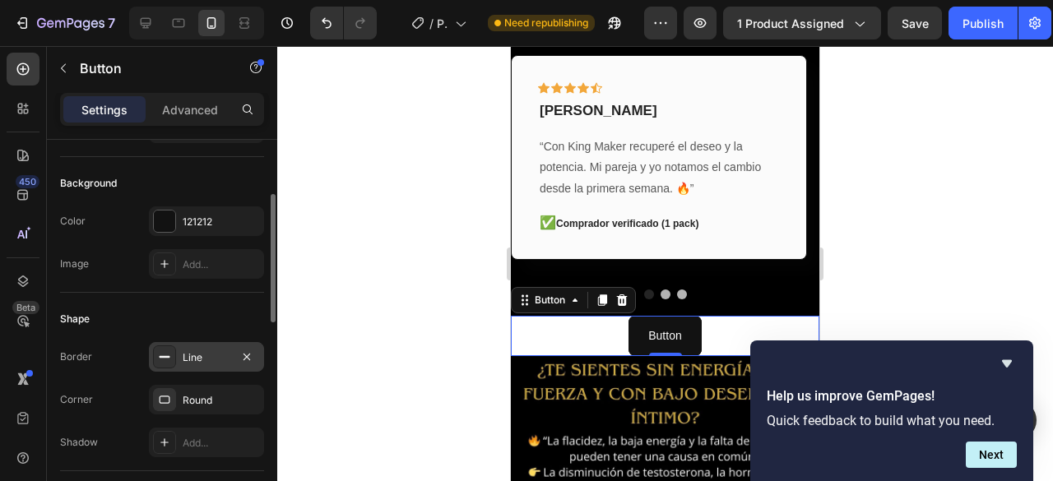
scroll to position [82, 0]
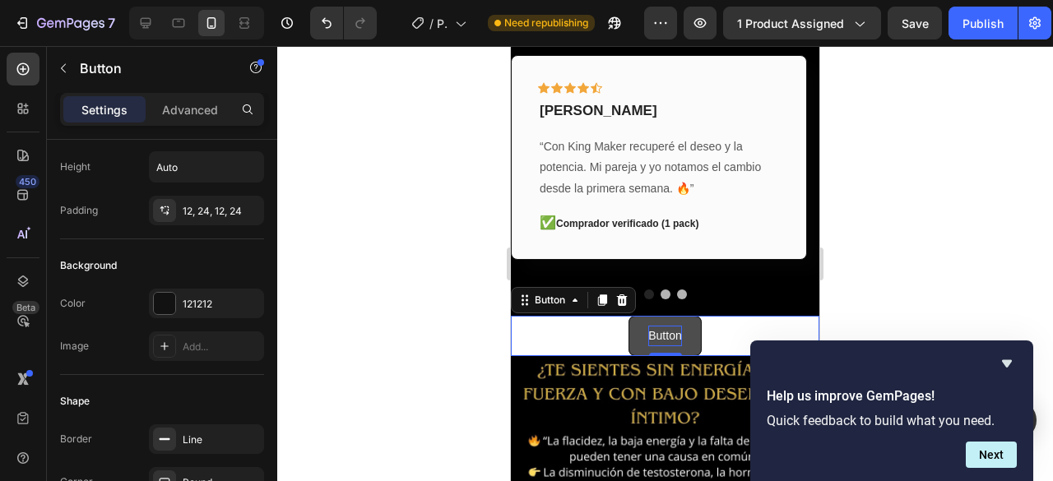
click at [659, 326] on p "Button" at bounding box center [664, 336] width 33 height 21
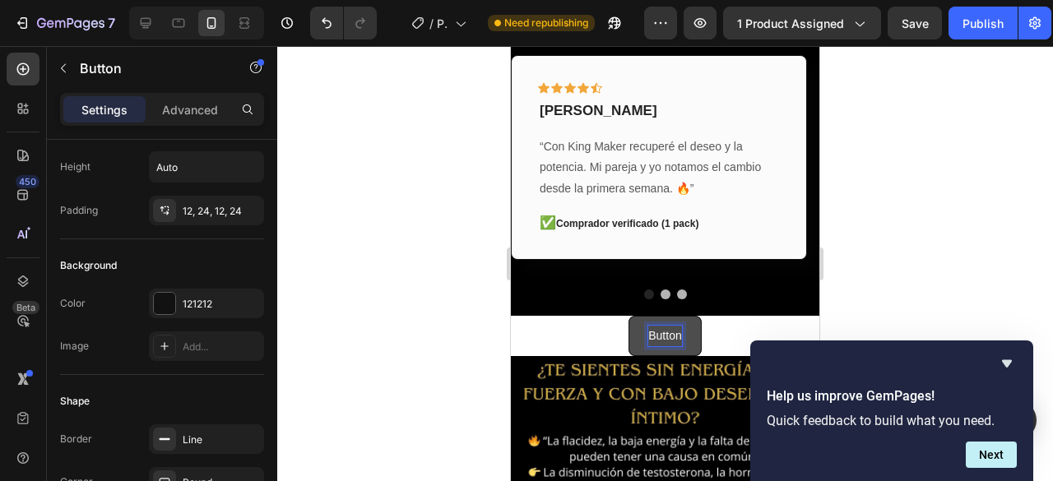
click at [659, 326] on p "Button" at bounding box center [664, 336] width 33 height 21
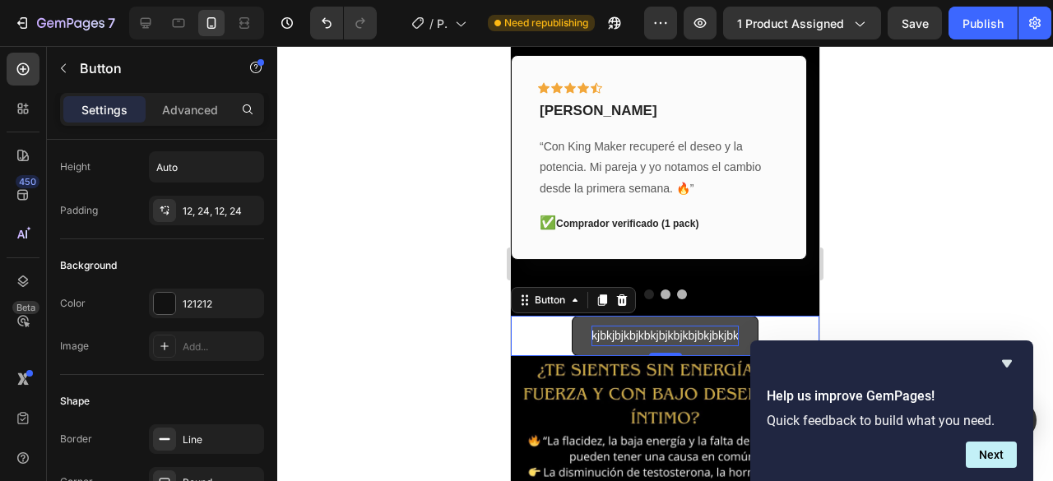
click at [741, 323] on button "kjbkjbjkbjkbkjbjkbjkbjbkjbkjbk" at bounding box center [665, 336] width 187 height 40
click at [742, 322] on button "kjbkjbjkbjkbkjbjkbjkbjbkjbkjbk" at bounding box center [665, 336] width 187 height 40
click at [737, 320] on button "kjbkjbjkbjkbkjbjkbjkbjbkjbkjbk" at bounding box center [665, 336] width 187 height 40
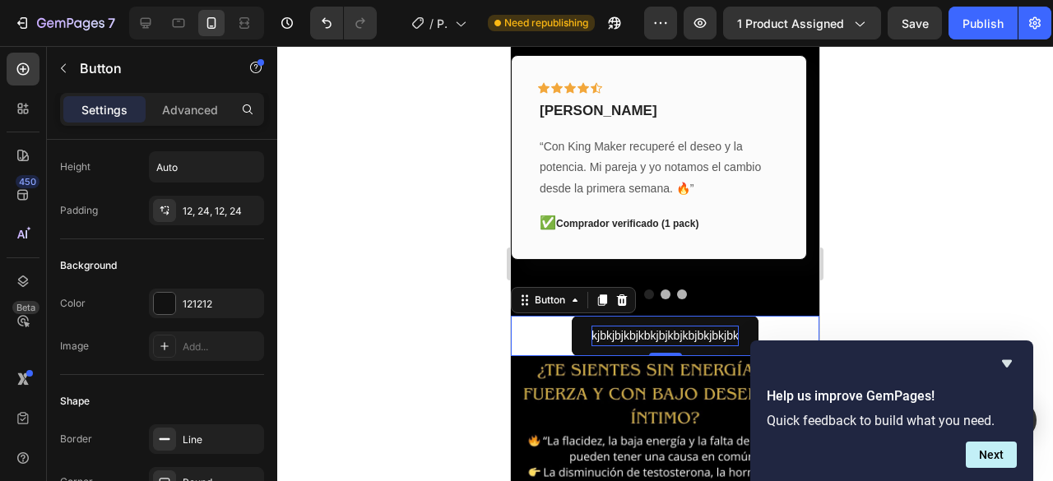
click at [528, 324] on div "kjbkjbjkbjkbkjbjkbjkbjbkjbkjbk Button 0" at bounding box center [665, 336] width 309 height 40
click at [525, 325] on div "kjbkjbjkbjkbkjbjkbjkbjbkjbkjbk Button 0" at bounding box center [665, 336] width 309 height 40
click at [308, 326] on div at bounding box center [665, 263] width 776 height 435
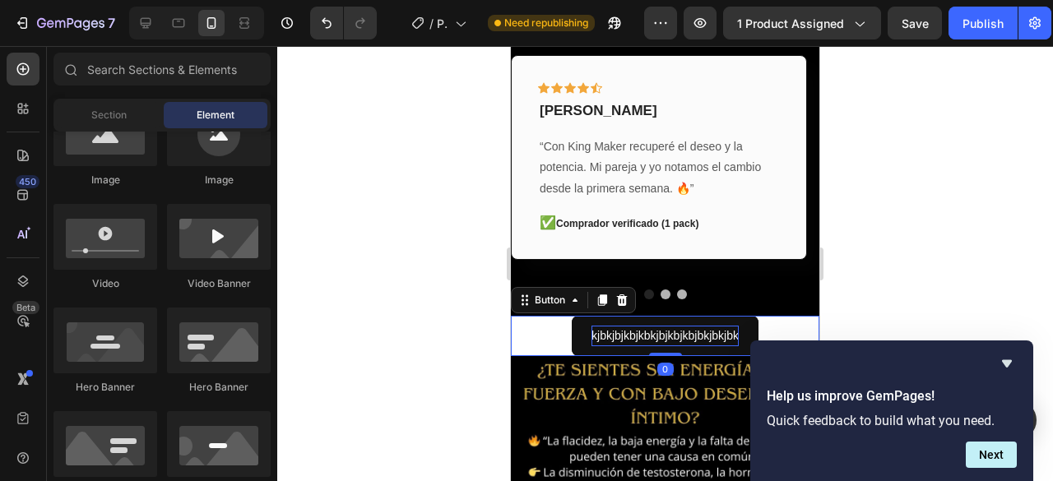
click at [546, 323] on div "kjbkjbjkbjkbkjbjkbjkbjbkjbkjbk Button 0" at bounding box center [665, 336] width 309 height 40
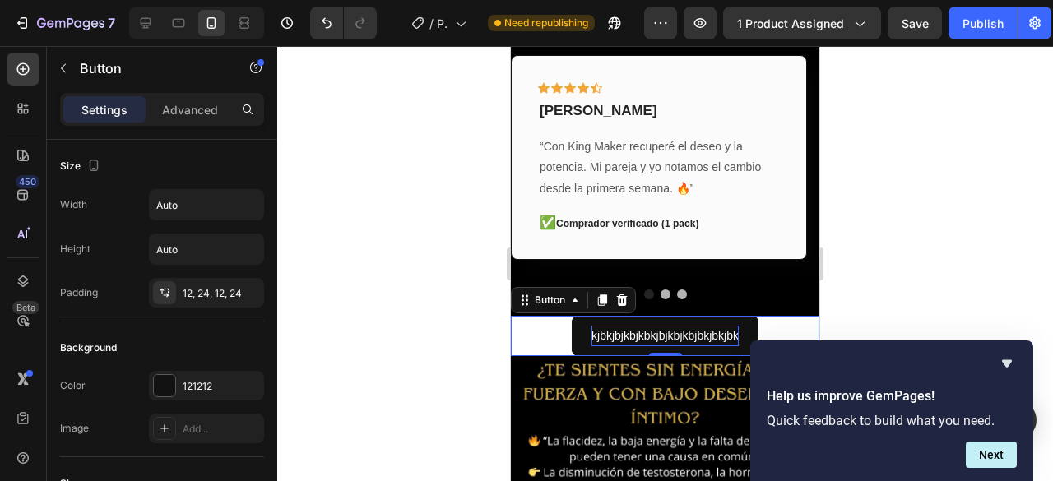
click at [532, 319] on div "kjbkjbjkbjkbkjbjkbjkbjbkjbkjbk Button 0" at bounding box center [665, 336] width 309 height 40
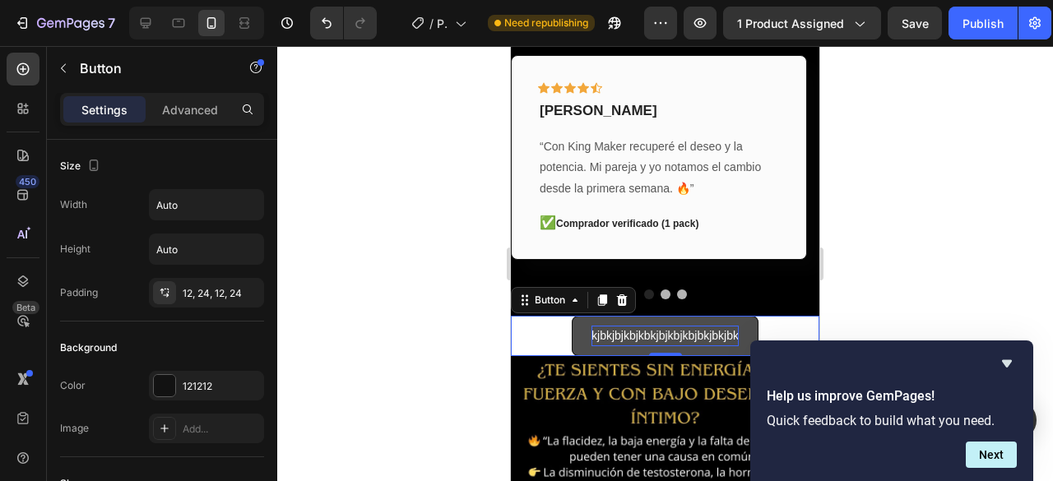
click at [572, 322] on button "kjbkjbjkbjkbkjbjkbjkbjbkjbkjbk" at bounding box center [665, 336] width 187 height 40
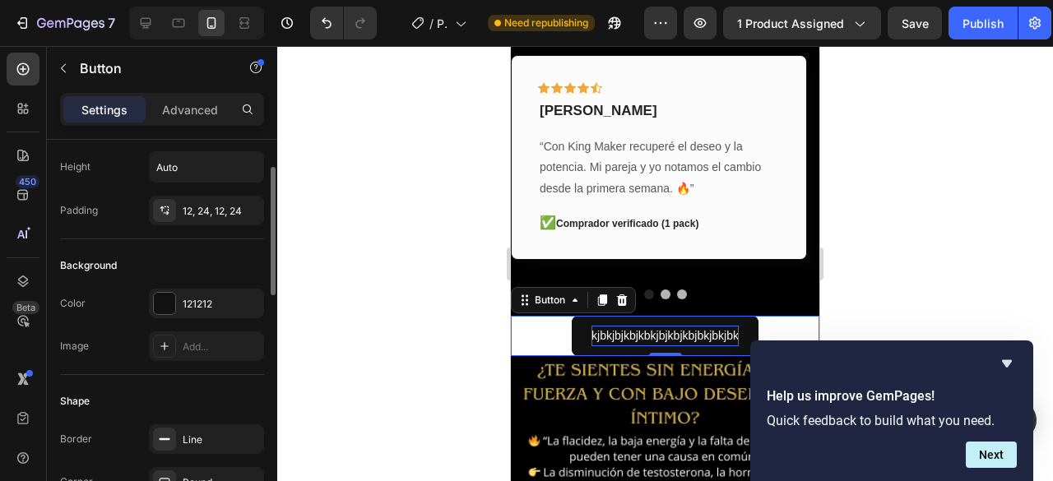
click at [781, 318] on div "kjbkjbjkbjkbkjbjkbjkbjbkjbkjbk Button 0" at bounding box center [665, 336] width 309 height 40
click at [436, 215] on div at bounding box center [665, 263] width 776 height 435
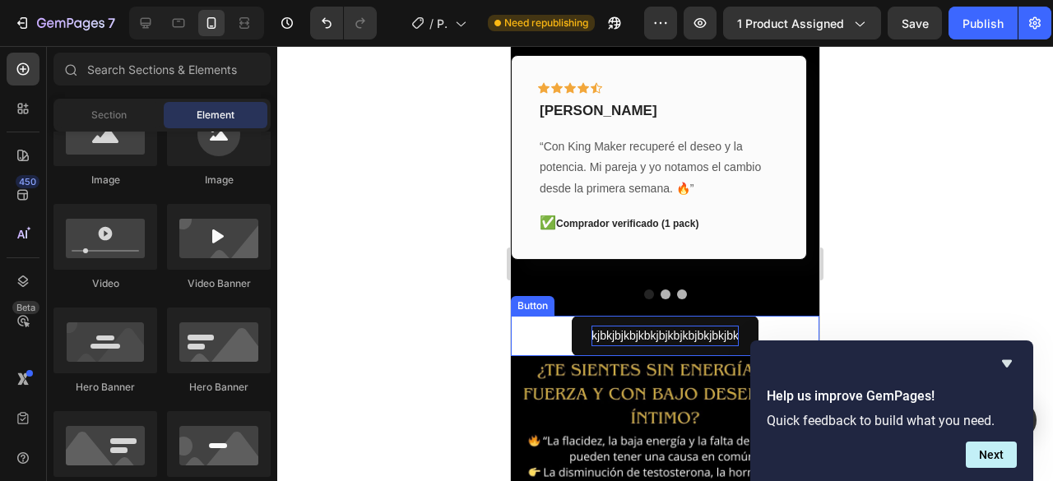
click at [662, 326] on p "kjbkjbjkbjkbkjbjkbjkbjbkjbkjbk" at bounding box center [665, 336] width 147 height 21
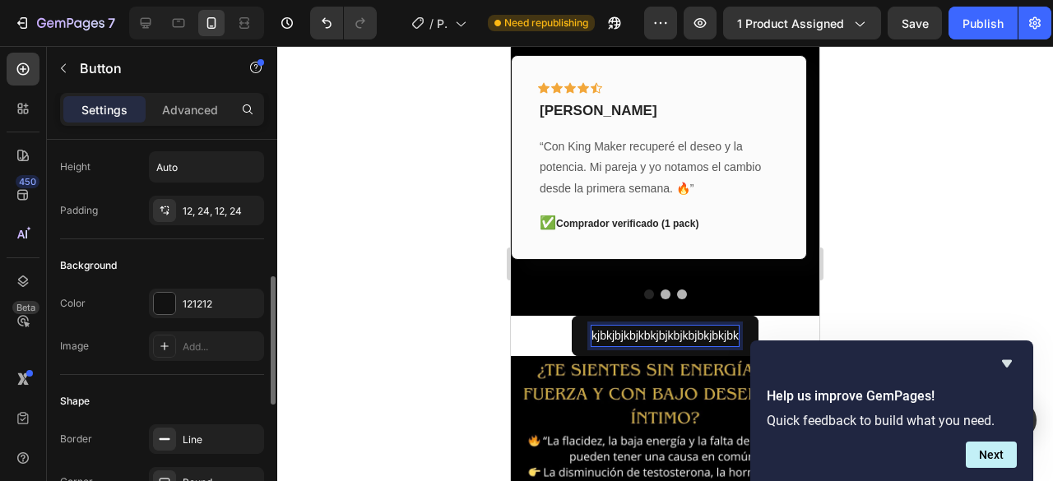
scroll to position [165, 0]
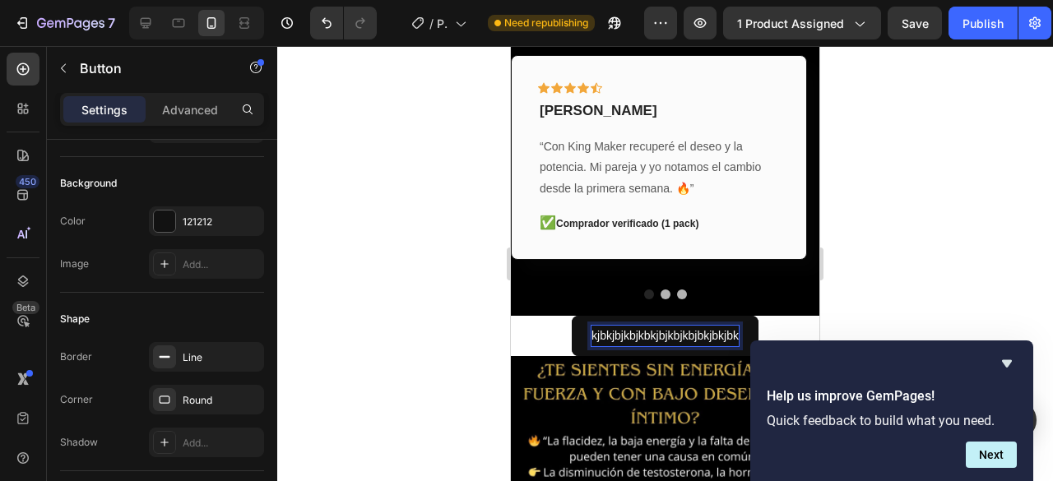
click at [538, 316] on div "kjbkjbjkbjkbkjbjkbjkbjbkjbkjbk Button 0" at bounding box center [665, 336] width 309 height 40
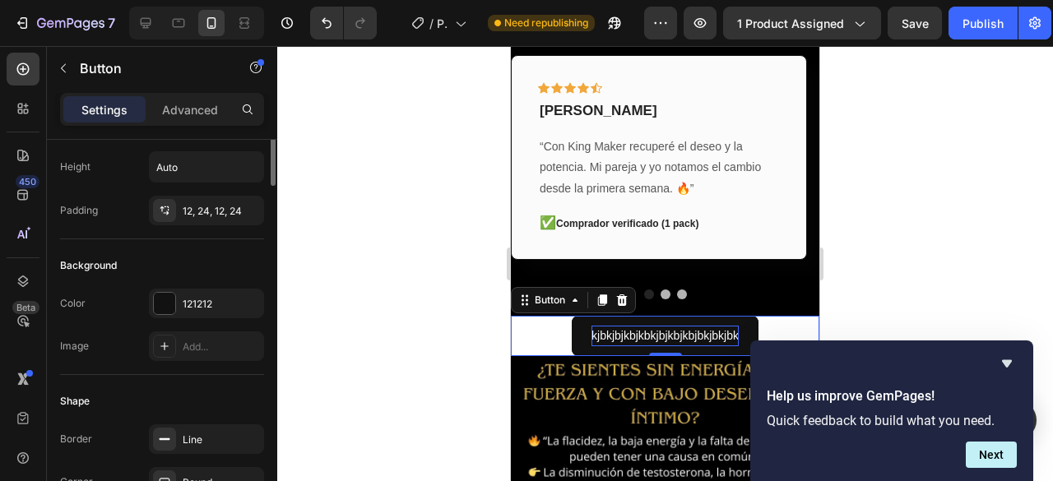
scroll to position [0, 0]
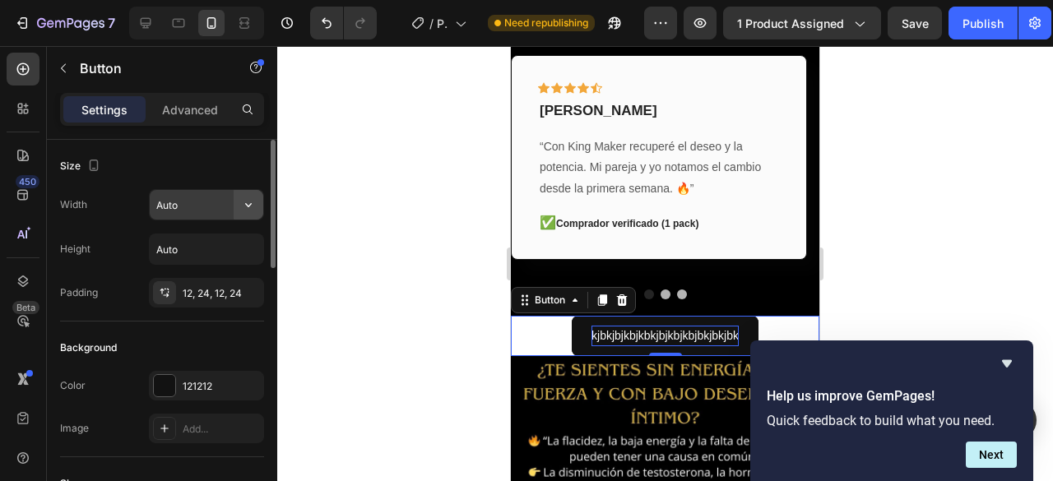
click at [242, 210] on icon "button" at bounding box center [248, 205] width 16 height 16
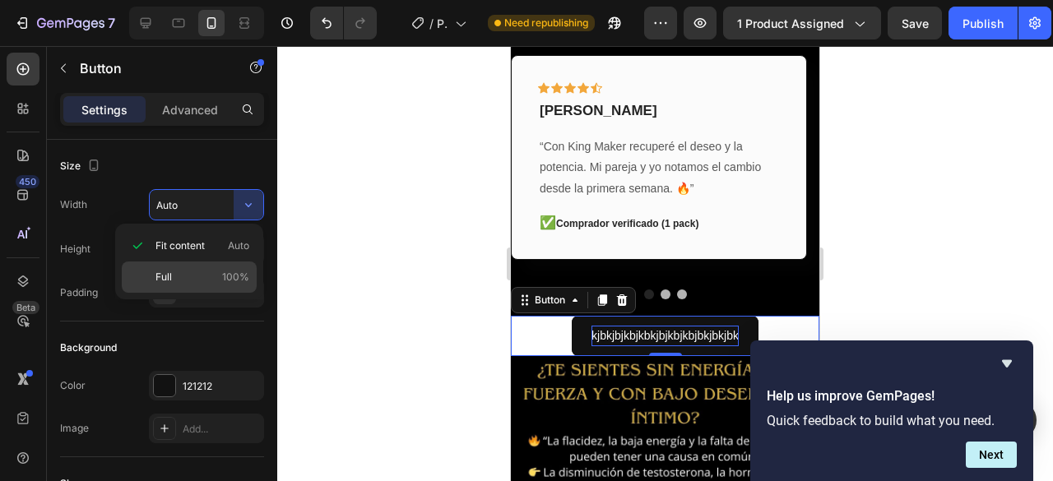
click at [171, 278] on p "Full 100%" at bounding box center [203, 277] width 94 height 15
type input "100%"
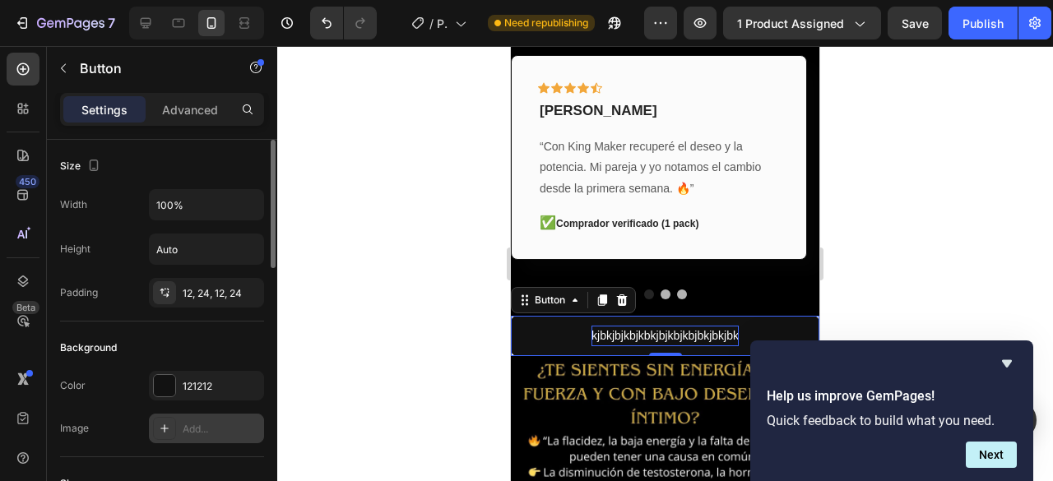
scroll to position [82, 0]
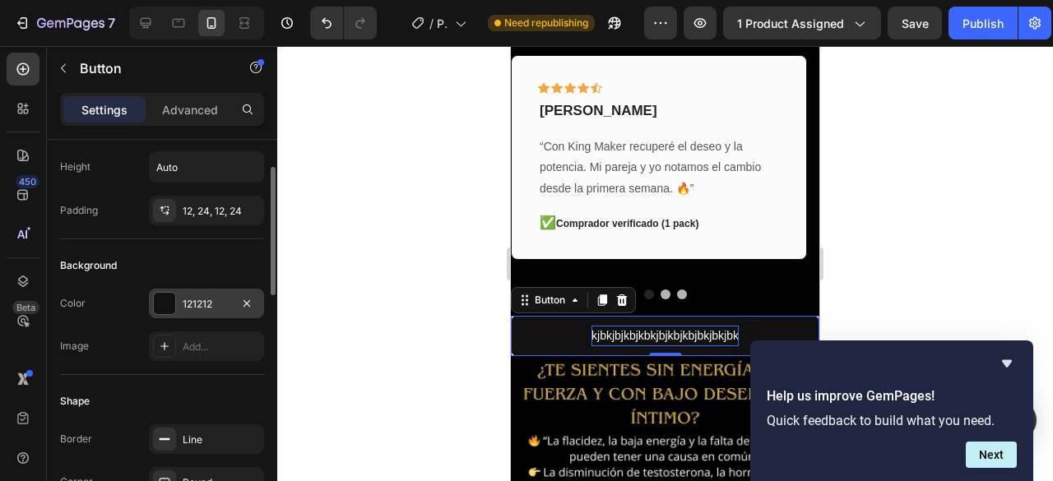
click at [162, 302] on div at bounding box center [164, 303] width 21 height 21
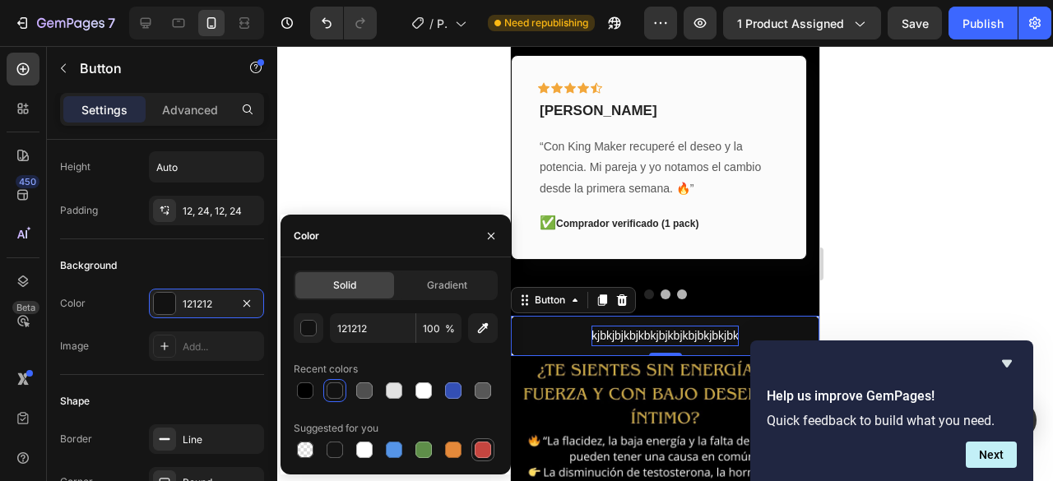
click at [485, 448] on div at bounding box center [483, 450] width 16 height 16
type input "C5453F"
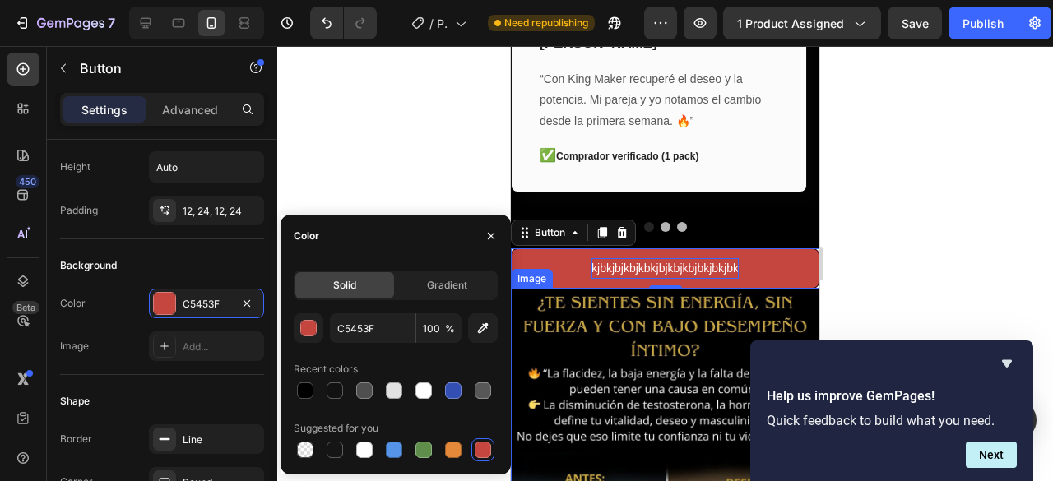
scroll to position [494, 0]
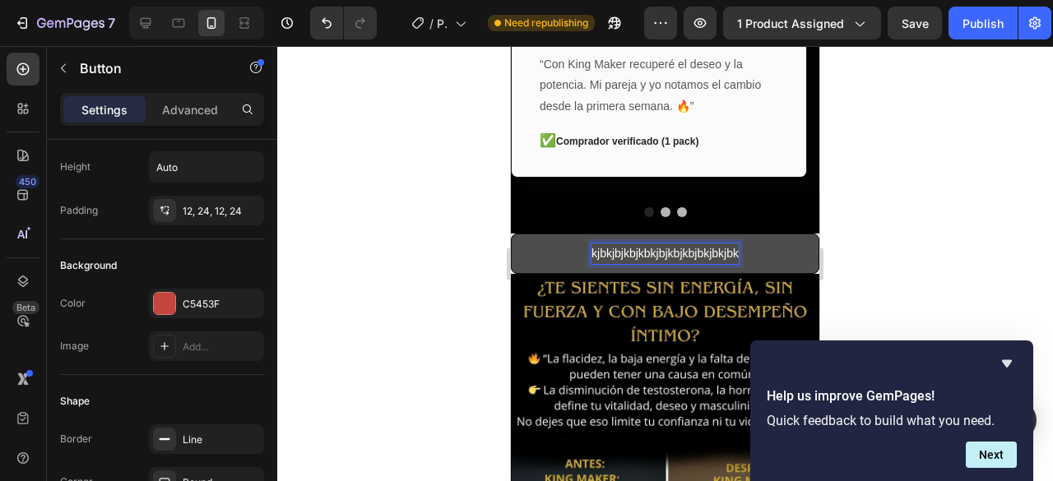
click at [749, 237] on button "kjbkjbjkbjkbkjbjkbjkbjbkjbkjbk" at bounding box center [665, 254] width 309 height 40
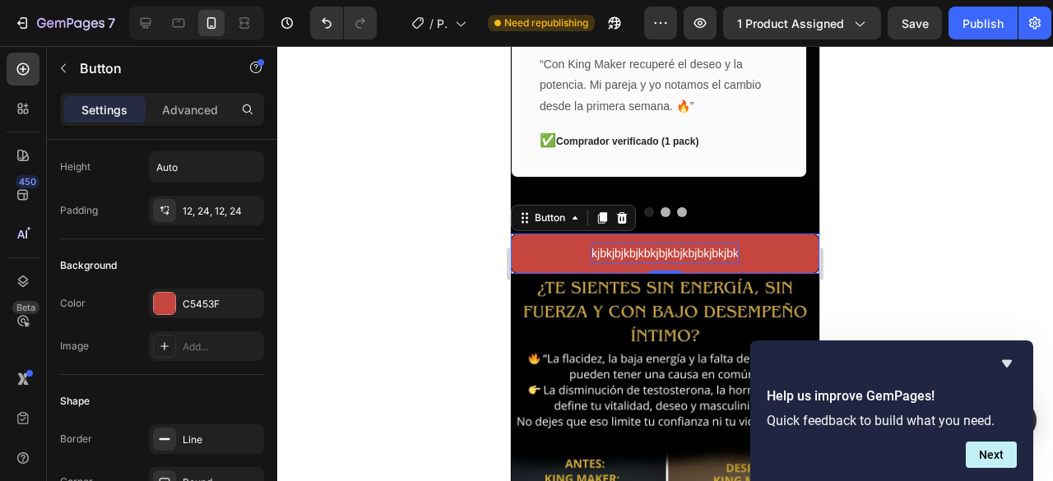
click at [611, 244] on p "kjbkjbjkbjkbkjbjkbjkbjbkjbkjbk" at bounding box center [665, 254] width 147 height 21
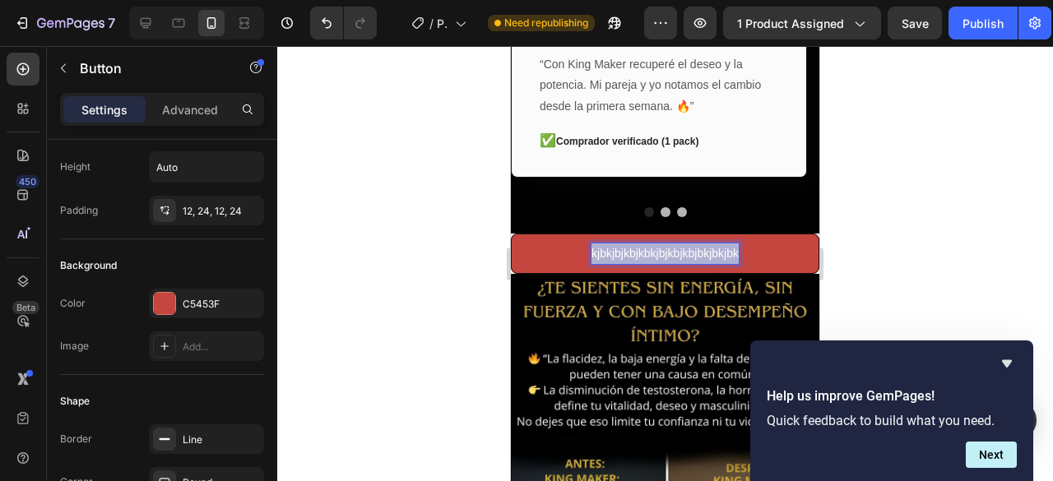
click at [611, 244] on p "kjbkjbjkbjkbkjbjkbjkbjbkjbkjbk" at bounding box center [665, 254] width 147 height 21
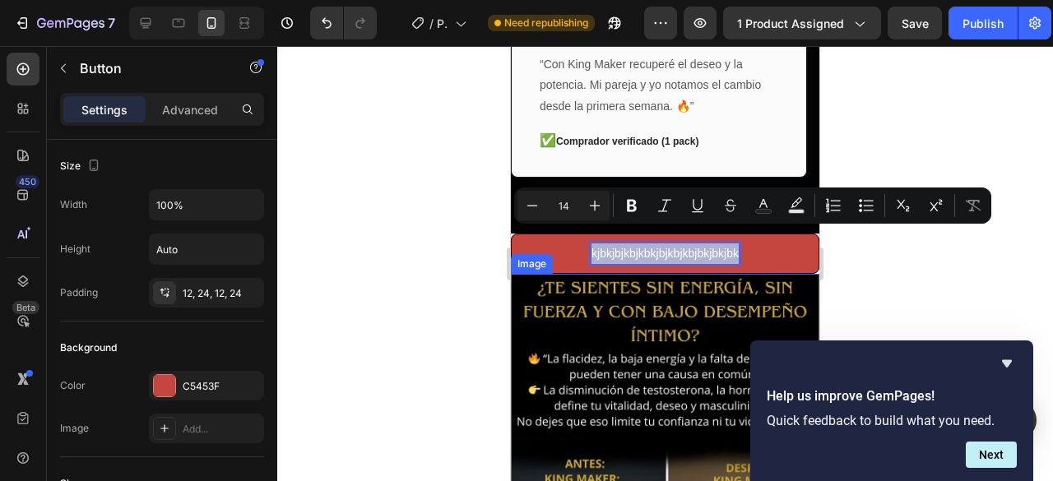
scroll to position [82, 0]
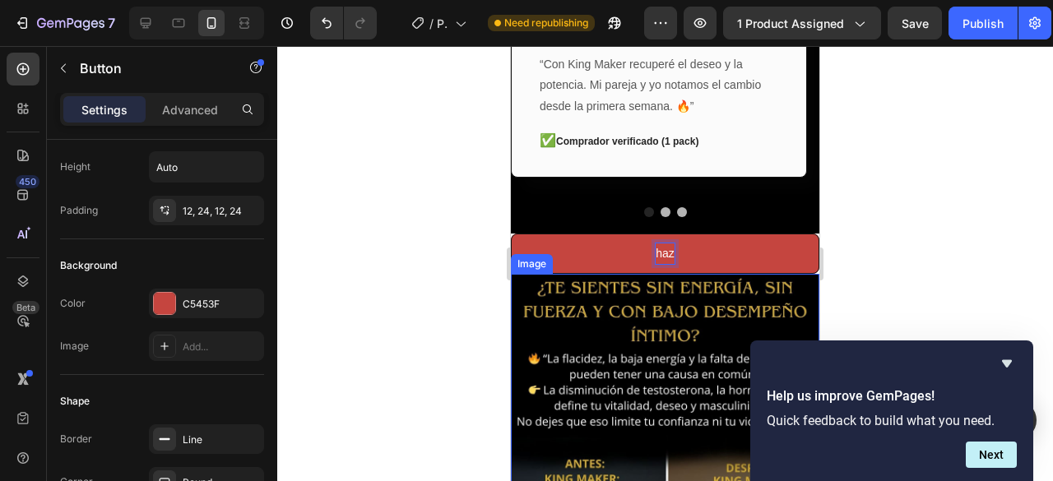
click at [511, 234] on button "haz" at bounding box center [665, 254] width 309 height 40
click at [511, 234] on button "haz tu" at bounding box center [665, 254] width 309 height 40
click at [511, 234] on button "haz tu prdid" at bounding box center [665, 254] width 309 height 40
click at [511, 234] on button "haz tu prdido aqu" at bounding box center [665, 254] width 309 height 40
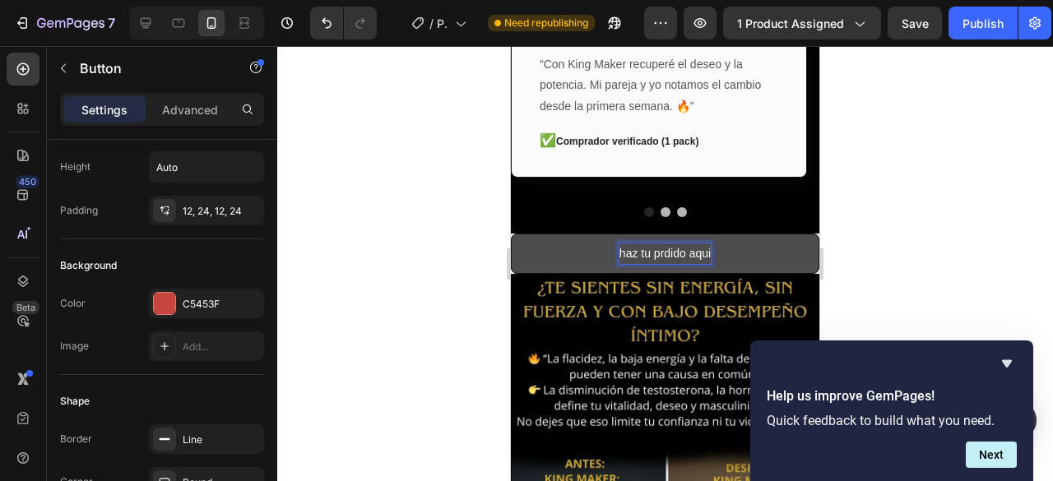
click at [671, 244] on p "haz tu prdido aqui" at bounding box center [665, 254] width 91 height 21
click at [620, 244] on p "haz tu prdido aqui" at bounding box center [665, 254] width 91 height 21
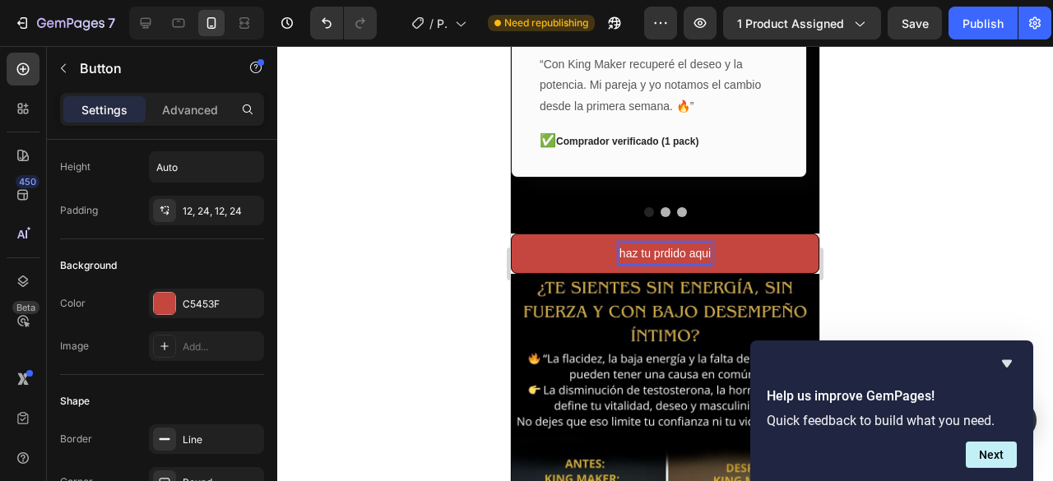
click at [511, 46] on lt-strong "H" at bounding box center [511, 46] width 0 height 0
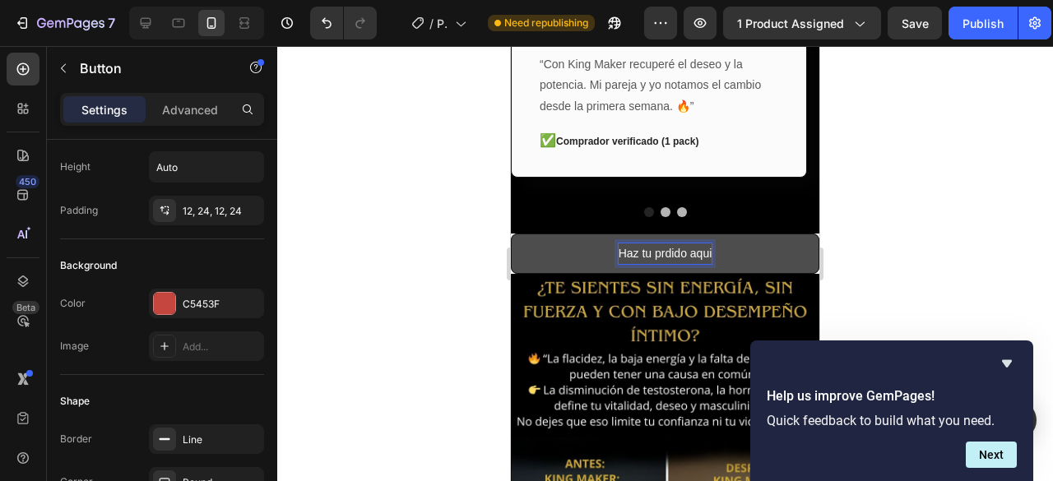
click at [638, 244] on p "Haz tu prdido aqui" at bounding box center [666, 254] width 94 height 21
click at [668, 244] on p "Haz tu prdido aqui" at bounding box center [666, 254] width 94 height 21
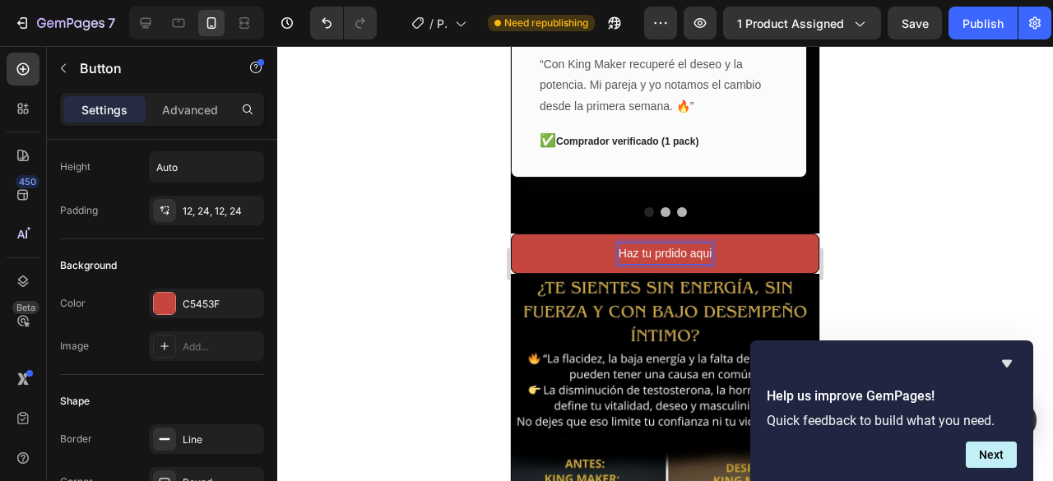
click at [511, 46] on lt-span "pedido" at bounding box center [511, 46] width 0 height 0
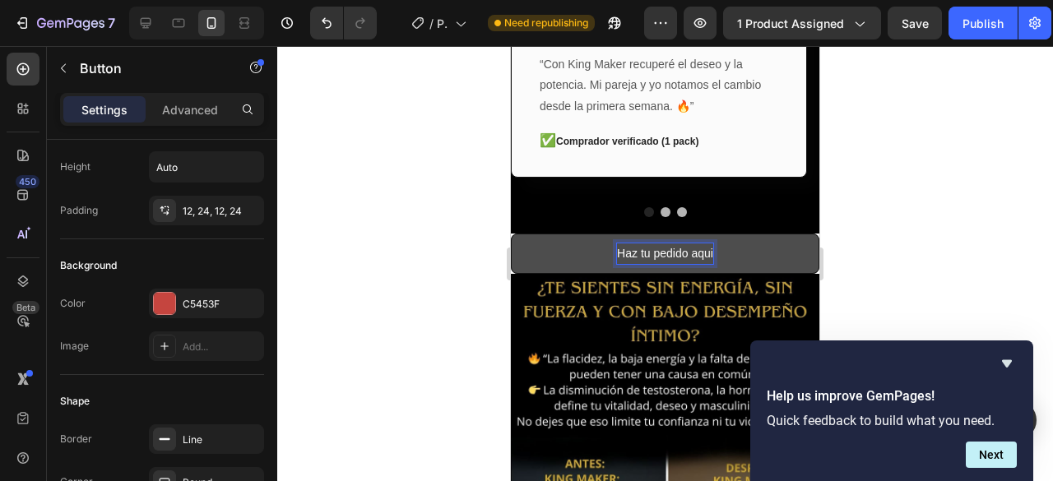
click at [699, 244] on p "Haz tu pedido aqui" at bounding box center [665, 254] width 96 height 21
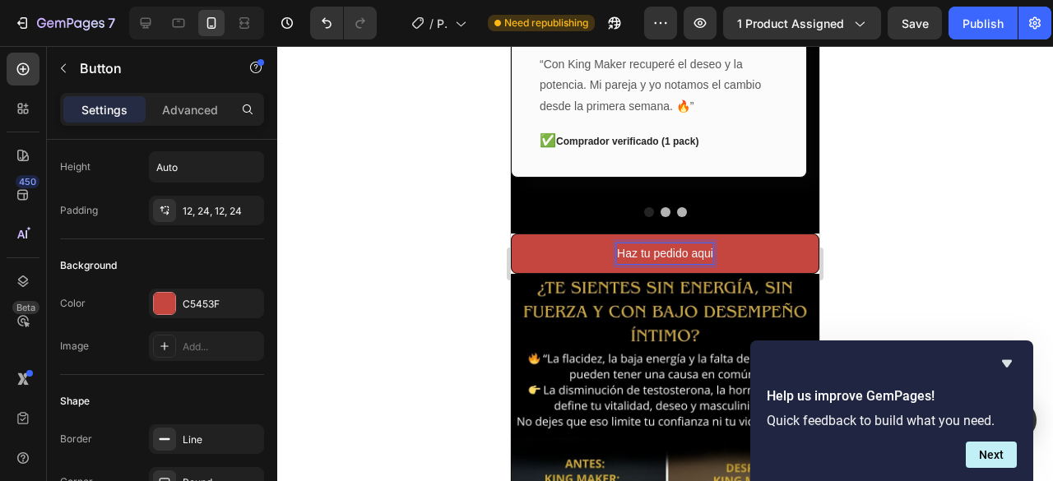
click at [511, 46] on lt-strong "í" at bounding box center [511, 46] width 0 height 0
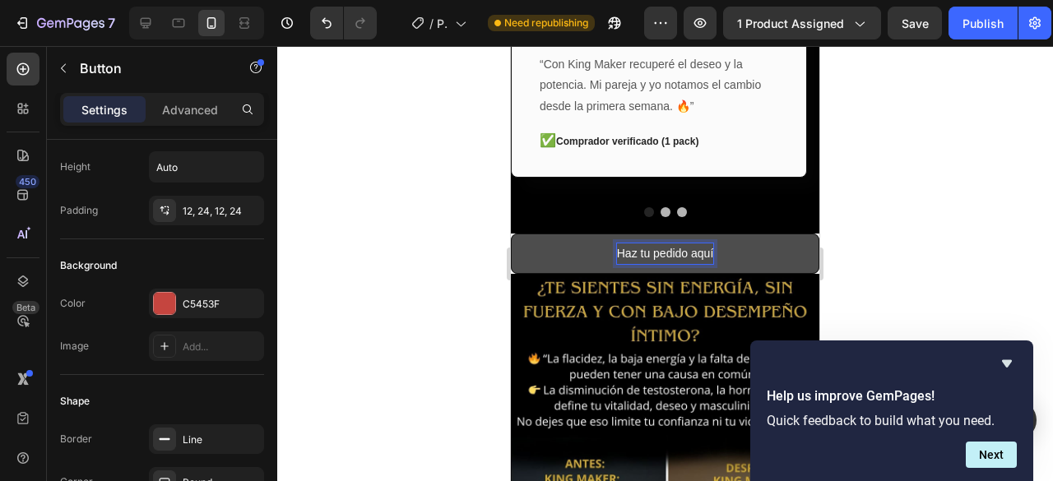
click at [511, 234] on button "Haz tu pedido aquí" at bounding box center [665, 254] width 309 height 40
click at [511, 234] on button "Haz tu pedido aquí contra" at bounding box center [665, 254] width 309 height 40
click at [511, 234] on button "Haz tu pedido aquí contra entrega" at bounding box center [665, 254] width 309 height 40
click at [677, 253] on button "Haz tu pedido aquí contra entrega" at bounding box center [665, 254] width 309 height 40
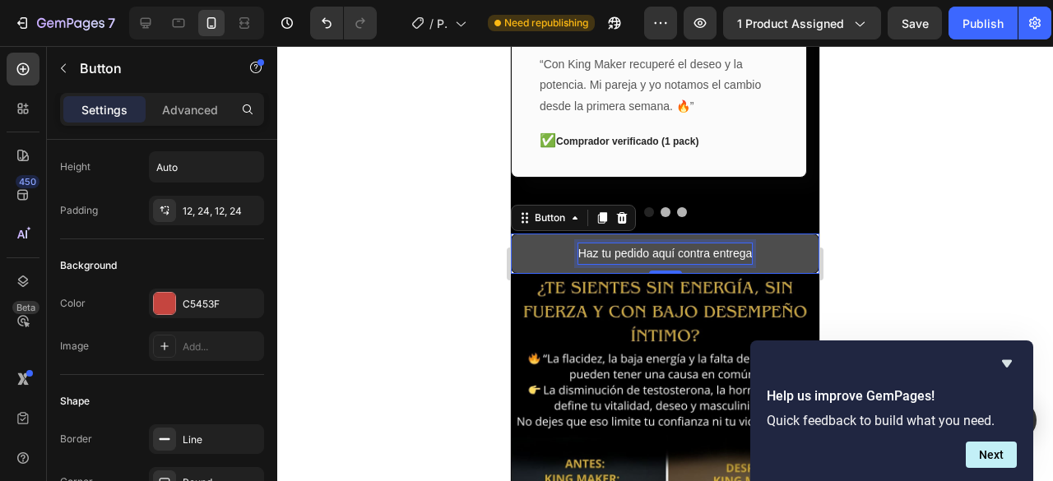
click at [692, 244] on p "Haz tu pedido aquí contra entrega" at bounding box center [665, 254] width 174 height 21
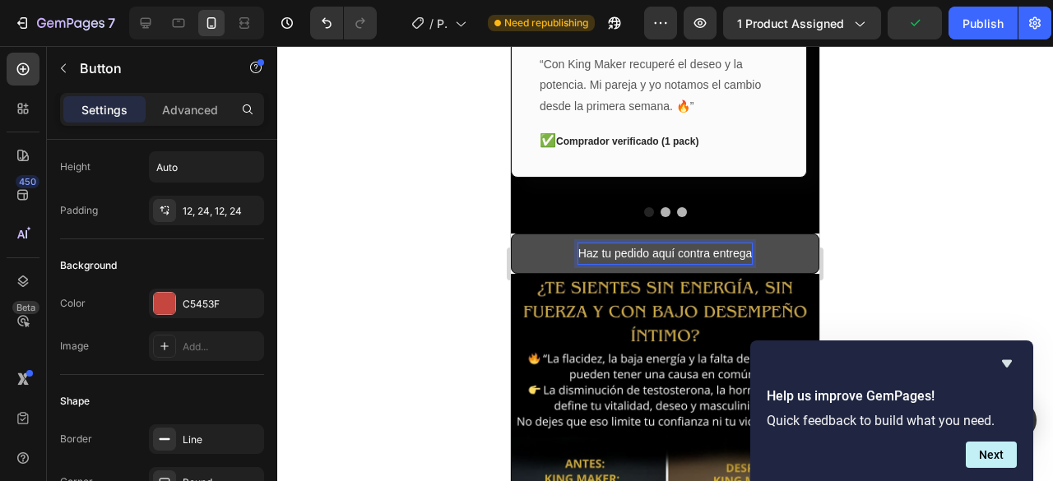
click at [686, 244] on p "Haz tu pedido aquí contra entrega" at bounding box center [665, 254] width 174 height 21
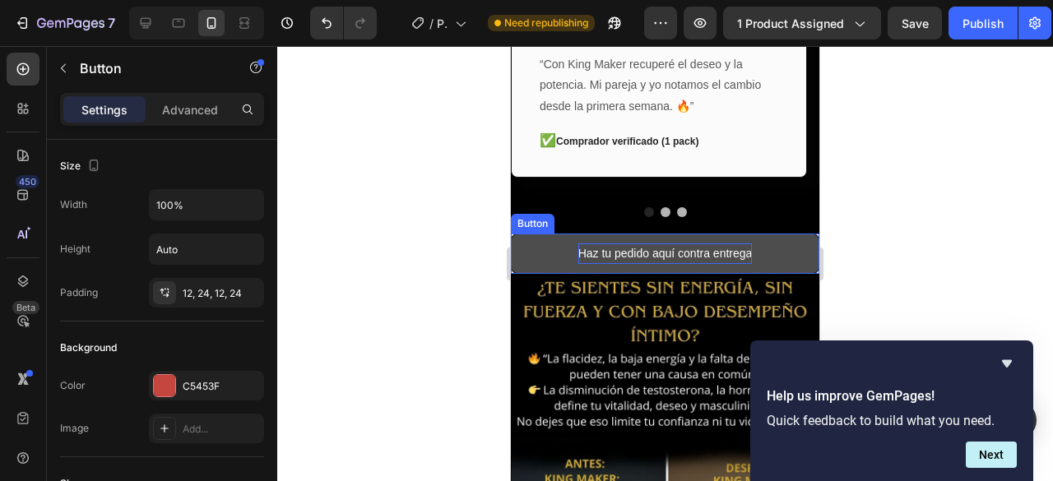
click at [578, 244] on p "Haz tu pedido aquí contra entrega" at bounding box center [665, 254] width 174 height 21
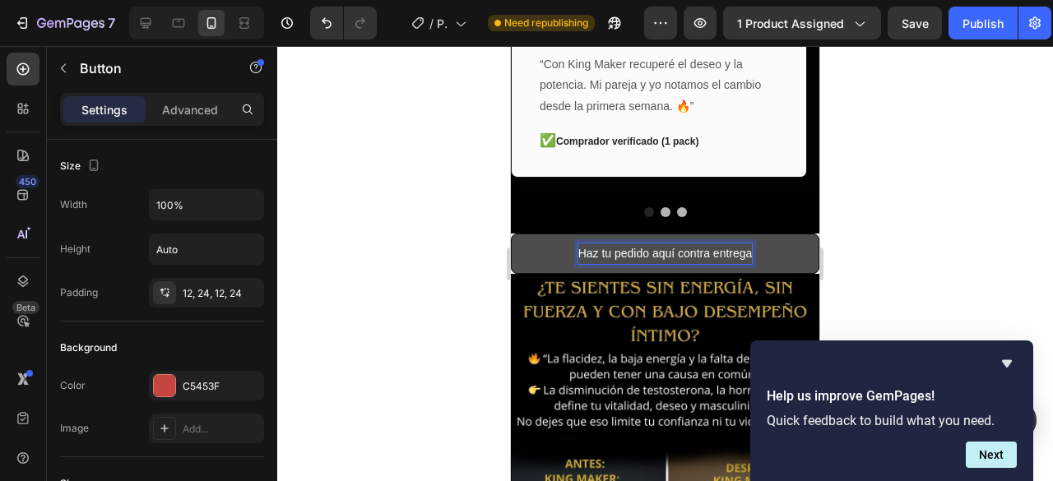
drag, startPoint x: 748, startPoint y: 236, endPoint x: 559, endPoint y: 249, distance: 189.7
click at [559, 249] on button "Haz tu pedido aquí contra entrega" at bounding box center [665, 254] width 309 height 40
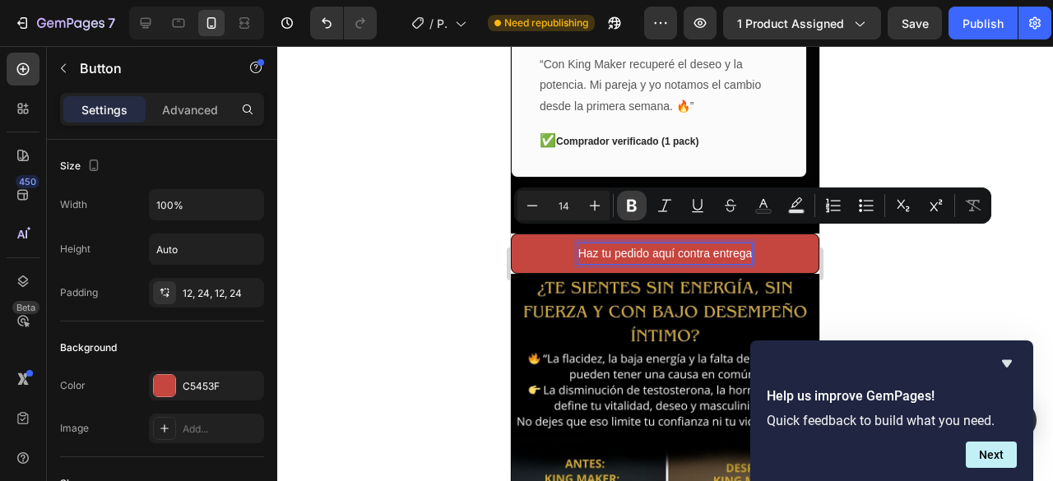
click at [638, 203] on icon "Editor contextual toolbar" at bounding box center [632, 205] width 16 height 16
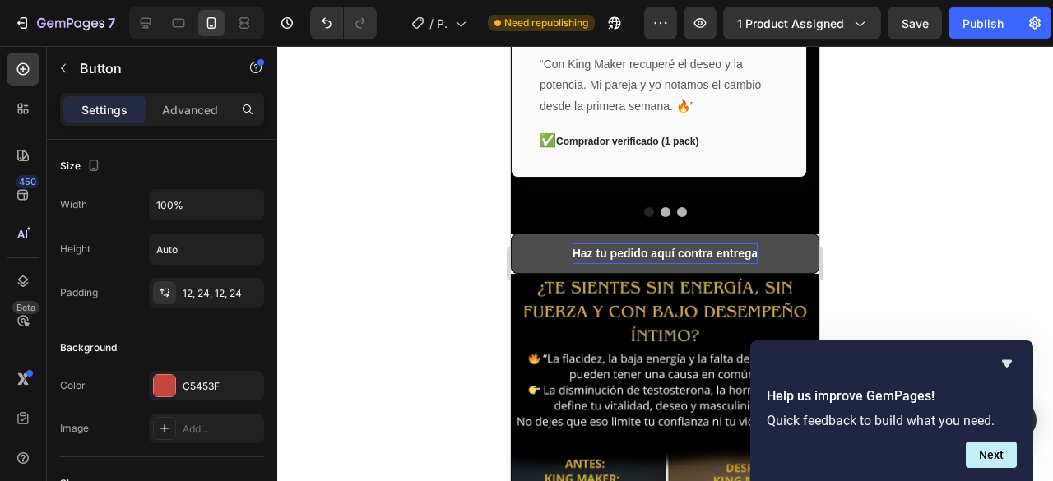
click at [573, 247] on strong "Haz tu pedido aquí contra entrega" at bounding box center [666, 253] width 186 height 13
click at [587, 247] on strong "Haz tu pedido aquí contra entrega" at bounding box center [666, 253] width 186 height 13
click at [683, 247] on strong "Haz tu pedido aquí contra entrega" at bounding box center [666, 253] width 186 height 13
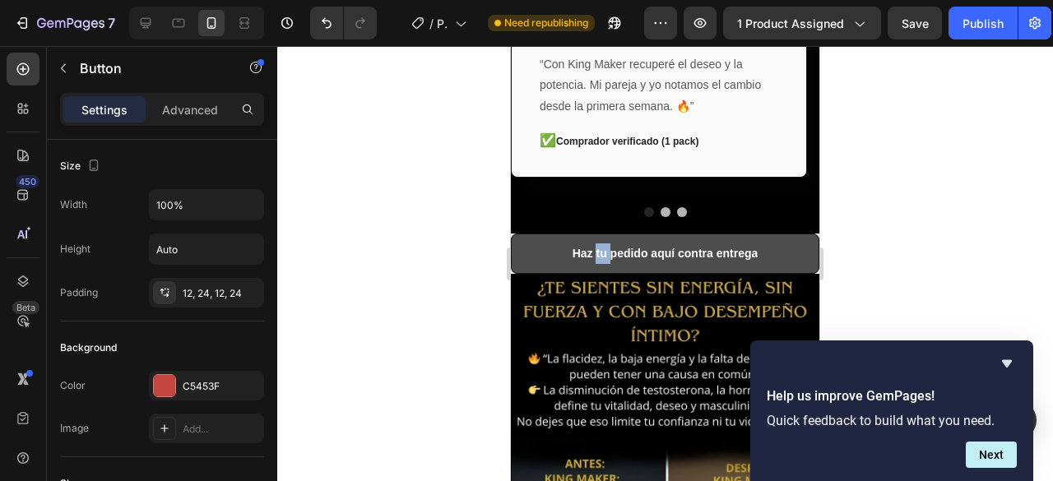
click at [784, 234] on button "Haz tu pedido aquí contra entrega" at bounding box center [665, 254] width 309 height 40
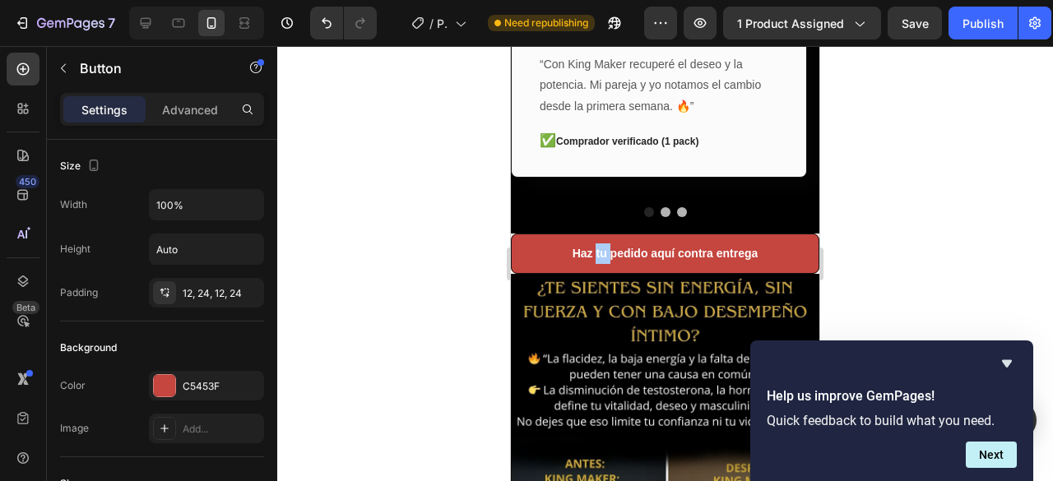
click at [890, 216] on div at bounding box center [665, 263] width 776 height 435
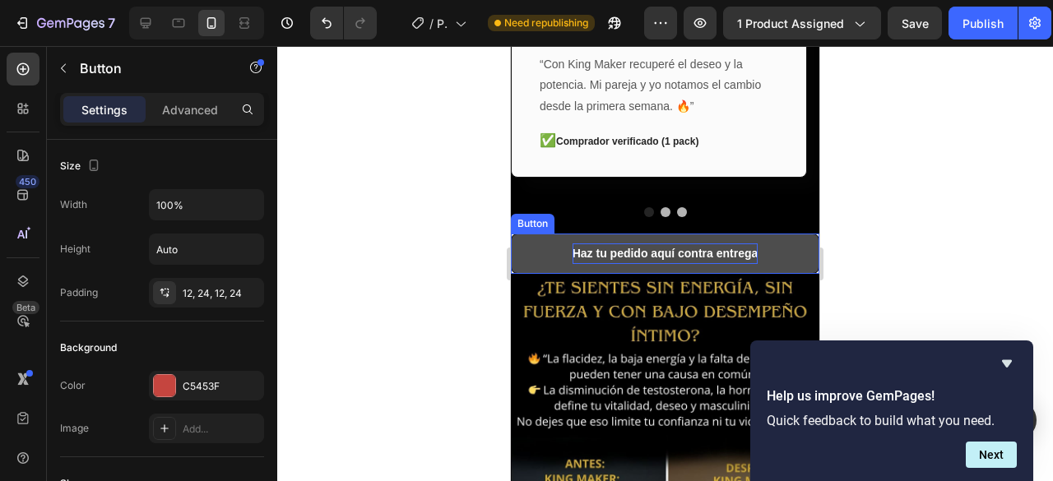
click at [681, 247] on strong "Haz tu pedido aquí contra entrega" at bounding box center [666, 253] width 186 height 13
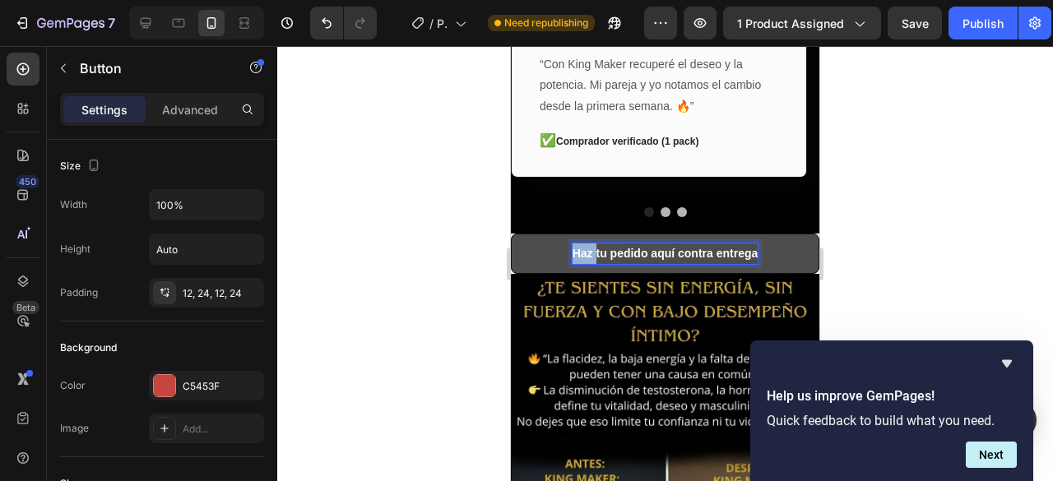
click at [575, 247] on strong "Haz tu pedido aquí contra entrega" at bounding box center [666, 253] width 186 height 13
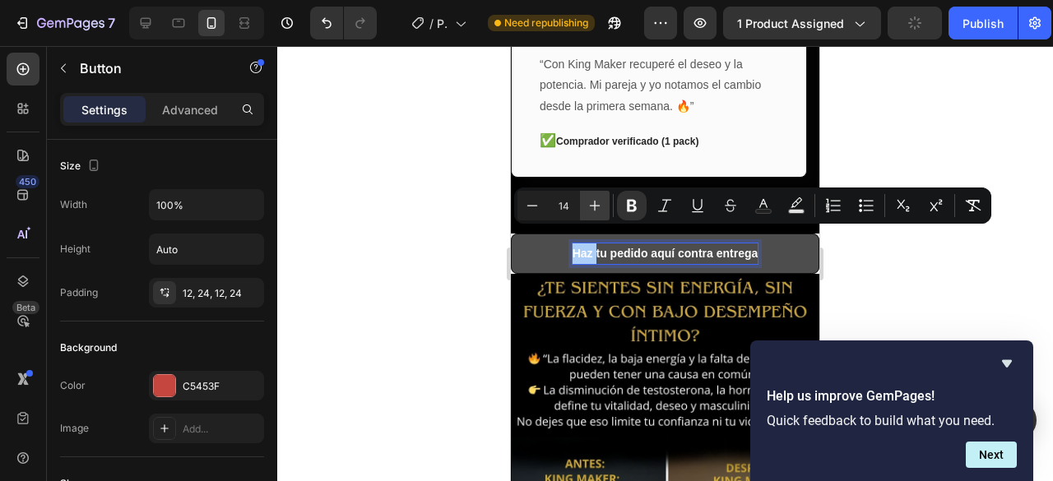
click at [593, 206] on icon "Editor contextual toolbar" at bounding box center [595, 206] width 11 height 11
type input "18"
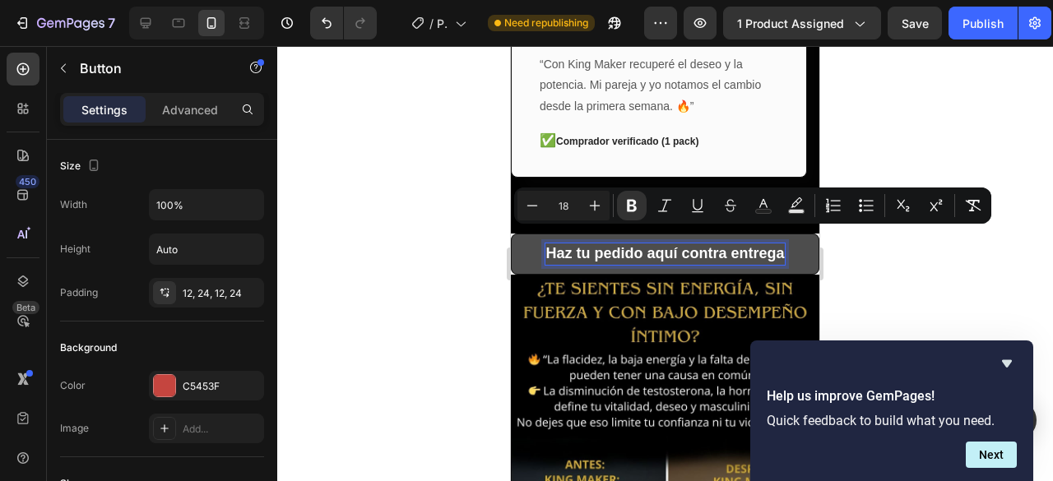
click at [344, 261] on div at bounding box center [665, 263] width 776 height 435
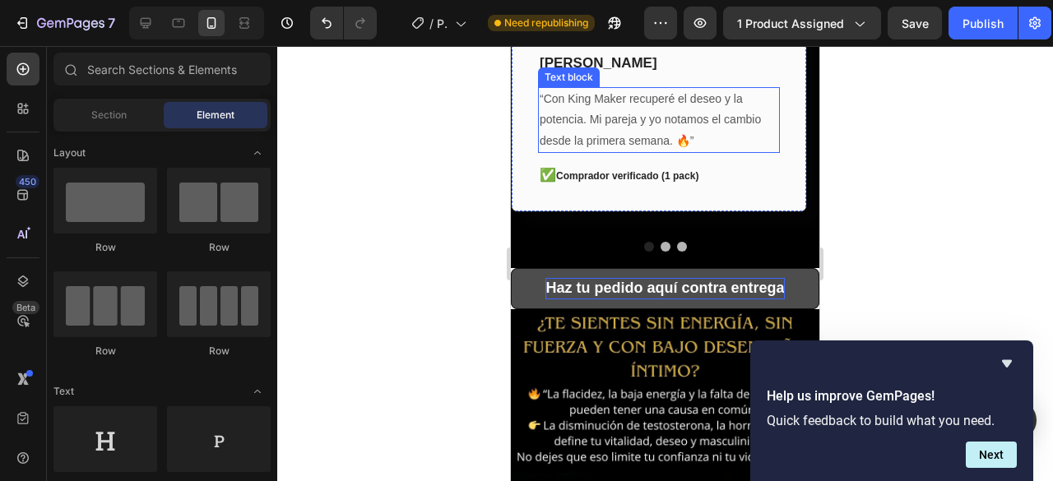
scroll to position [494, 0]
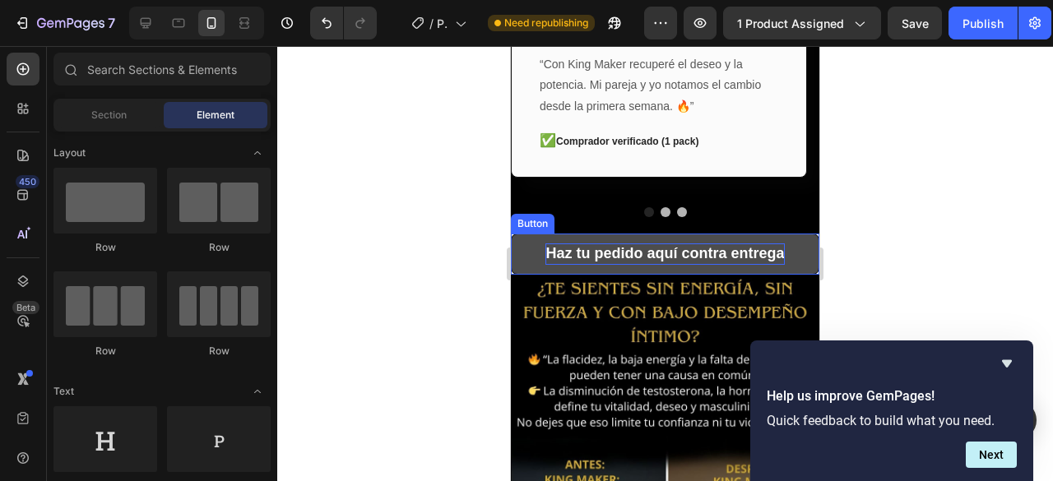
click at [532, 241] on button "Haz tu pedido aquí contra entrega" at bounding box center [665, 254] width 309 height 41
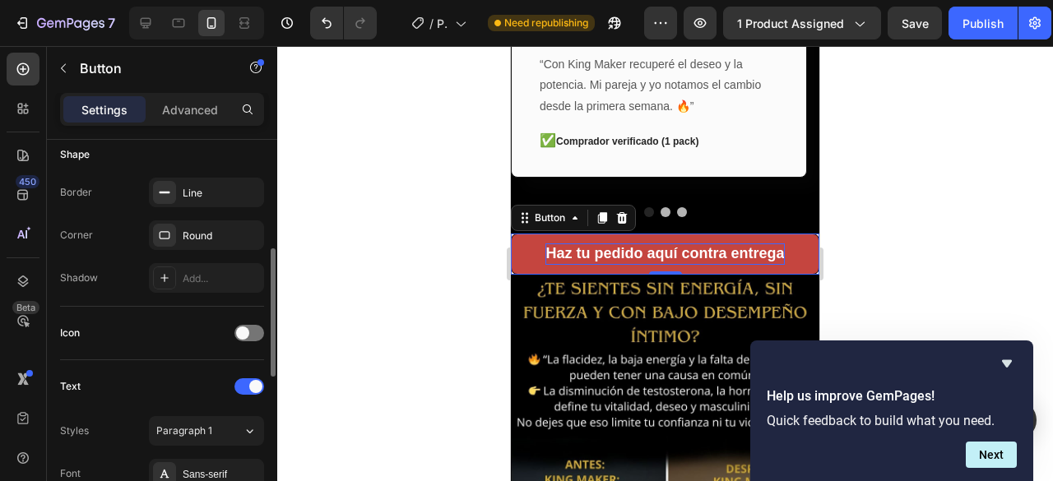
scroll to position [411, 0]
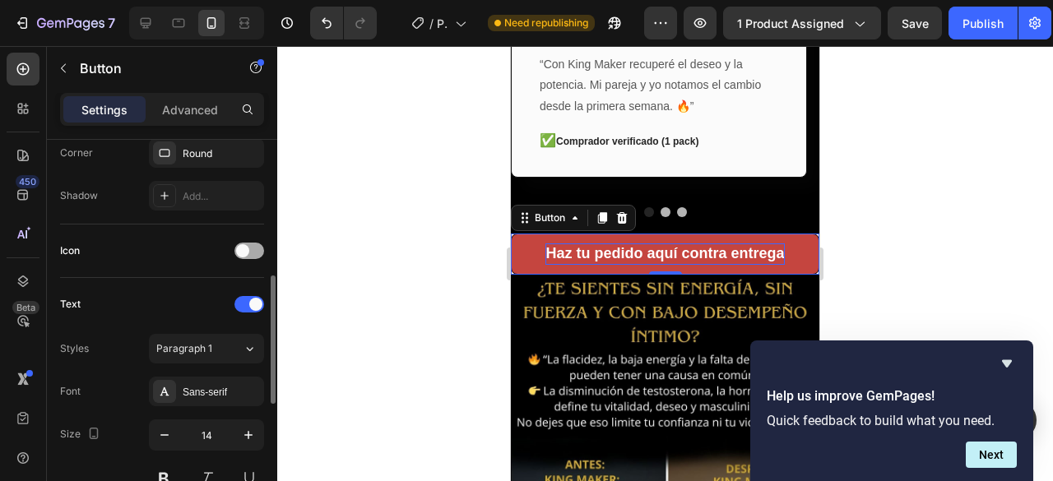
click at [257, 244] on div at bounding box center [249, 251] width 30 height 16
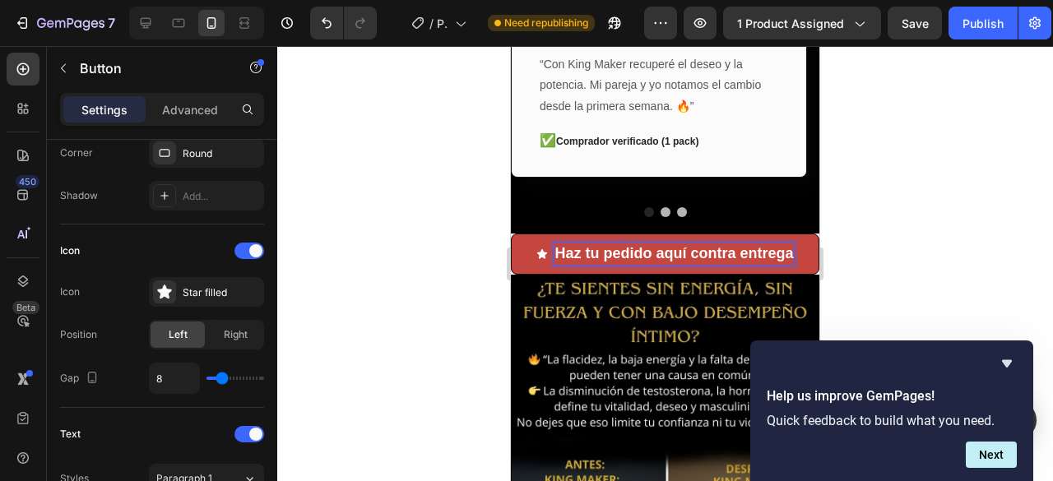
click at [627, 256] on p "Haz tu pedido aquí contra entrega" at bounding box center [674, 254] width 239 height 21
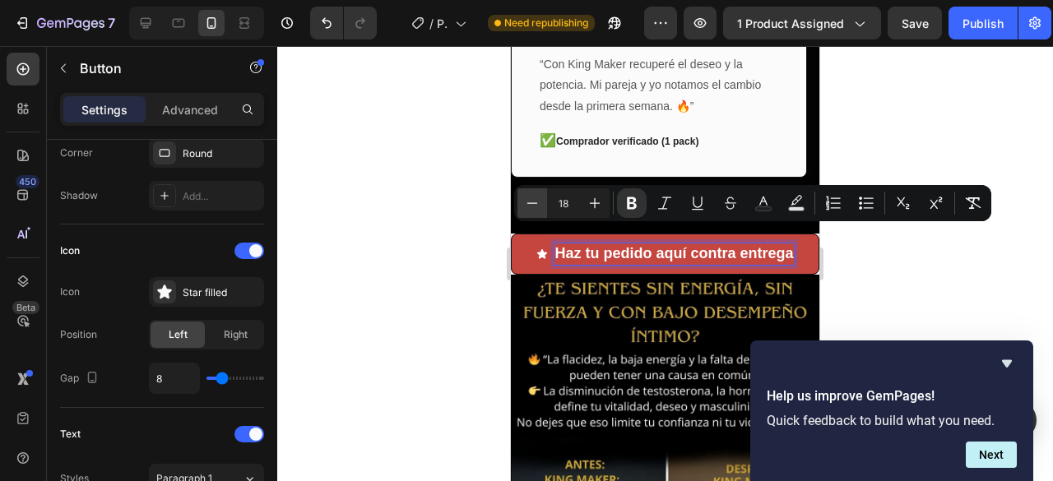
click at [535, 199] on icon "Editor contextual toolbar" at bounding box center [532, 203] width 16 height 16
type input "17"
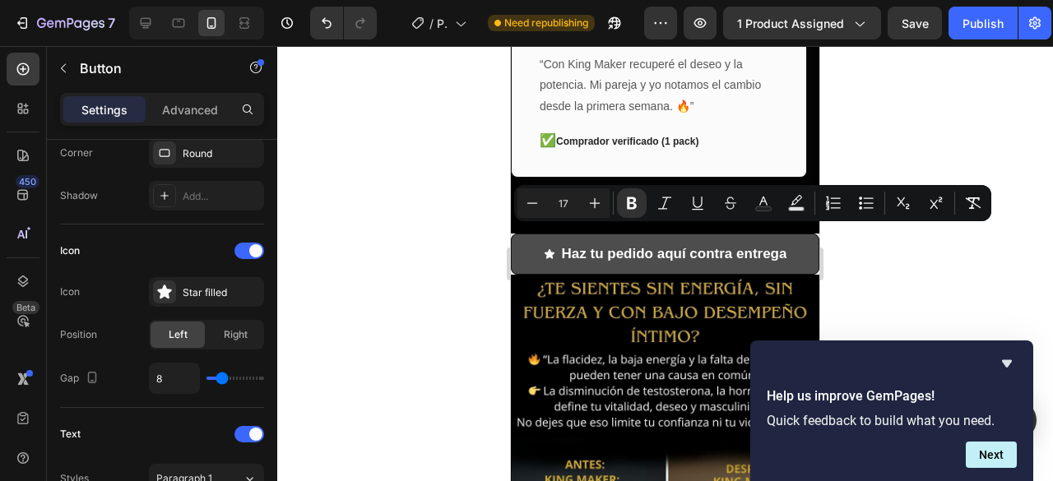
click at [544, 249] on icon at bounding box center [549, 254] width 10 height 10
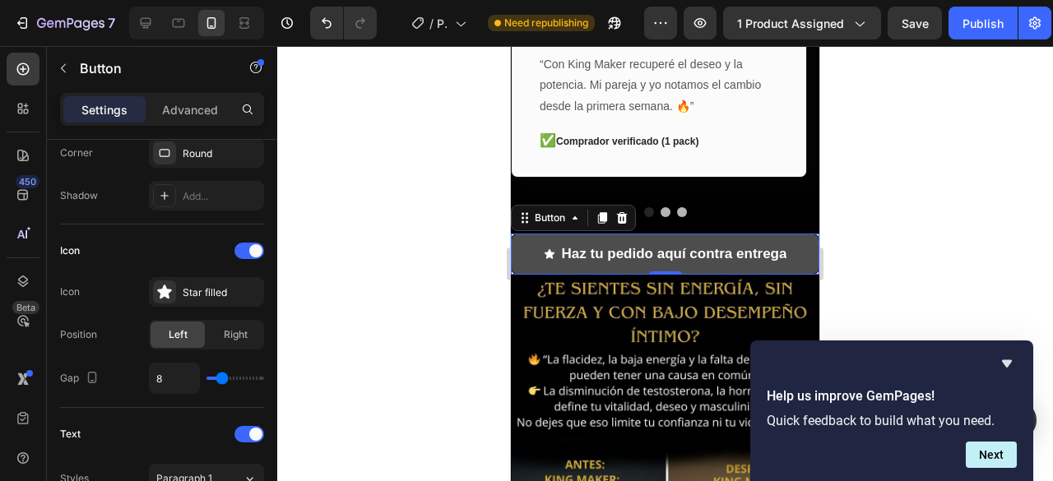
click at [544, 249] on icon at bounding box center [549, 254] width 10 height 10
click at [544, 248] on icon at bounding box center [550, 254] width 12 height 12
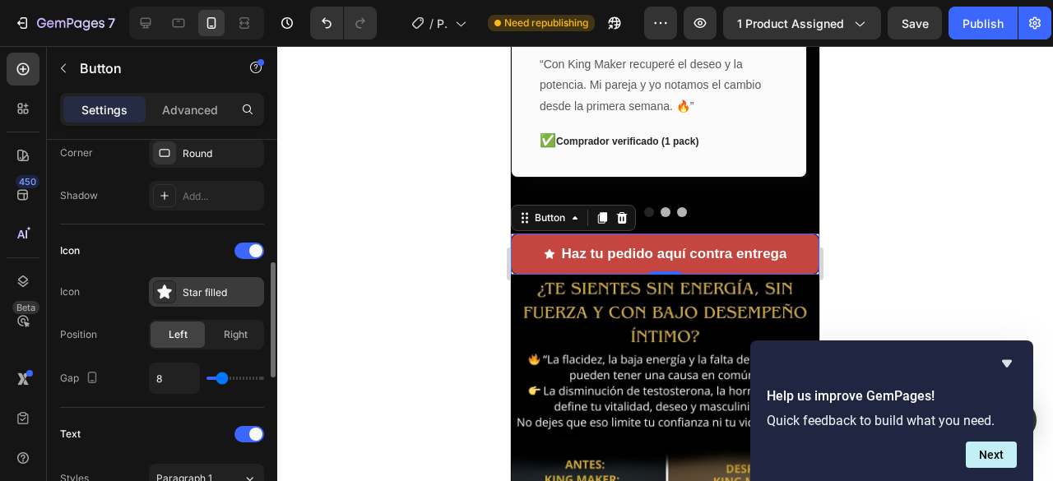
click at [190, 293] on div "Star filled" at bounding box center [221, 293] width 77 height 15
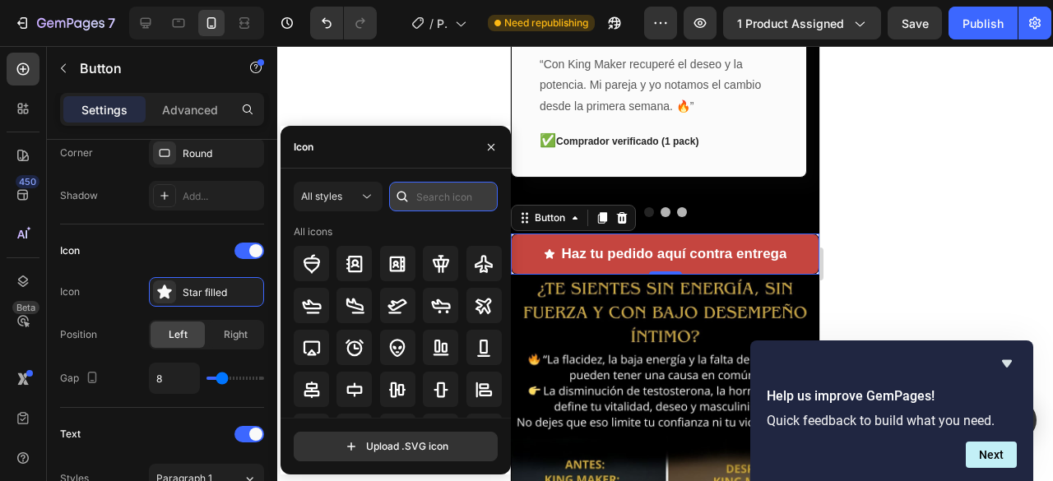
click at [431, 188] on input "text" at bounding box center [443, 197] width 109 height 30
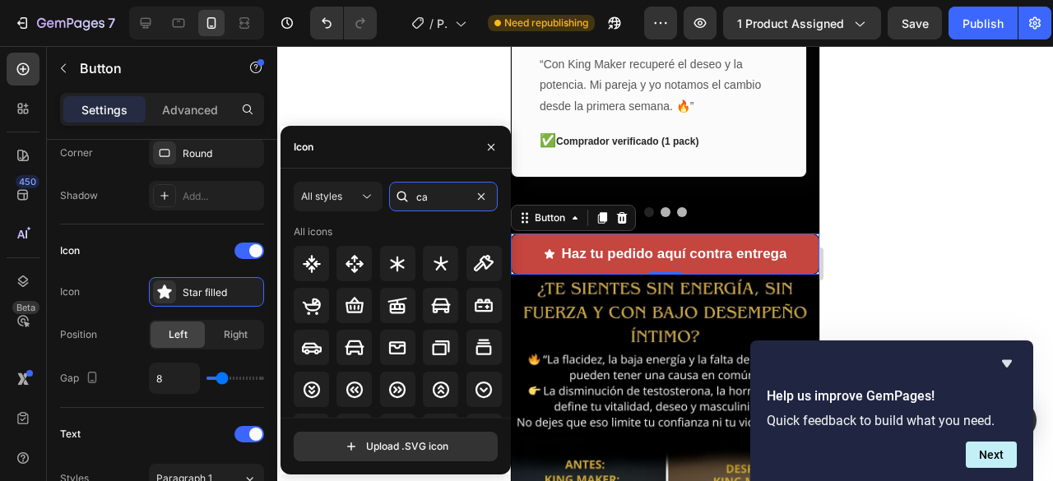
type input "c"
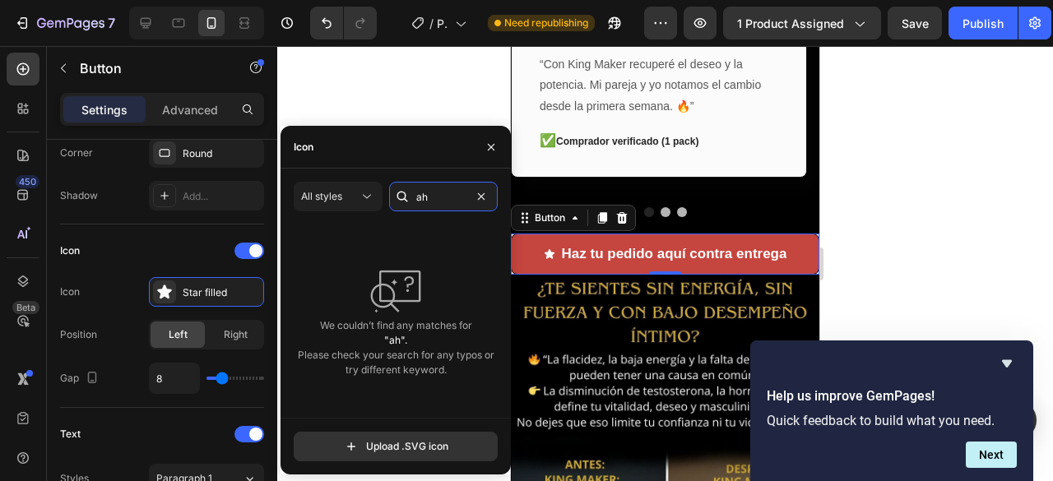
type input "a"
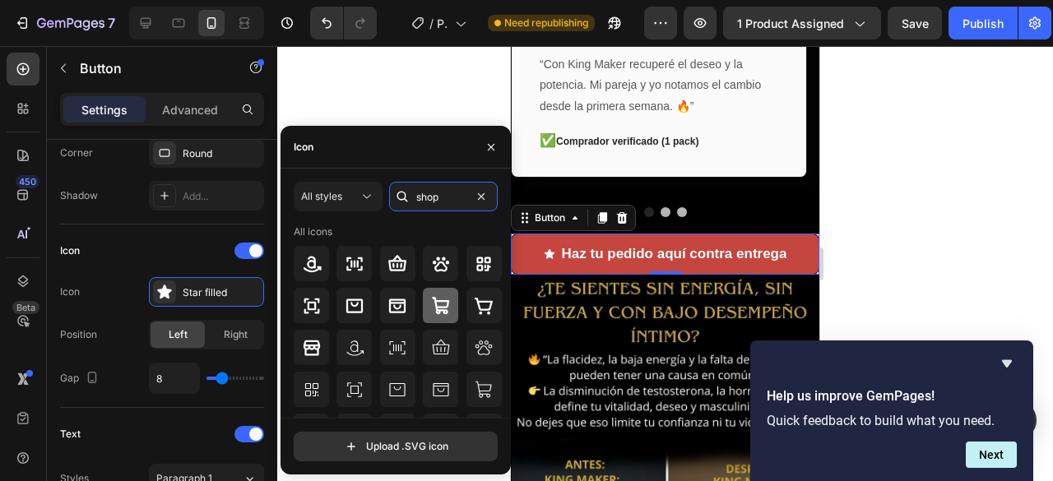
type input "shop"
click at [436, 310] on icon at bounding box center [440, 305] width 17 height 17
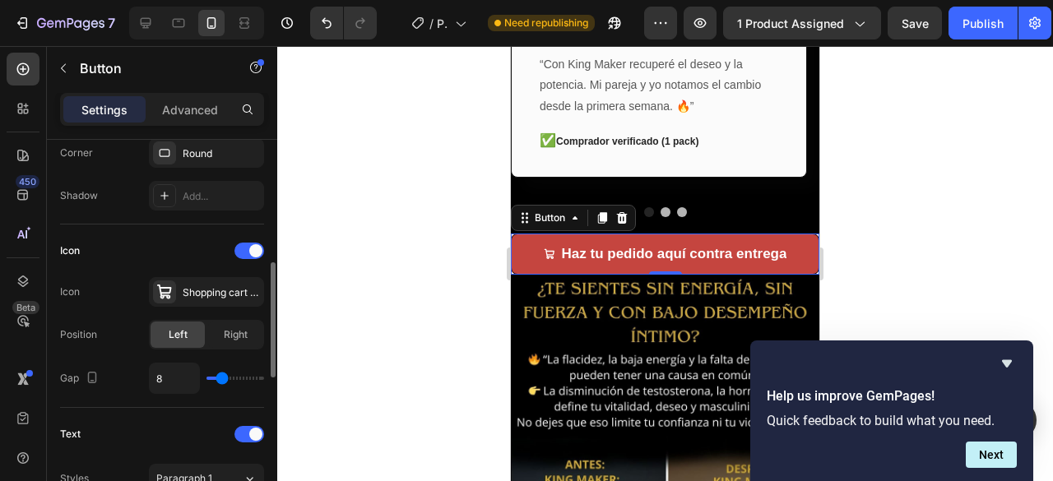
click at [232, 368] on div "8" at bounding box center [206, 378] width 115 height 31
type input "6"
type input "7"
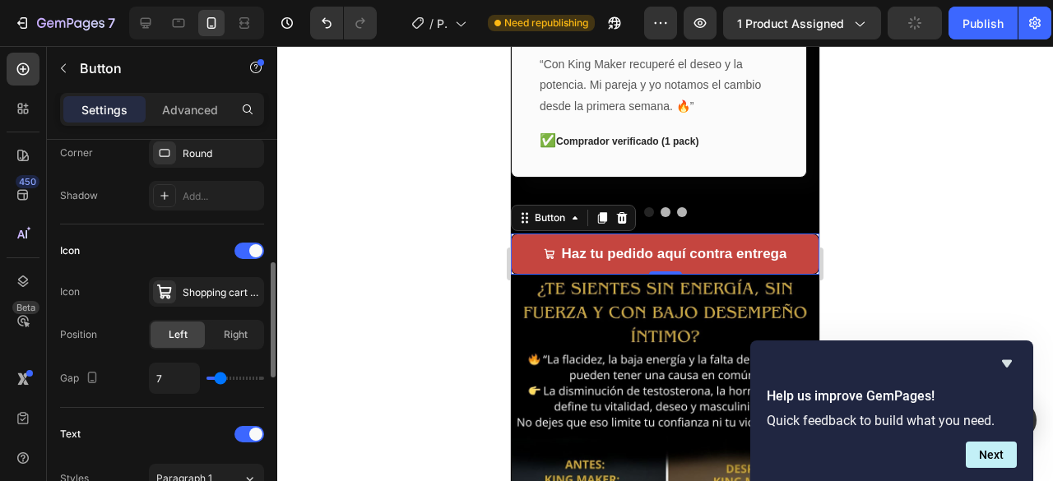
type input "8"
type input "10"
type input "11"
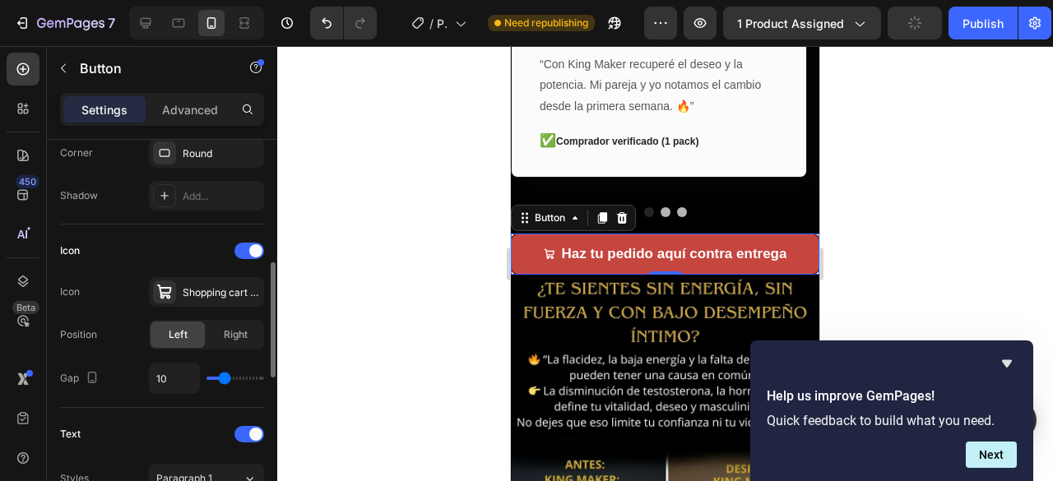
type input "11"
type input "12"
type input "13"
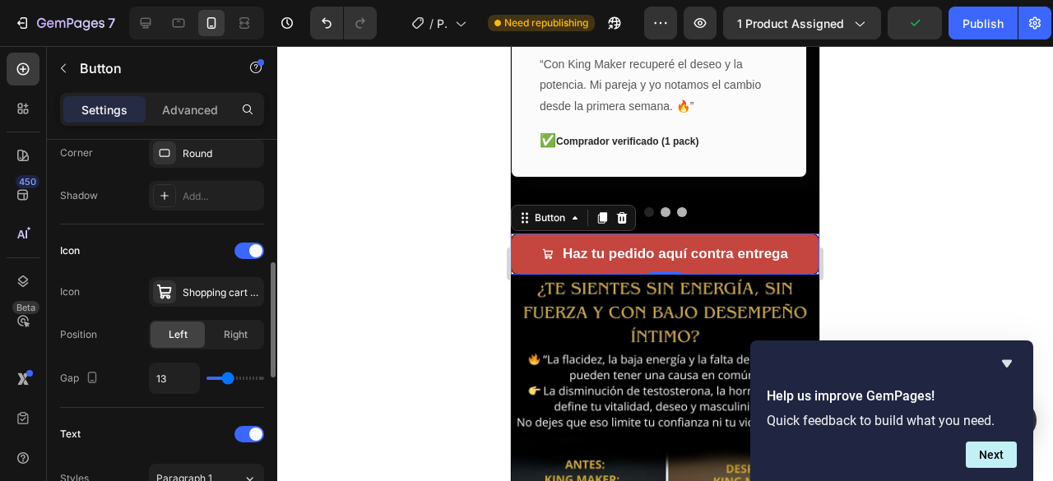
type input "14"
type input "15"
type input "14"
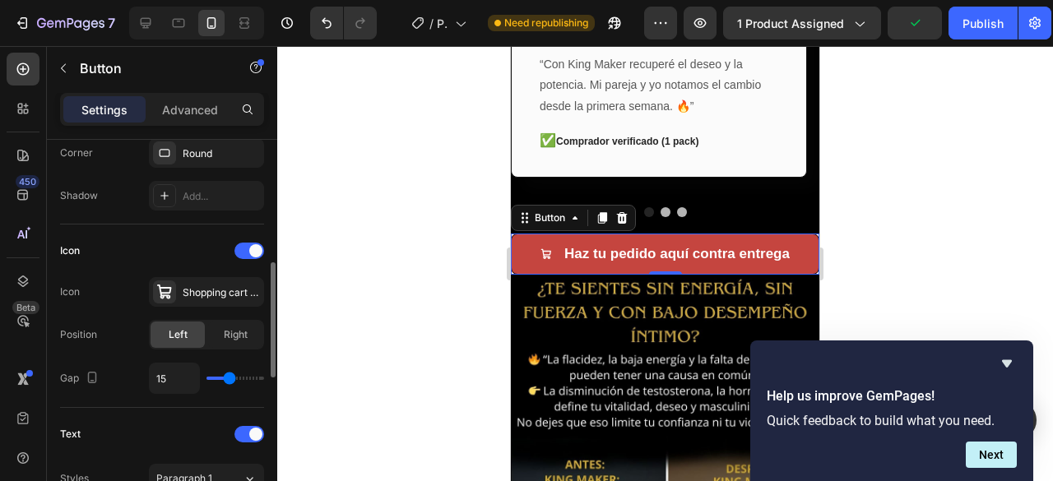
type input "14"
type input "13"
type input "12"
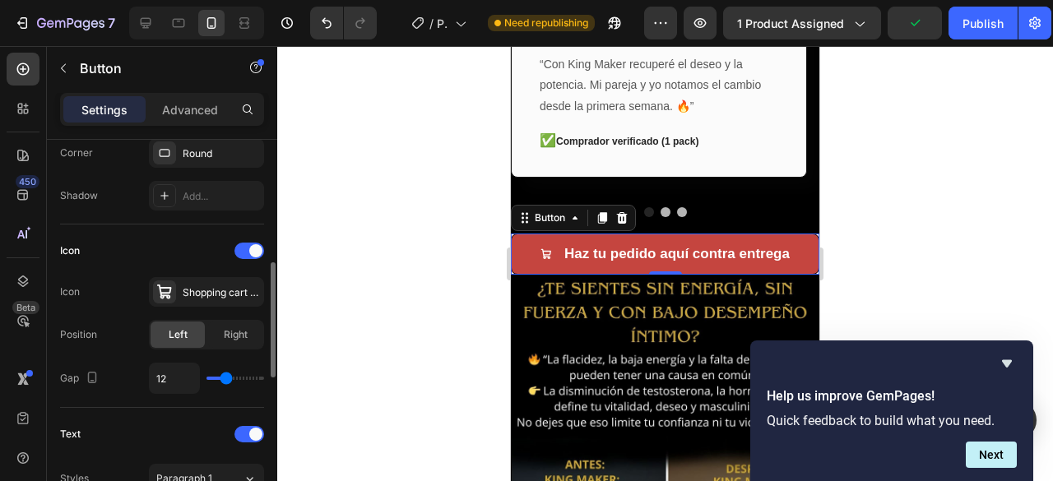
type input "11"
type input "10"
type input "9"
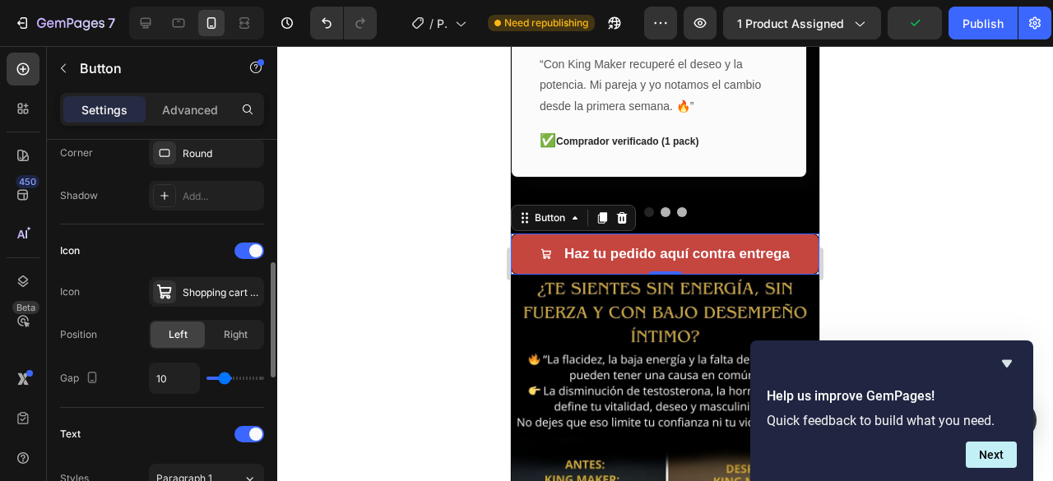
type input "9"
type input "8"
click at [222, 377] on input "range" at bounding box center [236, 378] width 58 height 3
click at [232, 334] on span "Right" at bounding box center [236, 334] width 24 height 15
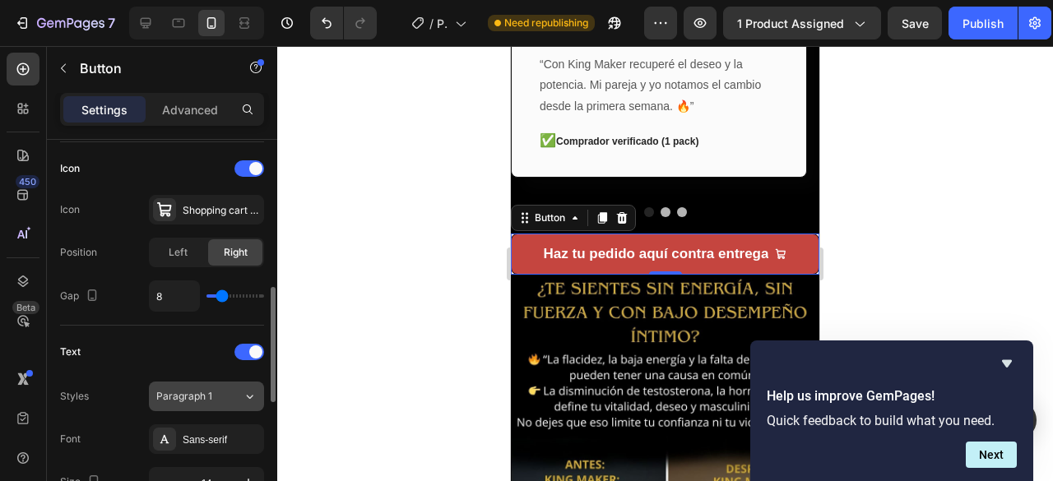
scroll to position [576, 0]
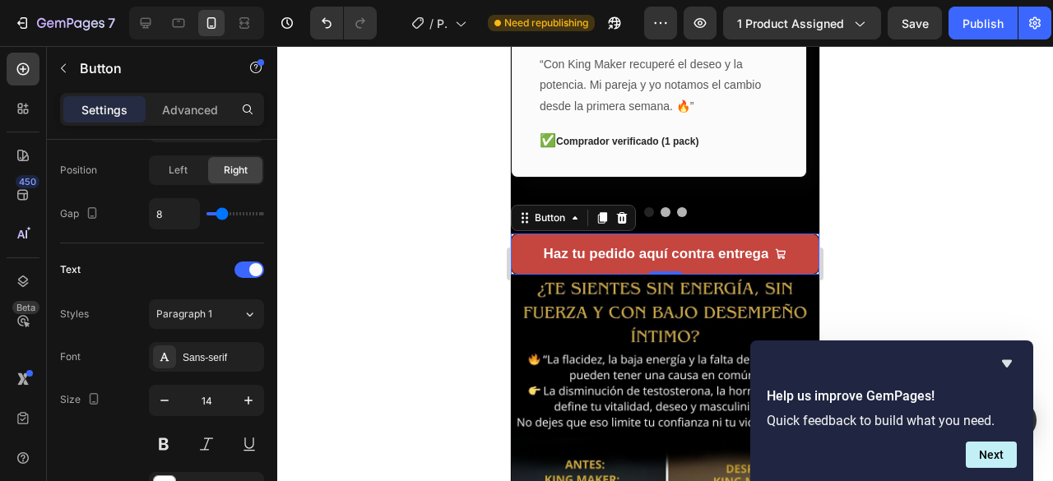
click at [461, 246] on div at bounding box center [665, 263] width 776 height 435
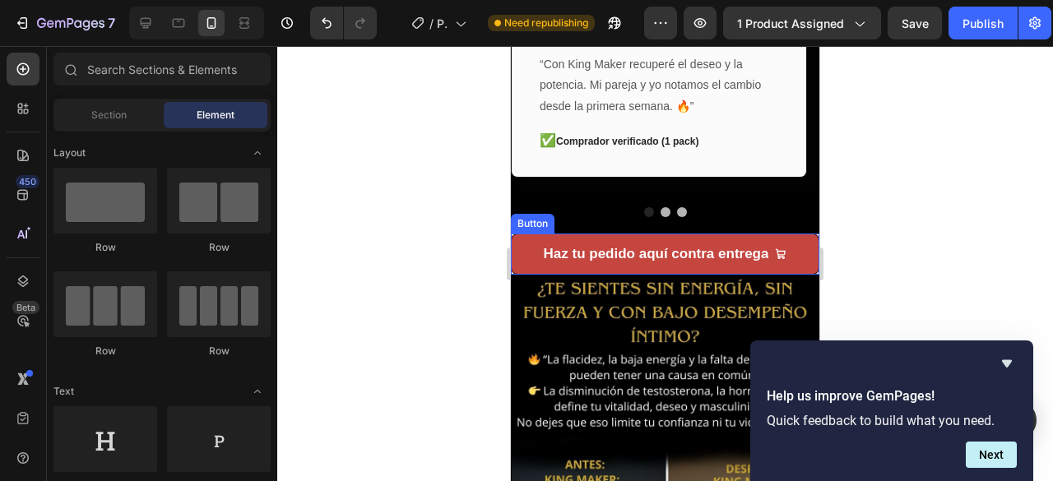
click at [380, 194] on div at bounding box center [665, 263] width 776 height 435
click at [440, 188] on div at bounding box center [665, 263] width 776 height 435
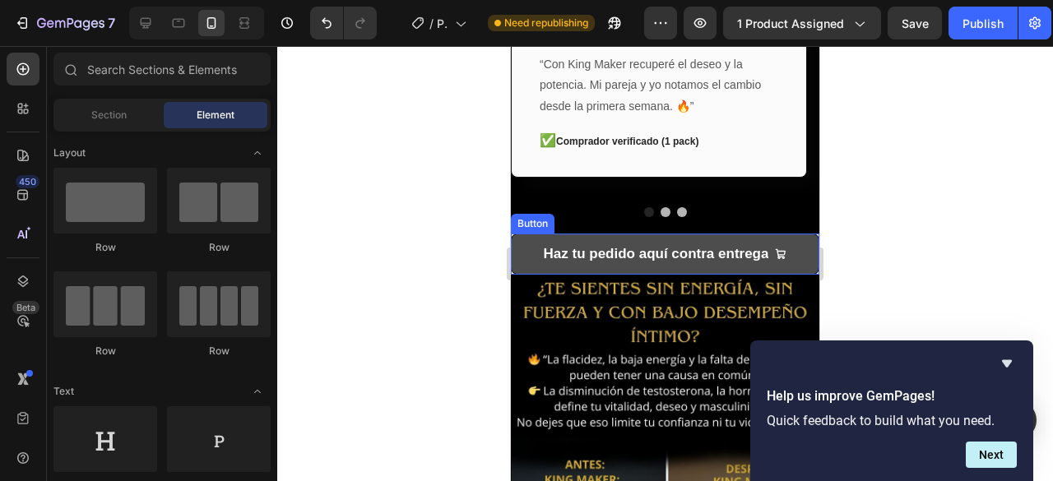
click at [513, 239] on button "Haz tu pedido aquí contra entrega" at bounding box center [665, 254] width 309 height 41
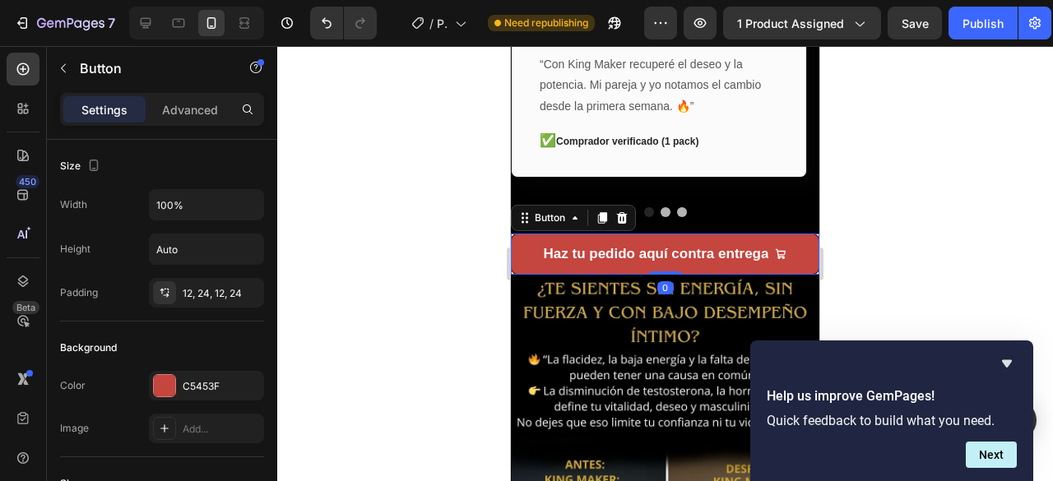
click at [479, 292] on div at bounding box center [665, 263] width 776 height 435
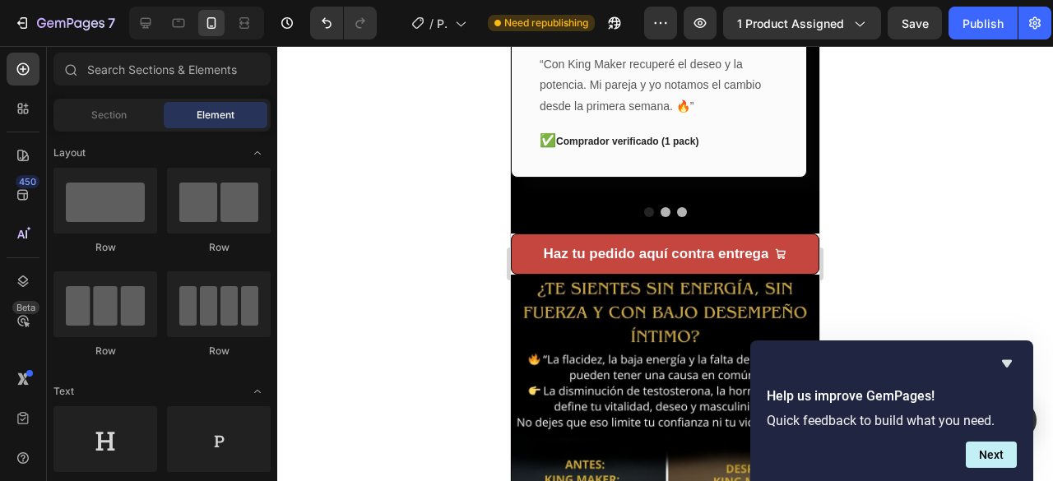
click at [439, 246] on div at bounding box center [665, 263] width 776 height 435
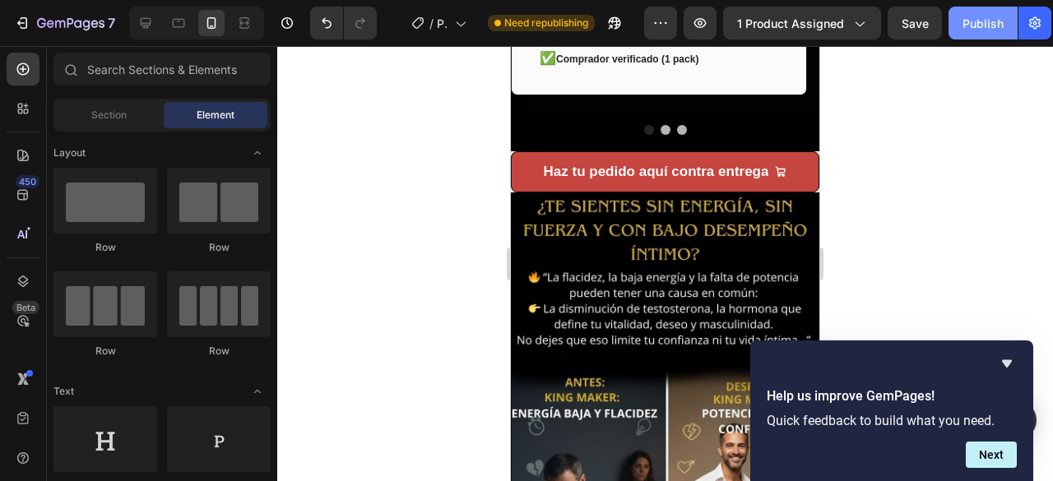
click at [984, 22] on div "Publish" at bounding box center [983, 23] width 41 height 17
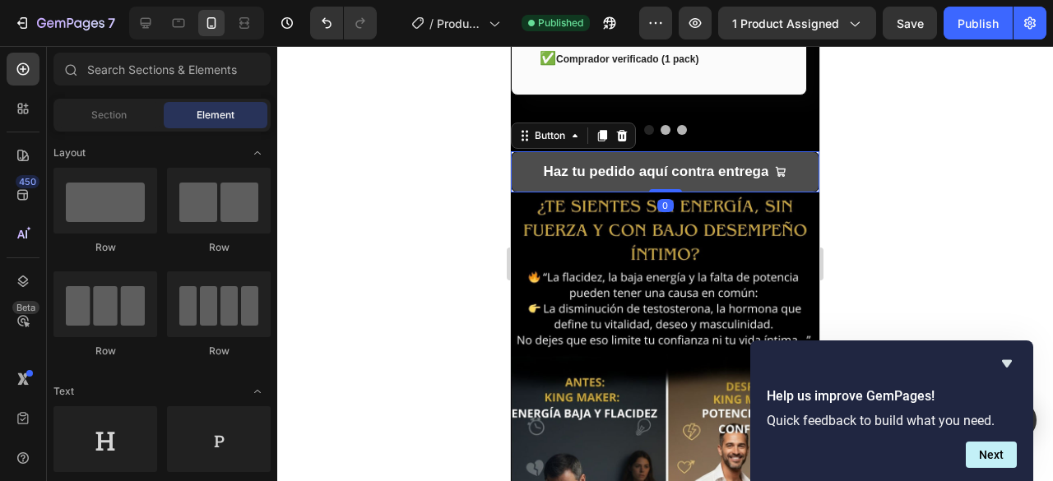
click at [528, 161] on button "Haz tu pedido aquí contra entrega" at bounding box center [665, 171] width 309 height 41
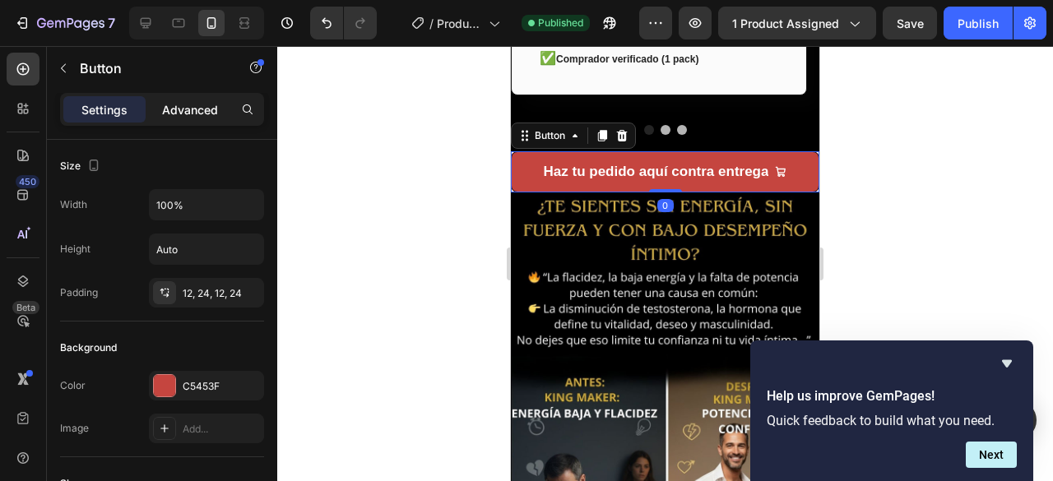
click at [182, 96] on div "Advanced" at bounding box center [190, 109] width 82 height 26
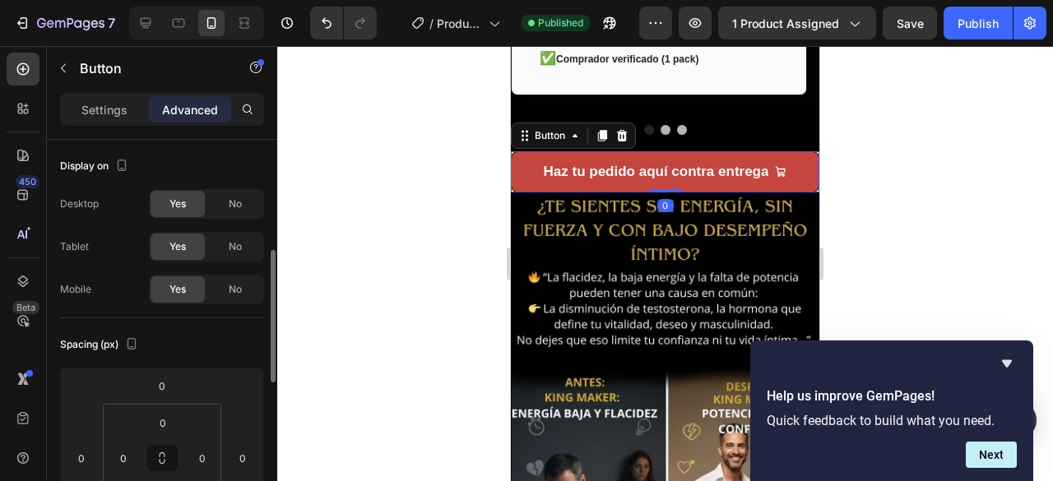
scroll to position [82, 0]
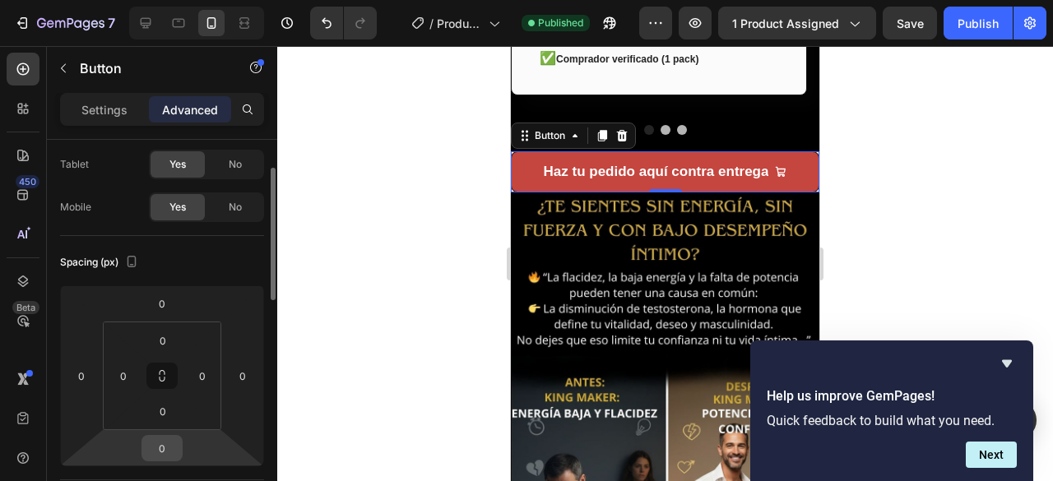
click at [162, 453] on input "0" at bounding box center [162, 448] width 33 height 25
type input "10"
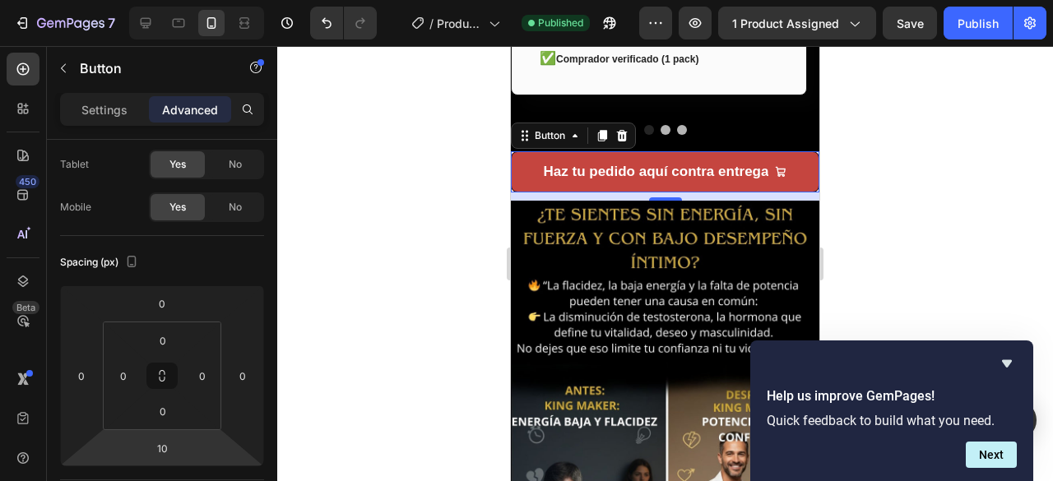
click at [416, 344] on div at bounding box center [665, 263] width 776 height 435
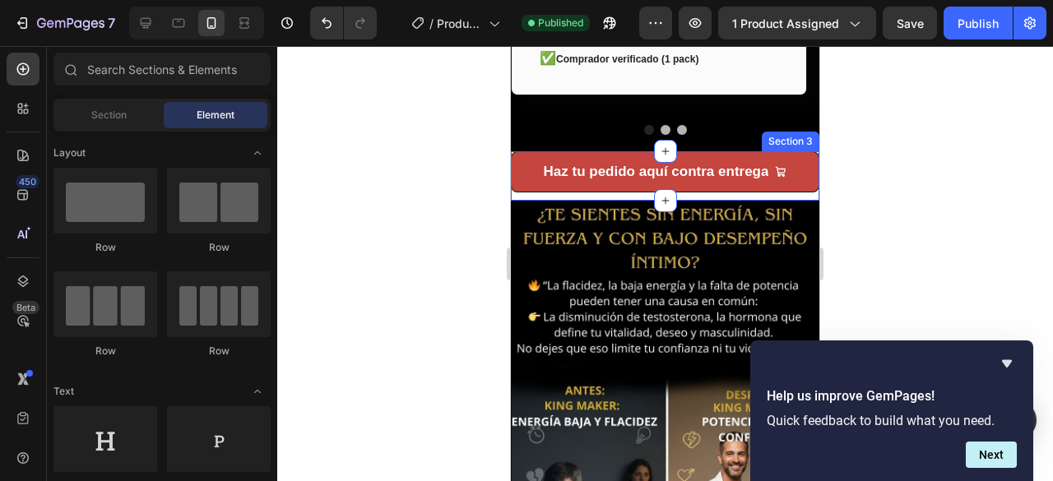
click at [576, 182] on div "Haz tu pedido aquí contra entrega [PERSON_NAME]" at bounding box center [665, 175] width 309 height 49
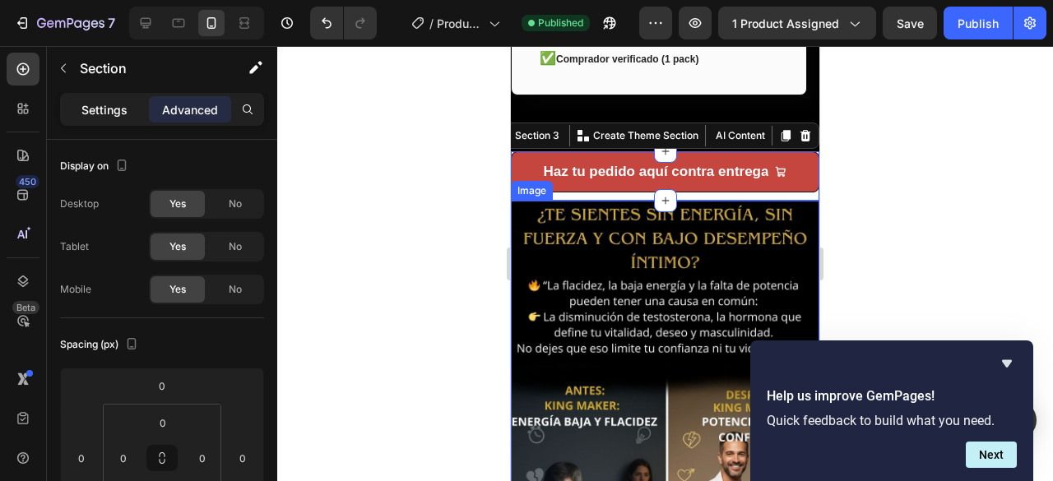
click at [107, 104] on p "Settings" at bounding box center [104, 109] width 46 height 17
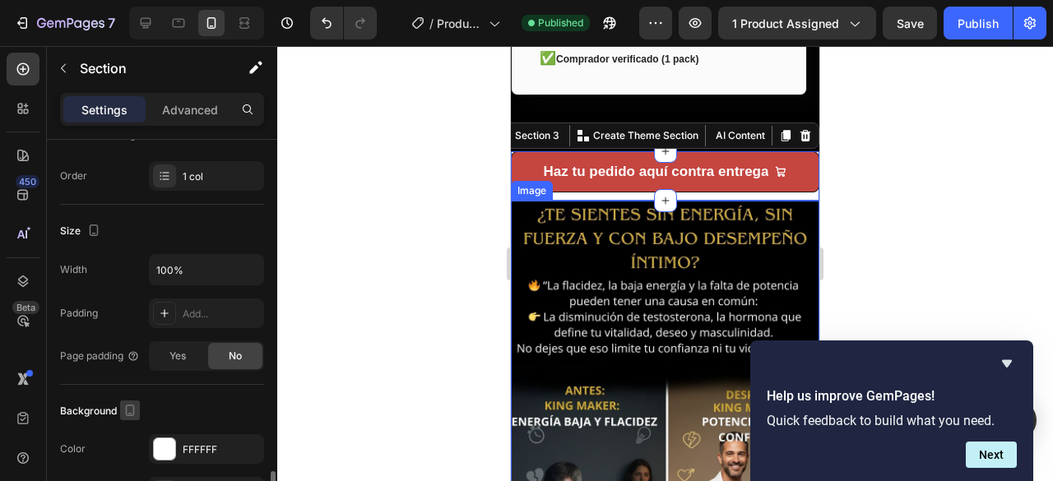
scroll to position [494, 0]
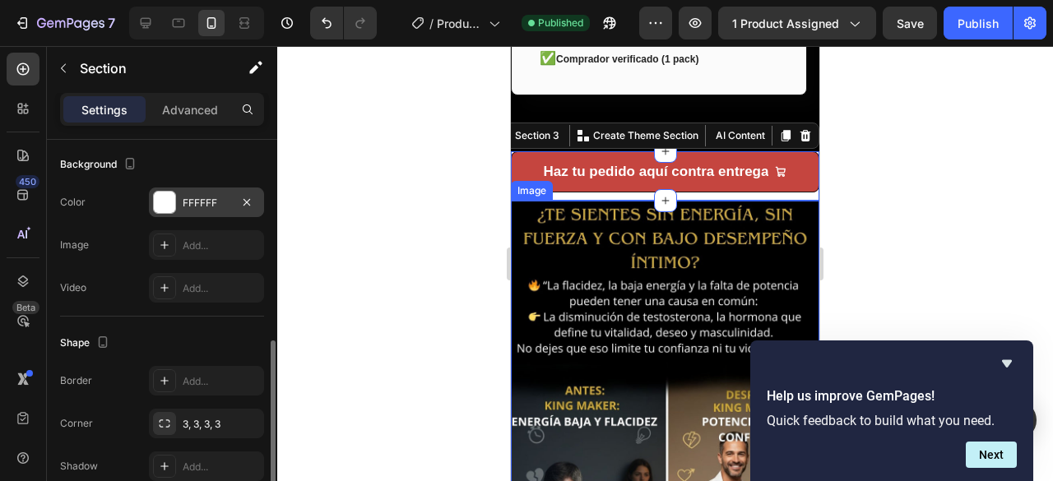
click at [167, 188] on div "FFFFFF" at bounding box center [206, 203] width 115 height 30
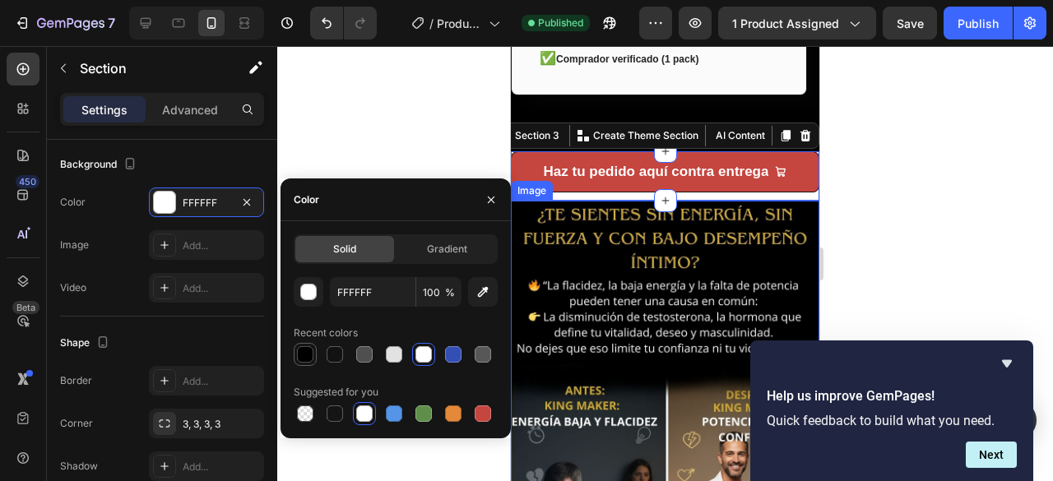
click at [304, 355] on div at bounding box center [305, 354] width 16 height 16
type input "000000"
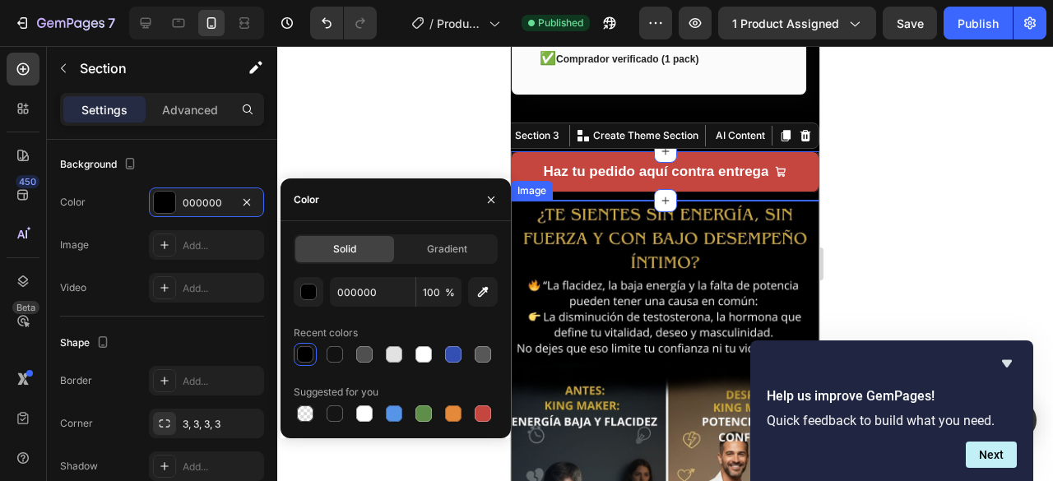
click at [309, 141] on div at bounding box center [665, 263] width 776 height 435
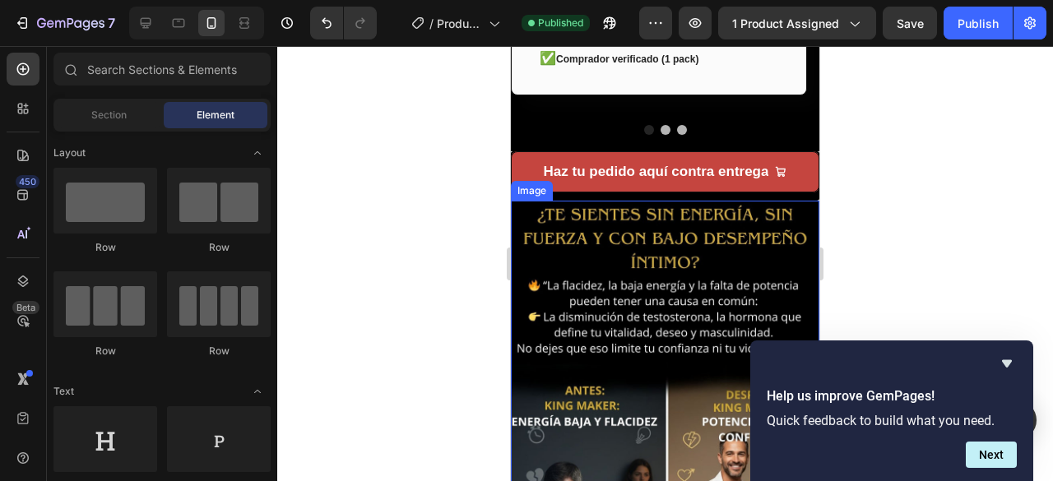
click at [365, 258] on div at bounding box center [665, 263] width 776 height 435
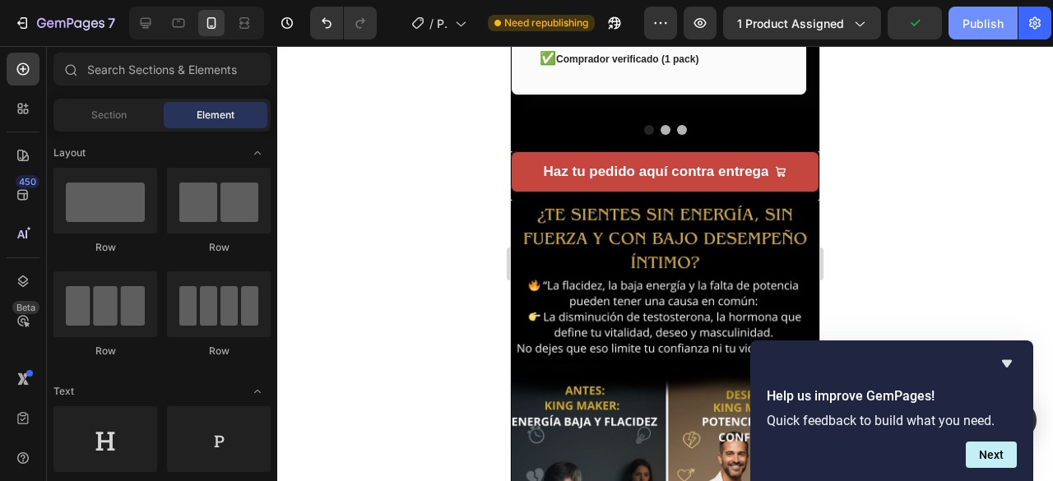
click at [971, 22] on div "Publish" at bounding box center [983, 23] width 41 height 17
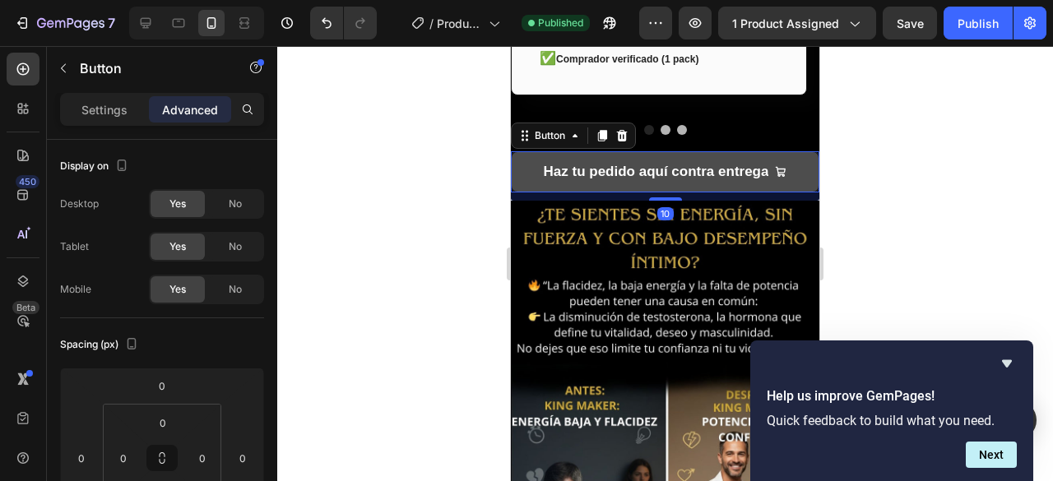
click at [522, 156] on button "Haz tu pedido aquí contra entrega" at bounding box center [665, 171] width 309 height 41
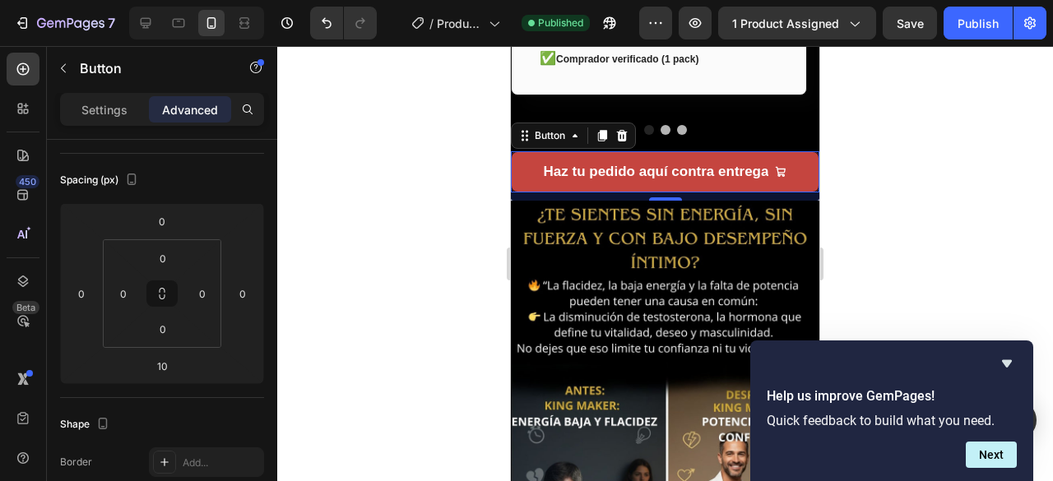
scroll to position [0, 0]
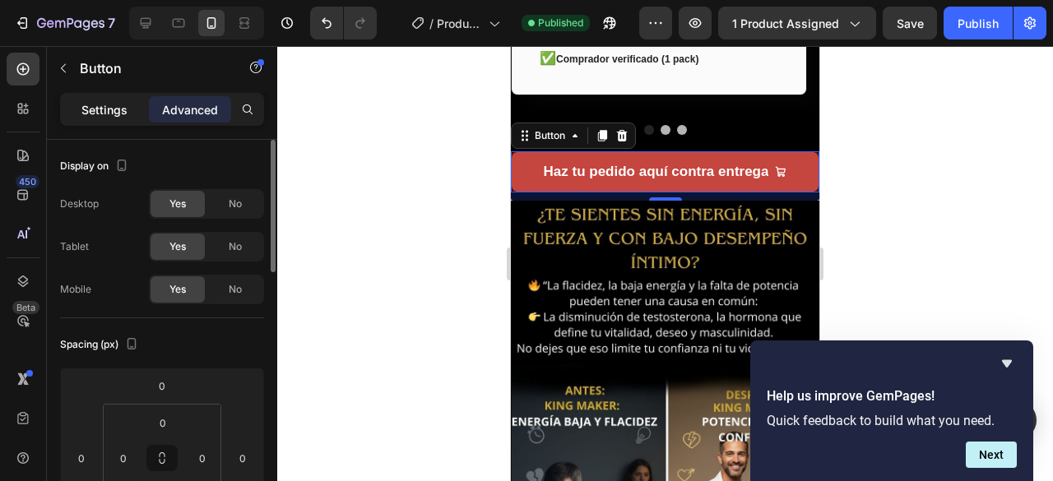
click at [117, 111] on p "Settings" at bounding box center [104, 109] width 46 height 17
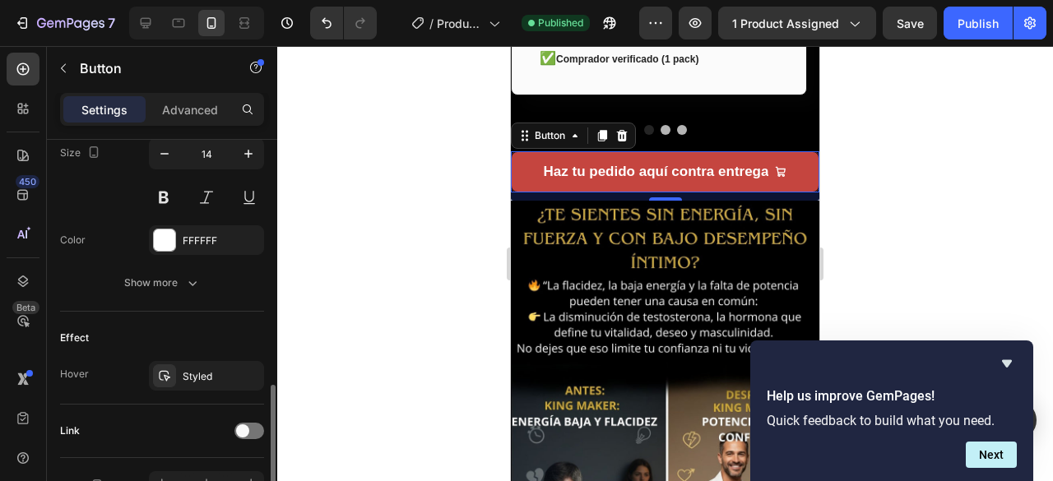
scroll to position [905, 0]
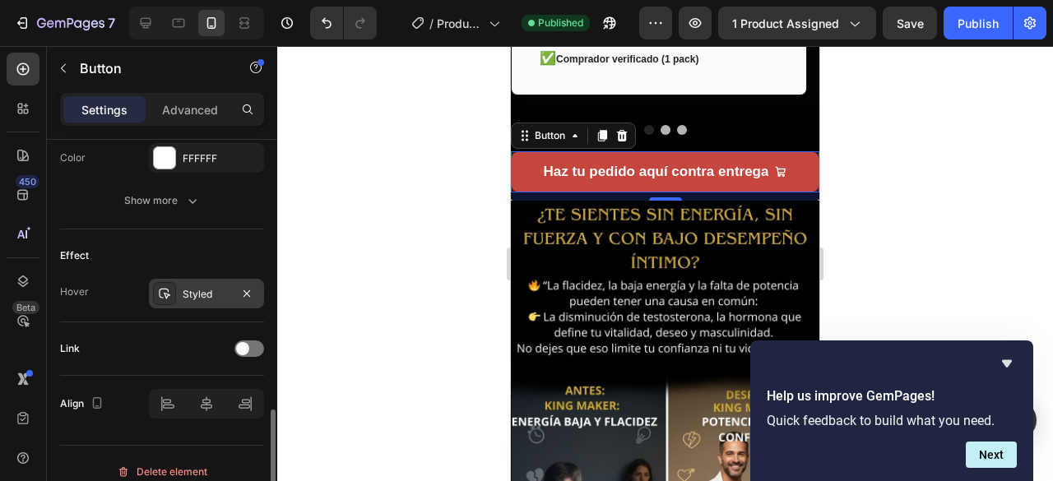
click at [207, 287] on div "Styled" at bounding box center [207, 294] width 48 height 15
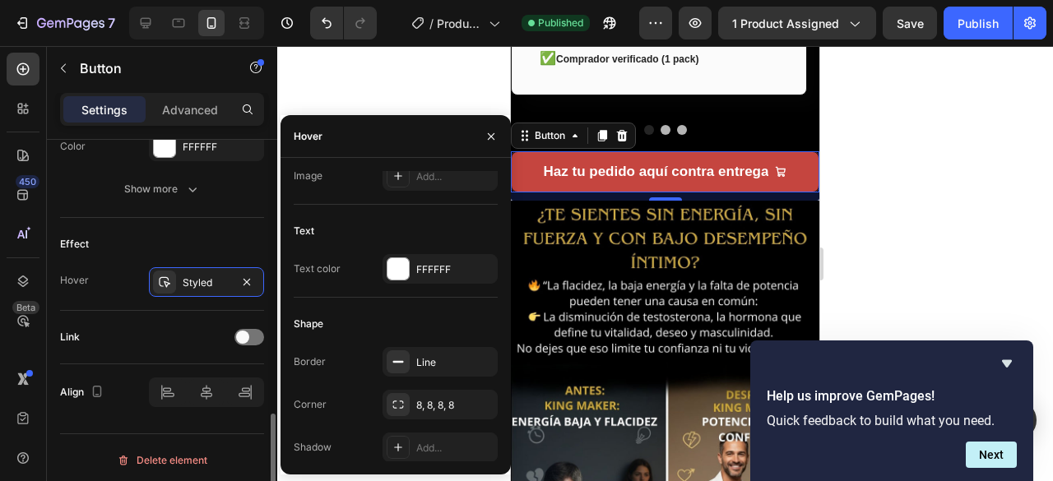
scroll to position [752, 0]
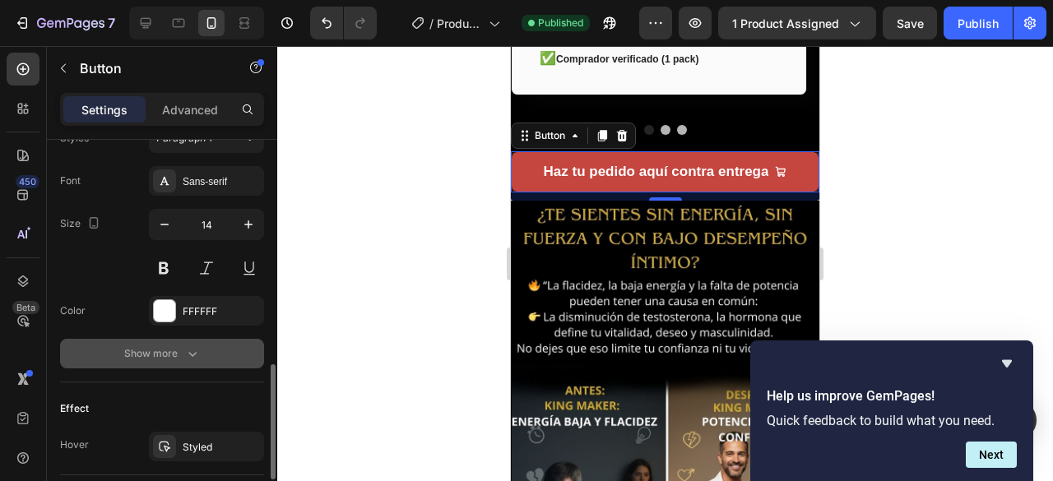
click at [120, 347] on button "Show more" at bounding box center [162, 354] width 204 height 30
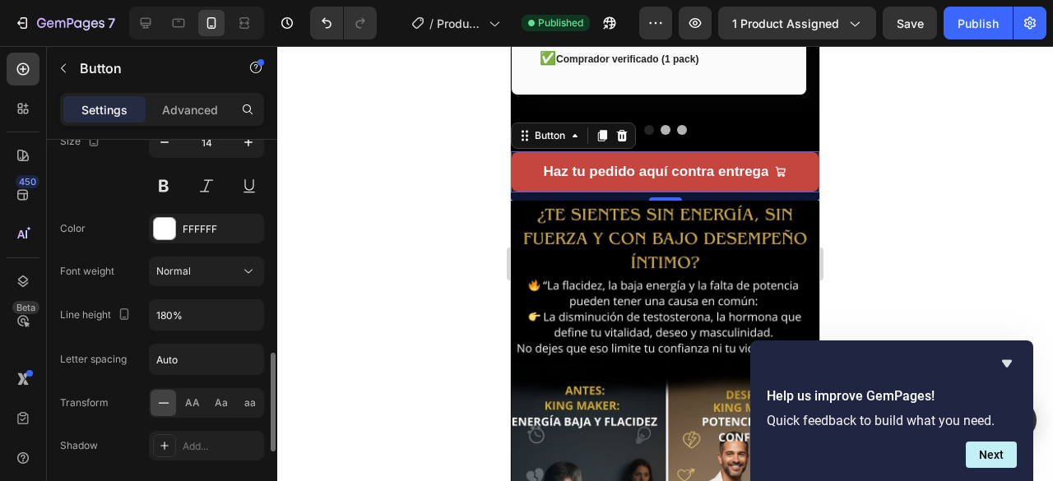
scroll to position [917, 0]
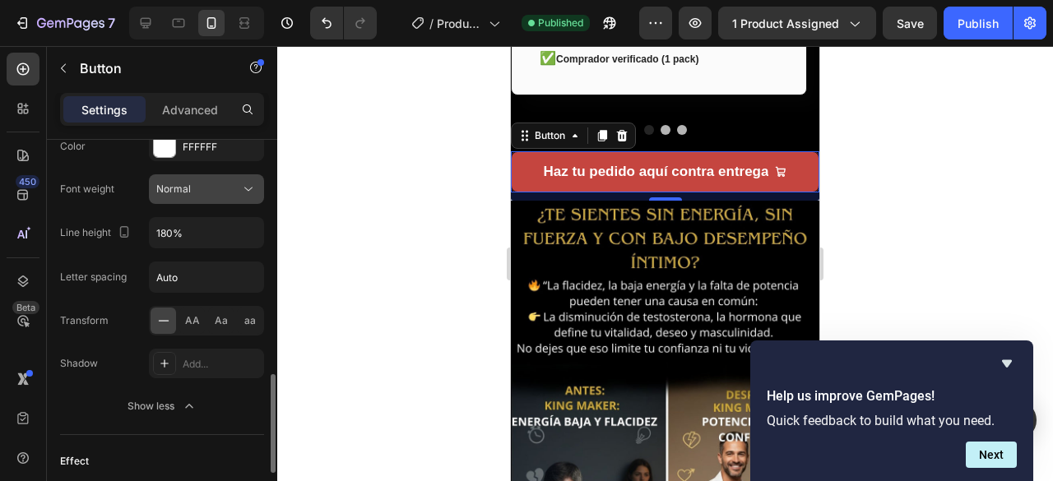
click at [227, 184] on div "Normal" at bounding box center [198, 189] width 84 height 15
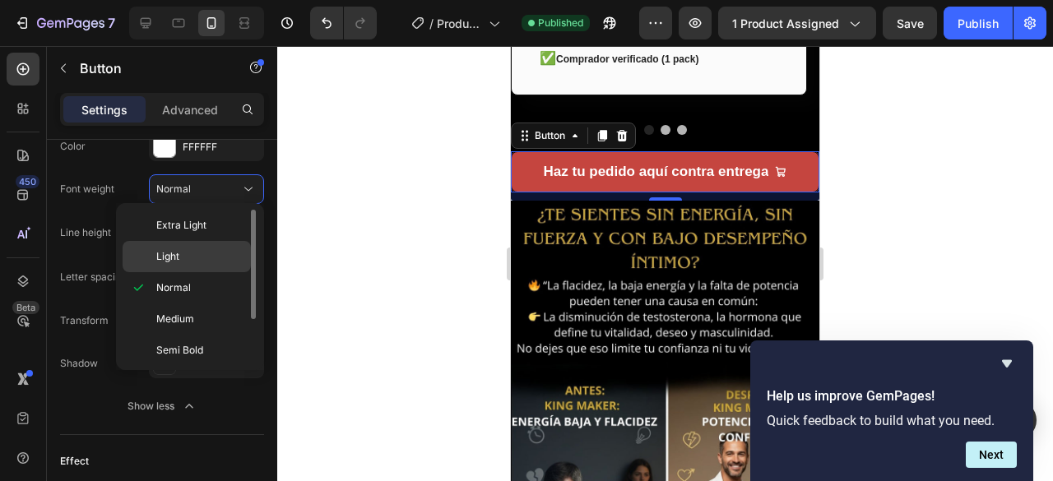
click at [202, 249] on p "Light" at bounding box center [199, 256] width 87 height 15
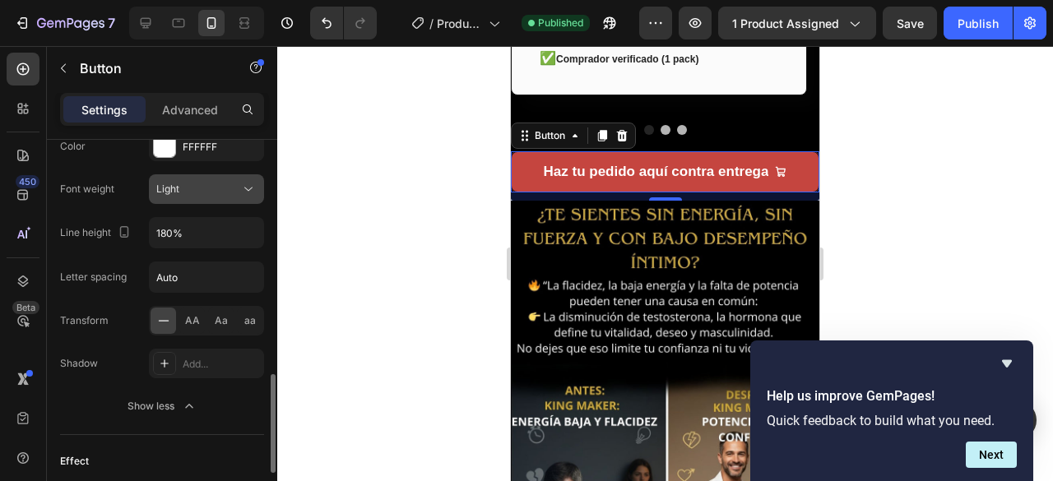
click at [234, 185] on div "Light" at bounding box center [198, 189] width 84 height 15
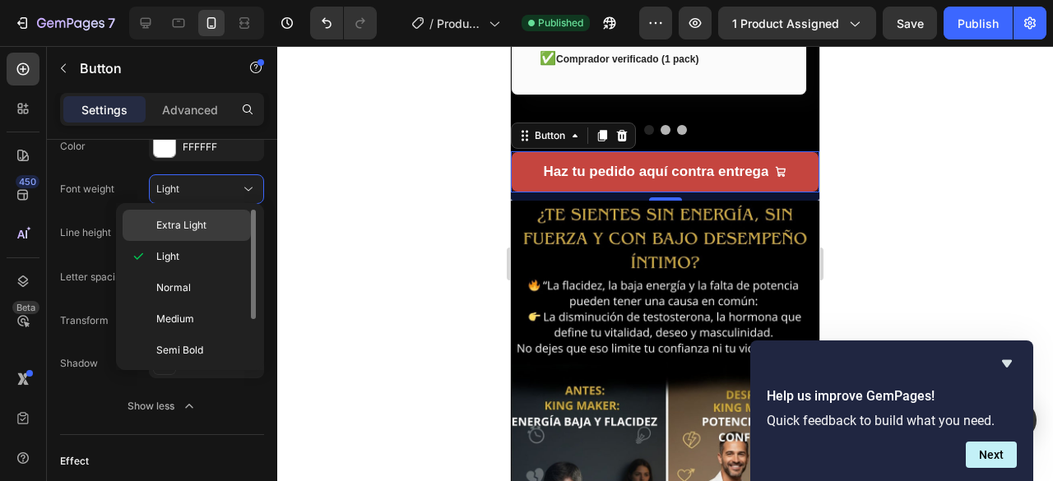
click at [216, 223] on p "Extra Light" at bounding box center [199, 225] width 87 height 15
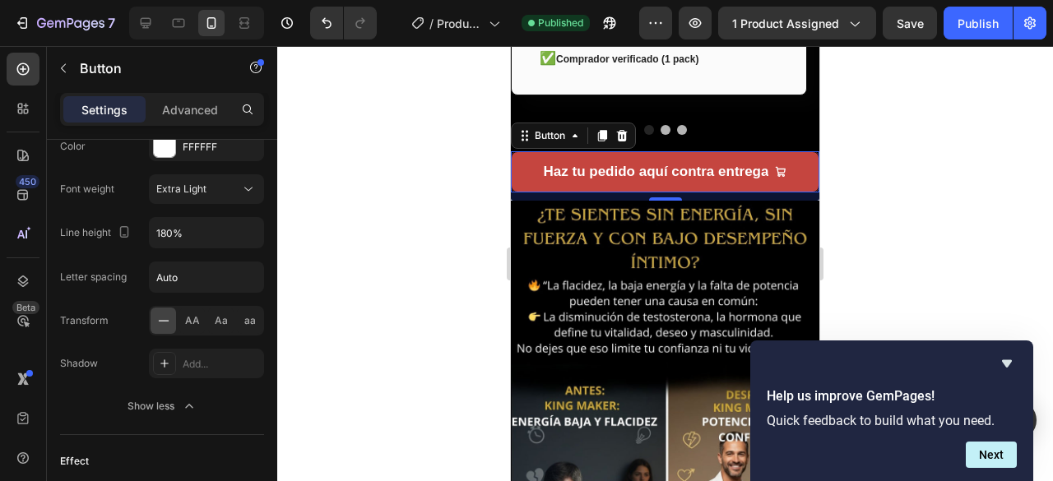
click at [304, 213] on div at bounding box center [665, 263] width 776 height 435
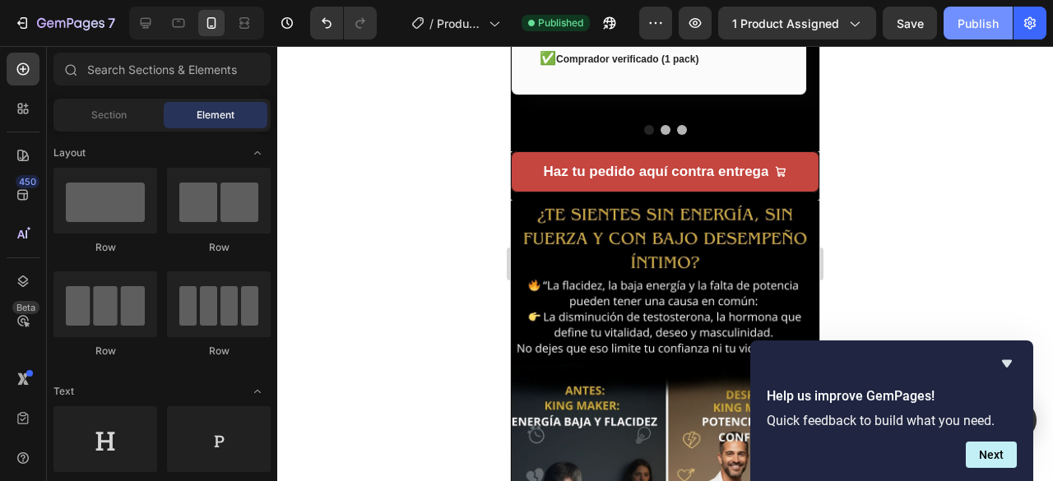
click at [969, 24] on div "Publish" at bounding box center [978, 23] width 41 height 17
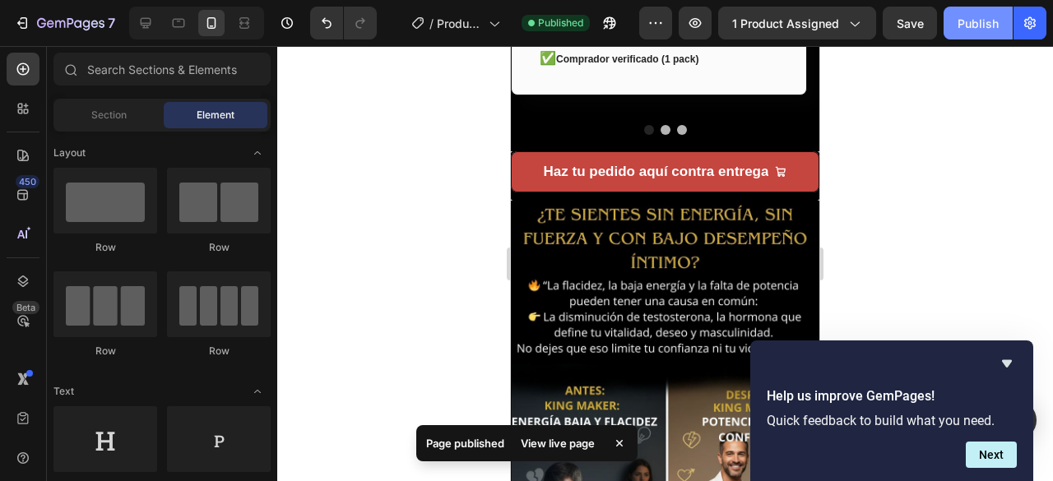
click at [994, 26] on div "Publish" at bounding box center [978, 23] width 41 height 17
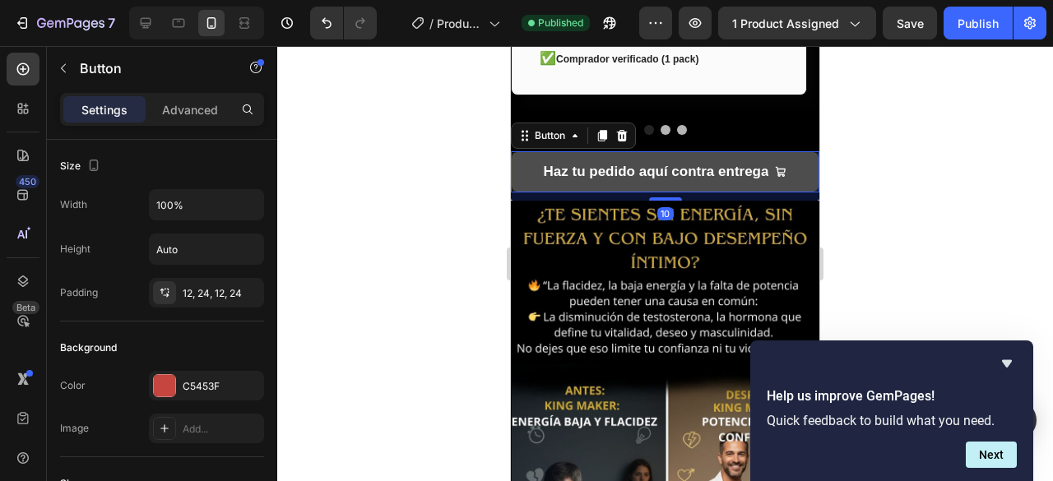
click at [517, 157] on button "Haz tu pedido aquí contra entrega" at bounding box center [665, 171] width 309 height 41
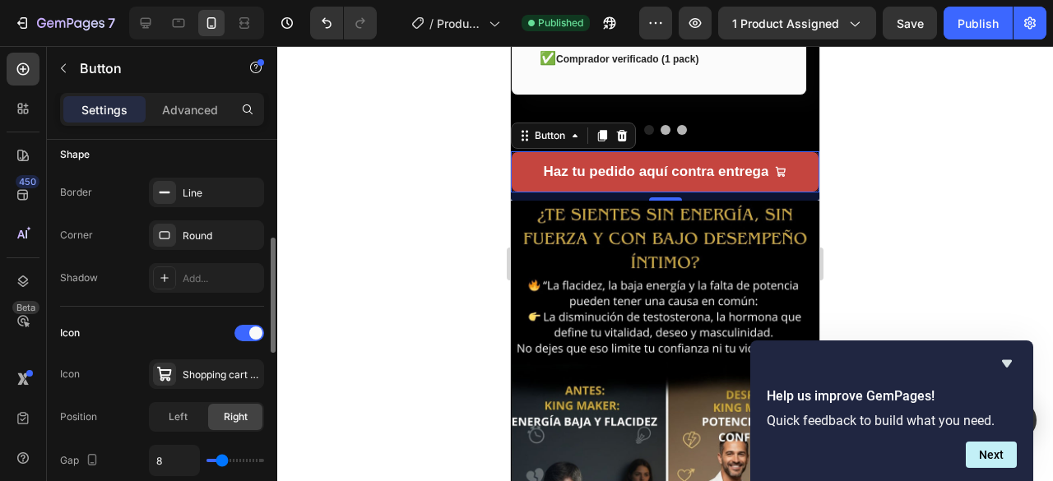
scroll to position [411, 0]
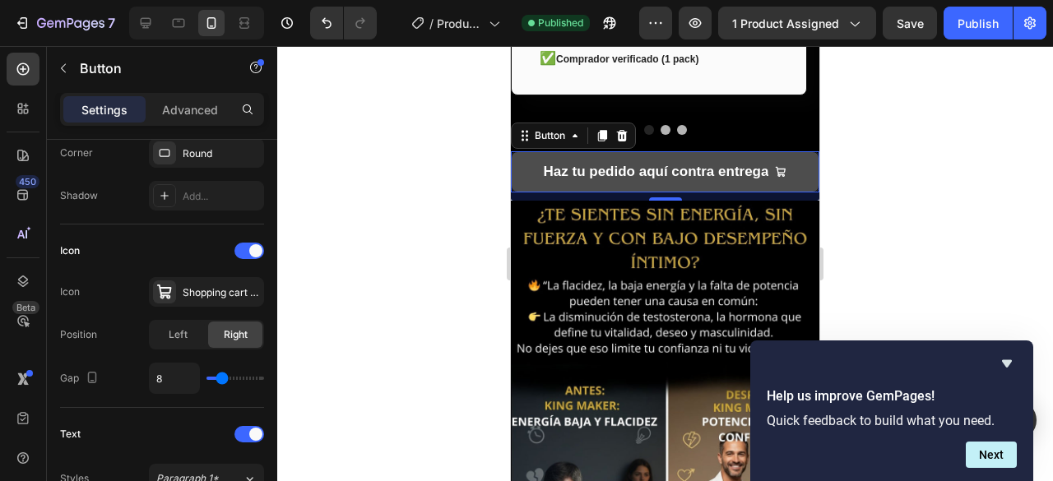
click at [515, 151] on button "Haz tu pedido aquí contra entrega" at bounding box center [665, 171] width 309 height 41
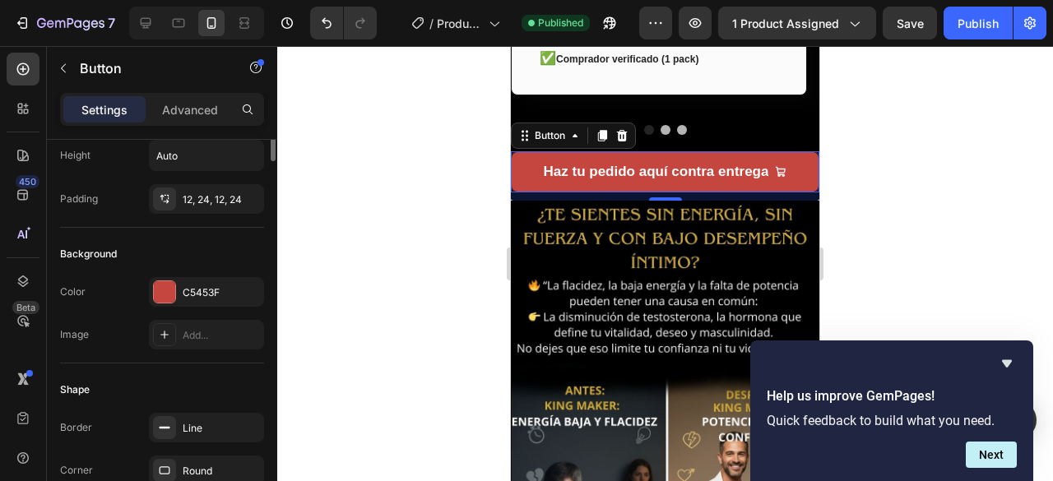
scroll to position [0, 0]
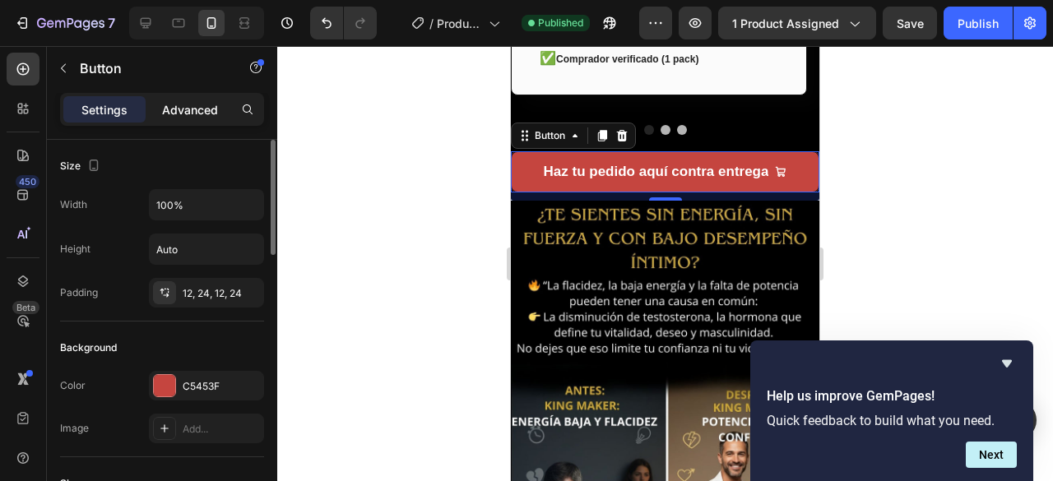
click at [200, 108] on p "Advanced" at bounding box center [190, 109] width 56 height 17
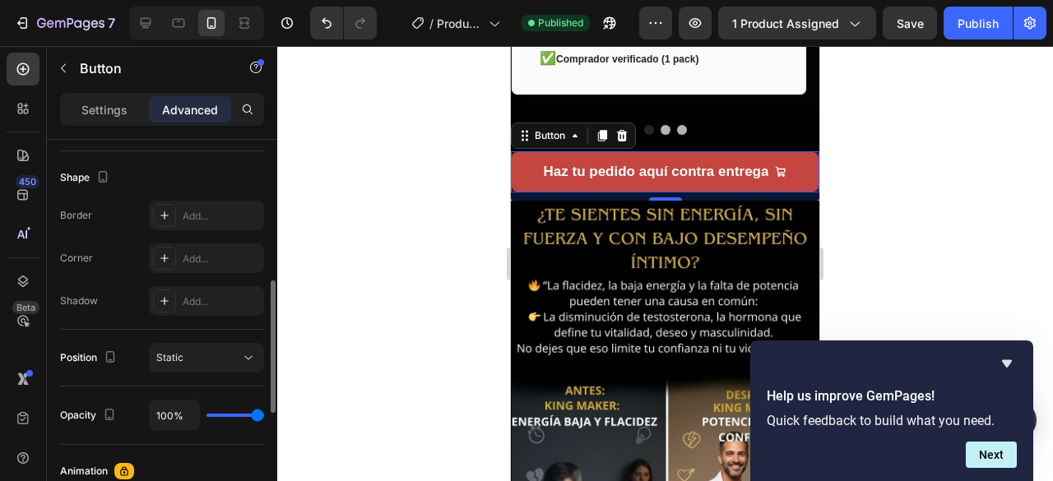
scroll to position [494, 0]
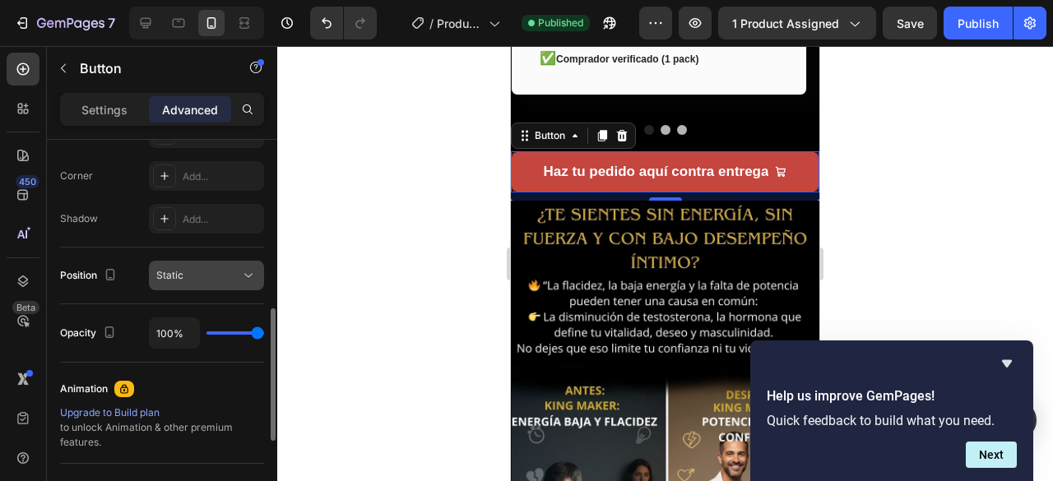
click at [246, 269] on icon at bounding box center [248, 275] width 16 height 16
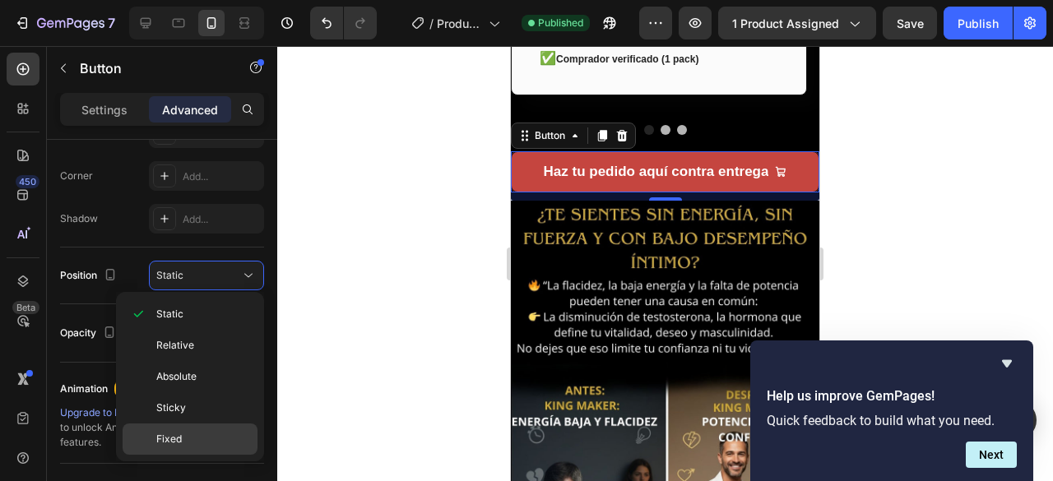
click at [155, 443] on div "Fixed" at bounding box center [190, 439] width 135 height 31
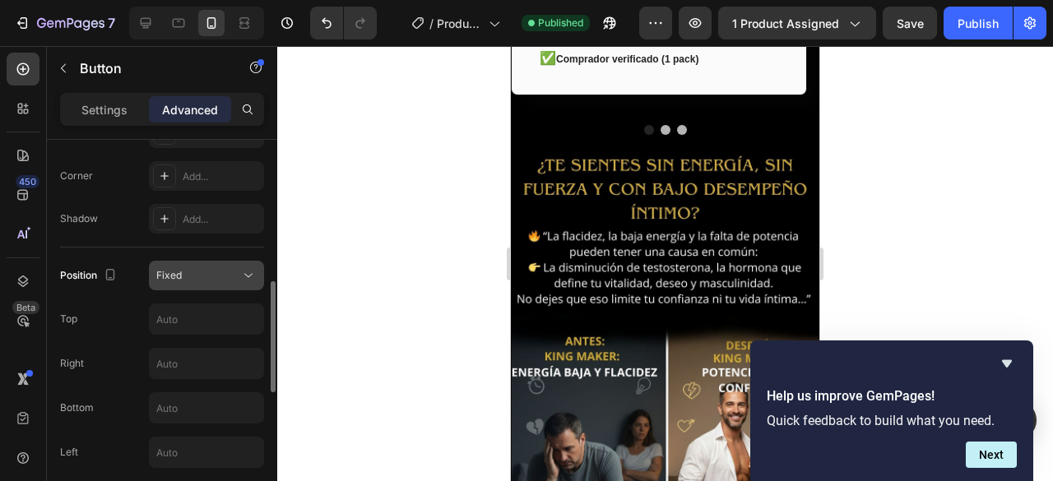
click at [249, 274] on icon at bounding box center [248, 275] width 16 height 16
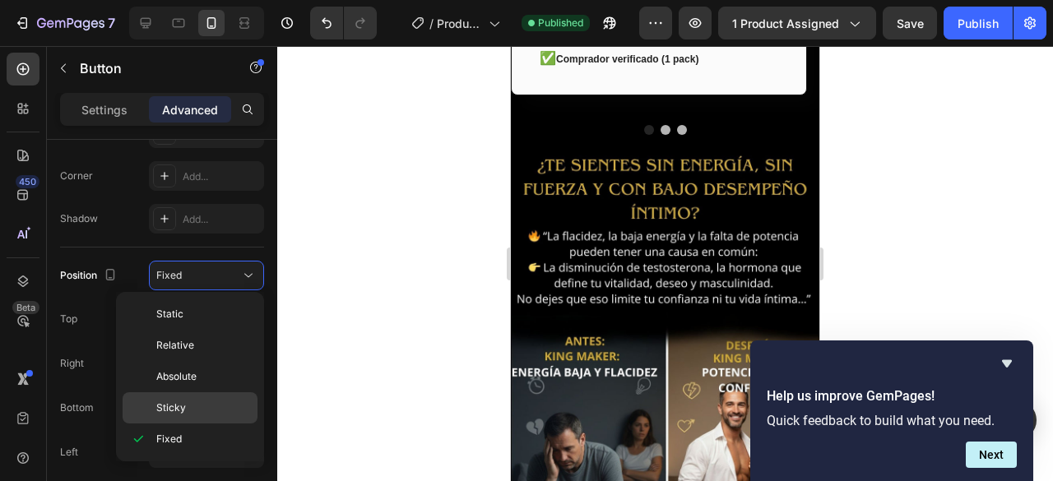
click at [183, 412] on span "Sticky" at bounding box center [171, 408] width 30 height 15
type input "0"
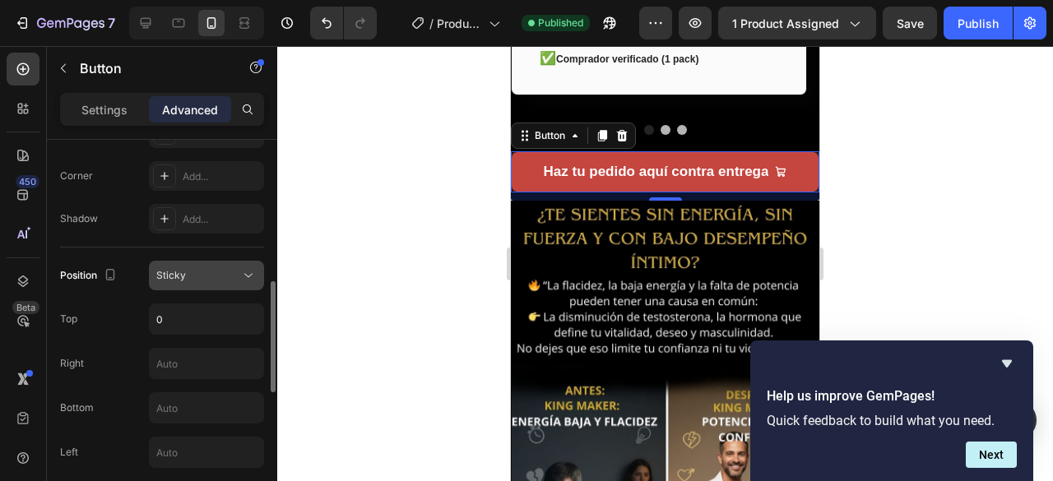
click at [248, 271] on icon at bounding box center [248, 275] width 16 height 16
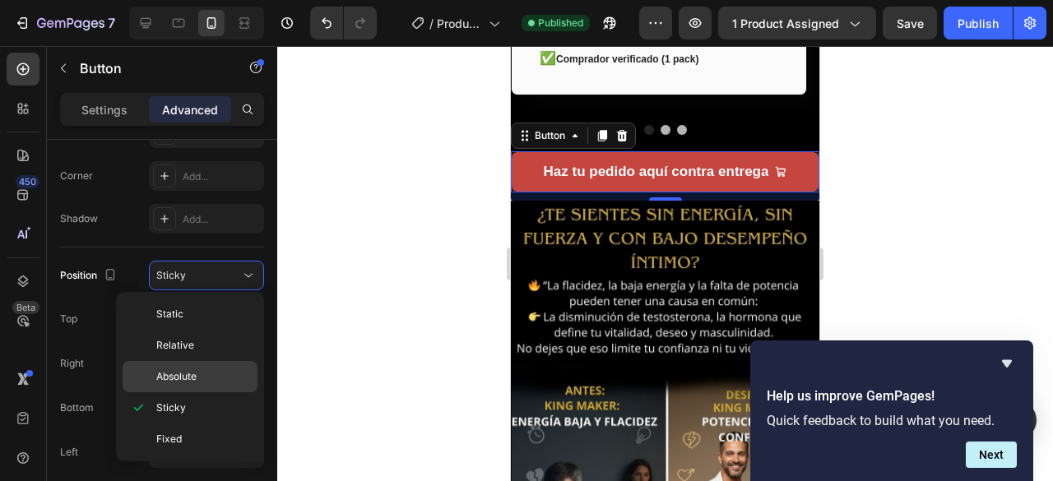
click at [184, 385] on div "Absolute" at bounding box center [190, 376] width 135 height 31
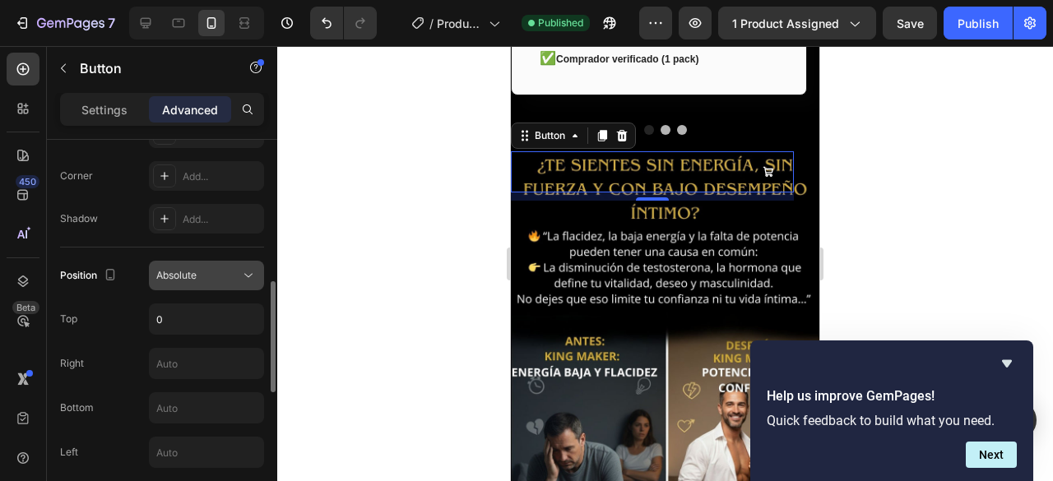
click at [252, 261] on button "Absolute" at bounding box center [206, 276] width 115 height 30
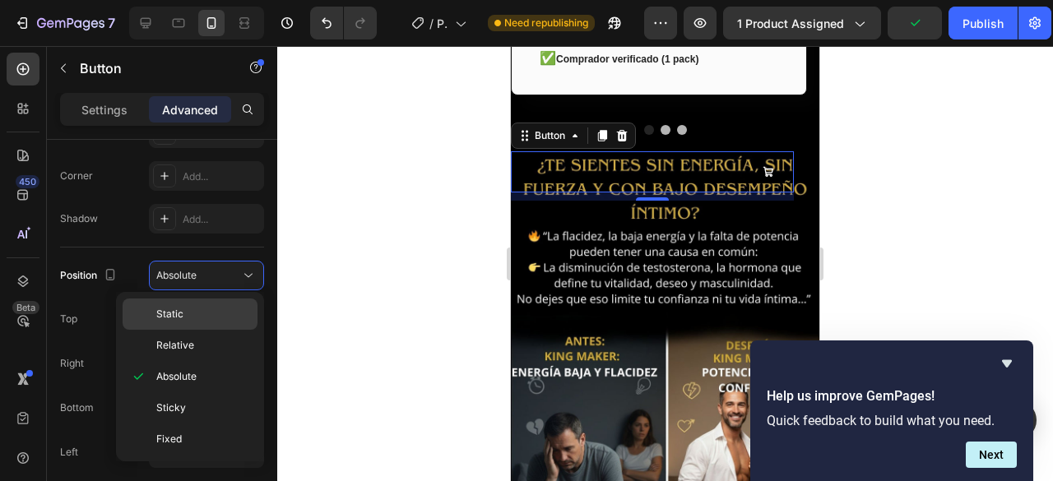
click at [184, 313] on p "Static" at bounding box center [203, 314] width 94 height 15
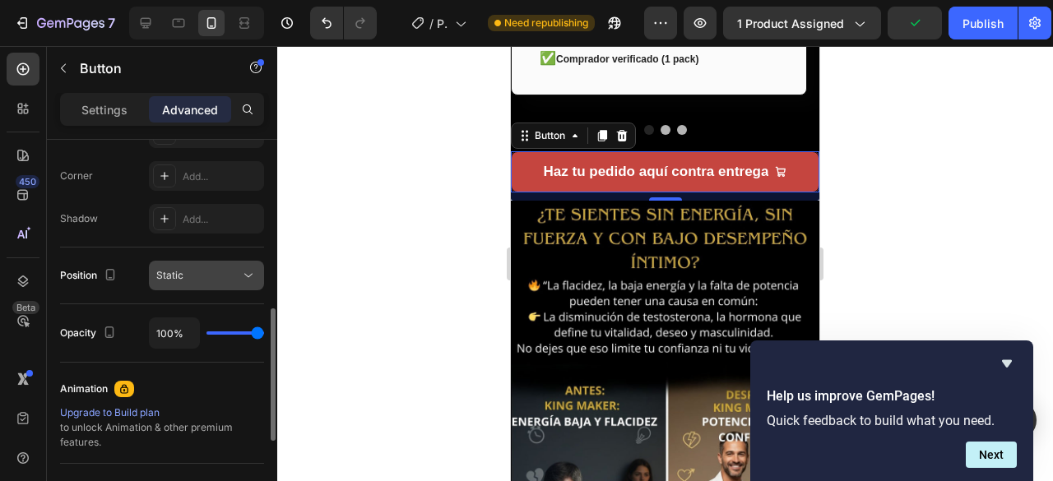
click at [244, 274] on icon at bounding box center [248, 275] width 16 height 16
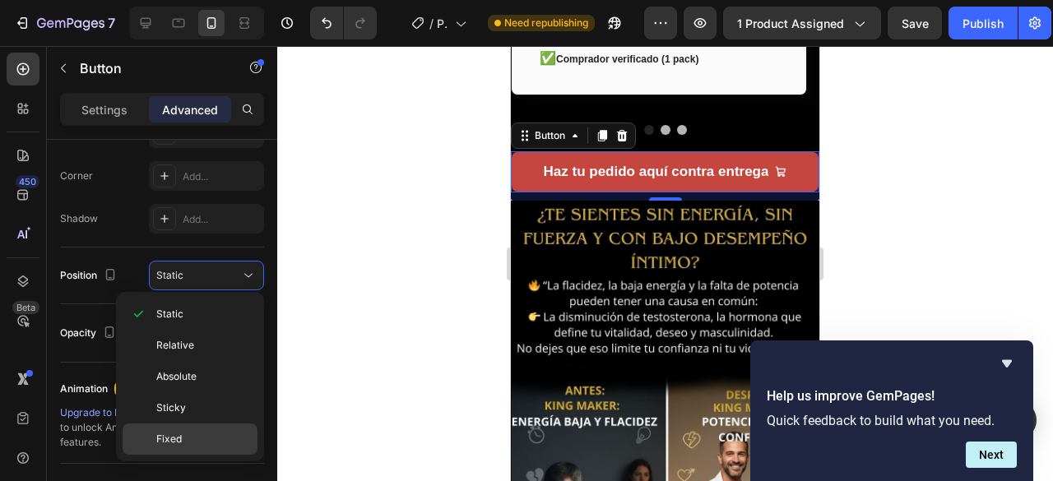
click at [185, 429] on div "Fixed" at bounding box center [190, 439] width 135 height 31
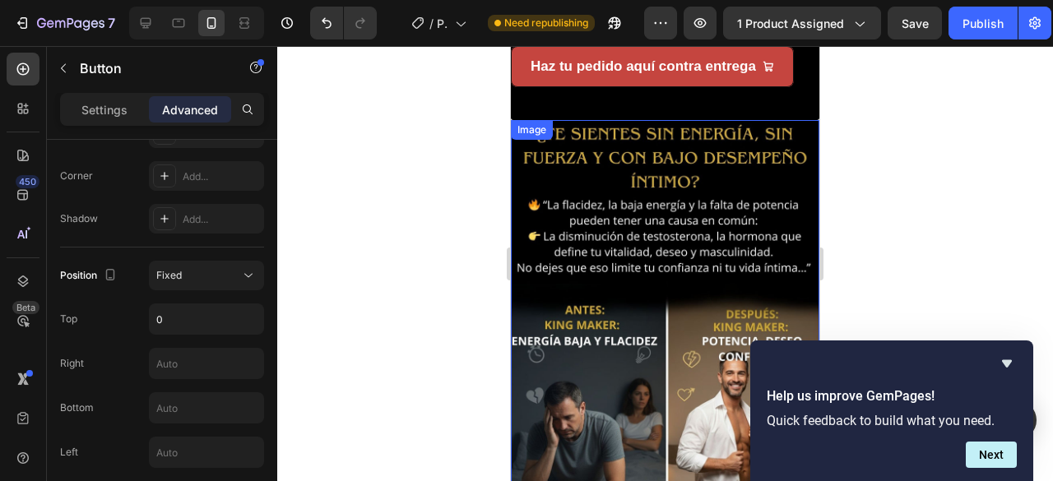
scroll to position [987, 0]
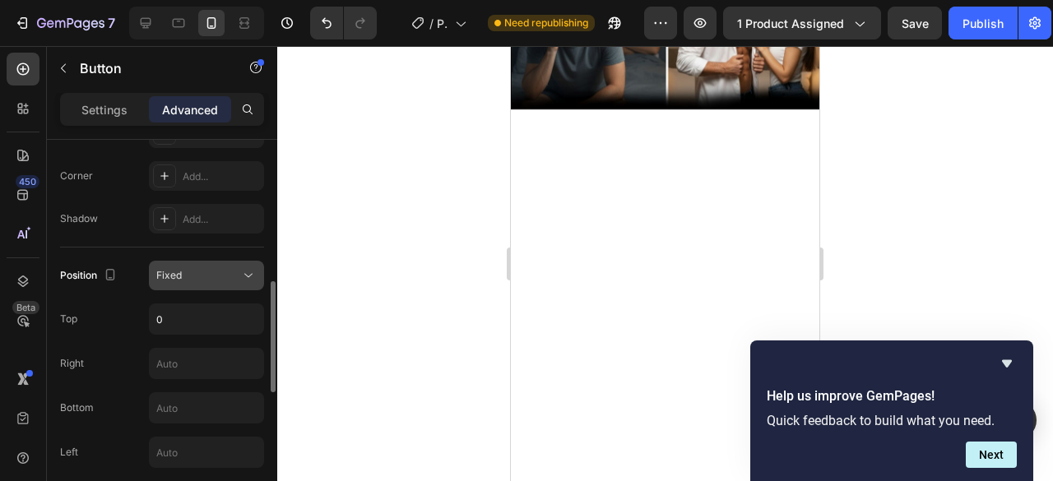
click at [237, 273] on div "Fixed" at bounding box center [198, 275] width 84 height 15
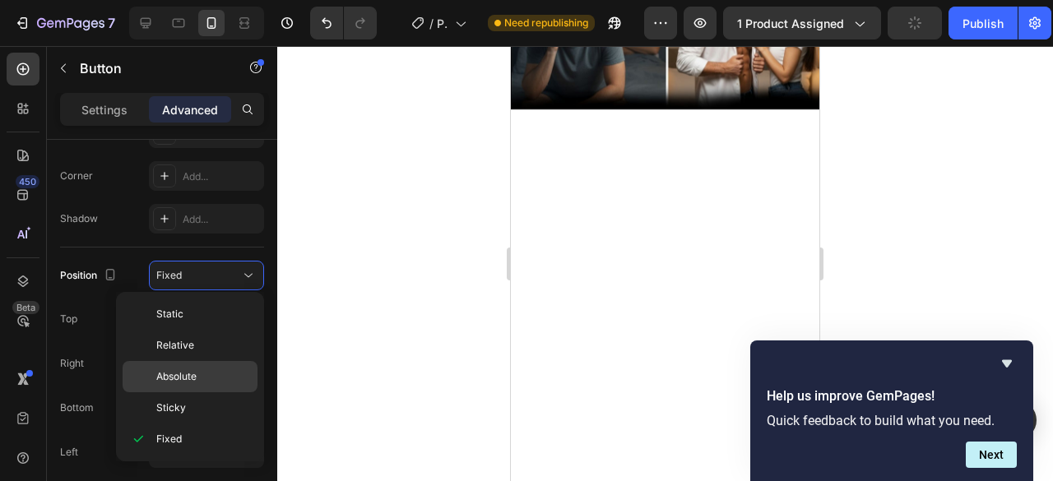
click at [177, 378] on span "Absolute" at bounding box center [176, 376] width 40 height 15
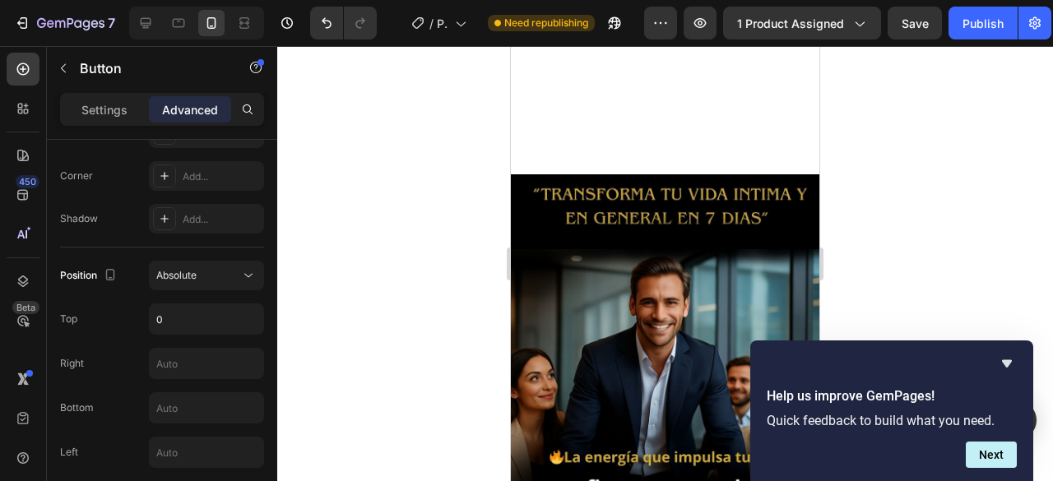
scroll to position [1316, 0]
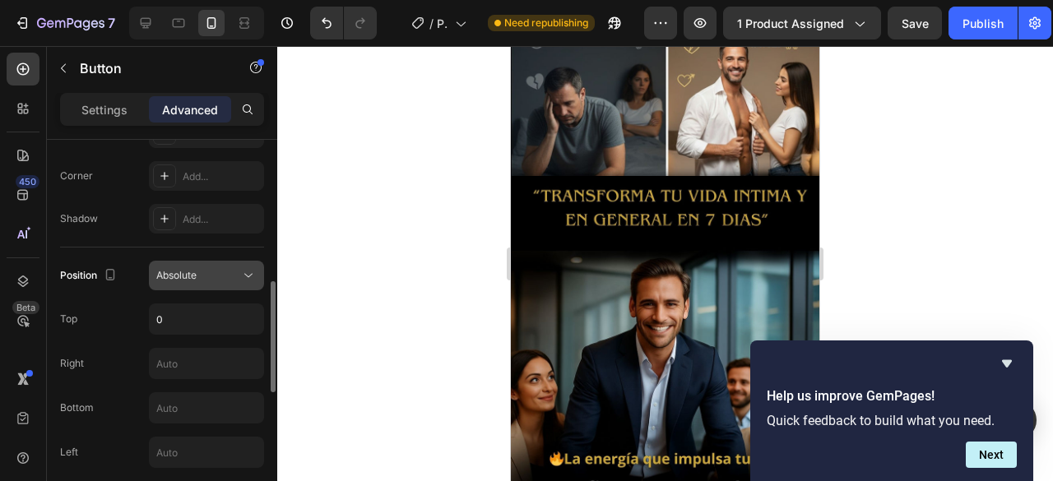
click at [230, 274] on div "Absolute" at bounding box center [198, 275] width 84 height 15
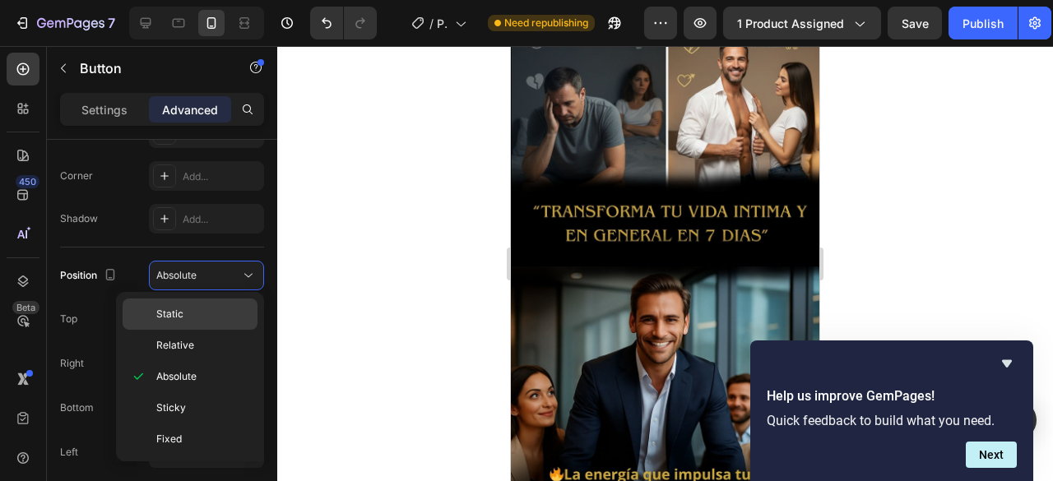
click at [181, 313] on span "Static" at bounding box center [169, 314] width 27 height 15
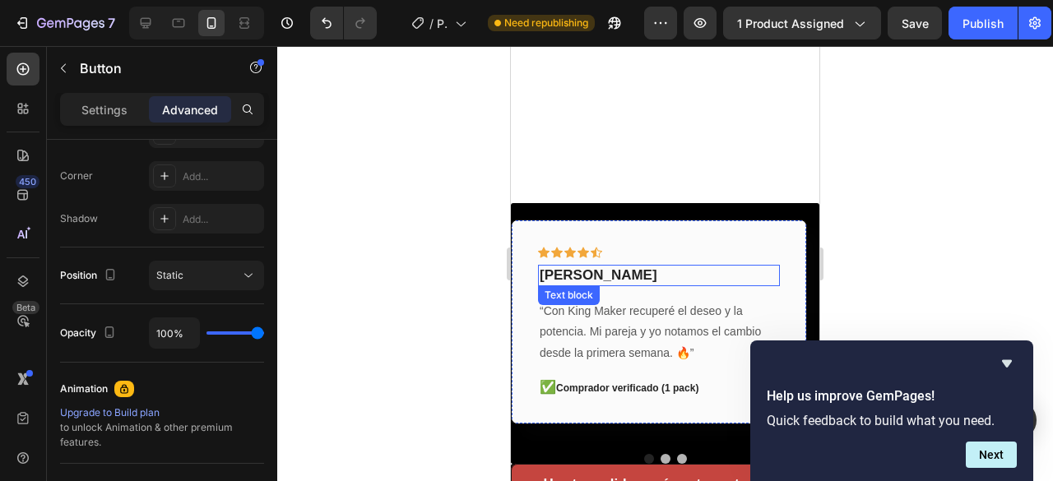
scroll to position [494, 0]
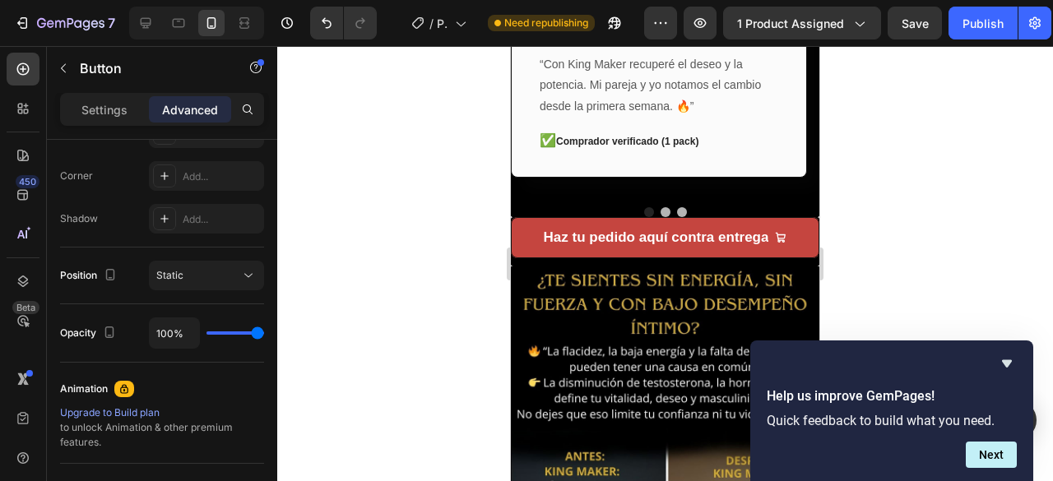
click at [451, 278] on div at bounding box center [665, 263] width 776 height 435
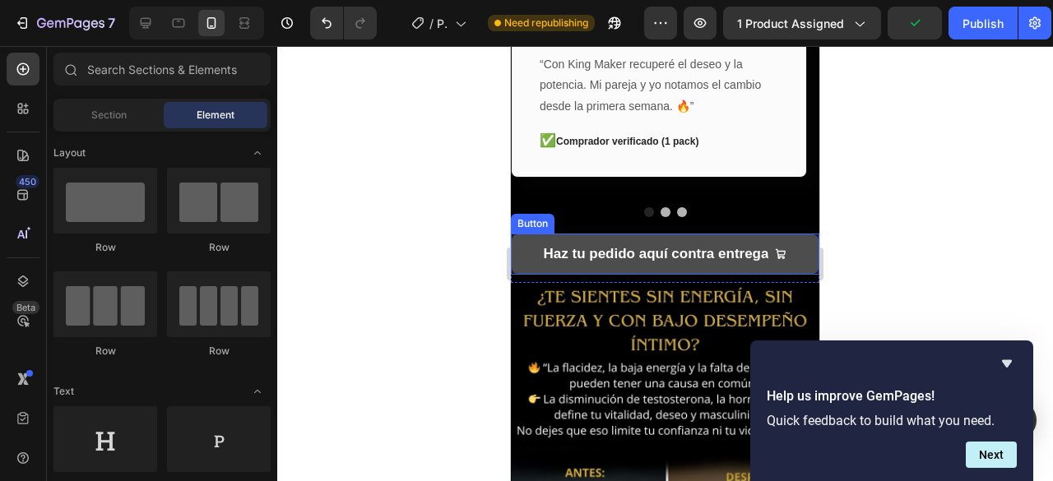
click at [520, 240] on button "Haz tu pedido aquí contra entrega" at bounding box center [665, 254] width 309 height 41
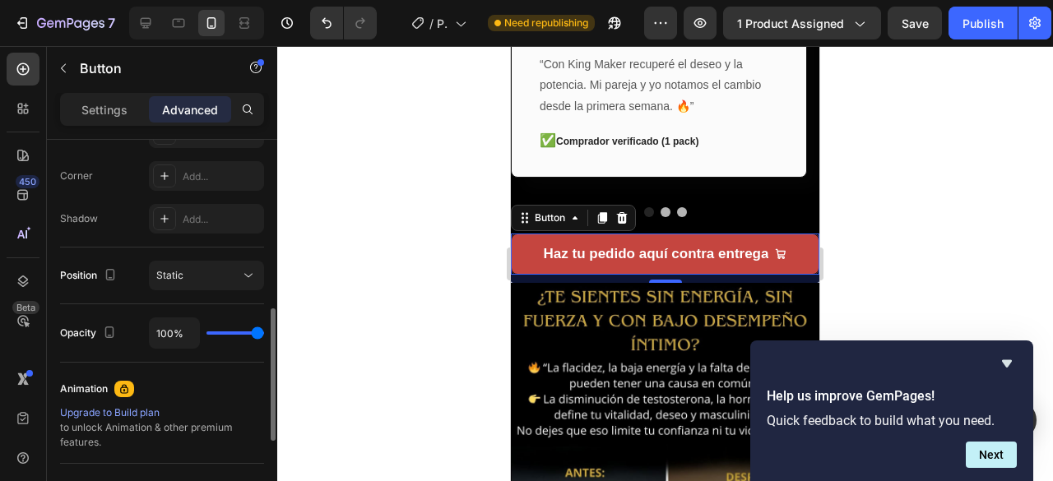
type input "83%"
type input "83"
type input "81%"
type input "81"
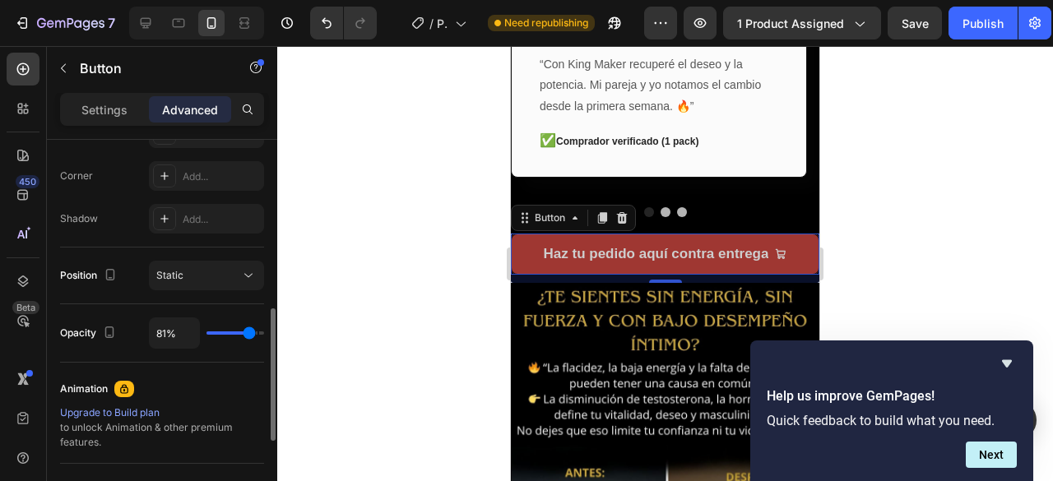
type input "78%"
type input "78"
type input "76%"
type input "76"
type input "72%"
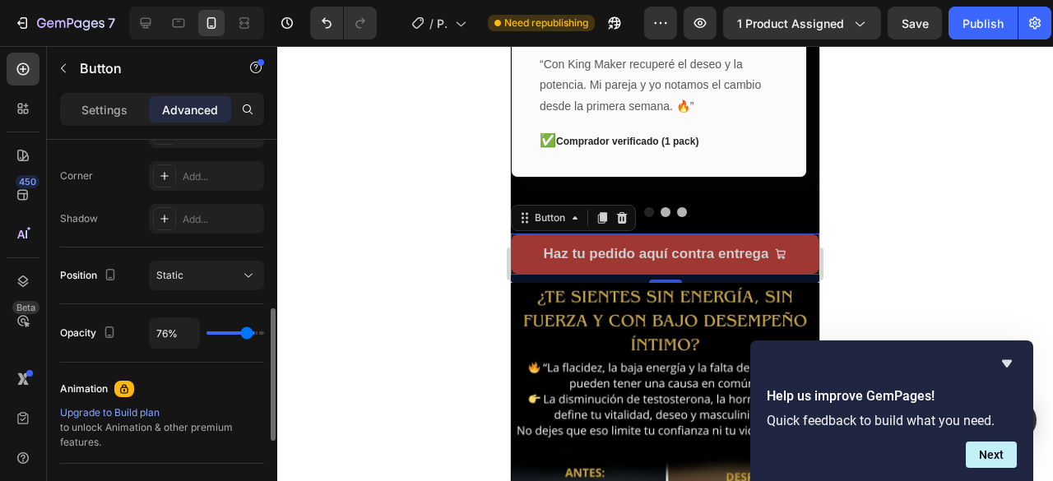
type input "72"
type input "70%"
type input "70"
type input "67%"
type input "67"
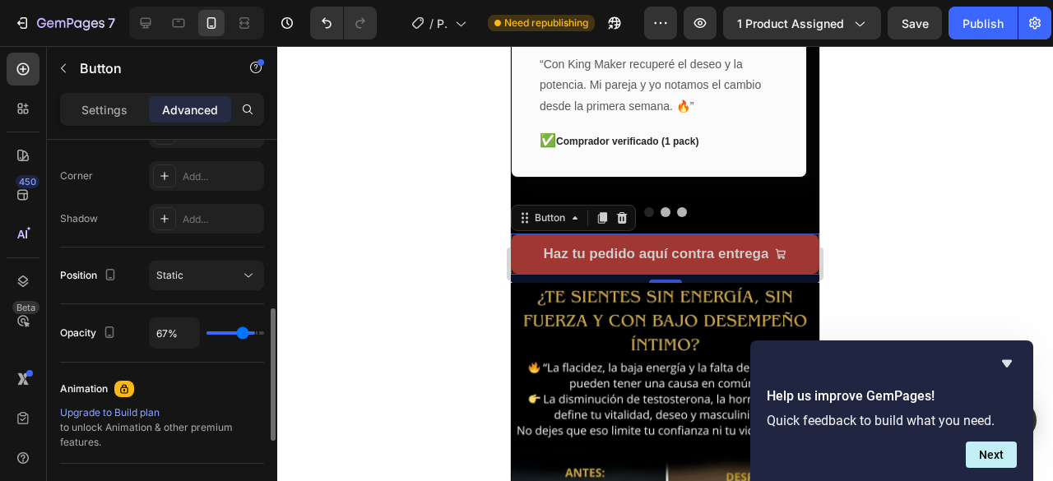
type input "62%"
type input "62"
type input "60%"
type input "60"
type input "55%"
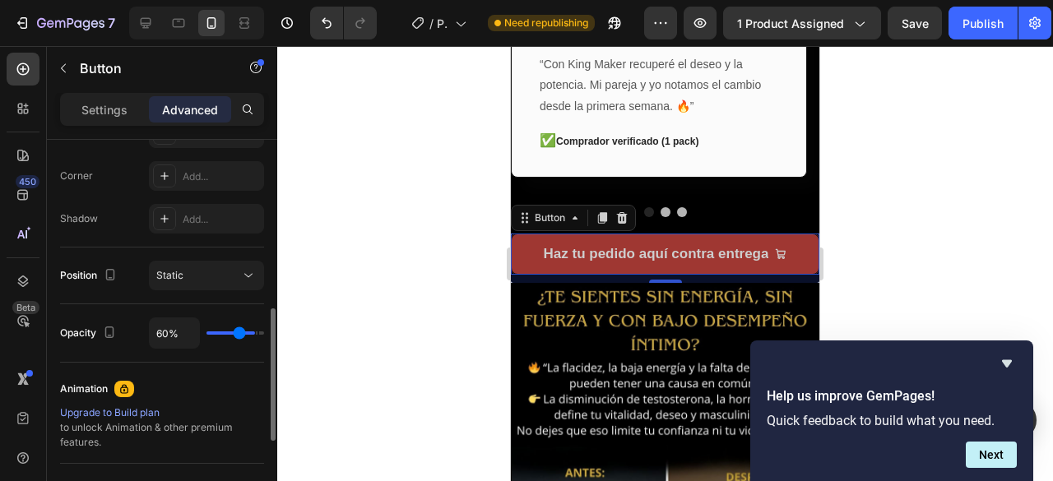
type input "55"
type input "51%"
type input "51"
type input "49%"
type input "49"
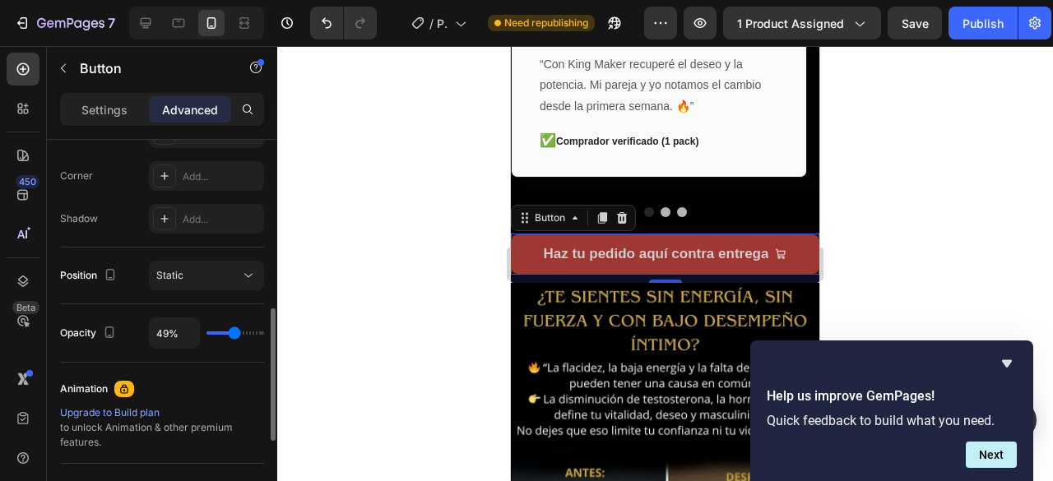
type input "45%"
type input "45"
type input "44%"
type input "44"
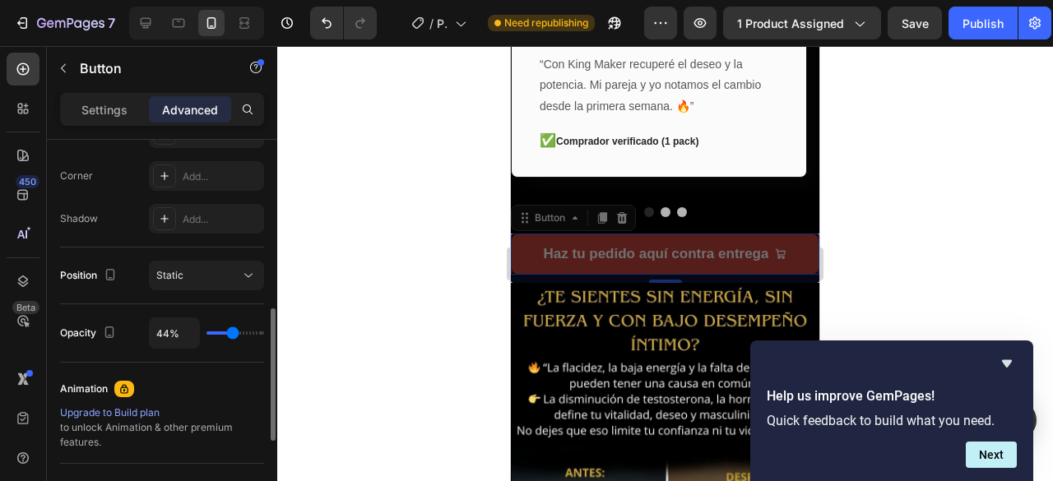
type input "43%"
type input "43"
type input "40%"
type input "40"
type input "38%"
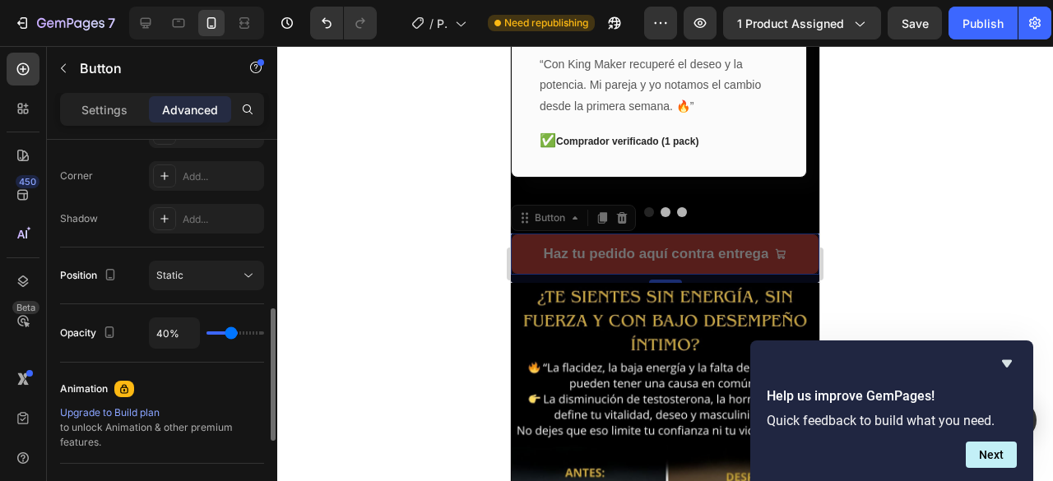
type input "38"
type input "36%"
type input "36"
type input "35%"
type input "35"
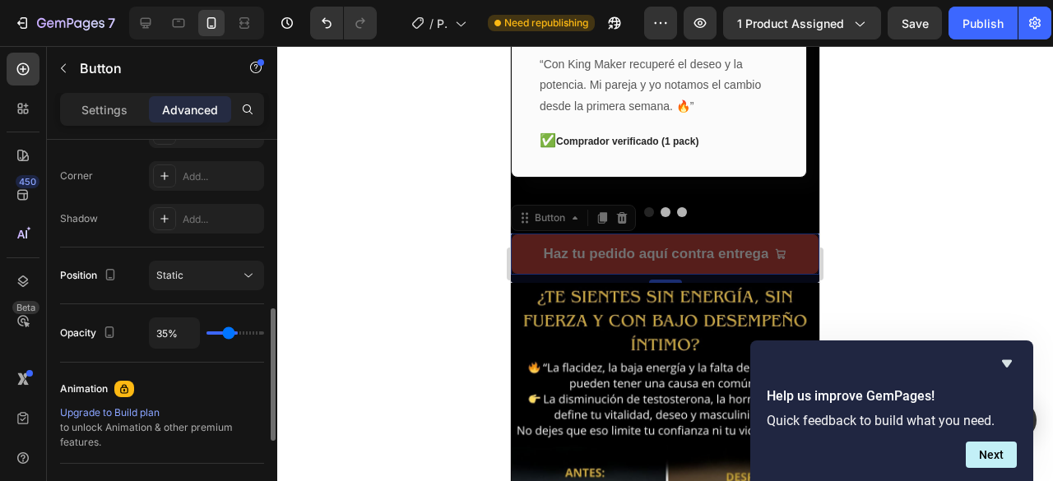
type input "33%"
type input "33"
type input "30%"
type input "30"
type input "28%"
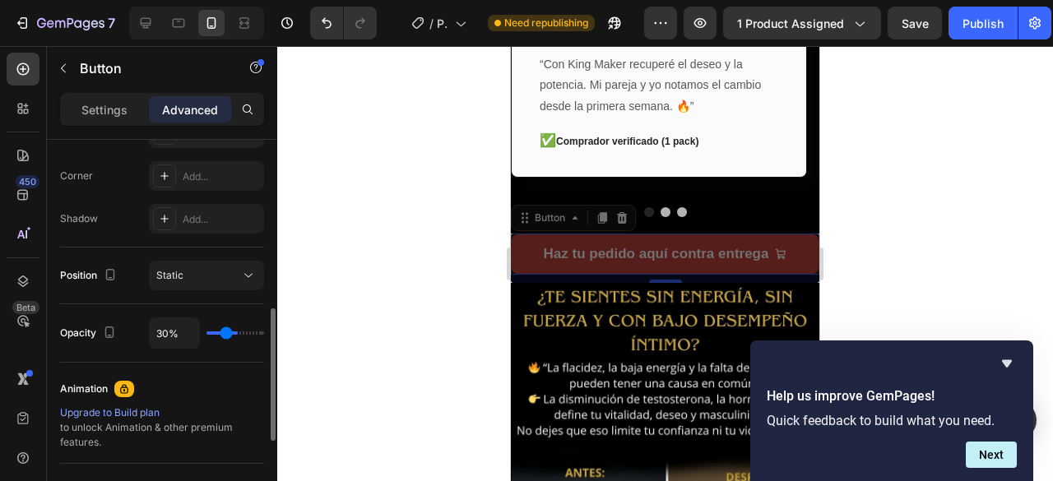
type input "28"
type input "25%"
type input "25"
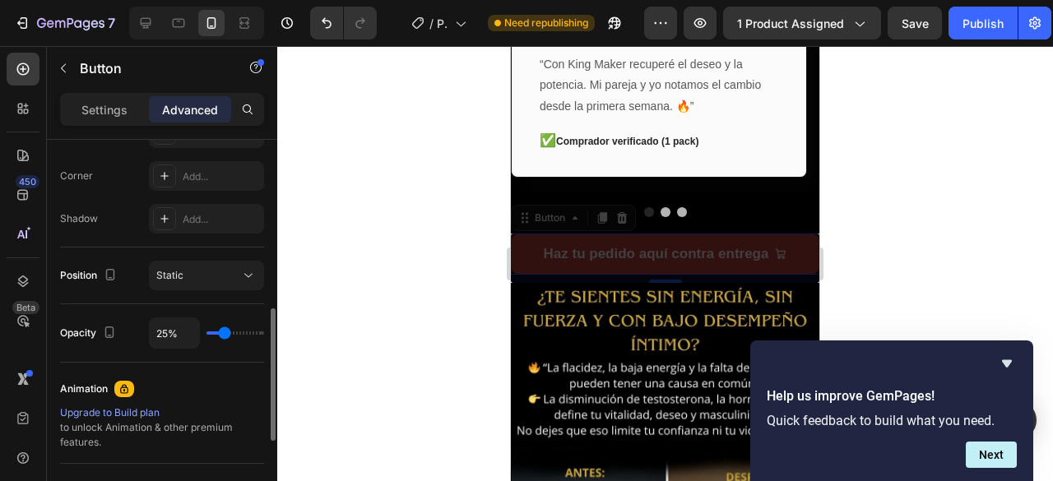
type input "27%"
type input "27"
type input "29%"
type input "29"
type input "31%"
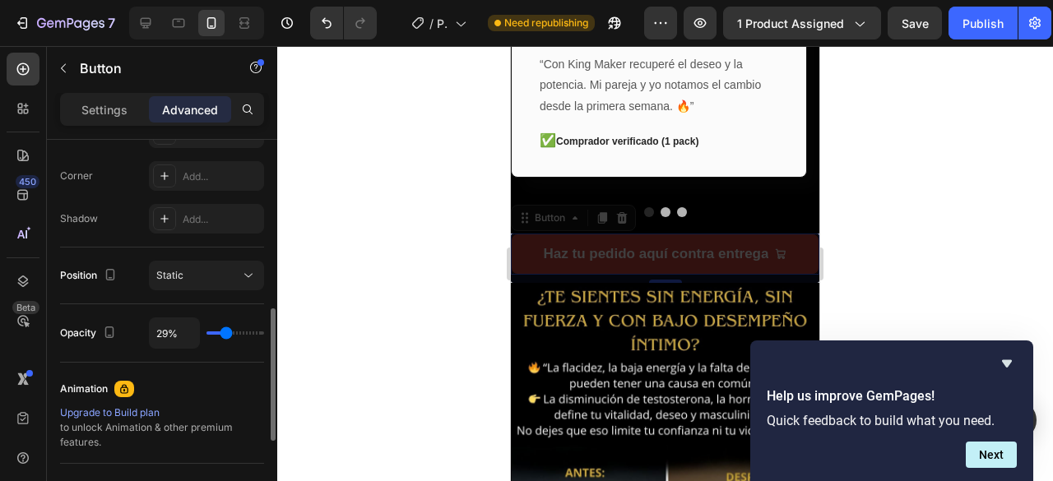
type input "31"
type input "34%"
type input "34"
type input "36%"
type input "36"
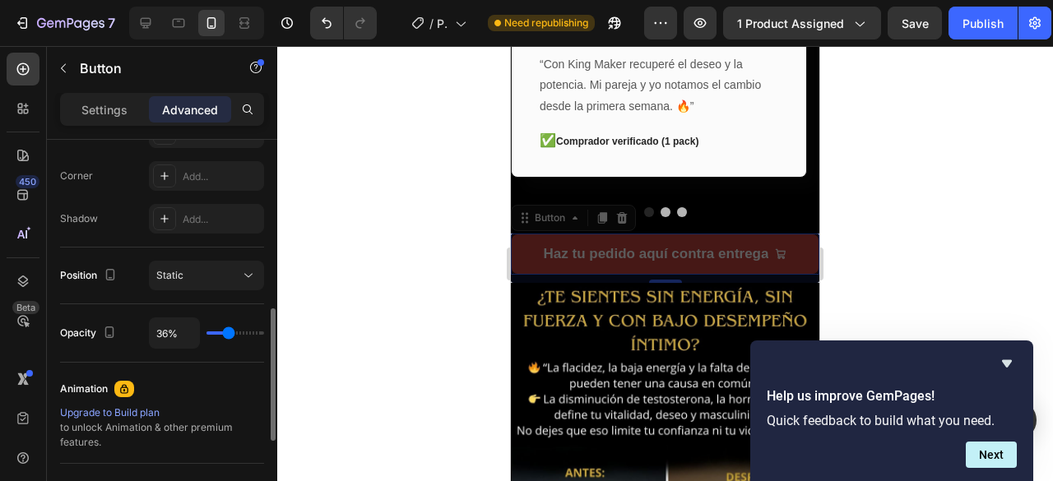
type input "39%"
type input "39"
type input "41%"
type input "41"
type input "44%"
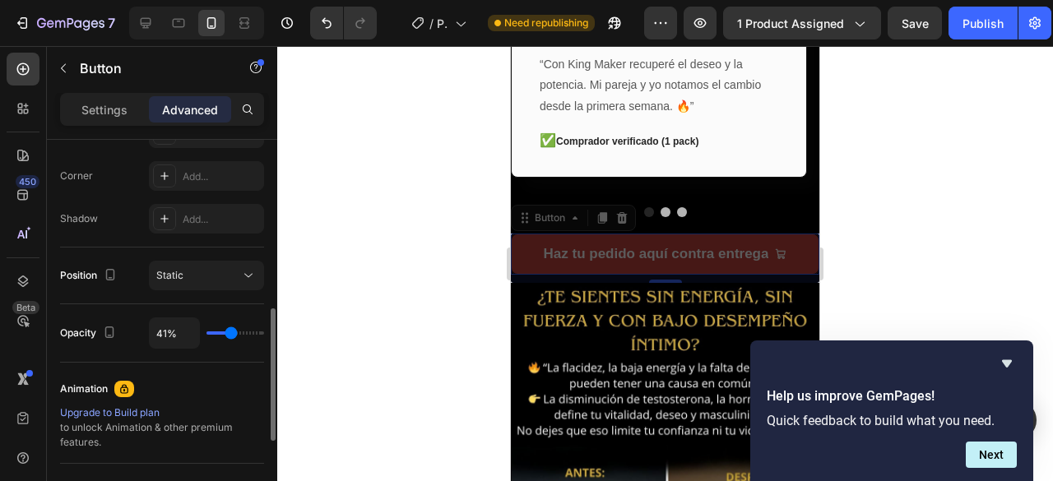
type input "44"
type input "46%"
type input "46"
type input "51%"
type input "51"
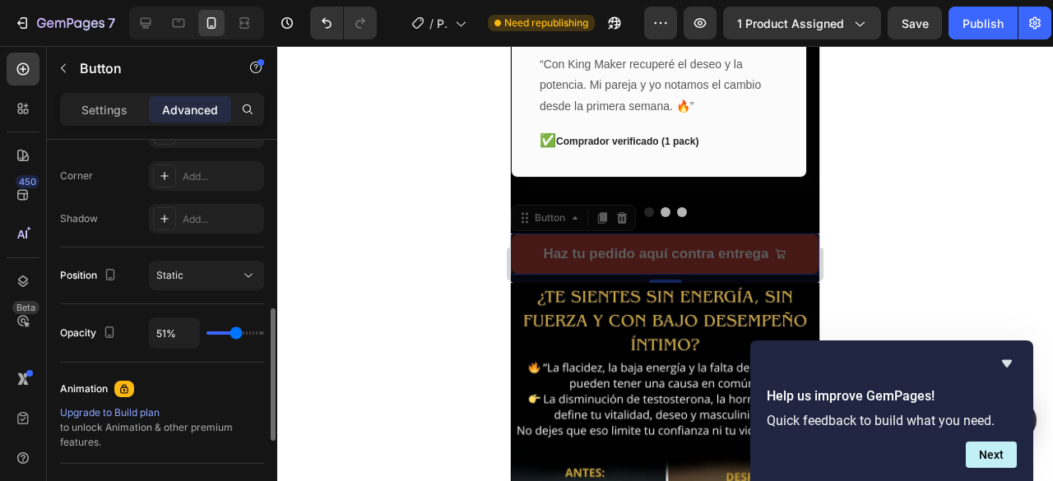
type input "52%"
type input "52"
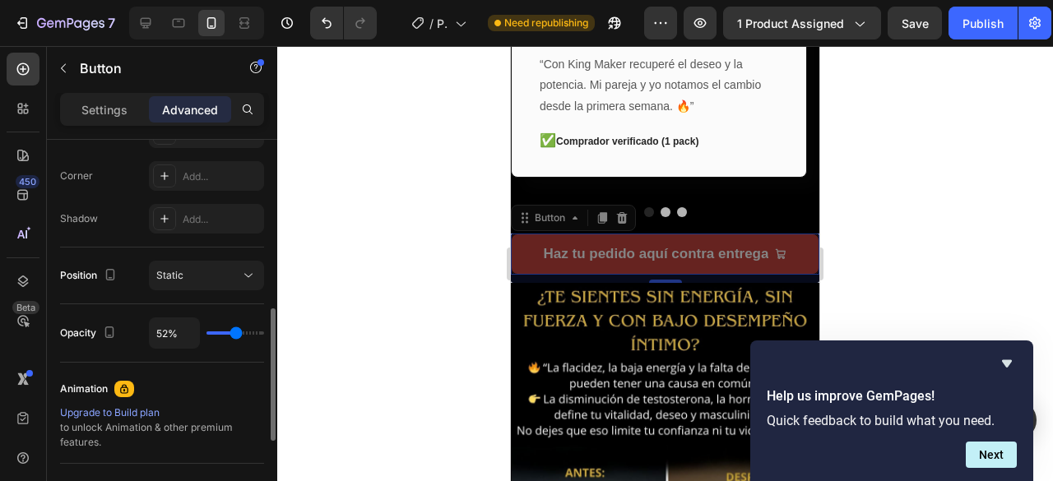
type input "57%"
type input "57"
type input "60%"
type input "60"
type input "62%"
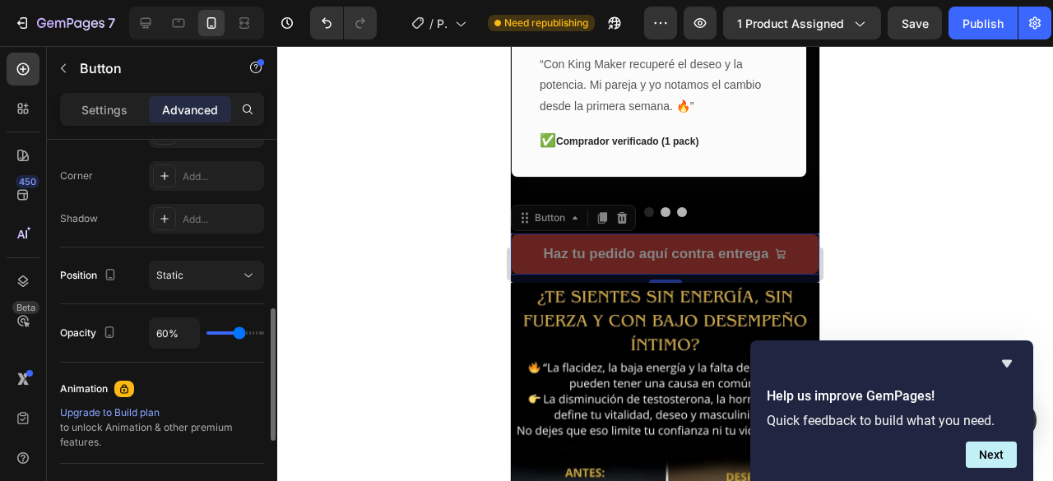
type input "62"
type input "67%"
type input "67"
type input "70%"
type input "70"
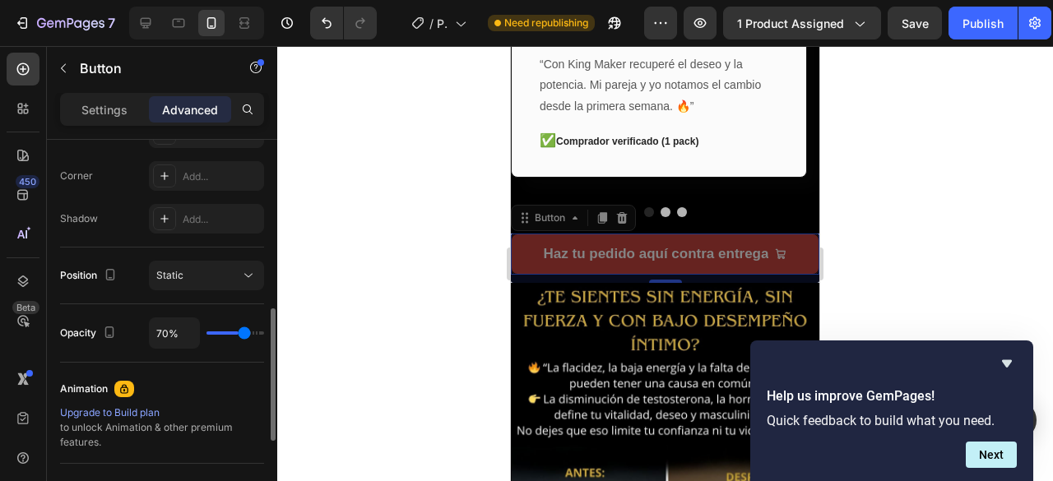
type input "71%"
type input "71"
type input "73%"
type input "73"
type input "76%"
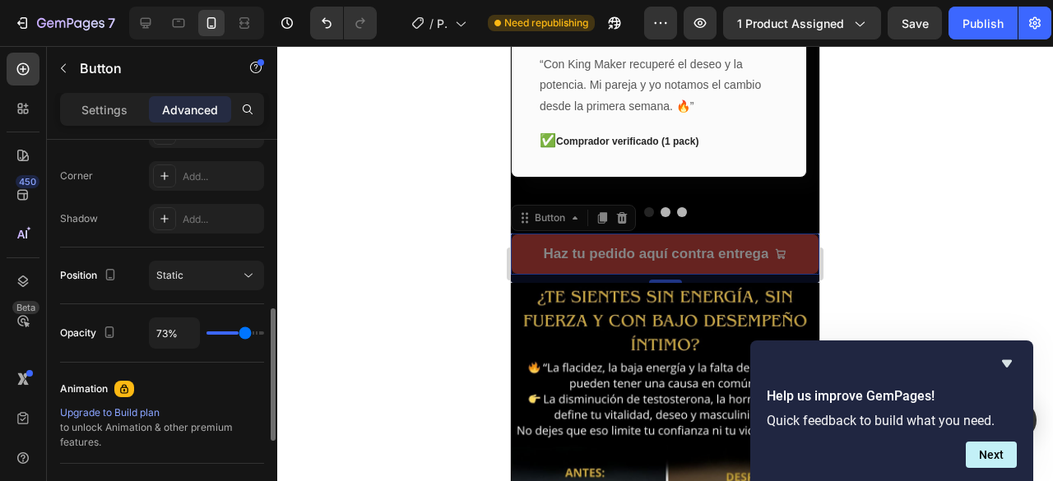
type input "76"
type input "78%"
type input "78"
type input "81%"
type input "81"
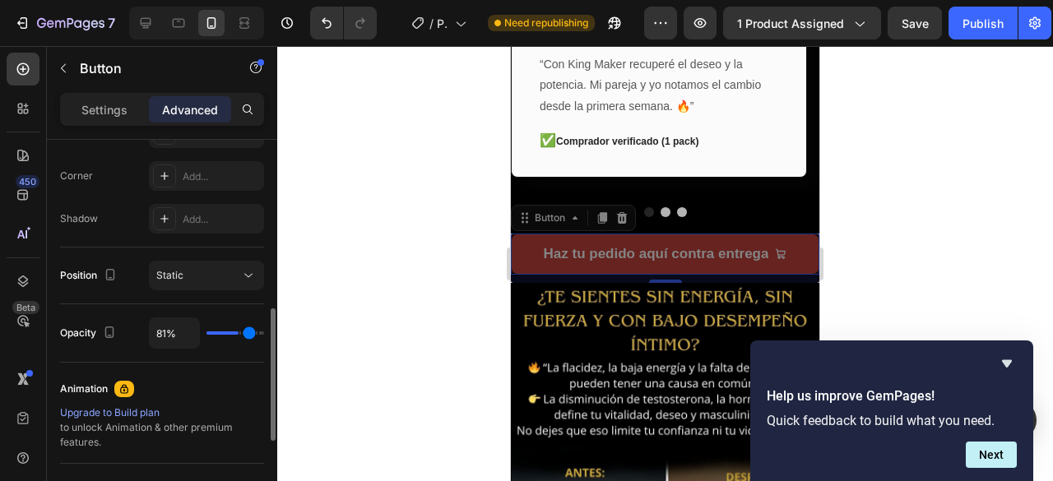
type input "82%"
type input "82"
type input "83%"
type input "83"
type input "85%"
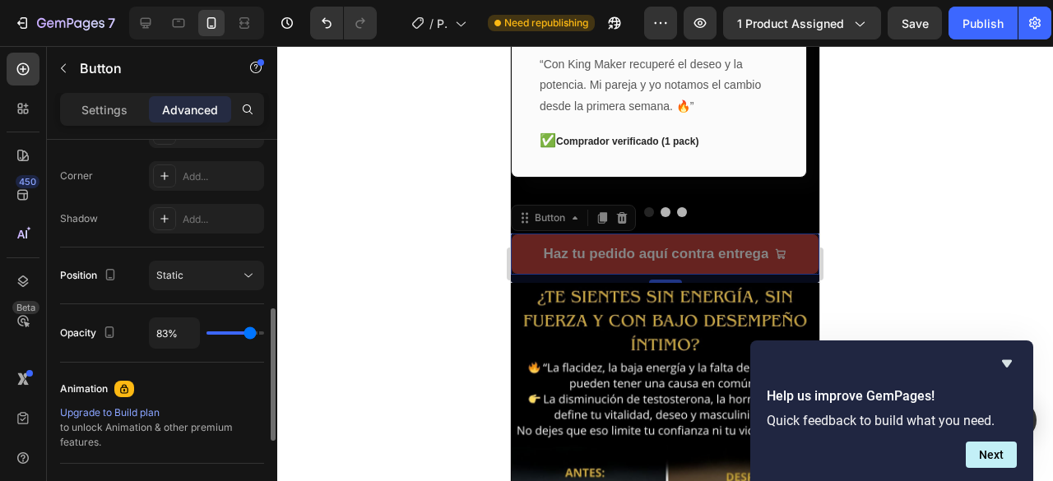
type input "85"
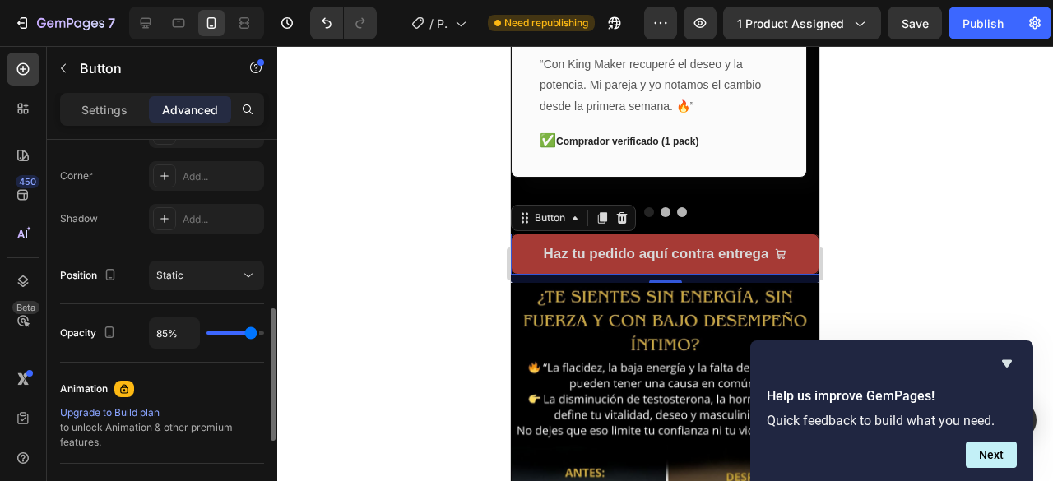
type input "87%"
type input "87"
type input "90%"
type input "90"
type input "92%"
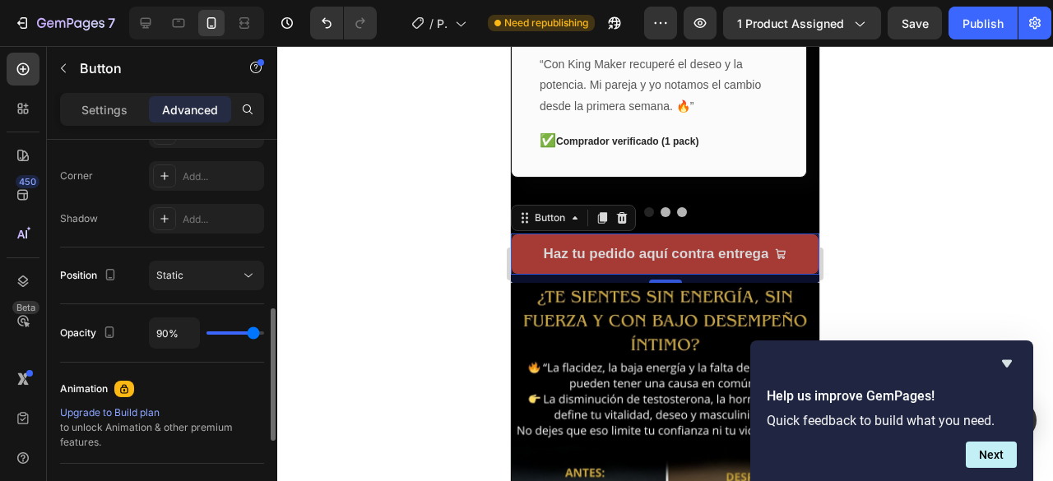
type input "92"
type input "97%"
type input "97"
type input "100%"
type input "100"
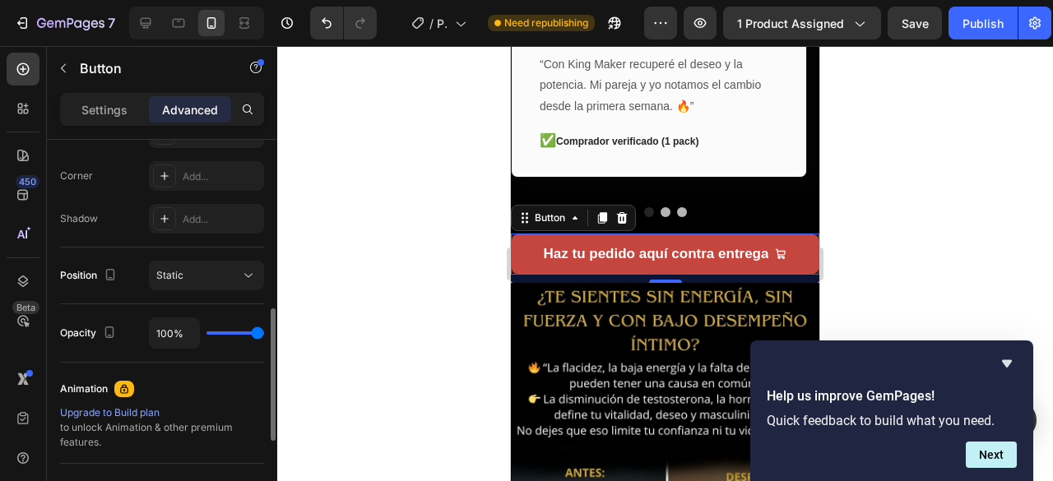
drag, startPoint x: 250, startPoint y: 332, endPoint x: 276, endPoint y: 327, distance: 27.0
click at [264, 332] on input "range" at bounding box center [236, 333] width 58 height 3
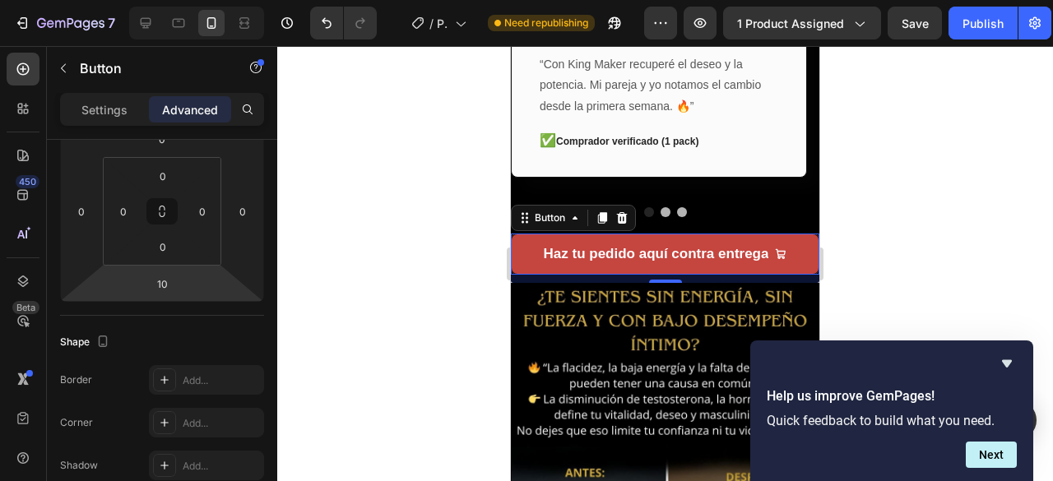
scroll to position [0, 0]
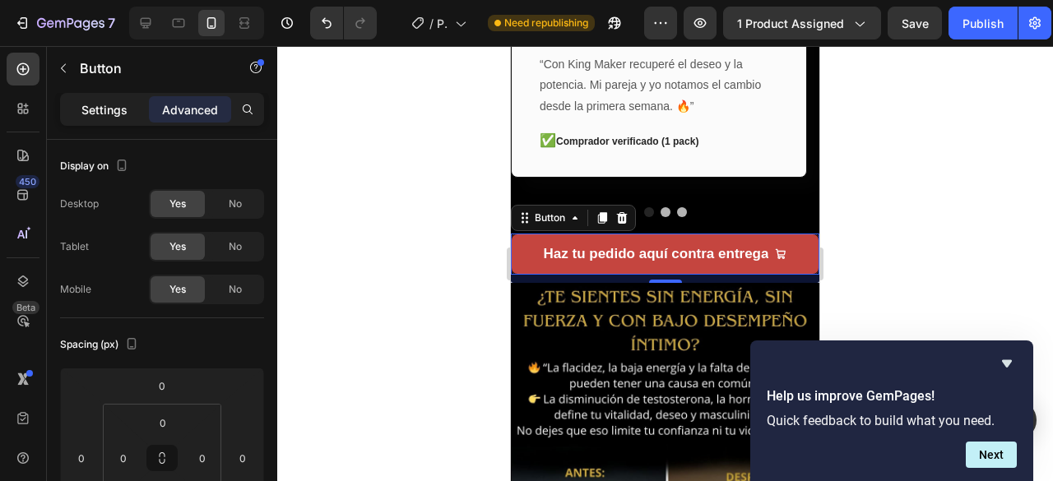
click at [109, 113] on p "Settings" at bounding box center [104, 109] width 46 height 17
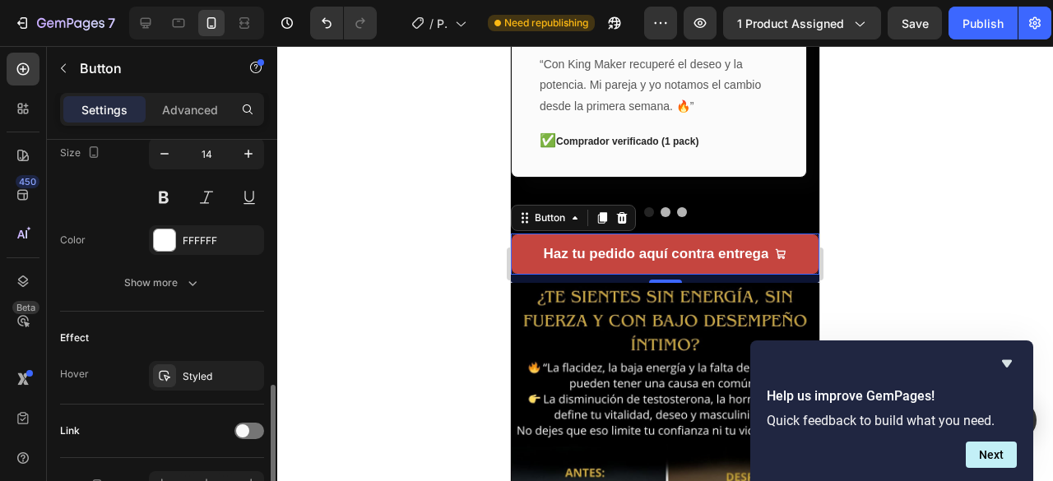
scroll to position [905, 0]
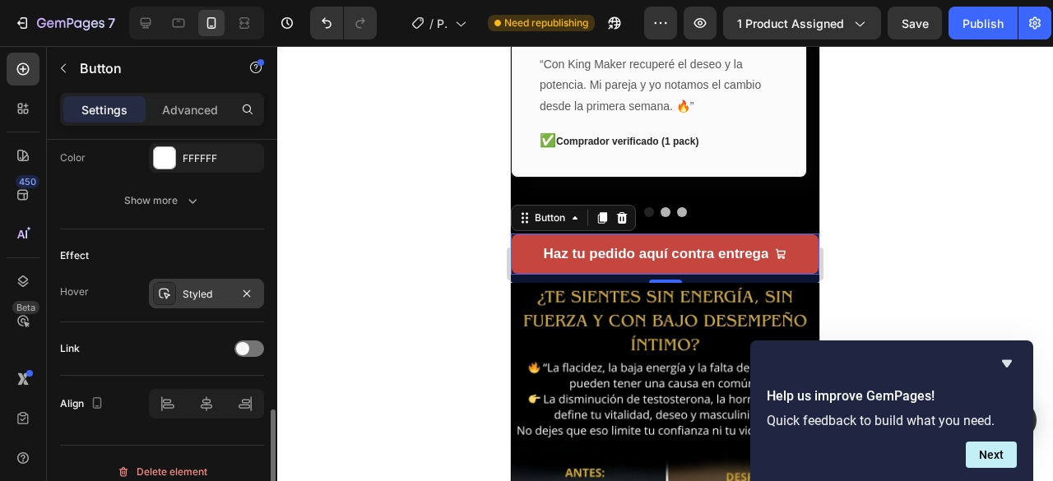
click at [214, 295] on div "Styled" at bounding box center [207, 294] width 48 height 15
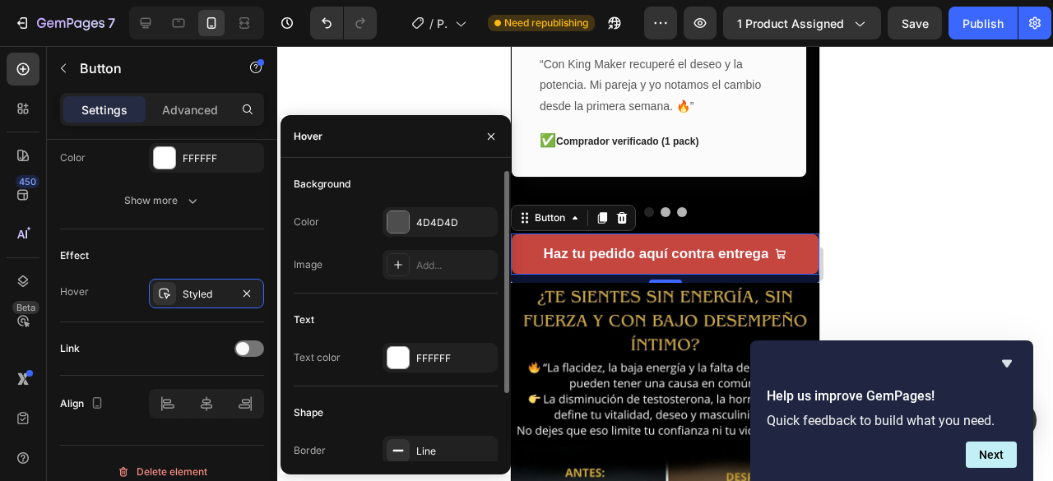
scroll to position [89, 0]
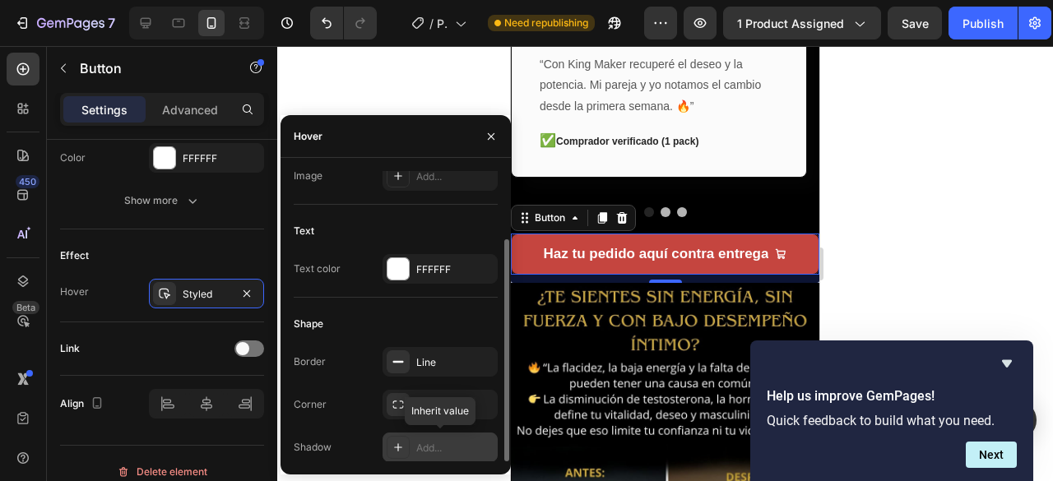
click at [418, 452] on div "Add..." at bounding box center [454, 448] width 77 height 15
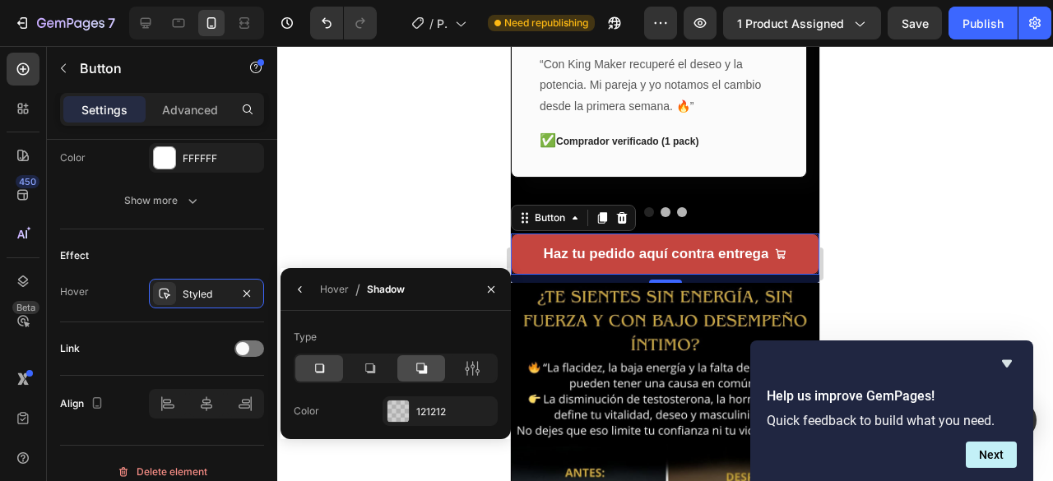
click at [425, 363] on icon at bounding box center [421, 368] width 16 height 16
click at [469, 376] on icon at bounding box center [472, 368] width 16 height 16
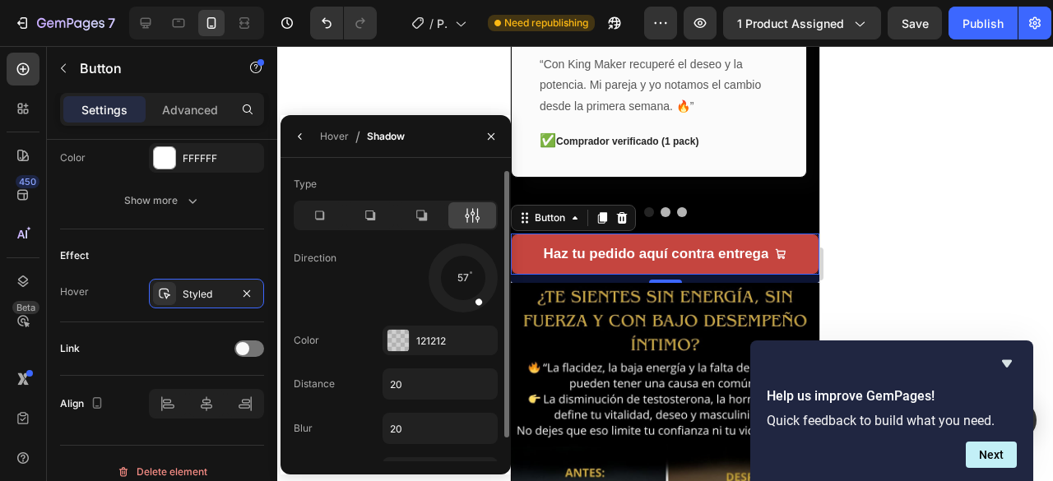
drag, startPoint x: 485, startPoint y: 299, endPoint x: 484, endPoint y: 308, distance: 9.2
click at [484, 309] on div at bounding box center [463, 278] width 74 height 74
click at [418, 340] on div "121212" at bounding box center [440, 341] width 48 height 15
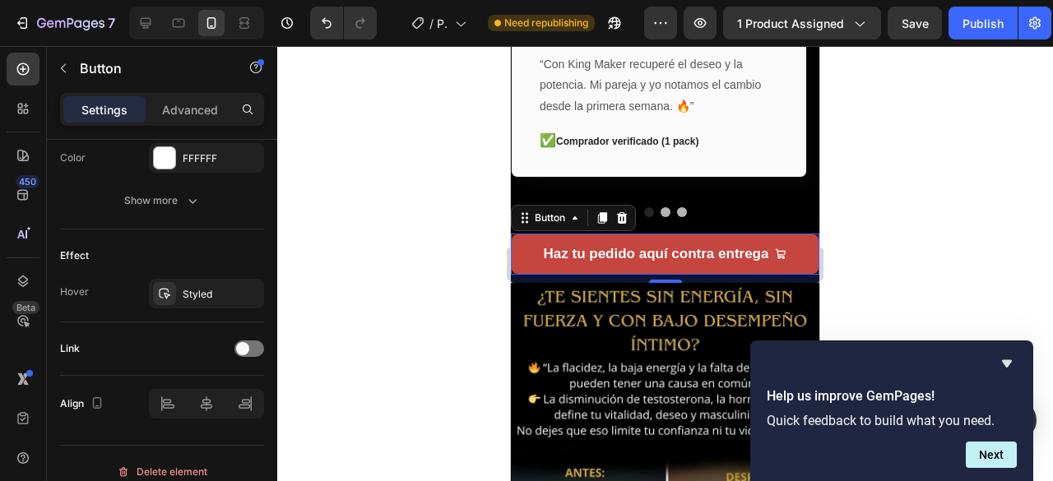
click at [439, 223] on div at bounding box center [665, 263] width 776 height 435
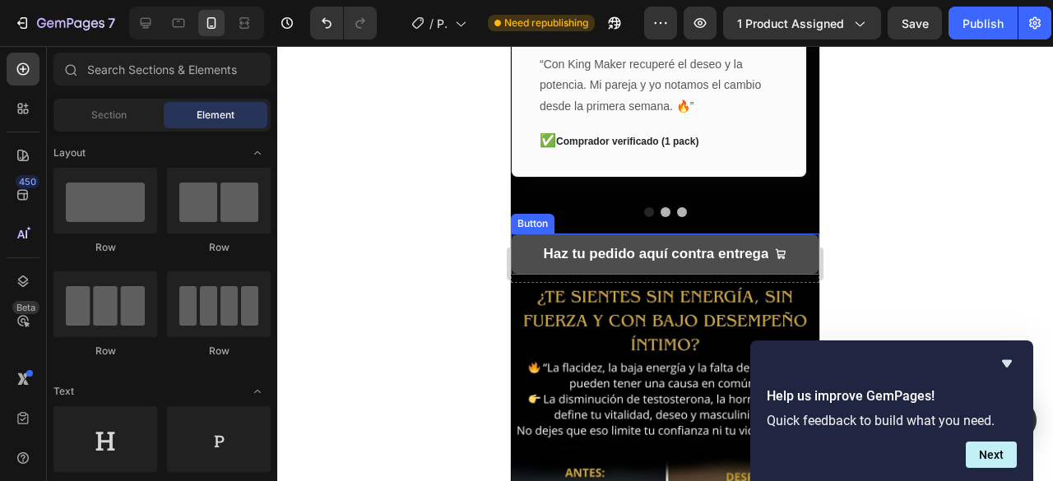
click at [528, 249] on button "Haz tu pedido aquí contra entrega" at bounding box center [665, 254] width 309 height 41
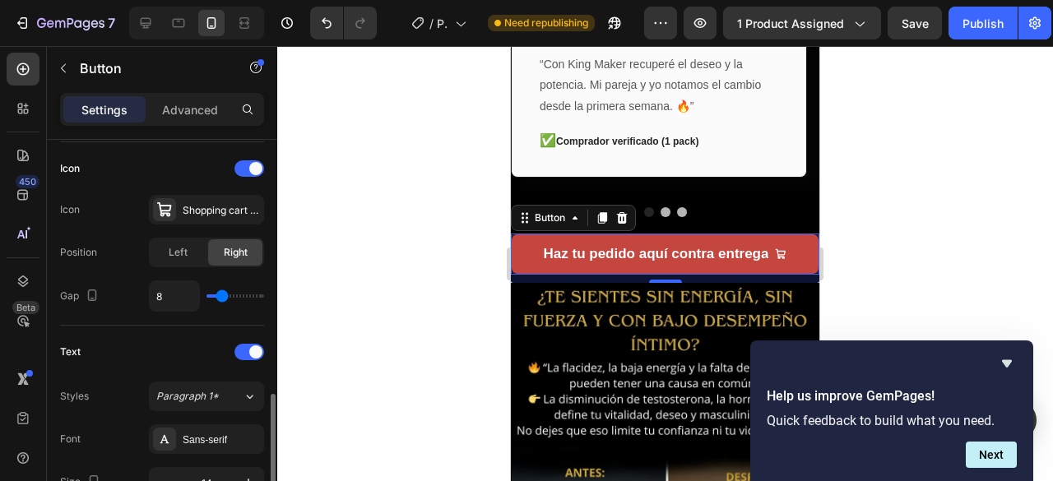
scroll to position [576, 0]
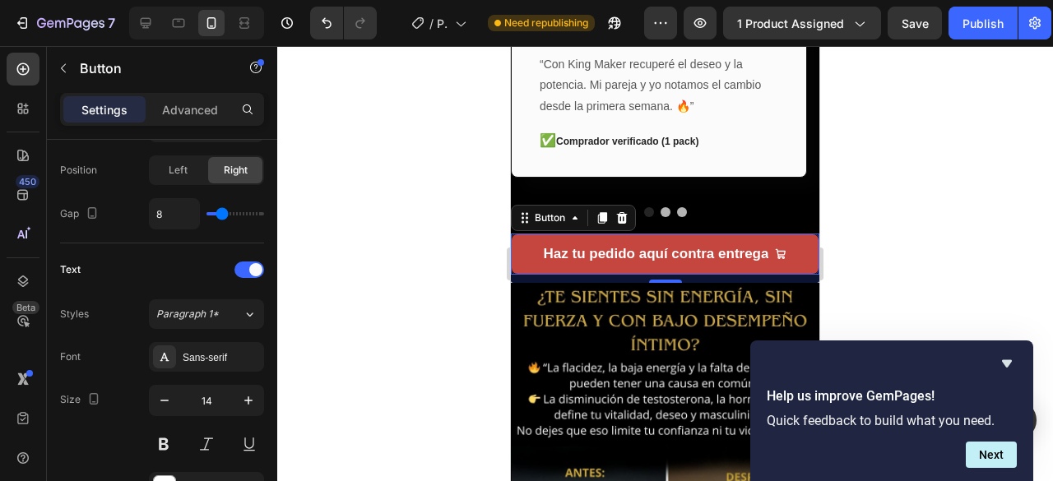
click at [329, 262] on div at bounding box center [665, 263] width 776 height 435
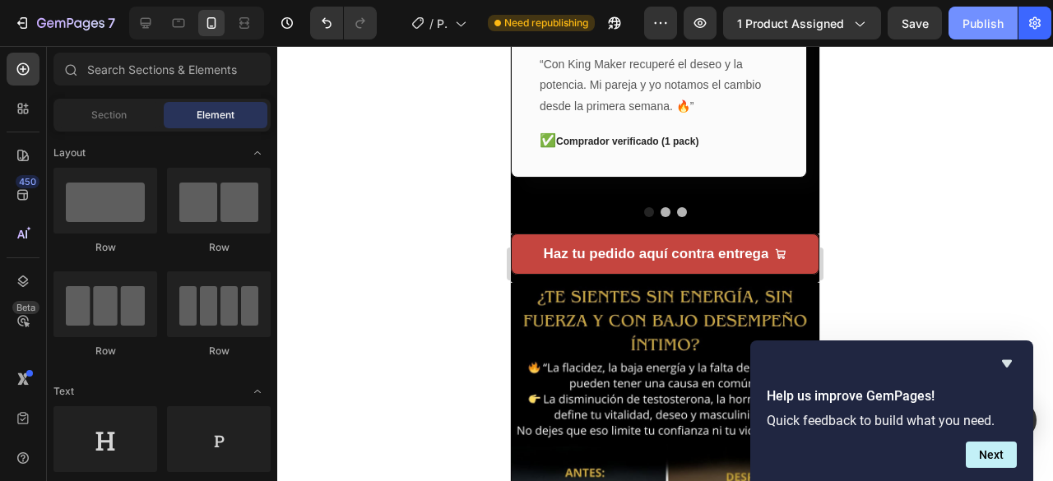
click at [984, 33] on button "Publish" at bounding box center [983, 23] width 69 height 33
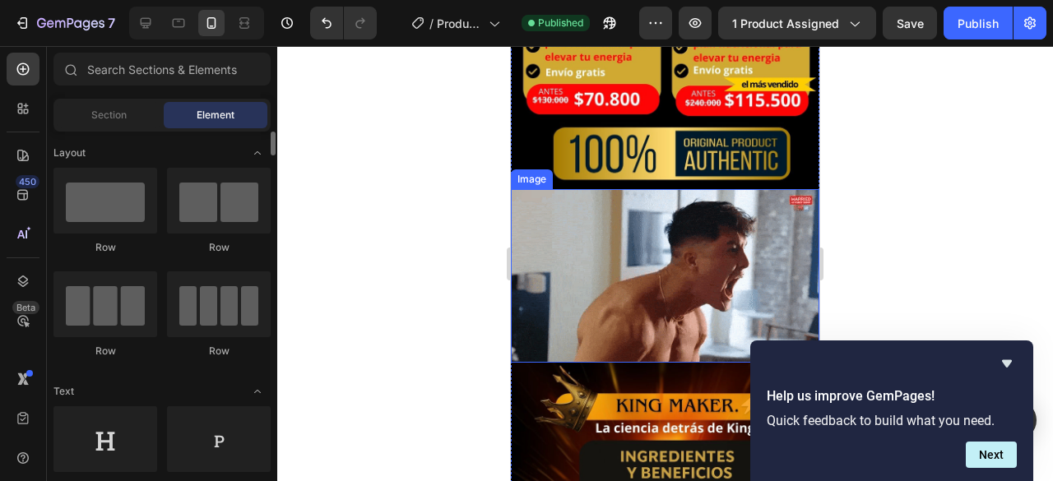
scroll to position [165, 0]
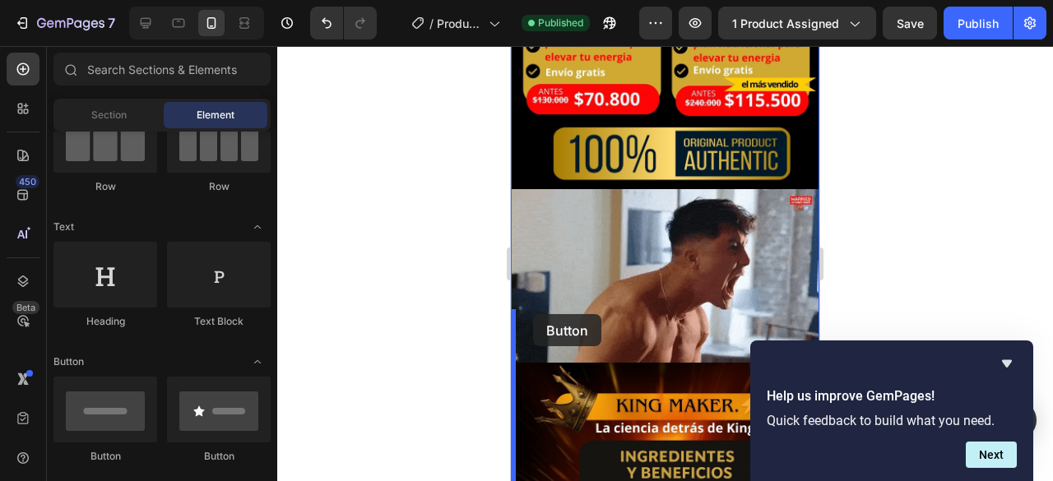
drag, startPoint x: 631, startPoint y: 469, endPoint x: 533, endPoint y: 314, distance: 183.1
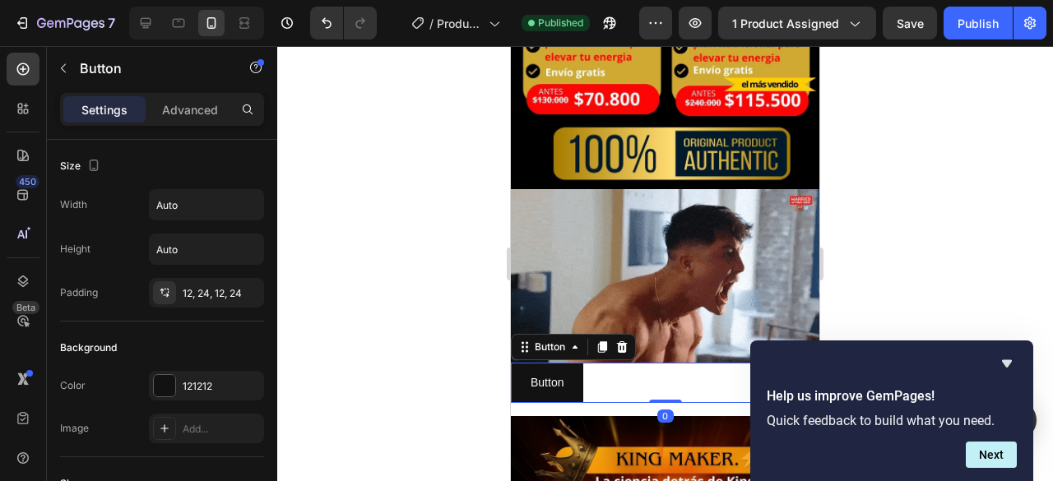
click at [377, 332] on div at bounding box center [665, 263] width 776 height 435
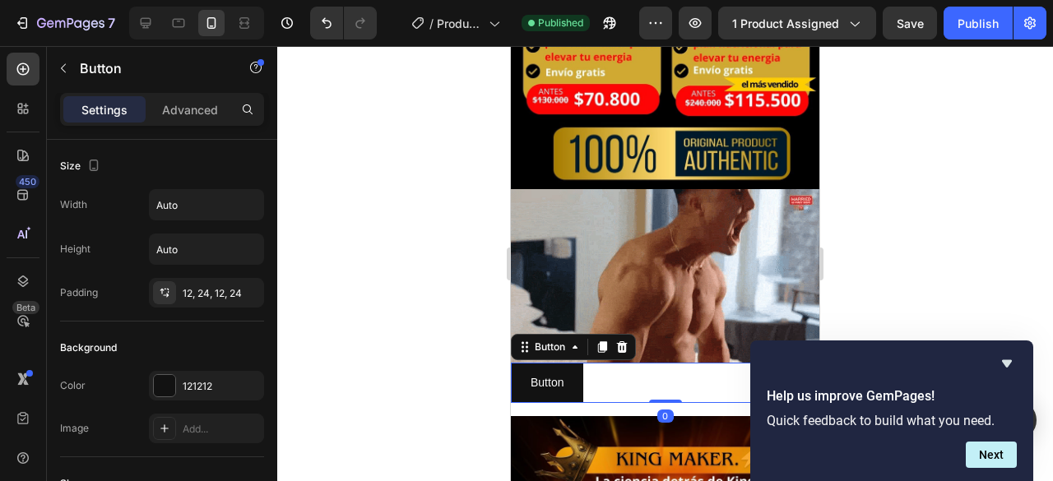
click at [653, 363] on div "Button Button 0" at bounding box center [665, 383] width 309 height 40
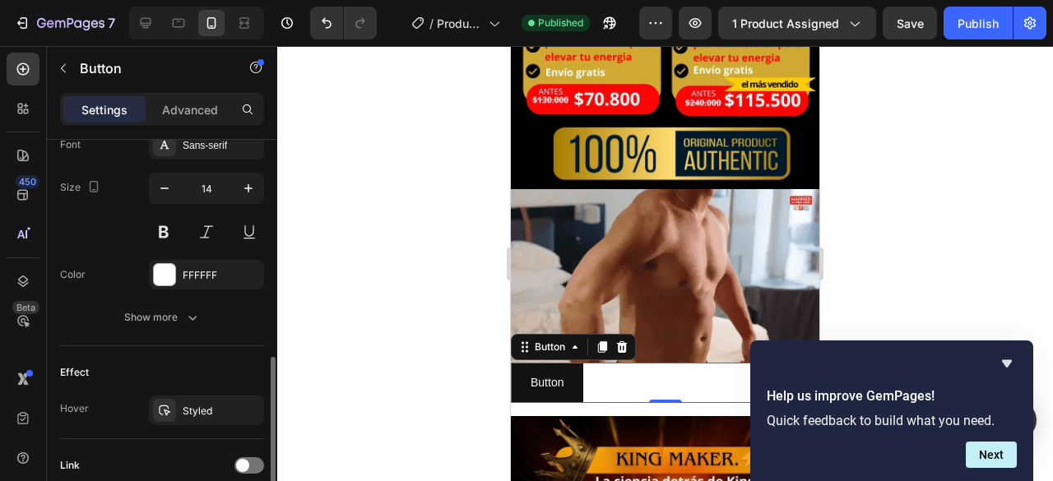
scroll to position [787, 0]
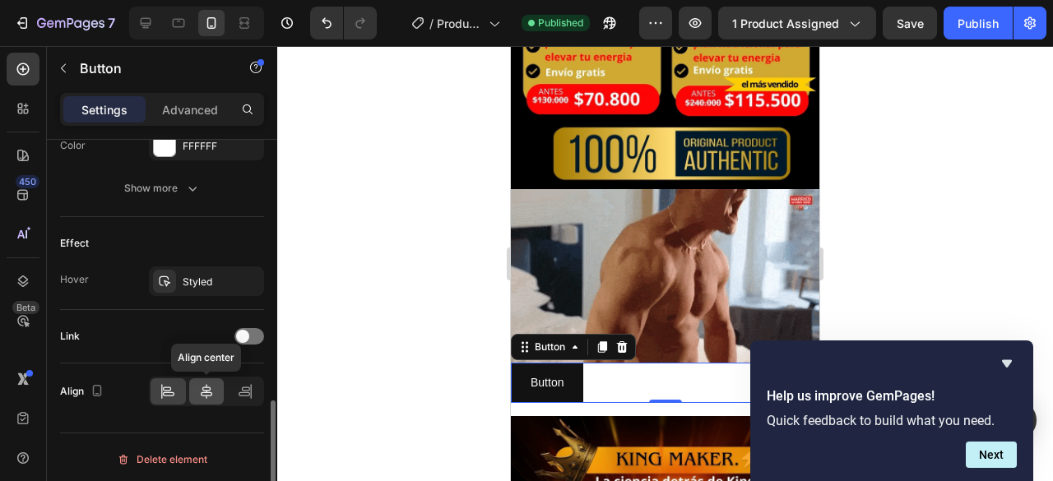
click at [211, 383] on icon at bounding box center [206, 391] width 16 height 16
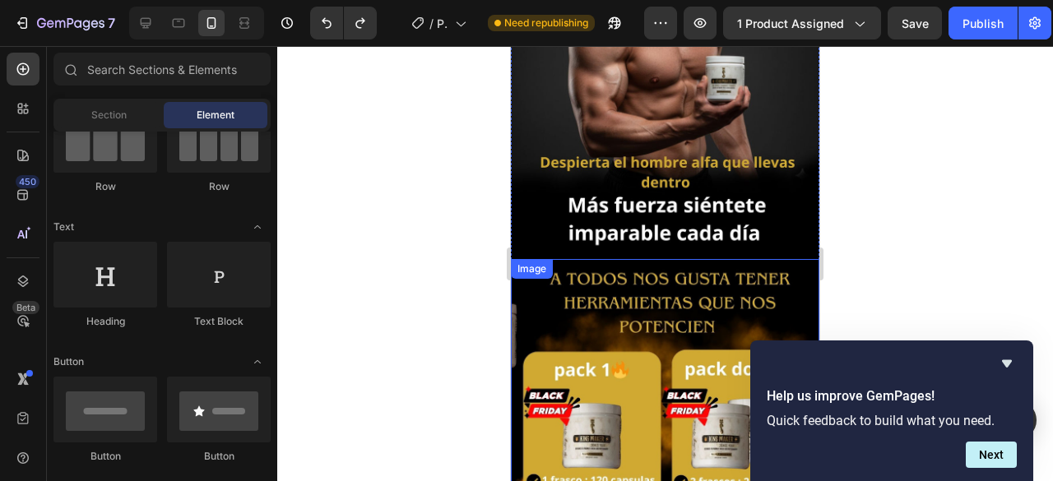
scroll to position [1975, 0]
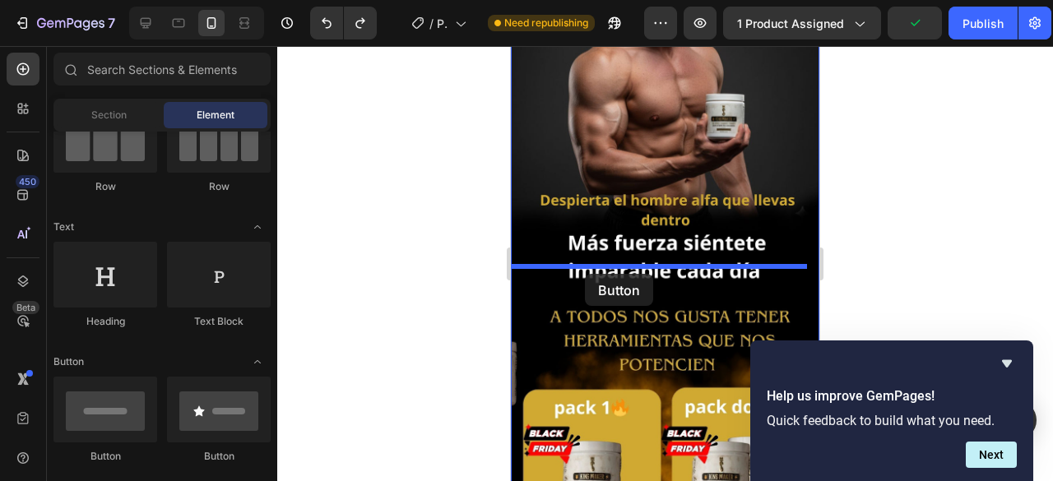
drag, startPoint x: 606, startPoint y: 467, endPoint x: 585, endPoint y: 274, distance: 193.7
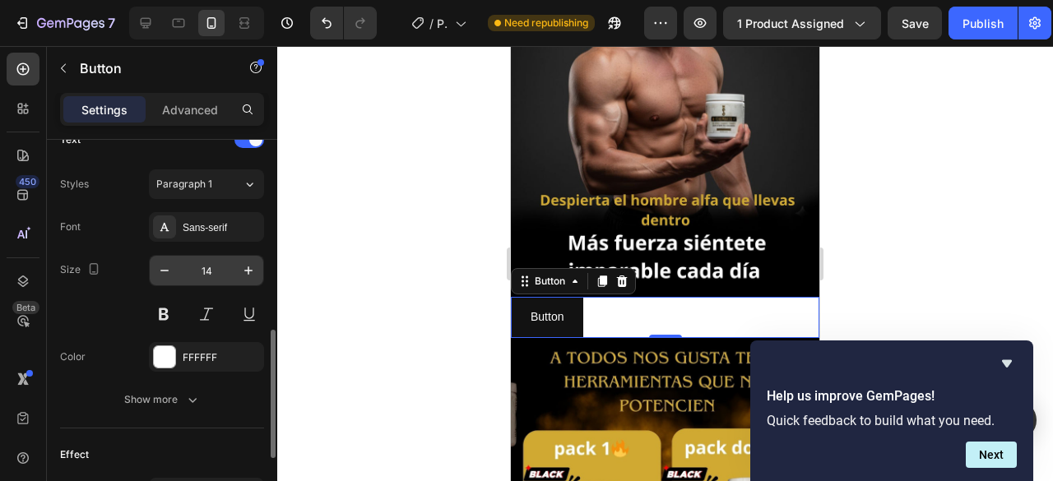
scroll to position [741, 0]
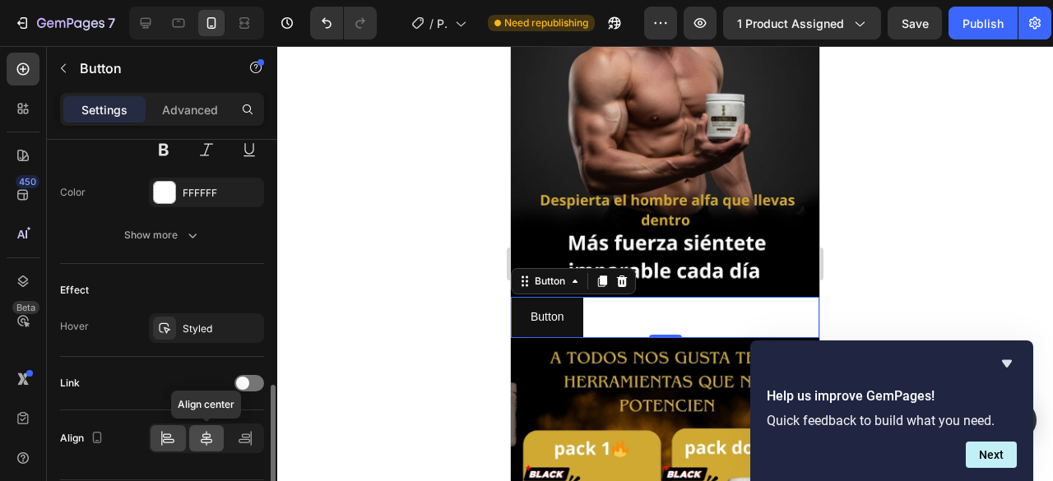
click at [212, 443] on div at bounding box center [206, 438] width 35 height 26
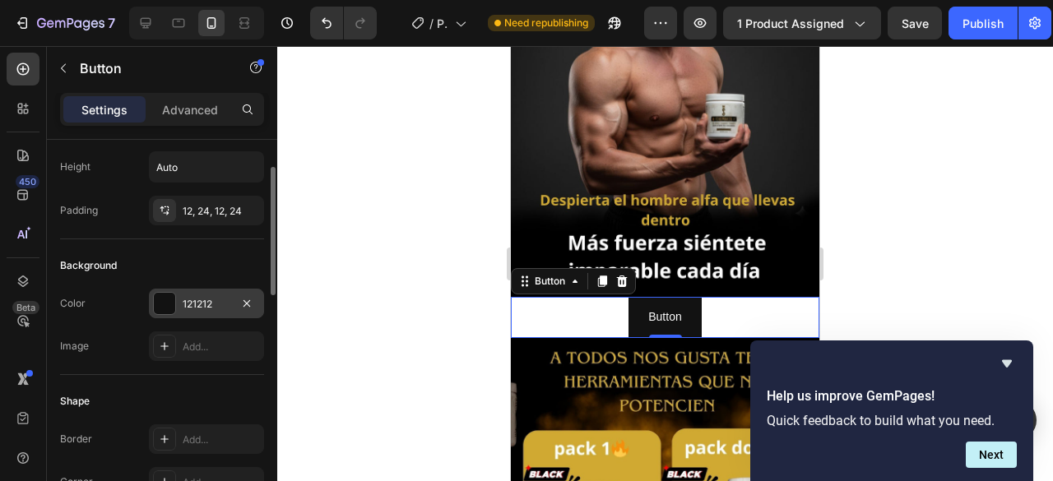
scroll to position [165, 0]
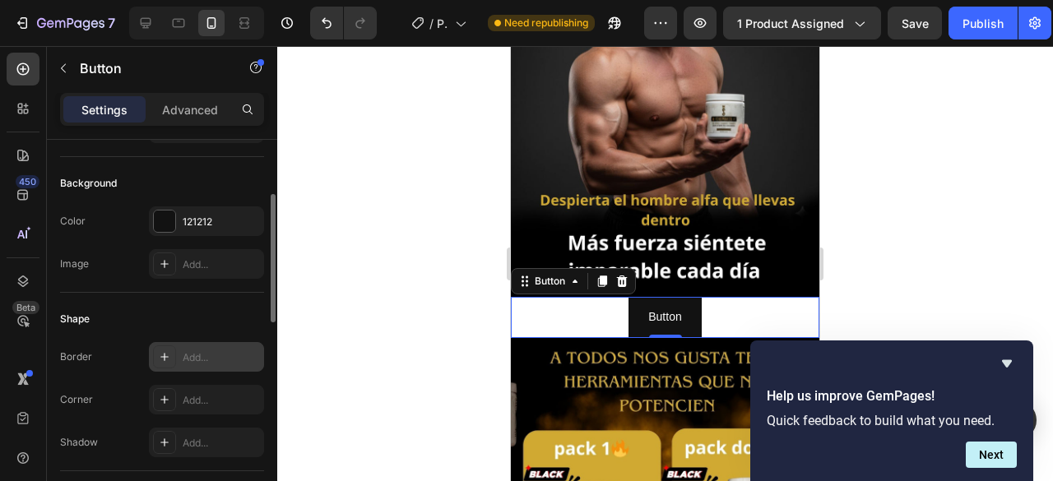
click at [211, 356] on div "Add..." at bounding box center [221, 358] width 77 height 15
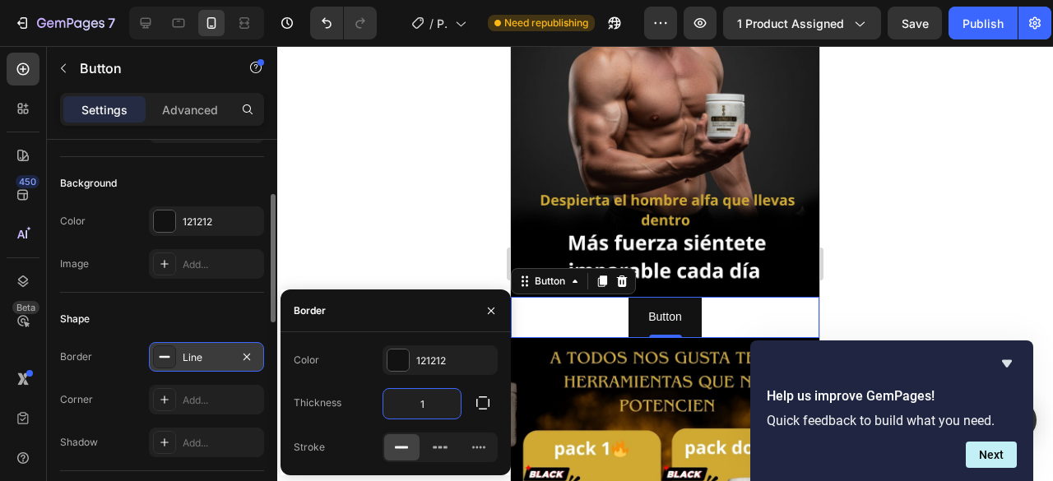
click at [434, 407] on input "1" at bounding box center [421, 404] width 77 height 30
click at [481, 407] on icon "button" at bounding box center [483, 403] width 16 height 16
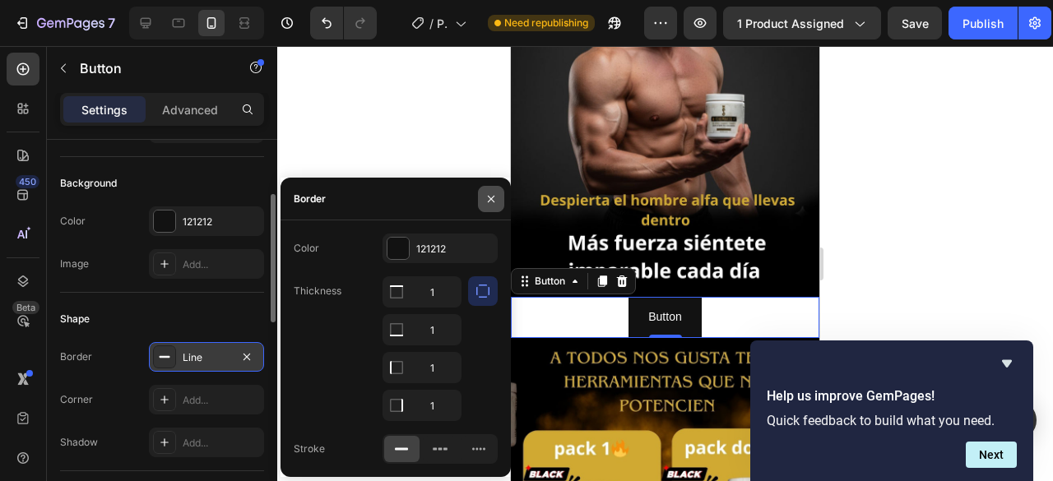
click at [490, 201] on icon "button" at bounding box center [491, 199] width 13 height 13
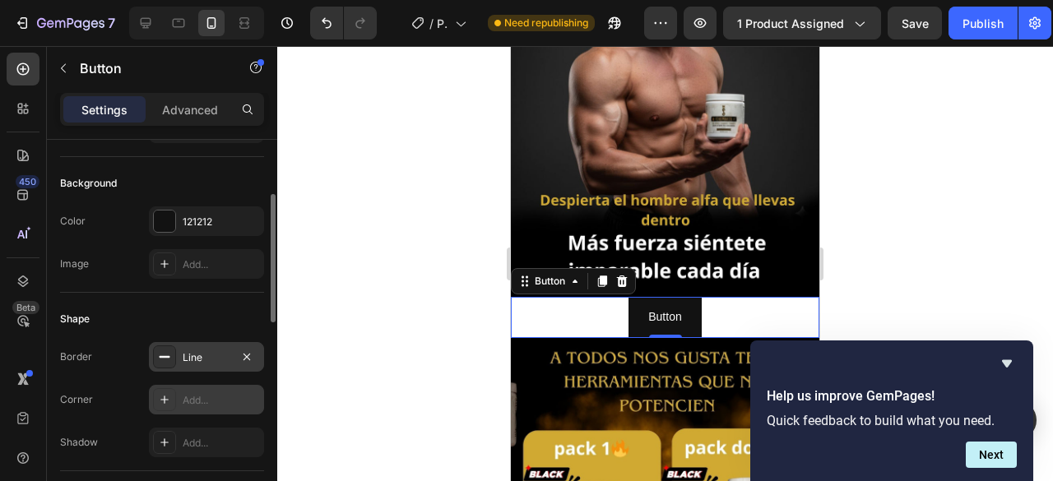
click at [211, 397] on div "Add..." at bounding box center [221, 400] width 77 height 15
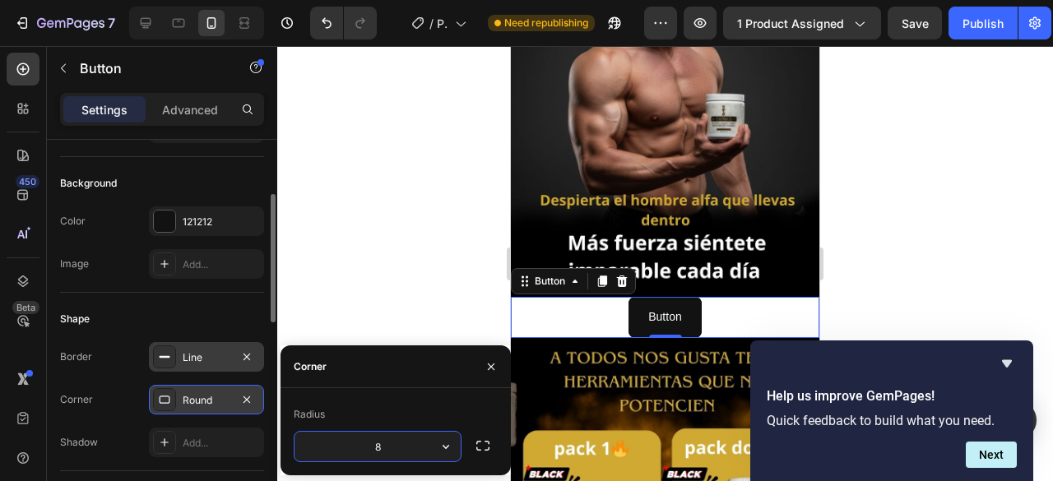
click at [410, 448] on input "8" at bounding box center [378, 447] width 166 height 30
click at [428, 262] on div at bounding box center [665, 263] width 776 height 435
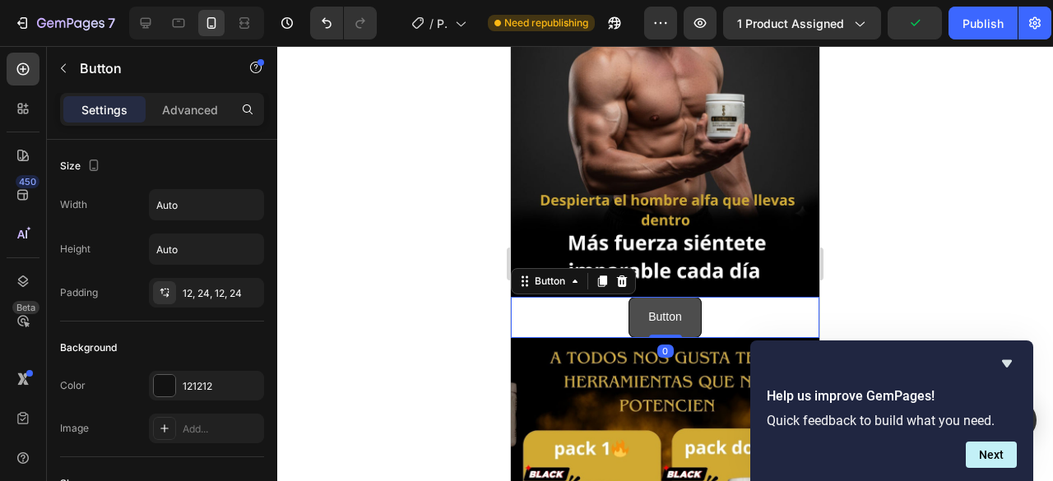
click at [629, 297] on button "Button" at bounding box center [665, 317] width 72 height 40
click at [216, 220] on div "Width Auto Height Auto Padding 12, 24, 12, 24" at bounding box center [162, 248] width 204 height 118
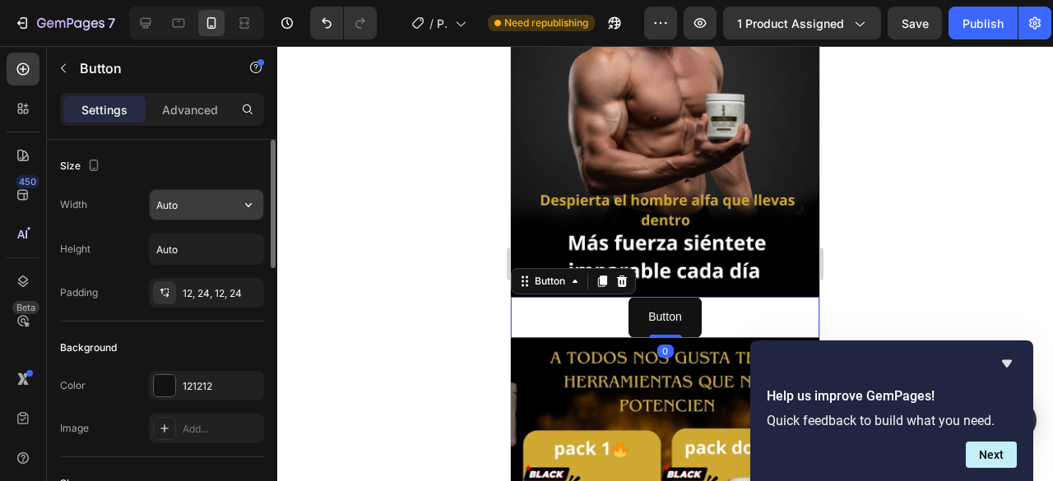
click at [212, 208] on input "Auto" at bounding box center [207, 205] width 114 height 30
click at [244, 207] on icon "button" at bounding box center [248, 205] width 16 height 16
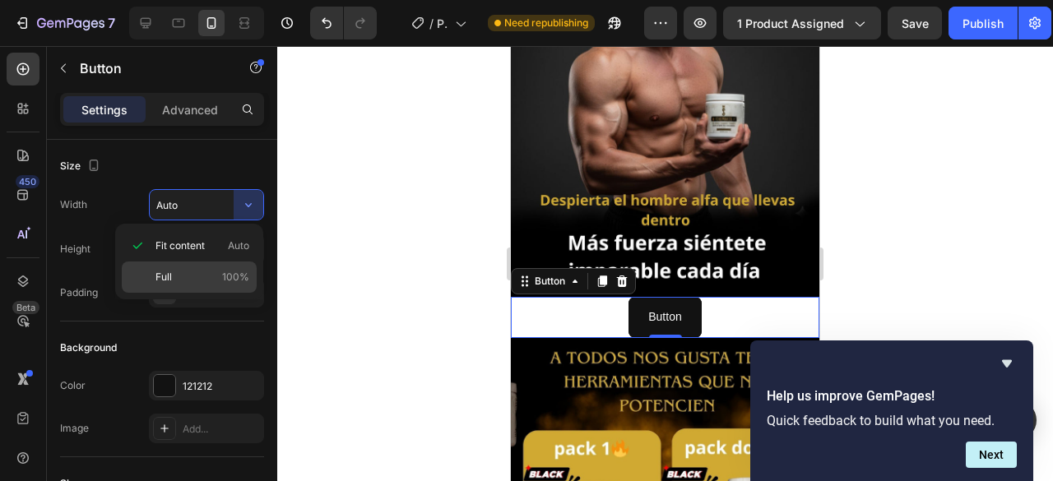
click at [172, 275] on p "Full 100%" at bounding box center [203, 277] width 94 height 15
type input "100%"
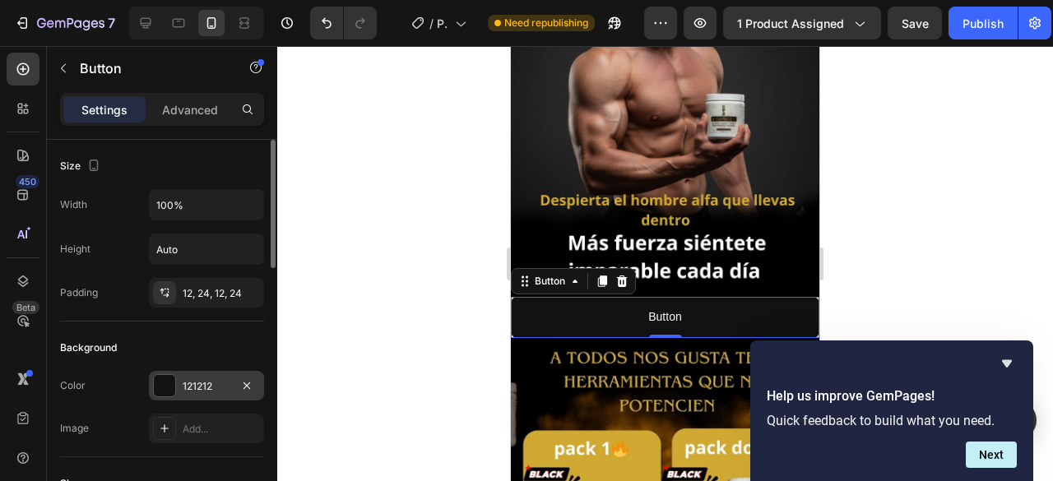
click at [221, 382] on div "121212" at bounding box center [207, 386] width 48 height 15
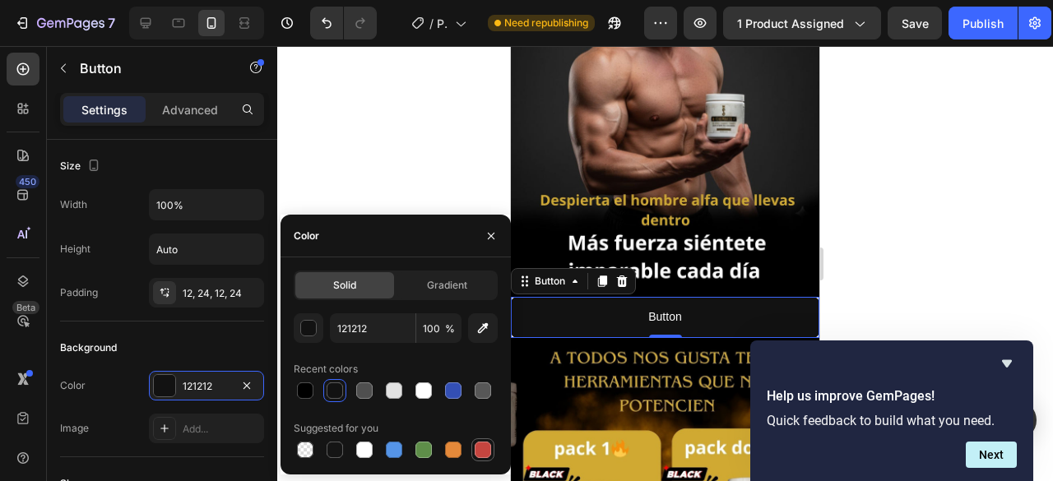
click at [481, 456] on div at bounding box center [483, 450] width 16 height 16
type input "C5453F"
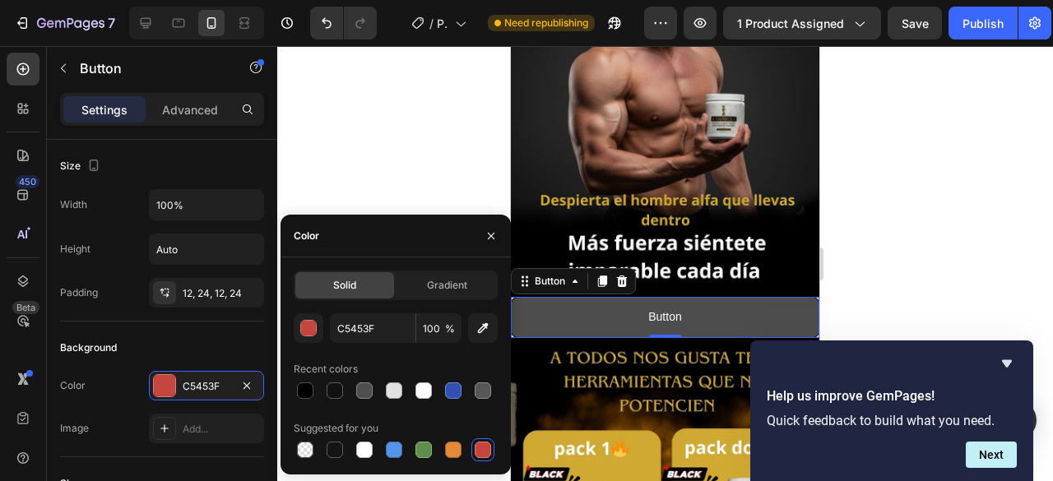
click at [757, 297] on button "Button" at bounding box center [665, 317] width 309 height 40
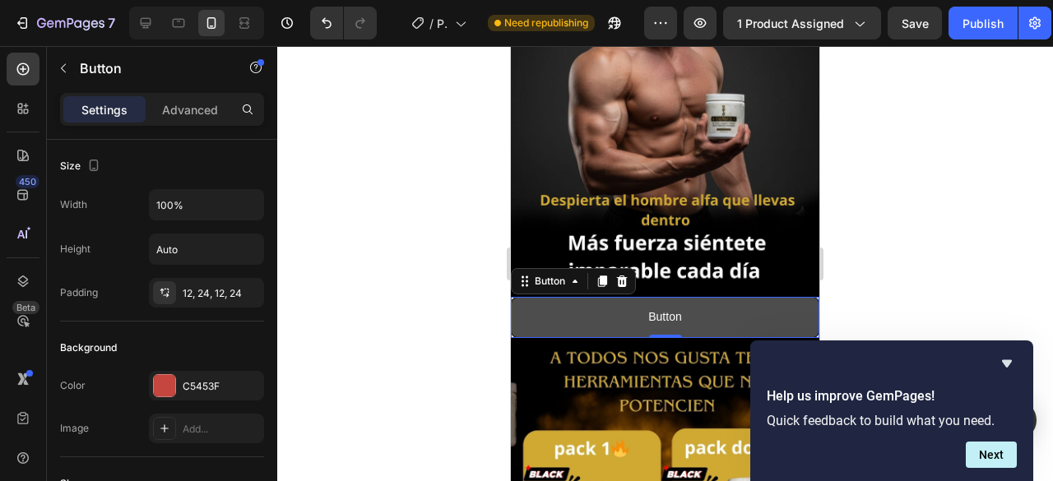
click at [757, 297] on button "Button" at bounding box center [665, 317] width 309 height 40
click at [677, 297] on button "Button" at bounding box center [665, 317] width 309 height 40
click at [653, 307] on p "Button" at bounding box center [664, 317] width 33 height 21
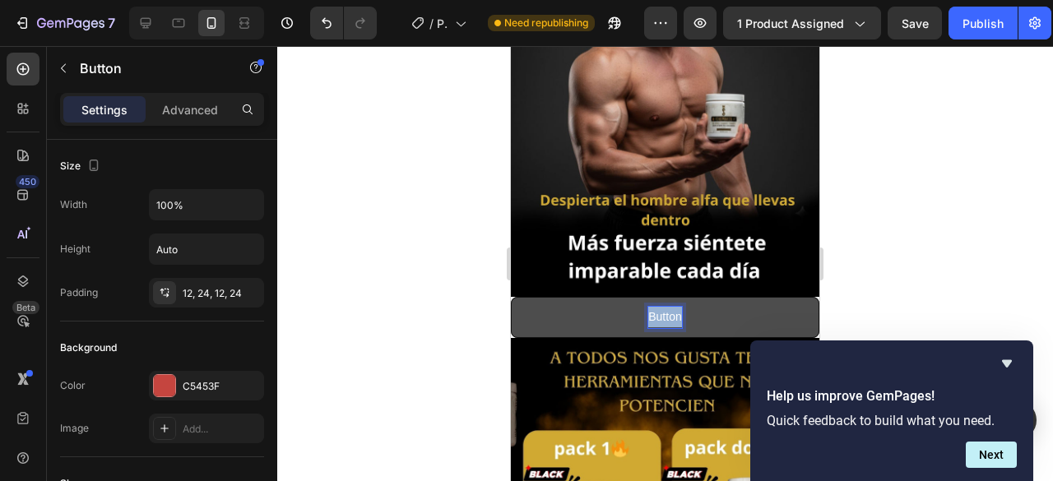
click at [653, 307] on p "Button" at bounding box center [664, 317] width 33 height 21
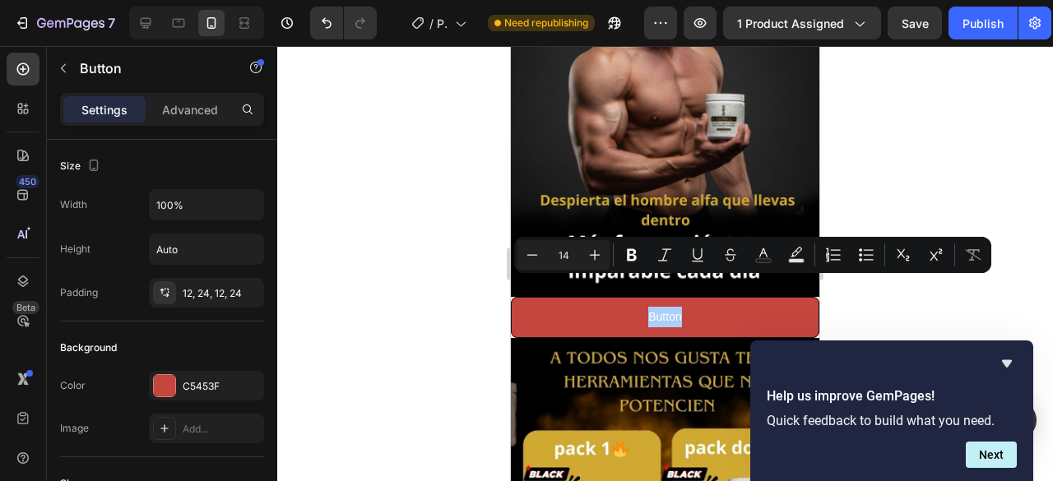
click at [383, 315] on div at bounding box center [665, 263] width 776 height 435
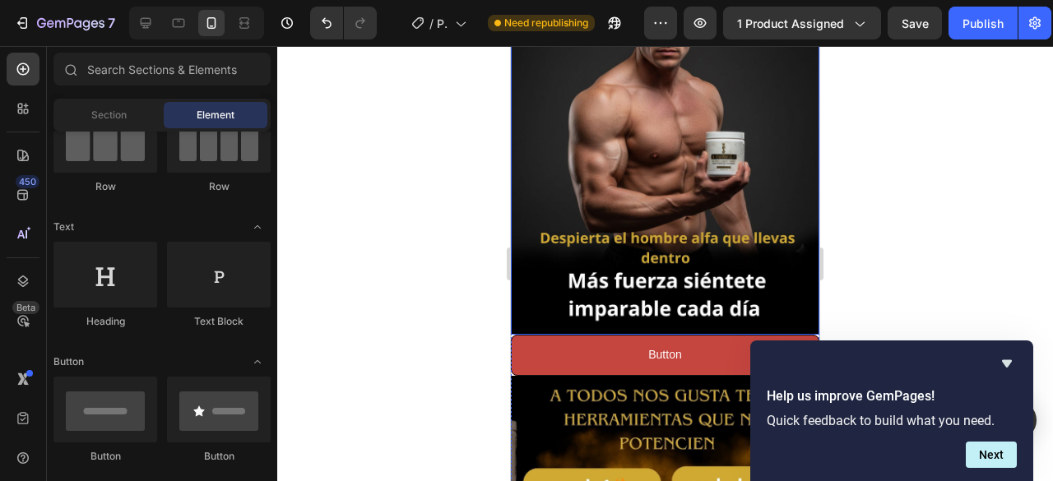
scroll to position [1975, 0]
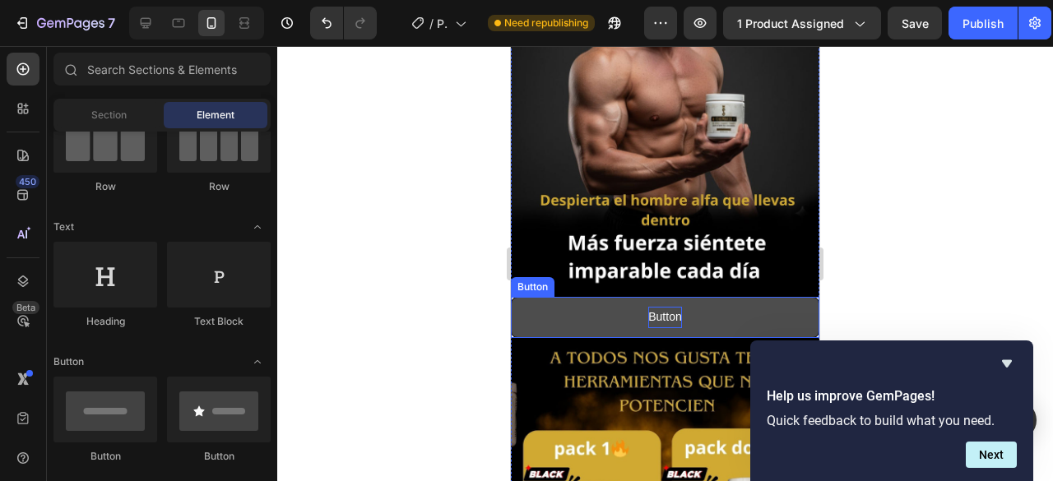
click at [656, 307] on p "Button" at bounding box center [664, 317] width 33 height 21
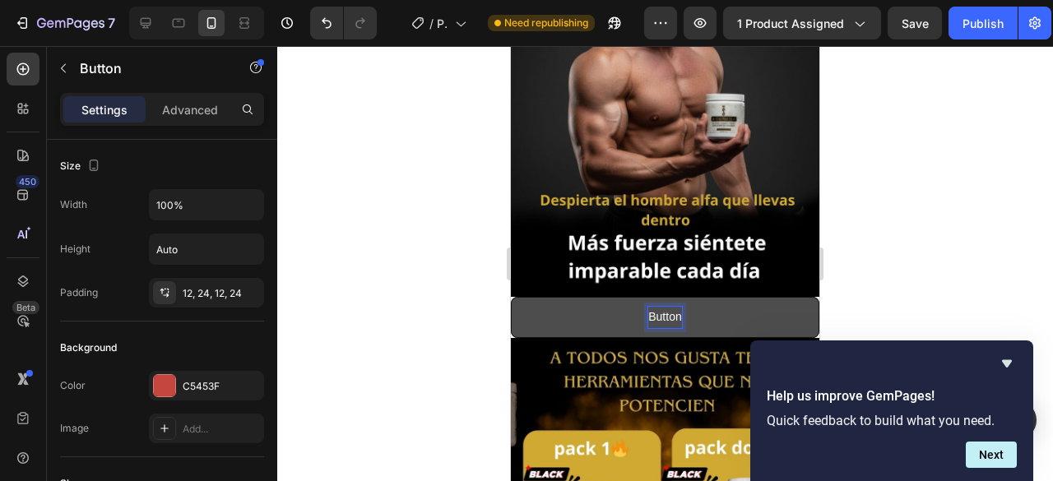
click at [661, 307] on p "Button" at bounding box center [664, 317] width 33 height 21
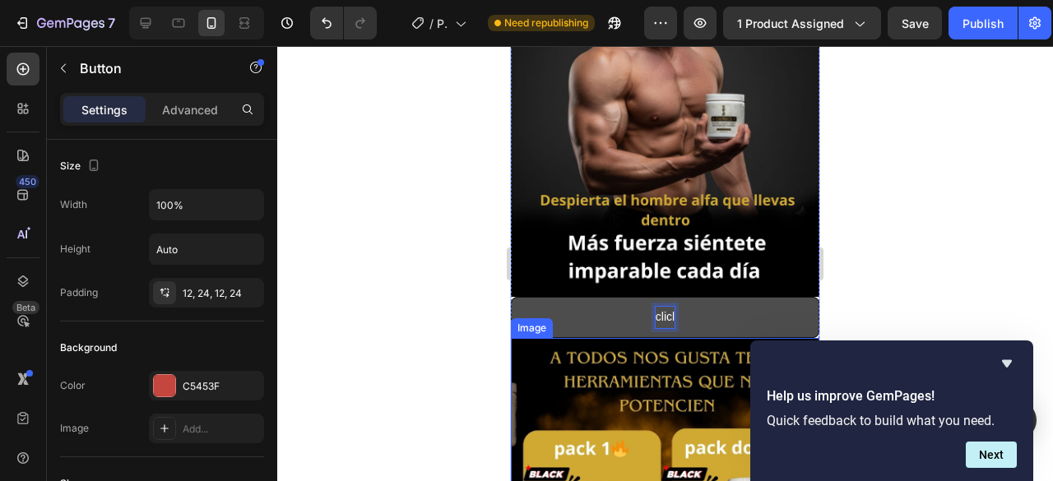
click at [511, 297] on button "clicl" at bounding box center [665, 317] width 309 height 40
click at [511, 297] on button "click" at bounding box center [665, 317] width 309 height 40
click at [511, 297] on button "click aqui" at bounding box center [665, 317] width 309 height 40
click at [511, 297] on button "click aqui y" at bounding box center [665, 317] width 309 height 40
click at [511, 297] on button "click aqui y paga" at bounding box center [665, 317] width 309 height 40
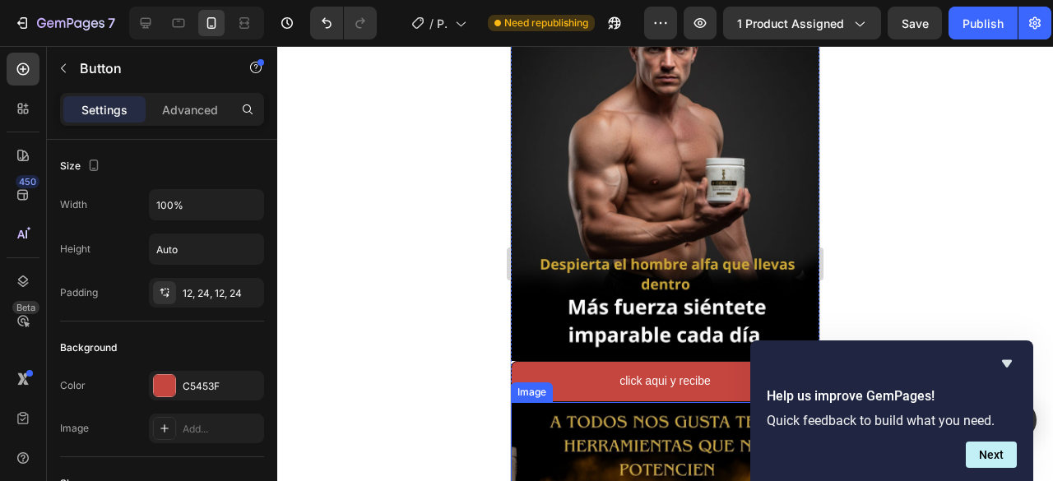
scroll to position [2057, 0]
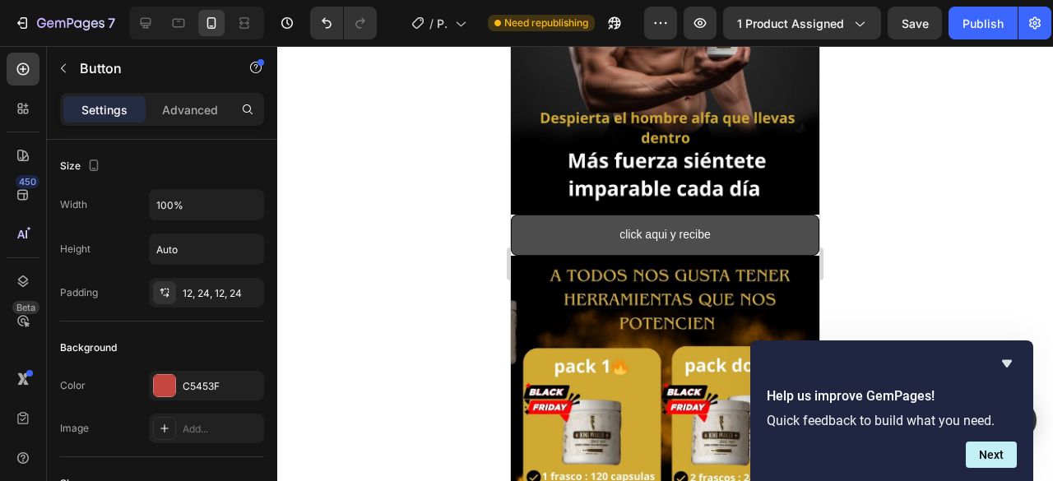
click at [715, 215] on button "click aqui y recibe" at bounding box center [665, 235] width 309 height 40
click at [706, 215] on button "click aqui y recibe" at bounding box center [665, 235] width 309 height 40
click at [700, 225] on p "click aqui y recibe" at bounding box center [665, 235] width 91 height 21
click at [511, 215] on button "click aqui y recibe" at bounding box center [665, 235] width 309 height 40
click at [511, 215] on button "click aqui y recibe contra" at bounding box center [665, 235] width 309 height 40
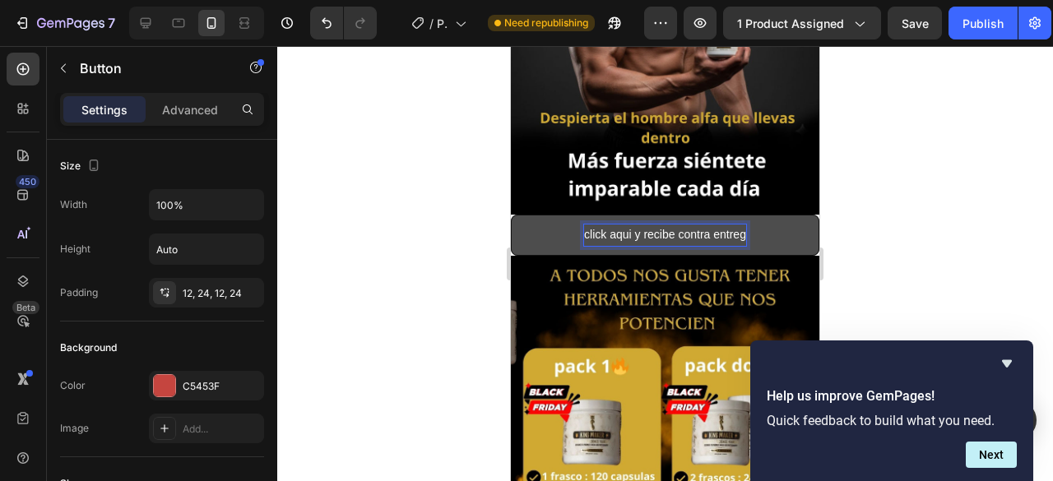
click at [511, 215] on button "click aqui y recibe contra entreg" at bounding box center [665, 235] width 309 height 40
click at [583, 225] on p "click aqui y recibe contra entrega" at bounding box center [665, 235] width 169 height 21
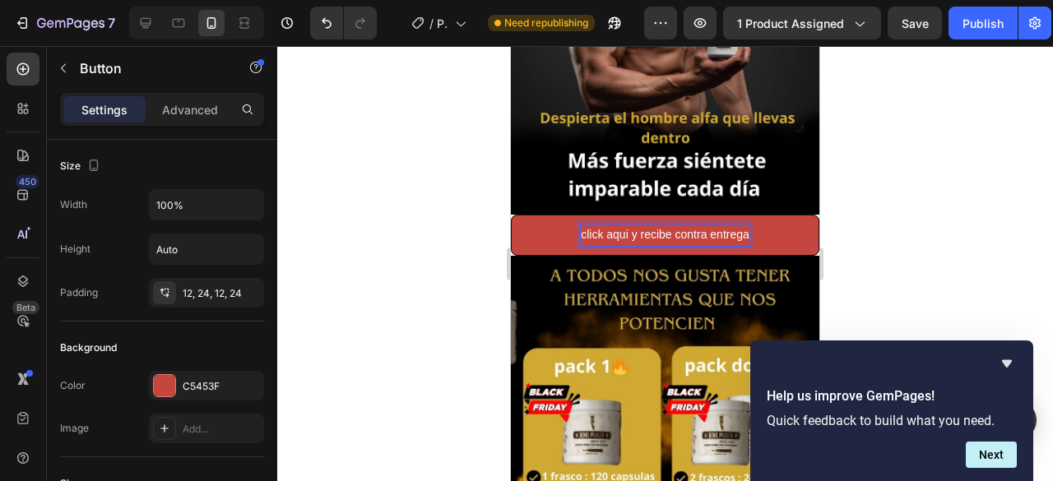
click at [511, 46] on lt-em "clic" at bounding box center [511, 46] width 0 height 0
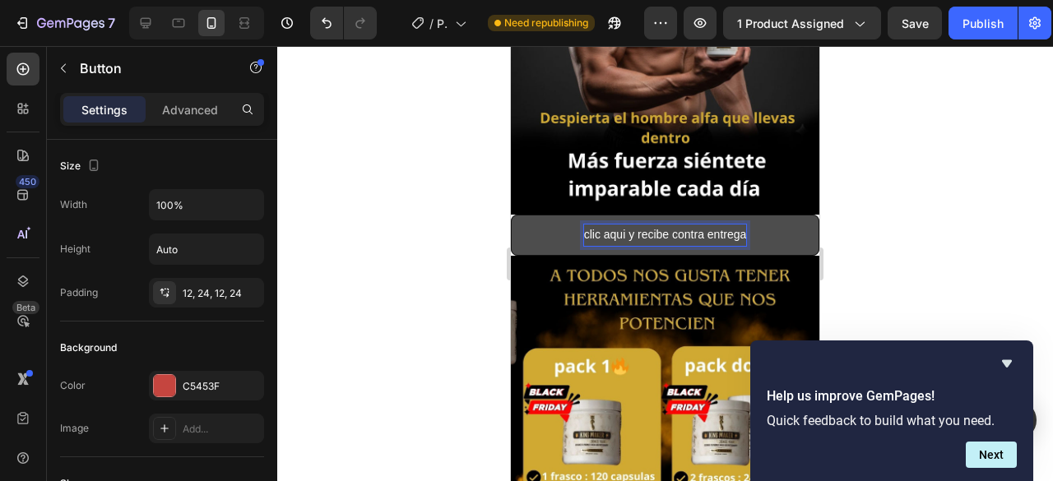
click at [605, 225] on p "clic aqui y recibe contra entrega" at bounding box center [665, 235] width 163 height 21
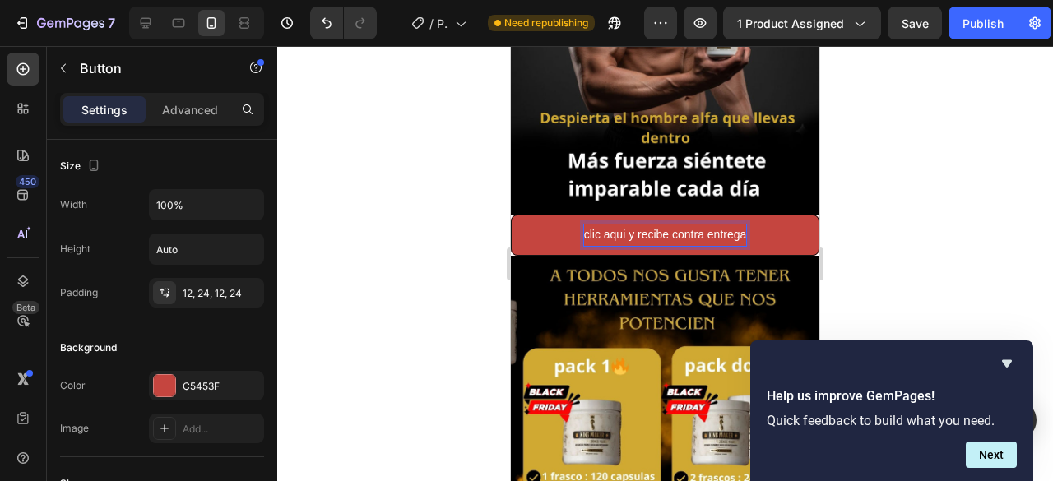
click at [511, 46] on lt-strong "í" at bounding box center [511, 46] width 0 height 0
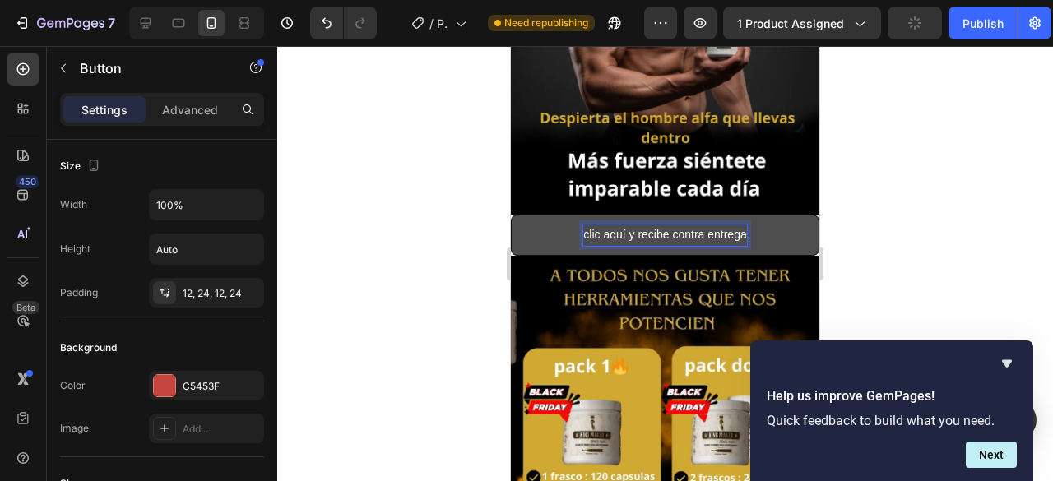
click at [583, 225] on p "clic aquí y recibe contra entrega" at bounding box center [664, 235] width 163 height 21
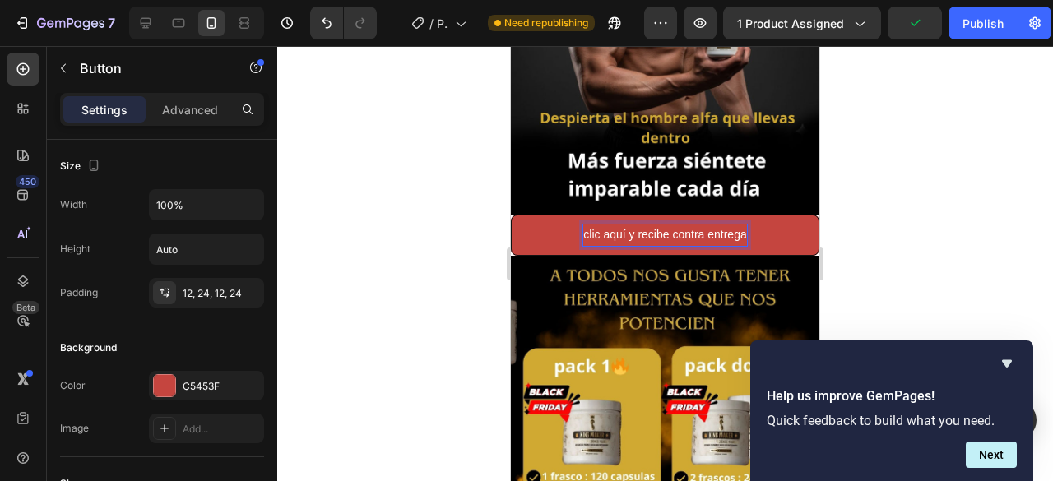
click at [511, 46] on lt-span "C lic" at bounding box center [511, 46] width 0 height 0
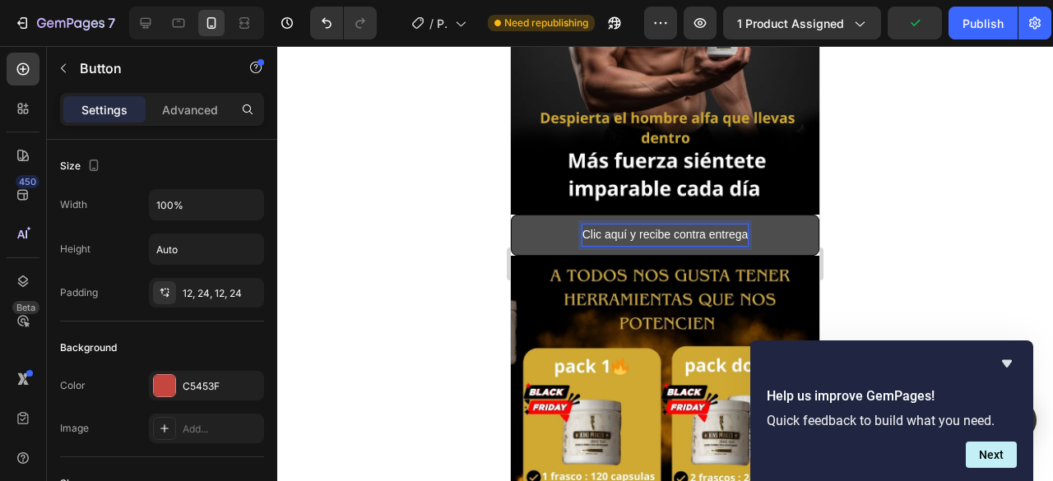
click at [710, 225] on p "Clic aquí y recibe contra entrega" at bounding box center [666, 235] width 166 height 21
drag, startPoint x: 575, startPoint y: 202, endPoint x: 756, endPoint y: 198, distance: 181.0
click at [756, 215] on button "Clic aquí y recibe contra entrega" at bounding box center [665, 235] width 309 height 40
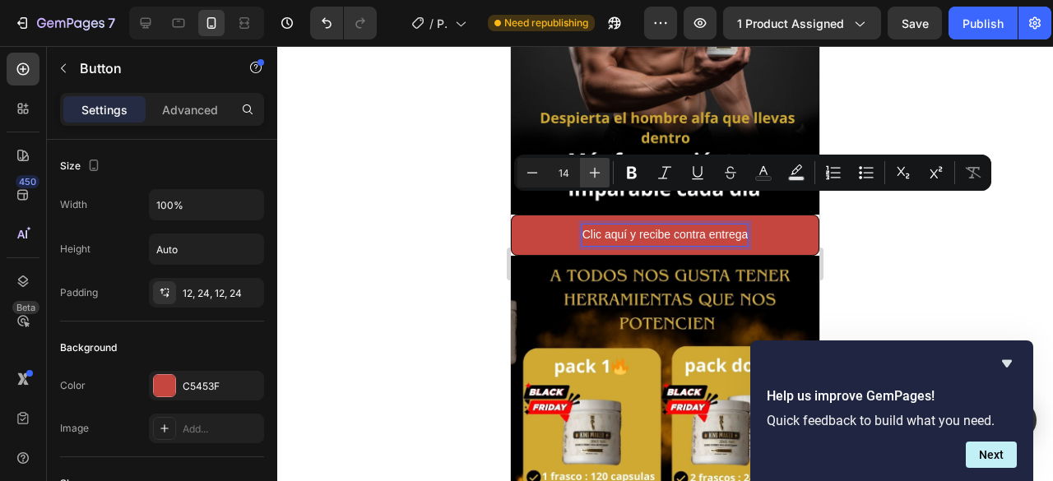
click at [593, 171] on icon "Editor contextual toolbar" at bounding box center [595, 173] width 16 height 16
type input "17"
click at [634, 171] on icon "Editor contextual toolbar" at bounding box center [632, 173] width 10 height 12
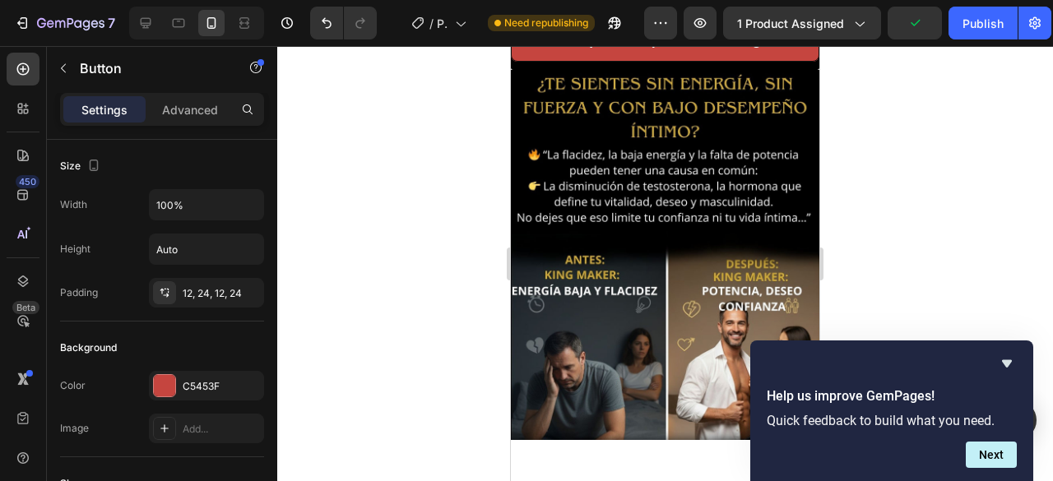
scroll to position [576, 0]
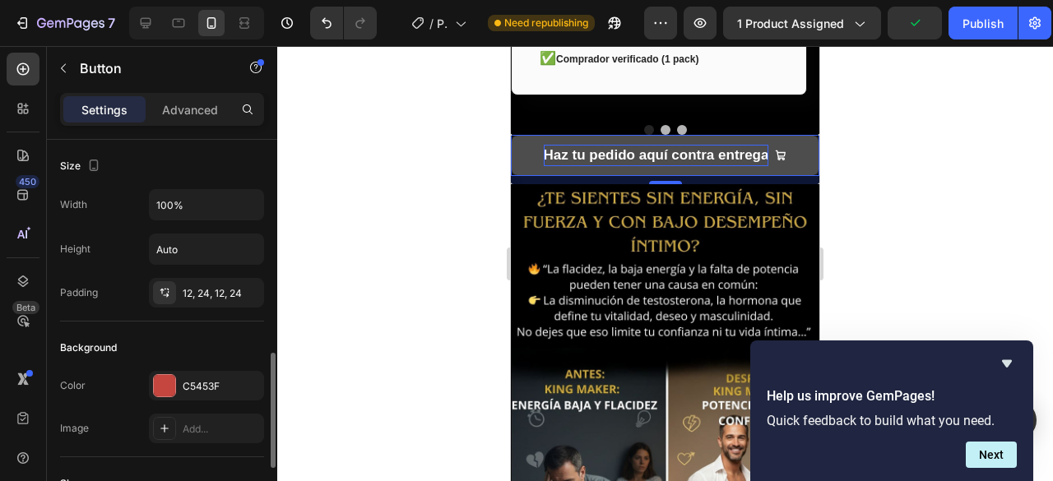
click at [665, 151] on strong "Haz tu pedido aquí contra entrega" at bounding box center [656, 155] width 225 height 16
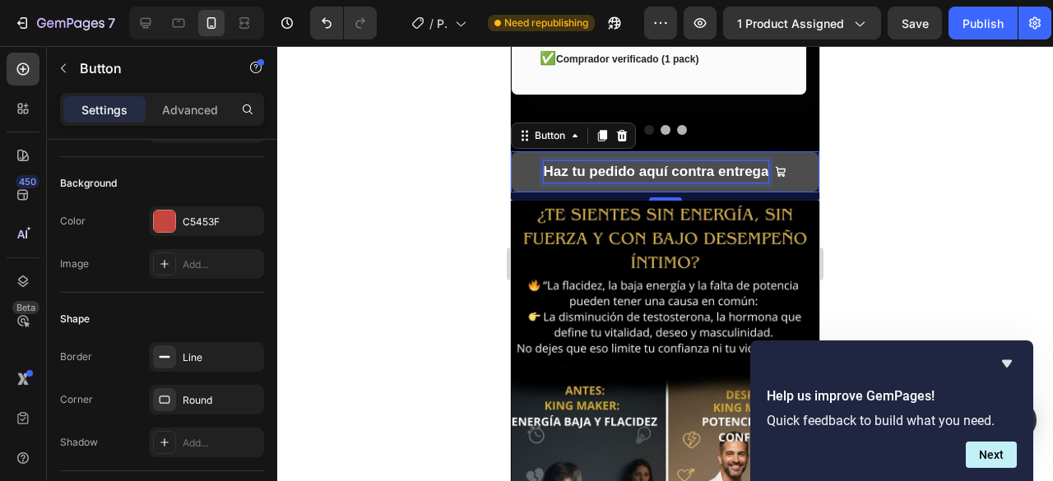
click at [668, 164] on strong "Haz tu pedido aquí contra entrega" at bounding box center [656, 172] width 225 height 16
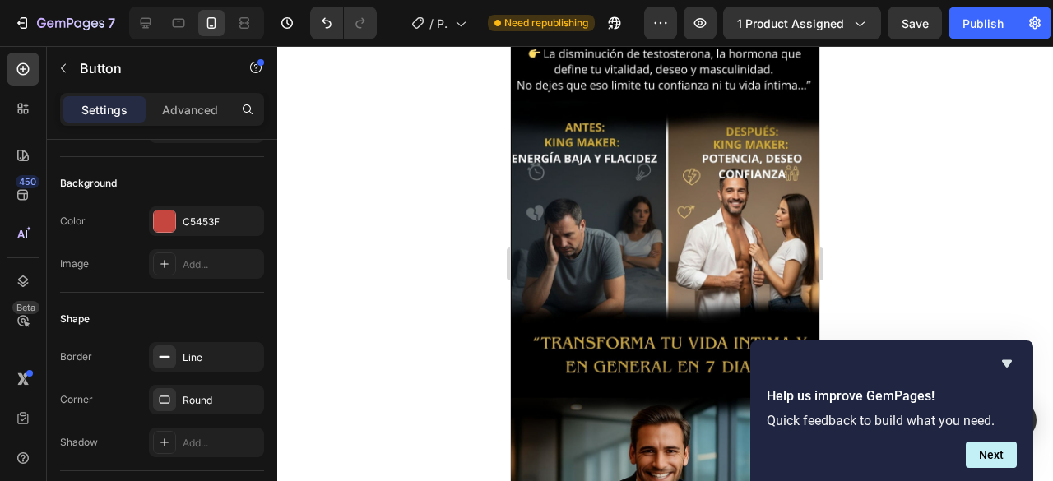
click at [407, 244] on div at bounding box center [665, 263] width 776 height 435
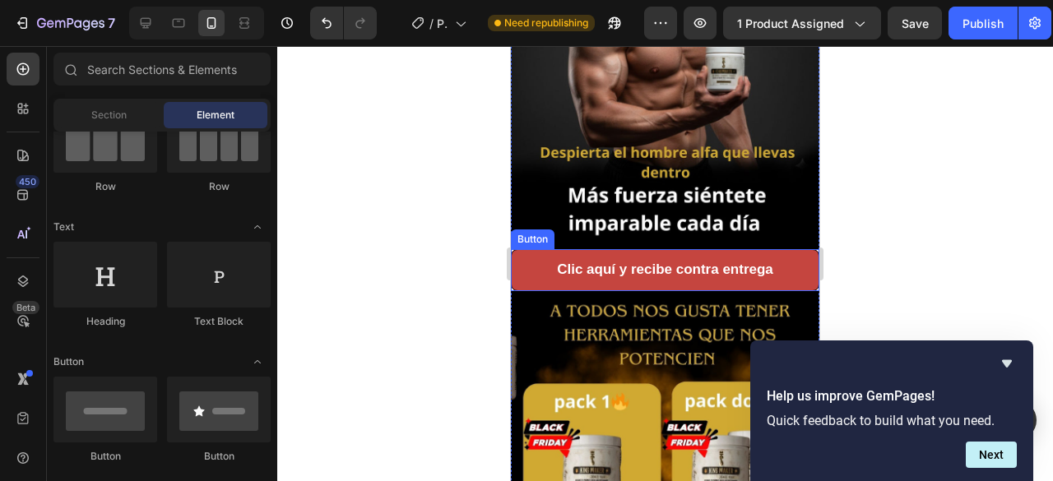
scroll to position [2057, 0]
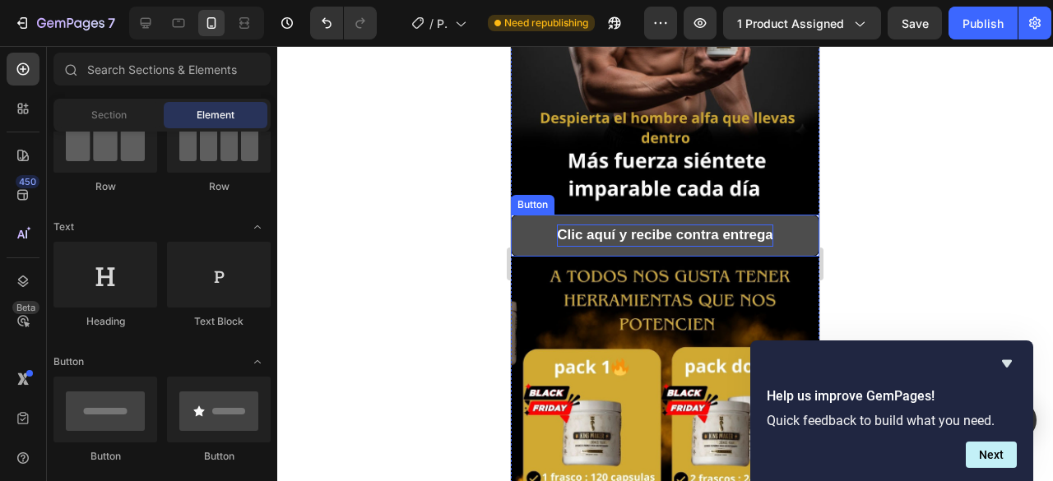
click at [660, 227] on strong "Clic aquí y recibe contra entrega" at bounding box center [665, 235] width 216 height 16
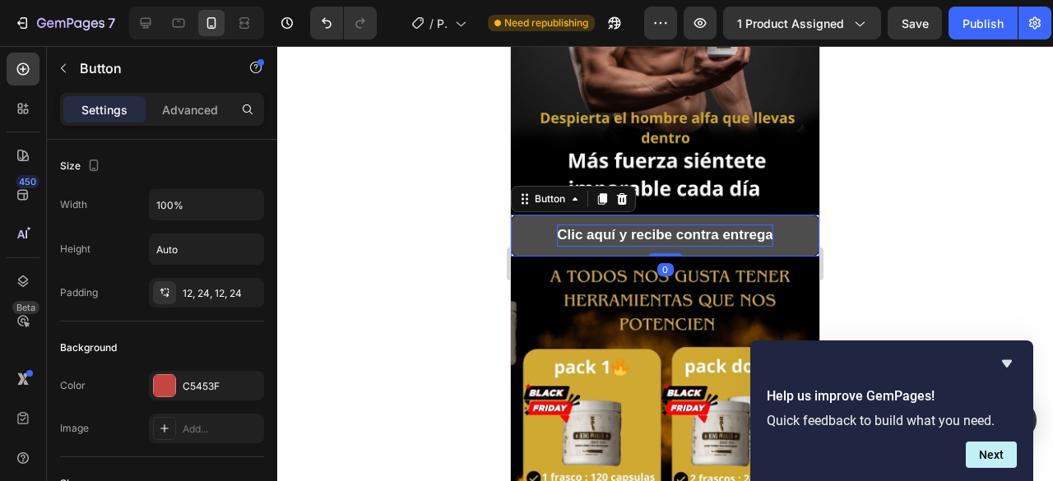
click at [660, 227] on strong "Clic aquí y recibe contra entrega" at bounding box center [665, 235] width 216 height 16
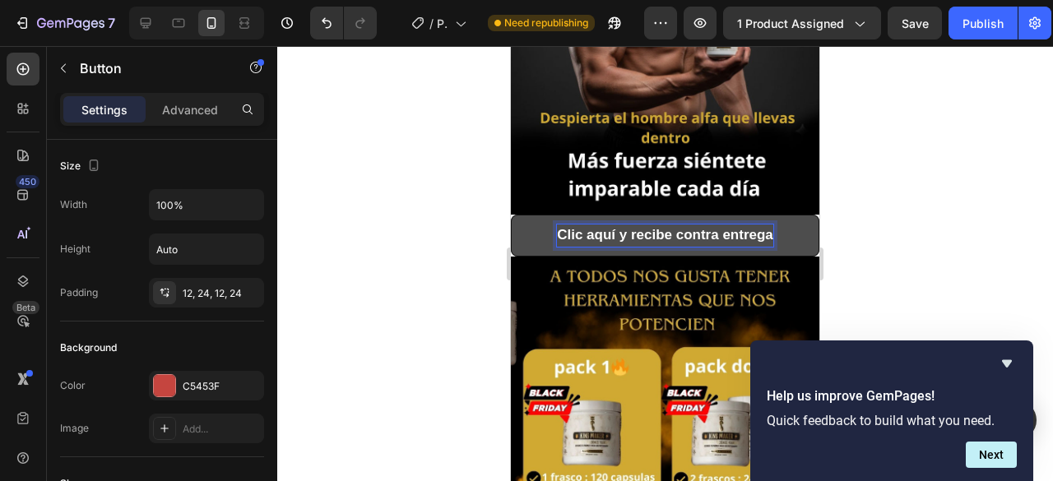
click at [729, 227] on strong "Clic aquí y recibe contra entrega" at bounding box center [665, 235] width 216 height 16
click at [532, 215] on button "Clic aquí y recibe contra entrega" at bounding box center [665, 235] width 309 height 41
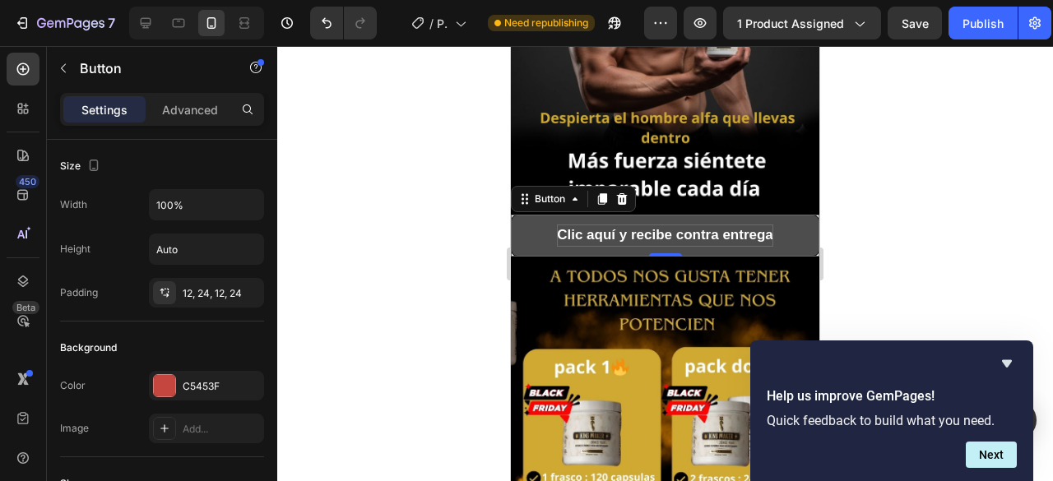
click at [567, 227] on strong "Clic aquí y recibe contra entrega" at bounding box center [665, 235] width 216 height 16
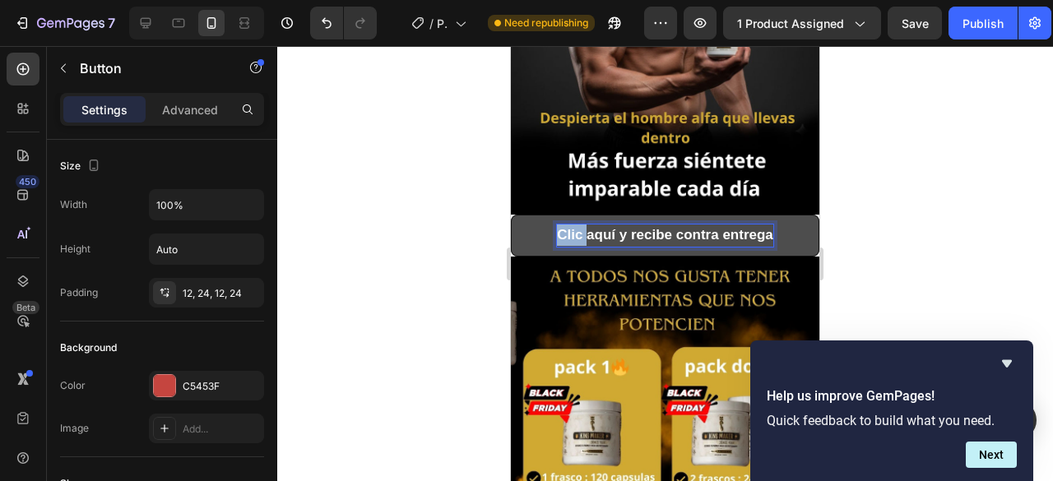
click at [567, 227] on strong "Clic aquí y recibe contra entrega" at bounding box center [665, 235] width 216 height 16
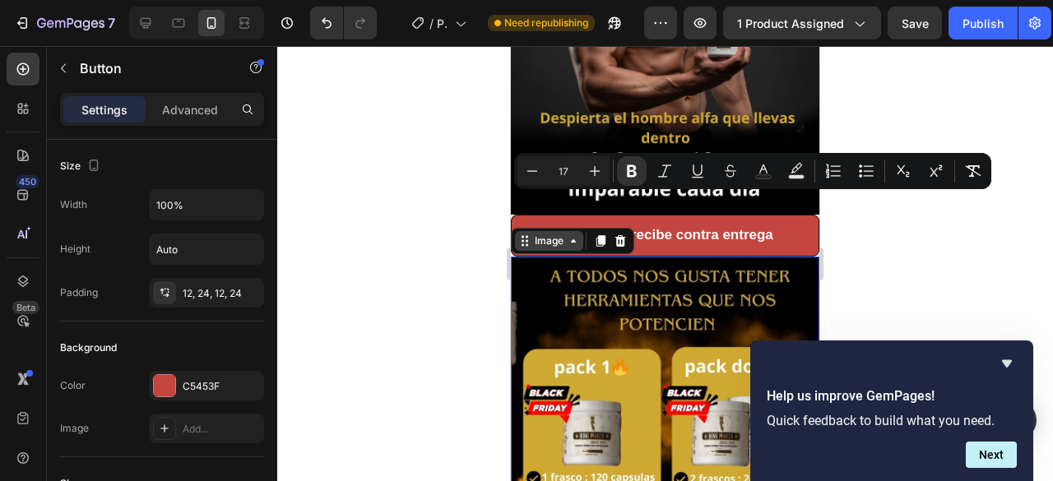
click at [523, 231] on div "Image" at bounding box center [549, 241] width 68 height 20
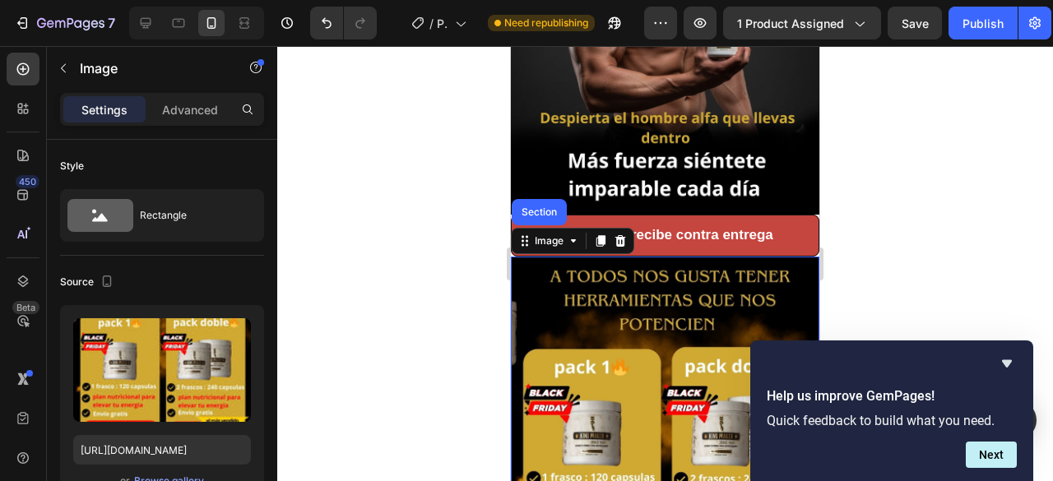
click at [416, 197] on div at bounding box center [665, 263] width 776 height 435
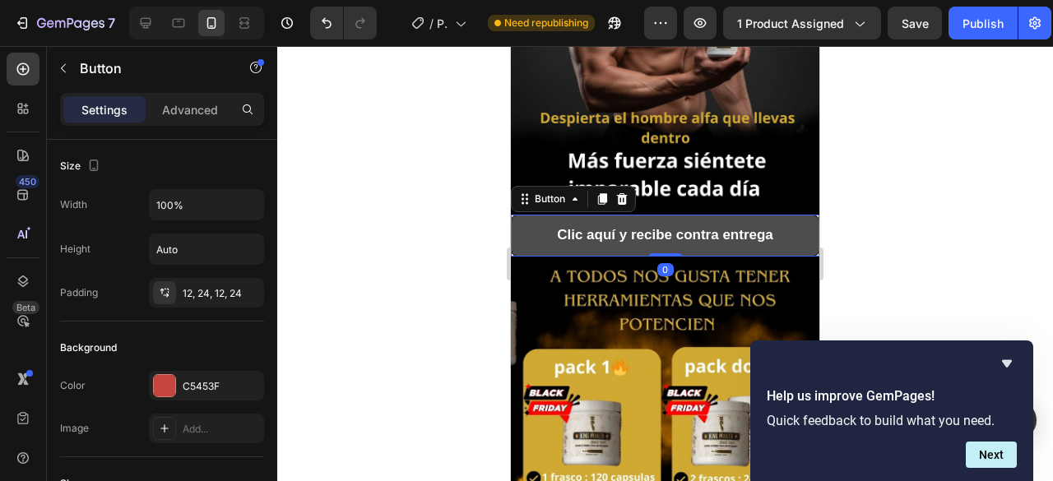
click at [527, 215] on button "Clic aquí y recibe contra entrega" at bounding box center [665, 235] width 309 height 41
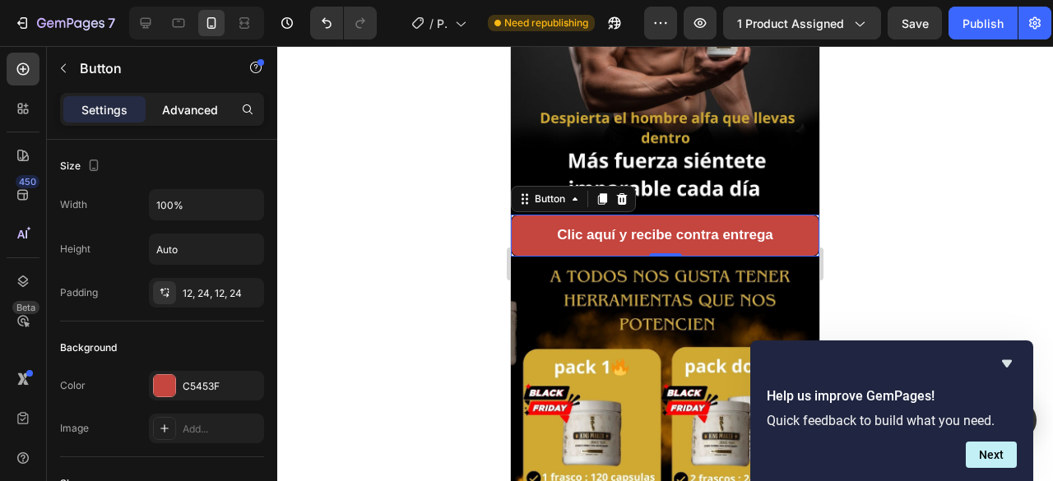
click at [196, 109] on p "Advanced" at bounding box center [190, 109] width 56 height 17
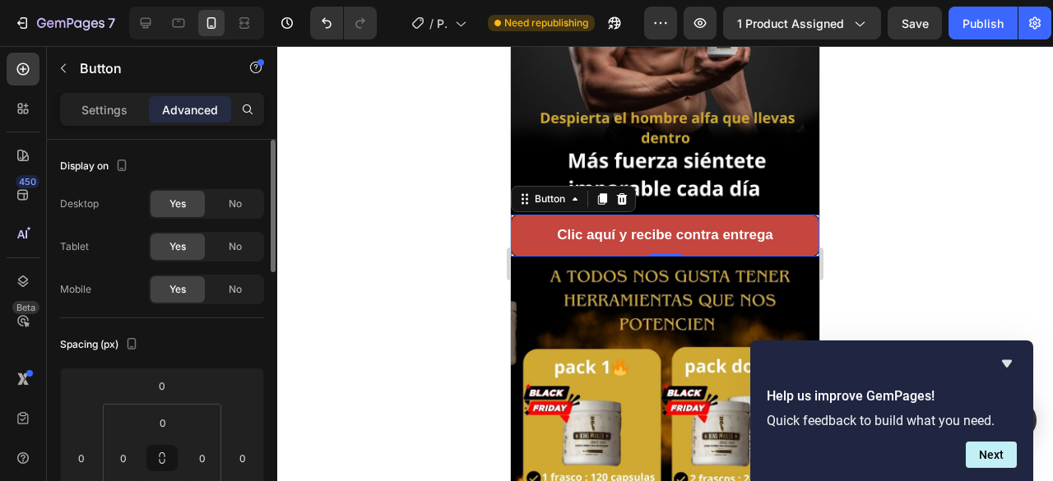
scroll to position [82, 0]
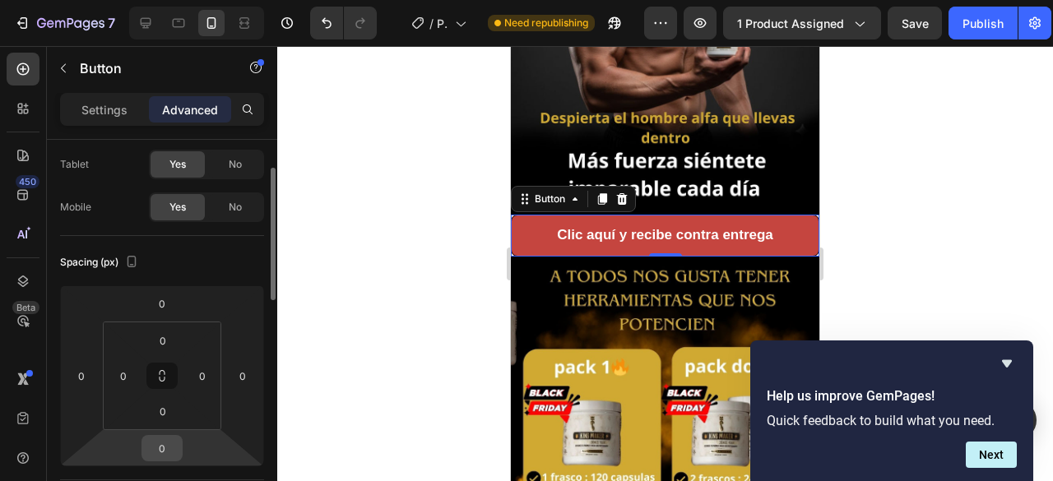
click at [171, 446] on input "0" at bounding box center [162, 448] width 33 height 25
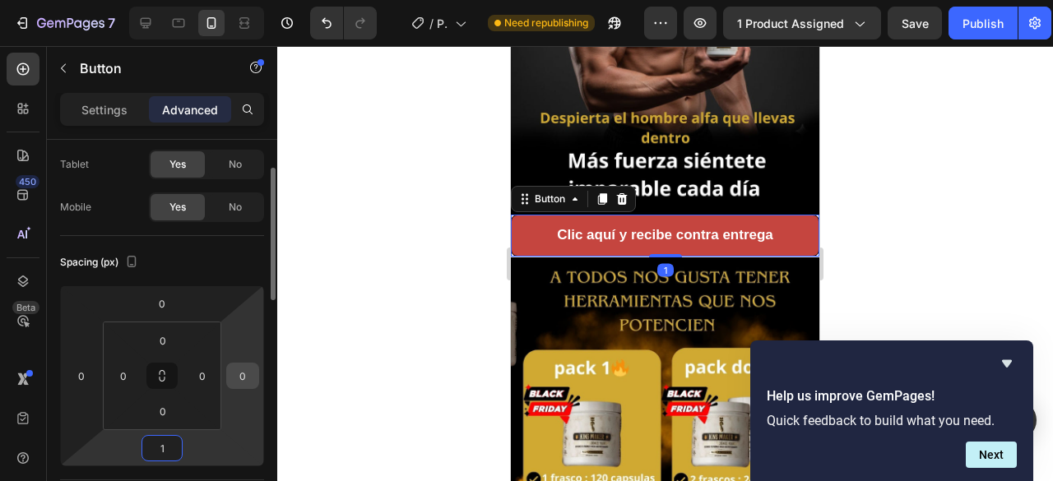
type input "15"
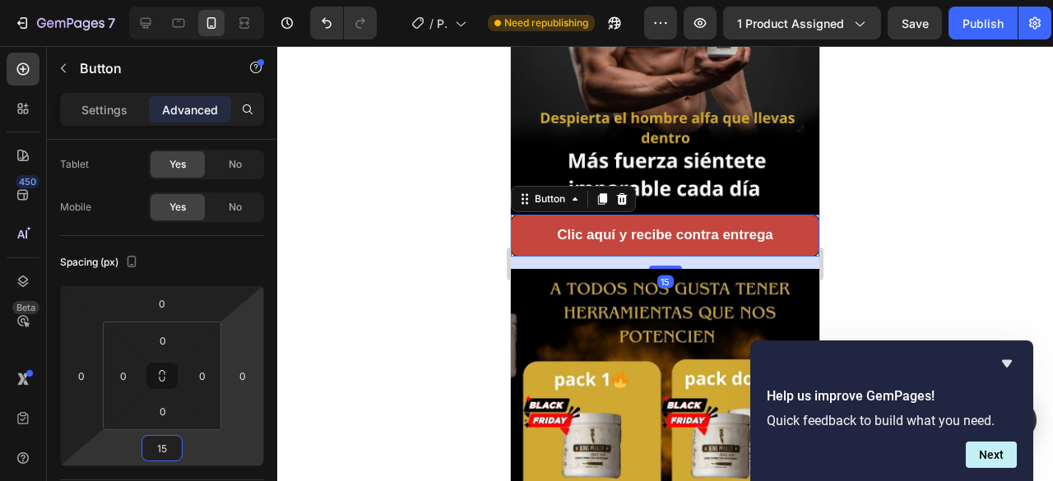
click at [434, 275] on div at bounding box center [665, 263] width 776 height 435
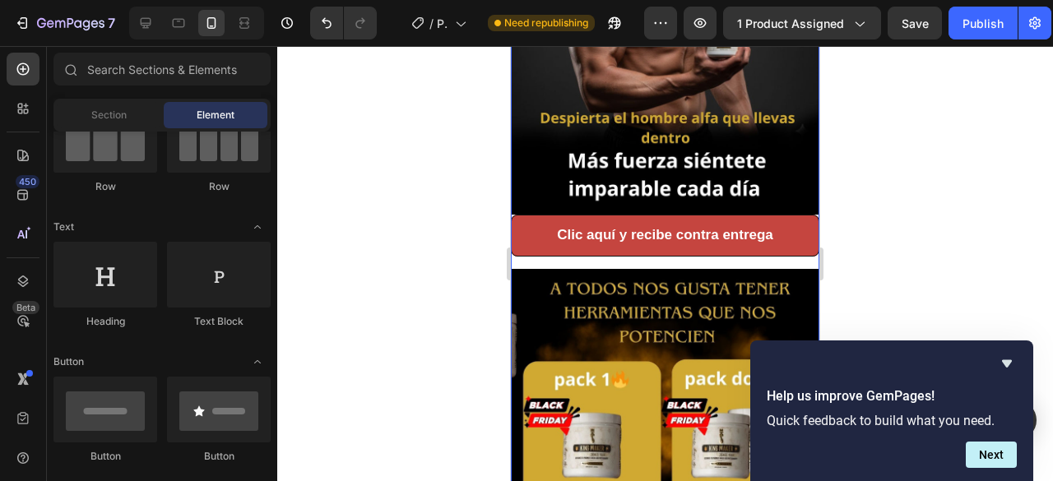
click at [576, 233] on div "Clic aquí y recibe contra entrega [PERSON_NAME]" at bounding box center [665, 241] width 309 height 53
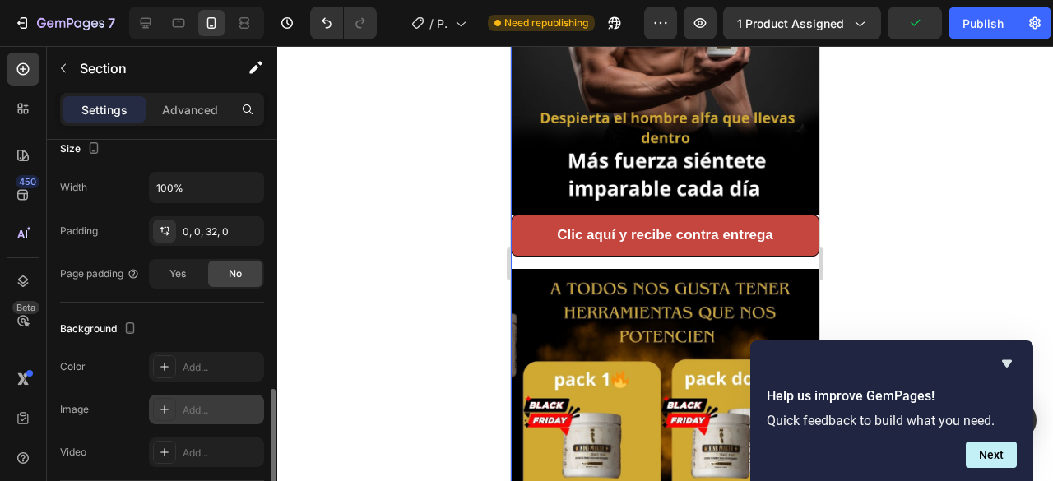
scroll to position [411, 0]
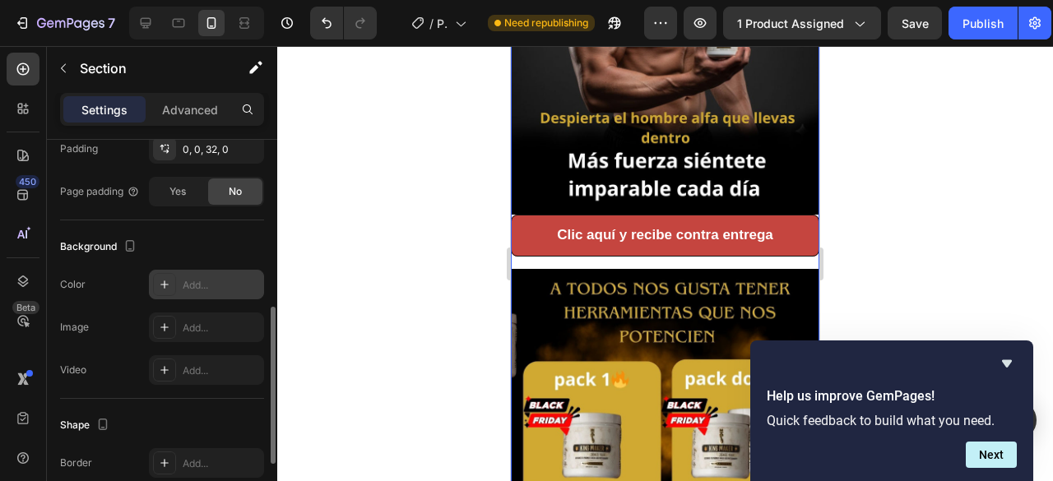
click at [210, 280] on div "Add..." at bounding box center [221, 285] width 77 height 15
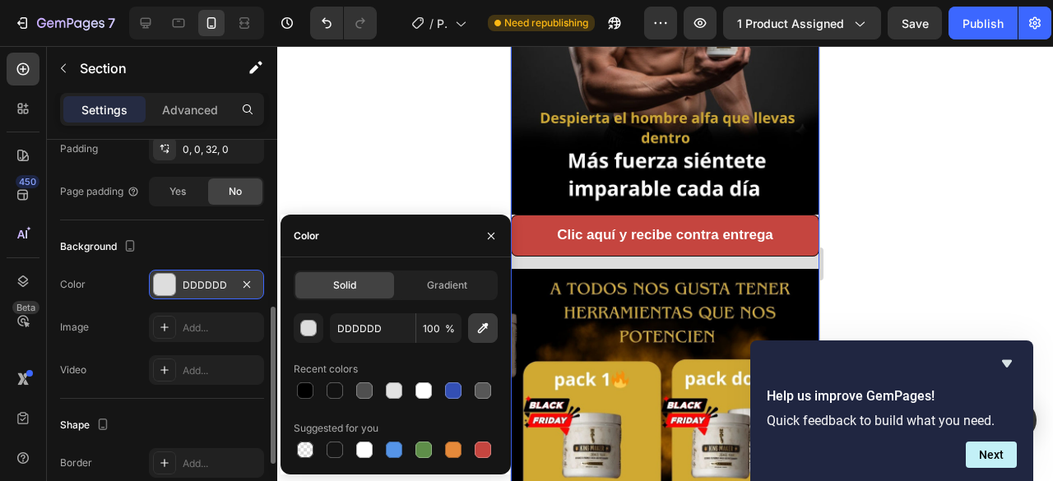
click at [477, 331] on icon "button" at bounding box center [483, 328] width 16 height 16
type input "000000"
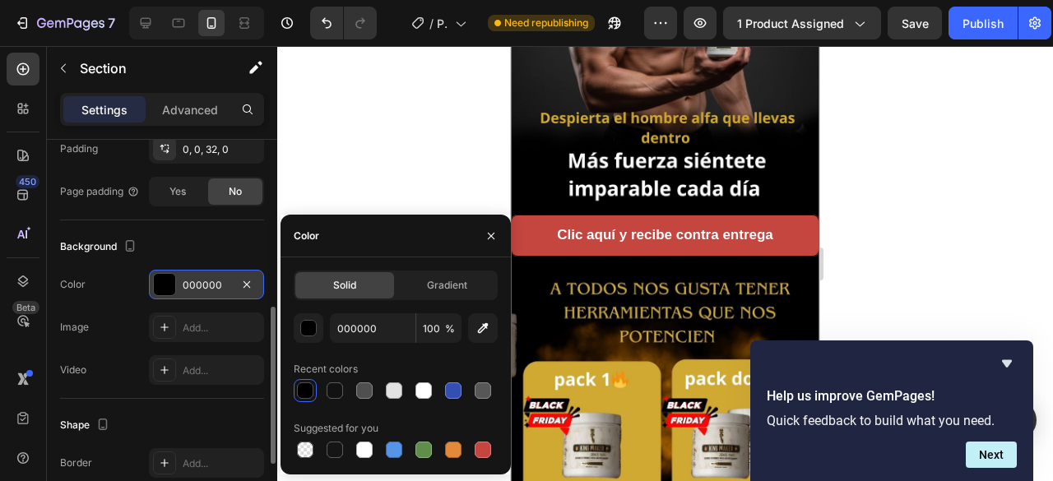
click at [317, 147] on div at bounding box center [665, 263] width 776 height 435
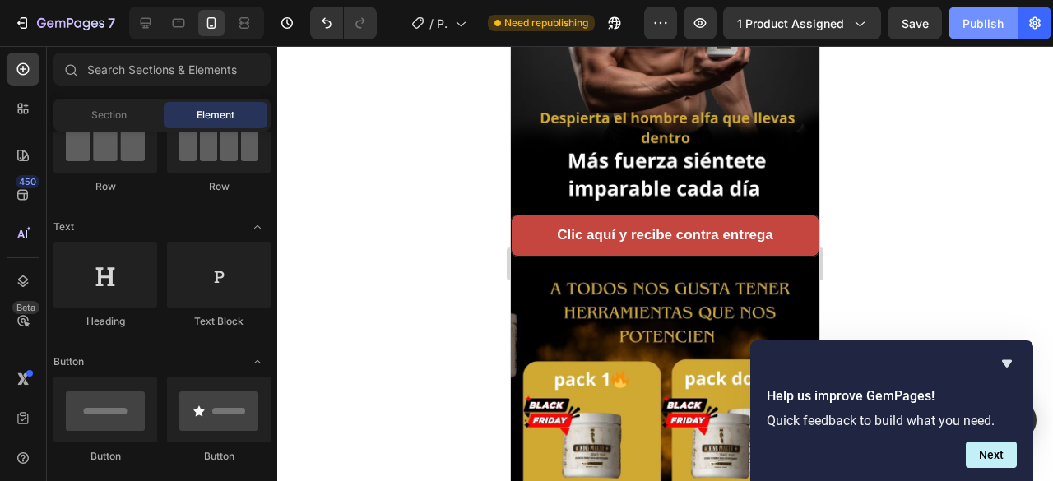
click at [987, 28] on div "Publish" at bounding box center [983, 23] width 41 height 17
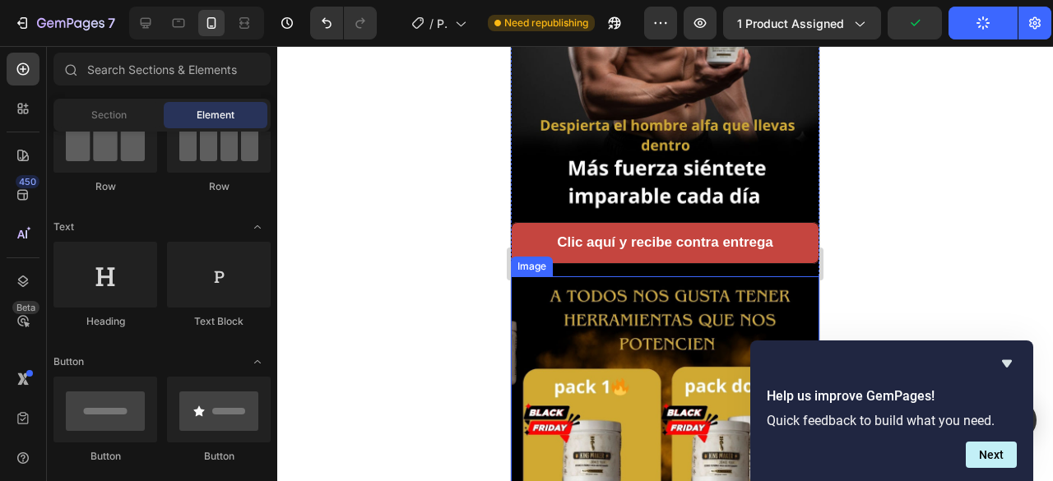
scroll to position [2057, 0]
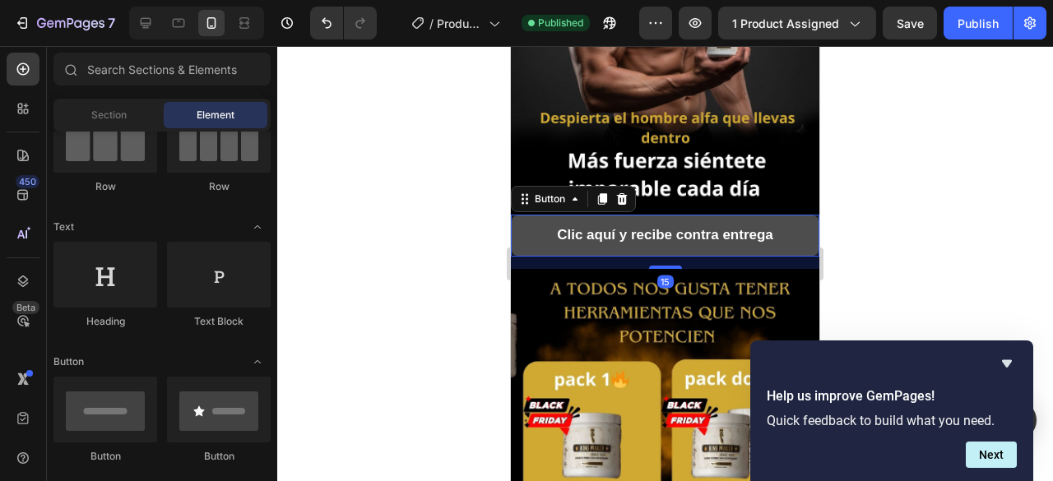
click at [787, 215] on button "Clic aquí y recibe contra entrega" at bounding box center [665, 235] width 309 height 41
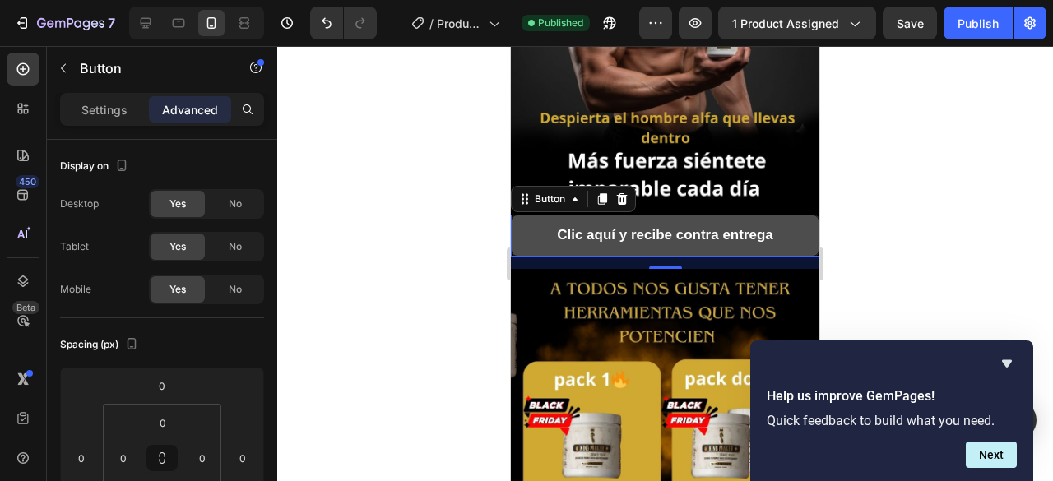
click at [801, 215] on button "Clic aquí y recibe contra entrega" at bounding box center [665, 235] width 309 height 41
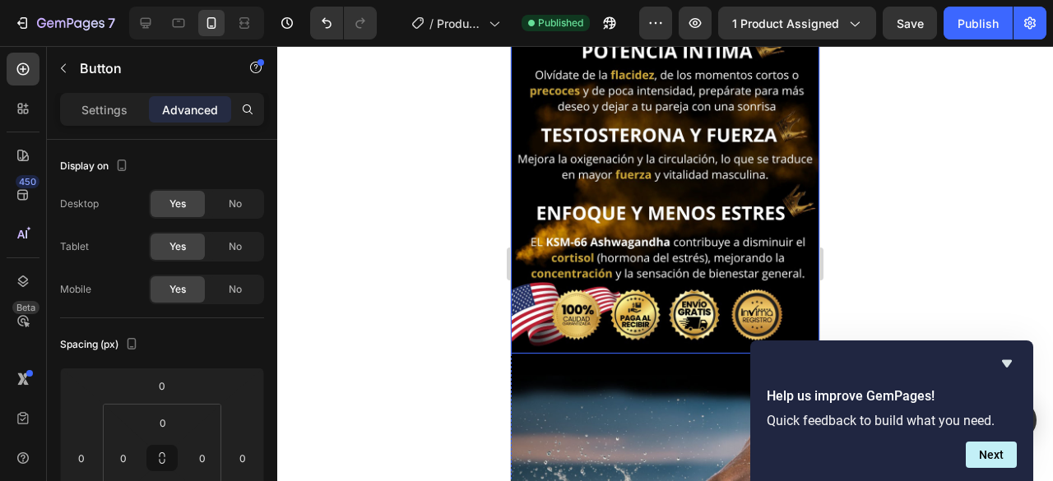
scroll to position [3456, 0]
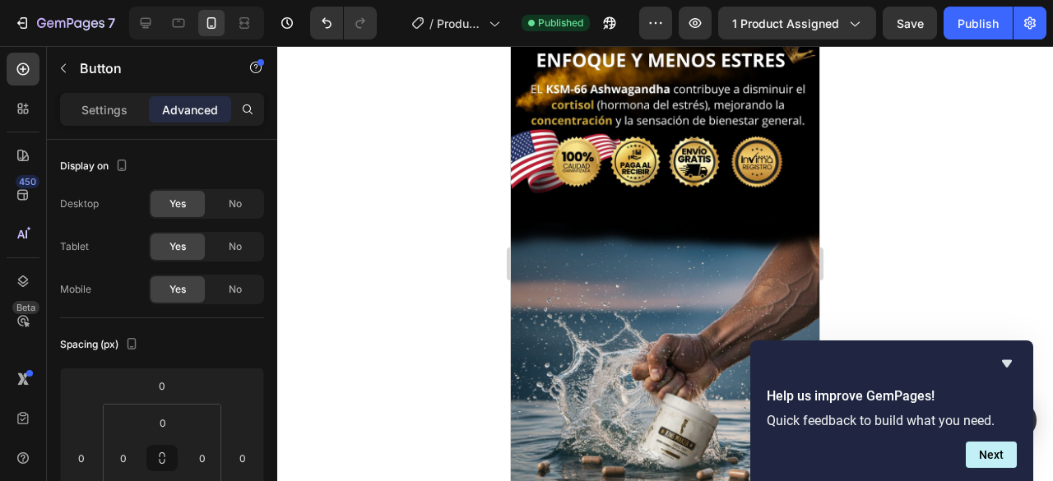
click at [405, 224] on div at bounding box center [665, 263] width 776 height 435
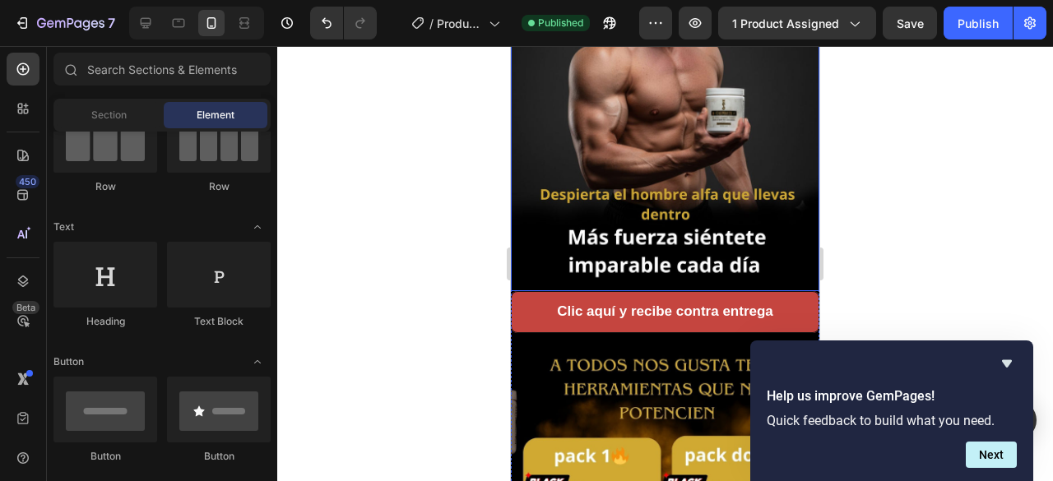
scroll to position [1975, 0]
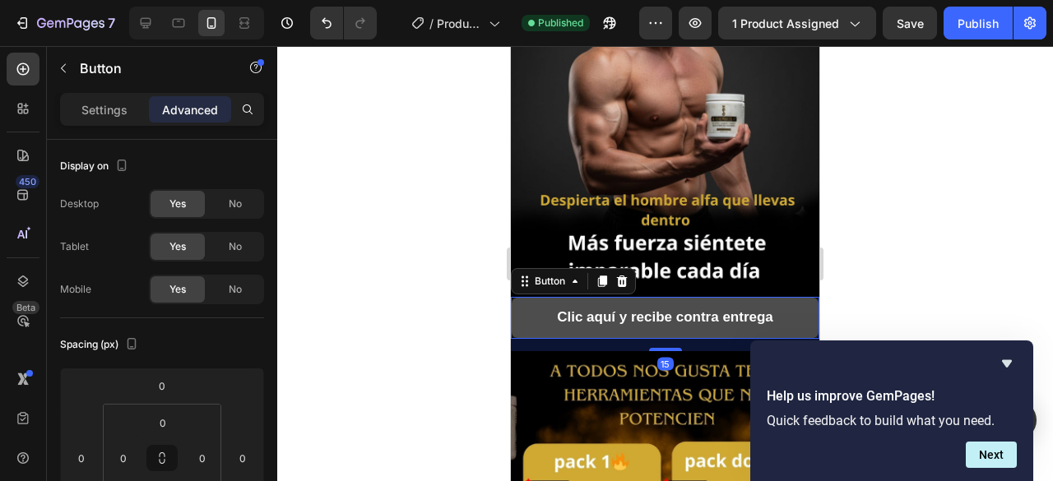
click at [796, 297] on button "Clic aquí y recibe contra entrega" at bounding box center [665, 317] width 309 height 41
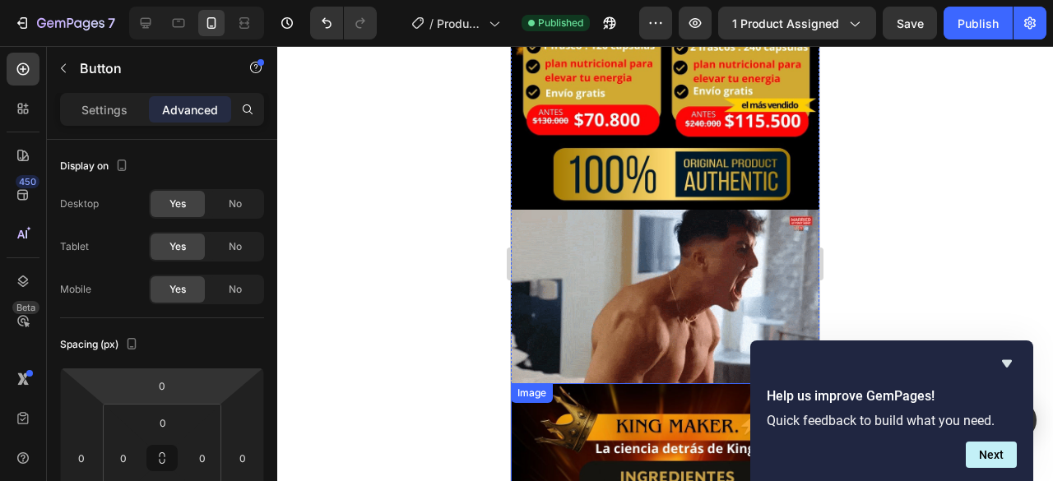
scroll to position [2468, 0]
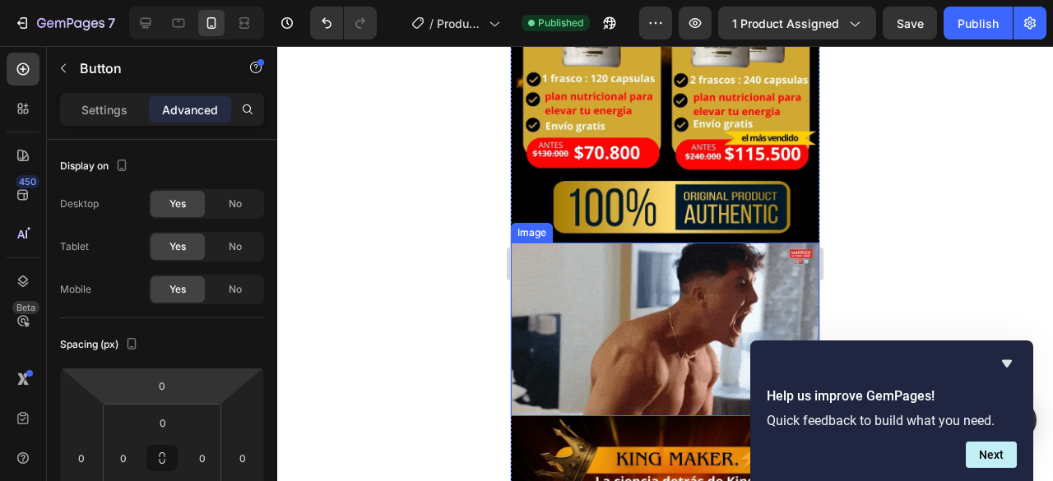
click at [555, 261] on img at bounding box center [665, 330] width 309 height 174
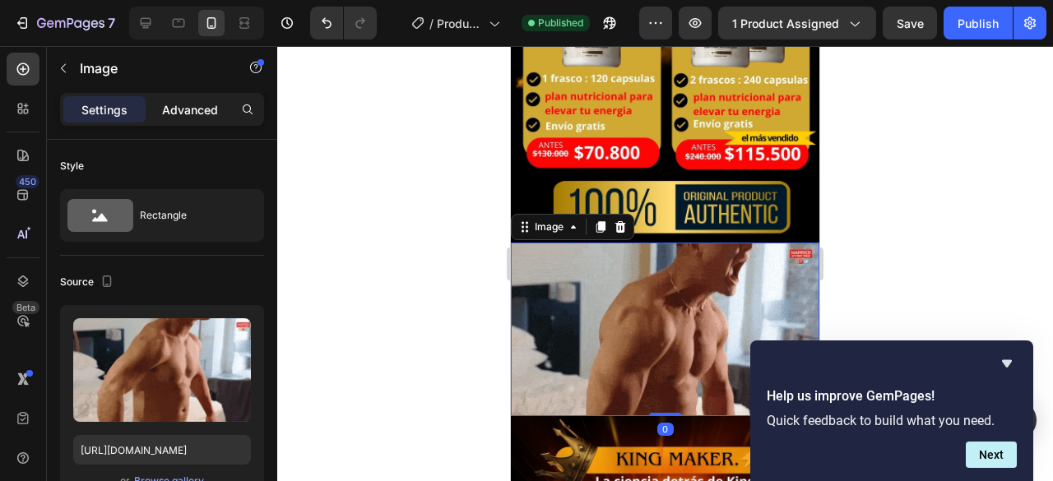
click at [202, 105] on p "Advanced" at bounding box center [190, 109] width 56 height 17
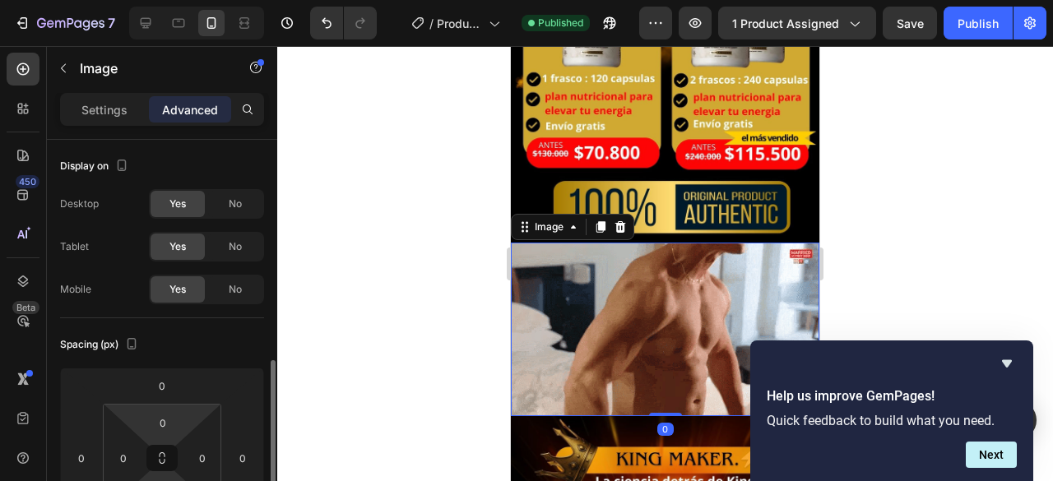
scroll to position [165, 0]
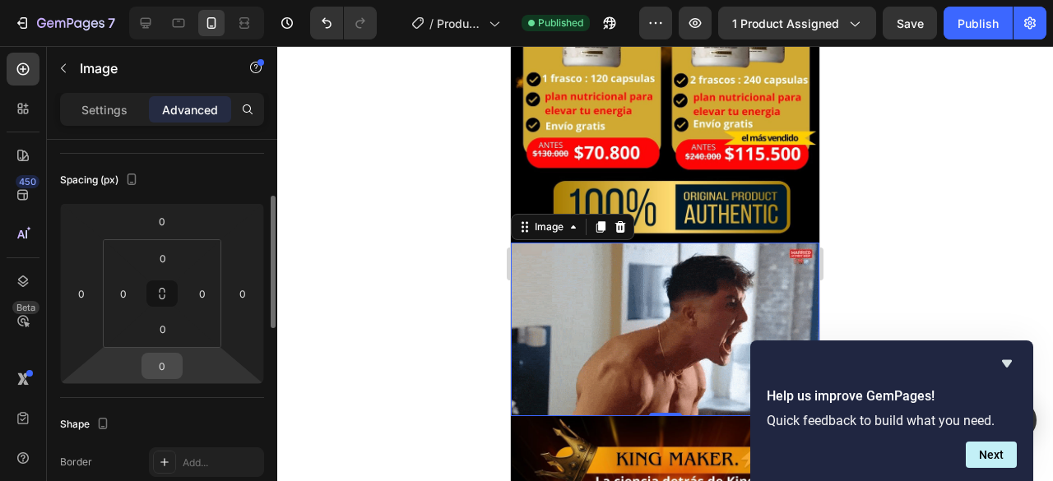
click at [173, 364] on input "0" at bounding box center [162, 366] width 33 height 25
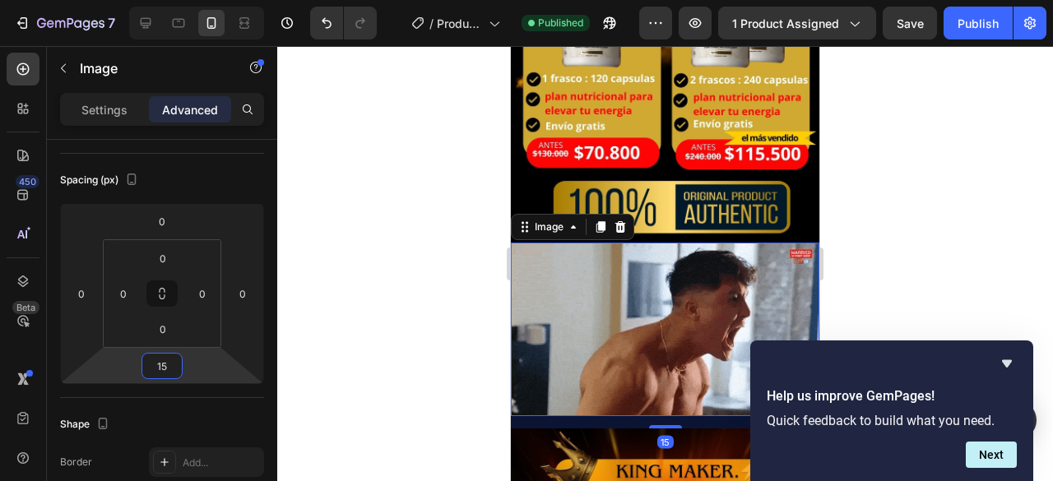
type input "15"
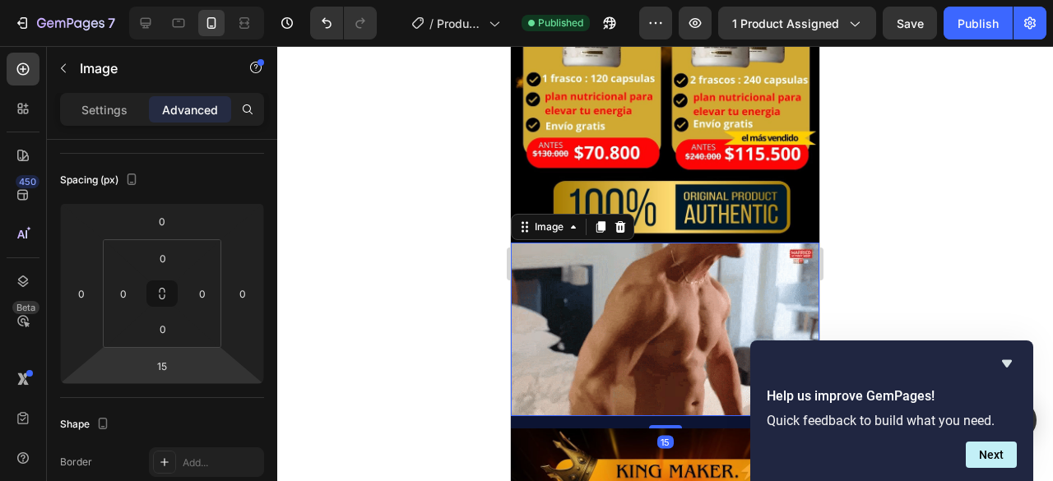
click at [388, 374] on div at bounding box center [665, 263] width 776 height 435
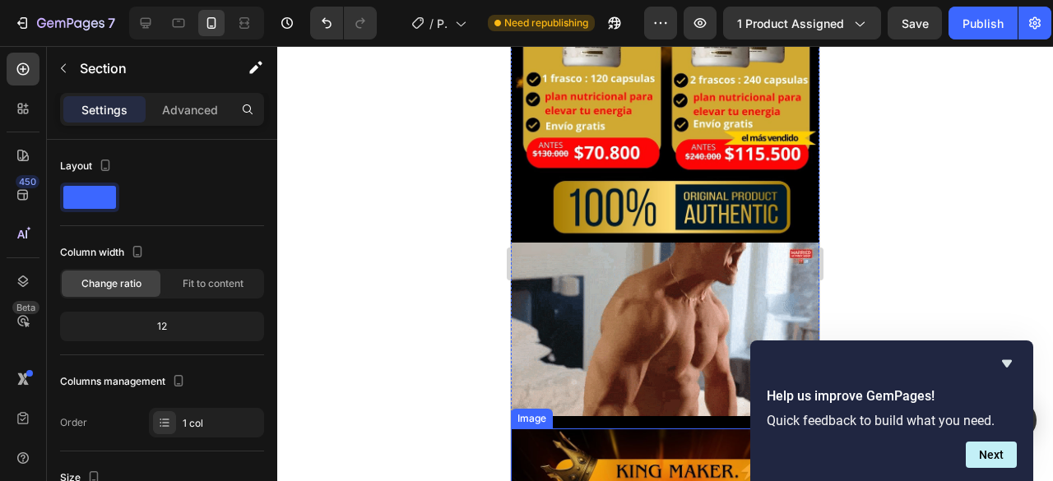
scroll to position [329, 0]
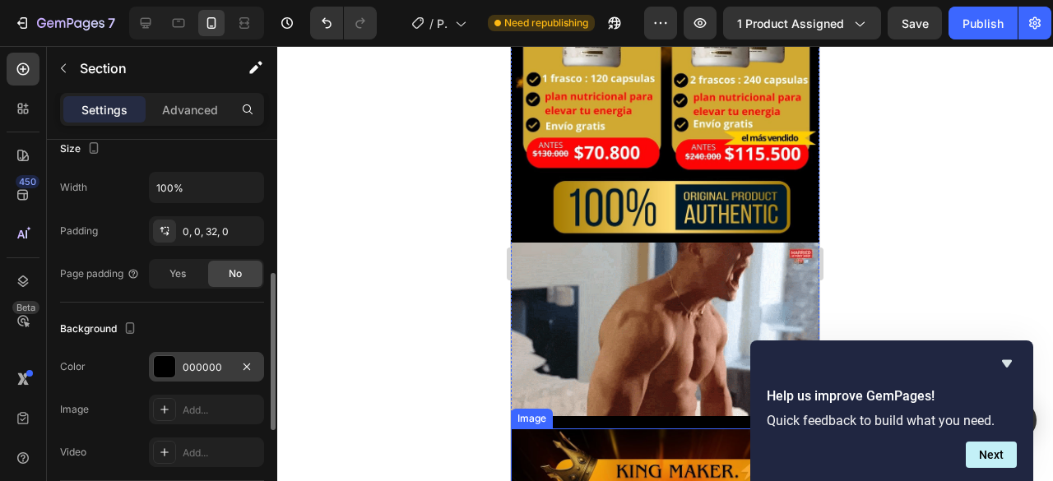
click at [226, 365] on div "000000" at bounding box center [207, 367] width 48 height 15
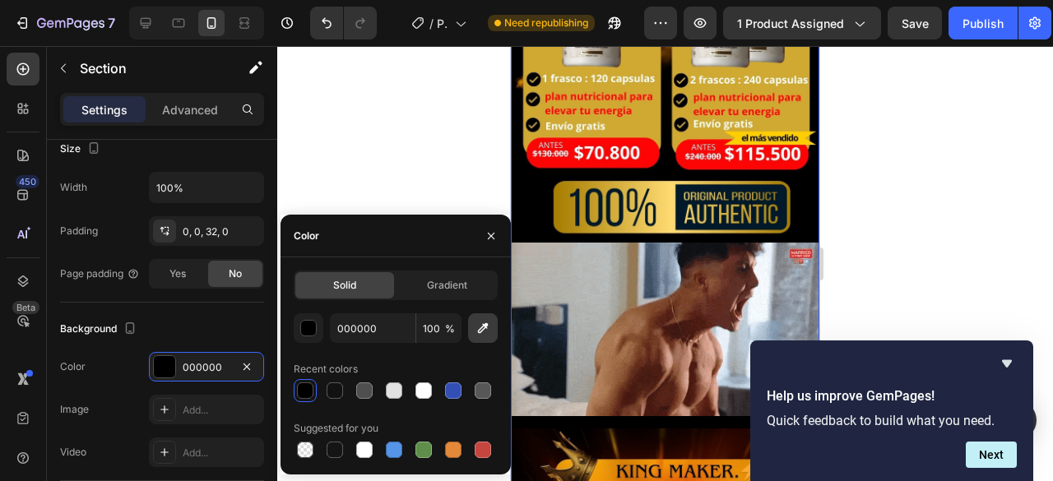
click at [485, 330] on icon "button" at bounding box center [483, 328] width 16 height 16
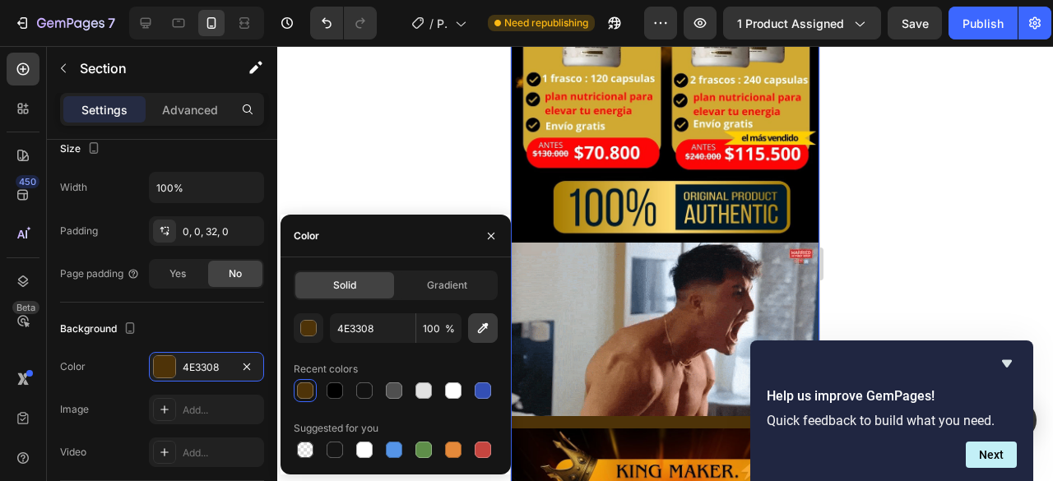
click at [479, 323] on icon "button" at bounding box center [483, 328] width 16 height 16
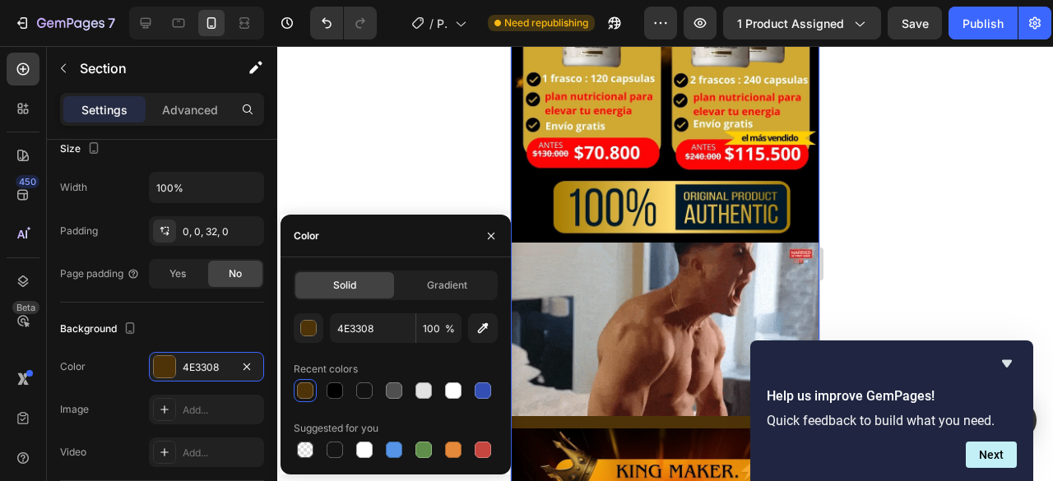
type input "0D0101"
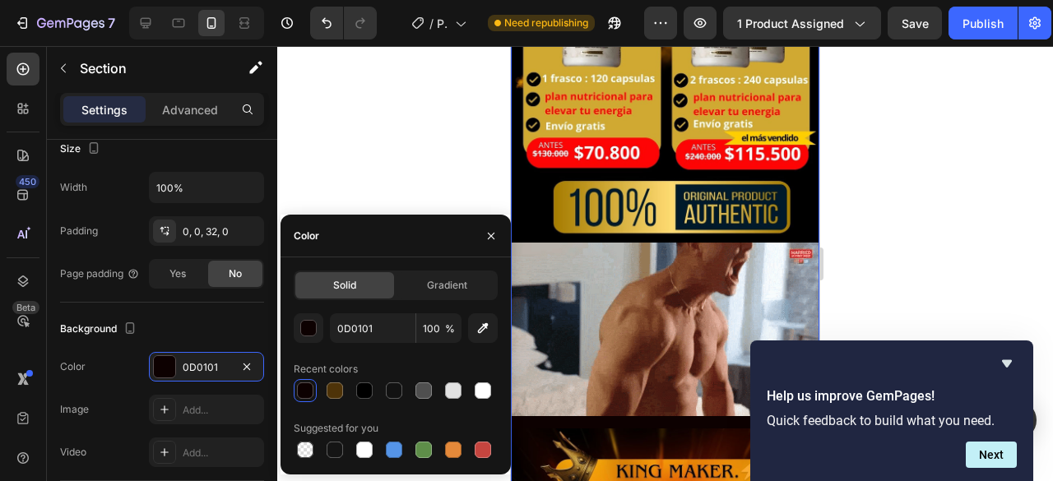
click at [410, 142] on div at bounding box center [665, 263] width 776 height 435
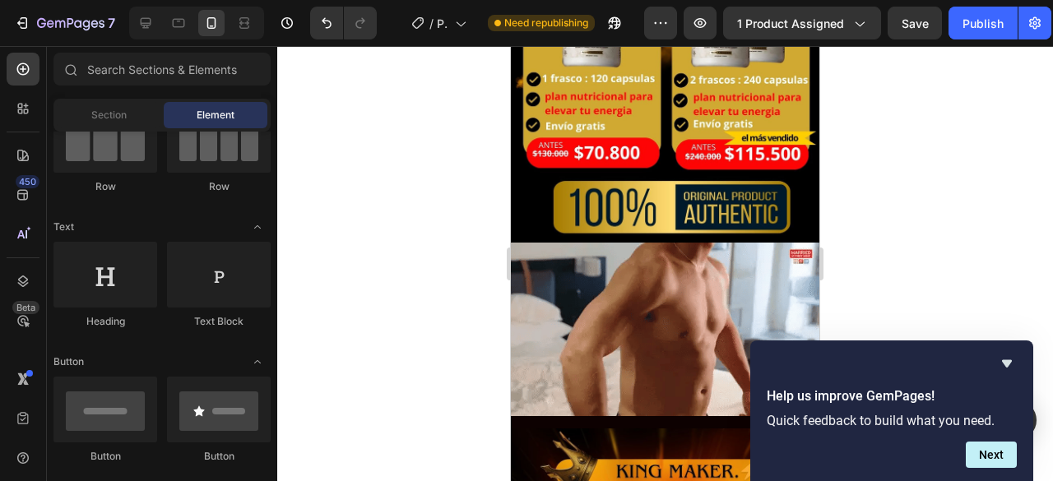
click at [946, 266] on div at bounding box center [665, 263] width 776 height 435
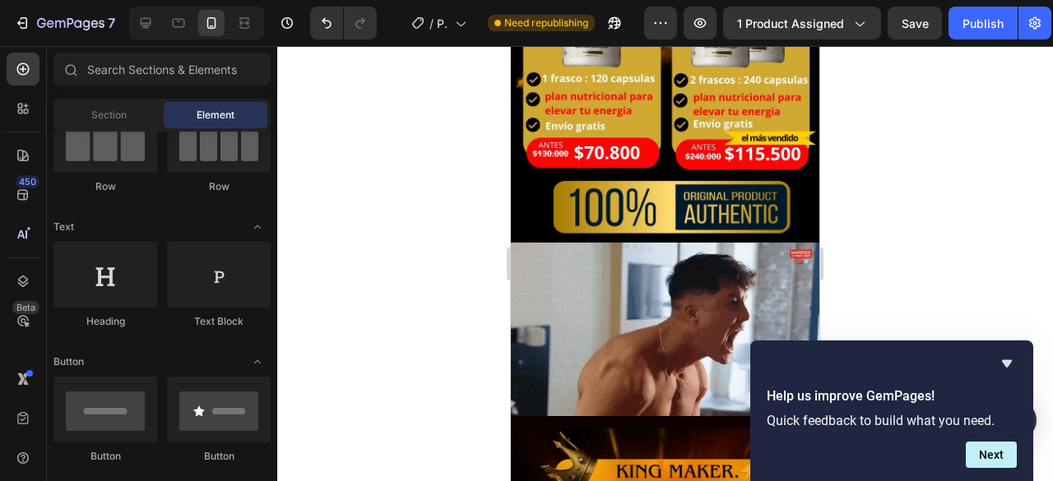
click at [905, 224] on div at bounding box center [665, 263] width 776 height 435
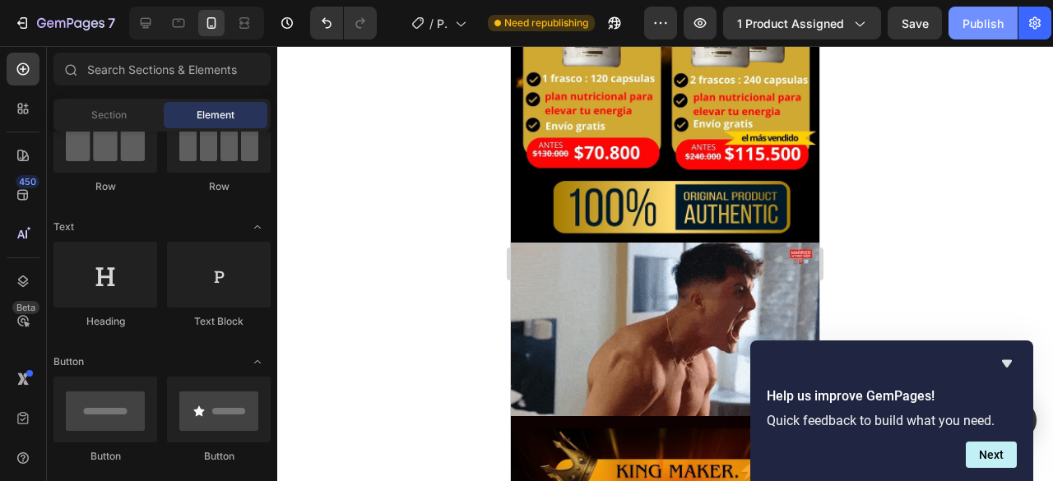
click at [976, 35] on button "Publish" at bounding box center [983, 23] width 69 height 33
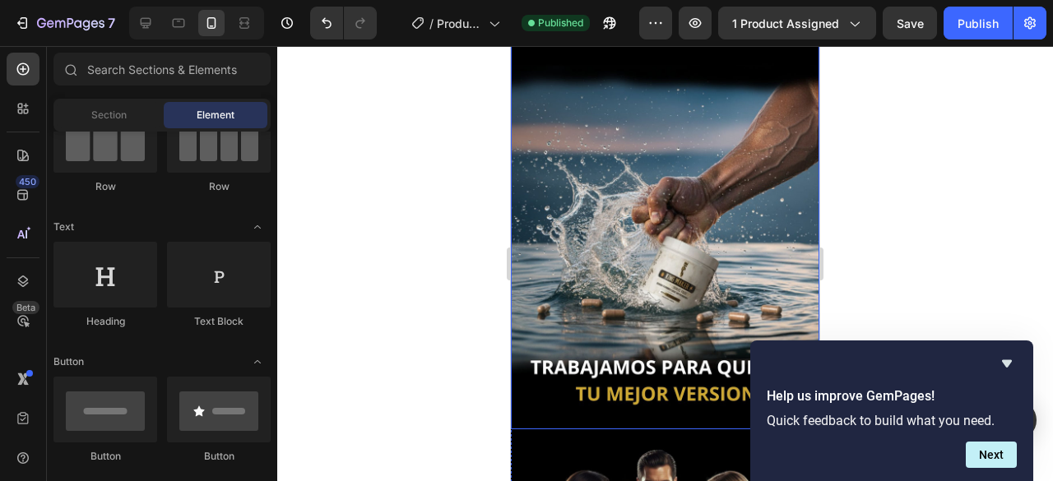
scroll to position [3703, 0]
